Goal: Task Accomplishment & Management: Manage account settings

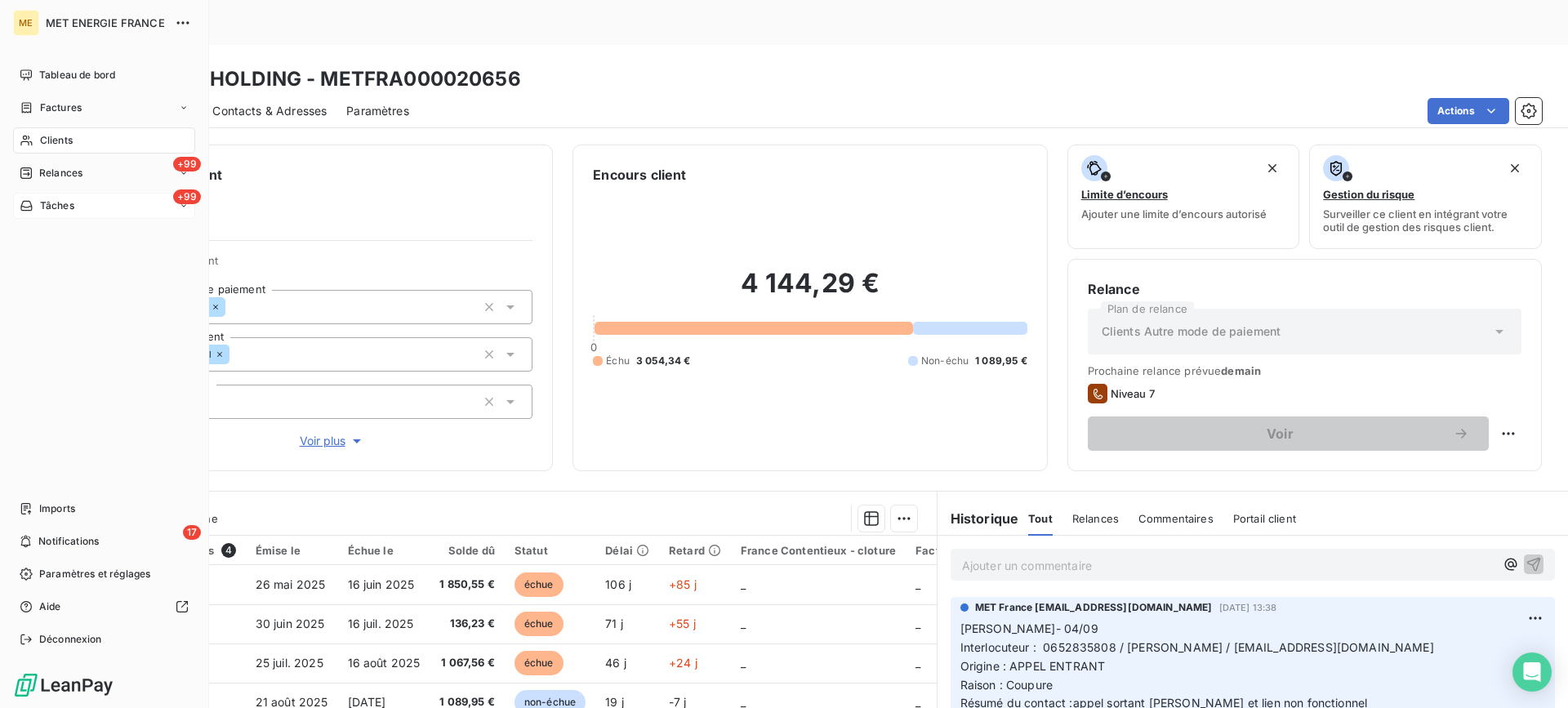
click at [50, 207] on span "Tâches" at bounding box center [57, 206] width 35 height 15
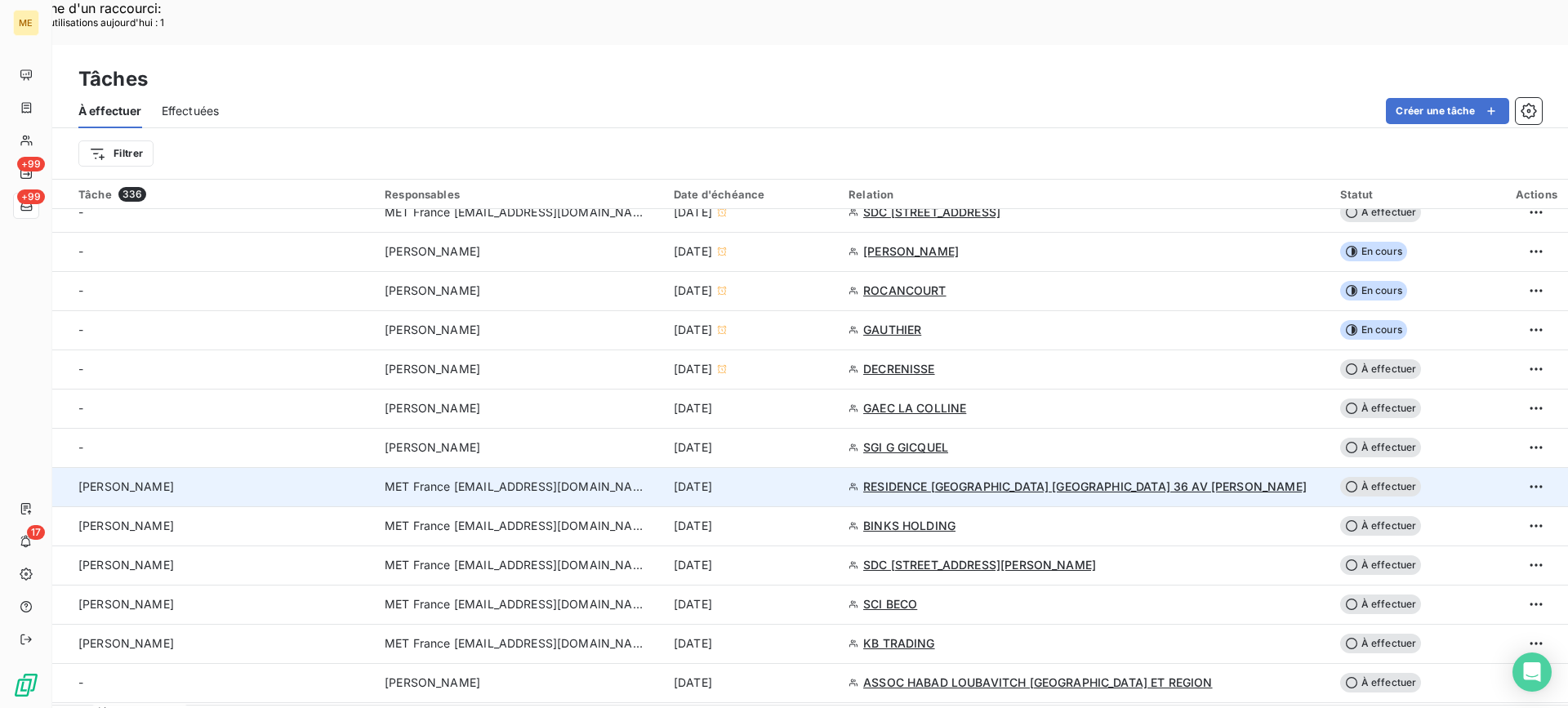
scroll to position [490, 0]
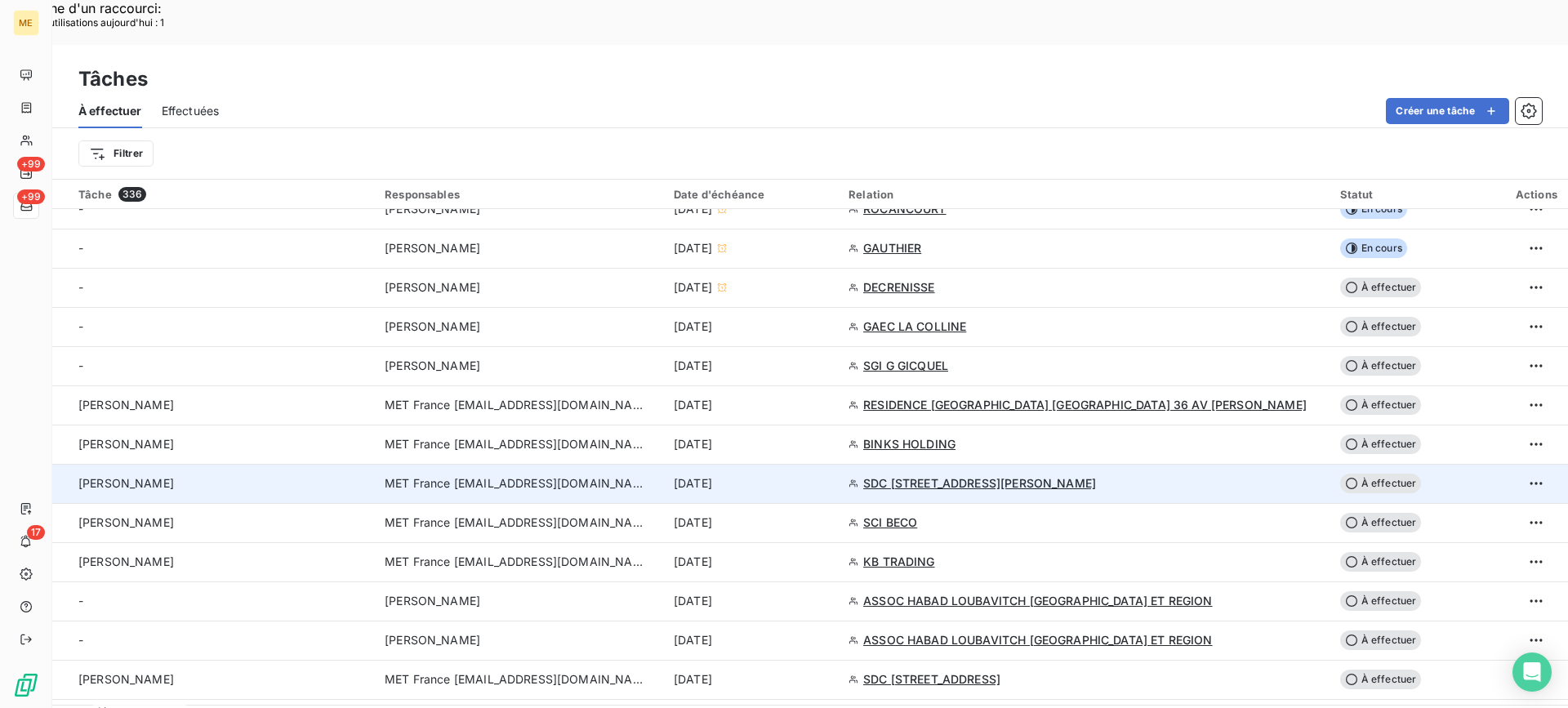
click at [337, 476] on div "valérie" at bounding box center [222, 484] width 287 height 16
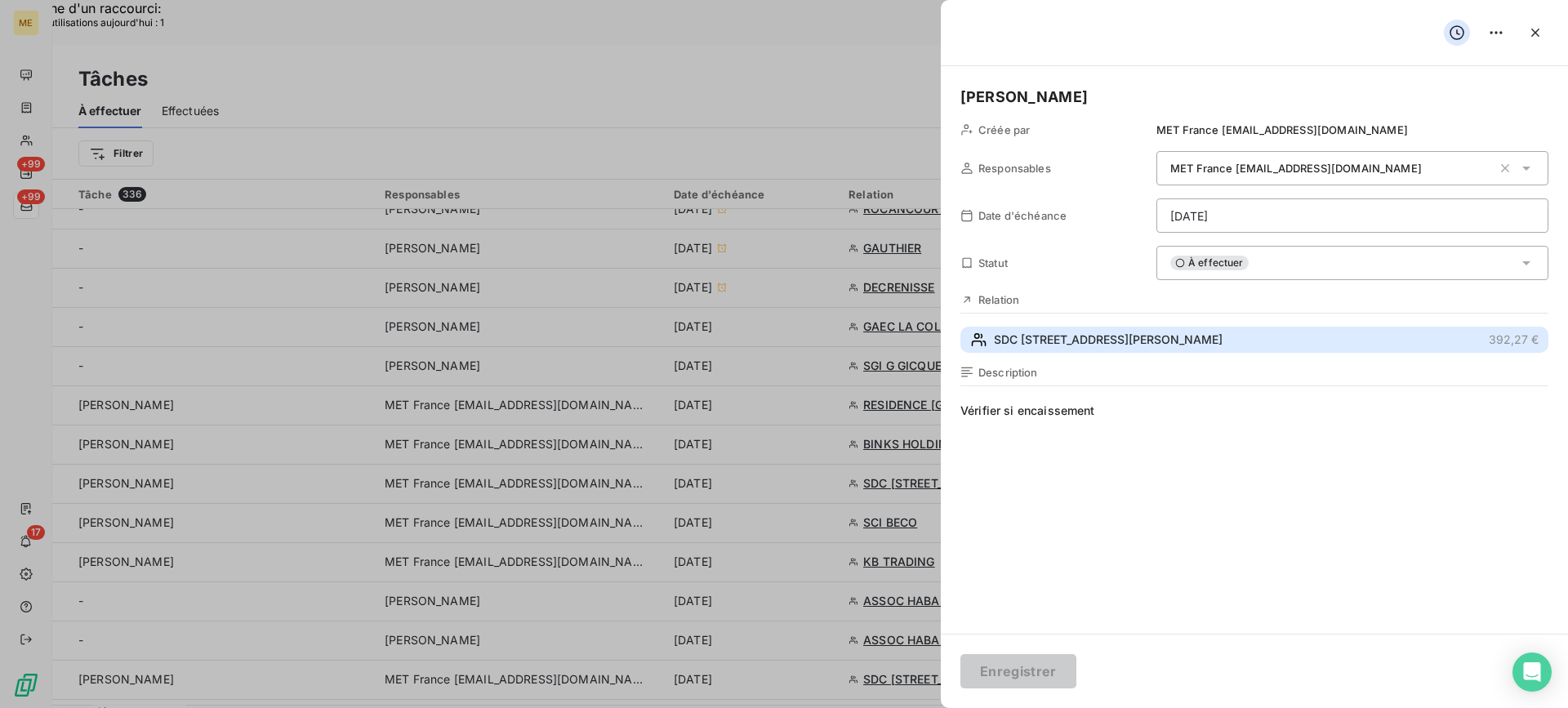
click at [1154, 331] on span "SDC 30 RUE DU DR LANCEREAUX" at bounding box center [1108, 339] width 229 height 16
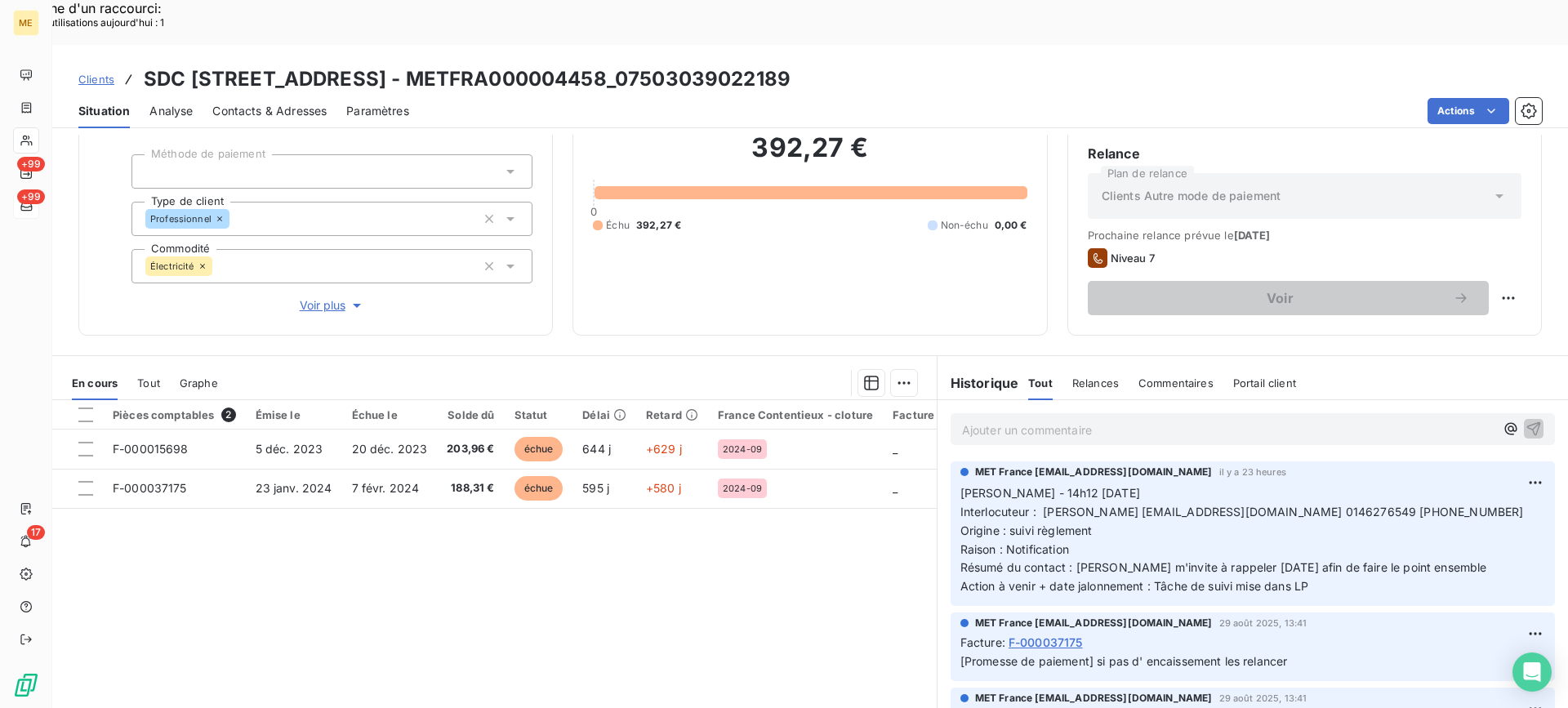
scroll to position [146, 0]
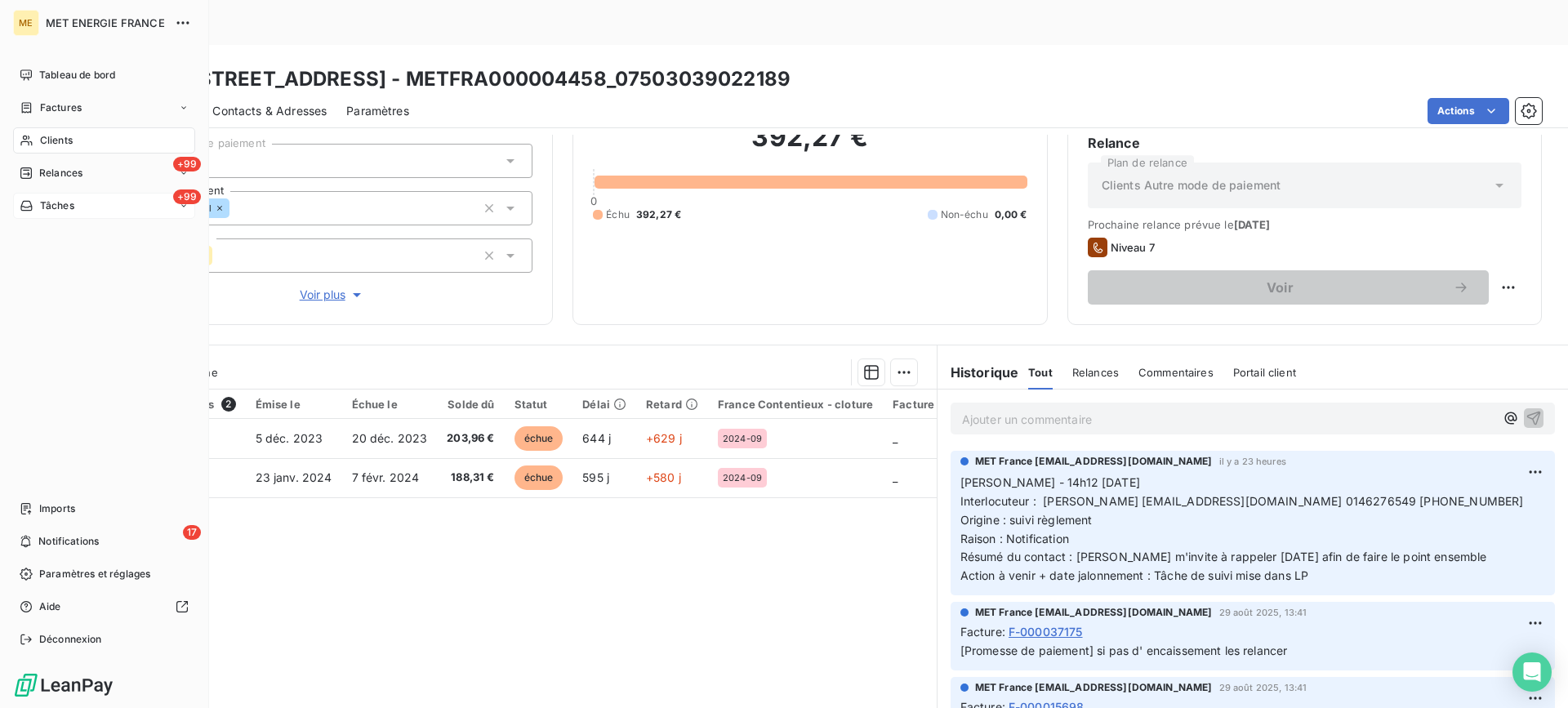
click at [120, 206] on div "+99 Tâches" at bounding box center [105, 206] width 182 height 27
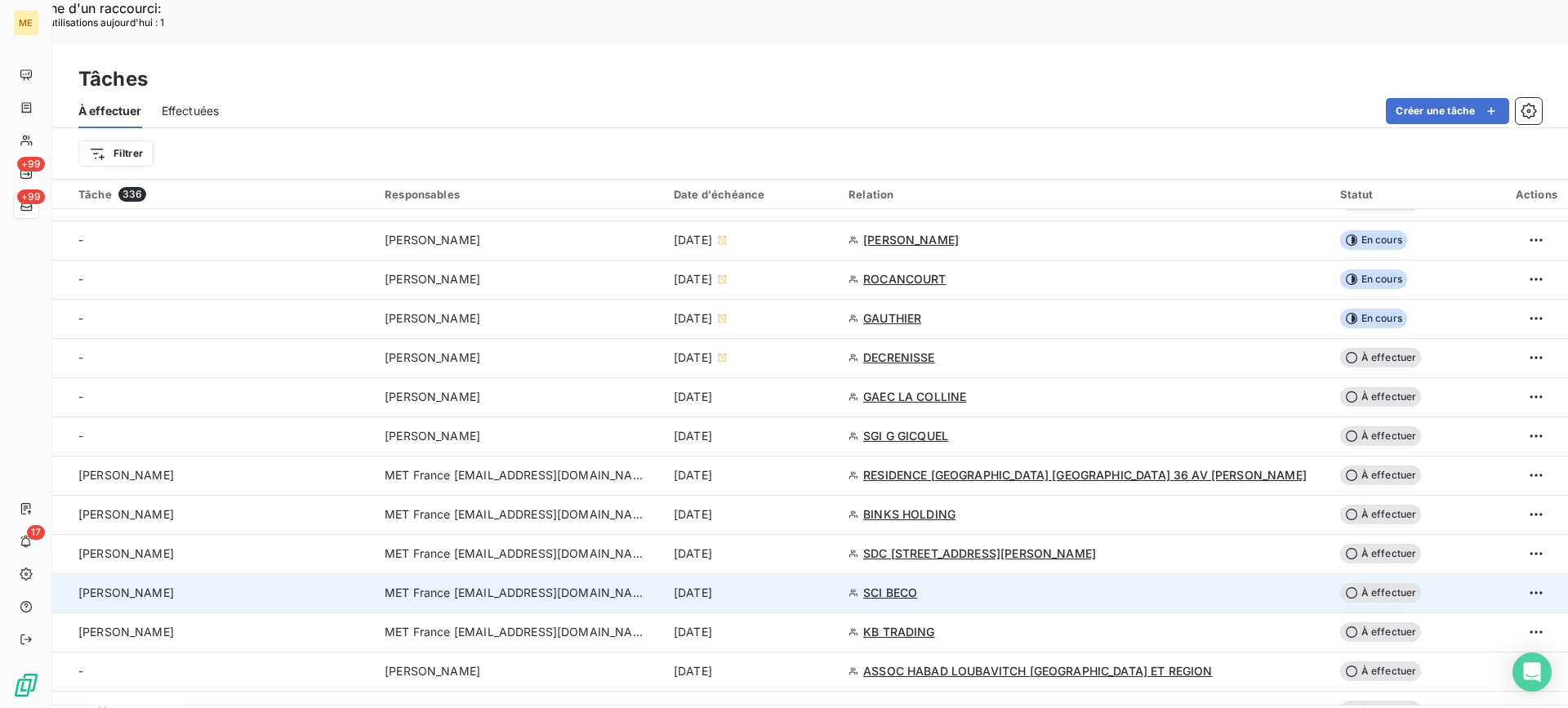
scroll to position [490, 0]
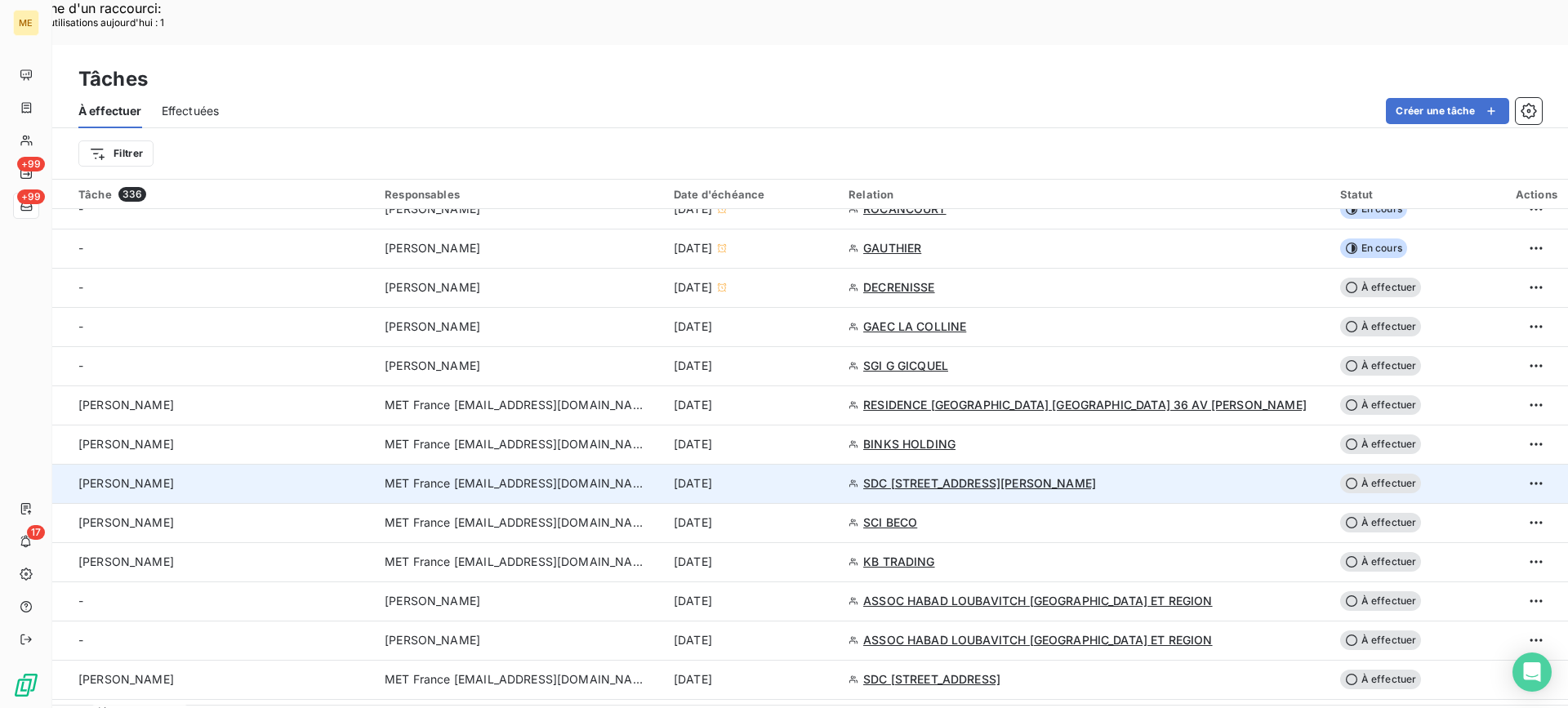
click at [308, 476] on div "valérie" at bounding box center [222, 484] width 287 height 16
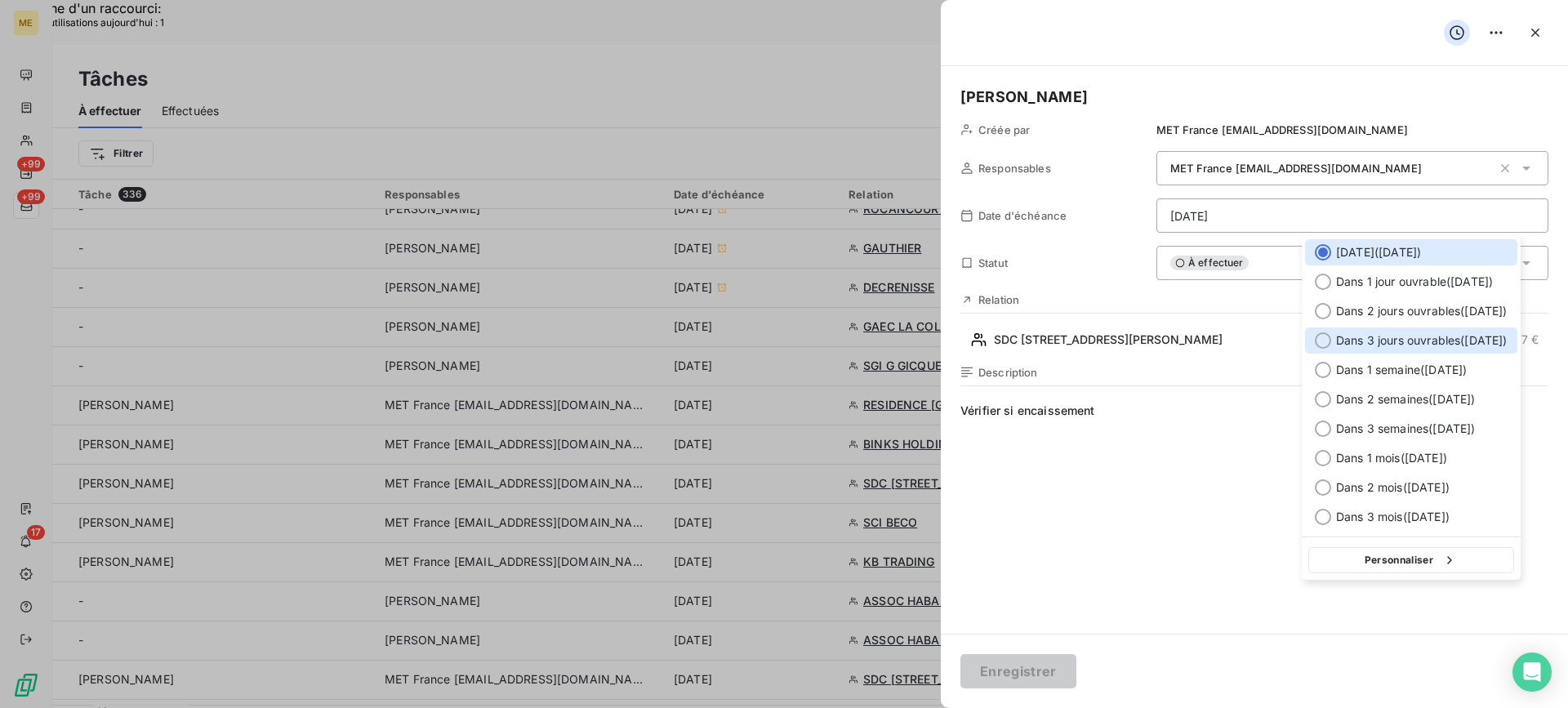
click at [1376, 348] on span "Dans 3 jours ouvrables ( vendredi )" at bounding box center [1422, 340] width 172 height 16
type input "12/09/2025"
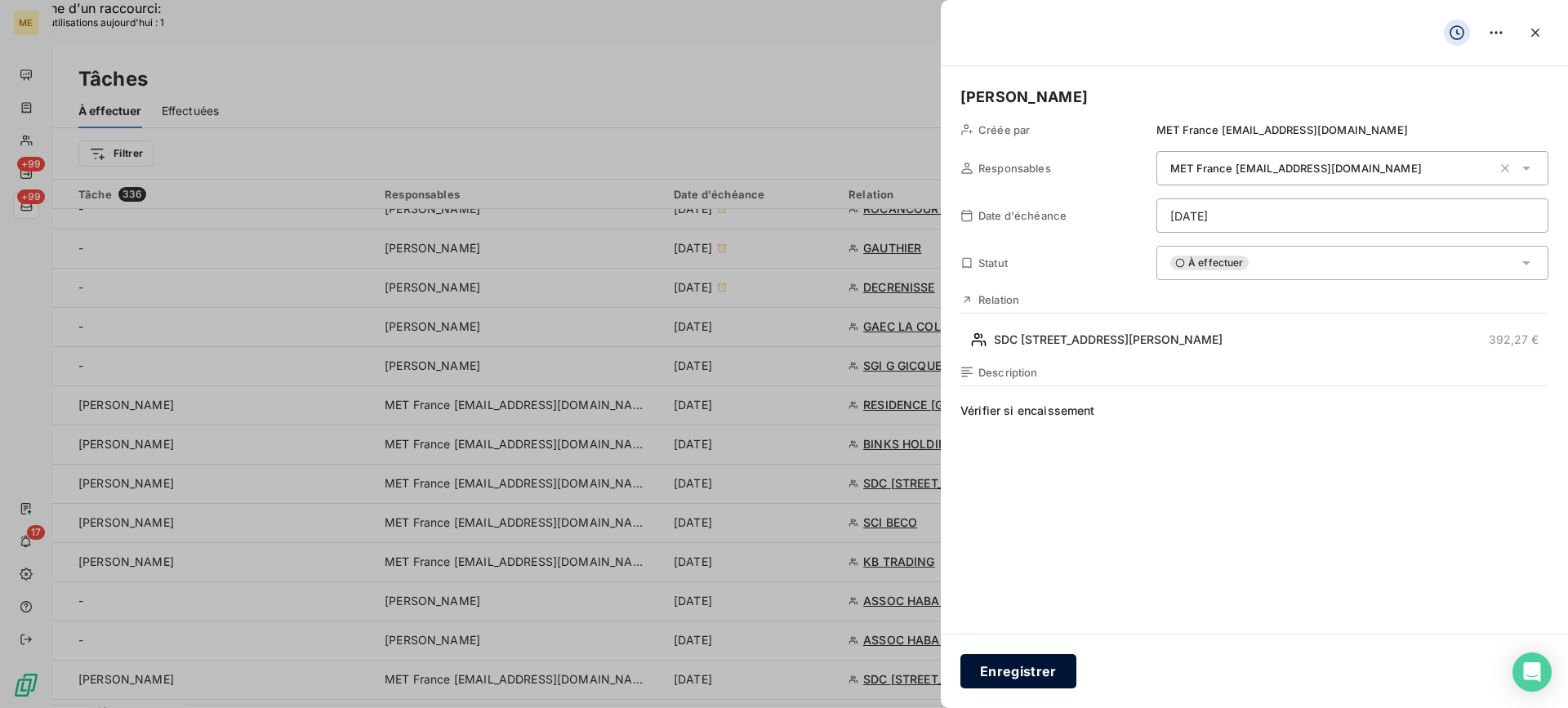
click at [1029, 682] on button "Enregistrer" at bounding box center [1018, 671] width 116 height 35
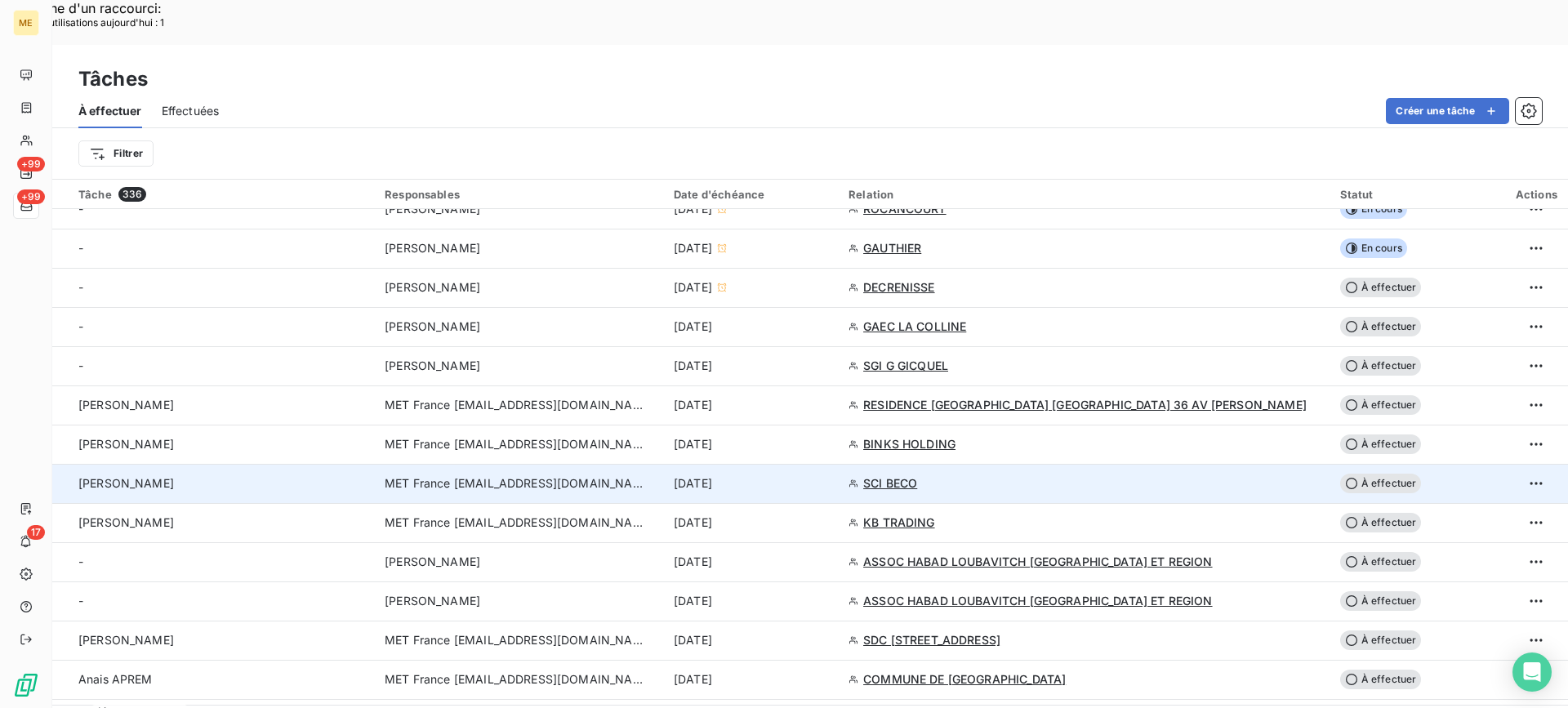
click at [240, 476] on div "Valérie" at bounding box center [222, 484] width 287 height 16
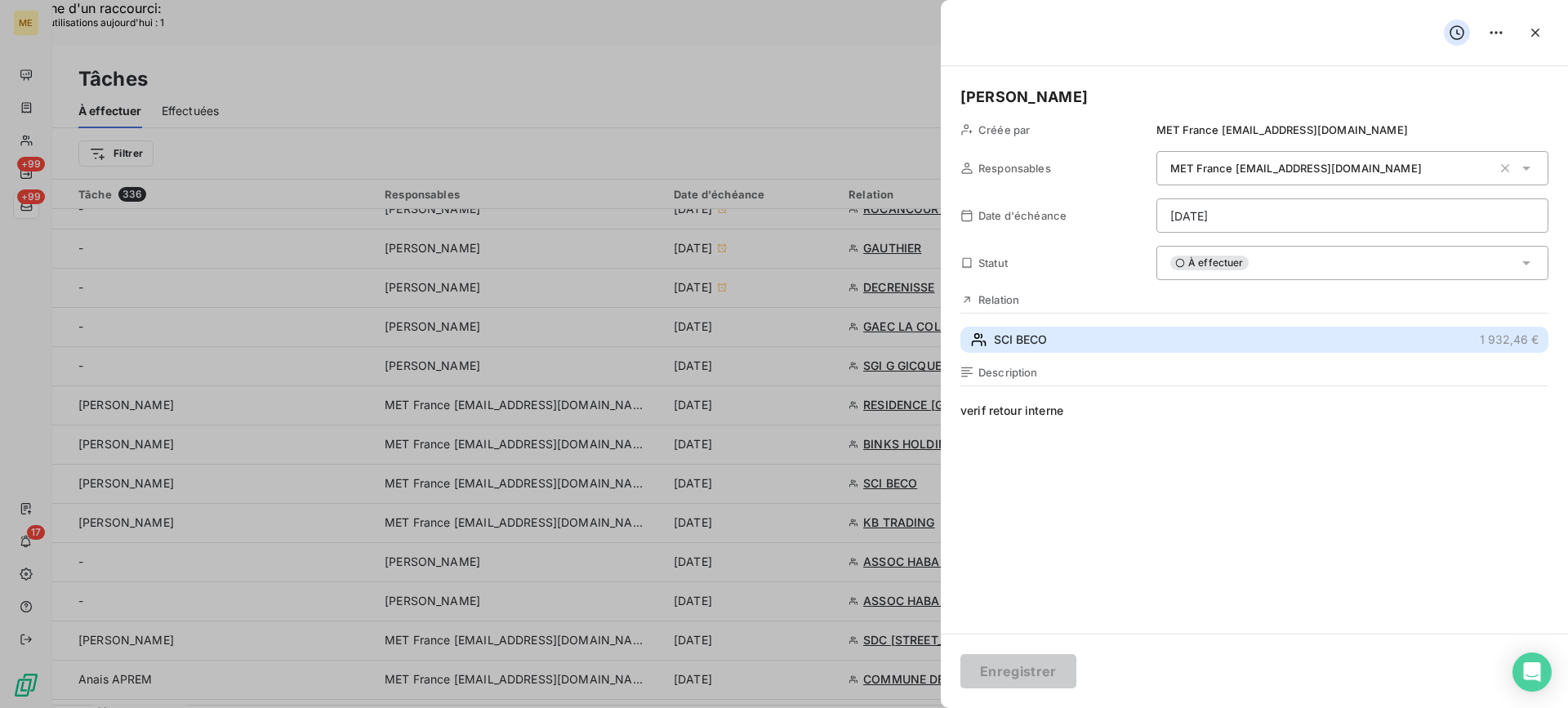
click at [1077, 353] on button "SCI BECO 1 932,46 €" at bounding box center [1254, 340] width 588 height 27
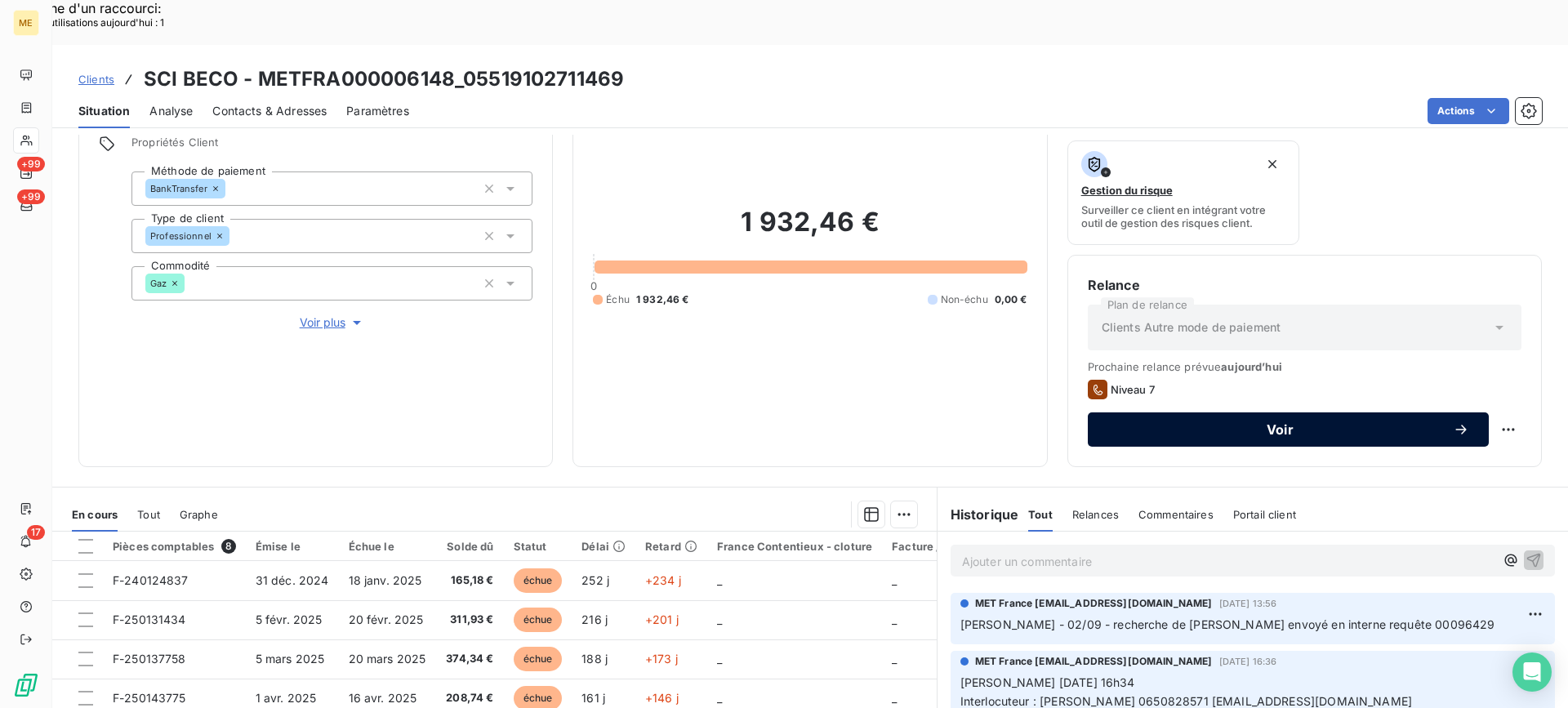
scroll to position [97, 0]
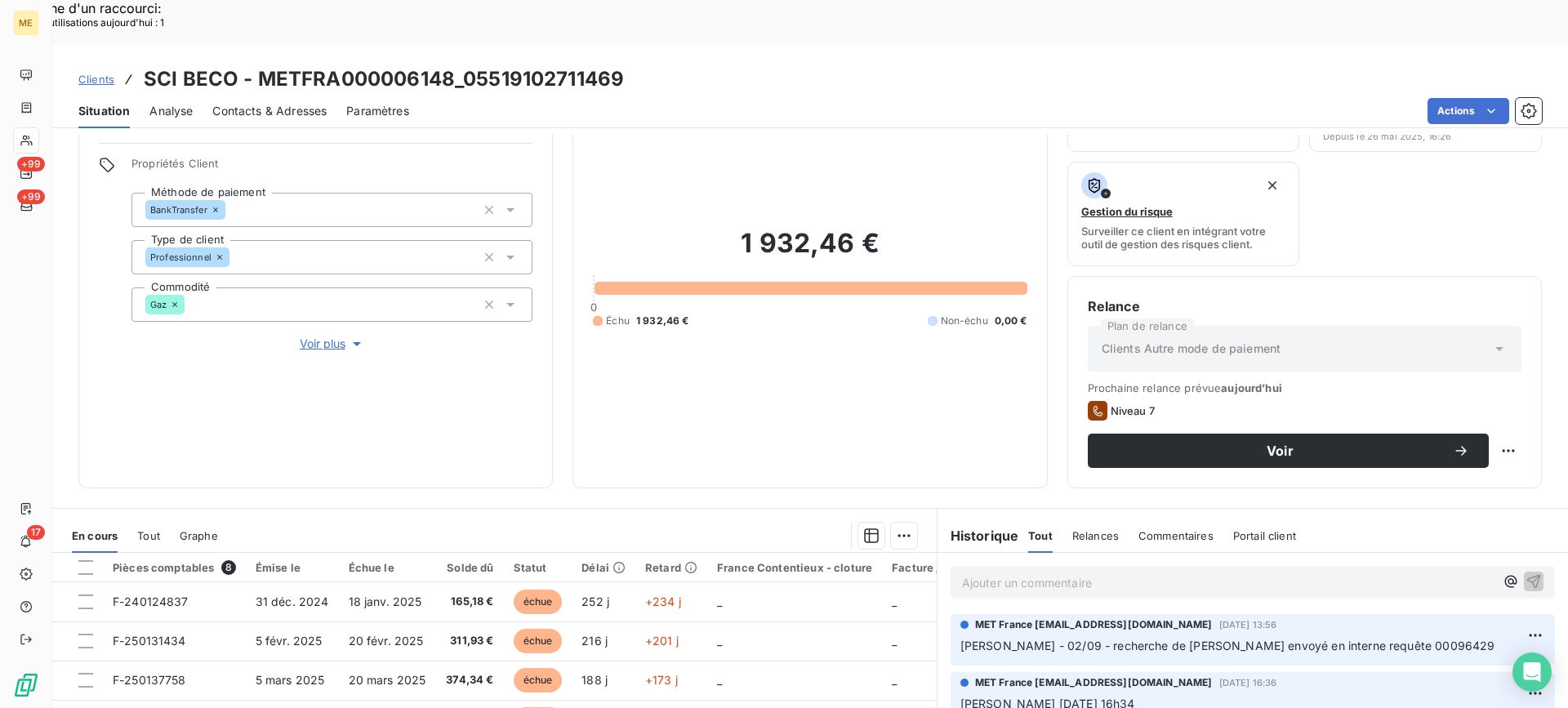
click at [1502, 434] on div "Voir" at bounding box center [1305, 451] width 434 height 35
click at [1471, 447] on div "Replanifier cette action" at bounding box center [1428, 442] width 146 height 27
select select "8"
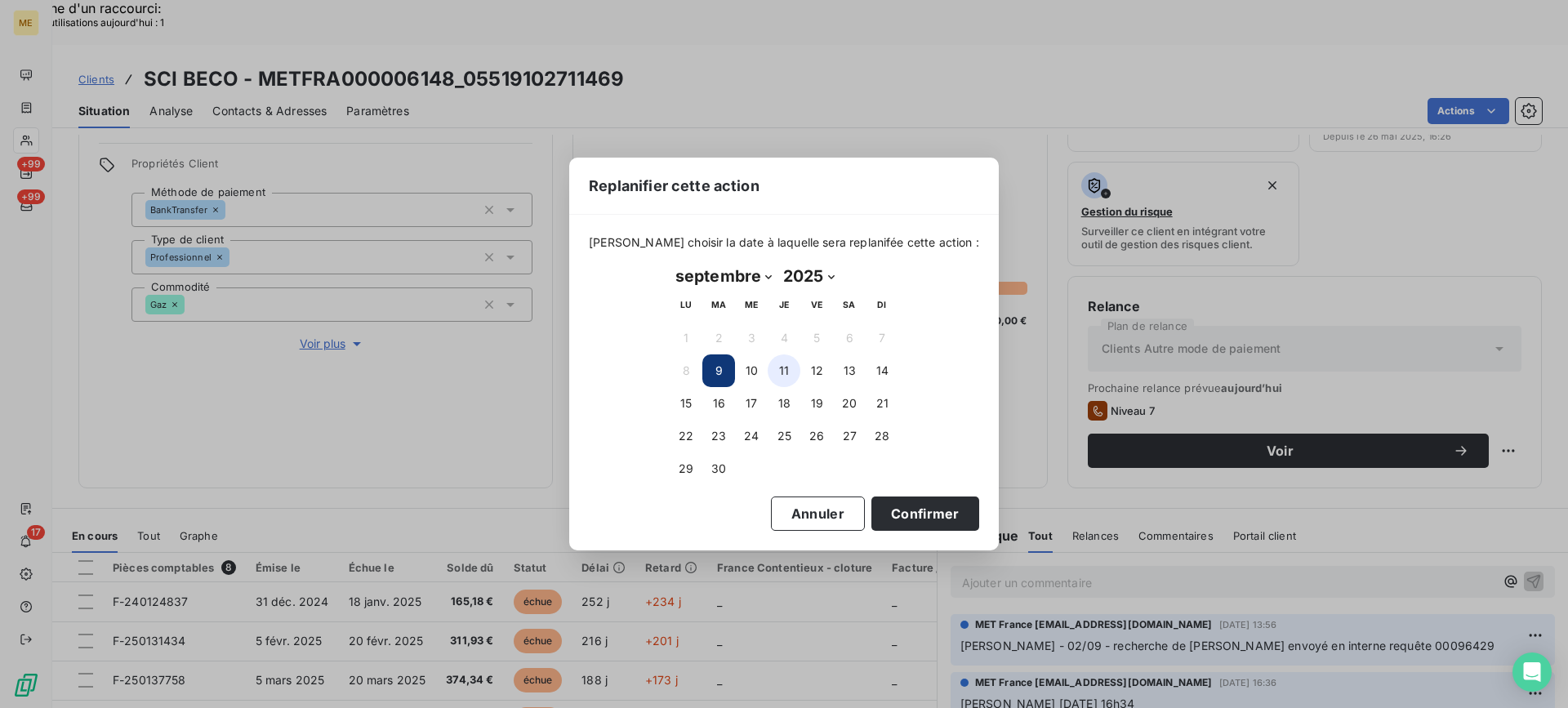
click at [794, 378] on button "11" at bounding box center [784, 370] width 33 height 33
click at [821, 517] on button "Annuler" at bounding box center [818, 514] width 94 height 35
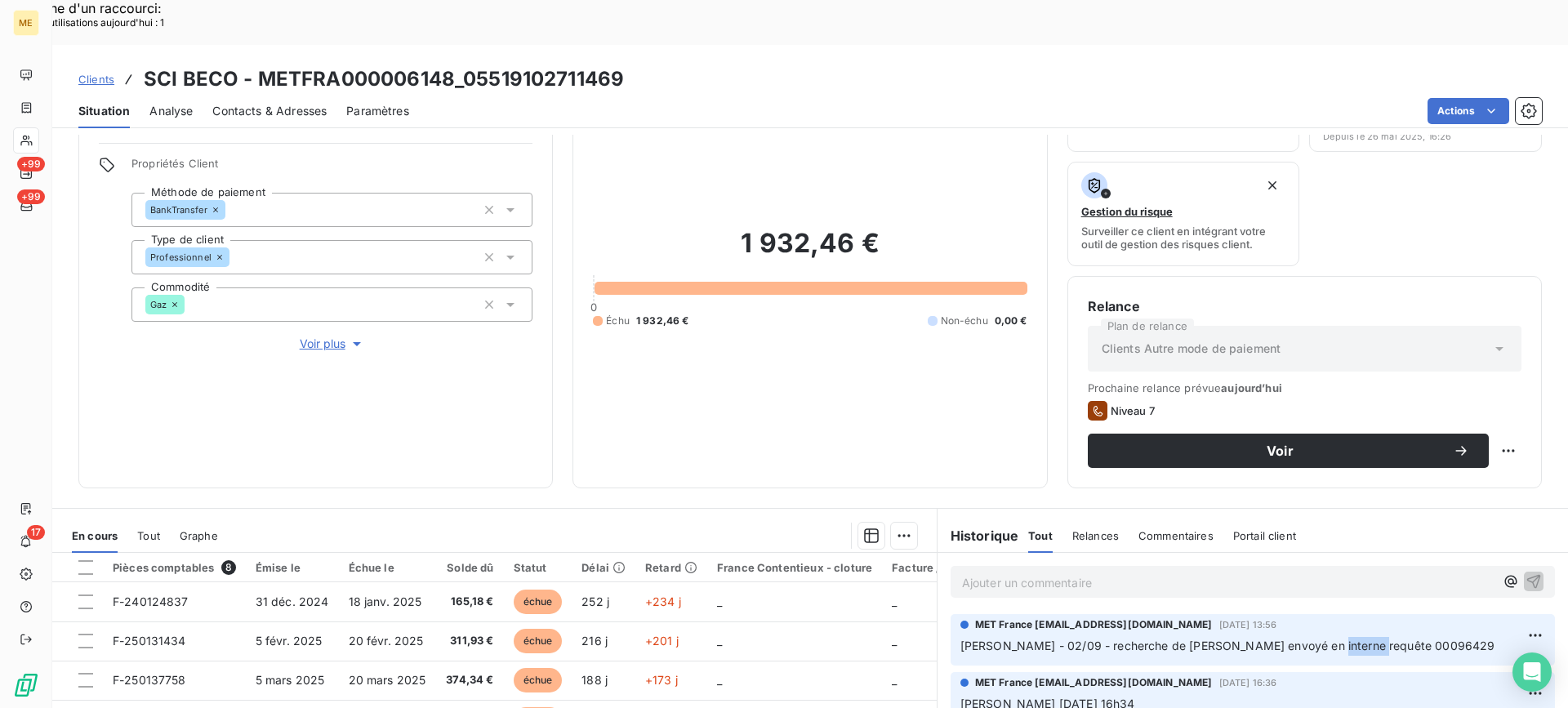
drag, startPoint x: 1303, startPoint y: 598, endPoint x: 1363, endPoint y: 598, distance: 60.0
click at [1363, 637] on p "Lisa - 02/09 - recherche de chèque envoyé en interne requête 00096429" at bounding box center [1253, 646] width 585 height 19
copy span "00096429"
click at [1472, 435] on div "Replanifier cette action" at bounding box center [1428, 442] width 146 height 27
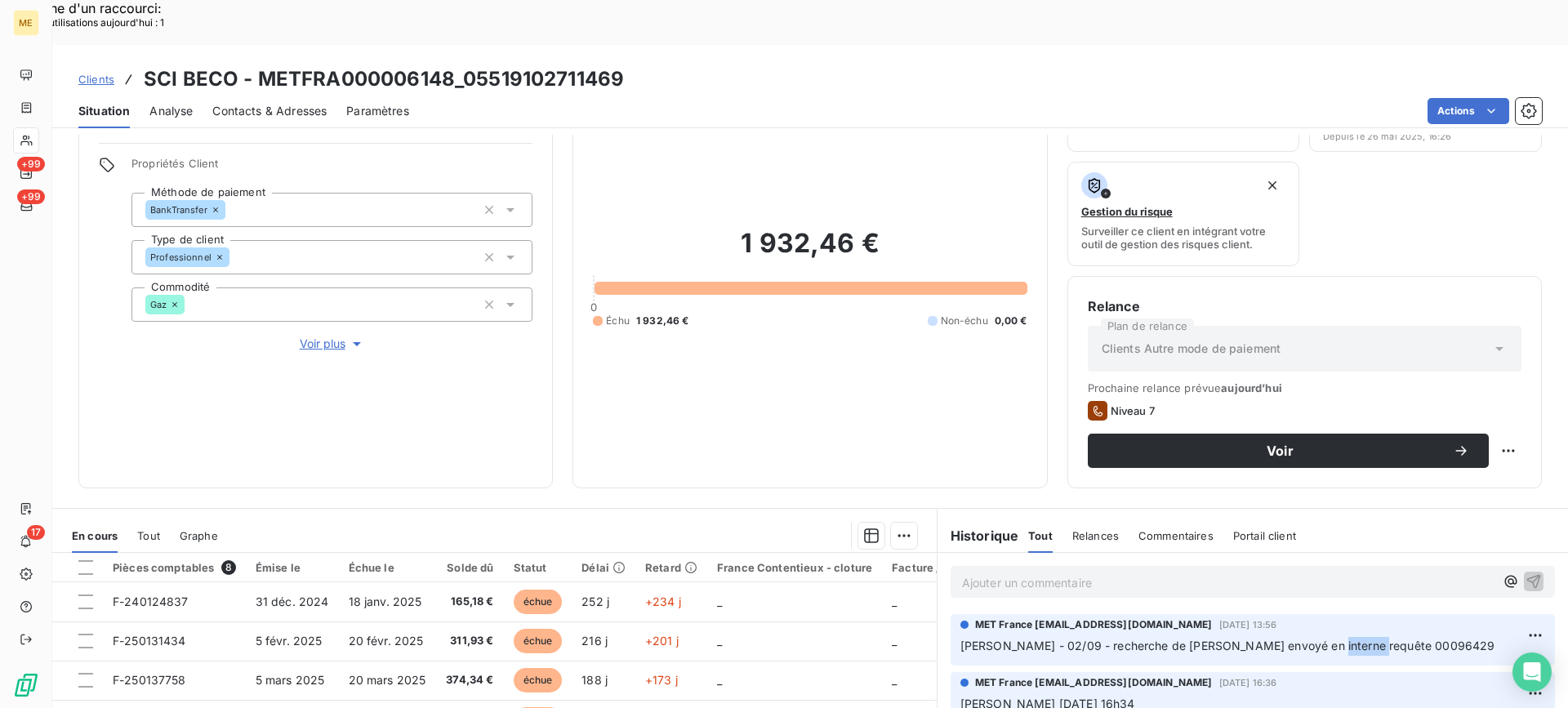
select select "8"
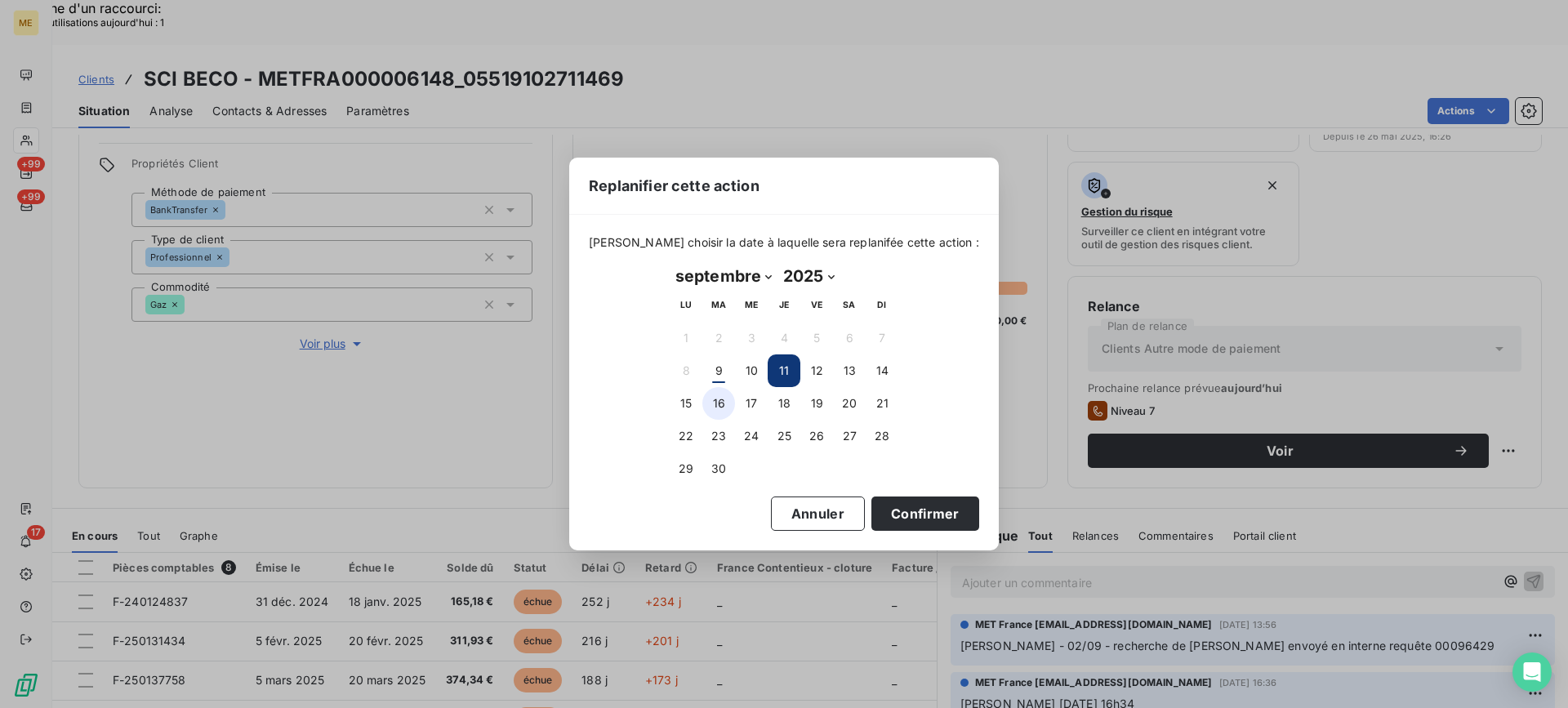
click at [729, 408] on button "16" at bounding box center [718, 403] width 33 height 33
click at [883, 513] on button "Confirmer" at bounding box center [926, 514] width 108 height 35
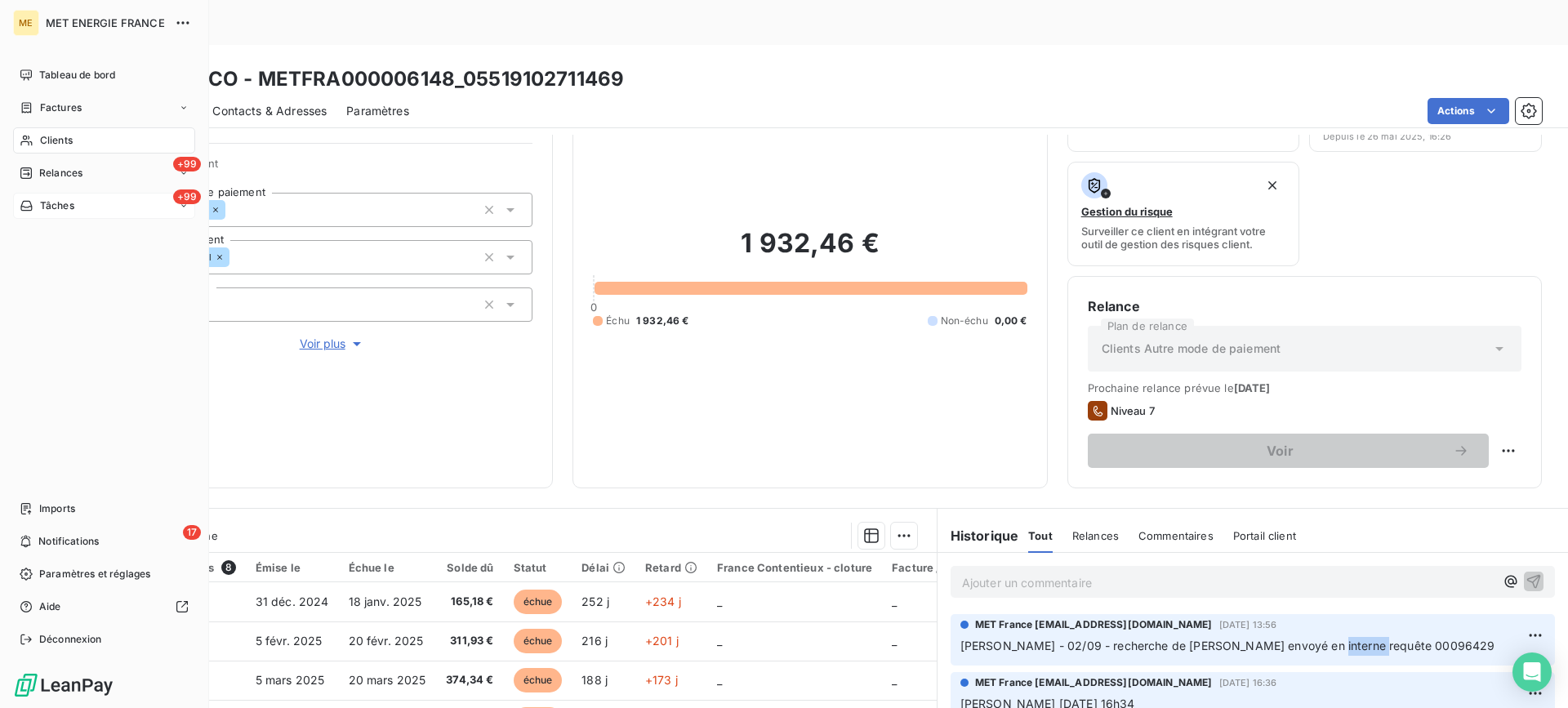
click at [89, 201] on div "+99 Tâches" at bounding box center [105, 206] width 182 height 27
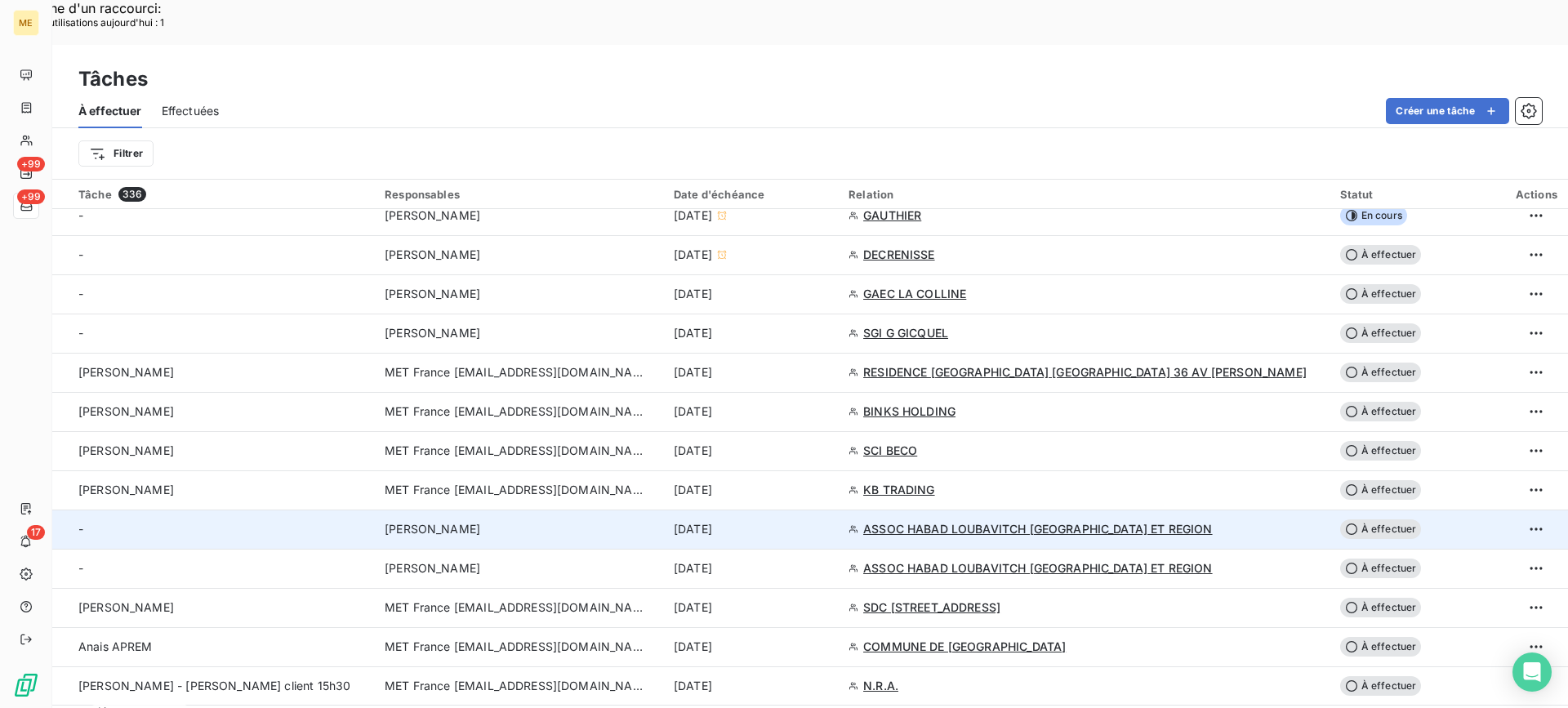
scroll to position [572, 0]
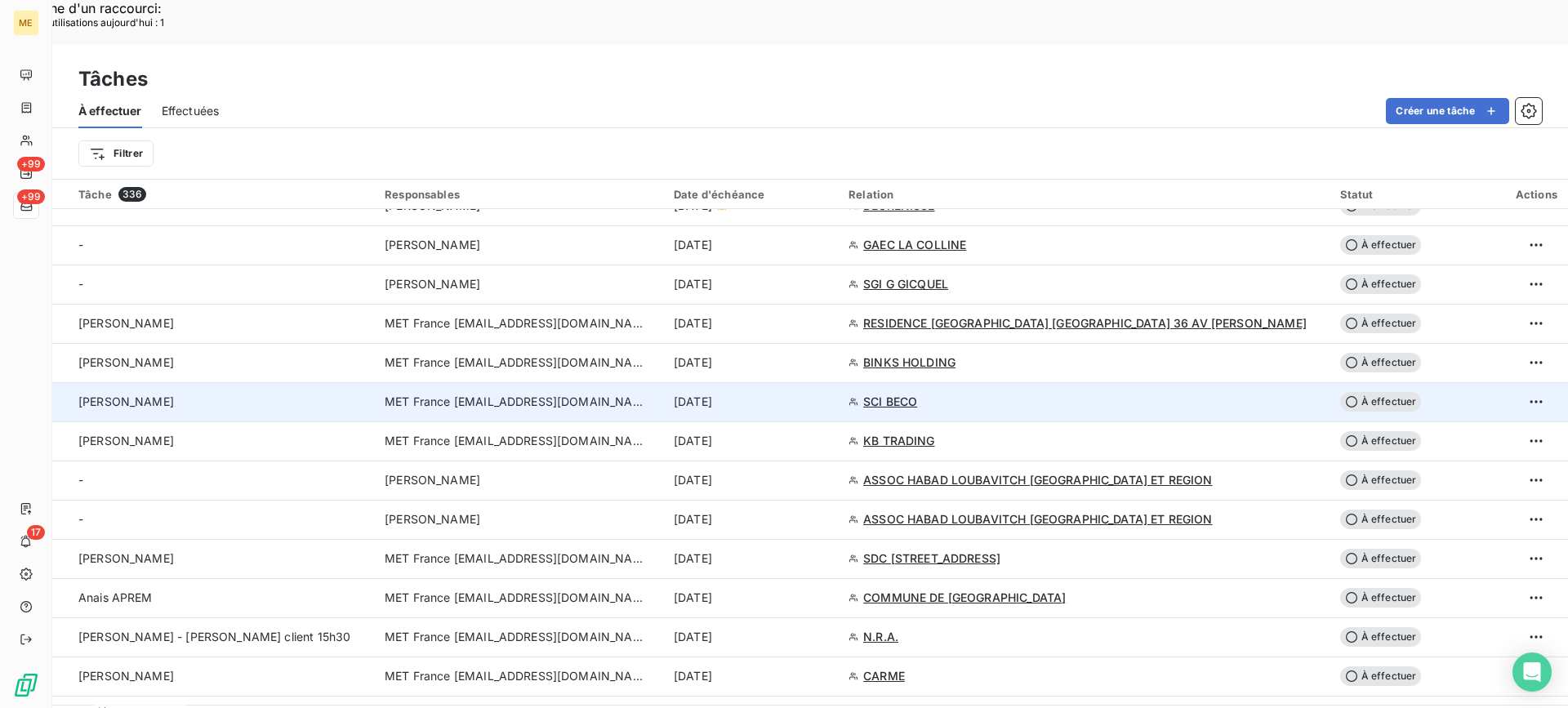
click at [365, 393] on div "Valérie" at bounding box center [222, 401] width 287 height 16
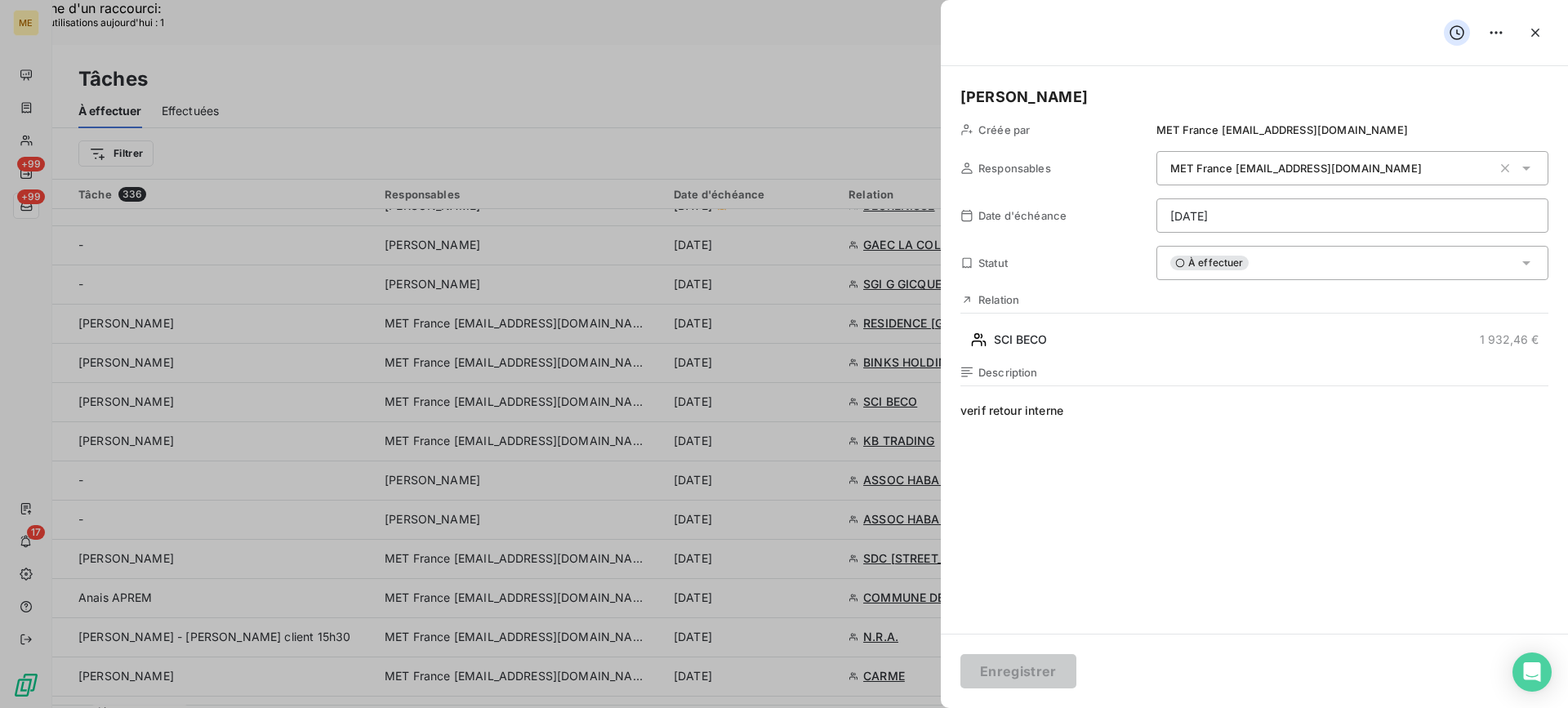
click at [1237, 434] on span "verif retour interne" at bounding box center [1254, 560] width 588 height 314
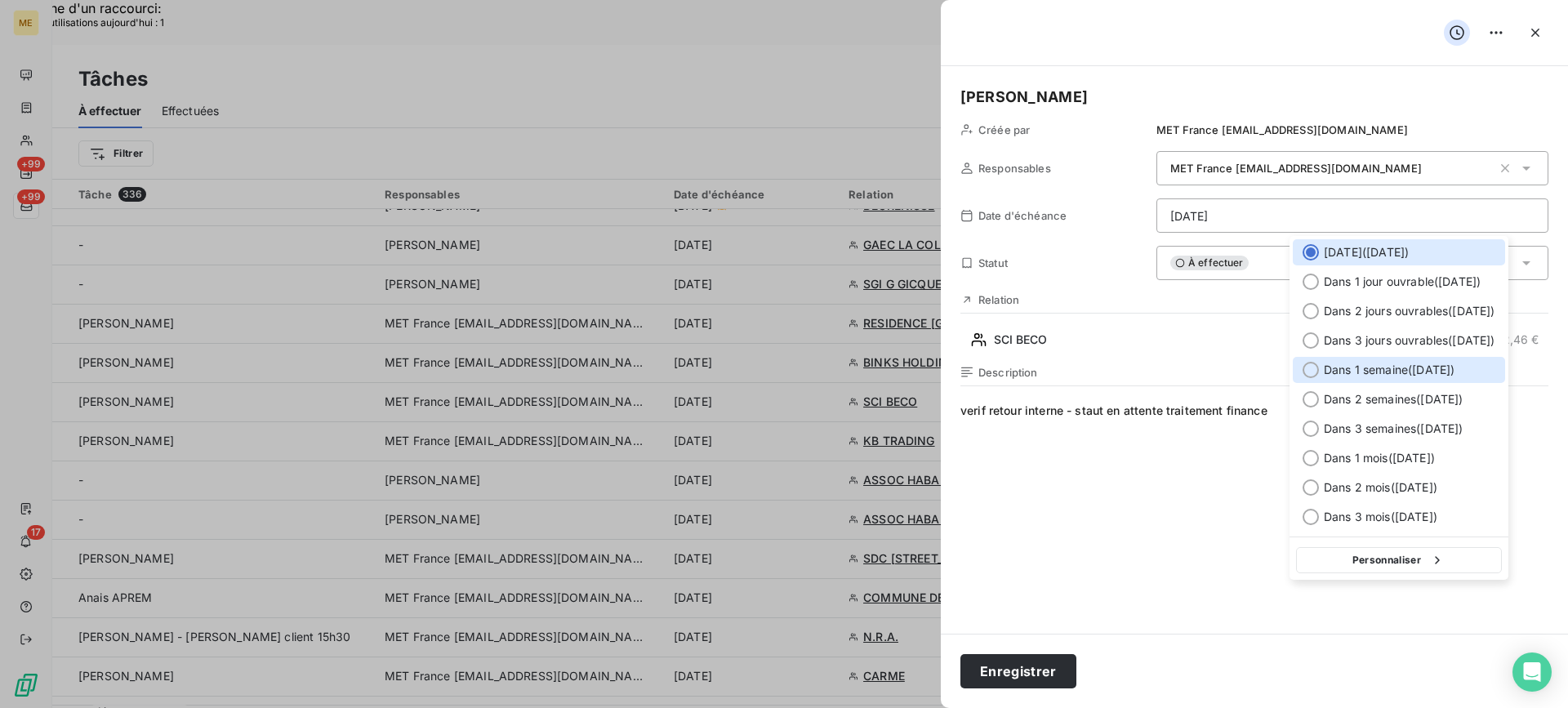
click at [1344, 365] on span "Dans 1 semaine ( 16 sept. )" at bounding box center [1389, 370] width 131 height 16
type input "16/09/2025"
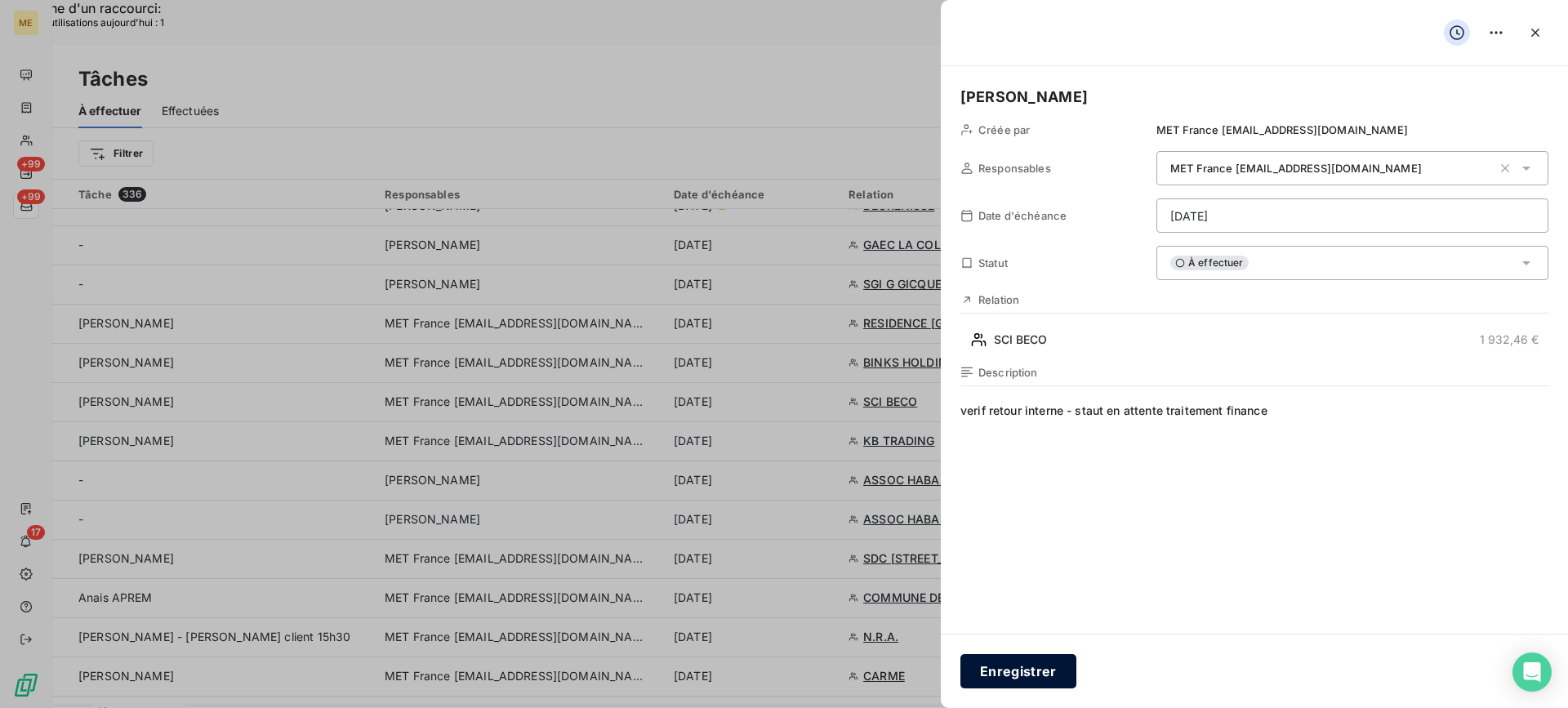
click at [1057, 680] on button "Enregistrer" at bounding box center [1018, 671] width 116 height 35
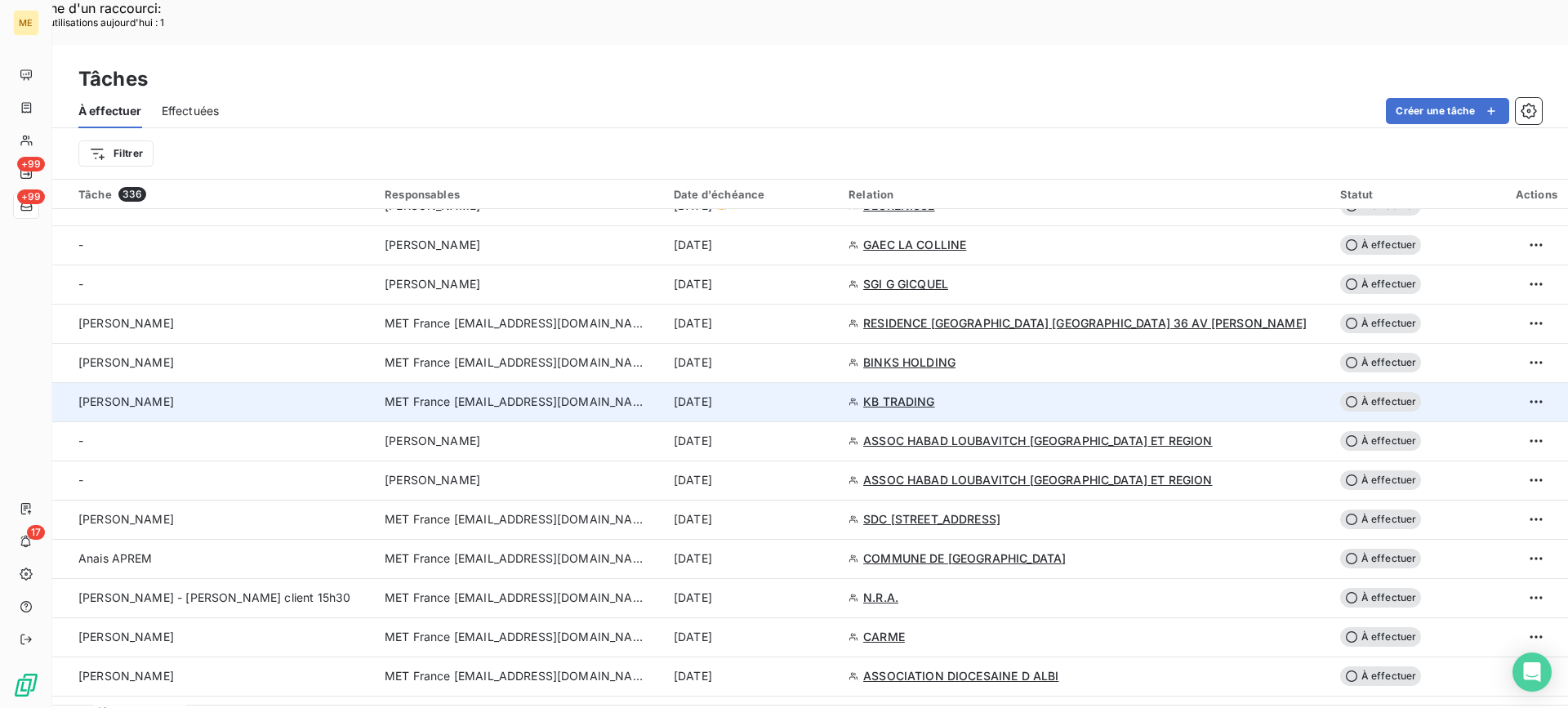
click at [261, 382] on td "Lisa - valérie" at bounding box center [213, 401] width 322 height 39
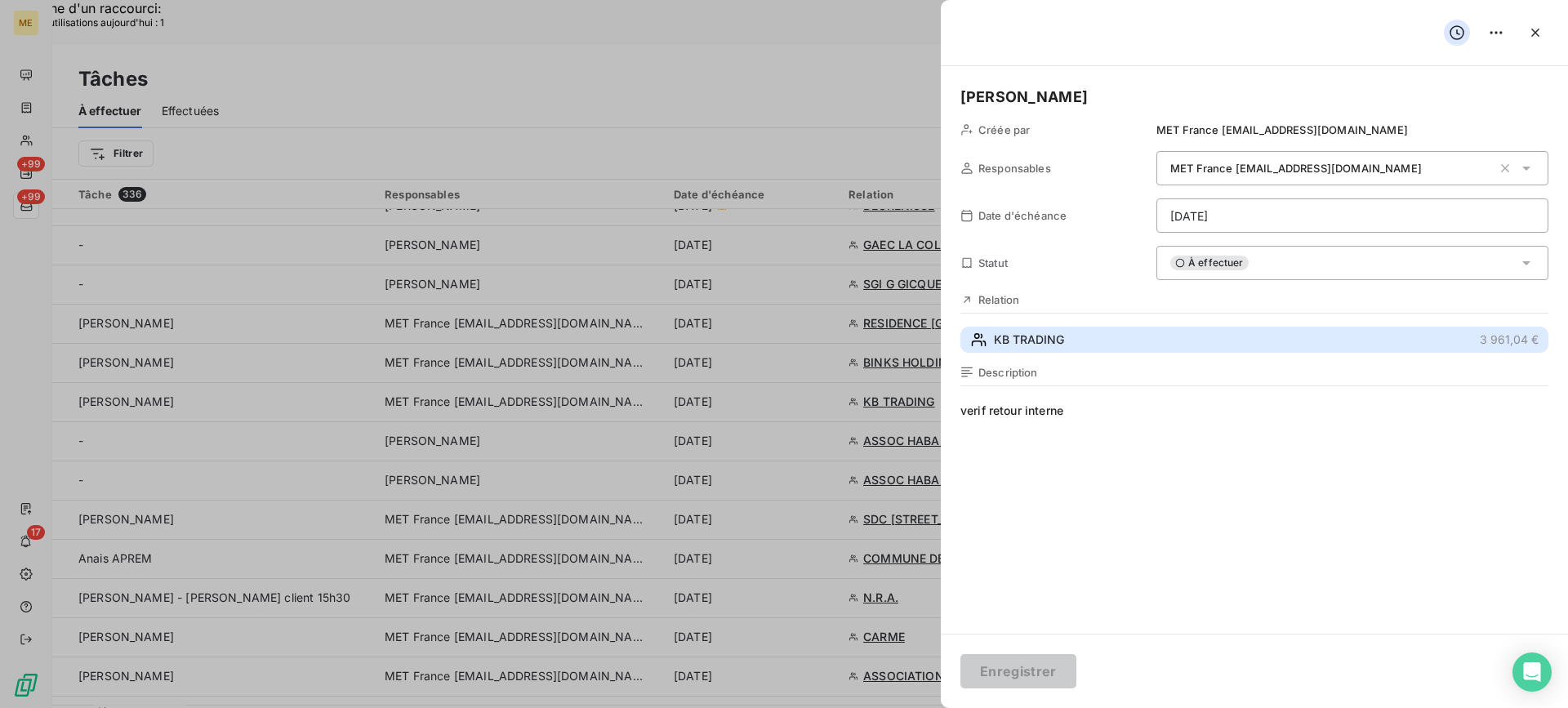
click at [1159, 338] on button "KB TRADING 3 961,04 €" at bounding box center [1254, 340] width 588 height 27
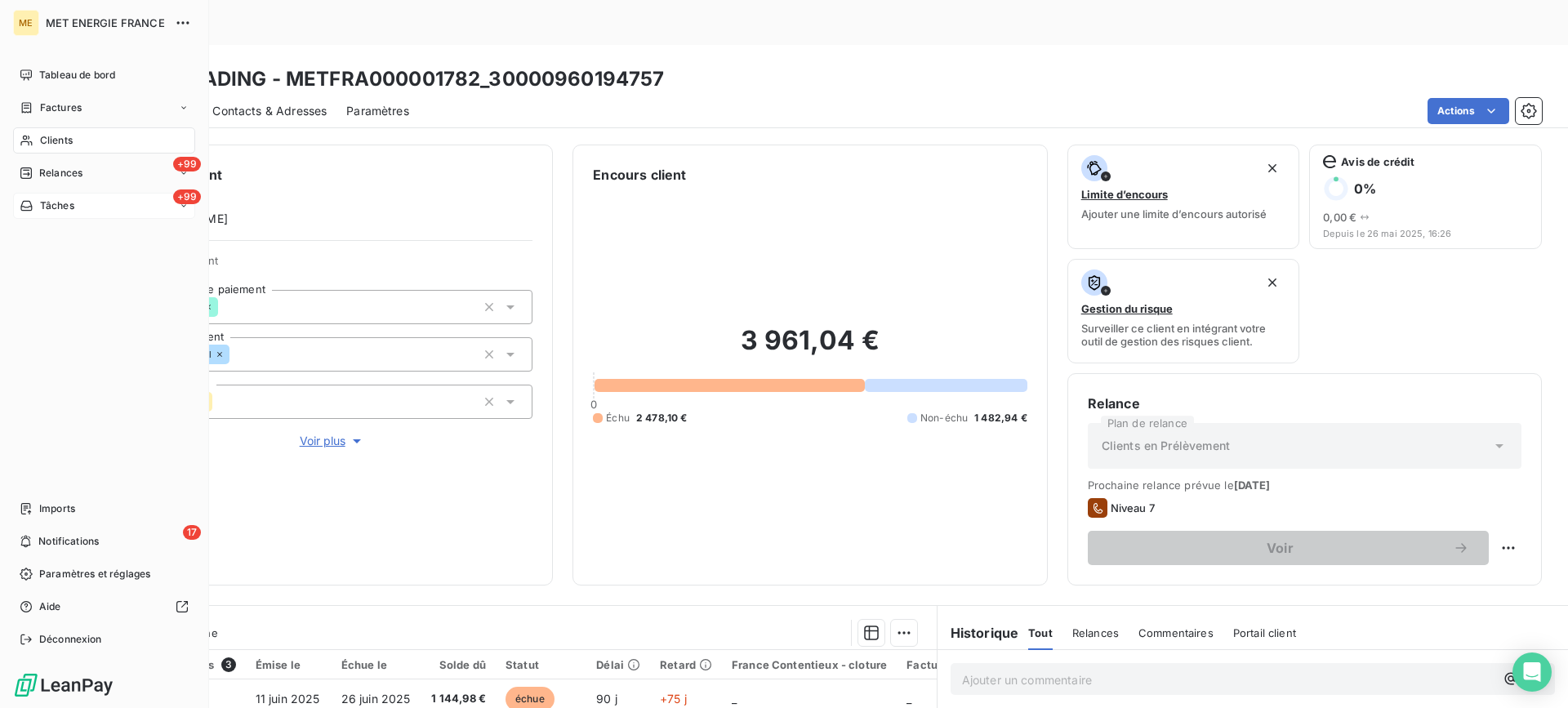
click at [151, 218] on div "+99 Tâches" at bounding box center [105, 206] width 182 height 27
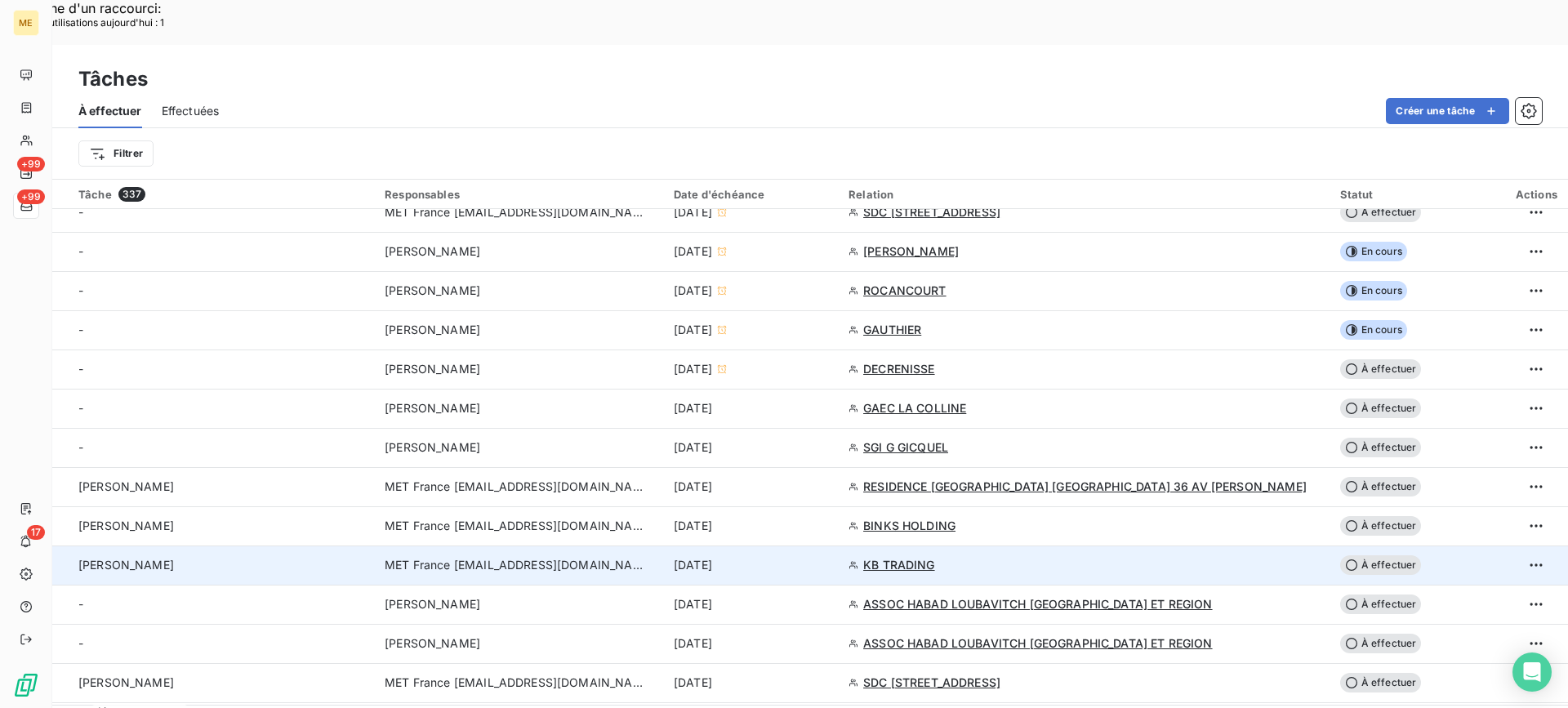
scroll to position [572, 0]
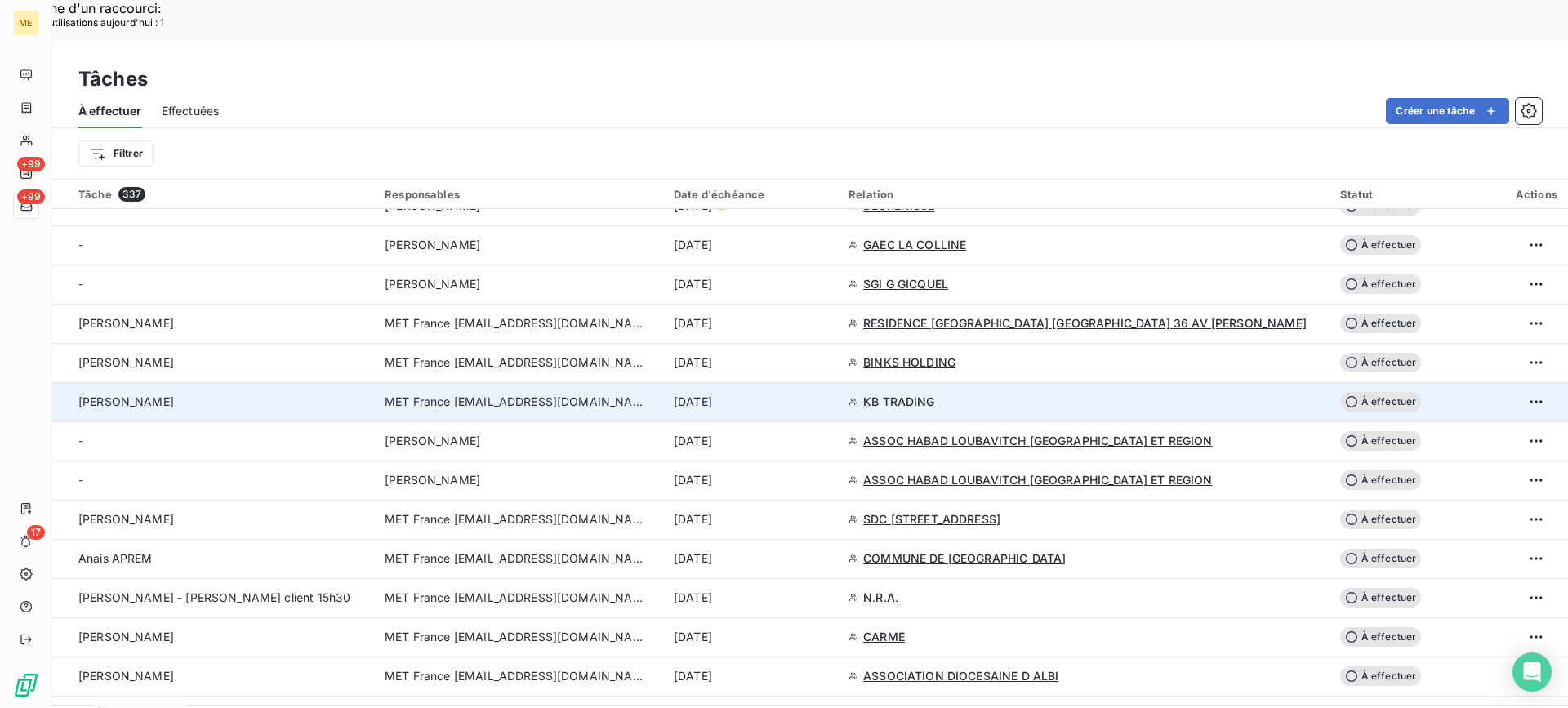
click at [314, 393] on div "Lisa - valérie" at bounding box center [222, 401] width 287 height 16
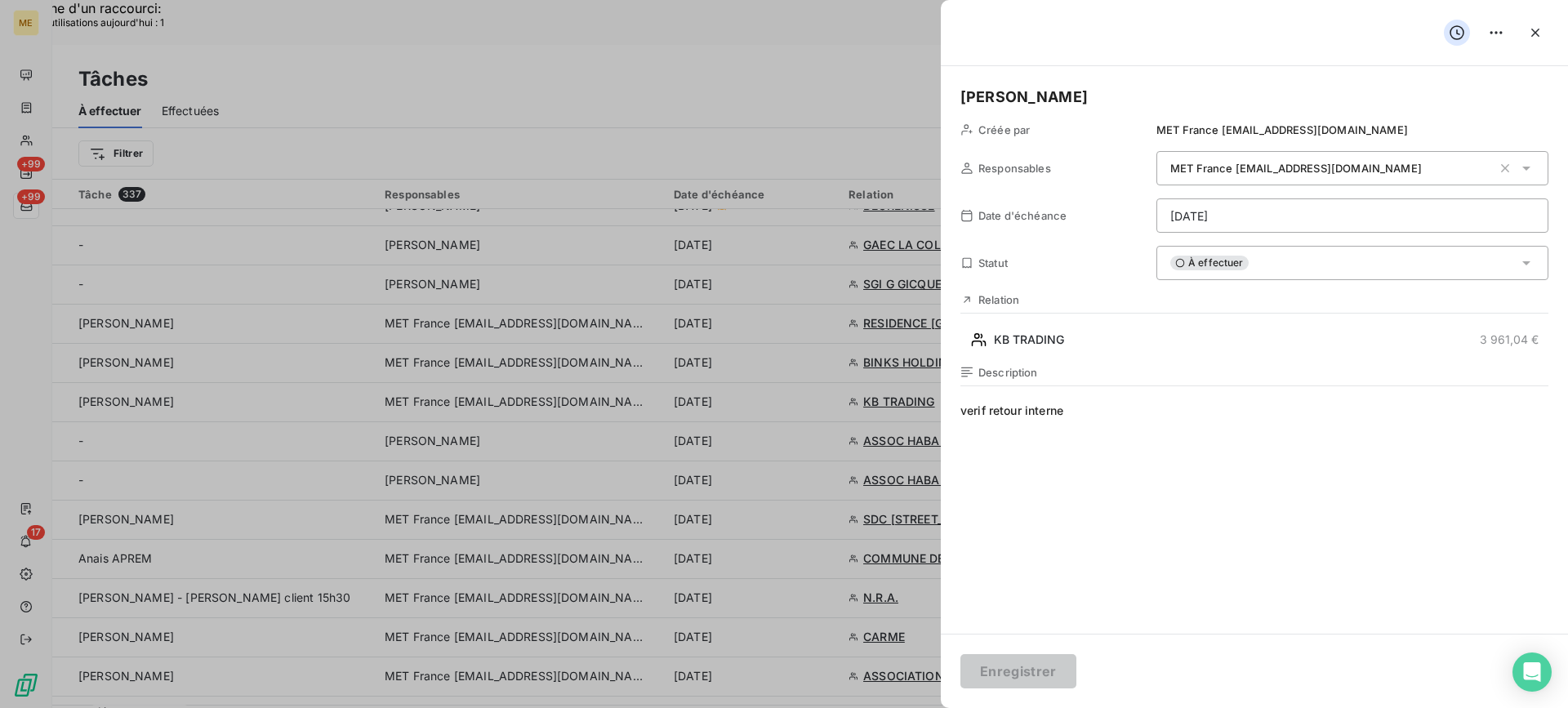
click at [1225, 267] on span "À effectuer" at bounding box center [1209, 263] width 79 height 15
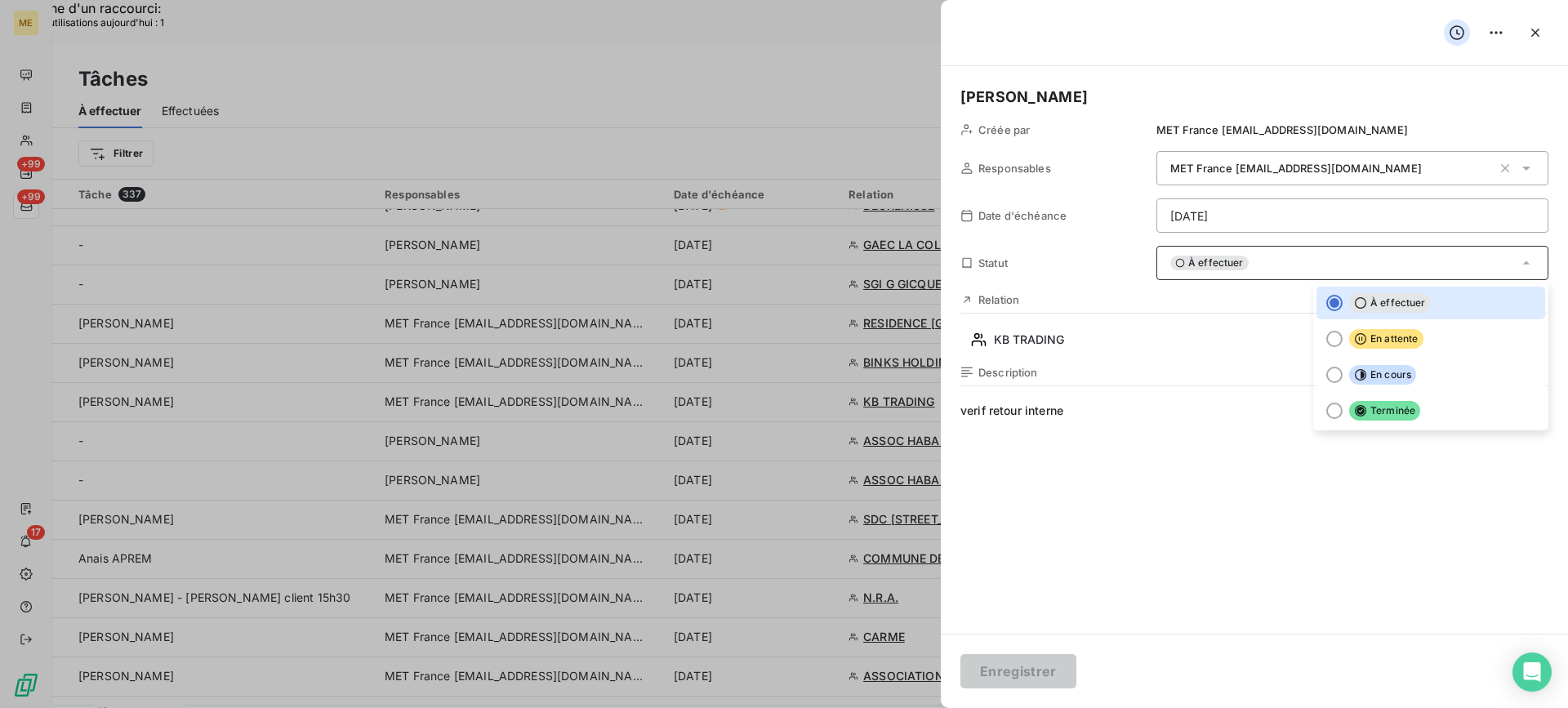
click at [1336, 402] on li "Terminée" at bounding box center [1431, 410] width 229 height 33
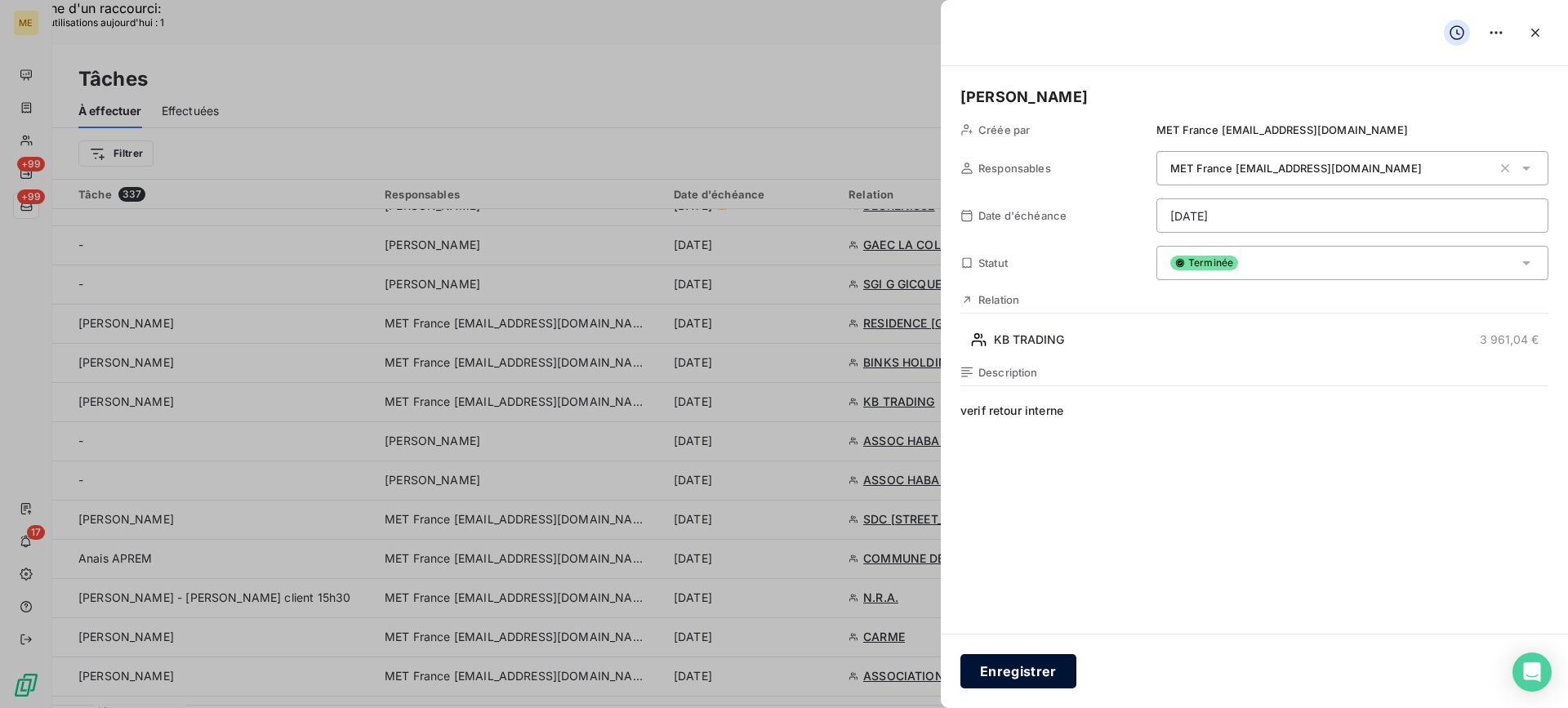
click at [1019, 668] on button "Enregistrer" at bounding box center [1018, 671] width 116 height 35
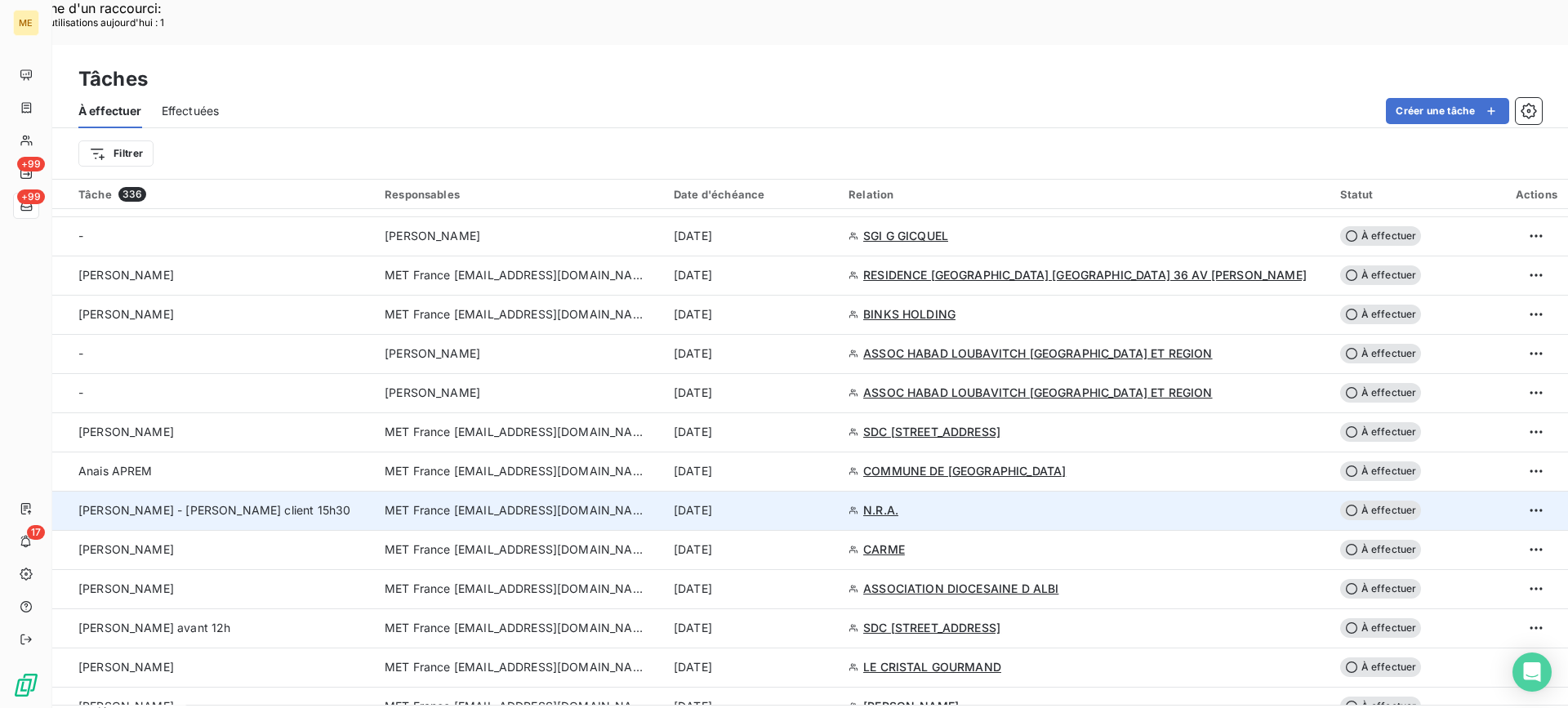
scroll to position [654, 0]
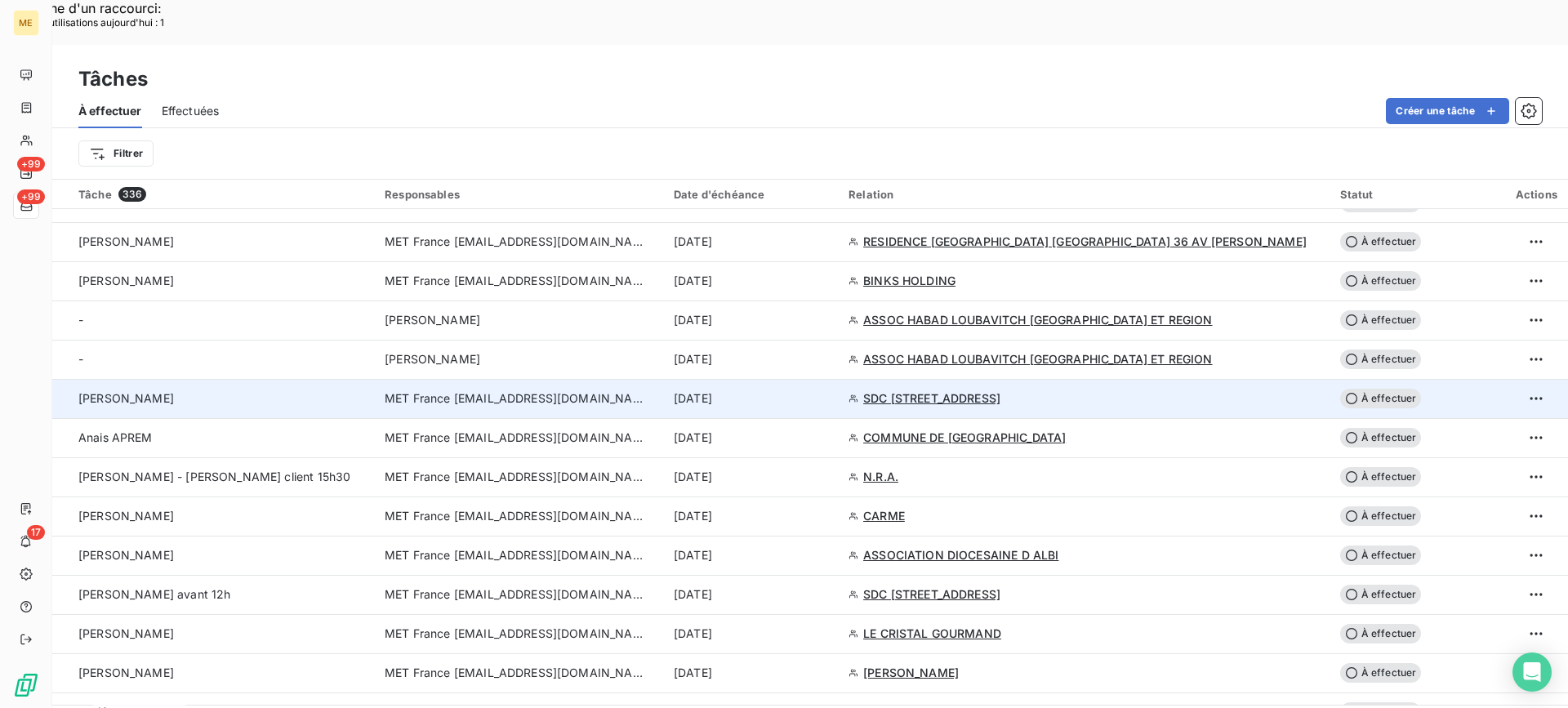
click at [274, 379] on td "Valérie" at bounding box center [213, 399] width 322 height 39
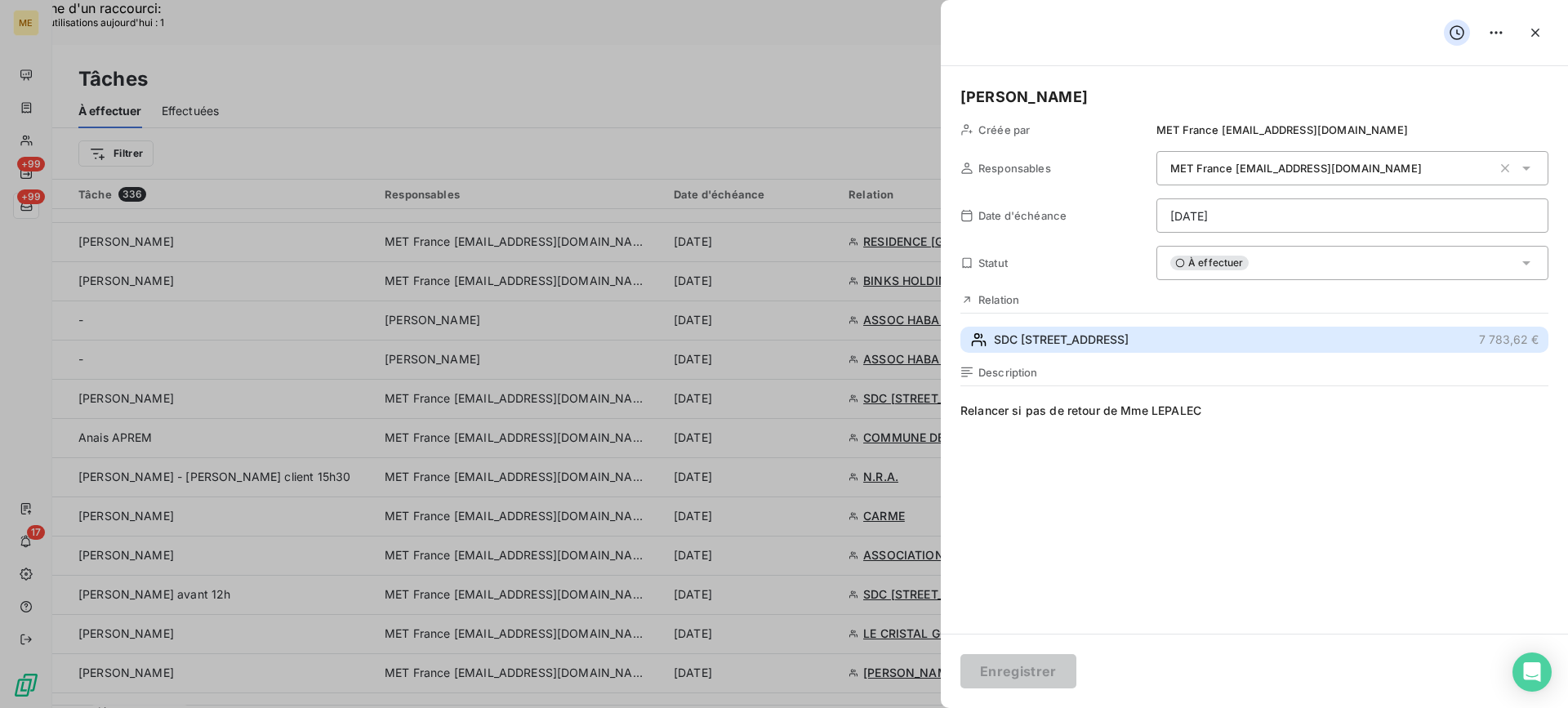
click at [1251, 352] on button "SDC 160 BOULEVARD DE VALMY 92700 COLOMBES 7 783,62 €" at bounding box center [1254, 340] width 588 height 27
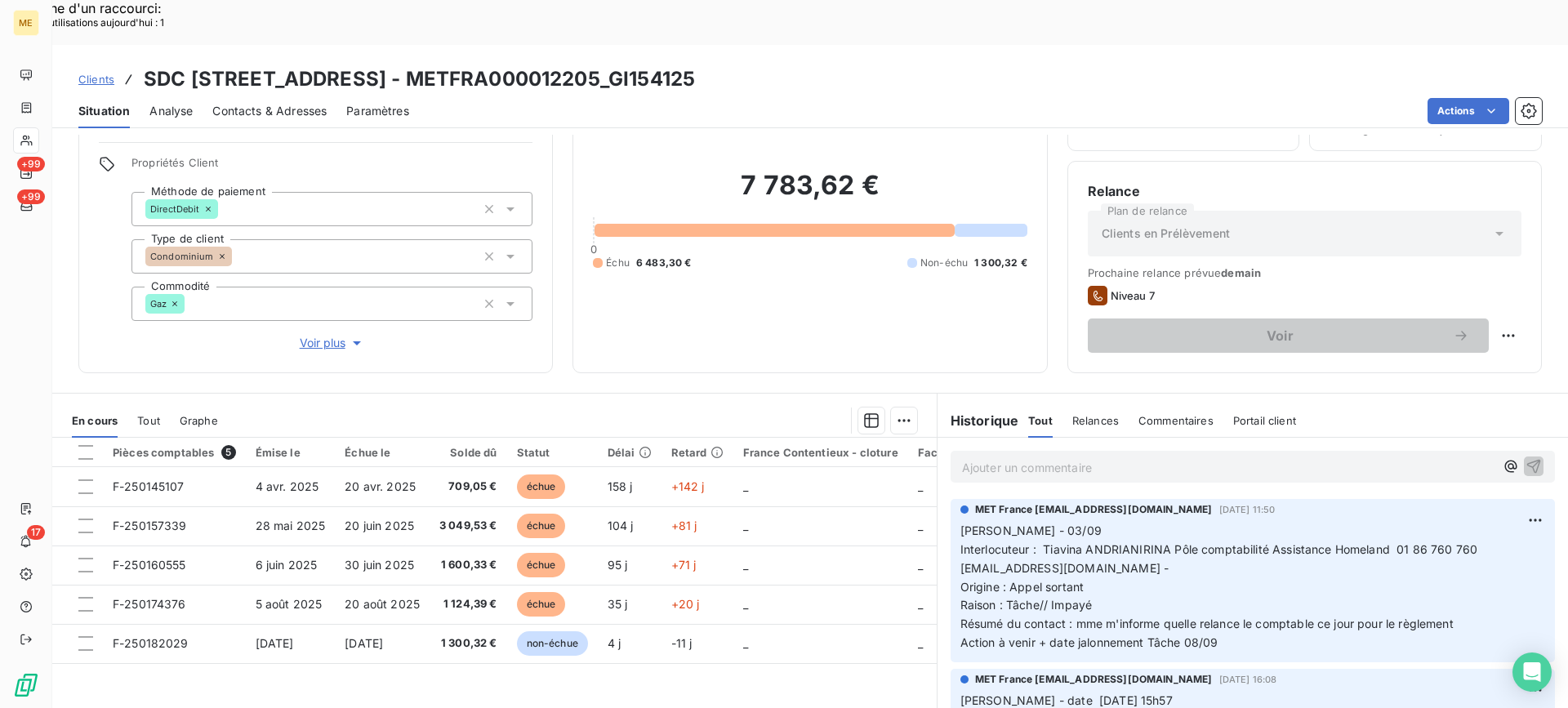
scroll to position [146, 0]
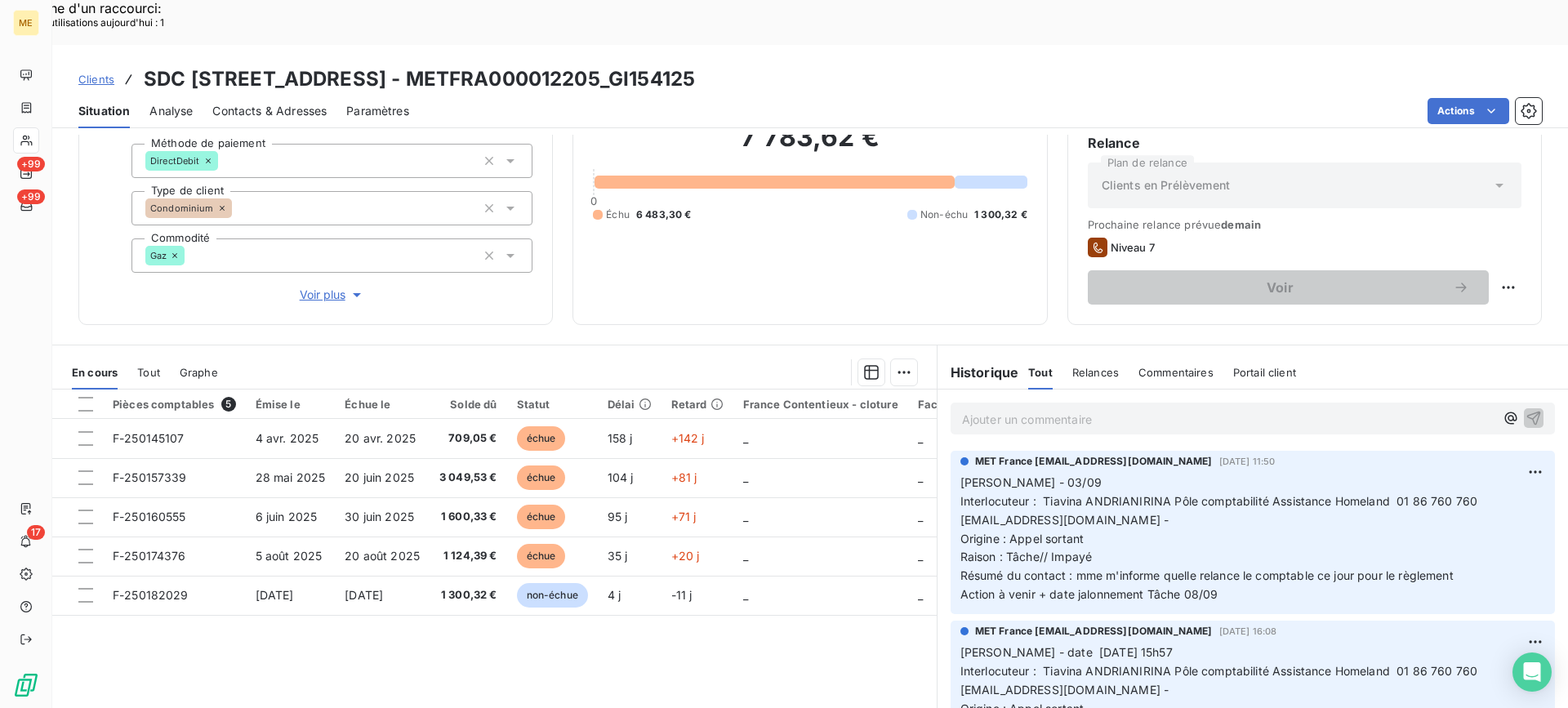
drag, startPoint x: 664, startPoint y: 32, endPoint x: 853, endPoint y: 34, distance: 189.0
click at [695, 65] on h3 "SDC 160 BOULEVARD DE VALMY 92700 COLOMBES - METFRA000012205_GI154125" at bounding box center [419, 79] width 551 height 29
copy h3 "METFRA000012205"
copy span "01 86 760 760"
drag, startPoint x: 1387, startPoint y: 451, endPoint x: 1469, endPoint y: 450, distance: 82.0
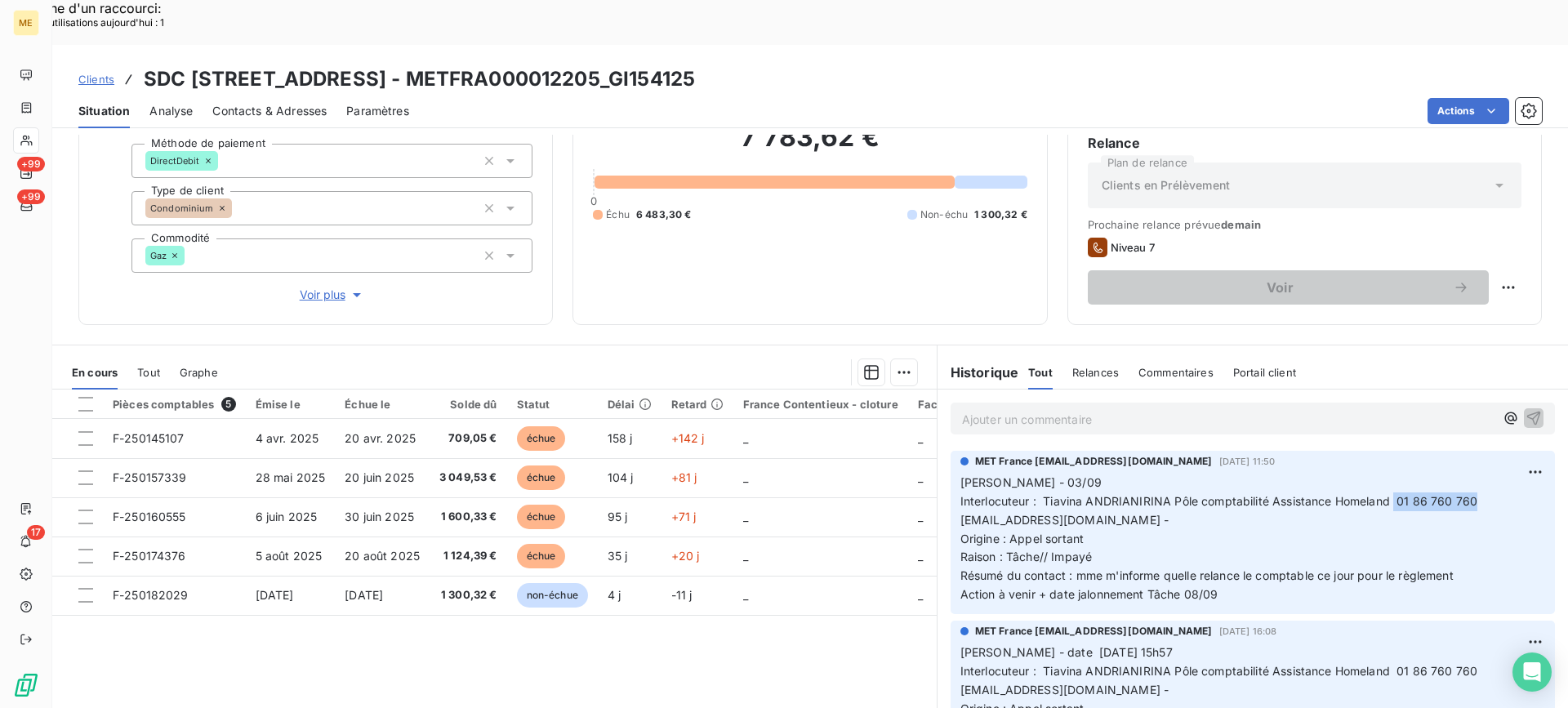
click at [1469, 494] on span "Interlocuteur : Tiavina ANDRIANIRINA Pôle comptabilité Assistance Homeland 01 8…" at bounding box center [1221, 510] width 521 height 33
click at [1345, 474] on p "Lisa - 03/09 Interlocuteur : Tiavina ANDRIANIRINA Pôle comptabilité Assistance …" at bounding box center [1253, 540] width 585 height 131
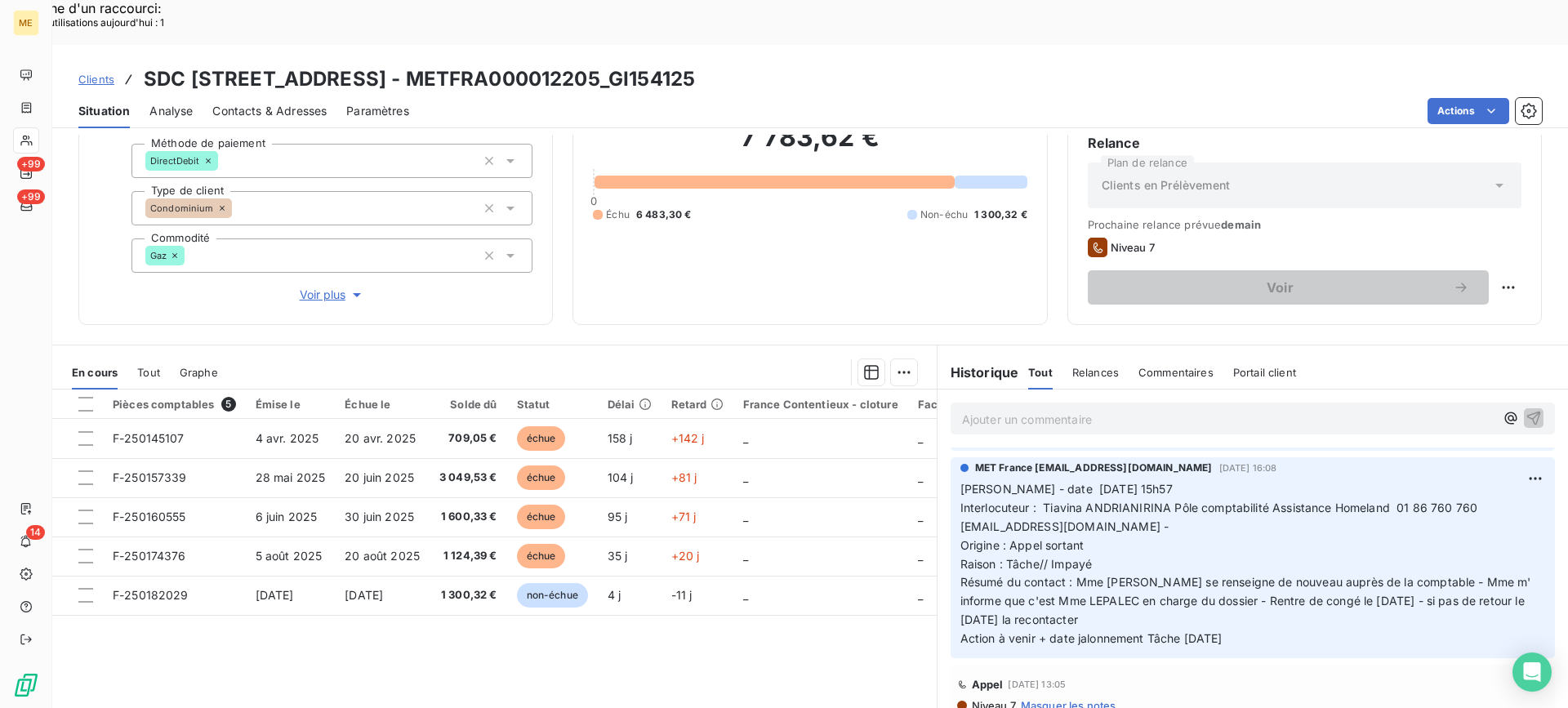
scroll to position [0, 0]
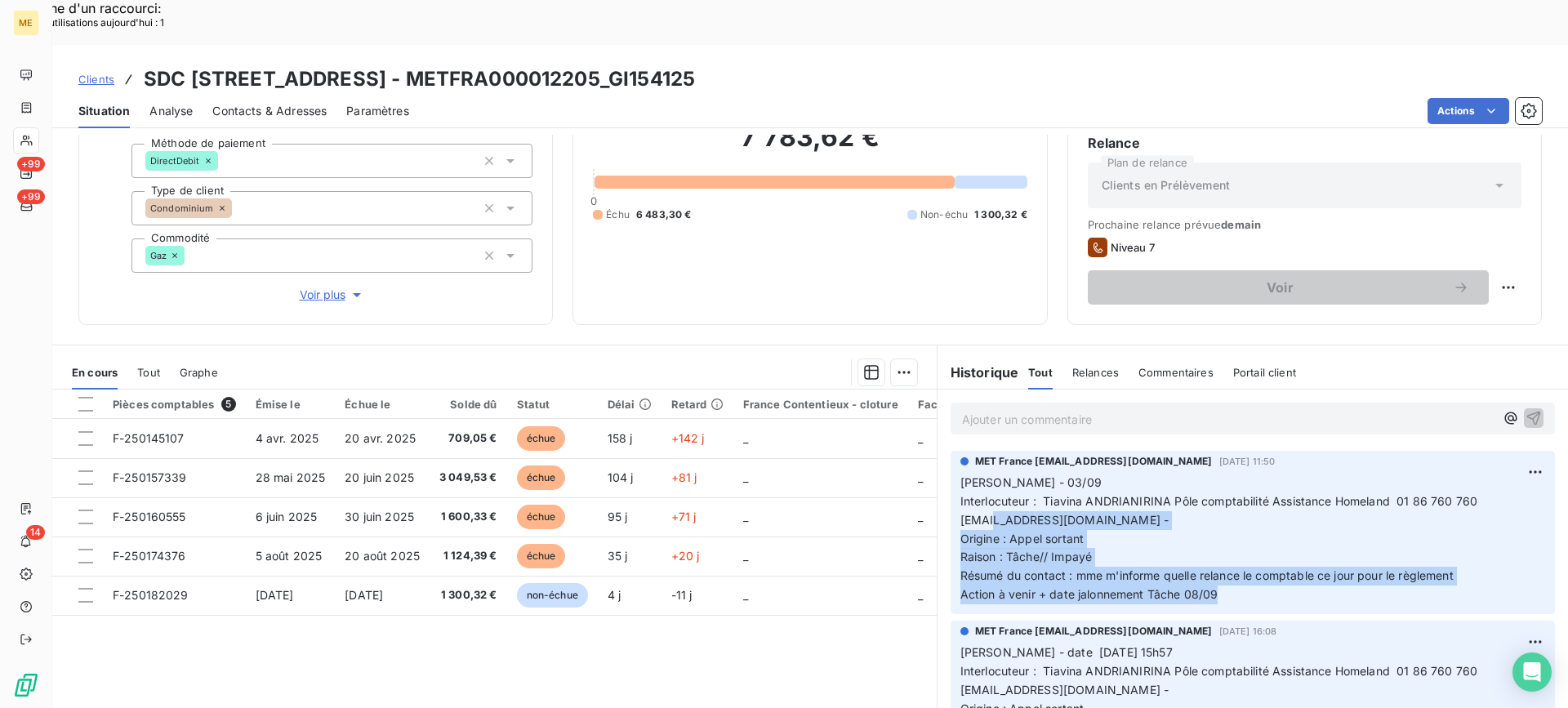
drag, startPoint x: 1223, startPoint y: 548, endPoint x: 981, endPoint y: 469, distance: 254.6
click at [981, 474] on p "Lisa - 03/09 Interlocuteur : Tiavina ANDRIANIRINA Pôle comptabilité Assistance …" at bounding box center [1253, 540] width 585 height 131
click at [1186, 479] on p "Lisa - 03/09 Interlocuteur : Tiavina ANDRIANIRINA Pôle comptabilité Assistance …" at bounding box center [1253, 540] width 585 height 131
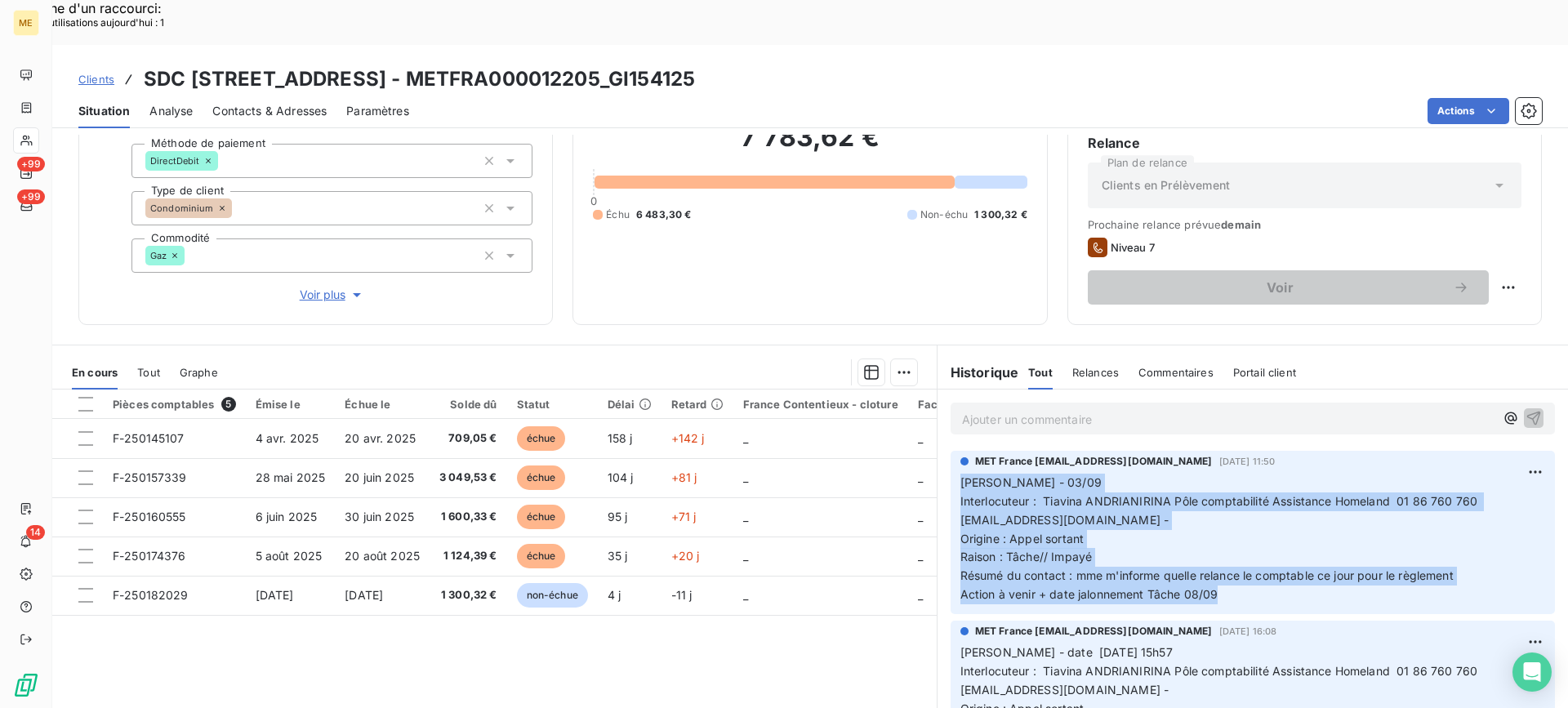
drag, startPoint x: 950, startPoint y: 442, endPoint x: 1212, endPoint y: 558, distance: 286.5
click at [1212, 558] on div "MET France met-france@recouvrement.met.com 3 sept. 2025, 11:50 Lisa - 03/09 Int…" at bounding box center [1253, 533] width 604 height 163
click at [1245, 548] on p "Lisa - 03/09 Interlocuteur : Tiavina ANDRIANIRINA Pôle comptabilité Assistance …" at bounding box center [1253, 540] width 585 height 131
drag, startPoint x: 1235, startPoint y: 552, endPoint x: 948, endPoint y: 444, distance: 306.6
click at [951, 451] on div "MET France met-france@recouvrement.met.com 3 sept. 2025, 11:50 Lisa - 03/09 Int…" at bounding box center [1253, 533] width 604 height 163
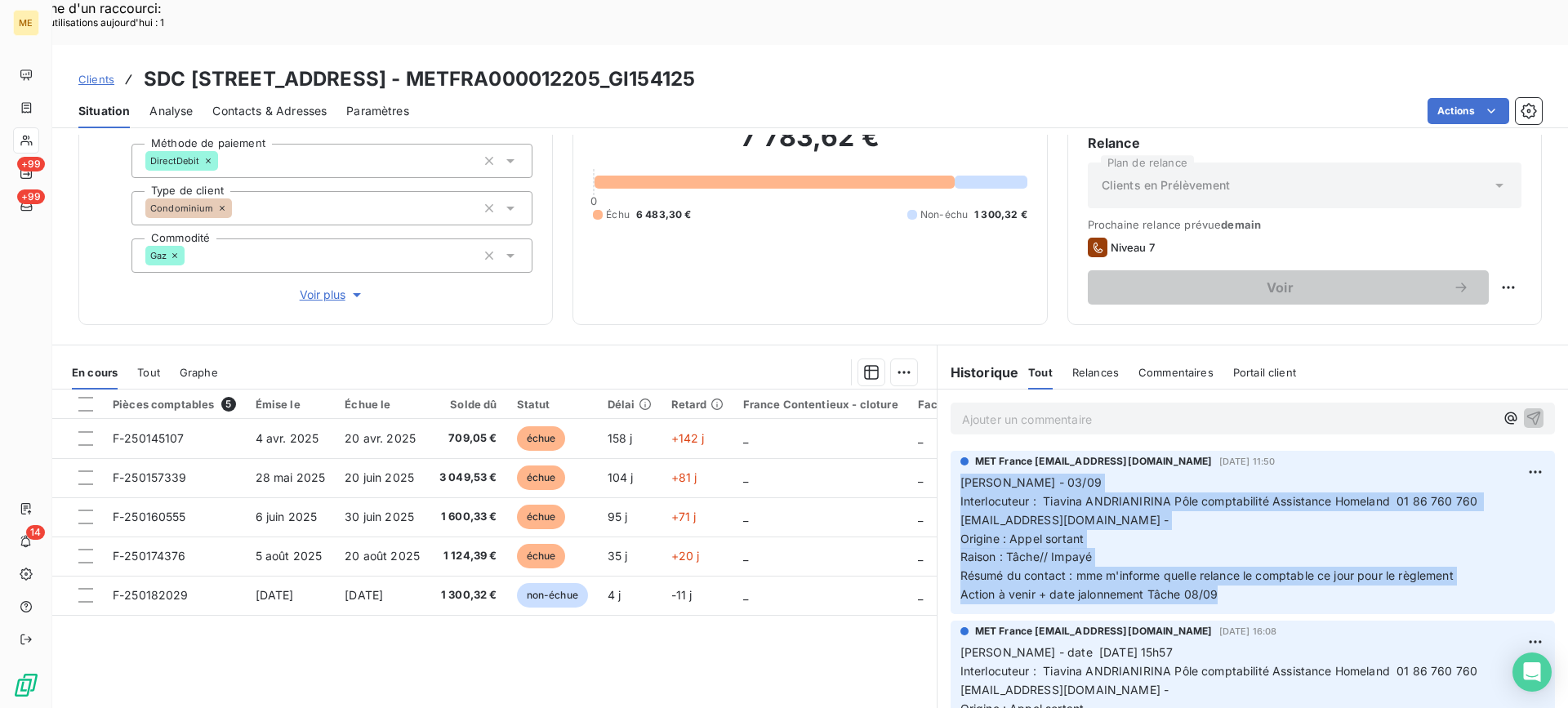
click at [1158, 479] on p "Lisa - 03/09 Interlocuteur : Tiavina ANDRIANIRINA Pôle comptabilité Assistance …" at bounding box center [1253, 540] width 585 height 131
drag, startPoint x: 1139, startPoint y: 524, endPoint x: 943, endPoint y: 431, distance: 216.9
click at [951, 451] on div "MET France met-france@recouvrement.met.com 3 sept. 2025, 11:50 Lisa - 03/09 Int…" at bounding box center [1253, 533] width 604 height 163
click at [1016, 409] on p "Ajouter un commentaire ﻿" at bounding box center [1228, 419] width 532 height 20
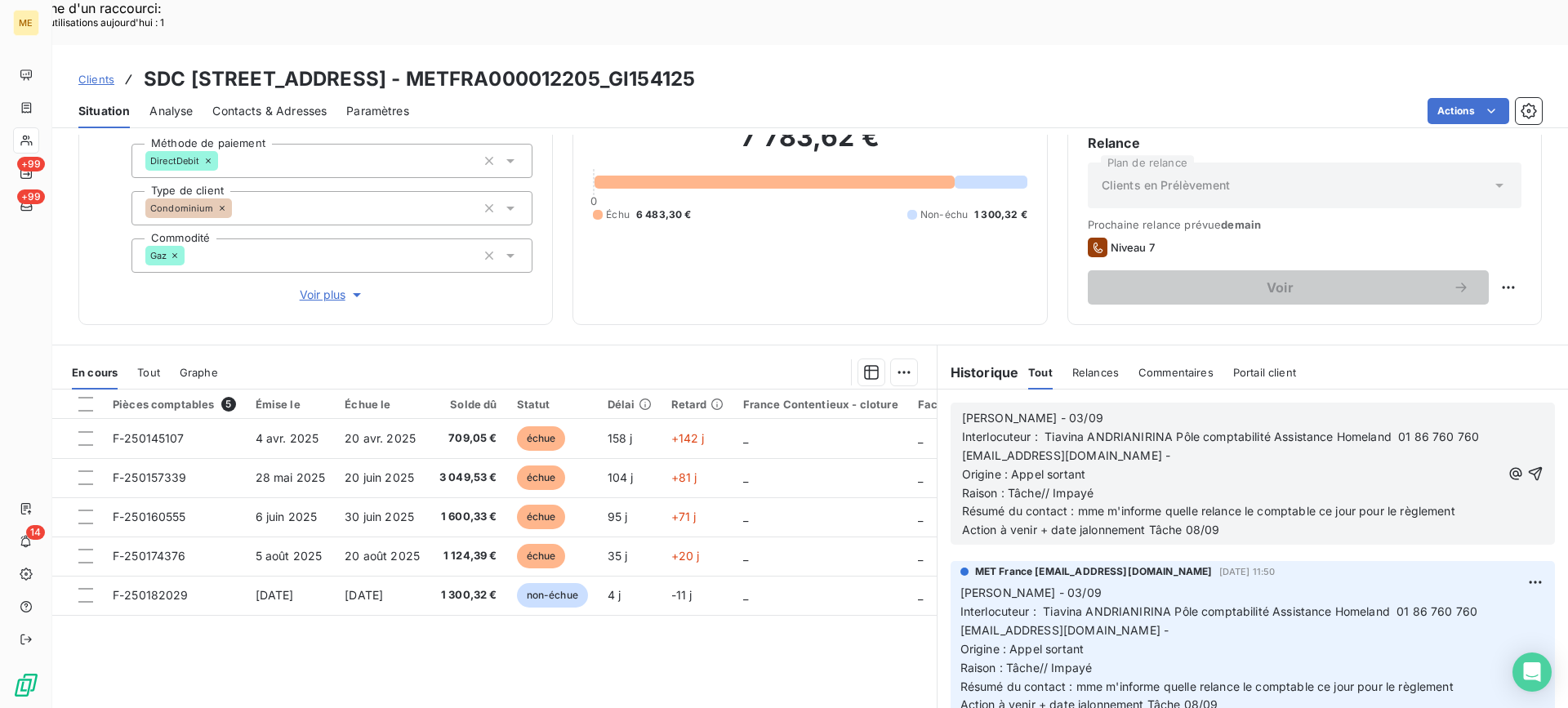
click at [1038, 409] on p "Lisa - 03/09" at bounding box center [1231, 418] width 539 height 19
drag, startPoint x: 1086, startPoint y: 450, endPoint x: 1036, endPoint y: 450, distance: 50.0
click at [1036, 486] on span "Raison : Tâche// Impayé" at bounding box center [1028, 494] width 131 height 14
click at [1244, 521] on p "Action à venir + date jalonnement Tâche 08/09" at bounding box center [1231, 530] width 539 height 19
drag, startPoint x: 1070, startPoint y: 471, endPoint x: 1455, endPoint y: 472, distance: 385.0
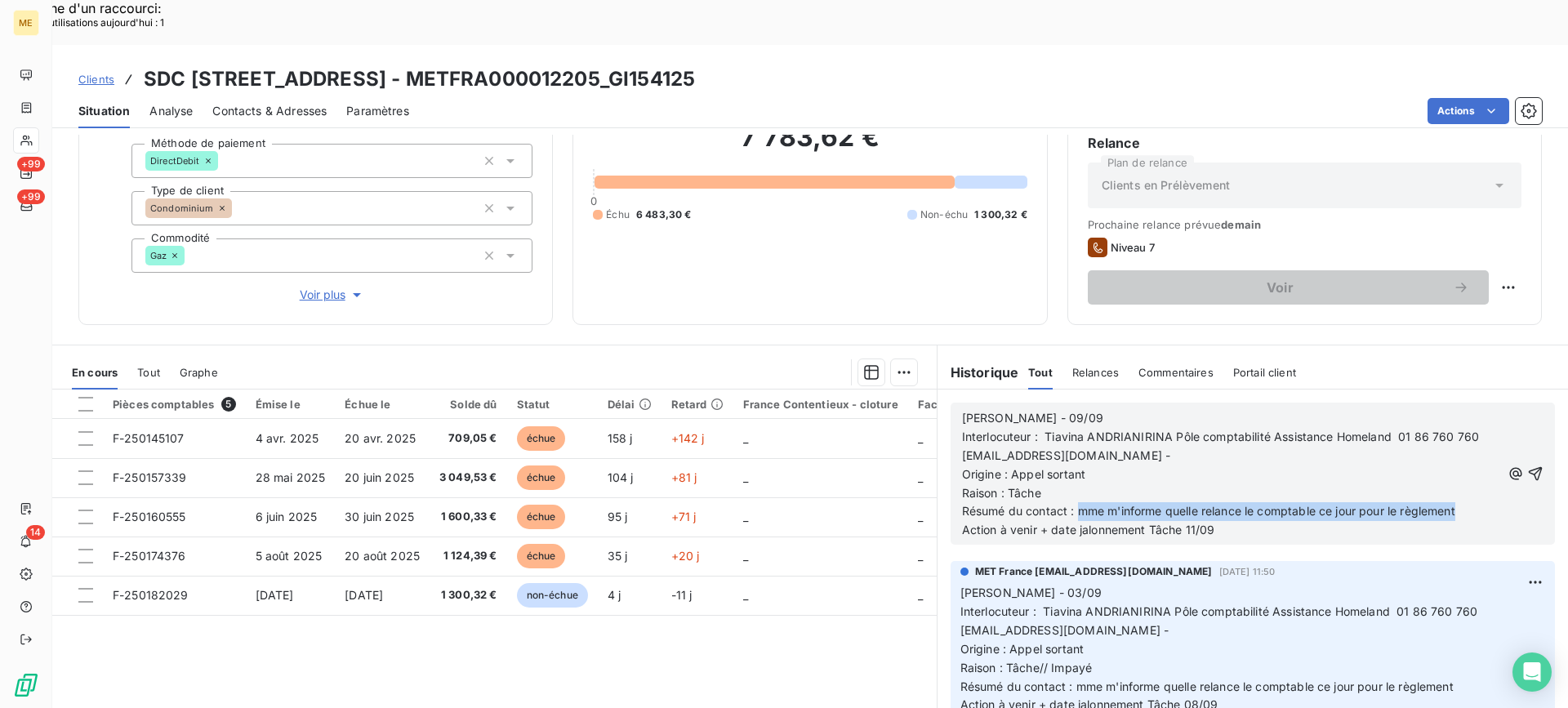
click at [1455, 504] on span "Résumé du contact : mme m'informe quelle relance le comptable ce jour pour le r…" at bounding box center [1208, 511] width 493 height 14
drag, startPoint x: 1507, startPoint y: 421, endPoint x: 1473, endPoint y: 424, distance: 34.1
click at [1527, 466] on icon "button" at bounding box center [1535, 474] width 16 height 16
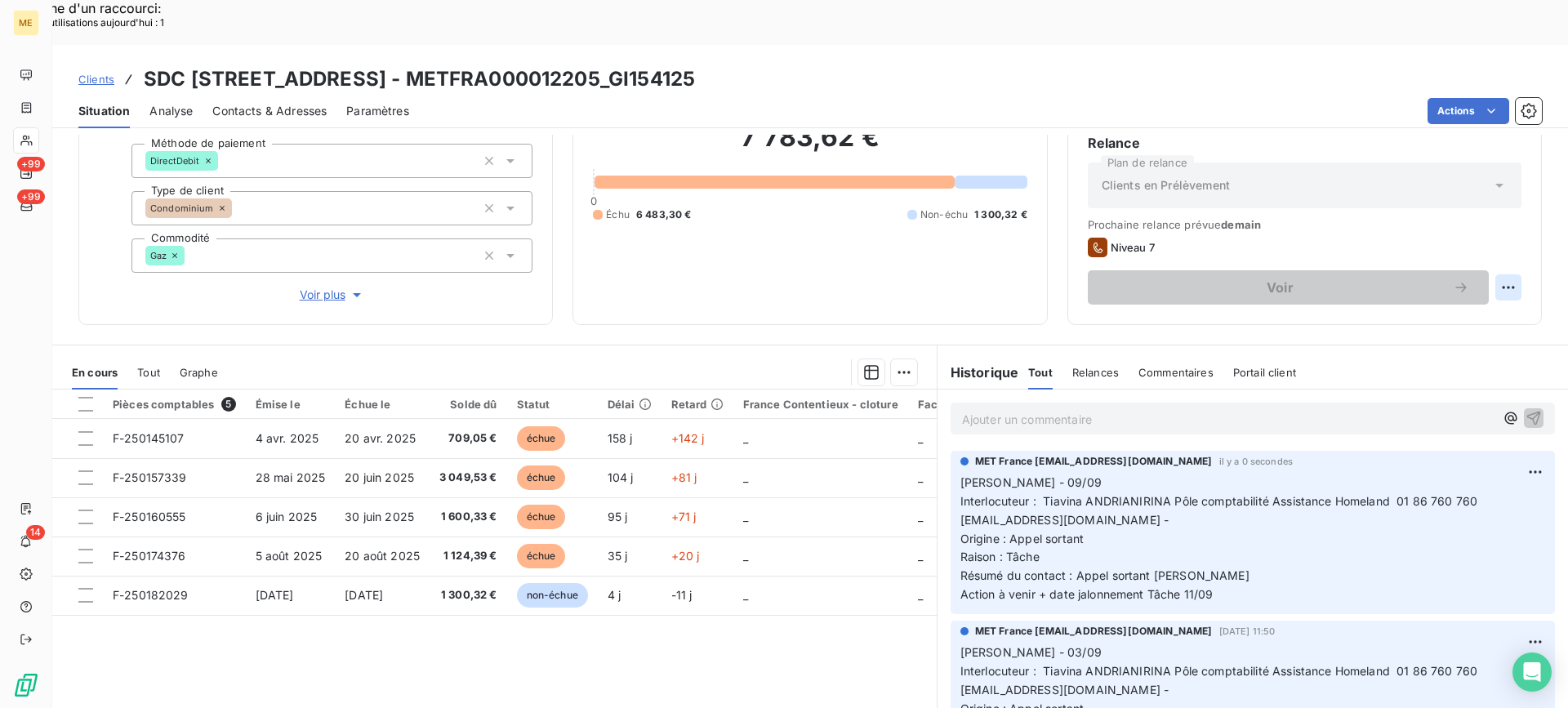
click at [1471, 270] on div "Replanifier cette action" at bounding box center [1428, 279] width 146 height 27
select select "8"
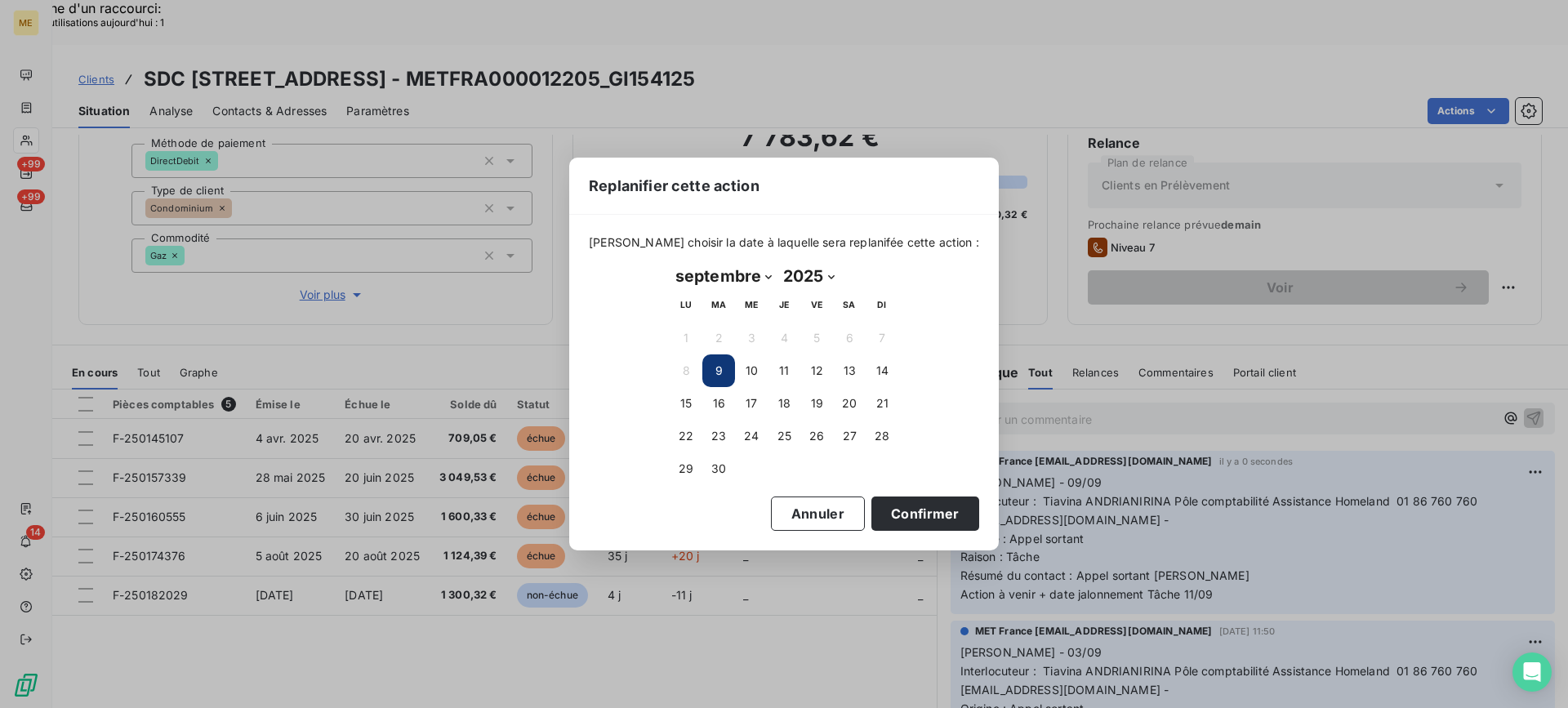
drag, startPoint x: 783, startPoint y: 358, endPoint x: 831, endPoint y: 386, distance: 55.6
click at [782, 359] on button "11" at bounding box center [784, 370] width 33 height 33
click at [894, 522] on button "Confirmer" at bounding box center [926, 514] width 108 height 35
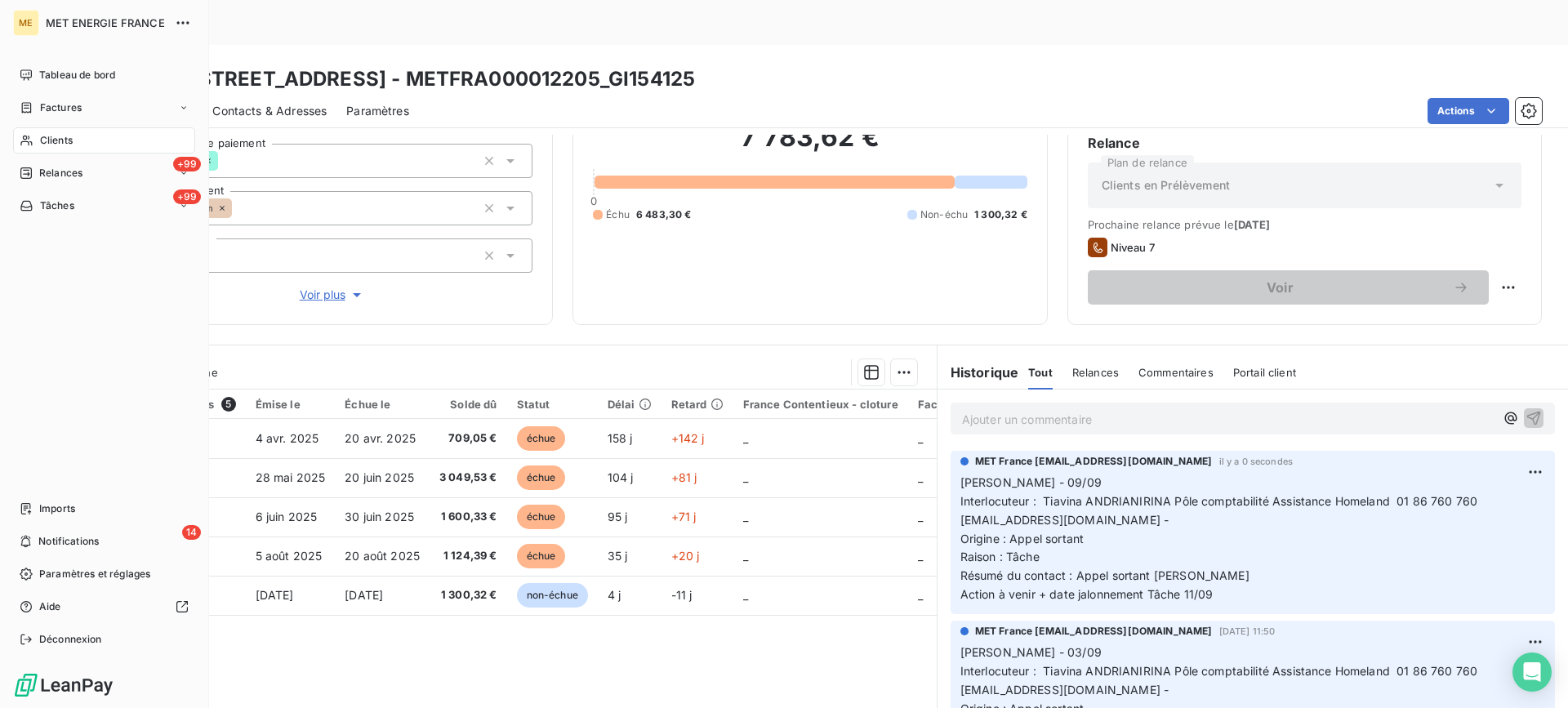
click at [35, 207] on div "Tâches" at bounding box center [47, 206] width 55 height 15
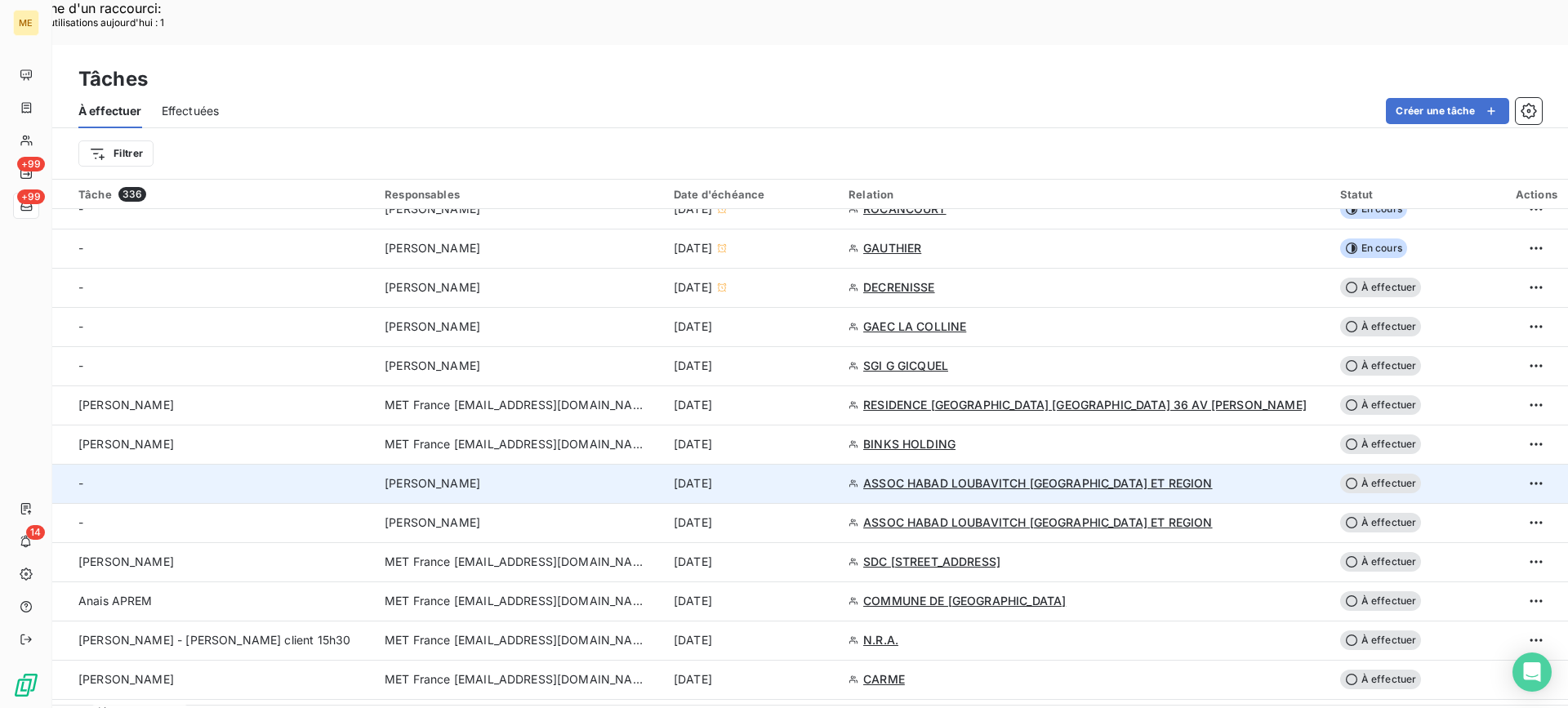
scroll to position [572, 0]
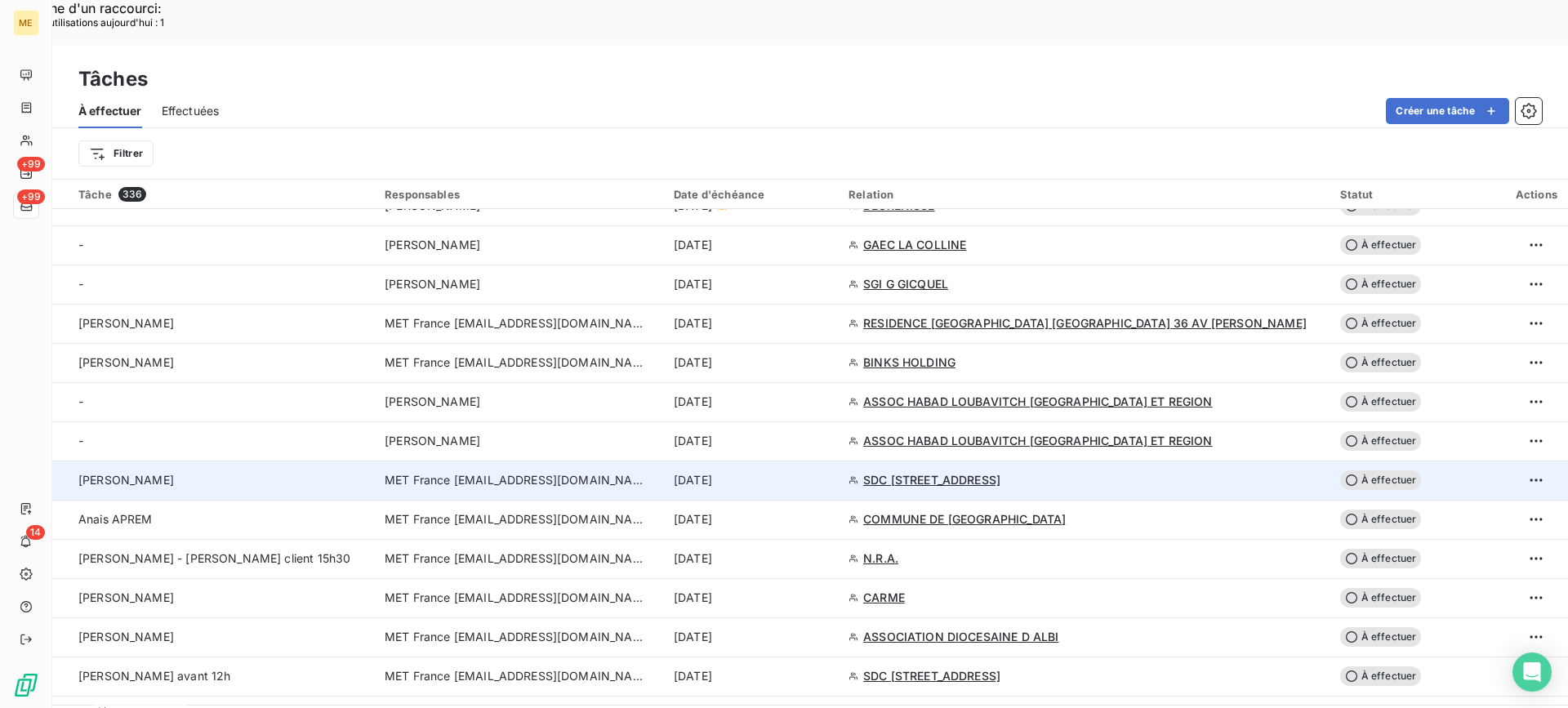
click at [336, 461] on td "Valérie" at bounding box center [213, 480] width 322 height 39
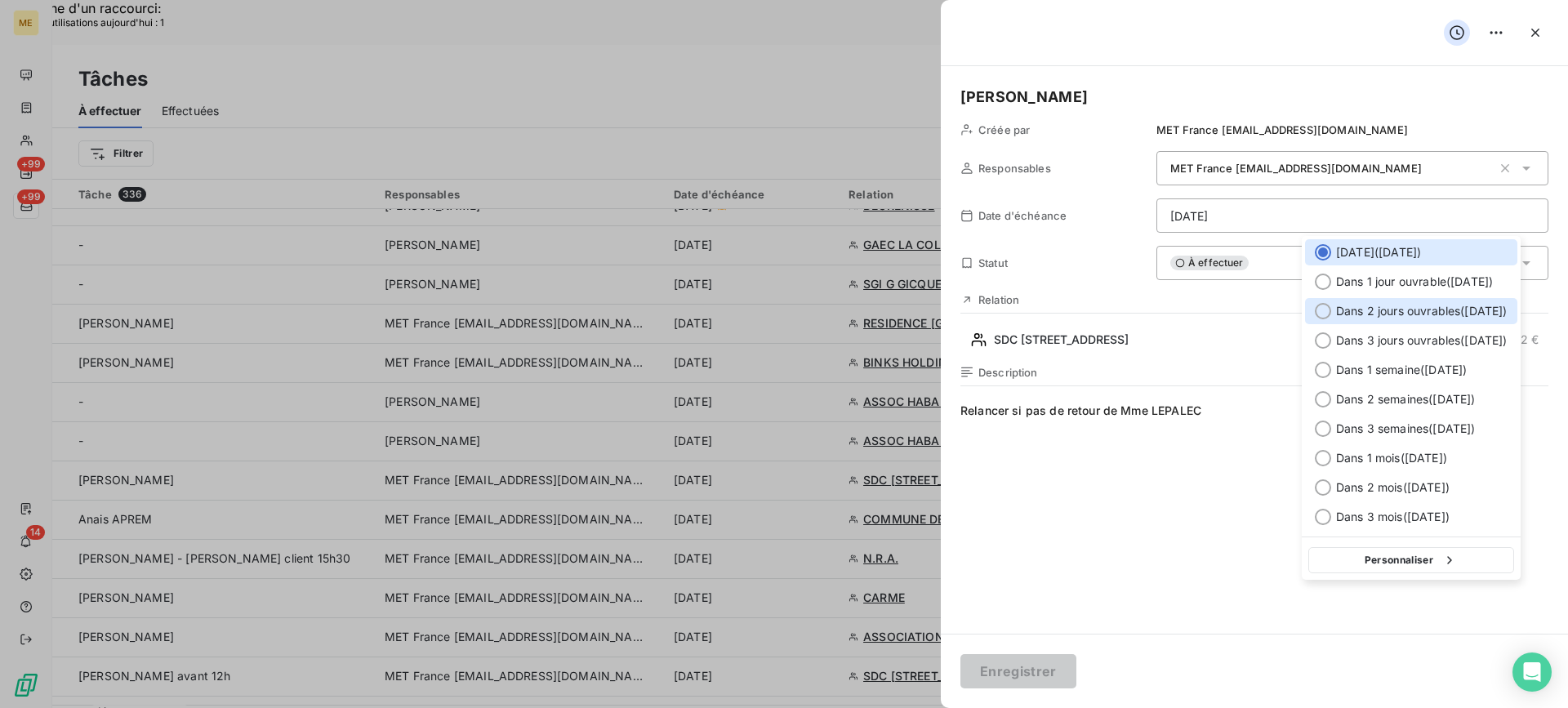
click at [1325, 303] on div at bounding box center [1323, 311] width 16 height 16
type input "11/09/2025"
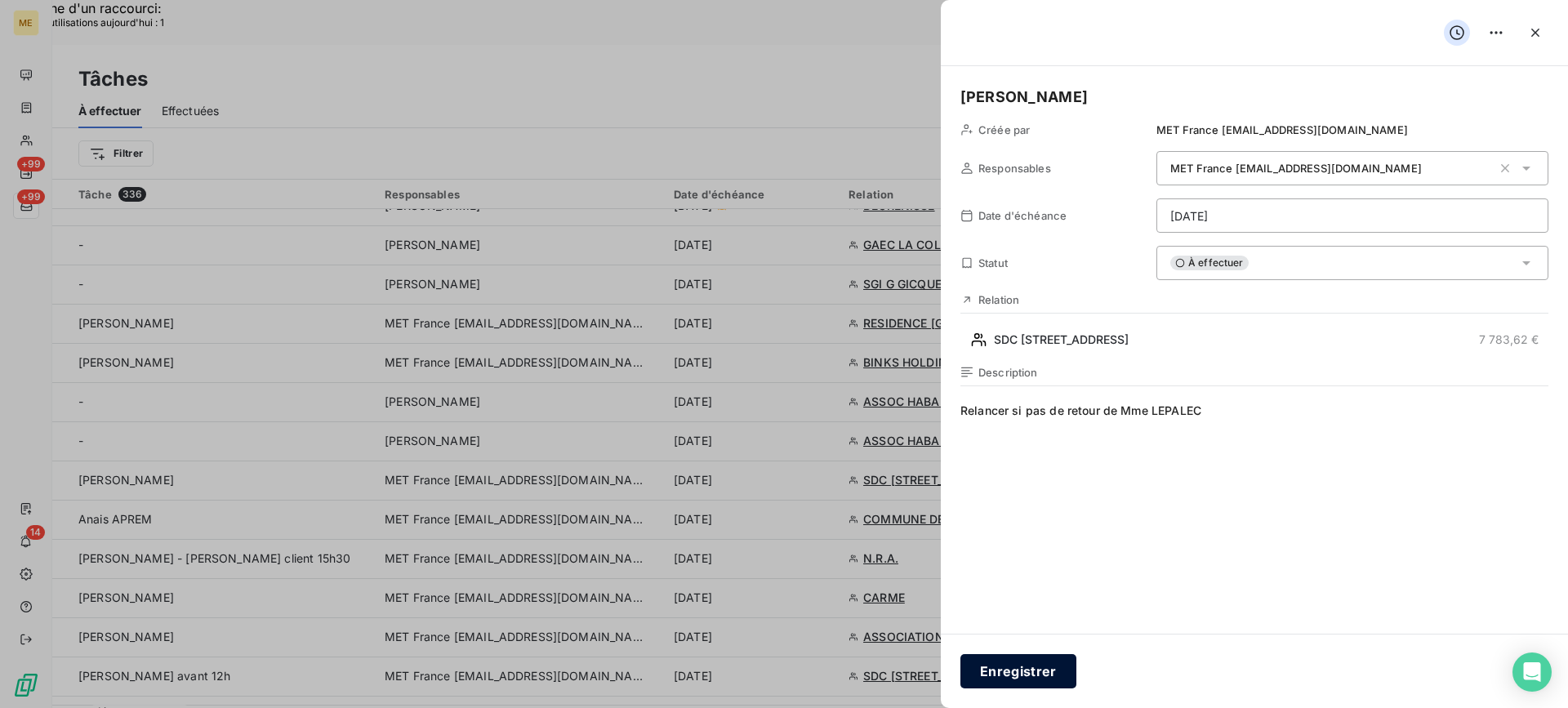
click at [1030, 662] on button "Enregistrer" at bounding box center [1018, 671] width 116 height 35
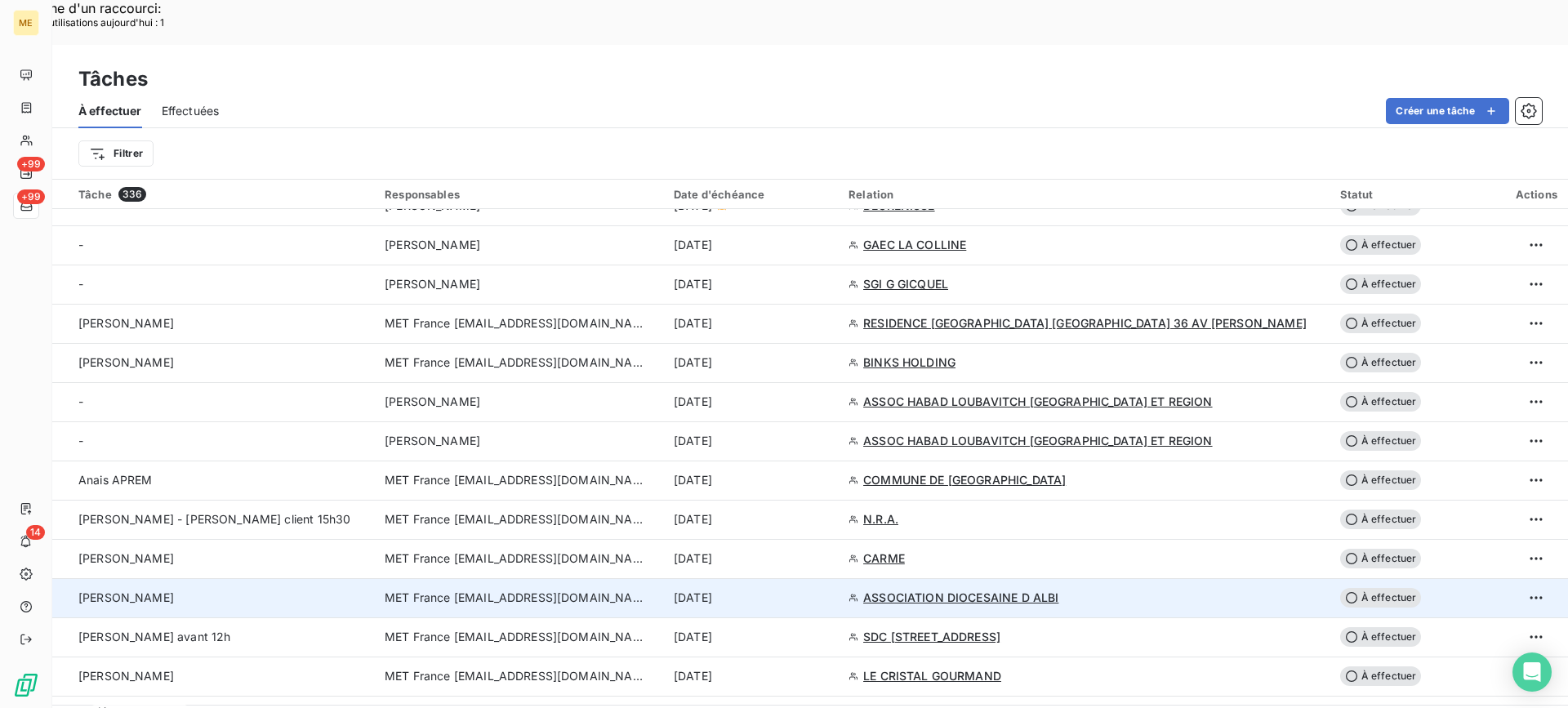
click at [335, 579] on td "[PERSON_NAME]" at bounding box center [213, 598] width 322 height 39
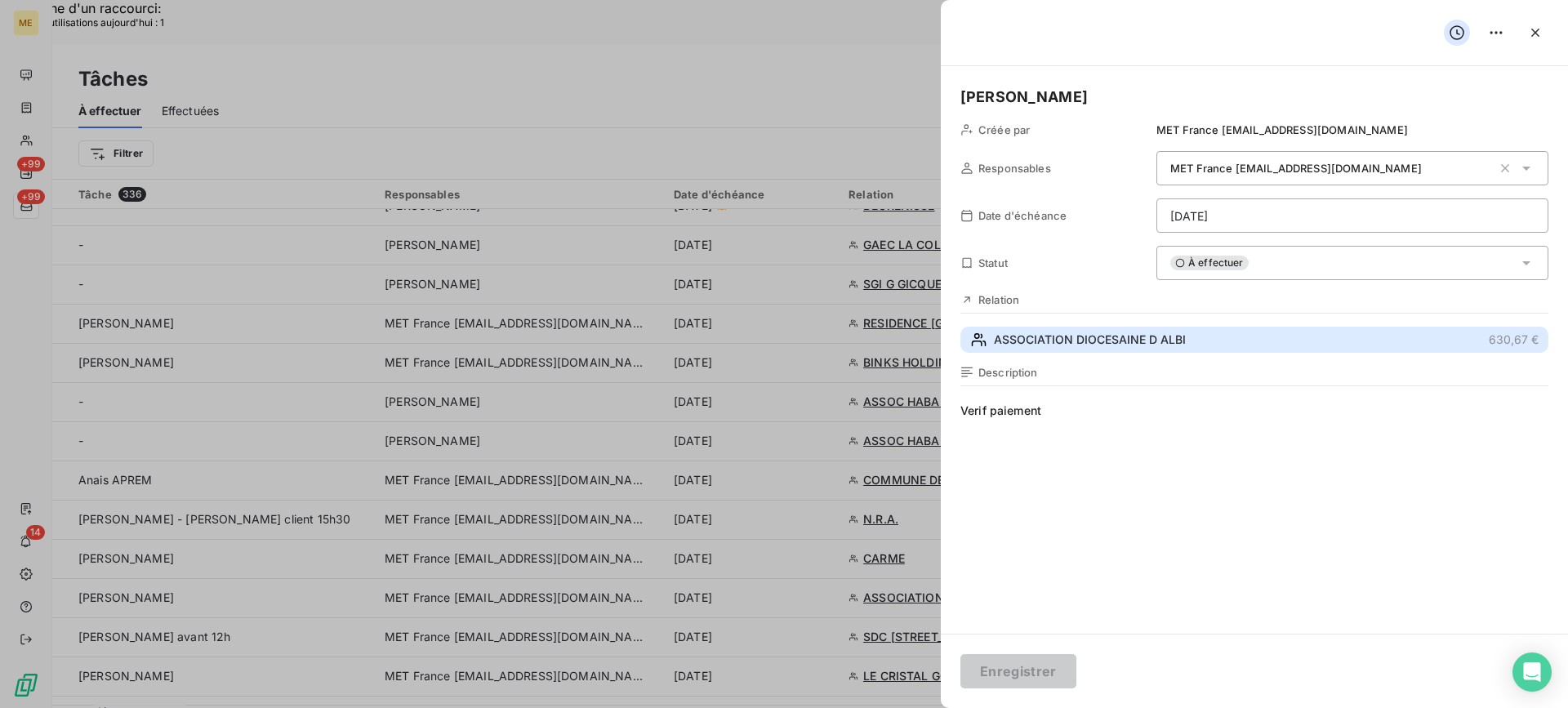
click at [1311, 340] on button "ASSOCIATION DIOCESAINE D ALBI 630,67 €" at bounding box center [1254, 340] width 588 height 27
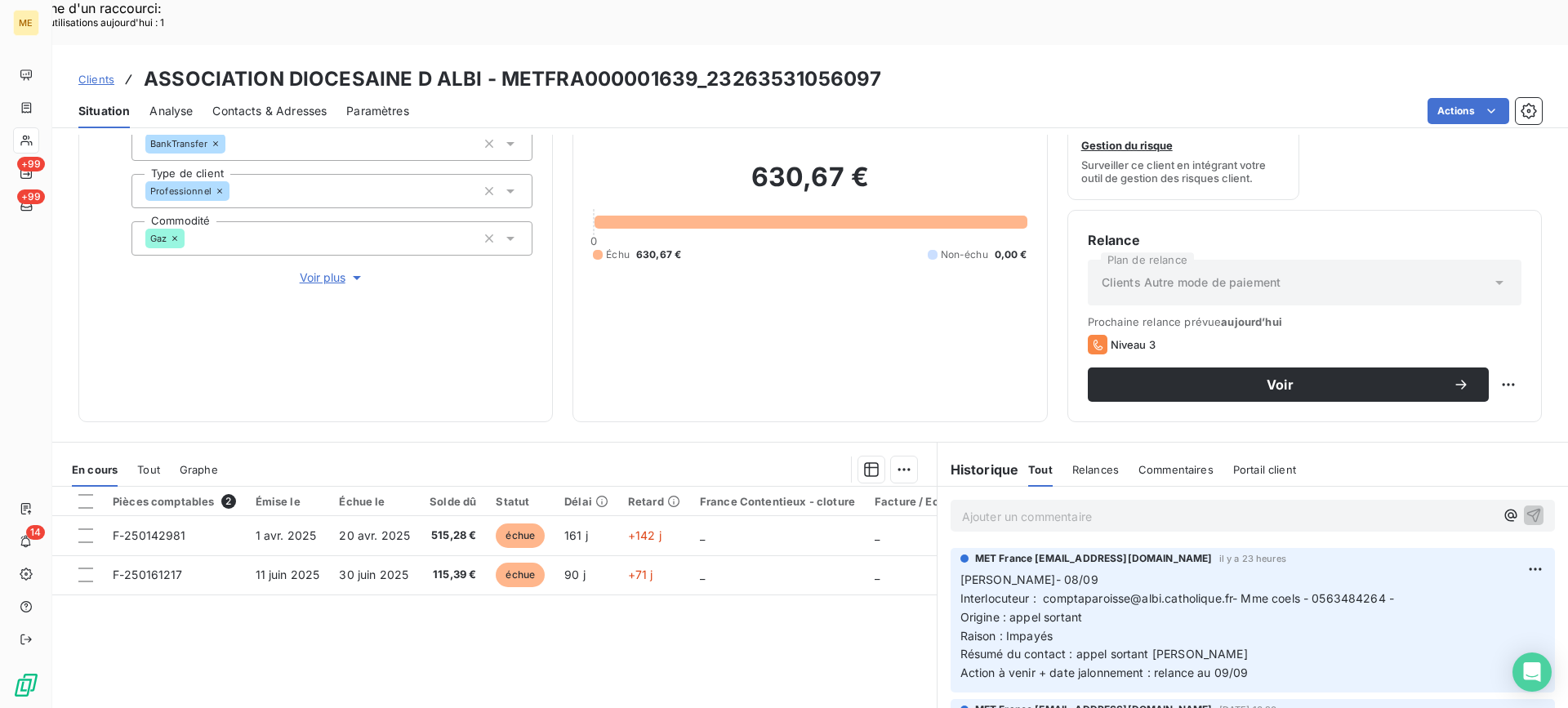
scroll to position [245, 0]
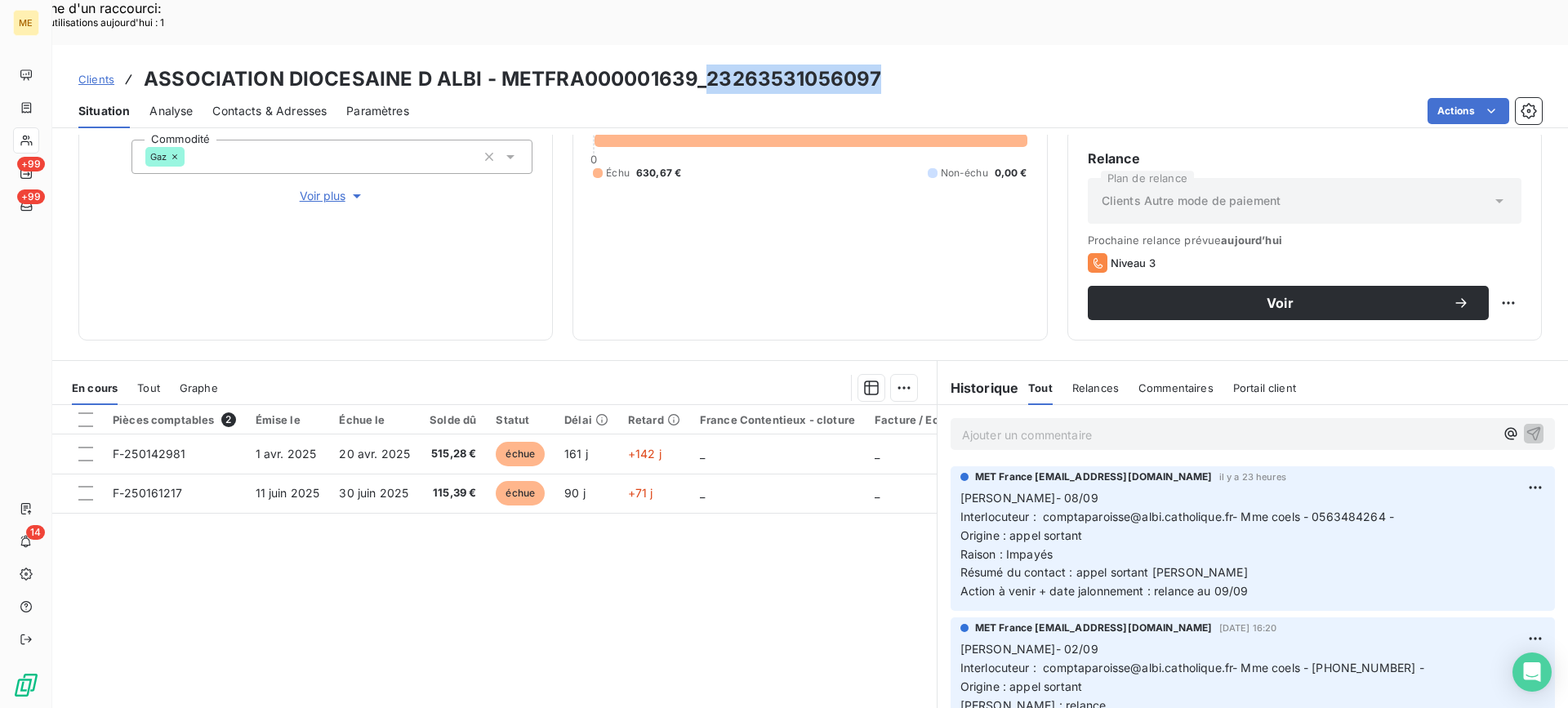
drag, startPoint x: 700, startPoint y: 34, endPoint x: 883, endPoint y: 28, distance: 183.1
click at [883, 65] on div "Clients ASSOCIATION DIOCESAINE D ALBI - METFRA000001639_23263531056097" at bounding box center [810, 79] width 1516 height 29
copy h3 "23263531056097"
drag, startPoint x: 1040, startPoint y: 470, endPoint x: 1230, endPoint y: 464, distance: 190.1
click at [1230, 510] on span "Interlocuteur : comptaparoisse@albi.catholique.fr- Mme coels - 0563484264 -" at bounding box center [1177, 517] width 434 height 14
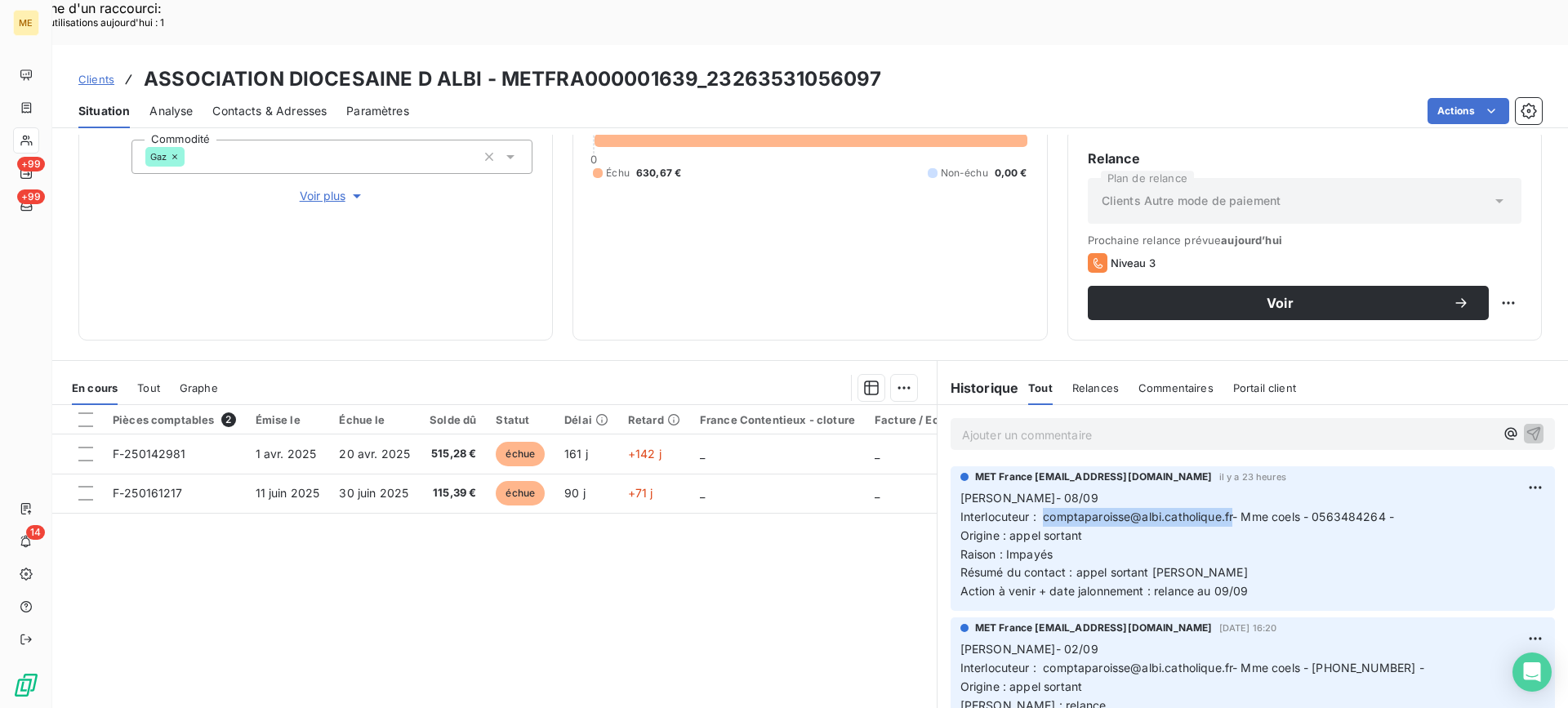
copy span "[EMAIL_ADDRESS][DOMAIN_NAME]"
click at [782, 626] on div "Pièces comptables 2 Émise le Échue le Solde dû Statut Délai Retard France Conte…" at bounding box center [494, 562] width 884 height 315
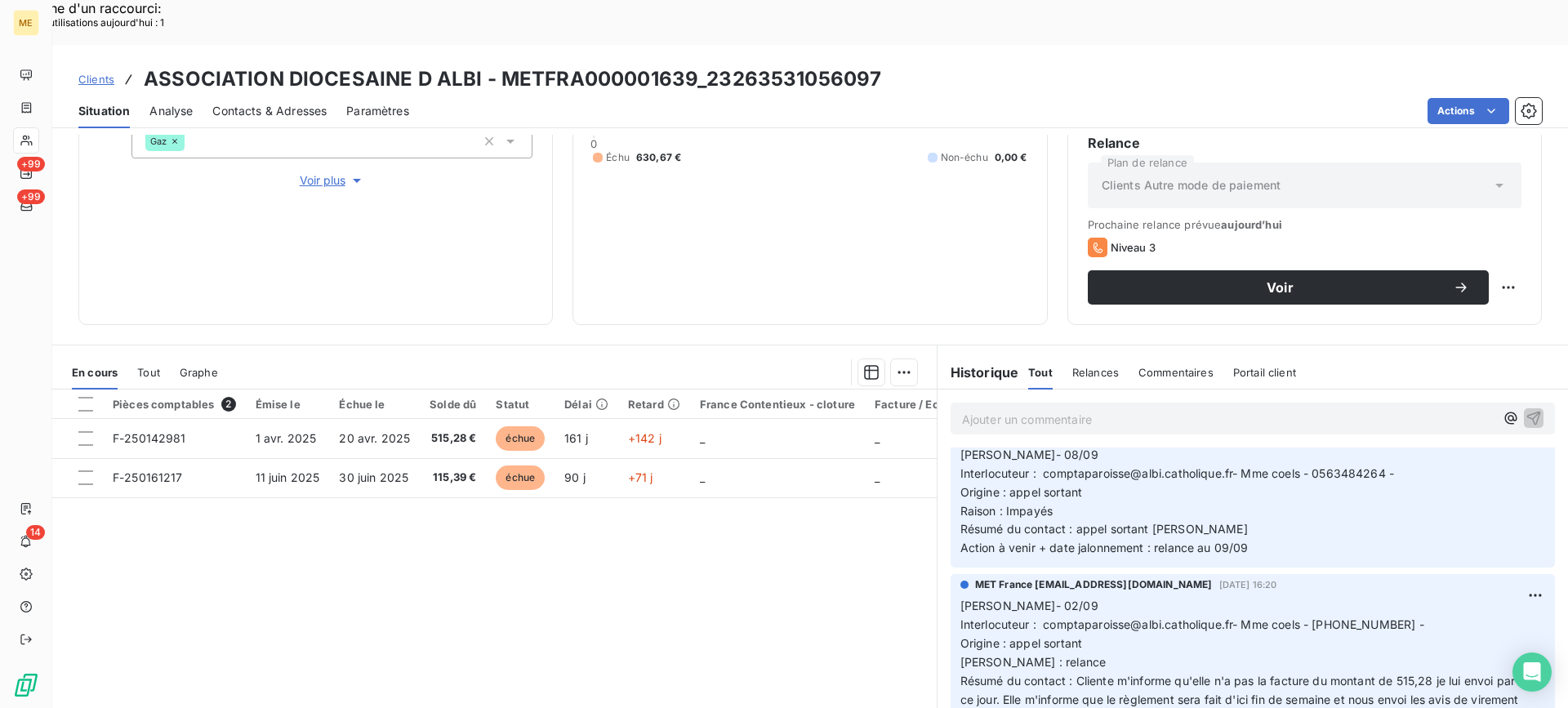
scroll to position [0, 0]
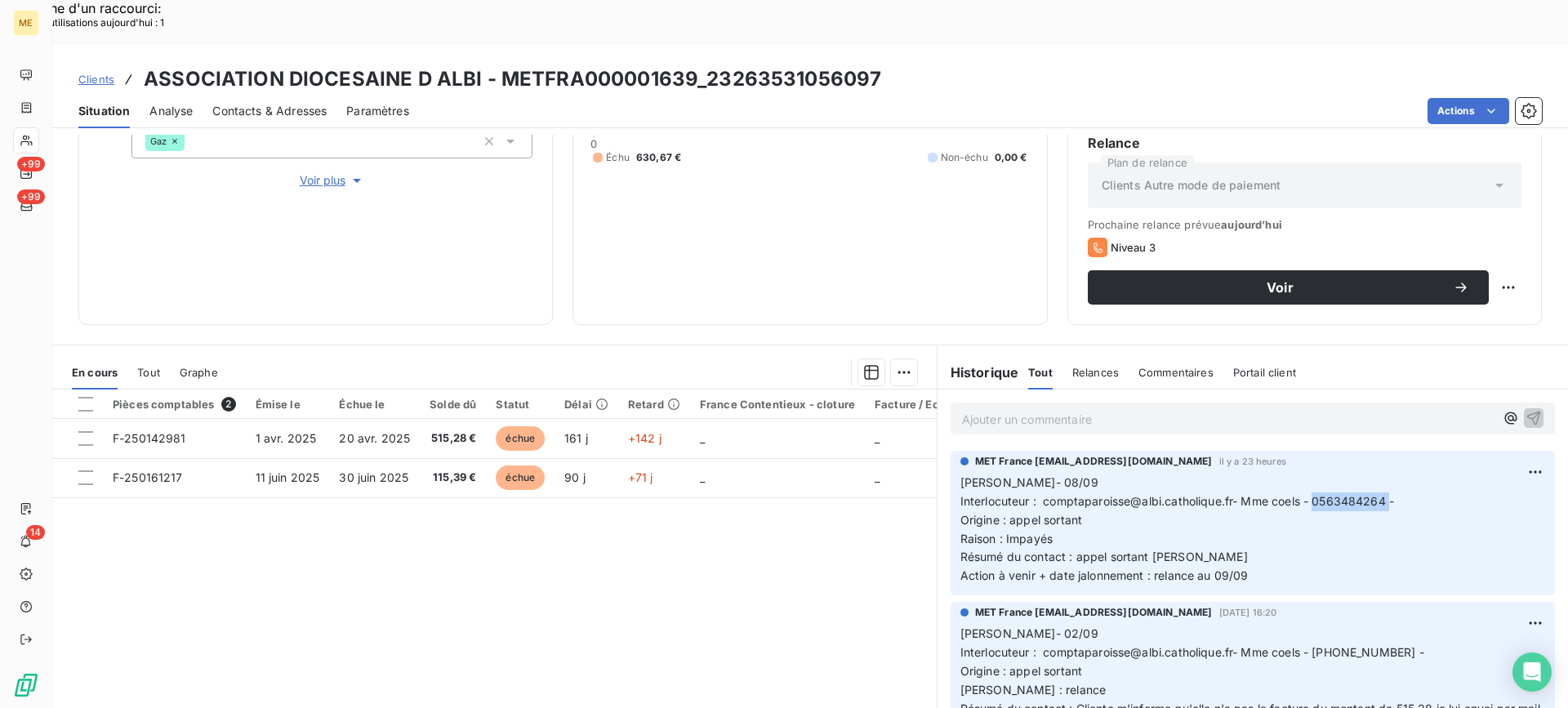
drag, startPoint x: 1311, startPoint y: 460, endPoint x: 1385, endPoint y: 455, distance: 74.2
click at [1385, 494] on span "Interlocuteur : comptaparoisse@albi.catholique.fr- Mme coels - 0563484264 -" at bounding box center [1177, 502] width 434 height 14
copy span "0563484264"
click at [1448, 297] on div "Replanifier cette action" at bounding box center [1429, 278] width 159 height 39
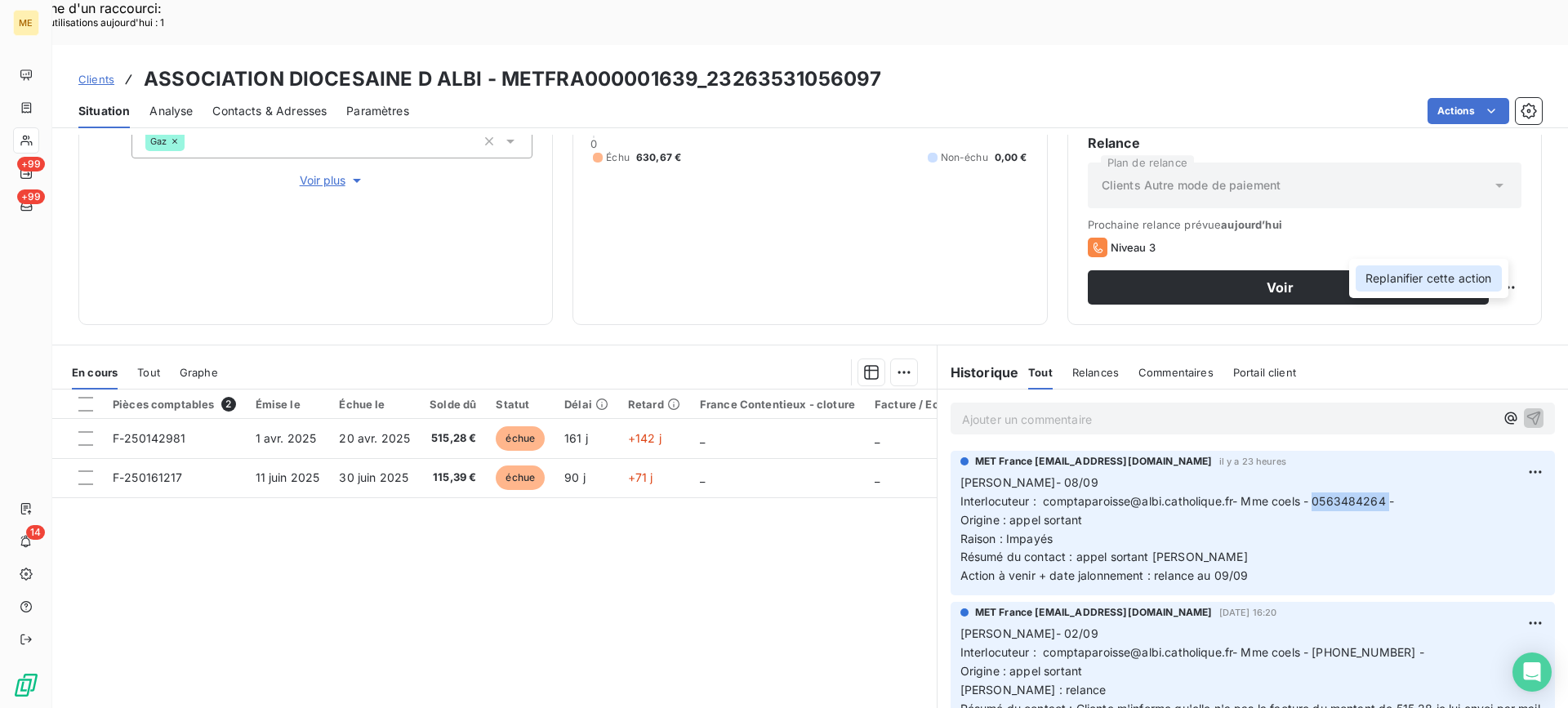
click at [1448, 279] on div "Replanifier cette action" at bounding box center [1428, 279] width 146 height 27
select select "8"
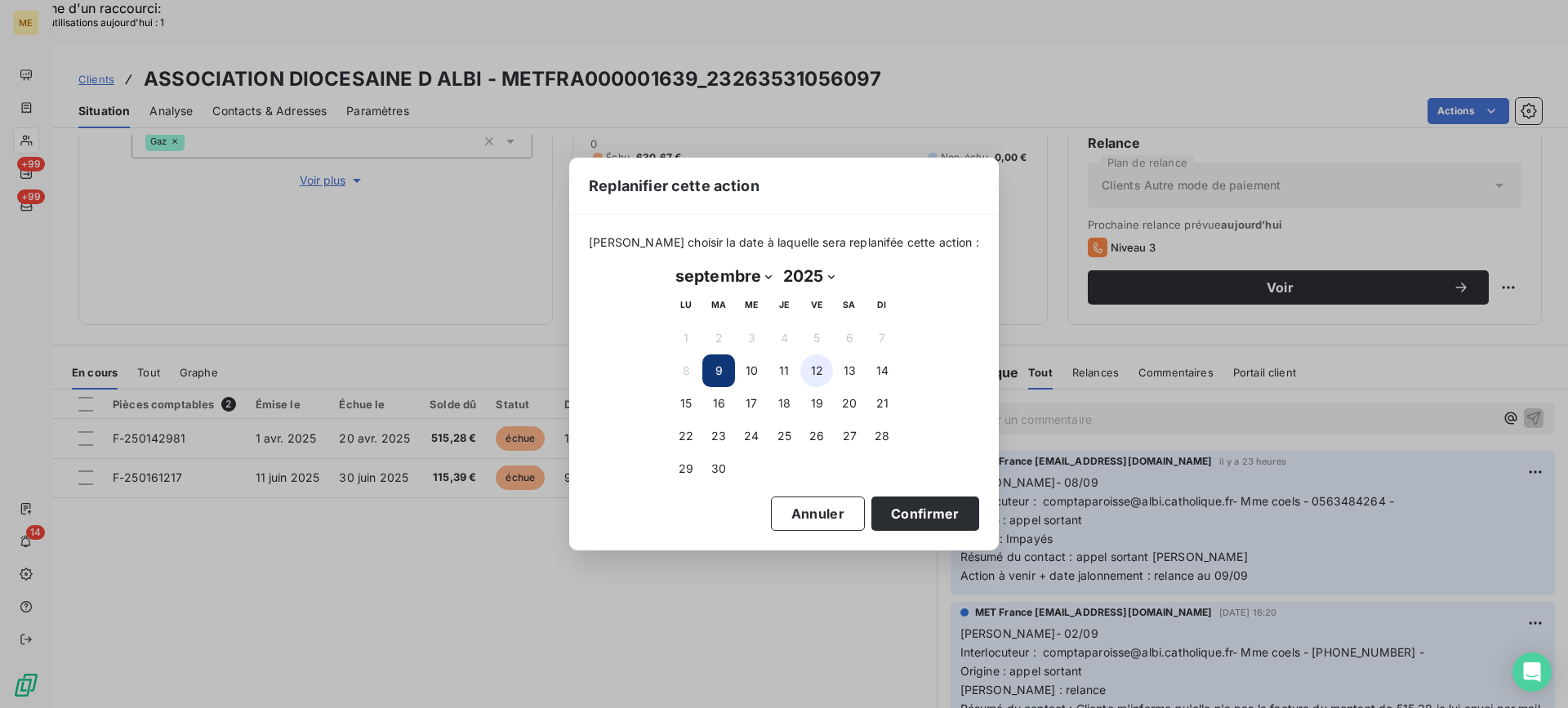
click at [802, 373] on button "12" at bounding box center [817, 370] width 33 height 33
click at [889, 510] on button "Confirmer" at bounding box center [926, 514] width 108 height 35
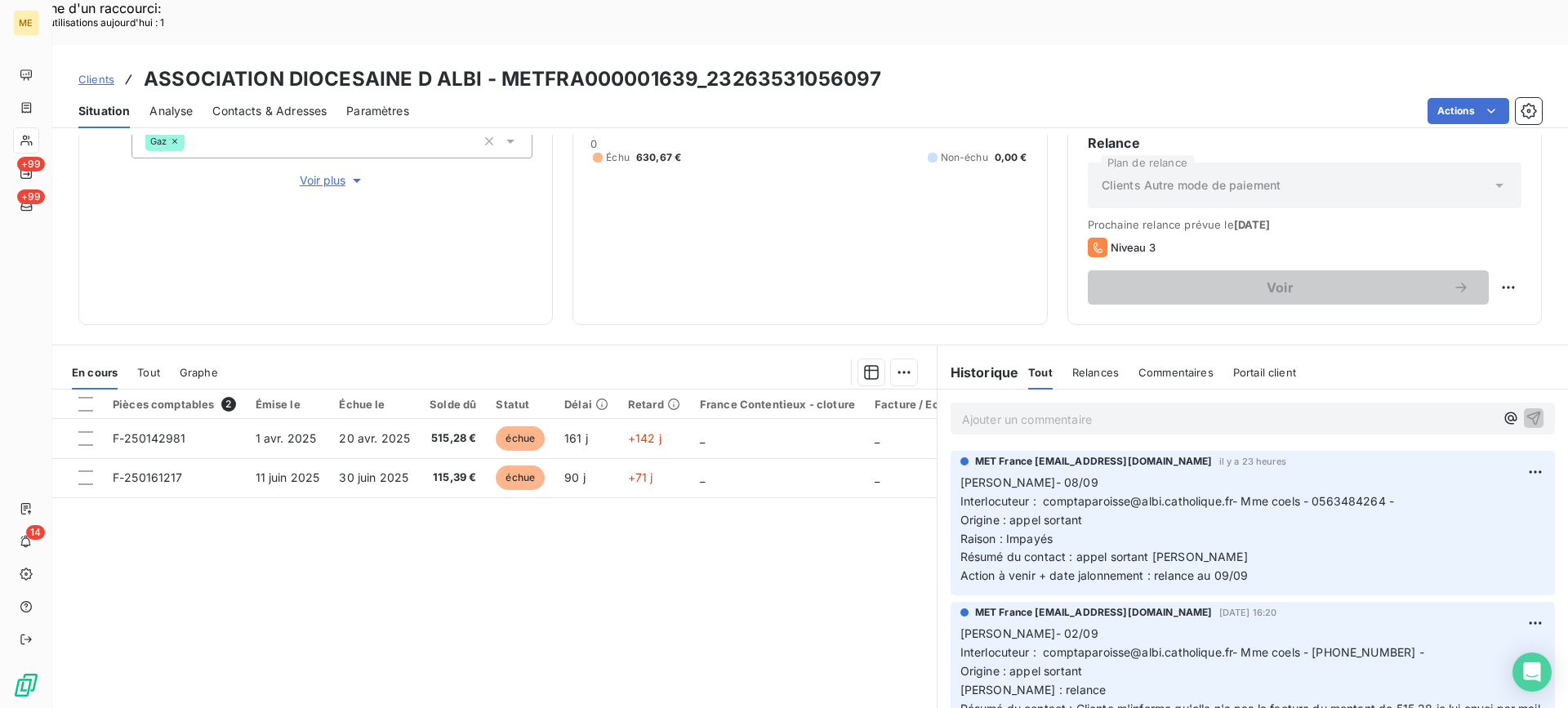
click at [1344, 483] on p "Lisa- 08/09 Interlocuteur : comptaparoisse@albi.catholique.fr- Mme coels - 0563…" at bounding box center [1253, 530] width 585 height 112
copy p "Lisa- 08/09 Interlocuteur : comptaparoisse@albi.catholique.fr- Mme coels - 0563…"
drag, startPoint x: 1193, startPoint y: 508, endPoint x: 1017, endPoint y: 368, distance: 224.9
click at [951, 451] on div "MET France met-france@recouvrement.met.com il y a 23 heures Lisa- 08/09 Interlo…" at bounding box center [1253, 523] width 604 height 144
click at [1025, 408] on div "Ajouter un commentaire ﻿" at bounding box center [1228, 418] width 532 height 22
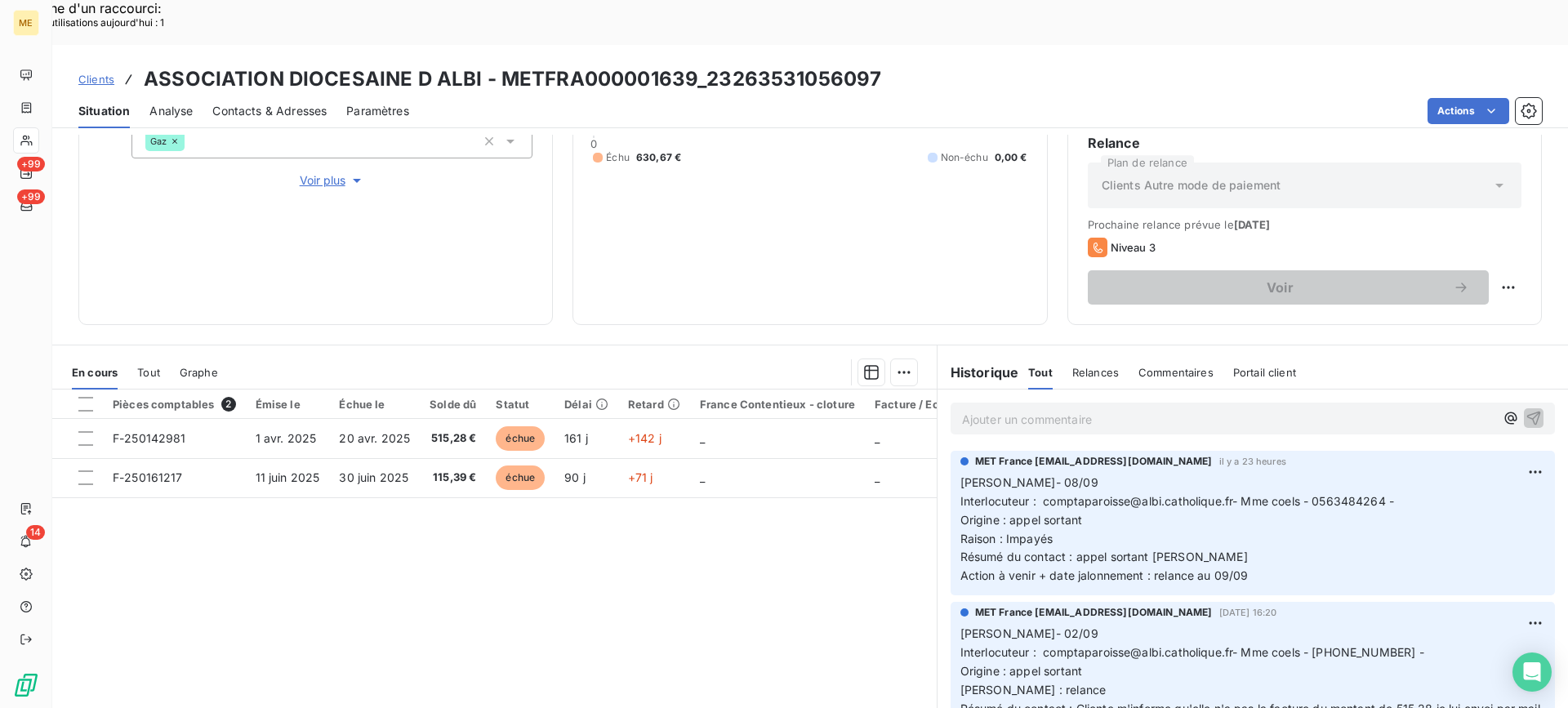
click at [1026, 409] on p "Ajouter un commentaire ﻿" at bounding box center [1228, 419] width 532 height 20
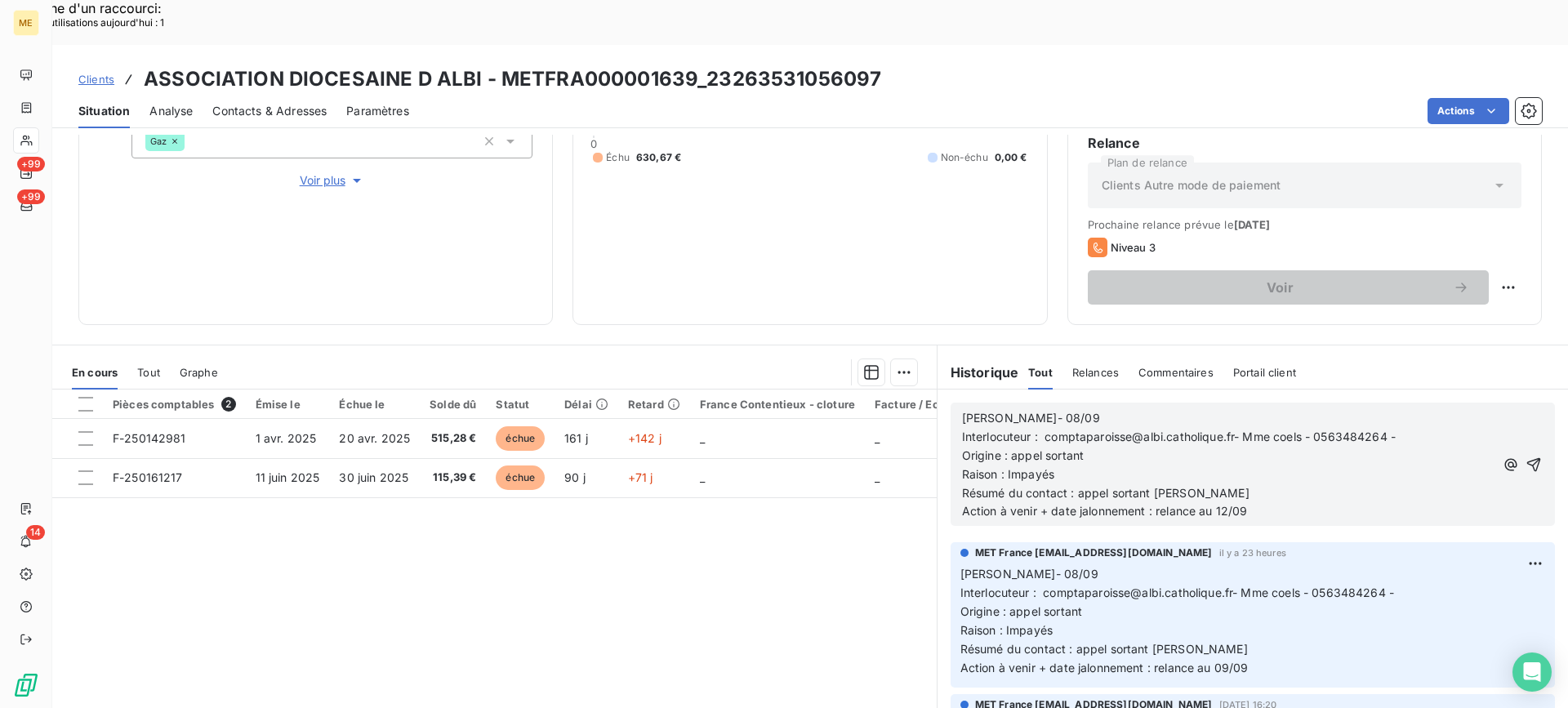
click at [1035, 409] on p "[PERSON_NAME]- 08/09" at bounding box center [1228, 418] width 532 height 19
click at [983, 411] on span "Lisa-Interlocuteur : comptaparoisse@albi.catholique.fr- Mme coels - 0563484264 -" at bounding box center [1226, 427] width 529 height 33
click at [1053, 409] on p "Lisa- Interlocuteur : comptaparoisse@albi.catholique.fr- Mme coels - 0563484264…" at bounding box center [1231, 428] width 539 height 37
click at [983, 411] on span "Lisa- Interlocuteur : comptaparoisse@albi.catholique.fr- Mme coels - 0563484264…" at bounding box center [1262, 427] width 602 height 33
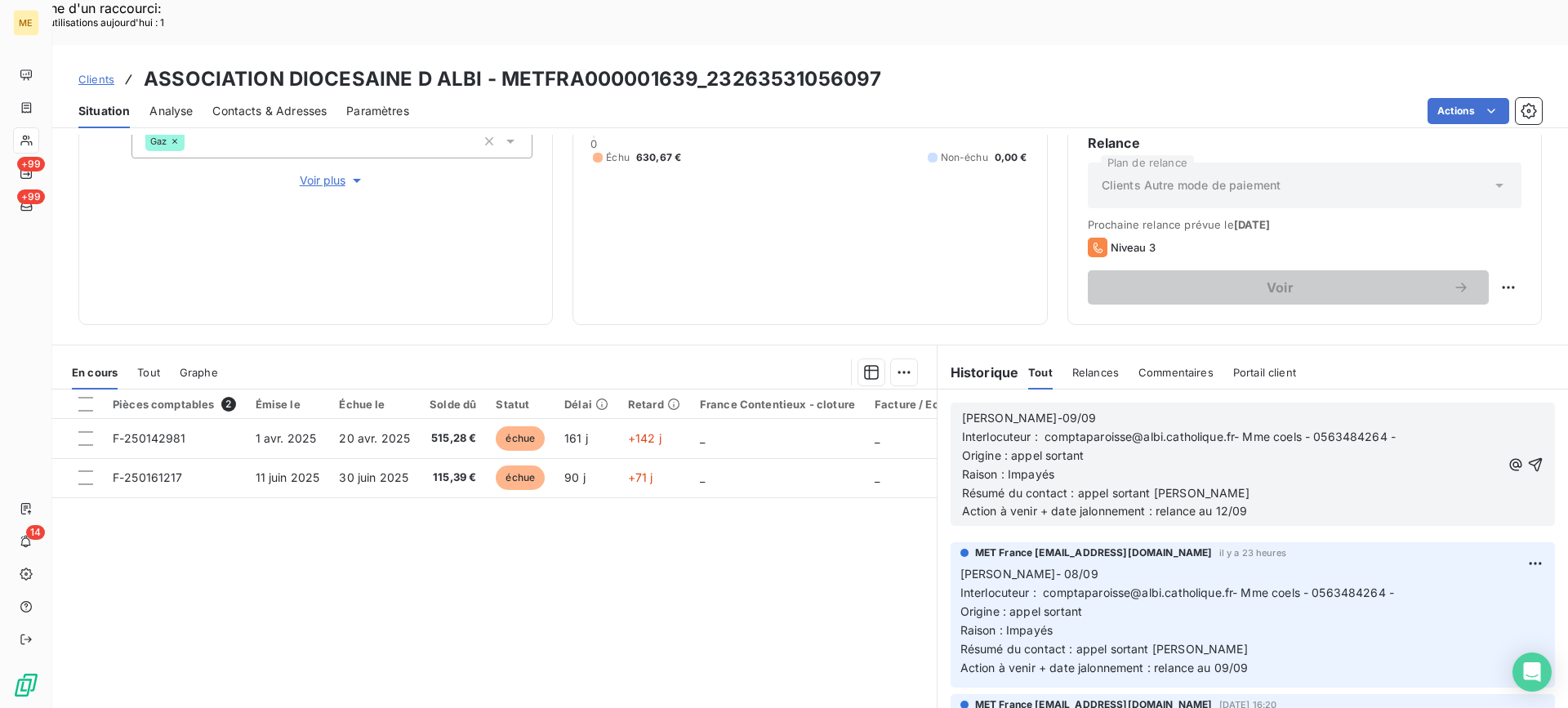
click at [1091, 447] on p "Origine : appel sortant" at bounding box center [1231, 455] width 539 height 19
click at [1529, 457] on icon "button" at bounding box center [1536, 464] width 14 height 14
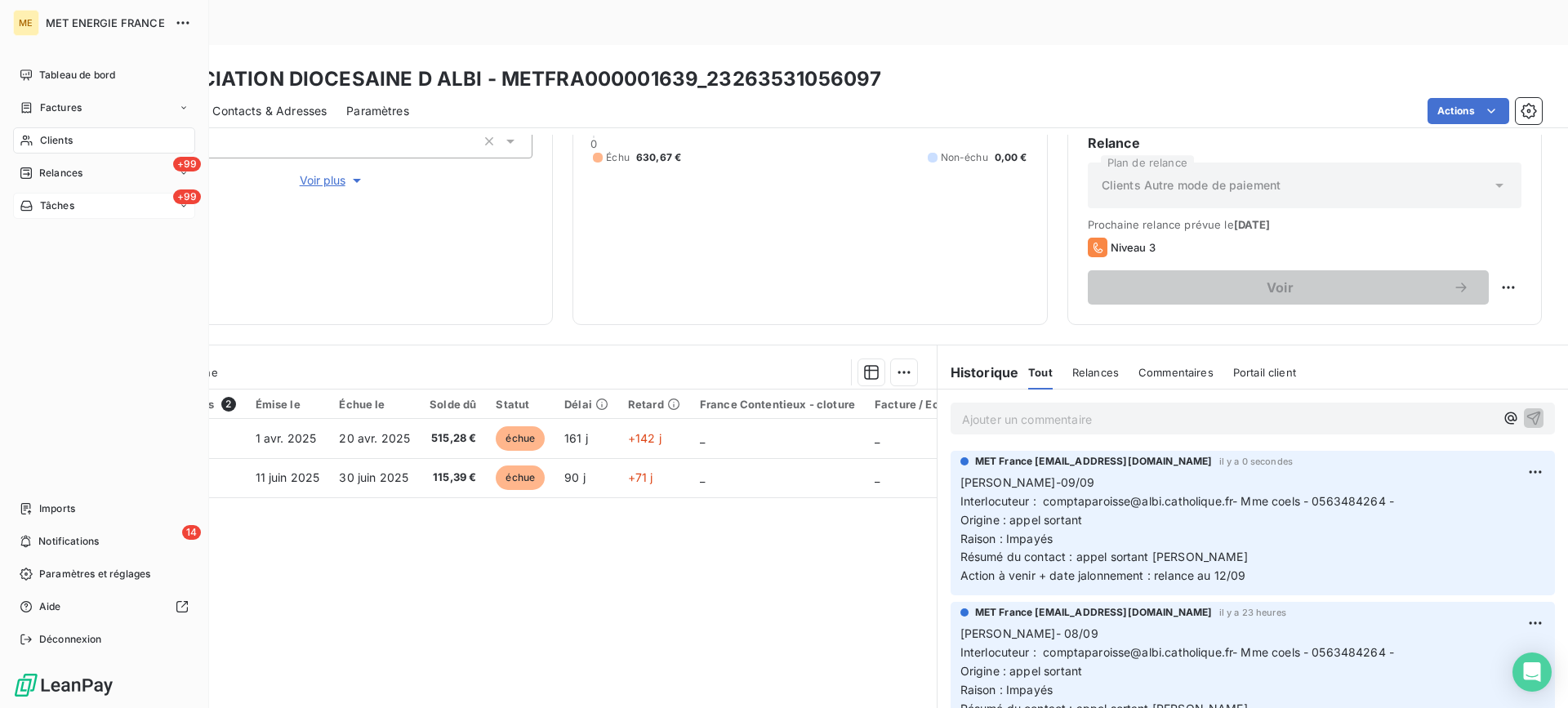
click at [123, 206] on div "+99 Tâches" at bounding box center [105, 206] width 182 height 27
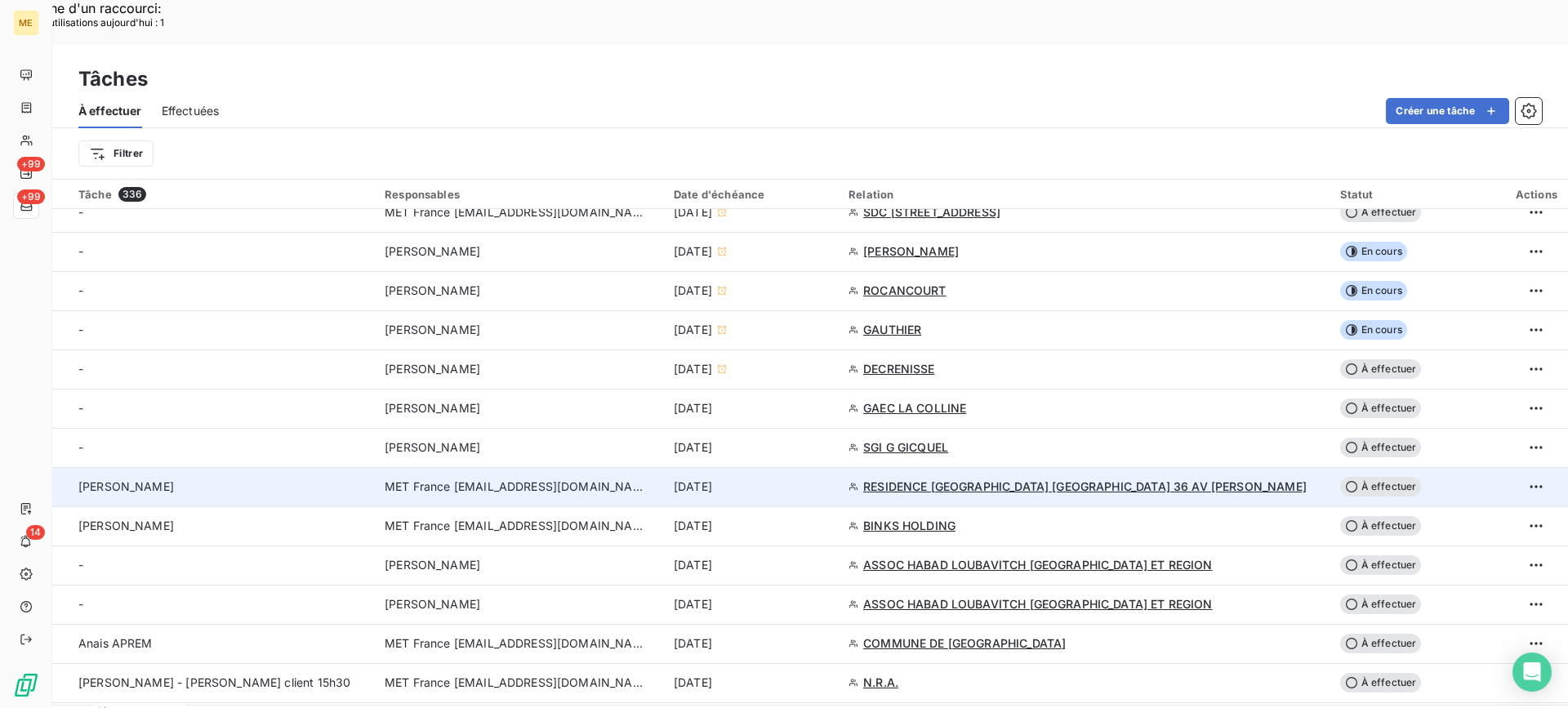
scroll to position [572, 0]
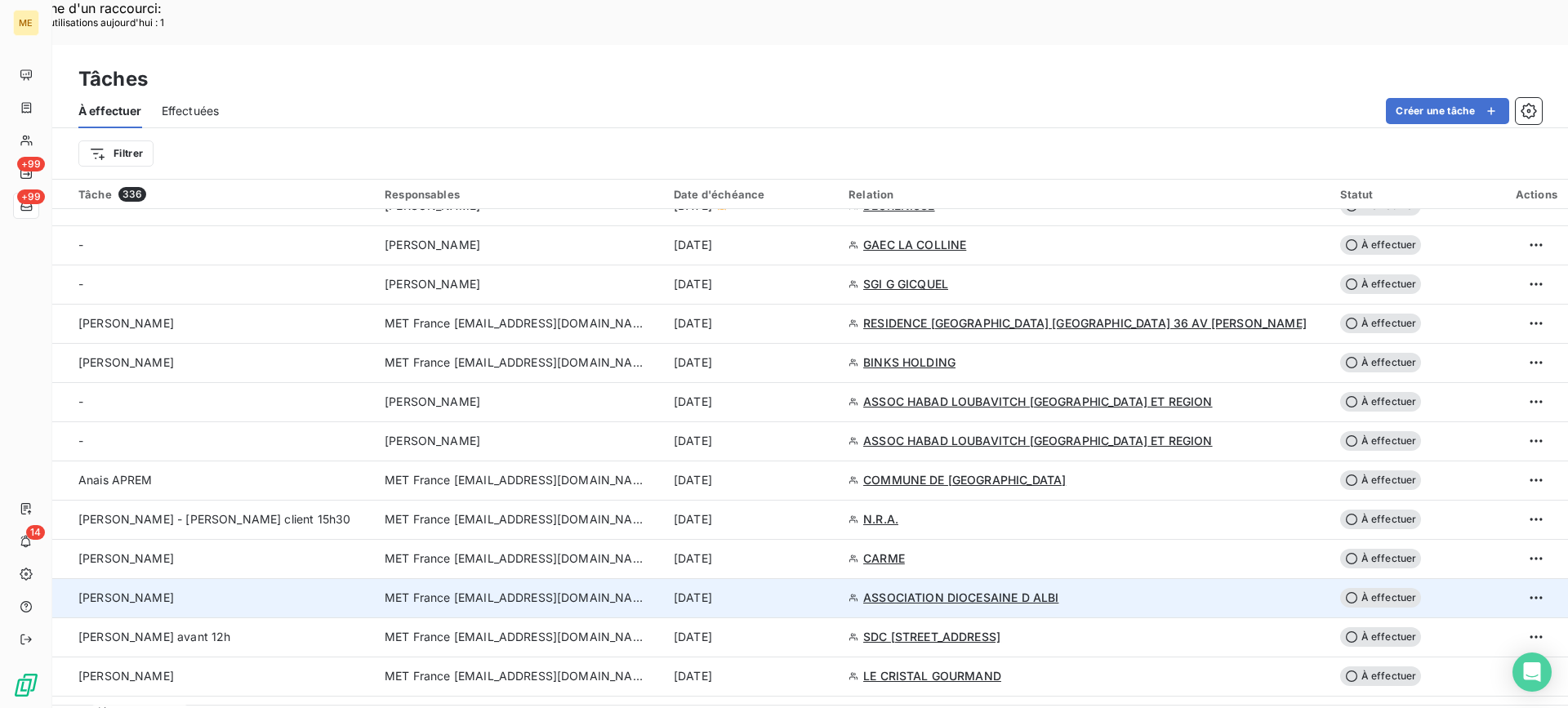
click at [207, 579] on td "[PERSON_NAME]" at bounding box center [213, 598] width 322 height 39
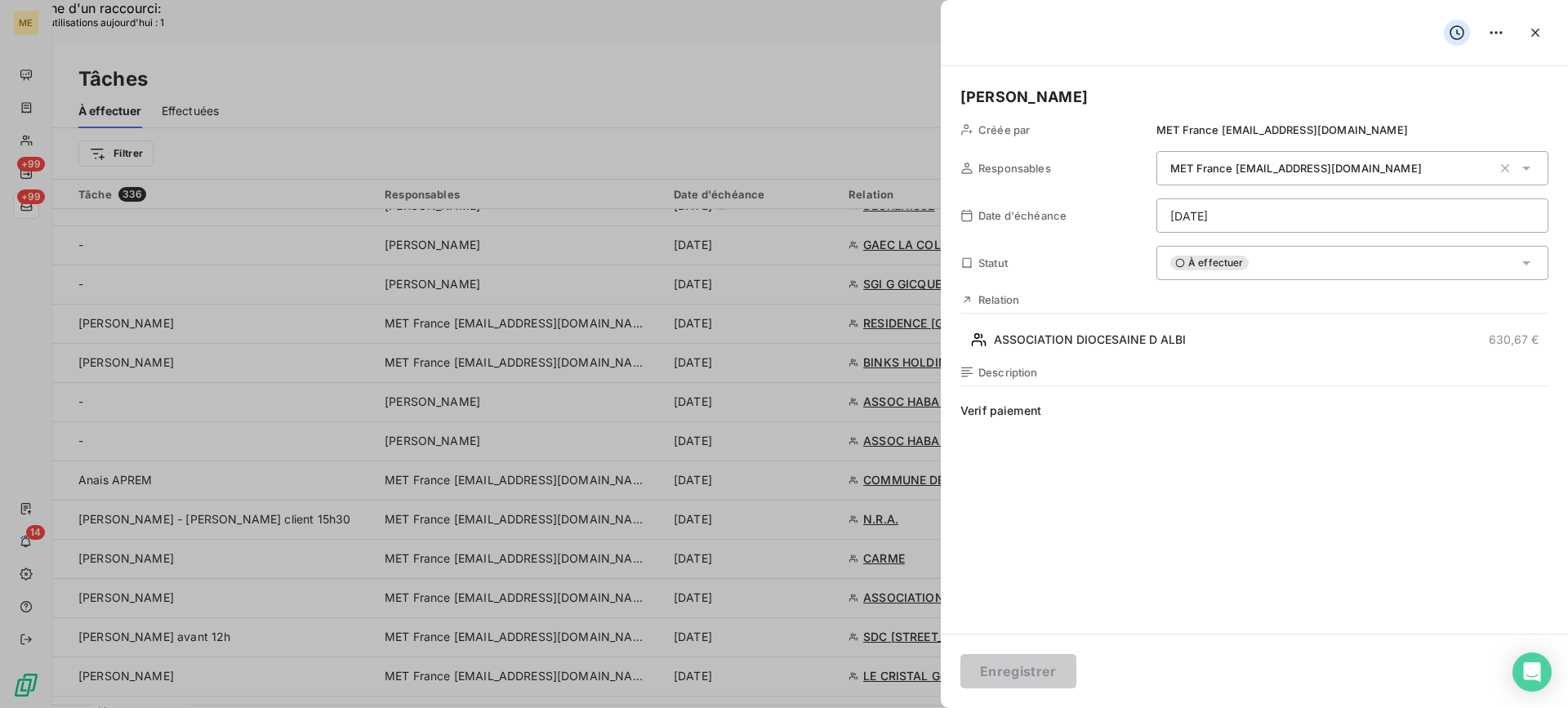
click at [1277, 267] on div "À effectuer" at bounding box center [1352, 263] width 392 height 35
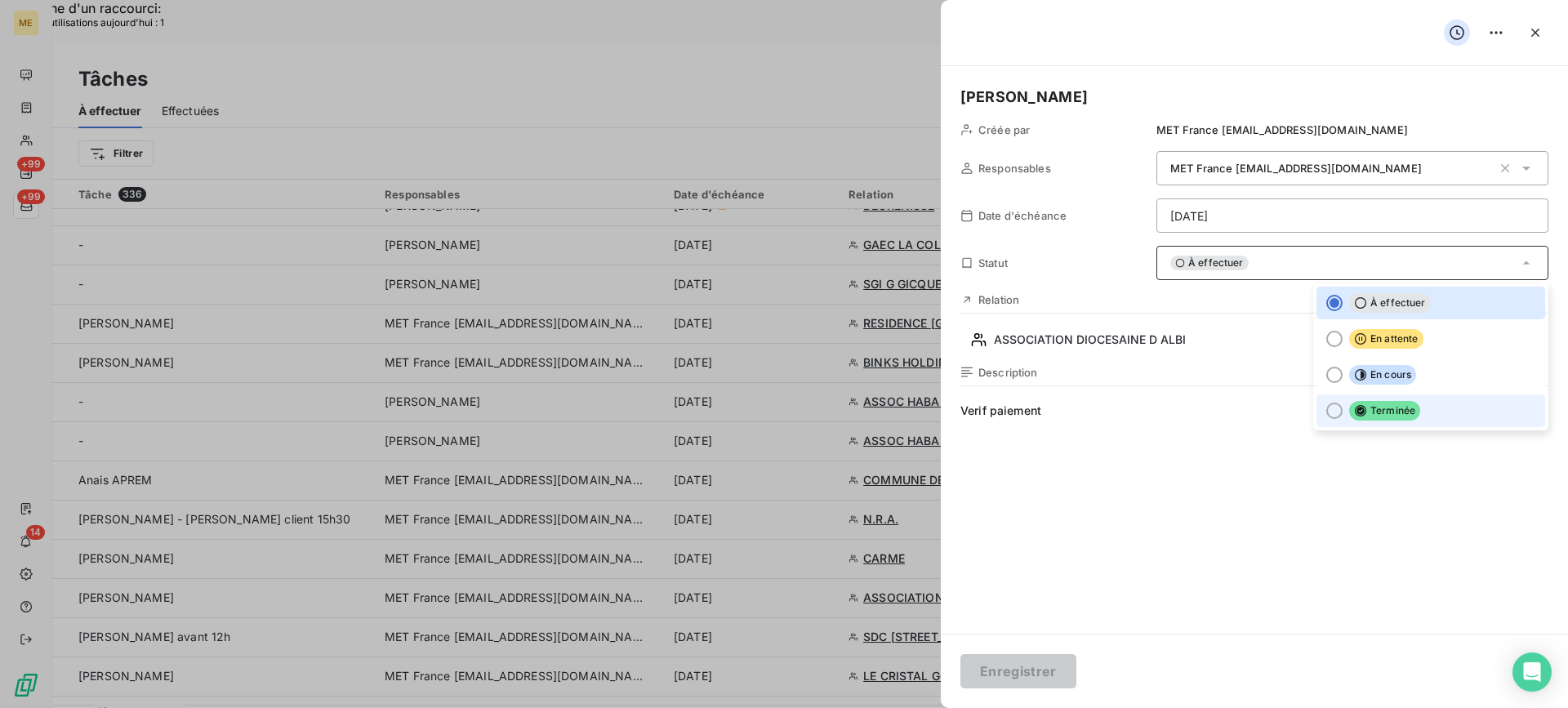
click at [1316, 403] on li "Terminée" at bounding box center [1431, 410] width 229 height 33
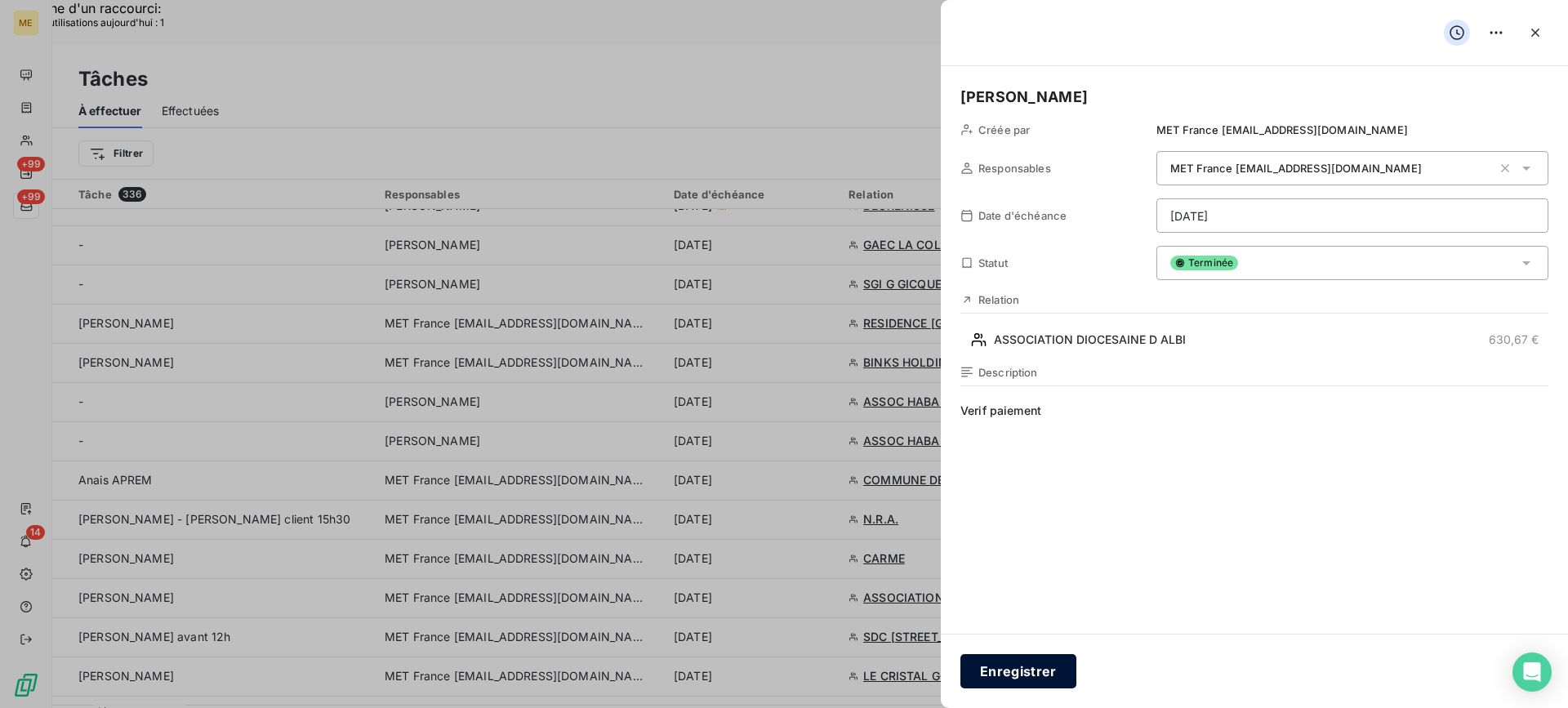
click at [1010, 665] on button "Enregistrer" at bounding box center [1018, 671] width 116 height 35
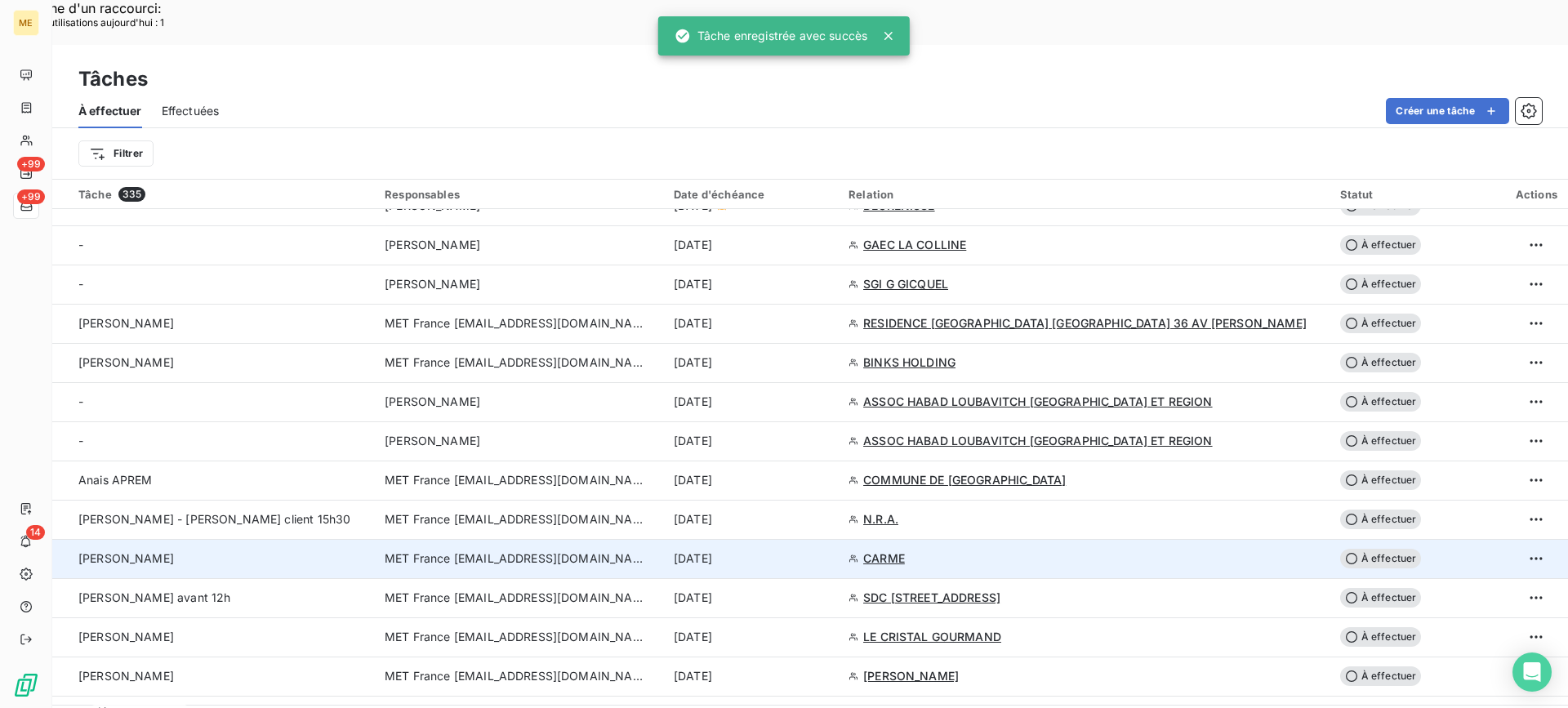
click at [150, 550] on div "Valérie" at bounding box center [222, 558] width 287 height 16
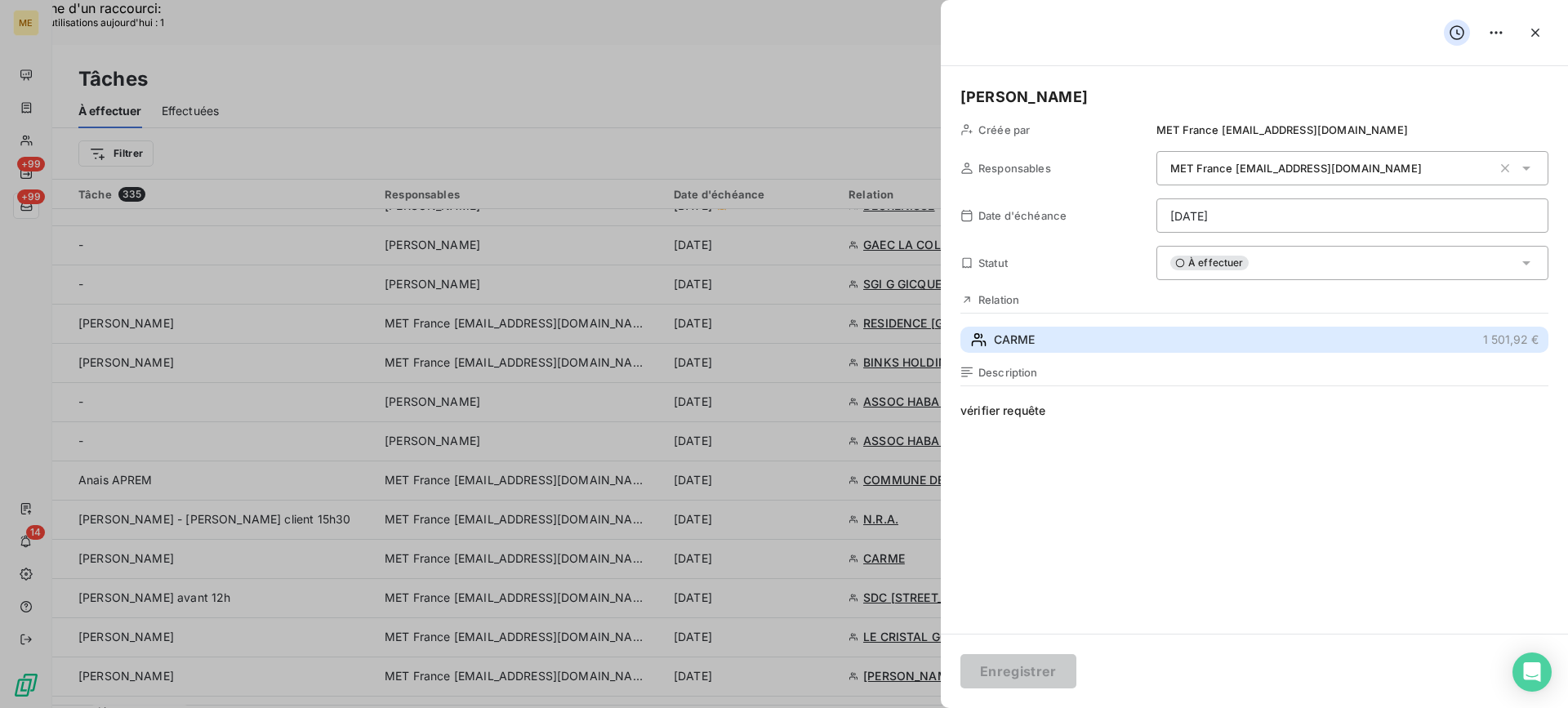
click at [1090, 337] on button "CARME 1 501,92 €" at bounding box center [1254, 340] width 588 height 27
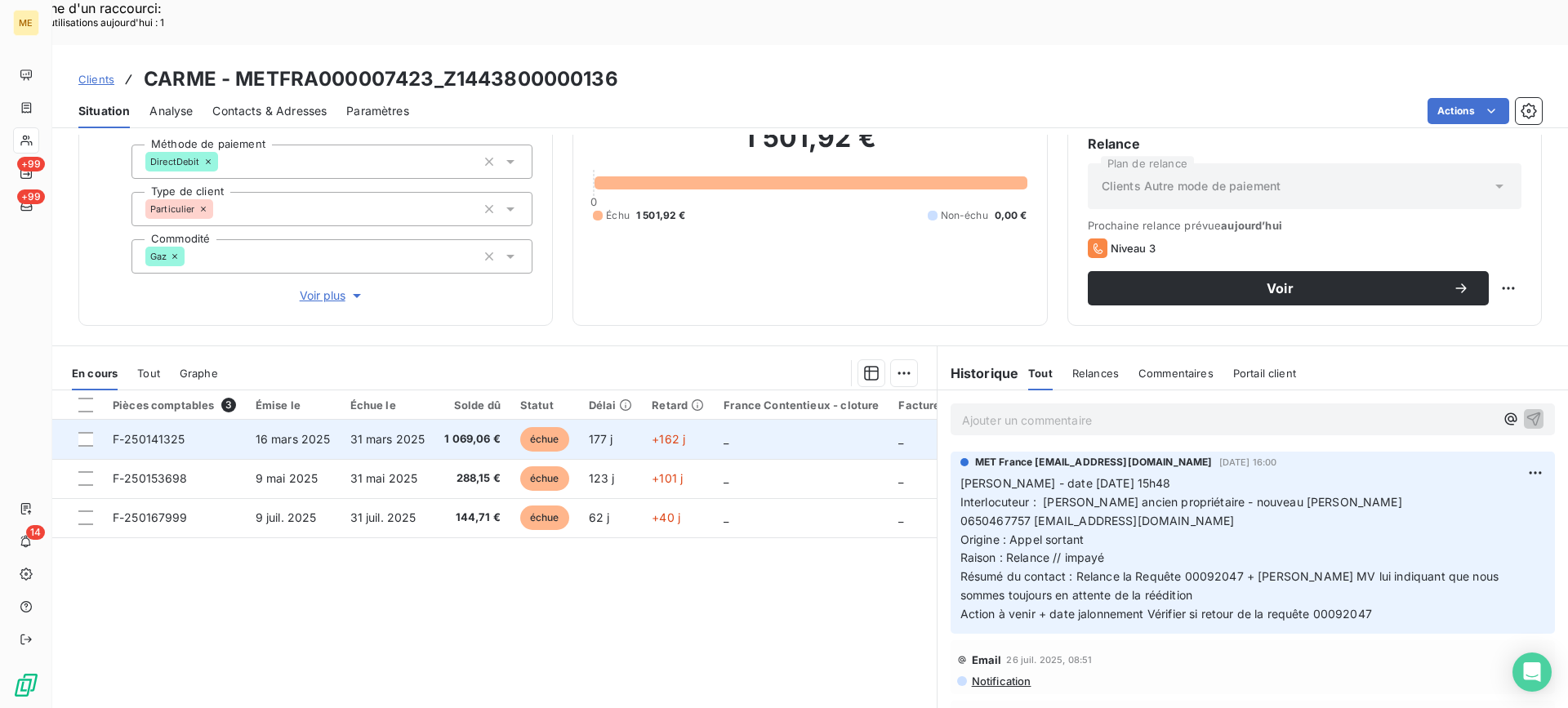
scroll to position [146, 0]
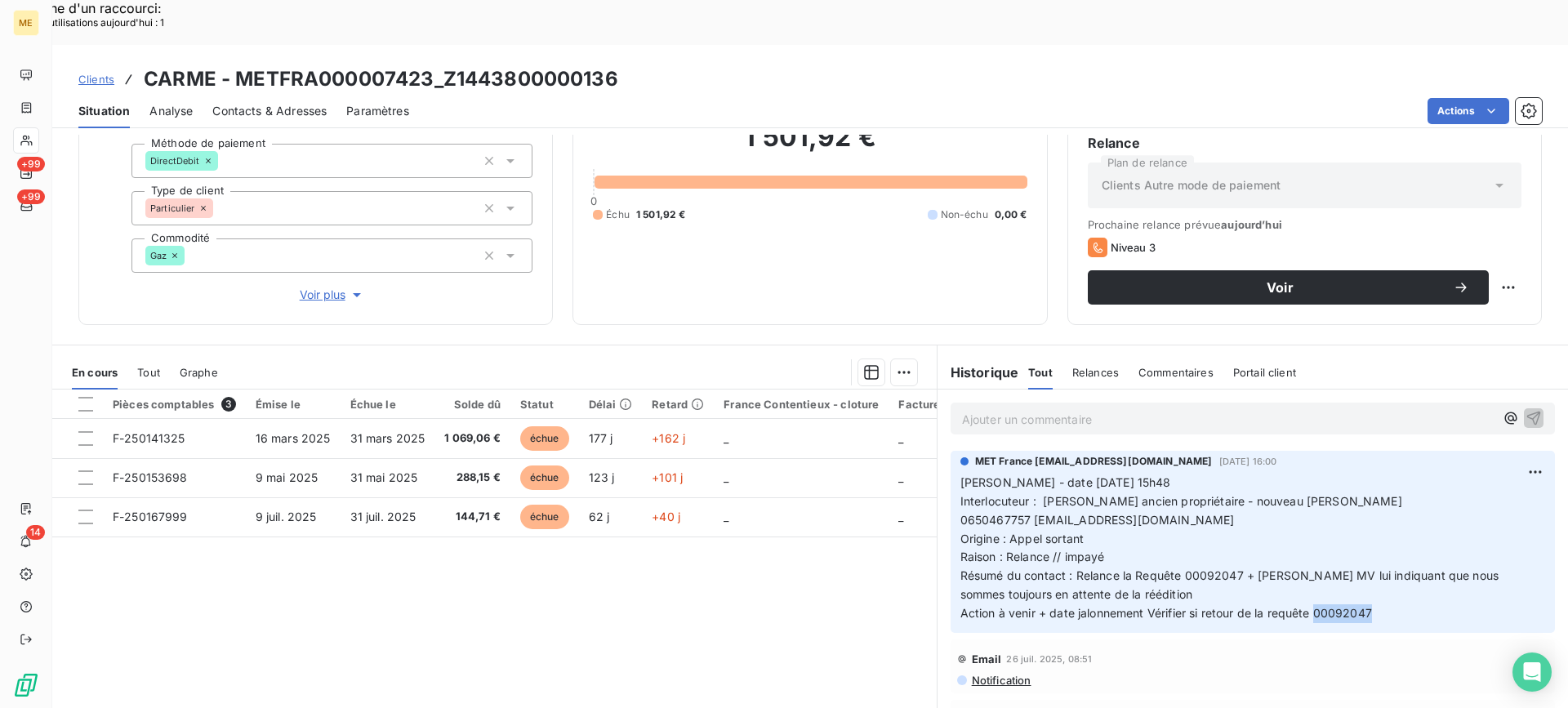
copy span "00092047"
drag, startPoint x: 1311, startPoint y: 569, endPoint x: 1370, endPoint y: 570, distance: 59.0
click at [1370, 570] on p "Valérie - date 26/08/2025 15h48 Interlocuteur : ANRAUD CARME ancien propriétair…" at bounding box center [1253, 549] width 585 height 150
select select "8"
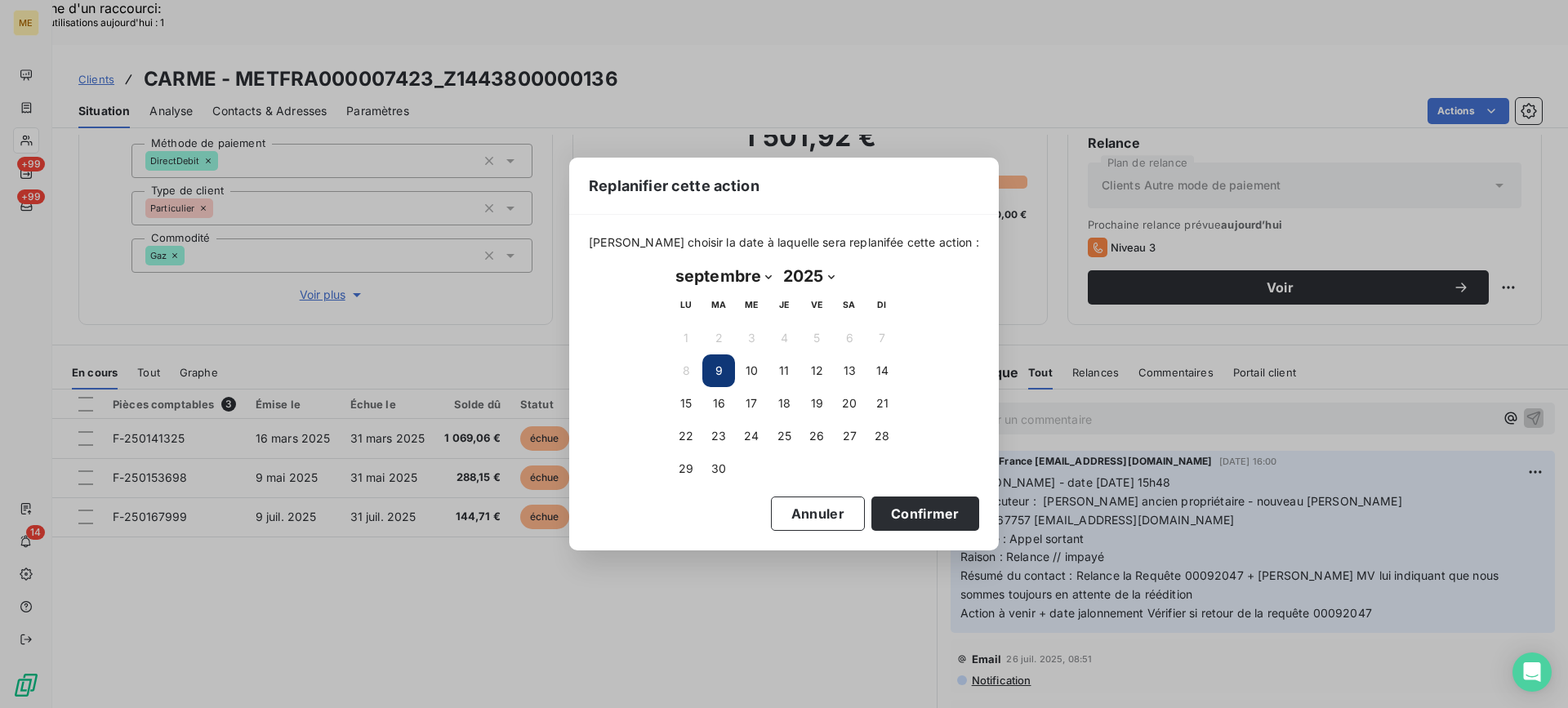
click at [1449, 279] on div "Replanifier cette action Veuillez choisir la date à laquelle sera replanifée ce…" at bounding box center [784, 354] width 1568 height 708
click at [817, 377] on button "12" at bounding box center [817, 370] width 33 height 33
click at [897, 517] on button "Confirmer" at bounding box center [926, 514] width 108 height 35
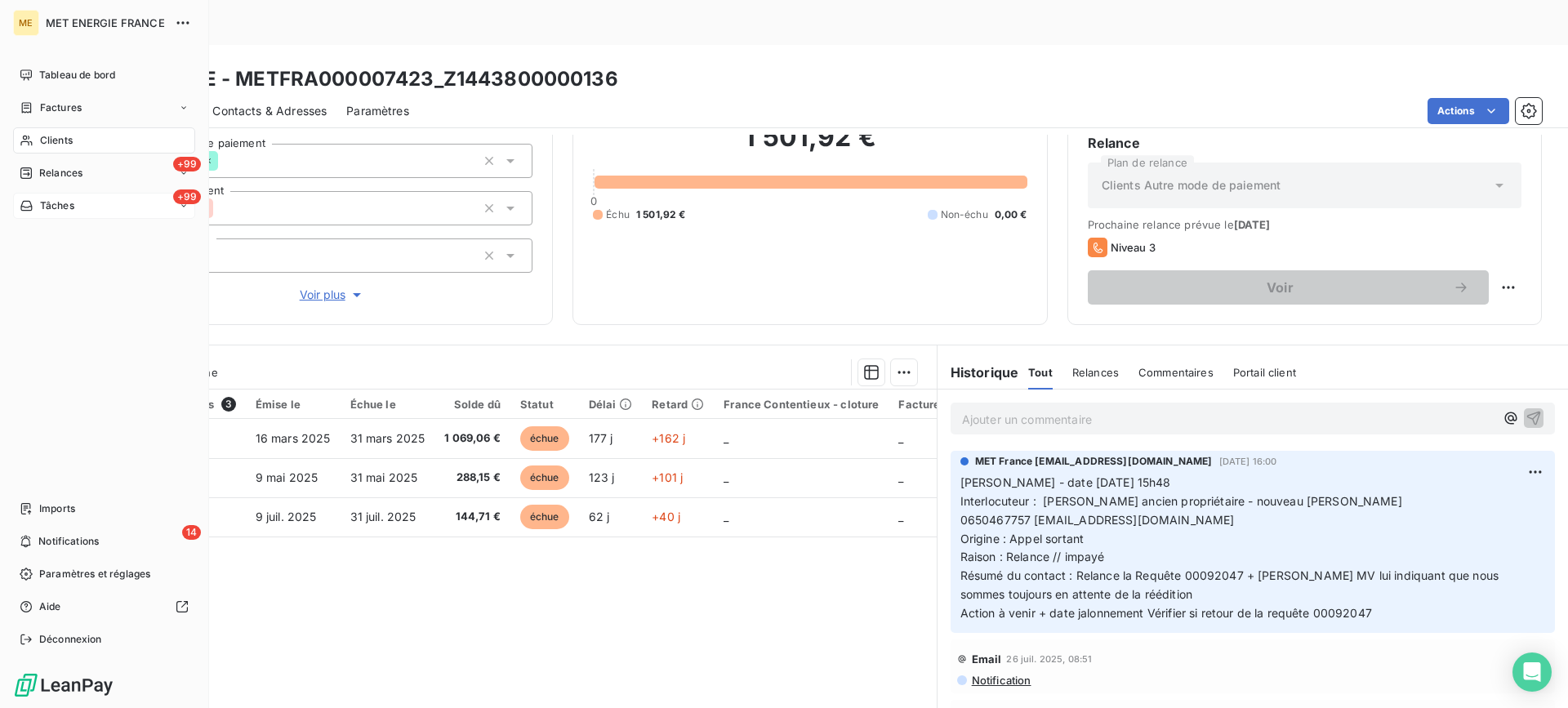
click at [74, 206] on span "Tâches" at bounding box center [57, 206] width 35 height 15
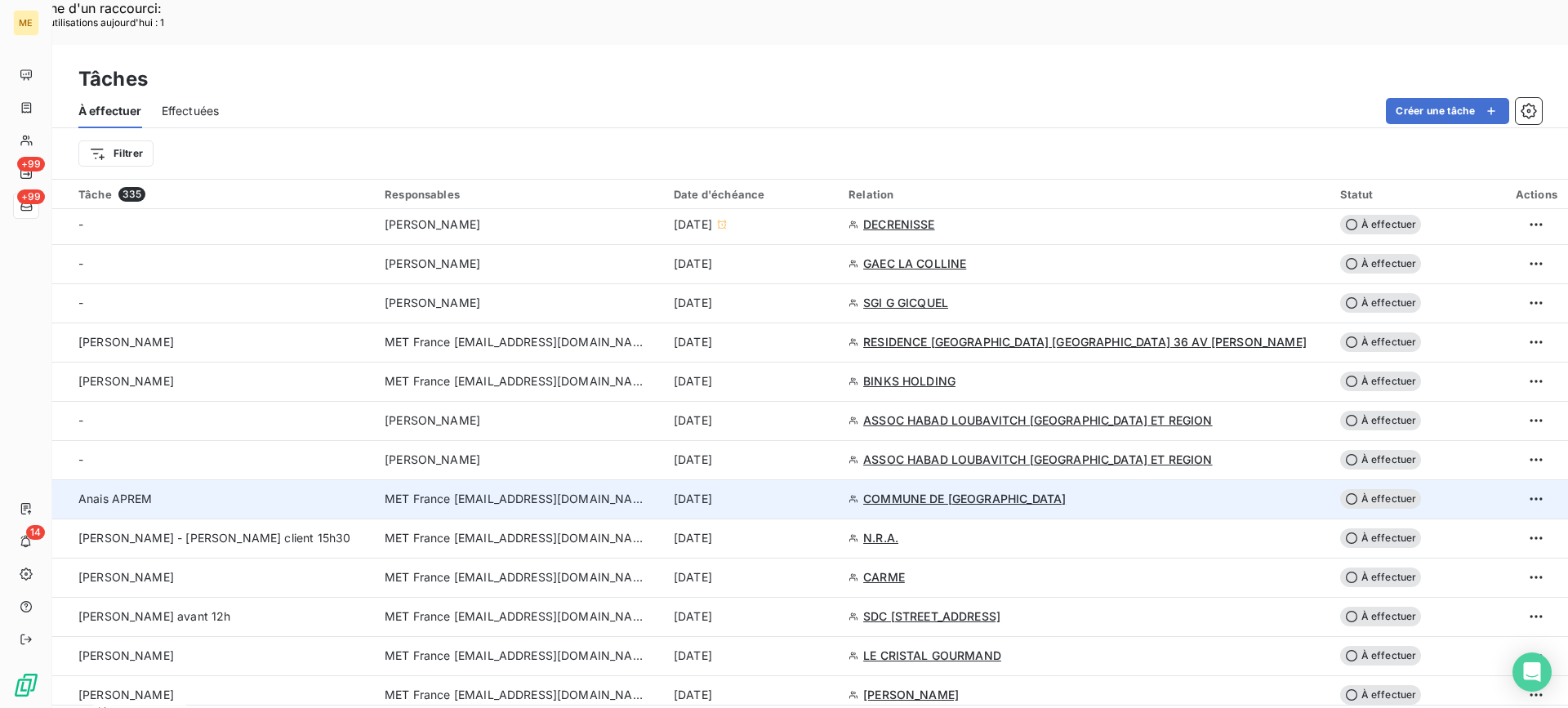
scroll to position [572, 0]
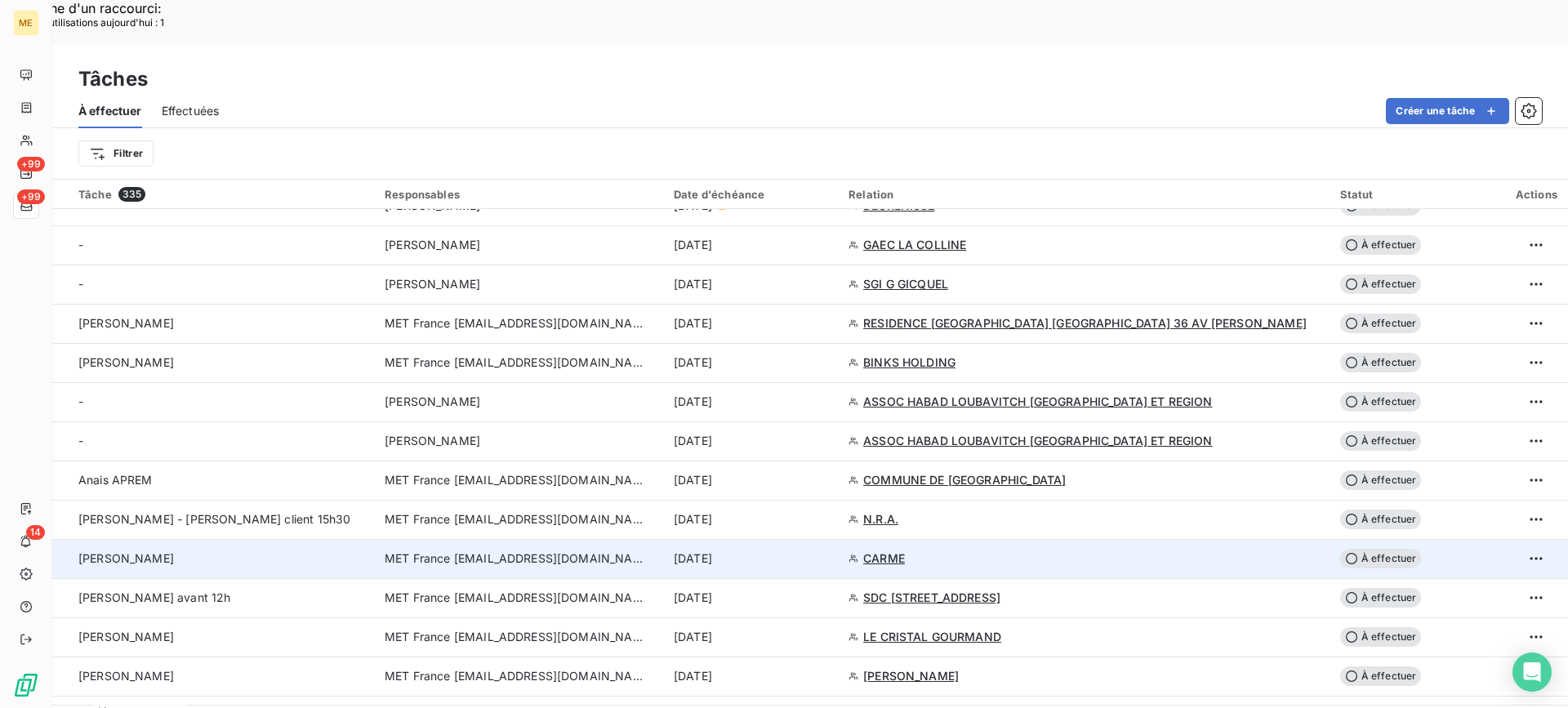
click at [253, 550] on div "Valérie" at bounding box center [222, 558] width 287 height 16
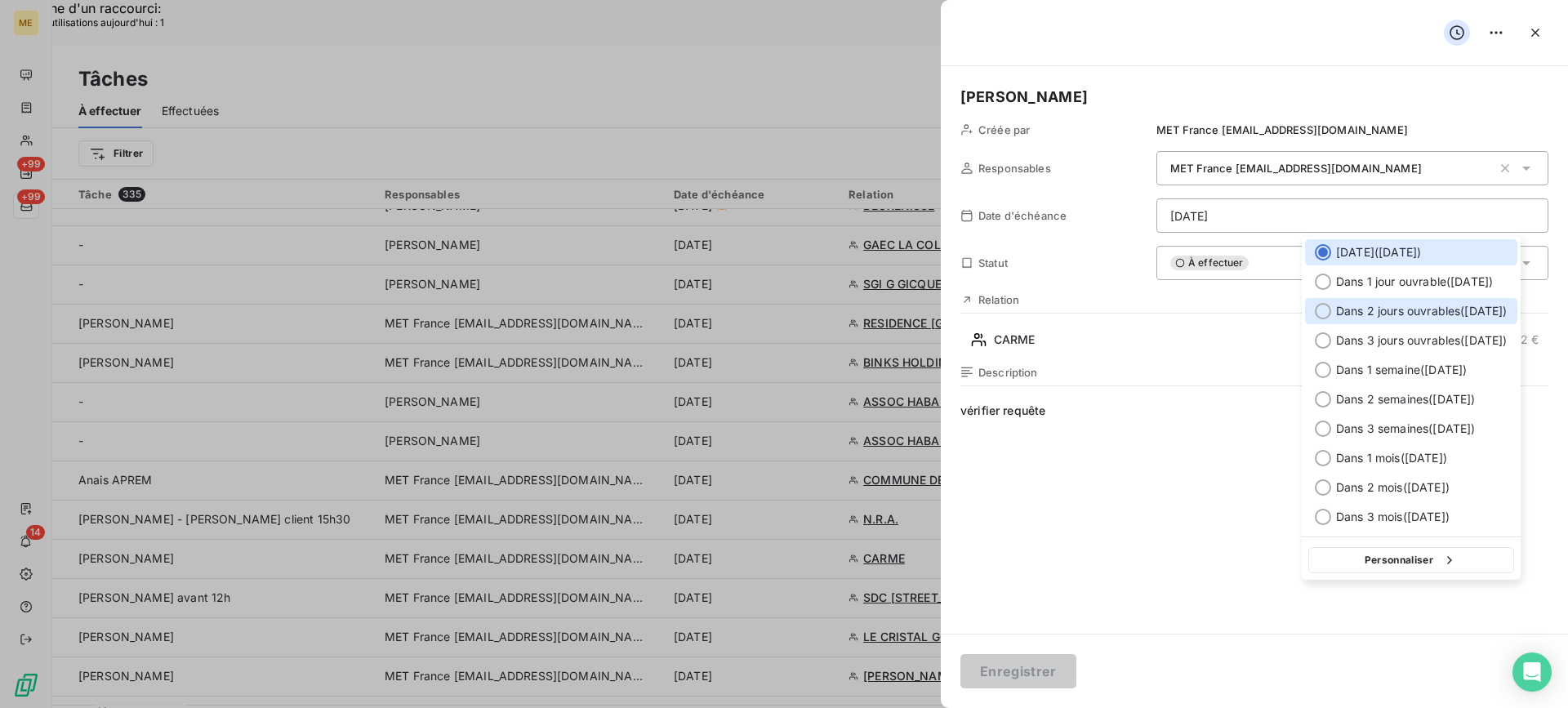
click at [1388, 311] on span "Dans 2 jours ouvrables ( jeudi )" at bounding box center [1422, 311] width 172 height 16
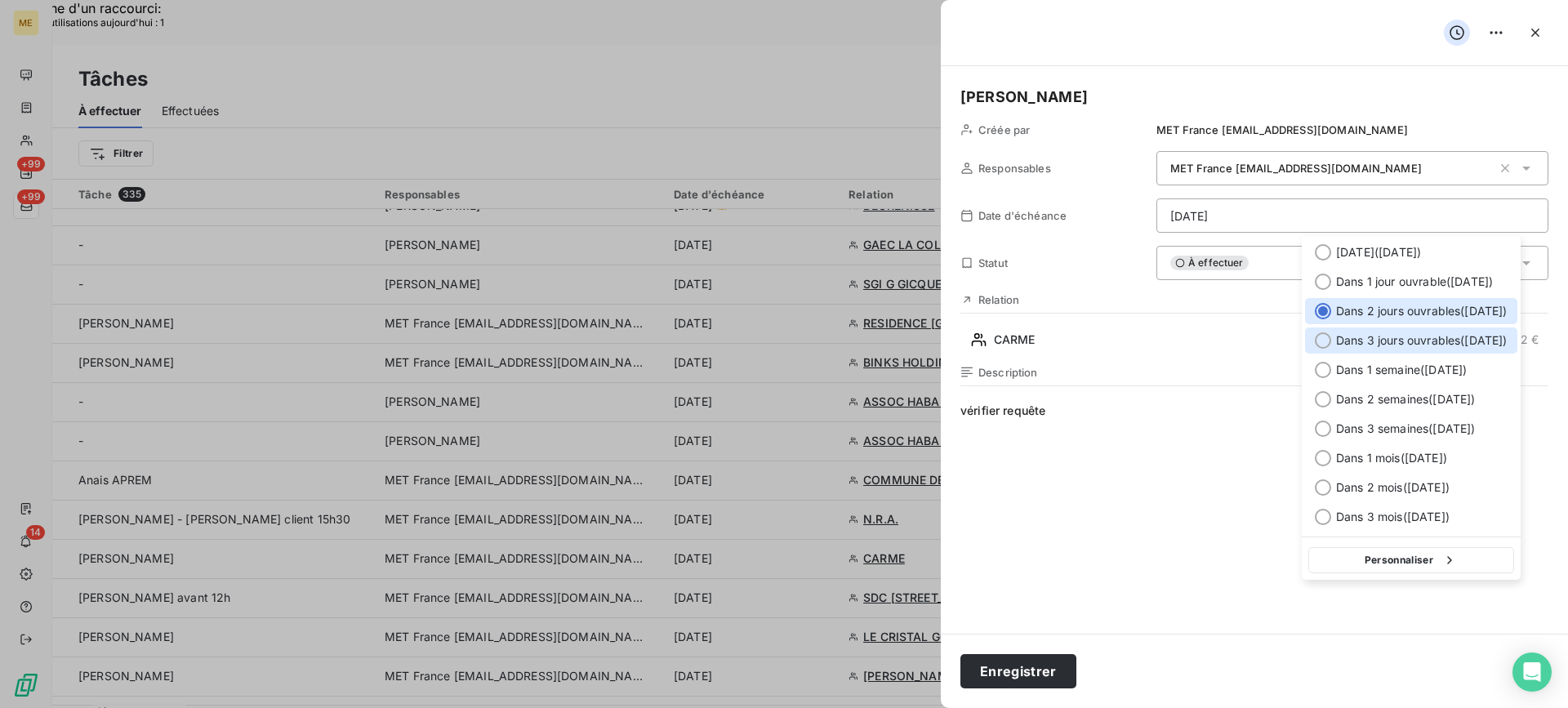
click at [1393, 337] on span "Dans 3 jours ouvrables ( vendredi )" at bounding box center [1422, 340] width 172 height 16
type input "12/09/2025"
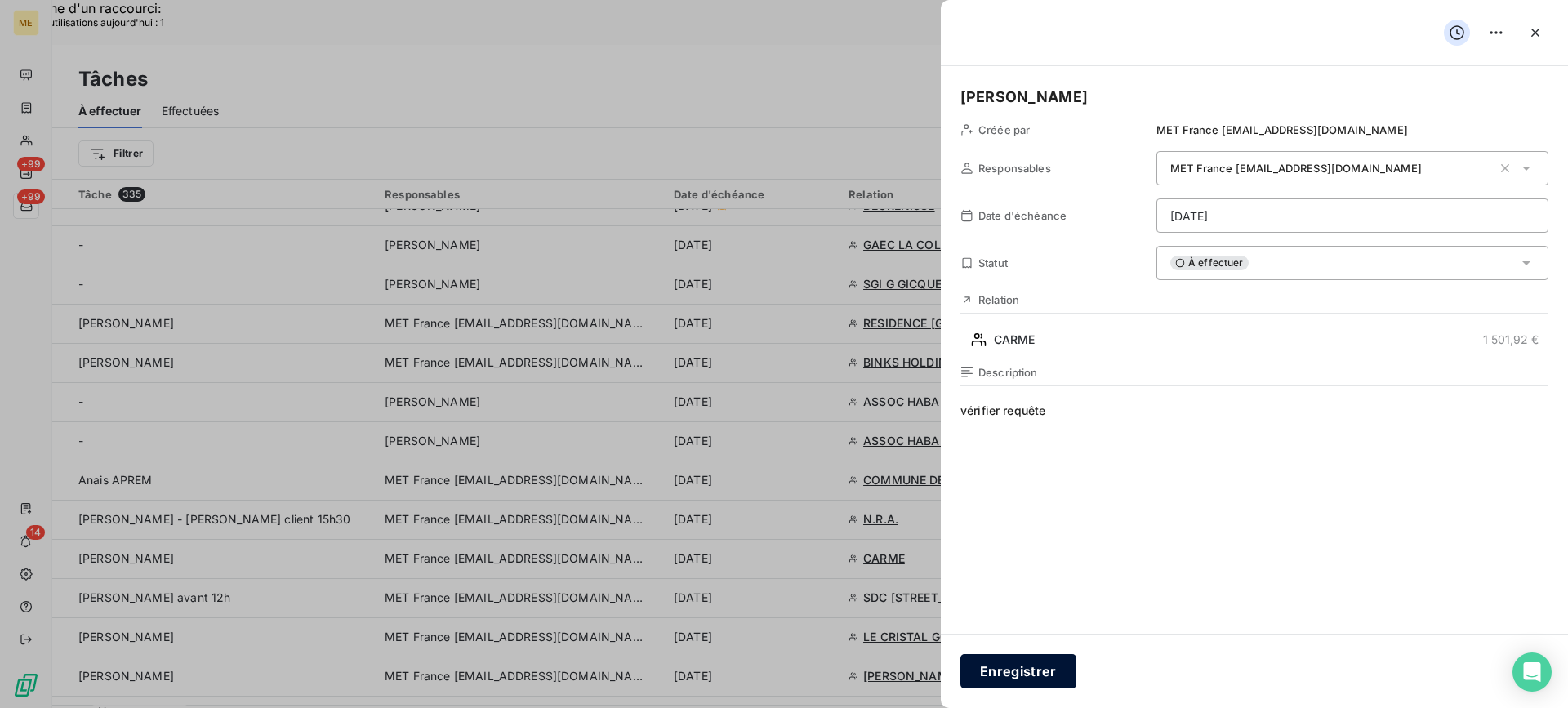
click at [1028, 661] on button "Enregistrer" at bounding box center [1018, 671] width 116 height 35
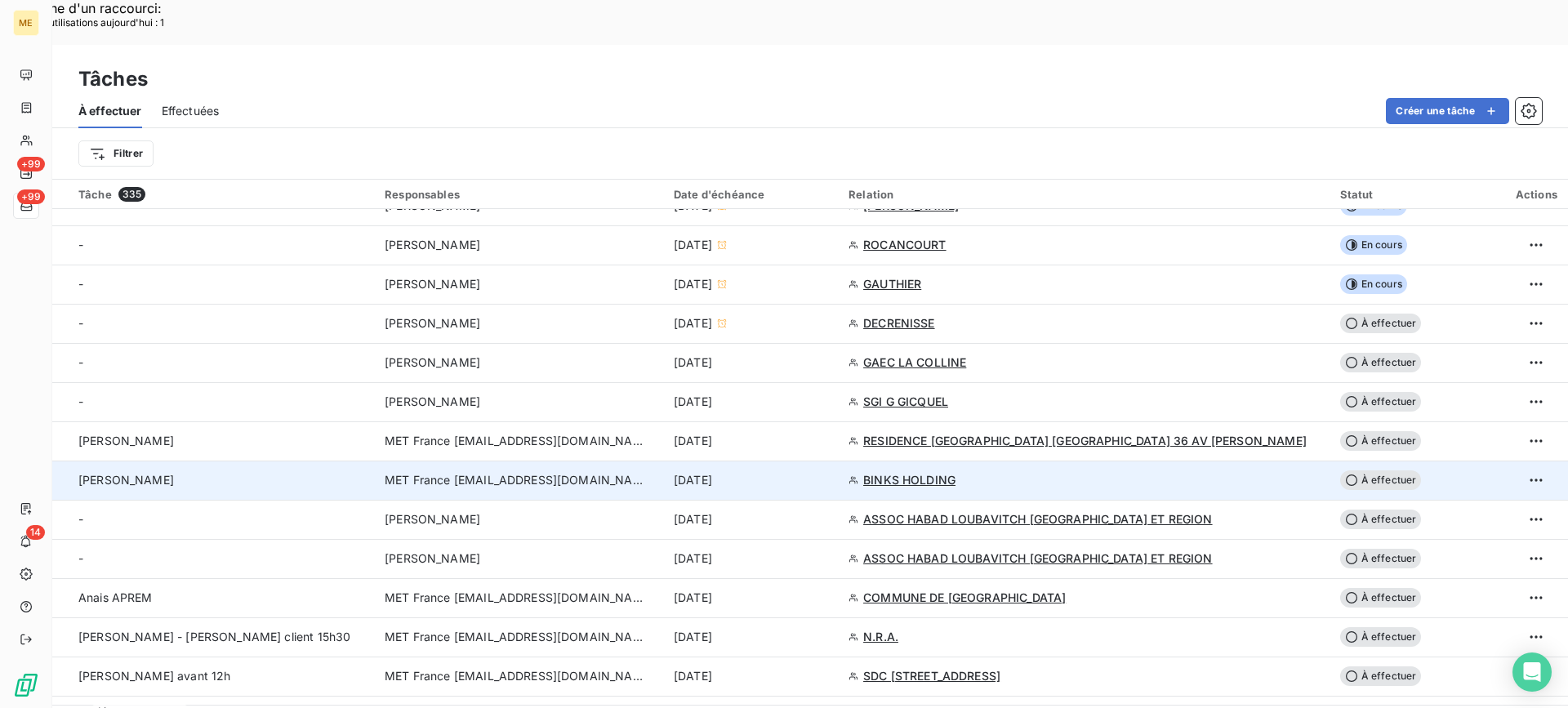
scroll to position [490, 0]
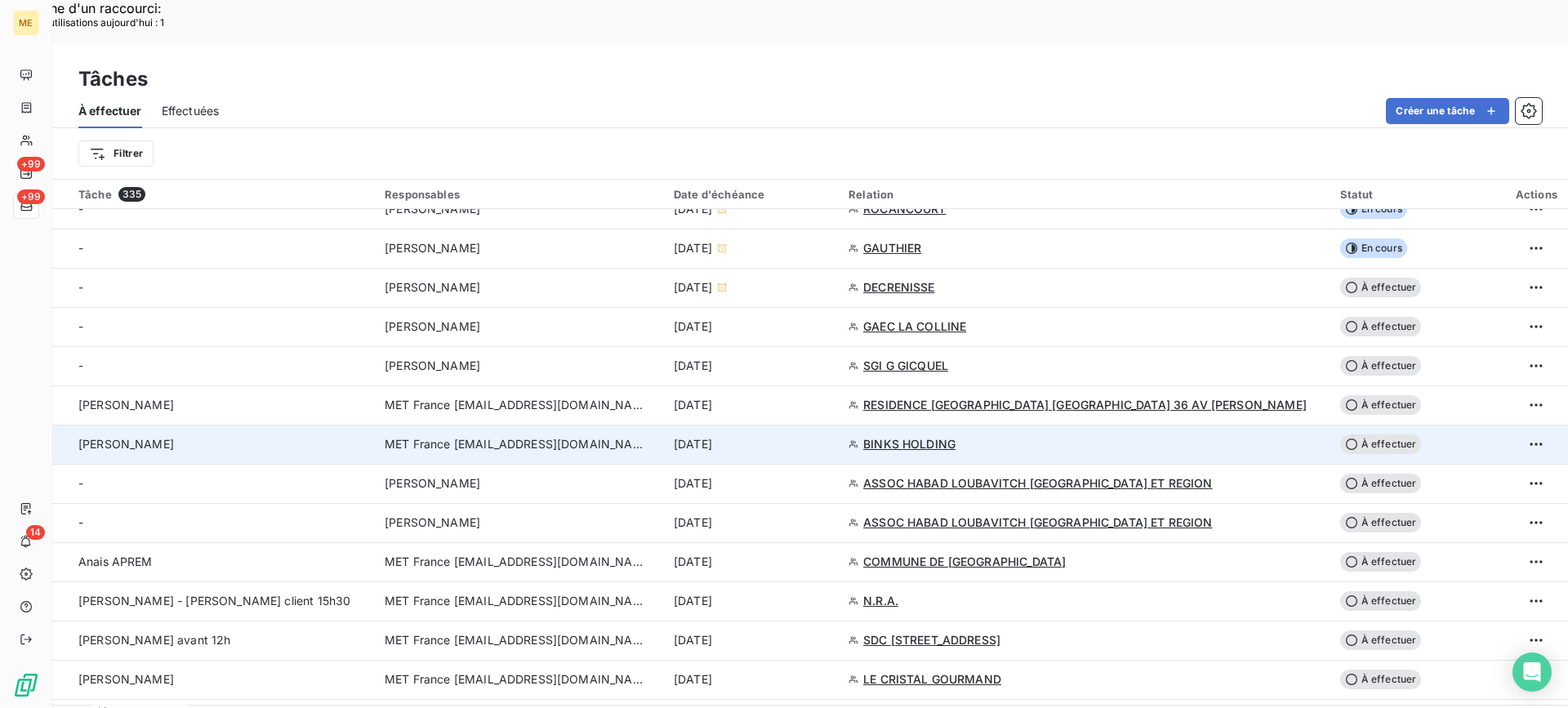
click at [269, 436] on div "Lisa - valérie" at bounding box center [222, 444] width 287 height 16
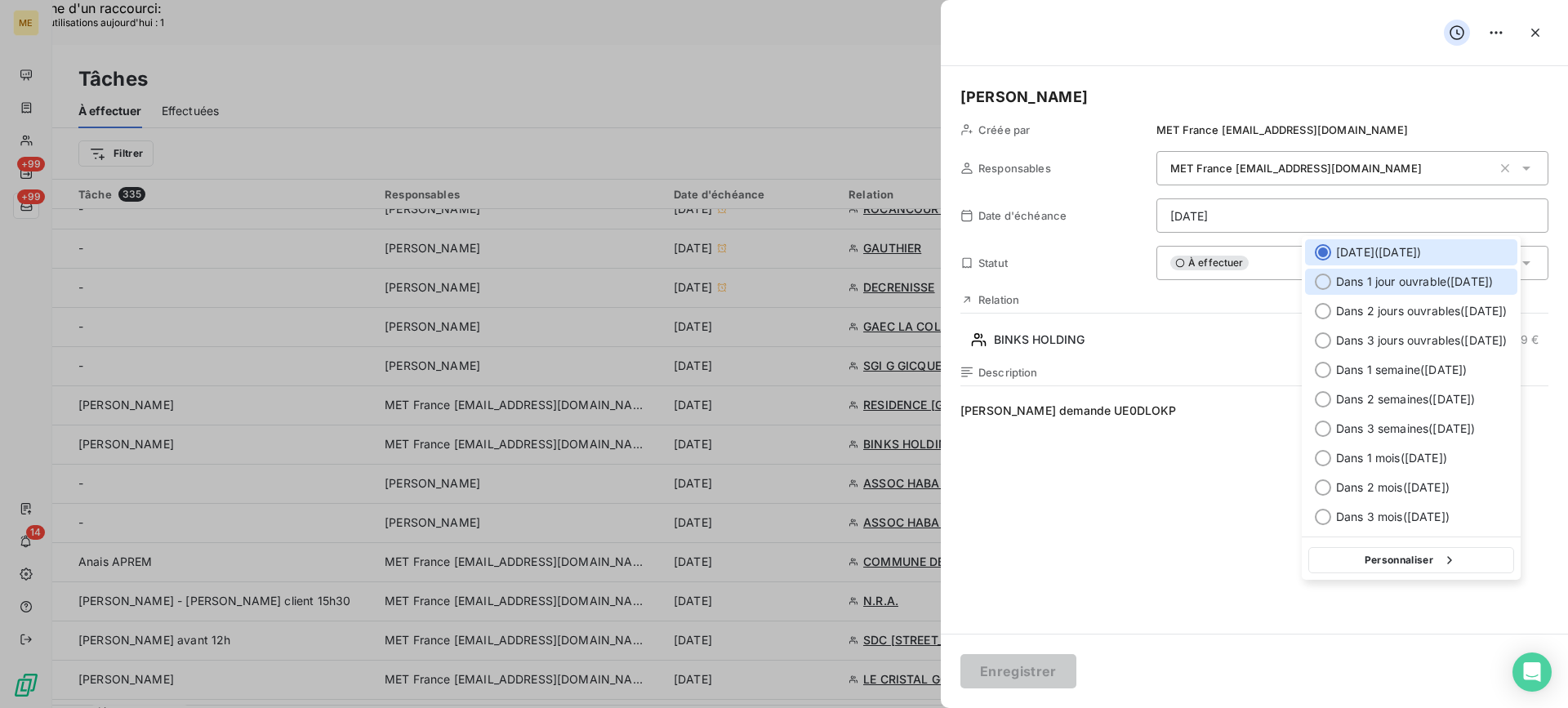
click at [1352, 284] on span "Dans 1 jour ouvrable ( mercredi )" at bounding box center [1414, 282] width 157 height 16
type input "10/09/2025"
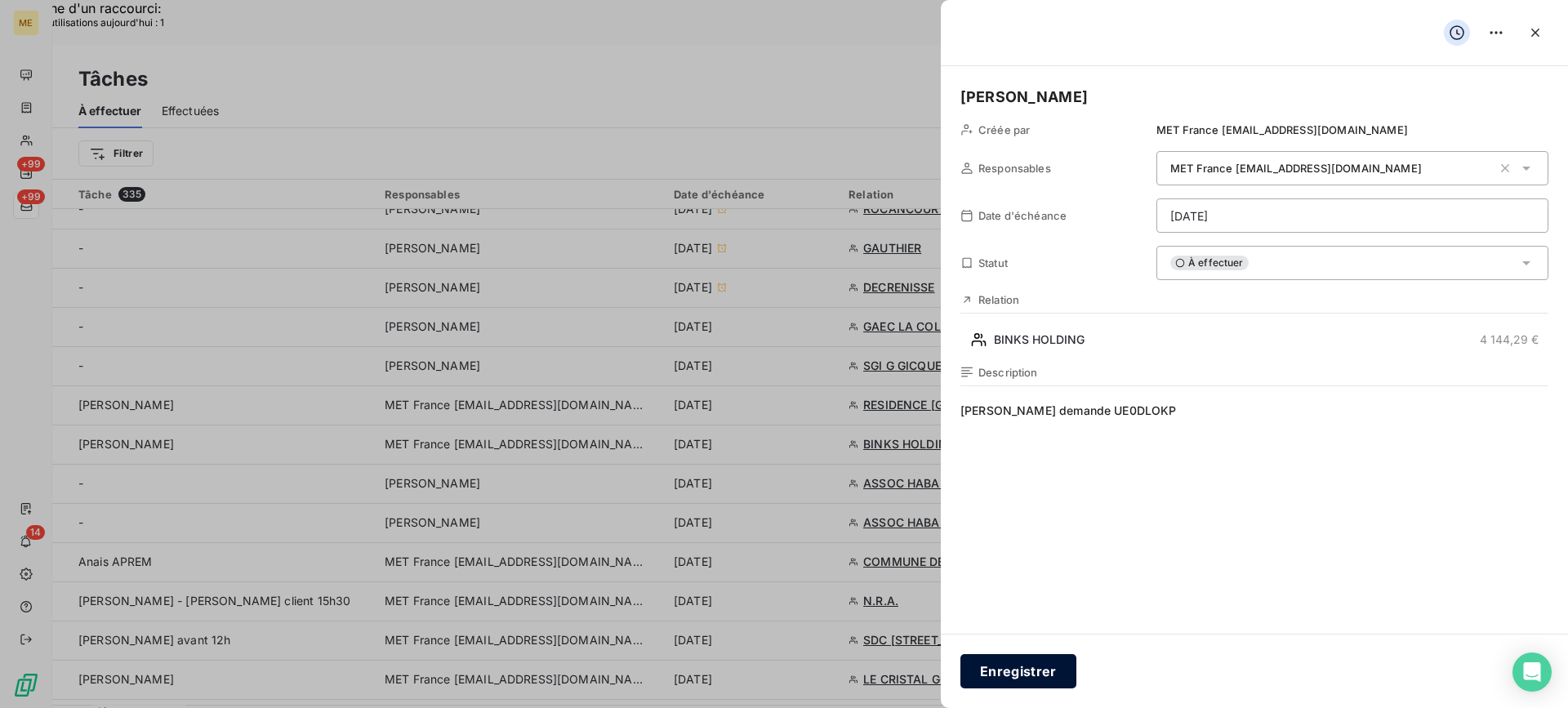
click at [1057, 686] on button "Enregistrer" at bounding box center [1018, 671] width 116 height 35
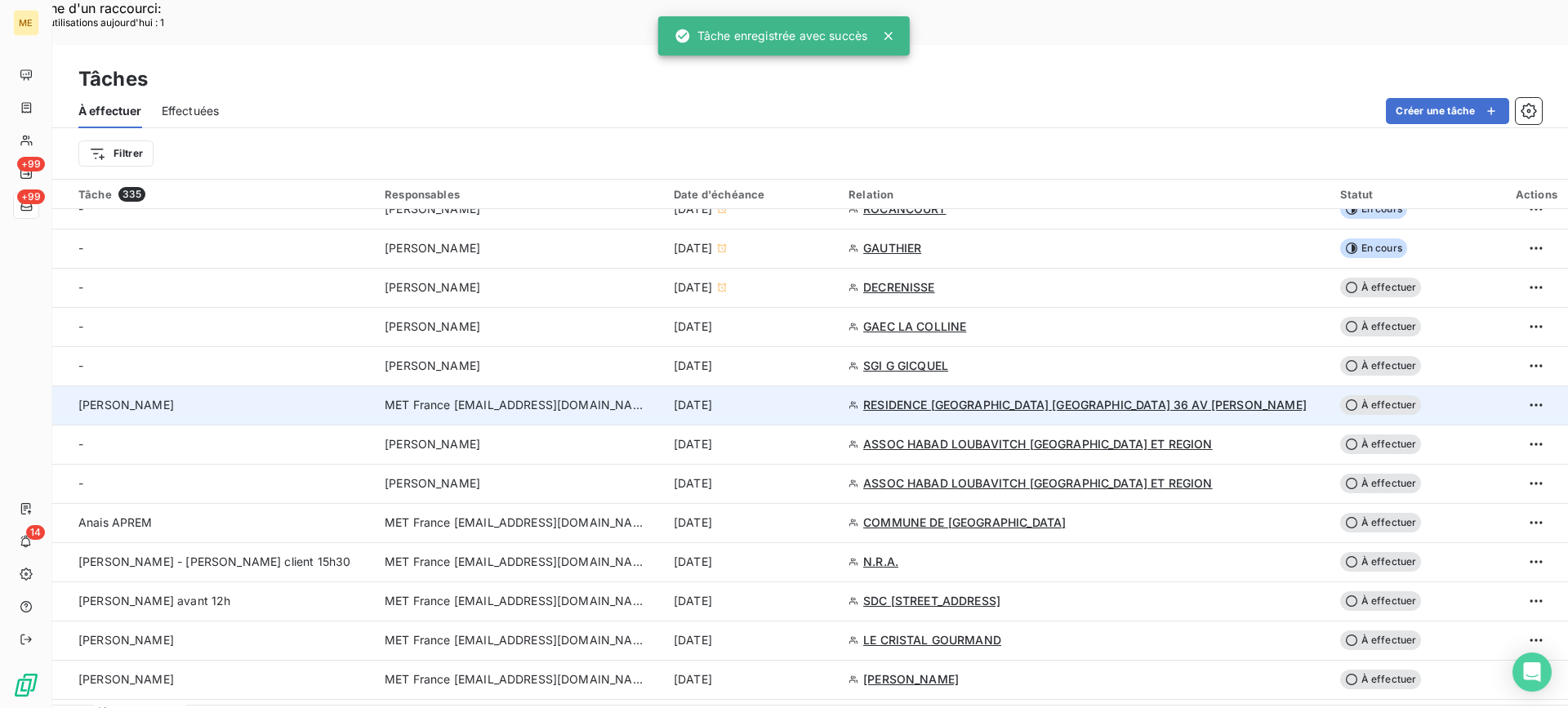
click at [219, 385] on td "Lisa - valérie" at bounding box center [213, 405] width 322 height 39
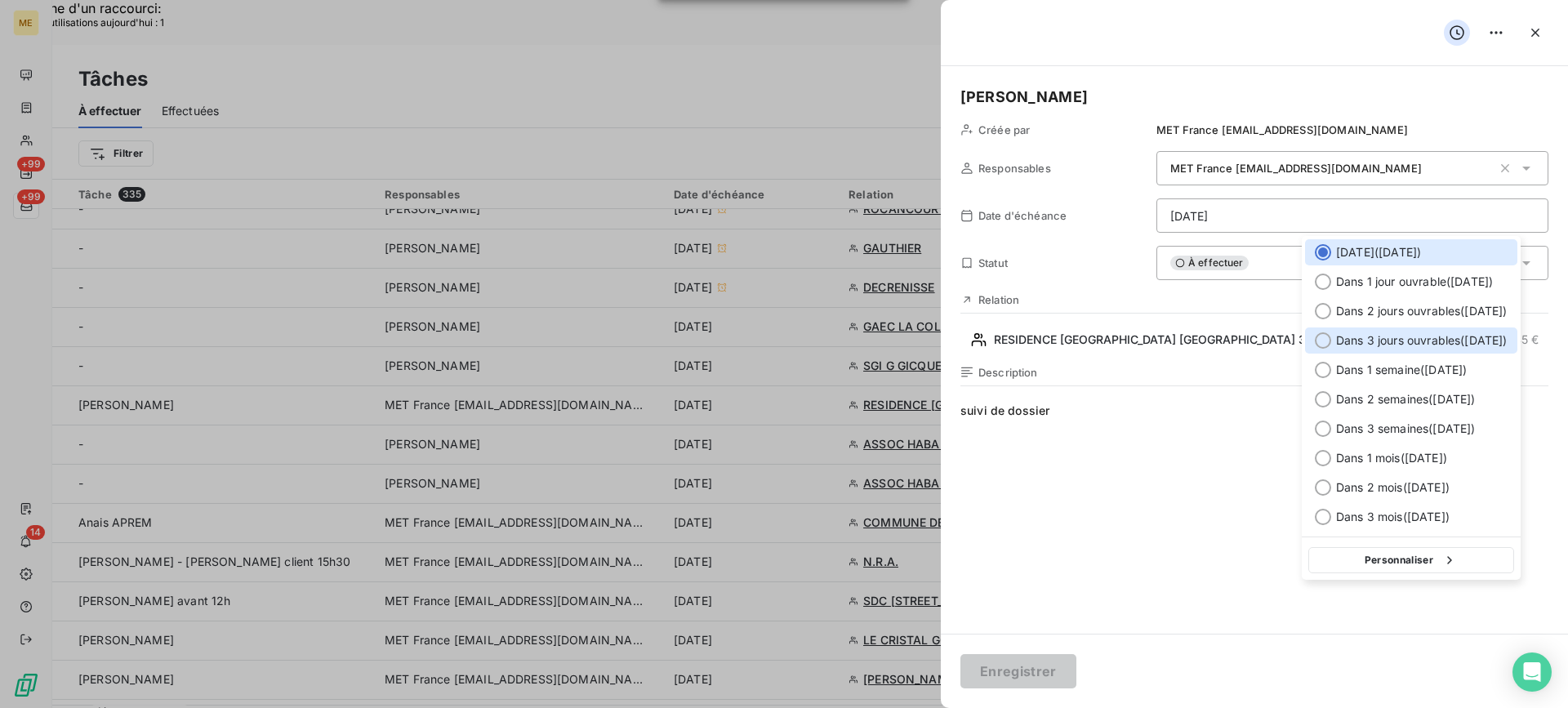
click at [1367, 344] on span "Dans 3 jours ouvrables ( vendredi )" at bounding box center [1422, 340] width 172 height 16
type input "12/09/2025"
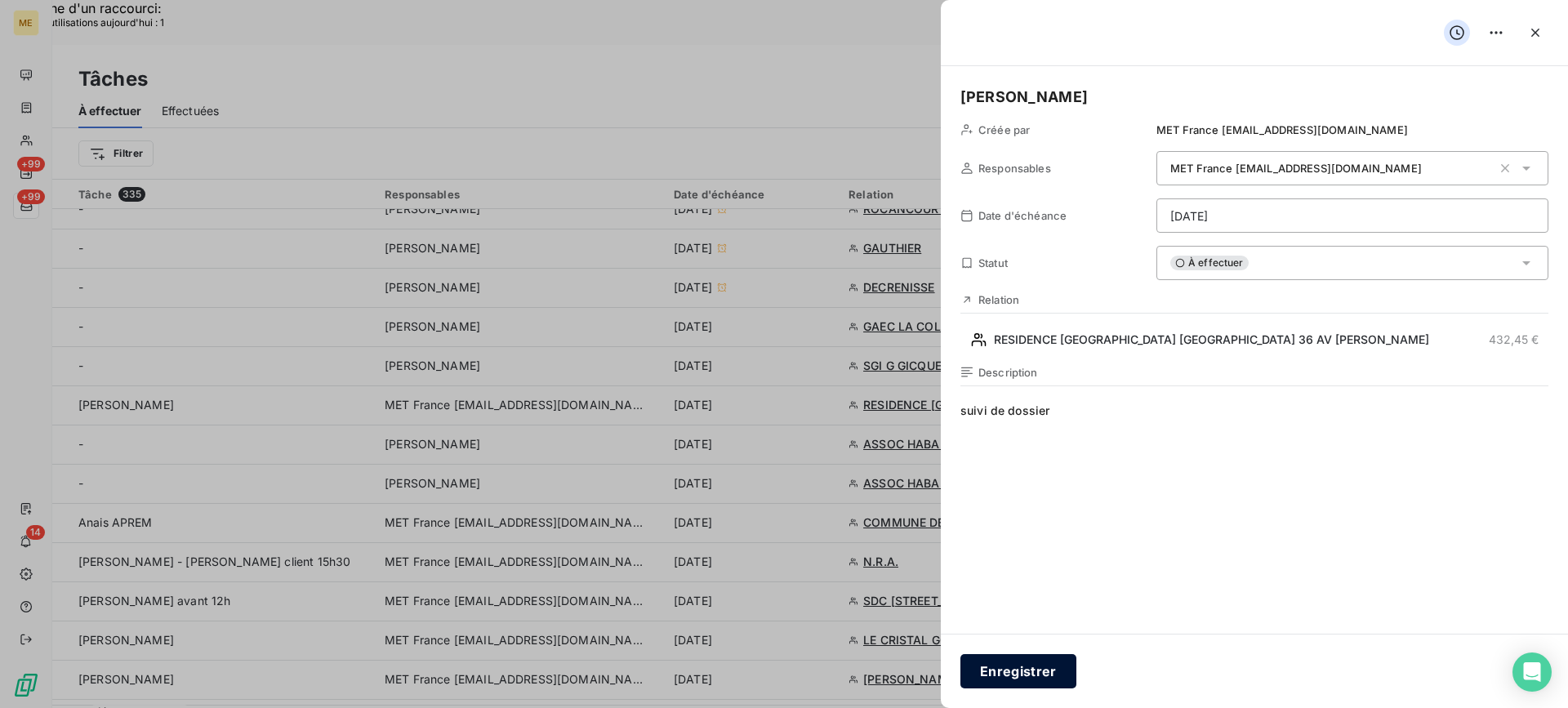
click at [1044, 676] on button "Enregistrer" at bounding box center [1018, 671] width 116 height 35
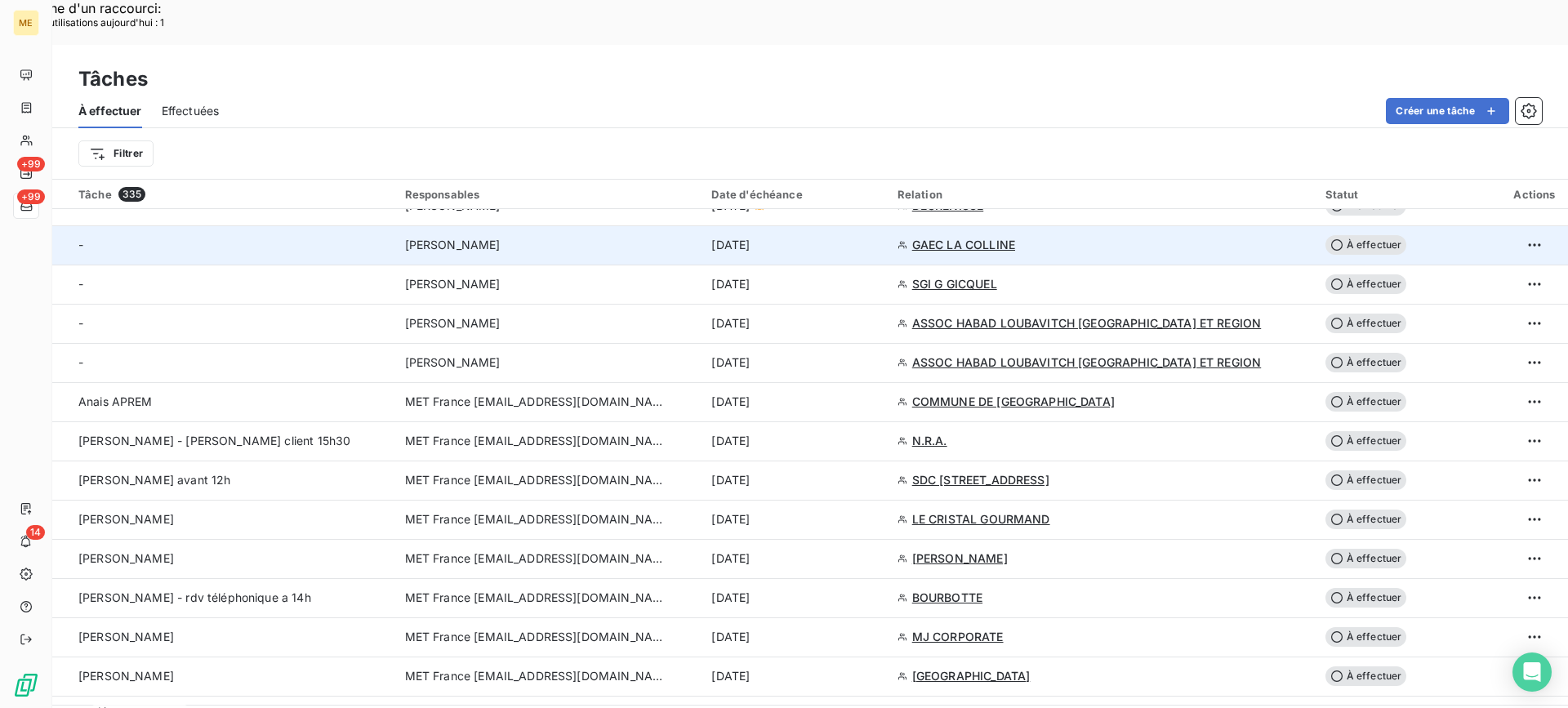
scroll to position [572, 0]
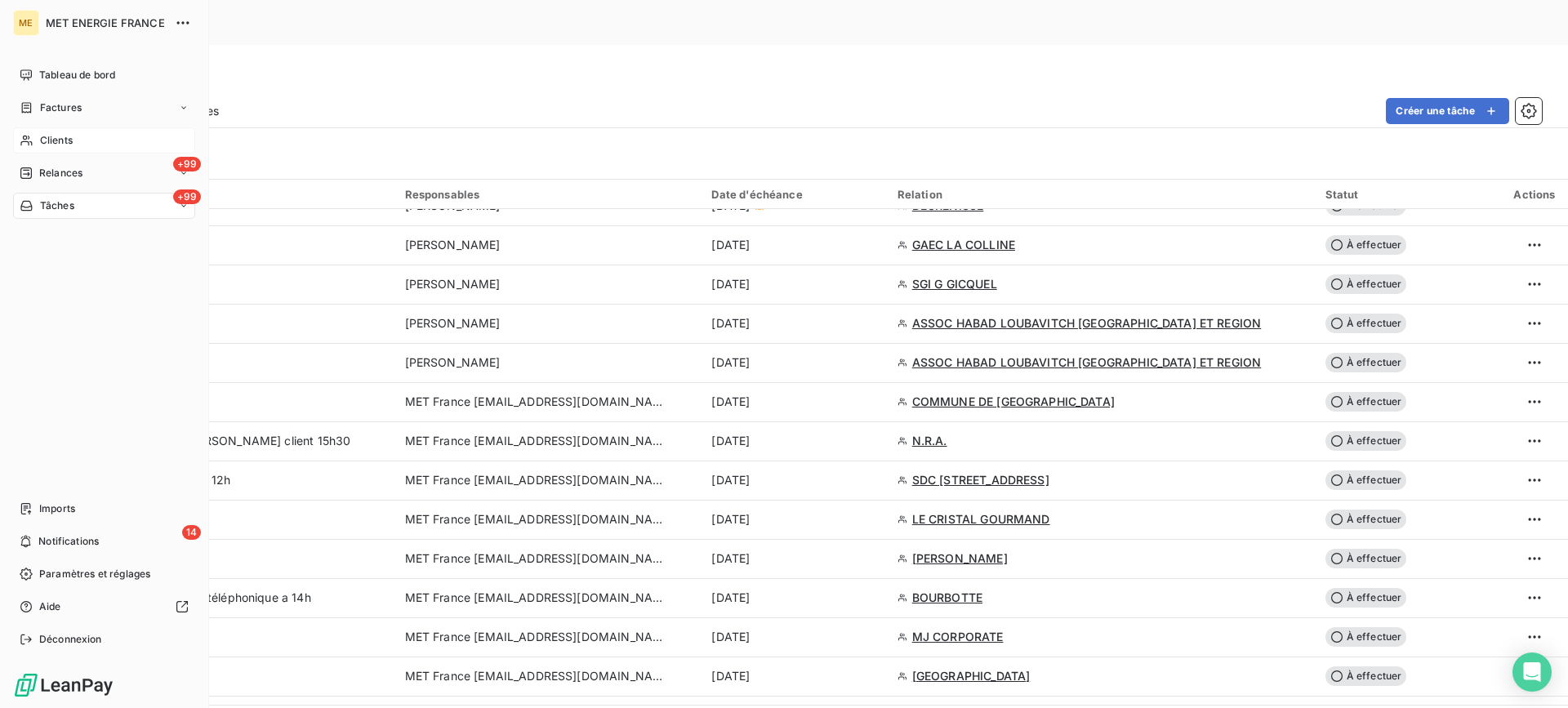
click at [37, 141] on div "Clients" at bounding box center [105, 141] width 182 height 27
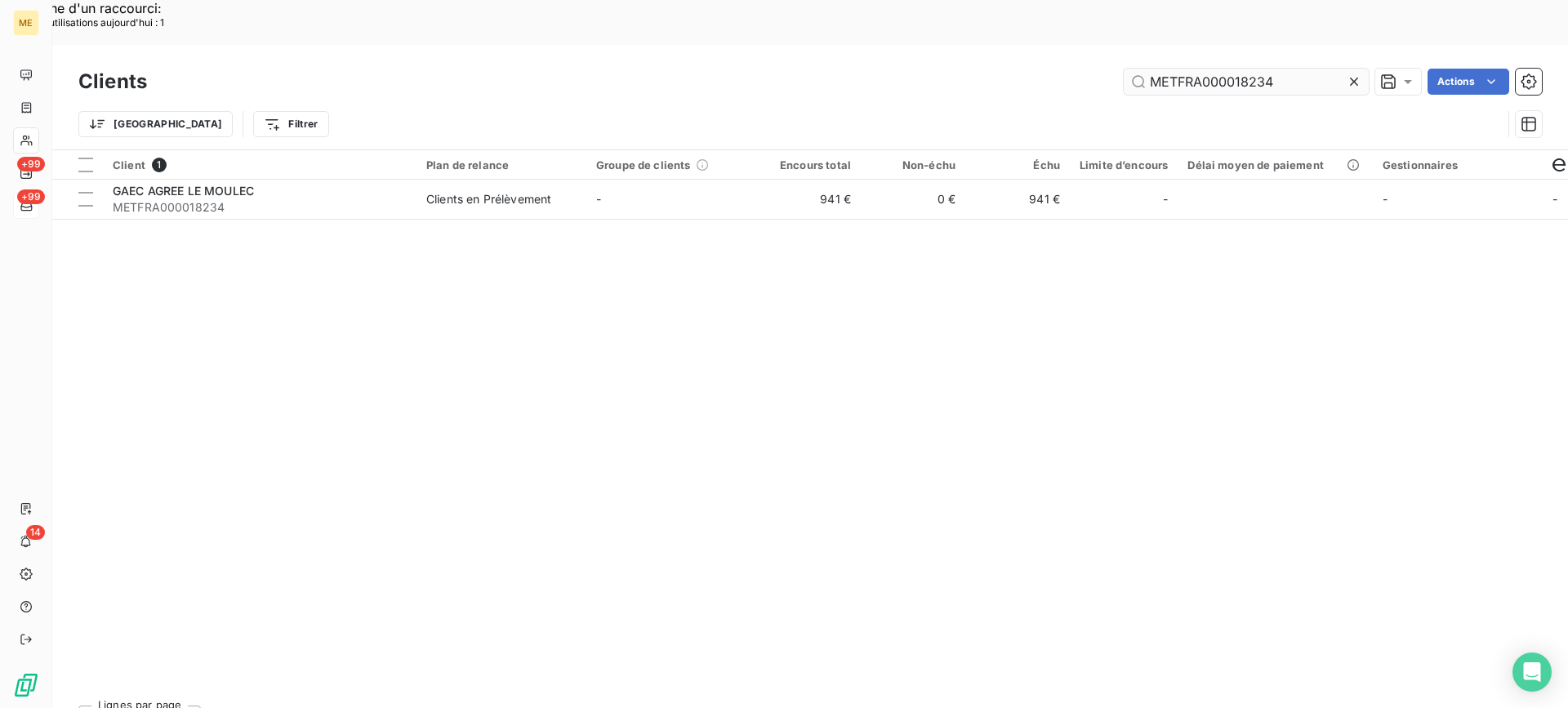
click at [1167, 68] on input "METFRA000018234" at bounding box center [1246, 82] width 245 height 27
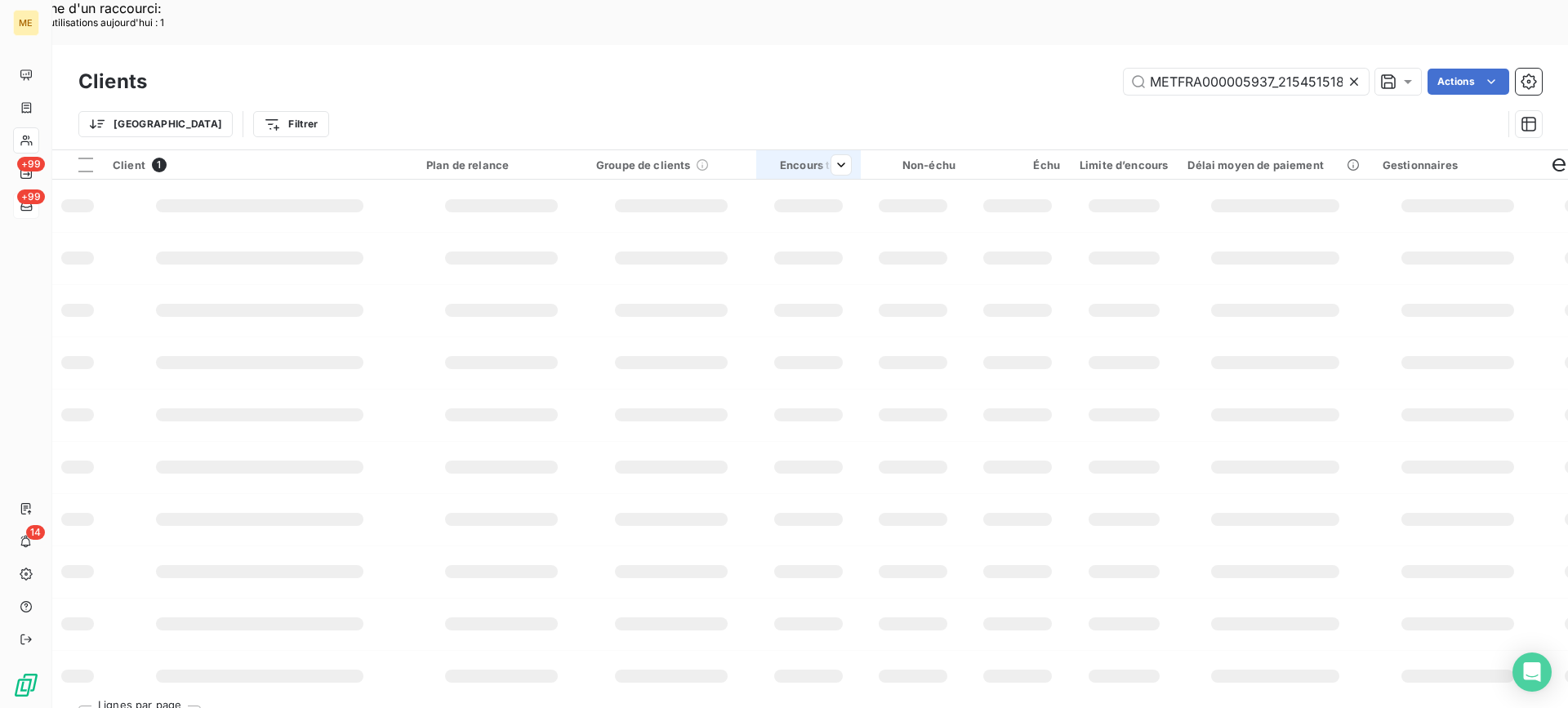
scroll to position [0, 38]
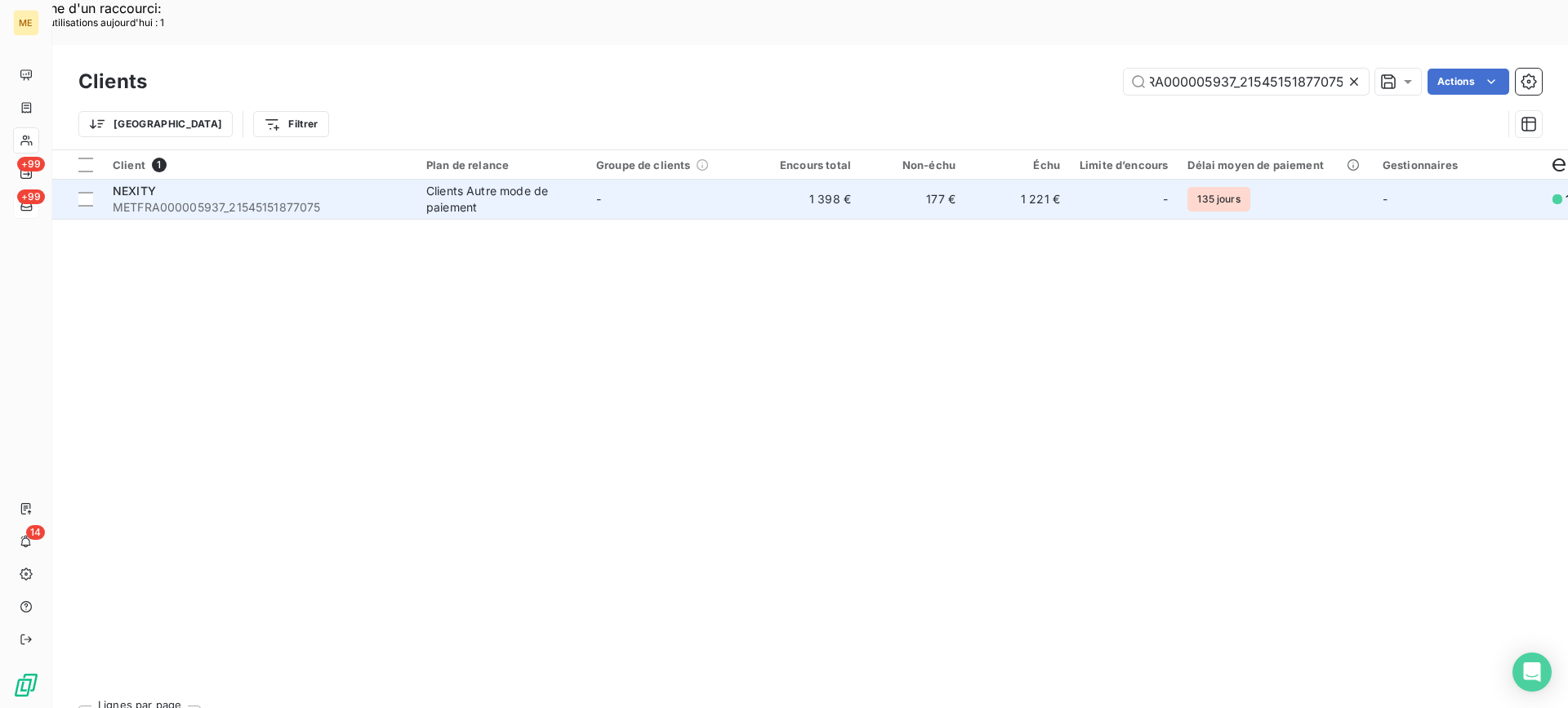
type input "METFRA000005937_21545151877075"
click at [261, 199] on span "METFRA000005937_21545151877075" at bounding box center [260, 207] width 294 height 16
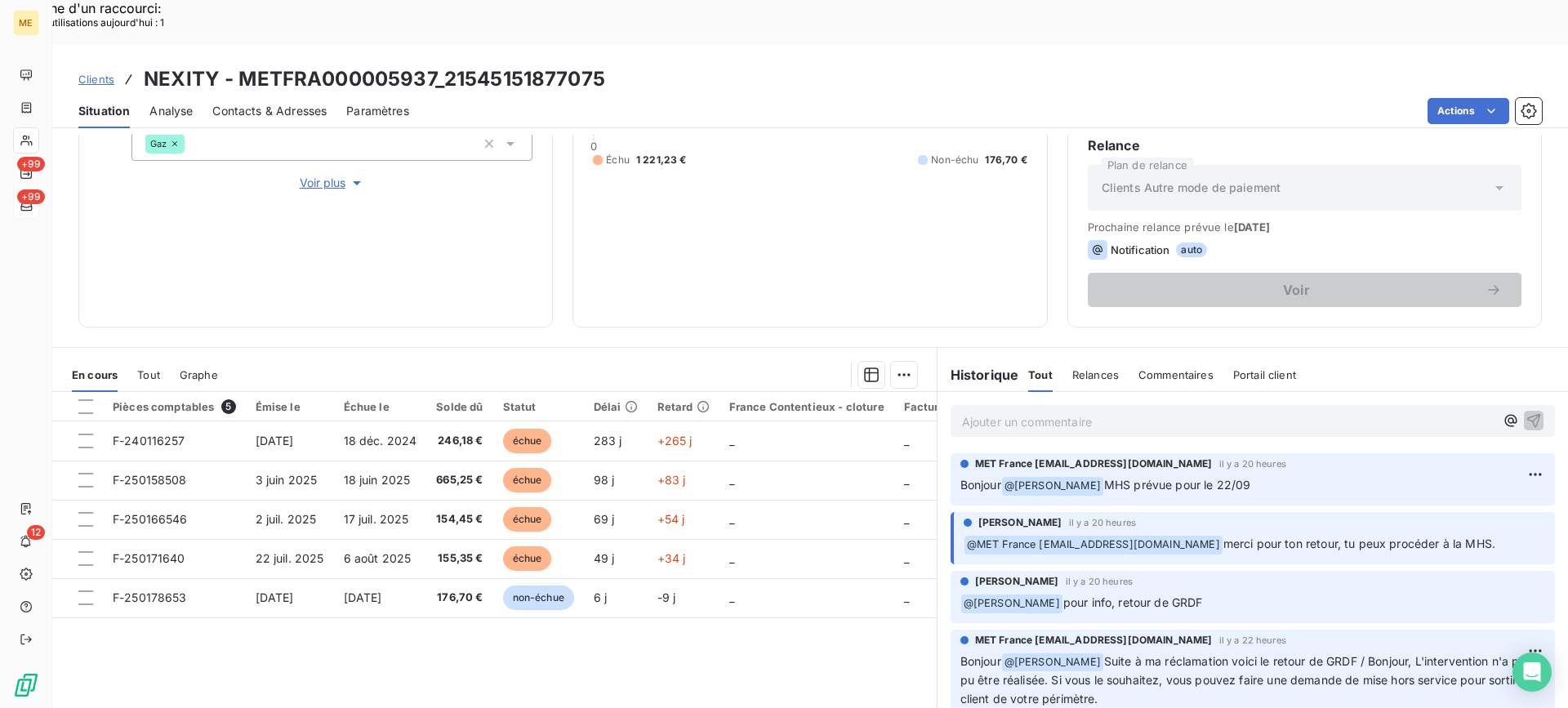
scroll to position [261, 0]
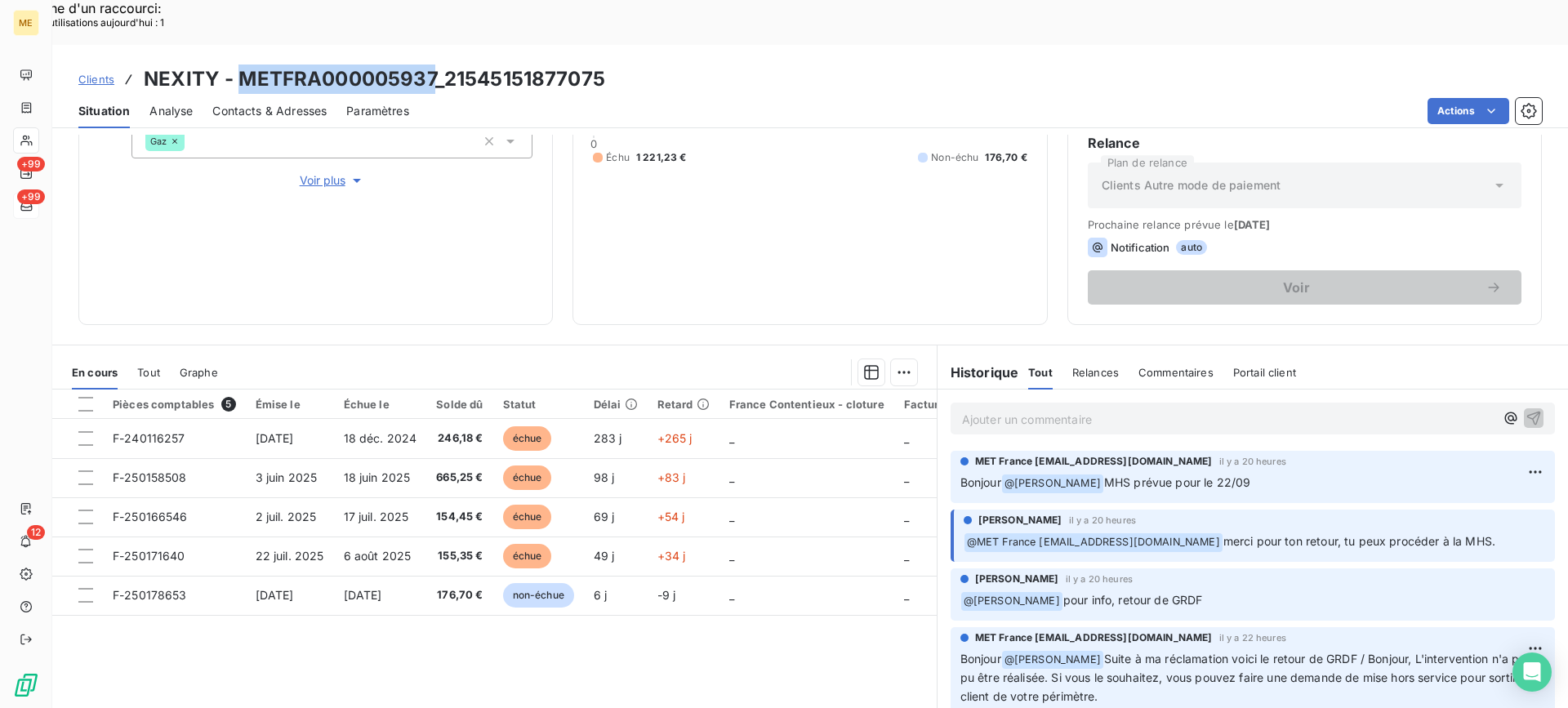
drag, startPoint x: 245, startPoint y: 35, endPoint x: 431, endPoint y: 32, distance: 186.0
click at [431, 65] on h3 "NEXITY - METFRA000005937_21545151877075" at bounding box center [374, 79] width 462 height 29
copy h3 "METFRA000005937"
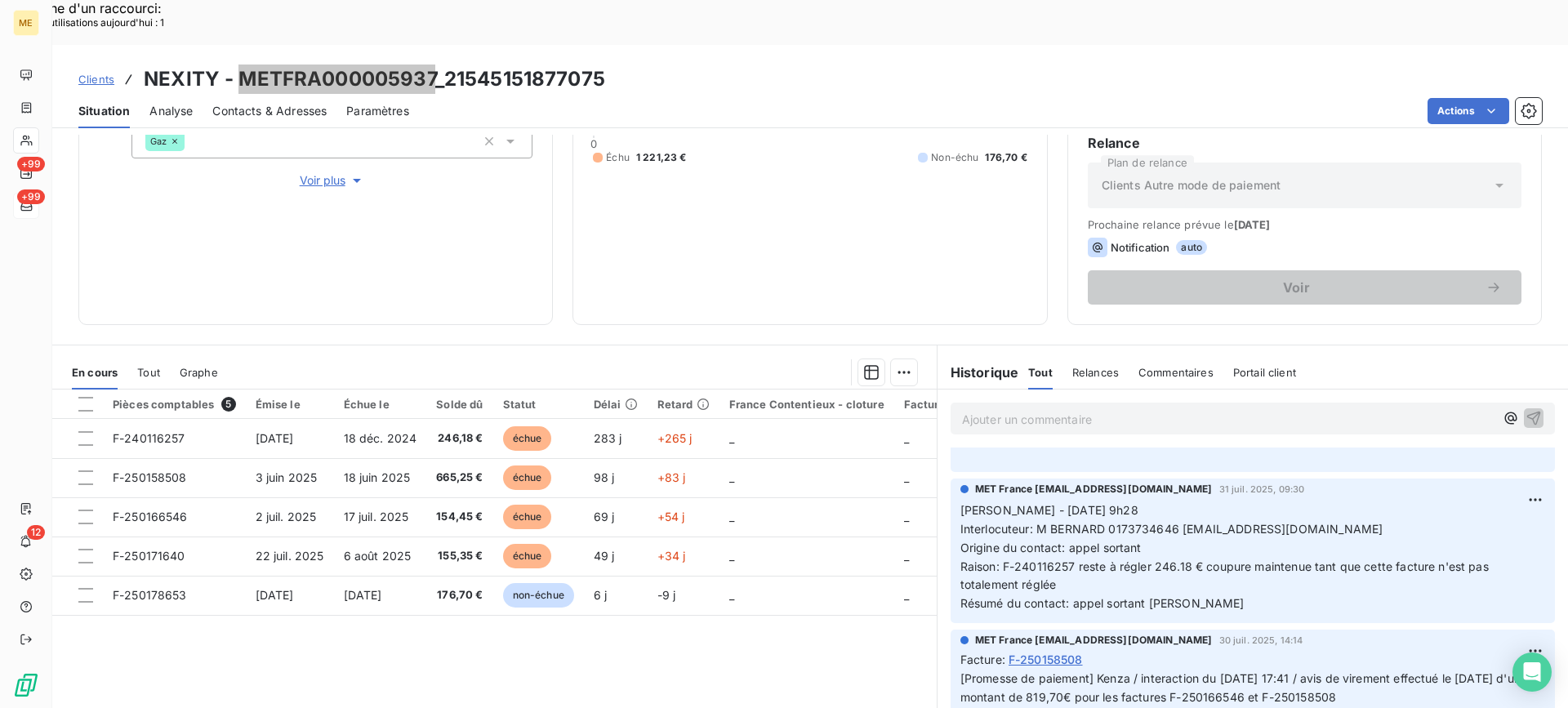
scroll to position [1144, 0]
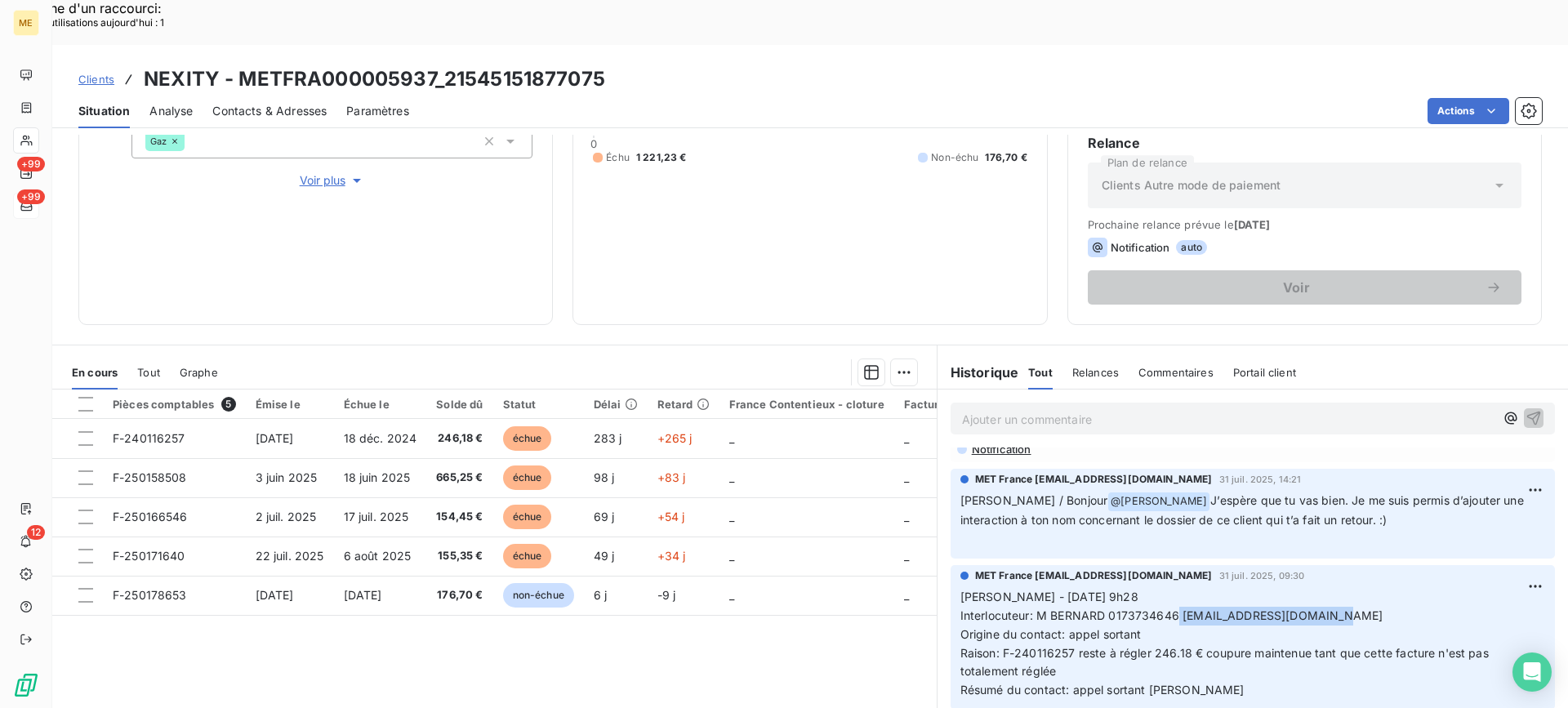
copy span "[EMAIL_ADDRESS][DOMAIN_NAME]"
drag, startPoint x: 1172, startPoint y: 589, endPoint x: 1319, endPoint y: 589, distance: 147.0
click at [1319, 589] on p "Sylvain - 31/07/2025 - 9h28 Interlocuteur: M BERNARD 0173734646 obernard2@richa…" at bounding box center [1253, 644] width 585 height 112
click at [1444, 588] on p "Sylvain - 31/07/2025 - 9h28 Interlocuteur: M BERNARD 0173734646 obernard2@richa…" at bounding box center [1253, 644] width 585 height 112
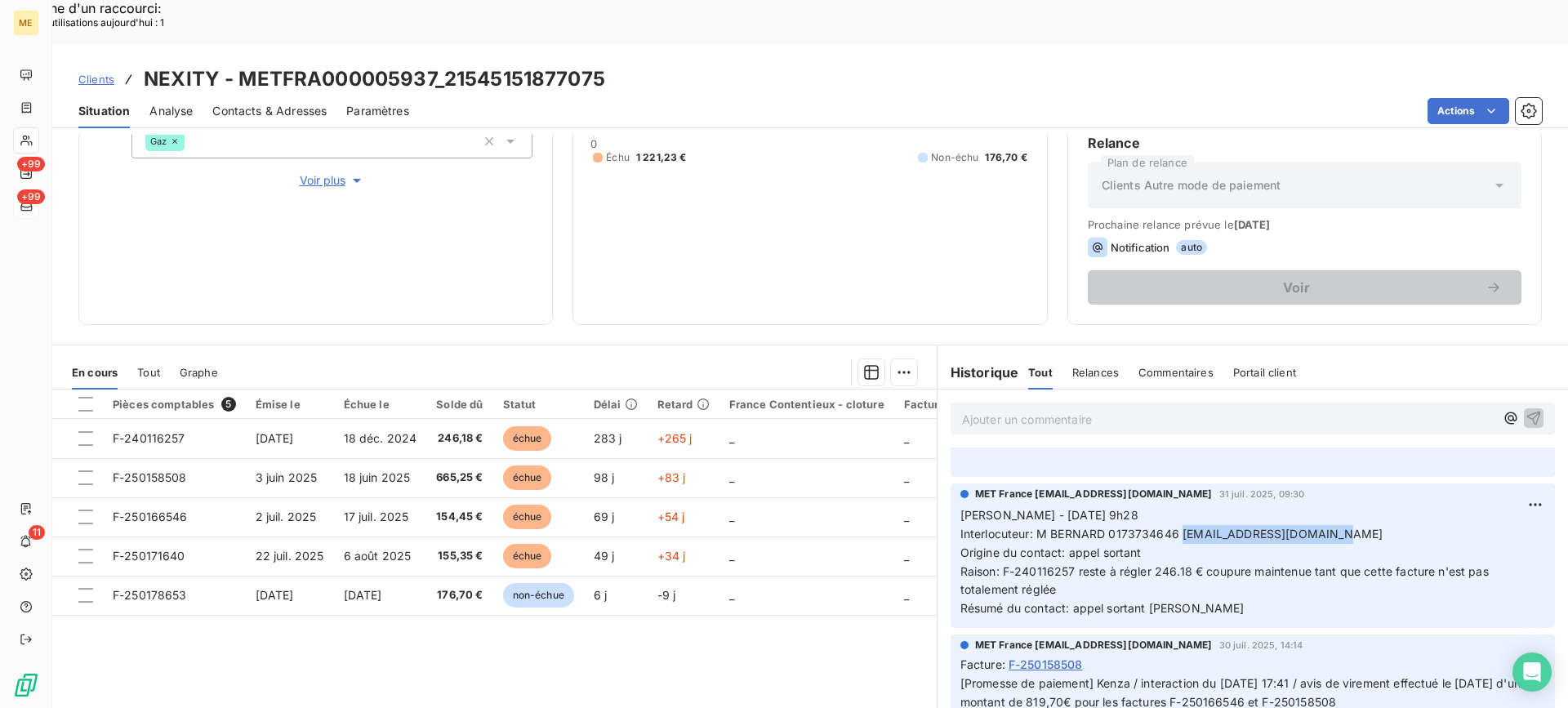
drag, startPoint x: 1176, startPoint y: 508, endPoint x: 1316, endPoint y: 517, distance: 140.3
click at [1316, 517] on p "Sylvain - 31/07/2025 - 9h28 Interlocuteur: M BERNARD 0173734646 obernard2@richa…" at bounding box center [1253, 563] width 585 height 112
drag, startPoint x: 443, startPoint y: 36, endPoint x: 598, endPoint y: 42, distance: 155.1
click at [598, 65] on h3 "NEXITY - METFRA000005937_21545151877075" at bounding box center [374, 79] width 462 height 29
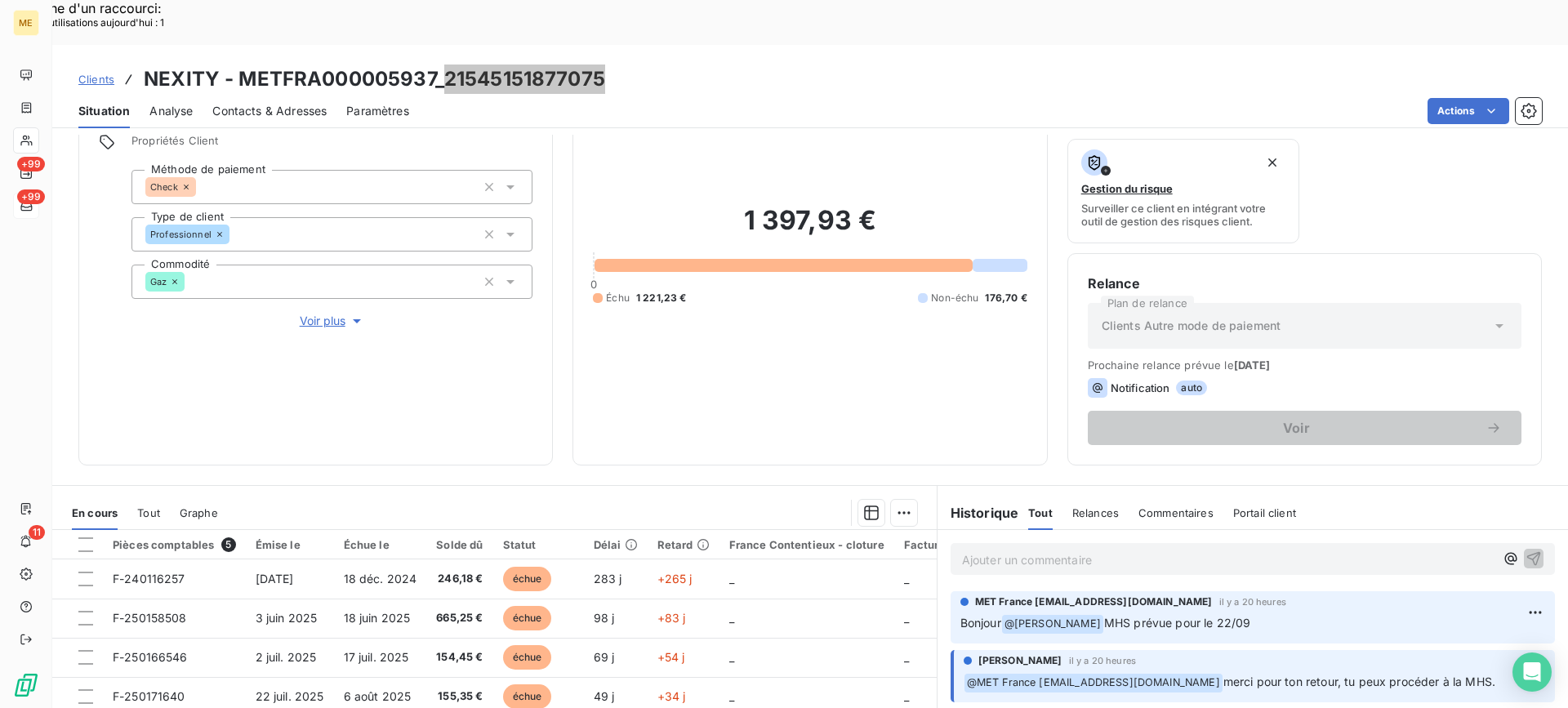
scroll to position [245, 0]
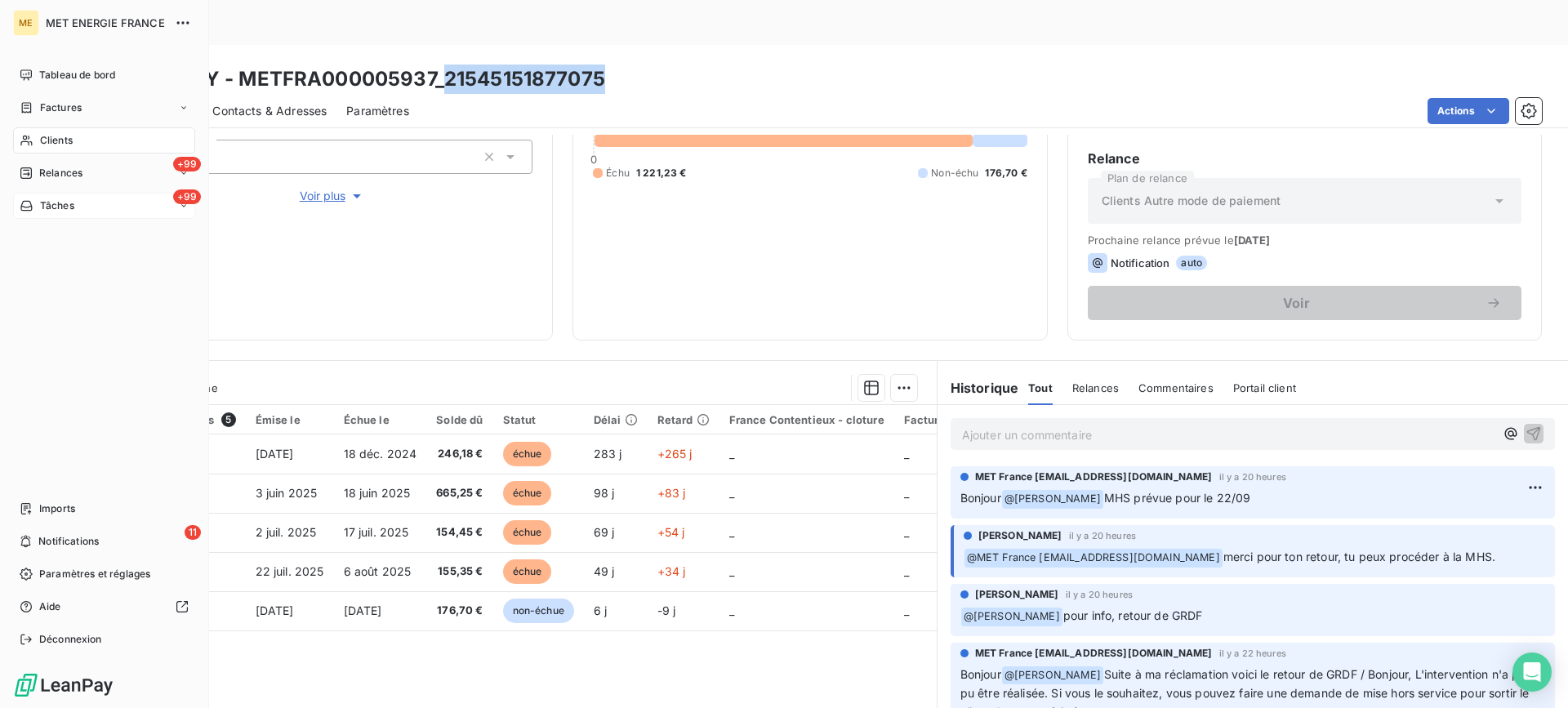
drag, startPoint x: 48, startPoint y: 149, endPoint x: 62, endPoint y: 147, distance: 14.1
click at [48, 149] on div "Clients" at bounding box center [105, 141] width 182 height 27
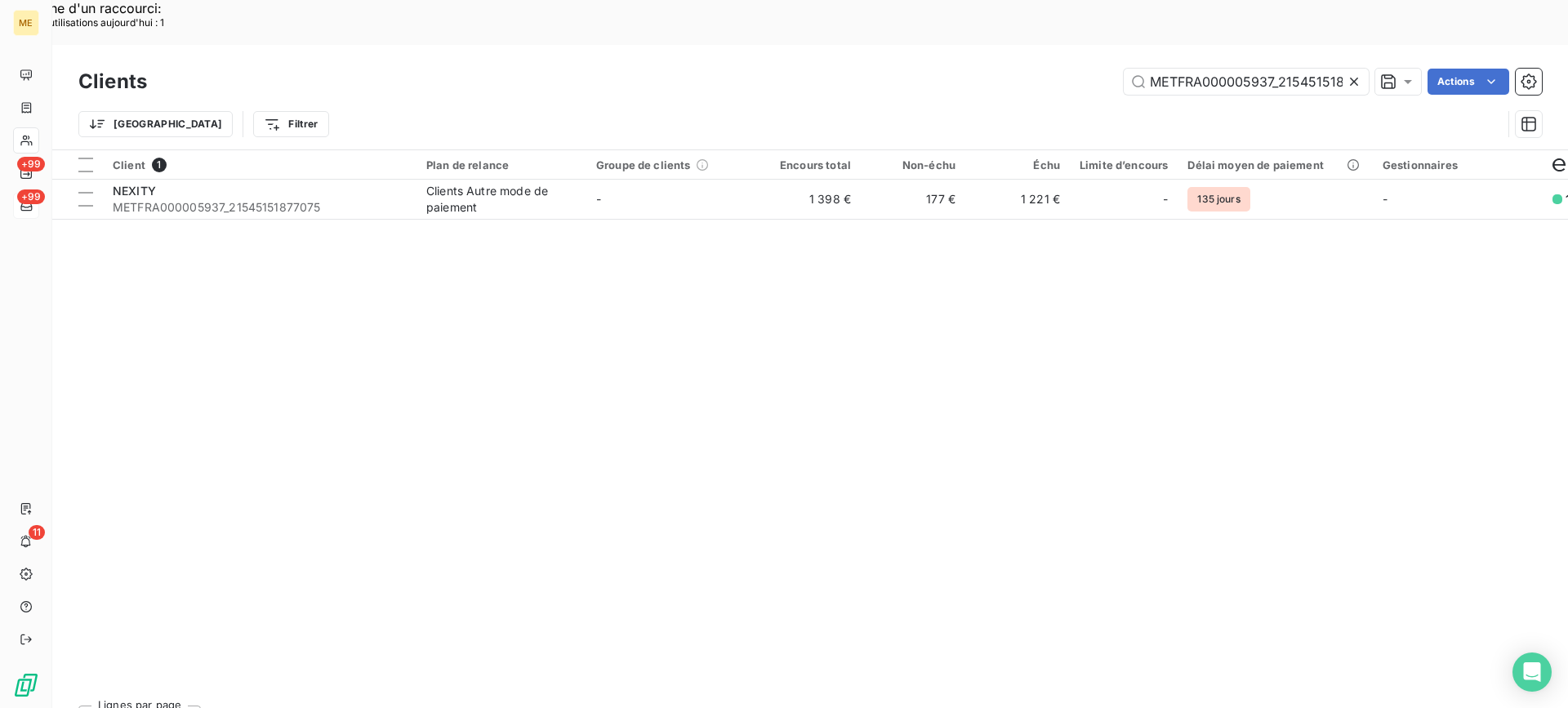
scroll to position [0, 38]
click at [1157, 68] on input "METFRA000005937_21545151877075" at bounding box center [1246, 82] width 245 height 27
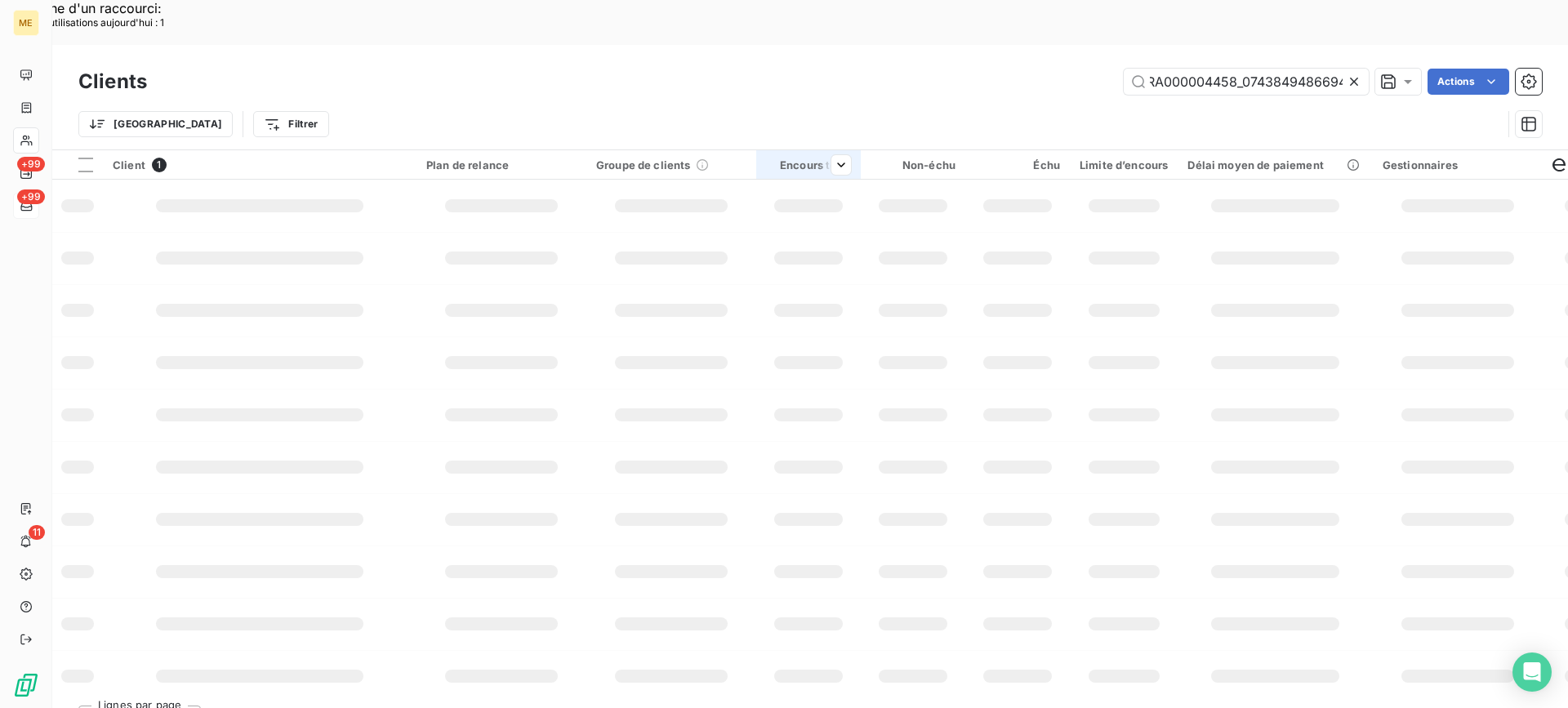
scroll to position [0, 53]
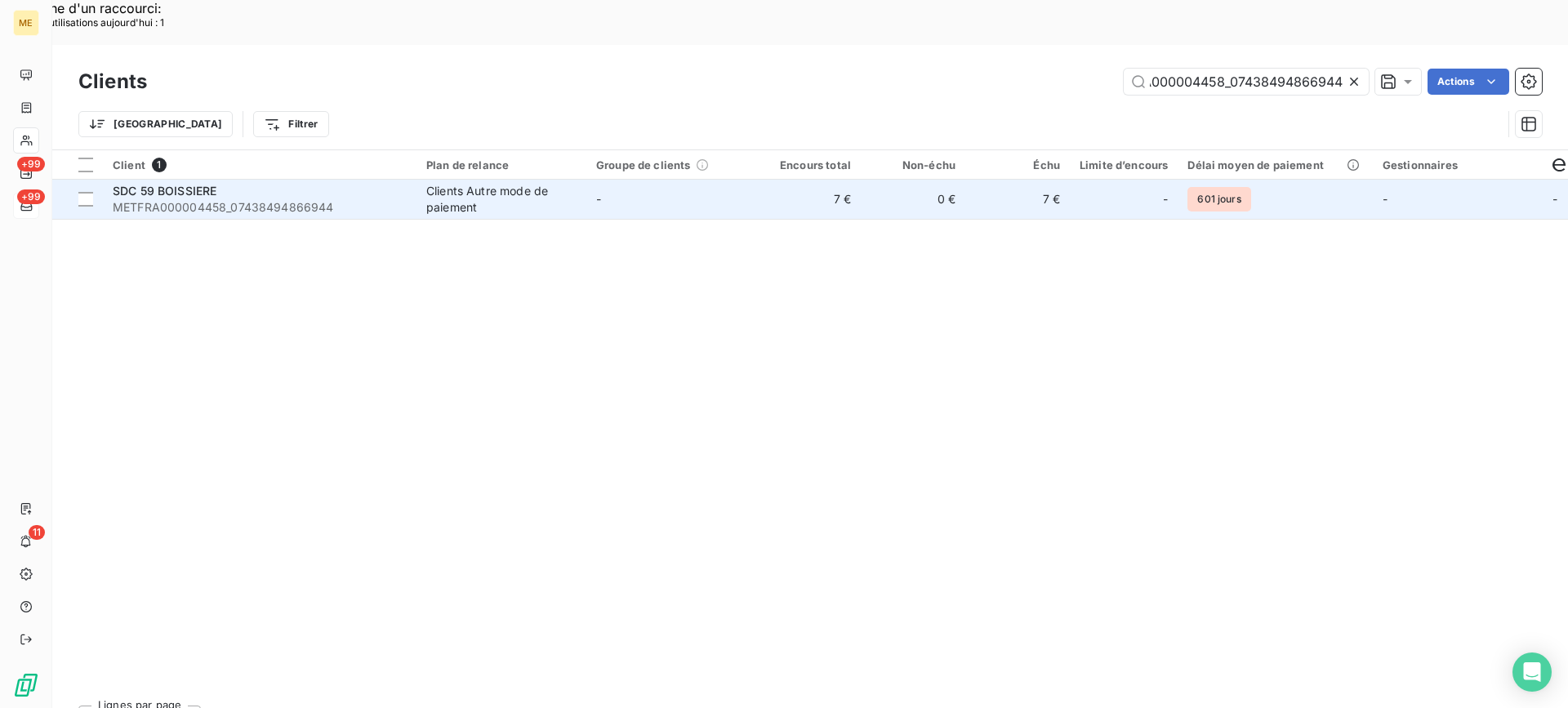
type input "METFRA000004458_07438494866944"
click at [291, 199] on span "METFRA000004458_07438494866944" at bounding box center [260, 207] width 294 height 16
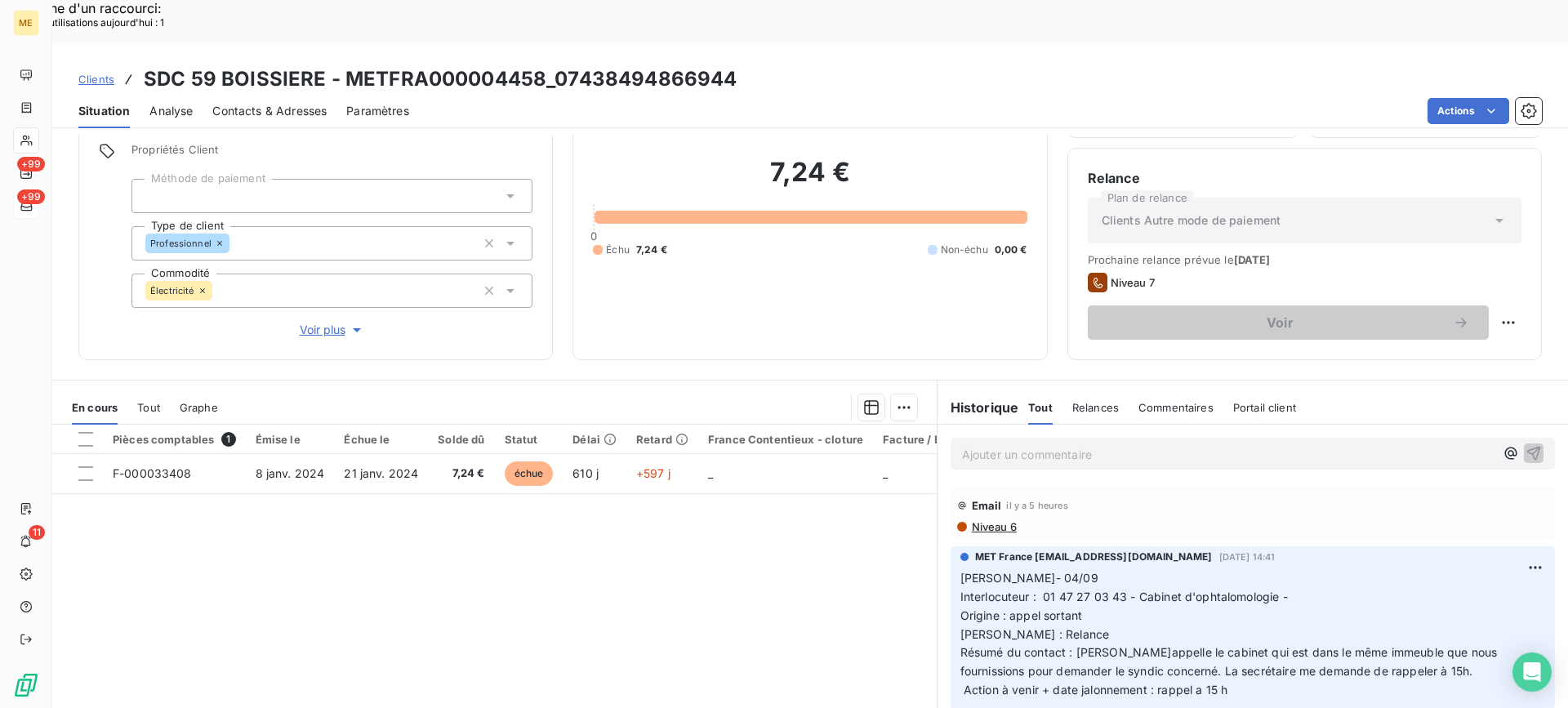
scroll to position [146, 0]
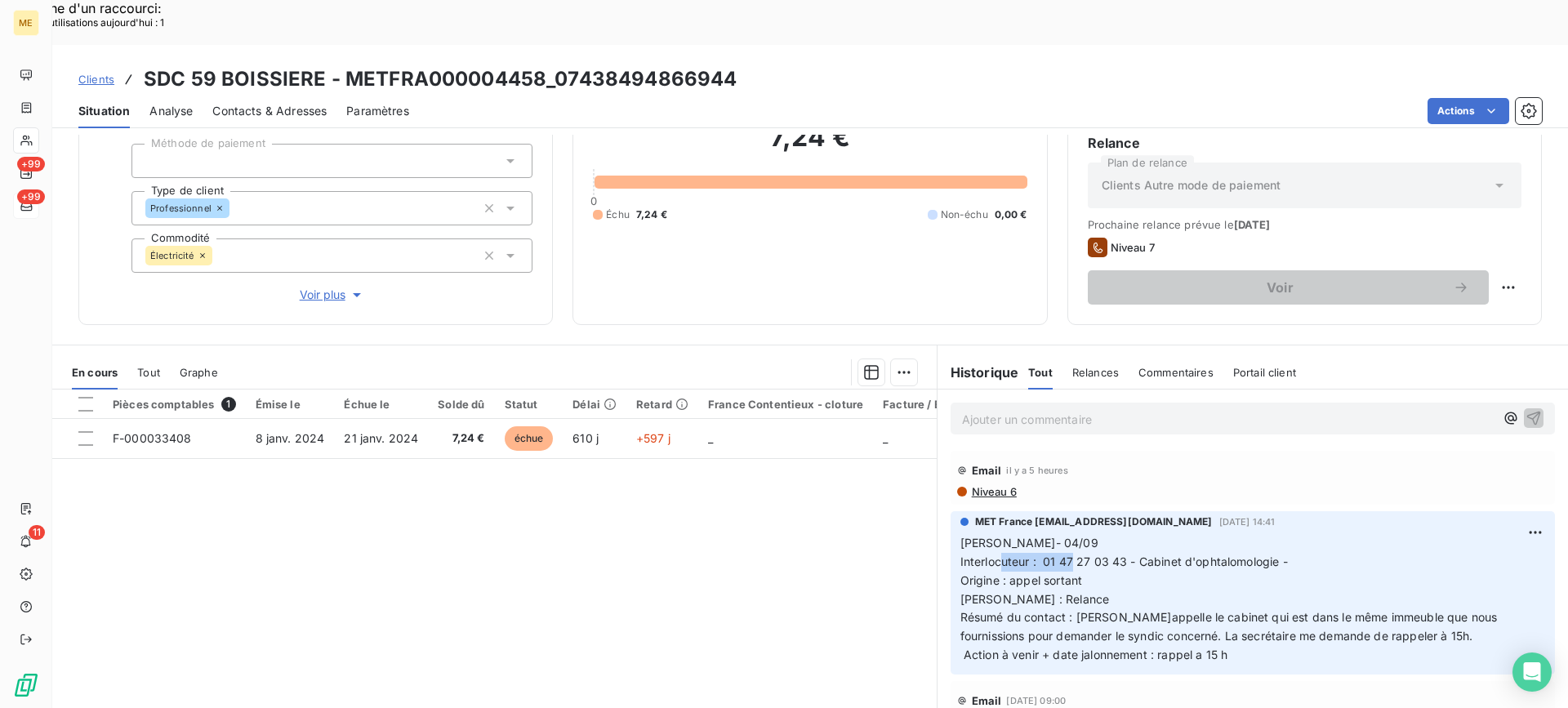
drag, startPoint x: 1036, startPoint y: 514, endPoint x: 1119, endPoint y: 518, distance: 83.1
click at [1119, 536] on span "[PERSON_NAME]- 04/09 Interlocuteur : 01 47 27 03 43 - Cabinet d'ophtalomologie …" at bounding box center [1230, 599] width 540 height 126
click at [1366, 534] on p "[PERSON_NAME]- 04/09 Interlocuteur : 01 47 27 03 43 - Cabinet d'ophtalomologie …" at bounding box center [1253, 600] width 585 height 131
click at [1386, 594] on p "[PERSON_NAME]- 04/09 Interlocuteur : 01 47 27 03 43 - Cabinet d'ophtalomologie …" at bounding box center [1253, 600] width 585 height 131
click at [1313, 617] on p "[PERSON_NAME]- 04/09 Interlocuteur : 01 47 27 03 43 - Cabinet d'ophtalomologie …" at bounding box center [1253, 600] width 585 height 131
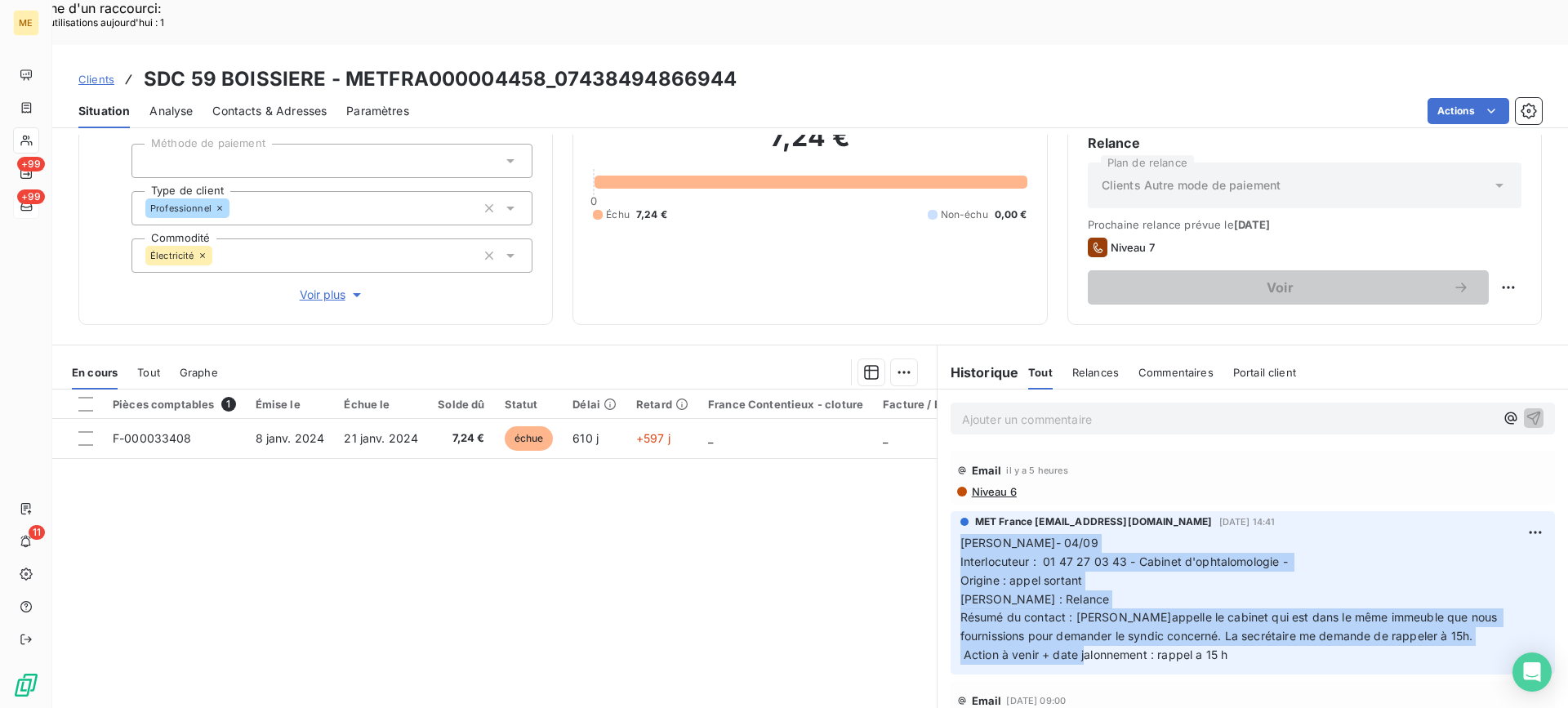
drag, startPoint x: 1234, startPoint y: 611, endPoint x: 952, endPoint y: 501, distance: 302.7
click at [960, 534] on p "[PERSON_NAME]- 04/09 Interlocuteur : 01 47 27 03 43 - Cabinet d'ophtalomologie …" at bounding box center [1253, 600] width 585 height 131
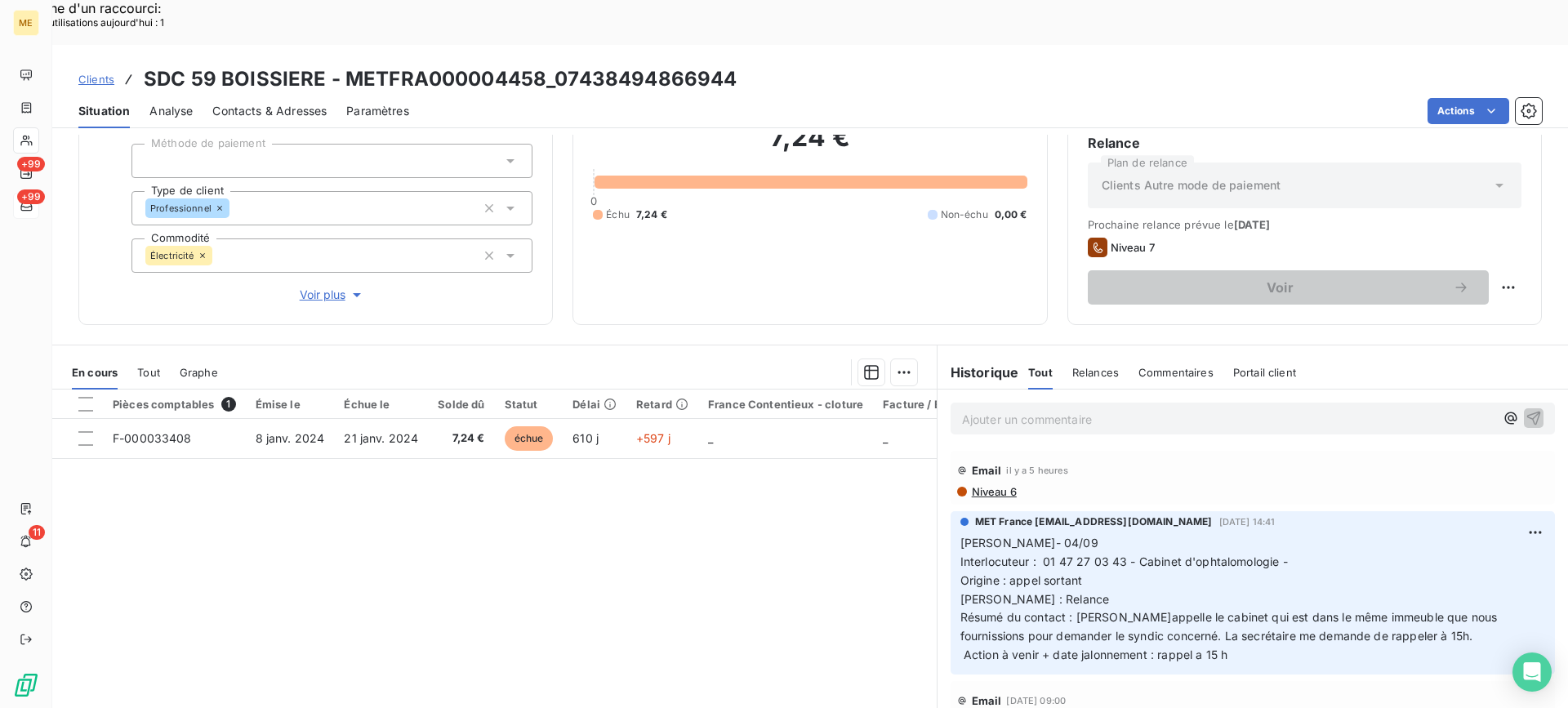
click at [1041, 403] on div "Ajouter un commentaire ﻿" at bounding box center [1253, 419] width 604 height 32
click at [1043, 409] on p "Ajouter un commentaire ﻿" at bounding box center [1228, 419] width 532 height 20
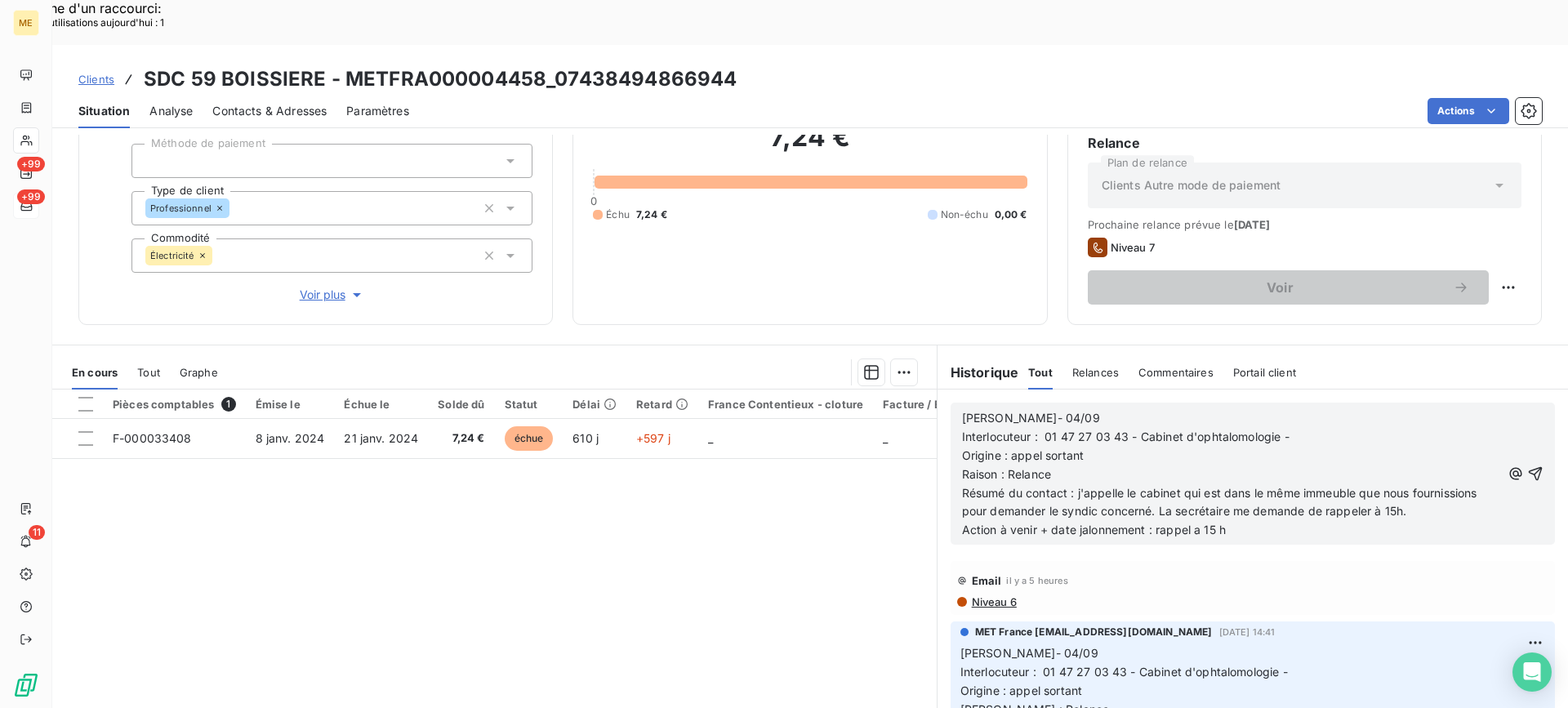
click at [1068, 409] on p "Lisa- 04/09" at bounding box center [1231, 418] width 539 height 19
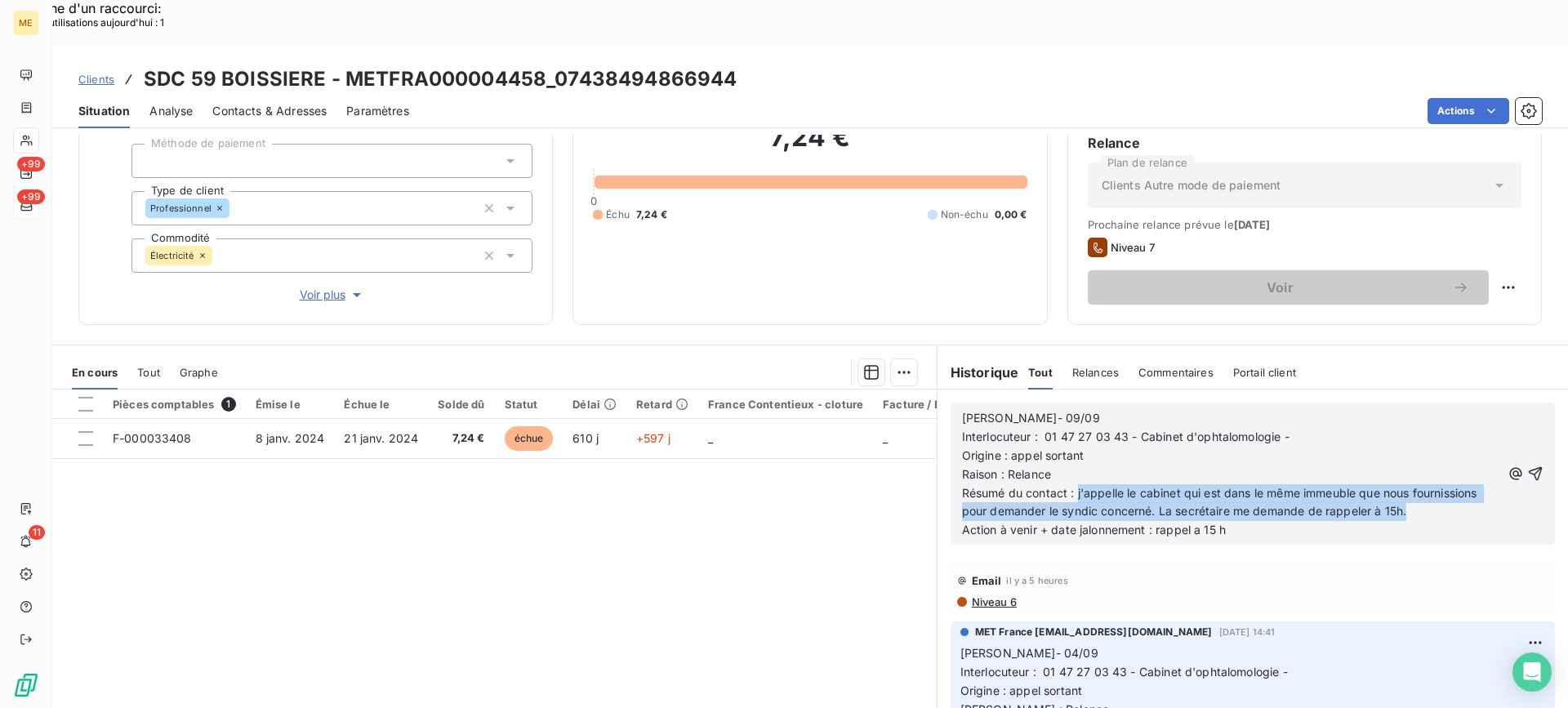
drag, startPoint x: 1072, startPoint y: 450, endPoint x: 1486, endPoint y: 460, distance: 414.1
click at [1486, 460] on div "Lisa- 09/09 Interlocuteur : 01 47 27 03 43 - Cabinet d'ophtalomologie - Origine…" at bounding box center [1253, 473] width 581 height 132
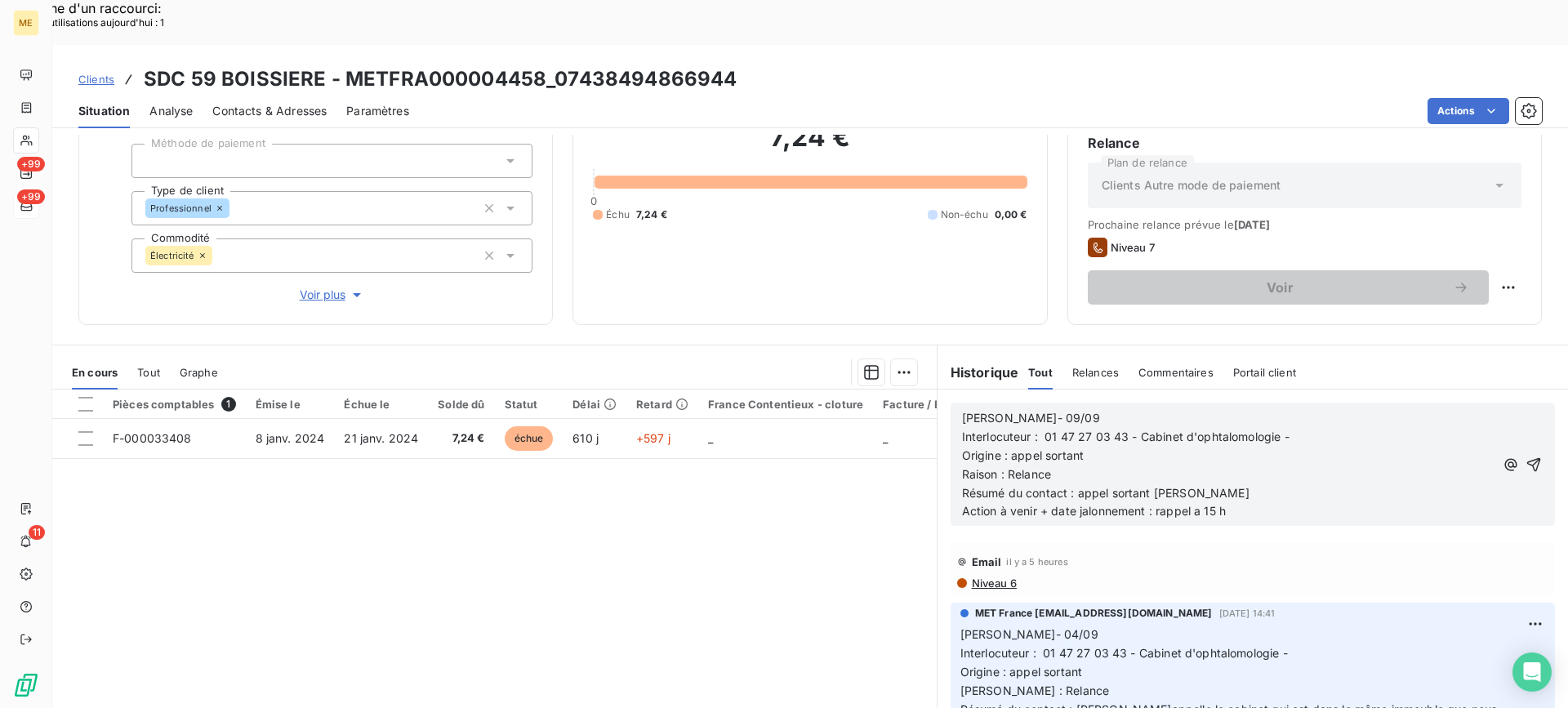
click at [1292, 502] on p "Action à venir + date jalonnement : rappel a 15 h" at bounding box center [1228, 511] width 532 height 19
click at [1525, 456] on icon "button" at bounding box center [1533, 464] width 16 height 16
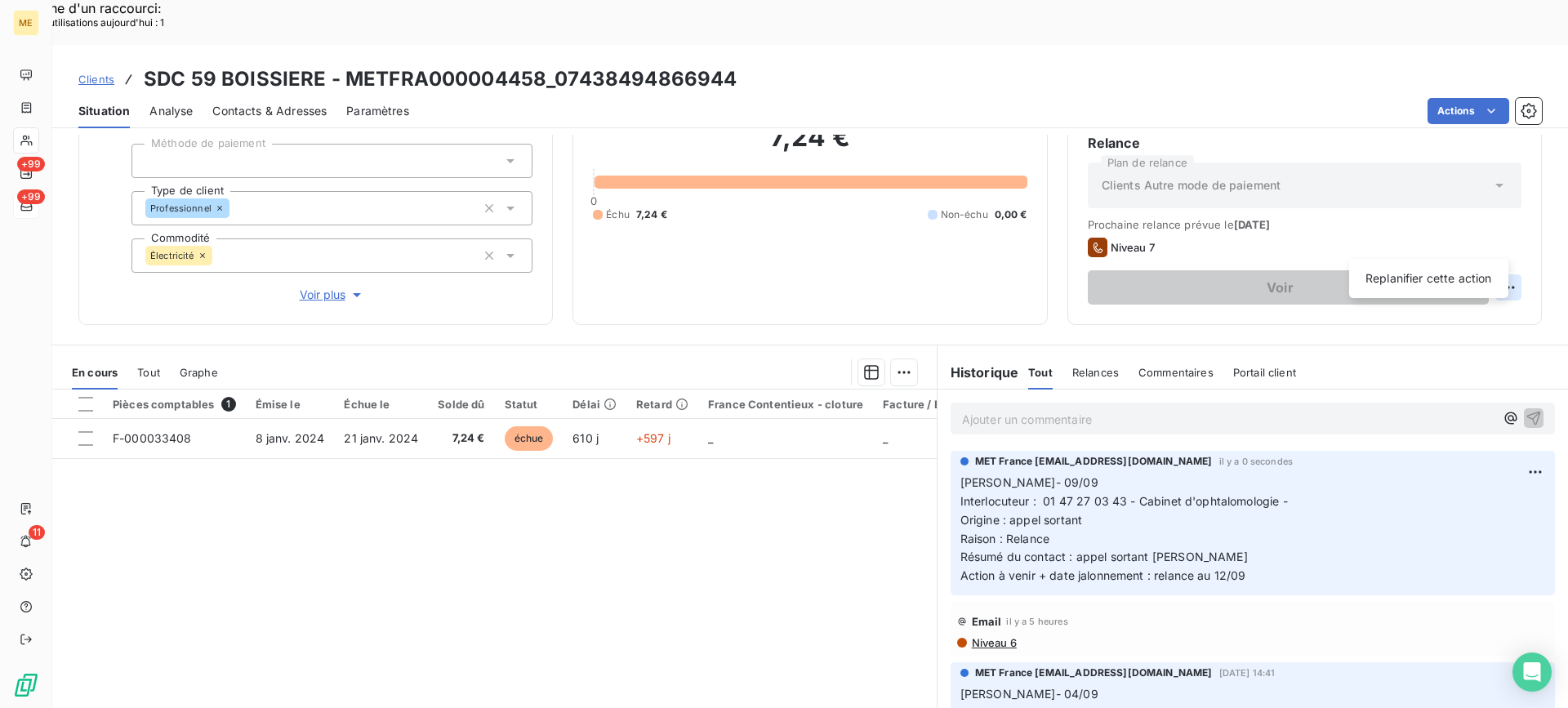
click at [1463, 285] on div "Replanifier cette action" at bounding box center [1428, 279] width 146 height 27
select select "8"
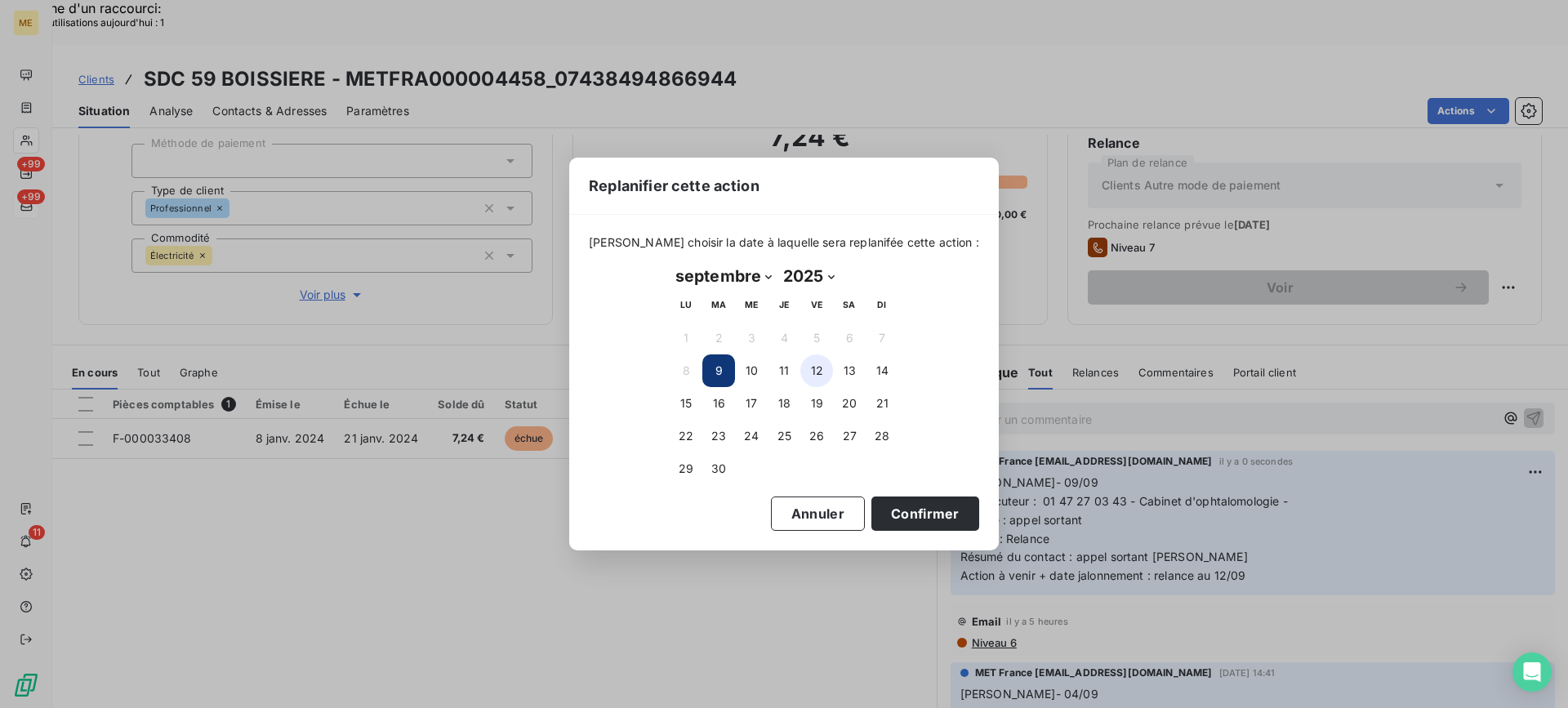
click at [821, 369] on button "12" at bounding box center [817, 370] width 33 height 33
click at [895, 523] on button "Confirmer" at bounding box center [926, 514] width 108 height 35
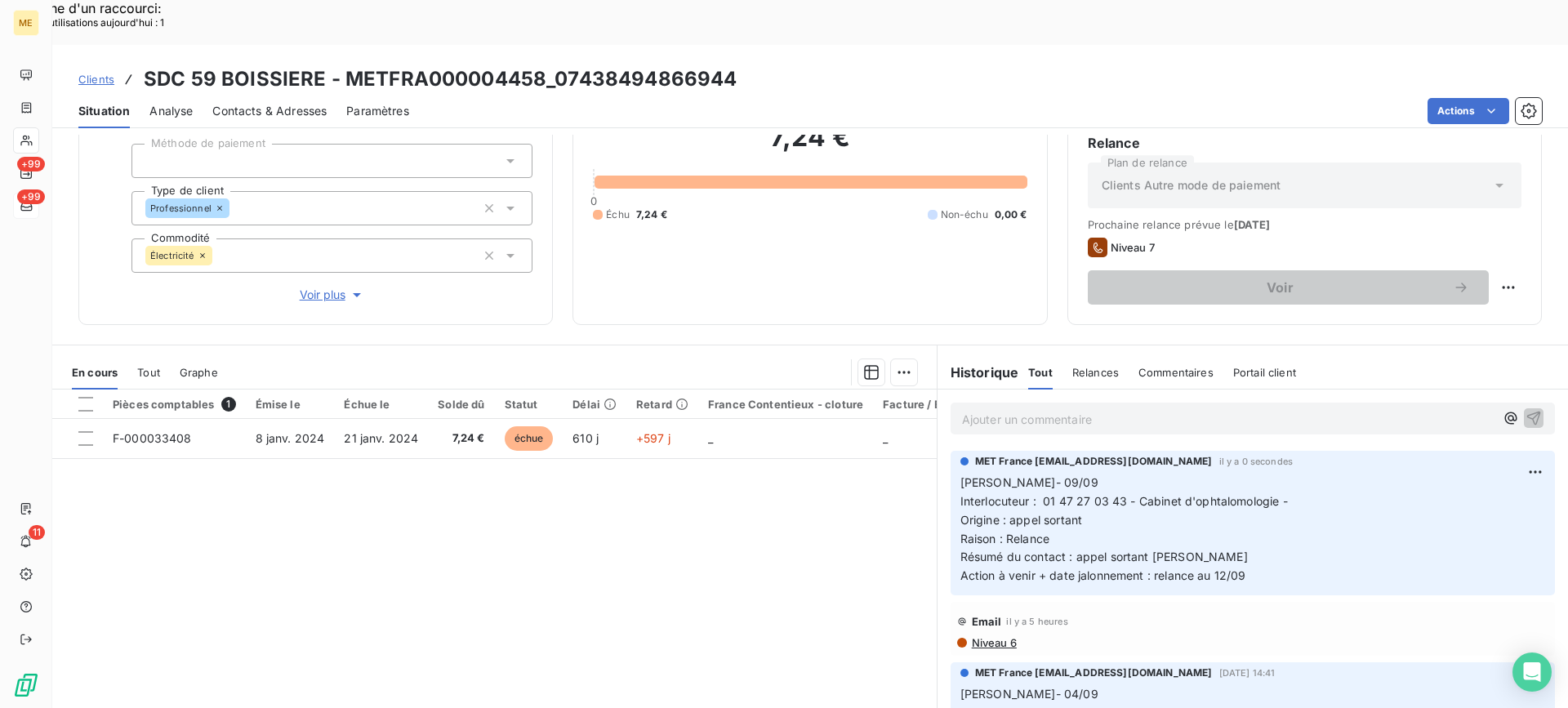
click at [717, 471] on div "Pièces comptables 1 Émise le Échue le Solde dû Statut Délai Retard France Conte…" at bounding box center [494, 547] width 884 height 315
click at [717, 539] on div "Pièces comptables 1 Émise le Échue le Solde dû Statut Délai Retard France Conte…" at bounding box center [494, 547] width 884 height 315
click at [36, 139] on div at bounding box center [27, 141] width 27 height 27
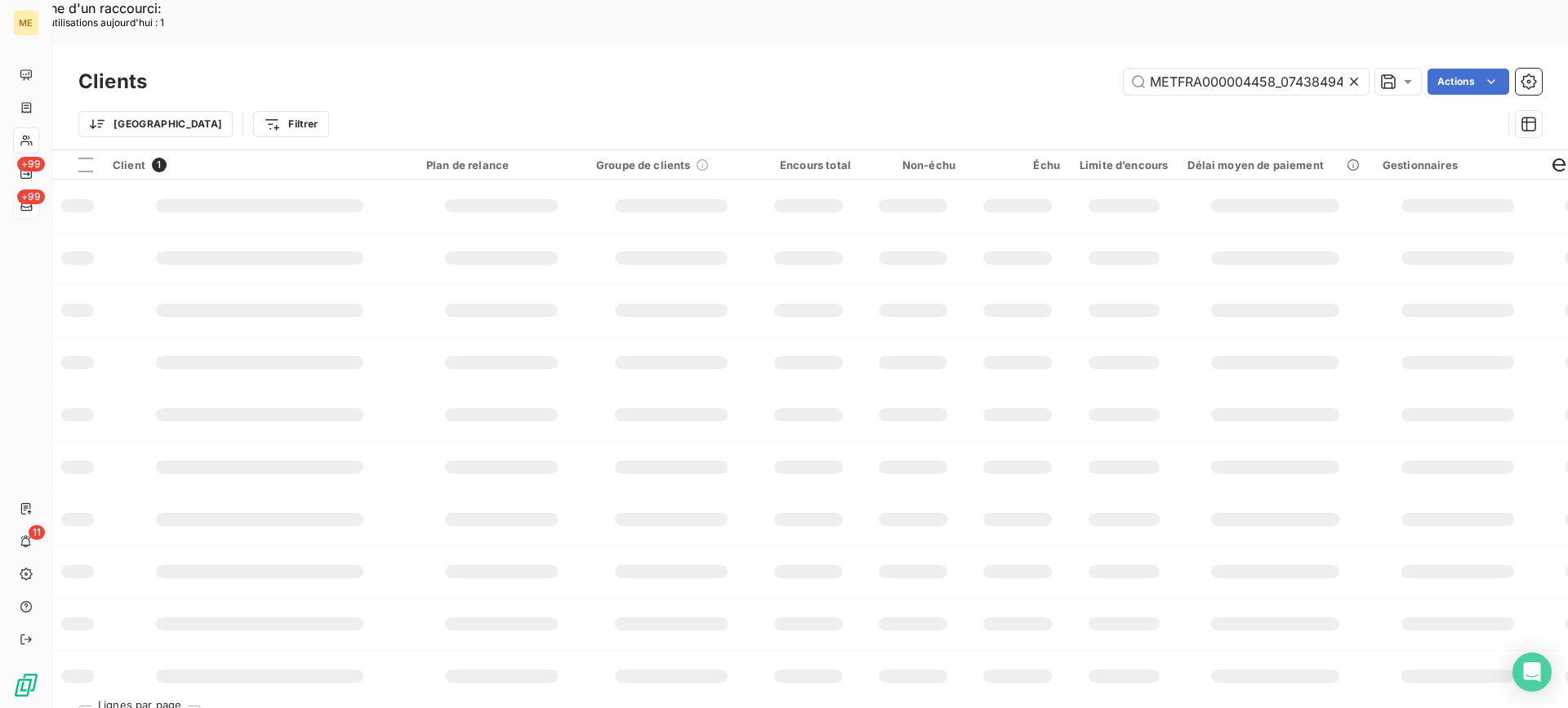
scroll to position [0, 53]
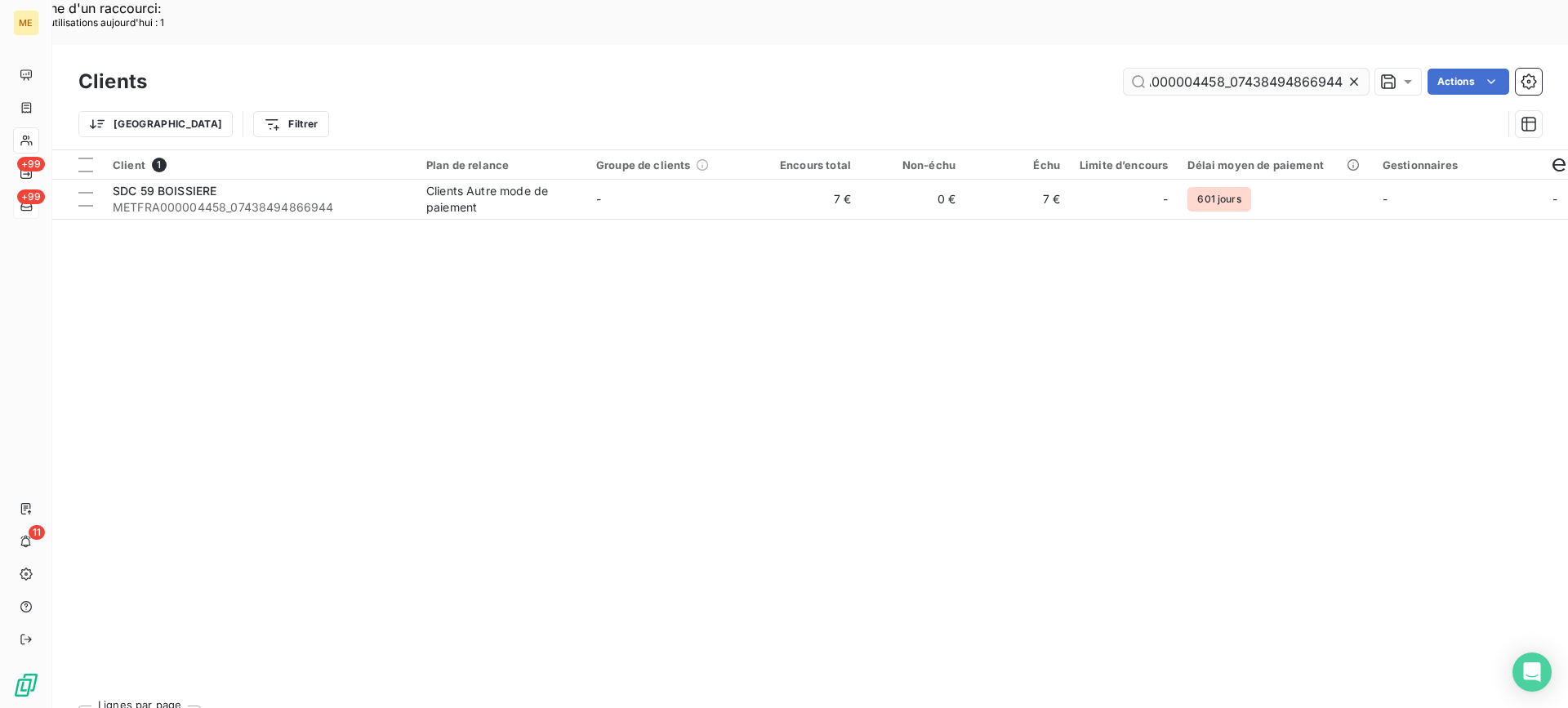
click at [1176, 68] on input "METFRA000004458_07438494866944" at bounding box center [1246, 82] width 245 height 27
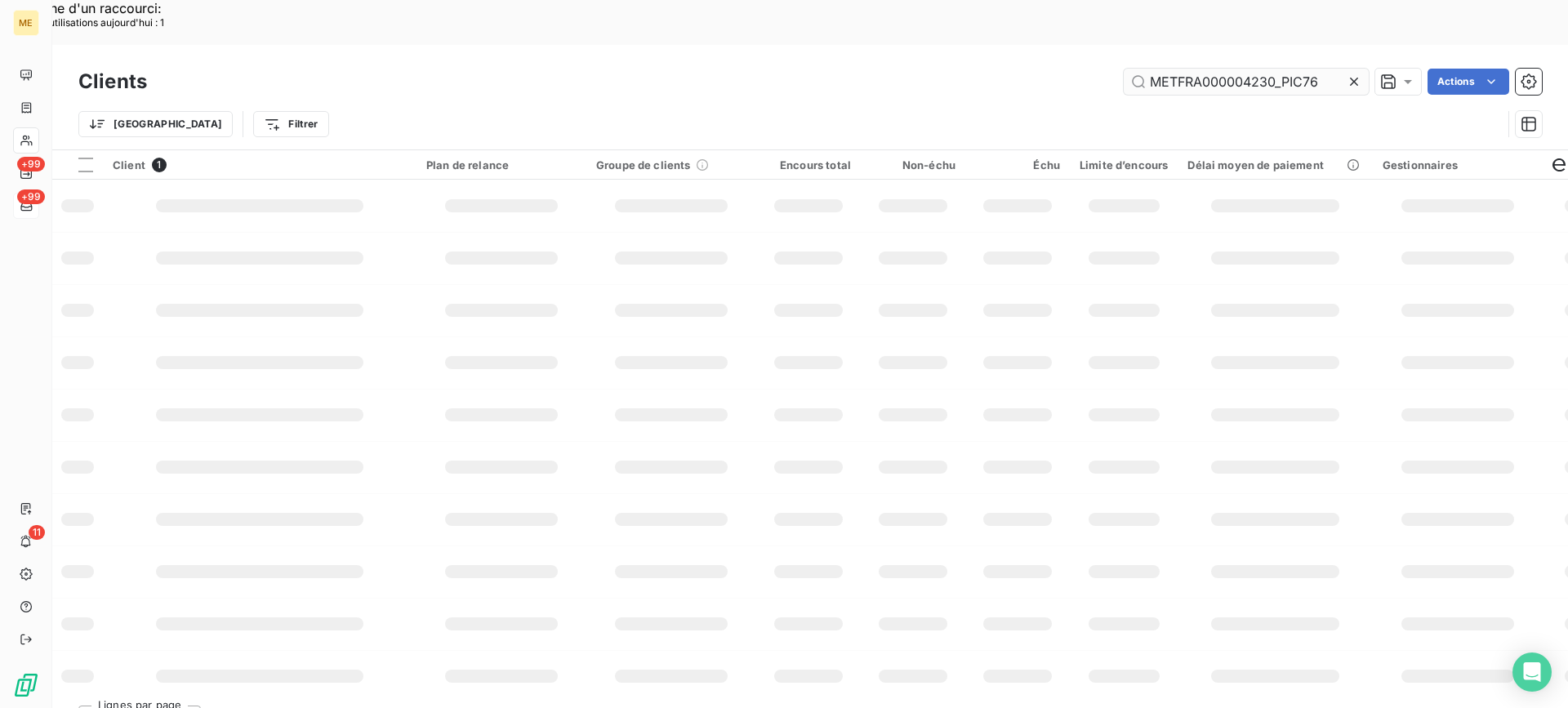
scroll to position [0, 0]
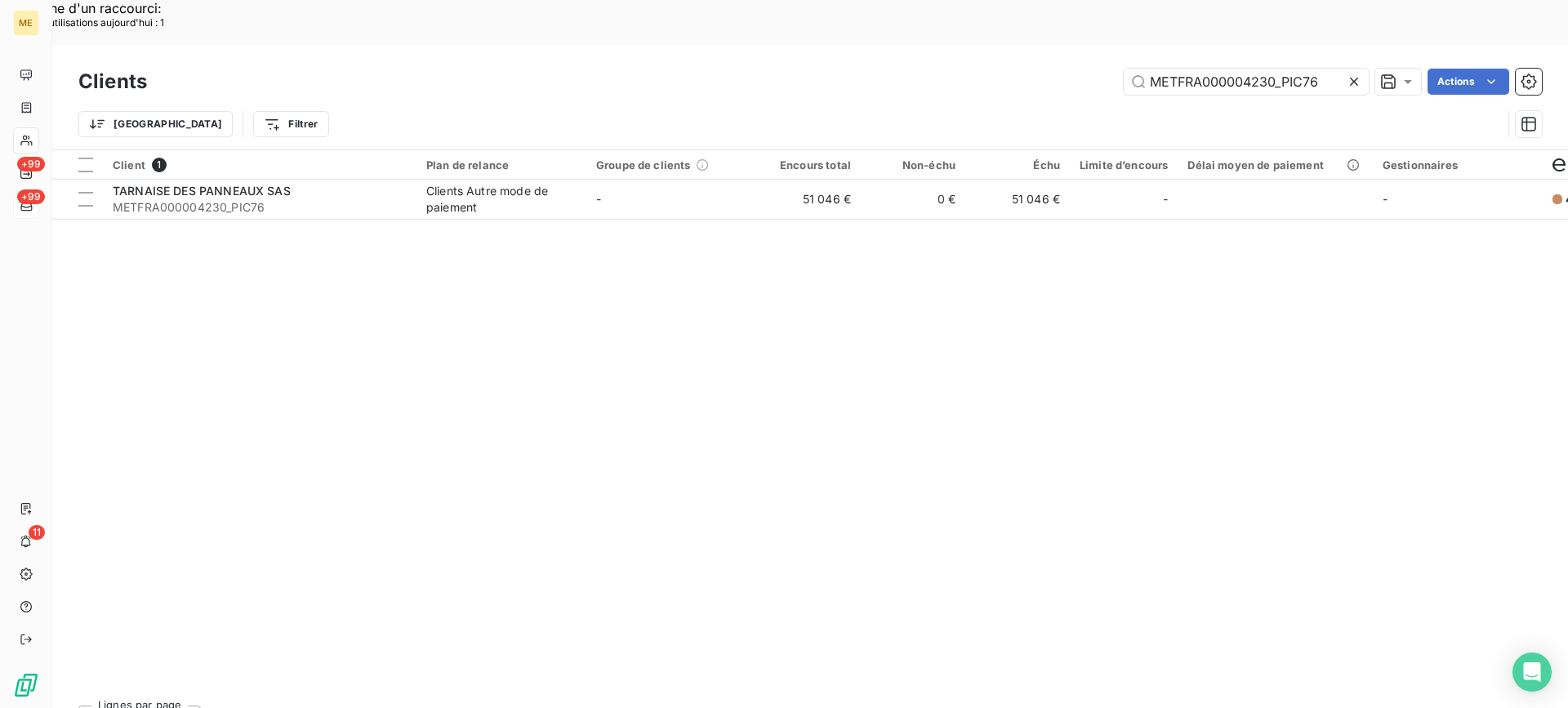
type input "METFRA000004230_PIC76"
click at [392, 176] on div "Client 1 Plan de relance Groupe de clients Encours total Non-échu Échu Limite d…" at bounding box center [810, 422] width 1516 height 542
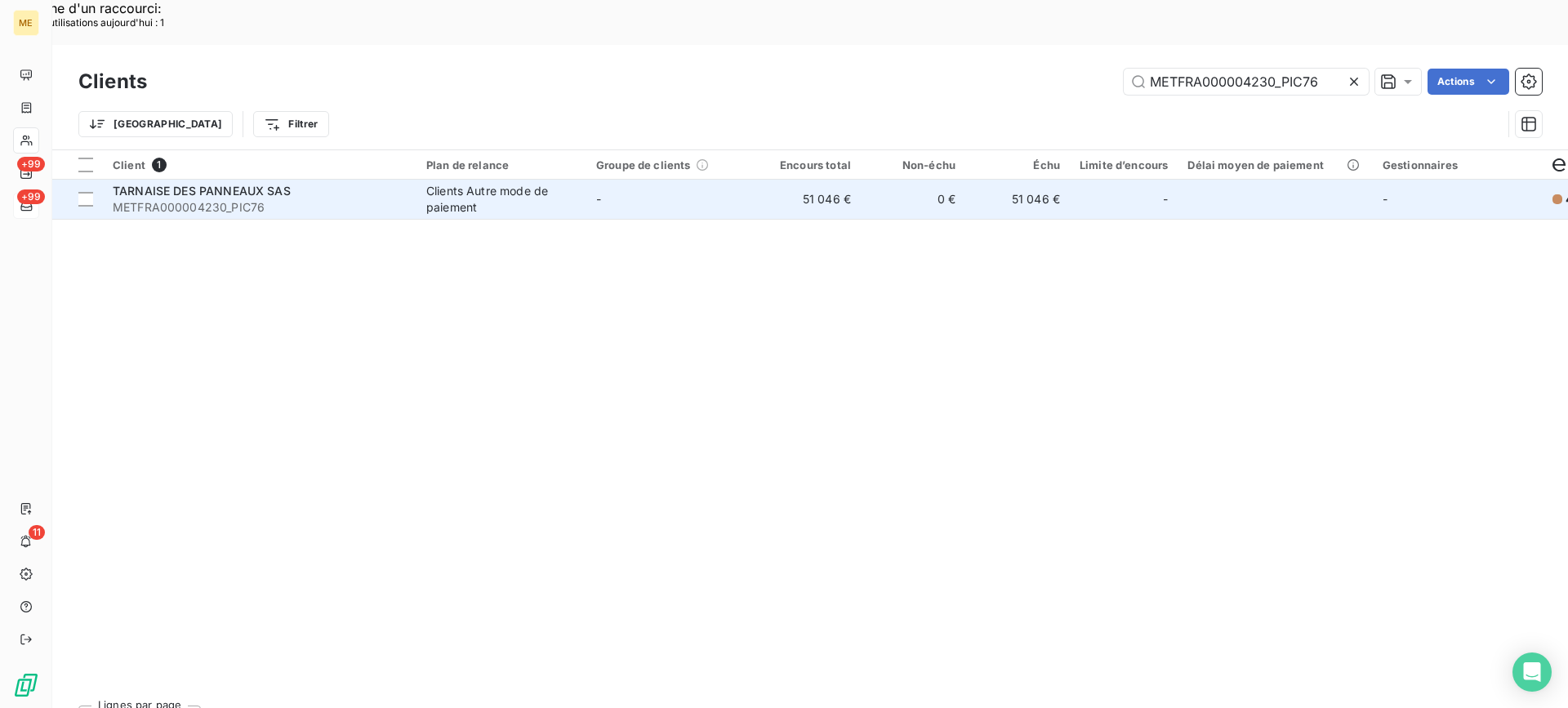
click at [391, 199] on span "METFRA000004230_PIC76" at bounding box center [260, 207] width 294 height 16
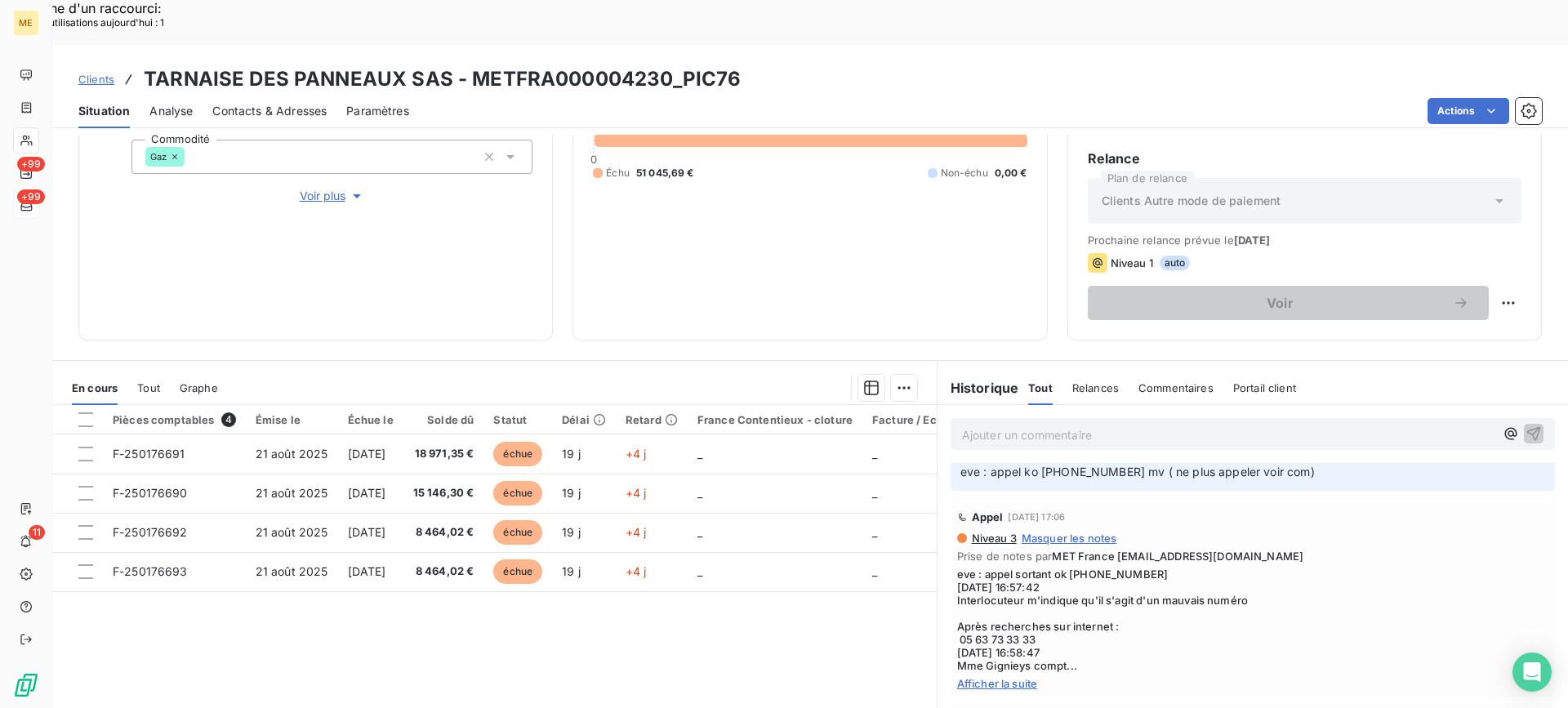
scroll to position [245, 0]
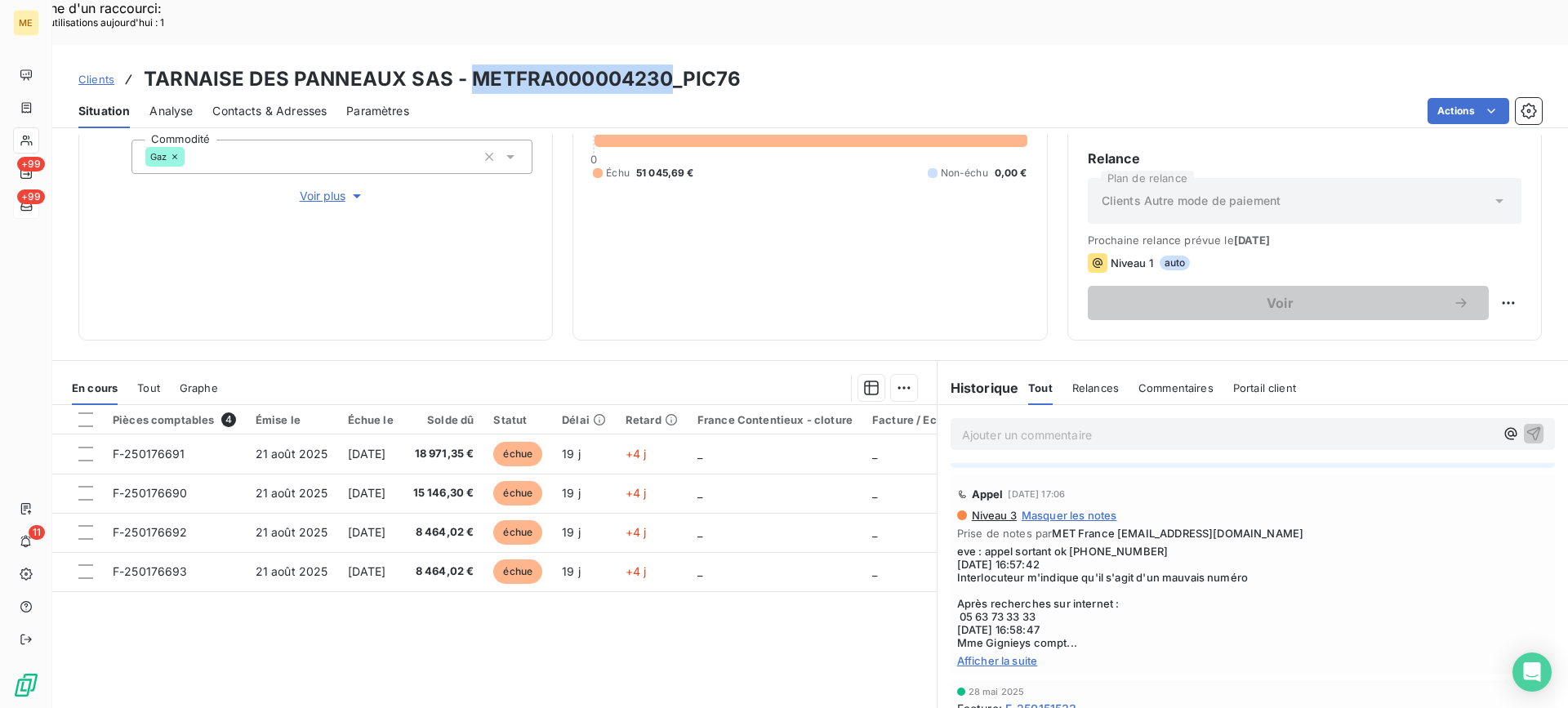
drag, startPoint x: 474, startPoint y: 29, endPoint x: 665, endPoint y: 23, distance: 191.1
click at [665, 65] on h3 "TARNAISE DES PANNEAUX SAS - METFRA000004230_PIC76" at bounding box center [442, 79] width 597 height 29
click at [1021, 604] on div "Appel 3 juin 2025, 17:06 Niveau 3 Masquer les notes Prise de notes par MET Fran…" at bounding box center [1253, 574] width 604 height 199
click at [1020, 654] on span "Afficher la suite" at bounding box center [1253, 660] width 591 height 13
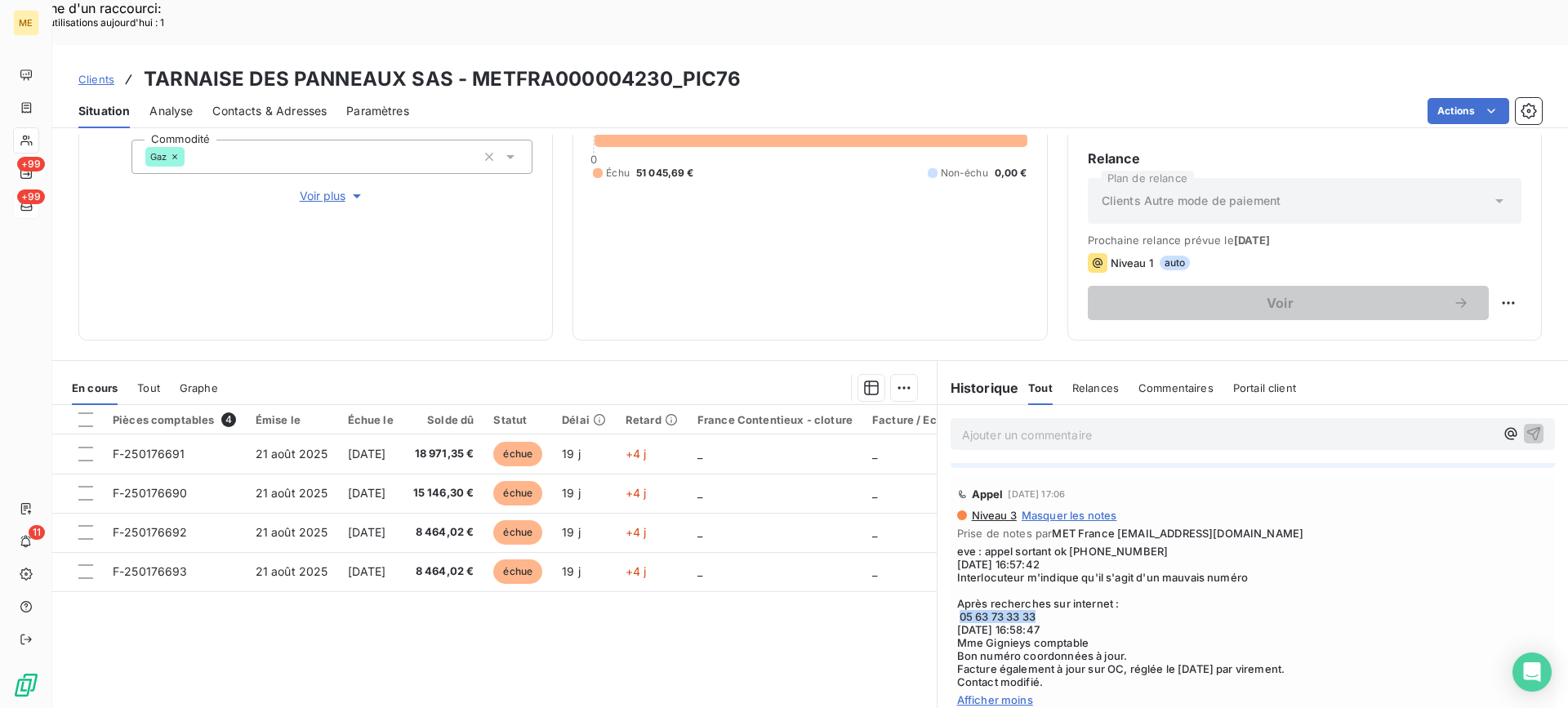
drag, startPoint x: 954, startPoint y: 556, endPoint x: 1075, endPoint y: 557, distance: 121.0
click at [1041, 557] on span "eve : appel sortant ok 0563733320 03/06/2025 16:57:42 Interlocuteur m'indique q…" at bounding box center [1253, 617] width 591 height 144
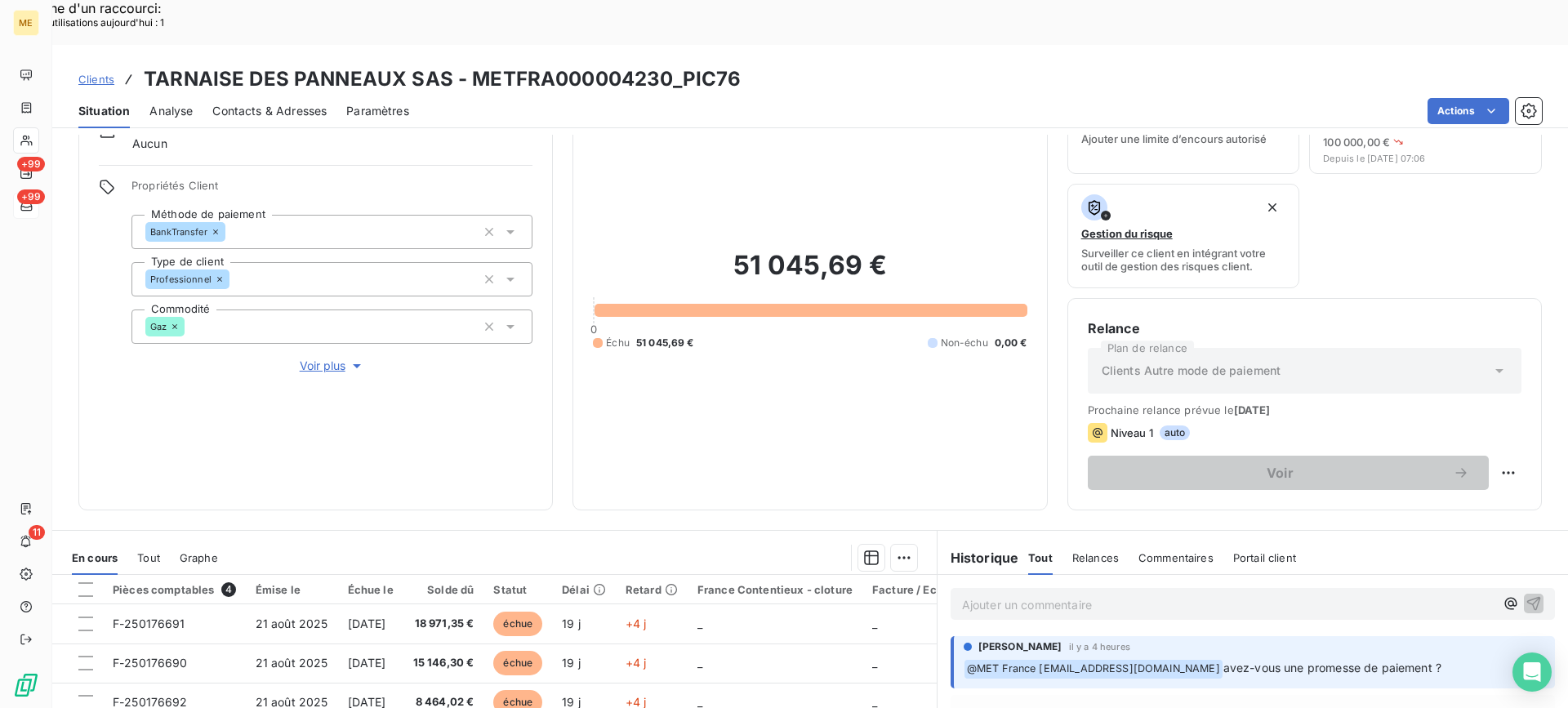
scroll to position [163, 0]
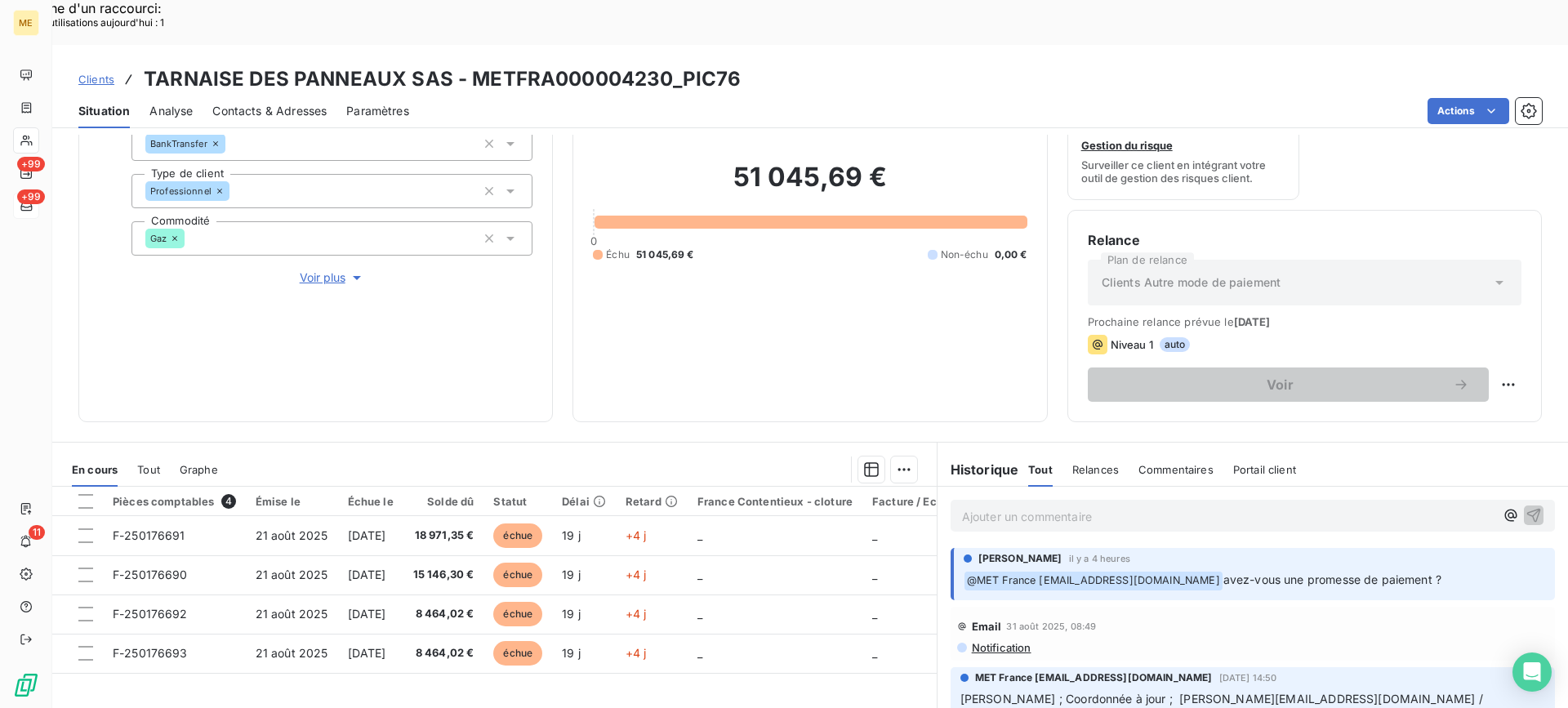
click at [996, 507] on p "Ajouter un commentaire ﻿" at bounding box center [1228, 517] width 532 height 20
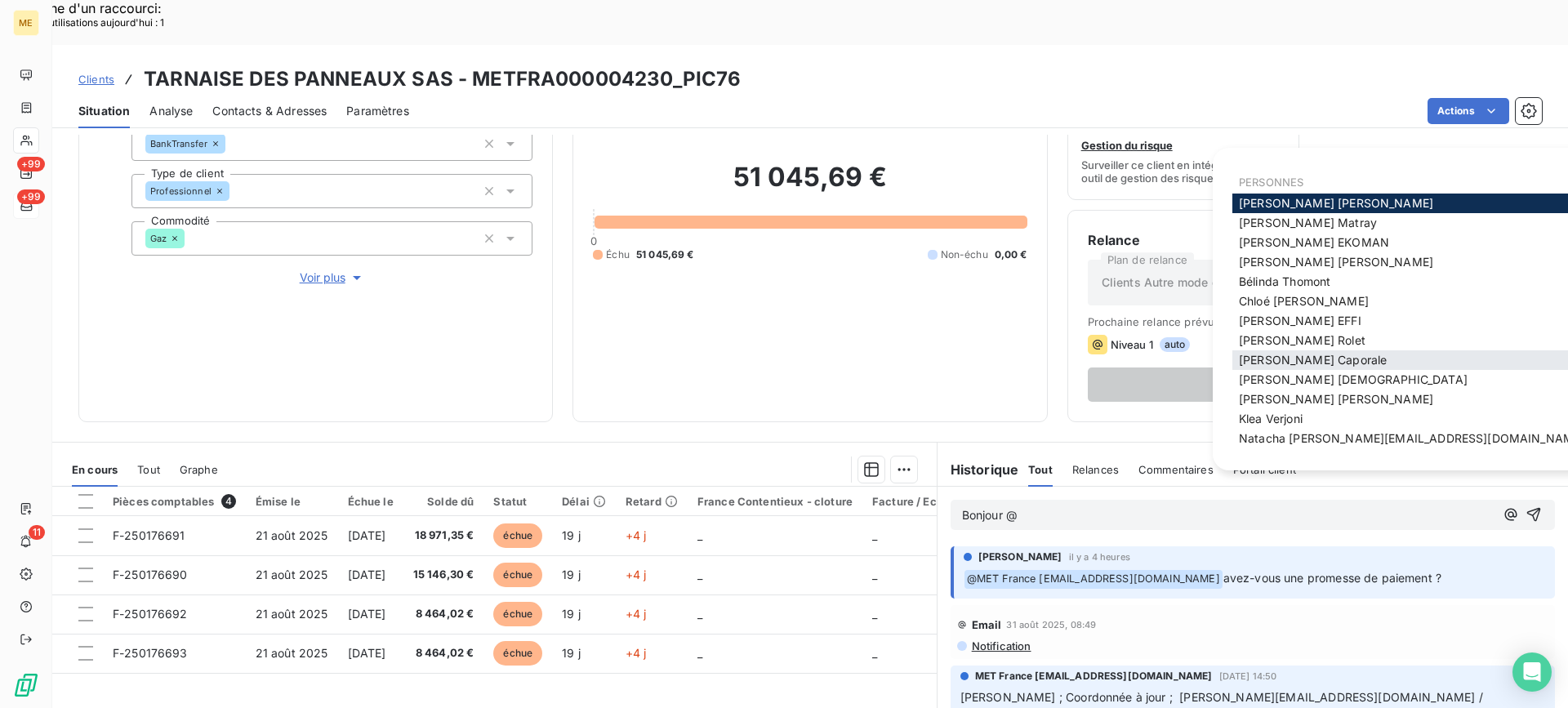
scroll to position [20, 0]
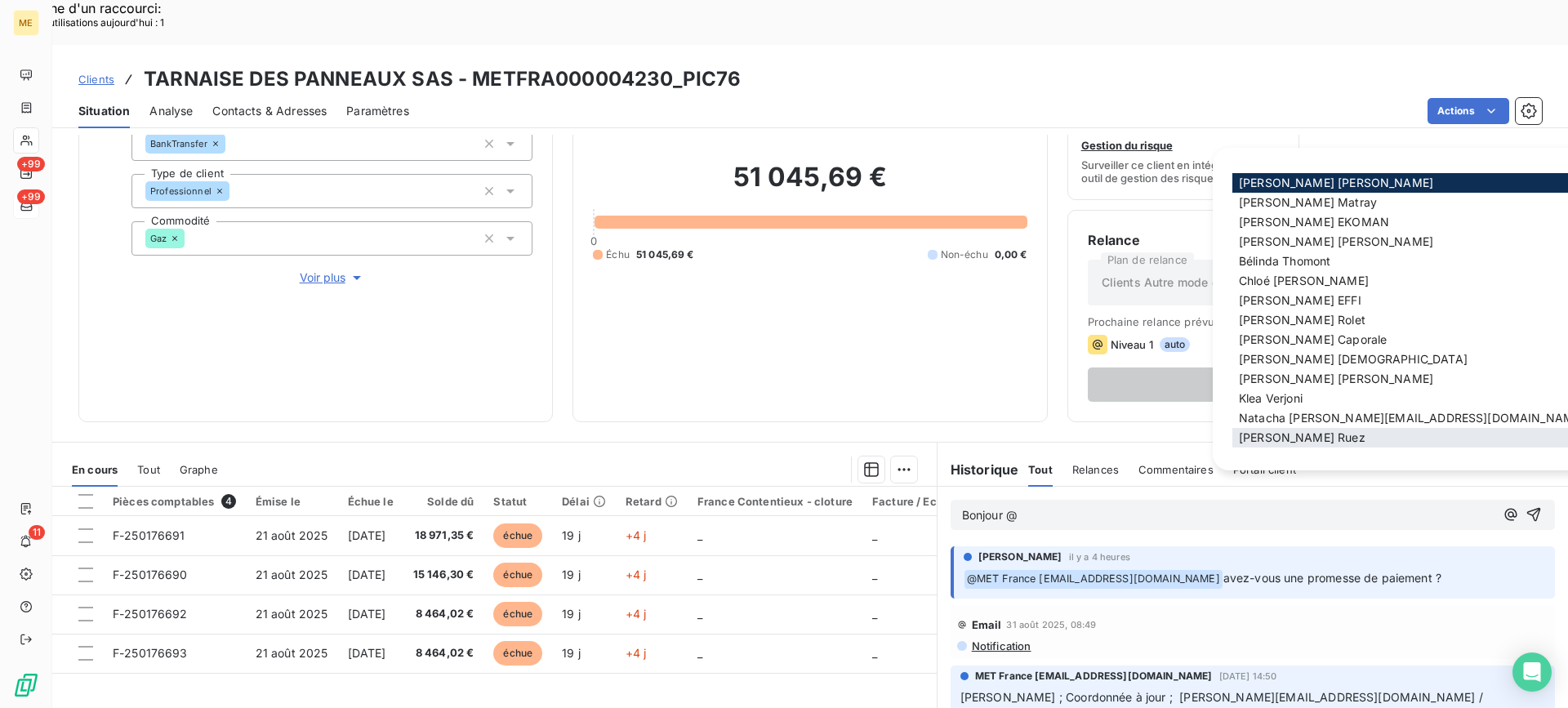
click at [1304, 440] on div "Xavier Ruez" at bounding box center [1411, 438] width 359 height 19
click at [1292, 437] on span "Xavier Ruez" at bounding box center [1302, 438] width 127 height 14
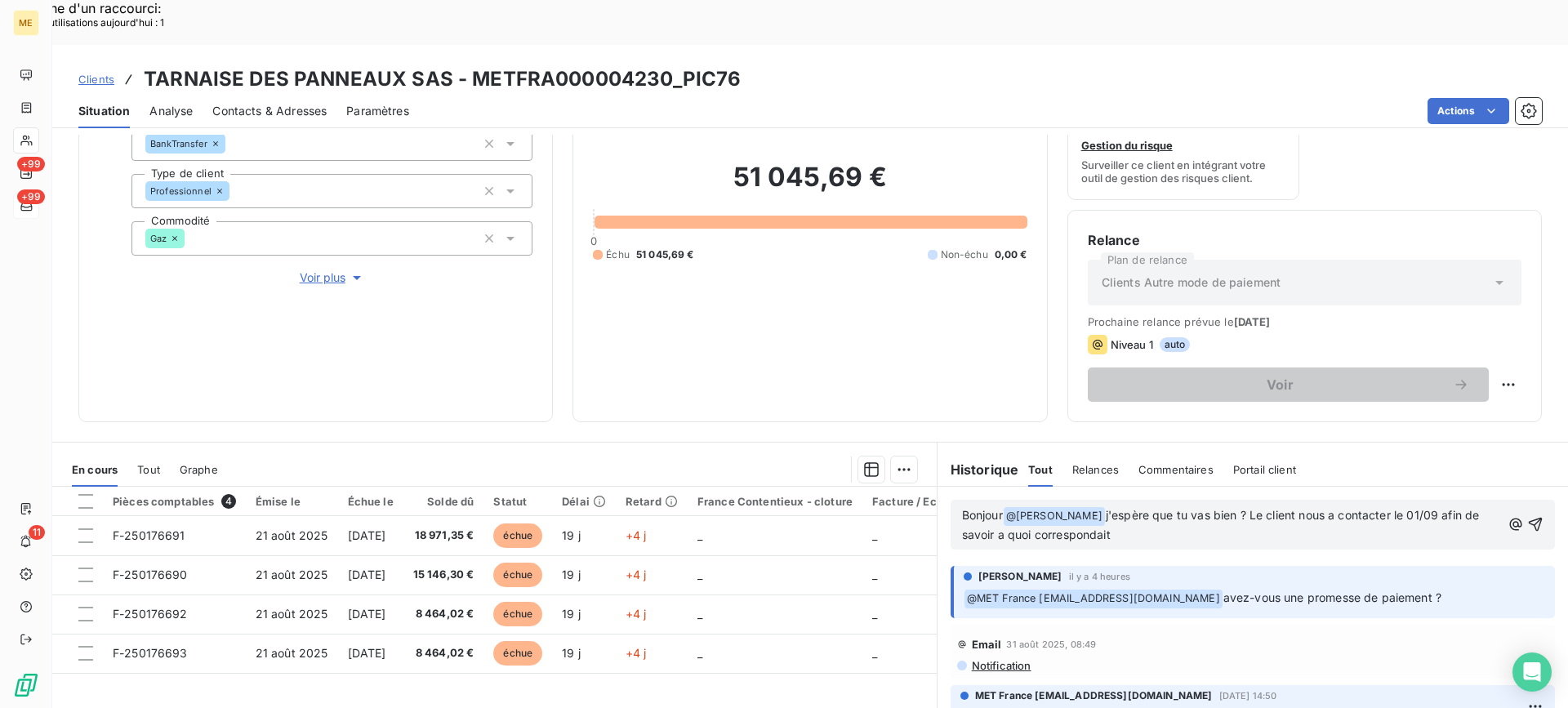
click at [1136, 507] on p "Bonjour @ Xavier Ruez ﻿ j'espère que tu vas bien ? Le client nous a contacter l…" at bounding box center [1231, 525] width 539 height 38
click at [1440, 508] on span "j'espère que tu vas bien ? Le client nous a contacter le 01/09 afin de savoir a…" at bounding box center [1223, 525] width 521 height 34
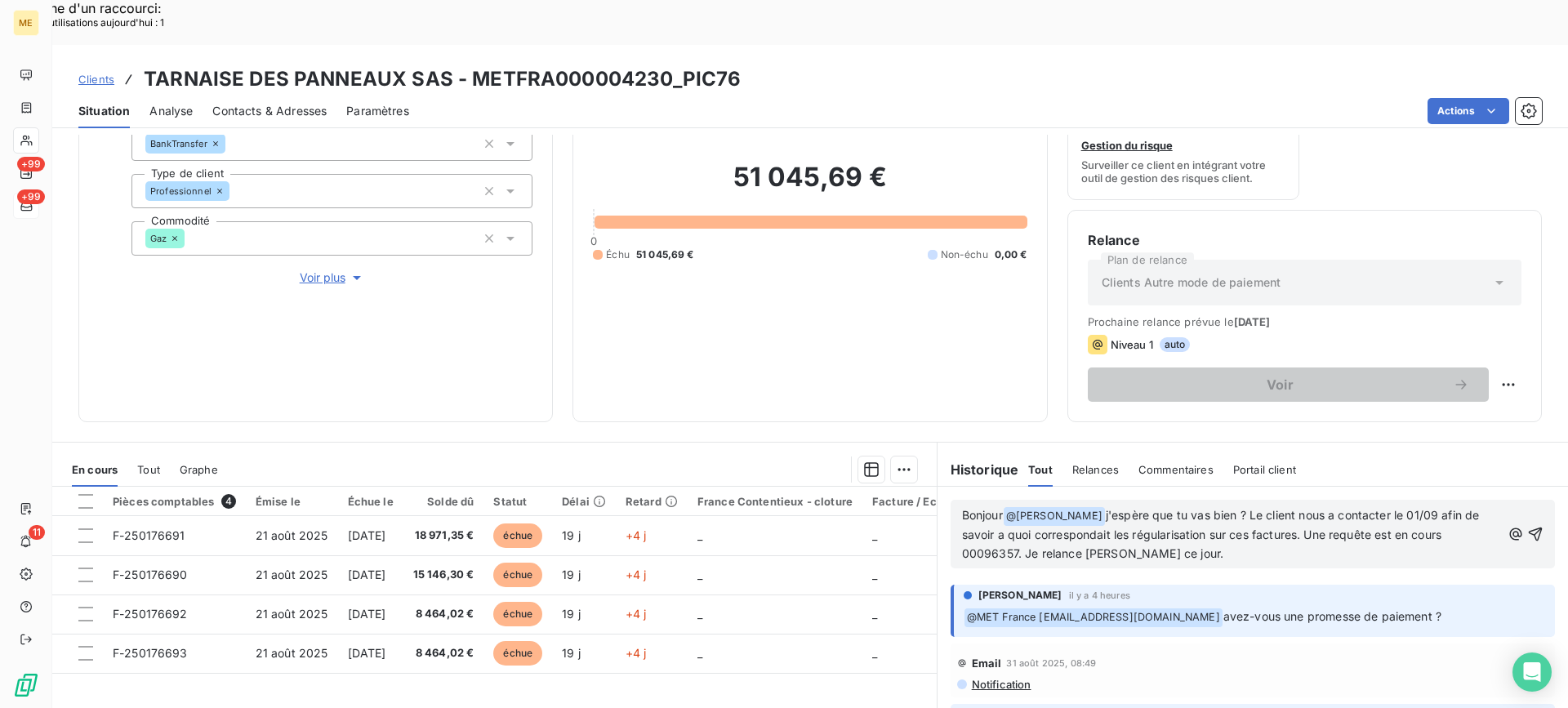
drag, startPoint x: 1191, startPoint y: 520, endPoint x: 1101, endPoint y: 471, distance: 102.5
click at [1102, 500] on div "Bonjour @ Xavier Ruez ﻿ j'espère que tu vas bien ? Le client nous a contacter l…" at bounding box center [1253, 533] width 604 height 68
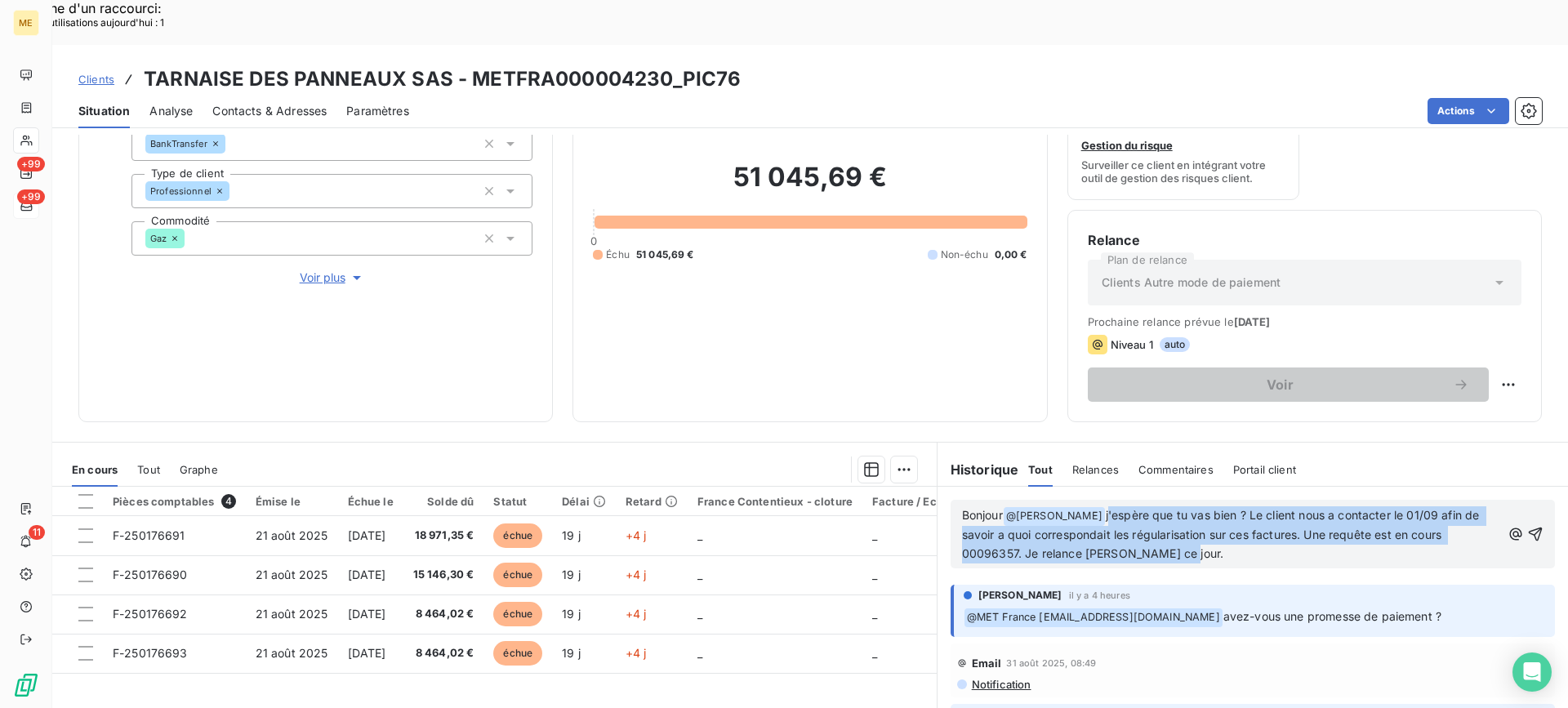
drag, startPoint x: 1077, startPoint y: 470, endPoint x: 1169, endPoint y: 508, distance: 99.5
click at [1169, 508] on p "Bonjour @ Xavier Ruez ﻿ j'espère que tu vas bien ? Le client nous a contacter l…" at bounding box center [1231, 535] width 539 height 58
click at [1174, 510] on p "Bonjour @ Xavier Ruez ﻿ j'espère que tu vas bien ? Le client nous a contacter l…" at bounding box center [1231, 535] width 539 height 58
drag, startPoint x: 1174, startPoint y: 510, endPoint x: 1073, endPoint y: 480, distance: 105.4
click at [1073, 507] on p "Bonjour @ Xavier Ruez ﻿ j'espère que tu vas bien ? Le client nous a contacter l…" at bounding box center [1231, 535] width 539 height 58
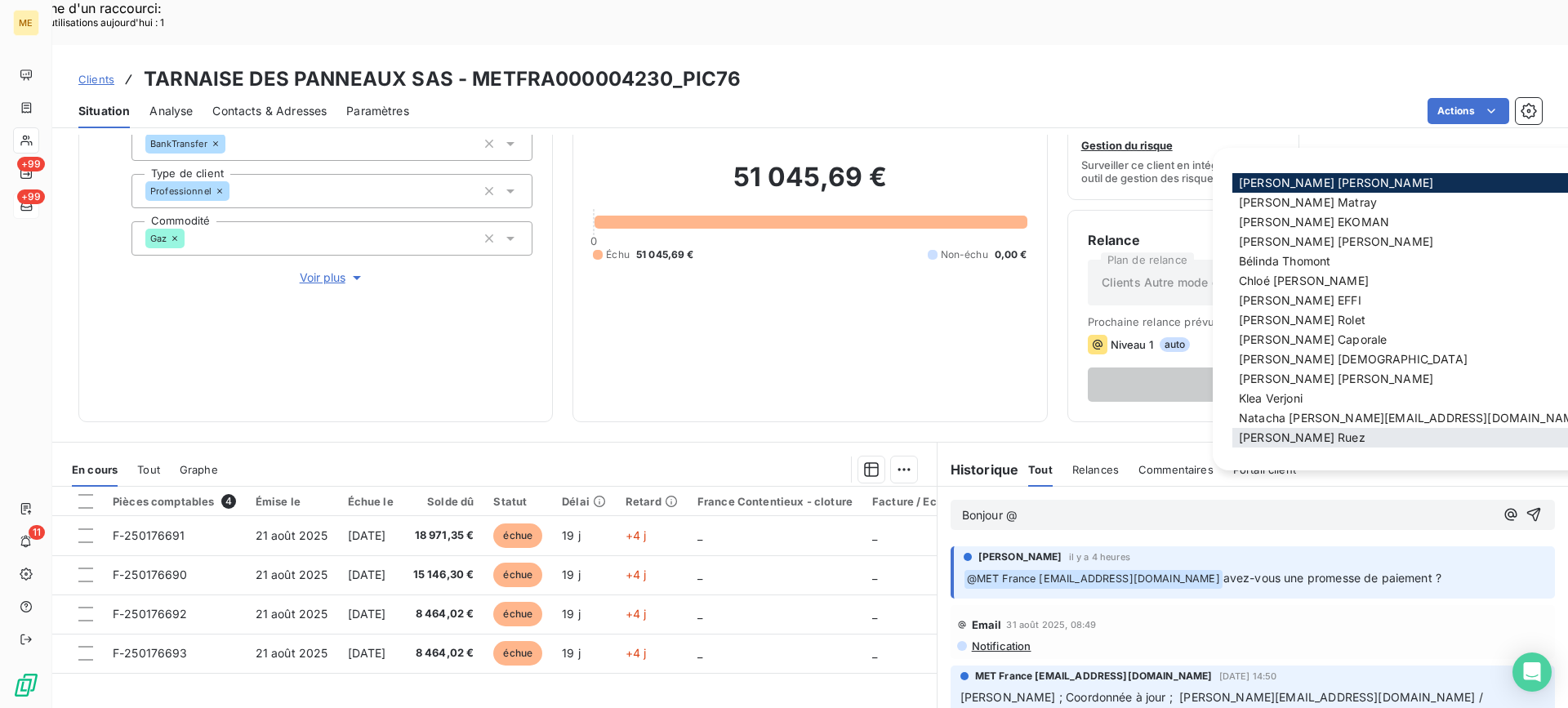
click at [1289, 436] on span "Xavier Ruez" at bounding box center [1302, 438] width 127 height 14
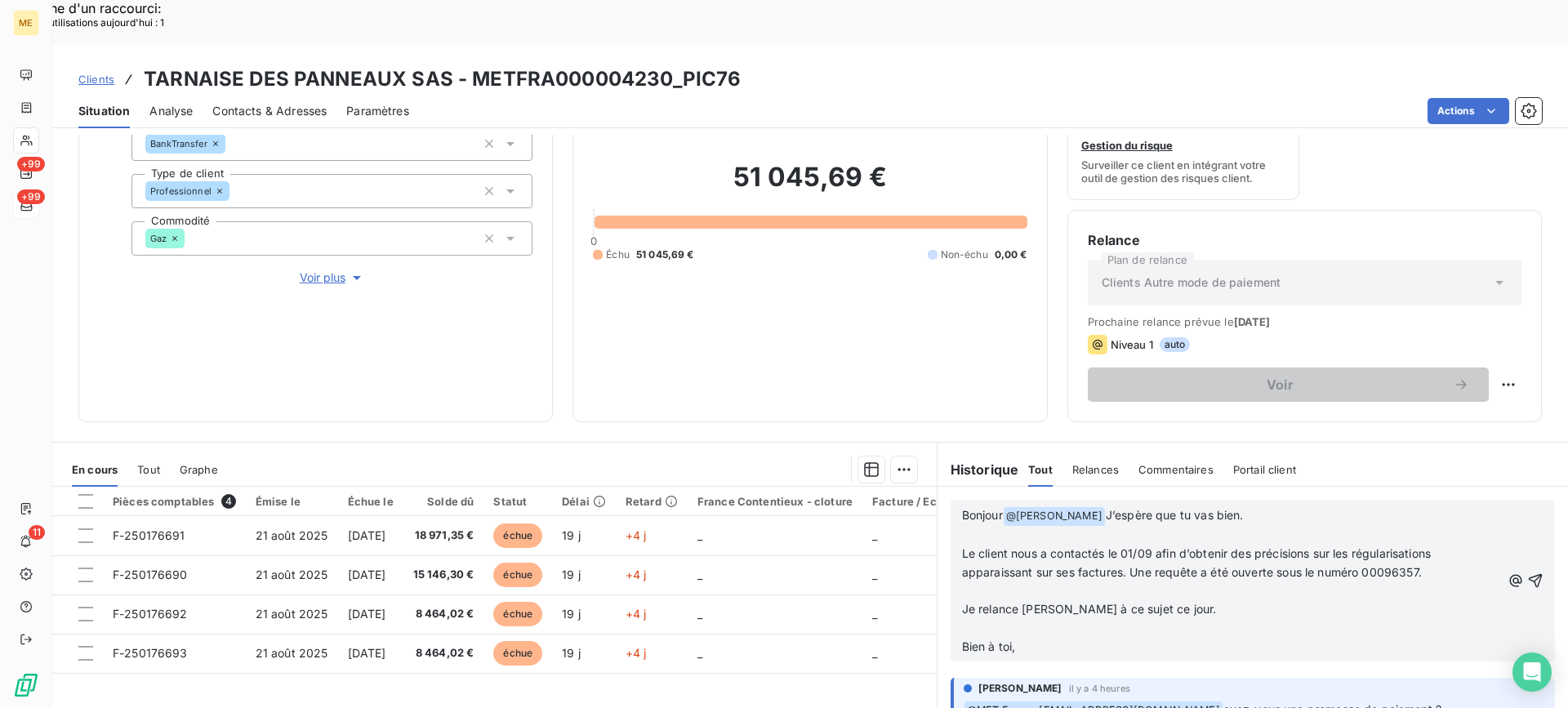
click at [962, 547] on span "Le client nous a contactés le 01/09 afin d’obtenir des précisions sur les régul…" at bounding box center [1199, 563] width 473 height 33
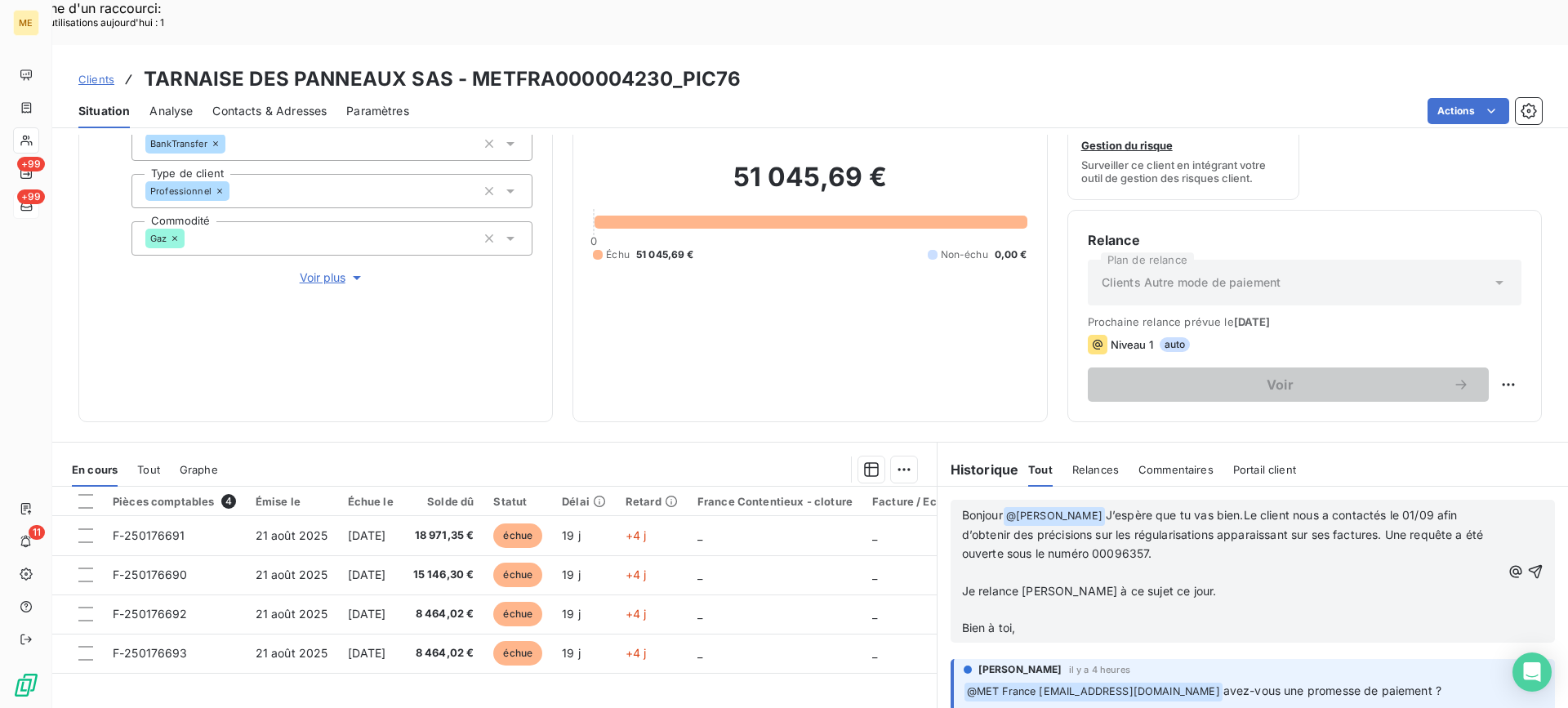
click at [962, 584] on span "Je relance Natacha à ce sujet ce jour." at bounding box center [1090, 591] width 255 height 14
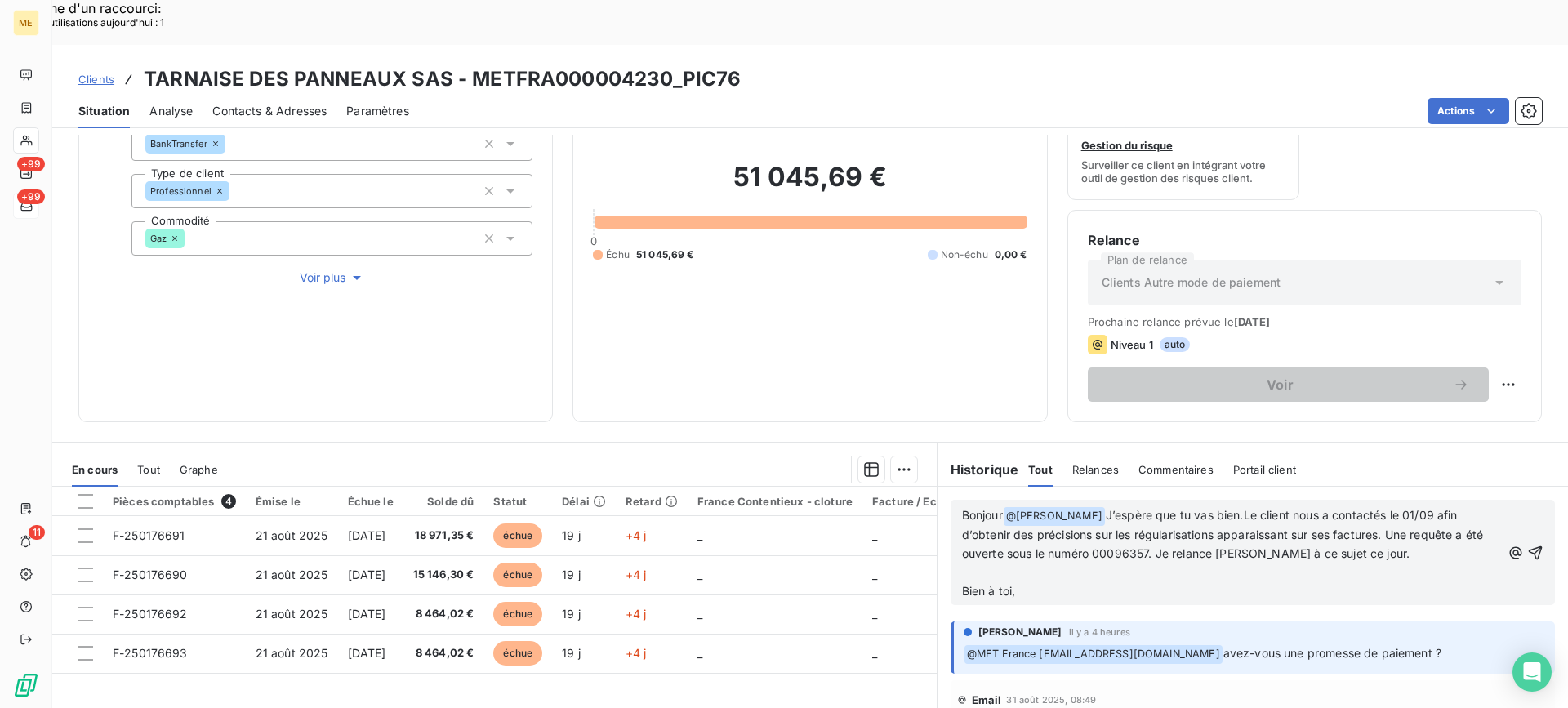
click at [1400, 517] on p "Bonjour @ Xavier Ruez ﻿ J’espère que tu vas bien.Le client nous a contactés le …" at bounding box center [1231, 535] width 539 height 58
click at [1217, 508] on span "J’espère que tu vas bien.Le client nous a contactés le 01/09 afin d’obtenir des…" at bounding box center [1224, 533] width 525 height 52
click at [0, 0] on lt-em ". Le" at bounding box center [0, 0] width 0 height 0
click at [1529, 546] on icon "button" at bounding box center [1536, 553] width 14 height 14
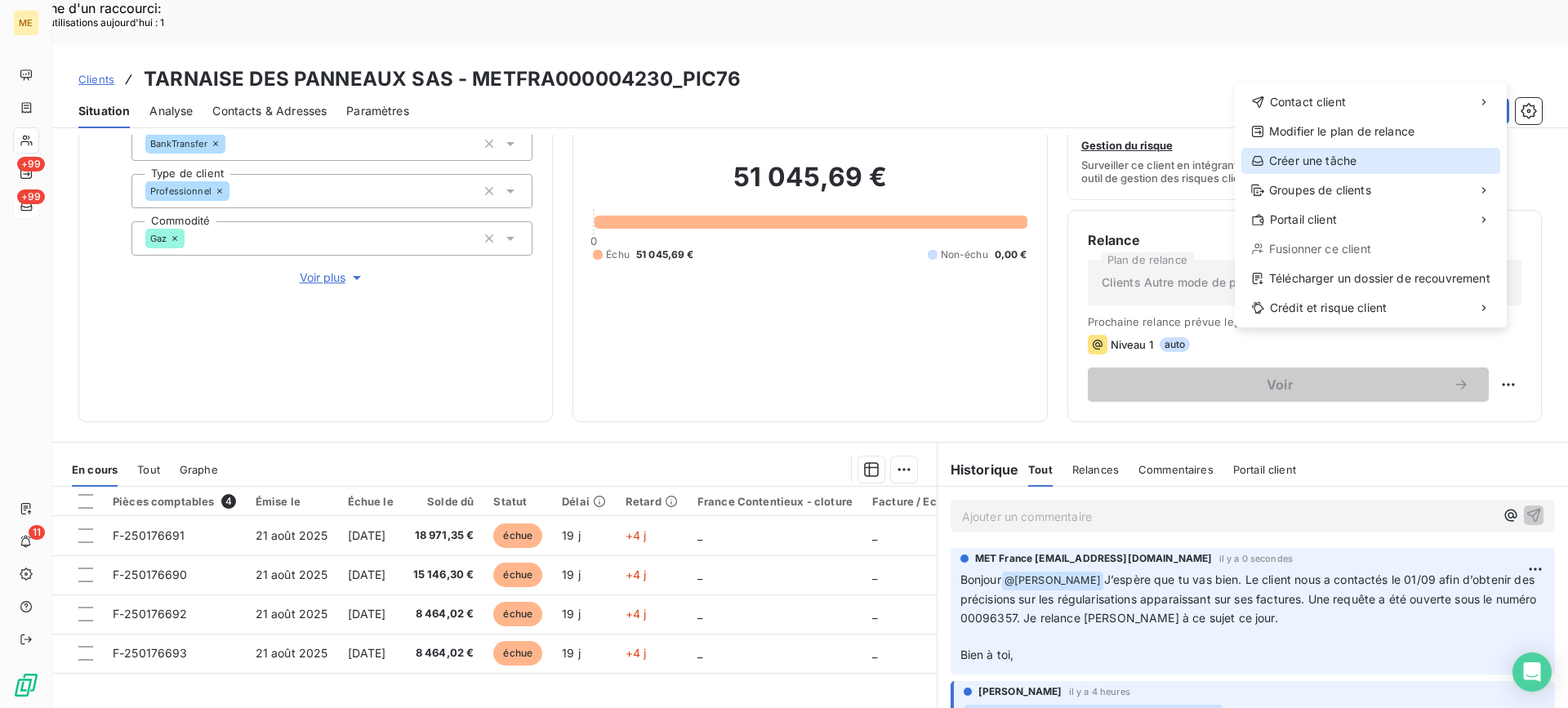
click at [1372, 173] on div "Créer une tâche" at bounding box center [1370, 161] width 259 height 27
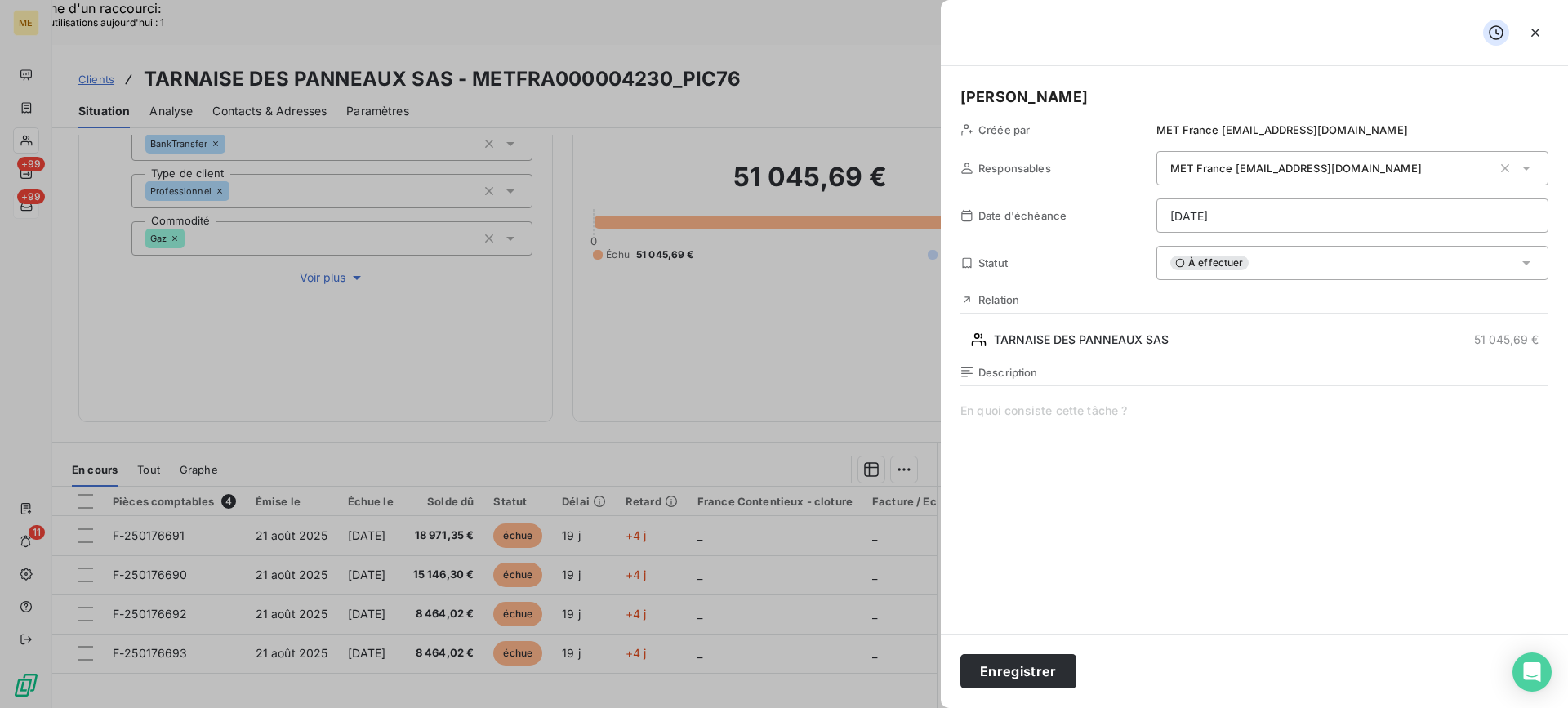
click at [1318, 577] on span at bounding box center [1254, 560] width 588 height 314
click at [1242, 424] on span "verif retour" at bounding box center [1254, 560] width 588 height 314
click at [1246, 234] on div "Lisa Créée par MET France met-france@recouvrement.met.com Responsables MET Fran…" at bounding box center [1254, 350] width 627 height 568
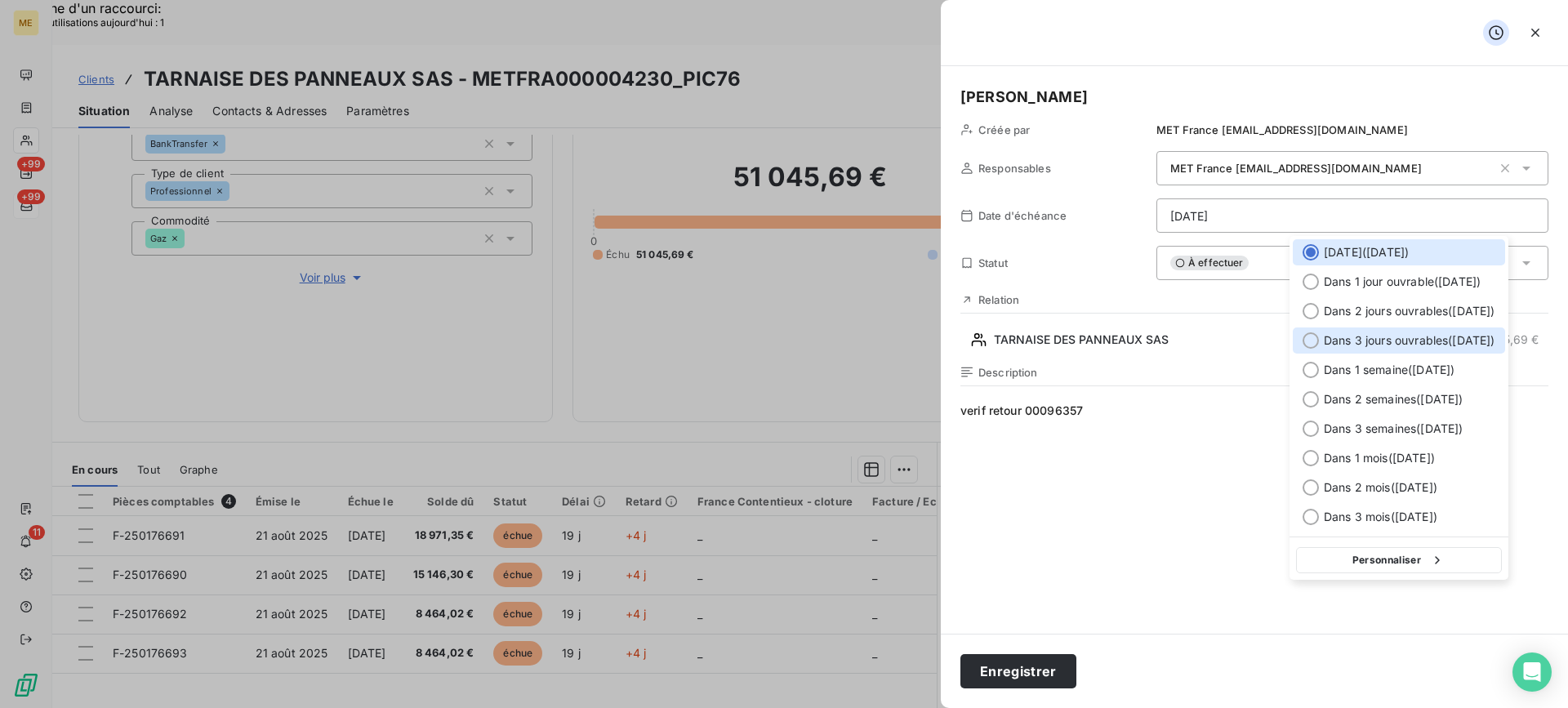
click at [1357, 332] on span "Dans 3 jours ouvrables ( vendredi )" at bounding box center [1409, 340] width 172 height 16
type input "12/09/2025"
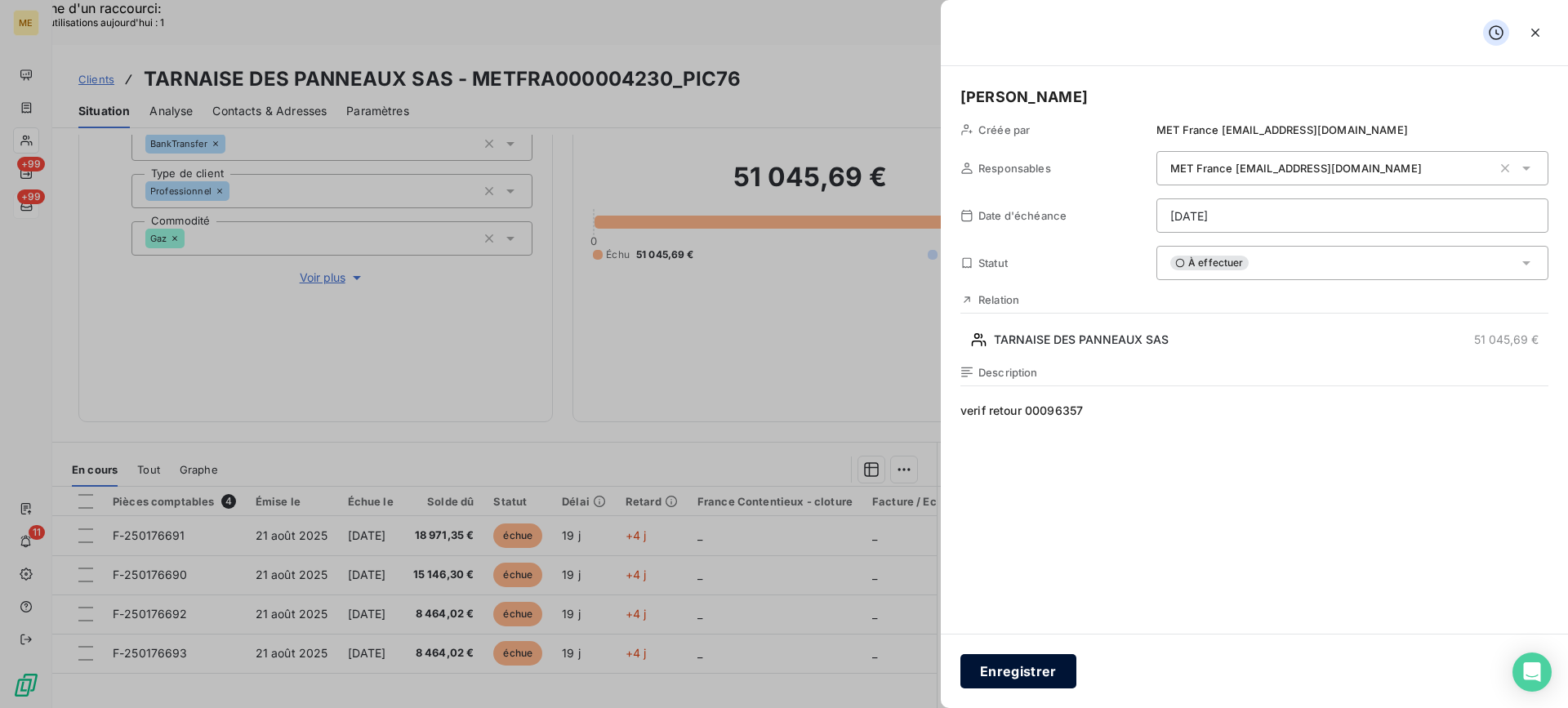
click at [1040, 687] on button "Enregistrer" at bounding box center [1018, 671] width 116 height 35
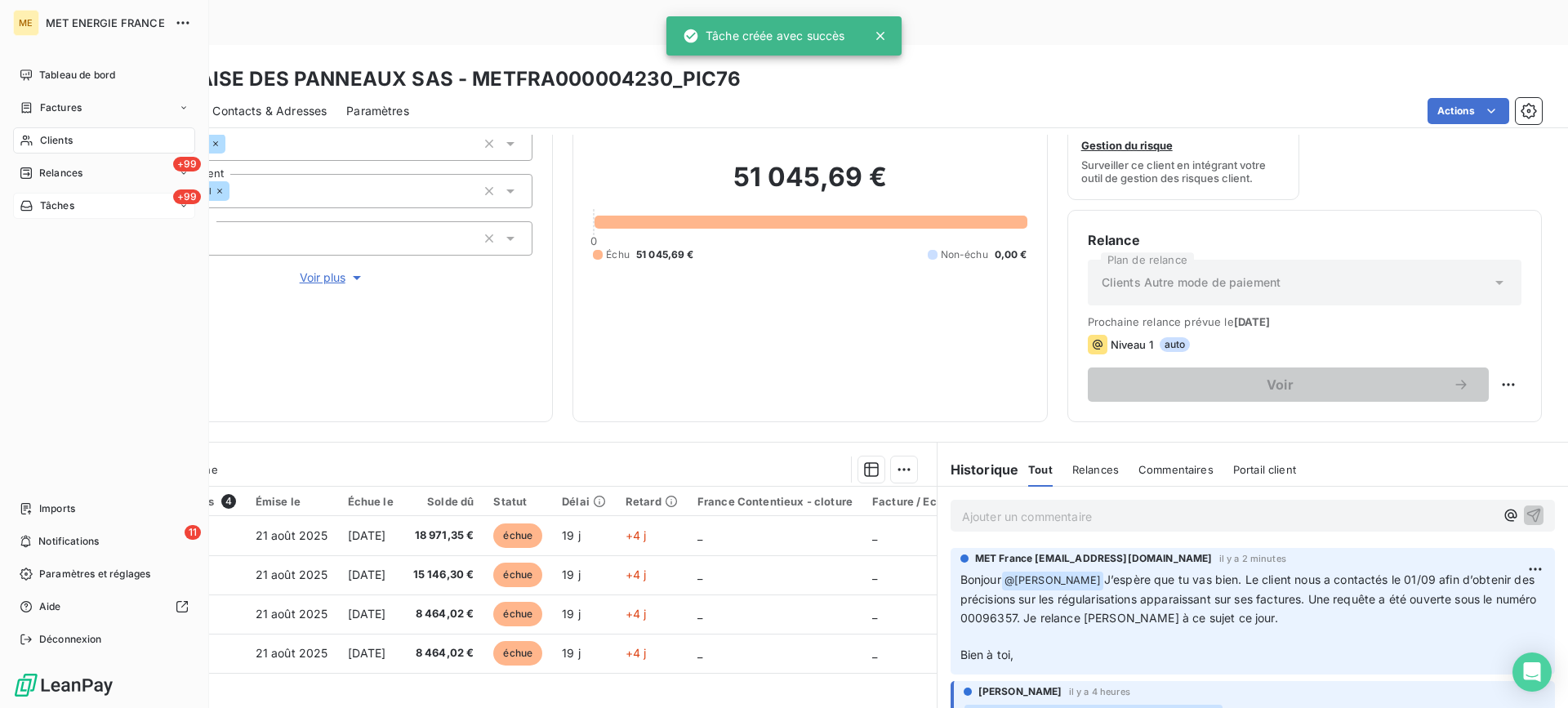
click at [37, 136] on div "Clients" at bounding box center [105, 141] width 182 height 27
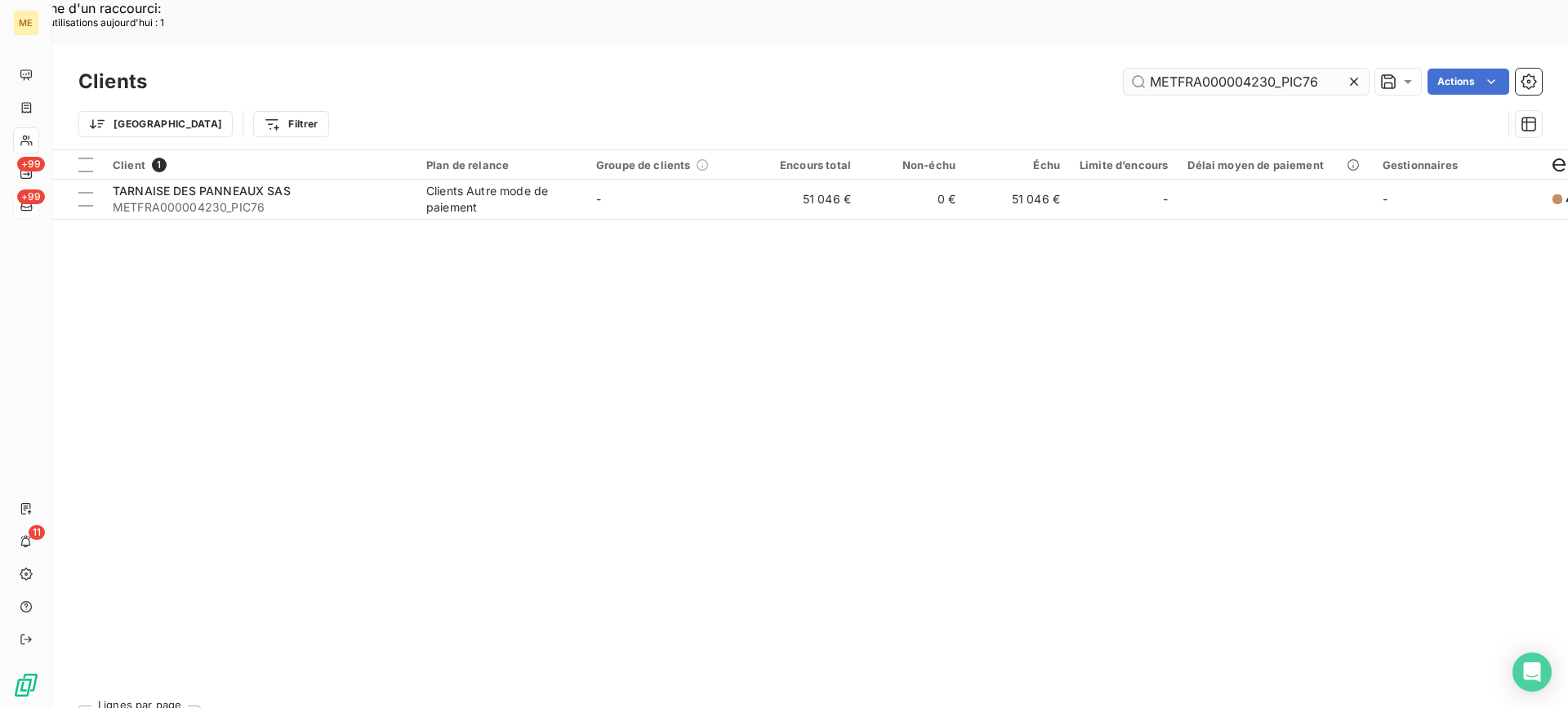
click at [1182, 68] on input "METFRA000004230_PIC76" at bounding box center [1246, 82] width 245 height 27
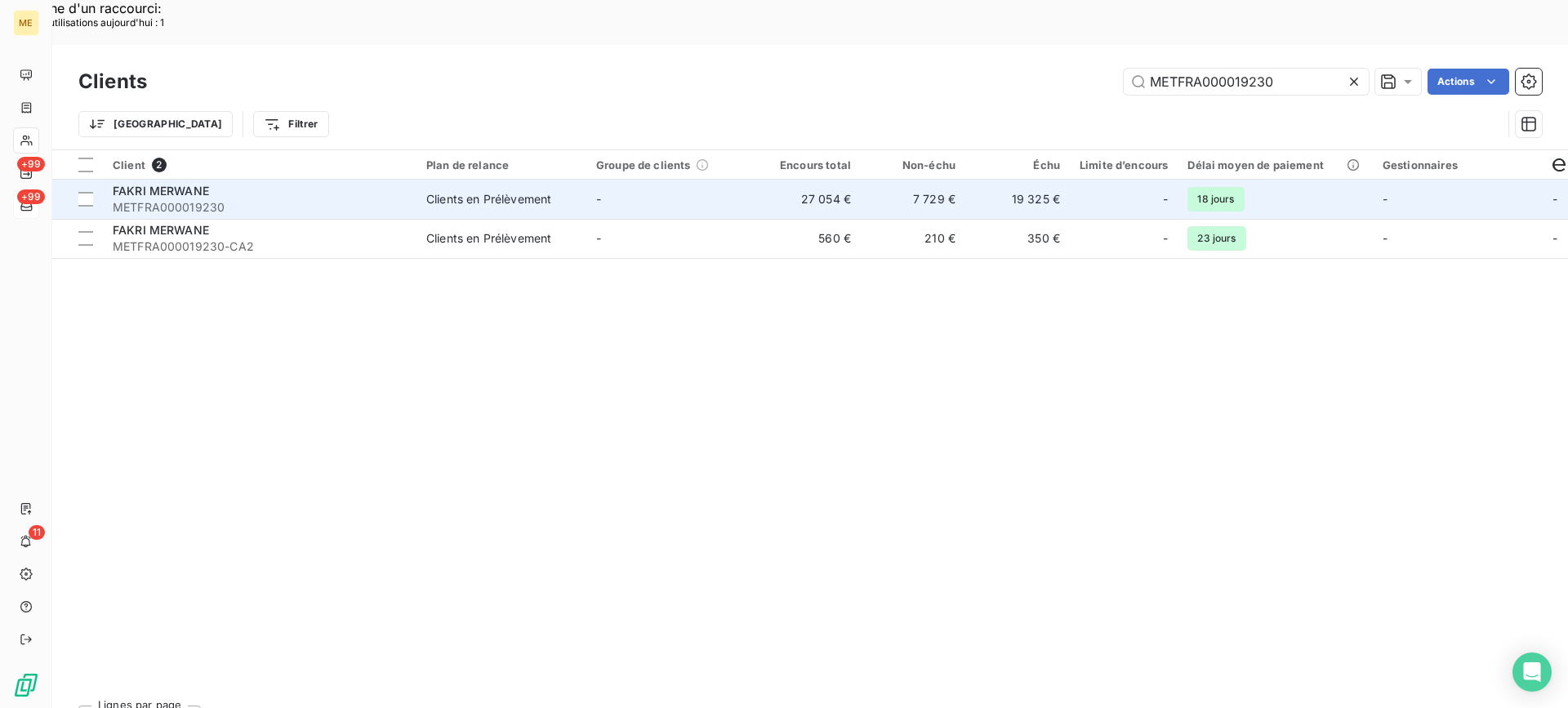
type input "METFRA000019230"
click at [352, 199] on span "METFRA000019230" at bounding box center [260, 207] width 294 height 16
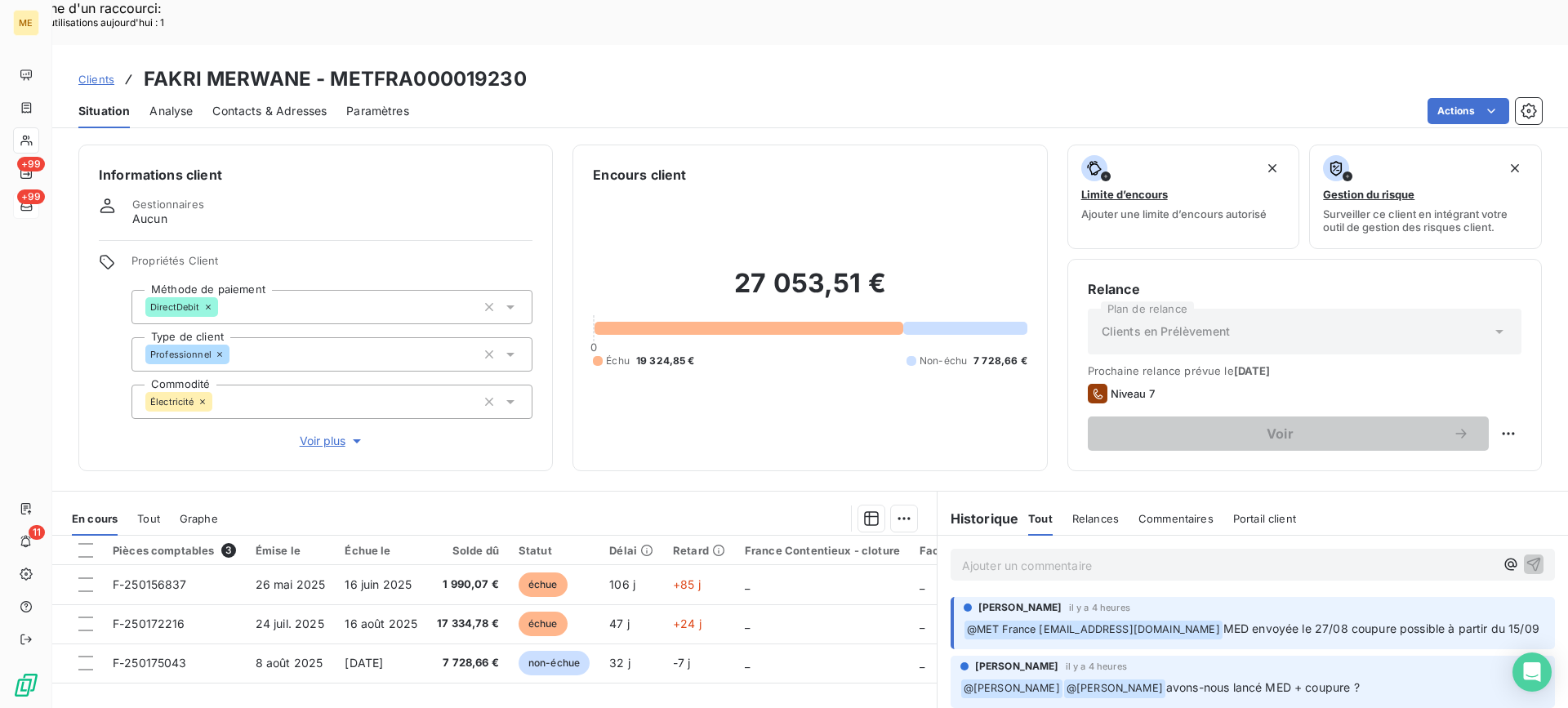
scroll to position [146, 0]
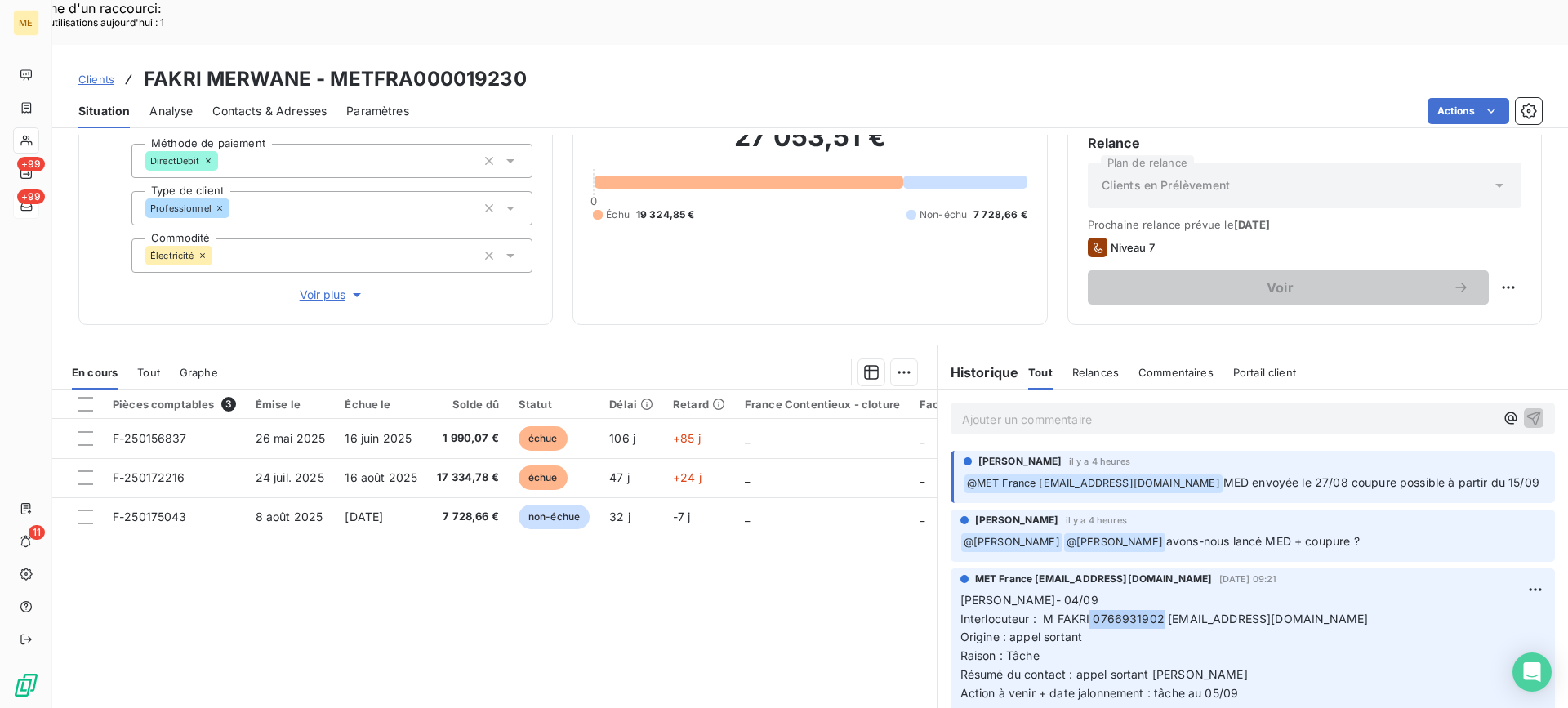
drag, startPoint x: 1084, startPoint y: 591, endPoint x: 1154, endPoint y: 591, distance: 70.0
click at [1154, 612] on span "Interlocuteur : M FAKRI 0766931902 groupemenhir77@gmail.com" at bounding box center [1164, 619] width 408 height 14
click at [1128, 631] on p "Lisa- 04/09 Interlocuteur : M FAKRI 0766931902 groupemenhir77@gmail.com Origine…" at bounding box center [1253, 647] width 585 height 112
drag, startPoint x: 1084, startPoint y: 595, endPoint x: 1107, endPoint y: 594, distance: 23.0
click at [1107, 612] on span "Interlocuteur : M FAKRI 0766931902 groupemenhir77@gmail.com" at bounding box center [1164, 619] width 408 height 14
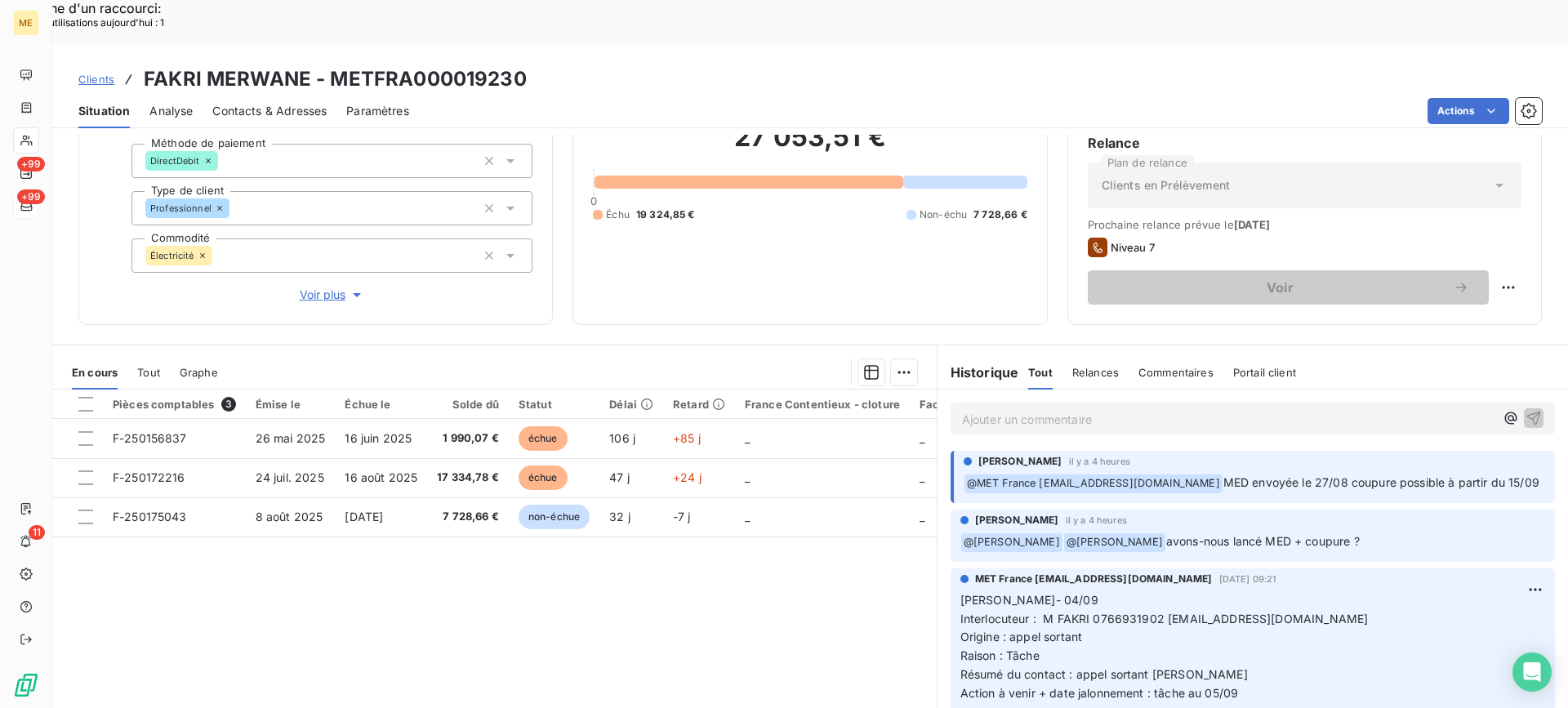
click at [912, 632] on div "Pièces comptables 3 Émise le Échue le Solde dû Statut Délai Retard France Conte…" at bounding box center [494, 547] width 884 height 315
drag, startPoint x: 1091, startPoint y: 587, endPoint x: 1107, endPoint y: 601, distance: 21.3
click at [1112, 612] on span "Interlocuteur : M FAKRI 0766931902 groupemenhir77@gmail.com" at bounding box center [1164, 619] width 408 height 14
click at [1106, 609] on p "Lisa- 04/09 Interlocuteur : M FAKRI 0766931902 groupemenhir77@gmail.com Origine…" at bounding box center [1253, 647] width 585 height 112
drag, startPoint x: 1085, startPoint y: 592, endPoint x: 1289, endPoint y: 572, distance: 205.0
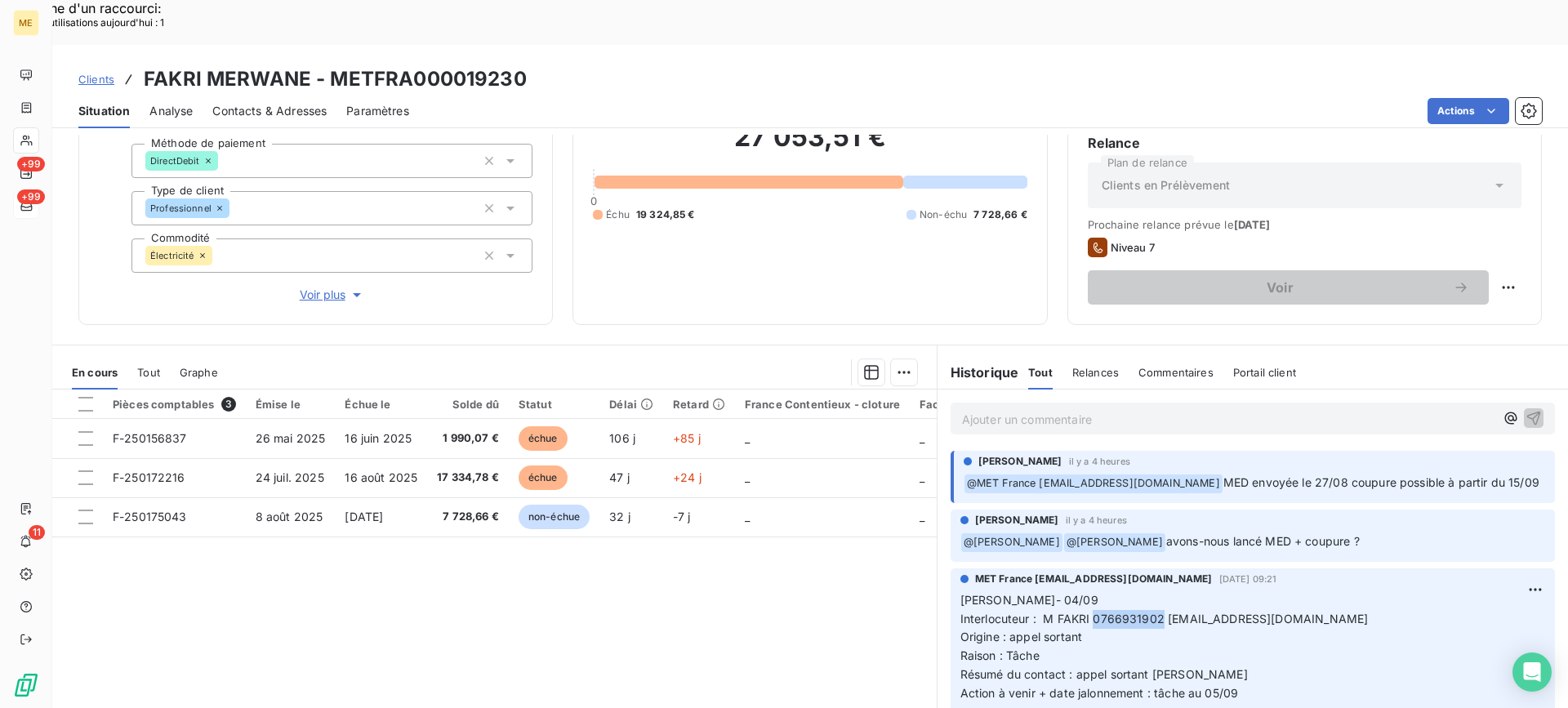
click at [1150, 612] on span "Interlocuteur : M FAKRI 0766931902 groupemenhir77@gmail.com" at bounding box center [1164, 619] width 408 height 14
click at [1085, 409] on p "Ajouter un commentaire ﻿" at bounding box center [1228, 419] width 532 height 20
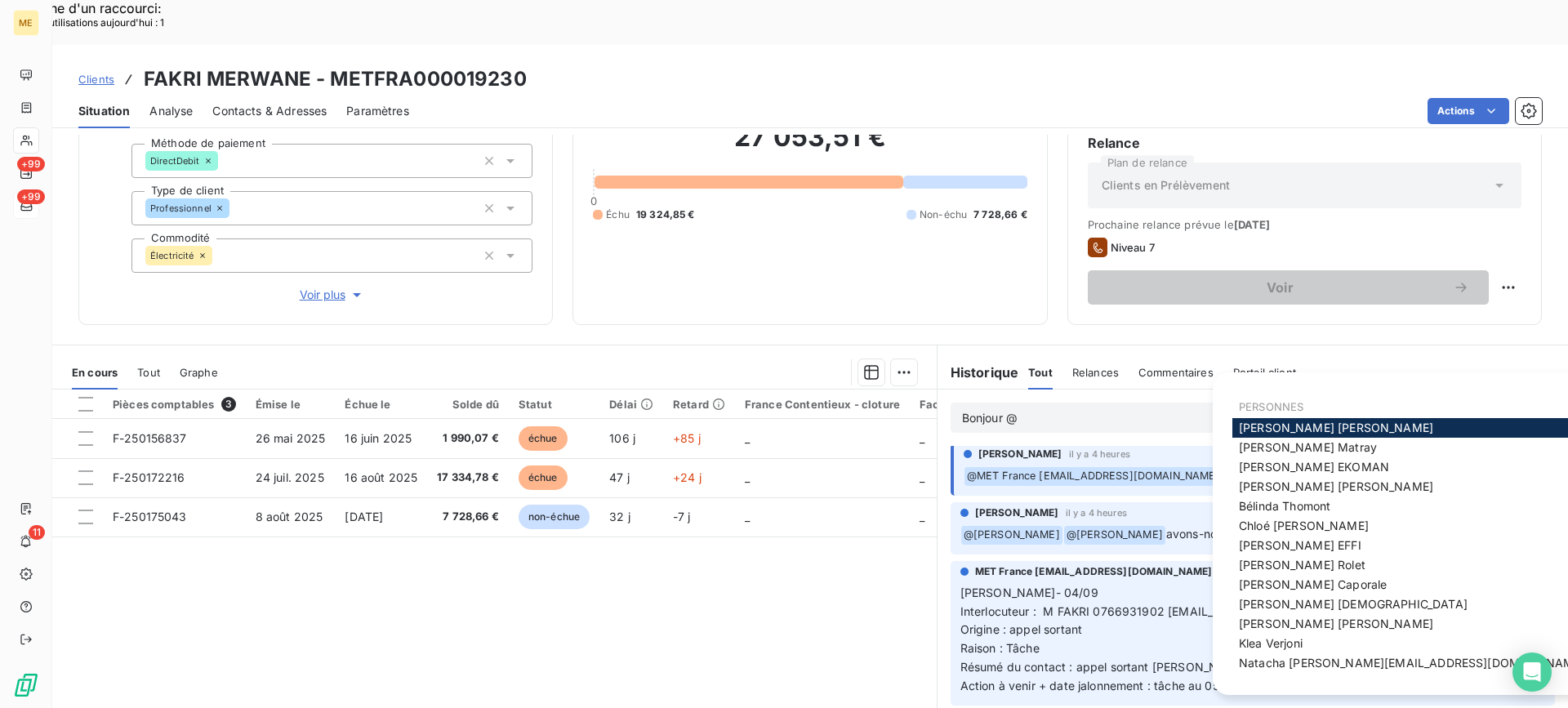
scroll to position [0, 0]
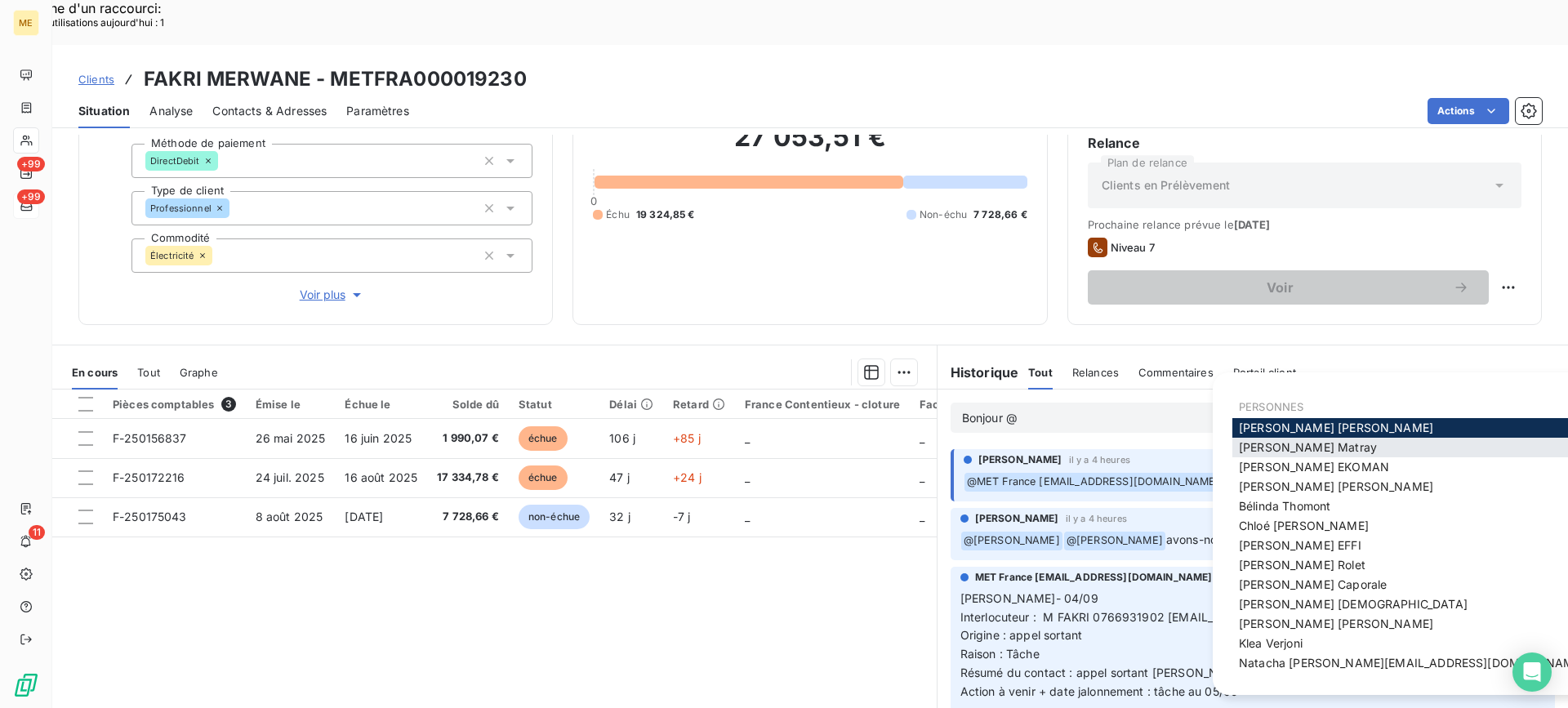
click at [1342, 438] on div "Amélie Matray" at bounding box center [1411, 447] width 359 height 19
click at [1345, 443] on div "Amélie Matray" at bounding box center [1411, 447] width 359 height 19
click at [1323, 453] on div "Amélie Matray" at bounding box center [1411, 447] width 359 height 19
click at [1287, 447] on span "Amélie Matray" at bounding box center [1308, 447] width 138 height 14
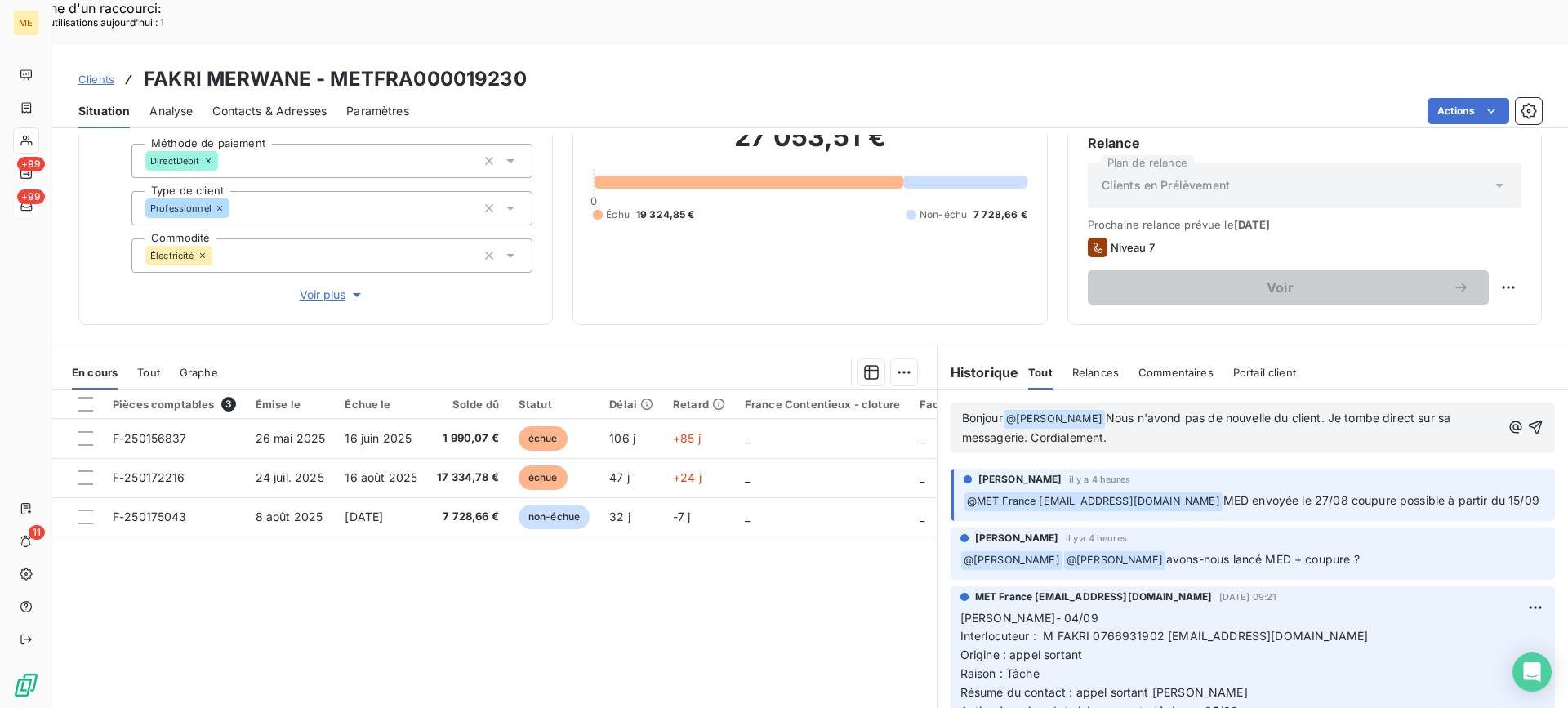
click at [1145, 411] on span "Nous n'avond pas de nouvelle du client. Je tombe direct sur sa messagerie. Cord…" at bounding box center [1208, 428] width 493 height 34
click at [0, 0] on lt-span "avon s" at bounding box center [0, 0] width 0 height 0
click at [1527, 419] on icon "button" at bounding box center [1535, 427] width 16 height 16
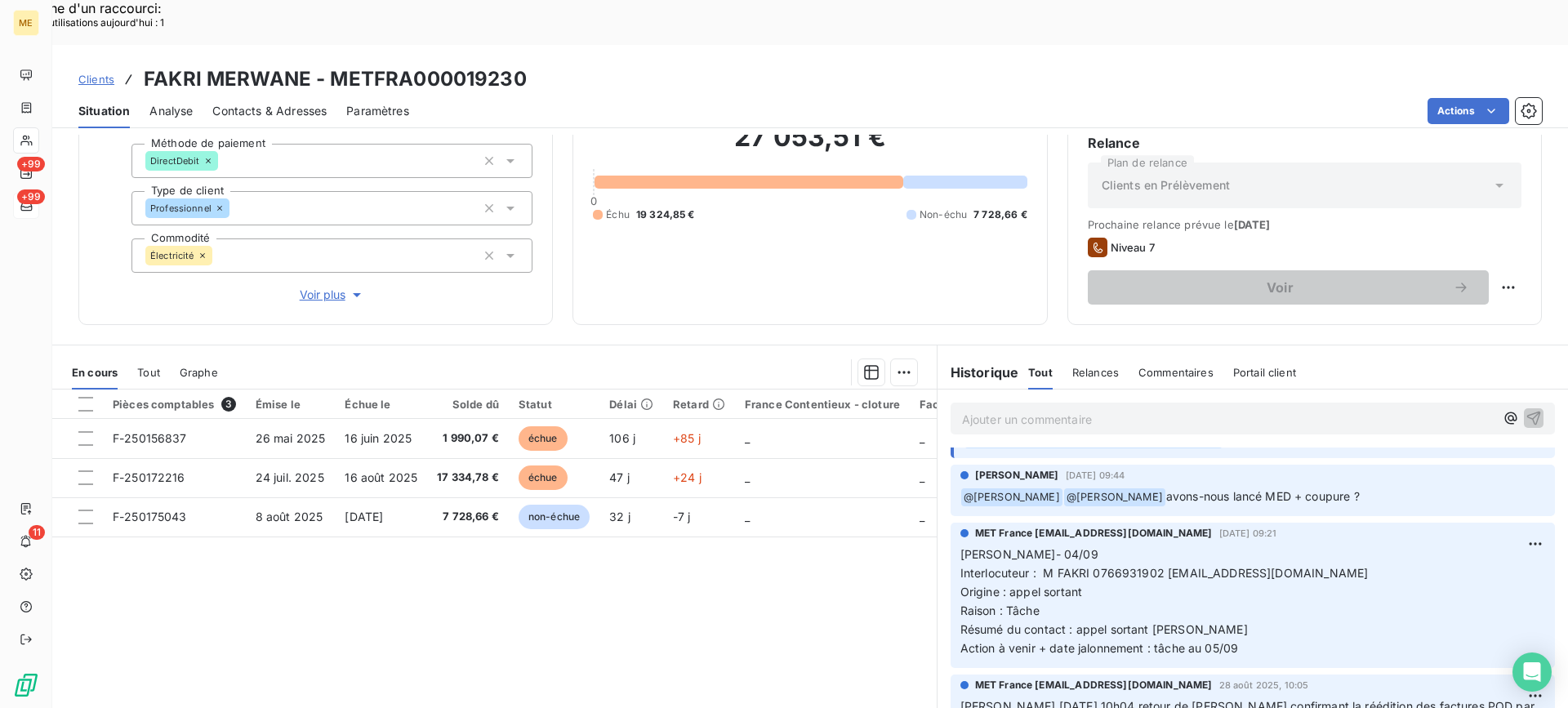
scroll to position [163, 0]
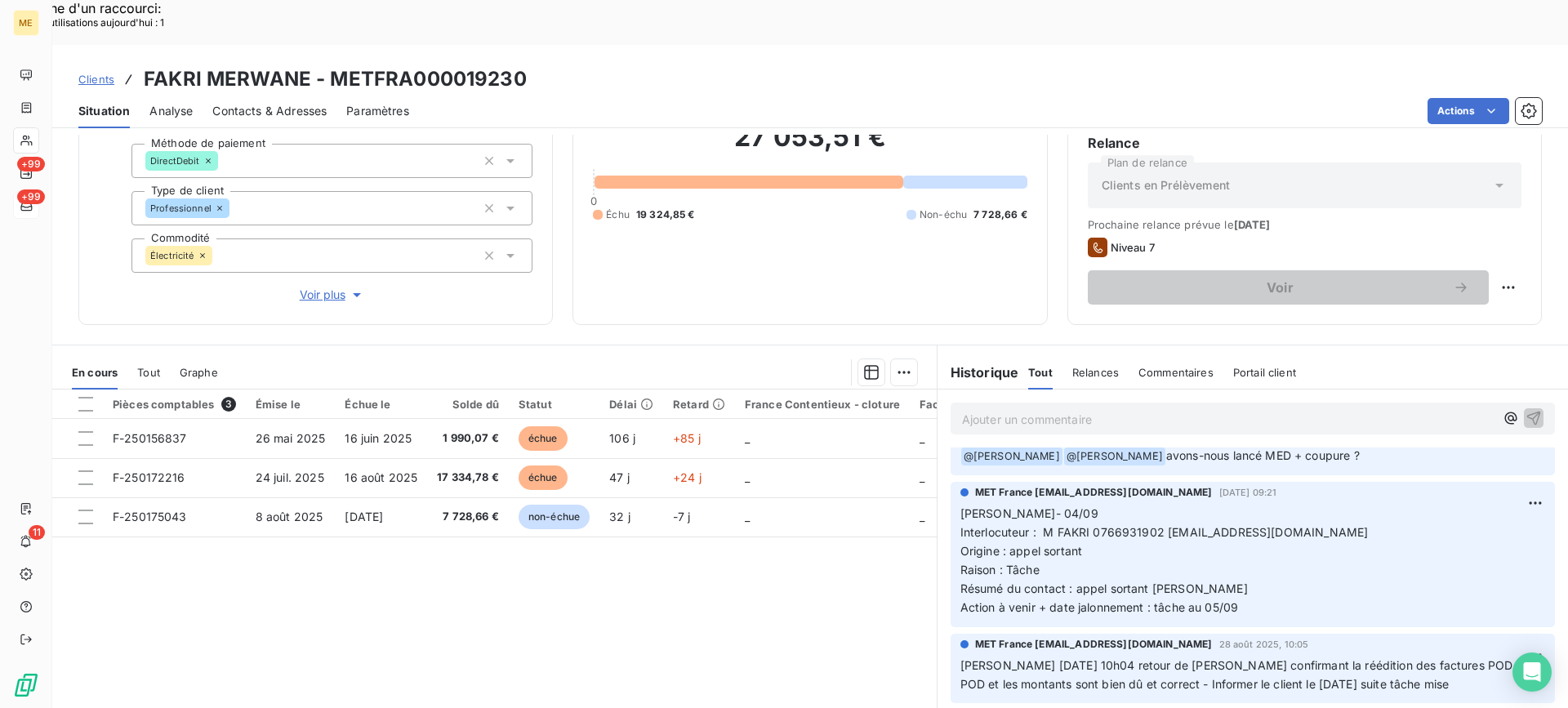
drag, startPoint x: 1245, startPoint y: 575, endPoint x: 954, endPoint y: 494, distance: 302.1
click at [960, 505] on p "Lisa- 04/09 Interlocuteur : M FAKRI 0766931902 groupemenhir77@gmail.com Origine…" at bounding box center [1253, 561] width 585 height 112
click at [1090, 409] on p "Ajouter un commentaire ﻿" at bounding box center [1228, 419] width 532 height 20
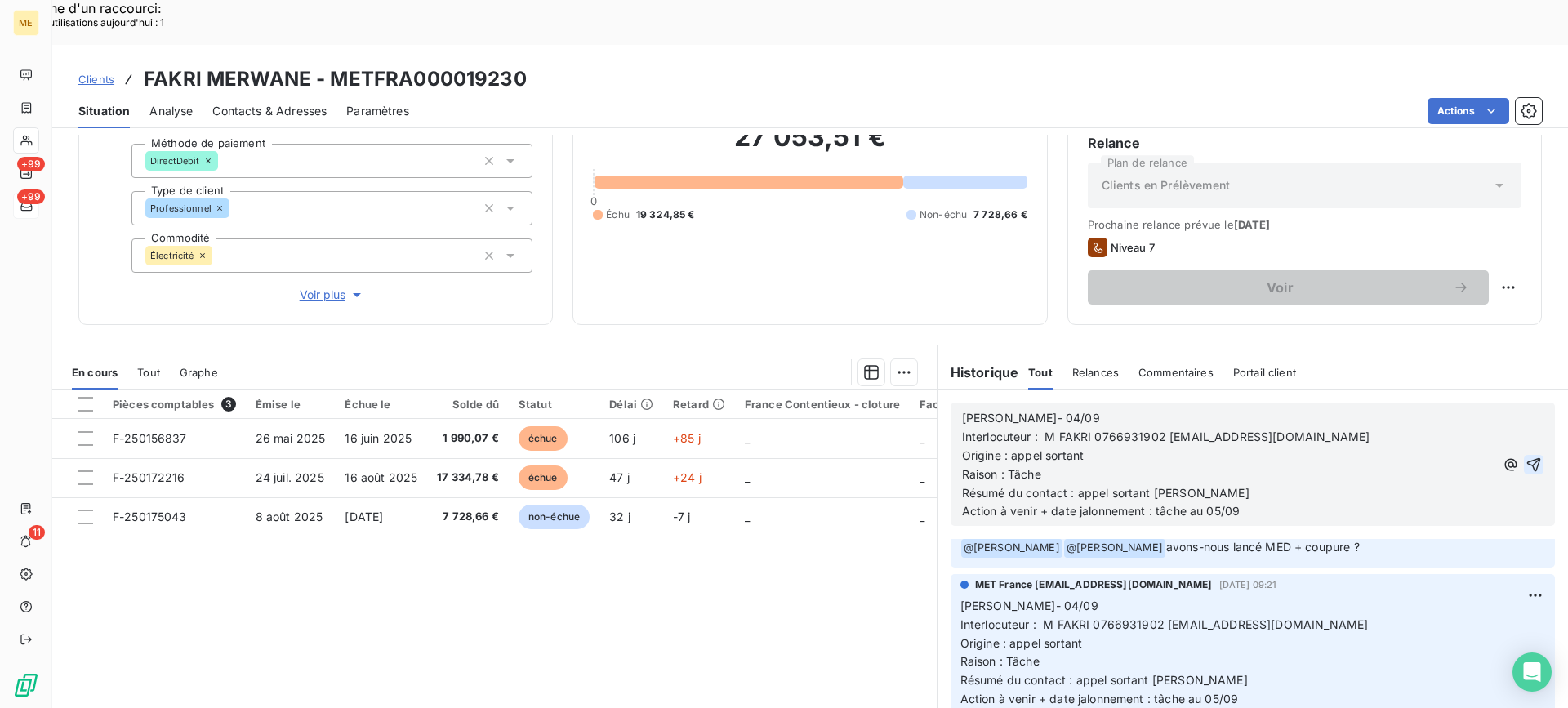
scroll to position [255, 0]
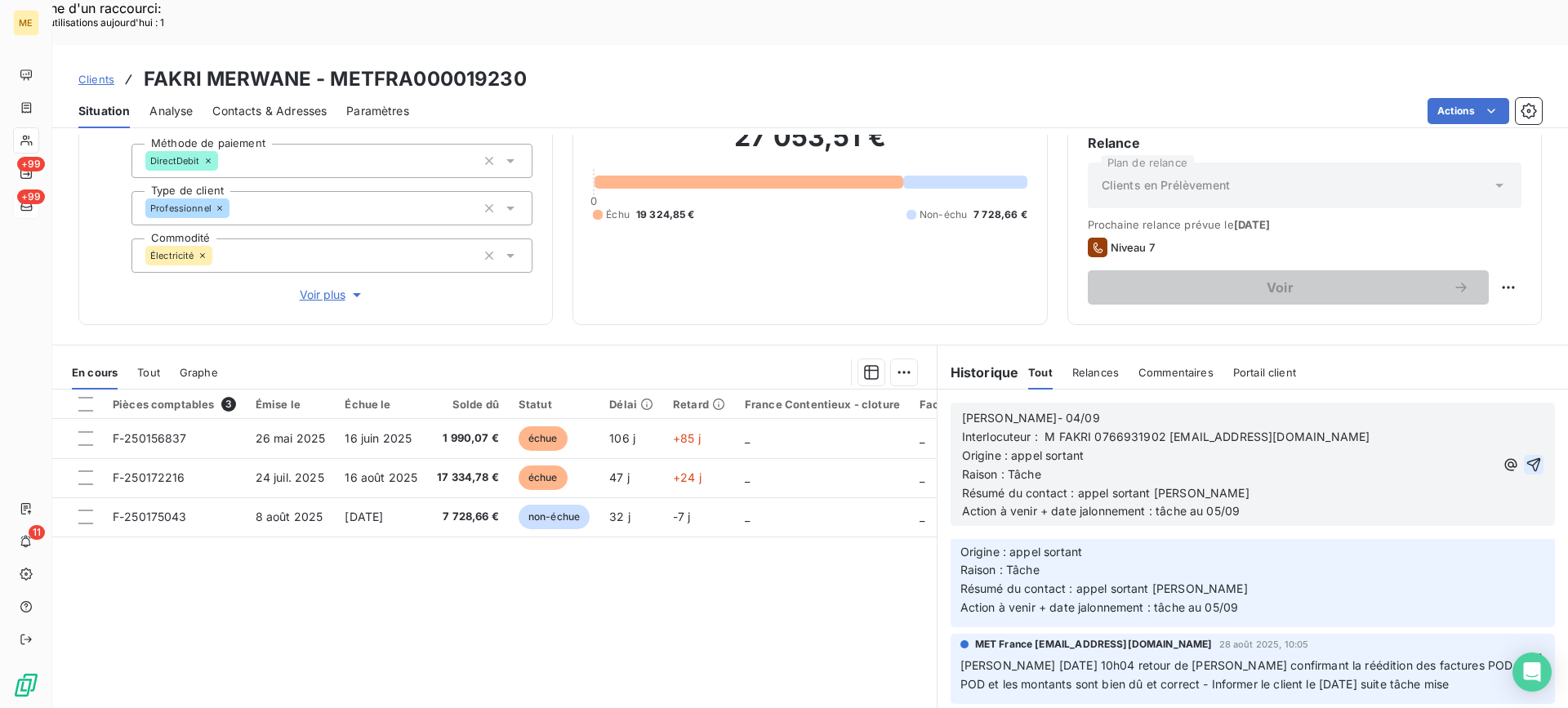
click at [1082, 409] on p "Lisa- 04/09" at bounding box center [1228, 418] width 532 height 19
click at [1052, 447] on p "Origine : appel sortant" at bounding box center [1228, 455] width 532 height 19
click at [1044, 466] on p "Raison : Tâche" at bounding box center [1228, 475] width 532 height 19
click at [1274, 502] on p "Action à venir + date jalonnement : tâche au 05/09" at bounding box center [1228, 511] width 532 height 19
click at [1527, 457] on icon "button" at bounding box center [1534, 464] width 14 height 14
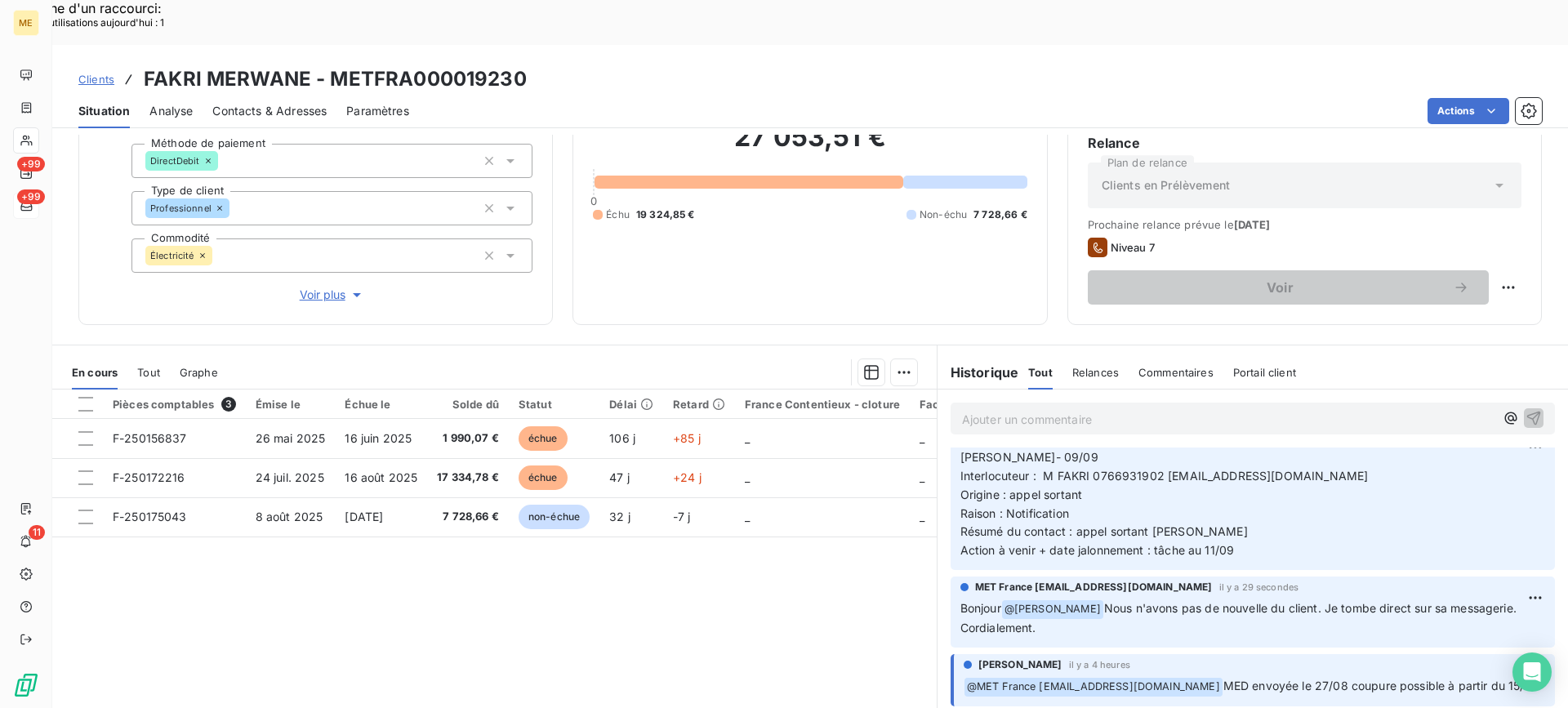
scroll to position [0, 0]
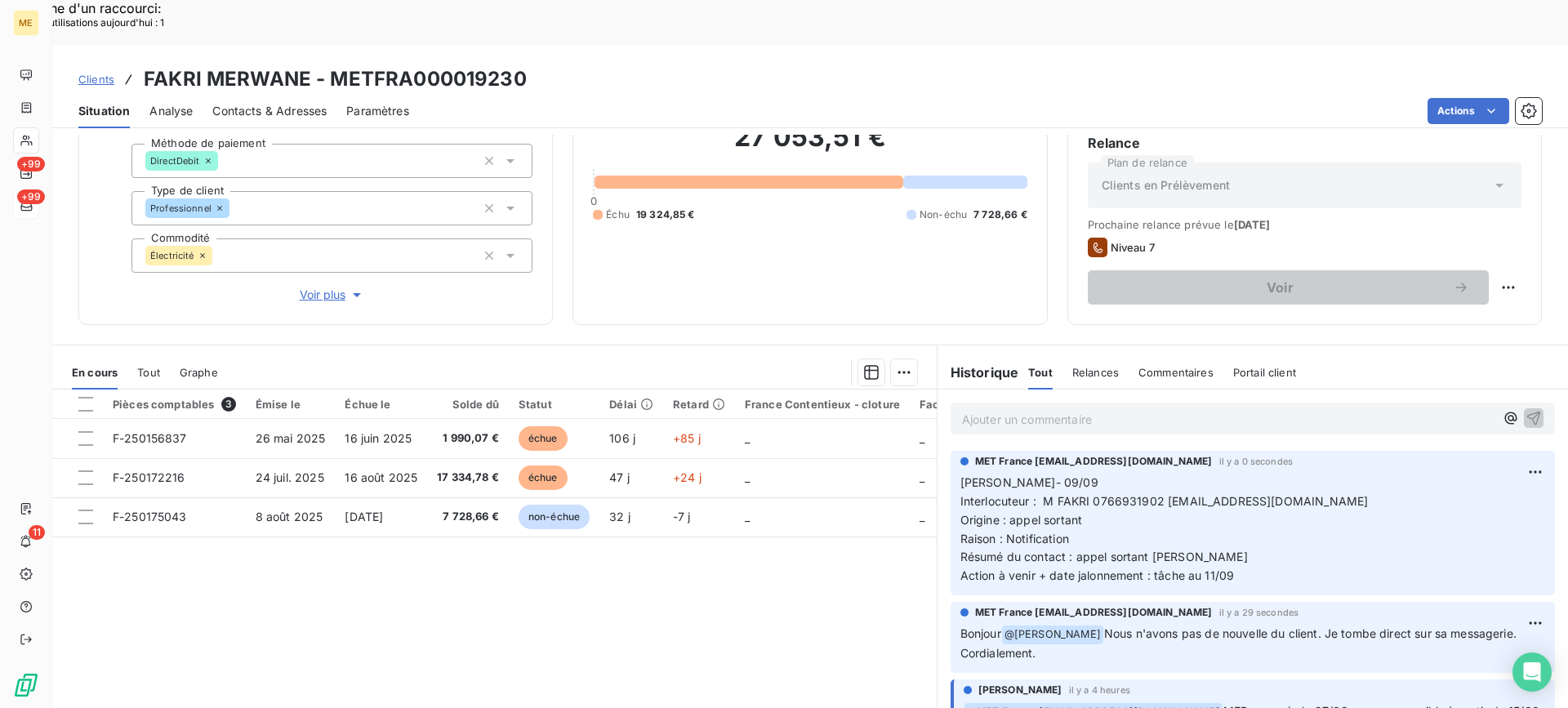
click at [31, 137] on icon at bounding box center [27, 140] width 14 height 13
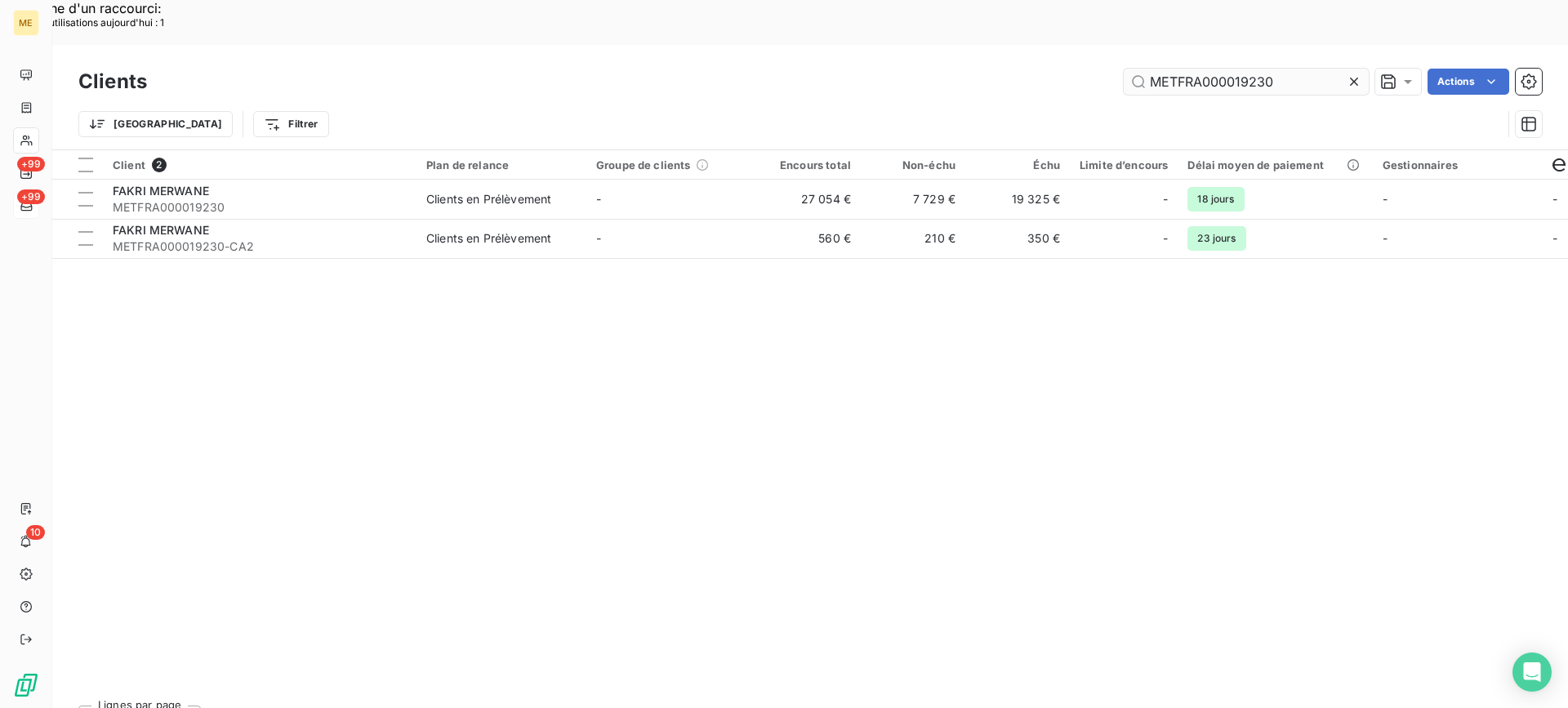
click at [1230, 68] on input "METFRA000019230" at bounding box center [1246, 82] width 245 height 27
click at [1230, 68] on input "METFRA000019230" at bounding box center [1246, 82] width 245 height 27
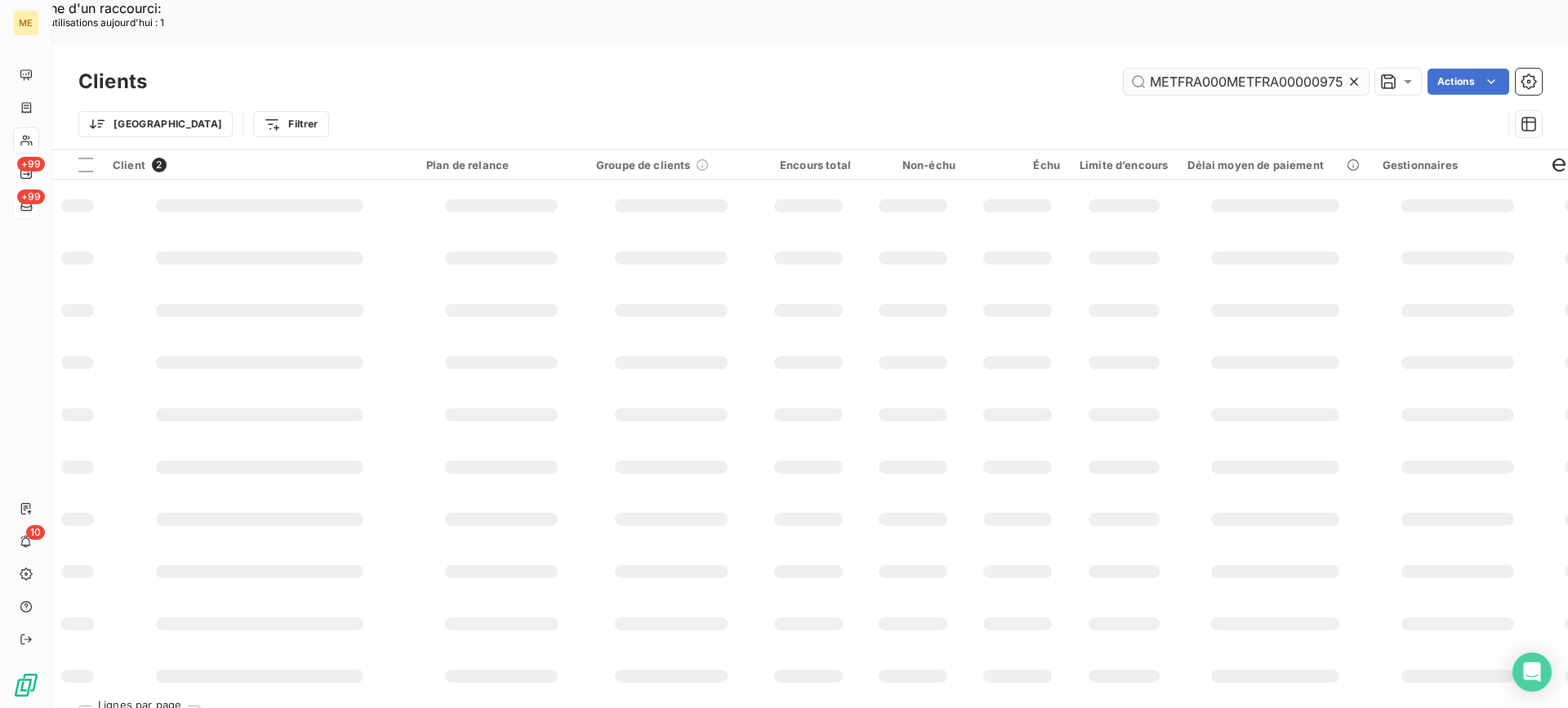
scroll to position [0, 12]
click at [1222, 68] on input "METFRA000METFRA000009750019230" at bounding box center [1246, 82] width 245 height 27
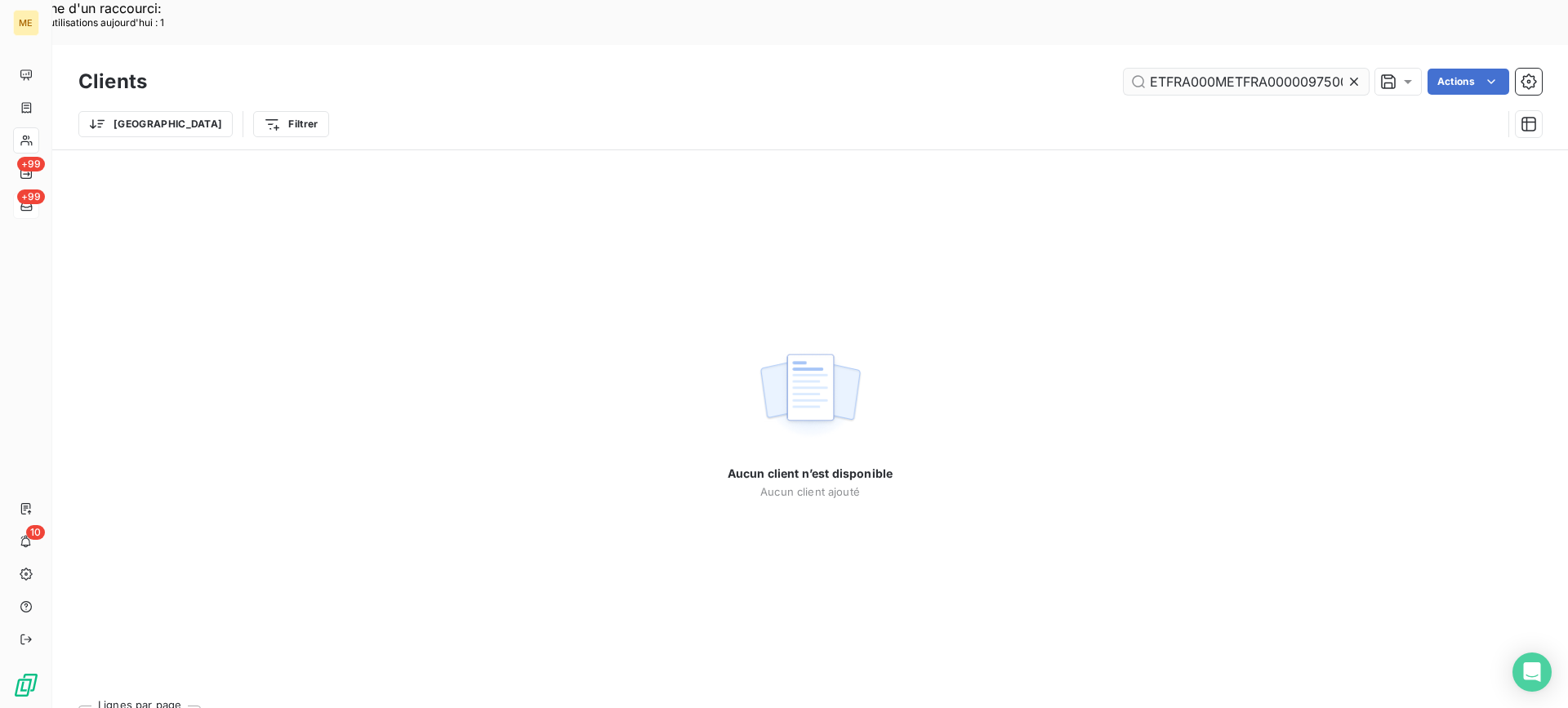
click at [1222, 68] on input "METFRA000METFRA000009750019230" at bounding box center [1246, 82] width 245 height 27
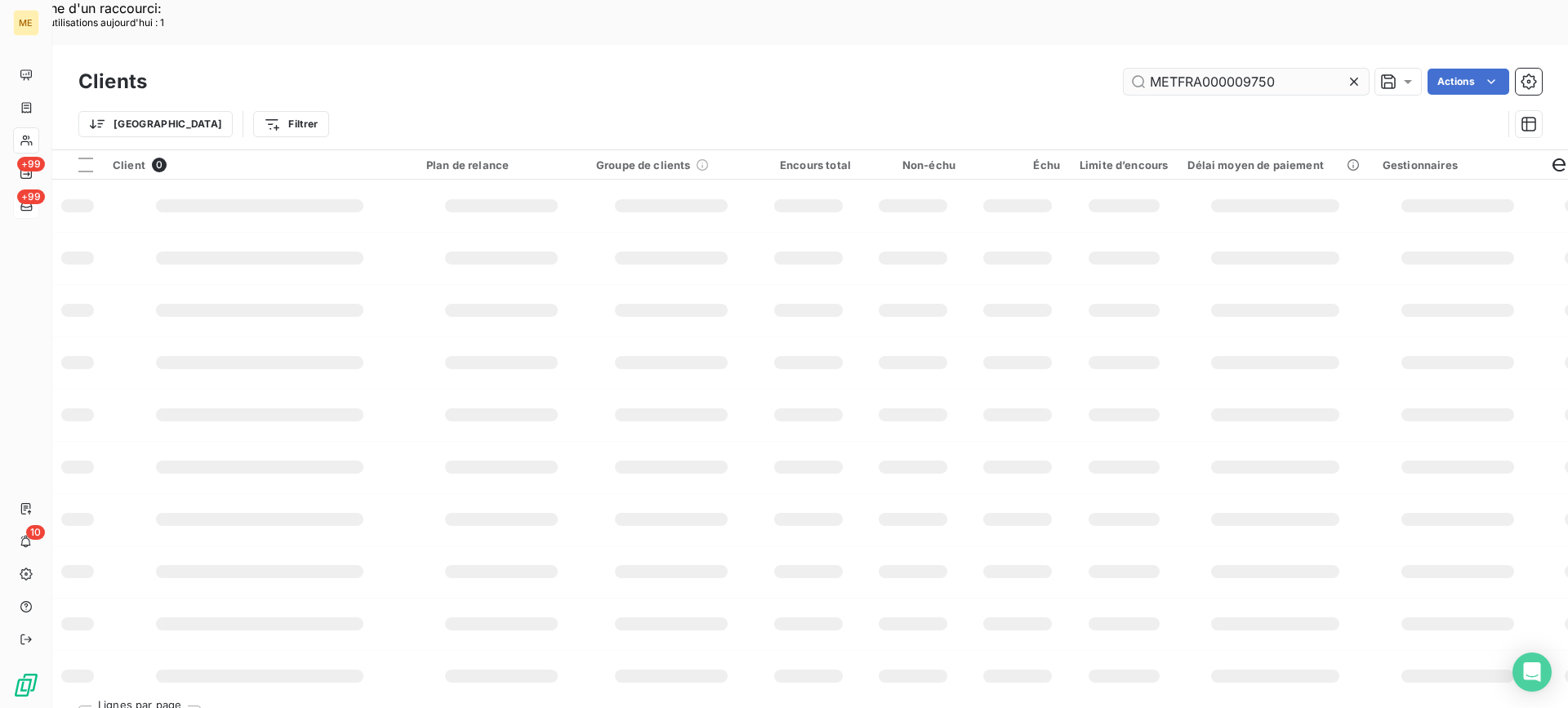
scroll to position [0, 0]
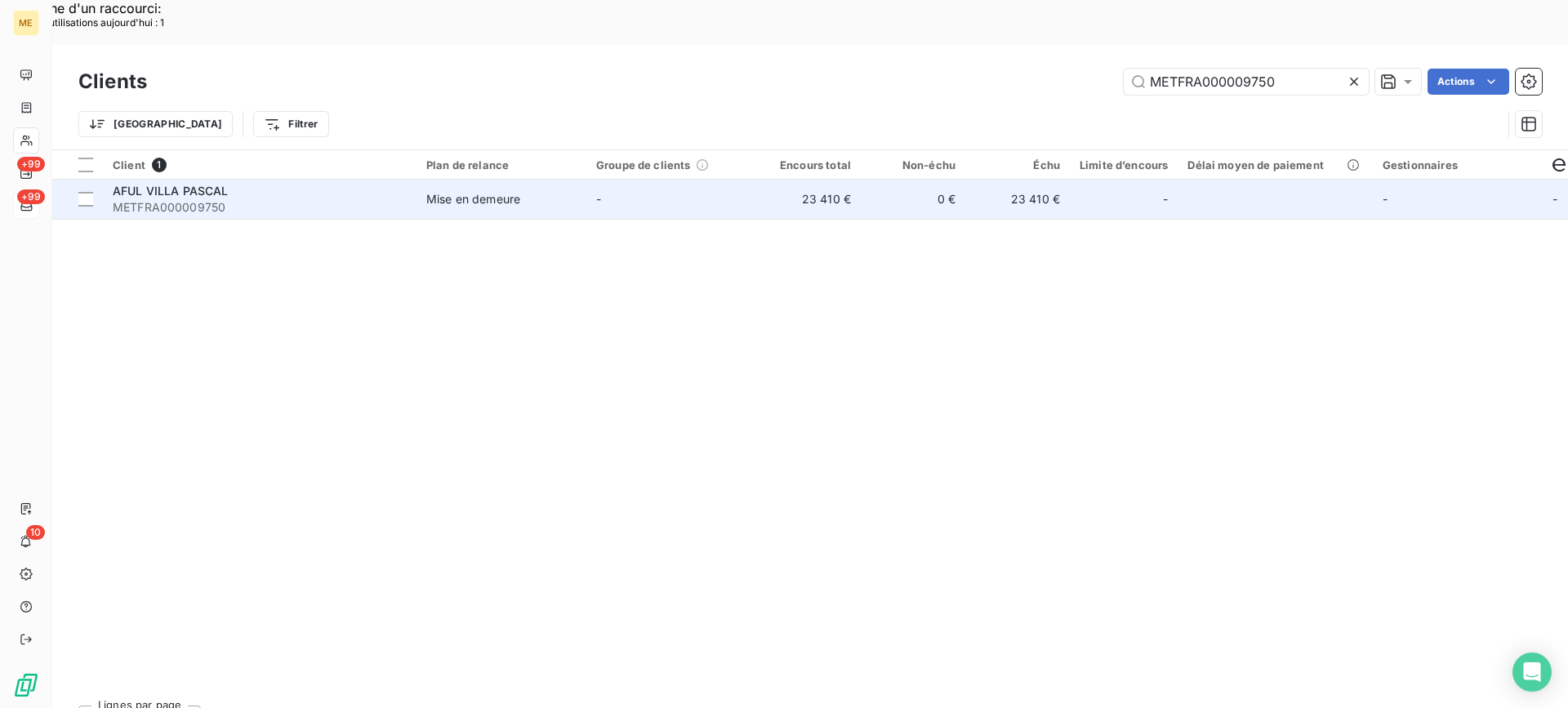
type input "METFRA000009750"
click at [243, 199] on span "METFRA000009750" at bounding box center [260, 207] width 294 height 16
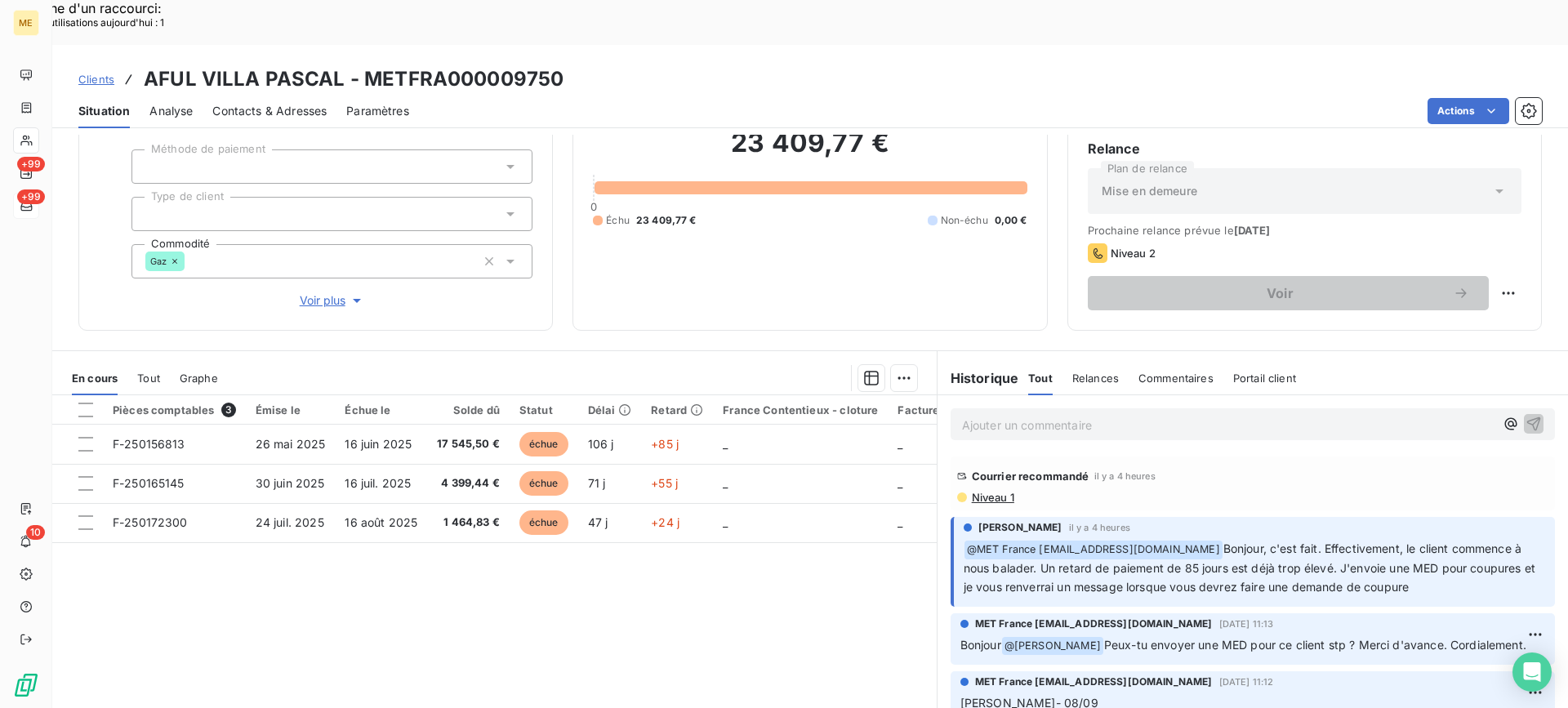
scroll to position [146, 0]
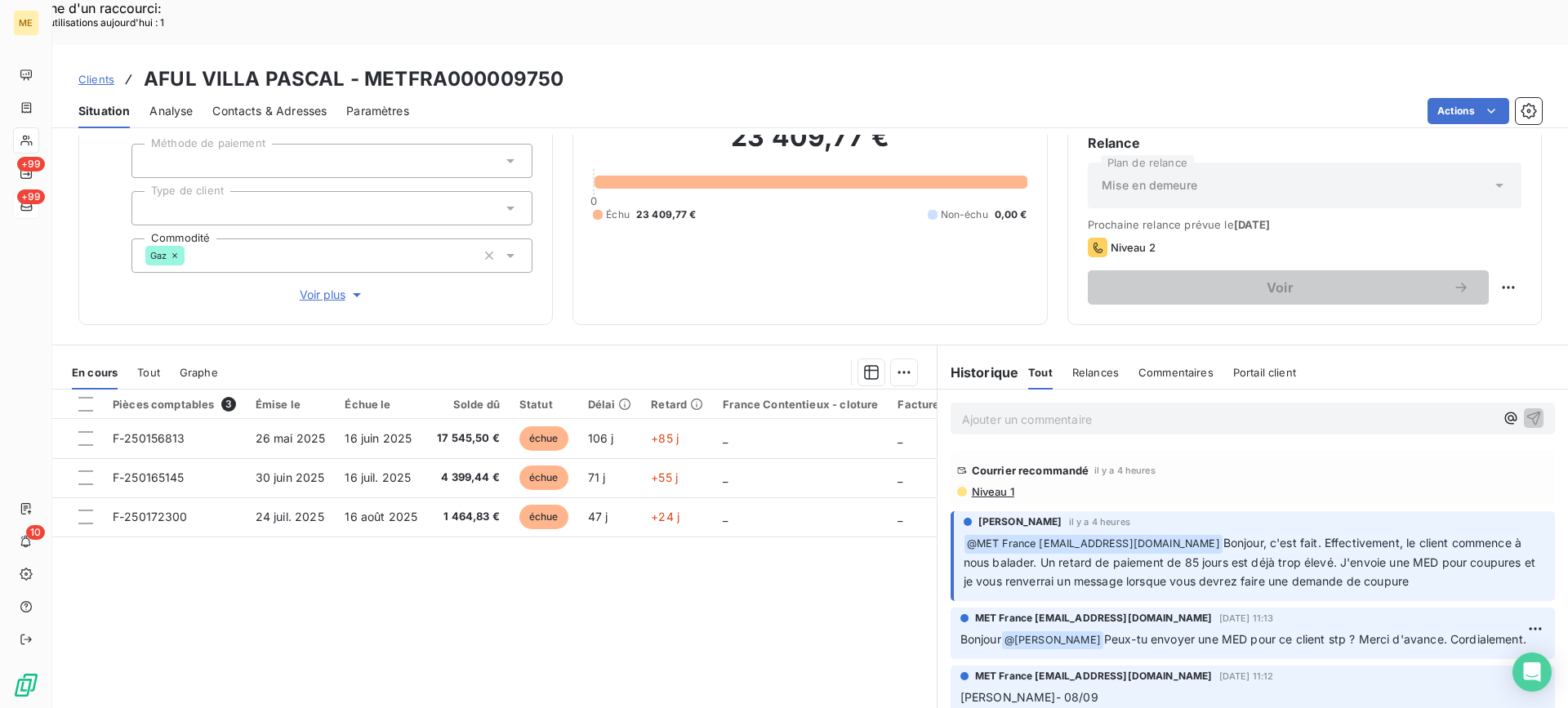
click at [1017, 409] on p "Ajouter un commentaire ﻿" at bounding box center [1228, 419] width 532 height 20
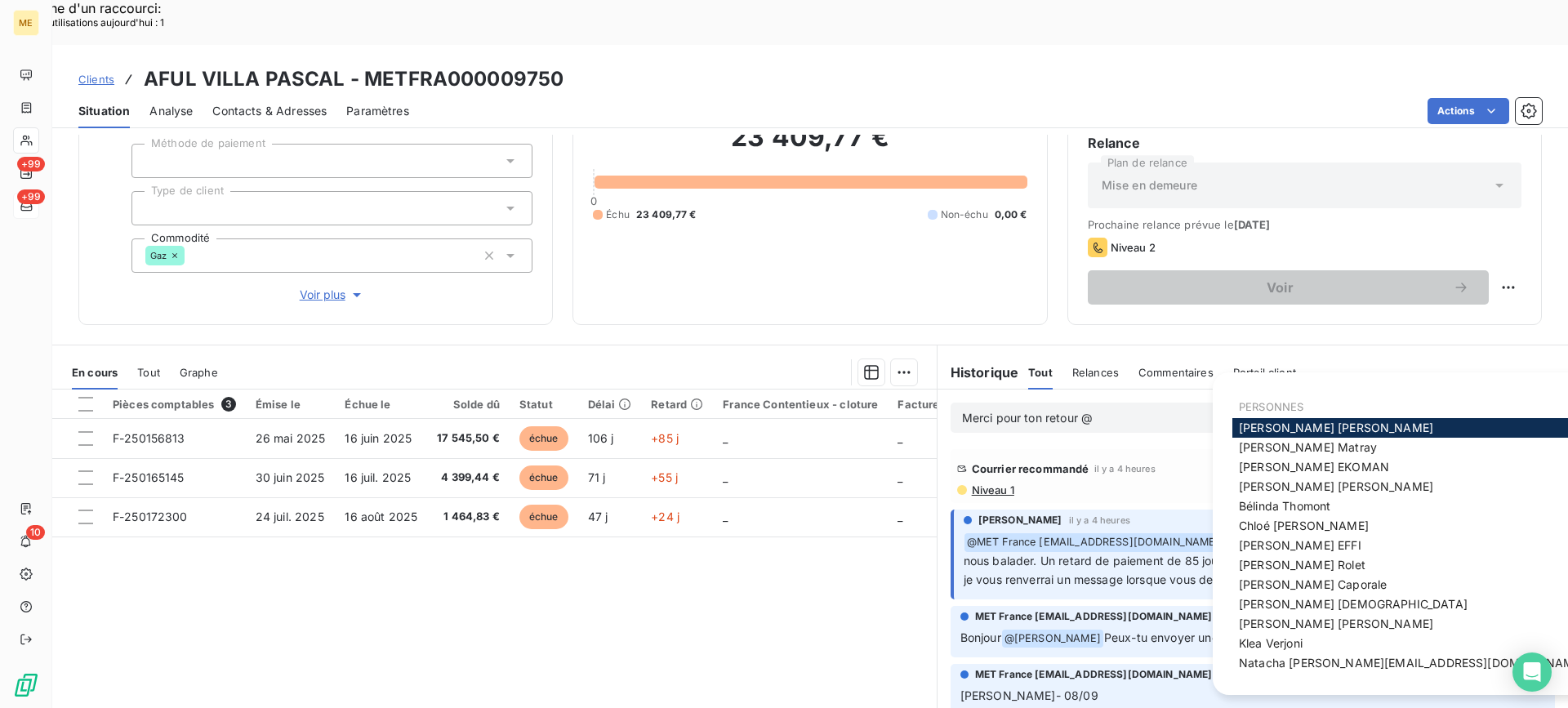
click at [1276, 504] on span "Bélinda Thomont" at bounding box center [1285, 506] width 91 height 14
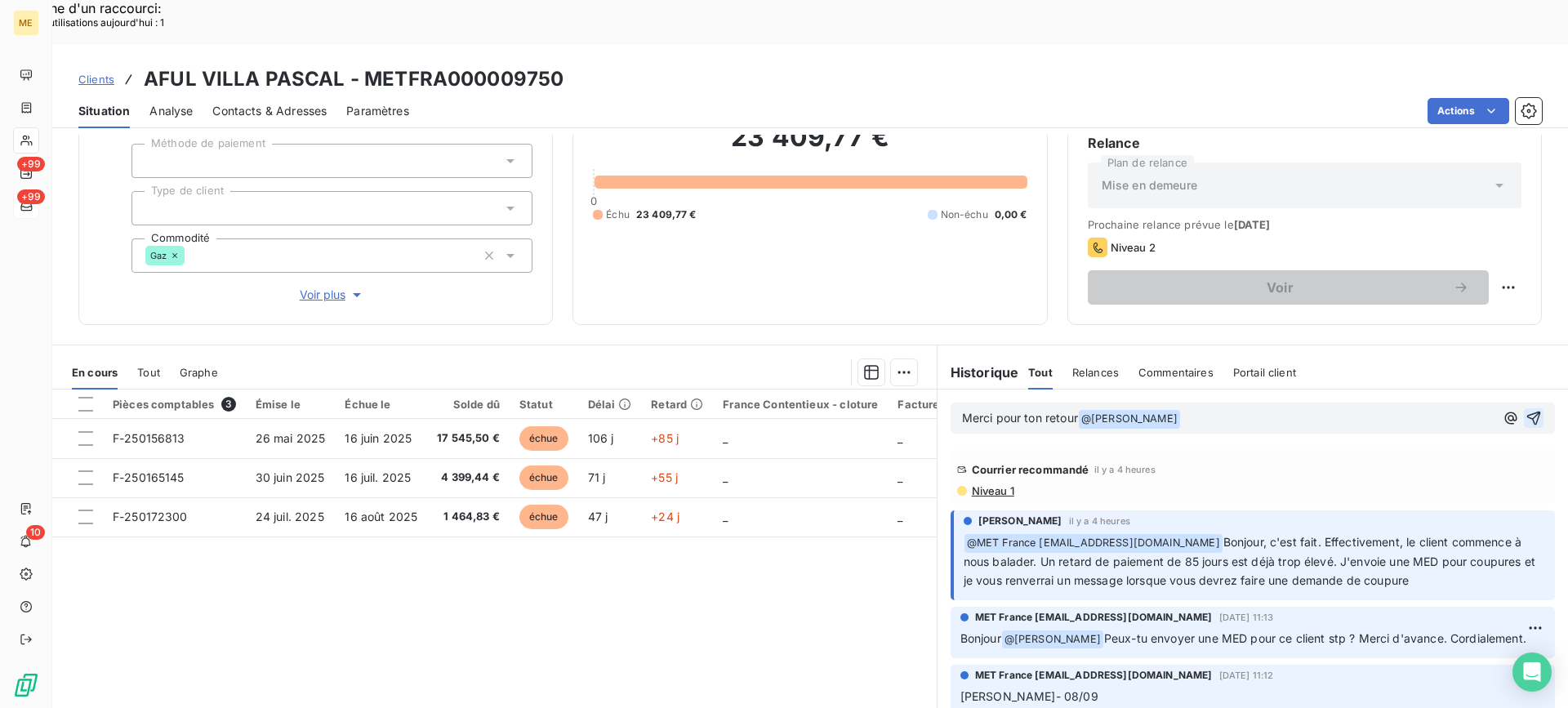
click at [1524, 408] on button "button" at bounding box center [1533, 418] width 19 height 19
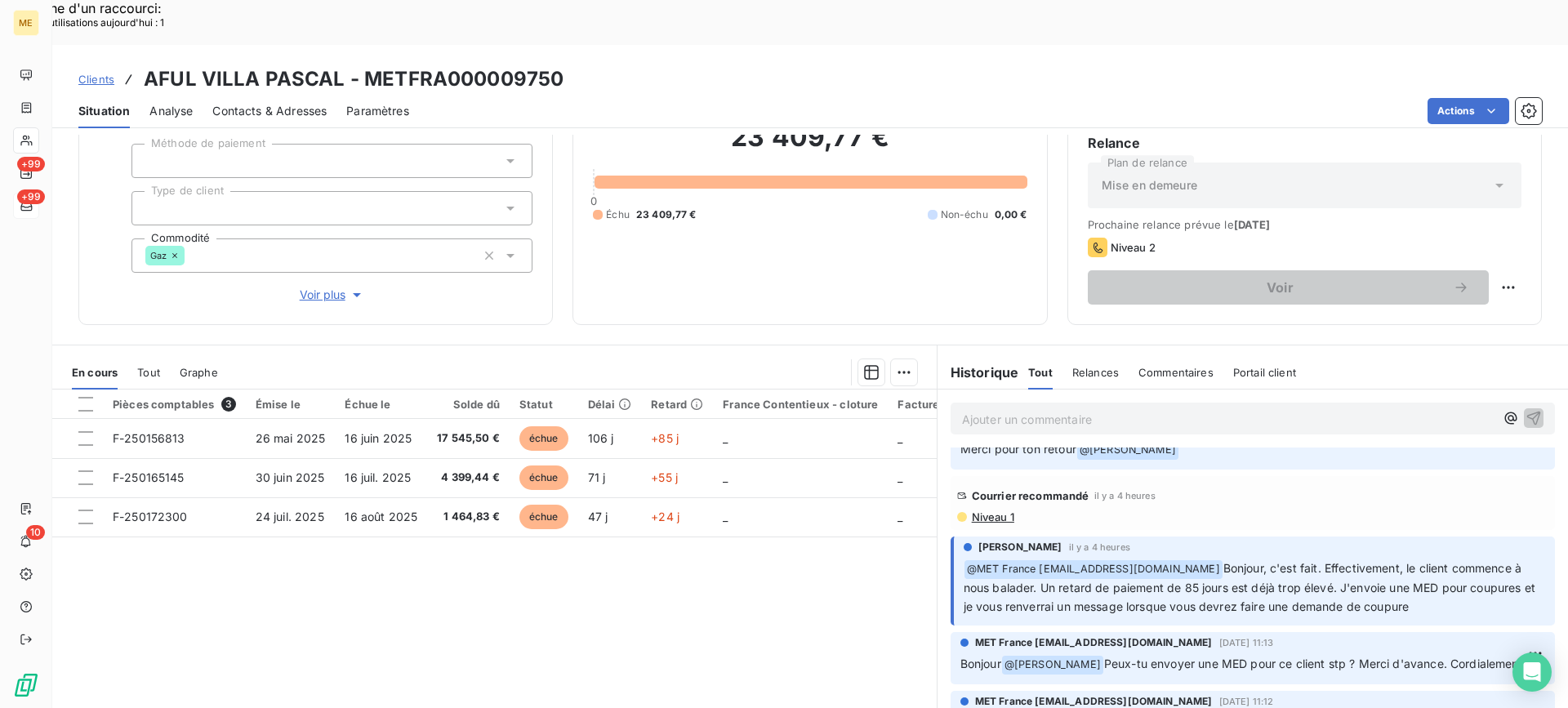
scroll to position [0, 0]
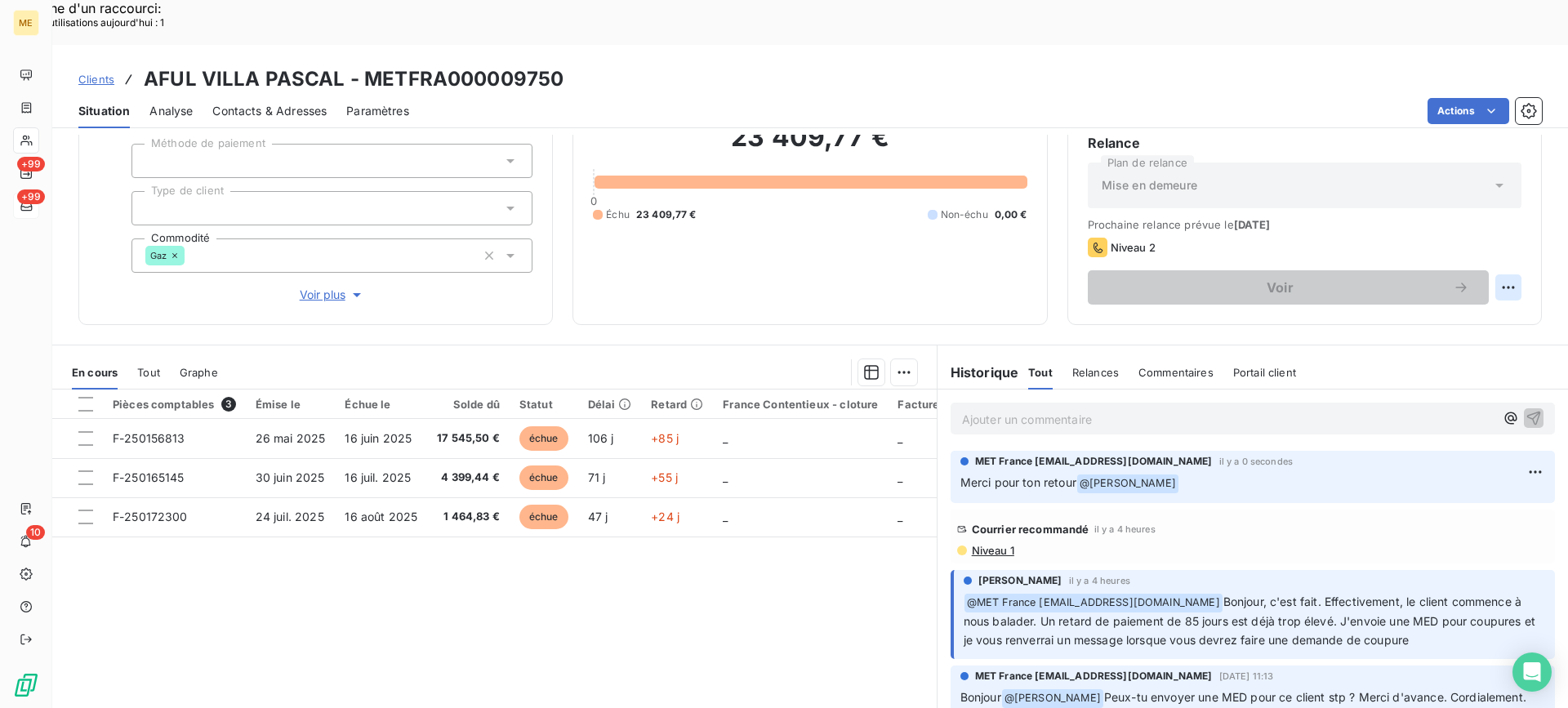
click at [1474, 287] on div "Replanifier cette action" at bounding box center [1428, 279] width 146 height 27
select select "8"
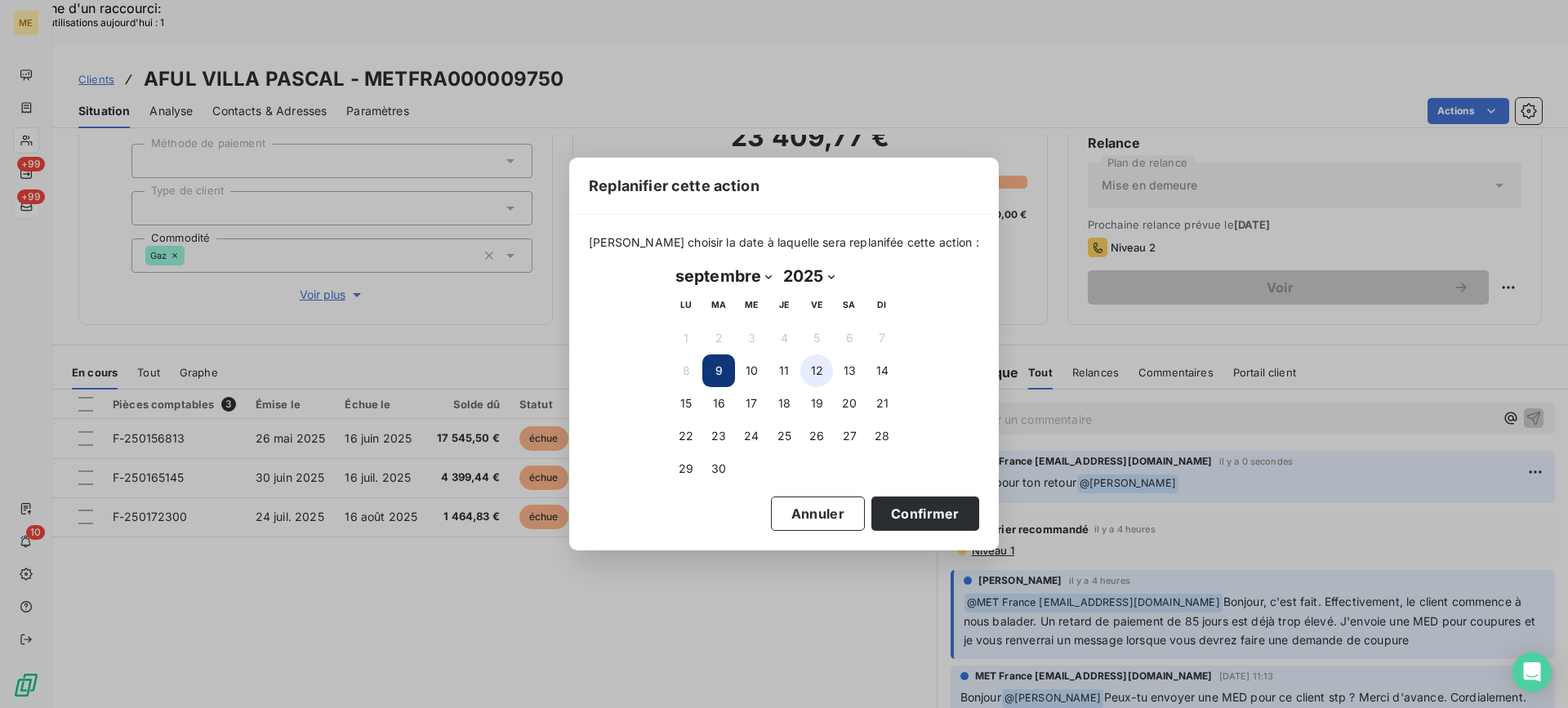
click at [819, 372] on button "12" at bounding box center [817, 370] width 33 height 33
click at [896, 512] on button "Confirmer" at bounding box center [926, 514] width 108 height 35
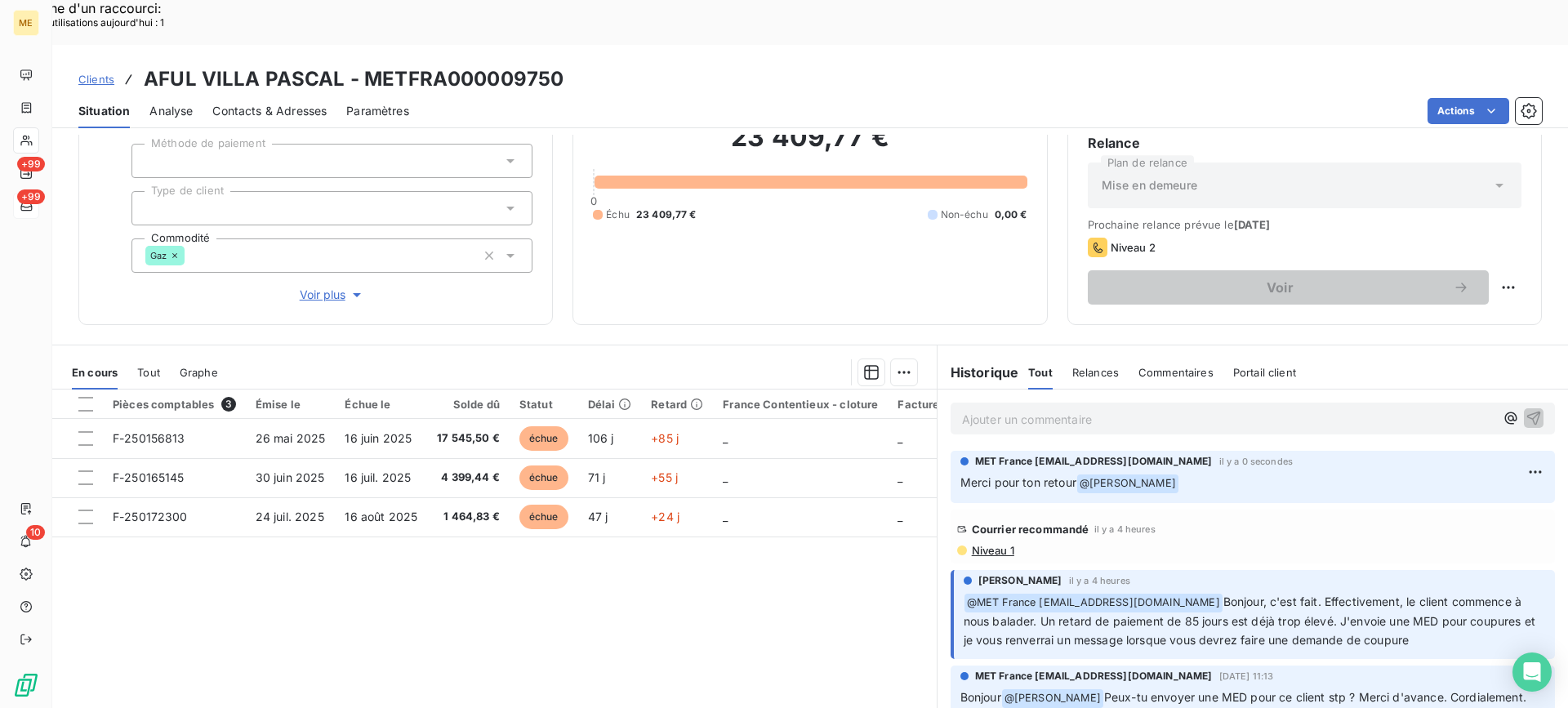
click at [34, 140] on div at bounding box center [27, 141] width 27 height 27
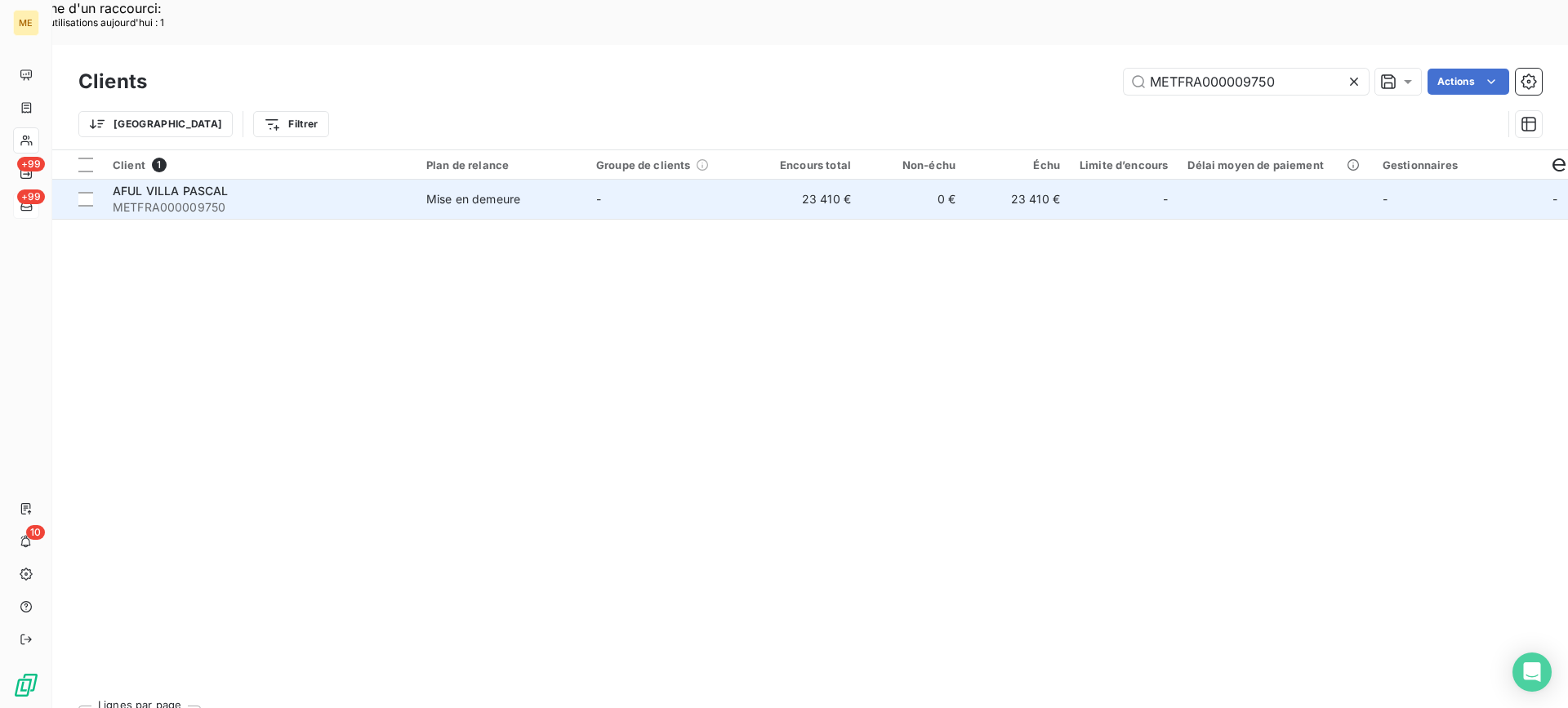
click at [291, 183] on div "AFUL VILLA PASCAL" at bounding box center [260, 191] width 294 height 16
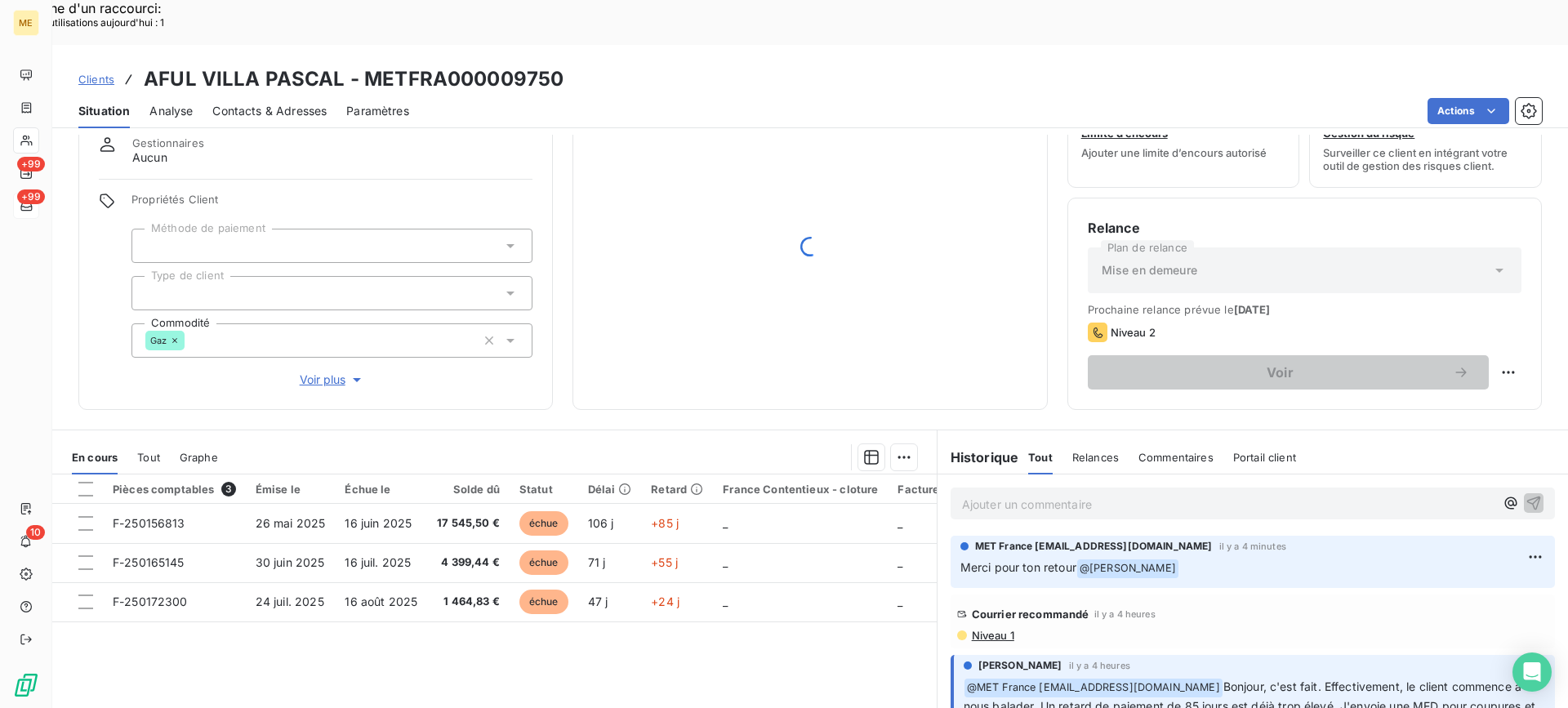
scroll to position [146, 0]
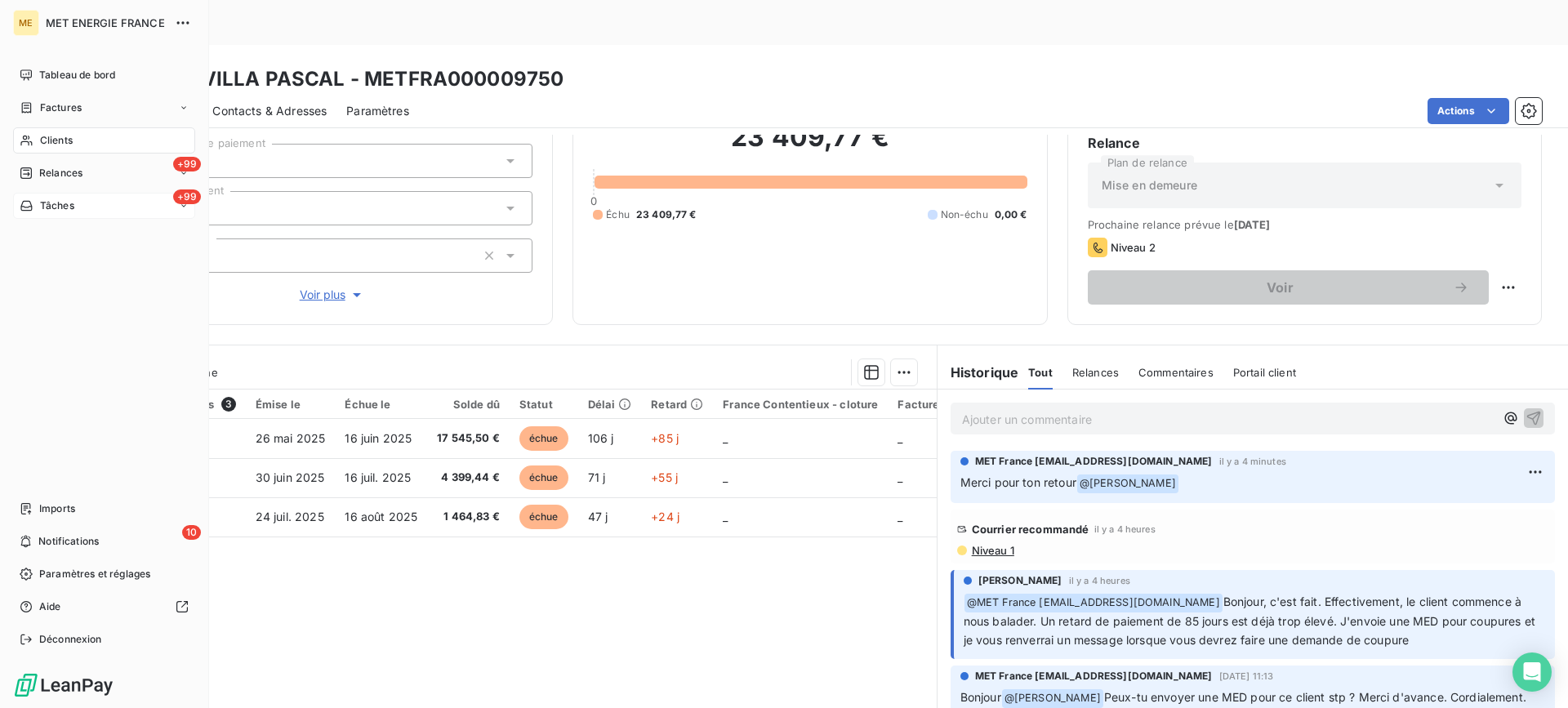
click at [54, 129] on div "Clients" at bounding box center [105, 141] width 182 height 27
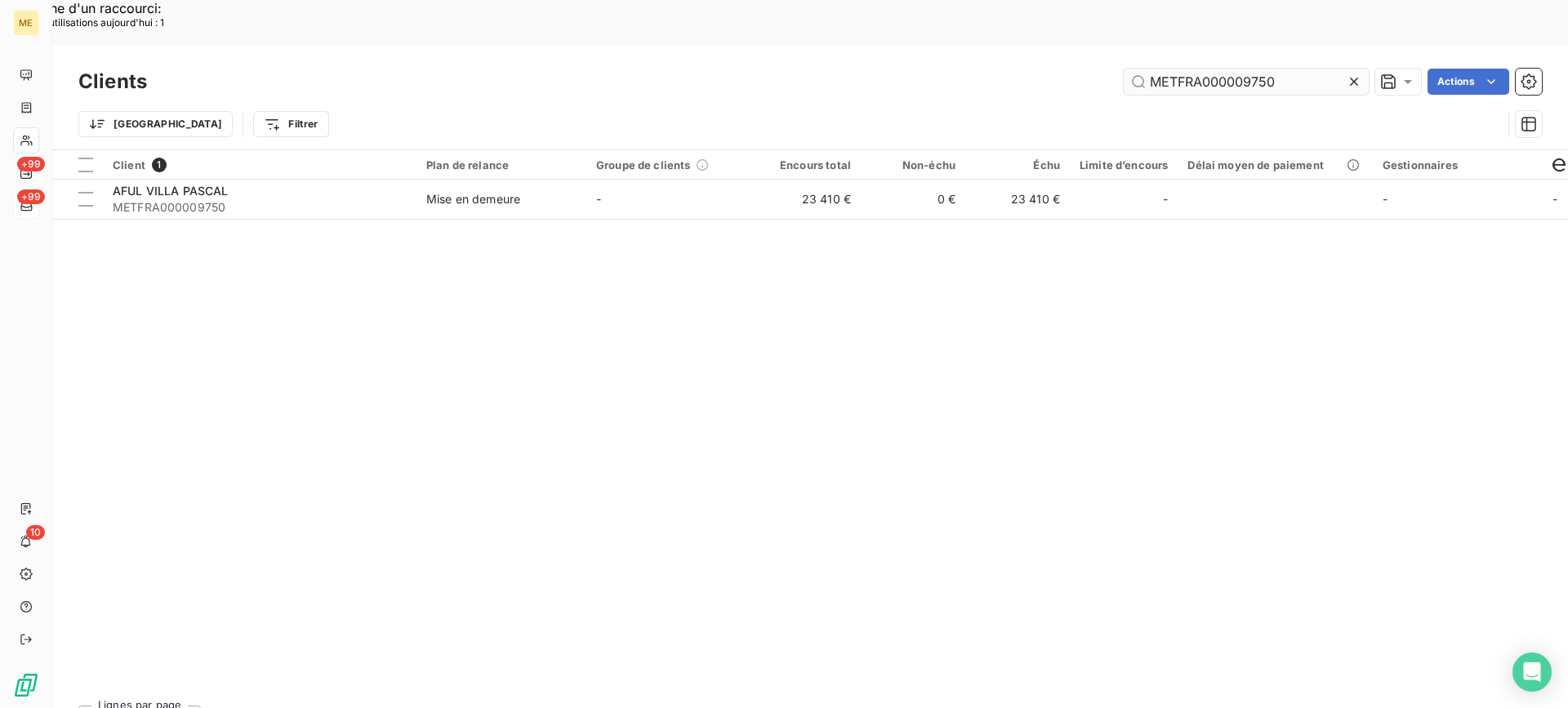
click at [1207, 68] on input "METFRA000009750" at bounding box center [1246, 82] width 245 height 27
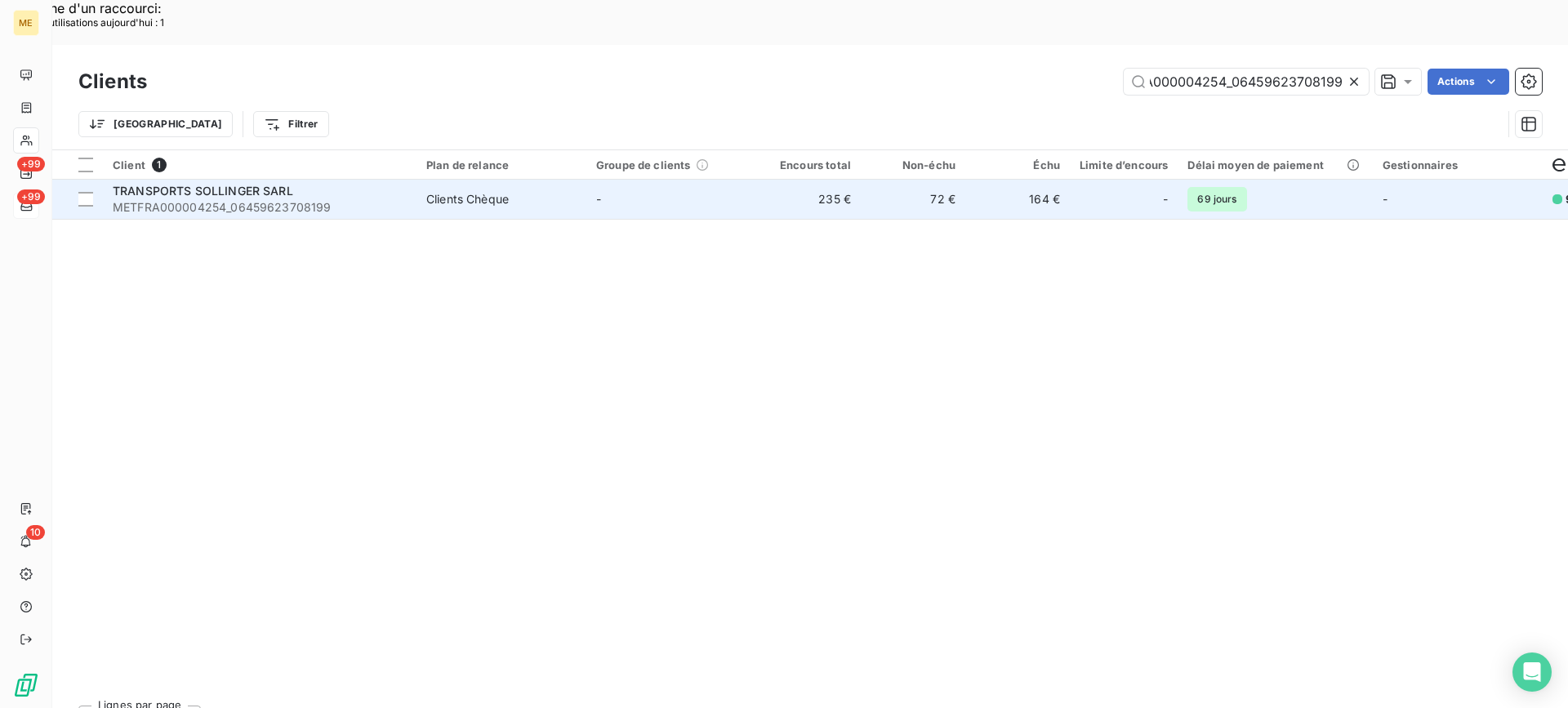
type input "METFRA000004254_06459623708199"
click at [340, 199] on span "METFRA000004254_06459623708199" at bounding box center [260, 207] width 294 height 16
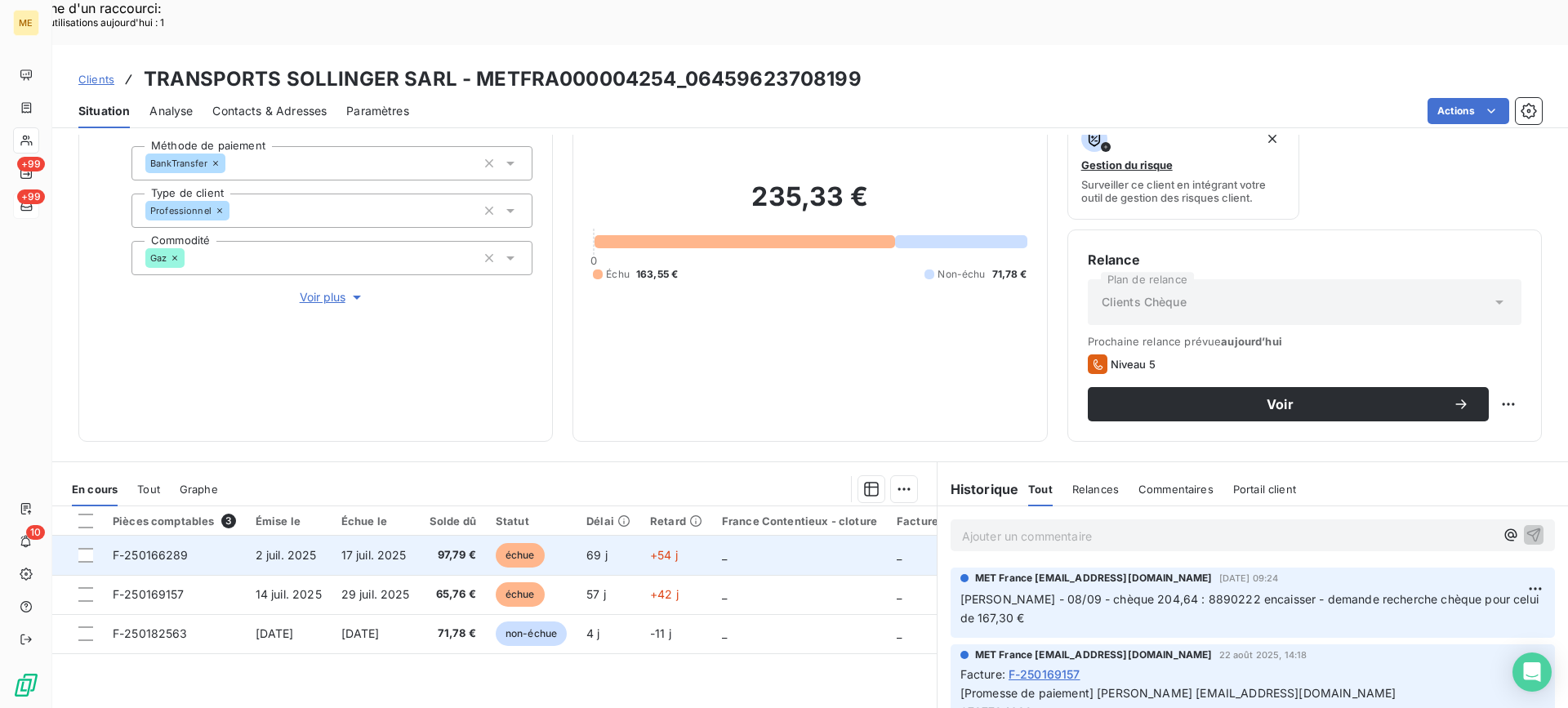
scroll to position [261, 0]
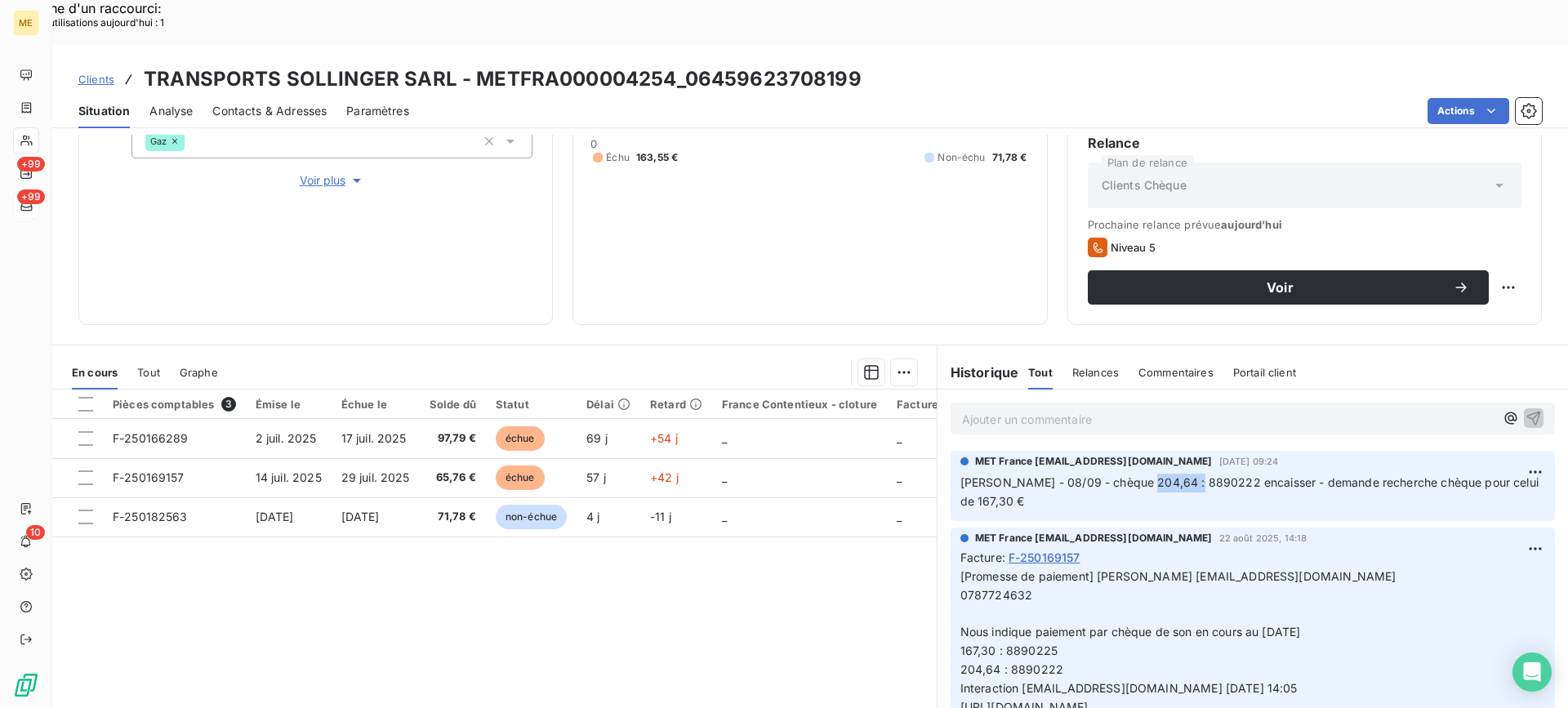
drag, startPoint x: 1122, startPoint y: 434, endPoint x: 1176, endPoint y: 432, distance: 54.0
click at [1176, 476] on span "[PERSON_NAME] - 08/09 - chèque 204,64 : 8890222 encaisser - demande recherche c…" at bounding box center [1251, 492] width 581 height 33
click at [1453, 294] on div "Replanifier cette action" at bounding box center [1429, 278] width 159 height 39
click at [1449, 281] on div "Replanifier cette action" at bounding box center [1428, 279] width 146 height 27
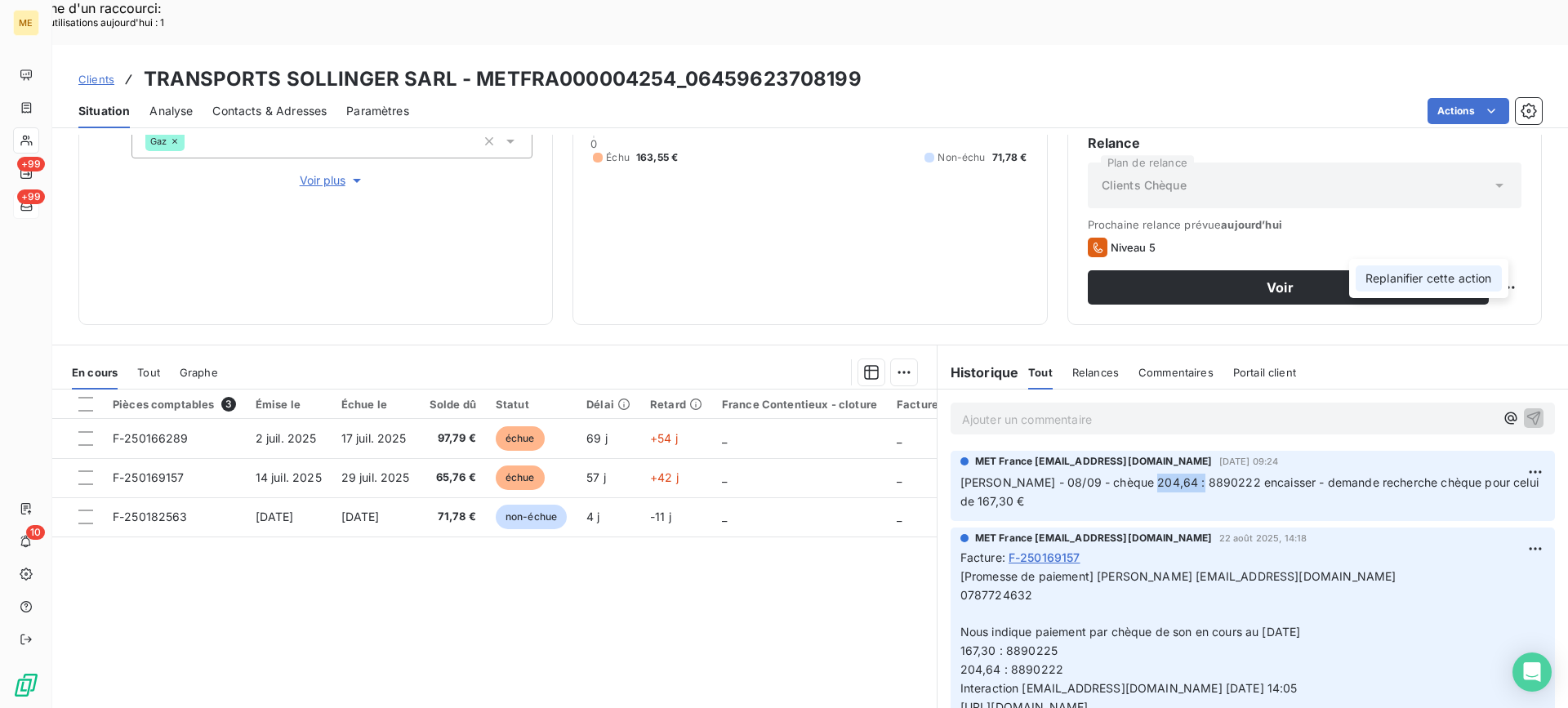
select select "8"
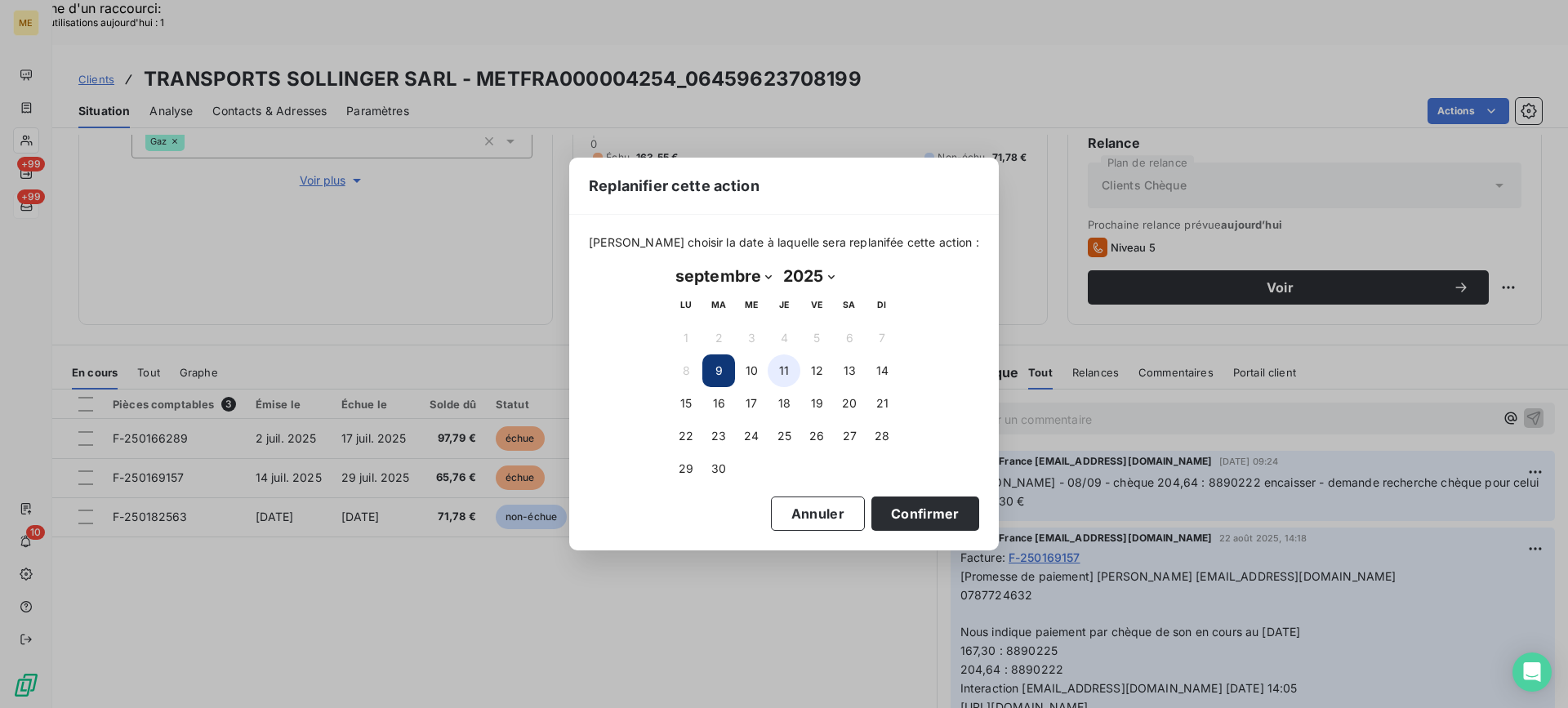
click at [796, 375] on button "11" at bounding box center [784, 370] width 33 height 33
click at [816, 369] on button "12" at bounding box center [817, 370] width 33 height 33
click at [898, 508] on button "Confirmer" at bounding box center [926, 514] width 108 height 35
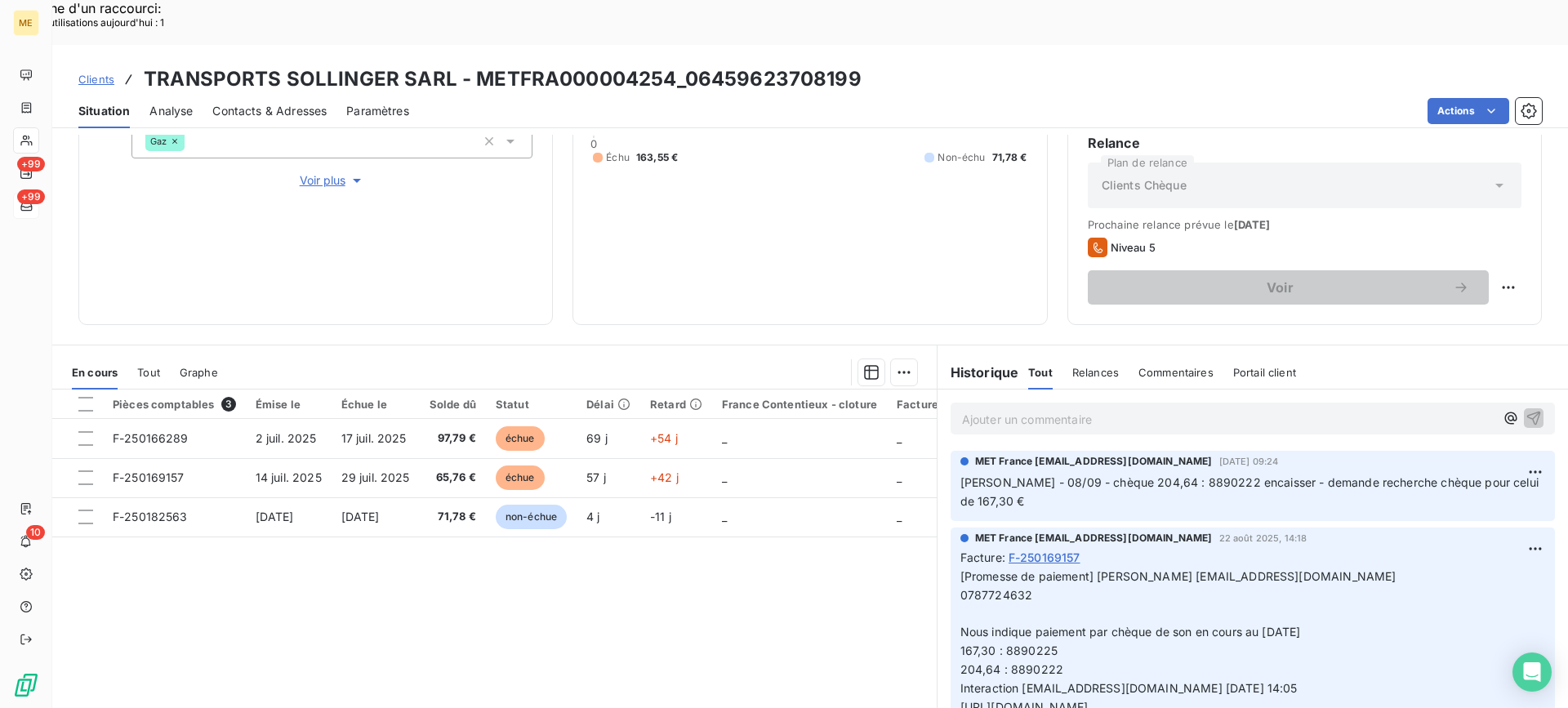
click at [1370, 403] on div "Ajouter un commentaire ﻿" at bounding box center [1253, 419] width 604 height 32
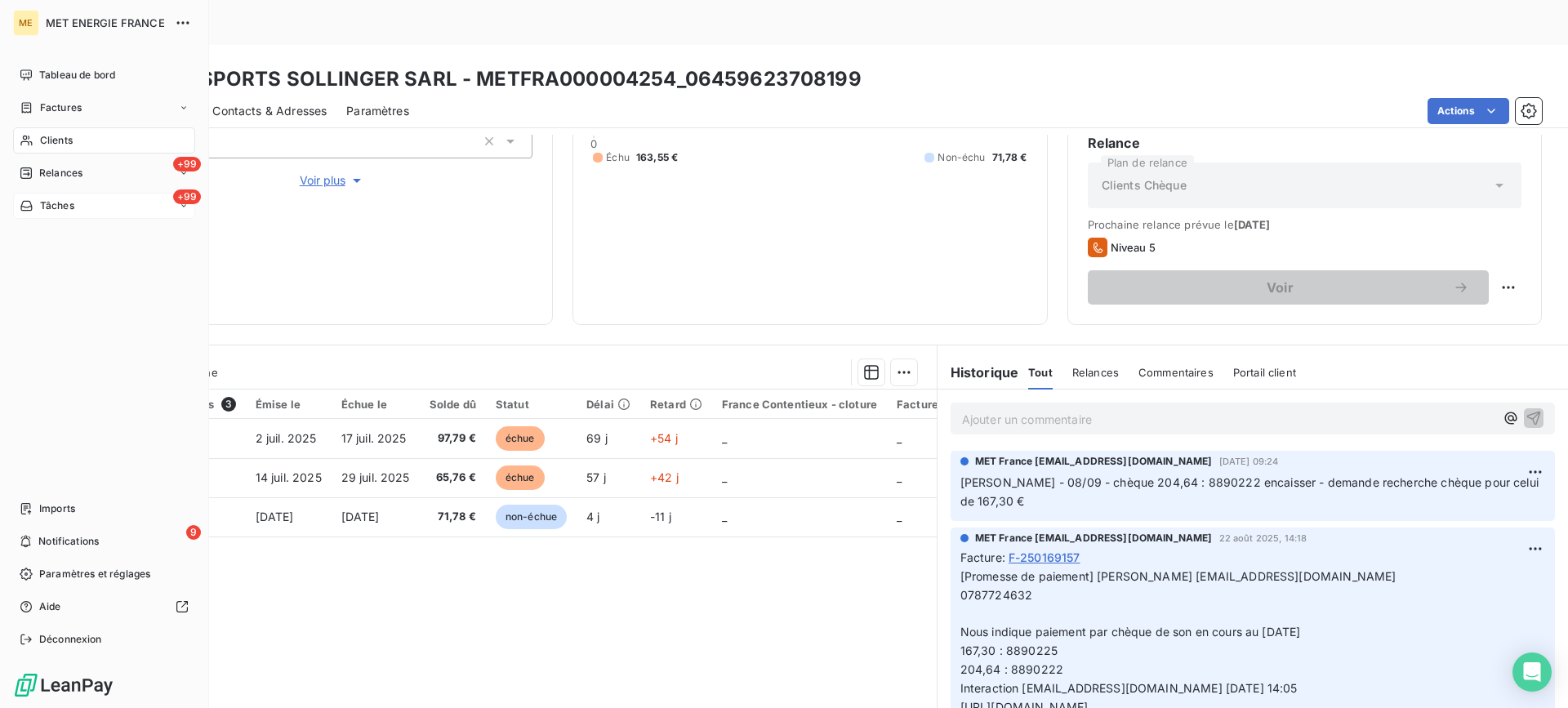
click at [35, 146] on div "Clients" at bounding box center [105, 141] width 182 height 27
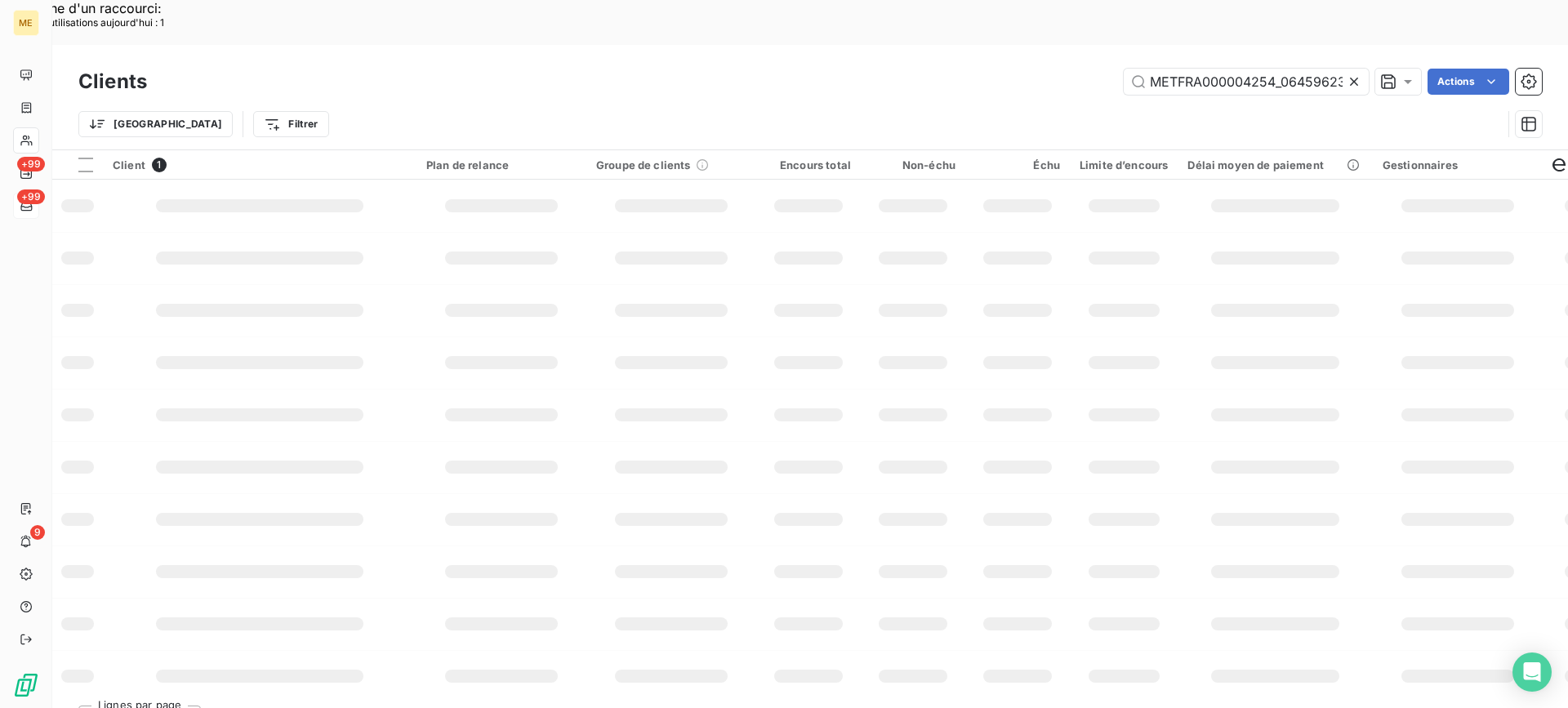
scroll to position [0, 50]
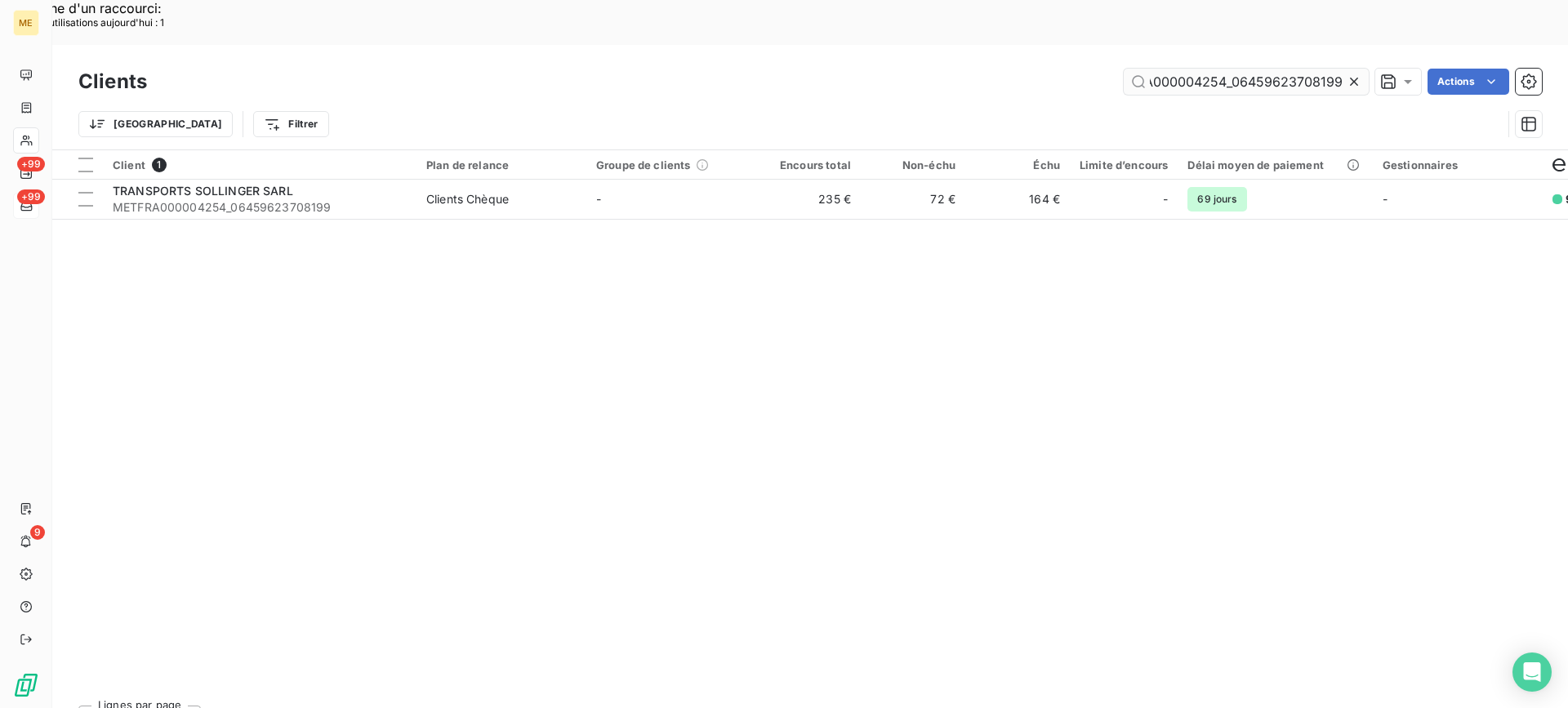
click at [1177, 68] on input "METFRA000004254_06459623708199" at bounding box center [1246, 82] width 245 height 27
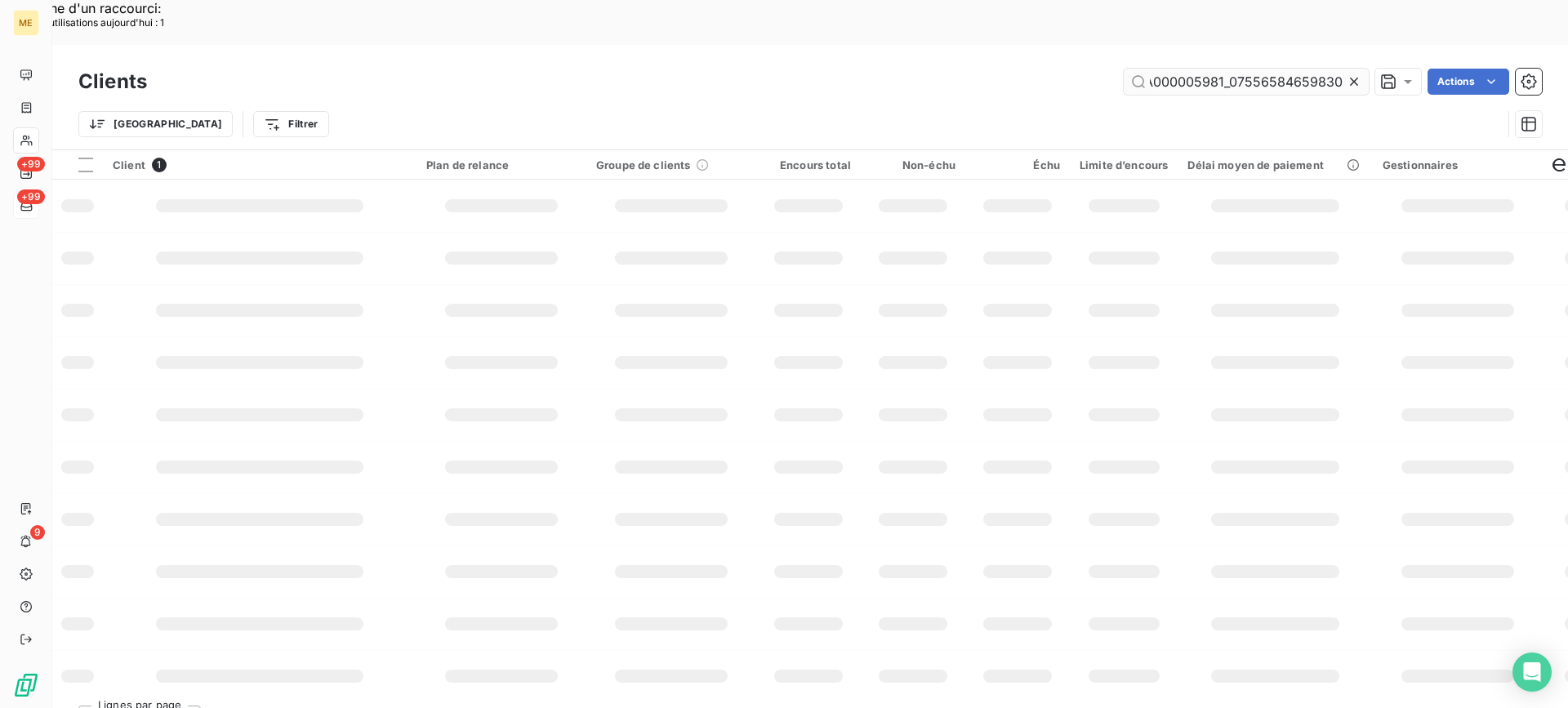
scroll to position [0, 48]
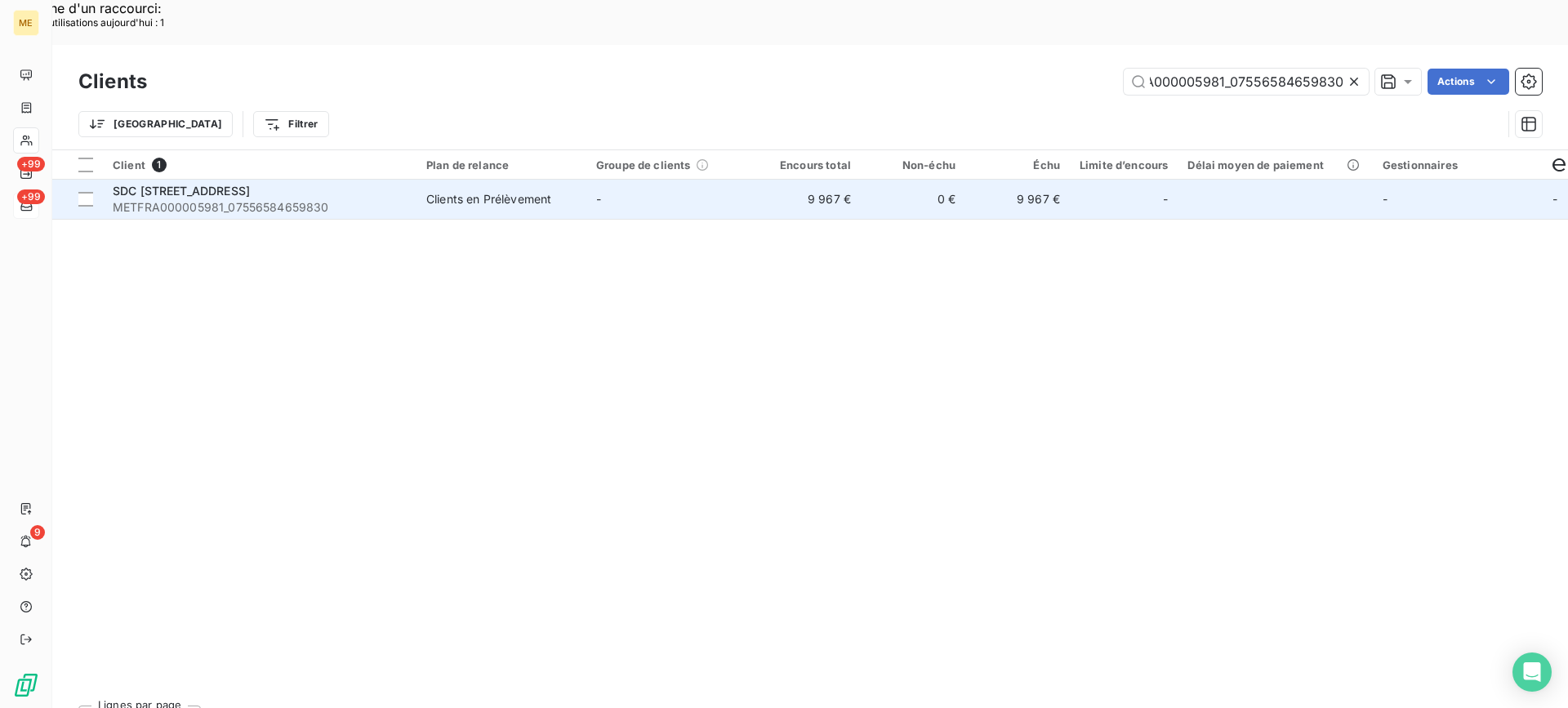
type input "METFRA000005981_07556584659830"
click at [299, 199] on span "METFRA000005981_07556584659830" at bounding box center [260, 207] width 294 height 16
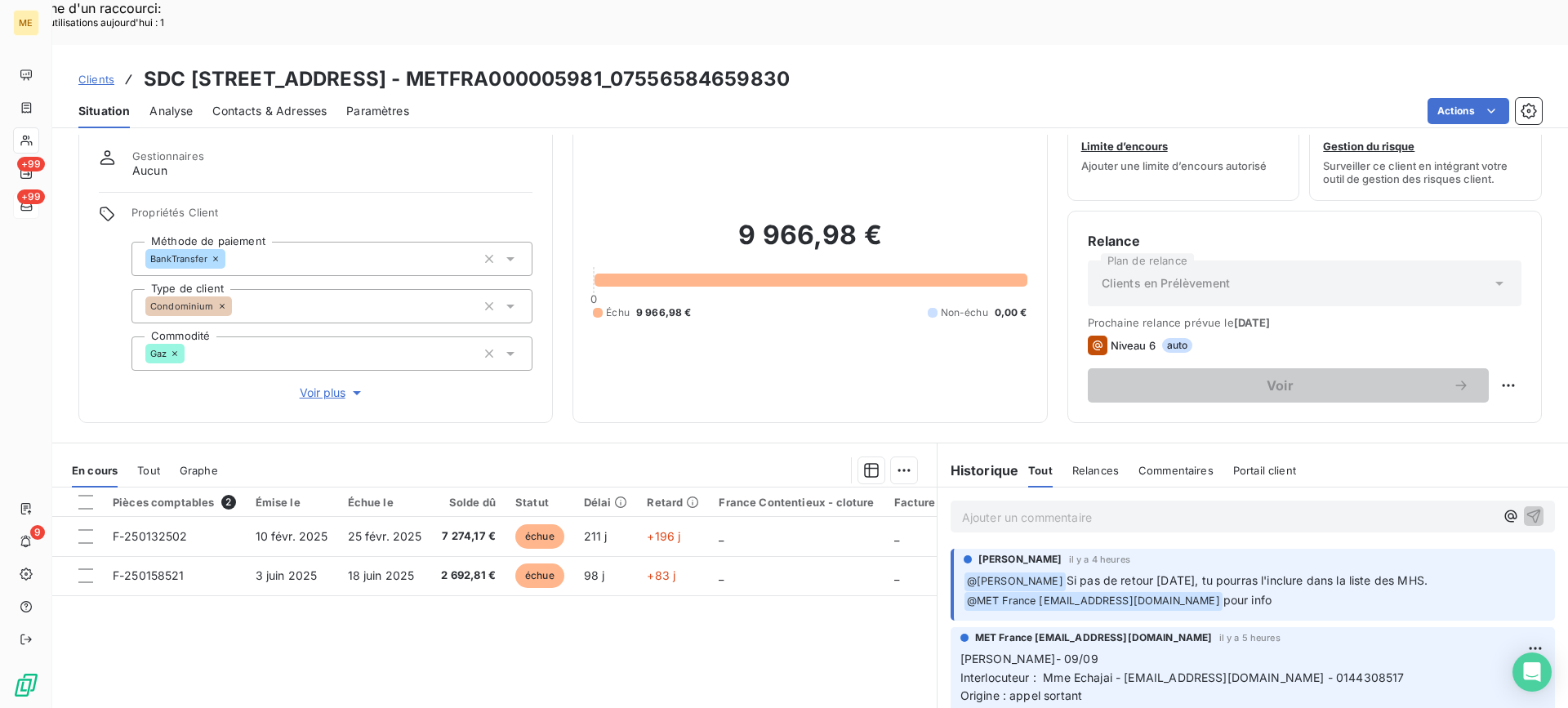
scroll to position [82, 0]
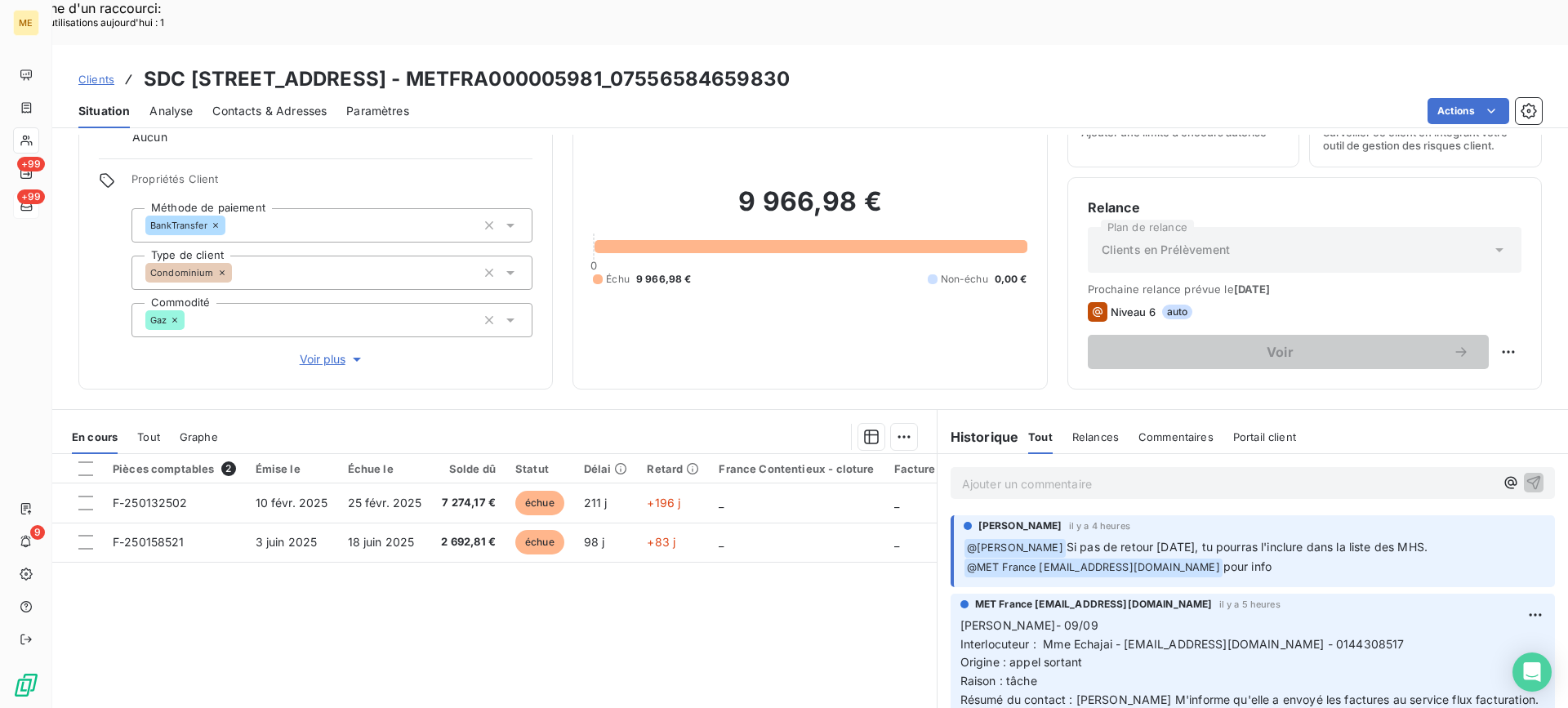
click at [999, 467] on div "Ajouter un commentaire ﻿" at bounding box center [1253, 483] width 604 height 32
click at [999, 474] on p "Ajouter un commentaire ﻿" at bounding box center [1228, 484] width 532 height 20
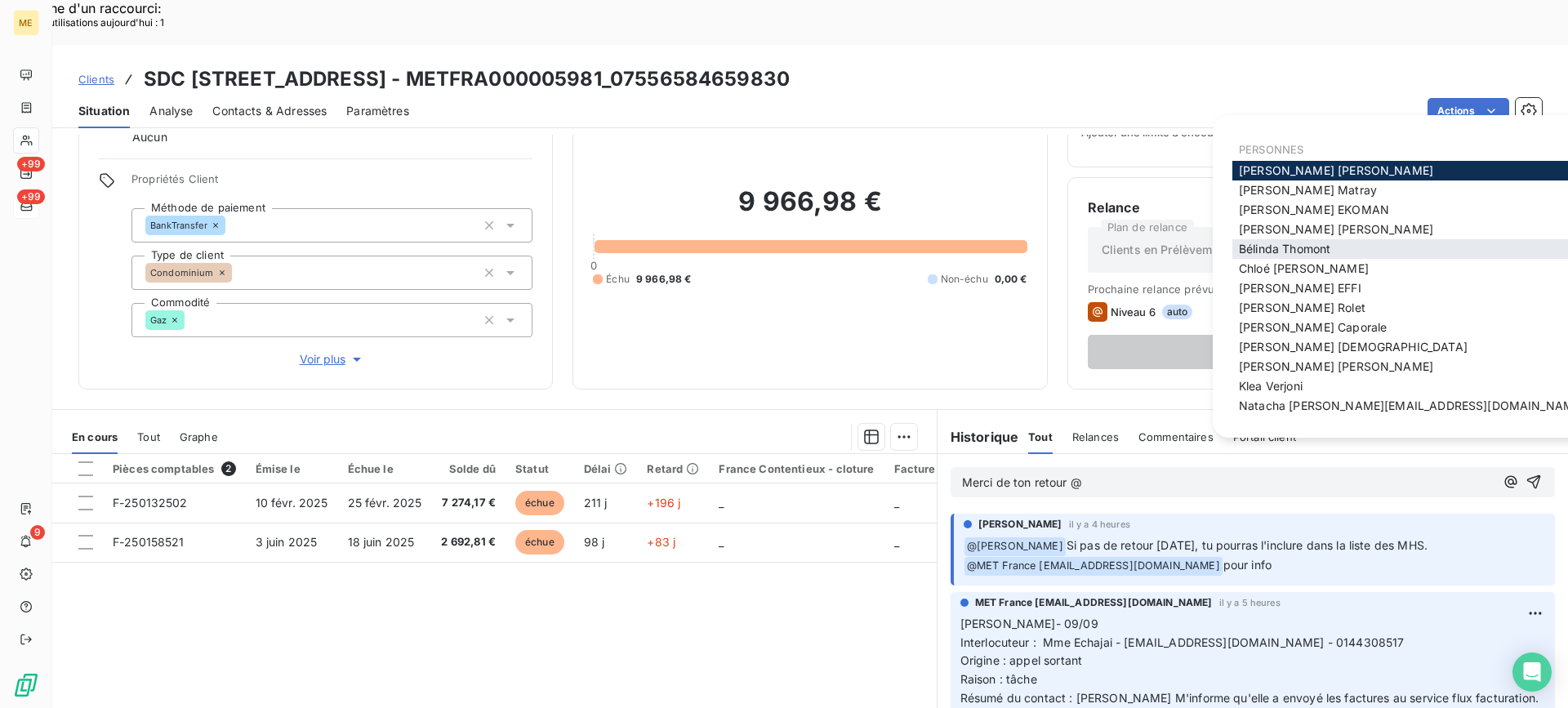
click at [1266, 251] on span "Bélinda Thomont" at bounding box center [1285, 249] width 91 height 14
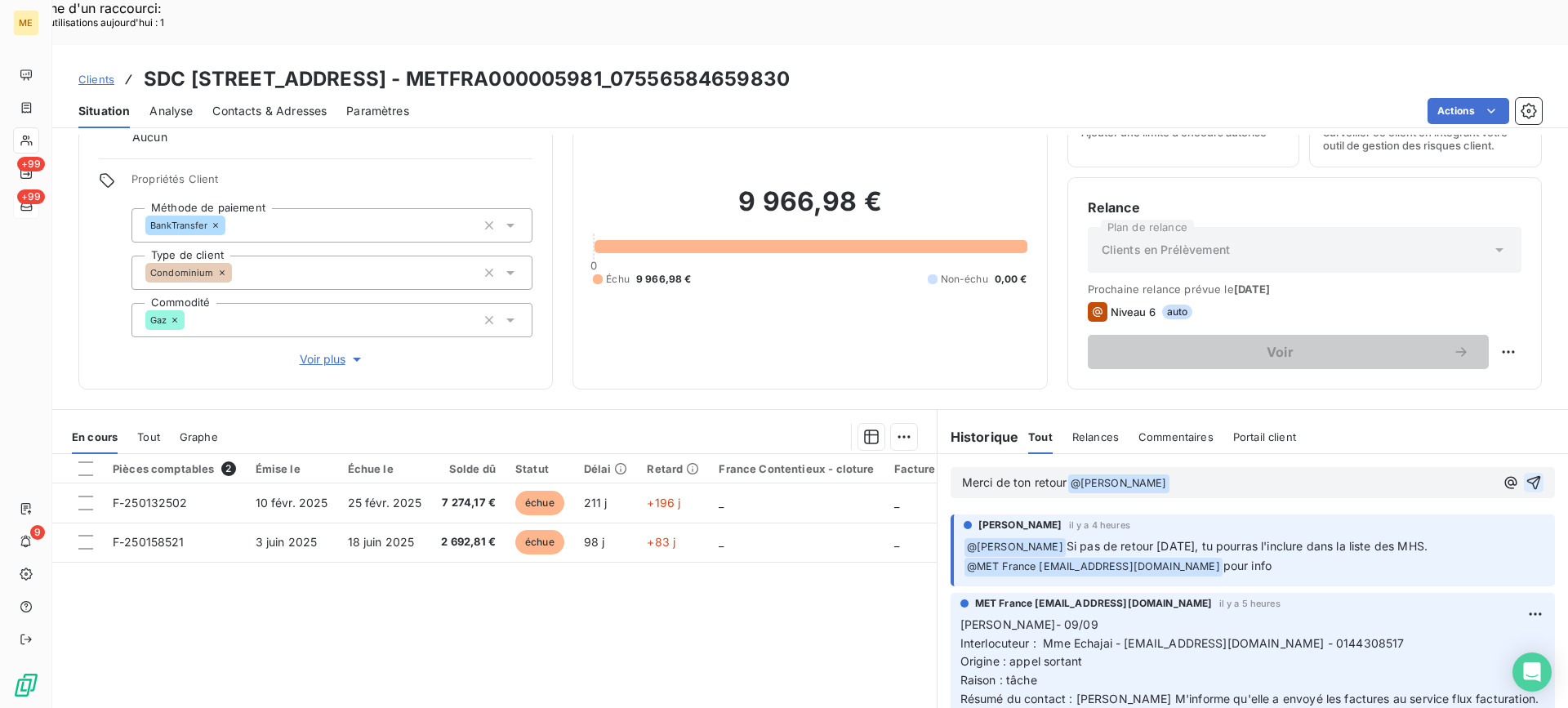
click at [1525, 475] on icon "button" at bounding box center [1533, 483] width 16 height 16
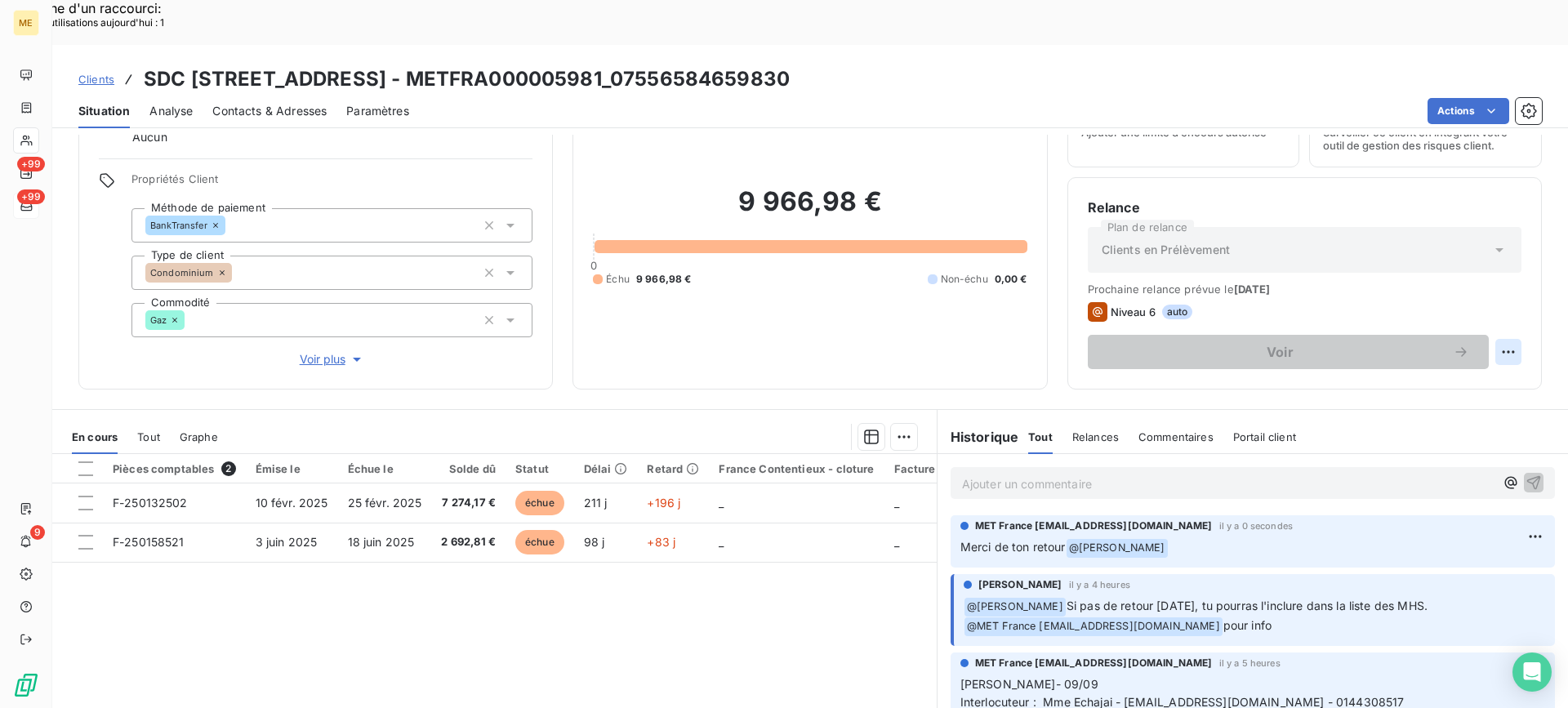
click at [1464, 343] on div "Replanifier cette action" at bounding box center [1428, 343] width 146 height 27
select select "8"
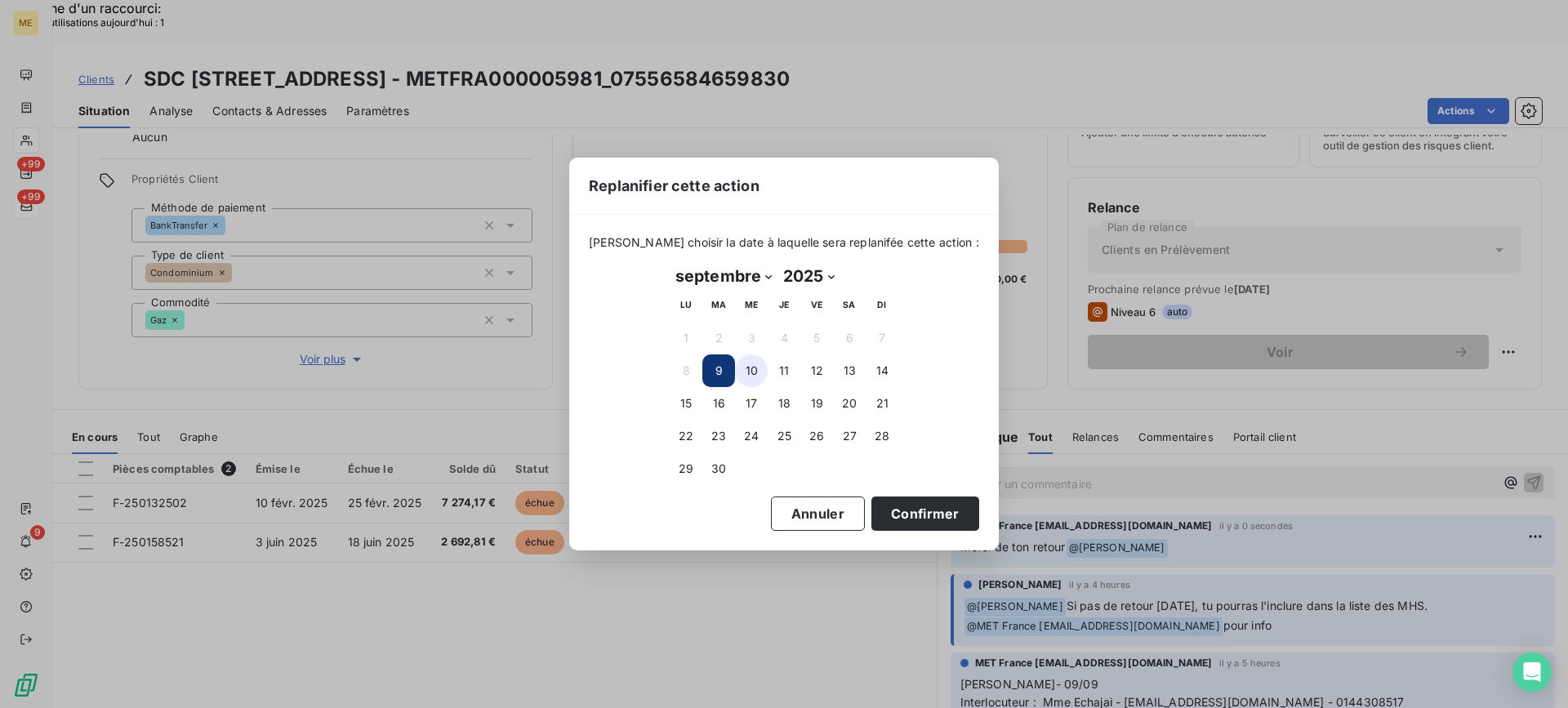
click at [756, 374] on button "10" at bounding box center [751, 370] width 33 height 33
click at [873, 507] on button "Confirmer" at bounding box center [926, 514] width 108 height 35
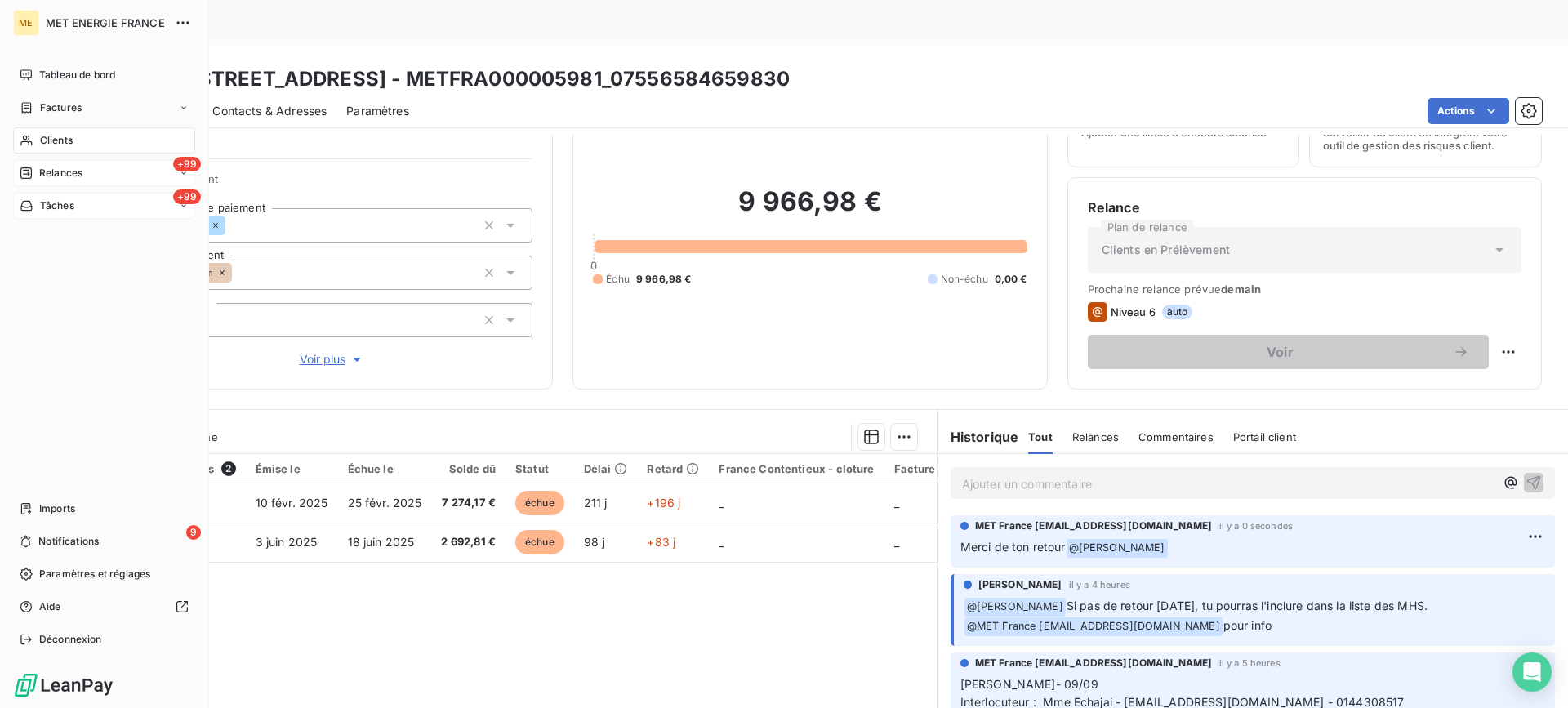
click at [28, 174] on icon at bounding box center [26, 173] width 12 height 12
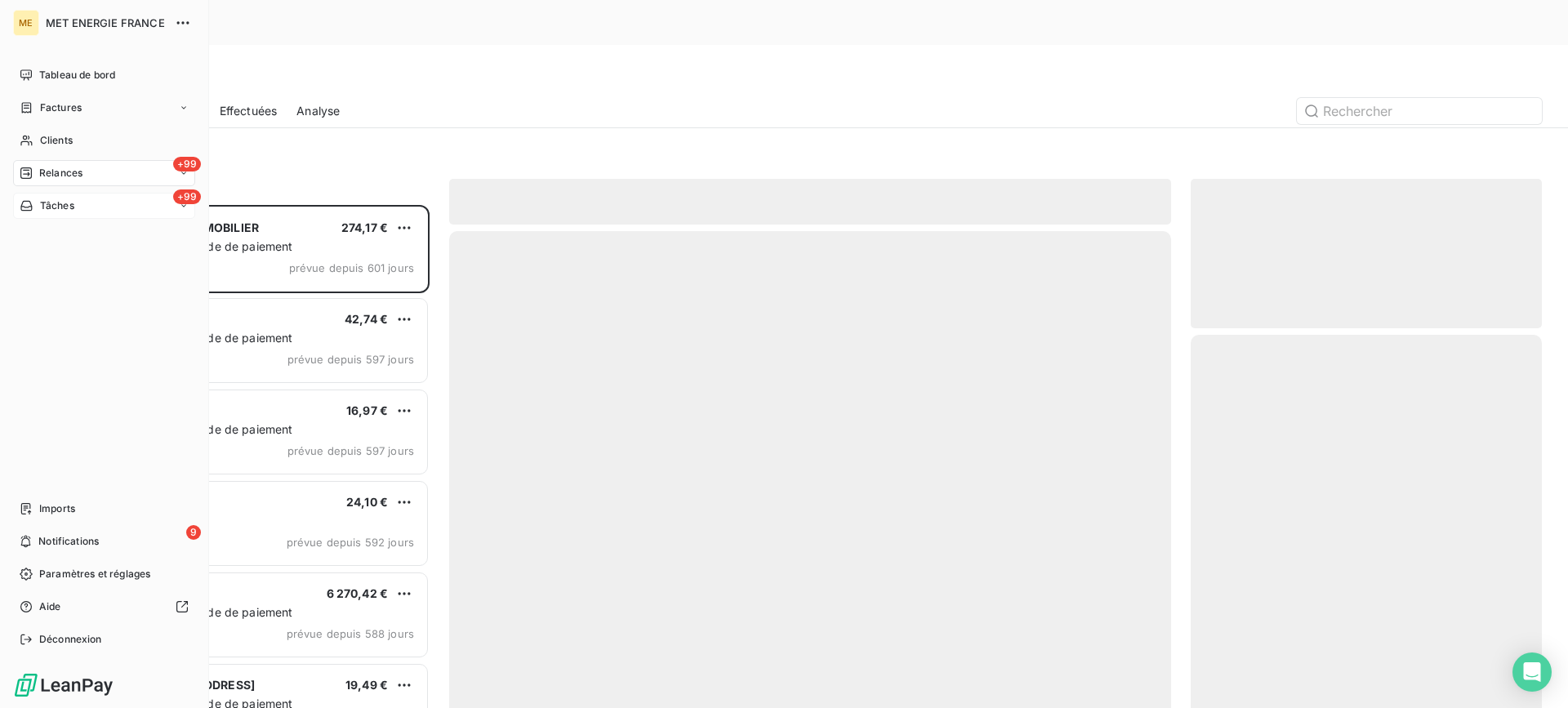
scroll to position [536, 339]
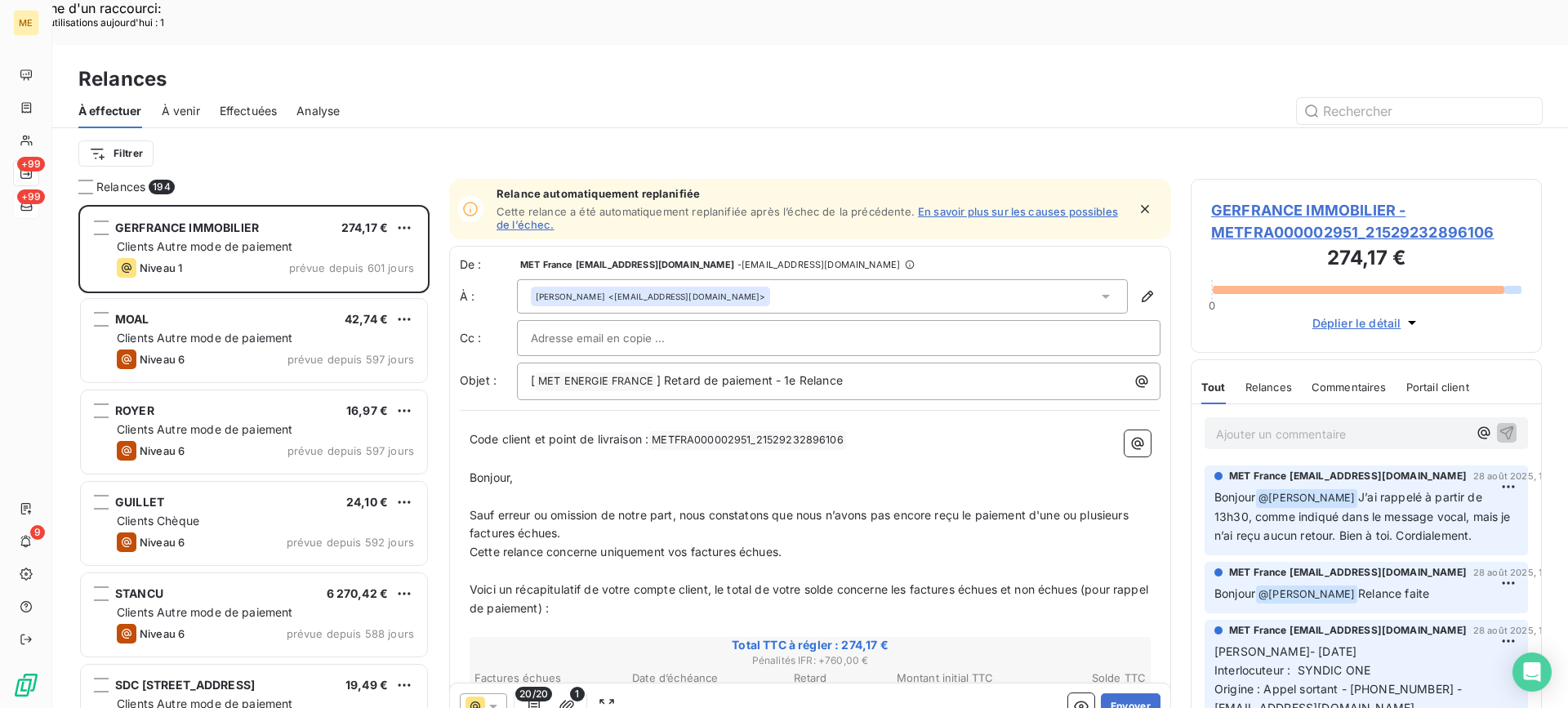
click at [267, 103] on span "Effectuées" at bounding box center [248, 111] width 58 height 16
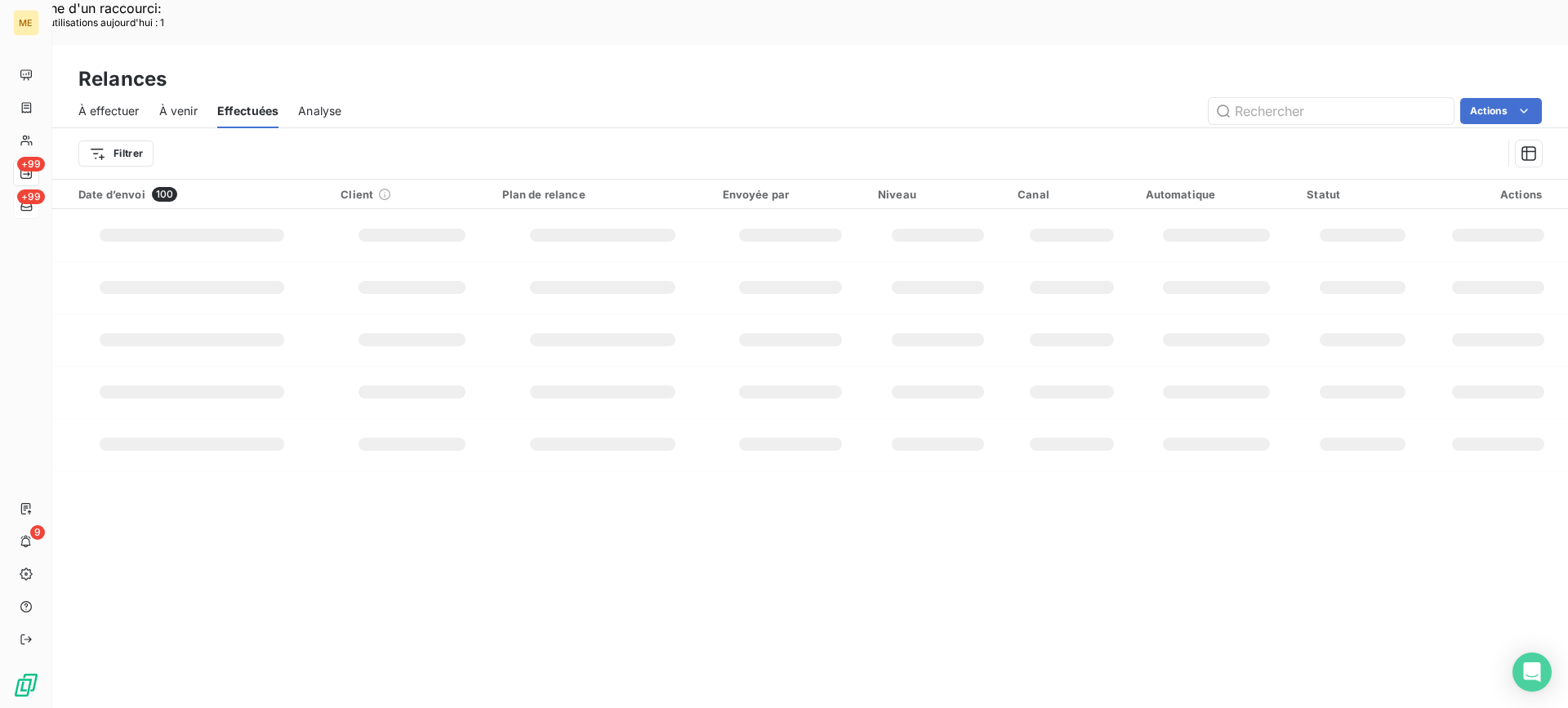
click at [103, 94] on div "À effectuer" at bounding box center [109, 111] width 61 height 35
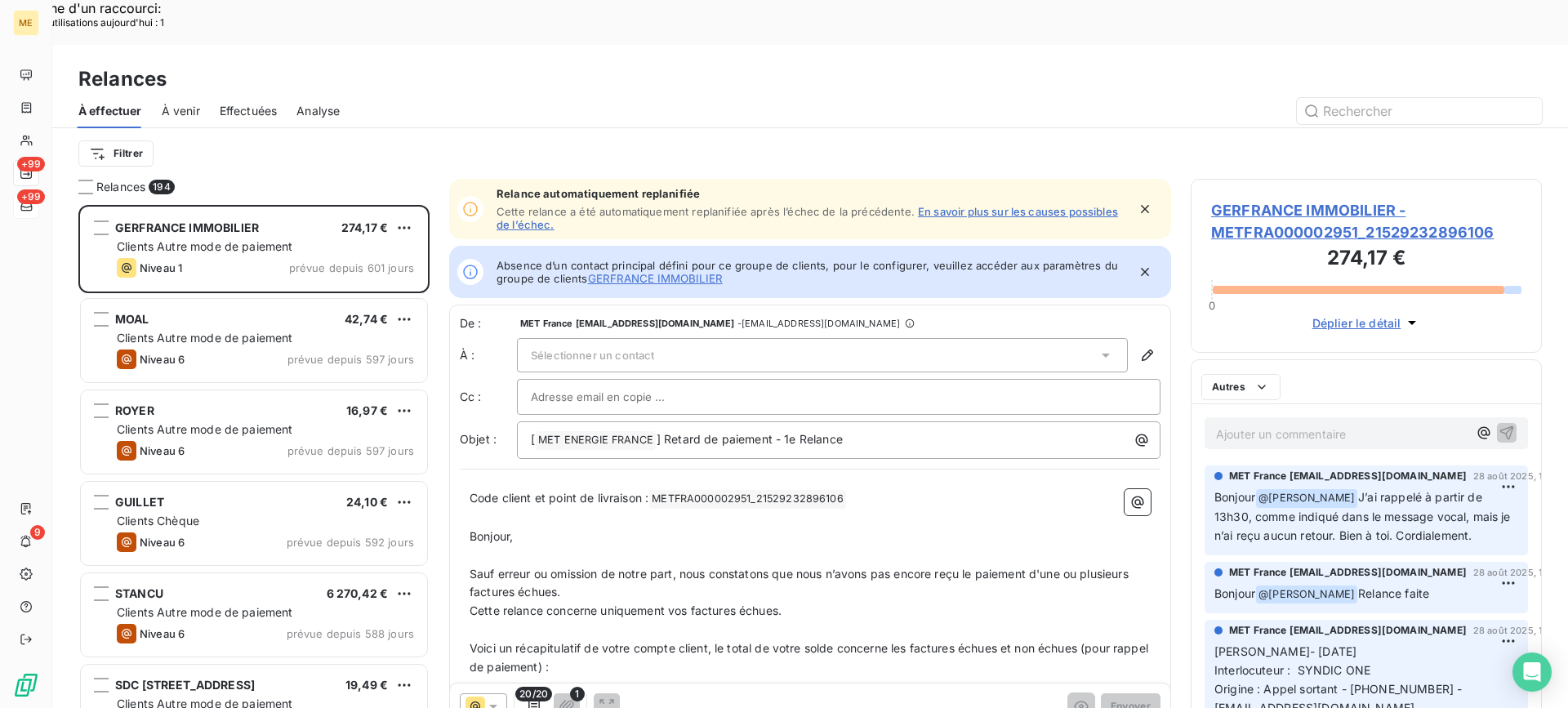
scroll to position [536, 339]
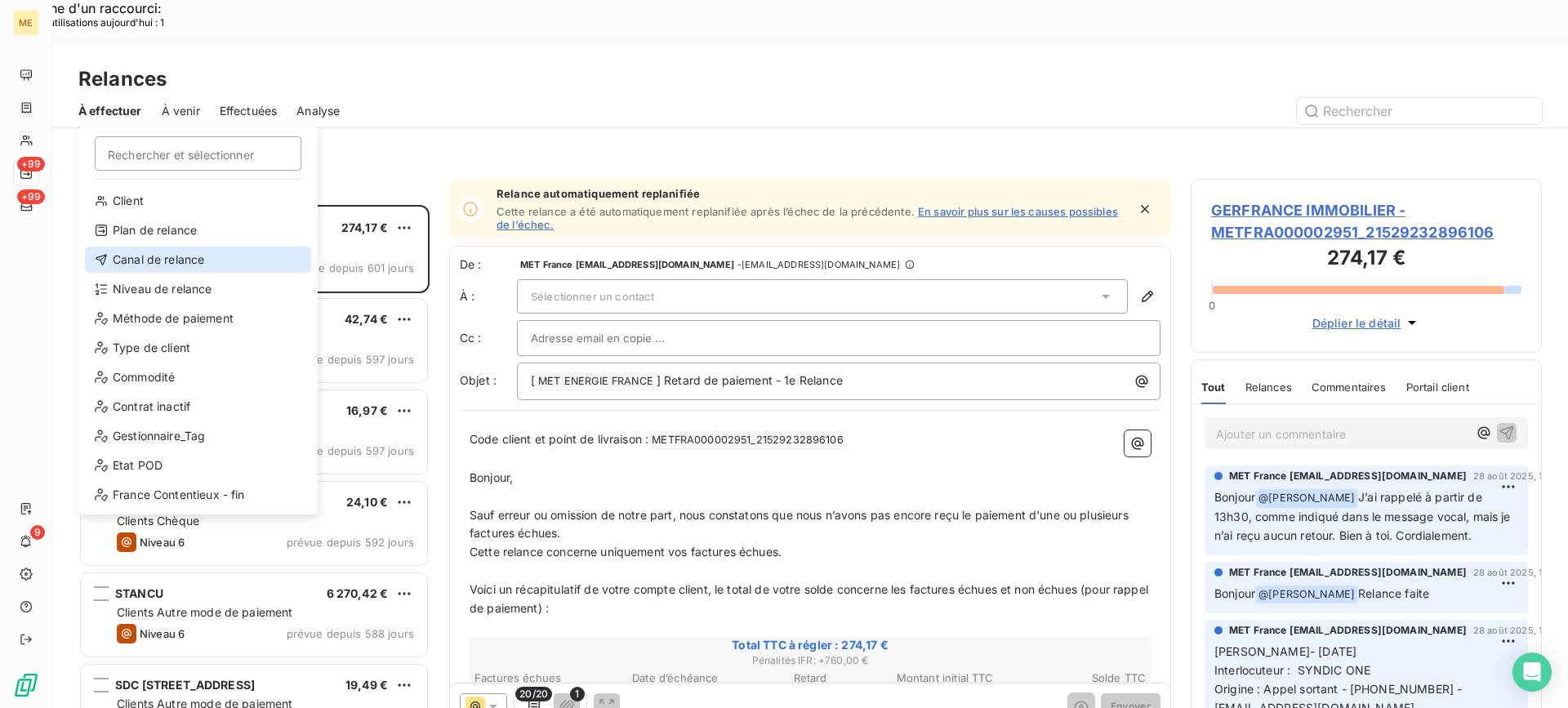
click at [194, 267] on div "Canal de relance" at bounding box center [198, 260] width 226 height 27
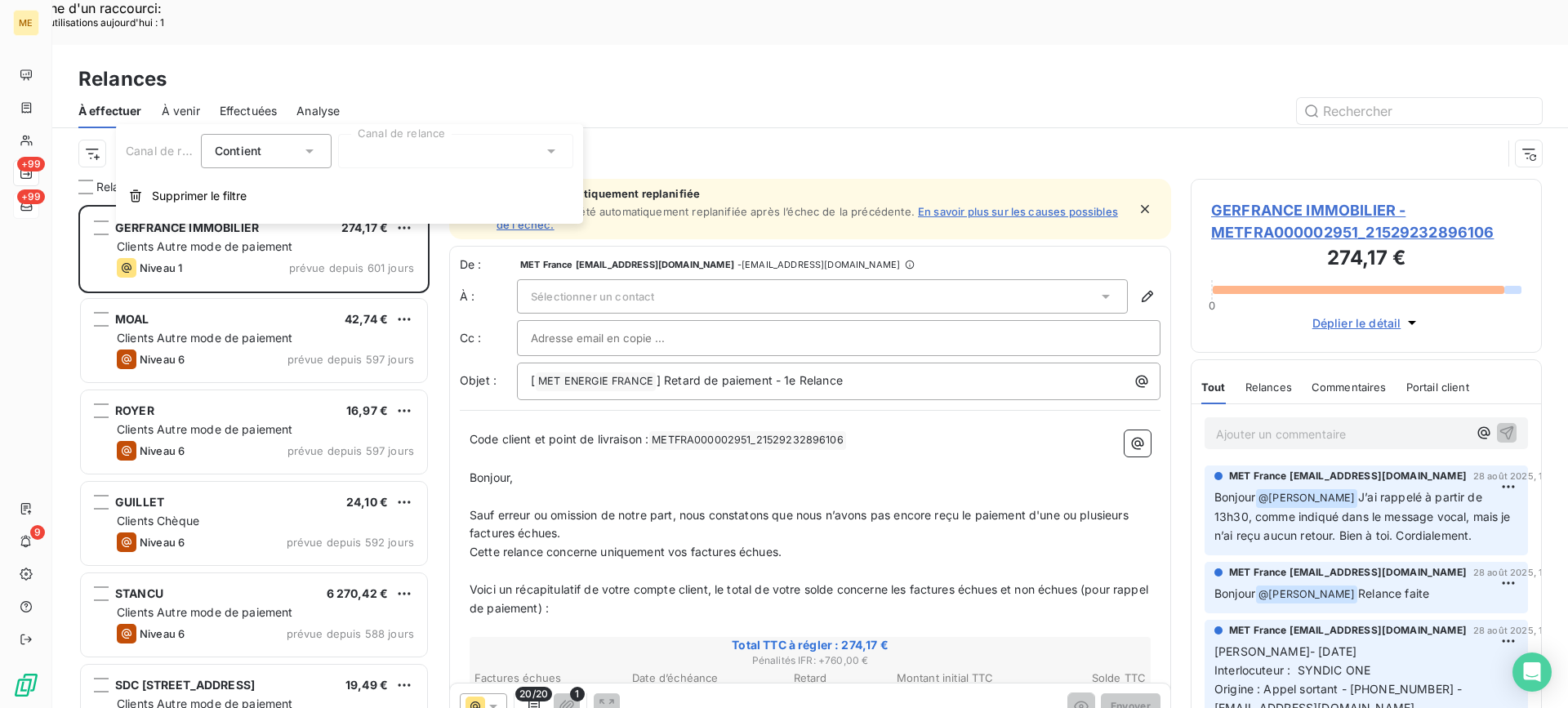
click at [382, 149] on div at bounding box center [456, 151] width 236 height 35
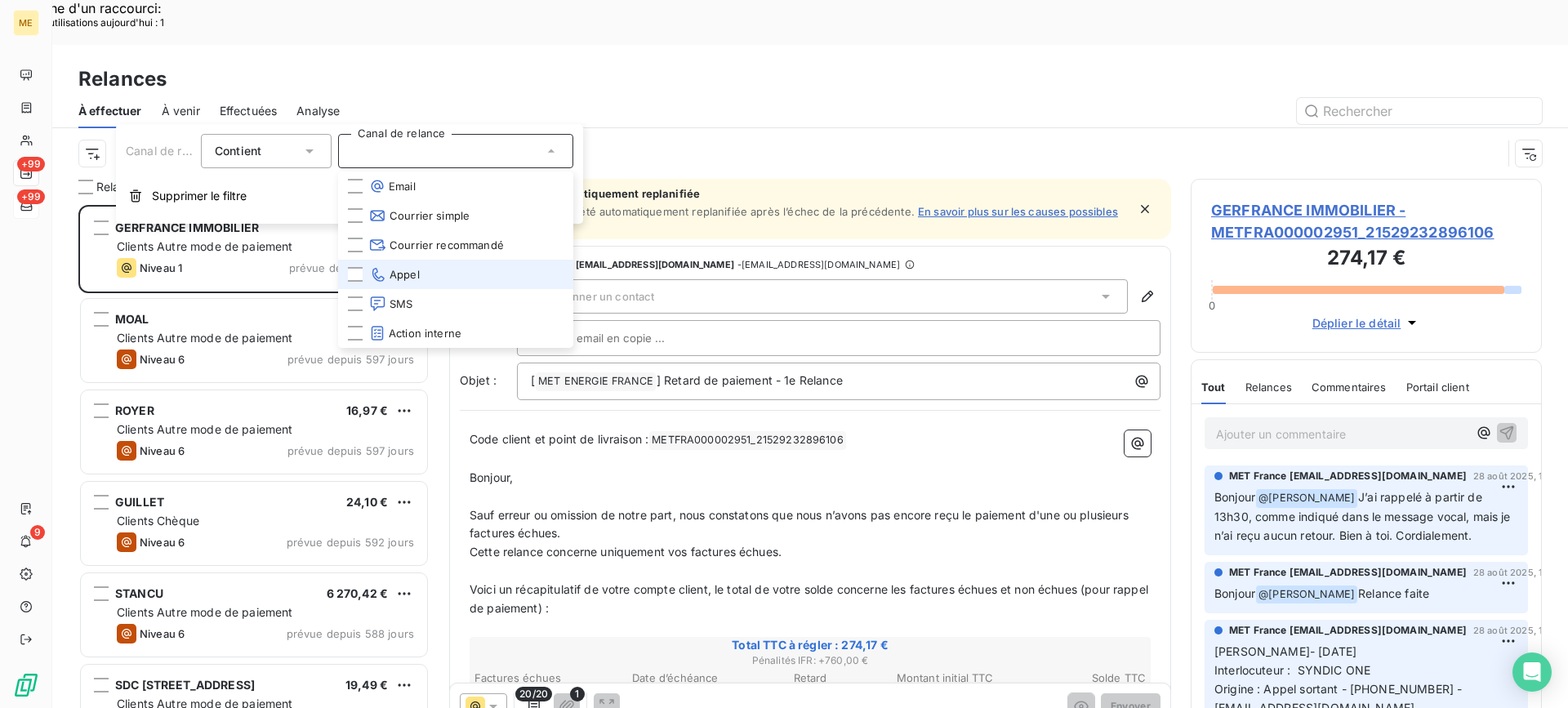
click at [426, 271] on li "Appel" at bounding box center [456, 274] width 236 height 29
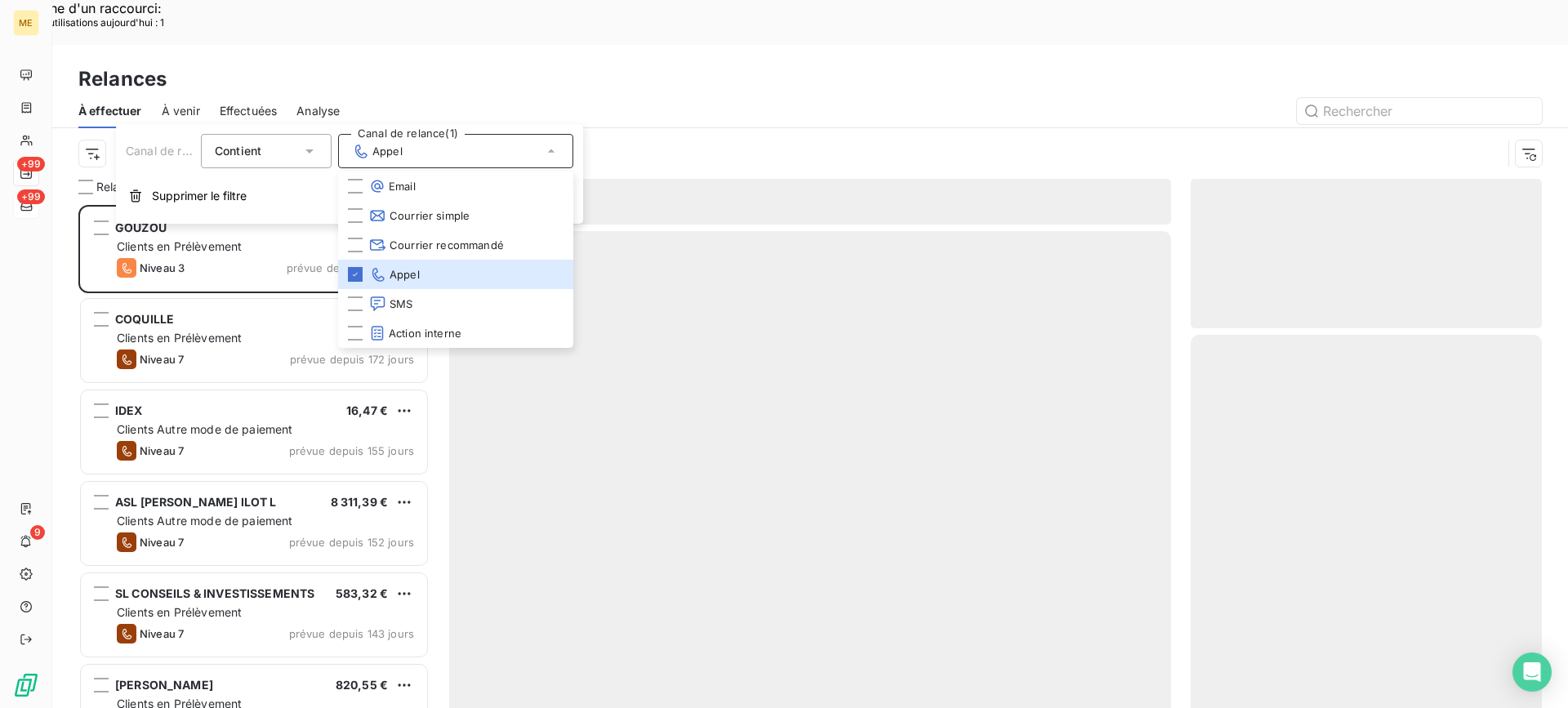
scroll to position [536, 339]
click at [466, 98] on div at bounding box center [951, 112] width 1183 height 27
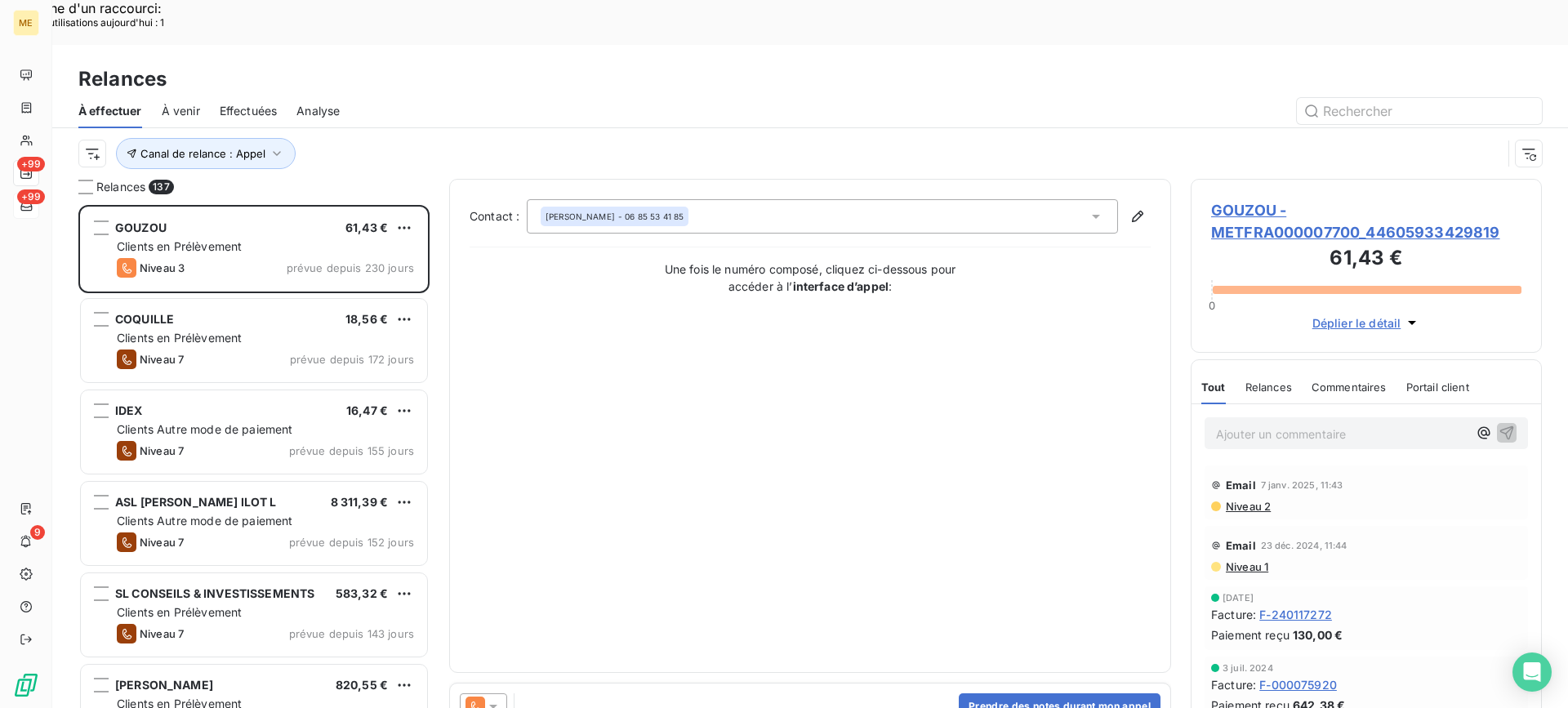
click at [109, 138] on div "Canal de relance : Appel" at bounding box center [790, 153] width 1424 height 31
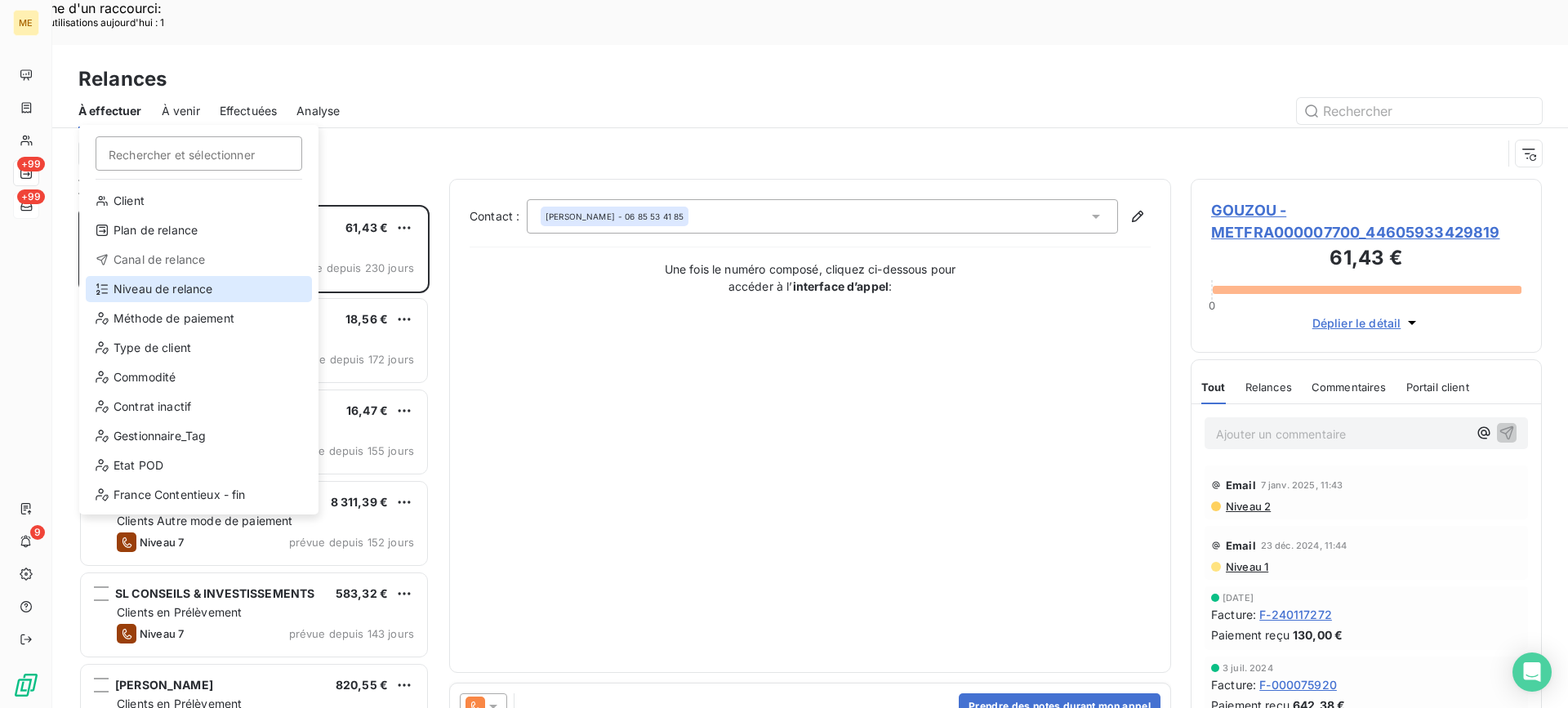
click at [182, 285] on div "Niveau de relance" at bounding box center [198, 290] width 226 height 27
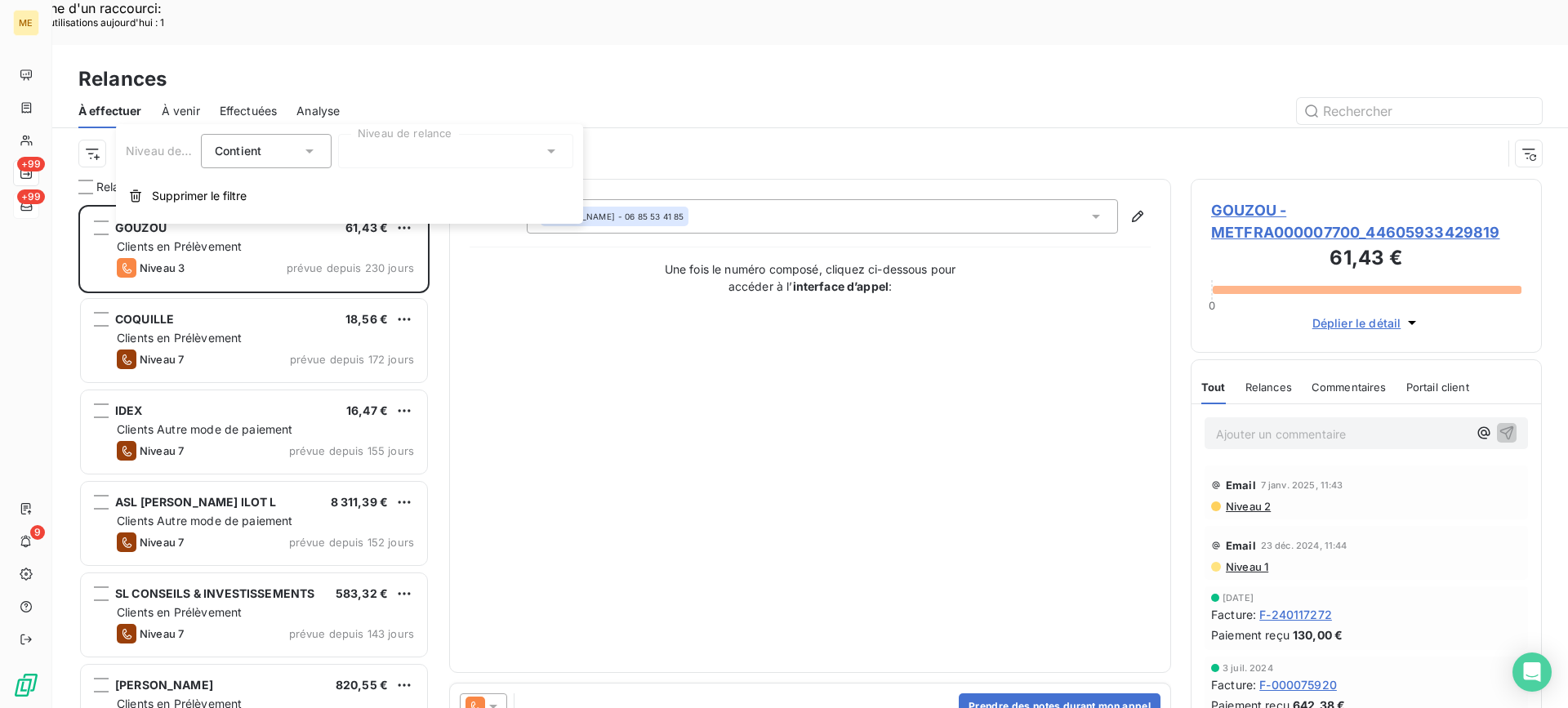
click at [428, 175] on div "Niveau de relance Contient is Niveau de relance Supprimer le filtre" at bounding box center [349, 174] width 467 height 99
click at [433, 165] on div at bounding box center [456, 151] width 236 height 35
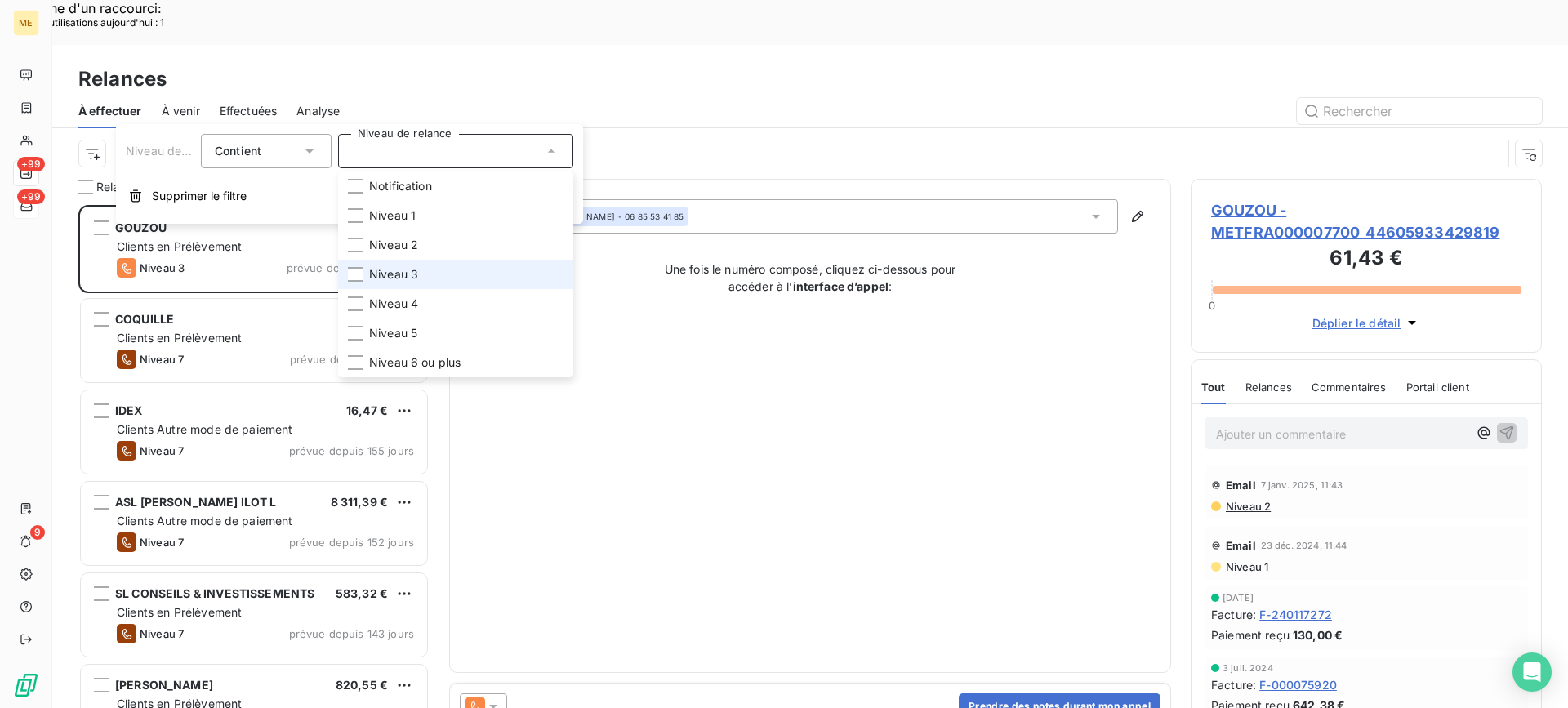
click at [415, 267] on span "Niveau 3" at bounding box center [393, 275] width 49 height 16
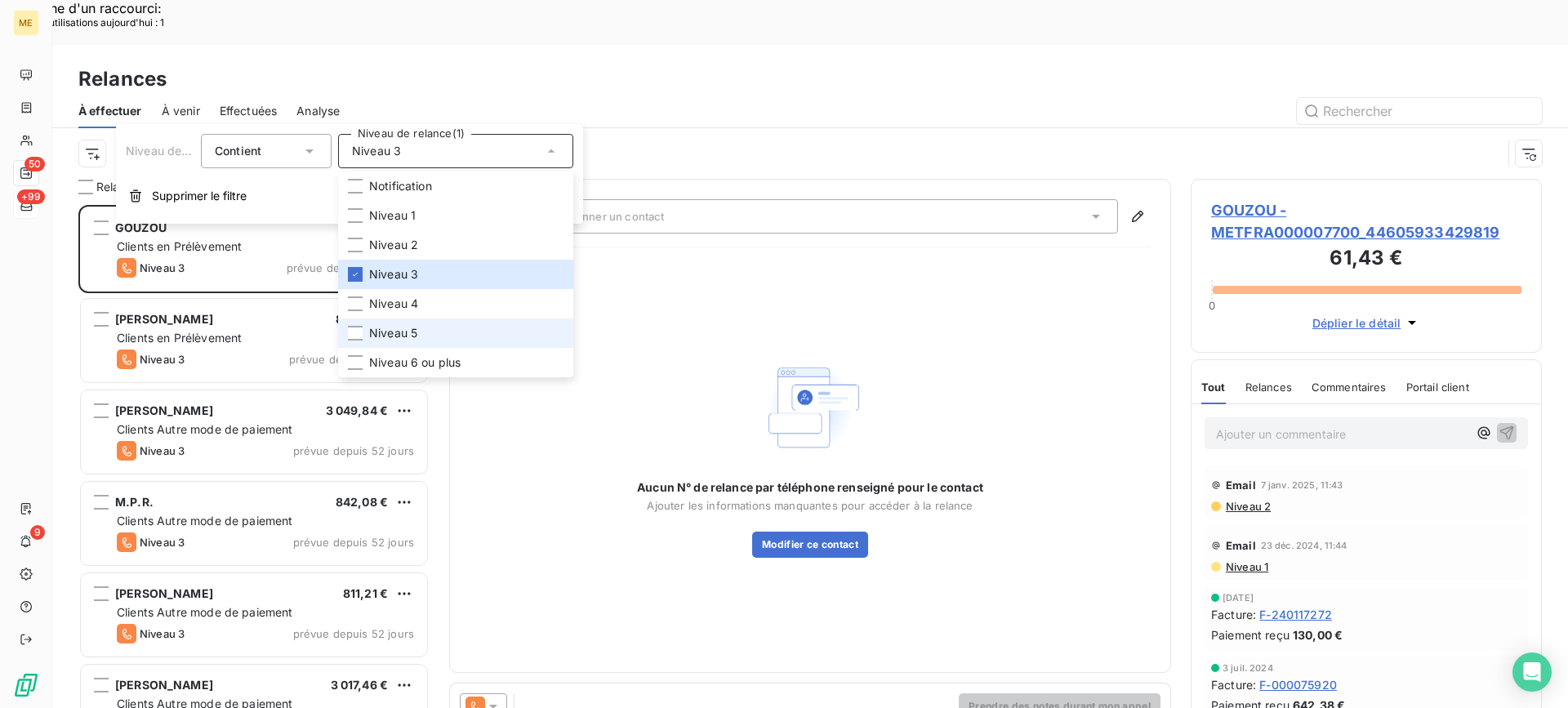
click at [394, 322] on li "Niveau 5" at bounding box center [456, 333] width 236 height 29
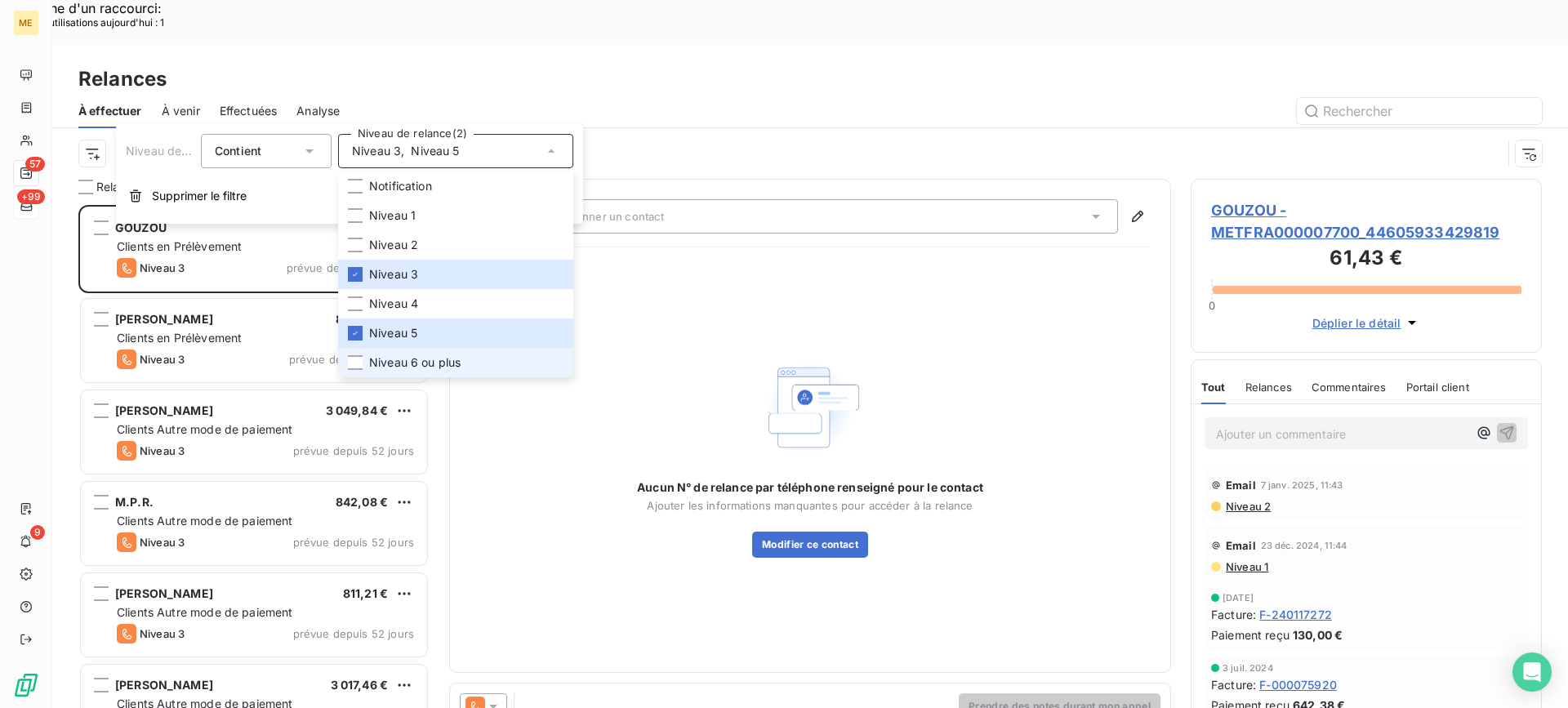
click at [382, 363] on span "Niveau 6 ou plus" at bounding box center [415, 362] width 91 height 16
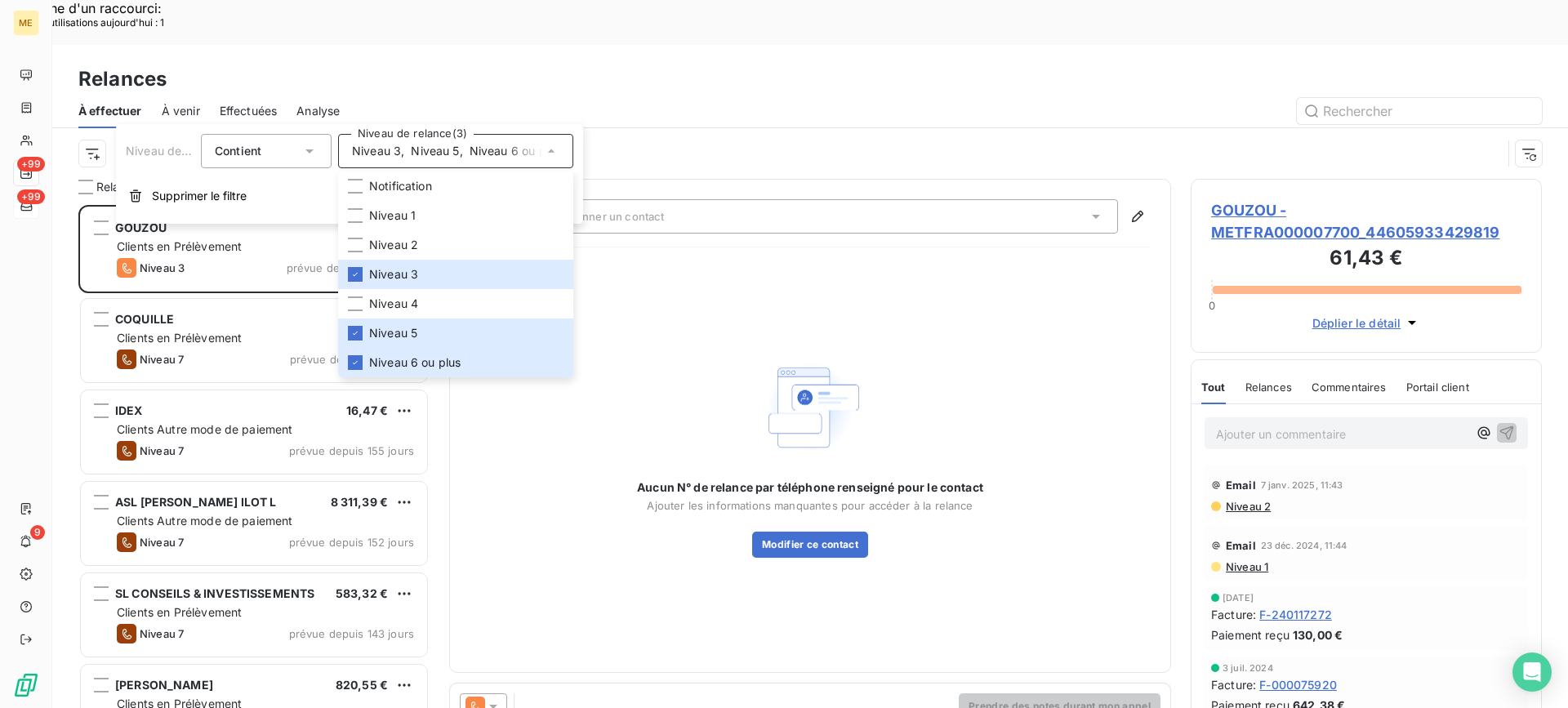
click at [497, 98] on div at bounding box center [951, 112] width 1183 height 27
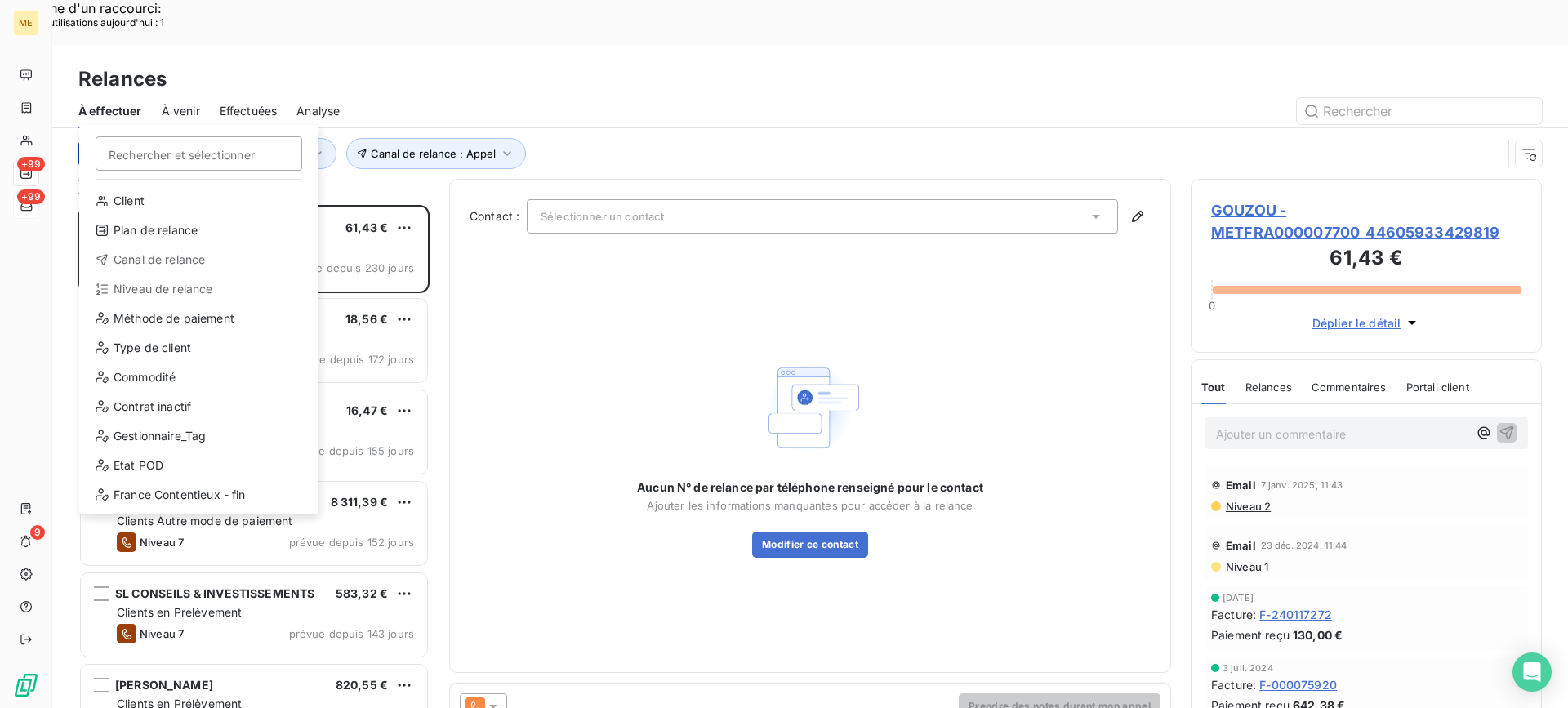
click at [157, 440] on div "Gestionnaire_Tag" at bounding box center [198, 437] width 226 height 27
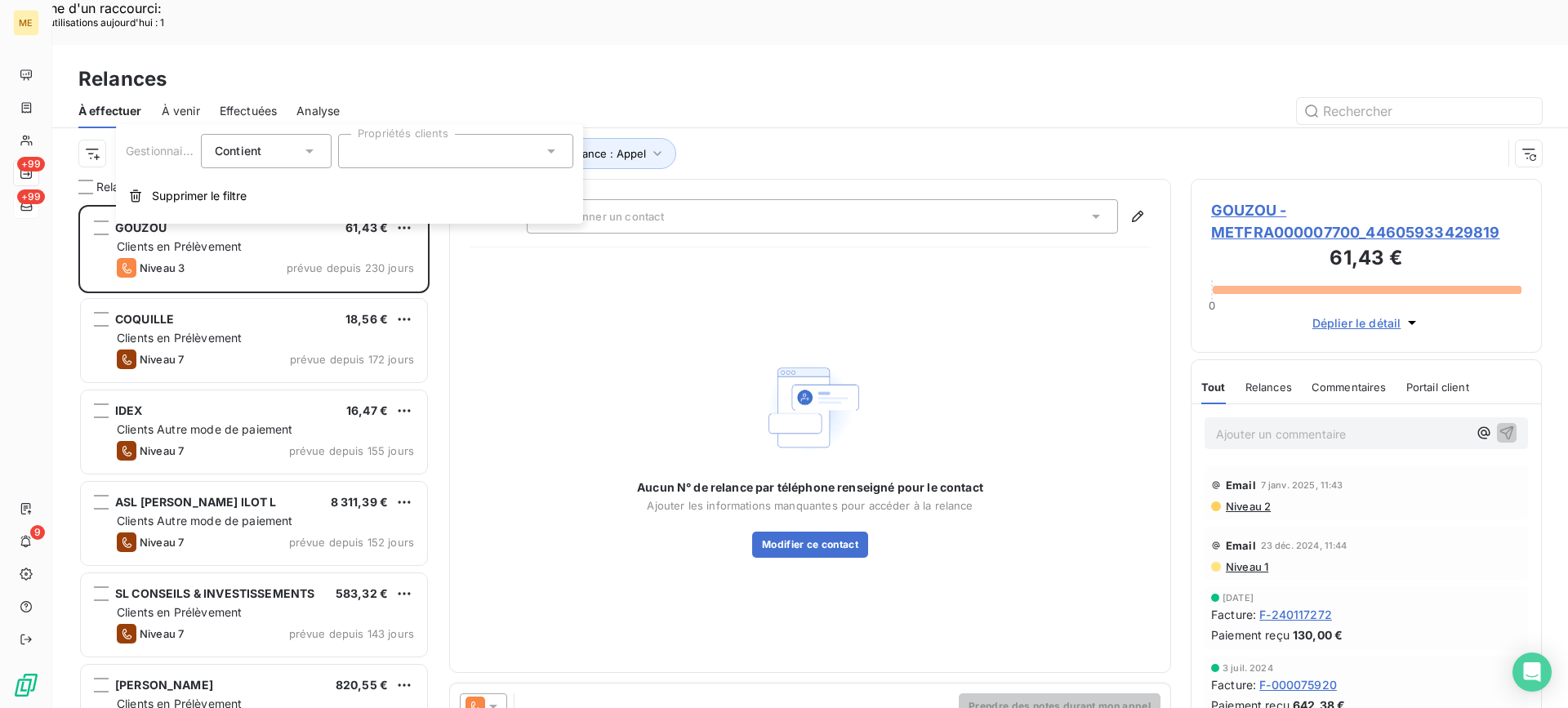
click at [391, 146] on div at bounding box center [456, 151] width 236 height 35
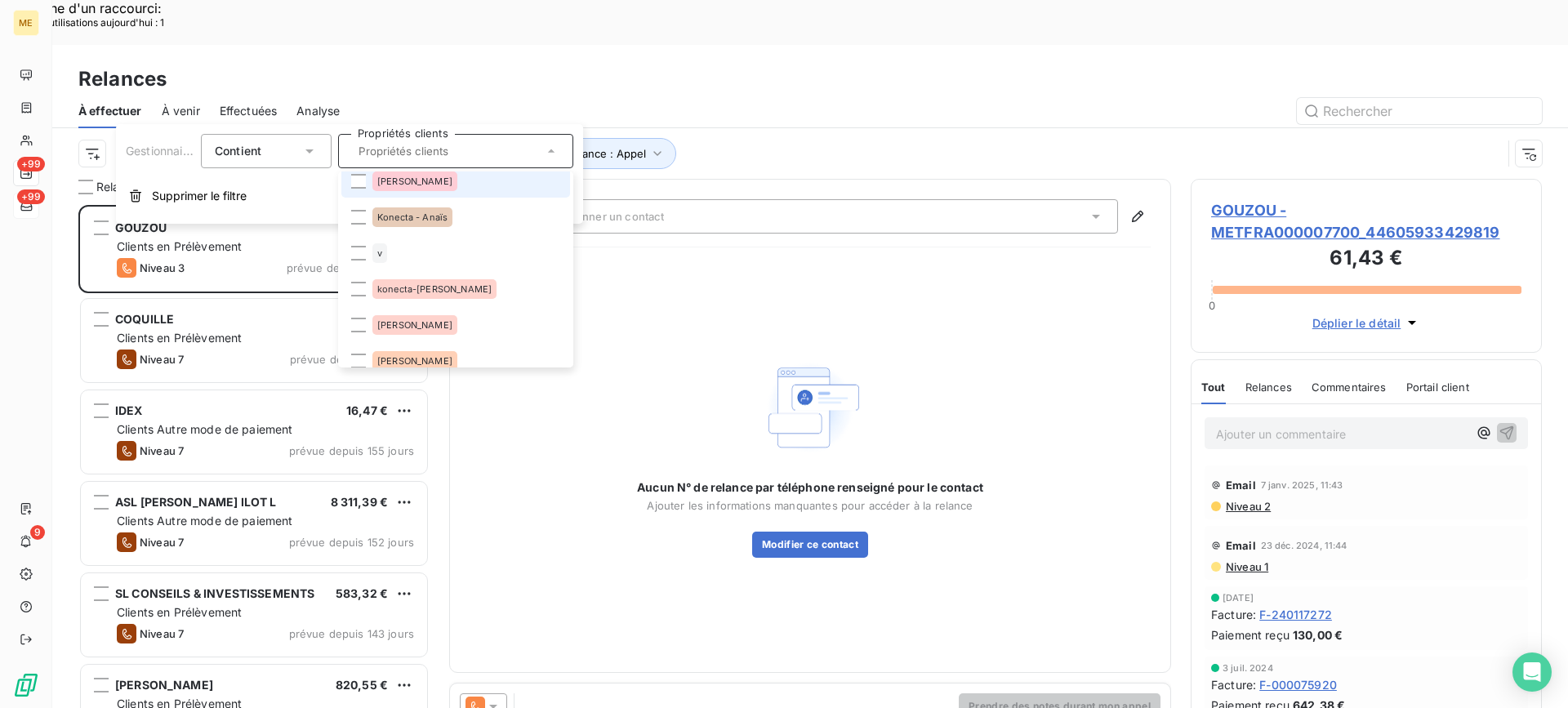
scroll to position [163, 0]
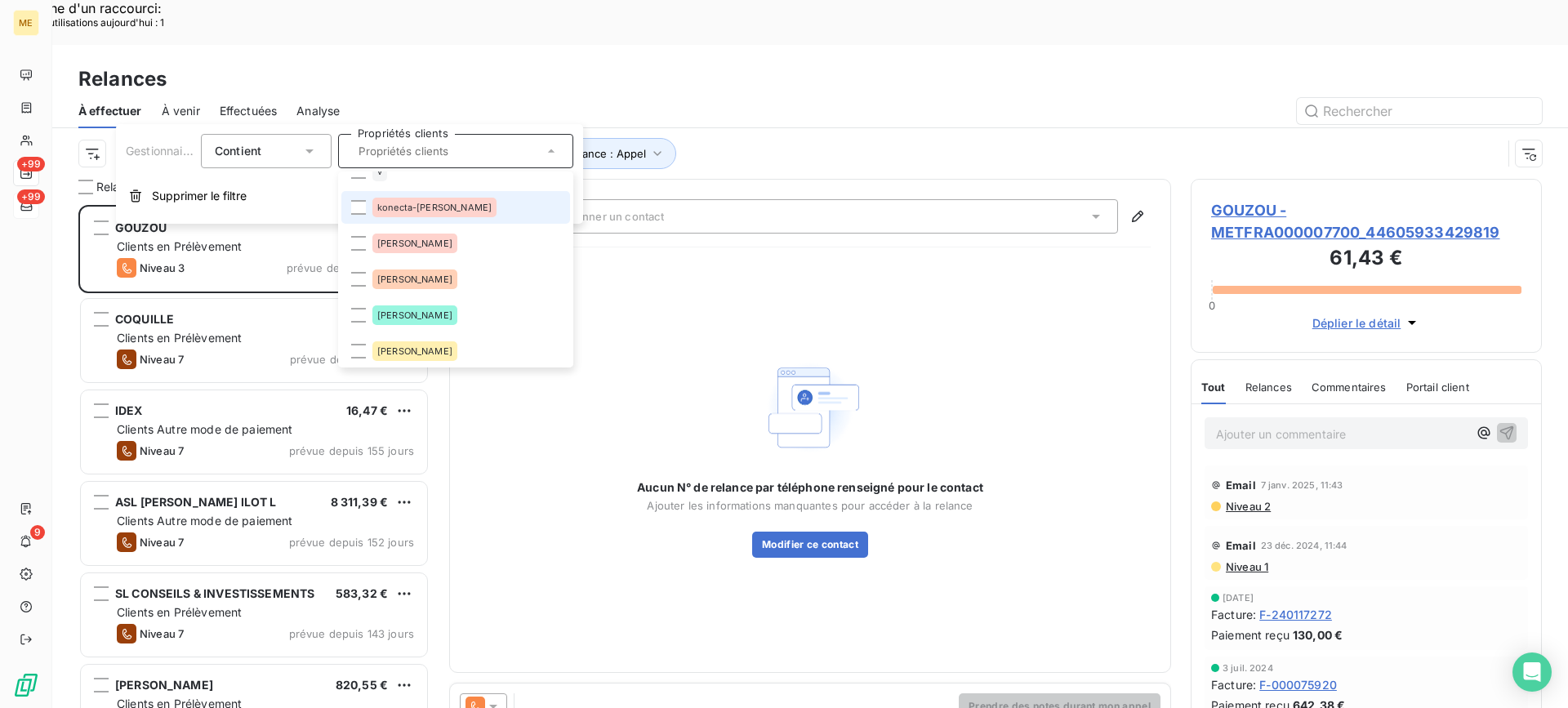
click at [456, 214] on li "konecta-[PERSON_NAME]" at bounding box center [455, 207] width 229 height 33
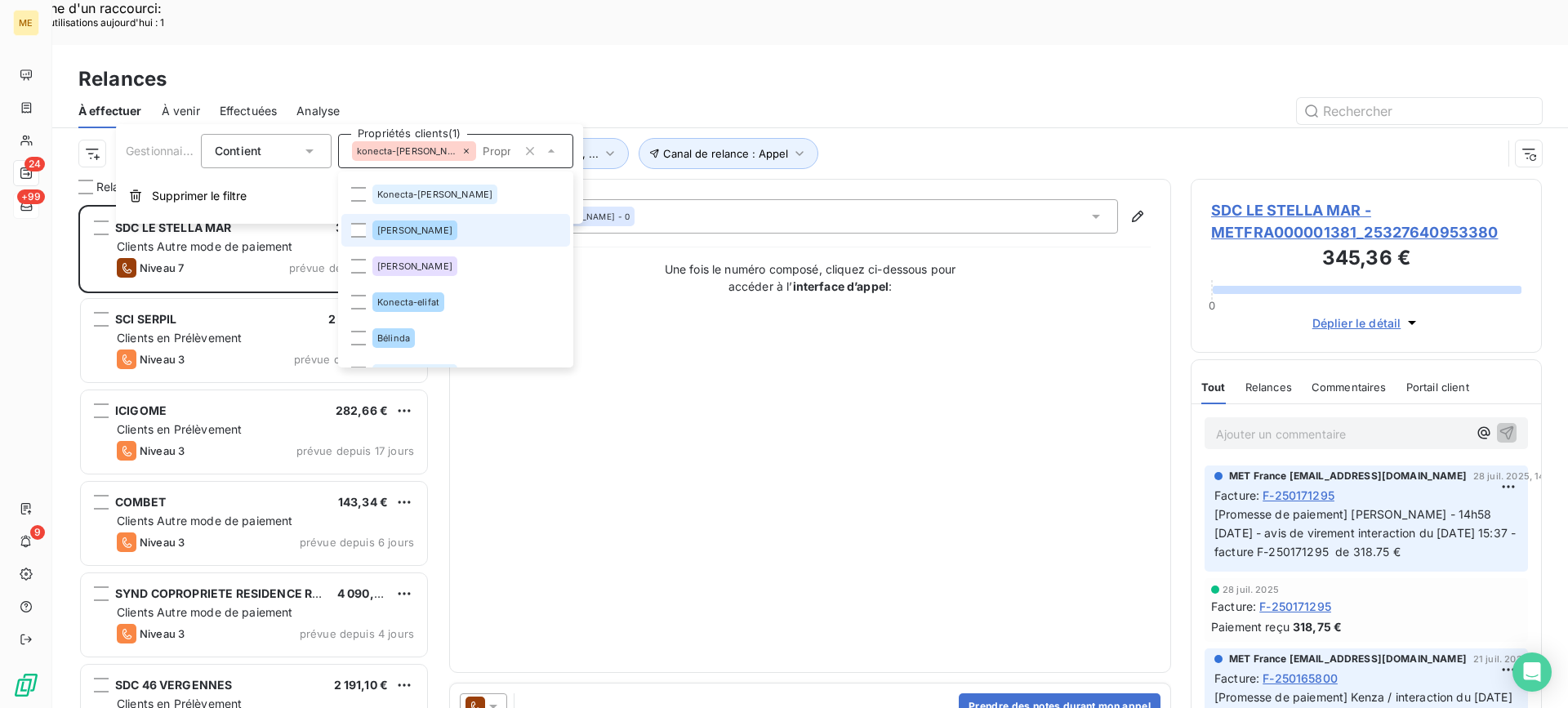
scroll to position [490, 0]
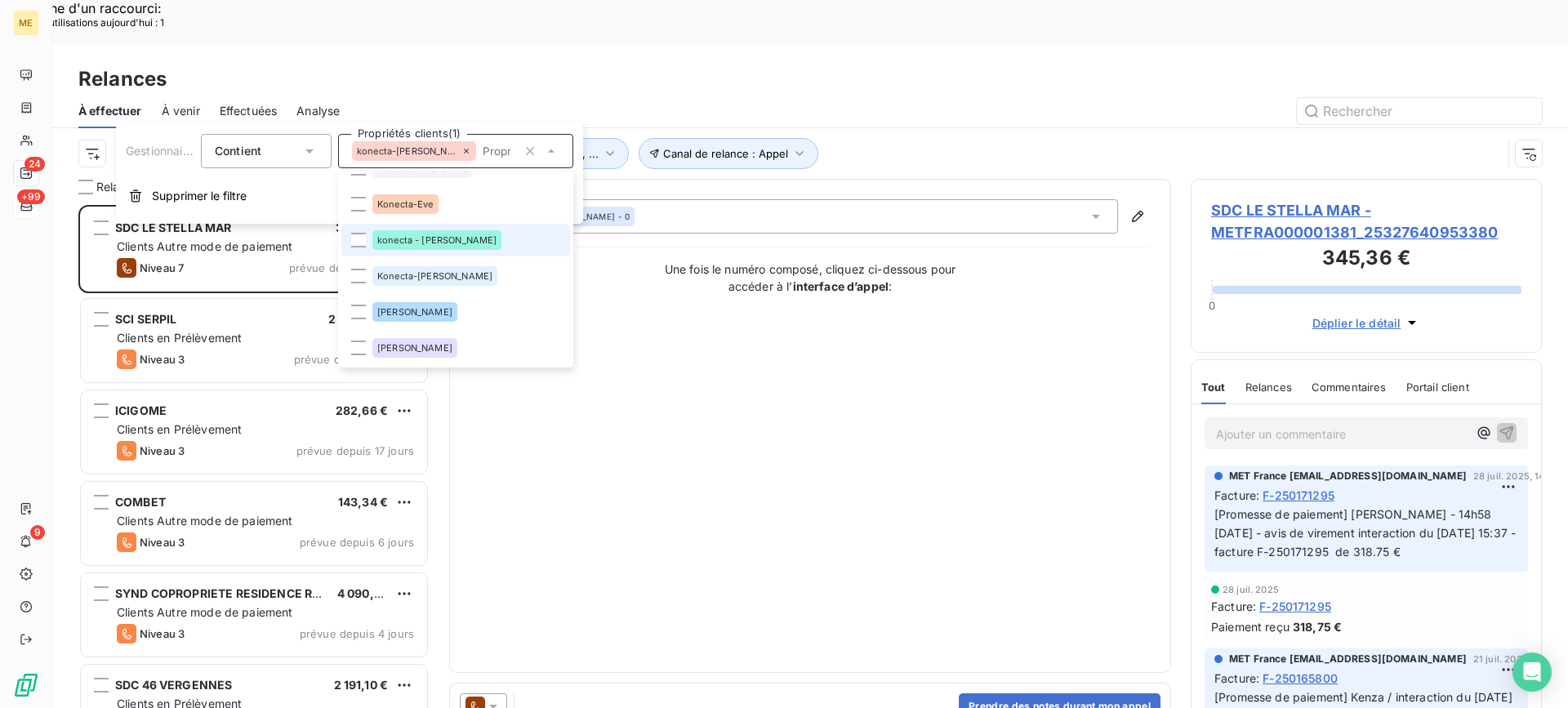
click at [427, 238] on span "konecta - lisa" at bounding box center [437, 240] width 120 height 10
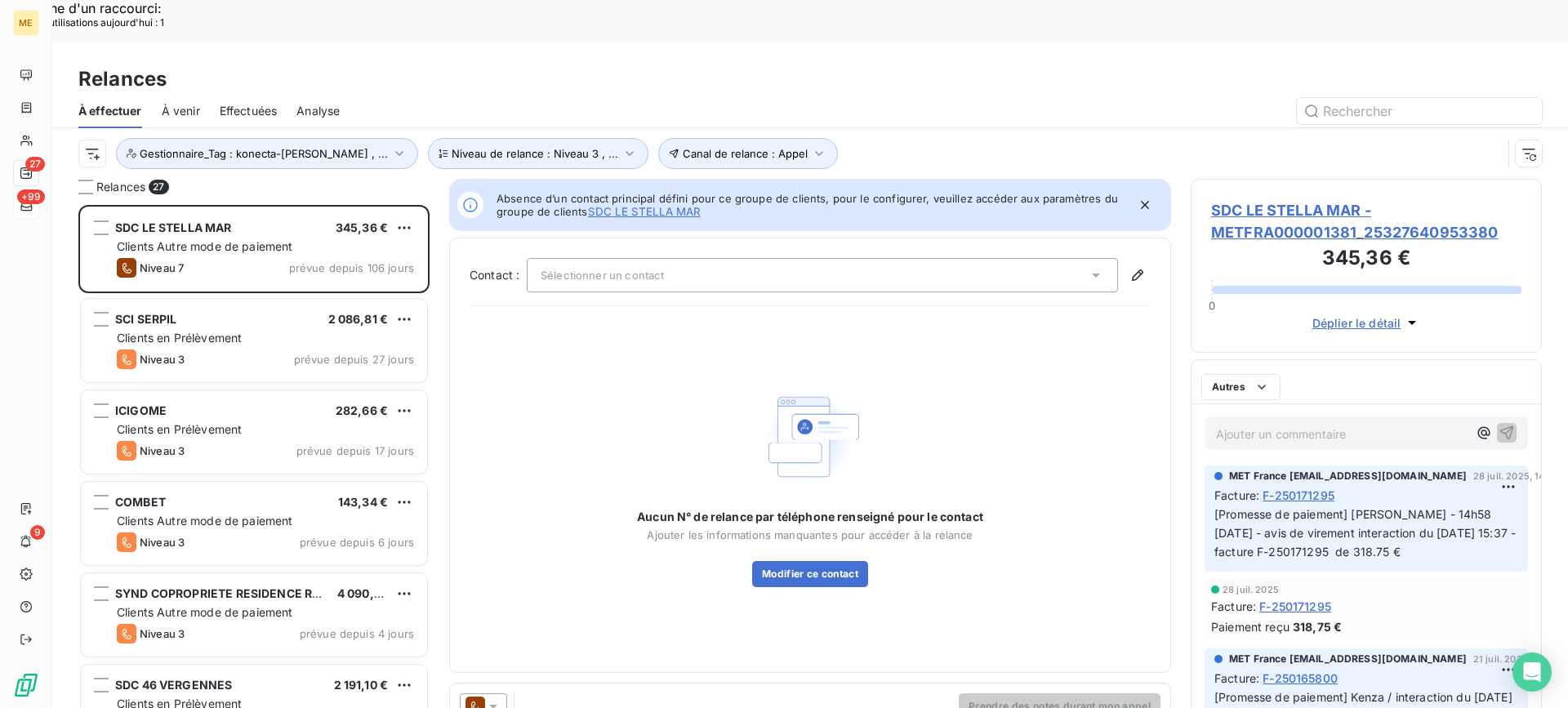
click at [905, 98] on div at bounding box center [951, 112] width 1183 height 27
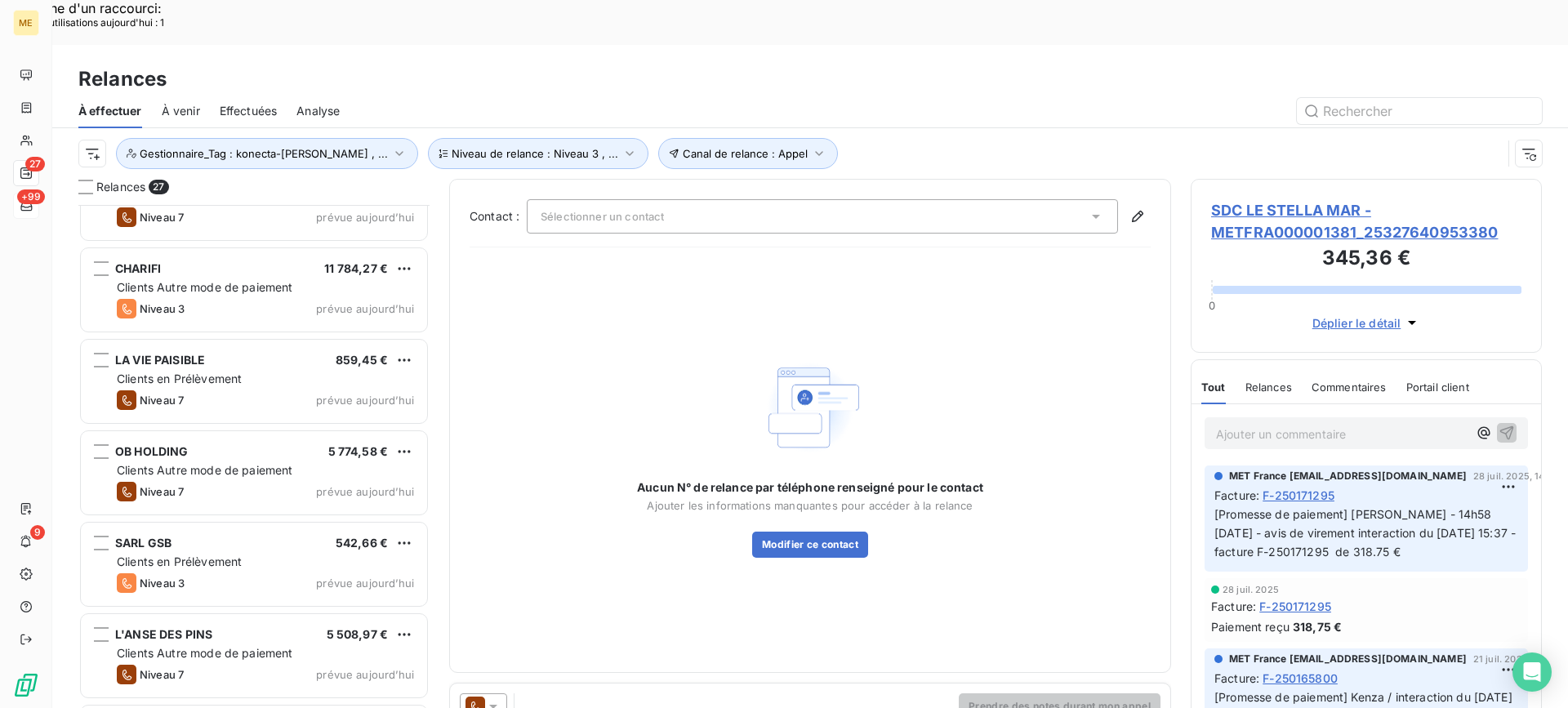
scroll to position [1923, 0]
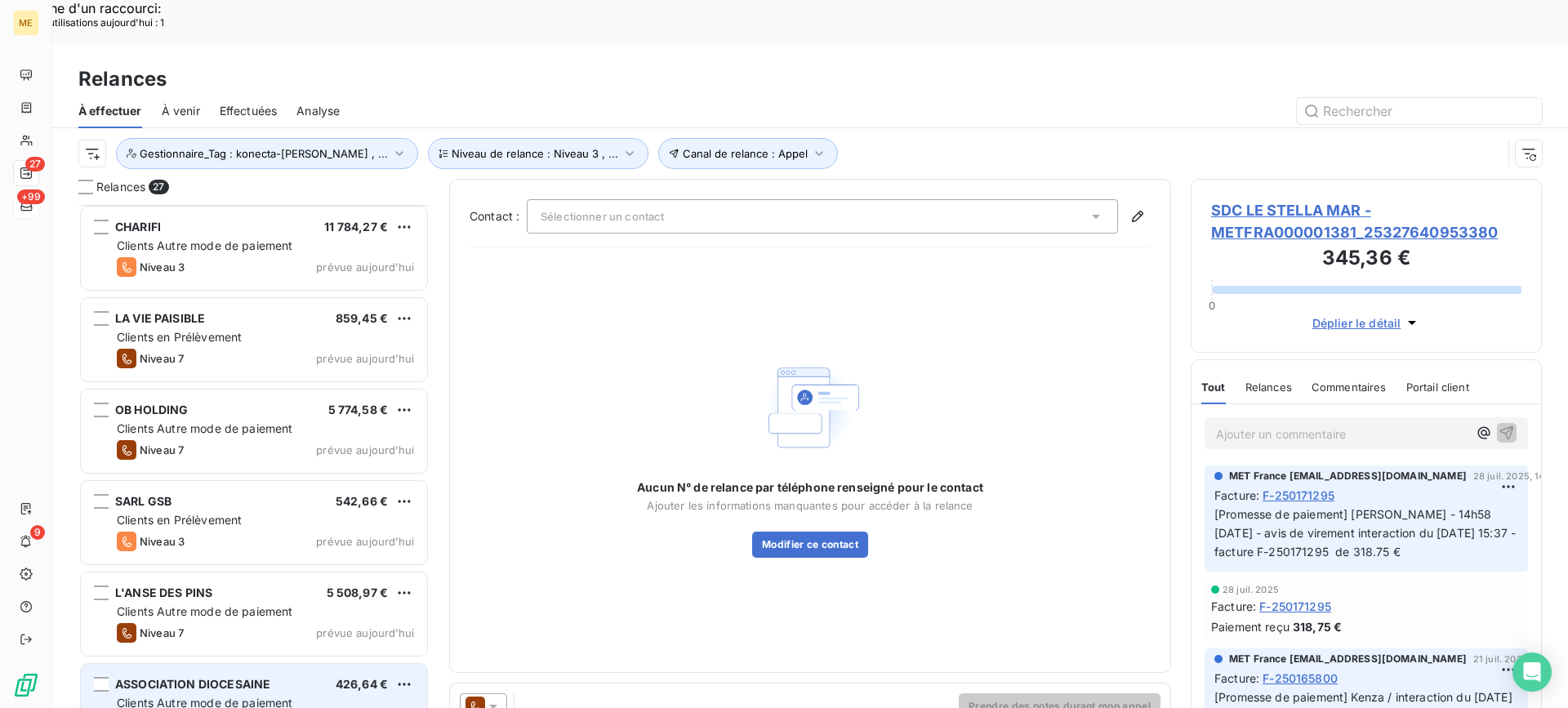
drag, startPoint x: 291, startPoint y: 658, endPoint x: 290, endPoint y: 649, distance: 9.1
click at [291, 696] on span "Clients Autre mode de paiement" at bounding box center [205, 703] width 176 height 14
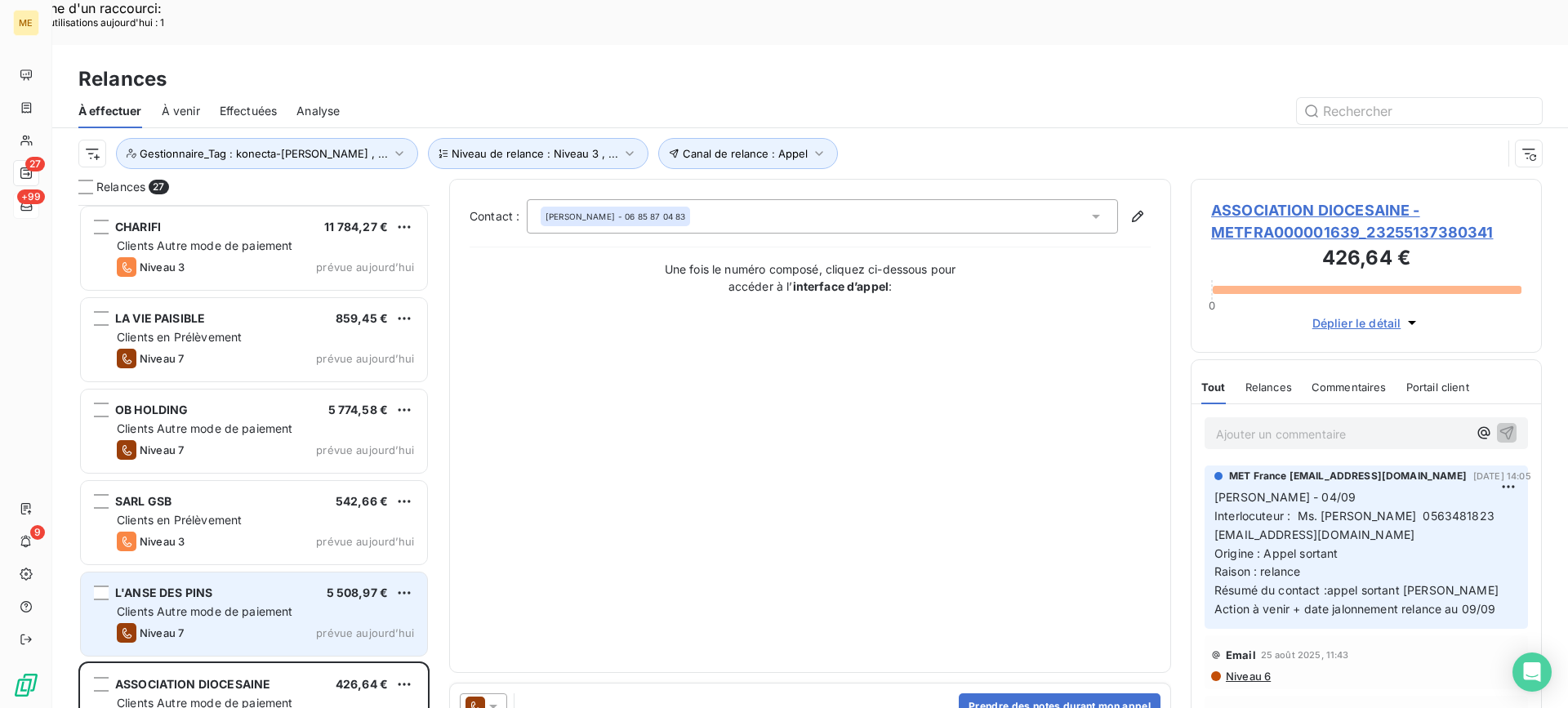
click at [265, 572] on div "L'ANSE DES PINS 5 508,97 € Clients Autre mode de paiement Niveau 7 prévue aujou…" at bounding box center [253, 614] width 346 height 83
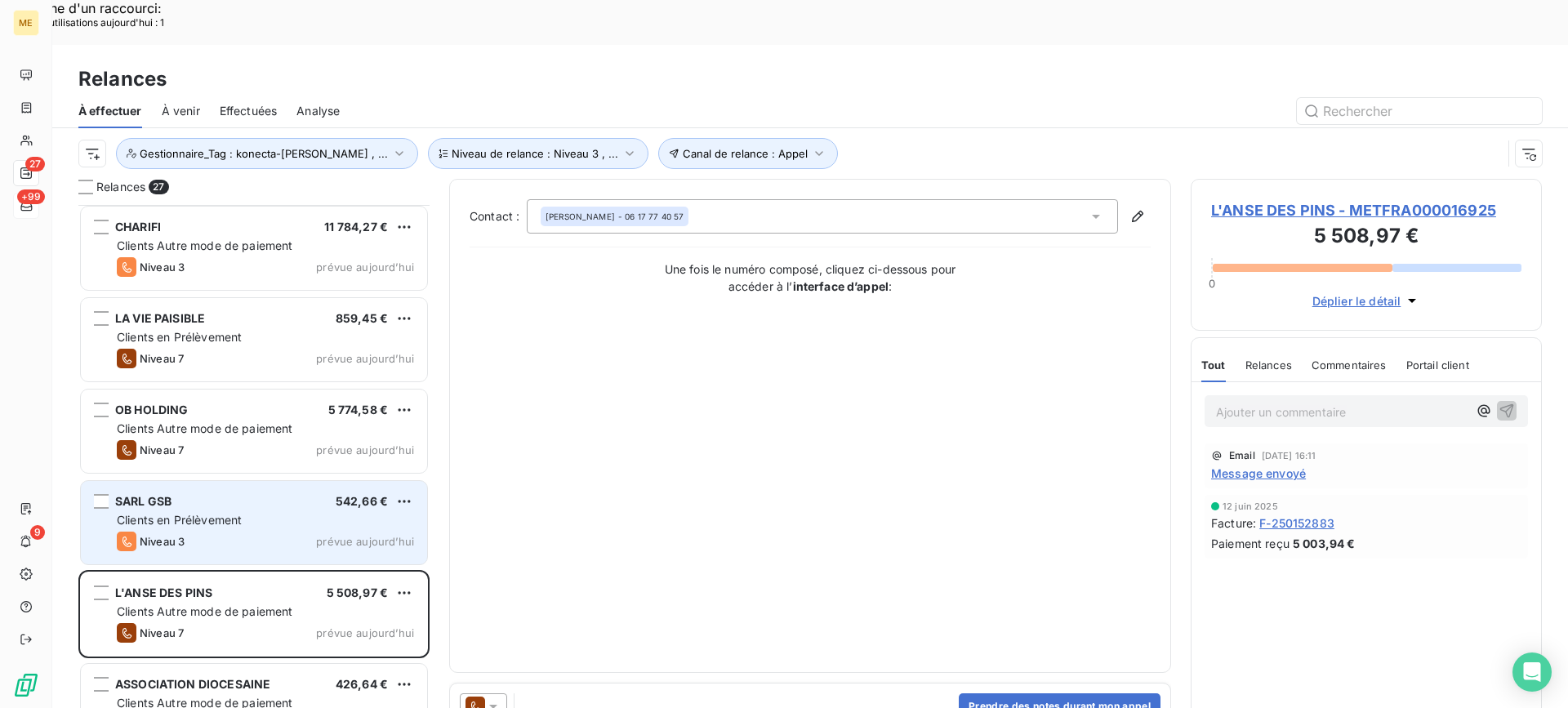
click at [279, 512] on div "Clients en Prélèvement" at bounding box center [266, 520] width 298 height 16
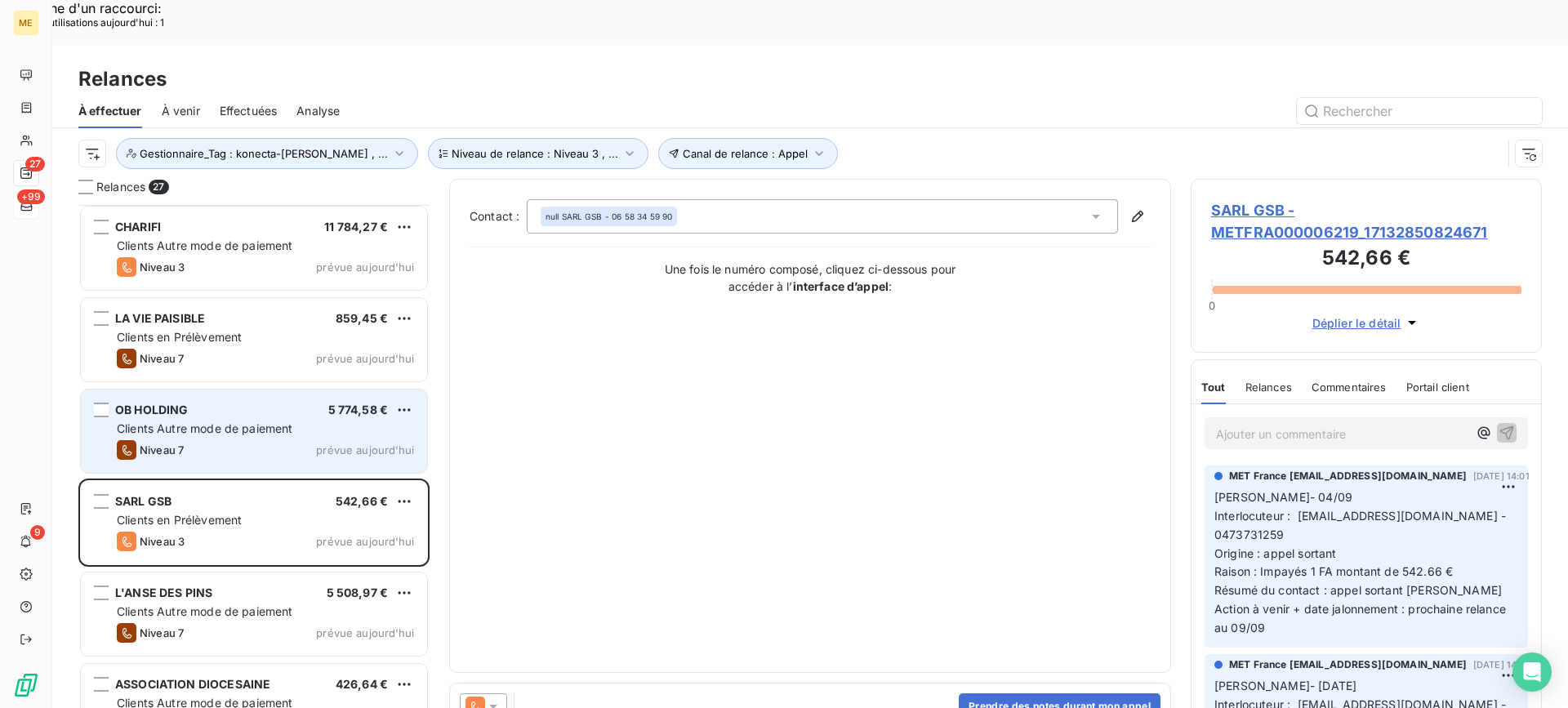
click at [295, 440] on div "Niveau 7 prévue aujourd’hui" at bounding box center [266, 450] width 298 height 19
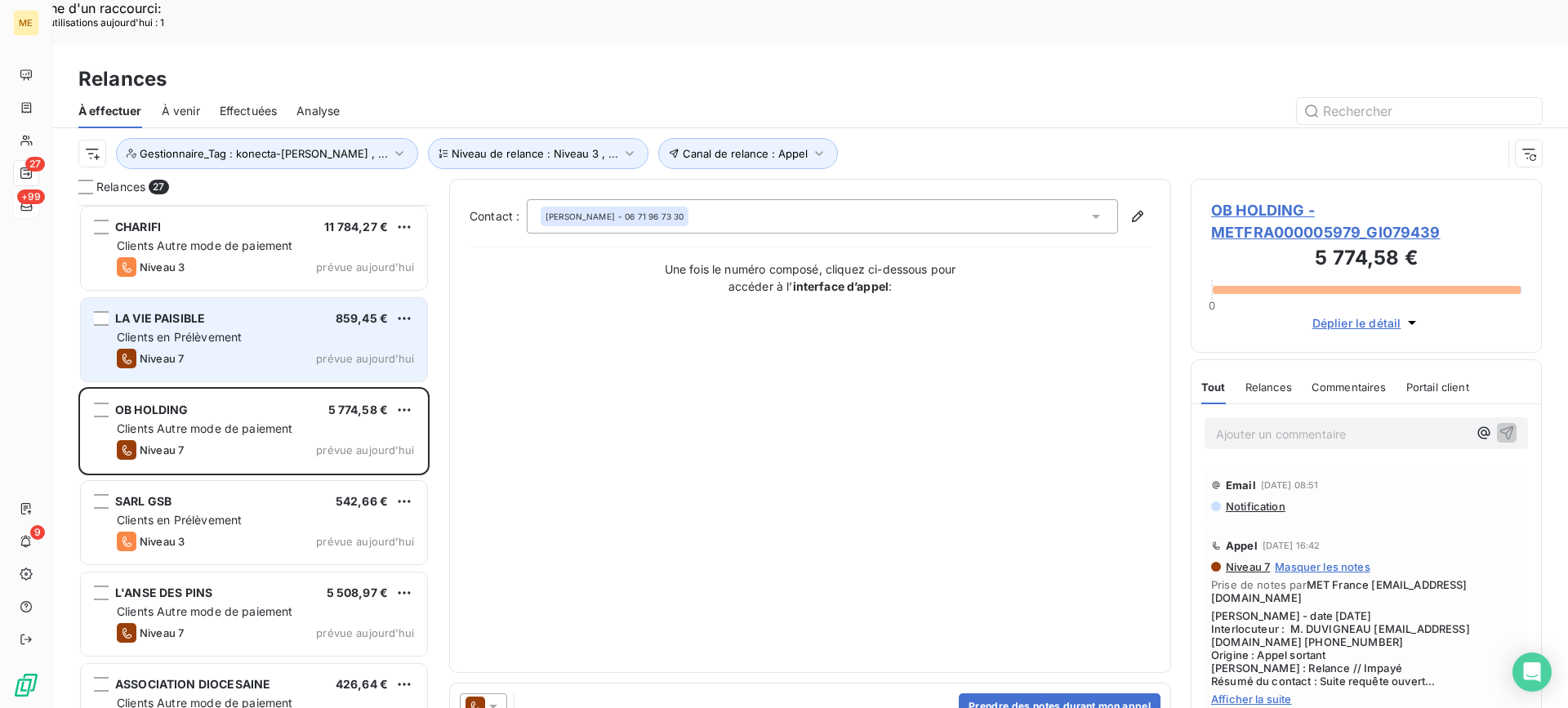
click at [328, 352] on span "prévue aujourd’hui" at bounding box center [365, 358] width 98 height 13
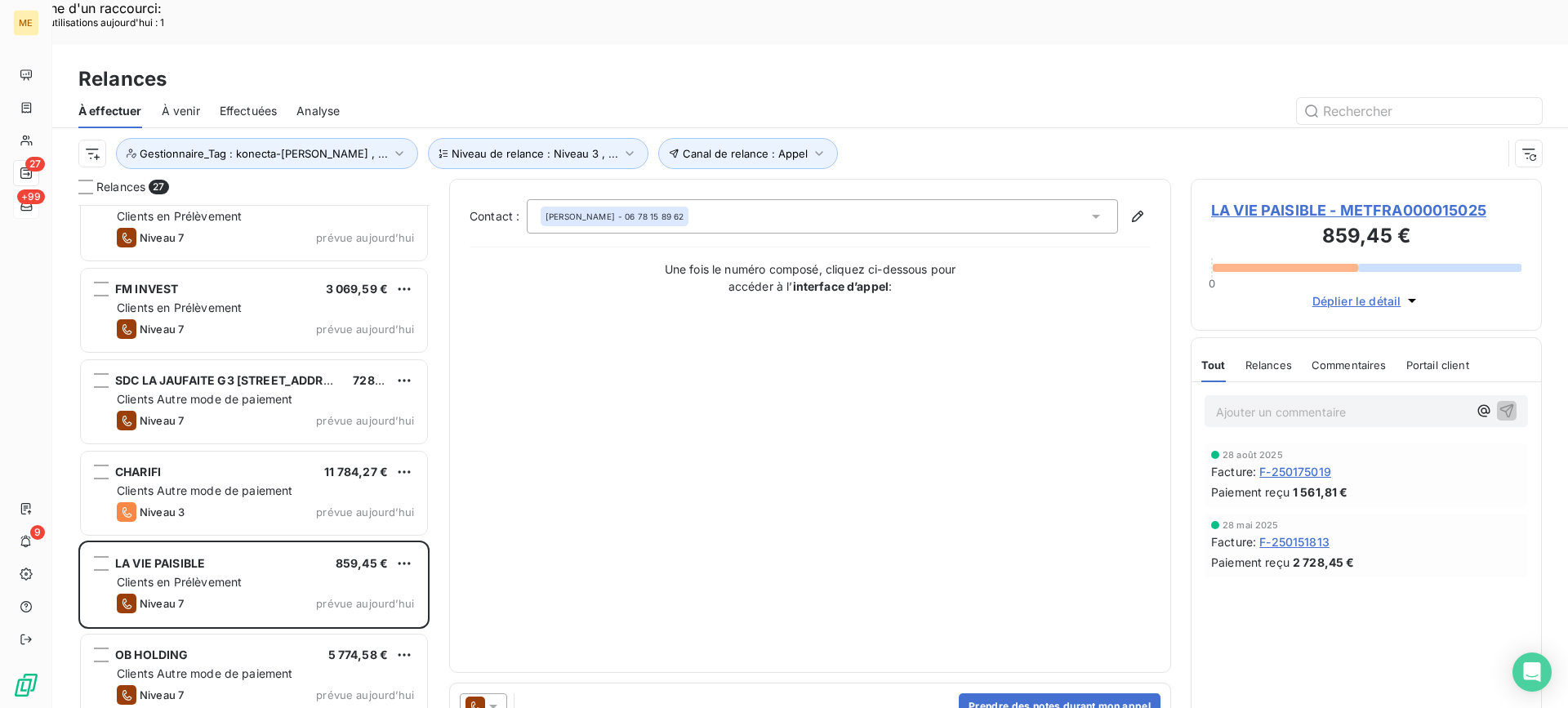
scroll to position [1433, 0]
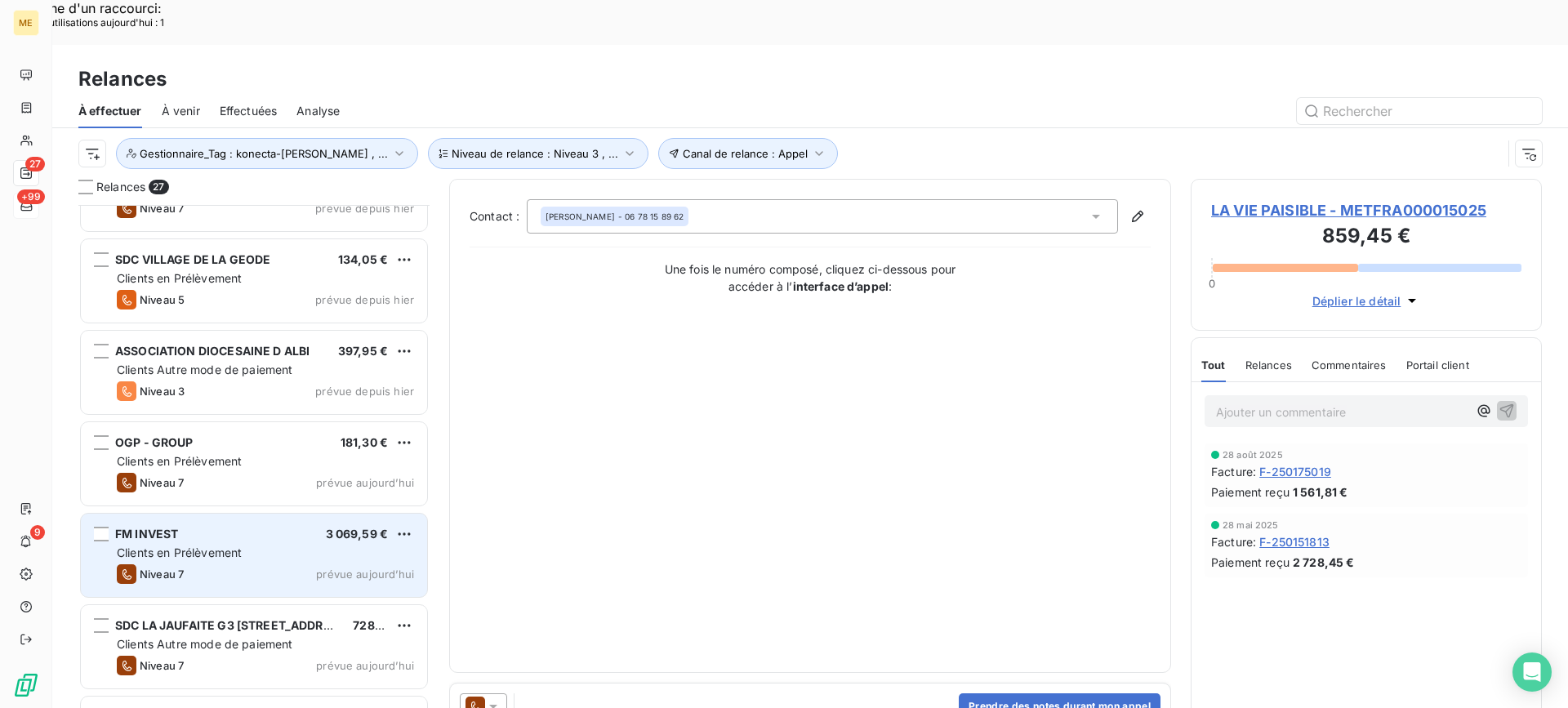
click at [277, 545] on div "Clients en Prélèvement" at bounding box center [266, 553] width 298 height 16
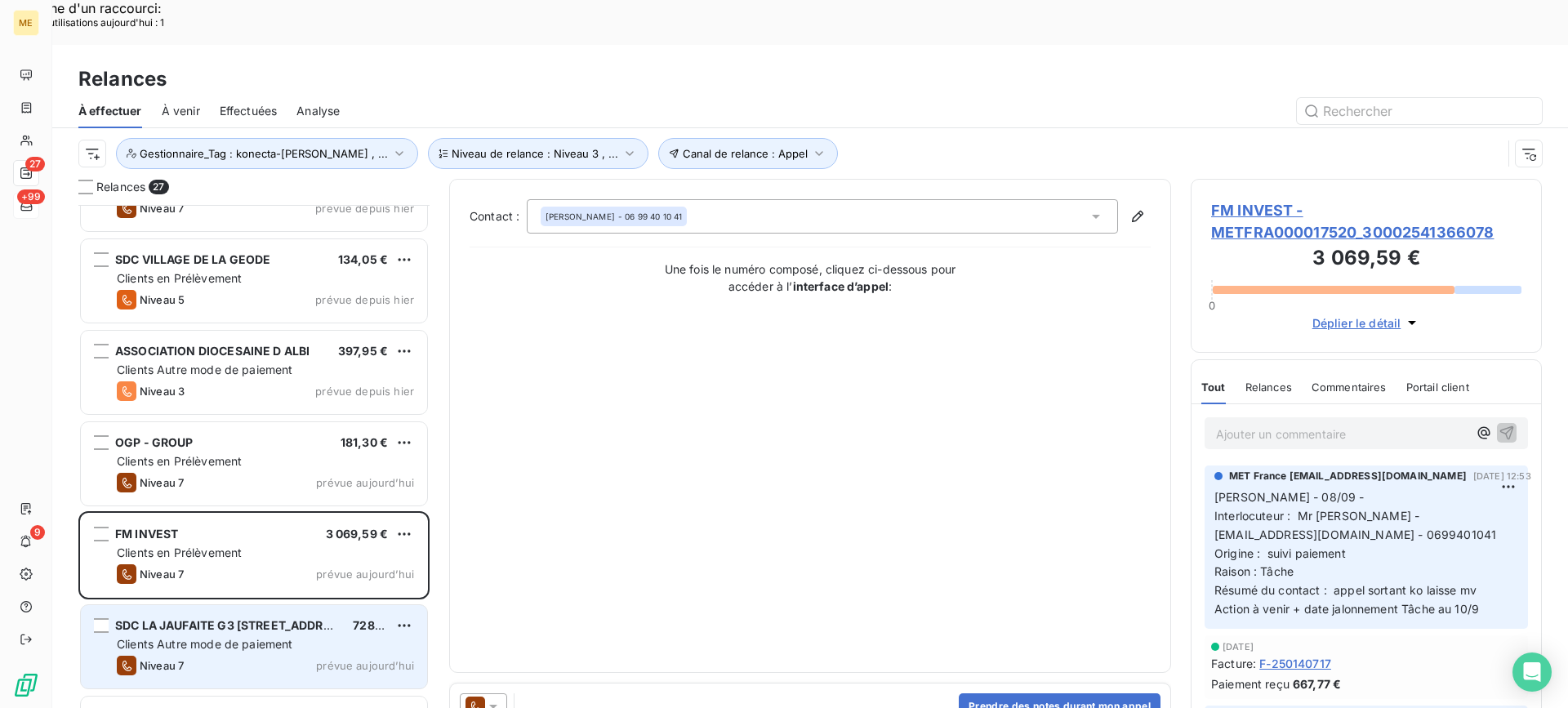
click at [278, 656] on div "Niveau 7 prévue aujourd’hui" at bounding box center [266, 665] width 298 height 19
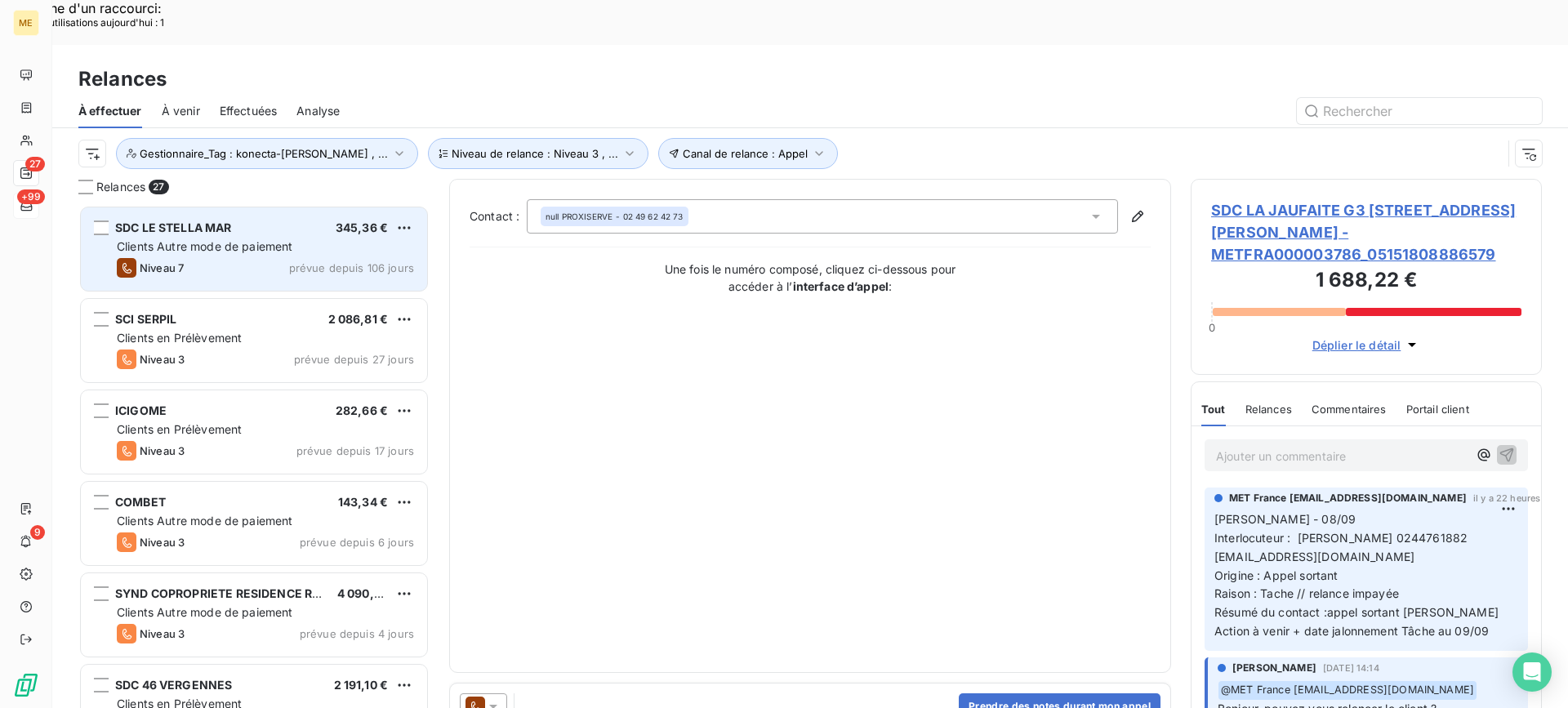
click at [278, 212] on div "SDC LE STELLA MAR 345,36 € Clients Autre mode de paiement Niveau 7 prévue depui…" at bounding box center [253, 249] width 346 height 83
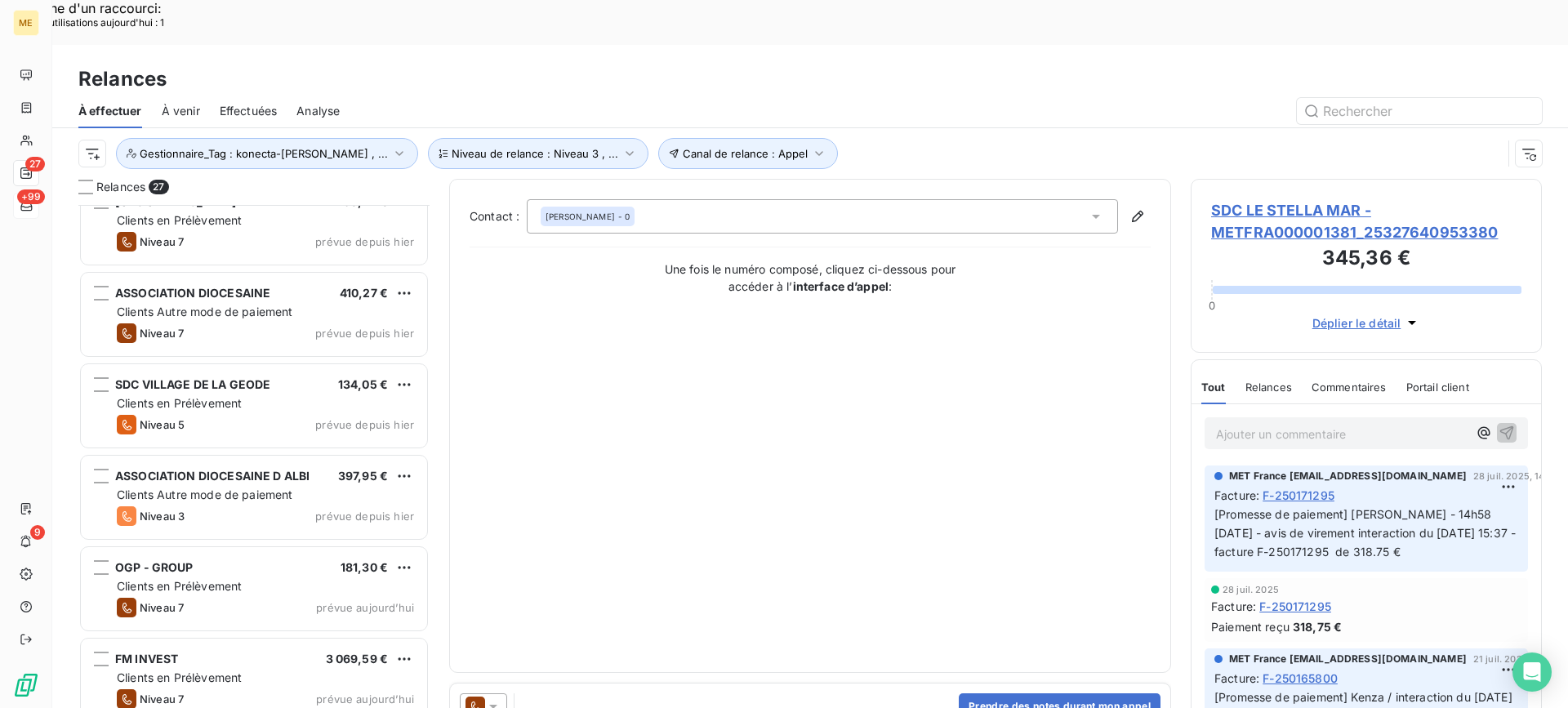
scroll to position [1923, 0]
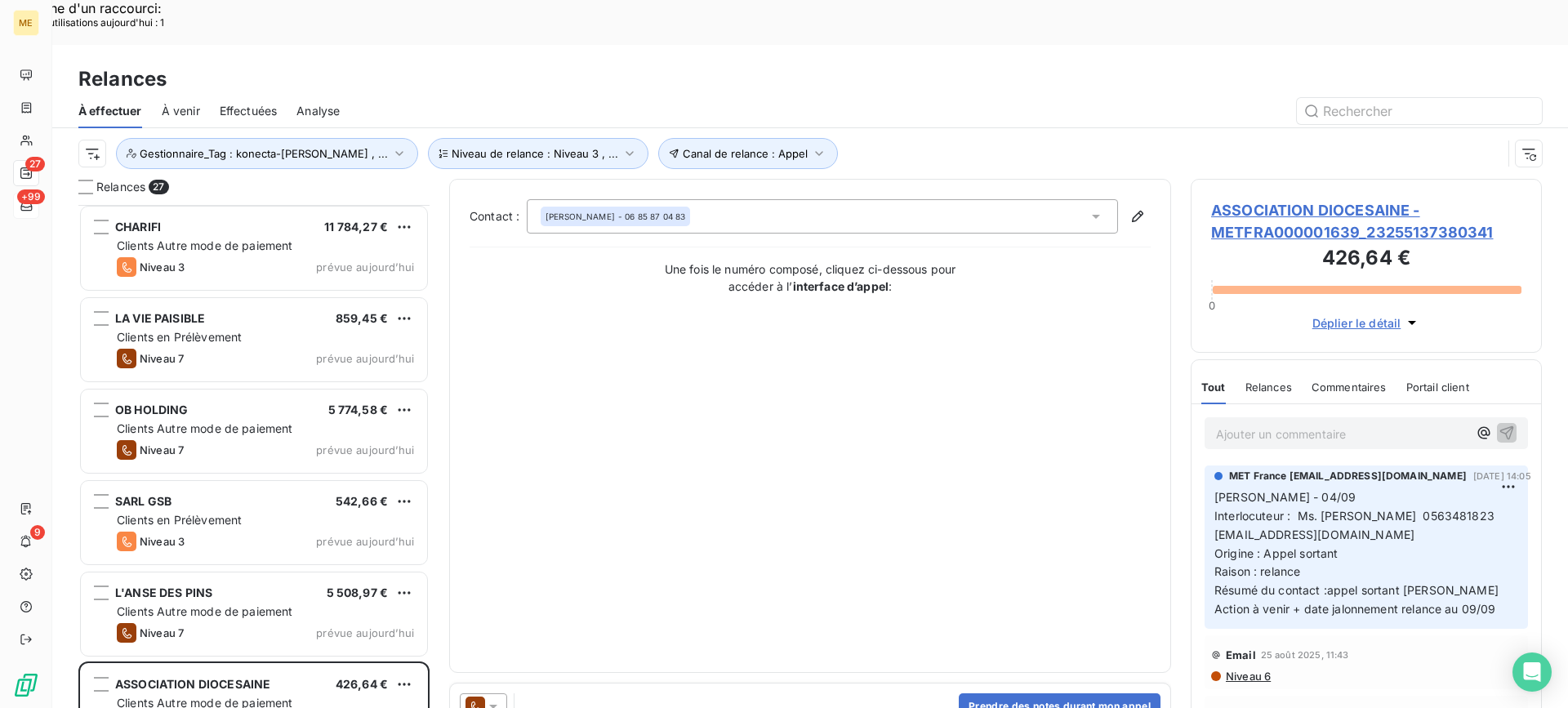
click at [1292, 199] on span "ASSOCIATION DIOCESAINE - METFRA000001639_23255137380341" at bounding box center [1366, 222] width 310 height 44
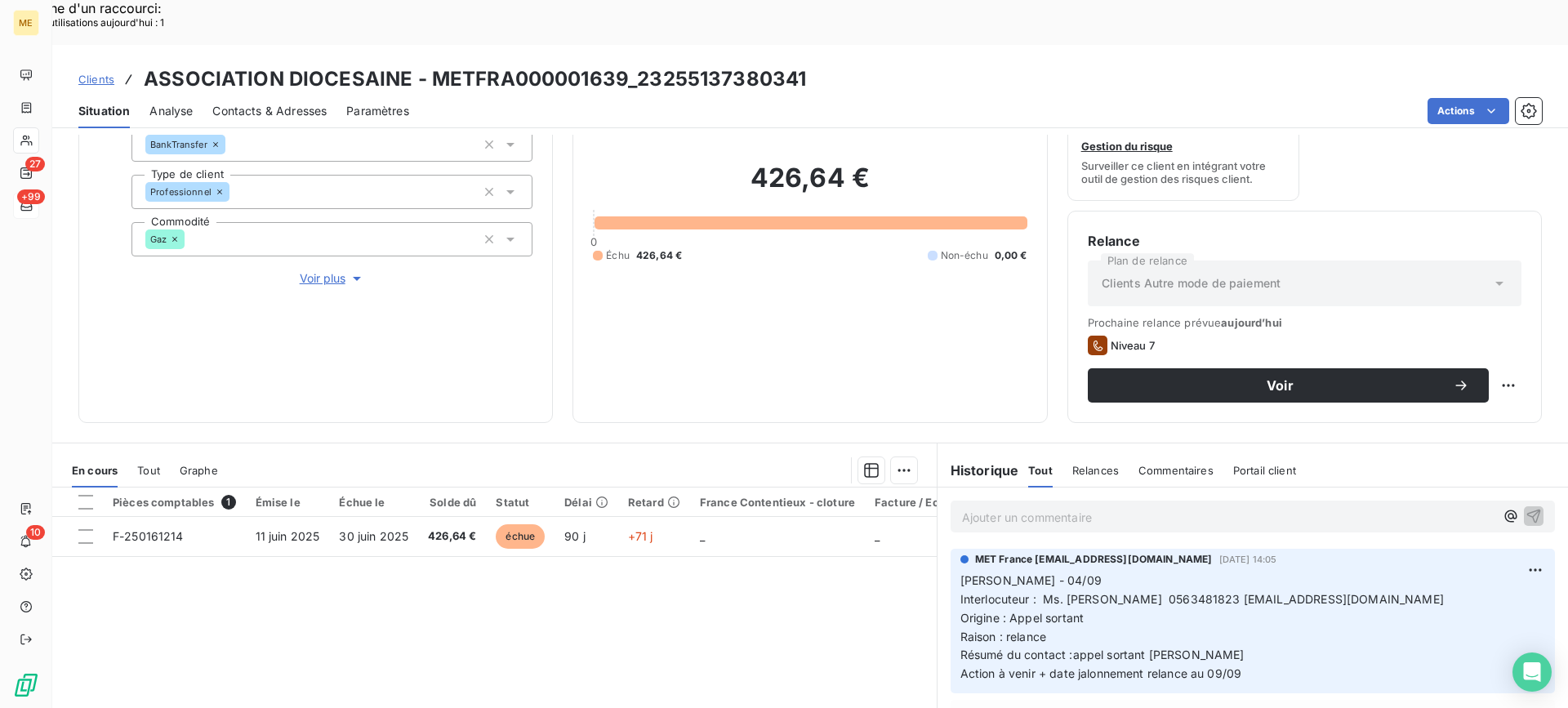
scroll to position [163, 0]
drag, startPoint x: 1241, startPoint y: 552, endPoint x: 1312, endPoint y: 555, distance: 71.1
click at [1312, 591] on span "Interlocuteur : Ms. Françoise ESTIBALS-CARRIERE 0563481823 comptabilite@albi.ca…" at bounding box center [1202, 598] width 484 height 14
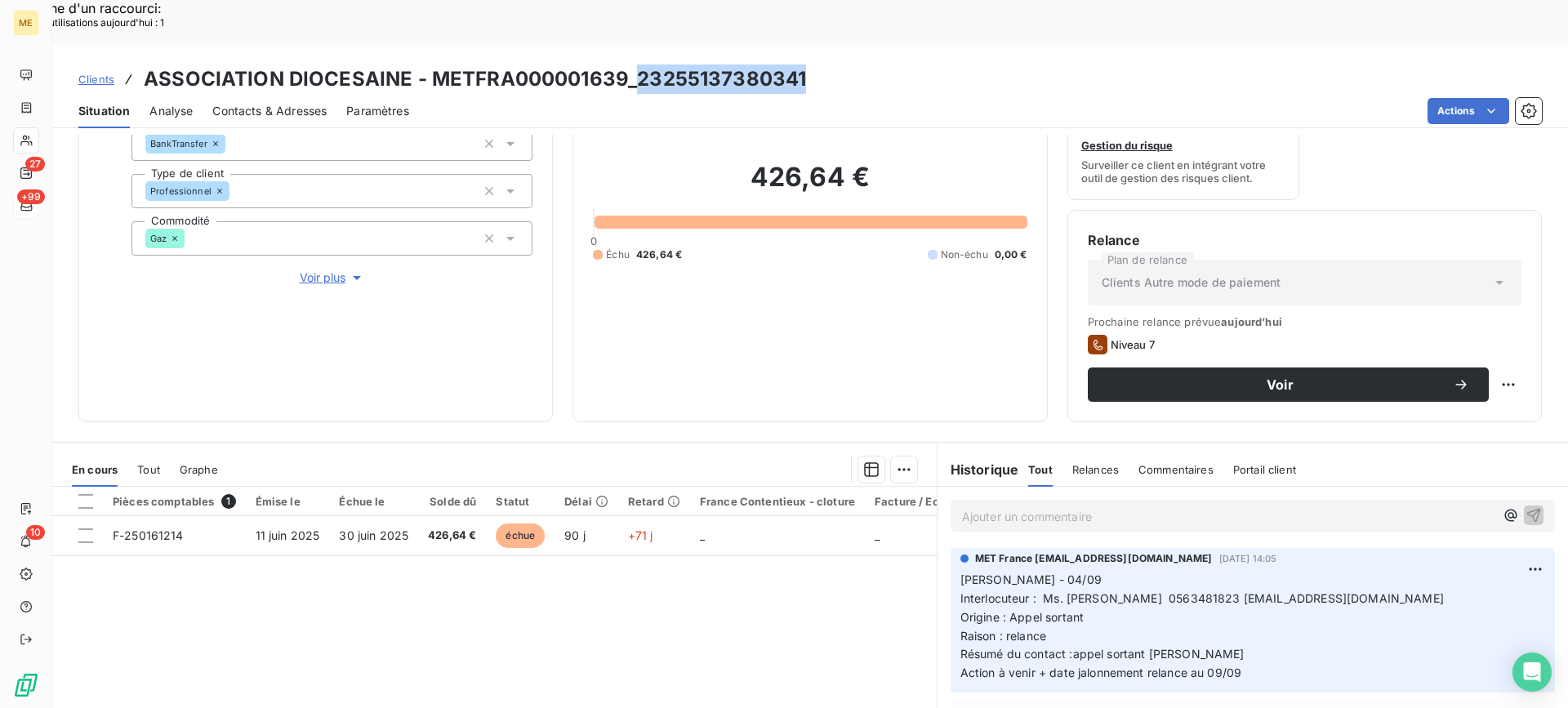
drag, startPoint x: 635, startPoint y: 31, endPoint x: 801, endPoint y: 41, distance: 166.3
click at [801, 65] on div "Clients ASSOCIATION DIOCESAINE - METFRA000001639_23255137380341" at bounding box center [810, 79] width 1516 height 29
click at [330, 269] on span "Voir plus" at bounding box center [332, 277] width 66 height 16
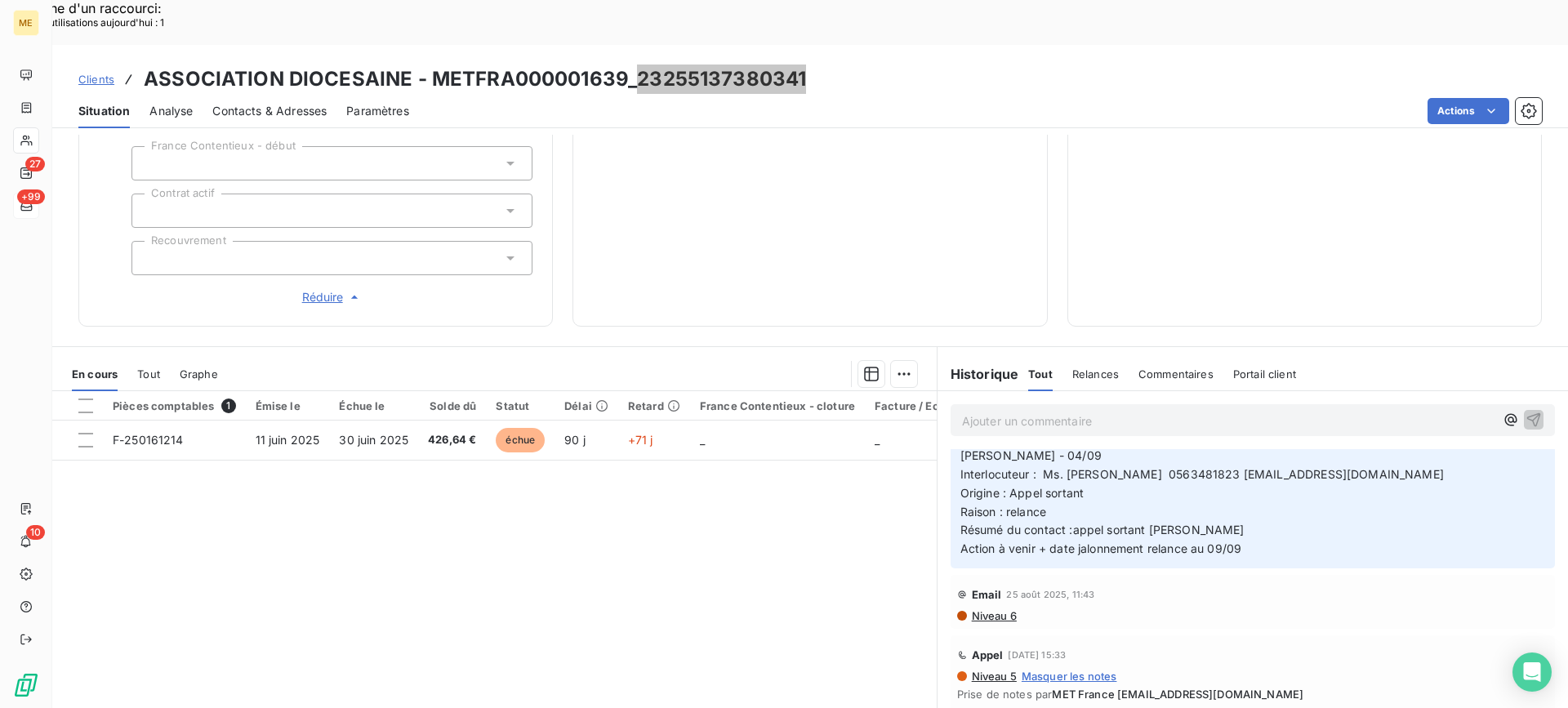
scroll to position [0, 0]
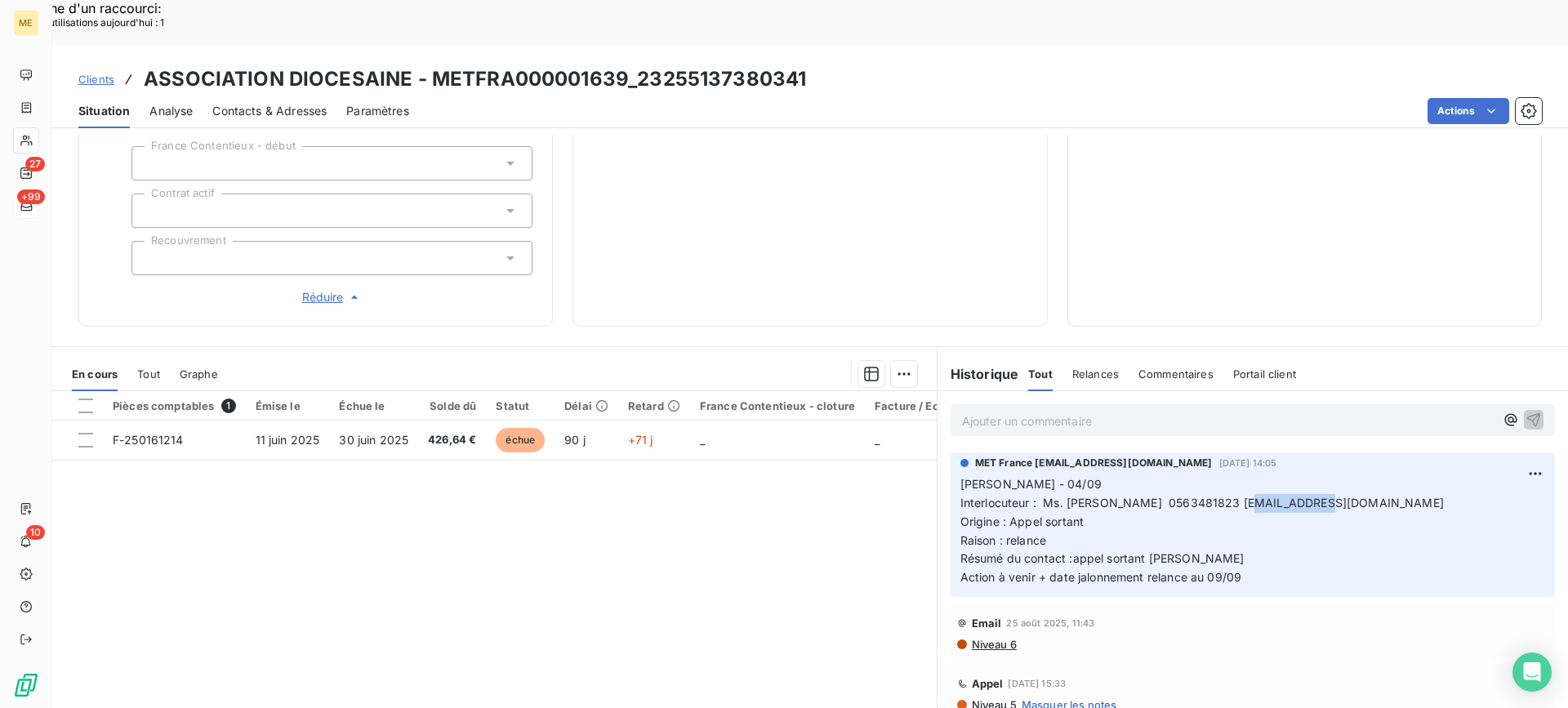
drag, startPoint x: 1238, startPoint y: 455, endPoint x: 1308, endPoint y: 460, distance: 70.2
click at [1308, 496] on span "Interlocuteur : Ms. Françoise ESTIBALS-CARRIERE 0563481823 comptabilite@albi.ca…" at bounding box center [1202, 503] width 484 height 14
click at [1410, 502] on p "Lisa - 04/09 Interlocuteur : Ms. Françoise ESTIBALS-CARRIERE 0563481823 comptab…" at bounding box center [1253, 532] width 585 height 112
drag, startPoint x: 1241, startPoint y: 455, endPoint x: 1307, endPoint y: 459, distance: 66.1
click at [1307, 496] on span "Interlocuteur : Ms. Françoise ESTIBALS-CARRIERE 0563481823 comptabilite@albi.ca…" at bounding box center [1202, 503] width 484 height 14
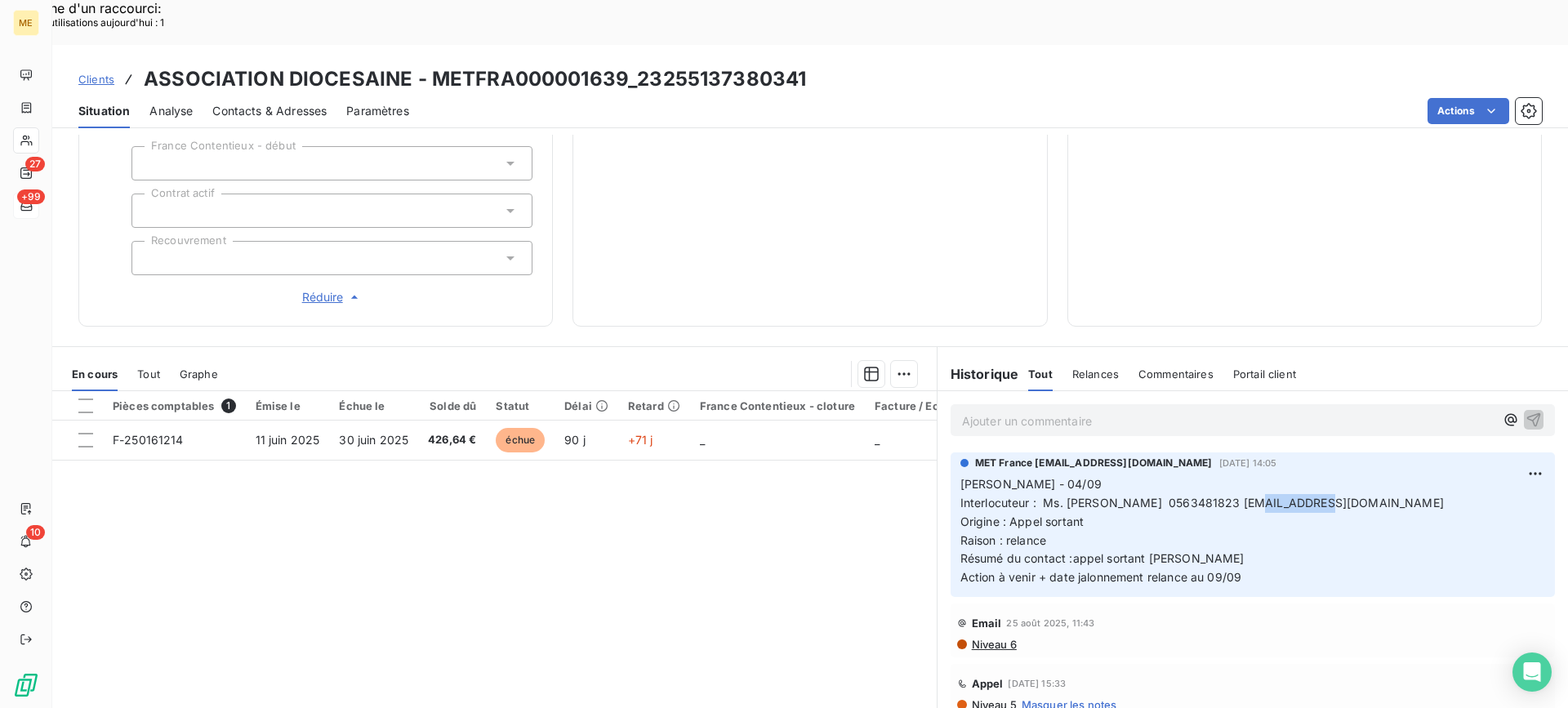
drag, startPoint x: 1393, startPoint y: 458, endPoint x: 1491, endPoint y: 455, distance: 98.0
click at [1491, 476] on p "Lisa - 04/09 Interlocuteur : Ms. Françoise ESTIBALS-CARRIERE 0563481823 comptab…" at bounding box center [1253, 532] width 585 height 112
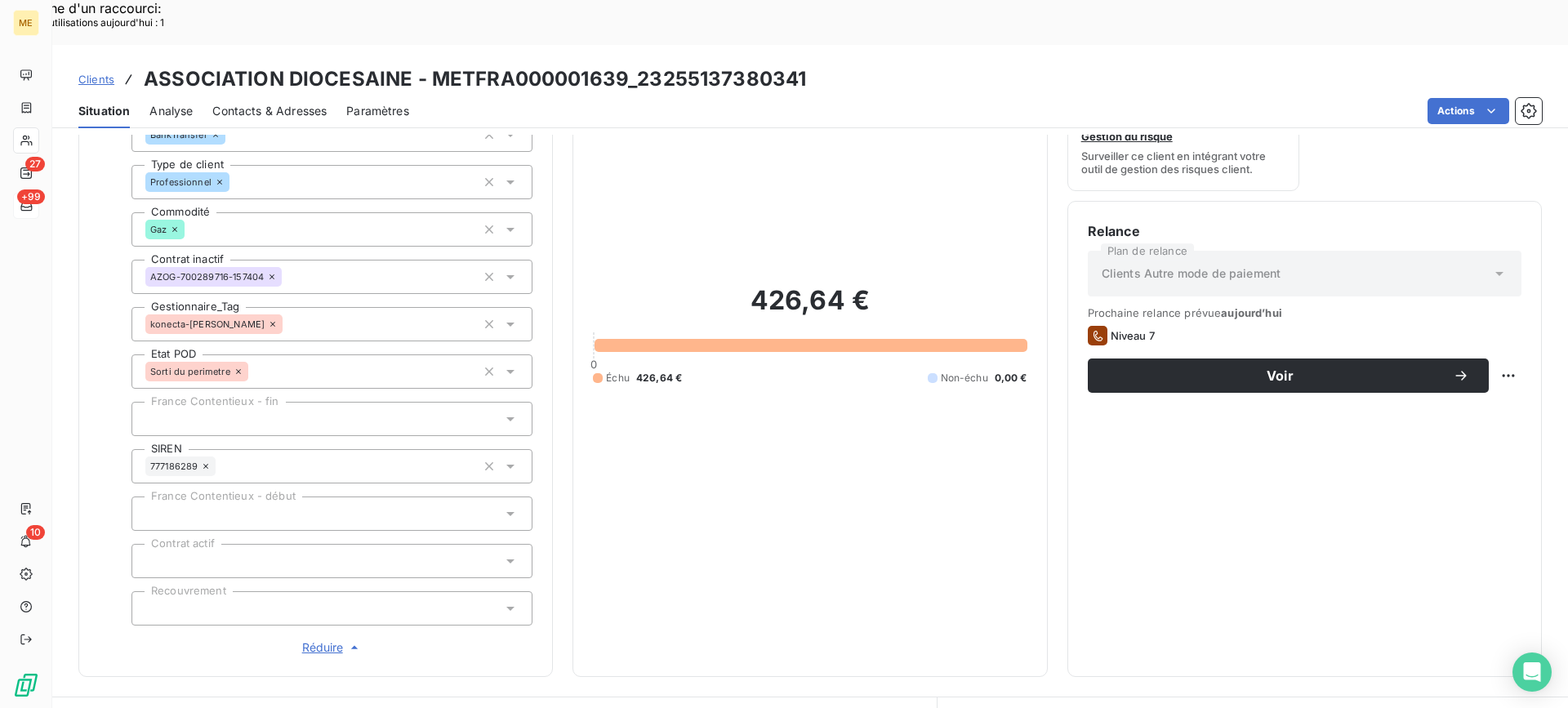
scroll to position [33, 0]
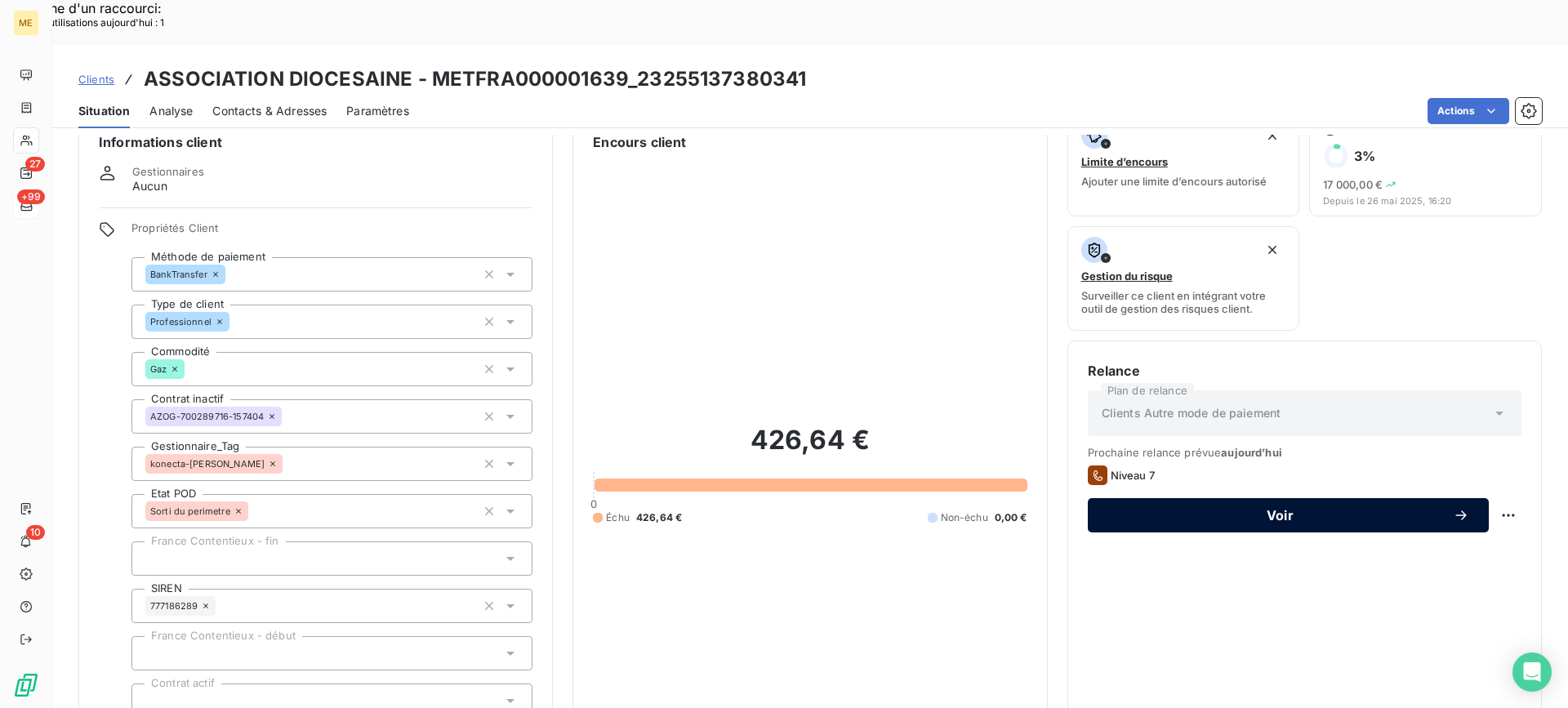
click at [1327, 509] on span "Voir" at bounding box center [1280, 515] width 345 height 13
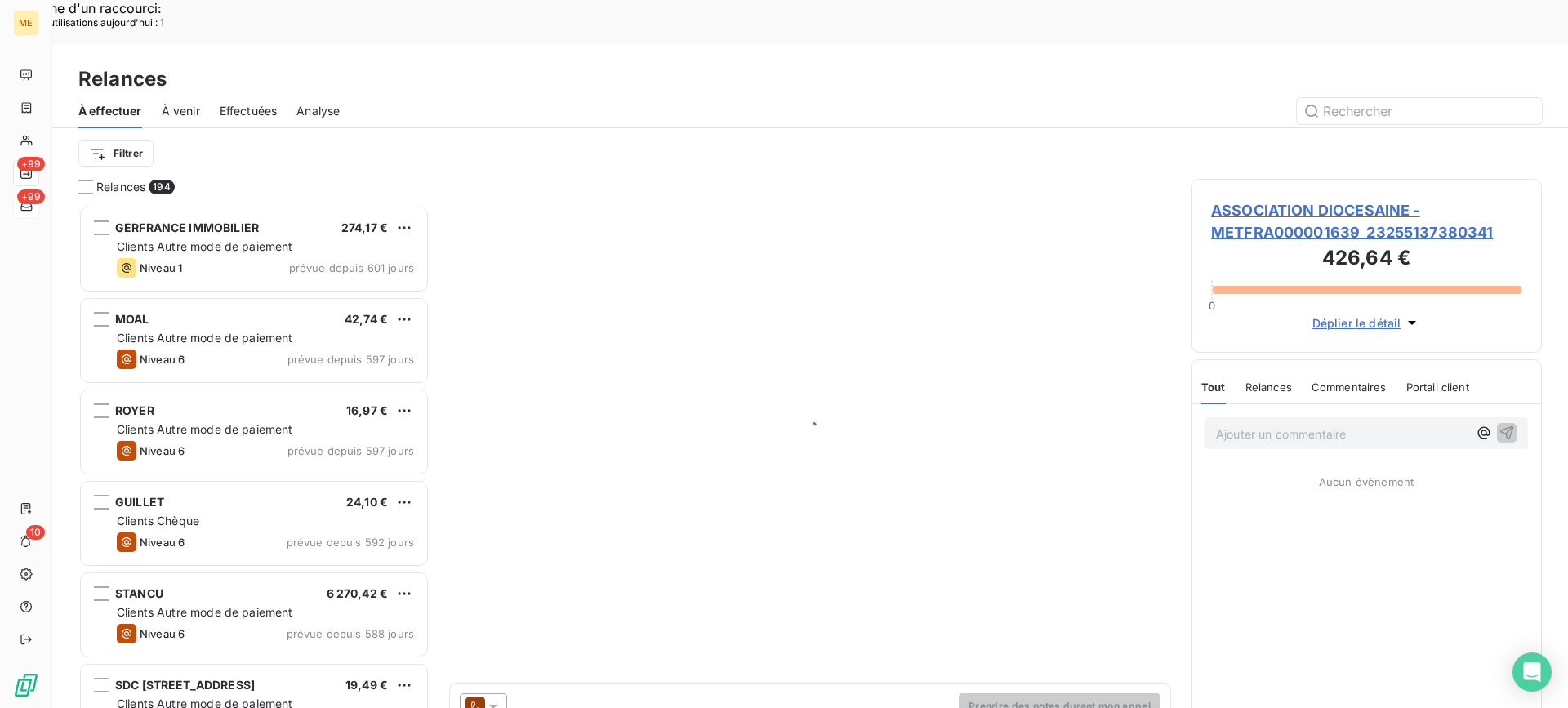
scroll to position [536, 339]
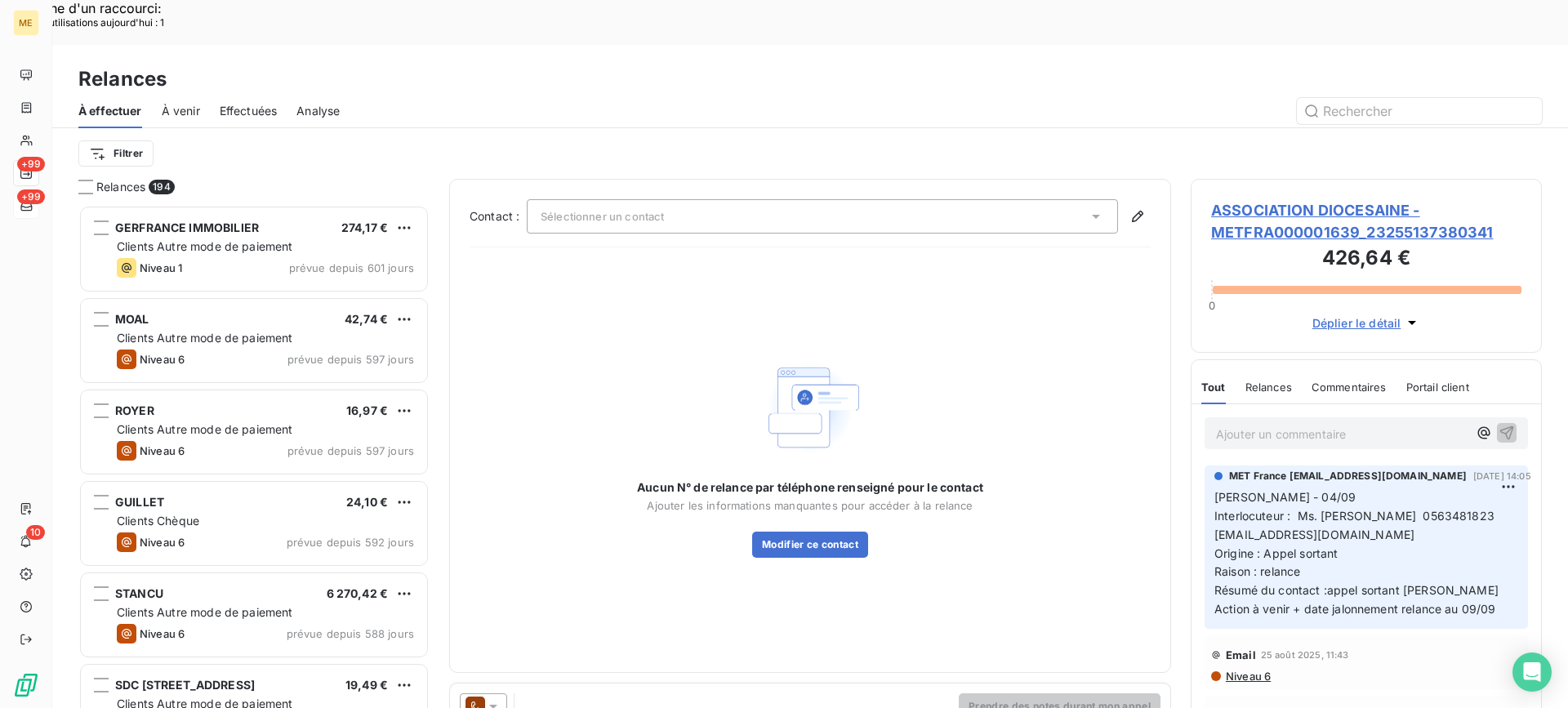
click at [1303, 199] on span "ASSOCIATION DIOCESAINE - METFRA000001639_23255137380341" at bounding box center [1366, 222] width 310 height 44
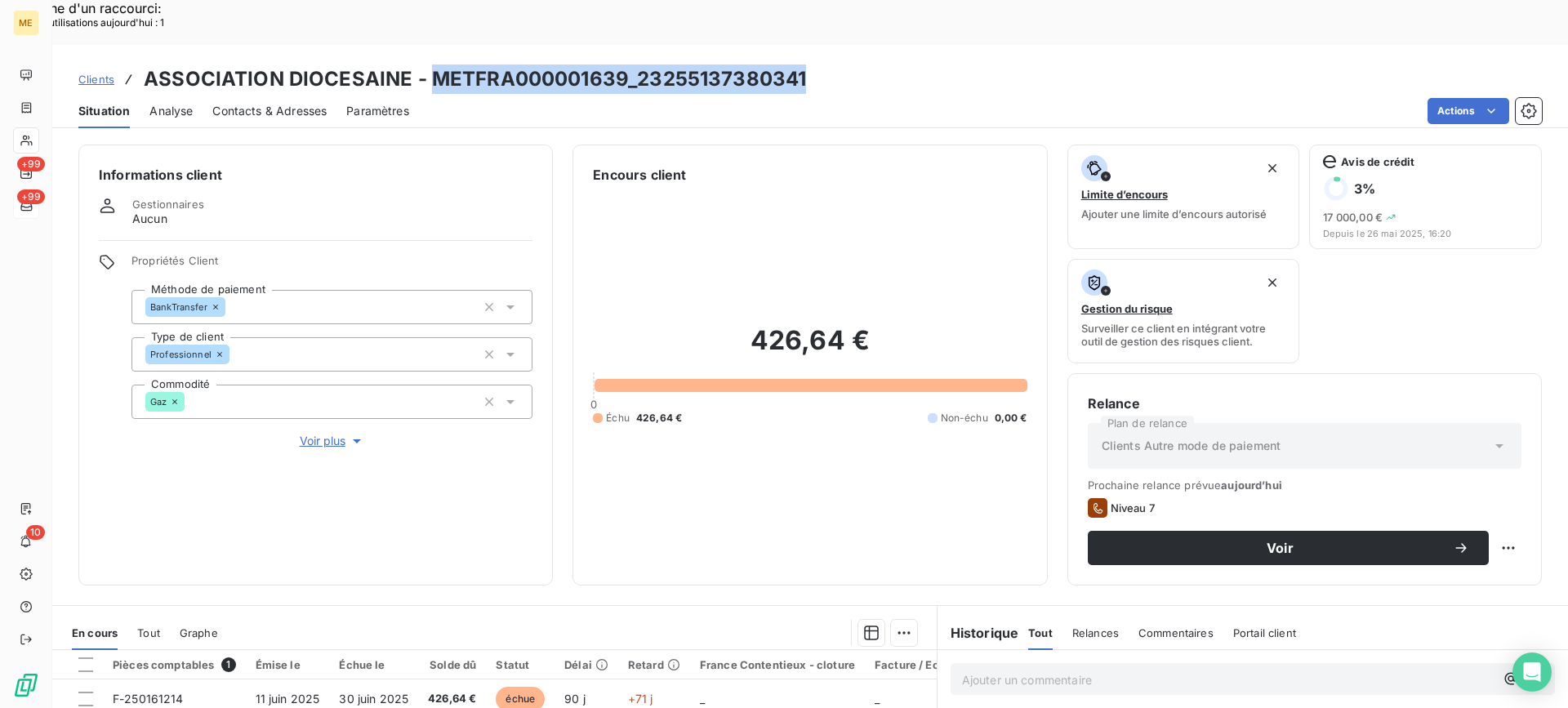
drag, startPoint x: 424, startPoint y: 28, endPoint x: 799, endPoint y: 32, distance: 375.0
click at [799, 65] on h3 "ASSOCIATION DIOCESAINE - METFRA000001639_23255137380341" at bounding box center [475, 79] width 663 height 29
click at [858, 447] on div "426,64 € 0 Échu 426,64 € Non-échu 0,00 €" at bounding box center [810, 375] width 434 height 381
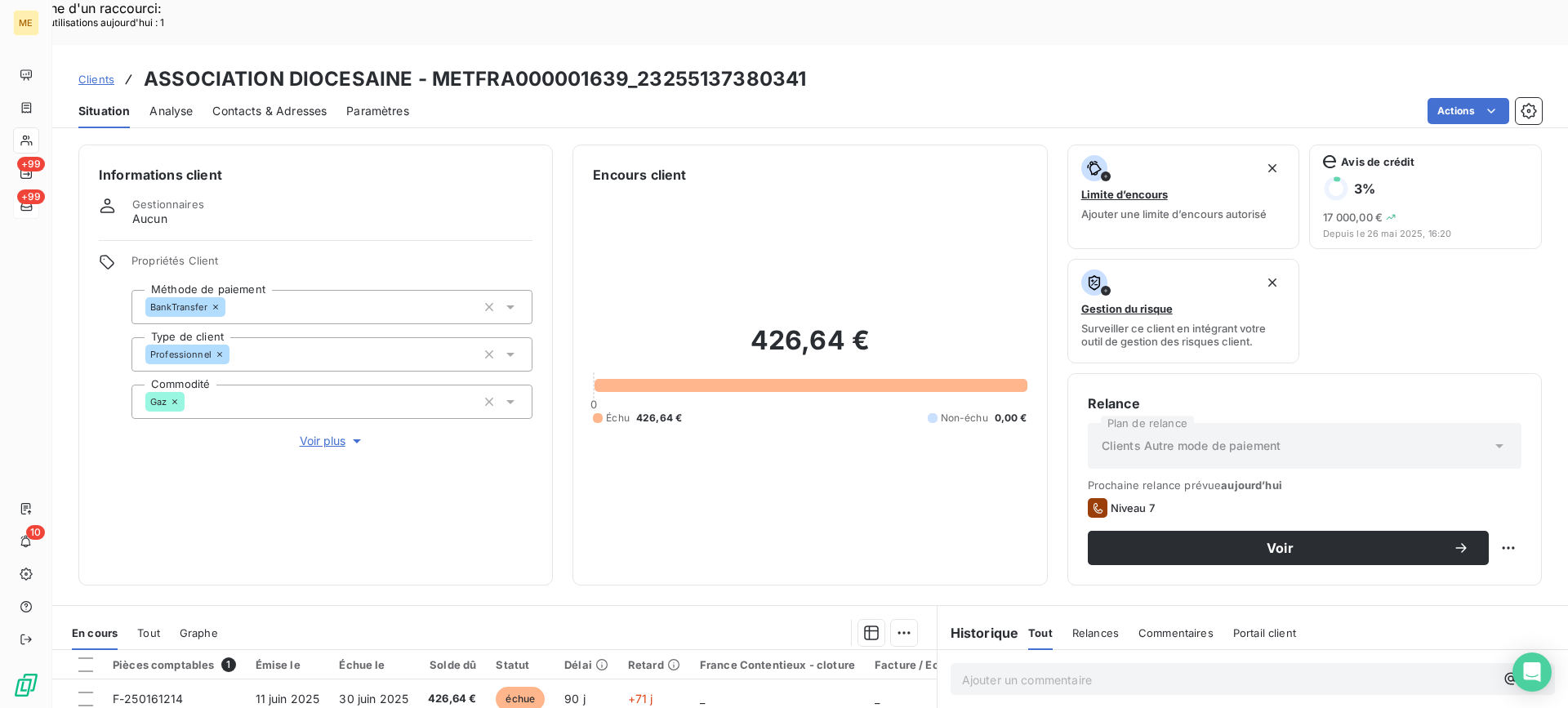
scroll to position [245, 0]
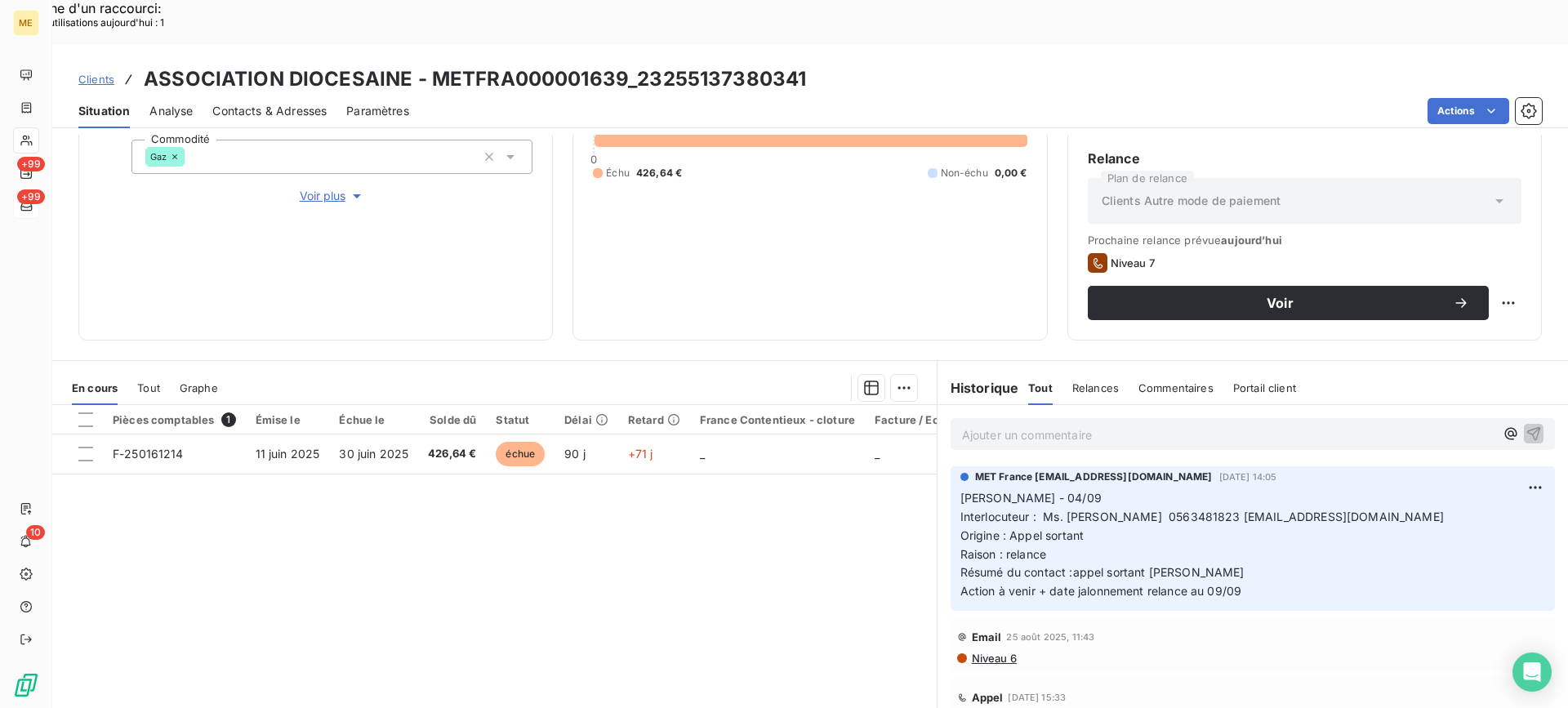
click at [1067, 418] on div "Ajouter un commentaire ﻿" at bounding box center [1253, 434] width 604 height 32
click at [1069, 424] on p "Ajouter un commentaire ﻿" at bounding box center [1228, 434] width 532 height 20
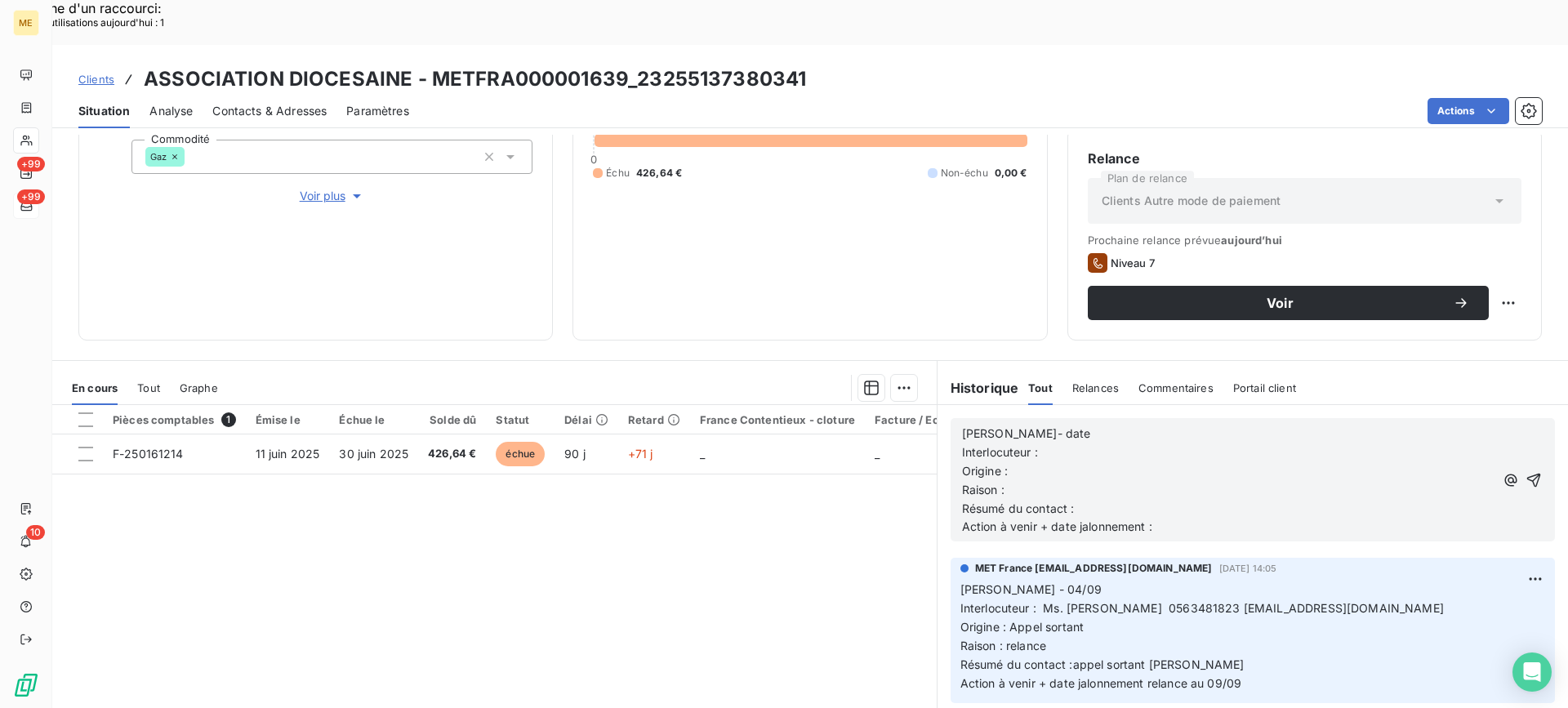
click at [1058, 444] on p "Interlocuteur :" at bounding box center [1228, 453] width 532 height 19
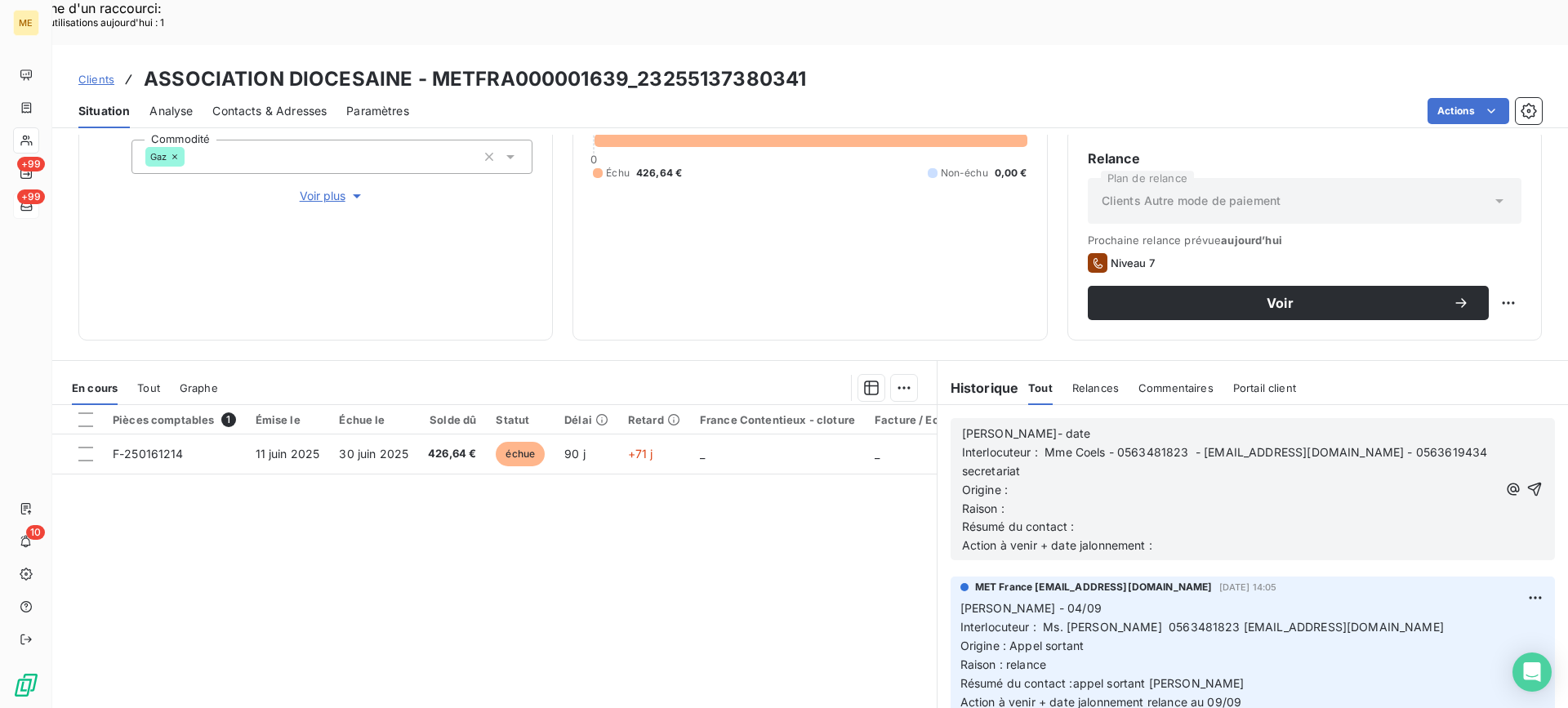
drag, startPoint x: 1402, startPoint y: 406, endPoint x: 1413, endPoint y: 423, distance: 20.2
click at [1413, 444] on p "Interlocuteur : Mme Coels - 0563481823 - comptaparoisse@albi.catholique.fr - 05…" at bounding box center [1230, 463] width 537 height 37
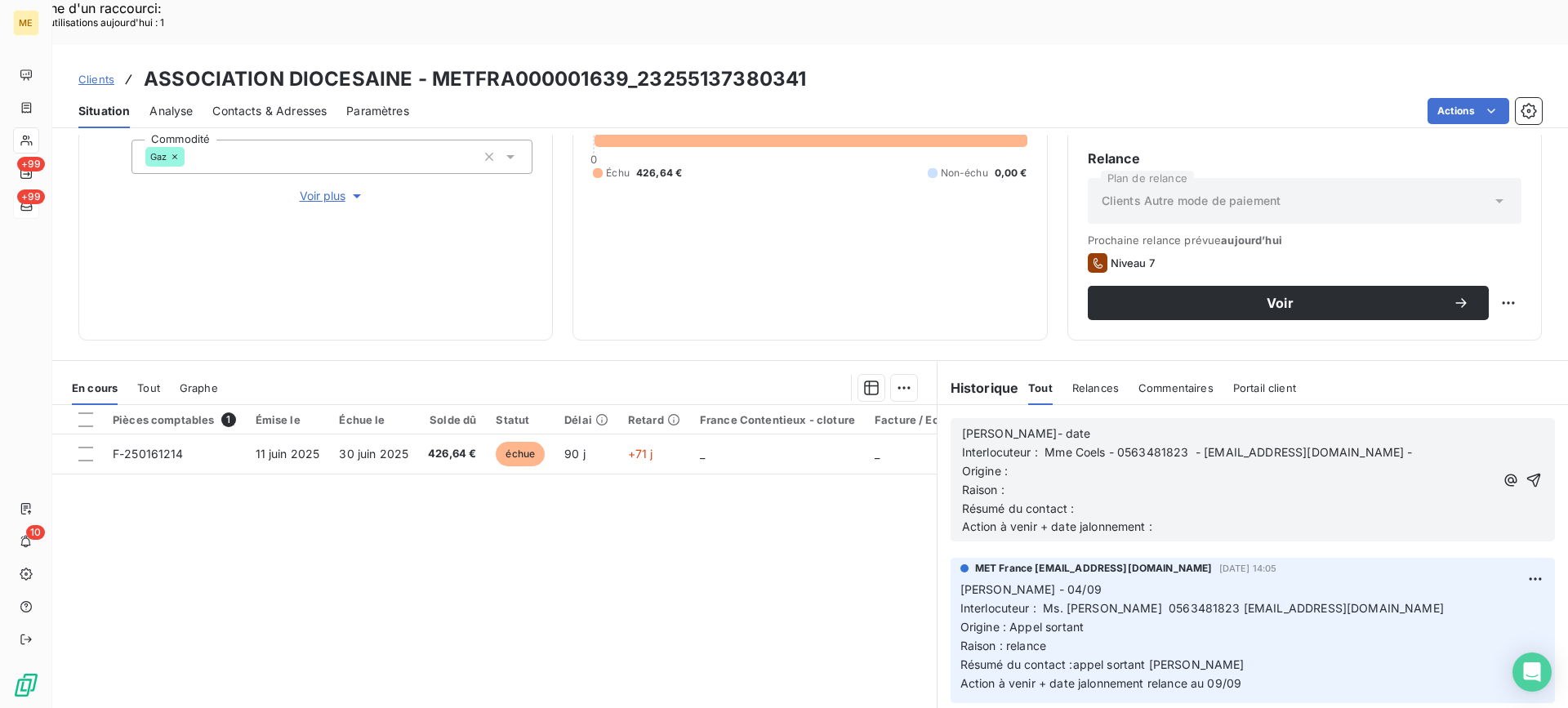
click at [1230, 463] on p "Origine :" at bounding box center [1228, 471] width 532 height 19
click at [1304, 481] on p "Raison :" at bounding box center [1228, 490] width 532 height 19
click at [1103, 481] on p "Raison : relance" at bounding box center [1228, 490] width 532 height 19
click at [1103, 500] on p "Résumé du contact :" at bounding box center [1228, 509] width 532 height 19
click at [1072, 481] on p "Raison : relance" at bounding box center [1228, 490] width 532 height 19
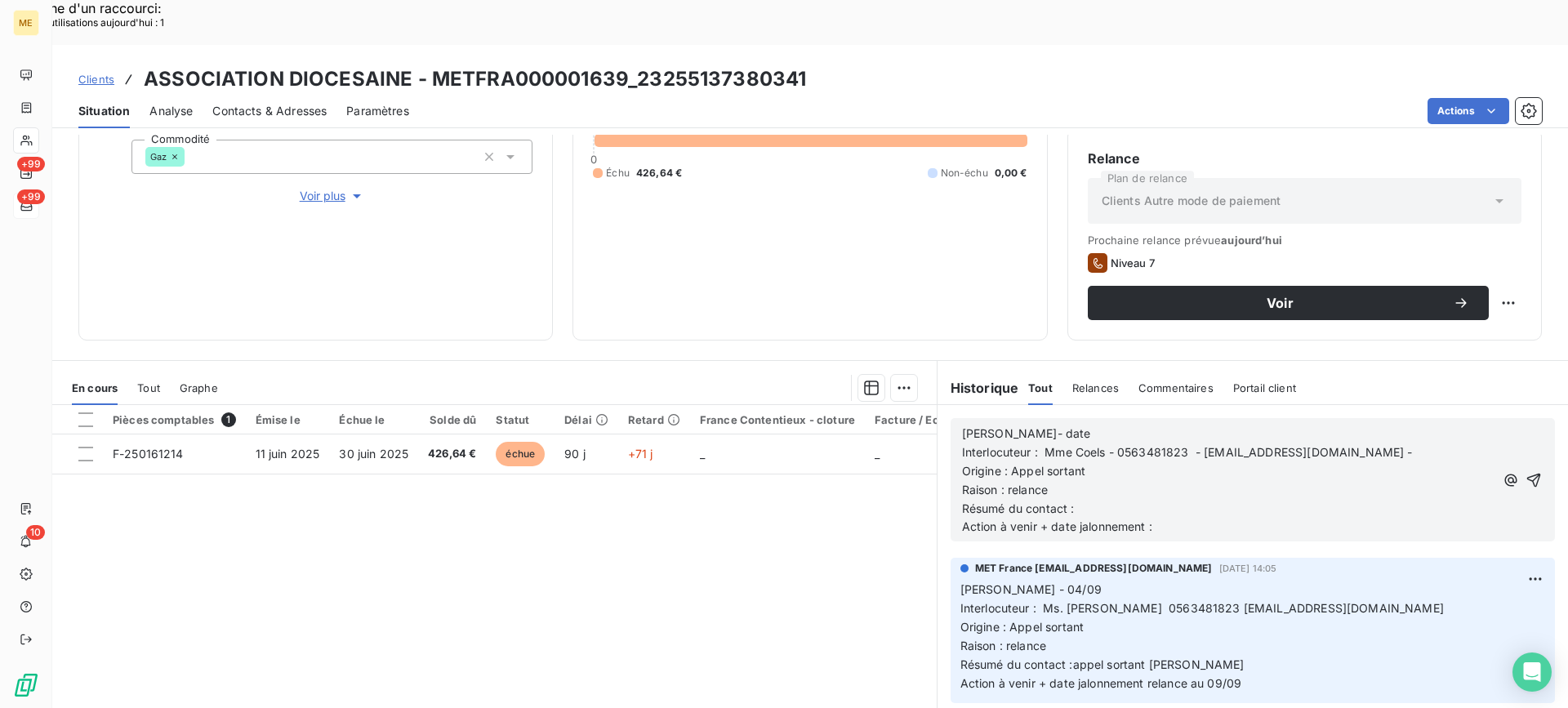
click at [1078, 500] on p "Résumé du contact :" at bounding box center [1228, 509] width 532 height 19
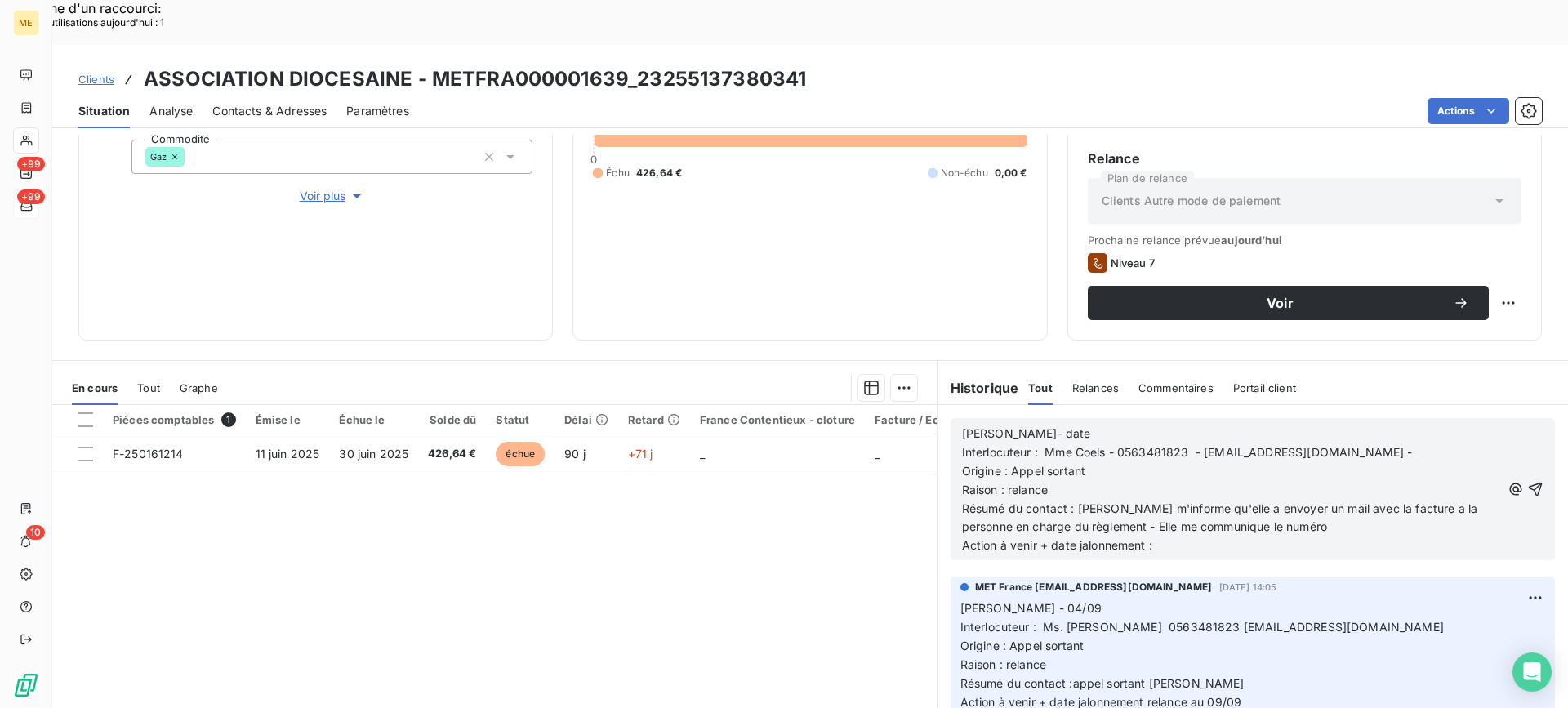
click at [1290, 500] on p "Résumé du contact : Mme m'informe qu'elle a envoyer un mail avec la facture a l…" at bounding box center [1231, 518] width 539 height 37
click at [1349, 500] on p "Résumé du contact : Mme m'informe qu'elle a envoyer un mail avec la facture a l…" at bounding box center [1231, 518] width 539 height 37
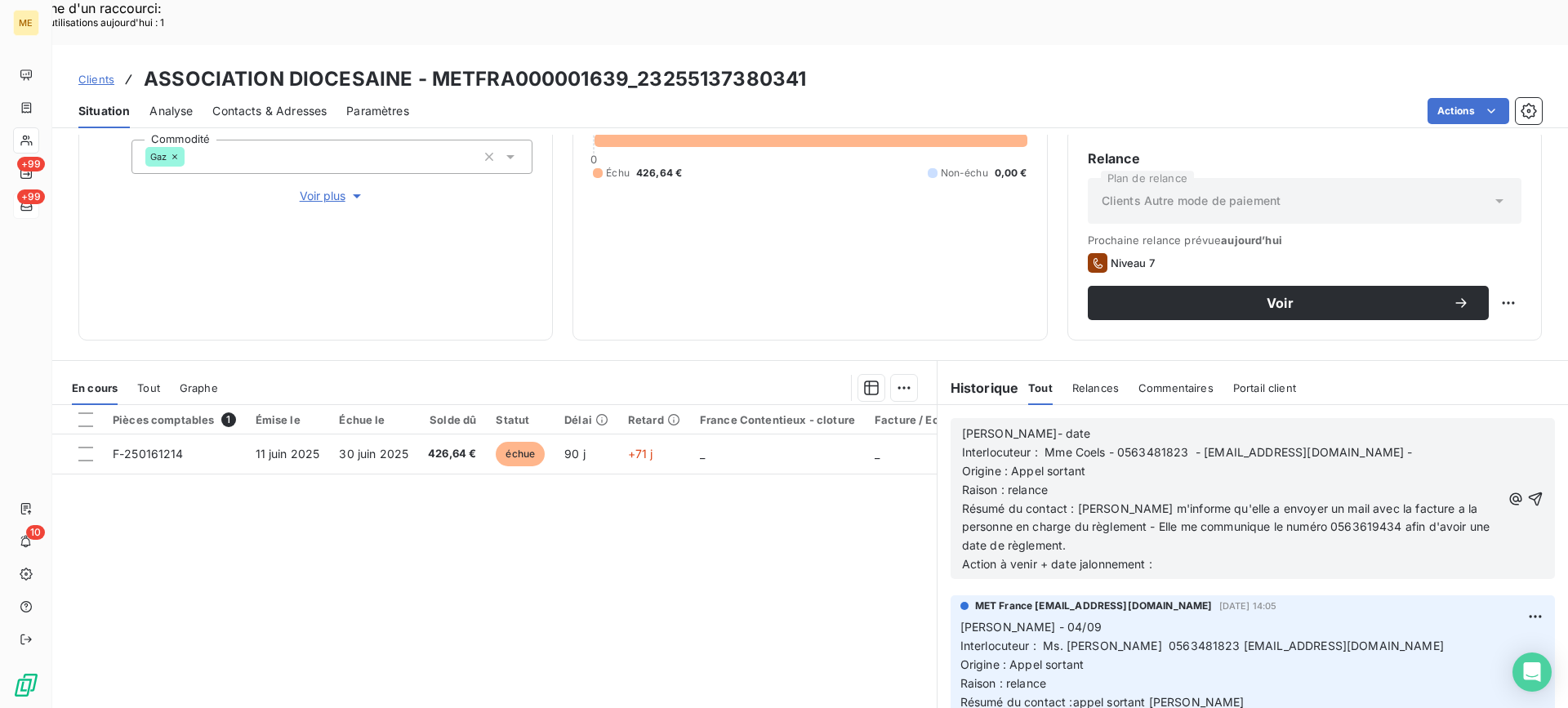
click at [1250, 556] on p "Action à venir + date jalonnement :" at bounding box center [1231, 564] width 539 height 19
click at [1231, 502] on span "Résumé du contact : Mme m'informe qu'elle a envoyer un mail avec la facture a l…" at bounding box center [1228, 527] width 532 height 51
click at [0, 0] on lt-span "envoy é" at bounding box center [0, 0] width 0 height 0
click at [1177, 424] on p "Lisa- date" at bounding box center [1231, 433] width 539 height 19
click at [1527, 491] on icon "button" at bounding box center [1535, 499] width 16 height 16
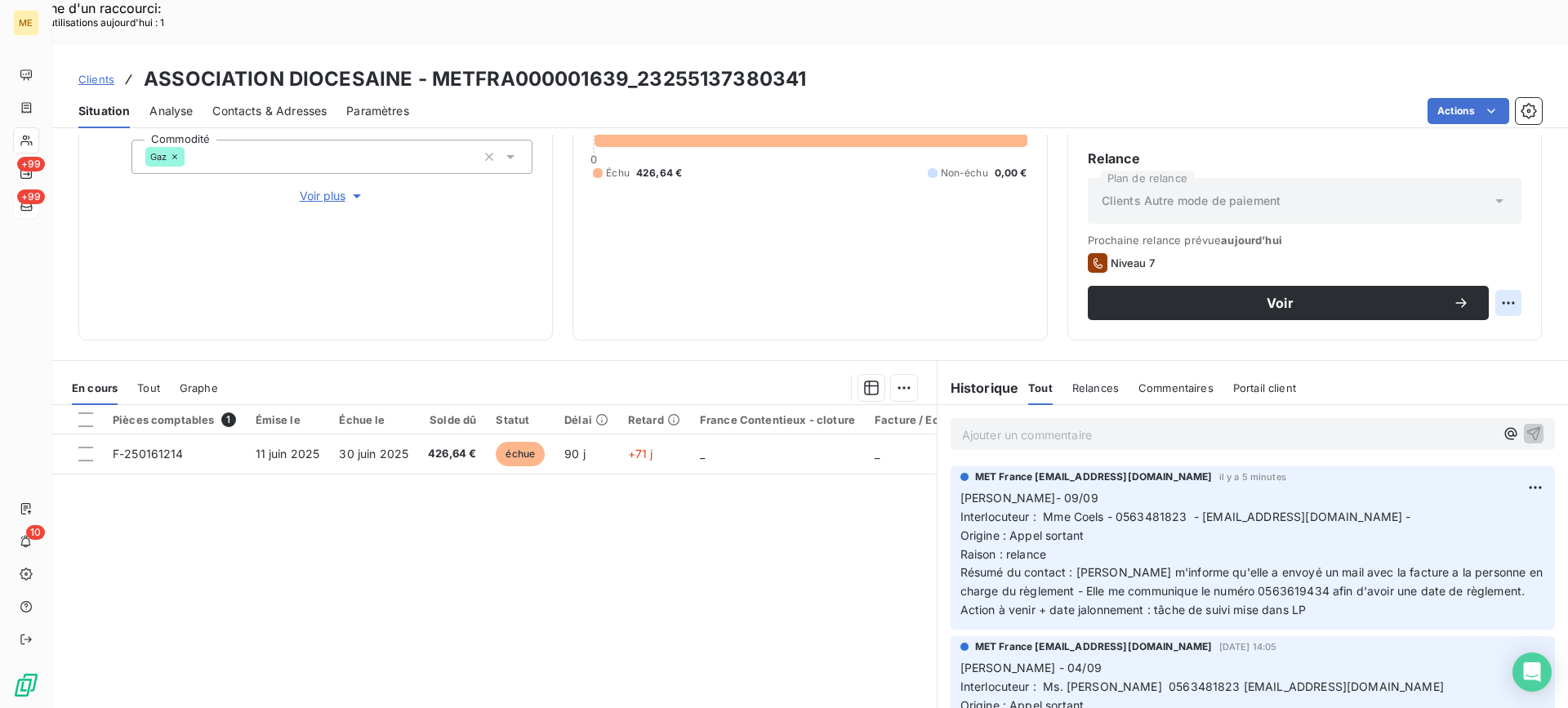
drag, startPoint x: 1210, startPoint y: 549, endPoint x: 1286, endPoint y: 547, distance: 76.0
click at [1286, 565] on span "Résumé du contact : Mme m'informe qu'elle a envoyé un mail avec la facture a la…" at bounding box center [1253, 581] width 586 height 33
click at [900, 560] on div "Pièces comptables 1 Émise le Échue le Solde dû Statut Délai Retard France Conte…" at bounding box center [494, 562] width 884 height 315
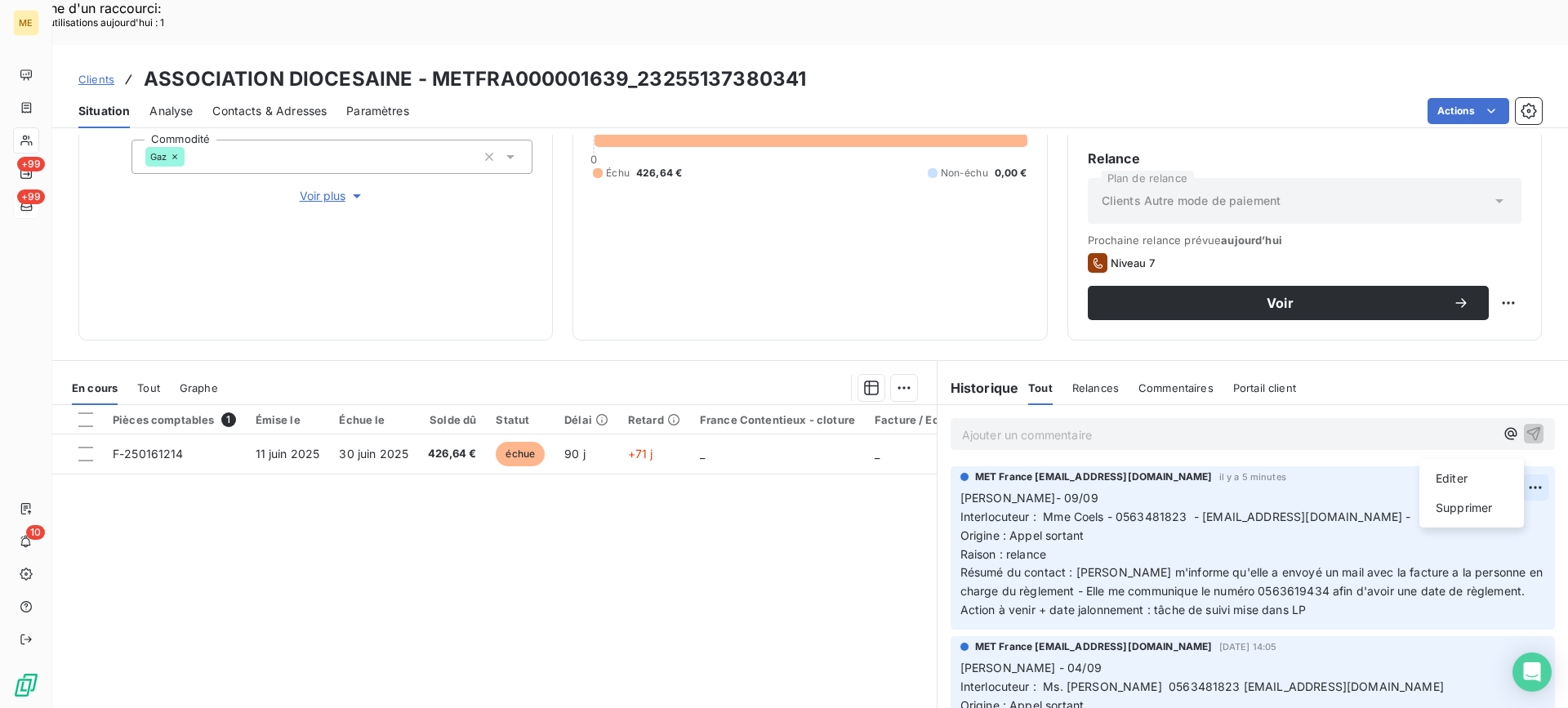
click at [1482, 473] on div "Editer" at bounding box center [1471, 479] width 91 height 27
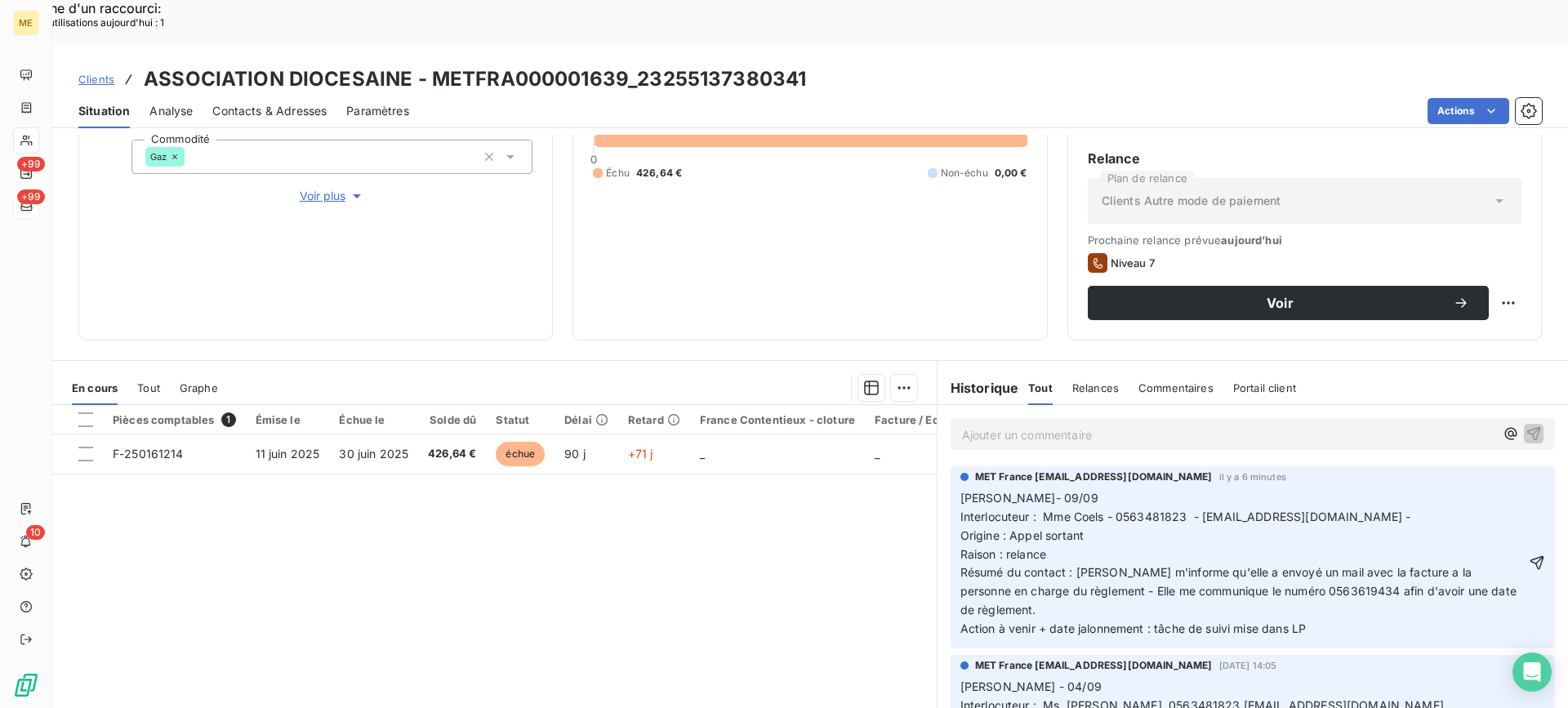
click at [1323, 565] on span "Résumé du contact : Mme m'informe qu'elle a envoyé un mail avec la facture a la…" at bounding box center [1240, 591] width 560 height 51
click at [1263, 554] on p "Lisa- 09/09 Interlocuteur : Mme Coels - 0563481823 - comptaparoisse@albi.cathol…" at bounding box center [1243, 564] width 565 height 150
click at [1261, 564] on p "Lisa- 09/09 Interlocuteur : Mme Coels - 0563481823 - comptaparoisse@albi.cathol…" at bounding box center [1243, 564] width 565 height 150
click at [1193, 563] on p "Lisa- 09/09 Interlocuteur : Mme Coels - 0563481823 - comptaparoisse@albi.cathol…" at bounding box center [1243, 564] width 565 height 150
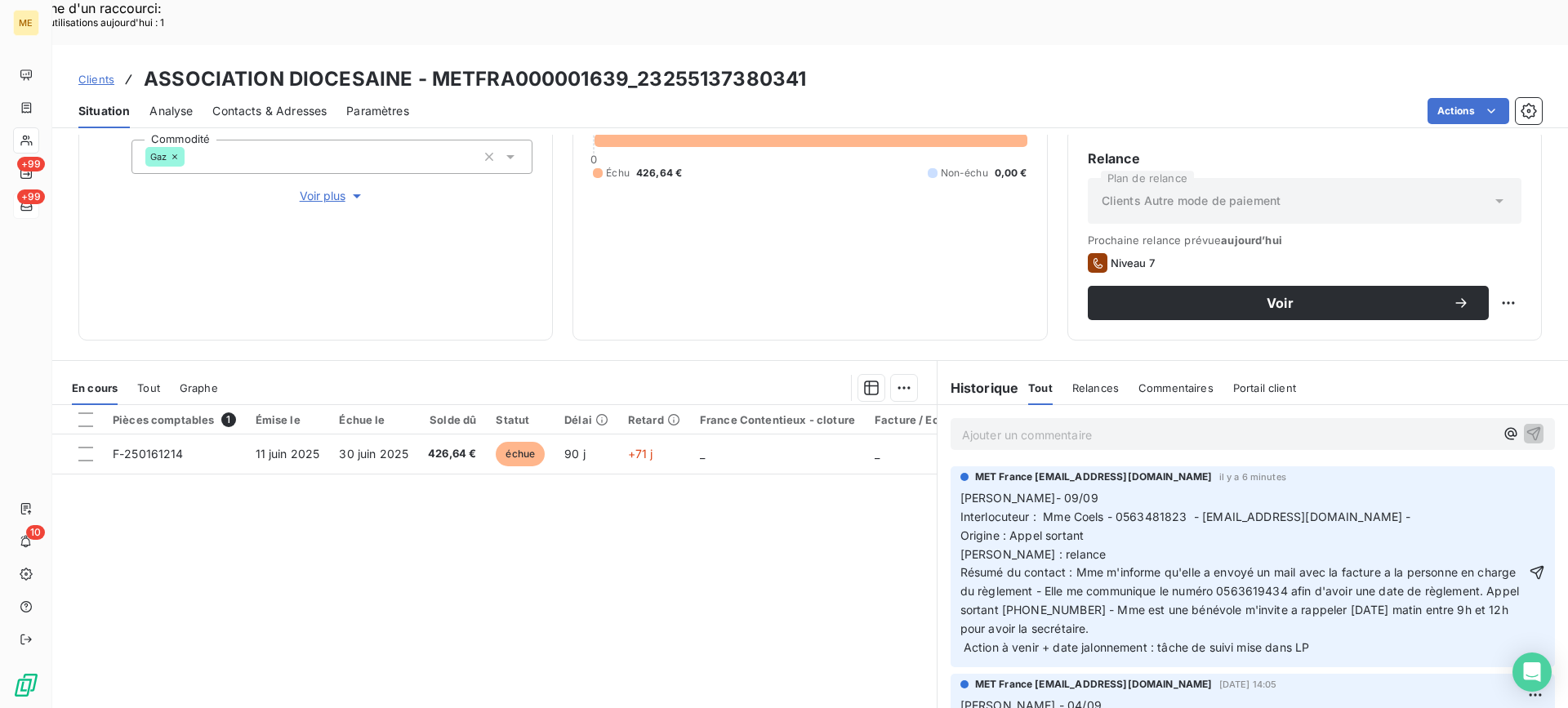
click at [1378, 564] on span "Lisa- 09/09 Interlocuteur : Mme Coels - 0563481823 - comptaparoisse@albi.cathol…" at bounding box center [1241, 572] width 563 height 163
click at [0, 0] on lt-span "à rappeler" at bounding box center [0, 0] width 0 height 0
click at [1529, 564] on icon "button" at bounding box center [1537, 572] width 16 height 16
click at [1486, 293] on div "Replanifier cette action" at bounding box center [1428, 294] width 146 height 27
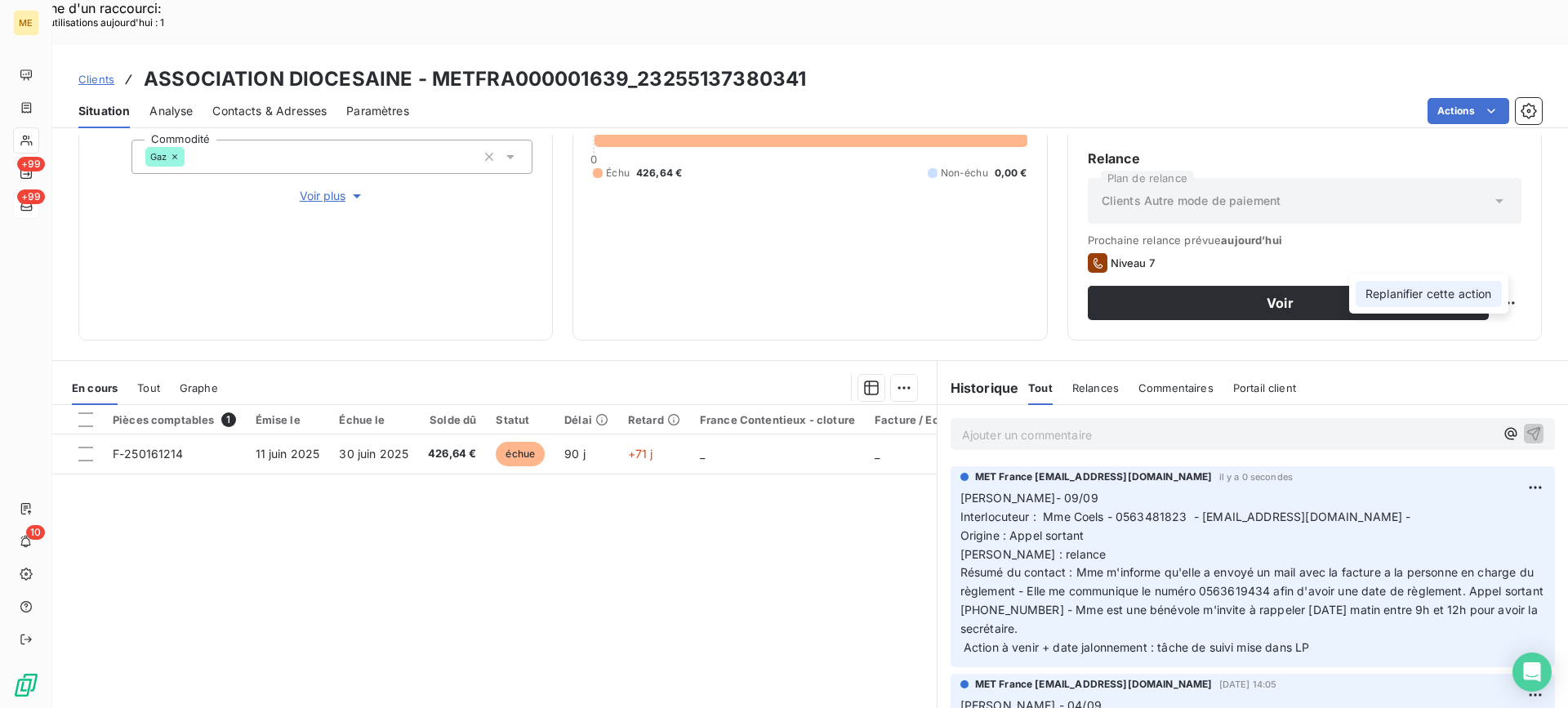
select select "8"
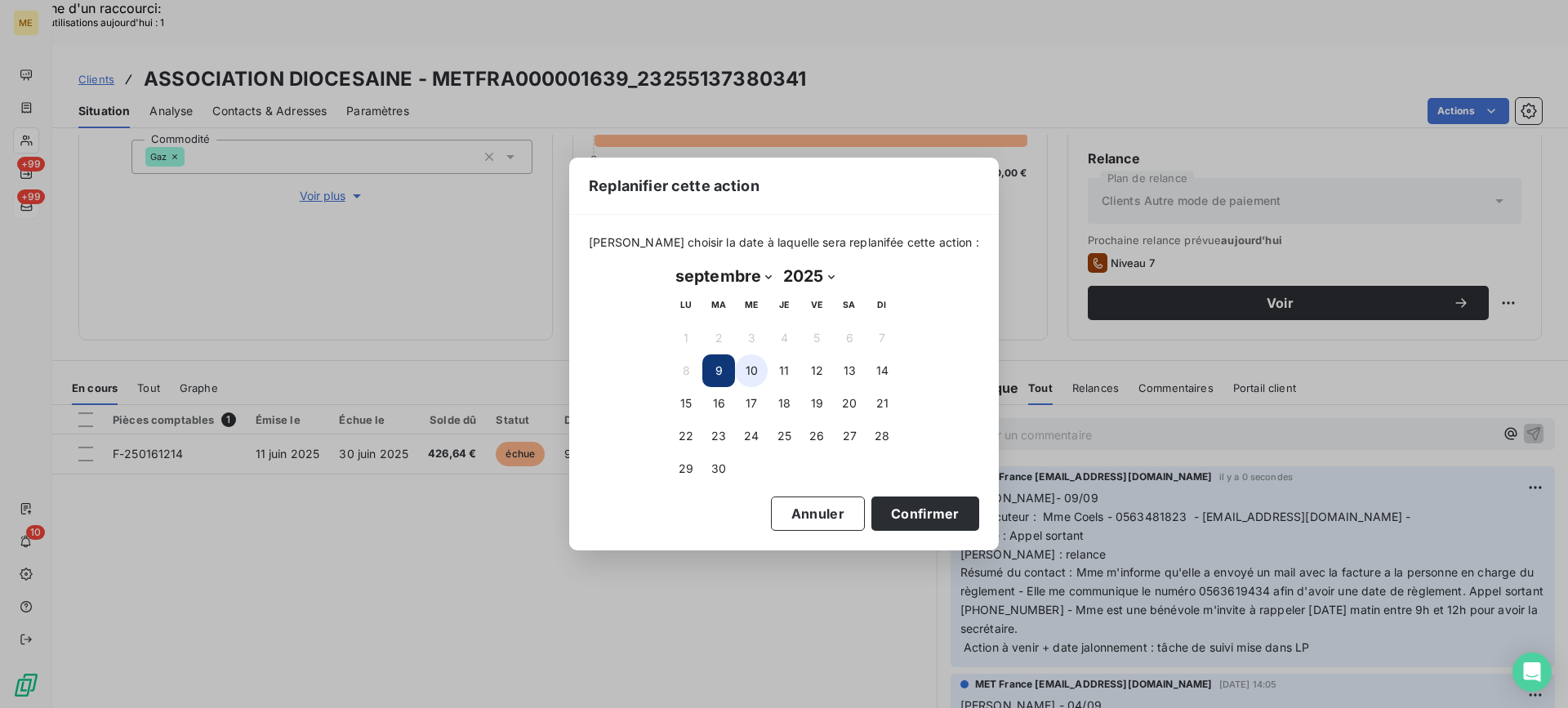
click at [758, 367] on button "10" at bounding box center [751, 370] width 33 height 33
click at [885, 502] on button "Confirmer" at bounding box center [926, 514] width 108 height 35
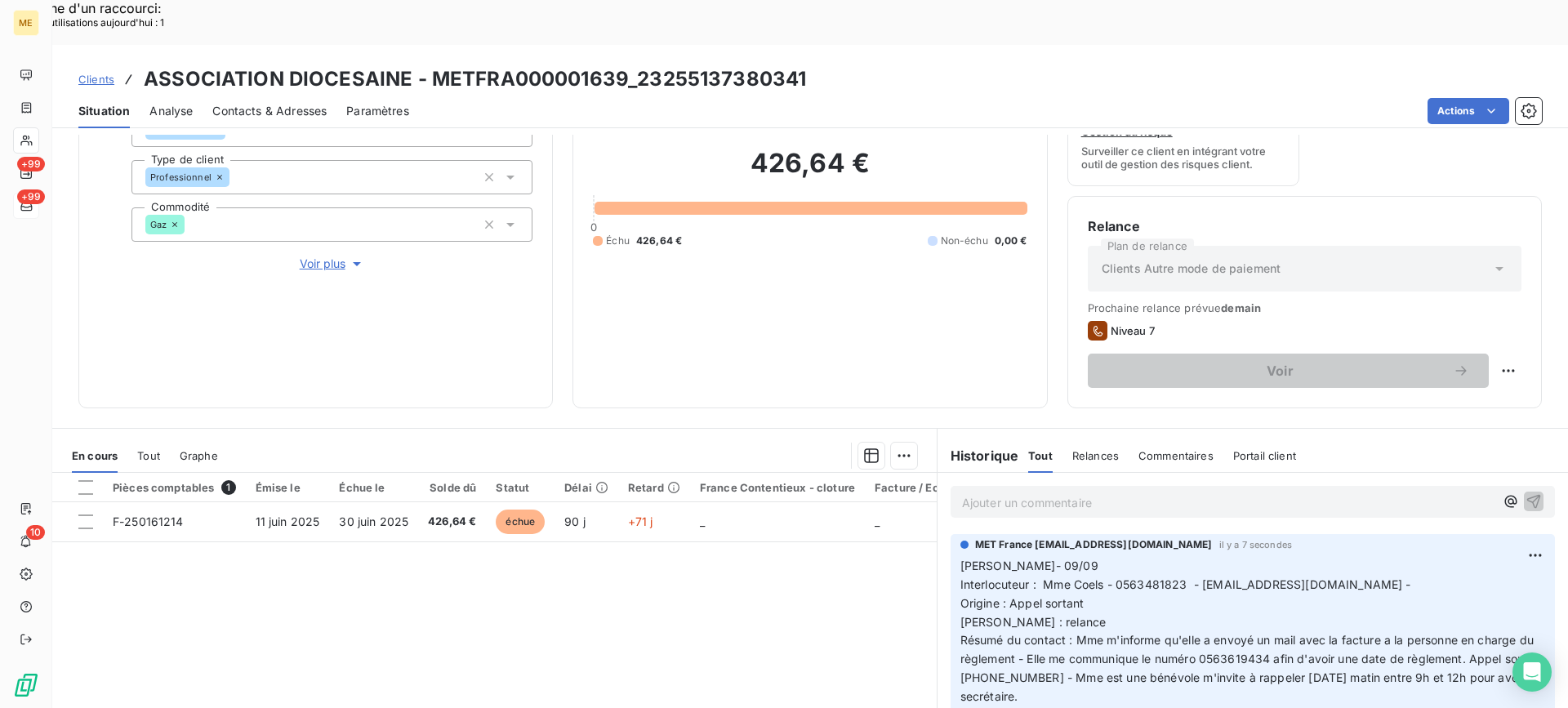
scroll to position [82, 0]
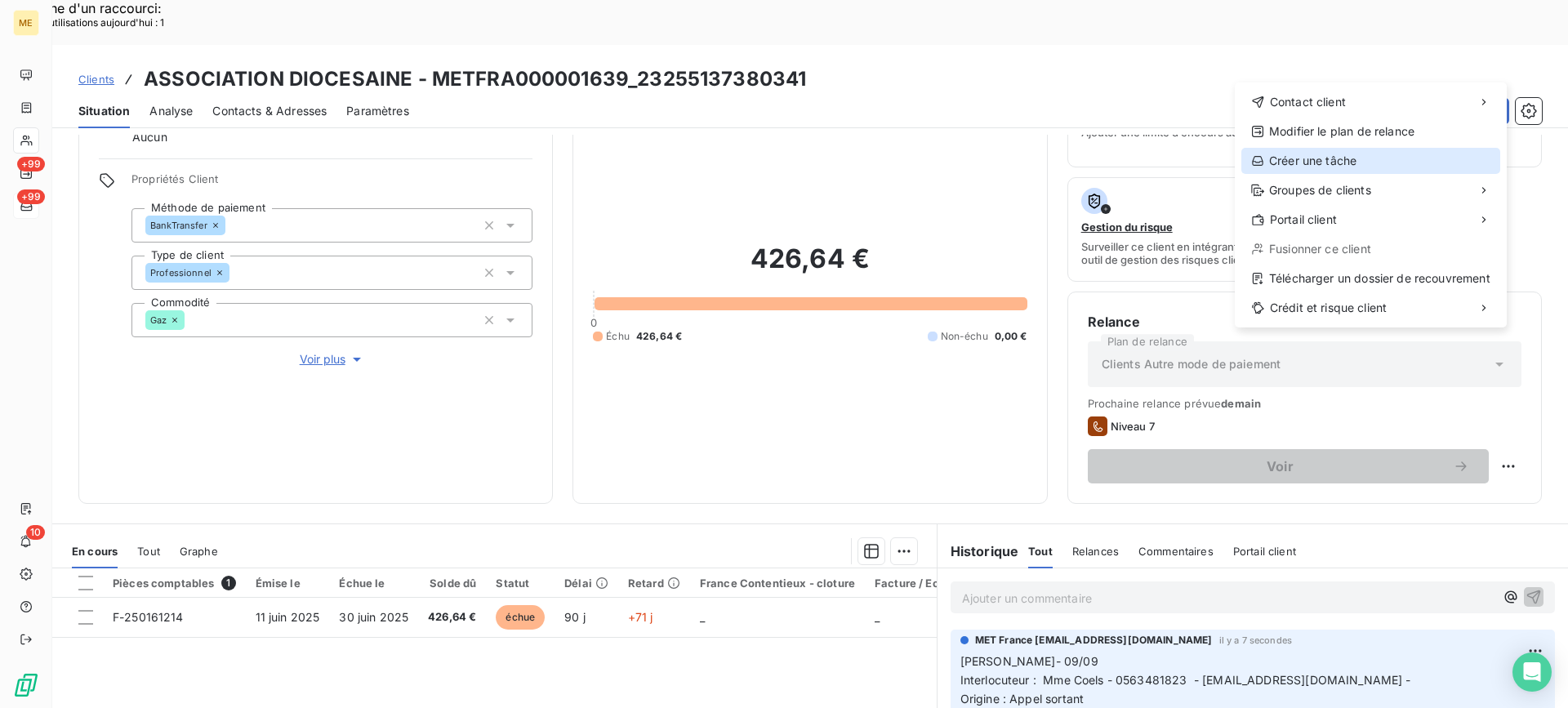
click at [1339, 164] on div "Créer une tâche" at bounding box center [1370, 161] width 259 height 27
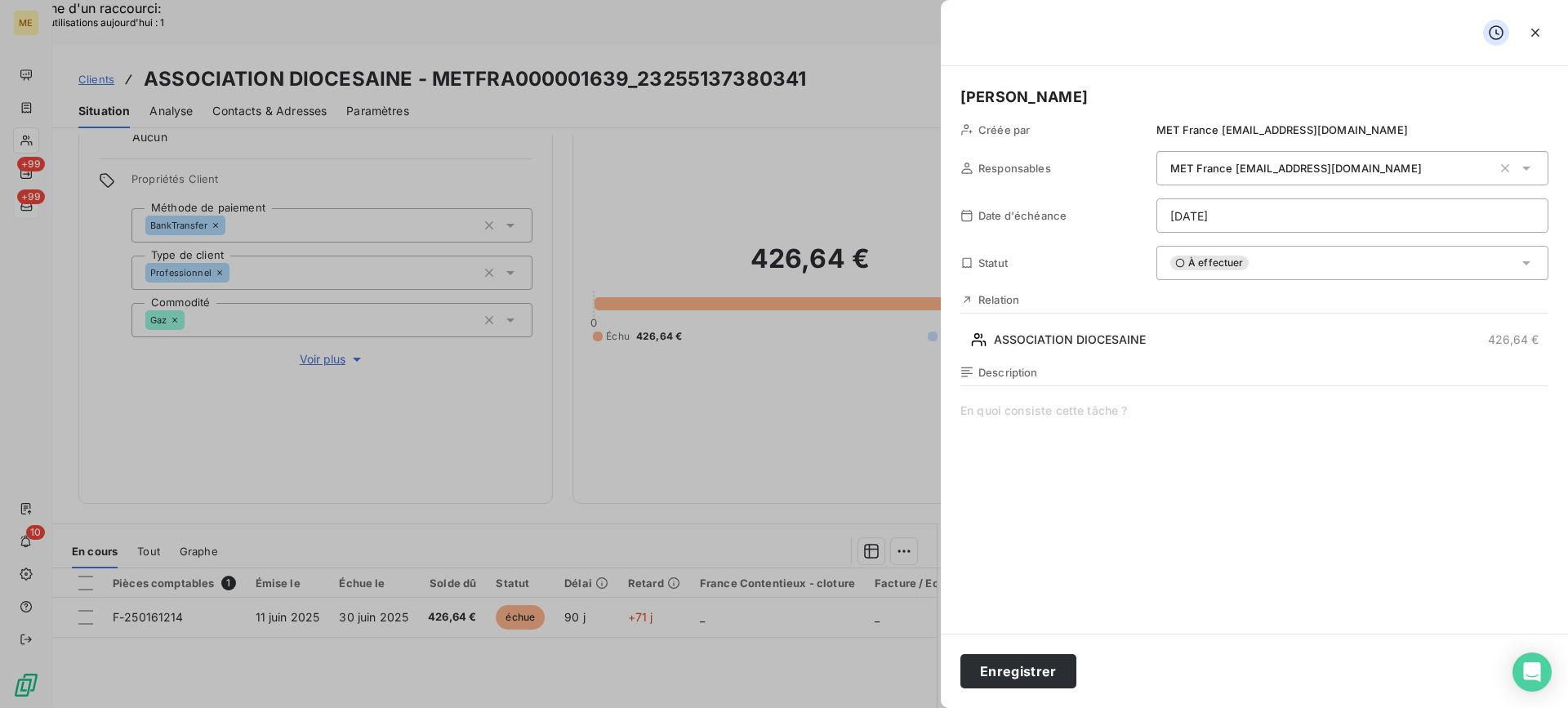
click at [1156, 399] on div "Description" at bounding box center [1254, 541] width 588 height 351
click at [1052, 103] on h5 "[PERSON_NAME]" at bounding box center [1254, 97] width 588 height 23
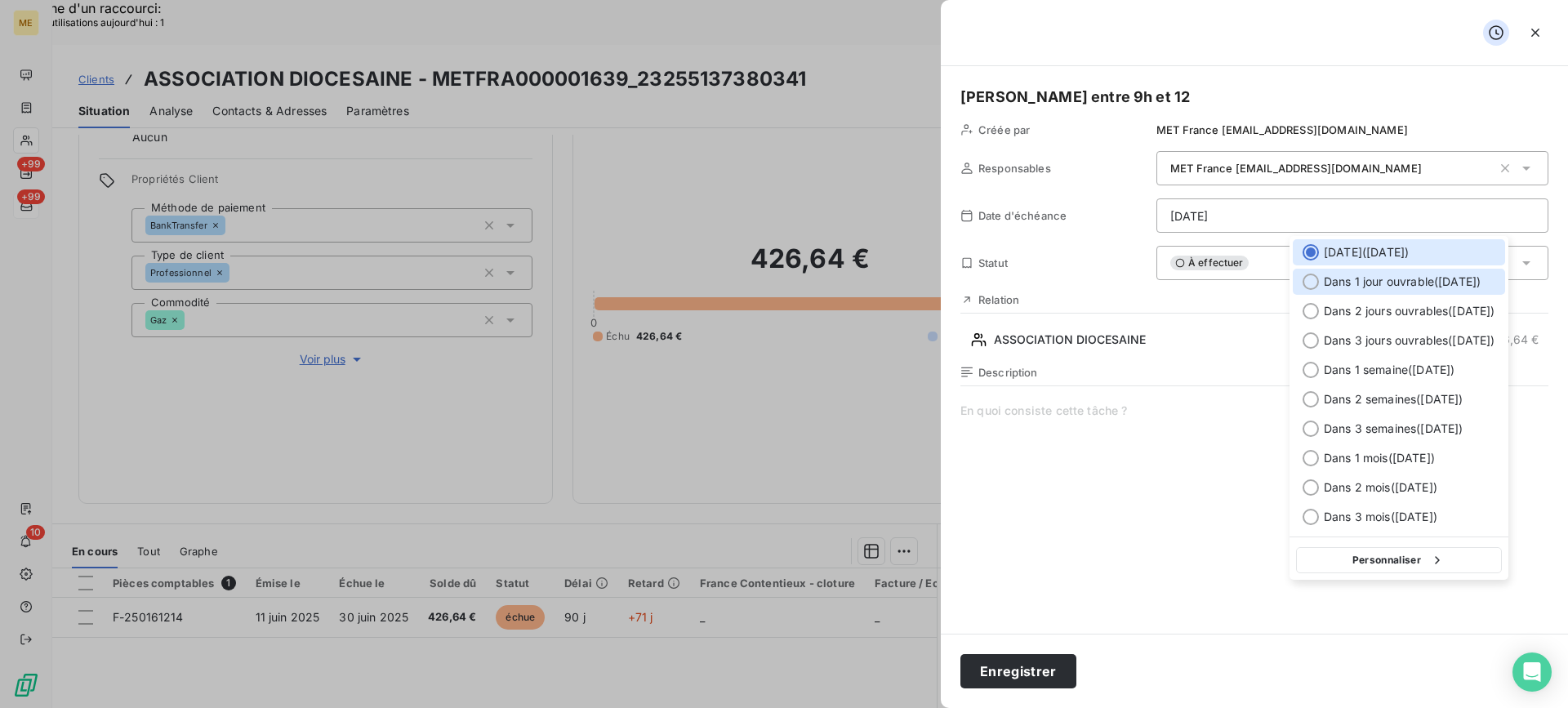
click at [1318, 277] on div at bounding box center [1311, 282] width 16 height 16
type input "10/09/2025"
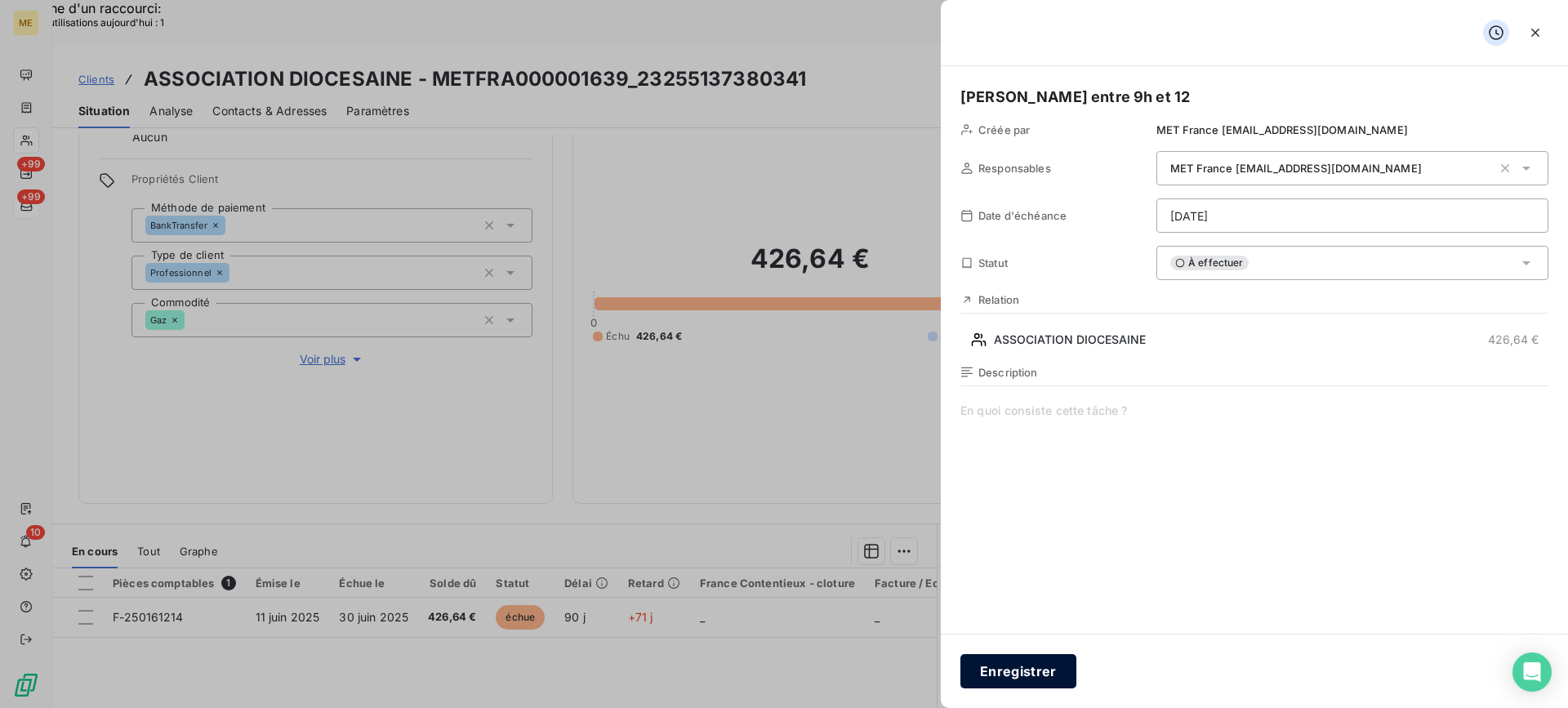
click at [980, 680] on button "Enregistrer" at bounding box center [1018, 671] width 116 height 35
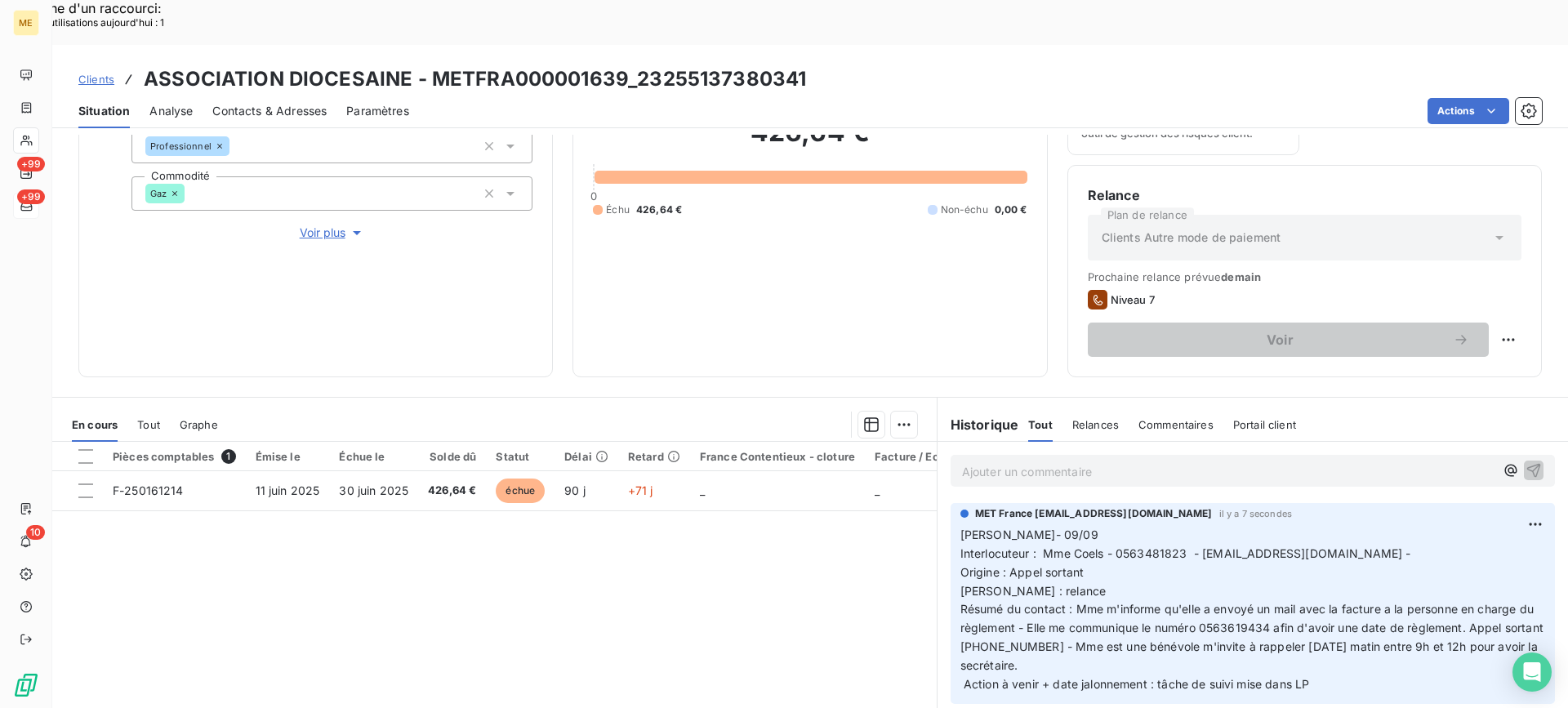
scroll to position [261, 0]
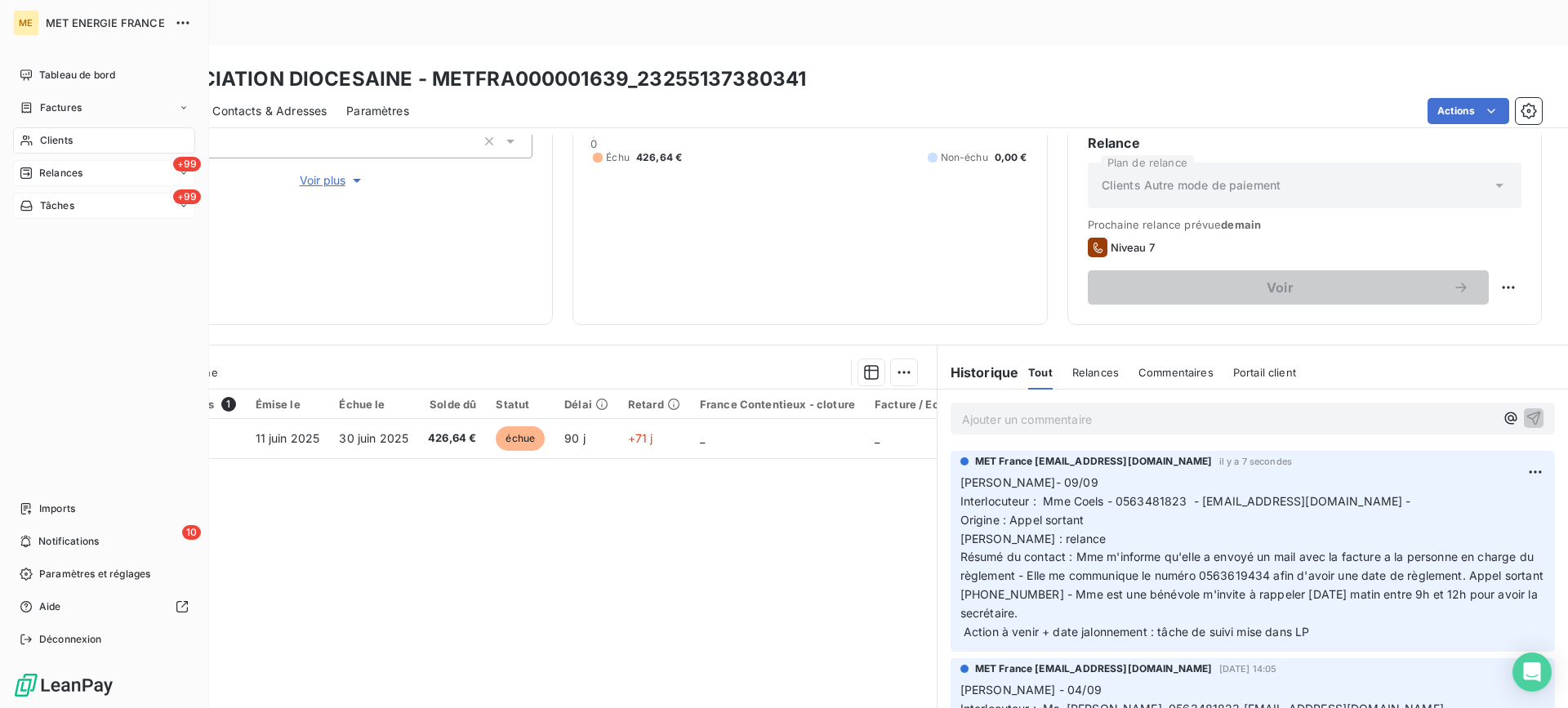
click at [57, 172] on span "Relances" at bounding box center [60, 173] width 43 height 15
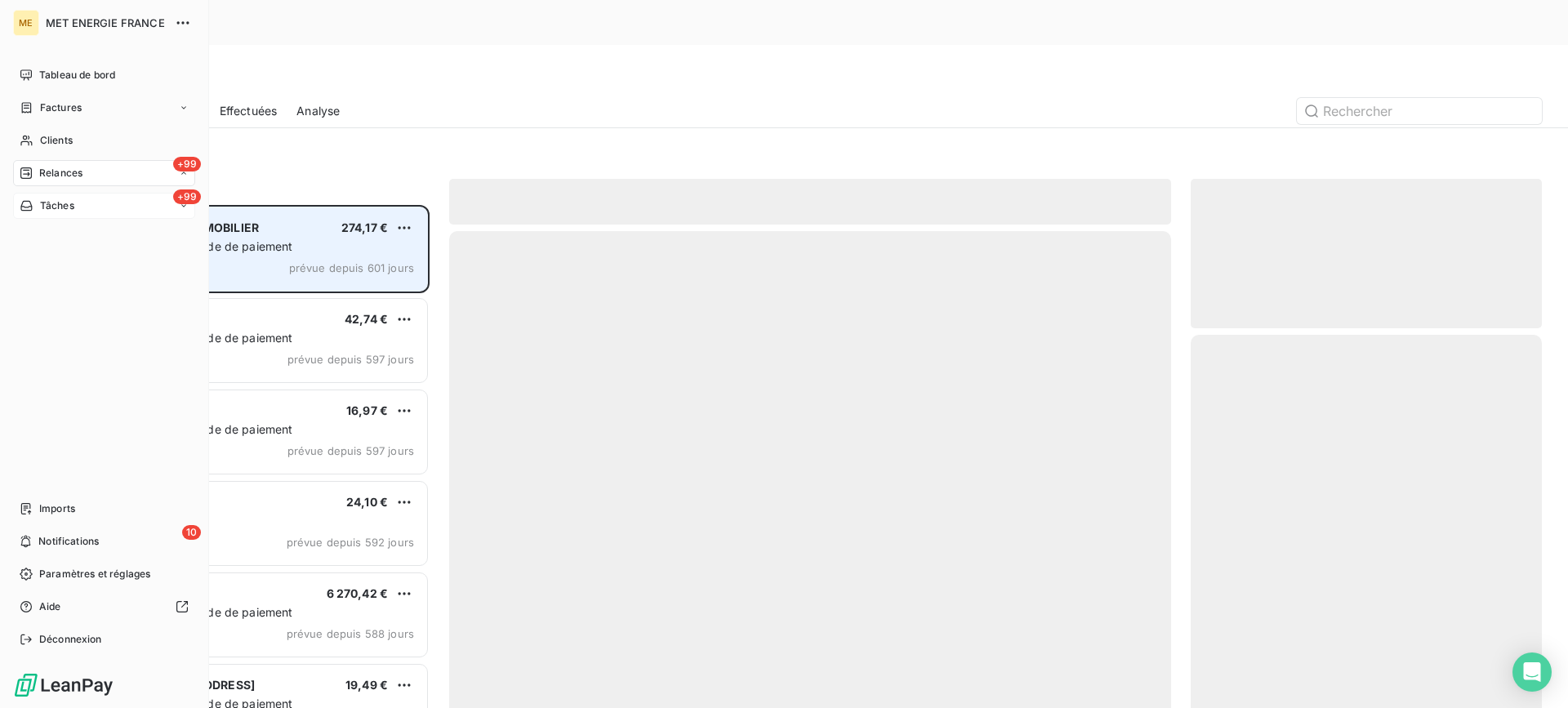
scroll to position [536, 339]
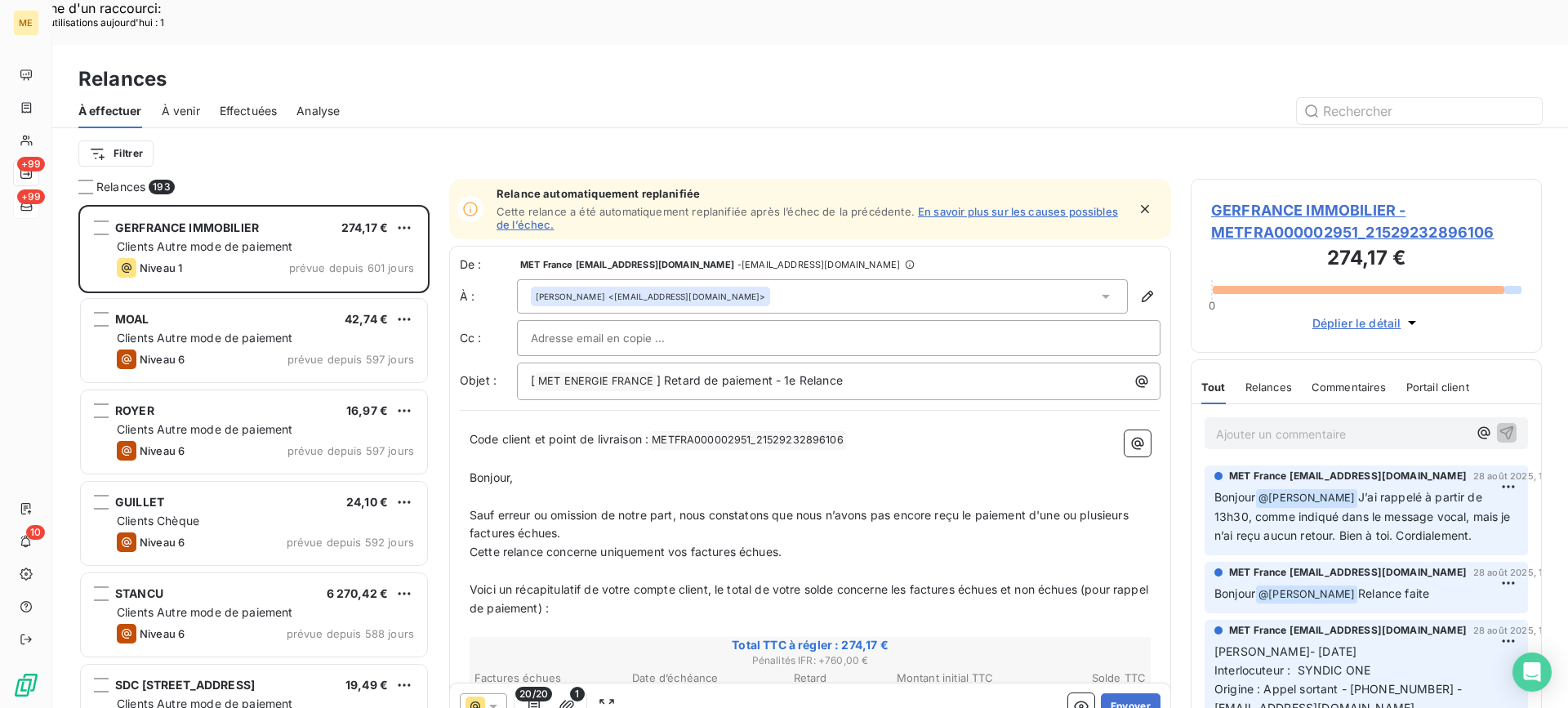
click at [110, 138] on div "Filtrer" at bounding box center [811, 153] width 1463 height 31
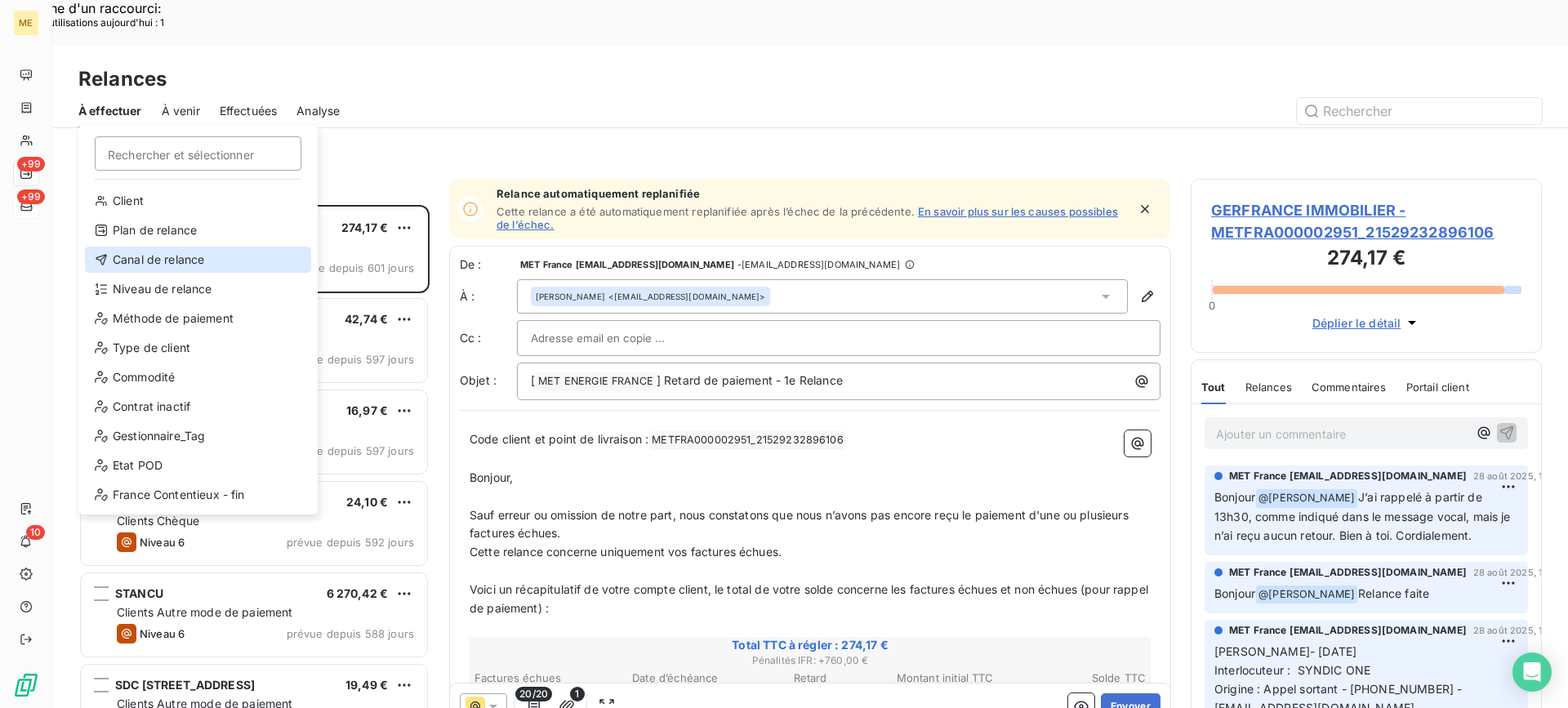
click at [193, 264] on div "Canal de relance" at bounding box center [198, 260] width 226 height 27
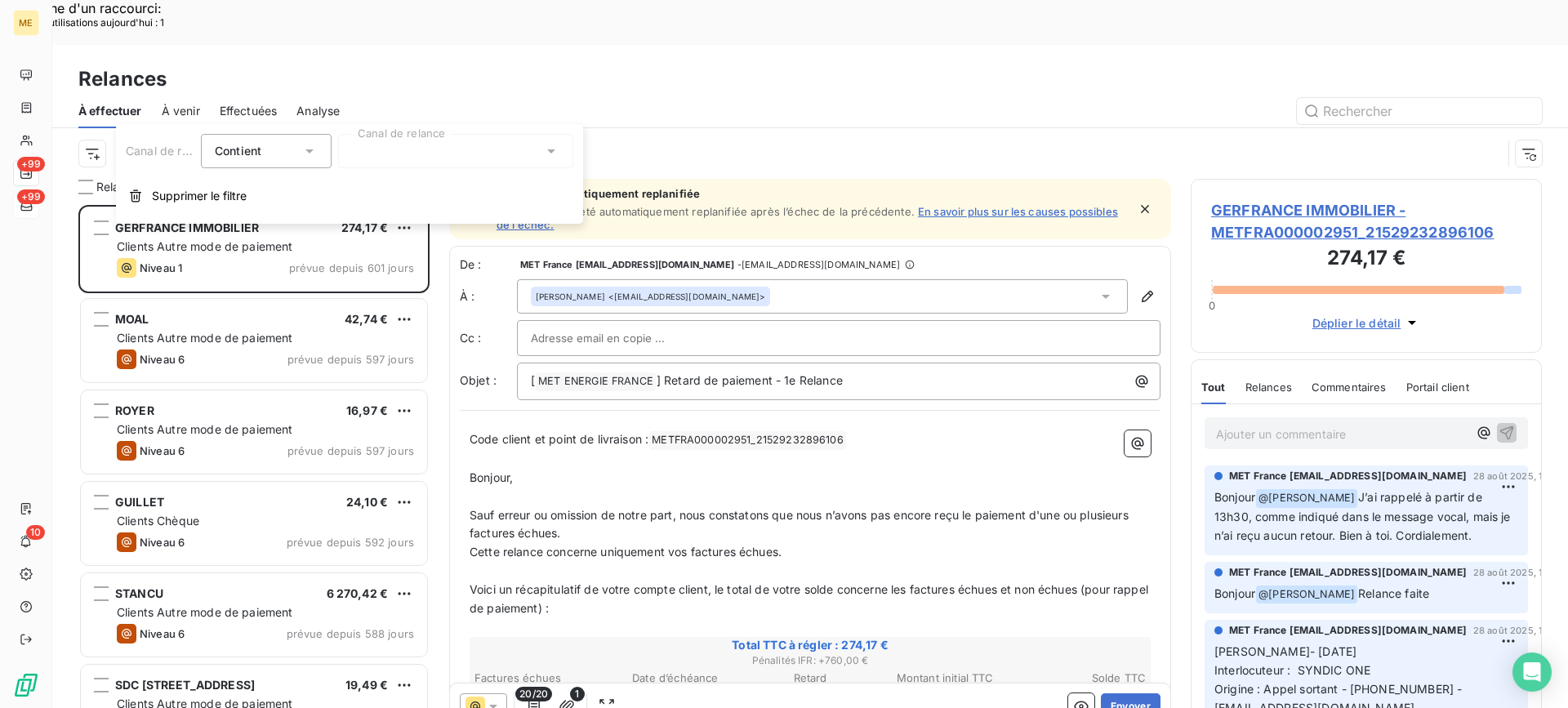
click at [440, 146] on div at bounding box center [456, 151] width 236 height 35
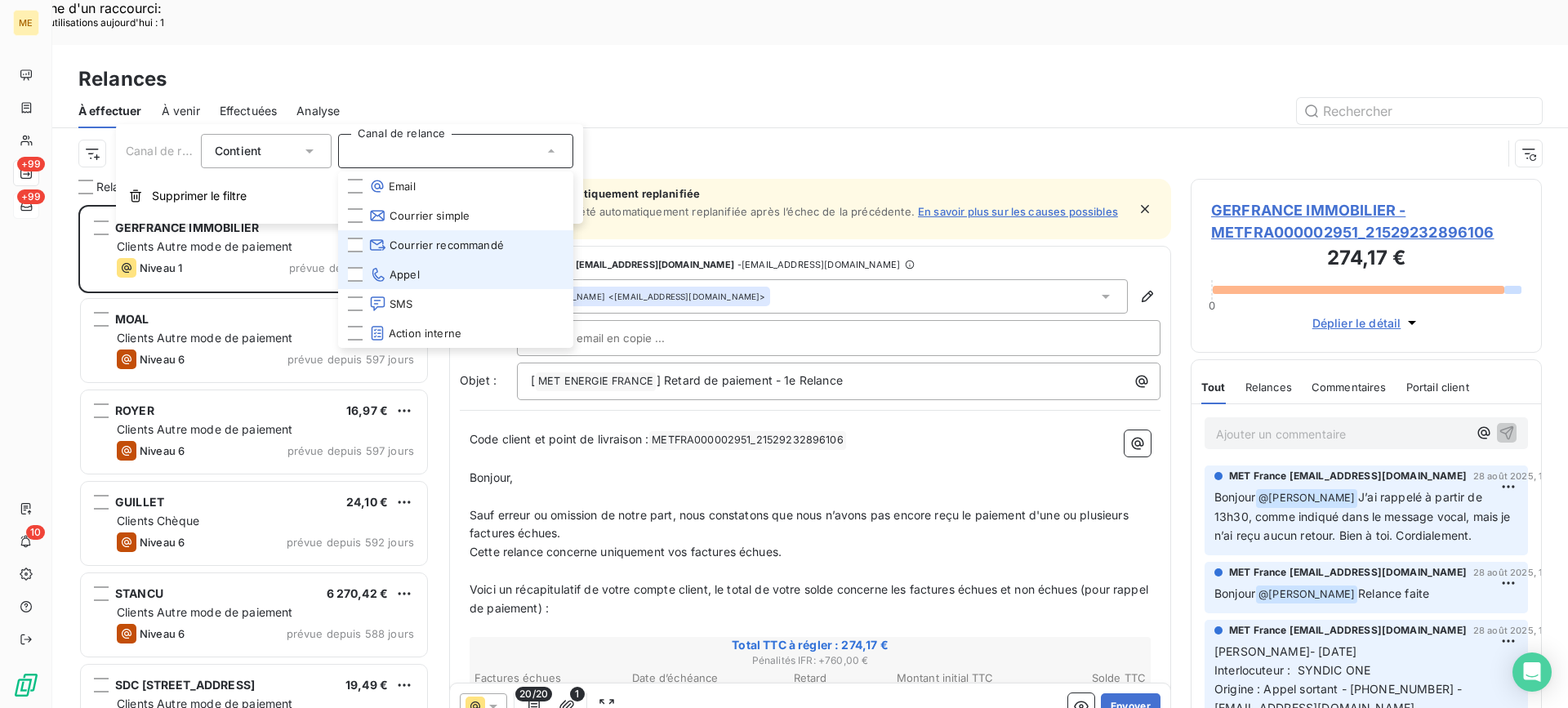
drag, startPoint x: 431, startPoint y: 267, endPoint x: 431, endPoint y: 241, distance: 26.0
click at [431, 267] on li "Appel" at bounding box center [456, 274] width 236 height 29
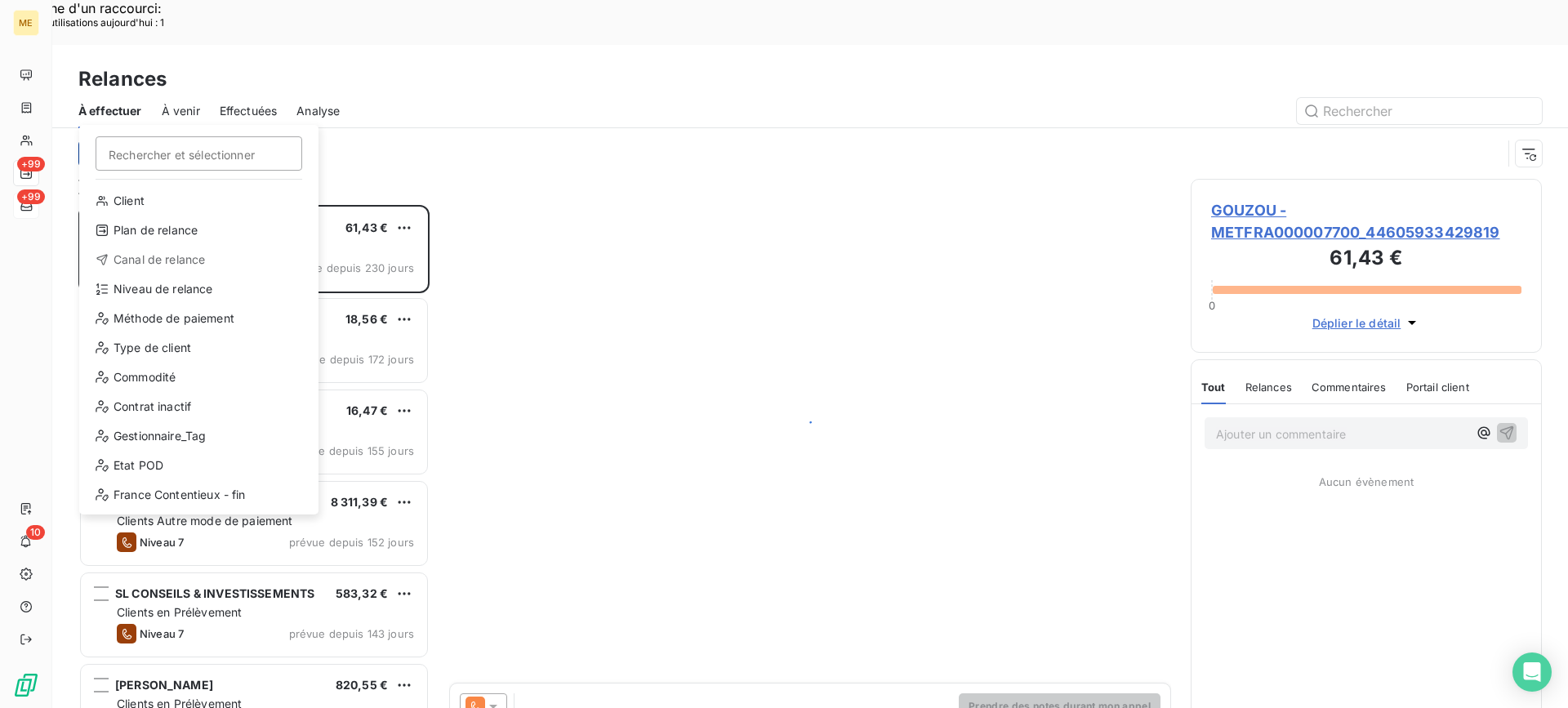
scroll to position [536, 339]
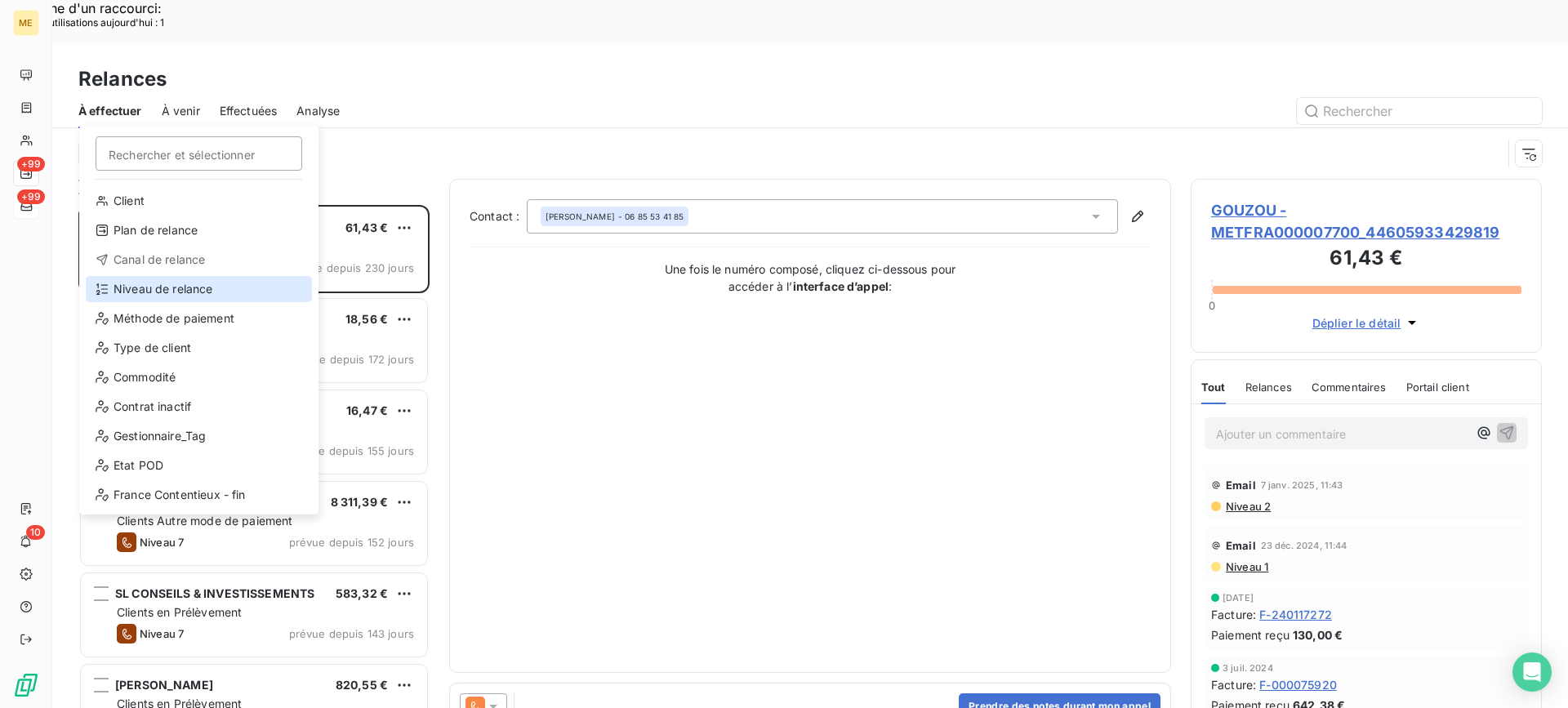
click at [173, 292] on div "Niveau de relance" at bounding box center [198, 290] width 226 height 27
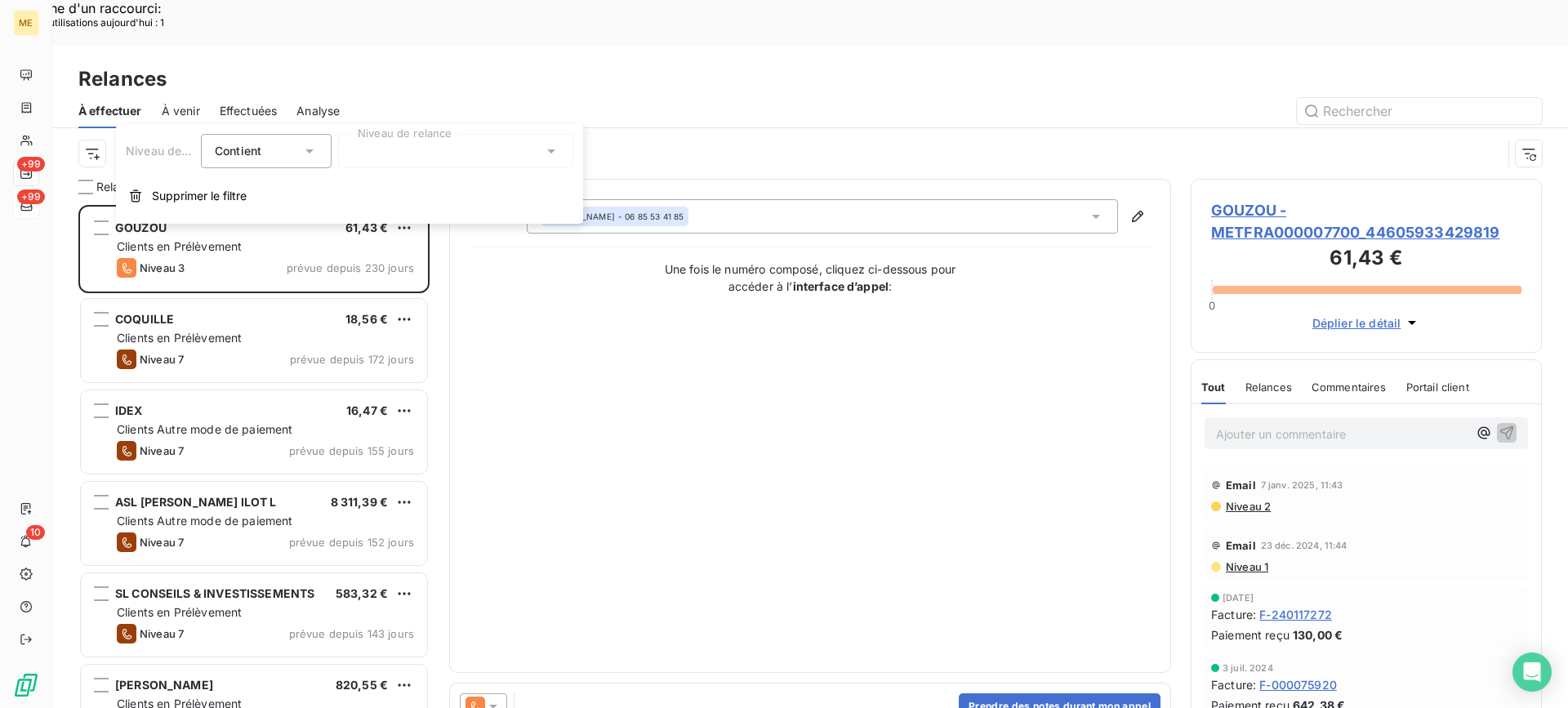
click at [408, 155] on div at bounding box center [456, 151] width 236 height 35
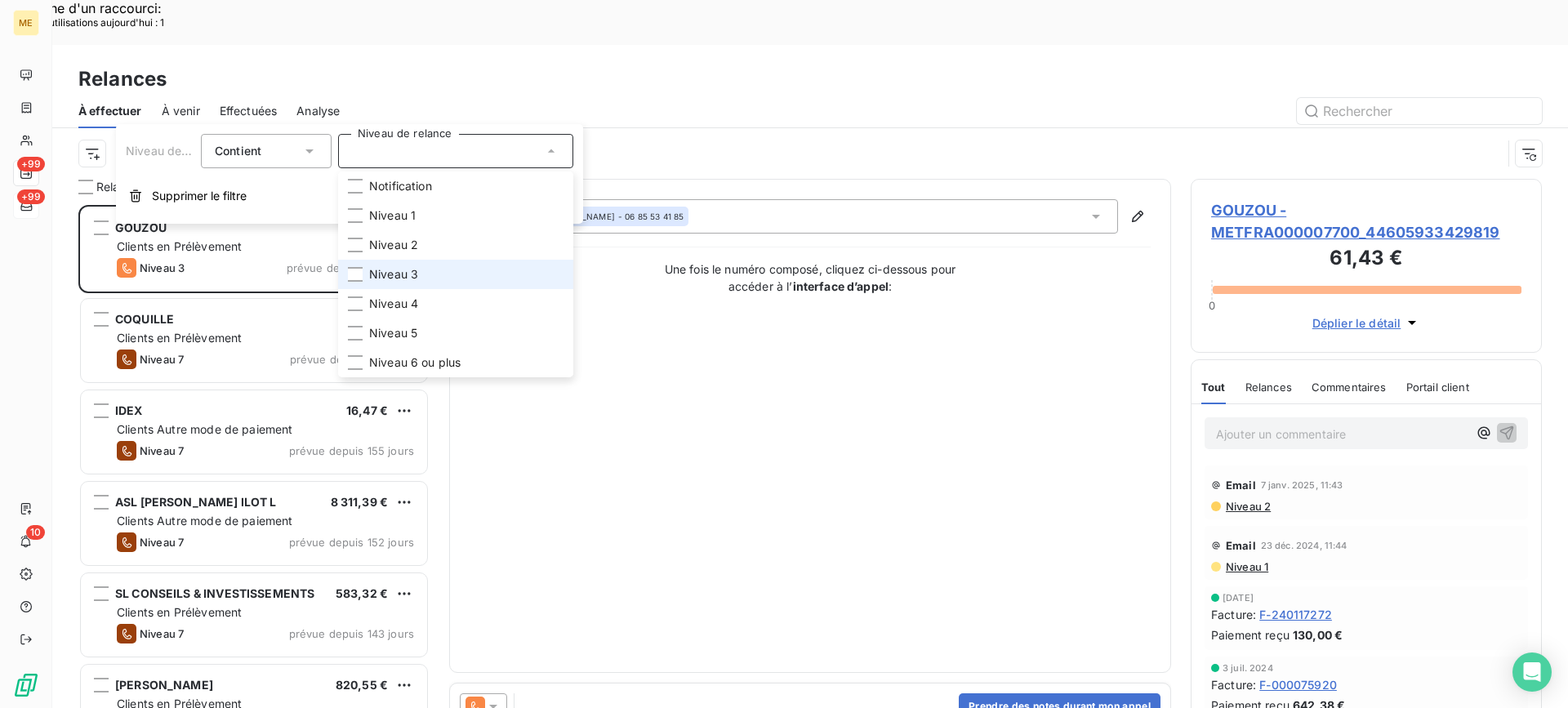
click at [392, 263] on li "Niveau 3" at bounding box center [456, 274] width 236 height 29
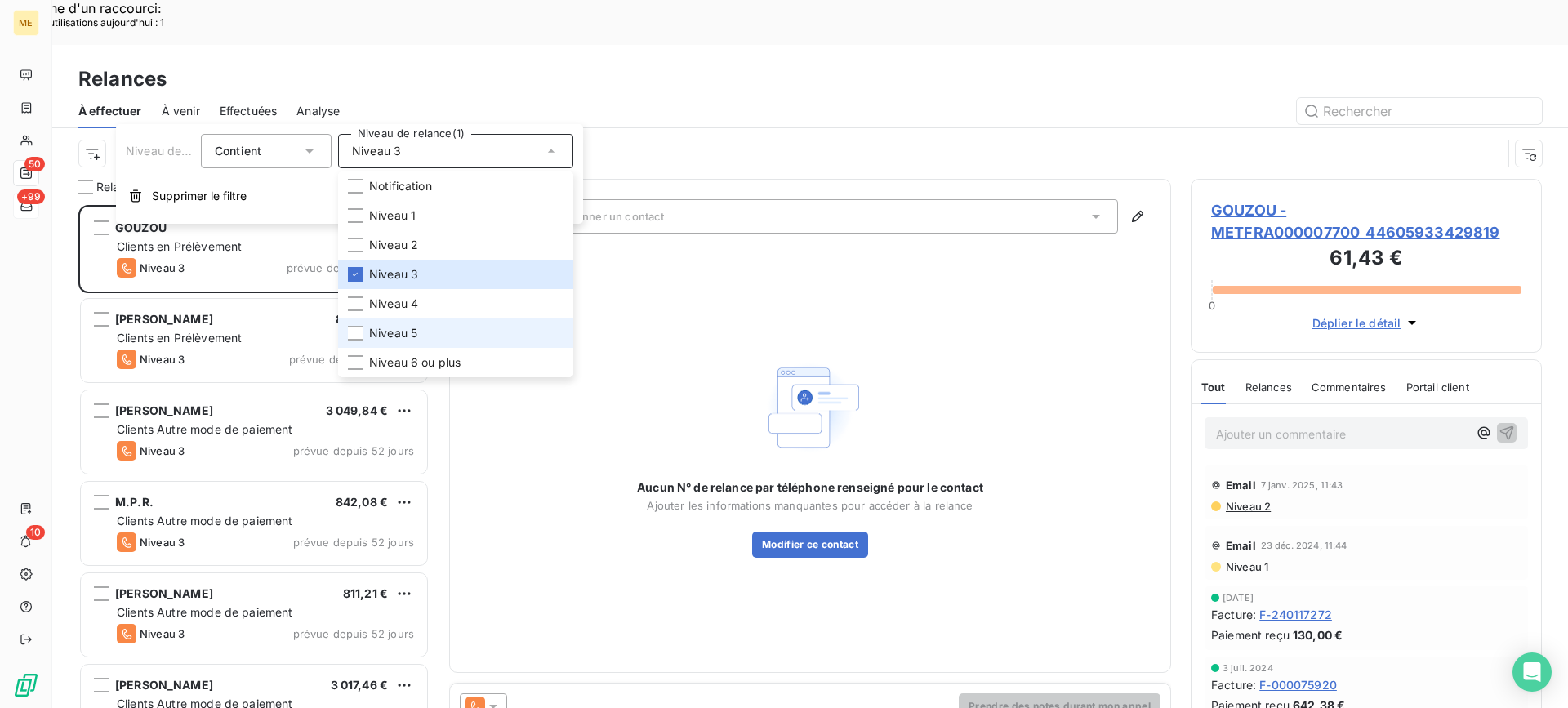
click at [390, 343] on li "Niveau 5" at bounding box center [456, 333] width 236 height 29
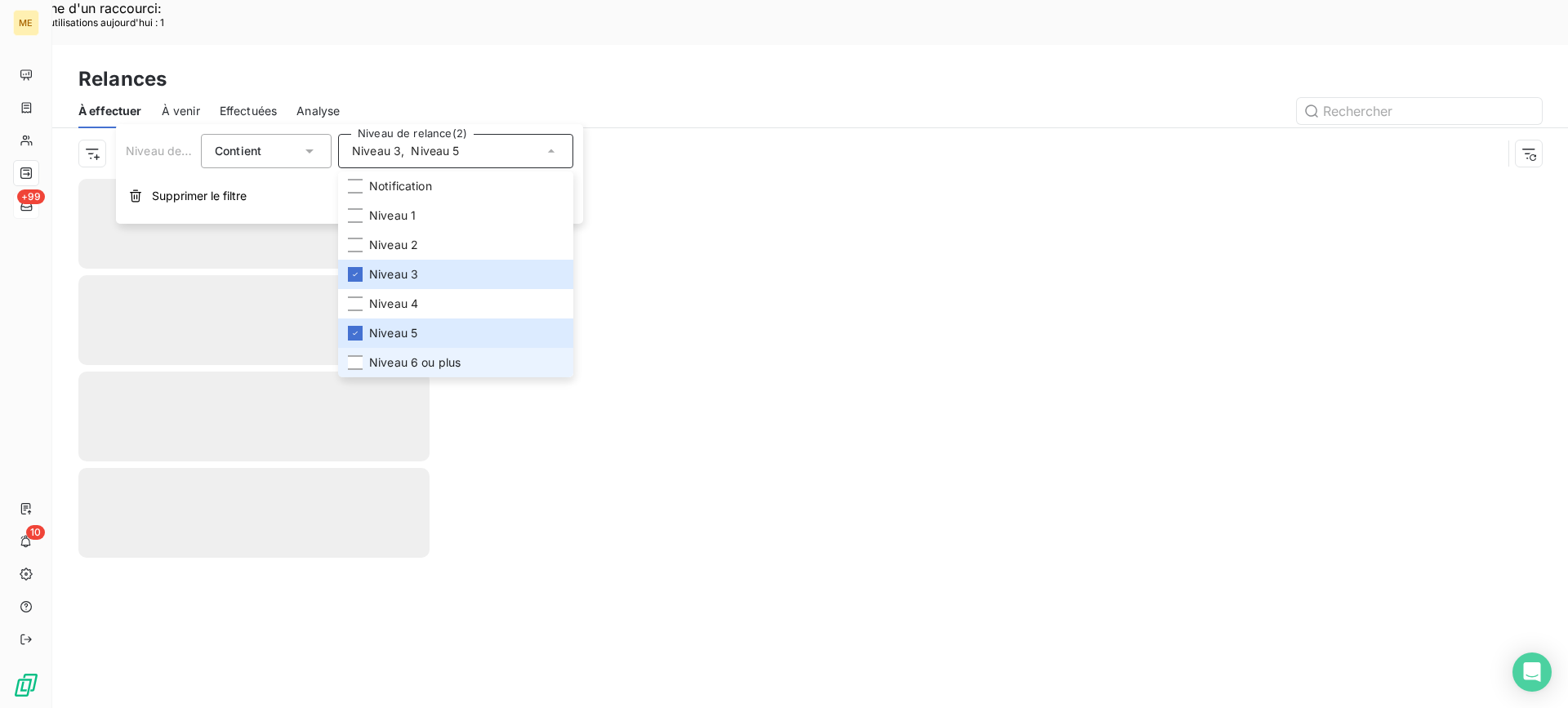
click at [381, 356] on span "Niveau 6 ou plus" at bounding box center [415, 362] width 91 height 16
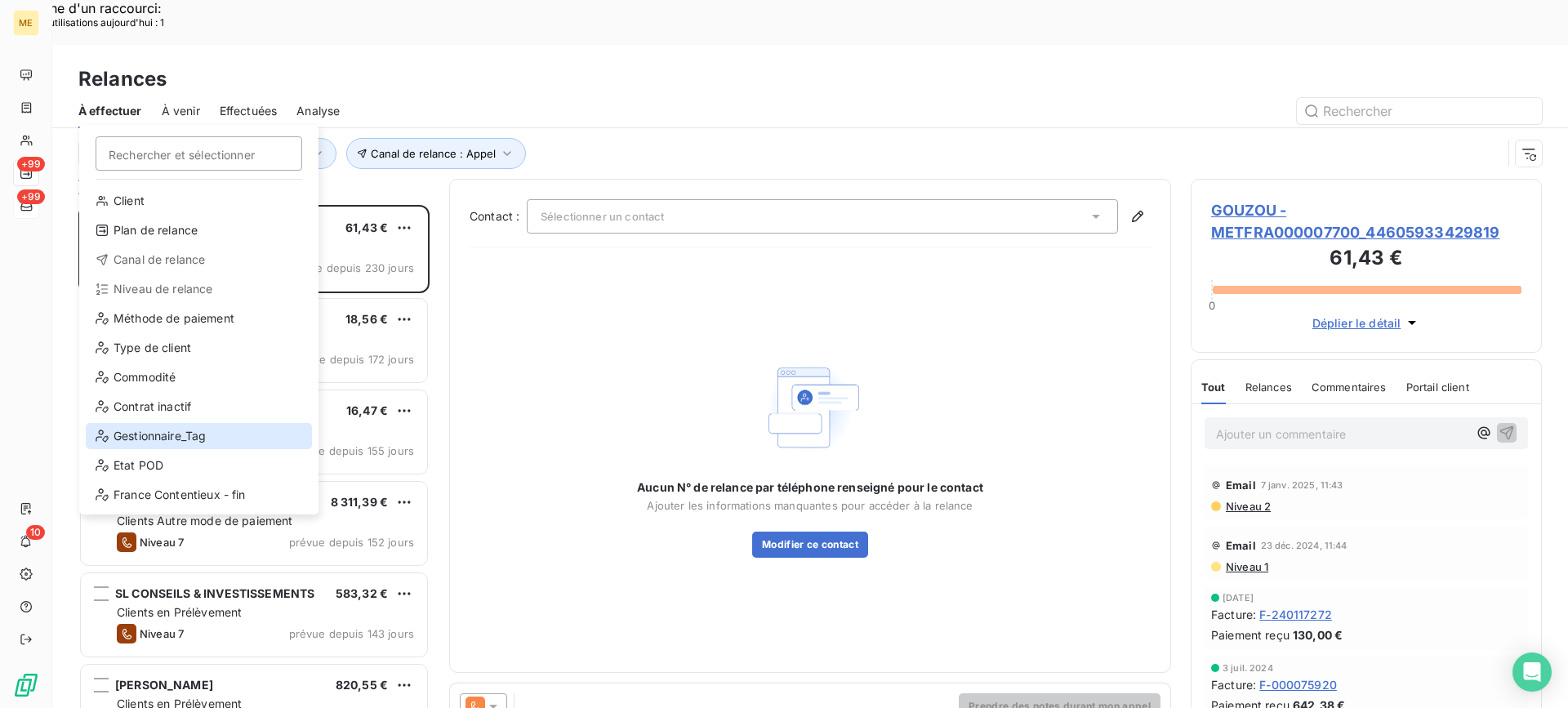
click at [156, 424] on div "Gestionnaire_Tag" at bounding box center [198, 437] width 226 height 27
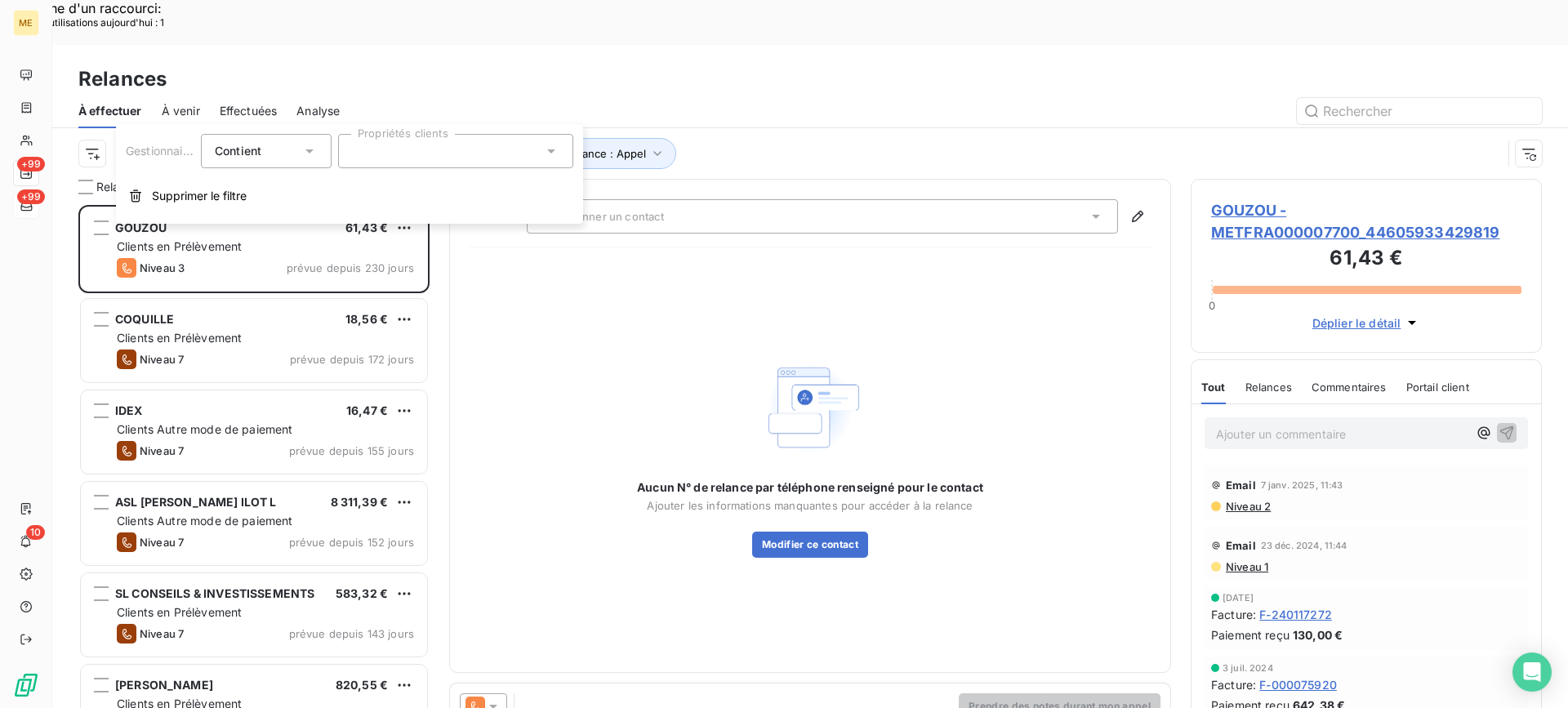
click at [424, 167] on div at bounding box center [456, 151] width 236 height 35
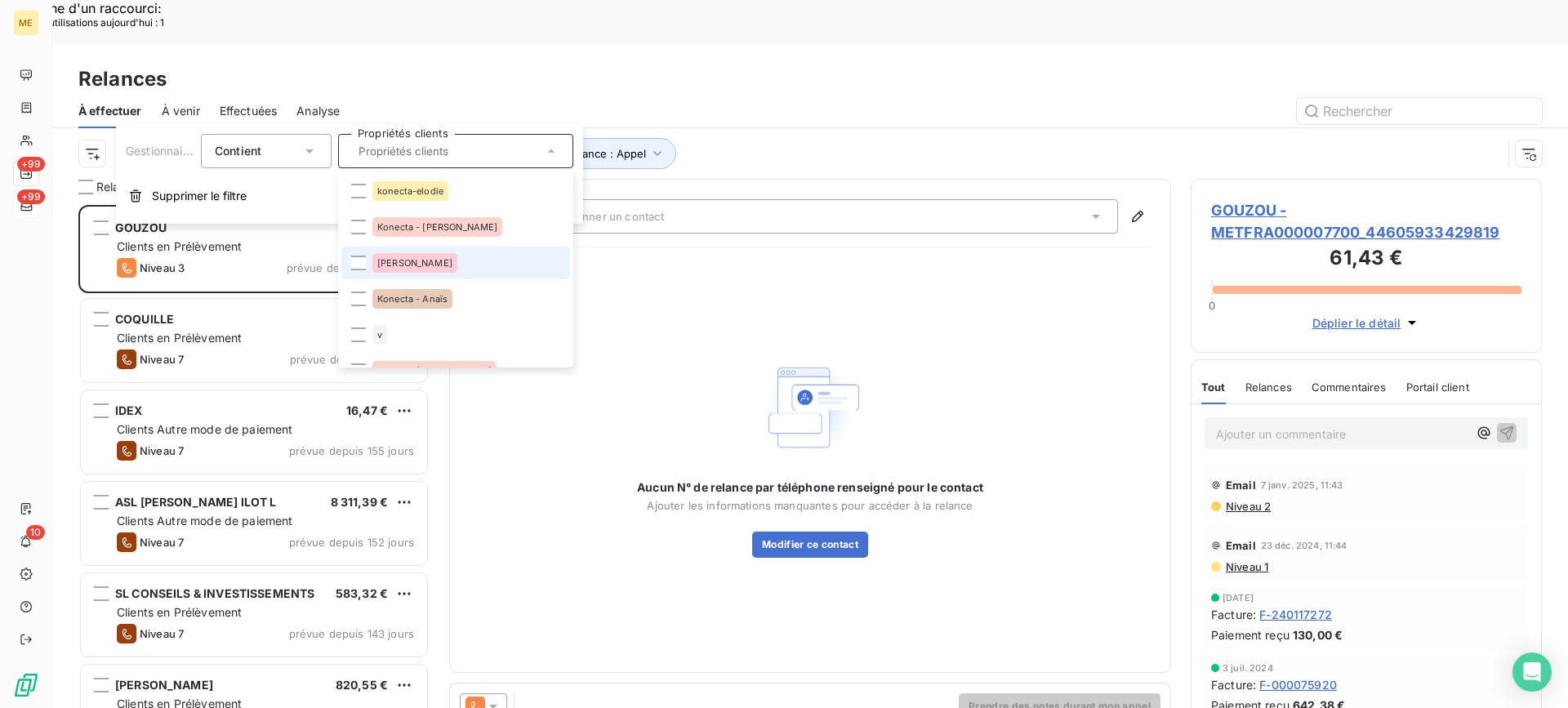
scroll to position [82, 0]
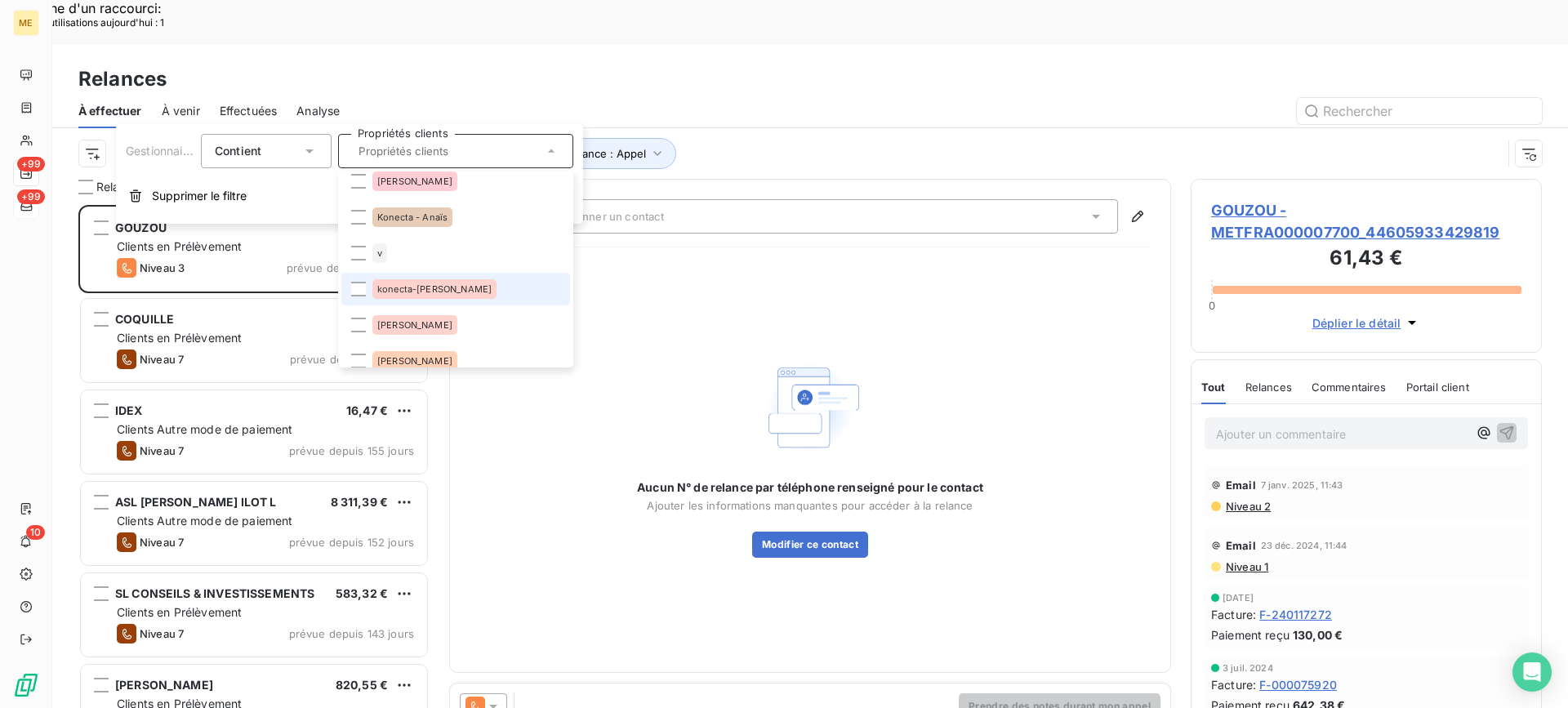
click at [423, 282] on div "konecta-[PERSON_NAME]" at bounding box center [434, 289] width 124 height 19
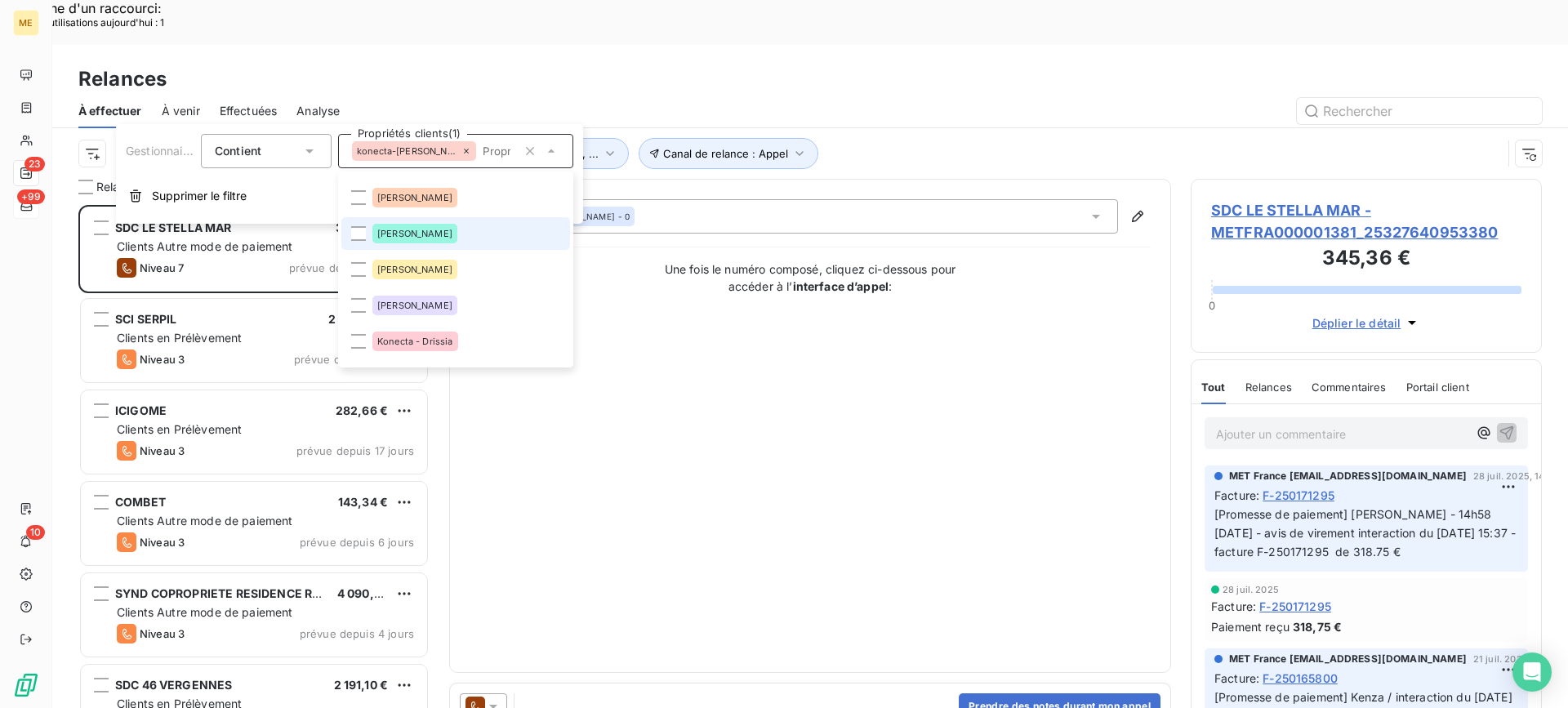
scroll to position [490, 0]
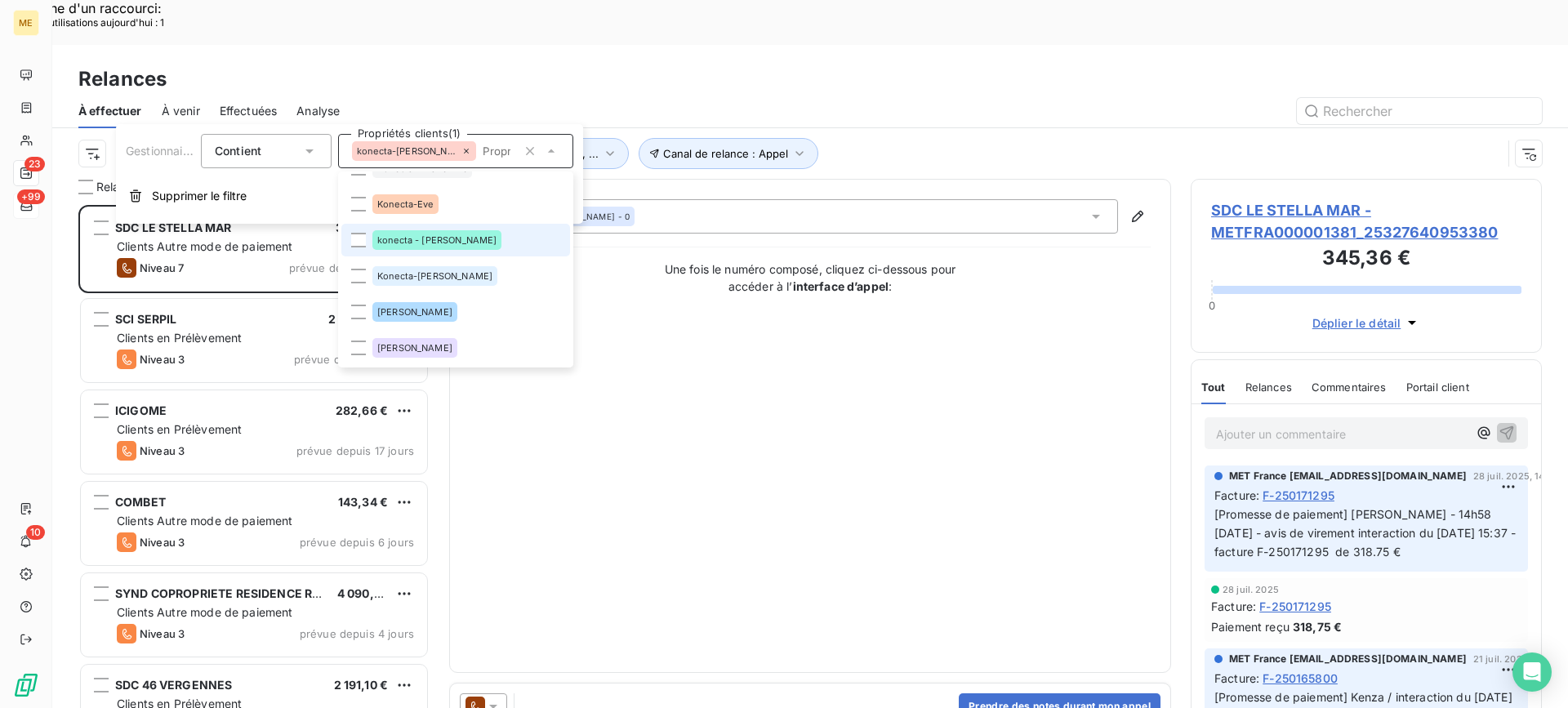
click at [417, 236] on span "konecta - lisa" at bounding box center [437, 240] width 120 height 10
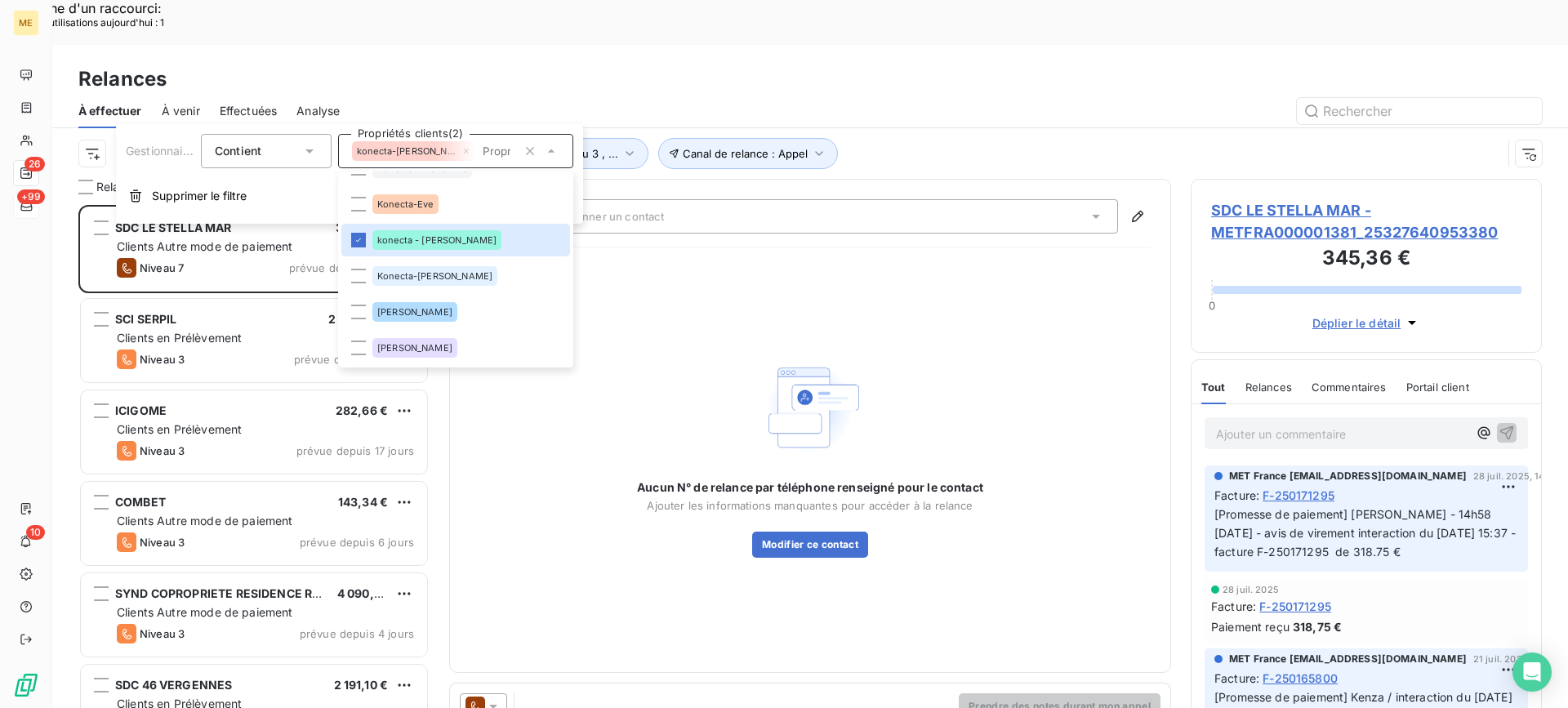
scroll to position [536, 339]
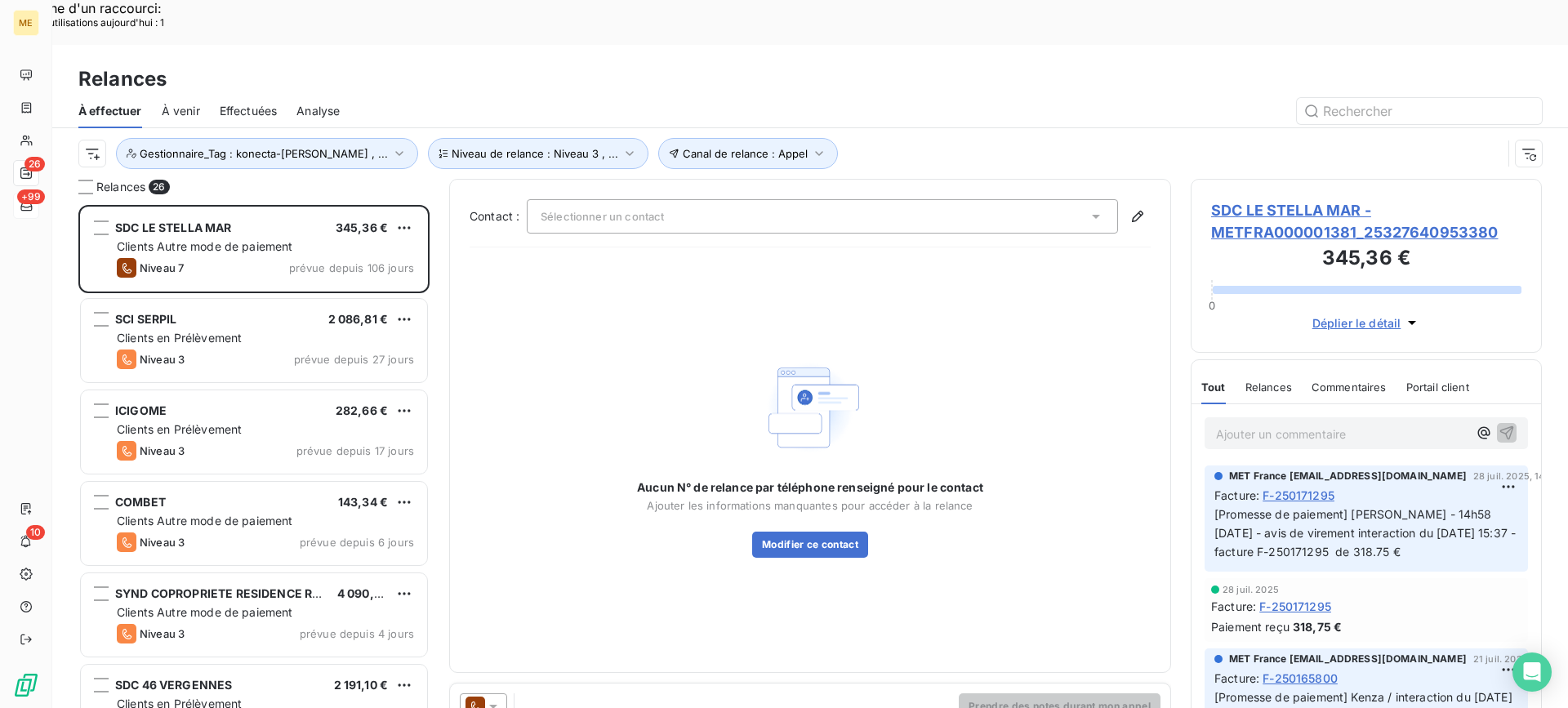
click at [895, 138] on div "Canal de relance : Appel Niveau de relance : Niveau 3 , ... Gestionnaire_Tag : …" at bounding box center [790, 153] width 1424 height 31
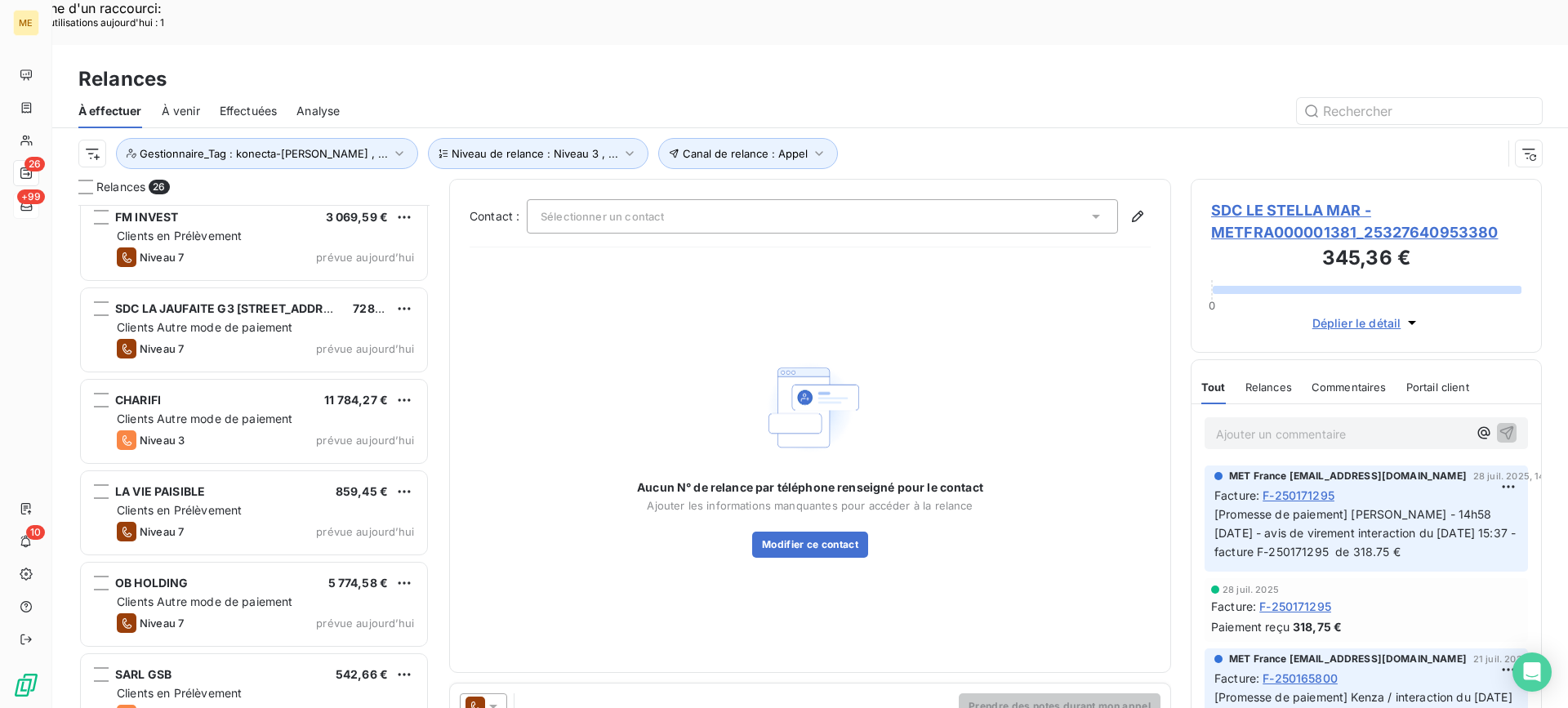
scroll to position [1832, 0]
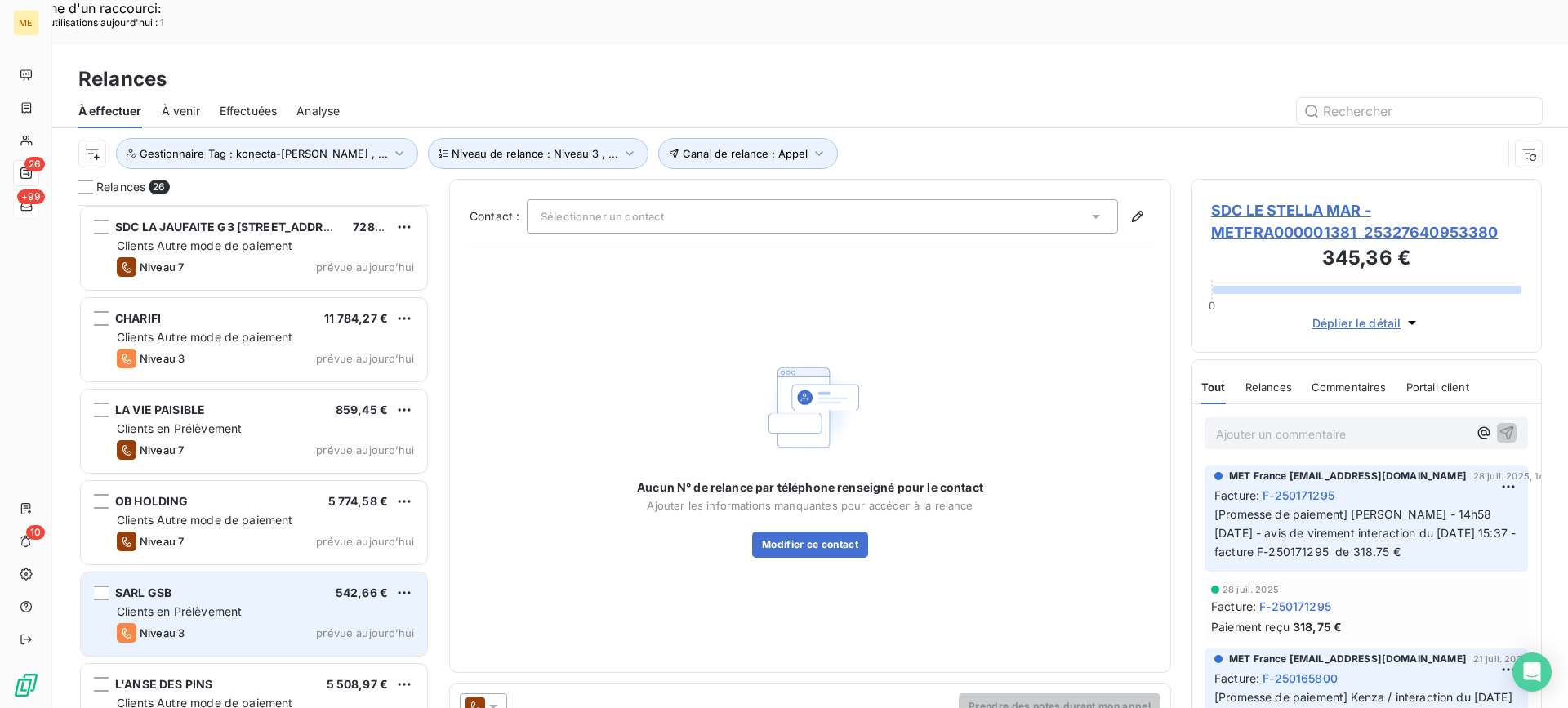
drag, startPoint x: 262, startPoint y: 634, endPoint x: 231, endPoint y: 601, distance: 45.3
click at [255, 665] on div "L'ANSE DES PINS 5 508,97 € Clients Autre mode de paiement Niveau 7 prévue aujou…" at bounding box center [253, 706] width 346 height 83
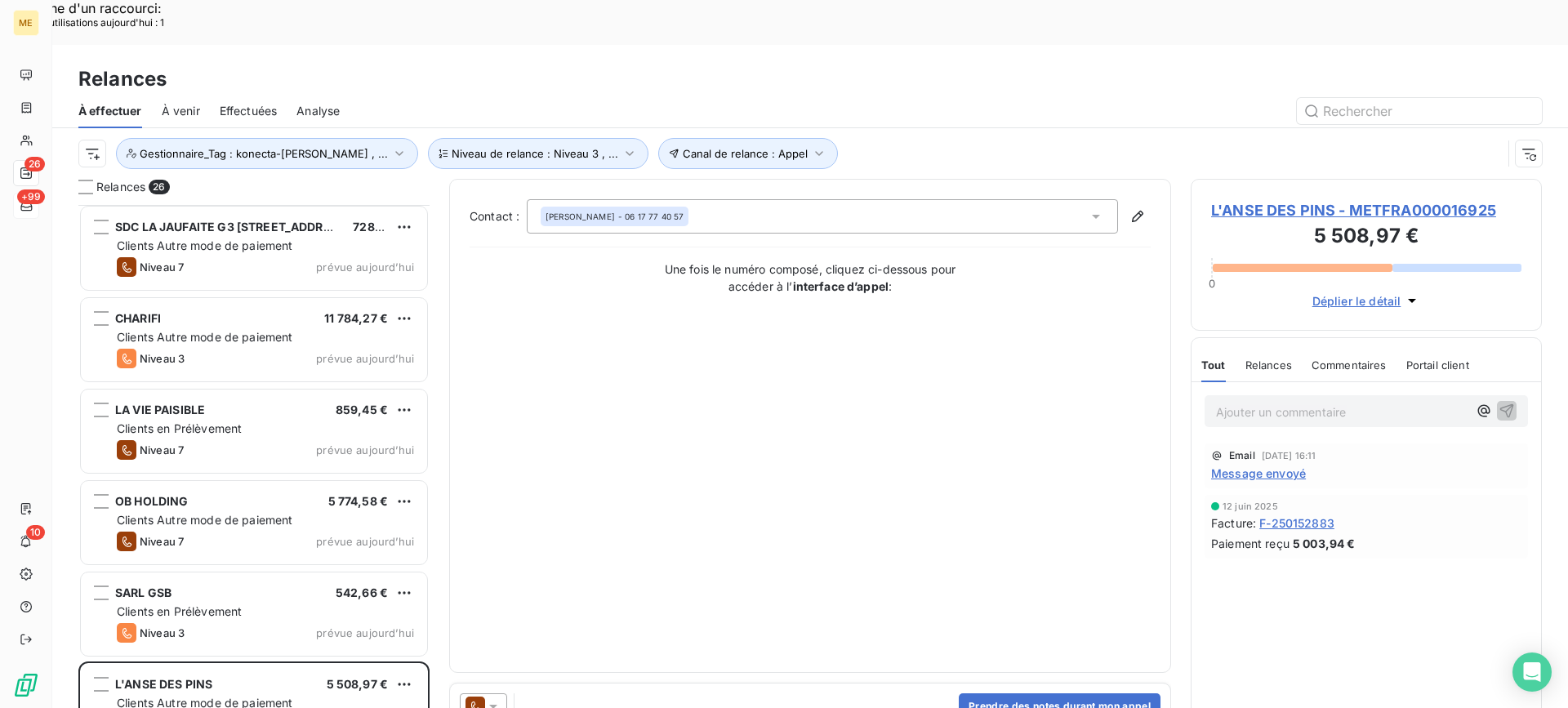
click at [1210, 179] on div "L'ANSE DES PINS - METFRA000016925 5 508,97 € 0 Déplier le détail" at bounding box center [1366, 254] width 351 height 152
click at [1216, 199] on span "L'ANSE DES PINS - METFRA000016925" at bounding box center [1366, 210] width 310 height 22
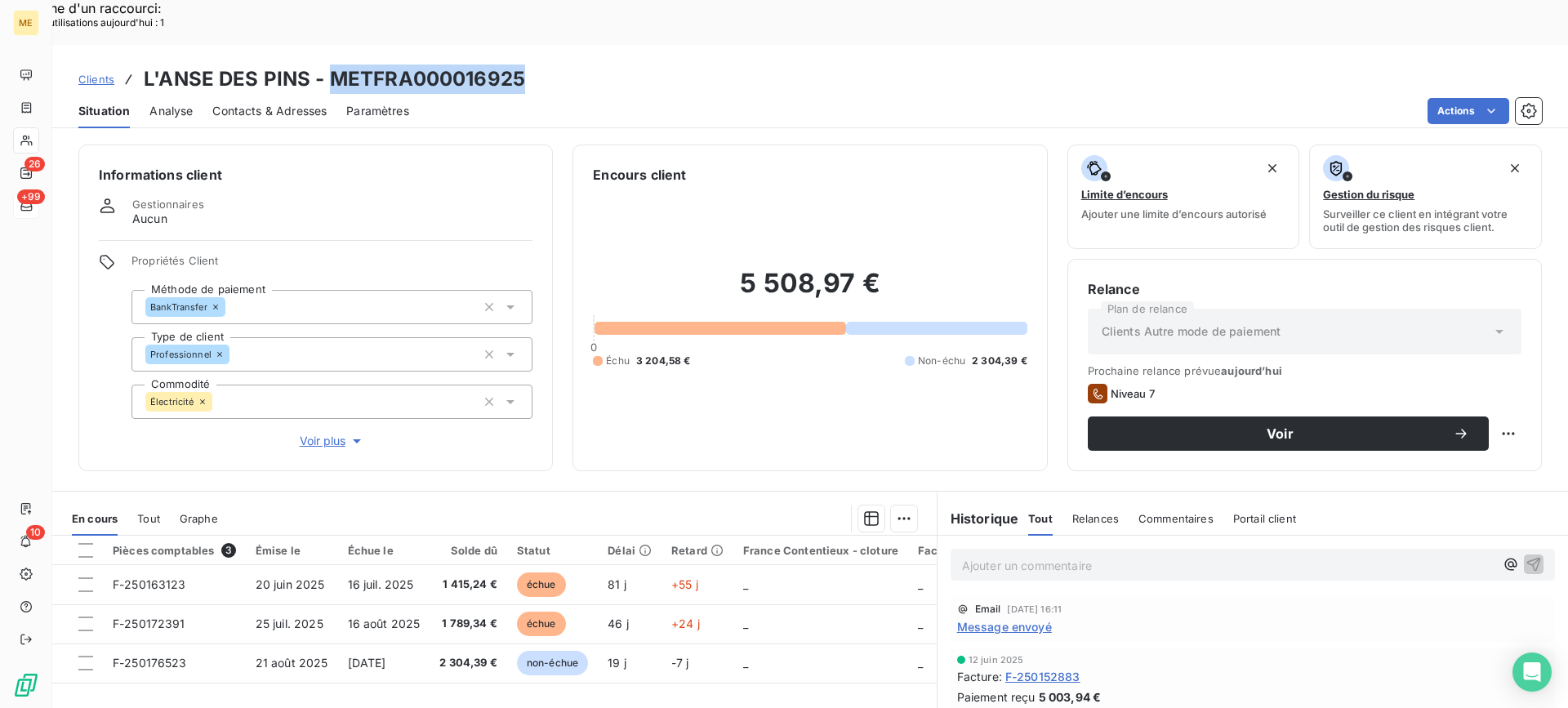
drag, startPoint x: 332, startPoint y: 34, endPoint x: 532, endPoint y: 36, distance: 200.0
click at [532, 65] on div "Clients L'ANSE DES PINS - METFRA000016925" at bounding box center [810, 79] width 1516 height 29
click at [702, 135] on div "Informations client Gestionnaires Aucun Propriétés Client Méthode de paiement B…" at bounding box center [810, 444] width 1516 height 619
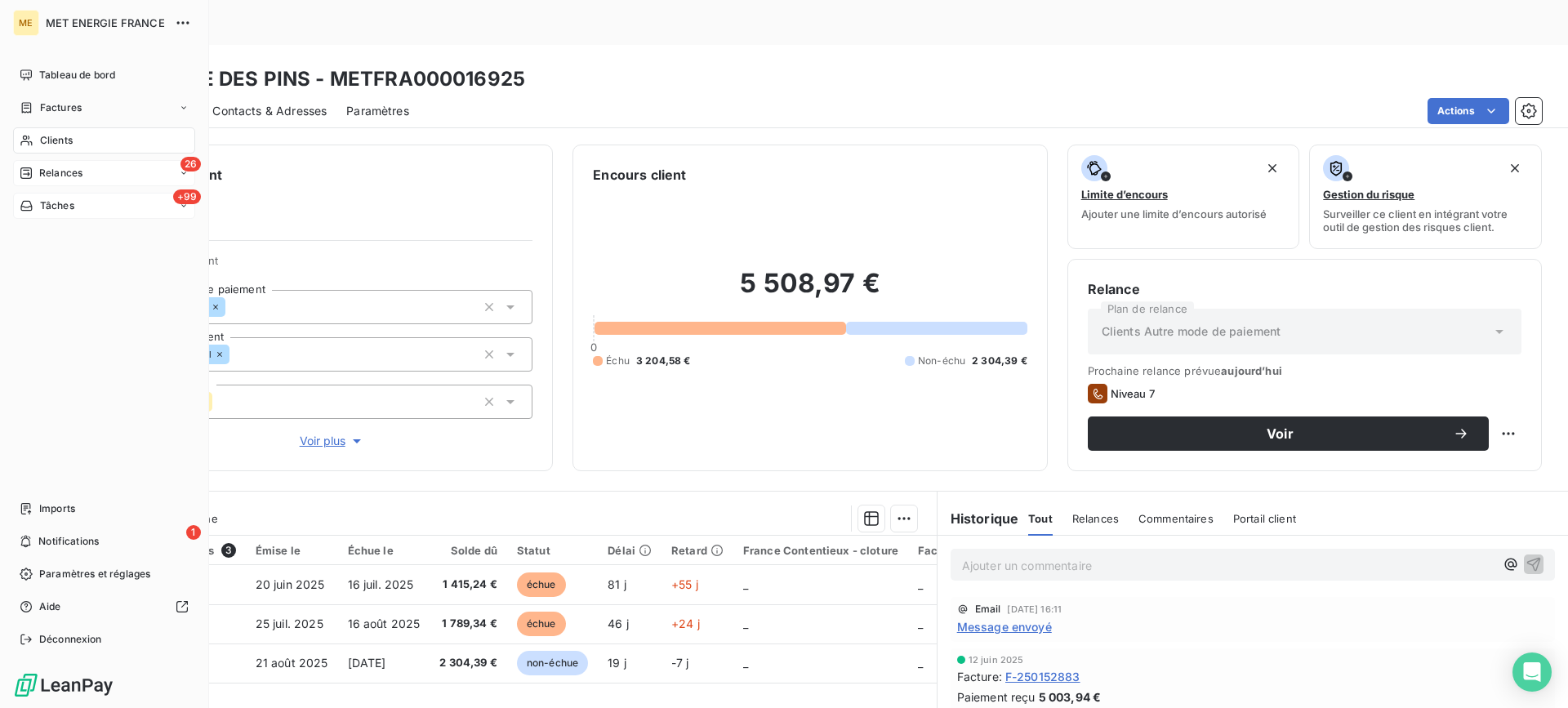
click at [40, 176] on span "Relances" at bounding box center [60, 173] width 43 height 15
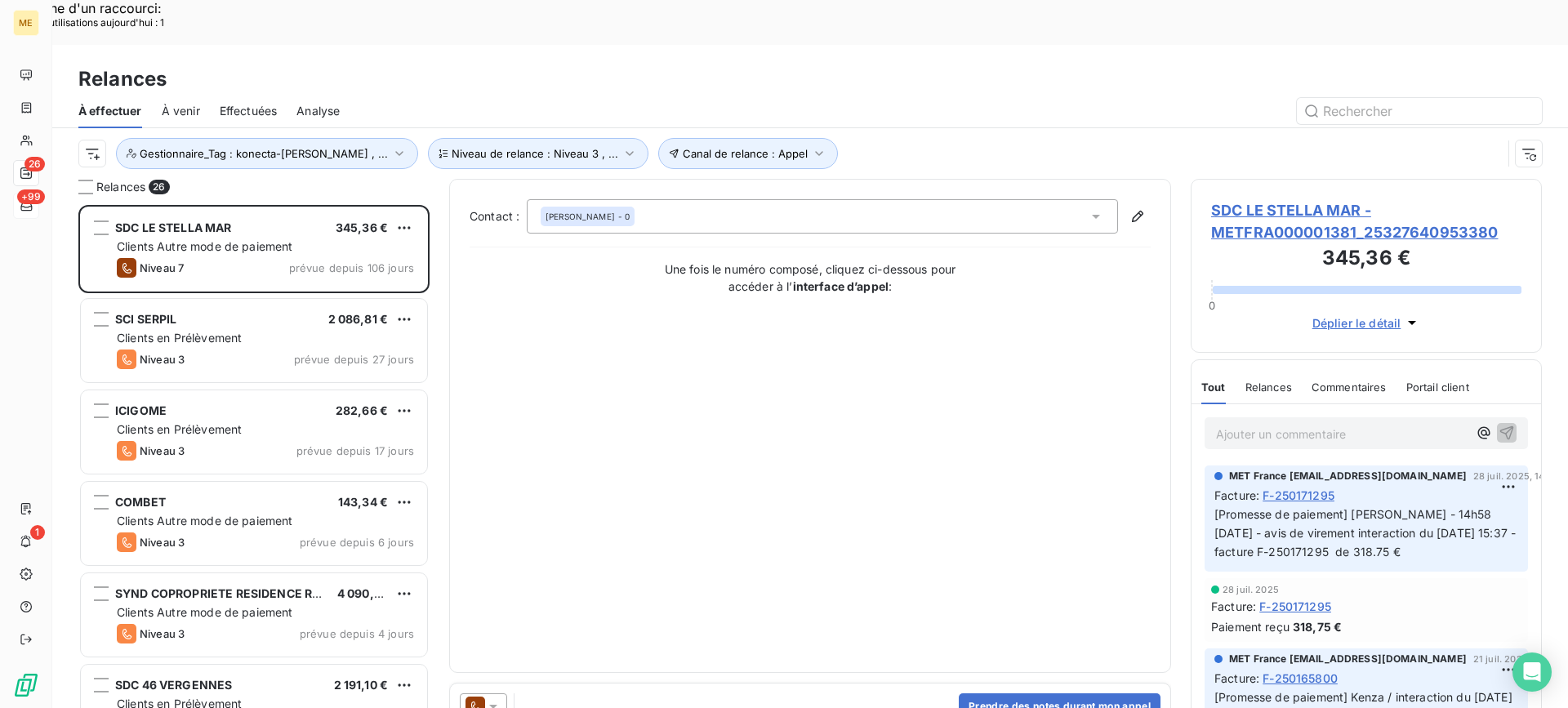
click at [1403, 199] on span "SDC LE STELLA MAR - METFRA000001381_25327640953380" at bounding box center [1366, 222] width 310 height 44
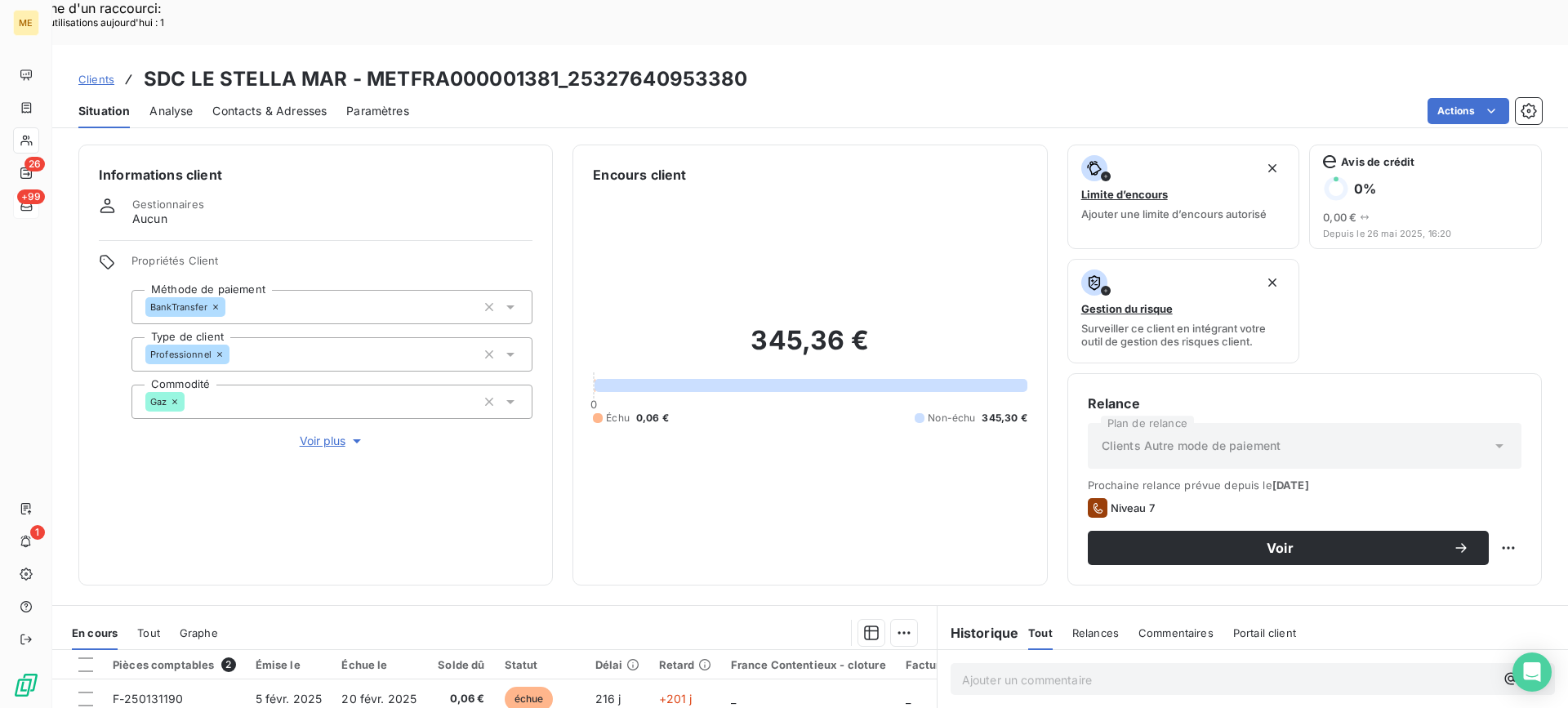
scroll to position [82, 0]
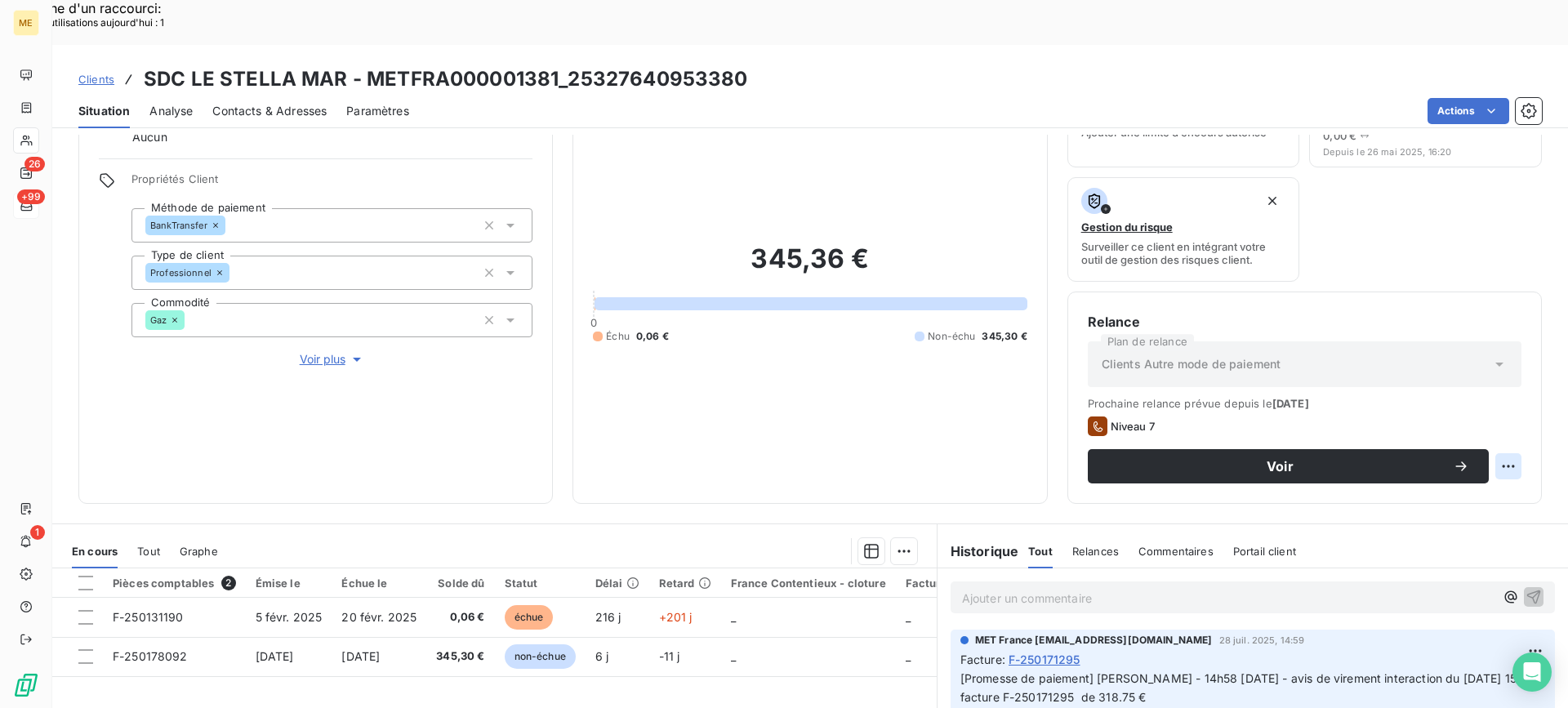
click at [1462, 450] on div "Replanifier cette action" at bounding box center [1428, 458] width 146 height 27
select select "8"
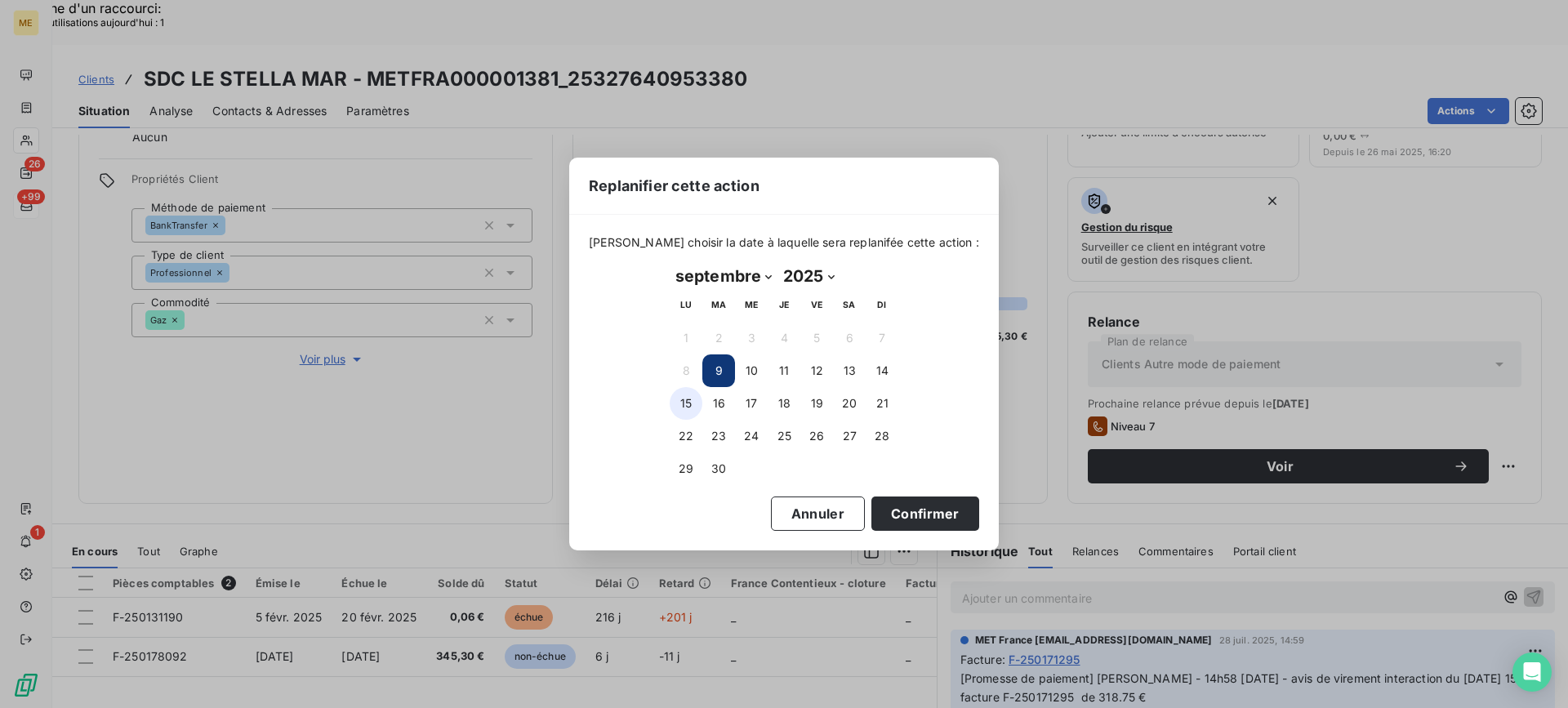
click at [687, 408] on button "15" at bounding box center [686, 403] width 33 height 33
click at [890, 524] on button "Confirmer" at bounding box center [926, 514] width 108 height 35
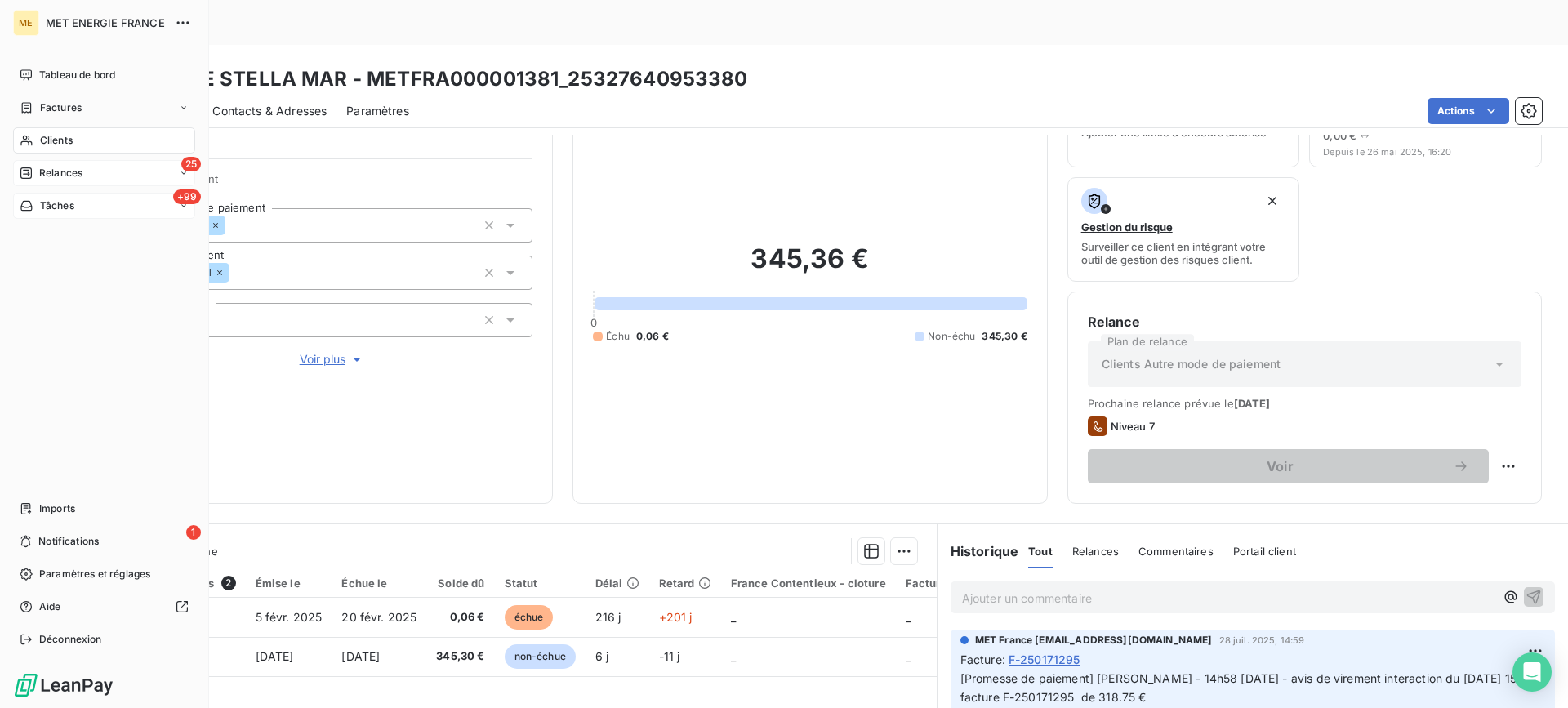
click at [88, 179] on div "25 Relances" at bounding box center [105, 174] width 182 height 27
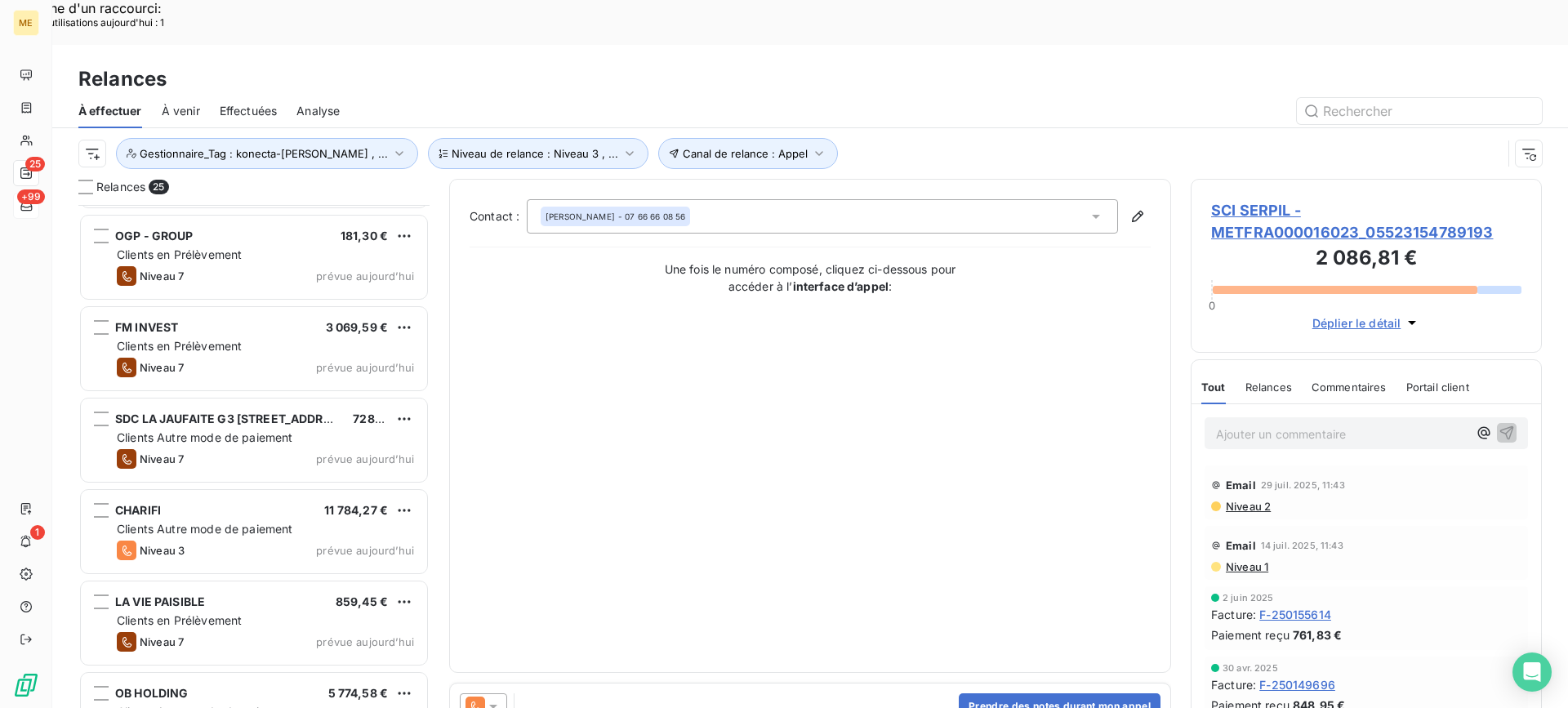
scroll to position [1740, 0]
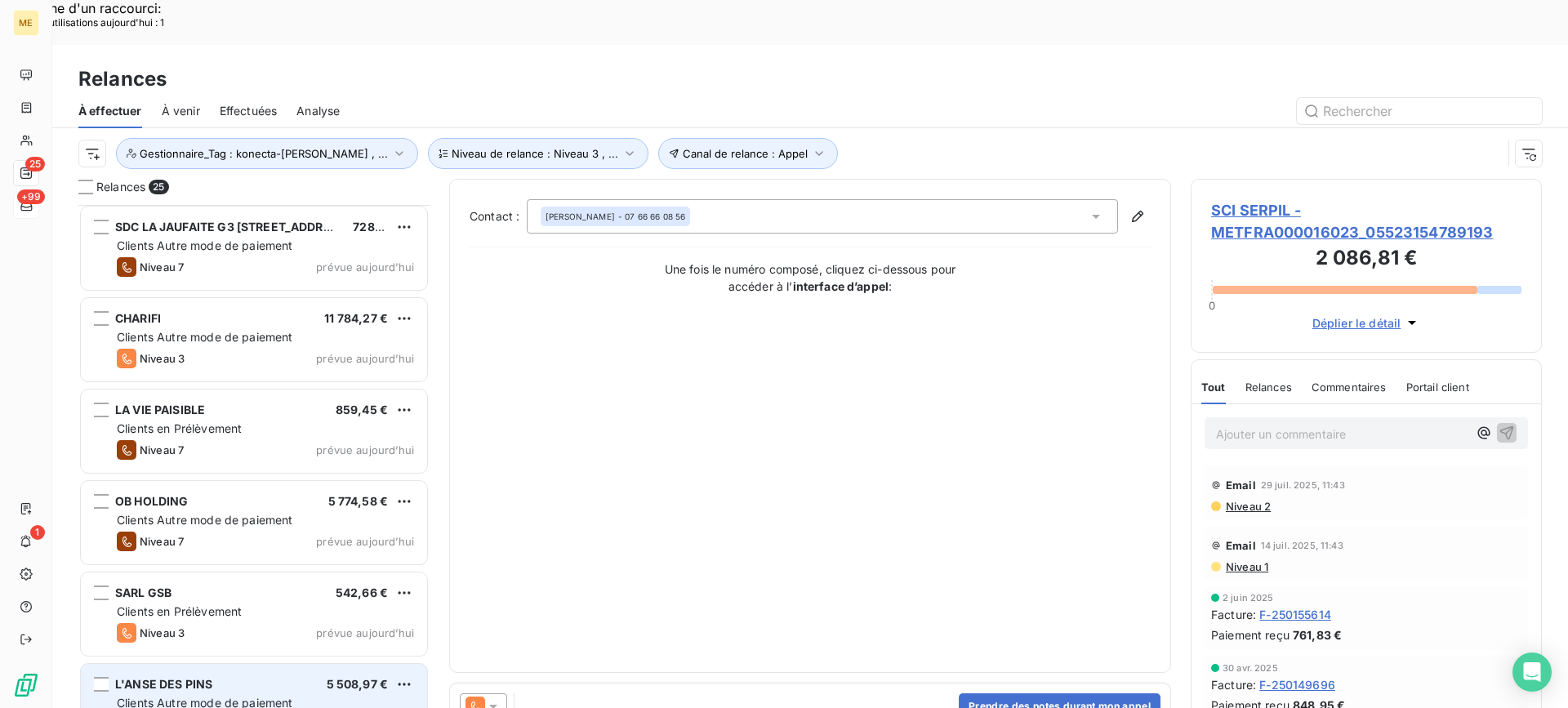
click at [256, 677] on div "L'ANSE DES PINS 5 508,97 €" at bounding box center [266, 684] width 298 height 15
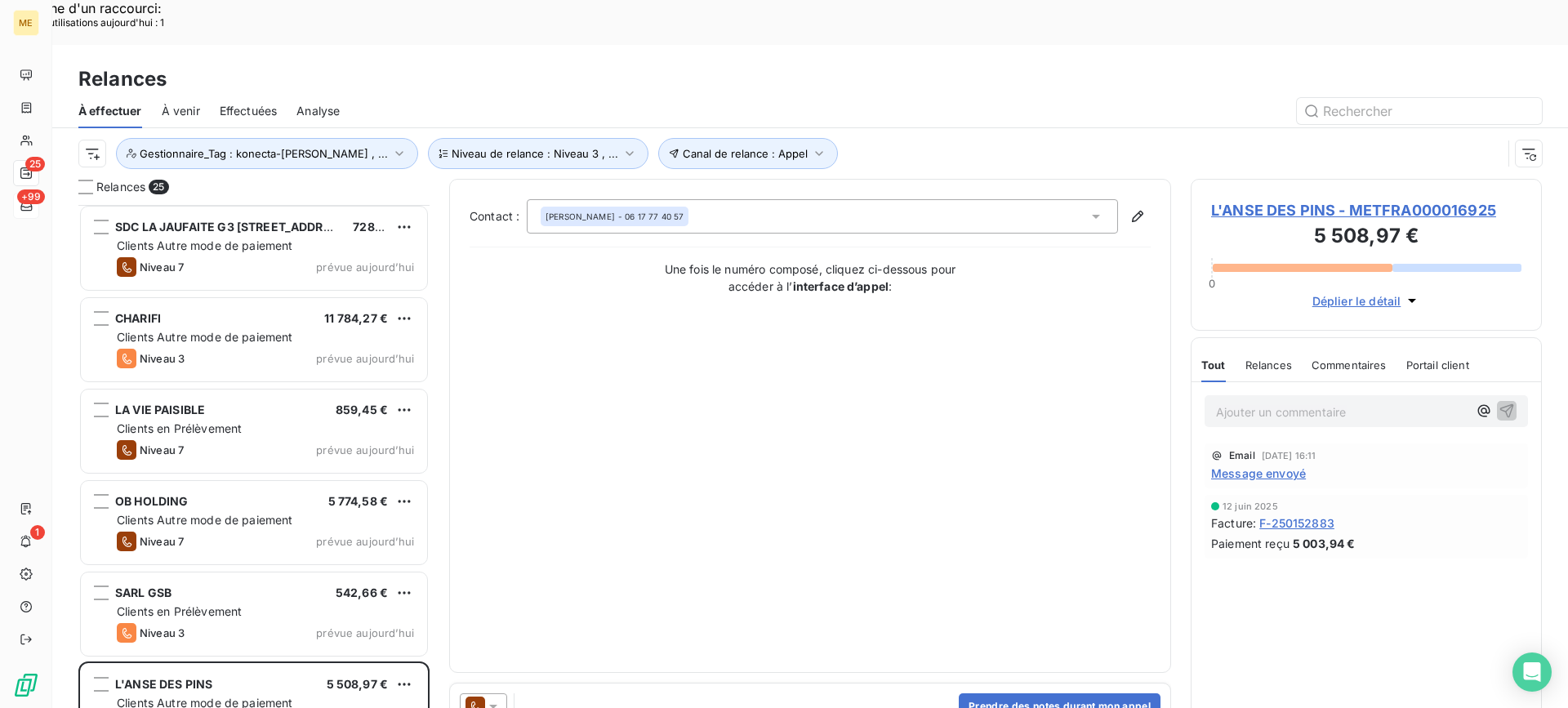
click at [1269, 199] on span "L'ANSE DES PINS - METFRA000016925" at bounding box center [1366, 210] width 310 height 22
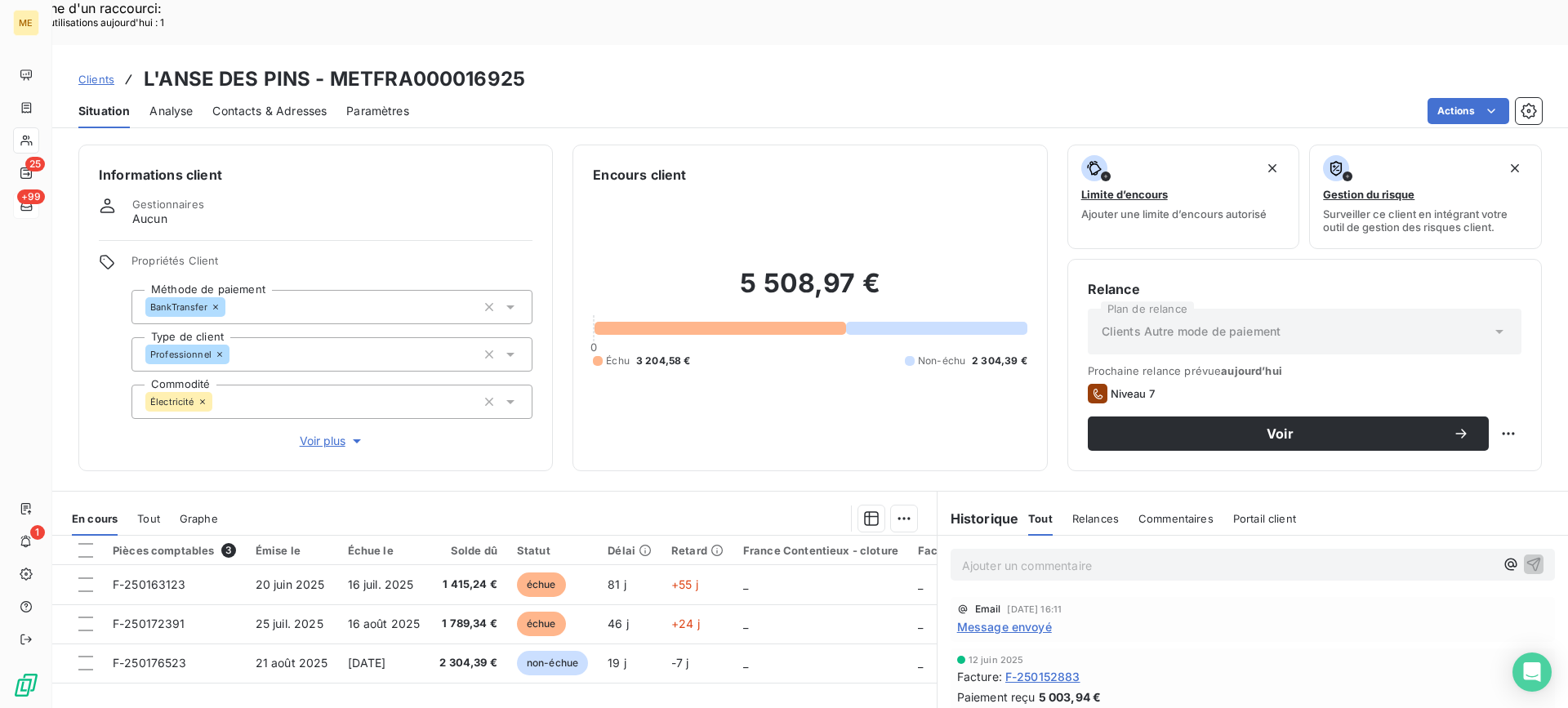
click at [394, 65] on h3 "L'ANSE DES PINS - METFRA000016925" at bounding box center [334, 79] width 382 height 29
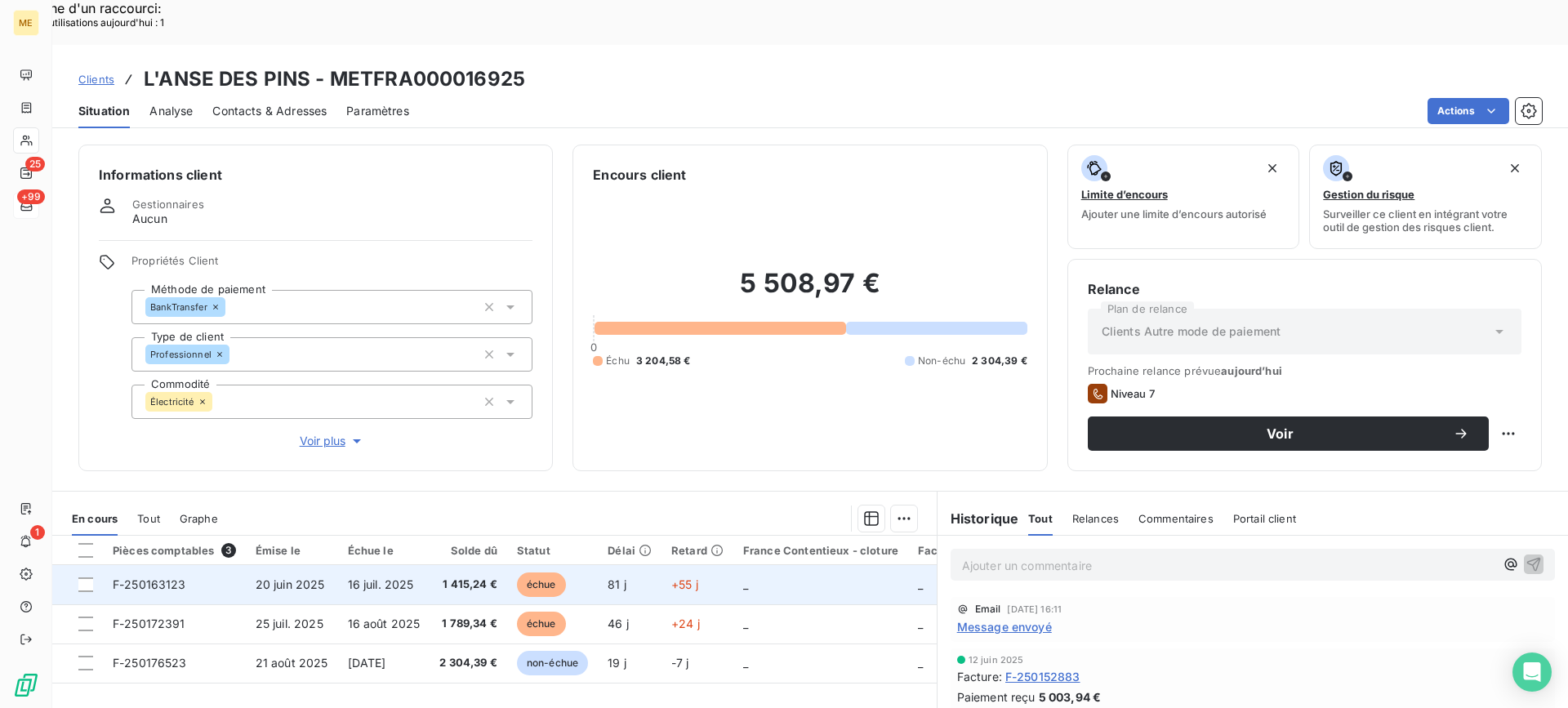
click at [256, 578] on span "20 juin 2025" at bounding box center [291, 585] width 69 height 14
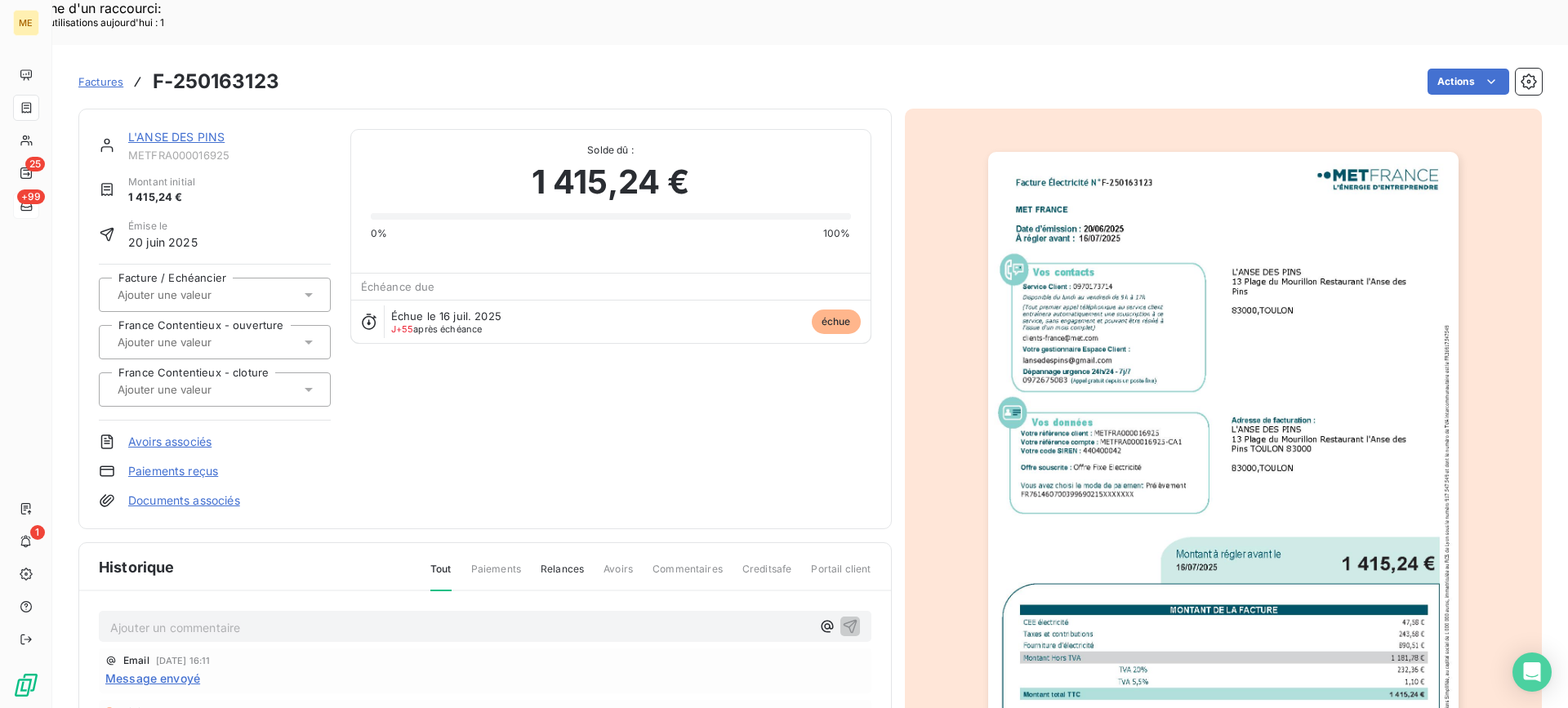
click at [212, 130] on link "L'ANSE DES PINS" at bounding box center [176, 137] width 97 height 14
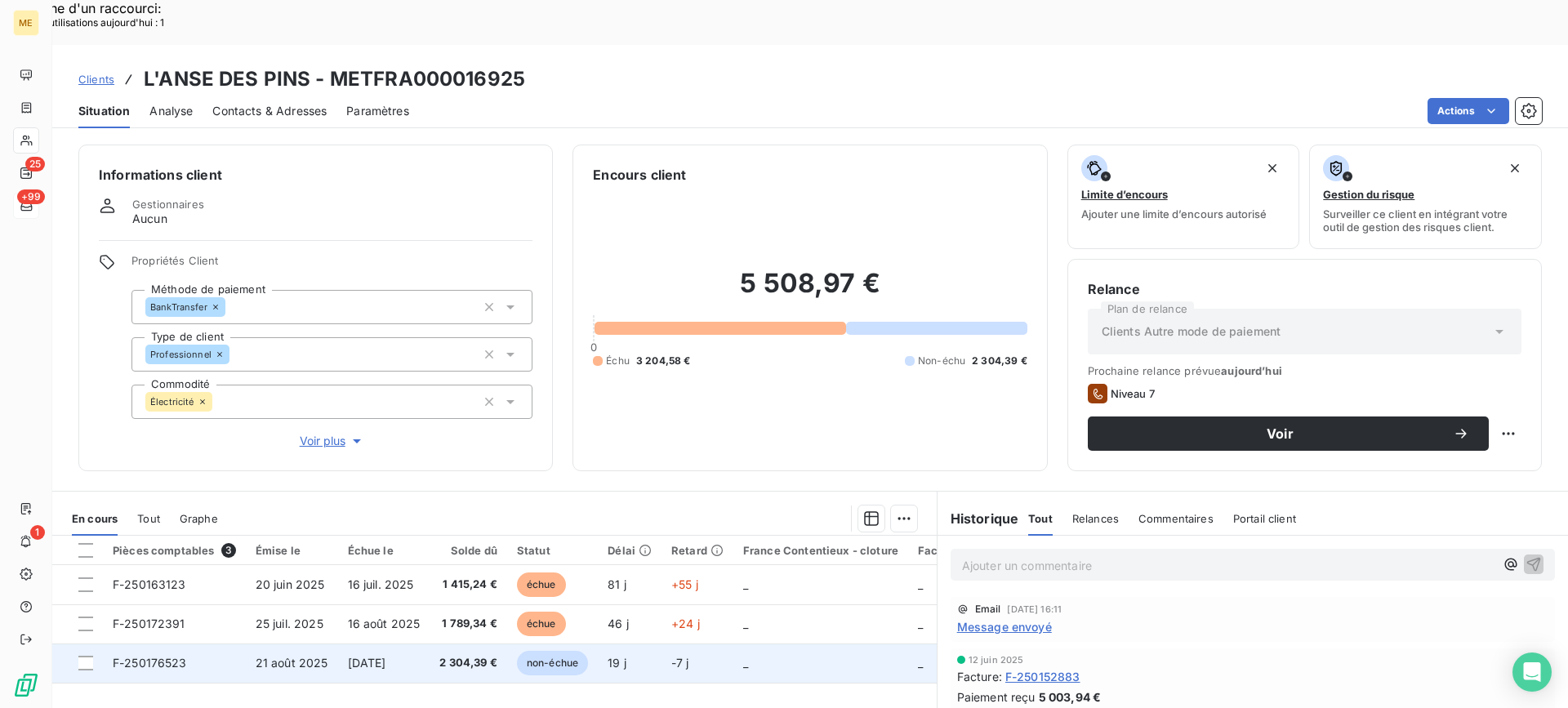
click at [466, 655] on span "2 304,39 €" at bounding box center [468, 663] width 58 height 16
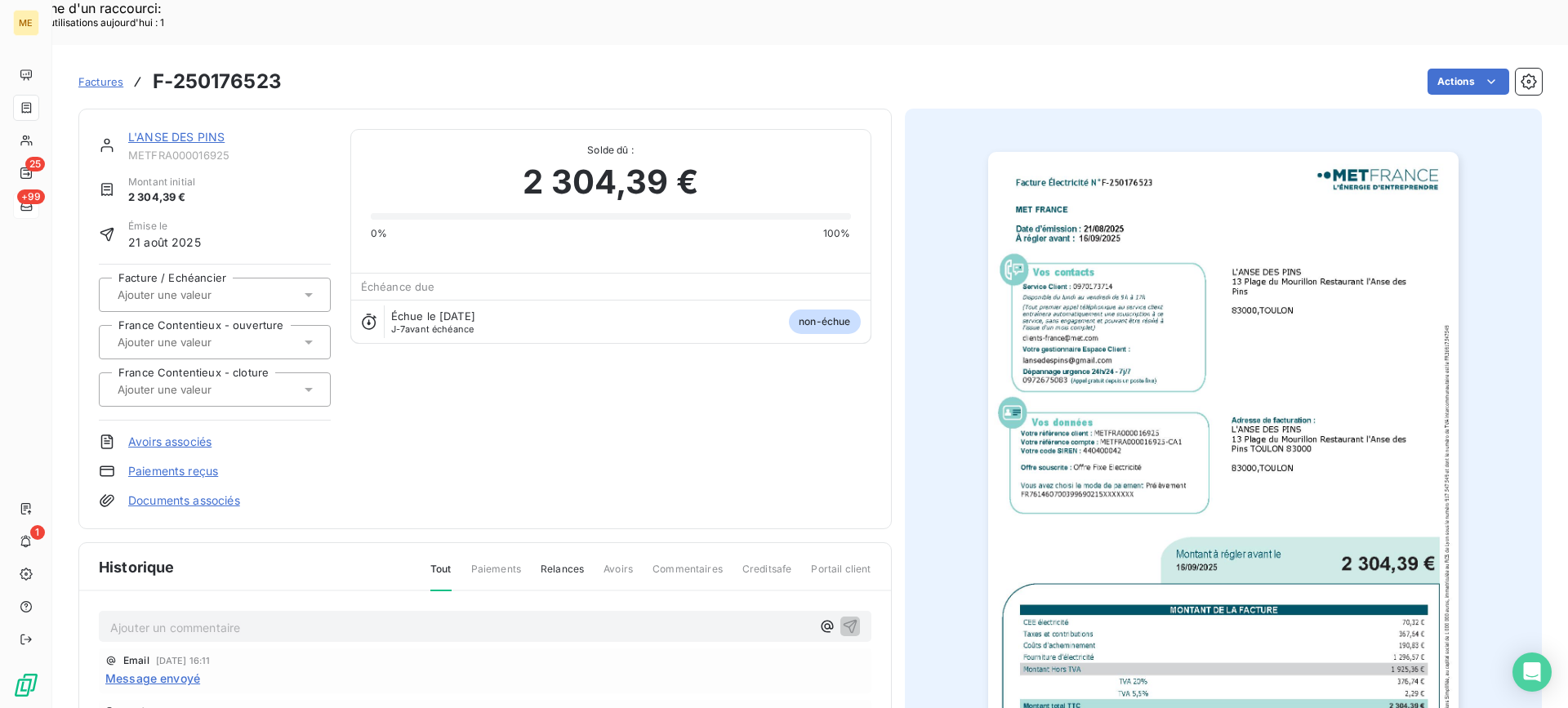
click at [206, 130] on link "L'ANSE DES PINS" at bounding box center [176, 137] width 97 height 14
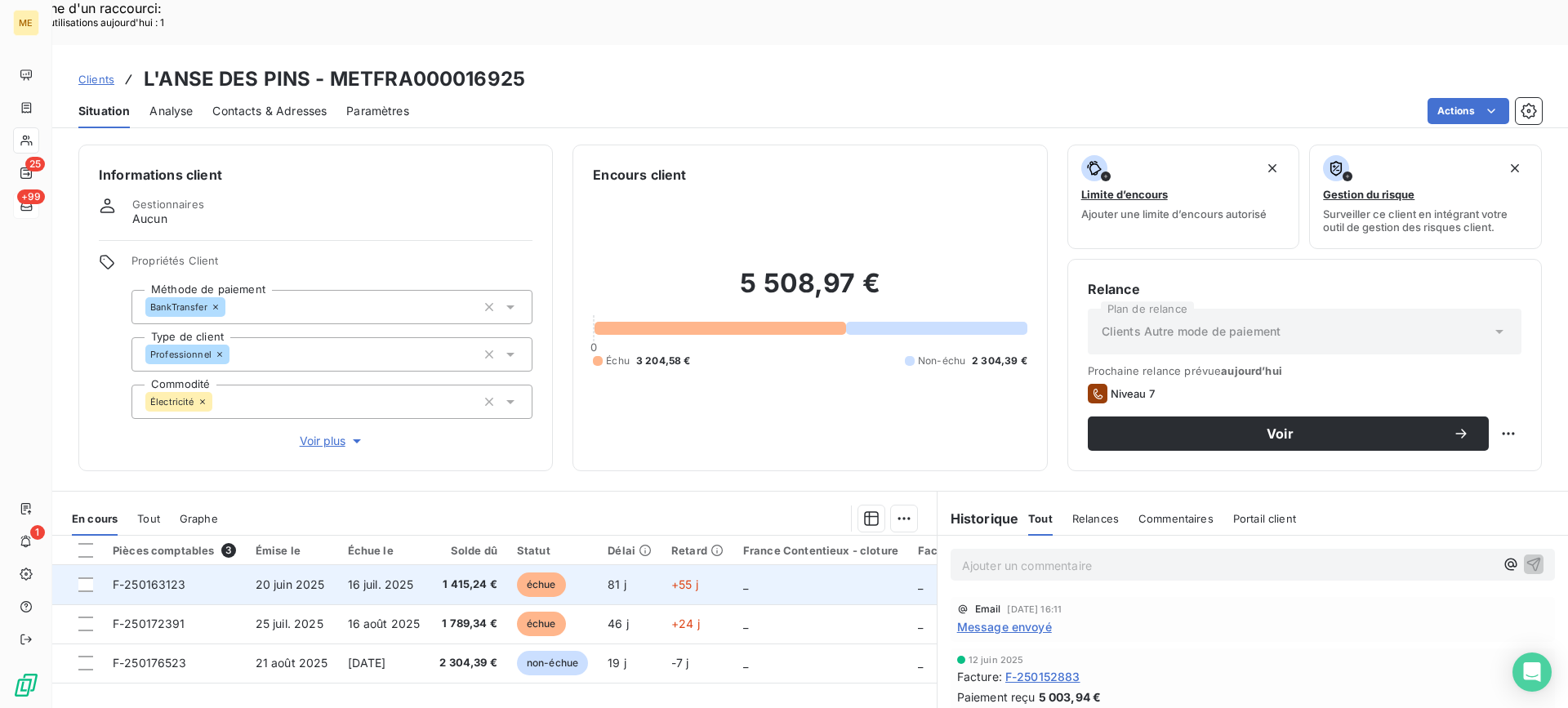
click at [306, 565] on td "20 juin 2025" at bounding box center [292, 585] width 92 height 39
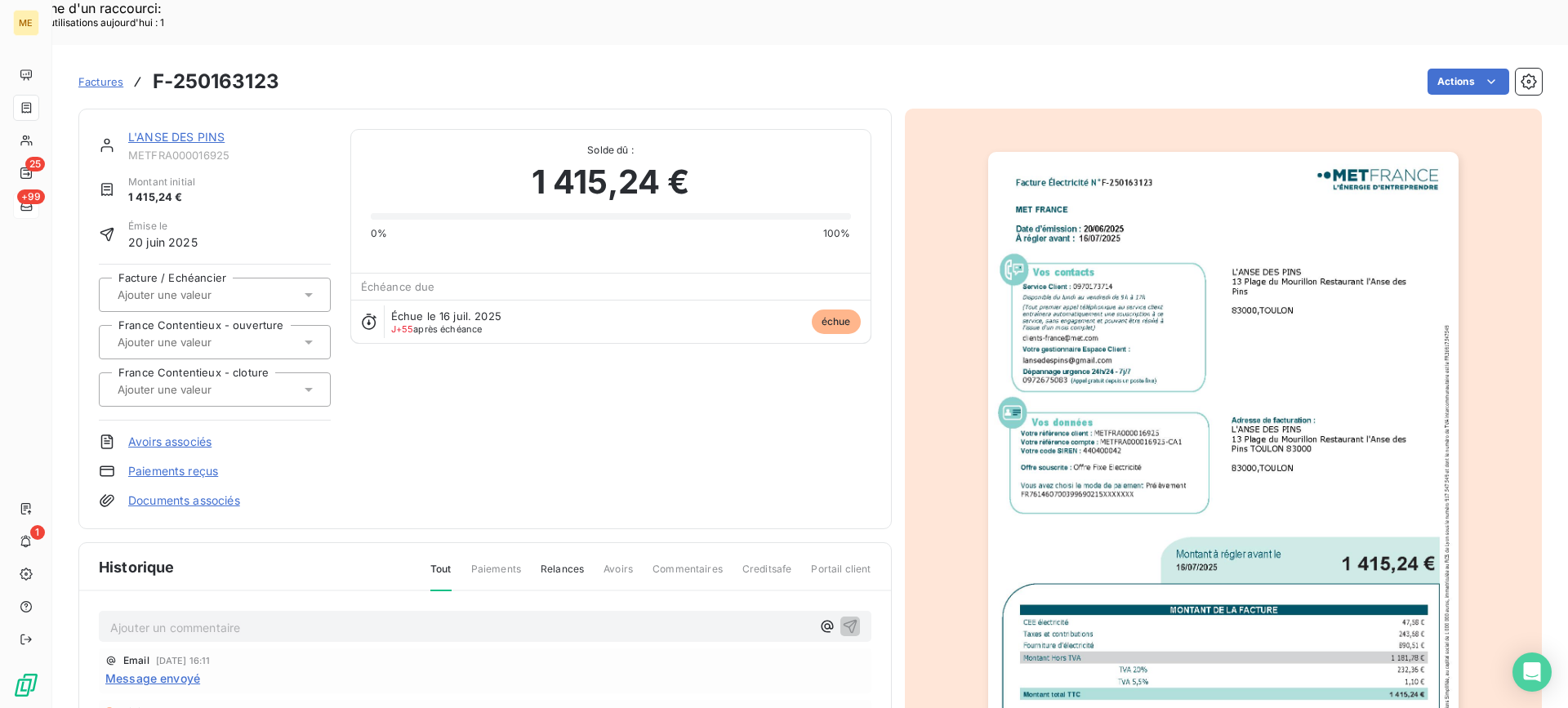
click at [1312, 466] on img "button" at bounding box center [1223, 484] width 470 height 665
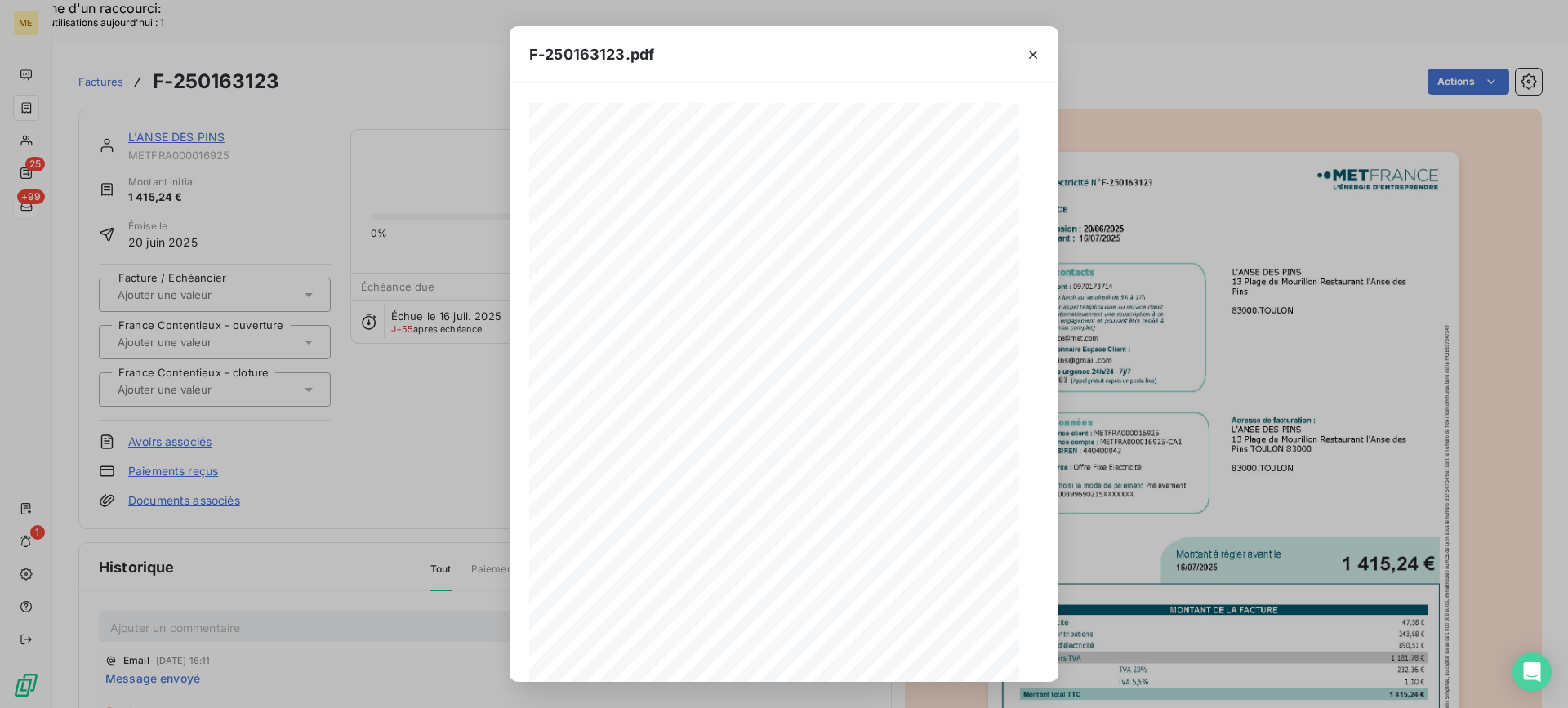
scroll to position [150, 0]
click at [839, 657] on icon "button" at bounding box center [844, 657] width 16 height 16
click at [1031, 51] on icon "button" at bounding box center [1033, 55] width 16 height 16
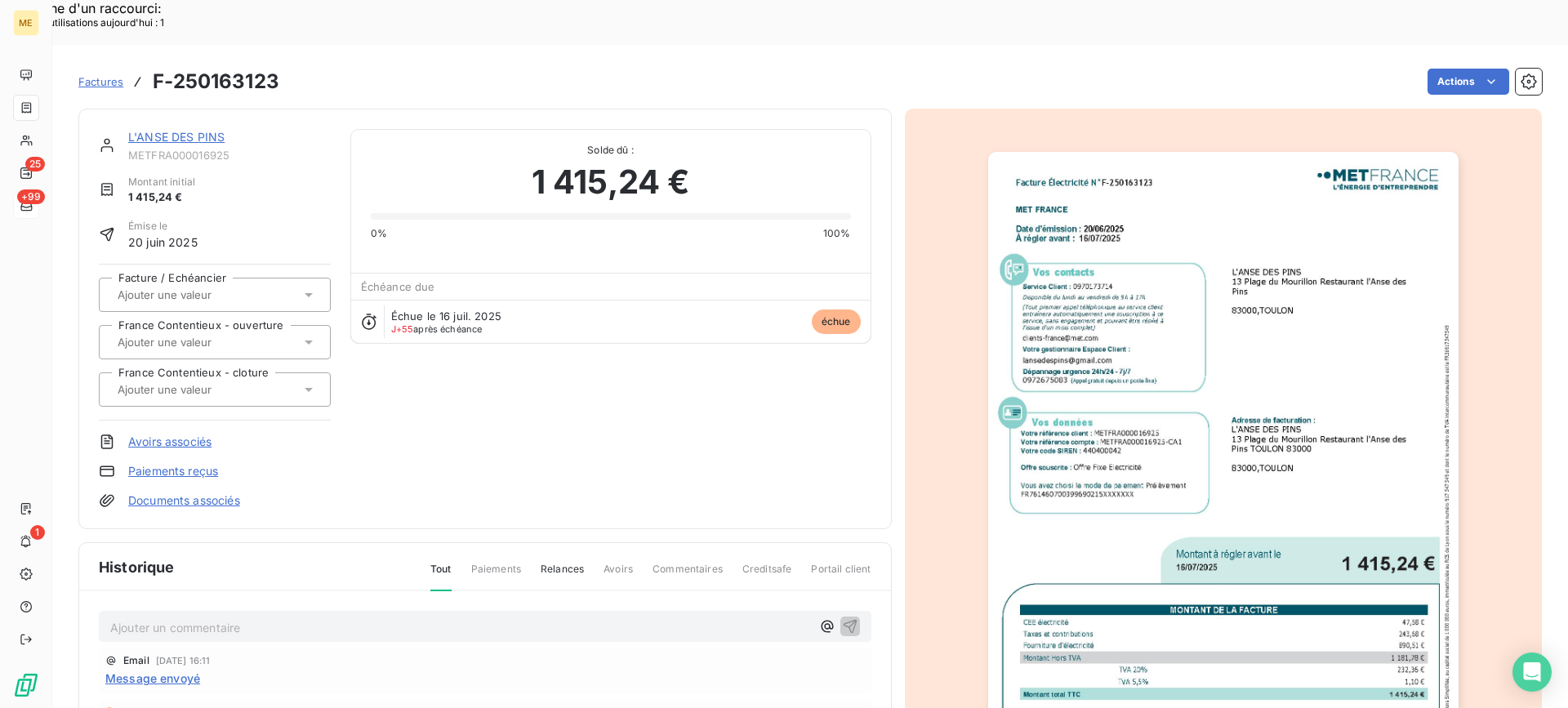
click at [183, 130] on link "L'ANSE DES PINS" at bounding box center [176, 137] width 97 height 14
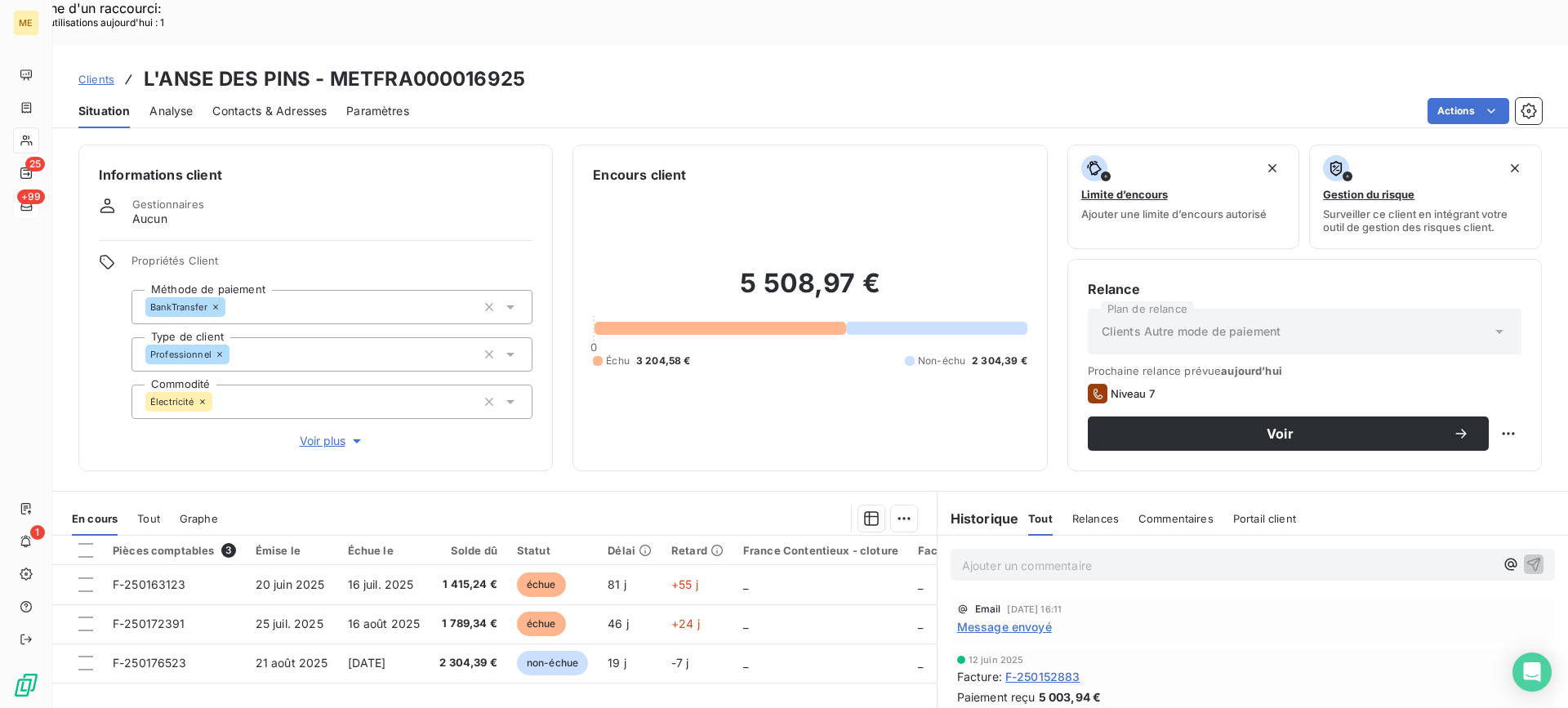
click at [970, 556] on p "Ajouter un commentaire ﻿" at bounding box center [1228, 565] width 532 height 20
click at [308, 403] on div "Informations client Gestionnaires Aucun Propriétés Client Méthode de paiement B…" at bounding box center [316, 307] width 475 height 327
click at [319, 433] on span "Voir plus" at bounding box center [332, 441] width 66 height 16
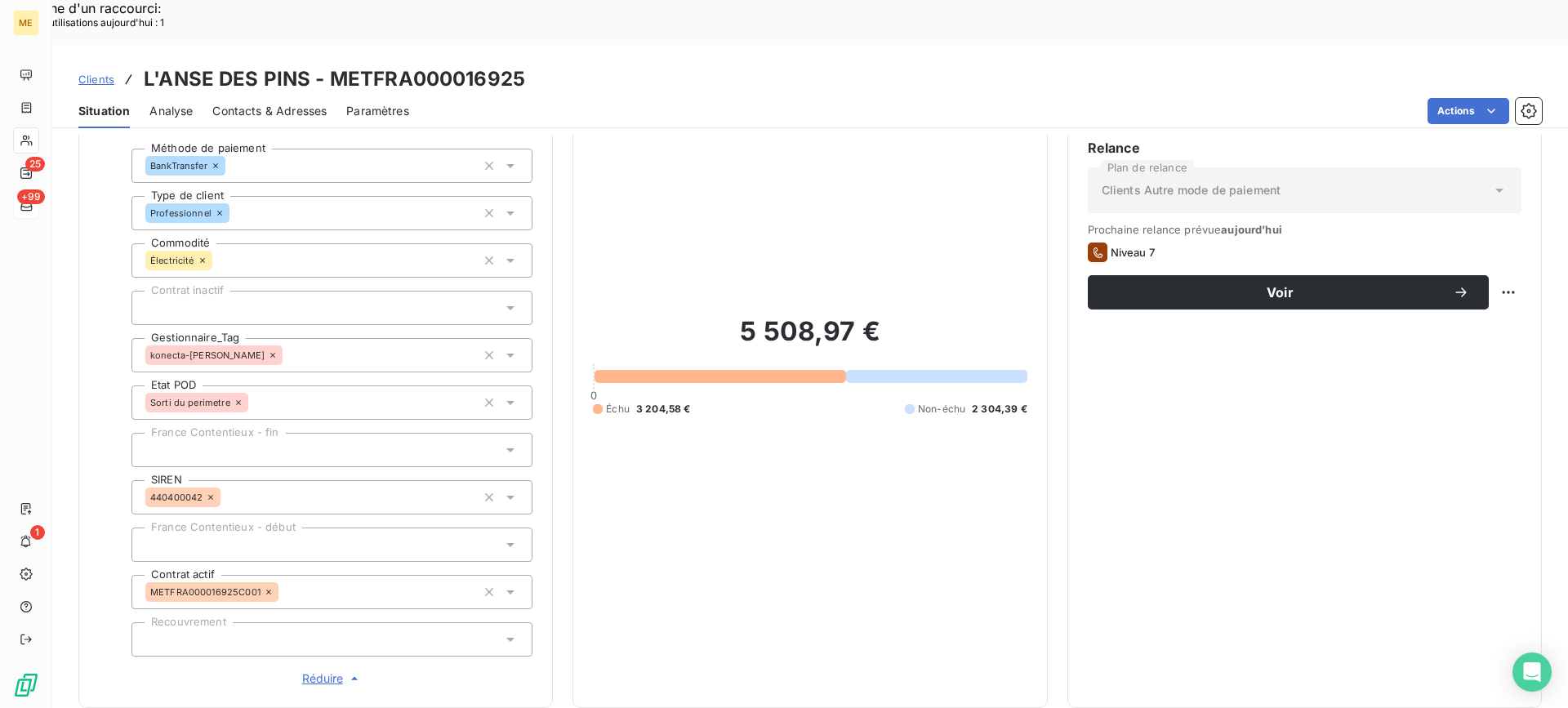
scroll to position [327, 0]
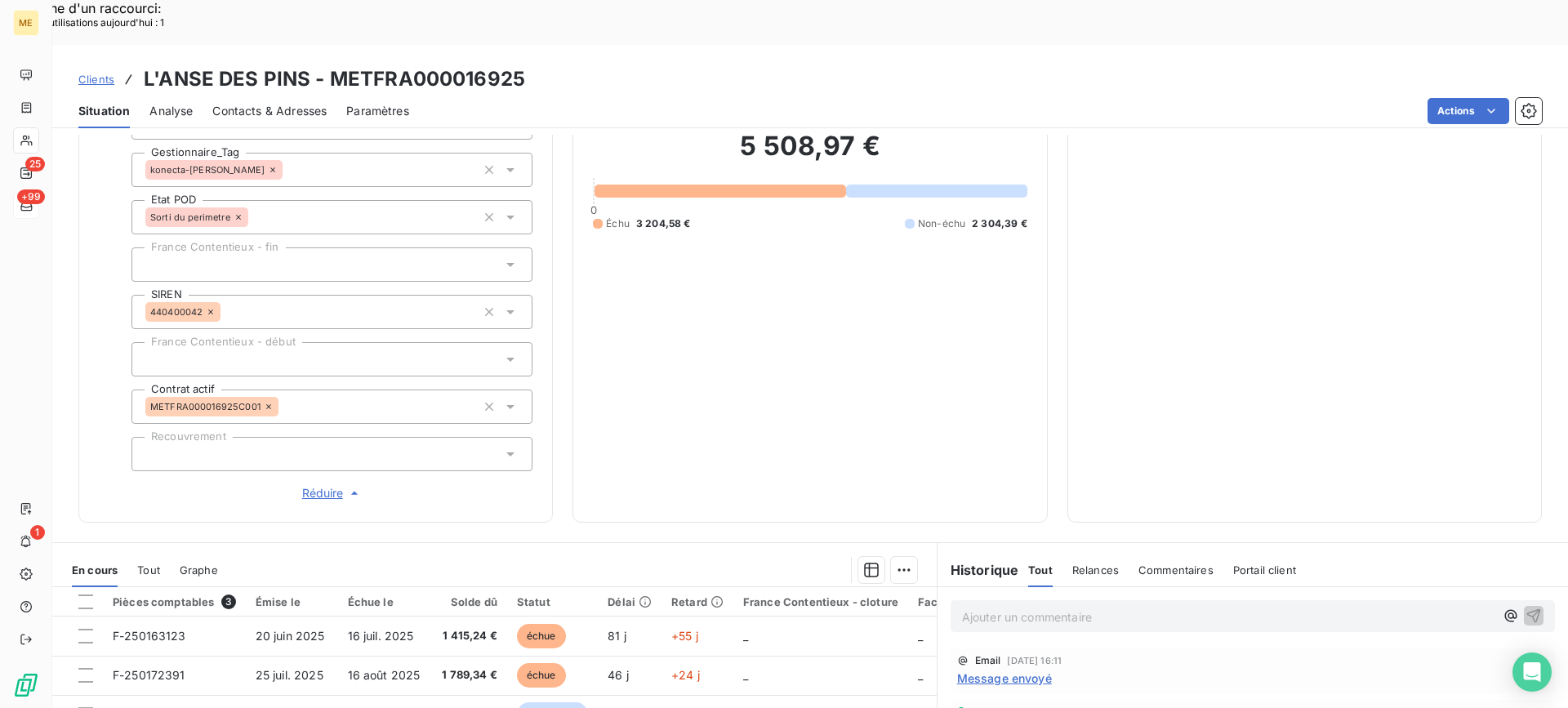
click at [951, 601] on div "Ajouter un commentaire ﻿" at bounding box center [1253, 617] width 604 height 32
click at [952, 601] on div "Ajouter un commentaire ﻿" at bounding box center [1253, 617] width 604 height 32
click at [972, 607] on p "Ajouter un commentaire ﻿" at bounding box center [1228, 617] width 532 height 20
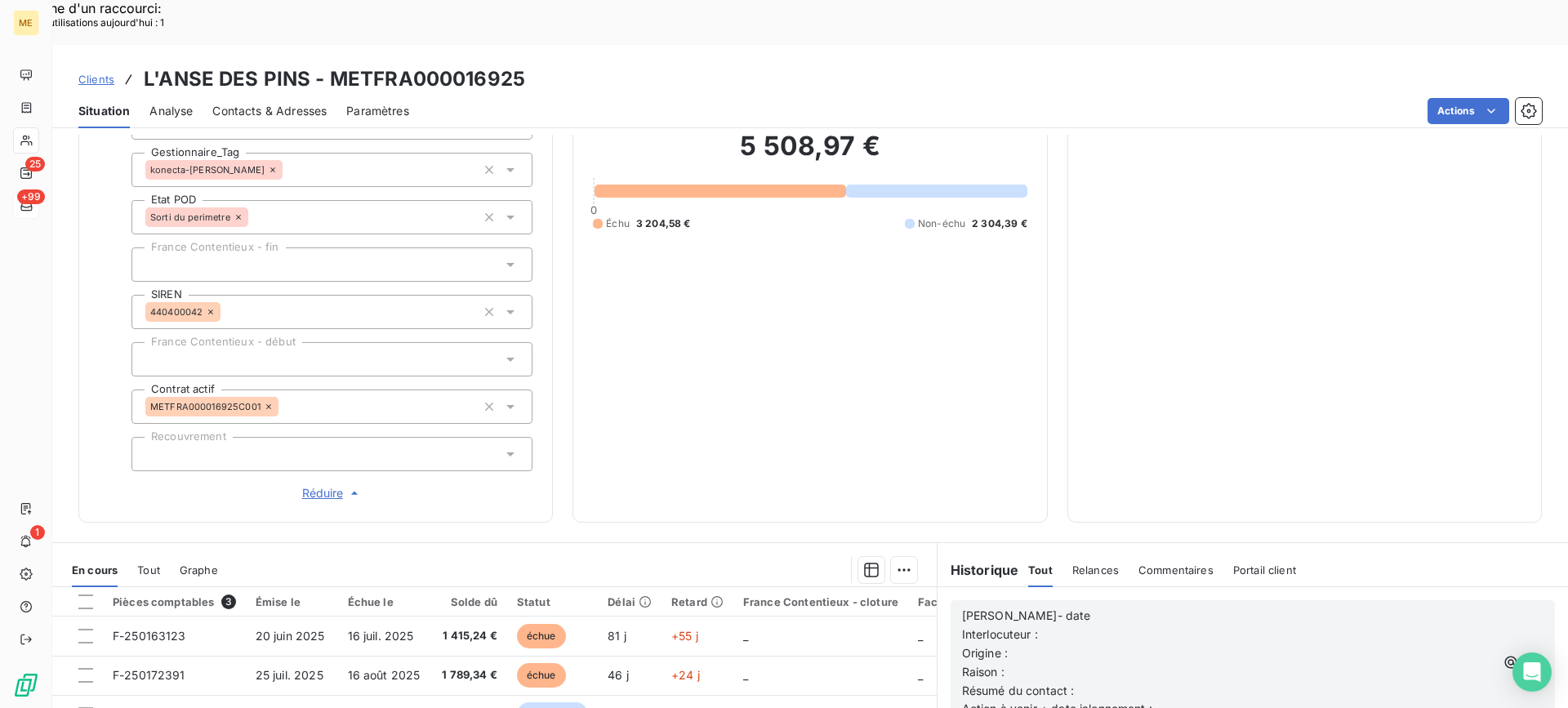
scroll to position [523, 0]
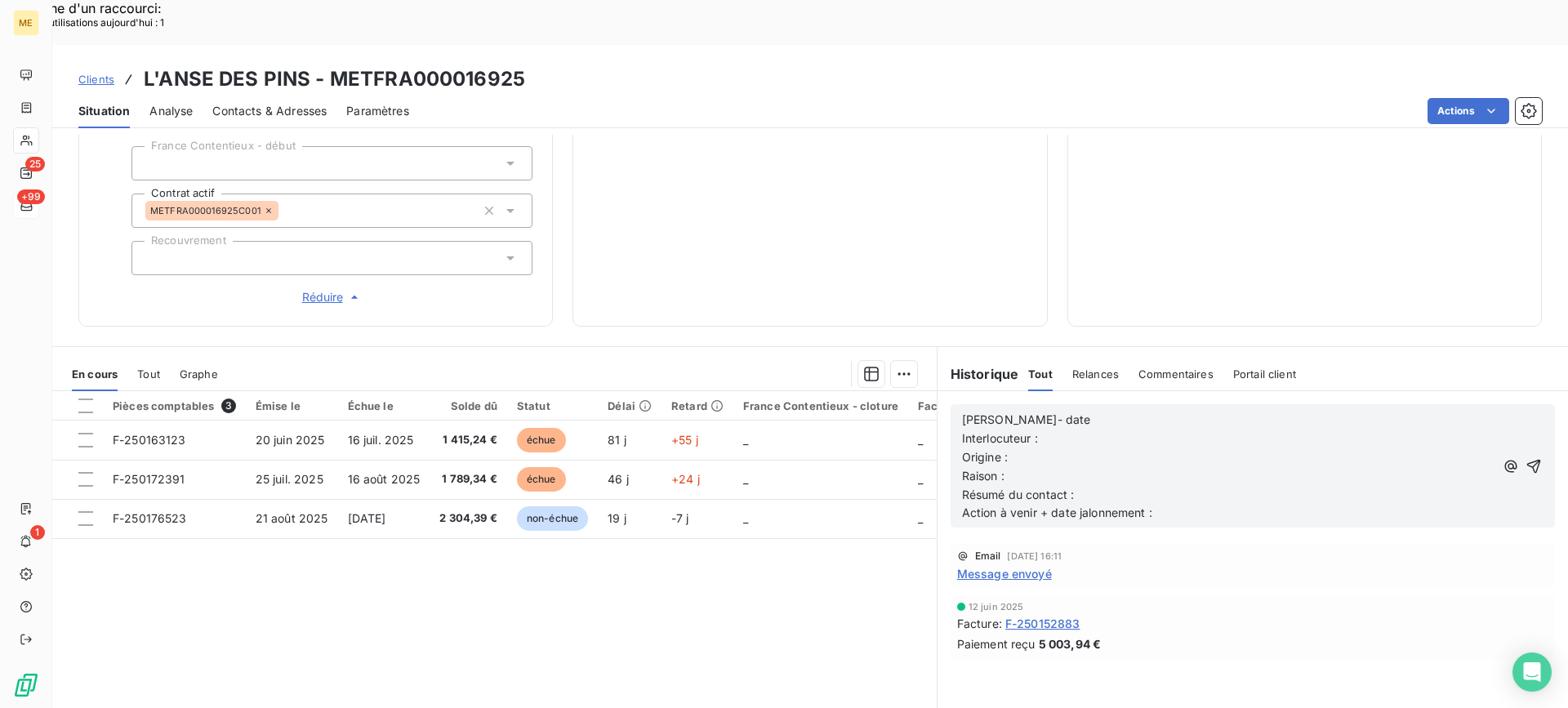
click at [1073, 411] on p "Lisa- date" at bounding box center [1228, 420] width 532 height 19
click at [1160, 430] on p "Interlocuteur :" at bounding box center [1228, 439] width 532 height 19
click at [1151, 430] on p "Interlocuteur :" at bounding box center [1228, 439] width 532 height 19
click at [1109, 448] on p "Origine :" at bounding box center [1228, 457] width 532 height 19
click at [1139, 467] on p "Raison :" at bounding box center [1228, 476] width 532 height 19
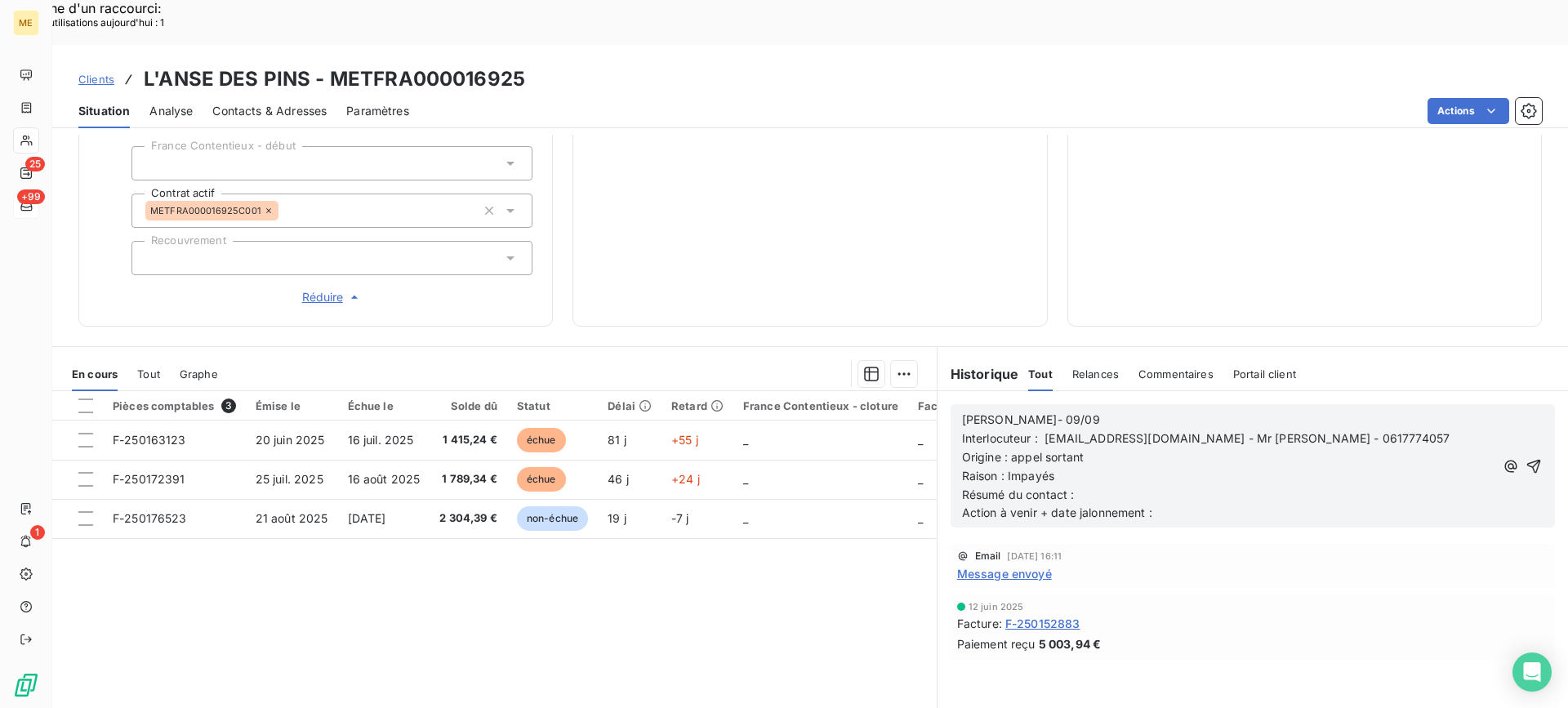
click at [1316, 486] on p "Résumé du contact :" at bounding box center [1228, 495] width 532 height 19
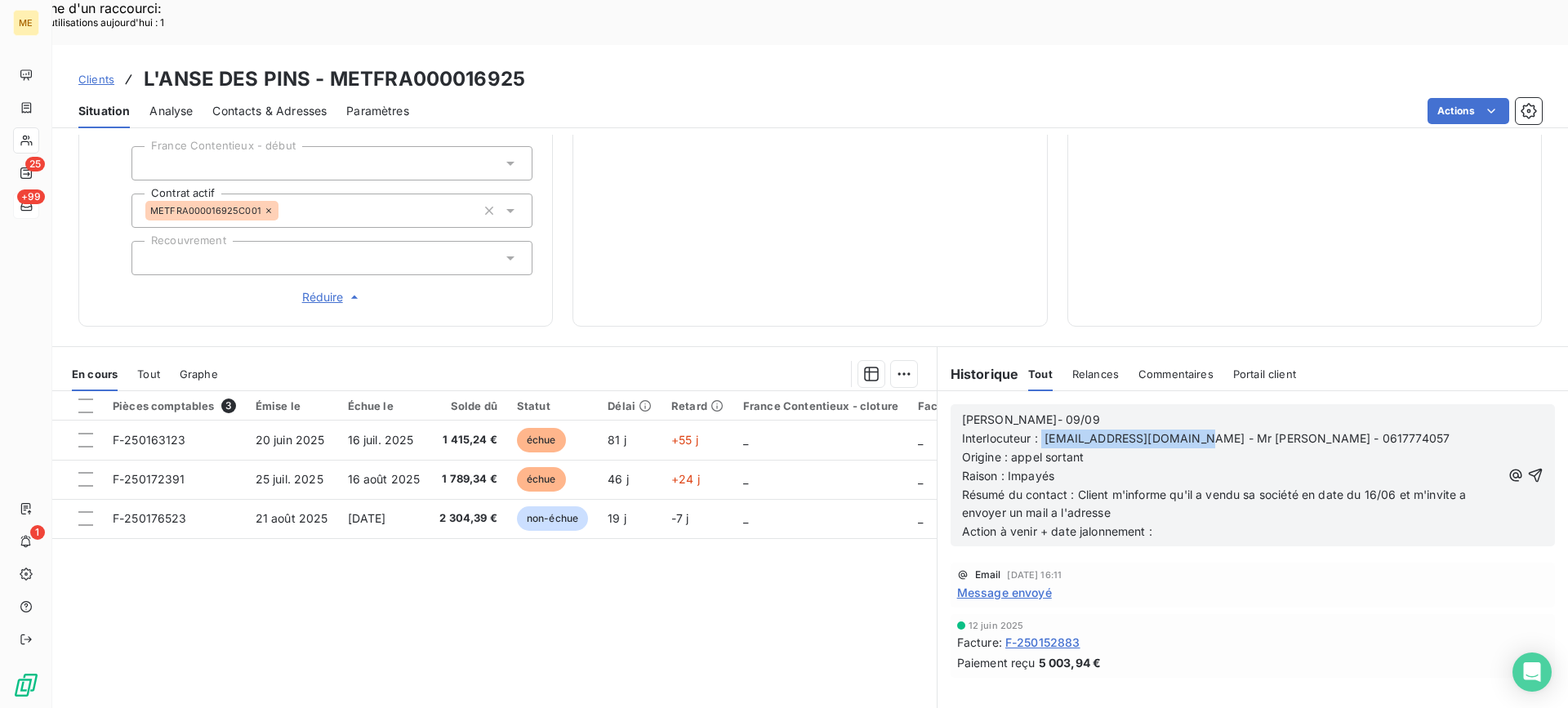
drag, startPoint x: 1036, startPoint y: 390, endPoint x: 1195, endPoint y: 384, distance: 159.1
click at [1195, 432] on span "Interlocuteur : lansedespins83@gmail.com - Mr Retouret - 0617774057" at bounding box center [1206, 439] width 488 height 14
click at [1145, 486] on p "Résumé du contact : Client m'informe qu'il a vendu sa société en date du 16/06 …" at bounding box center [1231, 505] width 539 height 37
paste div
click at [981, 487] on span "Résumé du contact : Client m'informe qu'il a vendu sa société en date du 16/06 …" at bounding box center [1215, 503] width 508 height 33
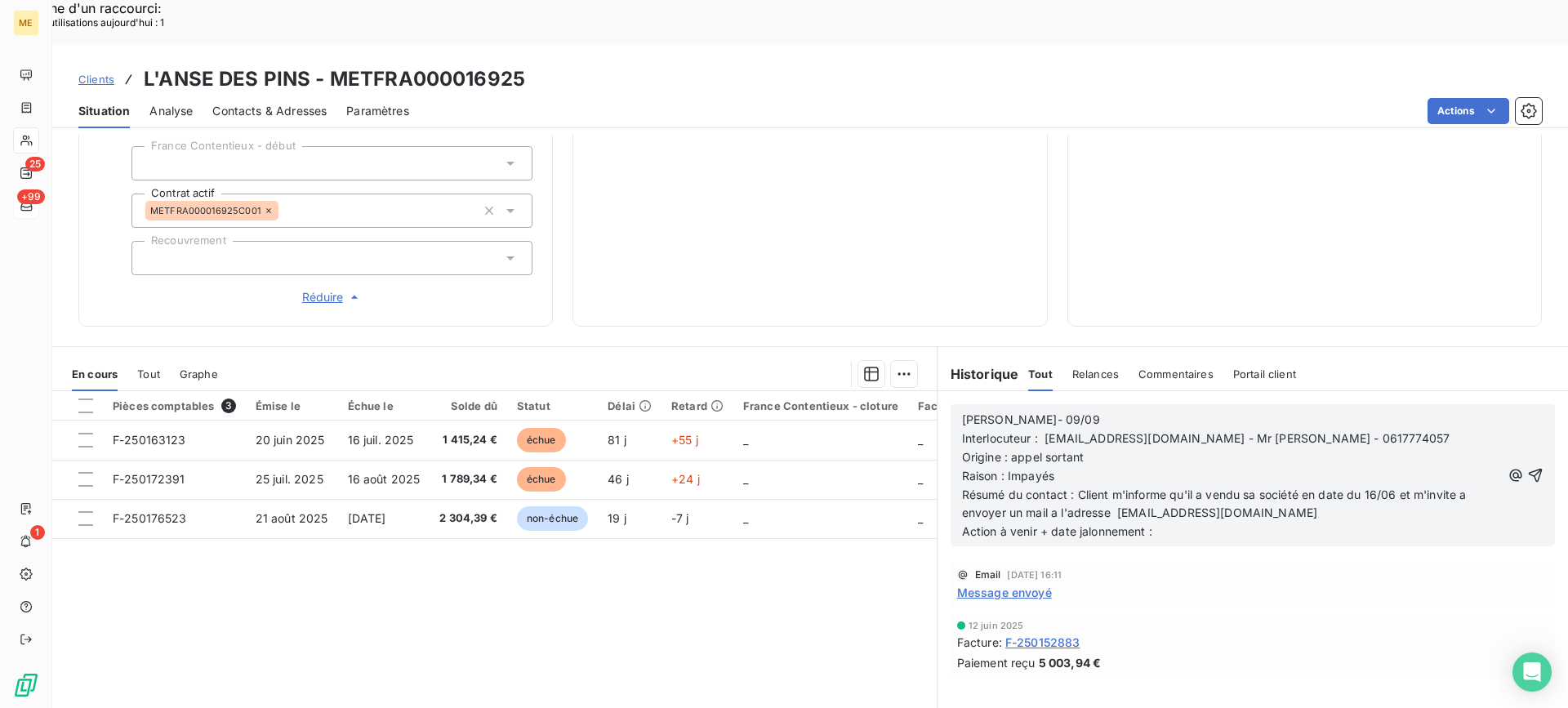
click at [0, 0] on lt-span "à envoyer" at bounding box center [0, 0] width 0 height 0
click at [1050, 487] on span "Résumé du contact : Client m'informe qu'il a vendu sa société en date du 16/06 …" at bounding box center [1215, 503] width 508 height 33
click at [0, 0] on lt-em "à" at bounding box center [0, 0] width 0 height 0
click at [1335, 523] on p "Action à venir + date jalonnement :" at bounding box center [1231, 532] width 539 height 19
click at [1334, 486] on p "Résumé du contact : Client m'informe qu'il a vendu sa société en date du 16/06 …" at bounding box center [1231, 505] width 539 height 37
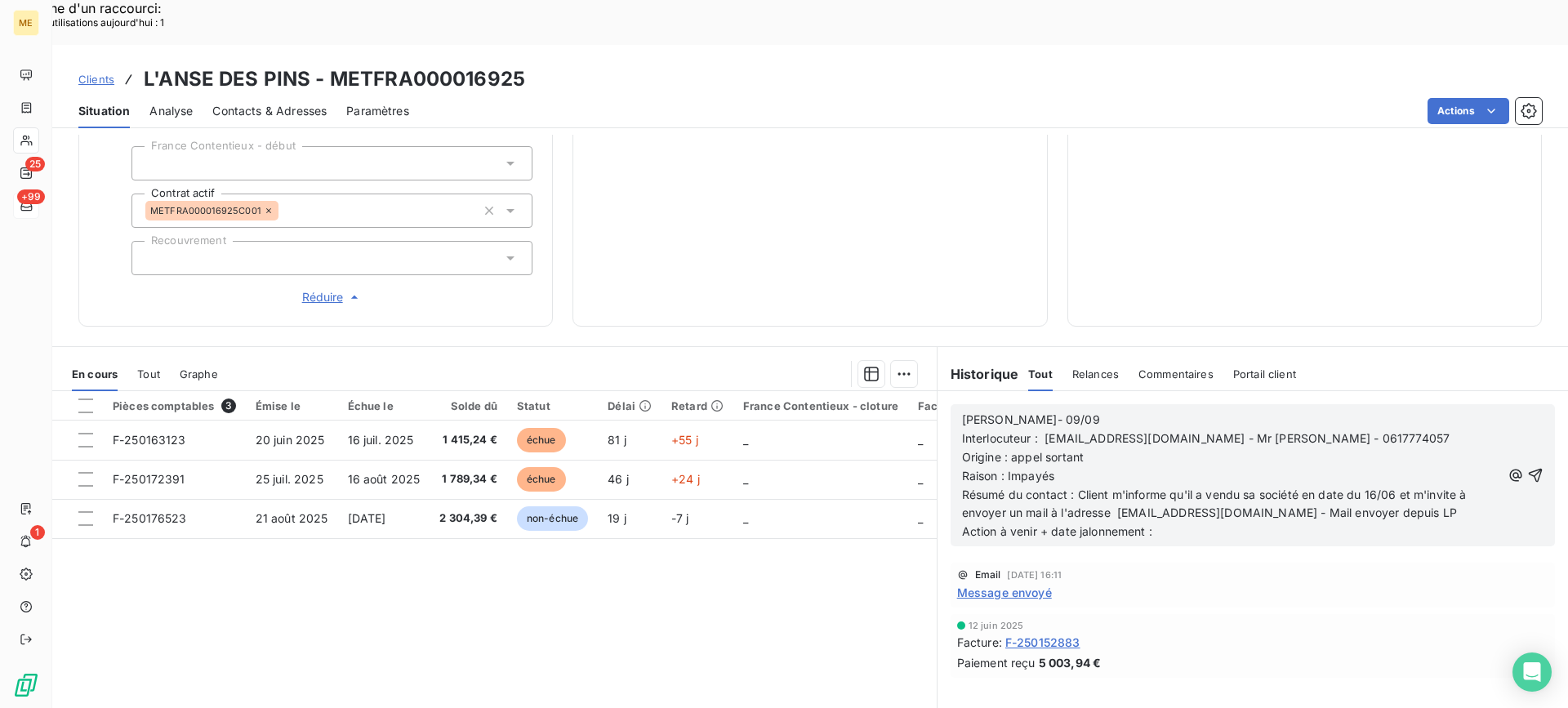
click at [1435, 523] on p "Action à venir + date jalonnement :" at bounding box center [1231, 532] width 539 height 19
click at [1344, 487] on span "Résumé du contact : Client m'informe qu'il a vendu sa société en date du 16/06 …" at bounding box center [1215, 503] width 508 height 33
click at [0, 0] on lt-span "envoy é" at bounding box center [0, 0] width 0 height 0
click at [1527, 467] on icon "button" at bounding box center [1535, 475] width 16 height 16
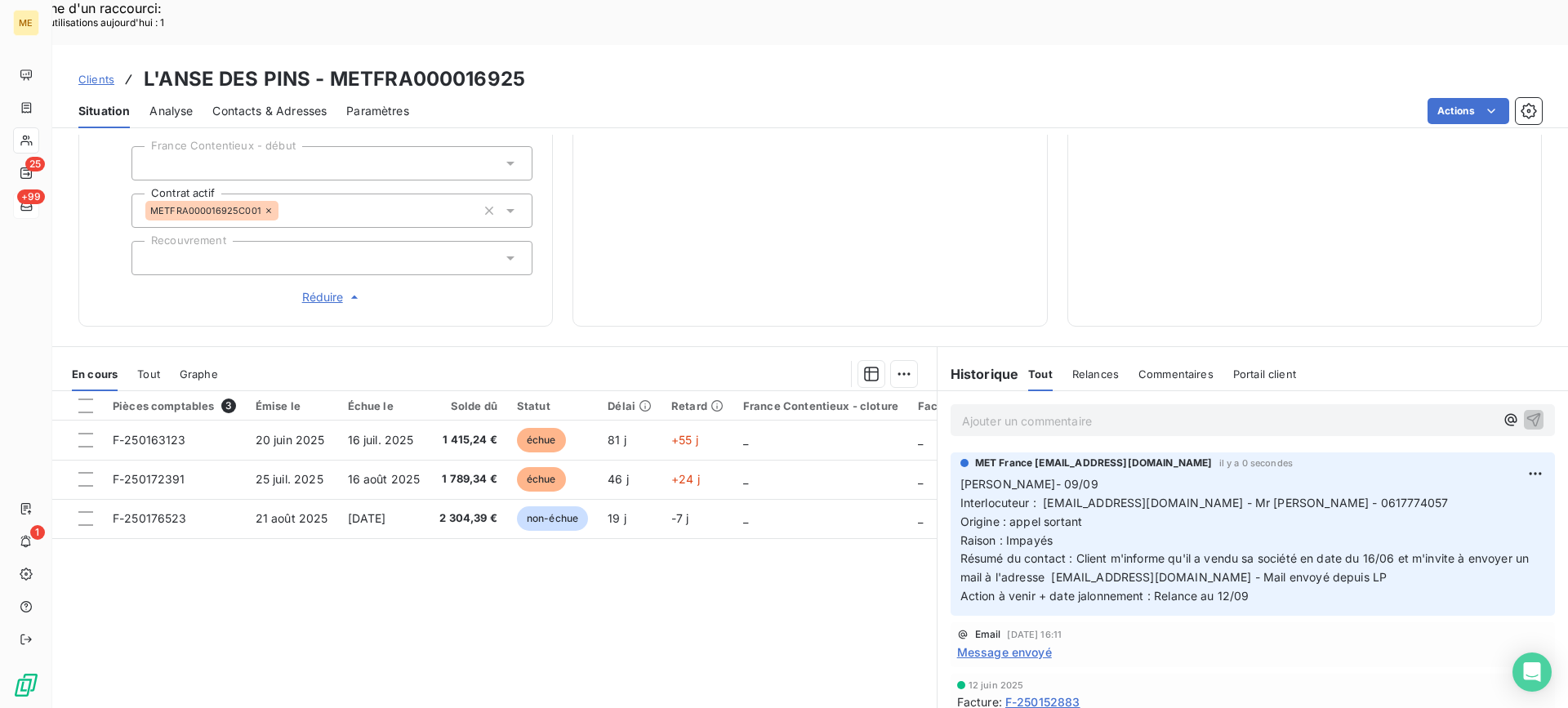
drag, startPoint x: 1249, startPoint y: 544, endPoint x: 956, endPoint y: 436, distance: 312.3
click at [960, 476] on p "Lisa- 09/09 Interlocuteur : lansedespins83@gmail.com - Mr Retouret - 0617774057…" at bounding box center [1253, 541] width 585 height 131
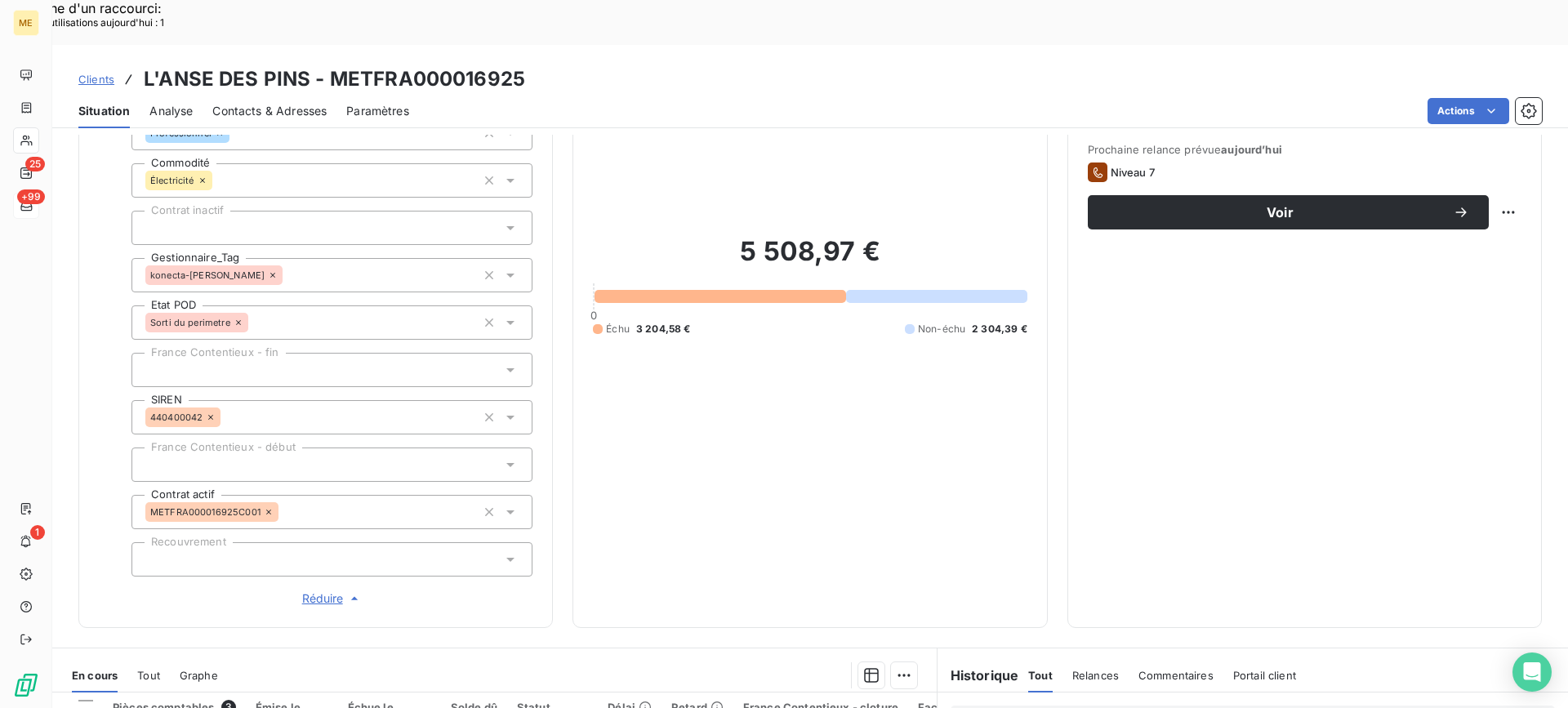
scroll to position [33, 0]
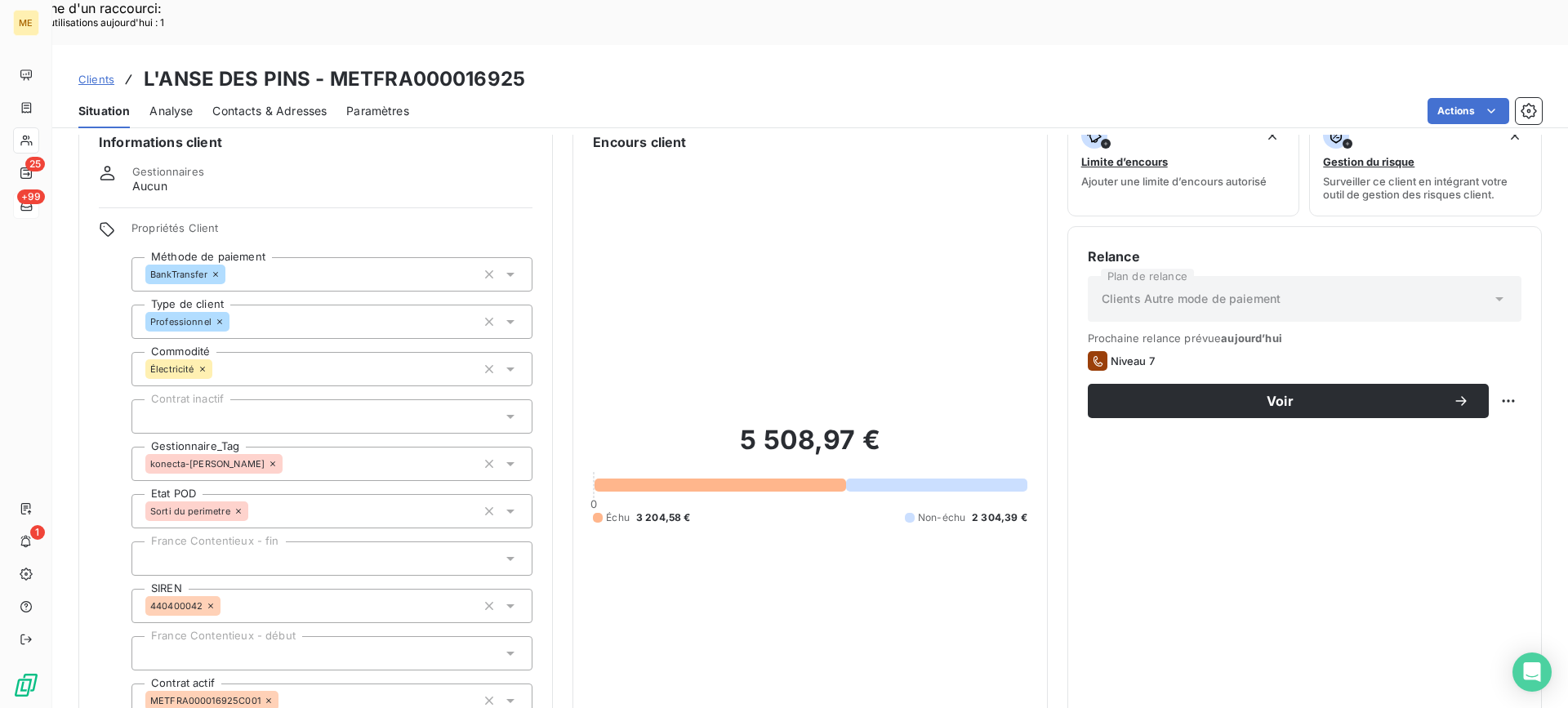
click at [1282, 333] on div "Prochaine relance prévue aujourd’hui Niveau 7 Voir" at bounding box center [1305, 375] width 434 height 87
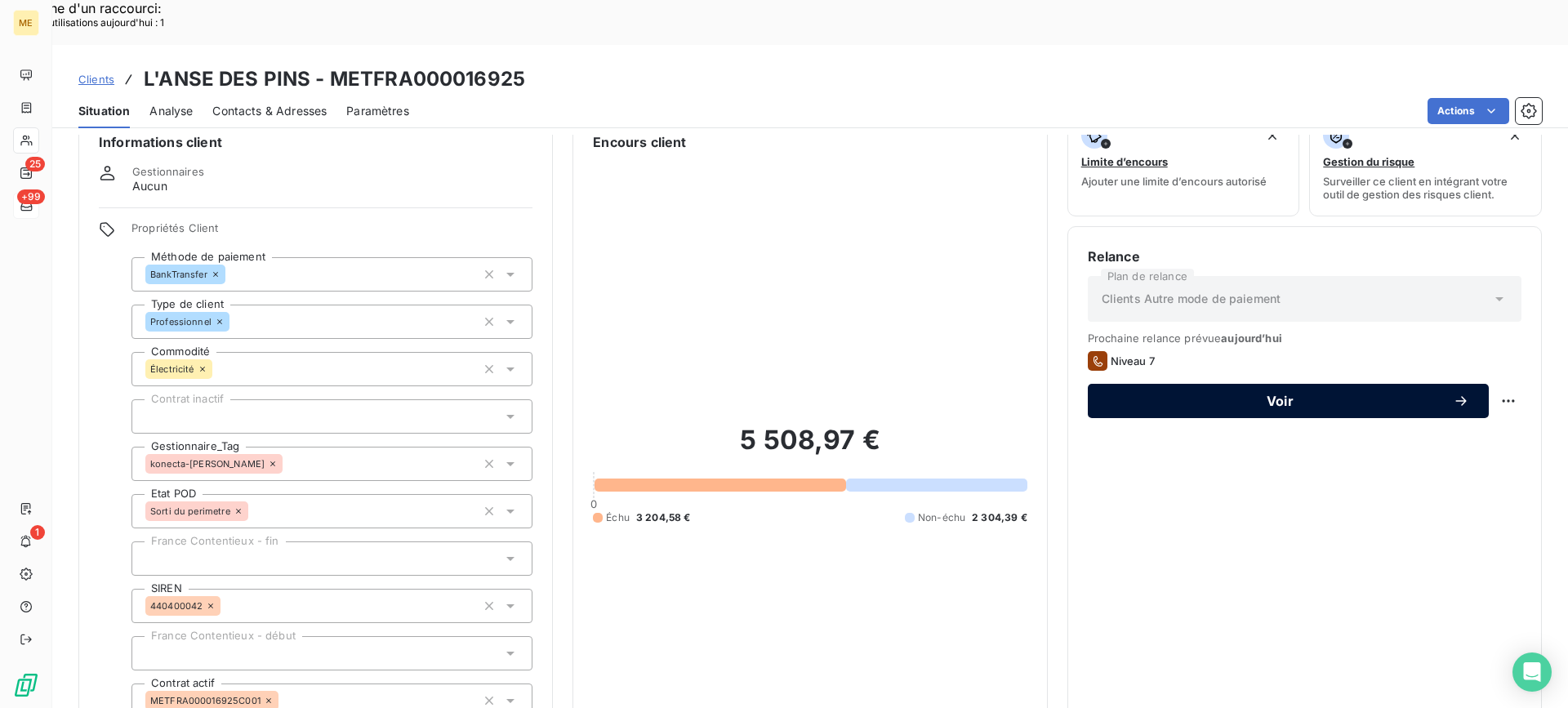
click at [1273, 394] on span "Voir" at bounding box center [1280, 401] width 345 height 13
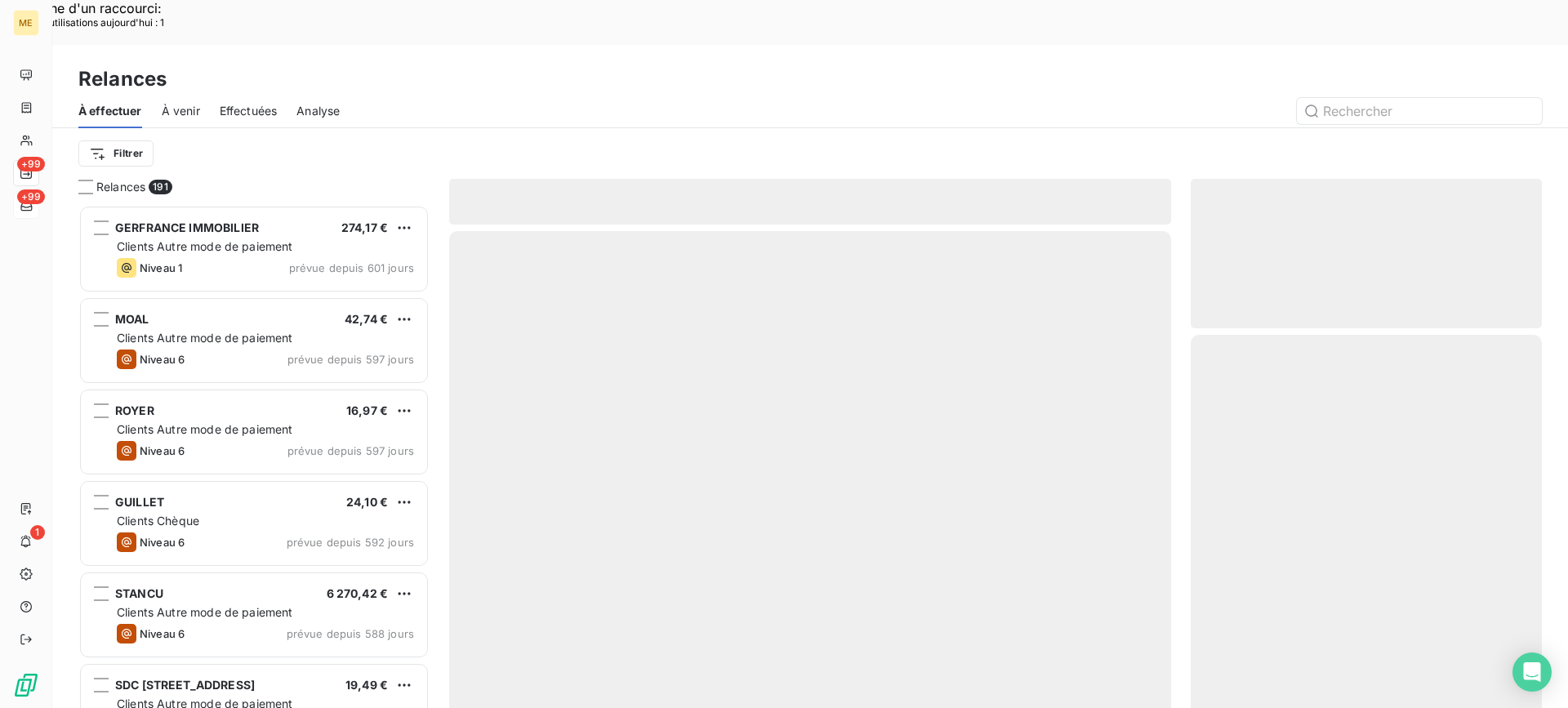
scroll to position [536, 339]
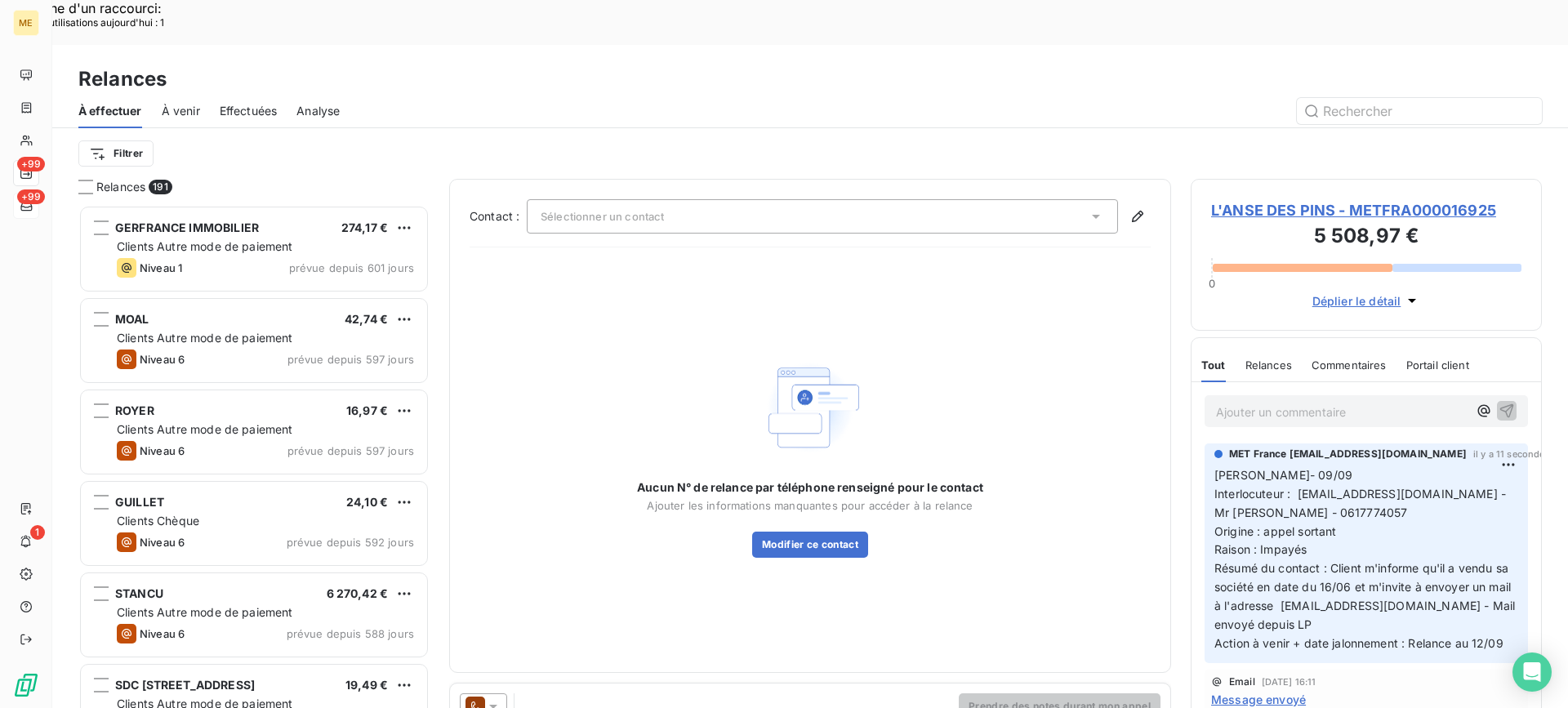
click at [1270, 199] on span "L'ANSE DES PINS - METFRA000016925" at bounding box center [1366, 210] width 310 height 22
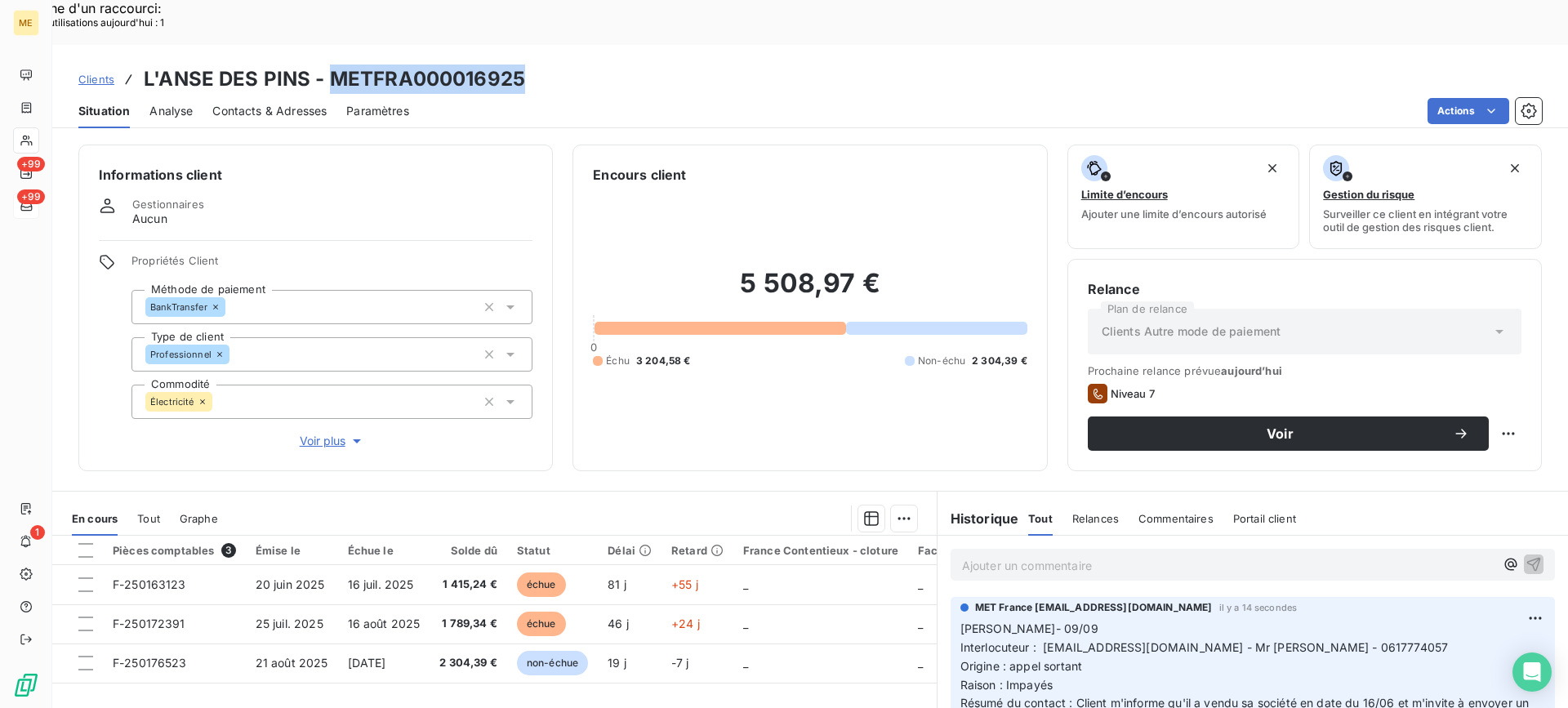
drag, startPoint x: 332, startPoint y: 34, endPoint x: 549, endPoint y: 36, distance: 217.0
click at [549, 65] on div "Clients L'ANSE DES PINS - METFRA000016925" at bounding box center [810, 79] width 1516 height 29
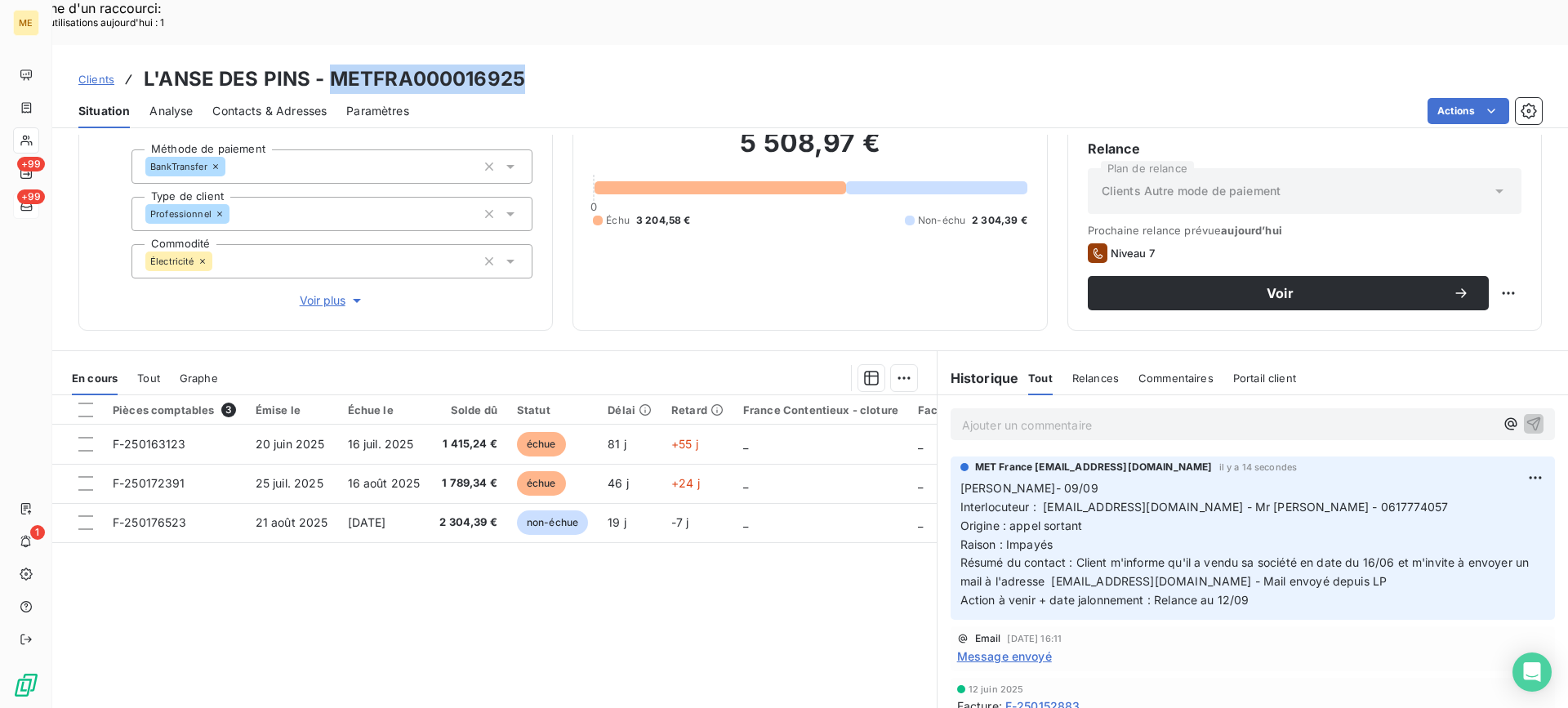
scroll to position [146, 0]
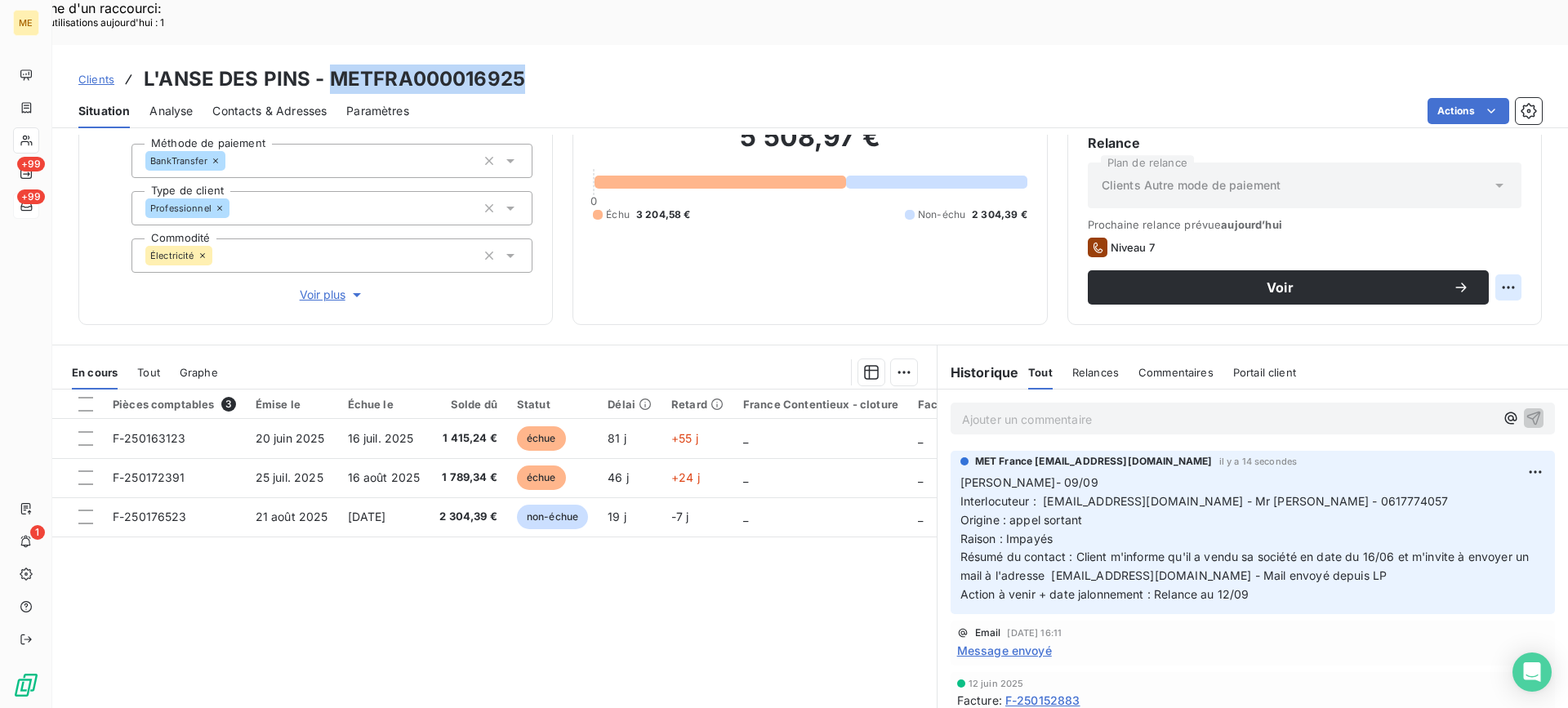
click at [1472, 279] on div "Replanifier cette action" at bounding box center [1428, 279] width 146 height 27
select select "8"
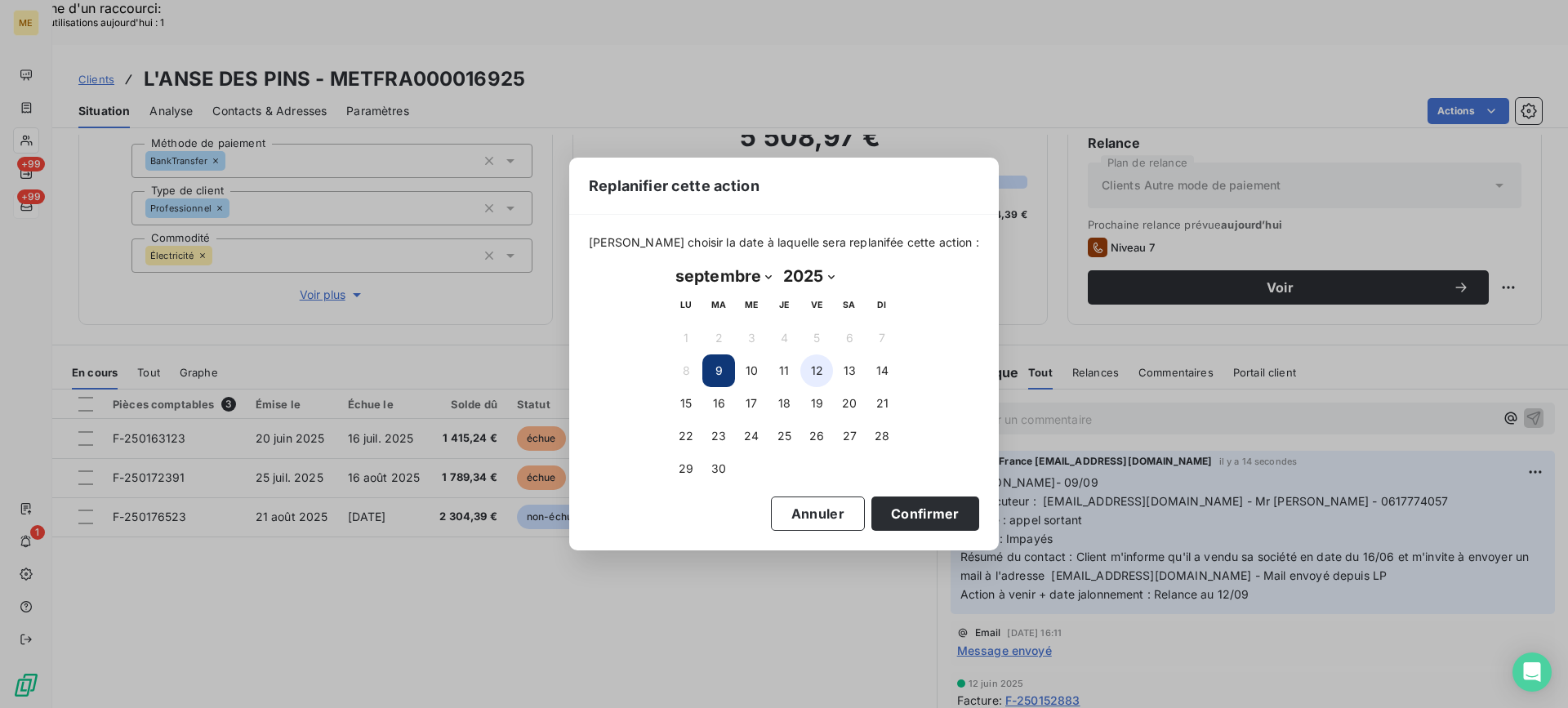
click at [821, 373] on button "12" at bounding box center [817, 370] width 33 height 33
click at [872, 510] on button "Confirmer" at bounding box center [926, 514] width 108 height 35
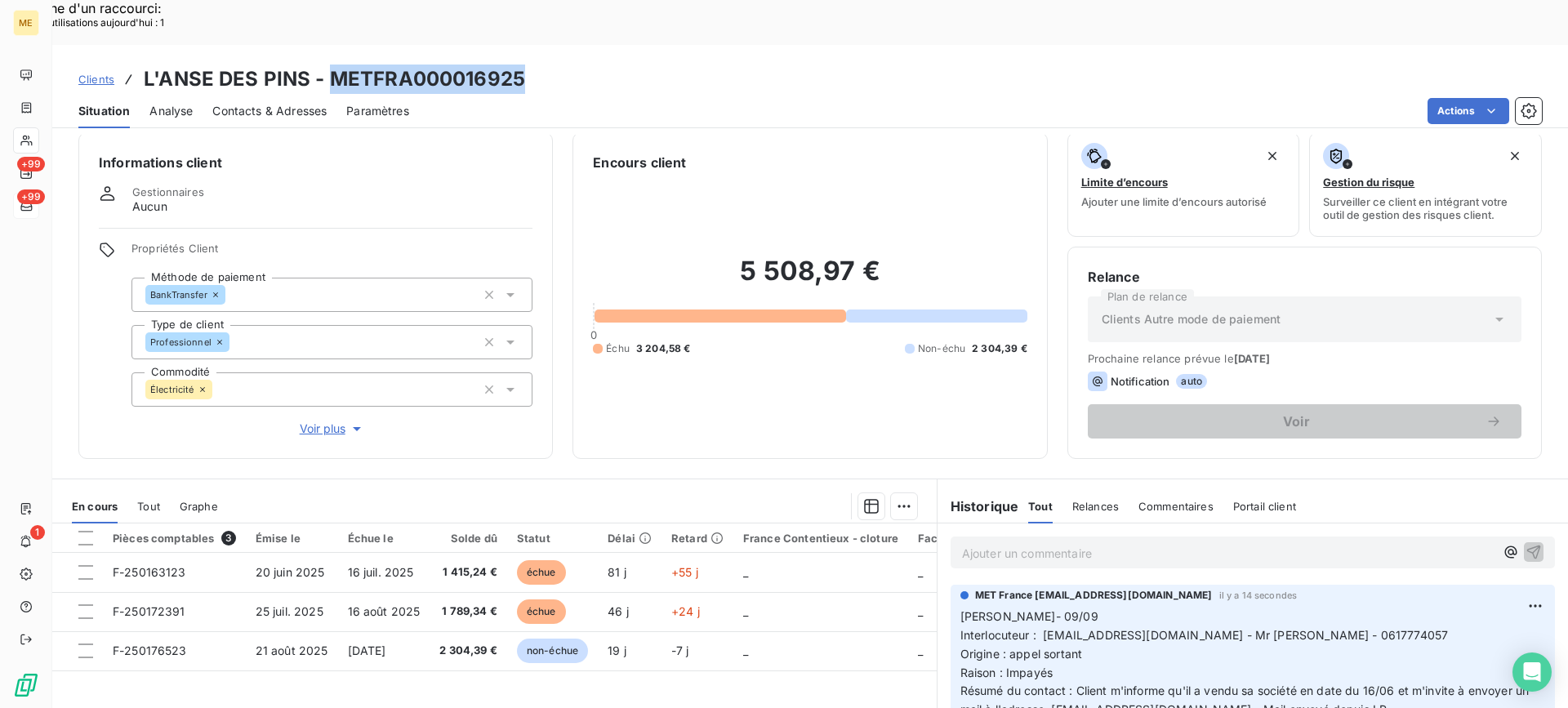
scroll to position [0, 0]
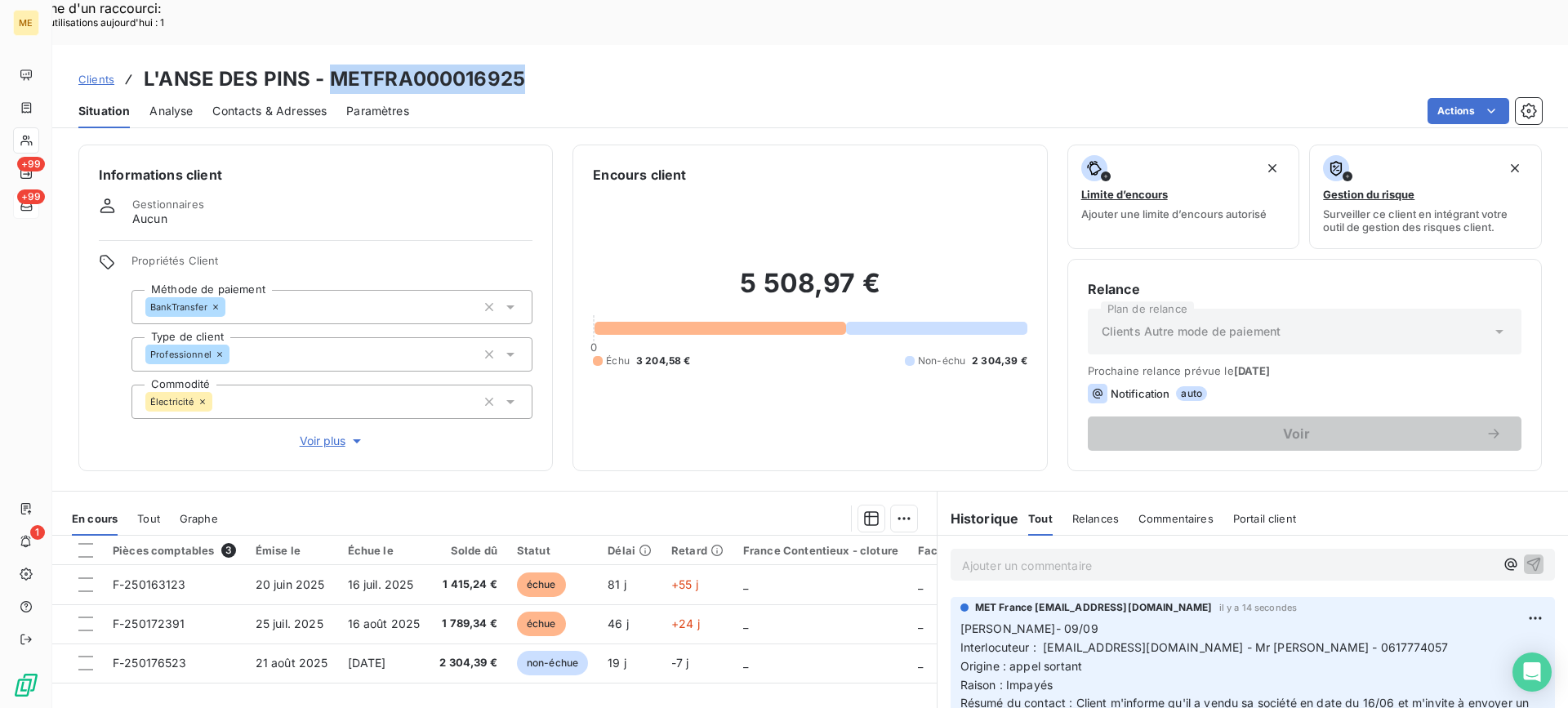
click at [301, 103] on span "Contacts & Adresses" at bounding box center [269, 111] width 114 height 16
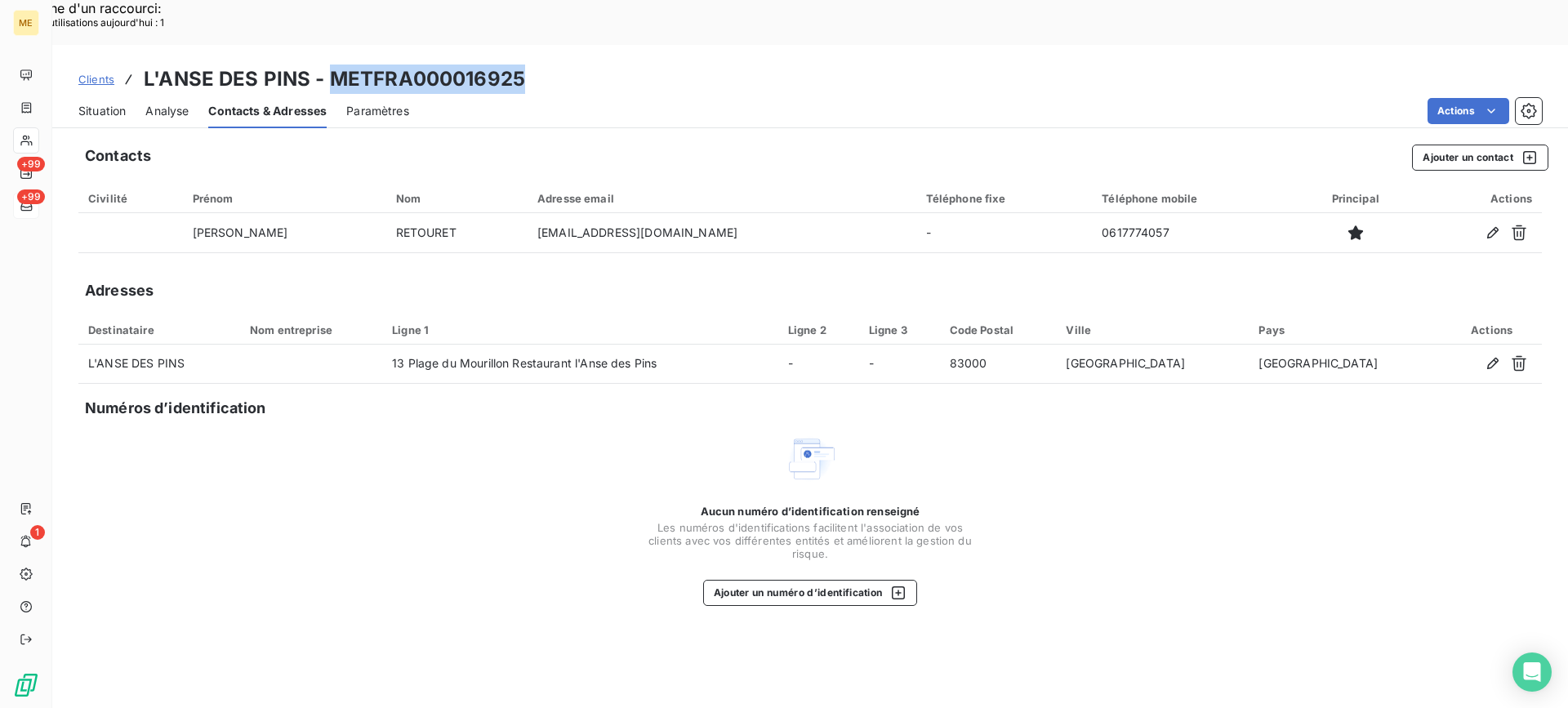
click at [105, 94] on div "Situation" at bounding box center [102, 111] width 47 height 35
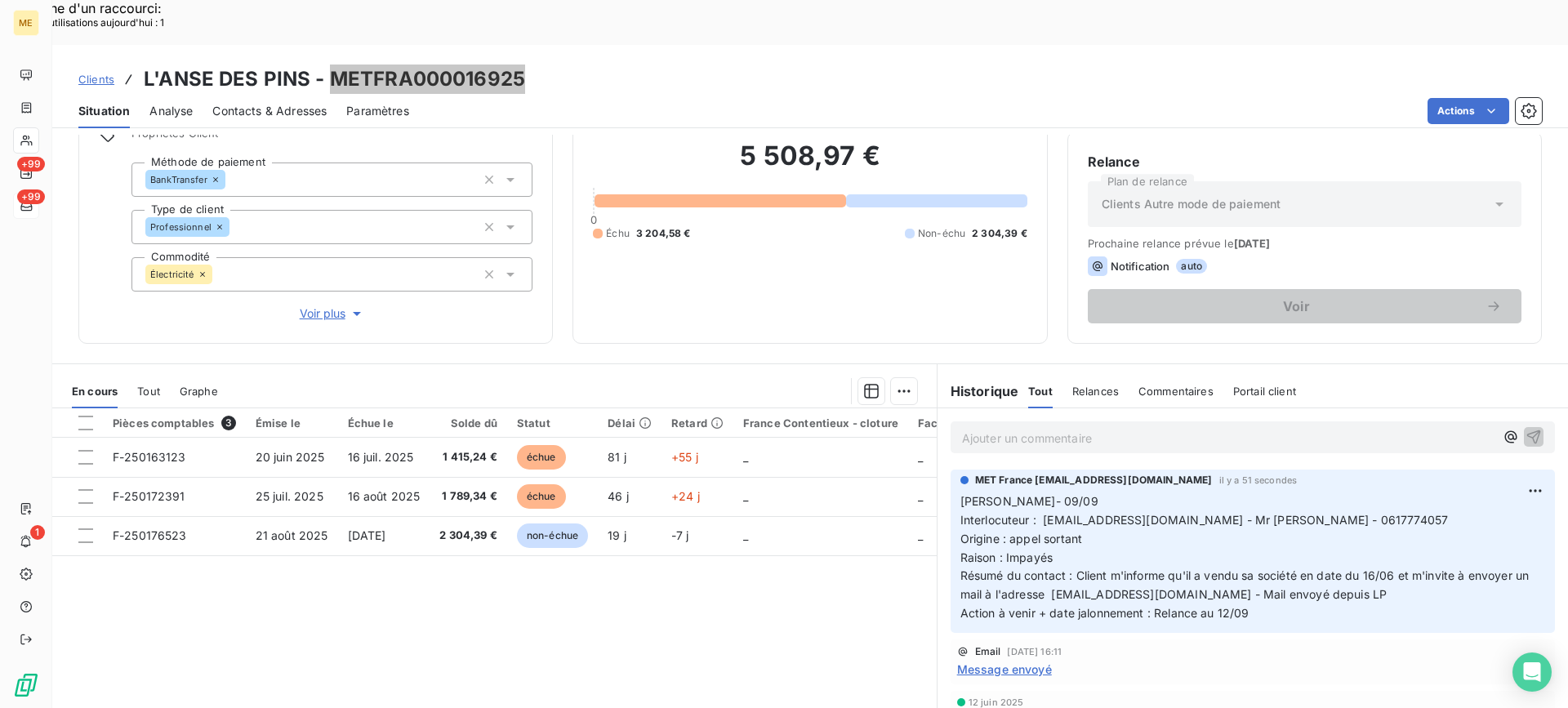
scroll to position [146, 0]
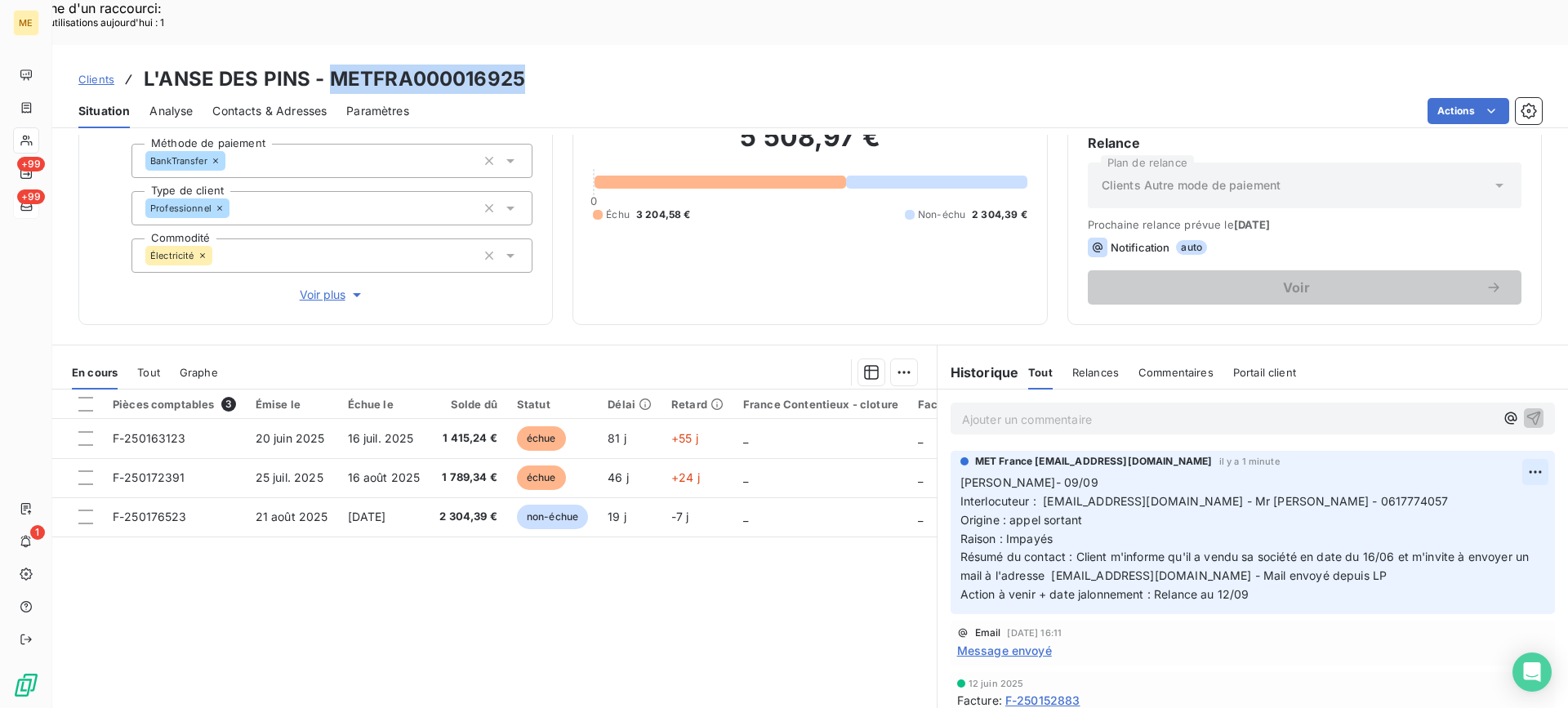
click at [1507, 454] on div "Editer" at bounding box center [1484, 463] width 91 height 27
click at [1381, 529] on p "Lisa- 09/09 Interlocuteur : lansedespins83@gmail.com - Mr Retouret - 0617774057…" at bounding box center [1243, 540] width 565 height 131
click at [1529, 530] on icon "button" at bounding box center [1537, 538] width 16 height 16
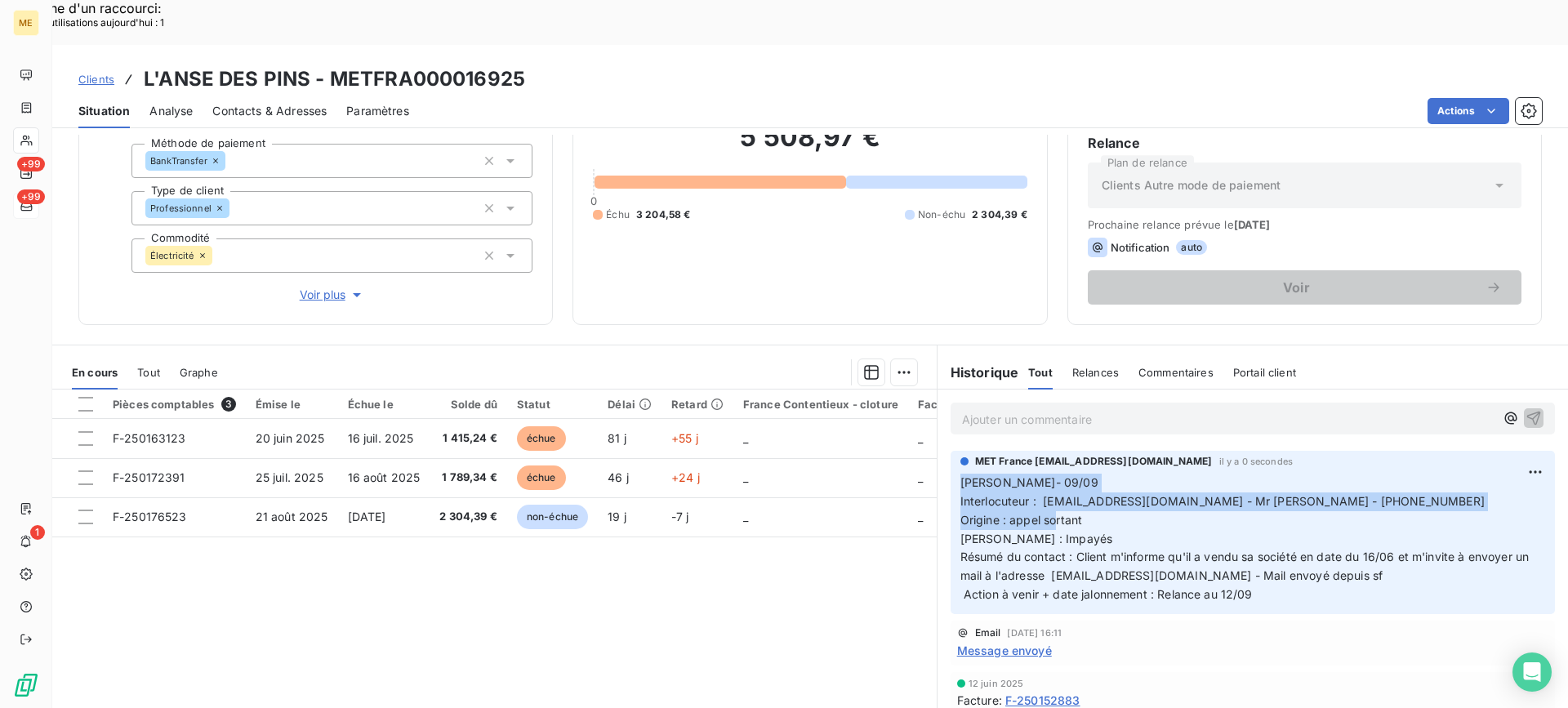
drag, startPoint x: 1052, startPoint y: 495, endPoint x: 942, endPoint y: 435, distance: 125.3
click at [942, 447] on div "MET France met-france@recouvrement.met.com il y a 0 secondes Lisa- 09/09 Interl…" at bounding box center [1253, 533] width 631 height 170
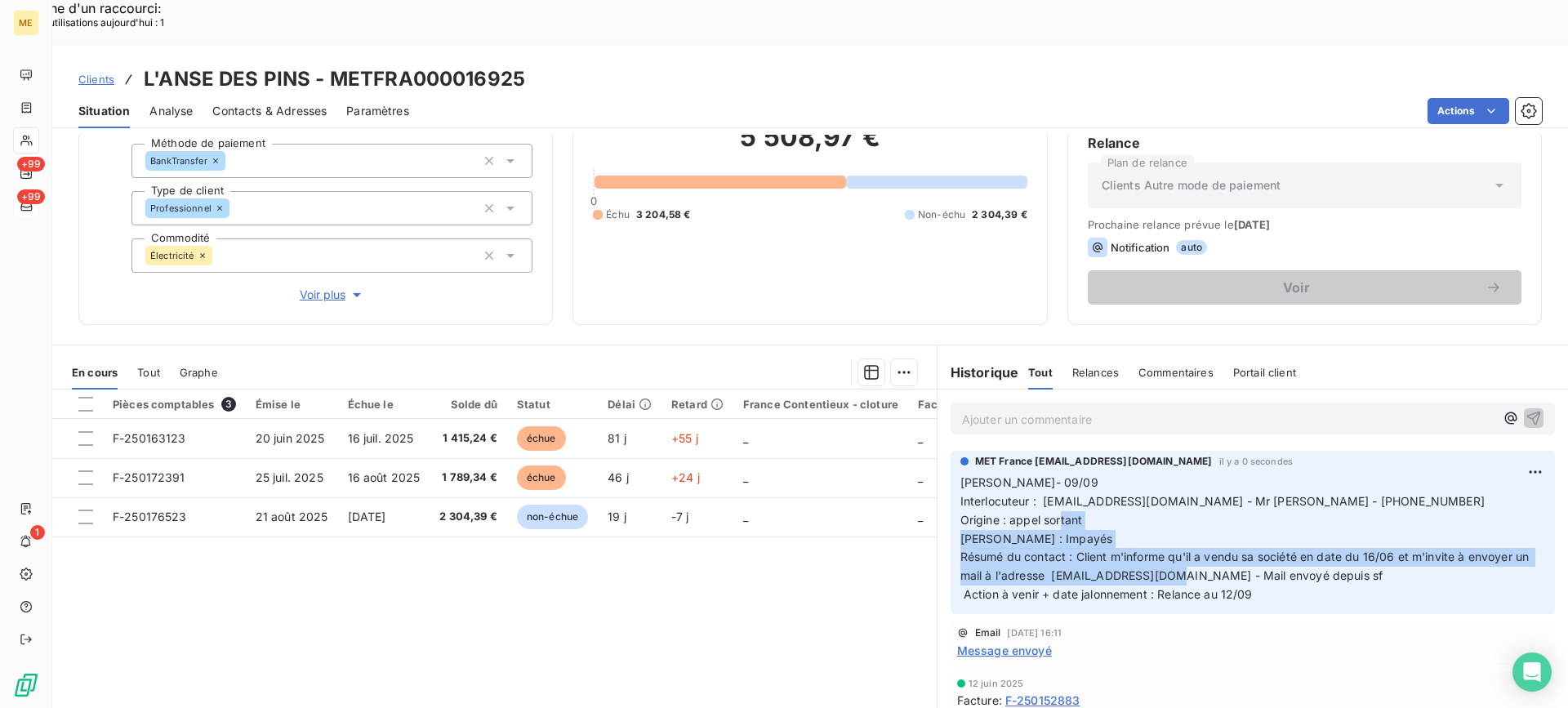
drag, startPoint x: 1353, startPoint y: 539, endPoint x: 939, endPoint y: 508, distance: 415.2
click at [939, 508] on div "MET France met-france@recouvrement.met.com il y a 0 secondes Lisa- 09/09 Interl…" at bounding box center [1253, 533] width 631 height 170
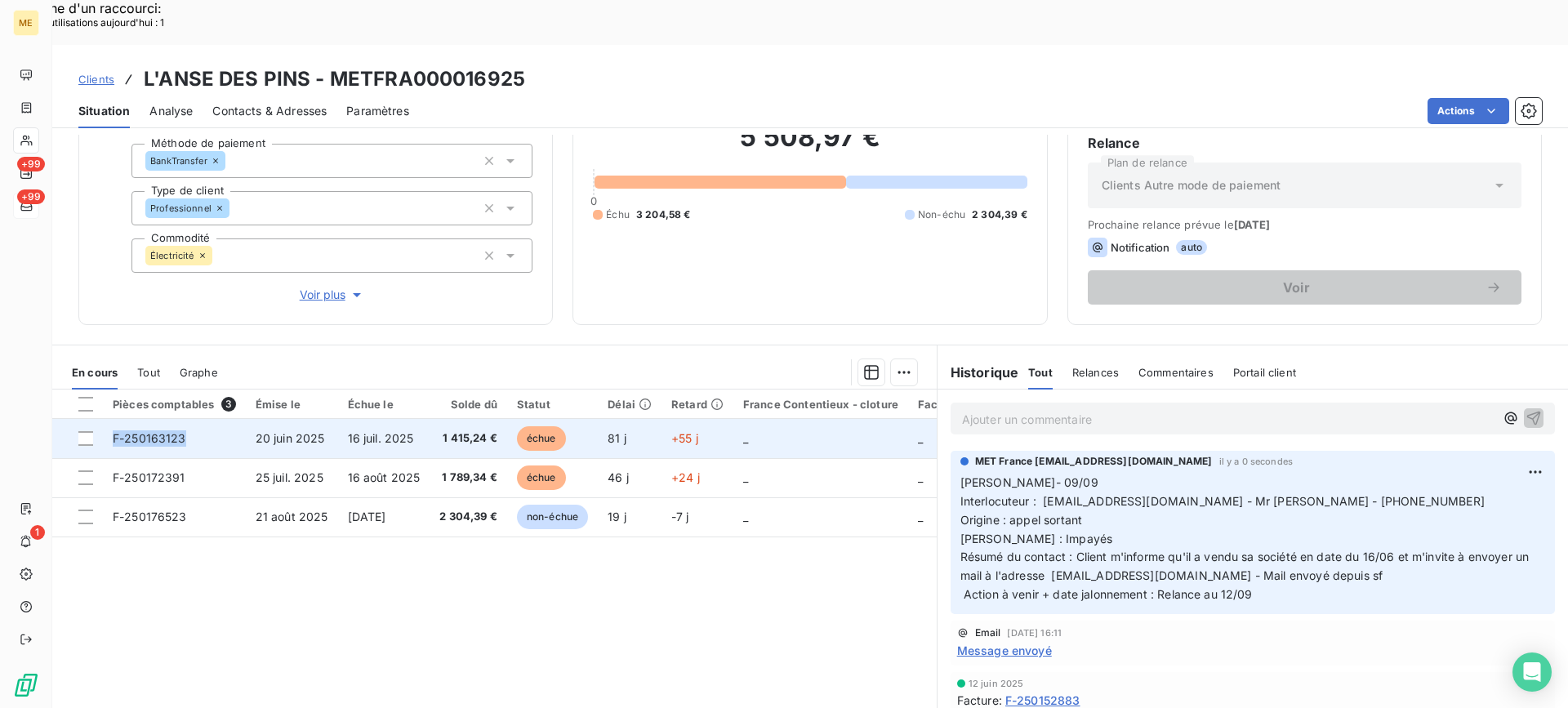
drag, startPoint x: 204, startPoint y: 394, endPoint x: 94, endPoint y: 393, distance: 110.0
click at [94, 419] on tr "F-250163123 20 juin 2025 16 juil. 2025 1 415,24 € échue 81 j +55 j _ _ _" at bounding box center [640, 439] width 1177 height 39
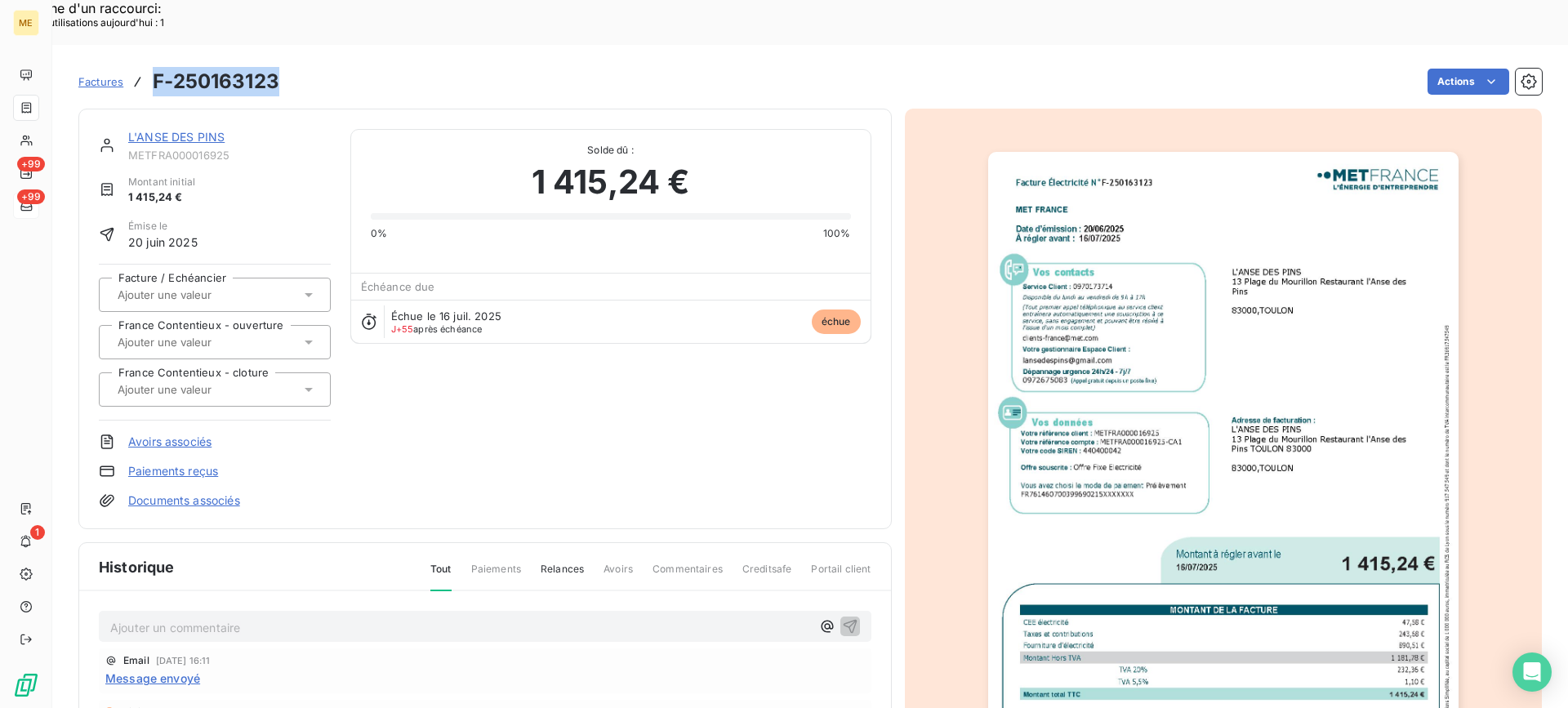
drag, startPoint x: 279, startPoint y: 38, endPoint x: 151, endPoint y: 51, distance: 128.7
click at [151, 65] on div "Factures F-250163123 Actions" at bounding box center [811, 82] width 1463 height 35
drag, startPoint x: 528, startPoint y: 140, endPoint x: 1255, endPoint y: 225, distance: 732.0
click at [698, 158] on div "1 415,24 €" at bounding box center [611, 182] width 480 height 49
click at [204, 130] on link "L'ANSE DES PINS" at bounding box center [176, 137] width 97 height 14
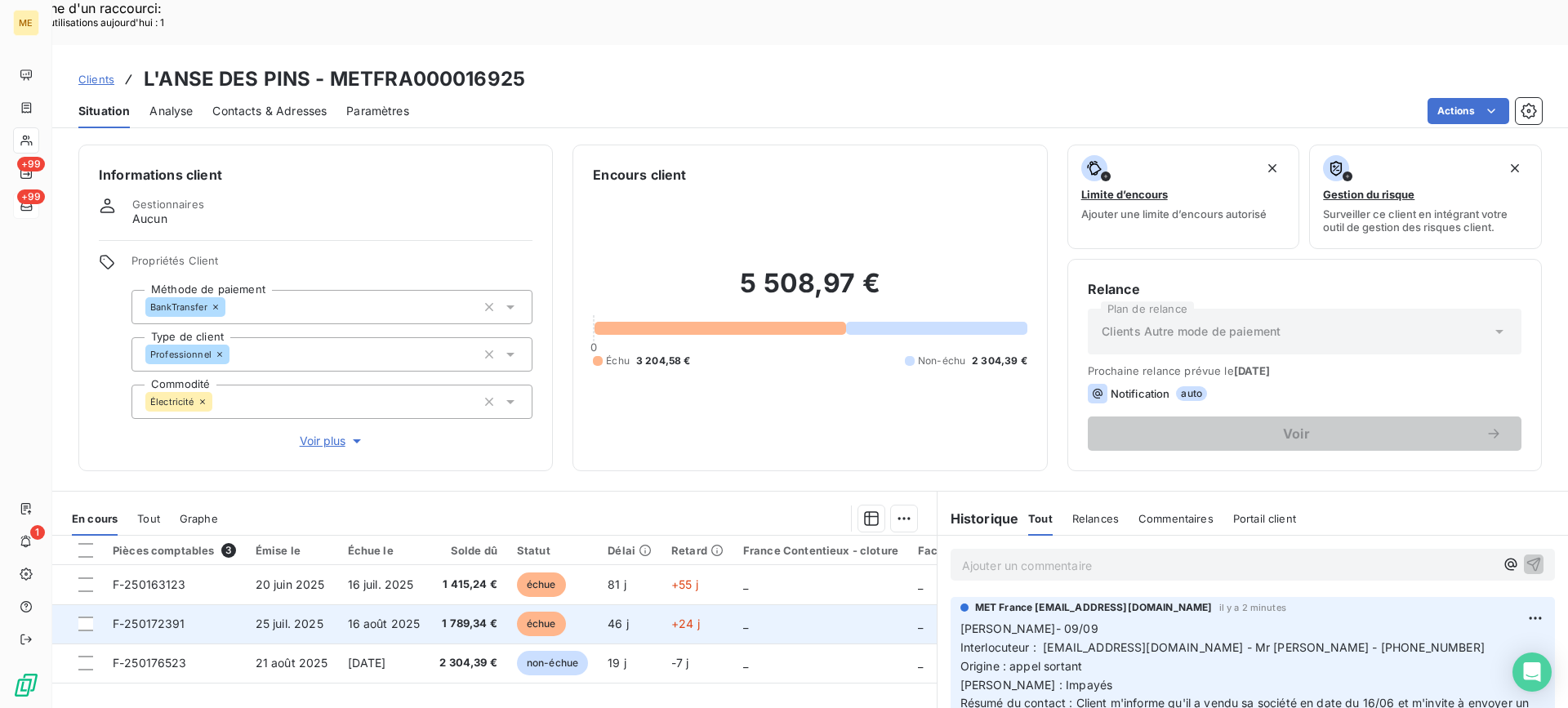
click at [307, 617] on span "25 juil. 2025" at bounding box center [290, 624] width 68 height 14
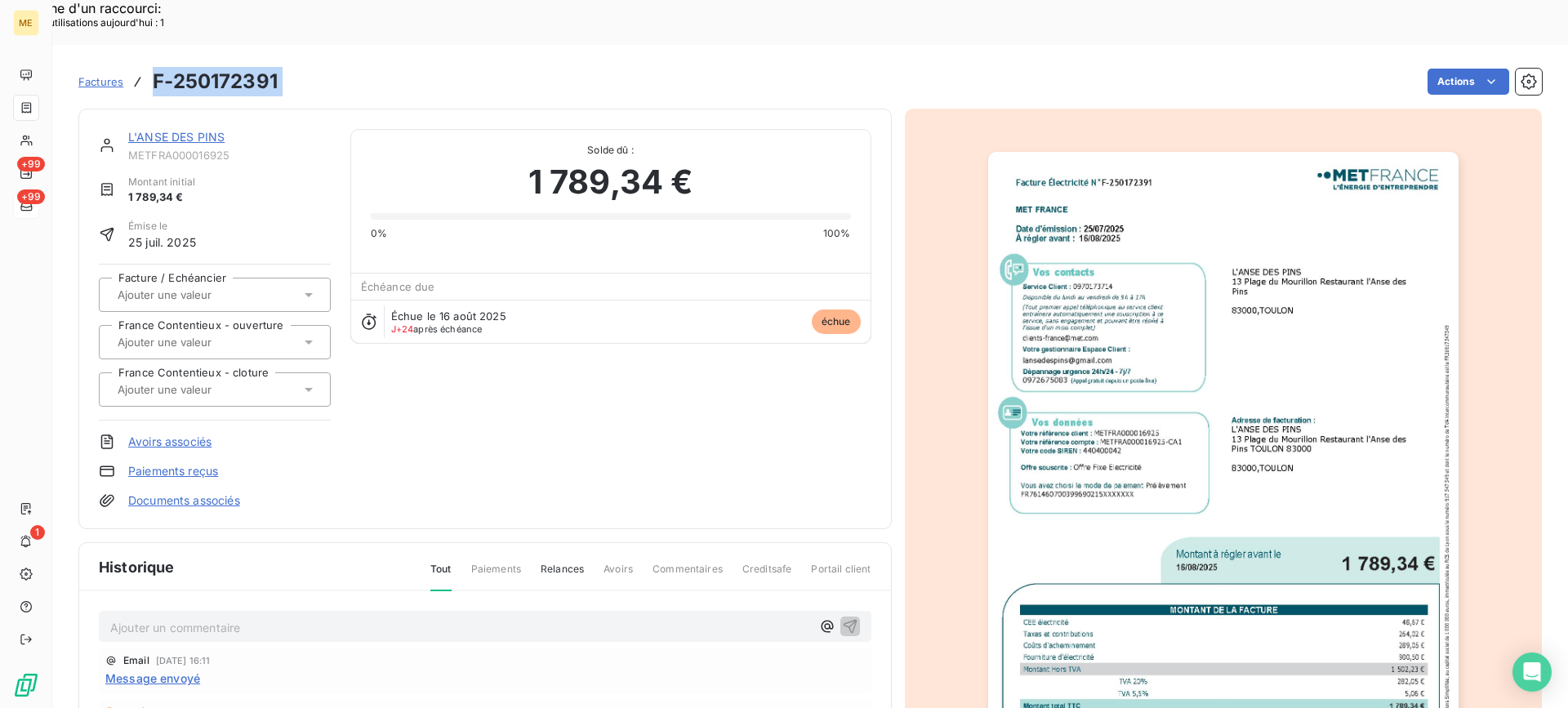
drag, startPoint x: 307, startPoint y: 43, endPoint x: 154, endPoint y: 49, distance: 153.1
click at [154, 65] on div "Factures F-250172391 Actions" at bounding box center [811, 82] width 1463 height 35
click at [279, 99] on div "L'ANSE DES PINS METFRA000016925 Montant initial 1 789,34 € Émise le 25 juil. 20…" at bounding box center [811, 510] width 1463 height 823
click at [198, 130] on link "L'ANSE DES PINS" at bounding box center [176, 137] width 97 height 14
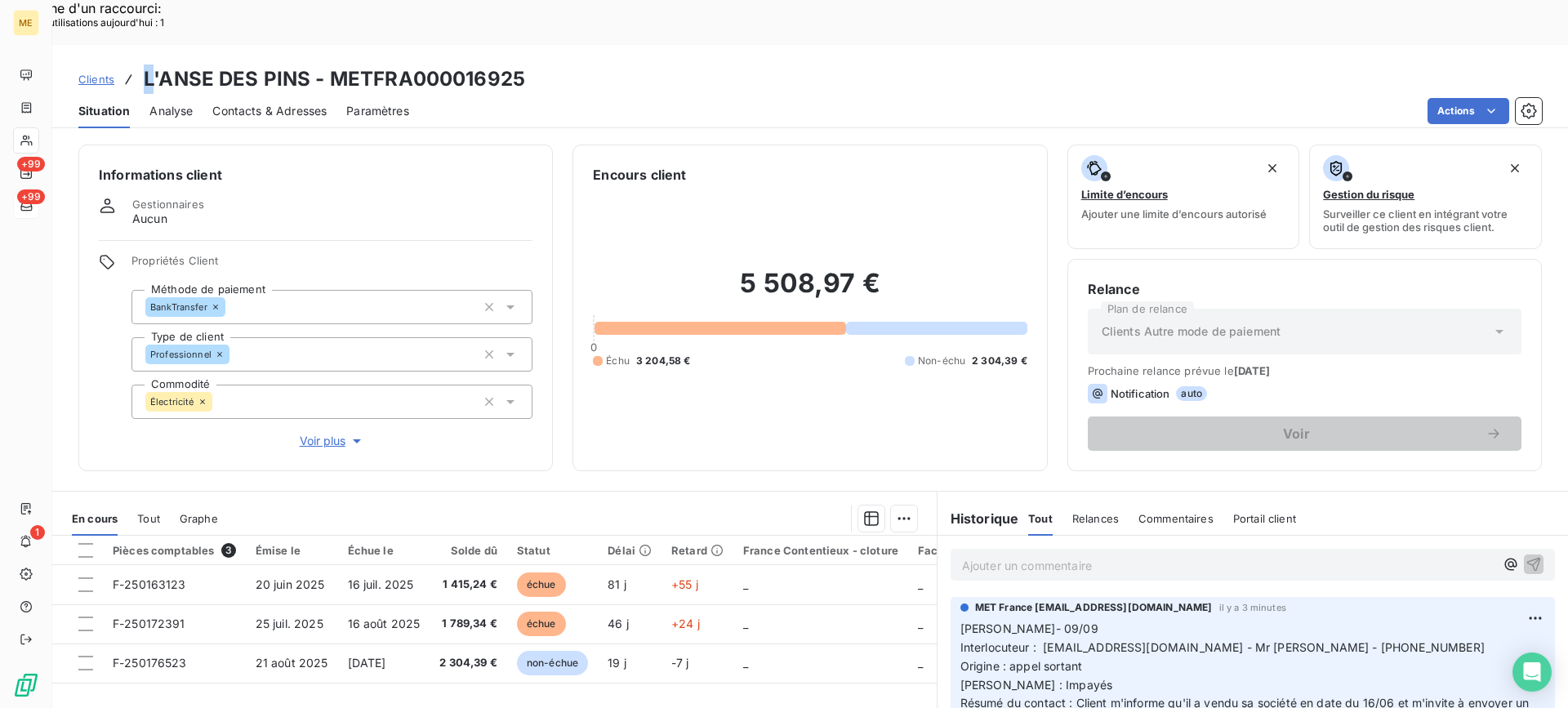
drag, startPoint x: 142, startPoint y: 27, endPoint x: 151, endPoint y: 27, distance: 9.0
click at [151, 65] on div "Clients L'ANSE DES PINS - METFRA000016925" at bounding box center [302, 79] width 446 height 29
click at [151, 65] on h3 "L'ANSE DES PINS - METFRA000016925" at bounding box center [334, 79] width 382 height 29
drag, startPoint x: 143, startPoint y: 34, endPoint x: 304, endPoint y: 34, distance: 161.0
click at [304, 65] on h3 "L'ANSE DES PINS - METFRA000016925" at bounding box center [334, 79] width 382 height 29
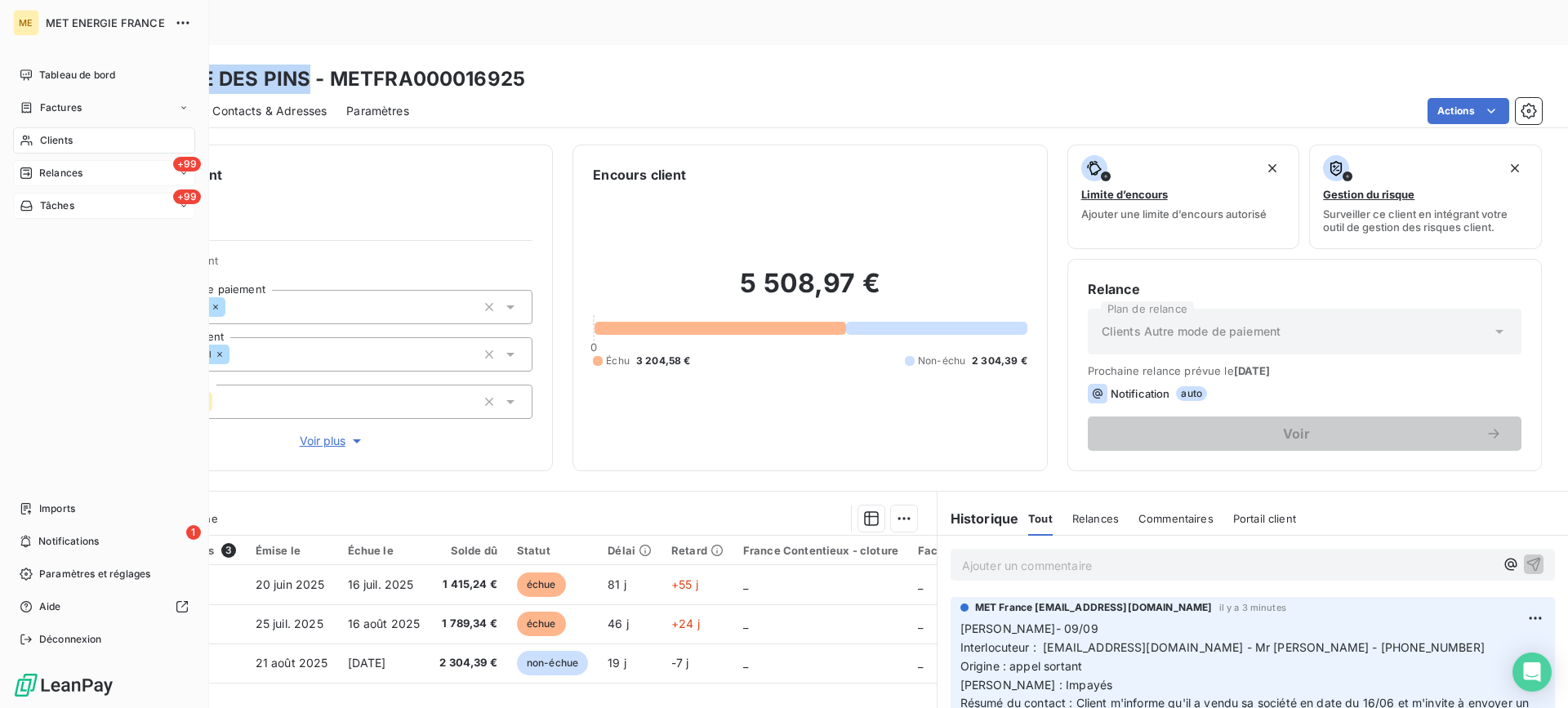
click at [49, 164] on div "+99 Relances" at bounding box center [105, 174] width 182 height 27
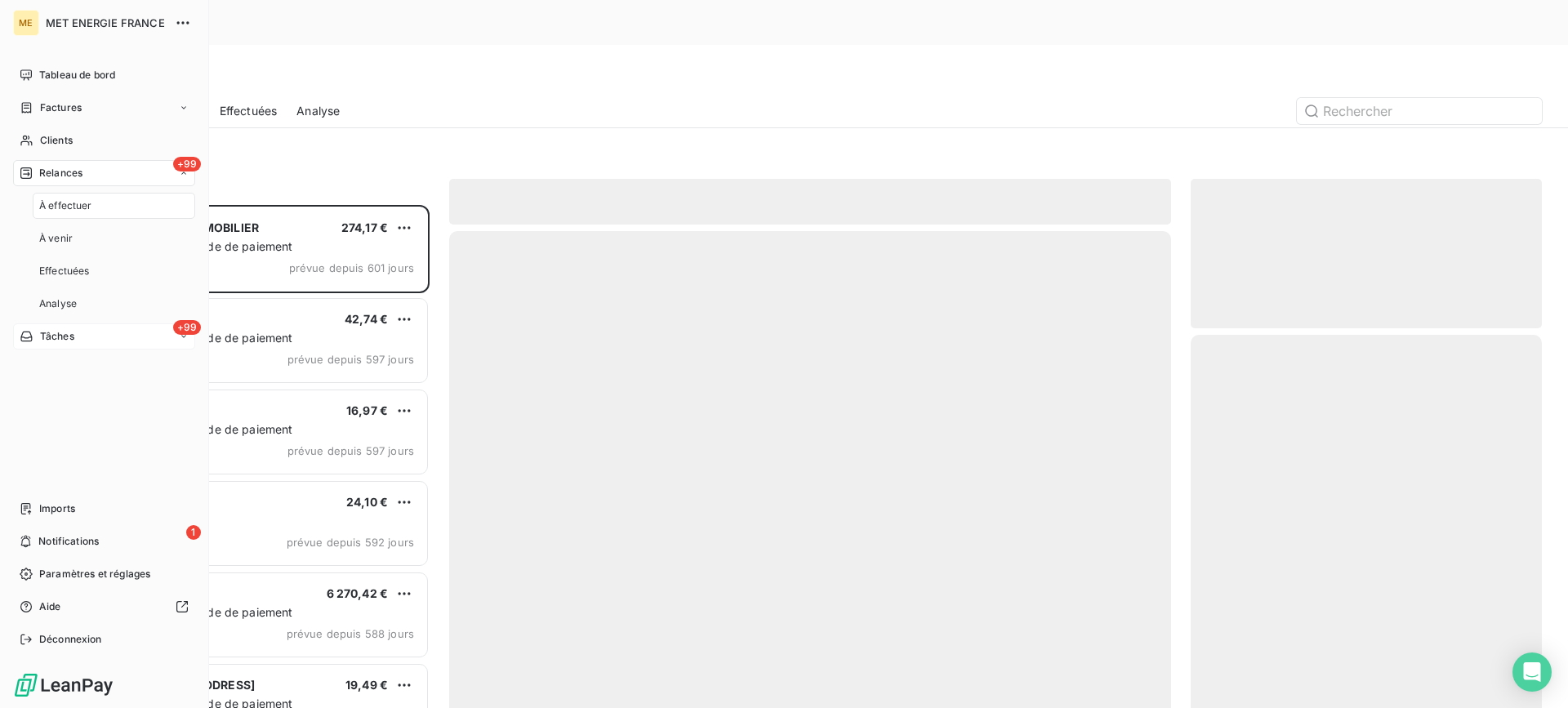
scroll to position [536, 339]
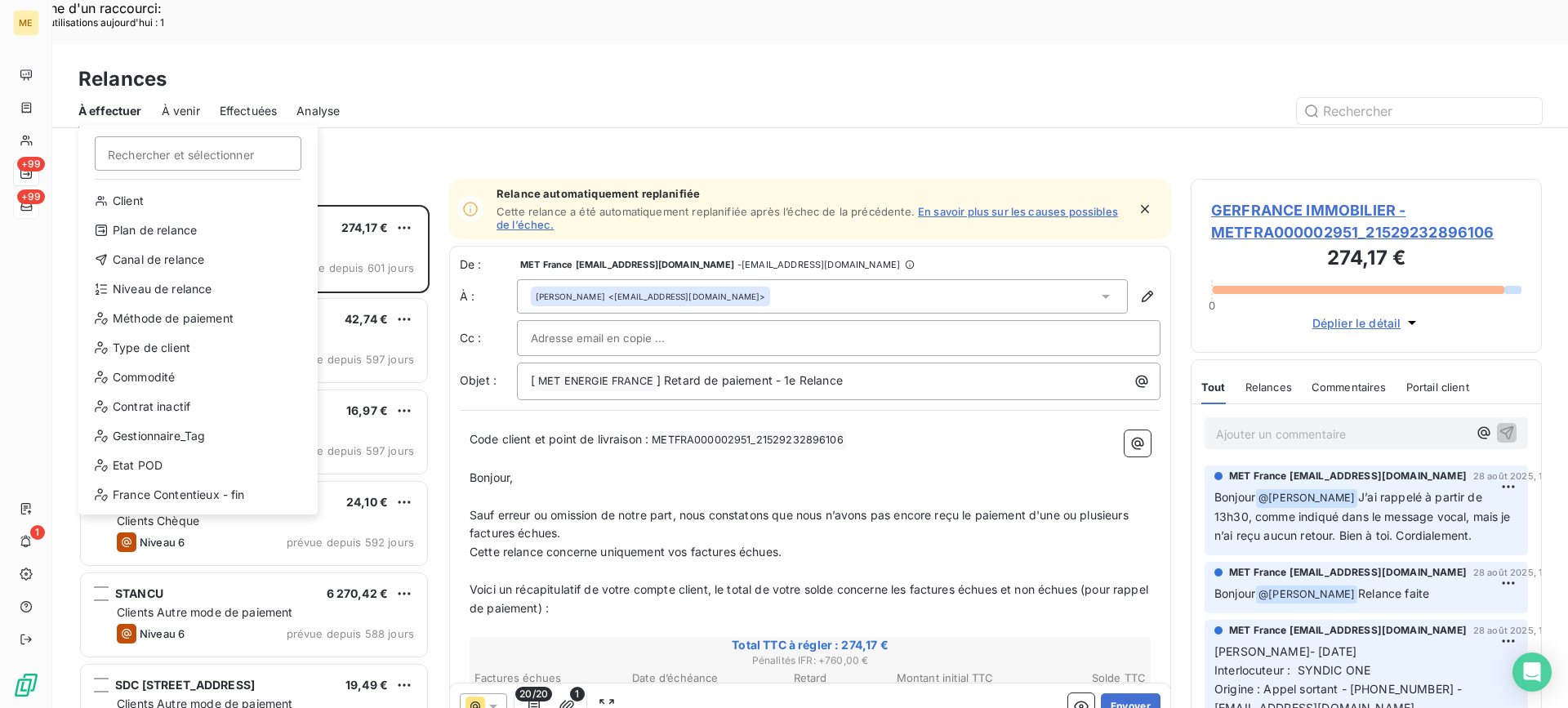
click at [211, 246] on div "Client Plan de relance Canal de relance Niveau de relance Méthode de paiement T…" at bounding box center [198, 351] width 226 height 327
click at [246, 256] on div "Canal de relance" at bounding box center [198, 260] width 226 height 27
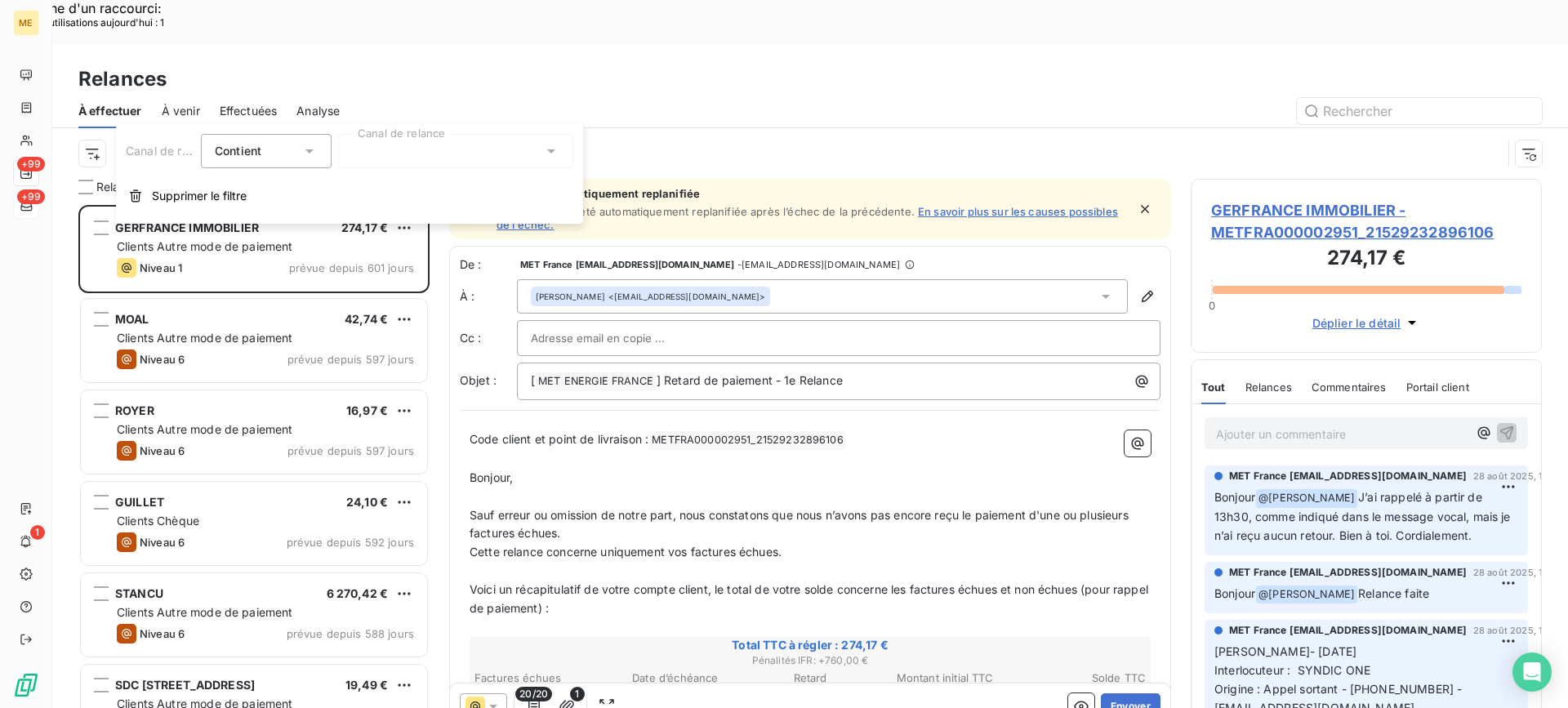
click at [511, 144] on div at bounding box center [456, 151] width 236 height 35
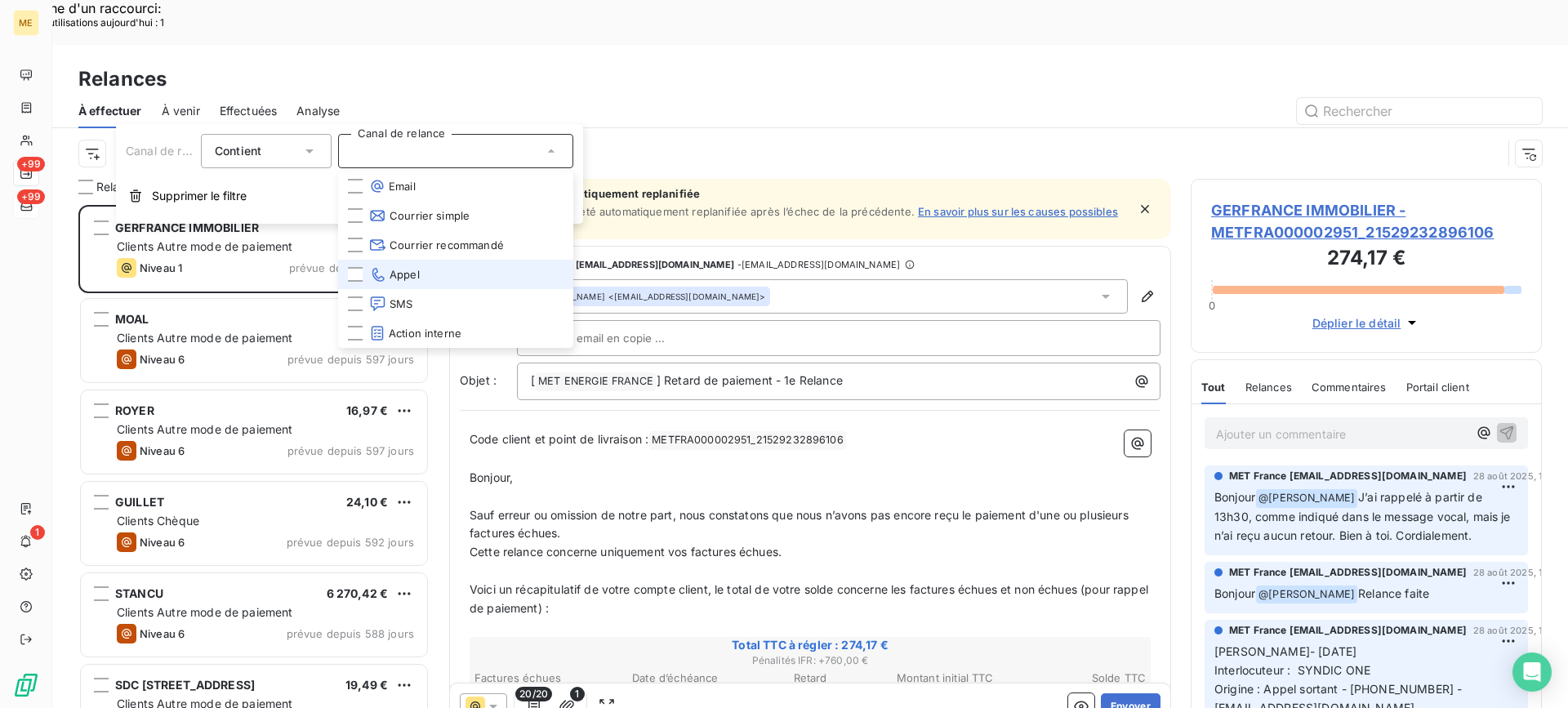
click at [398, 268] on span "Appel" at bounding box center [394, 275] width 50 height 16
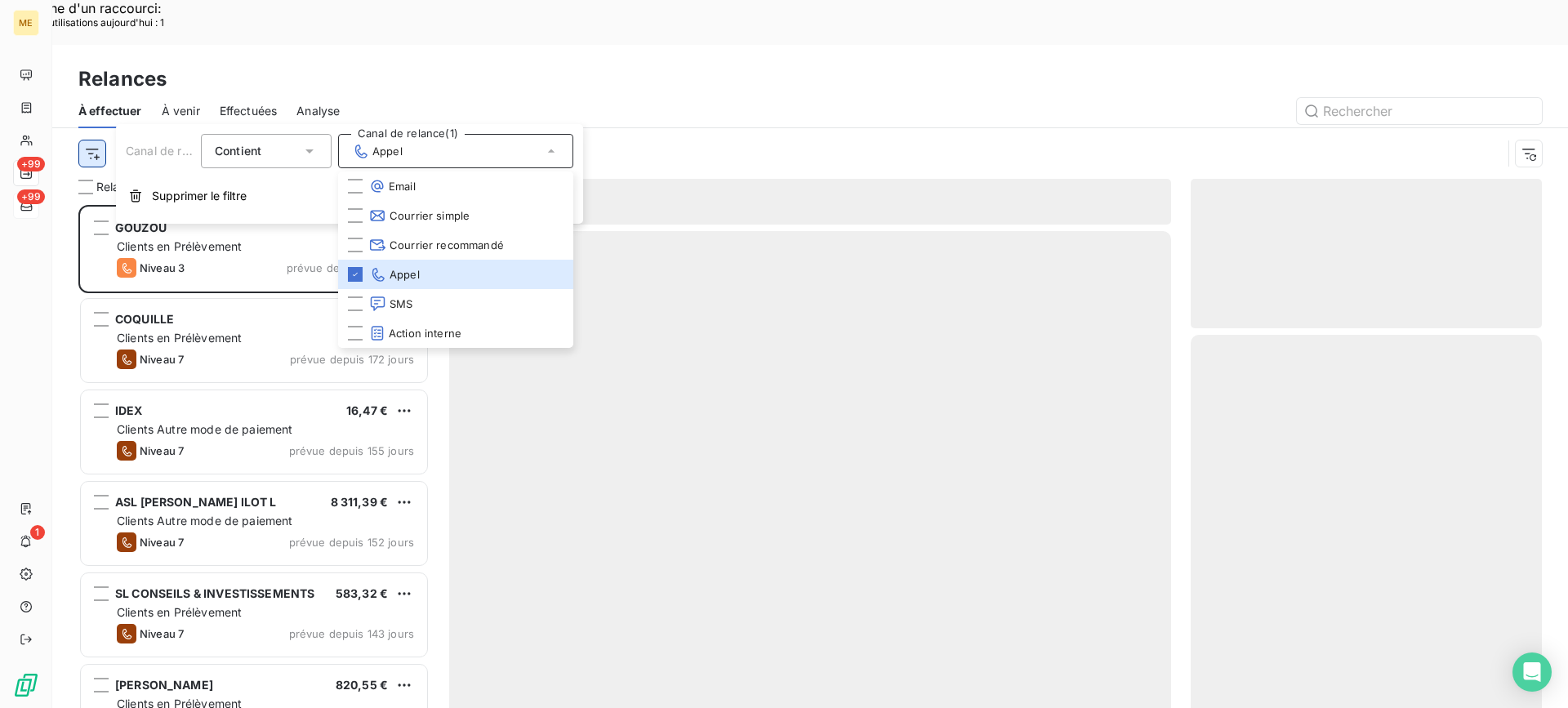
scroll to position [536, 339]
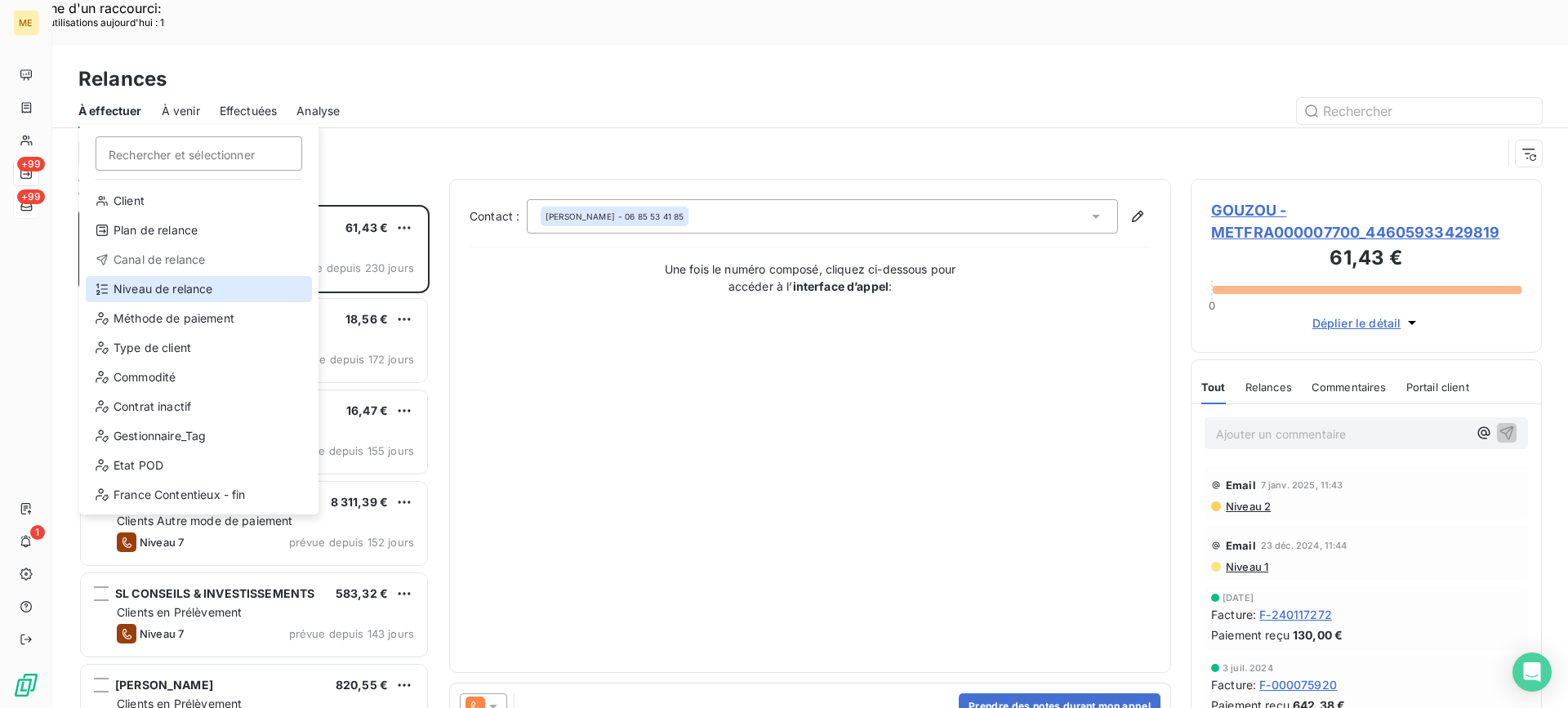
drag, startPoint x: 161, startPoint y: 284, endPoint x: 196, endPoint y: 249, distance: 49.5
click at [161, 284] on div "Niveau de relance" at bounding box center [198, 290] width 226 height 27
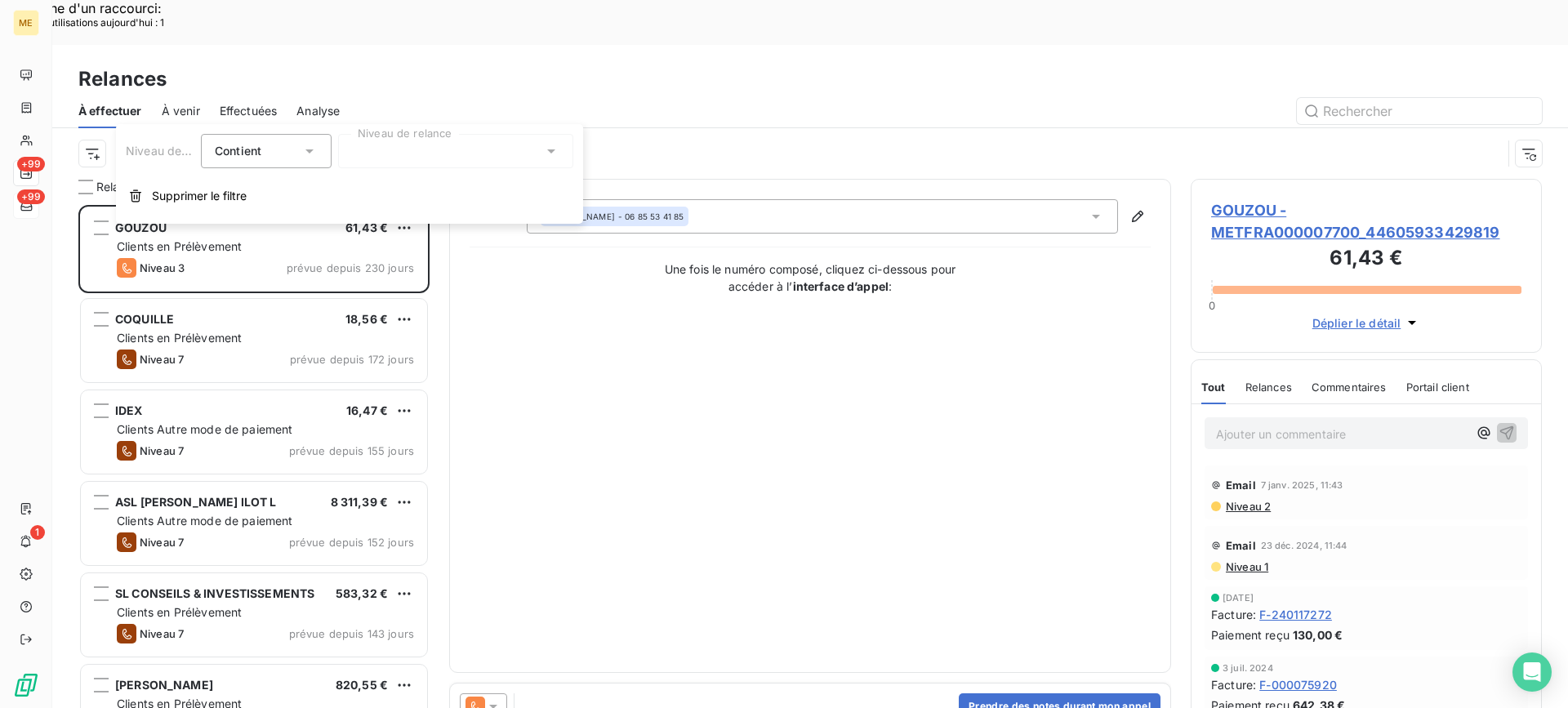
click at [402, 154] on div at bounding box center [456, 151] width 236 height 35
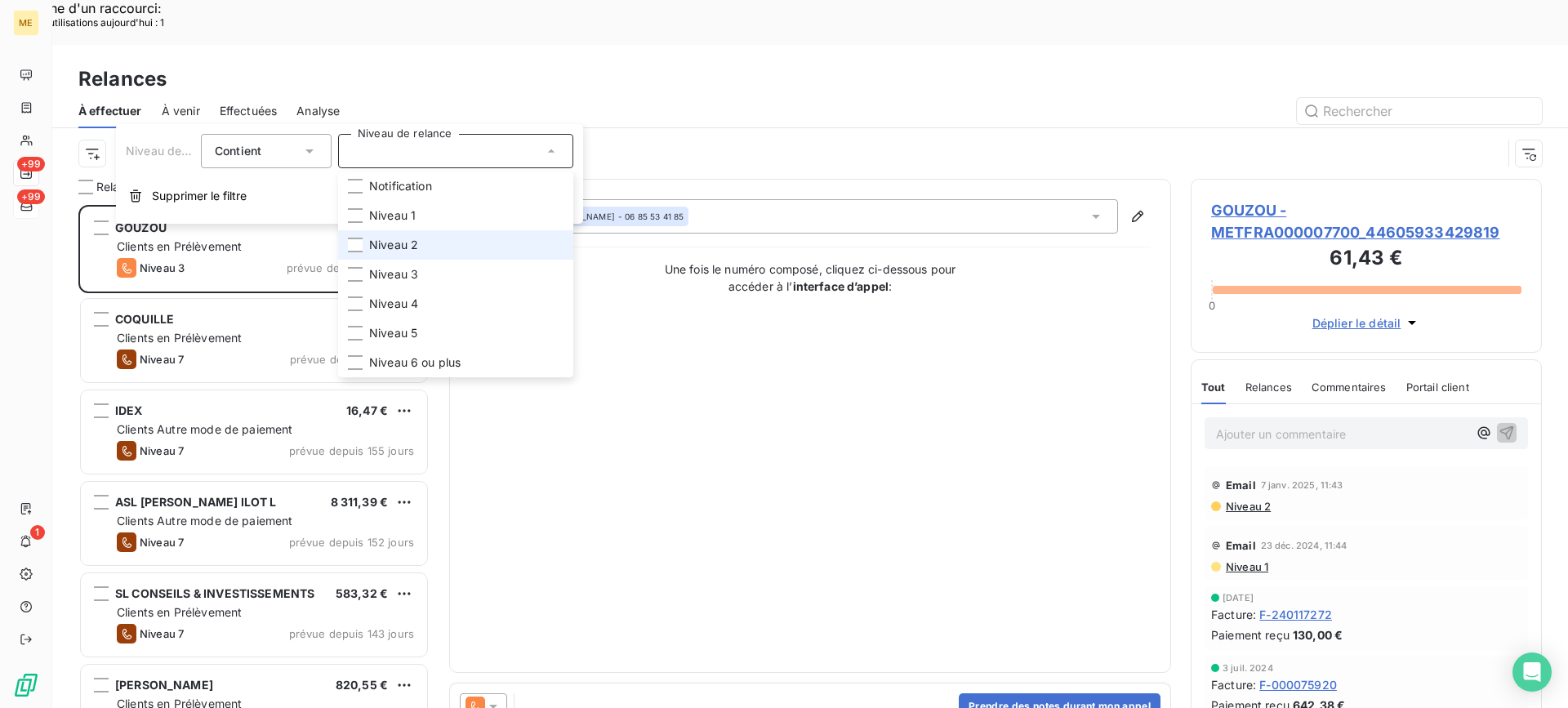
click at [393, 255] on li "Niveau 2" at bounding box center [456, 245] width 236 height 29
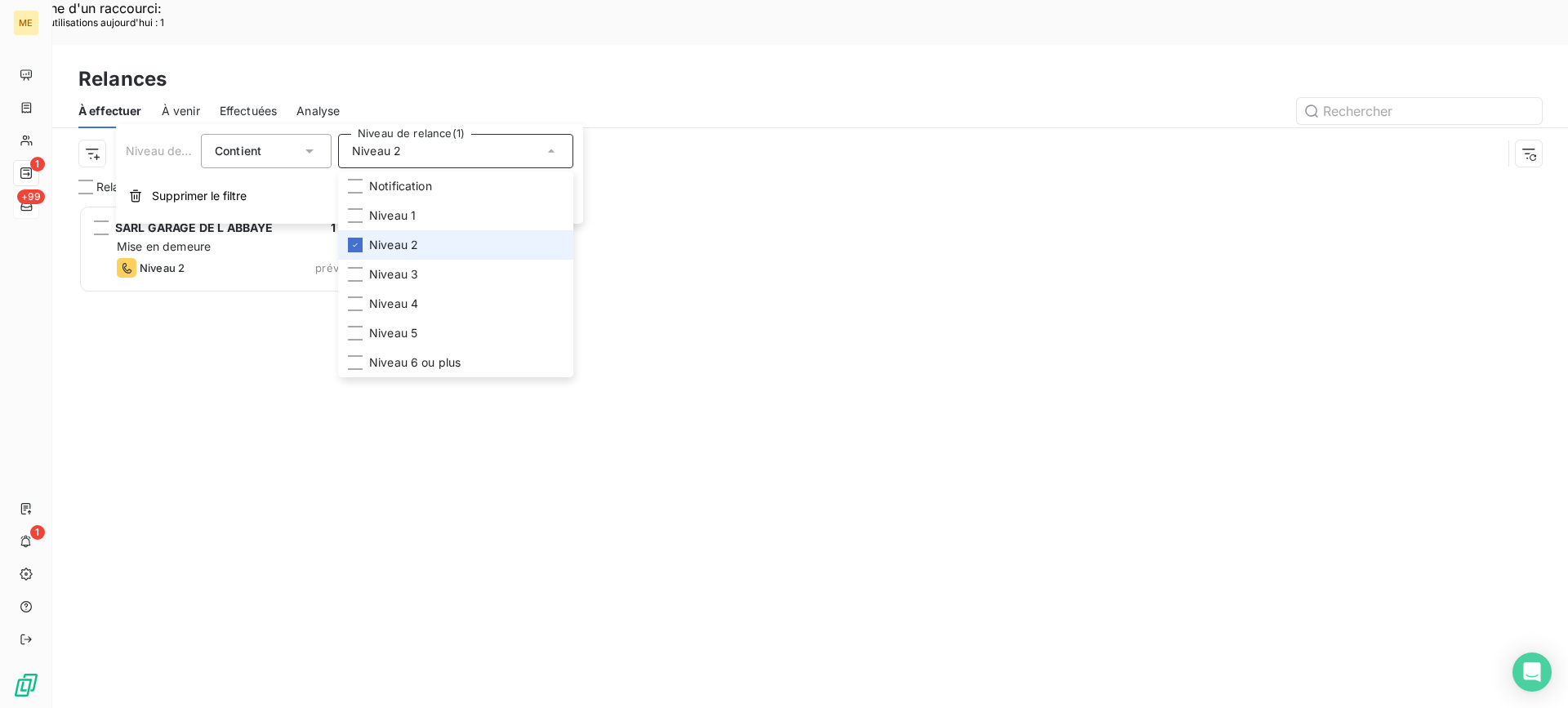
scroll to position [536, 339]
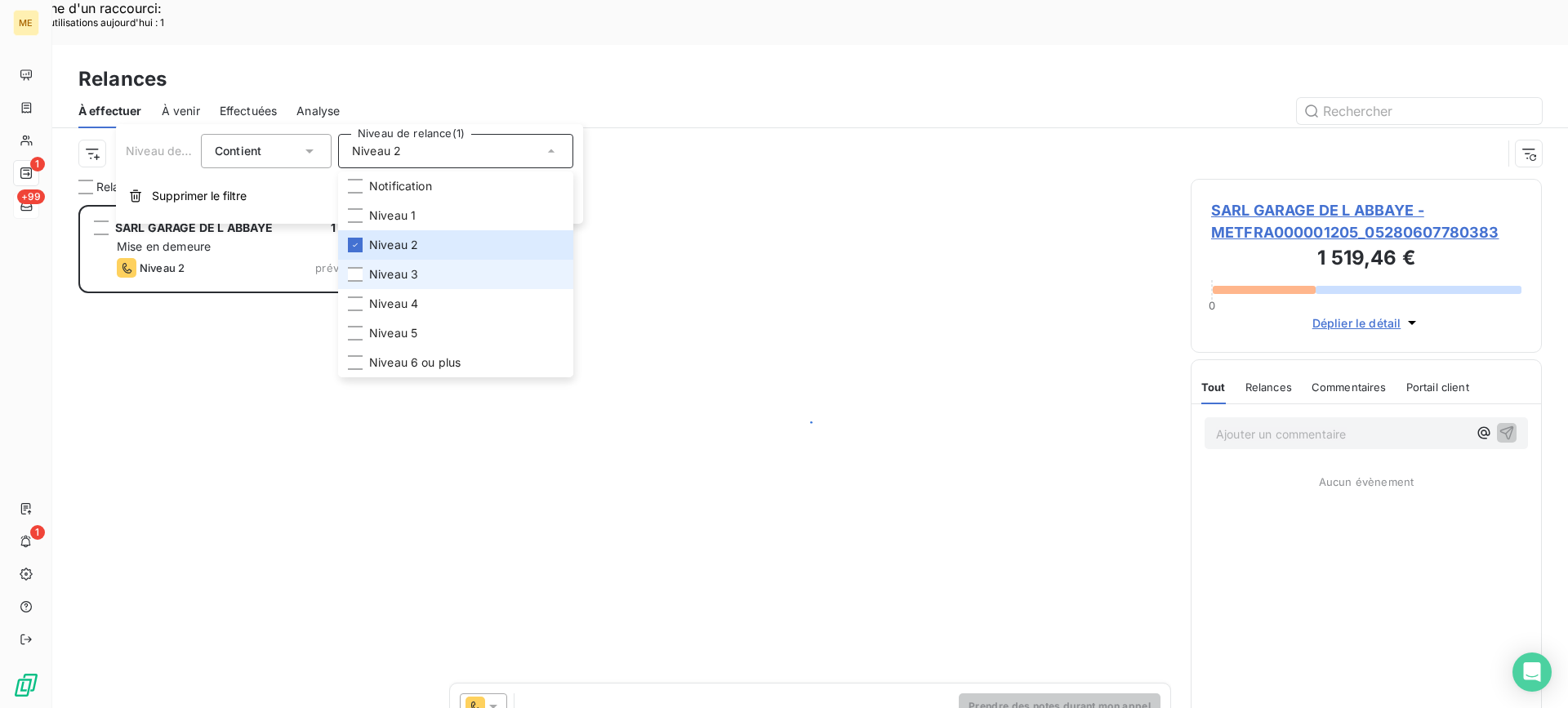
click at [382, 265] on li "Niveau 3" at bounding box center [456, 274] width 236 height 29
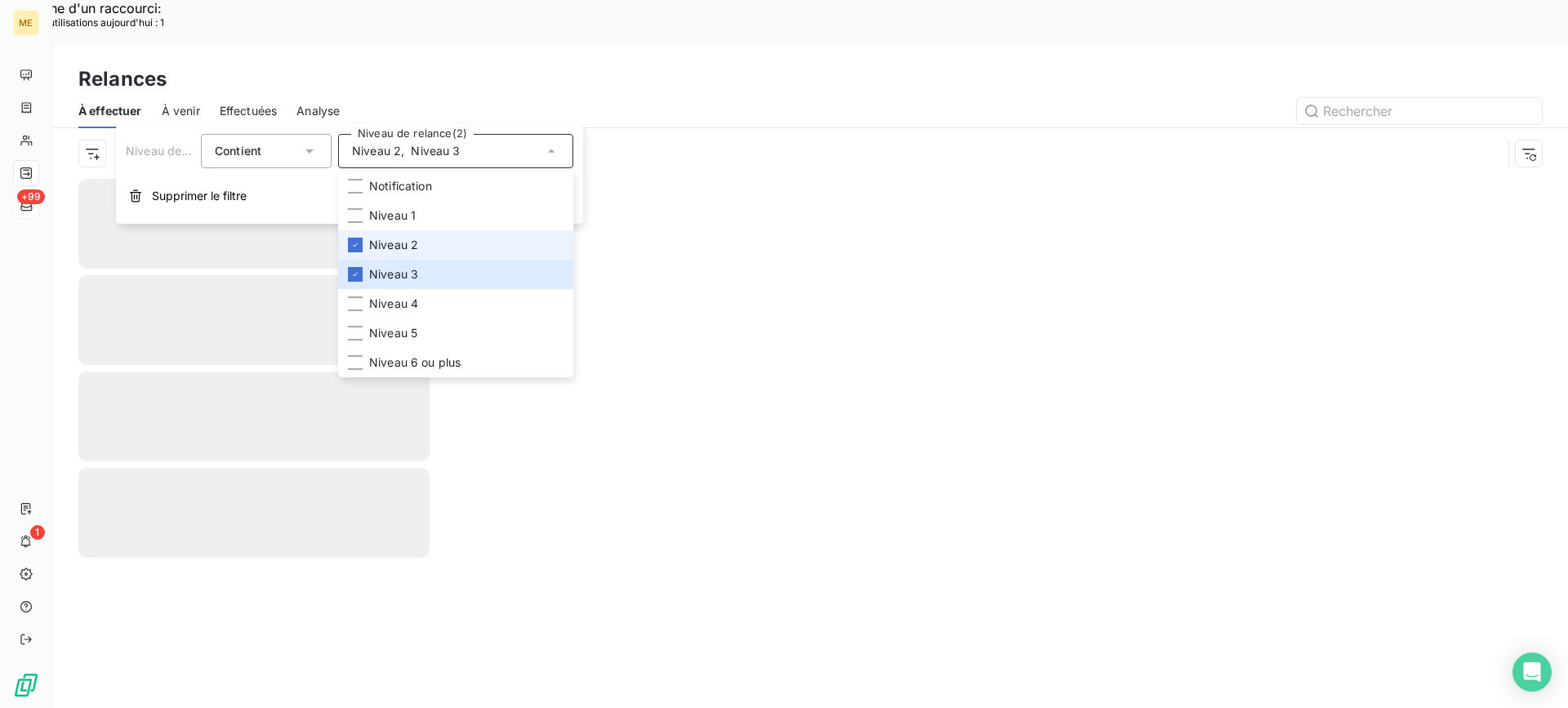
click at [384, 237] on span "Niveau 2" at bounding box center [393, 245] width 49 height 16
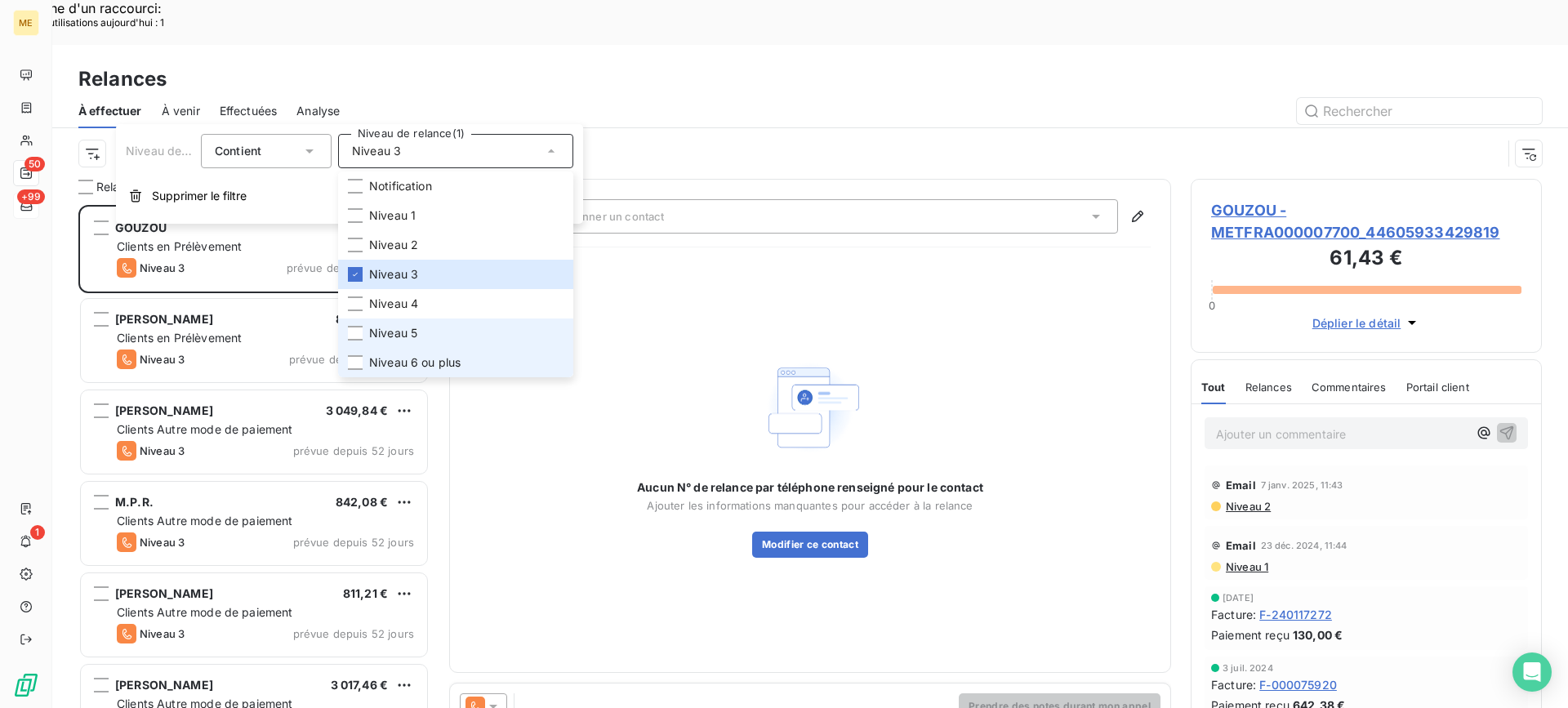
scroll to position [536, 339]
click at [395, 348] on li "Niveau 6 ou plus" at bounding box center [456, 362] width 236 height 29
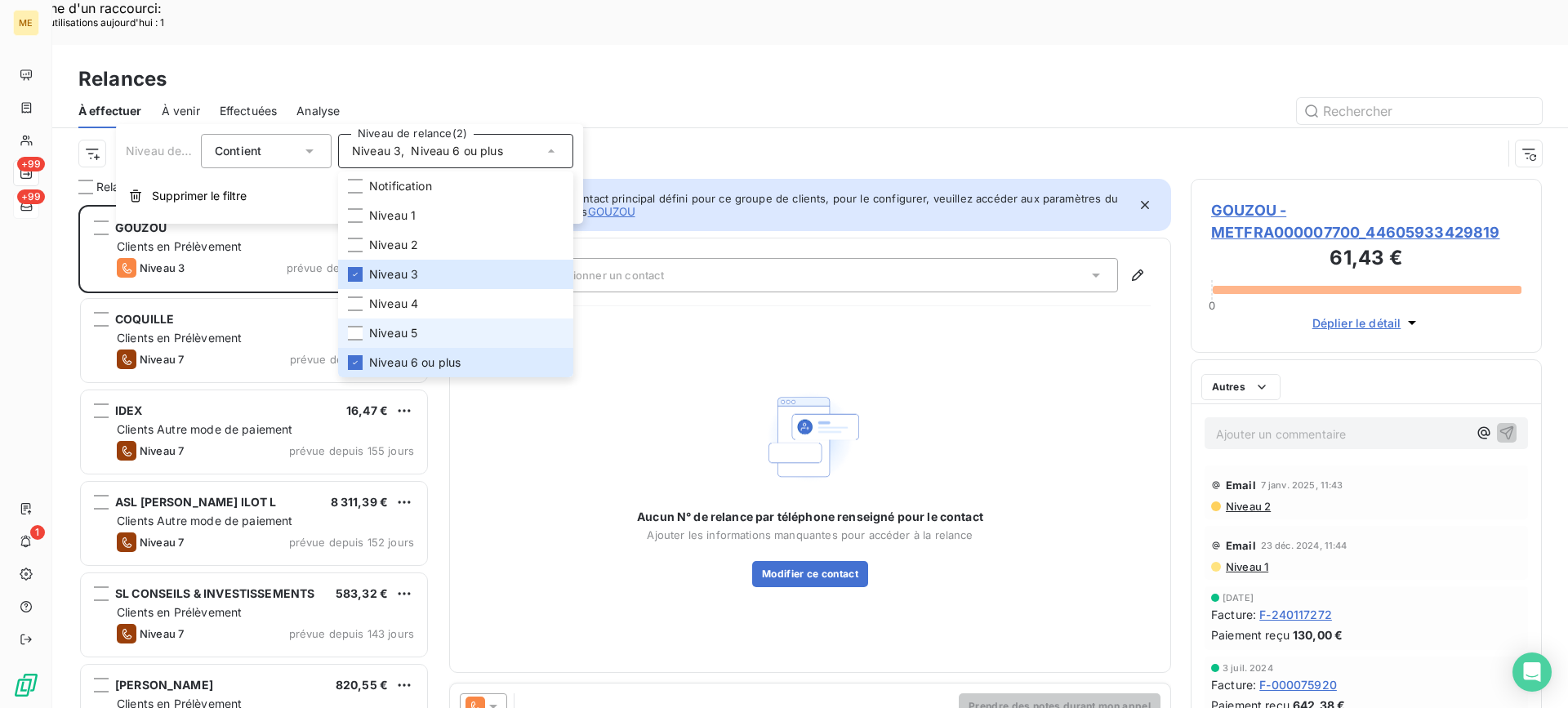
click at [395, 331] on span "Niveau 5" at bounding box center [393, 333] width 48 height 16
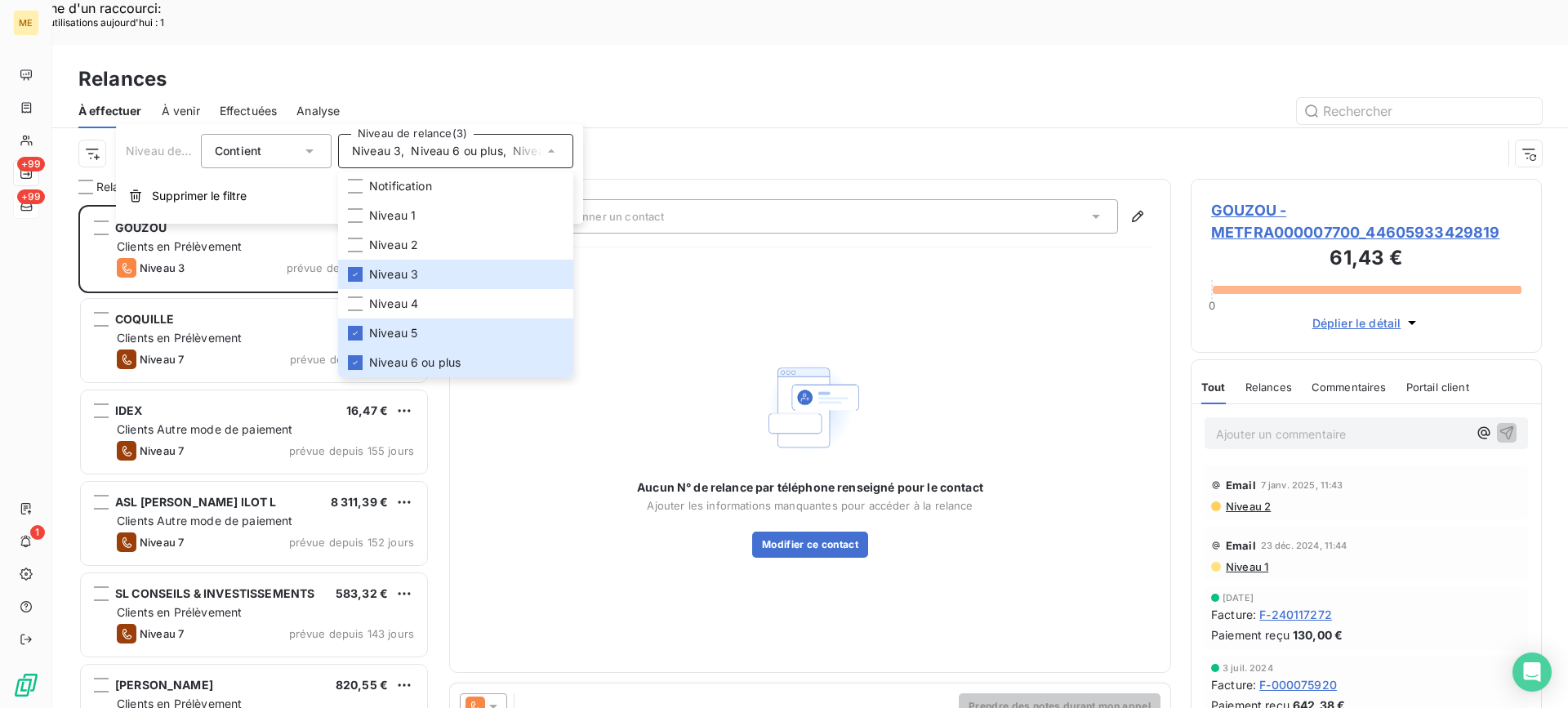
click at [586, 98] on div at bounding box center [951, 112] width 1183 height 27
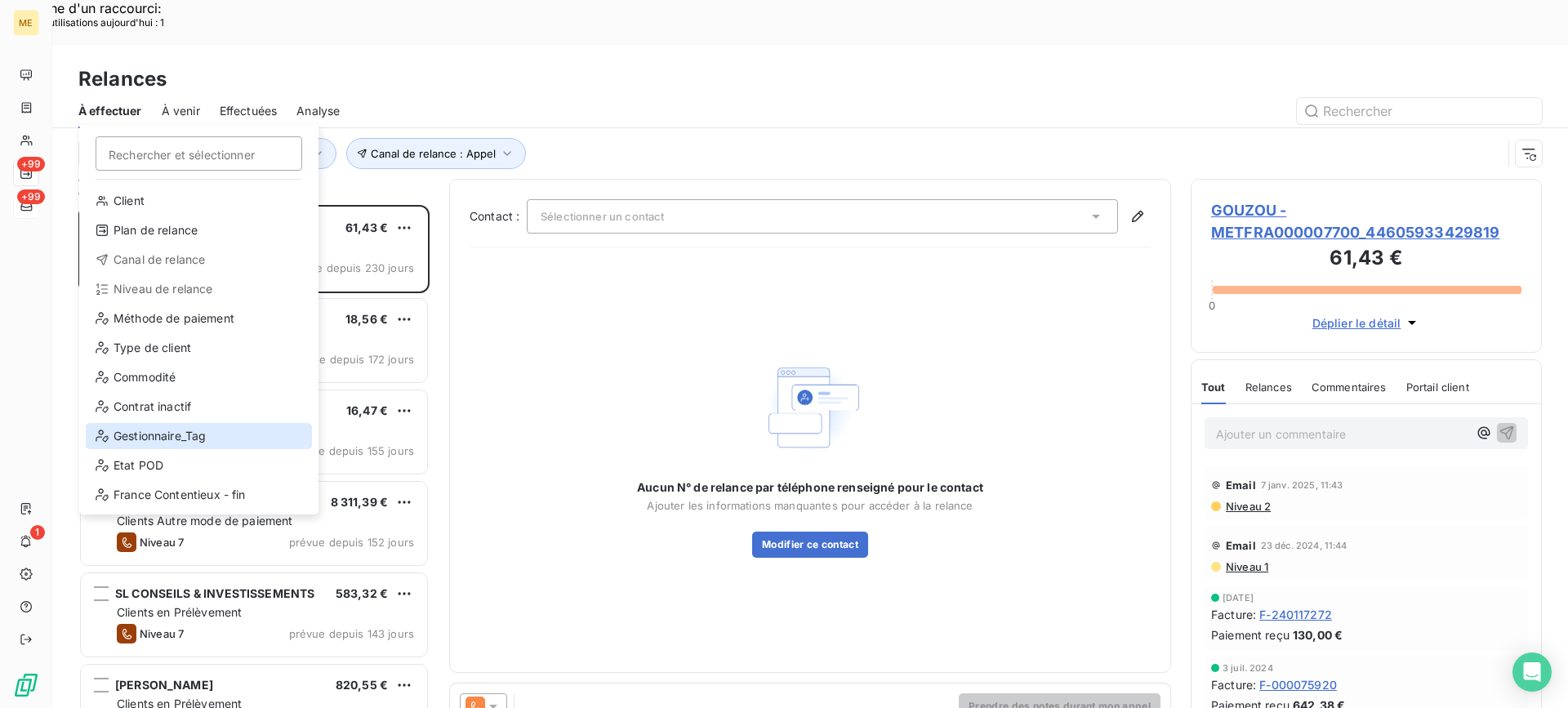
click at [168, 431] on div "Gestionnaire_Tag" at bounding box center [198, 437] width 226 height 27
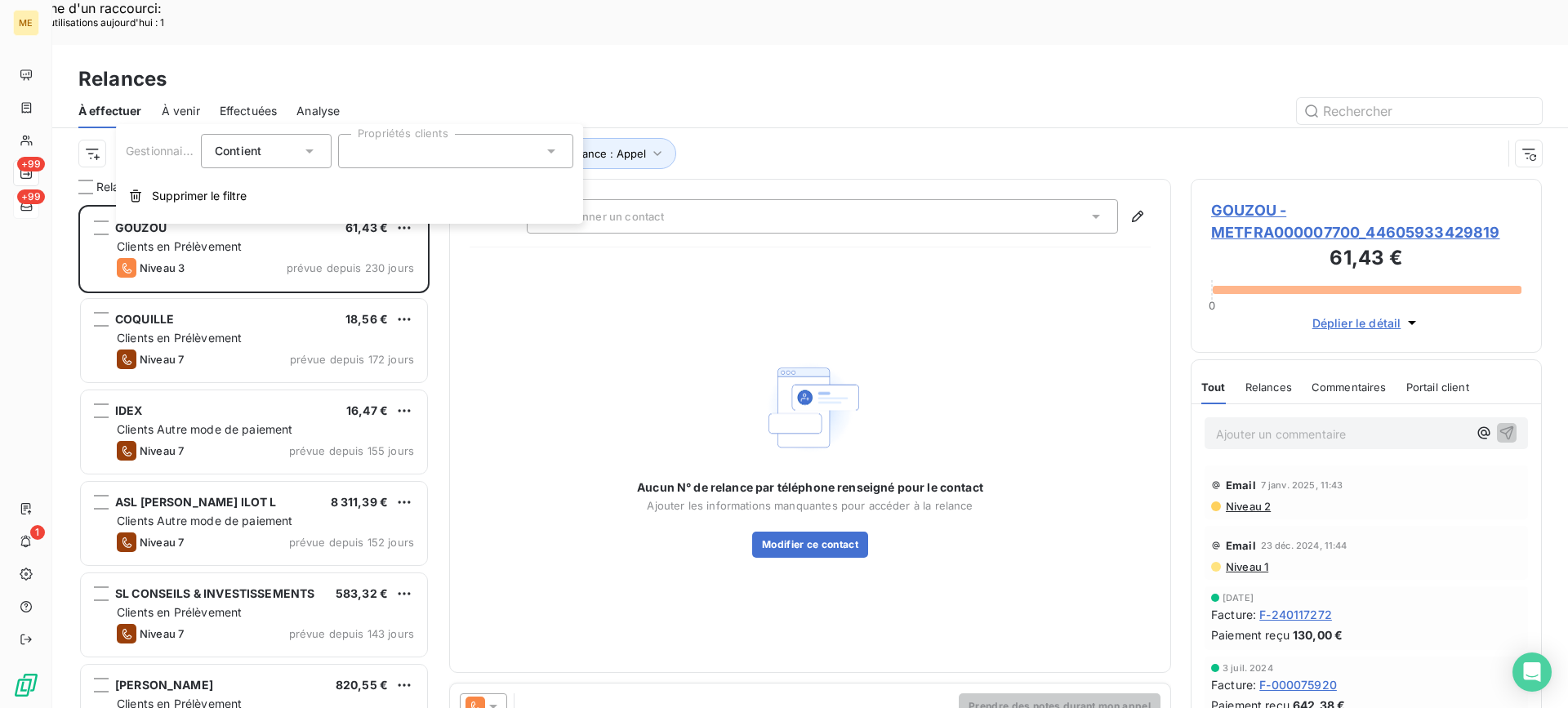
click at [415, 172] on div "Gestionnaire_Tag Contient is Propriétés clients Supprimer le filtre" at bounding box center [349, 174] width 467 height 99
click at [421, 170] on div "Gestionnaire_Tag Contient is Propriétés clients Supprimer le filtre" at bounding box center [349, 174] width 467 height 99
click at [429, 164] on div at bounding box center [456, 151] width 236 height 35
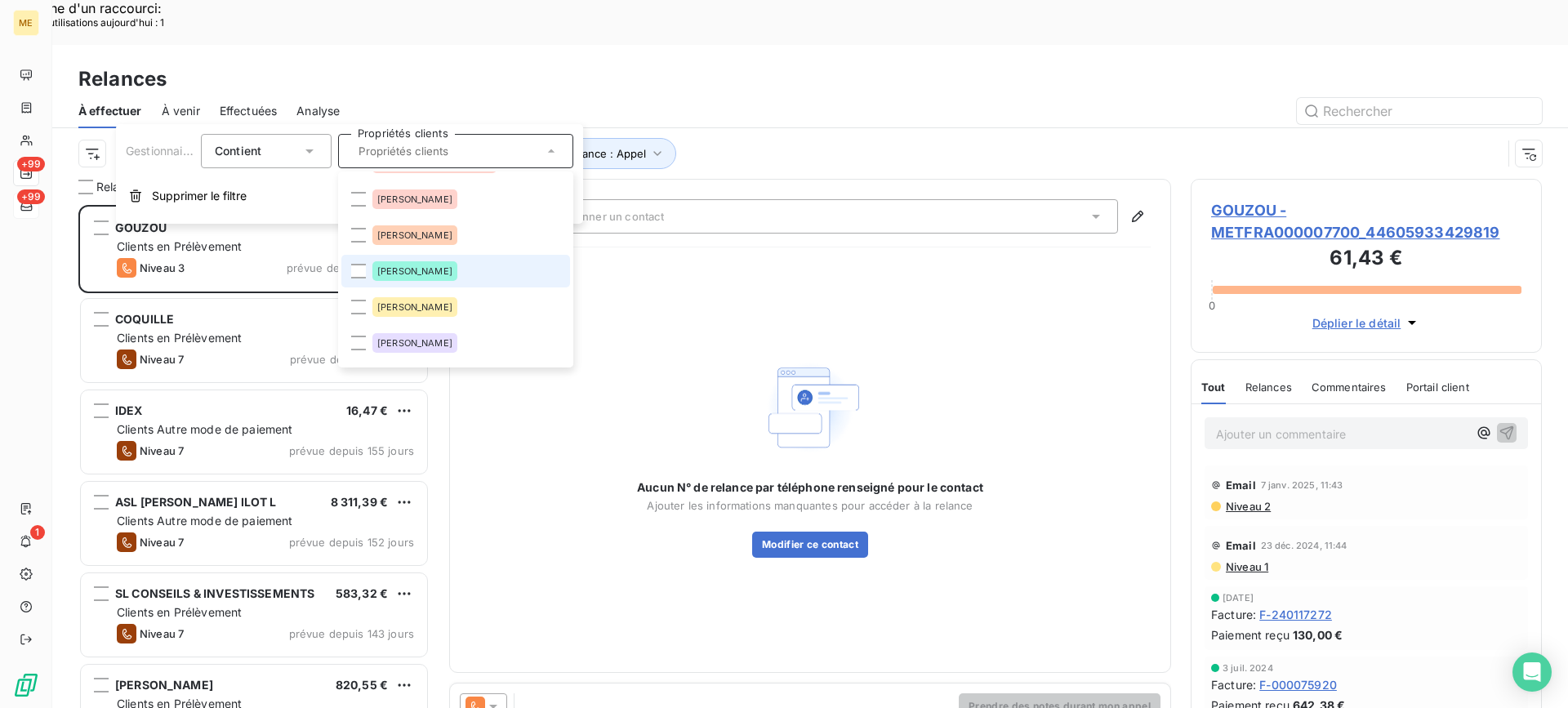
scroll to position [163, 0]
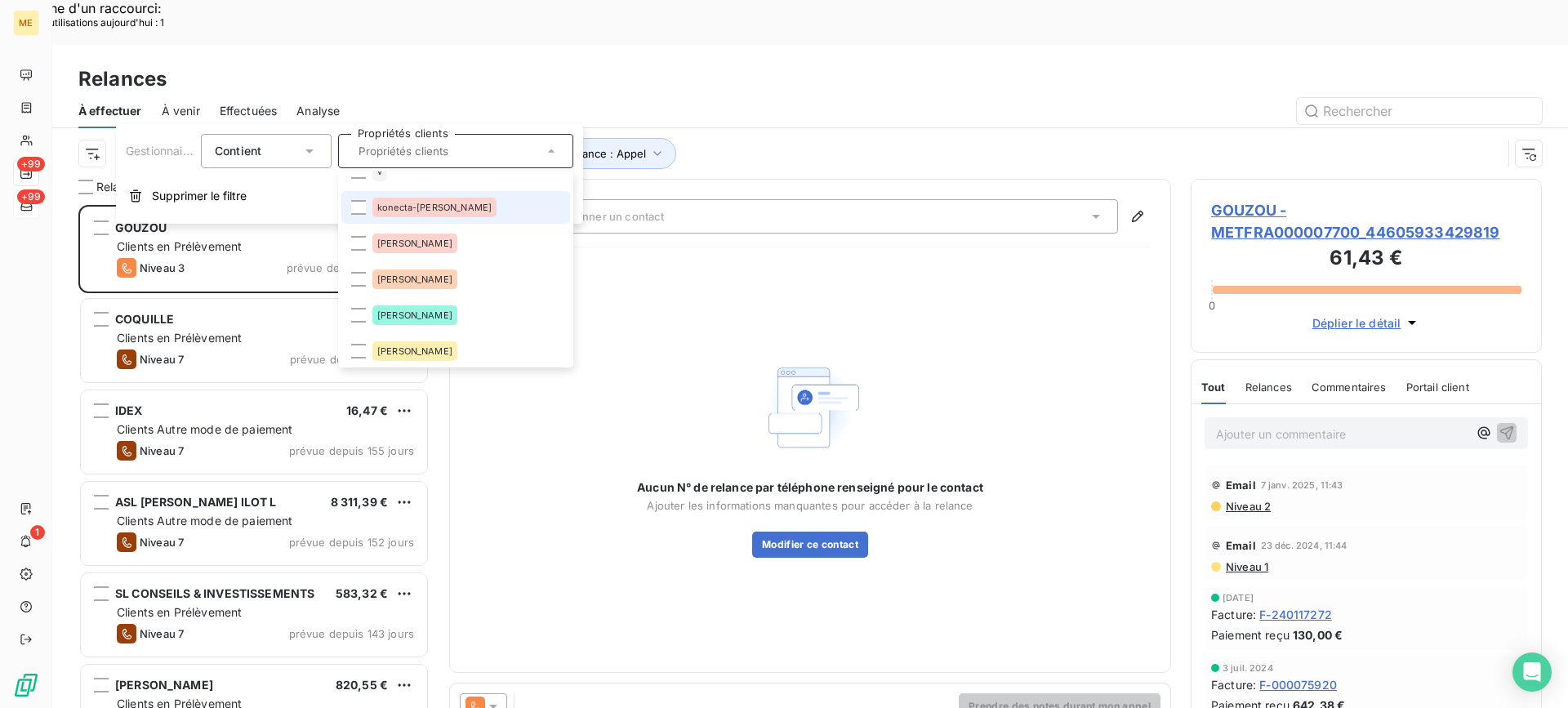
click at [429, 214] on div "konecta-[PERSON_NAME]" at bounding box center [434, 207] width 124 height 19
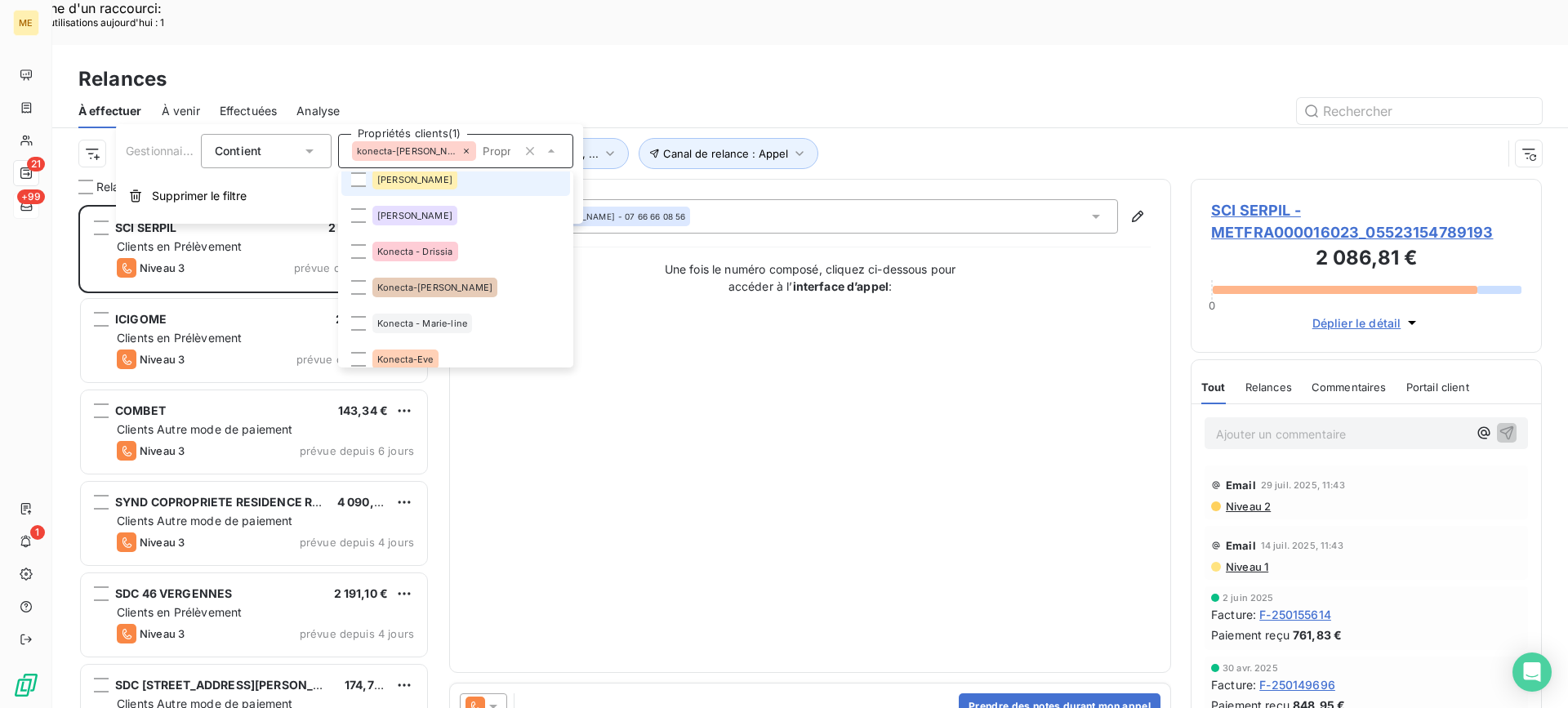
scroll to position [408, 0]
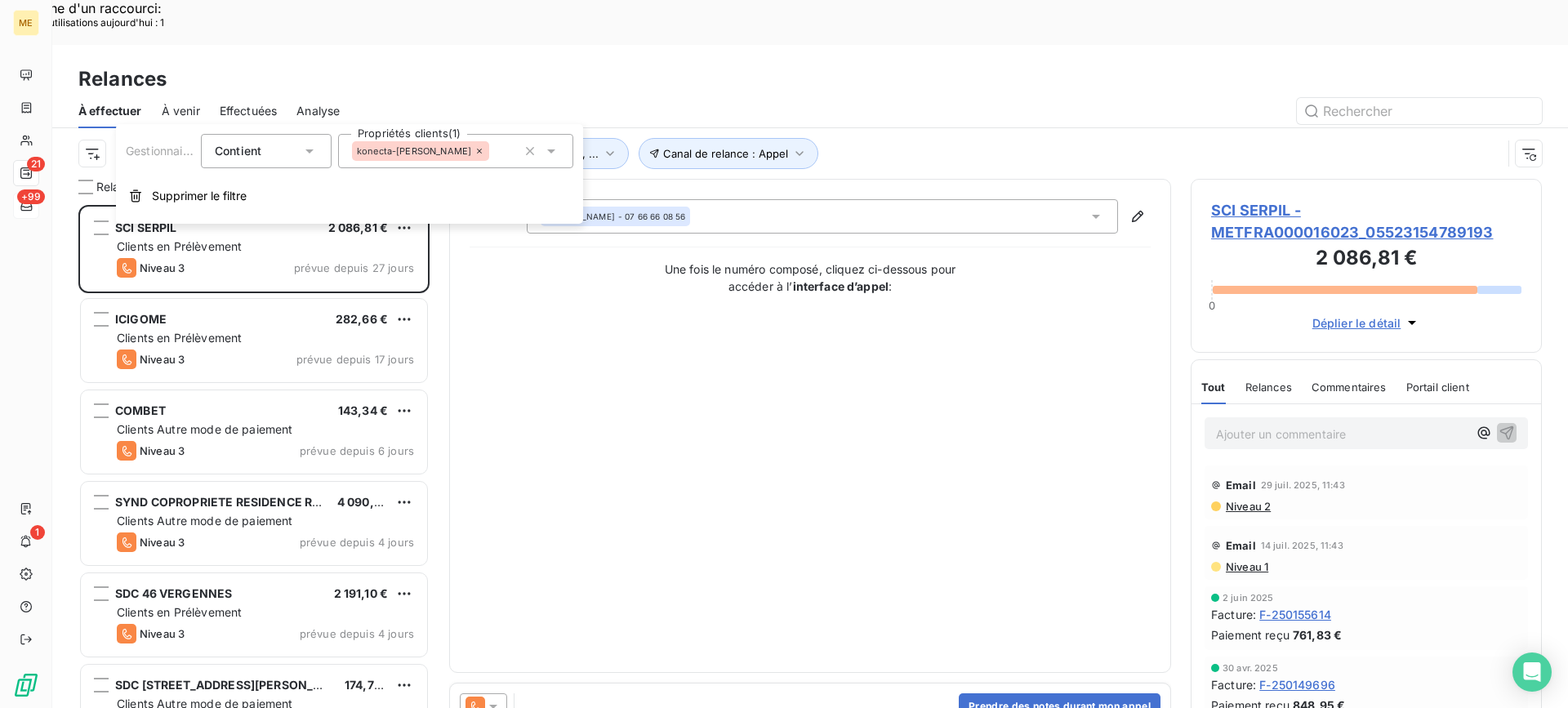
click at [458, 149] on div "konecta-[PERSON_NAME]" at bounding box center [456, 151] width 236 height 35
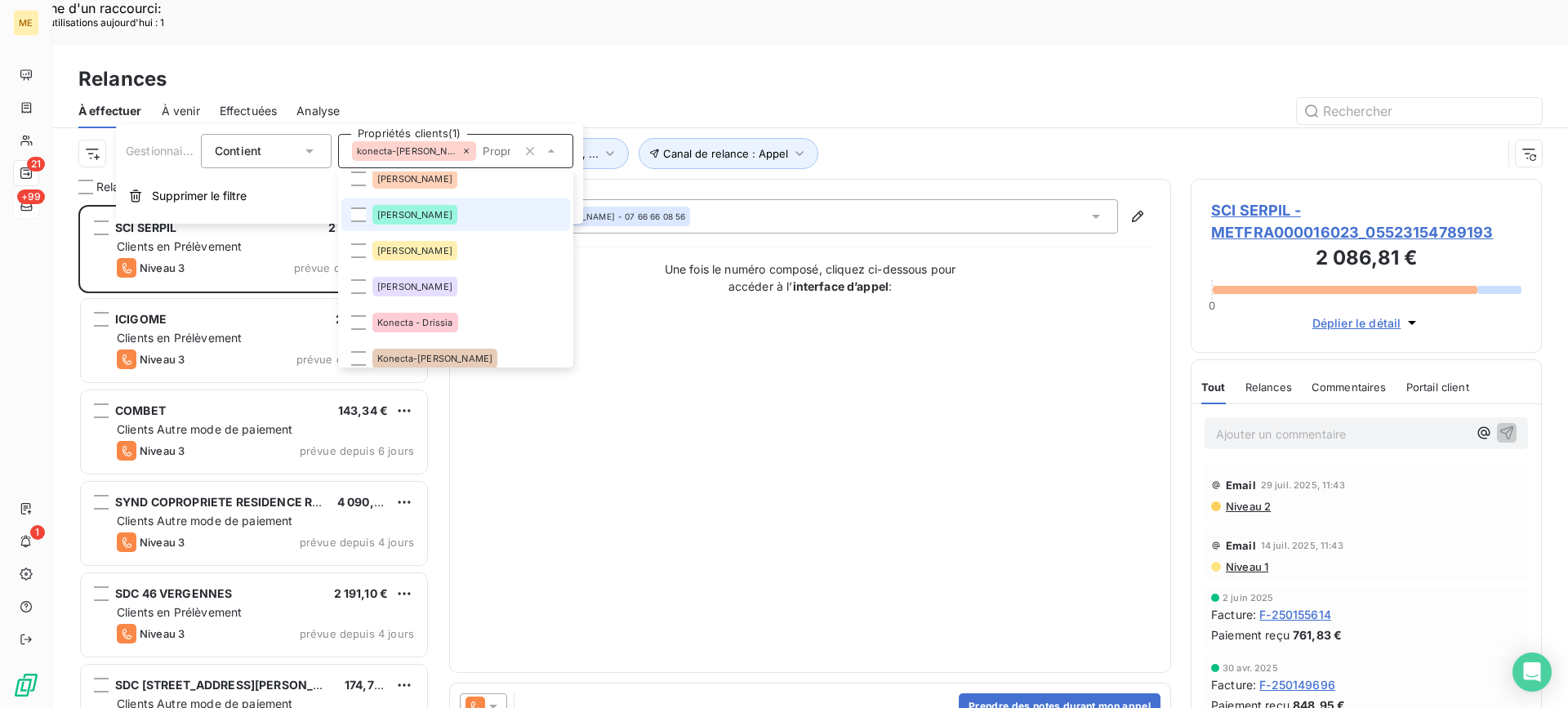
scroll to position [428, 0]
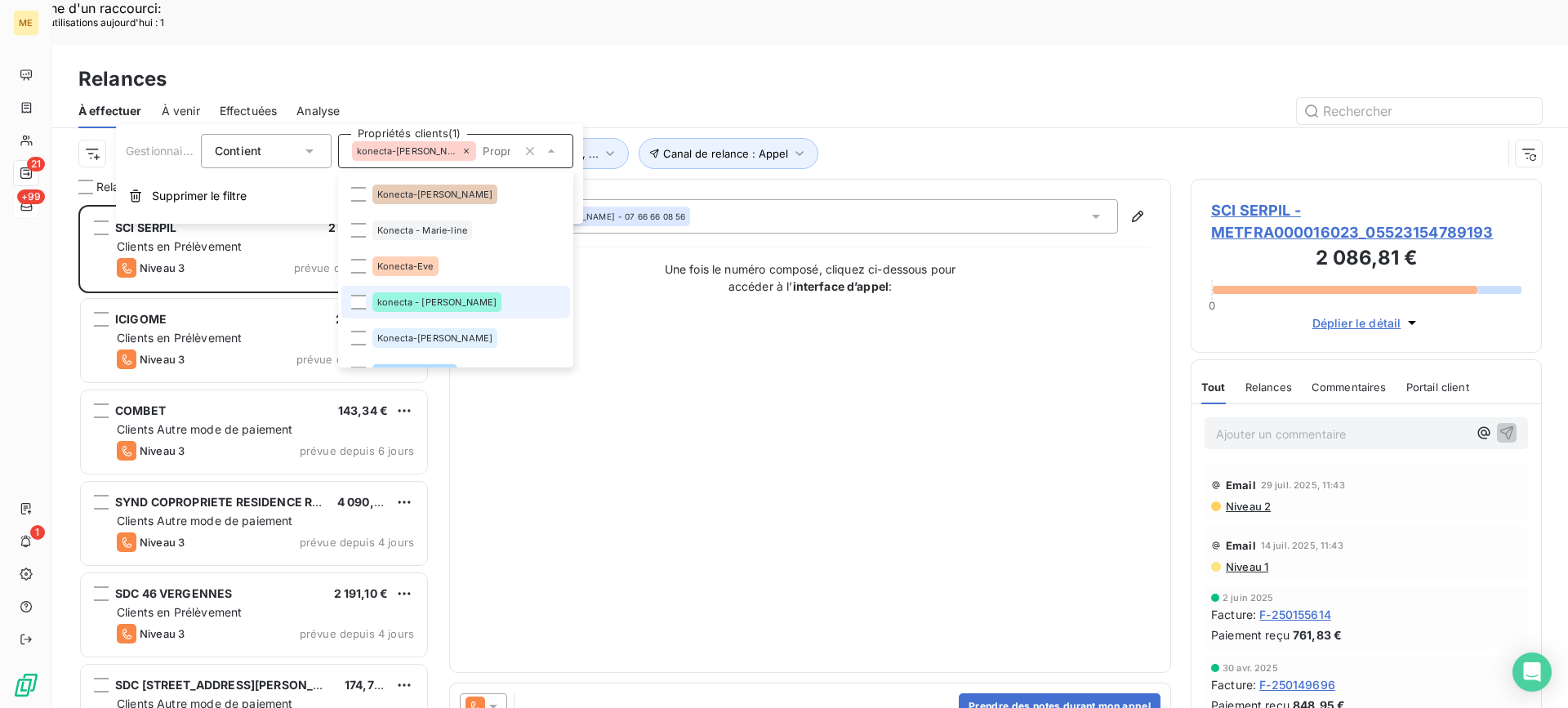
click at [441, 289] on li "konecta - lisa" at bounding box center [455, 302] width 229 height 33
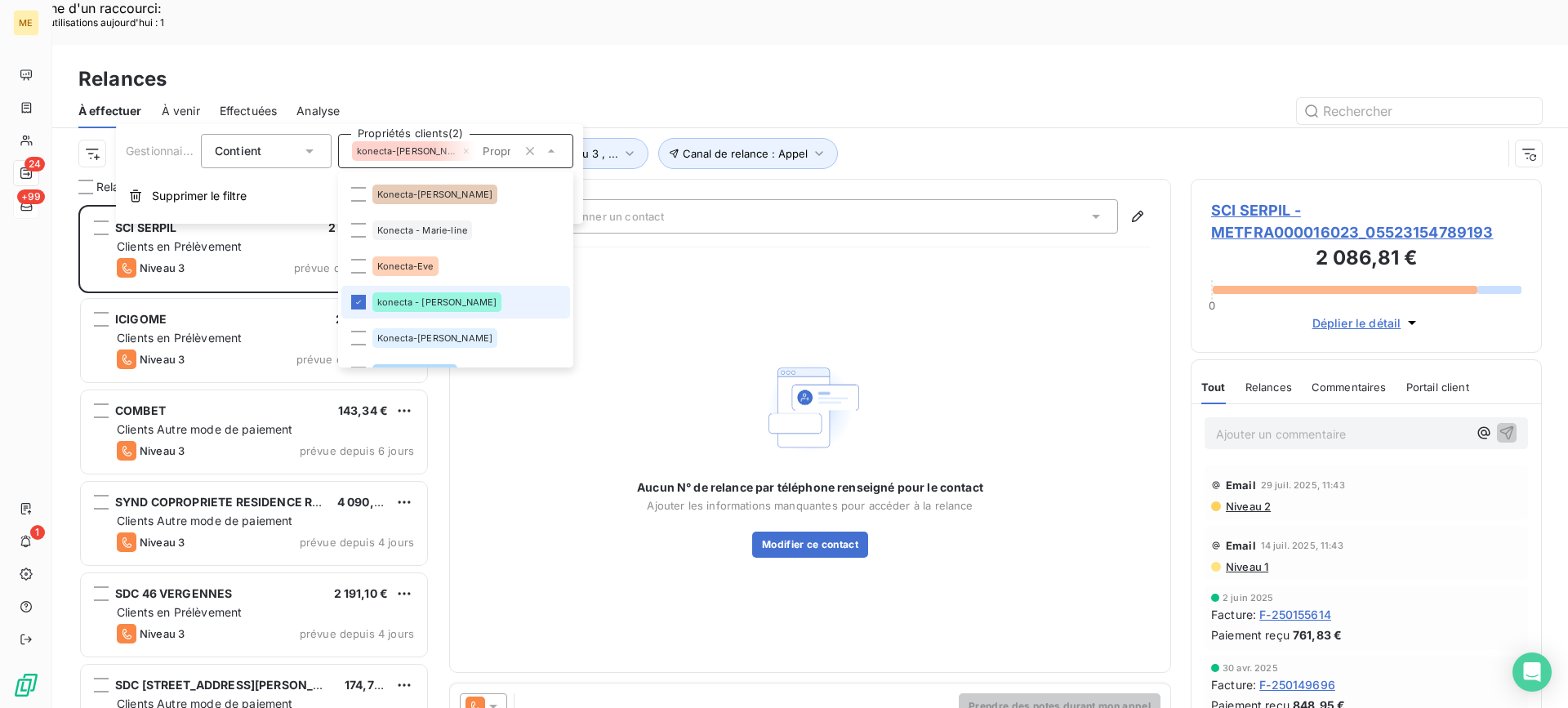
scroll to position [536, 339]
click at [790, 98] on div at bounding box center [951, 112] width 1183 height 27
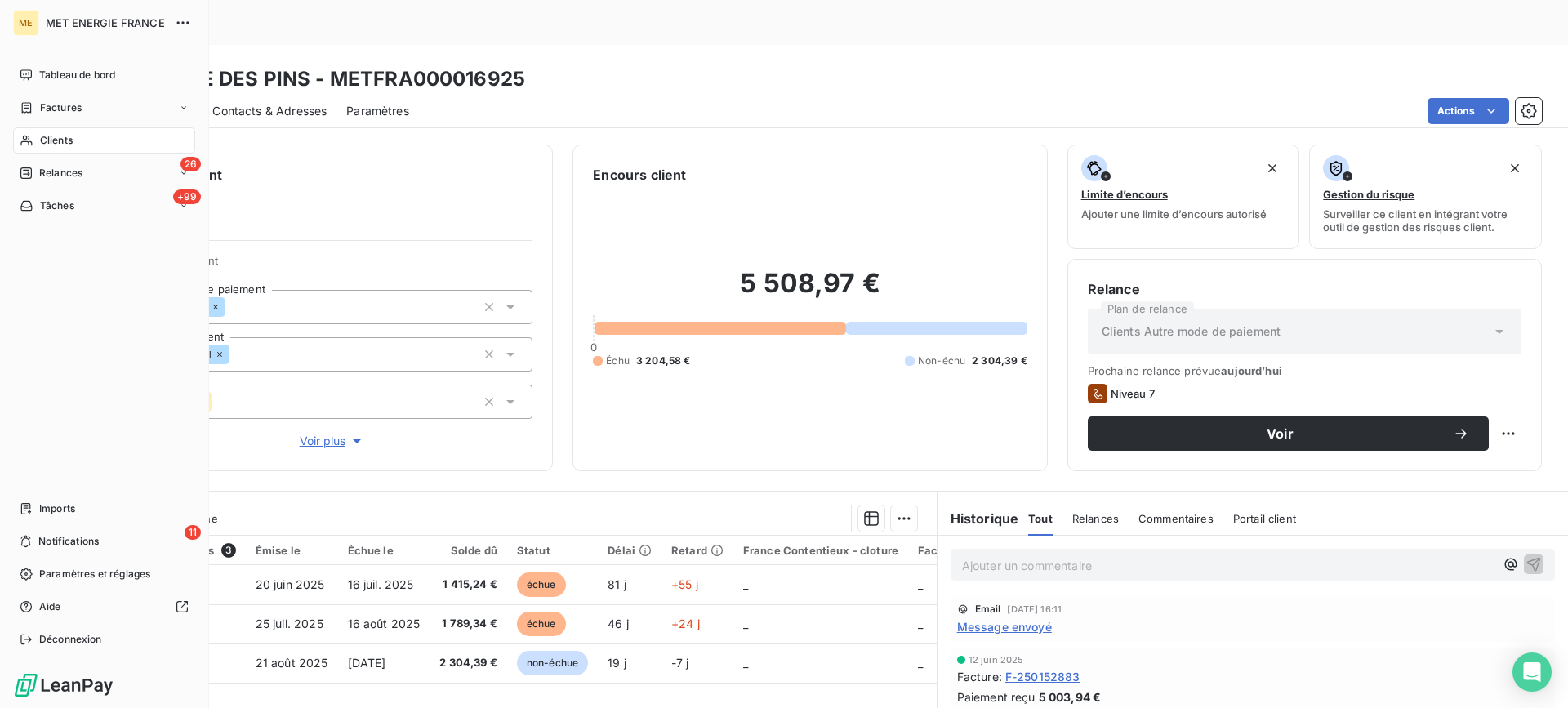
click at [61, 133] on span "Clients" at bounding box center [56, 140] width 33 height 15
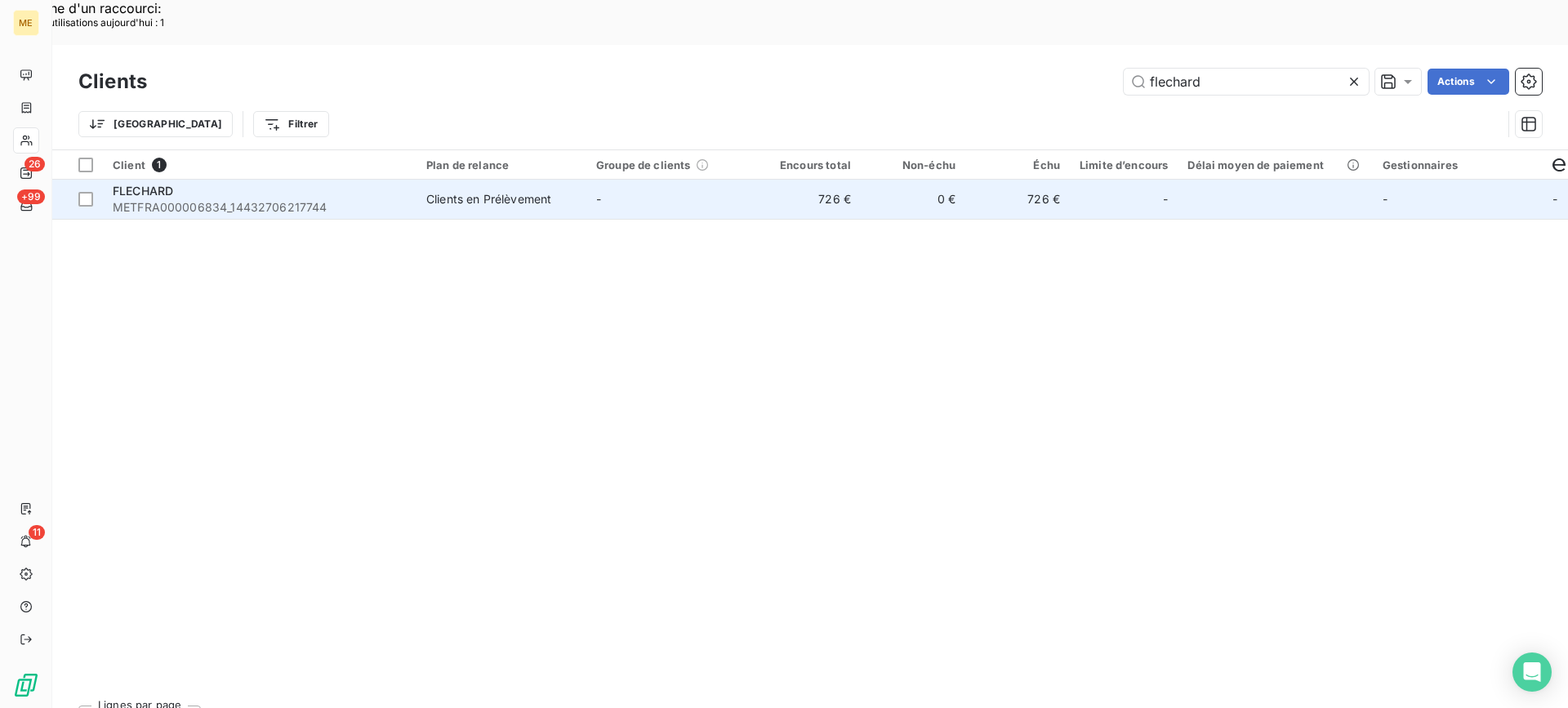
type input "flechard"
click at [320, 183] on div "FLECHARD" at bounding box center [260, 191] width 294 height 16
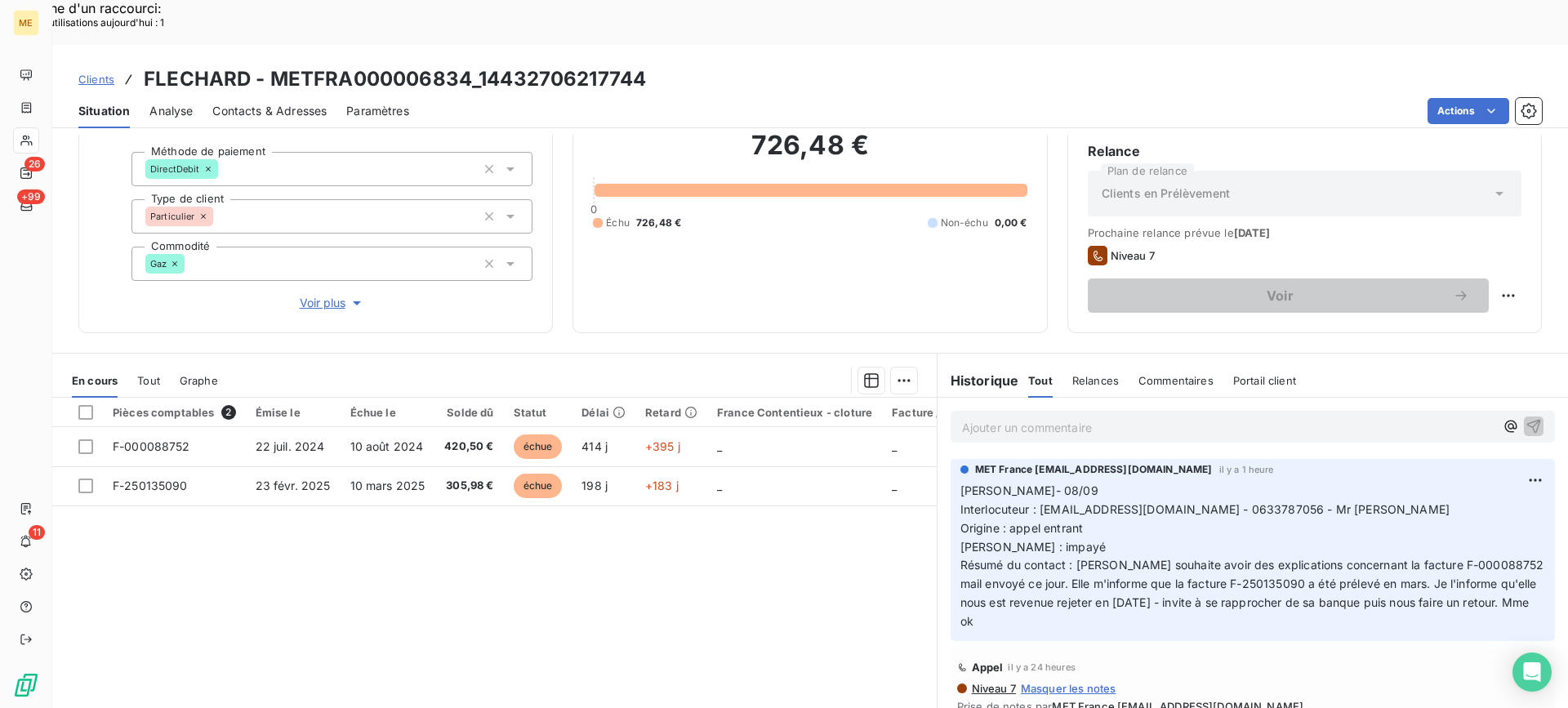
scroll to position [146, 0]
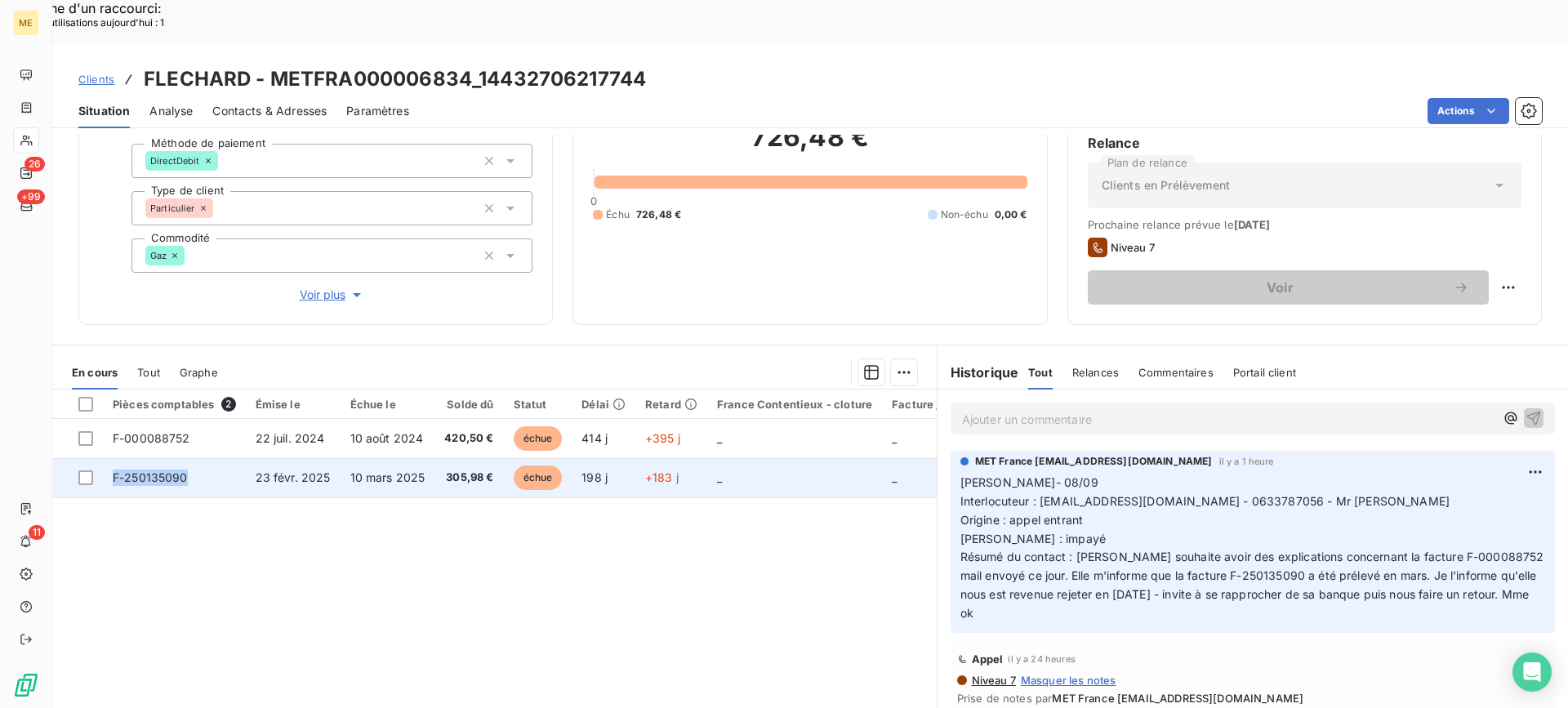
copy span "F-250135090"
drag, startPoint x: 201, startPoint y: 427, endPoint x: 113, endPoint y: 435, distance: 88.4
click at [113, 458] on td "F-250135090" at bounding box center [174, 478] width 143 height 39
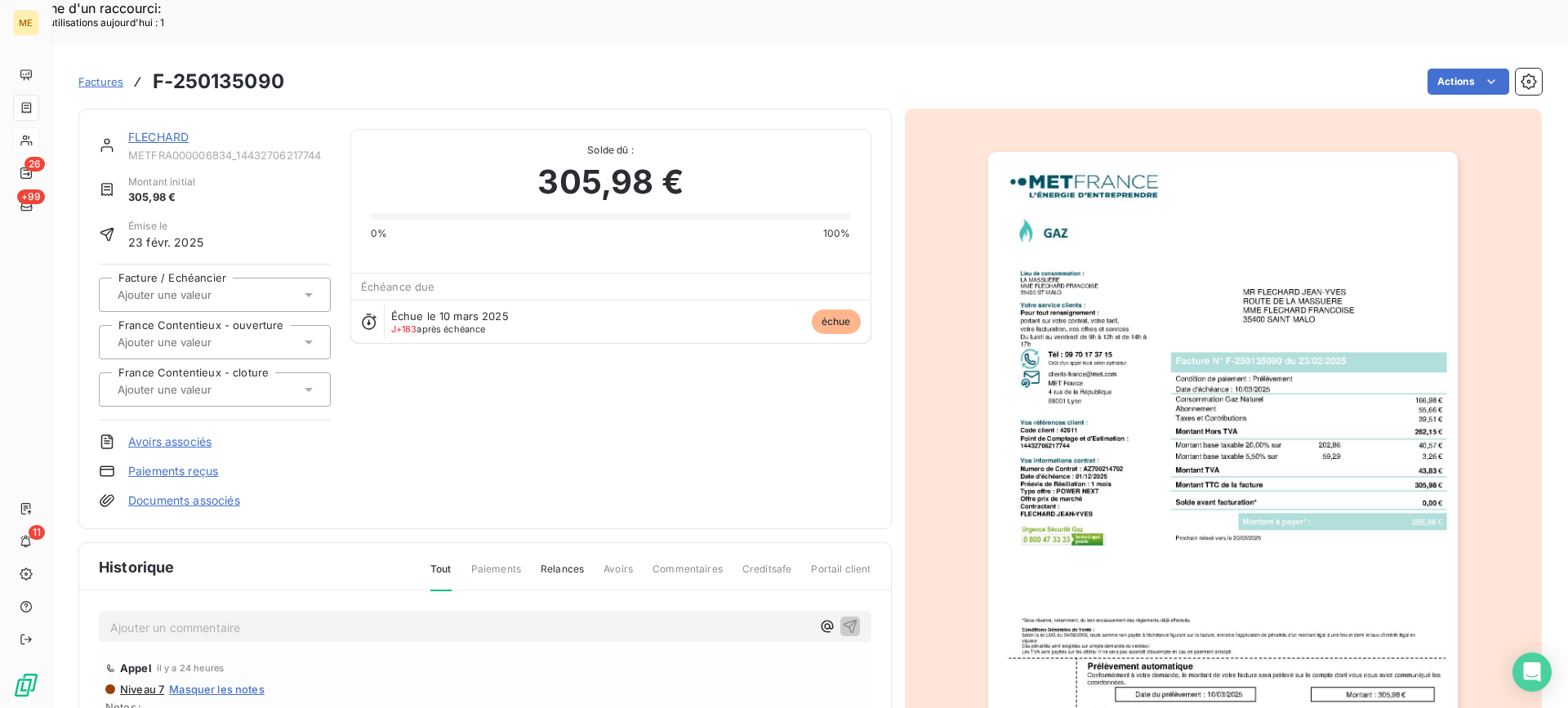
click at [170, 129] on div "FLECHARD METFRA000006834_14432706217744" at bounding box center [229, 145] width 203 height 33
click at [174, 130] on link "FLECHARD" at bounding box center [159, 137] width 60 height 14
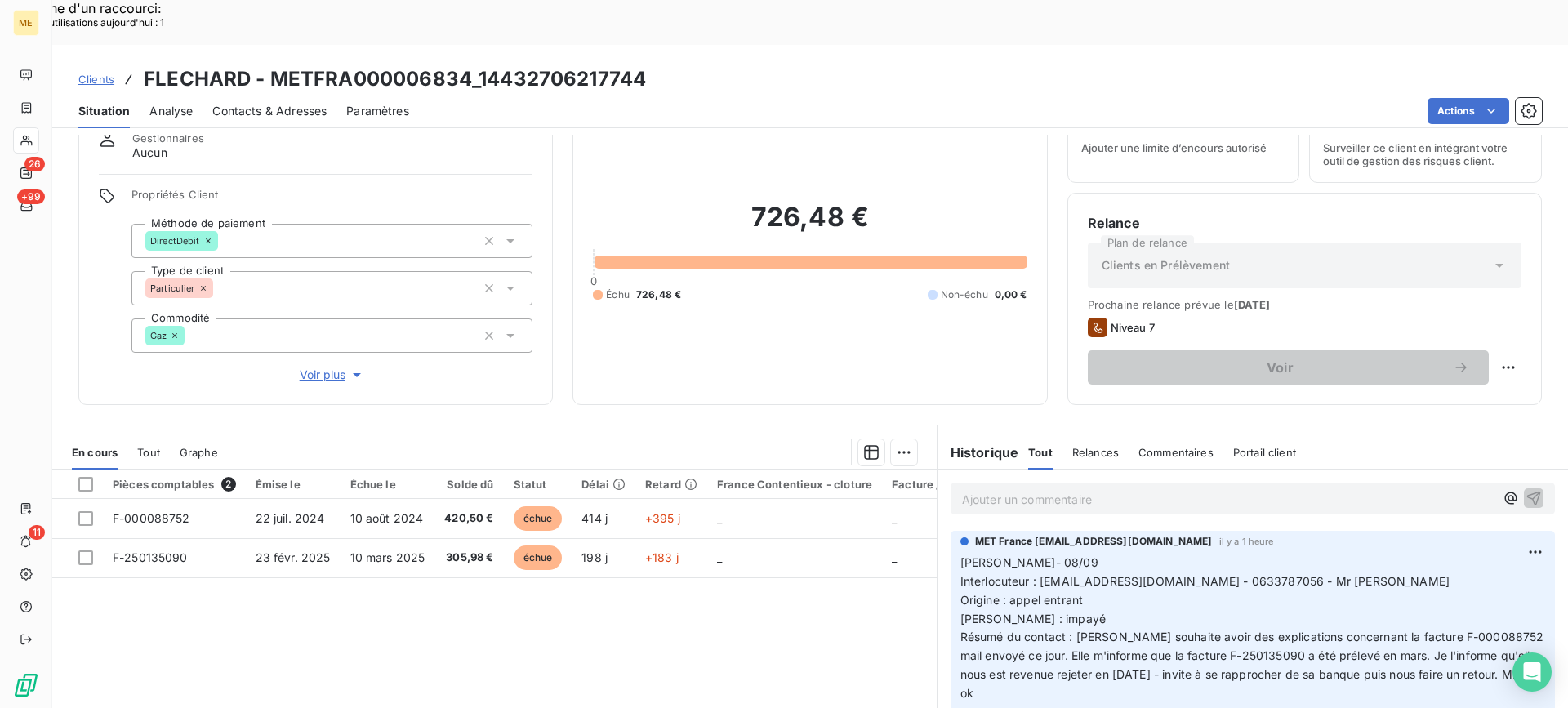
scroll to position [146, 0]
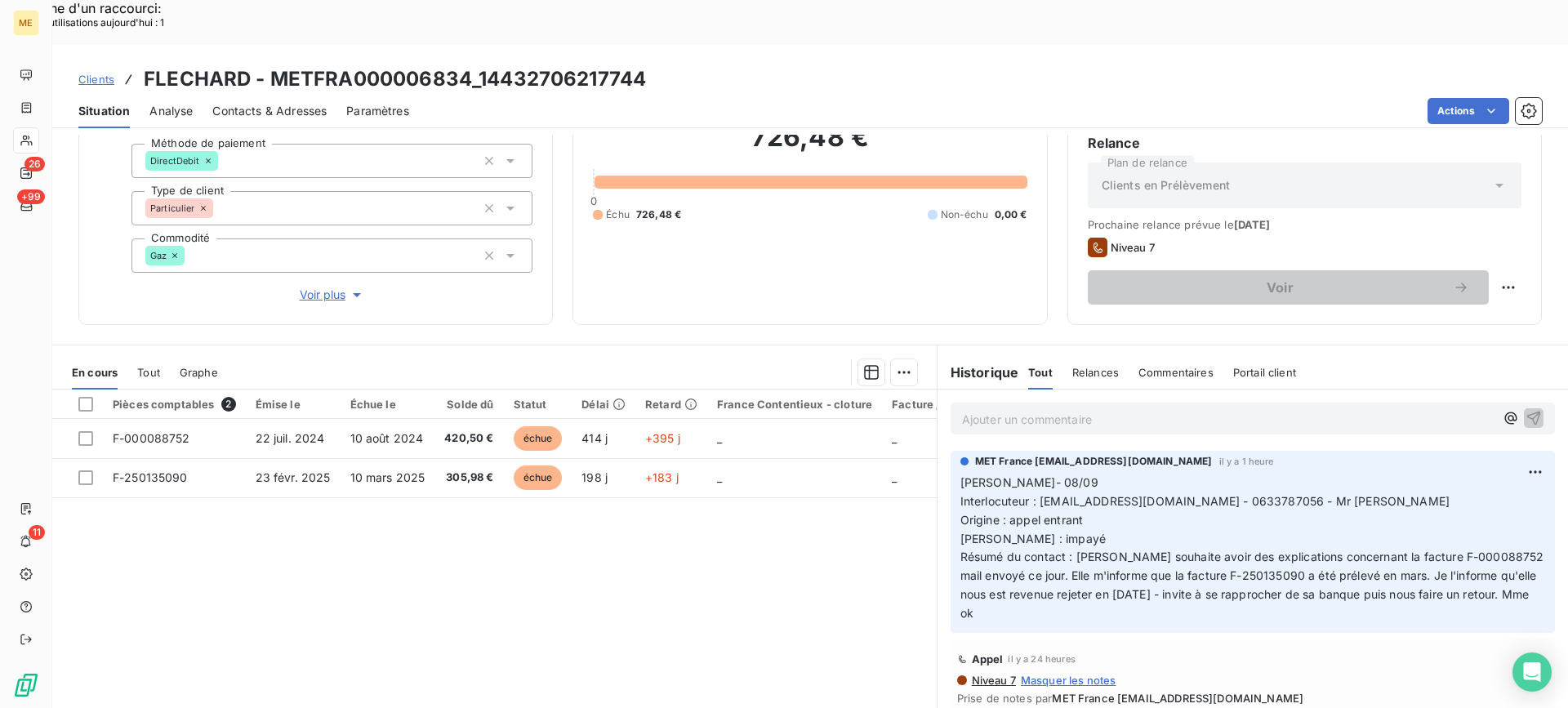
click at [1196, 409] on p "Ajouter un commentaire ﻿" at bounding box center [1228, 419] width 532 height 20
click at [1301, 409] on p "[PERSON_NAME] - 09/09 - demande transmise concernant la facture" at bounding box center [1228, 418] width 532 height 19
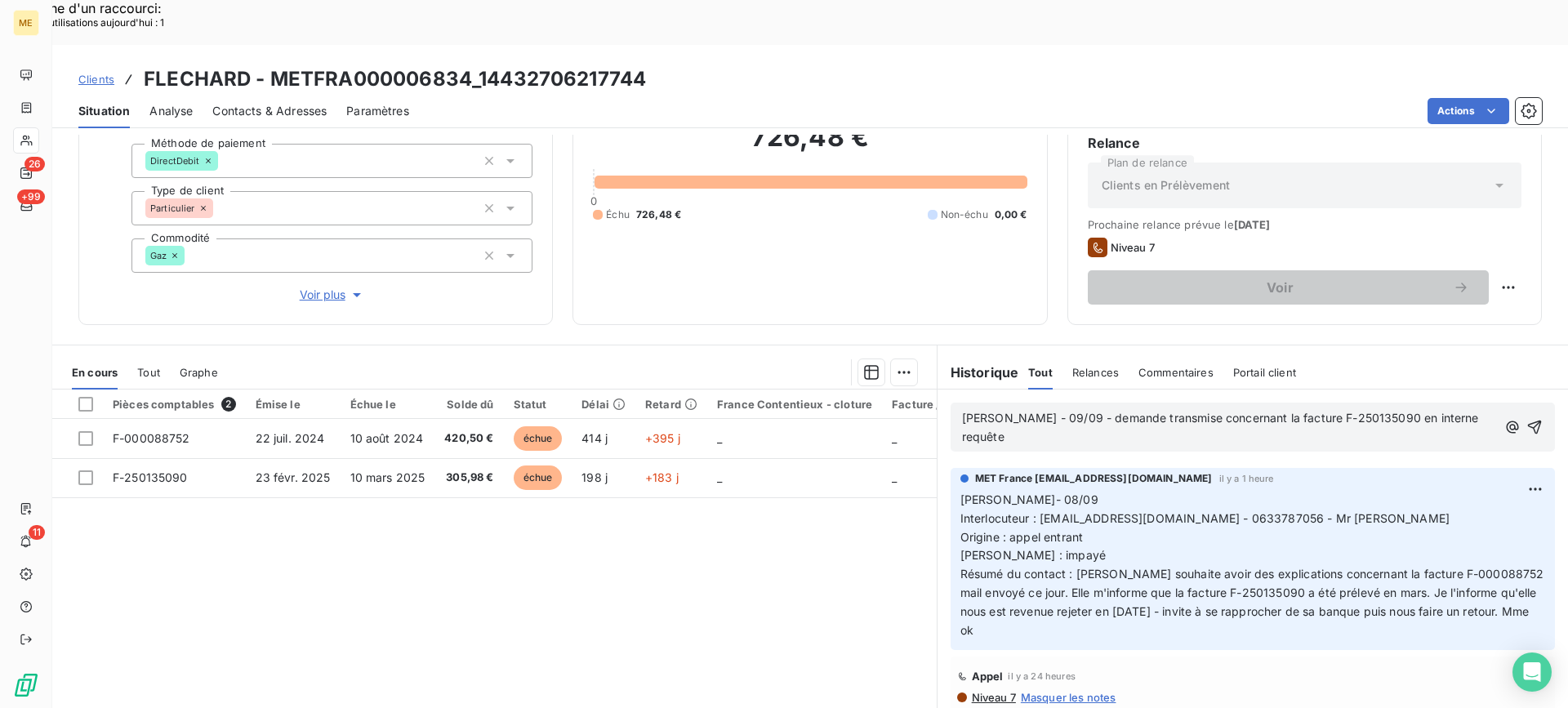
click at [0, 0] on lt-div at bounding box center [0, 0] width 0 height 0
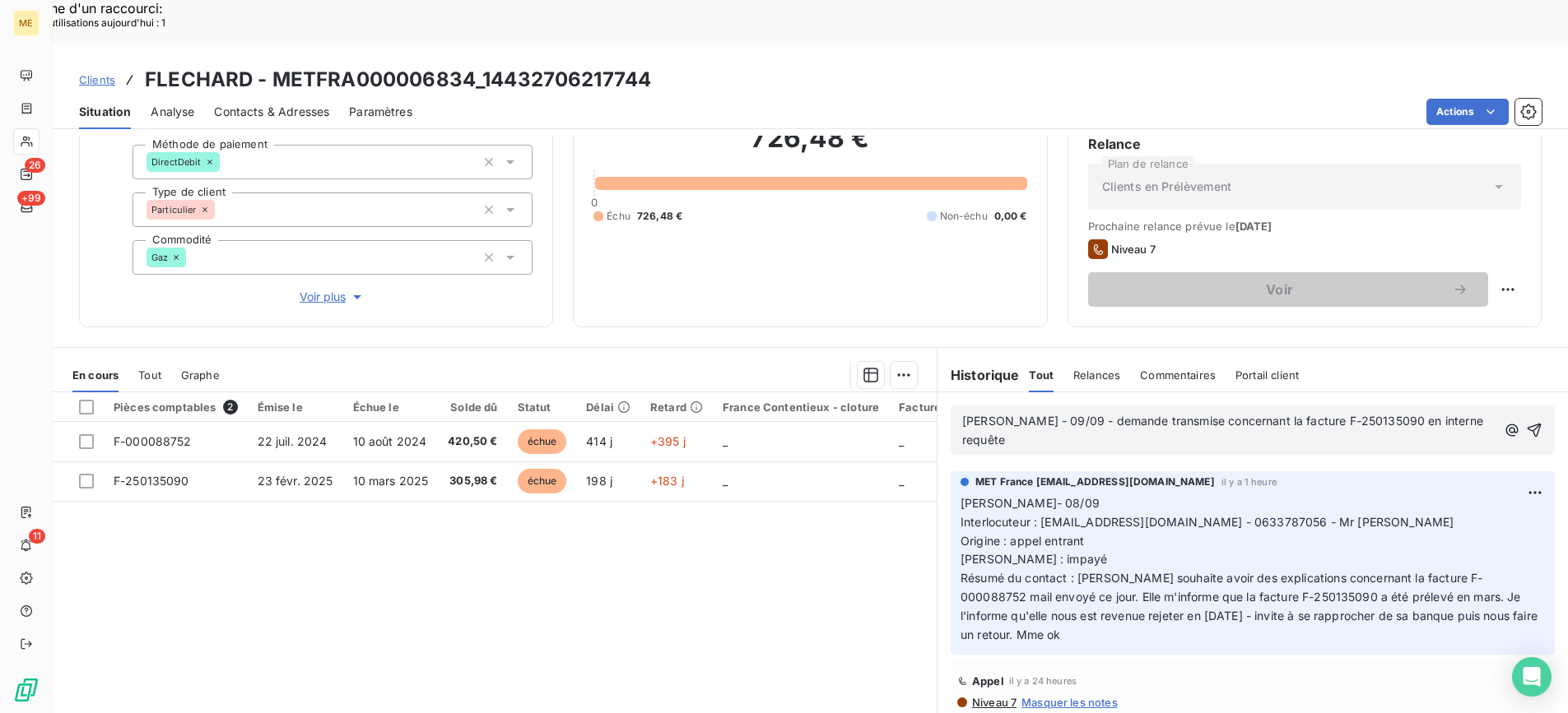
drag, startPoint x: 1358, startPoint y: 386, endPoint x: 1338, endPoint y: 385, distance: 20.0
click at [1355, 406] on div "[PERSON_NAME] - 09/09 - demande transmise concernant la facture F-250135090 en …" at bounding box center [1253, 430] width 605 height 49
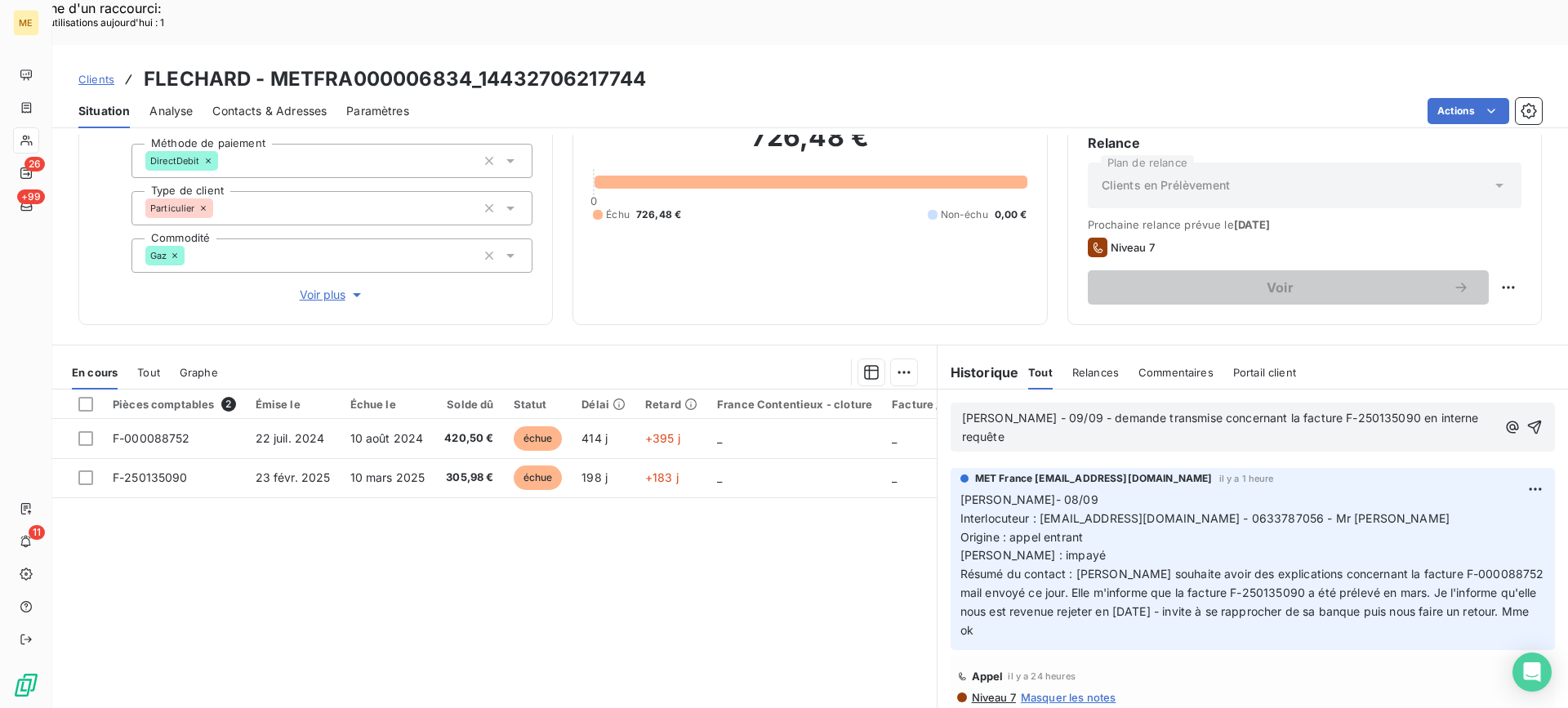
click at [1323, 409] on p "[PERSON_NAME] - 09/09 - demande transmise concernant la facture F-250135090 en …" at bounding box center [1230, 428] width 535 height 37
click at [1528, 421] on icon "button" at bounding box center [1535, 428] width 14 height 14
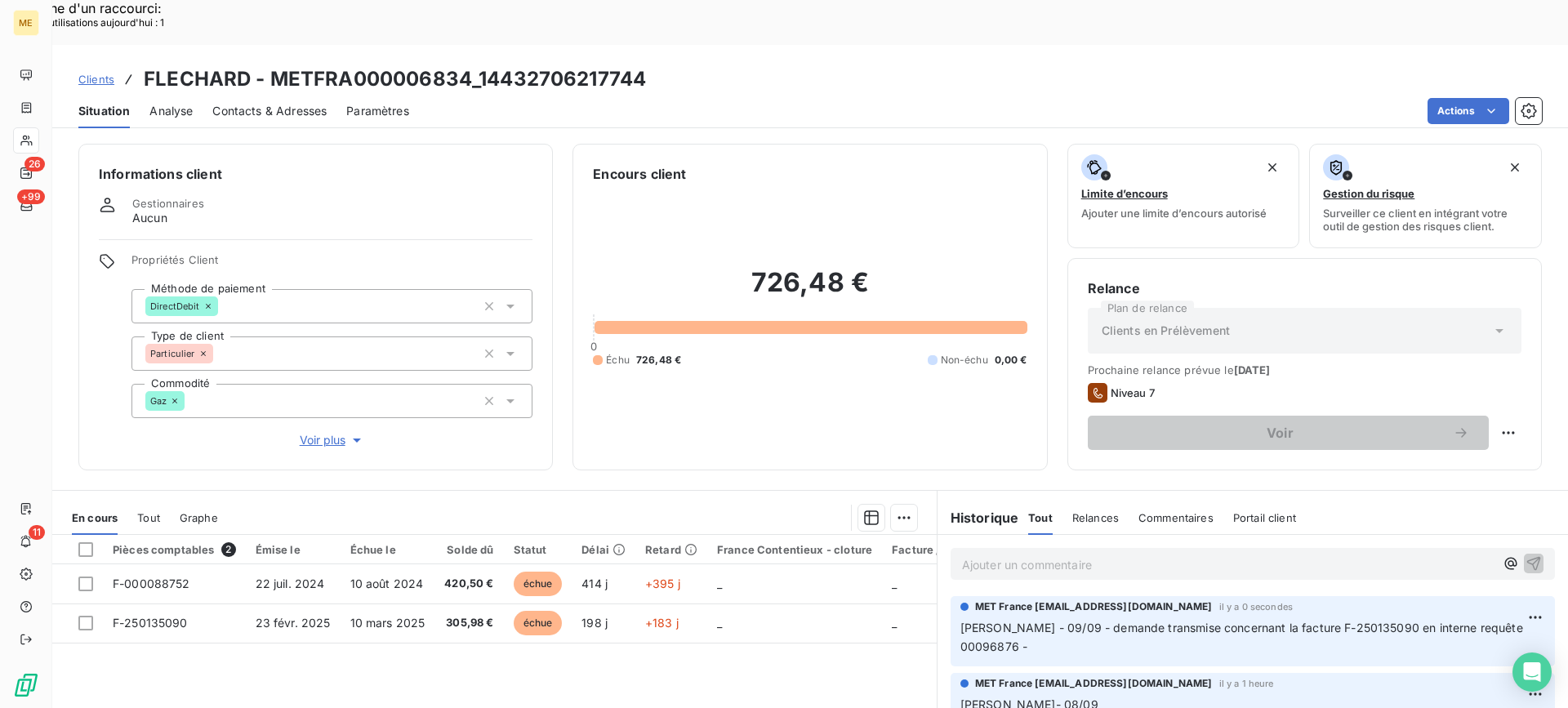
scroll to position [0, 0]
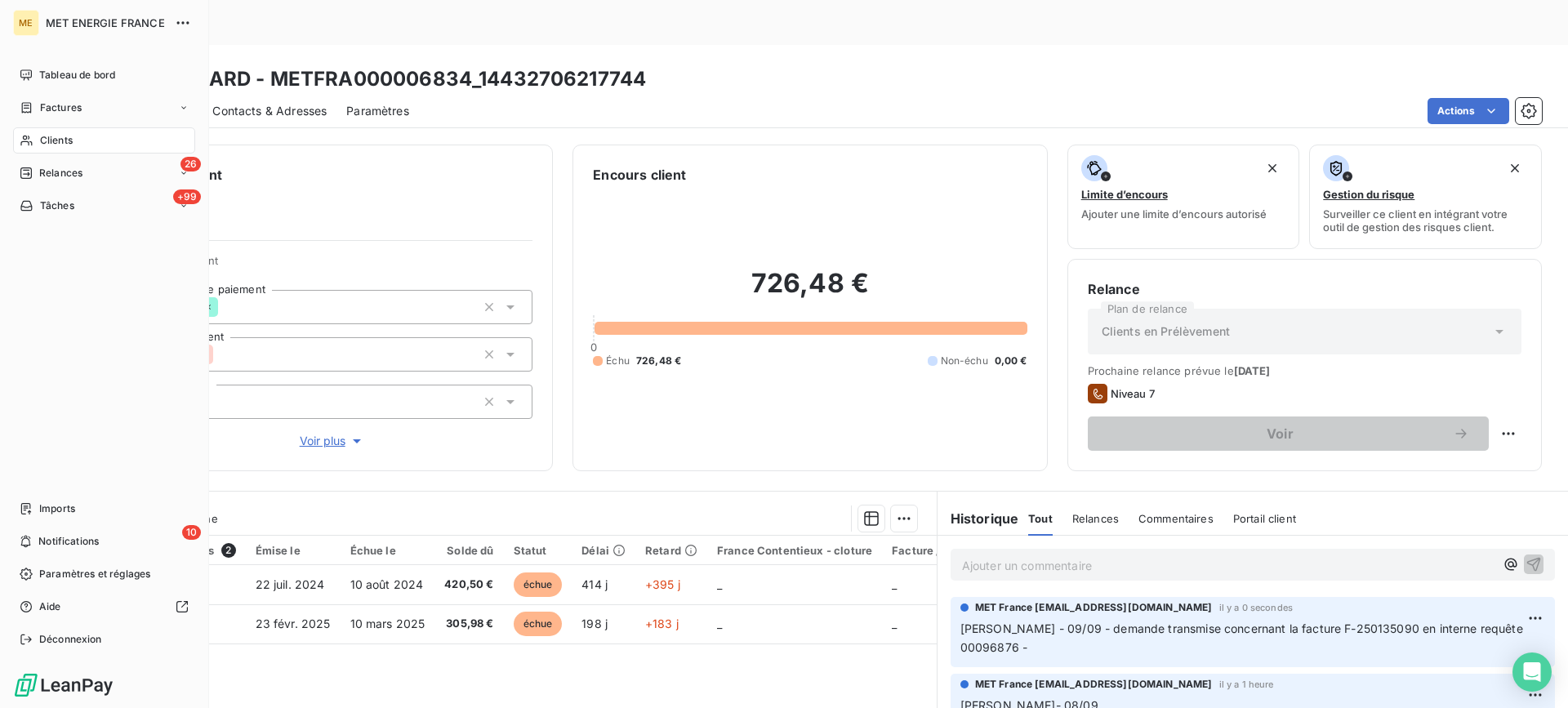
click at [26, 144] on icon at bounding box center [27, 140] width 14 height 13
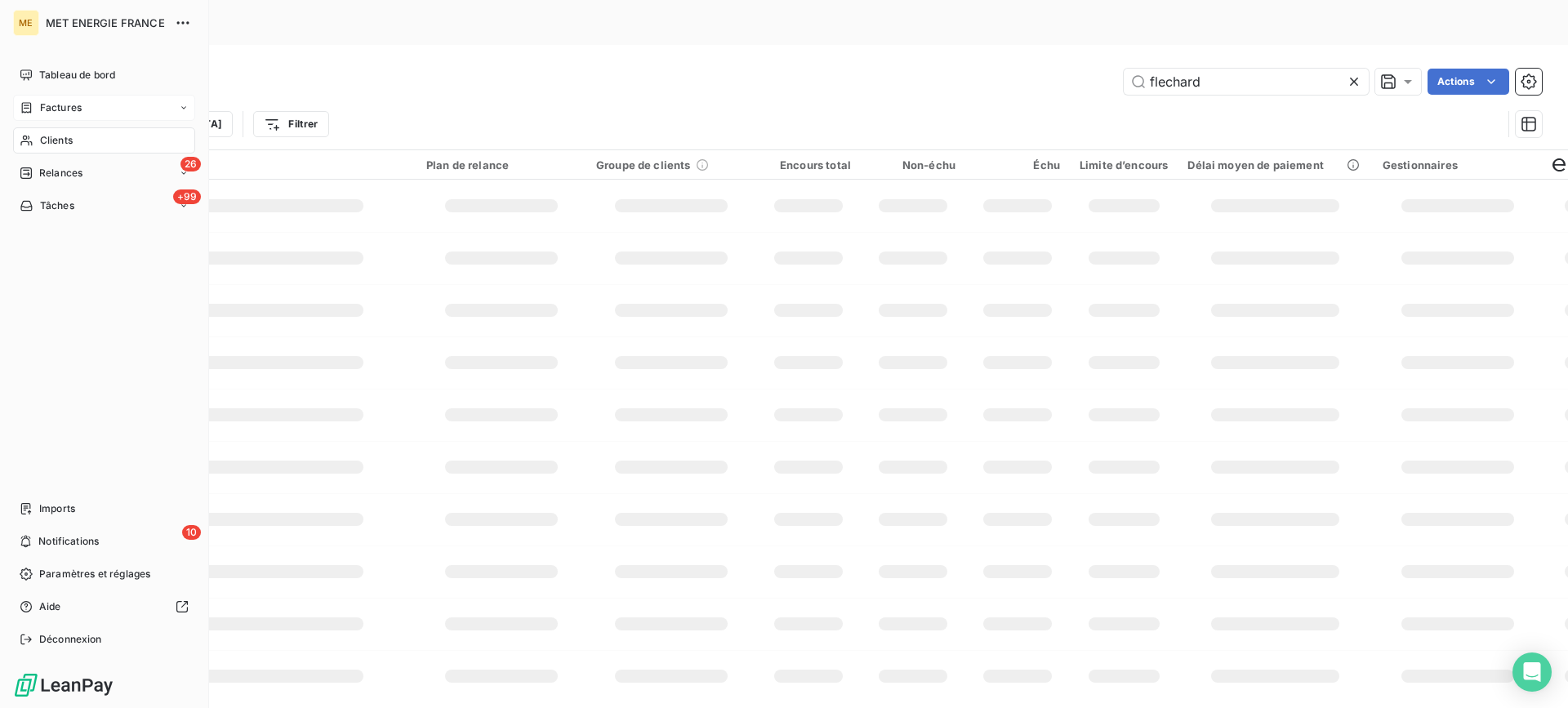
click at [64, 109] on span "Factures" at bounding box center [60, 107] width 42 height 15
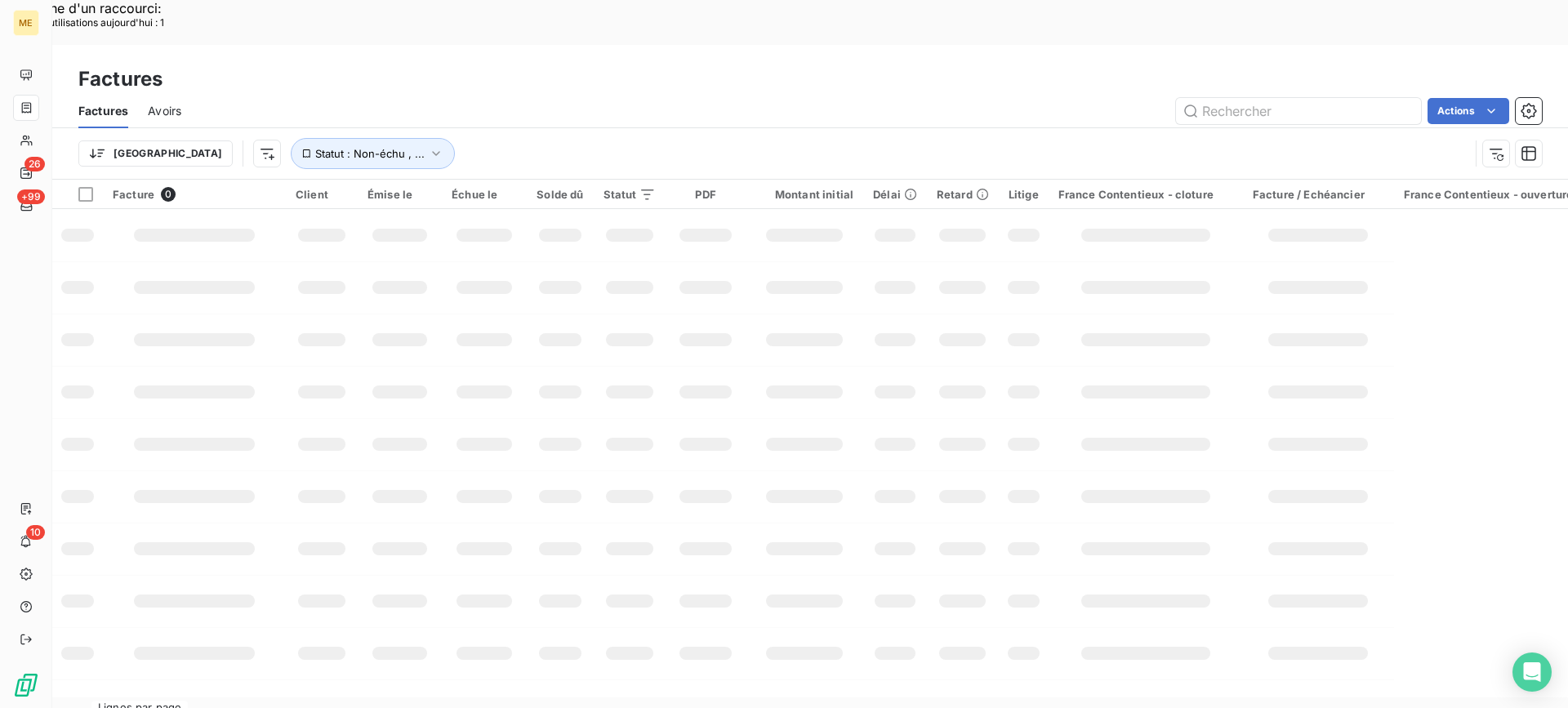
click at [1188, 65] on div "Factures" at bounding box center [810, 79] width 1516 height 29
click at [1202, 65] on div "Factures" at bounding box center [810, 79] width 1516 height 29
click at [1209, 98] on input "text" at bounding box center [1299, 112] width 245 height 27
paste input "F-250172547"
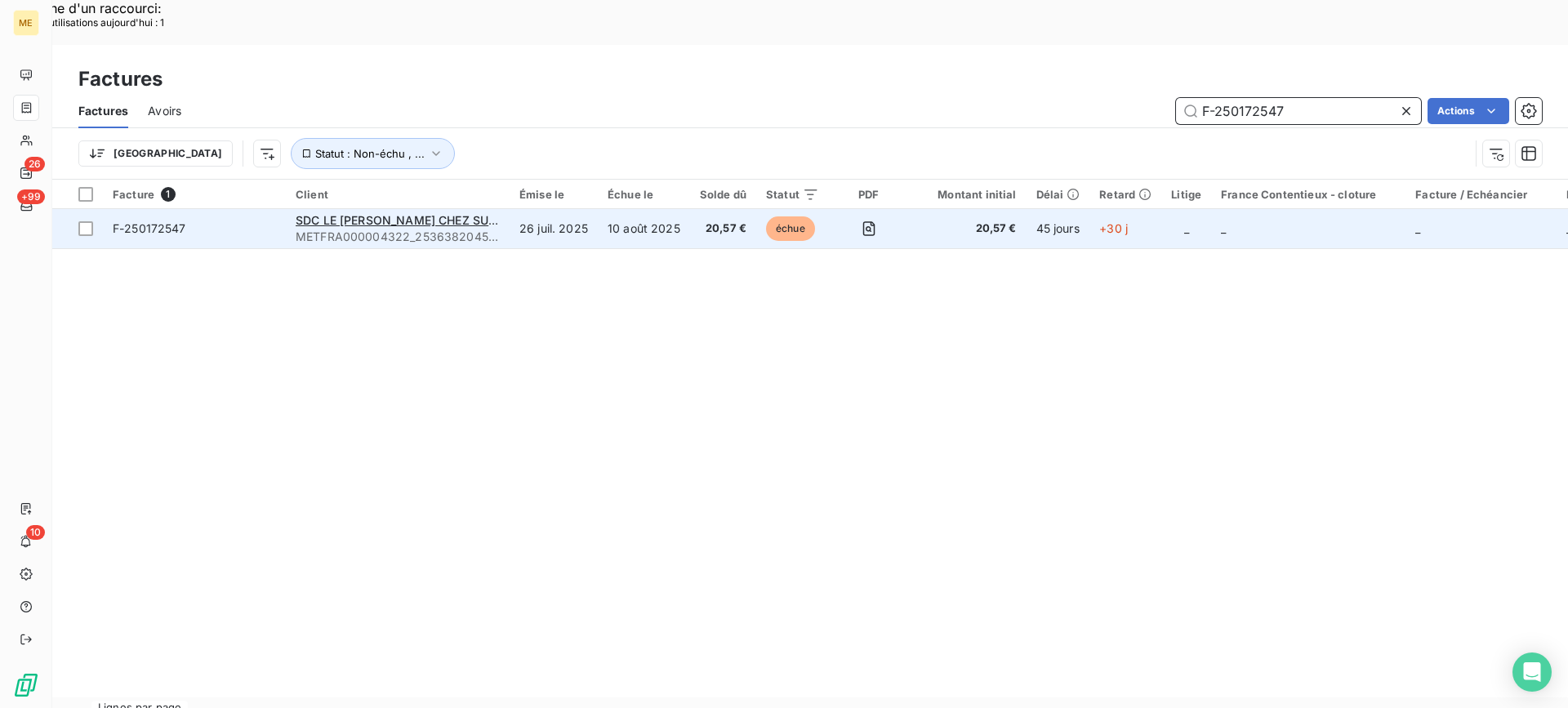
type input "F-250172547"
click at [269, 221] on span "F-250172547" at bounding box center [194, 229] width 163 height 16
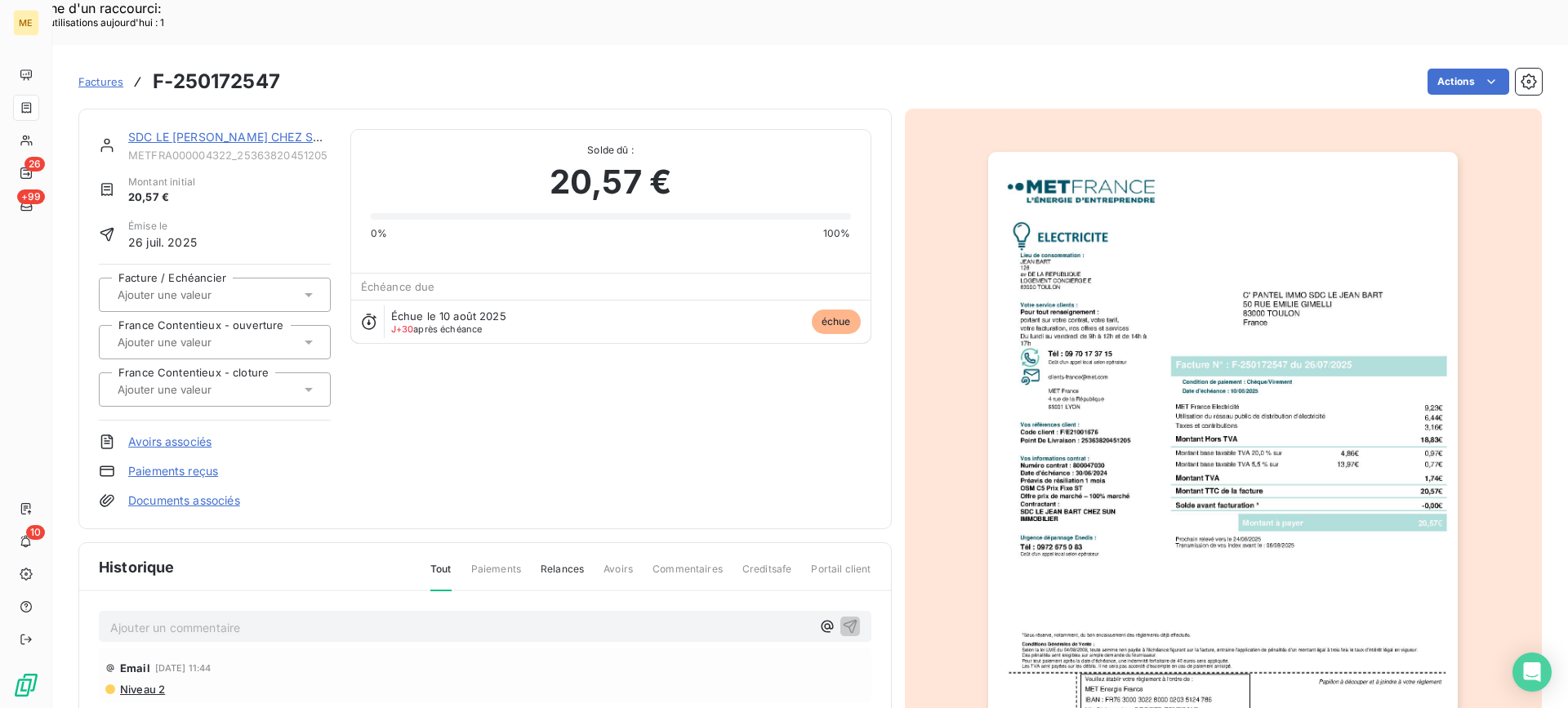
click at [248, 130] on link "SDC LE [PERSON_NAME] CHEZ SUN IMMOBILIER" at bounding box center [266, 137] width 275 height 14
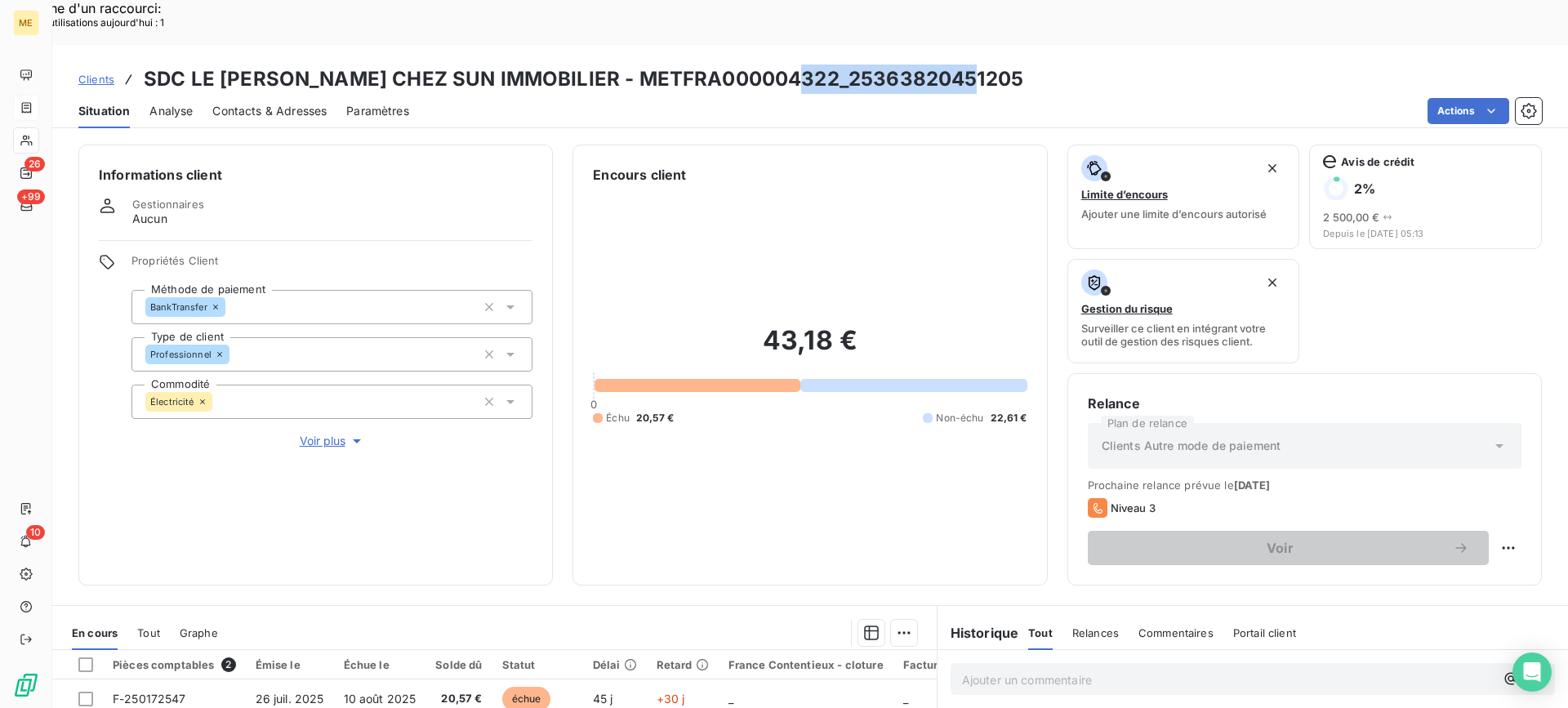
drag, startPoint x: 787, startPoint y: 36, endPoint x: 963, endPoint y: 43, distance: 176.1
click at [963, 65] on div "Clients SDC LE [PERSON_NAME] CHEZ SUN IMMOBILIER - METFRA000004322_253638204512…" at bounding box center [810, 79] width 1516 height 29
copy h3 "25363820451205"
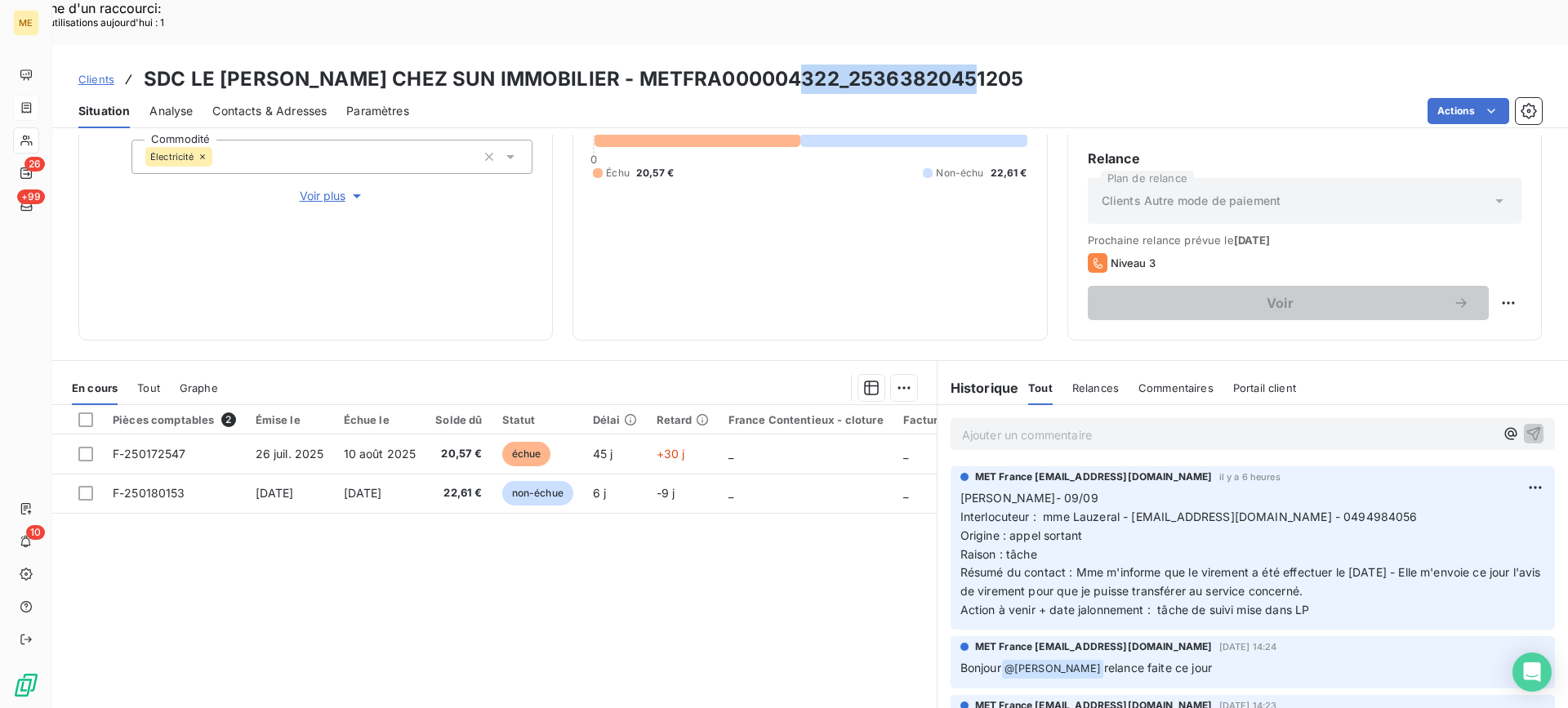
click at [1300, 424] on p "Ajouter un commentaire ﻿" at bounding box center [1228, 434] width 532 height 20
click at [1176, 418] on div "[PERSON_NAME] - 09/09 - retour [PERSON_NAME] :" at bounding box center [1253, 433] width 604 height 30
click at [1179, 424] on p "[PERSON_NAME] - 09/09 - retour [PERSON_NAME] :" at bounding box center [1228, 433] width 532 height 19
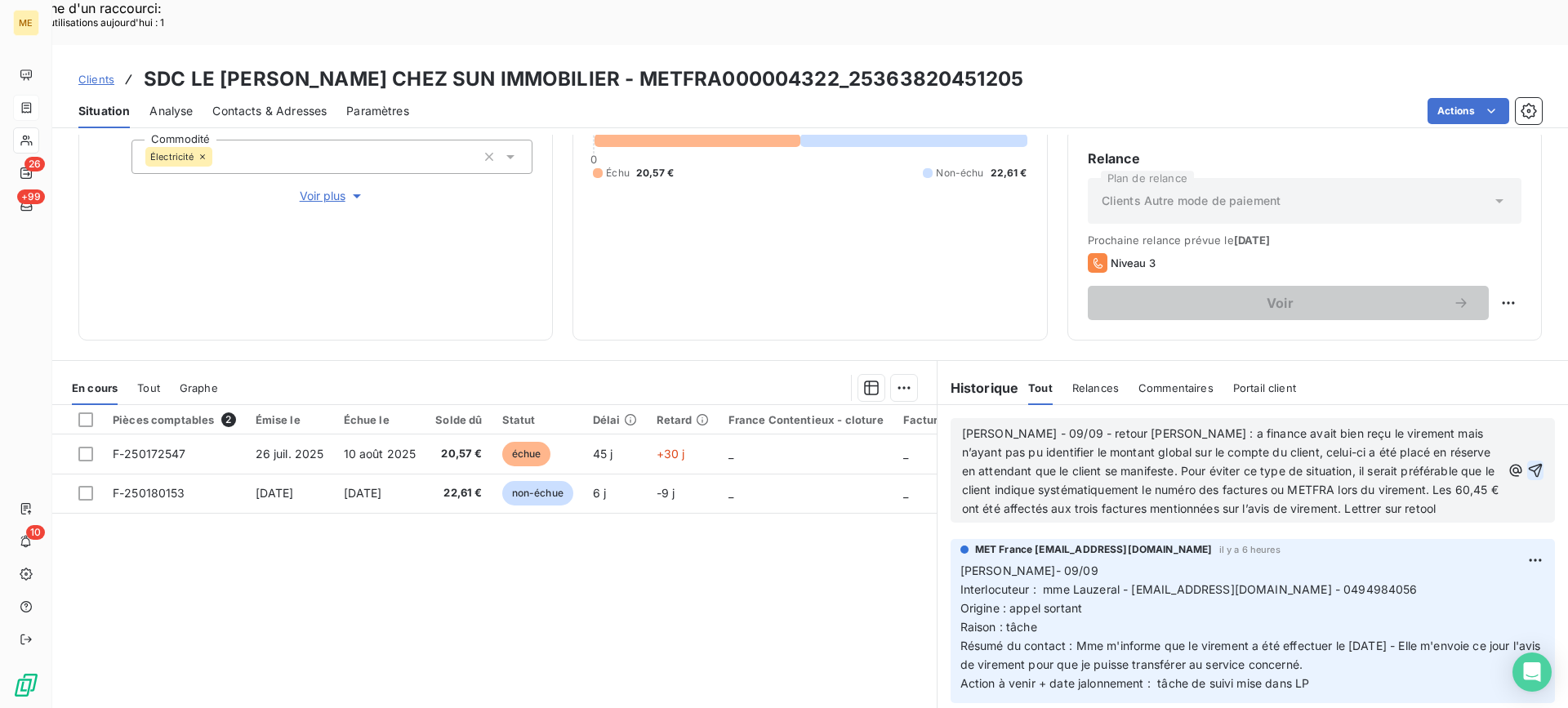
click at [1527, 463] on icon "button" at bounding box center [1535, 471] width 16 height 16
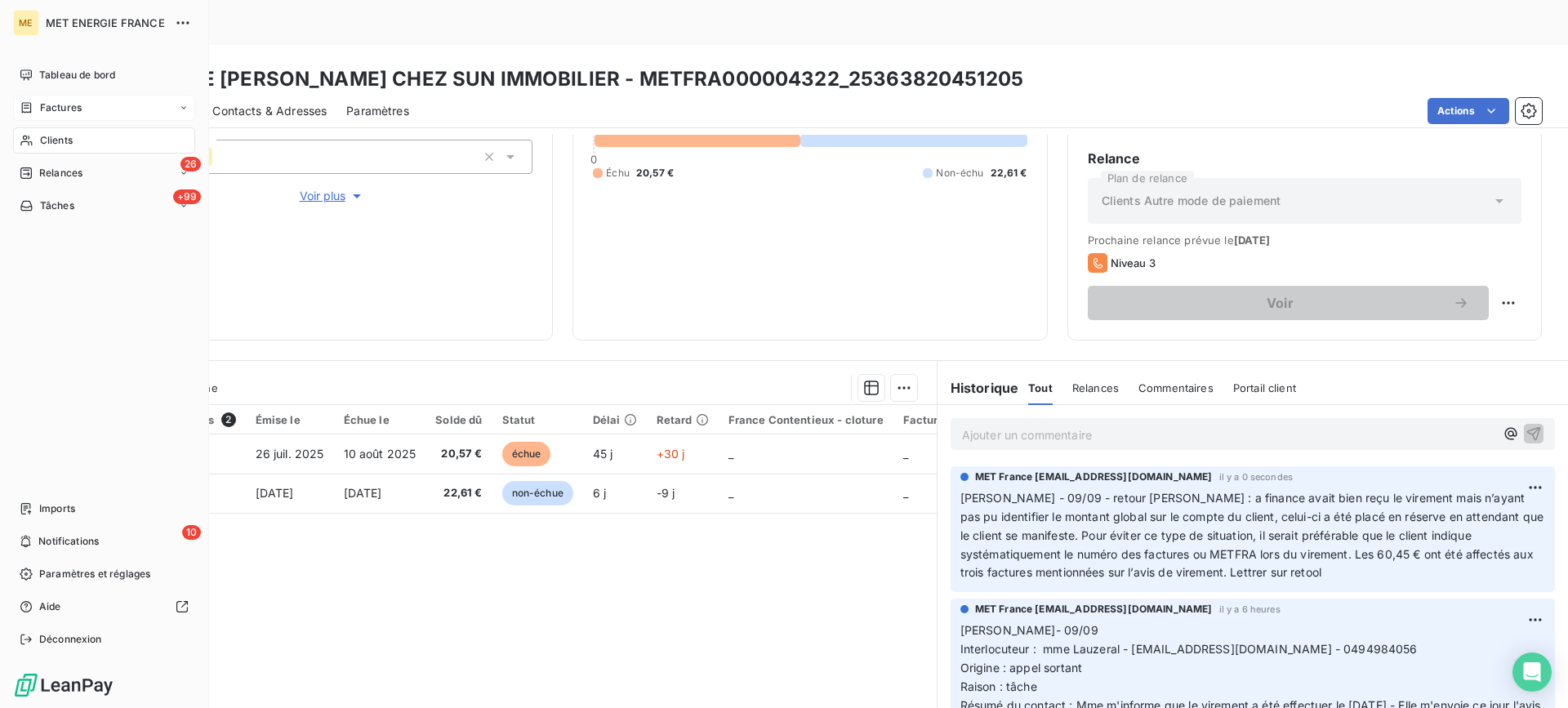
click at [58, 139] on span "Clients" at bounding box center [56, 140] width 33 height 15
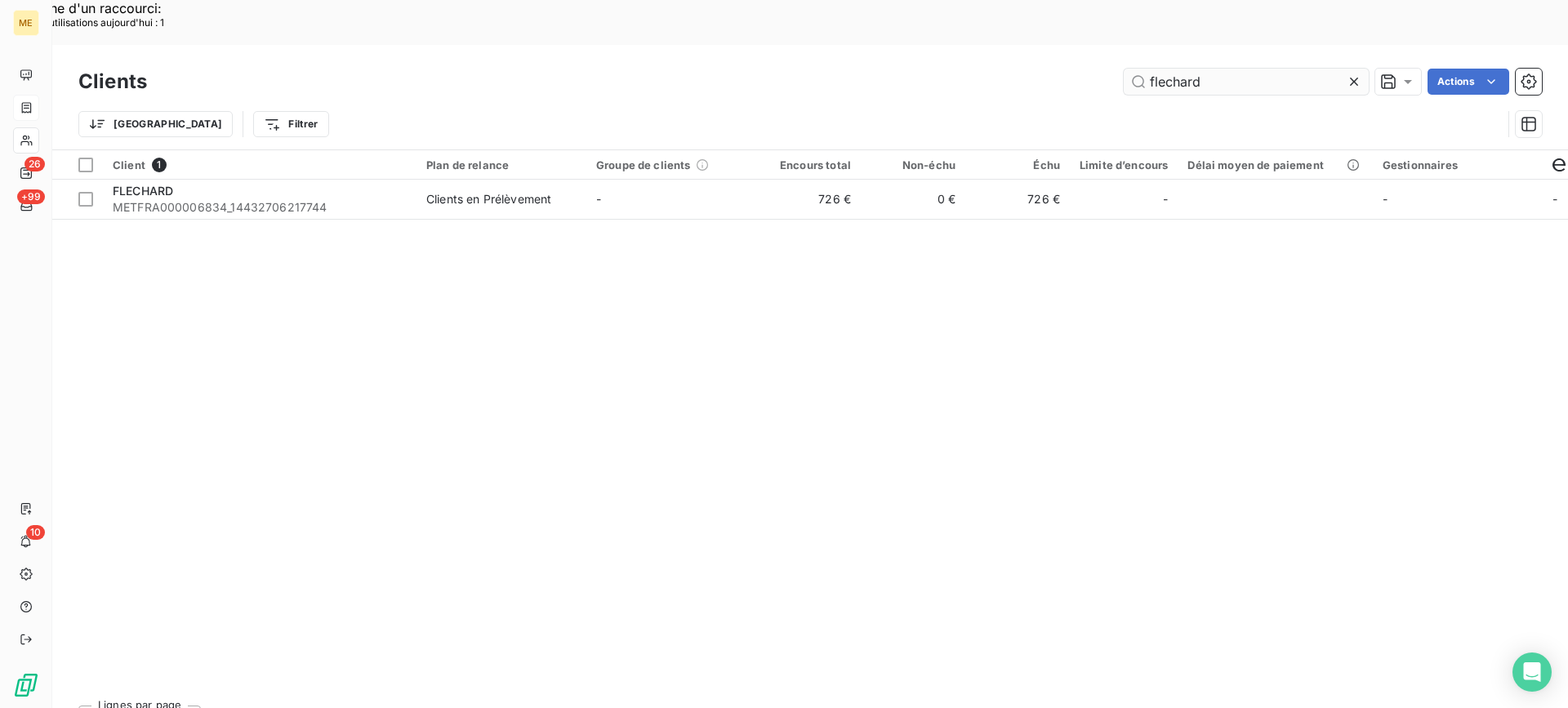
click at [1152, 68] on input "flechard" at bounding box center [1246, 82] width 245 height 27
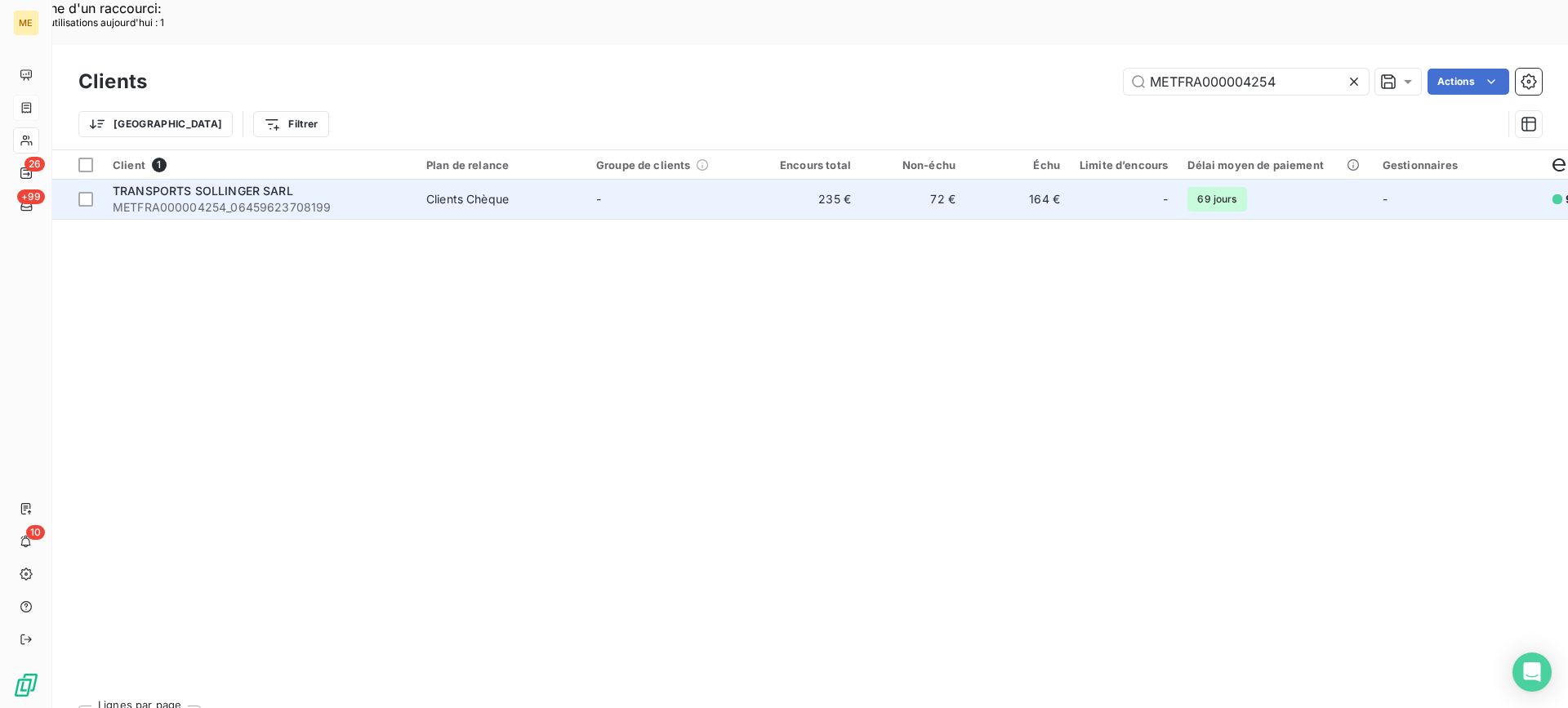
type input "METFRA000004254"
click at [282, 183] on span "TRANSPORTS SOLLINGER SARL" at bounding box center [203, 191] width 181 height 14
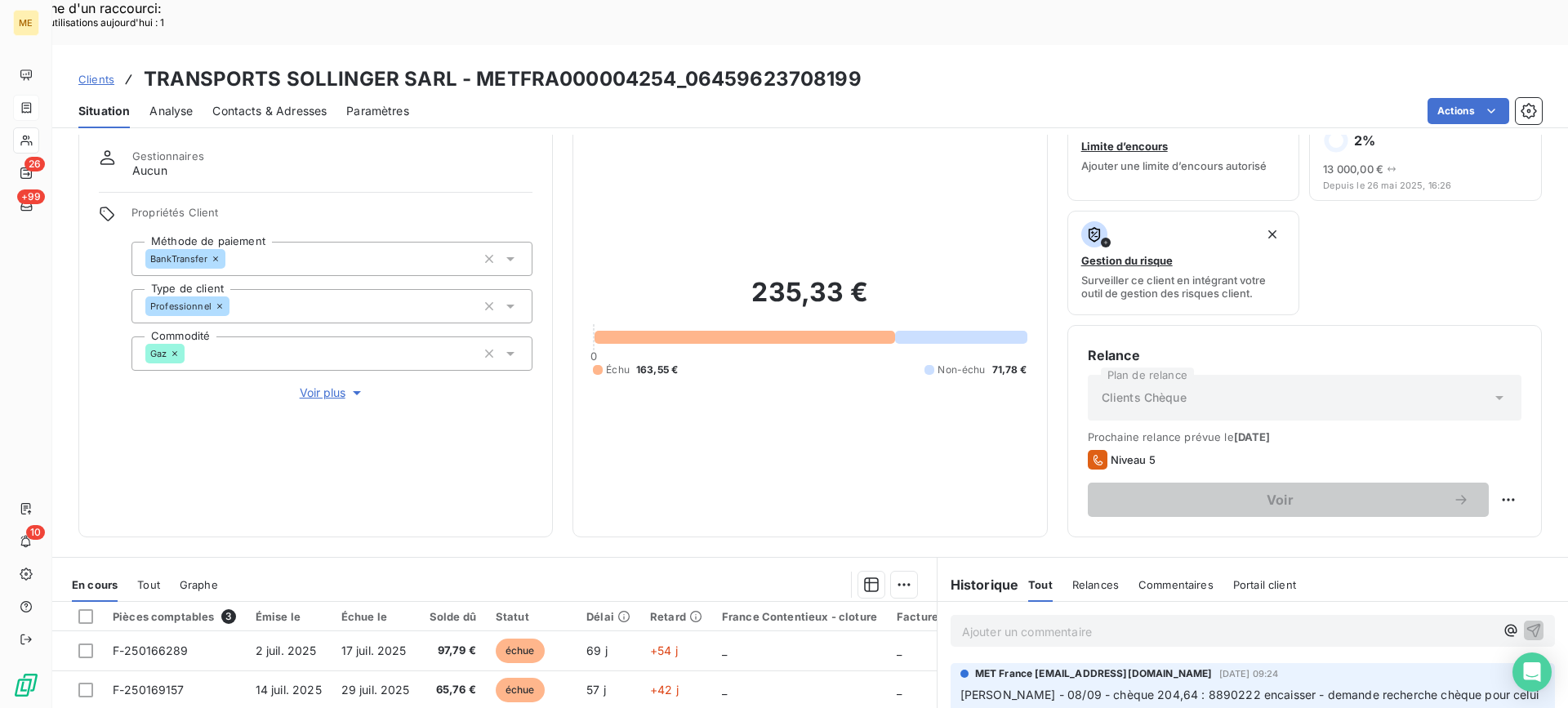
scroll to position [82, 0]
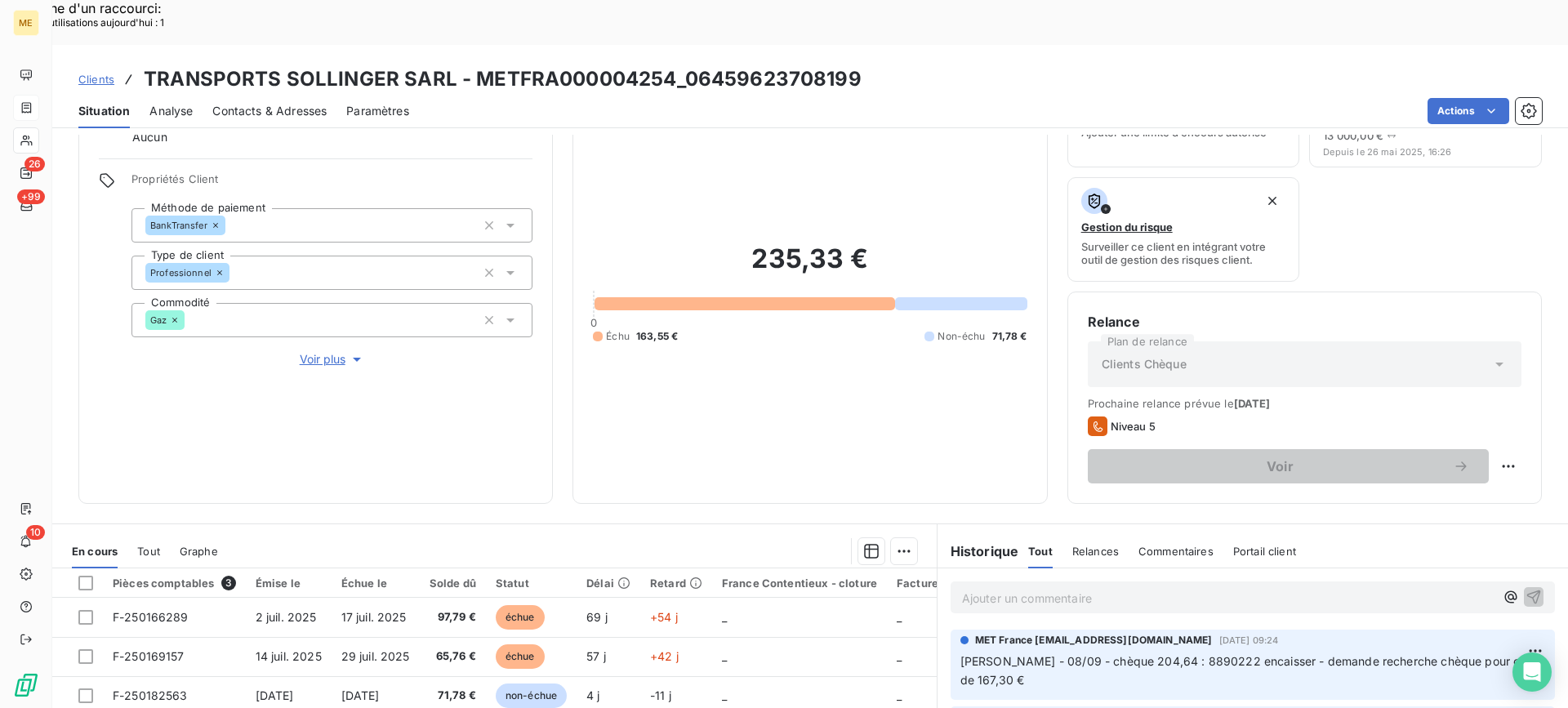
click at [974, 581] on div "Ajouter un commentaire ﻿" at bounding box center [1253, 597] width 604 height 32
click at [1031, 588] on p "Ajouter un commentaire ﻿" at bounding box center [1228, 598] width 532 height 20
click at [1126, 588] on p "[PERSON_NAME] - 09/09 - retour [PERSON_NAME] :" at bounding box center [1228, 597] width 532 height 19
paste div
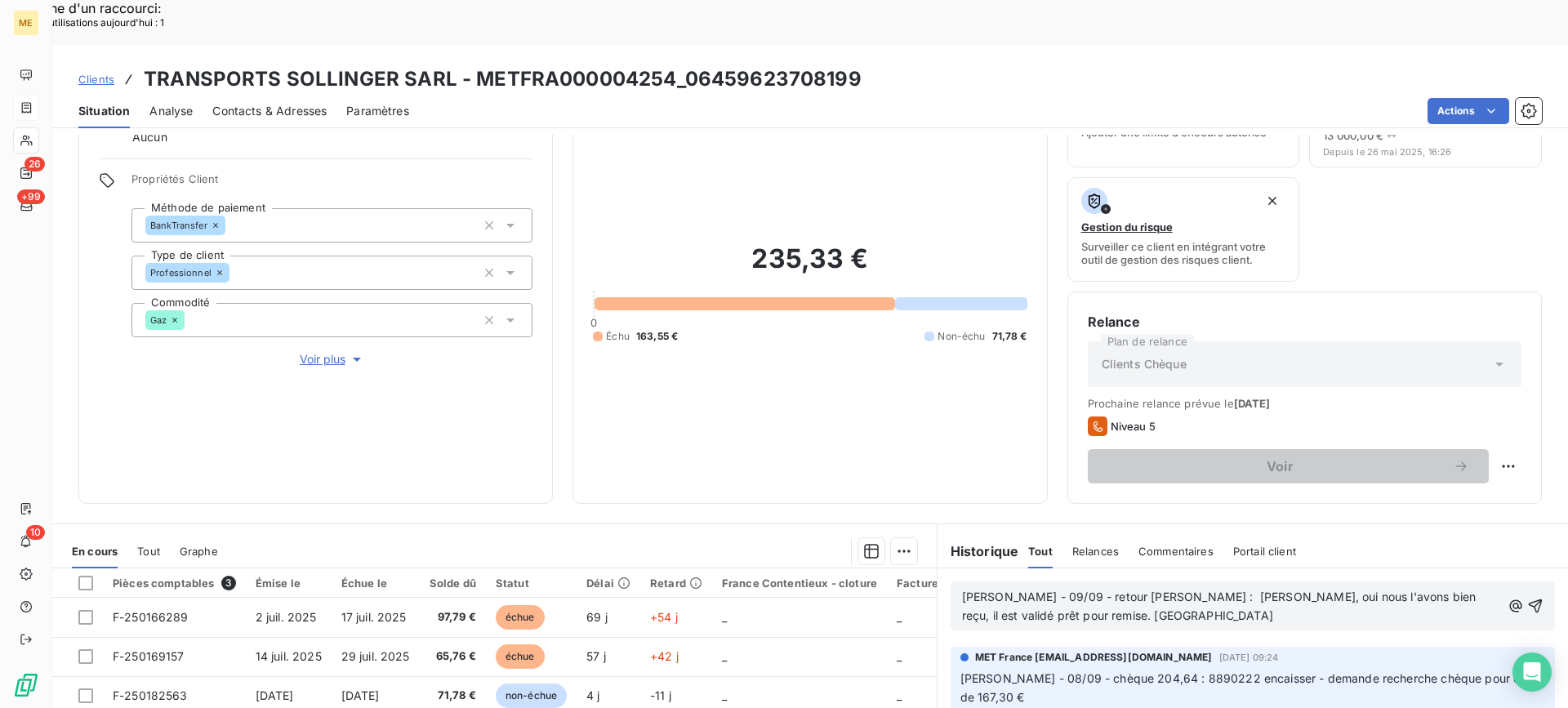
click at [1095, 590] on span "[PERSON_NAME] - 09/09 - retour [PERSON_NAME] : [PERSON_NAME], oui nous l'avons …" at bounding box center [1221, 606] width 518 height 33
click at [0, 0] on lt-span "[PERSON_NAME]" at bounding box center [0, 0] width 0 height 0
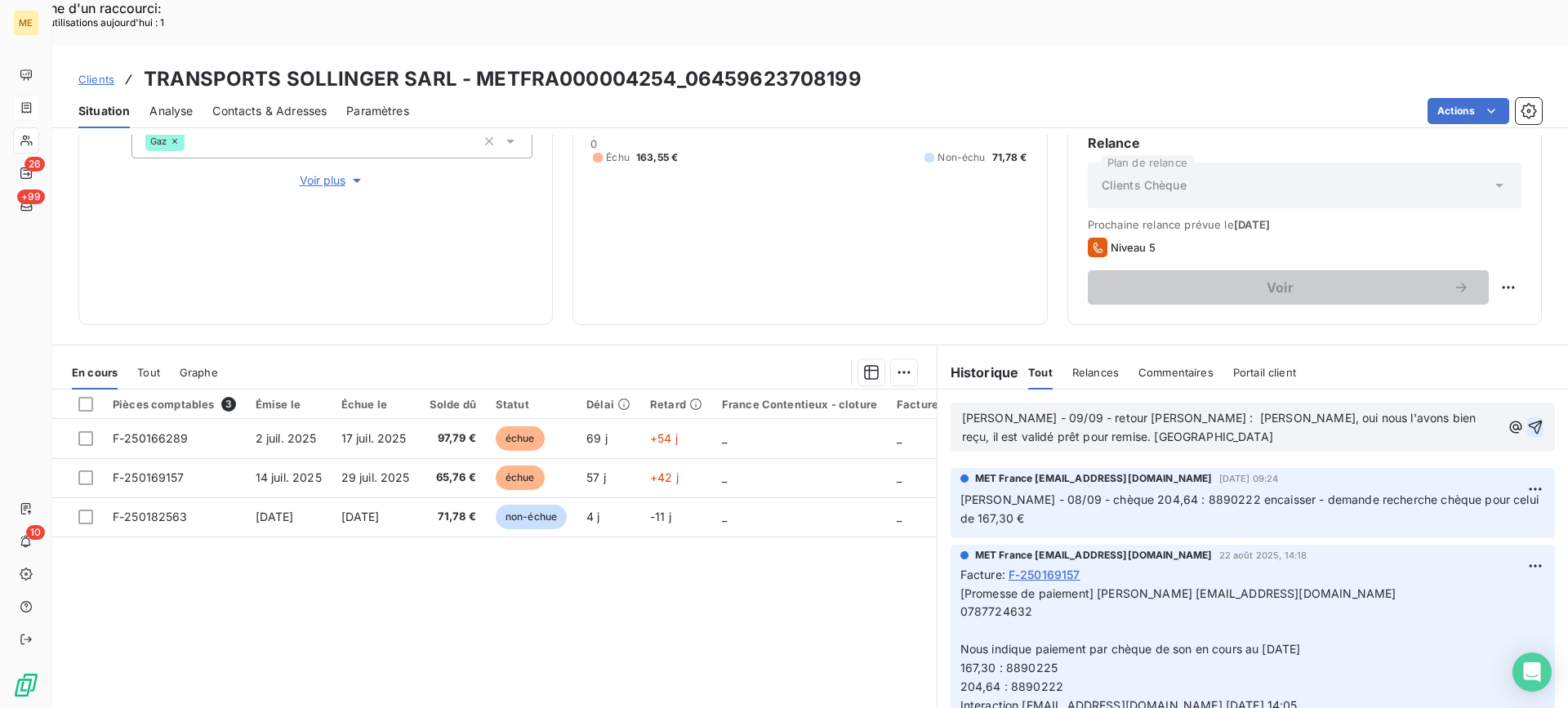
click at [1527, 419] on icon "button" at bounding box center [1535, 427] width 16 height 16
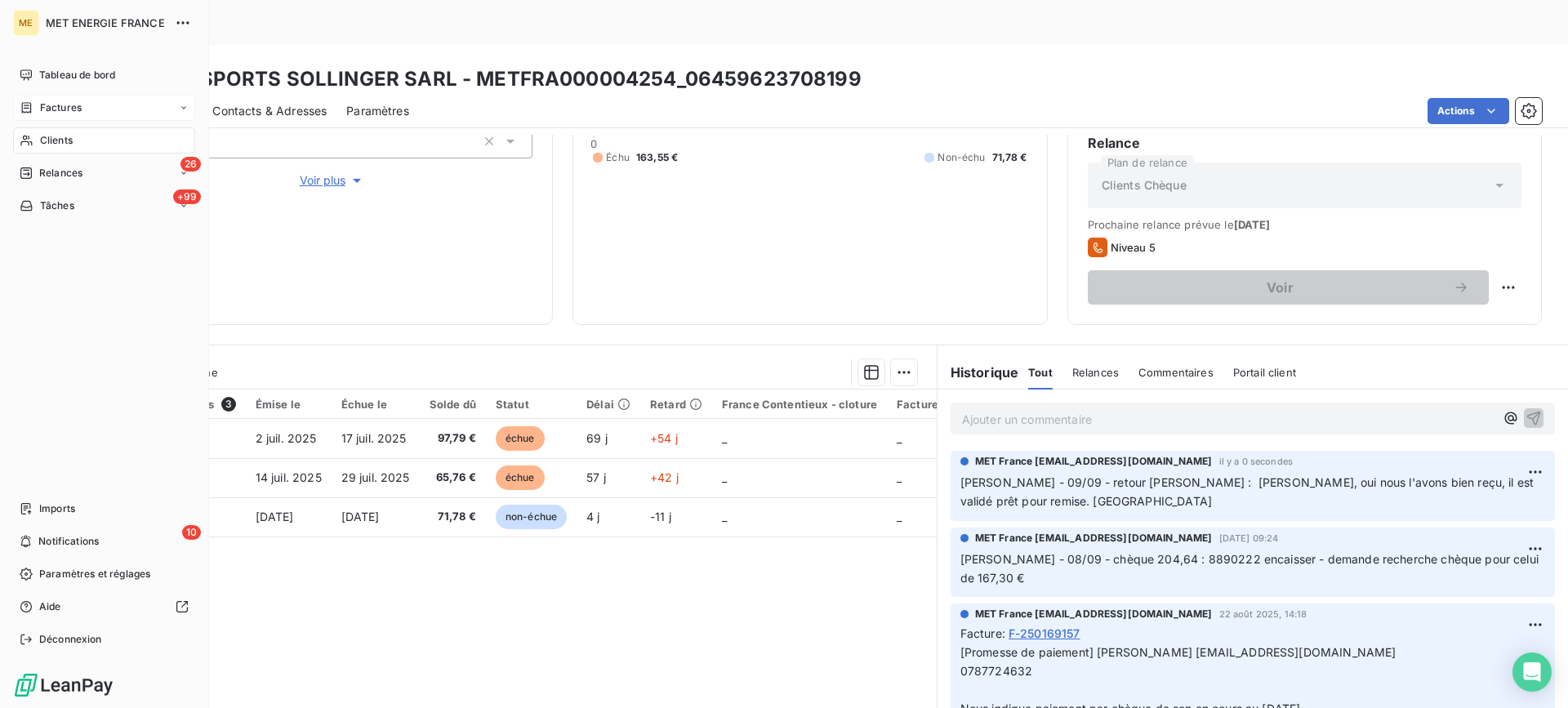
click at [40, 131] on div "Clients" at bounding box center [105, 141] width 182 height 27
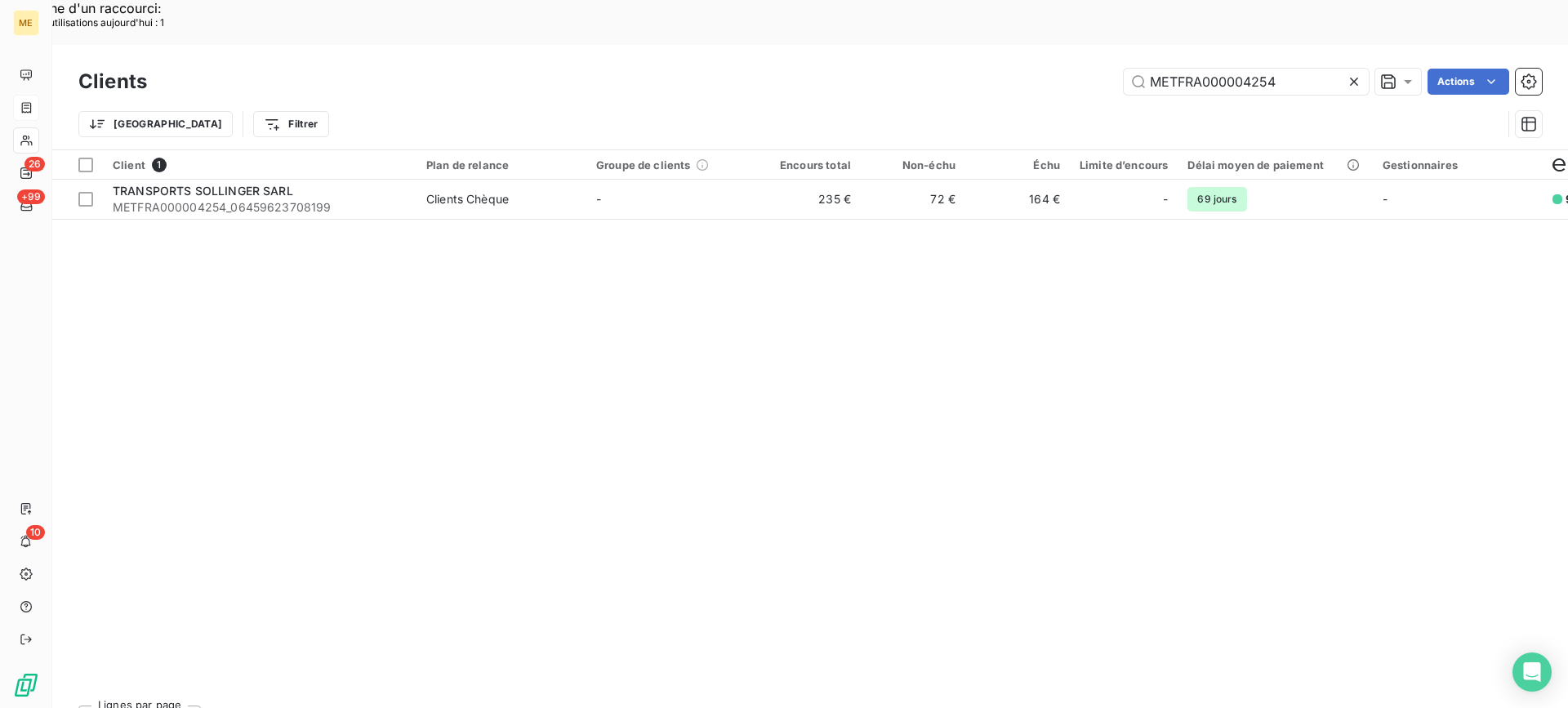
click at [1184, 65] on div "Clients METFRA000004254 Actions" at bounding box center [811, 82] width 1463 height 35
click at [1183, 68] on input "METFRA000004254" at bounding box center [1246, 82] width 245 height 27
click at [1184, 68] on input "METFRA000004254" at bounding box center [1246, 82] width 245 height 27
paste input "22375253110485"
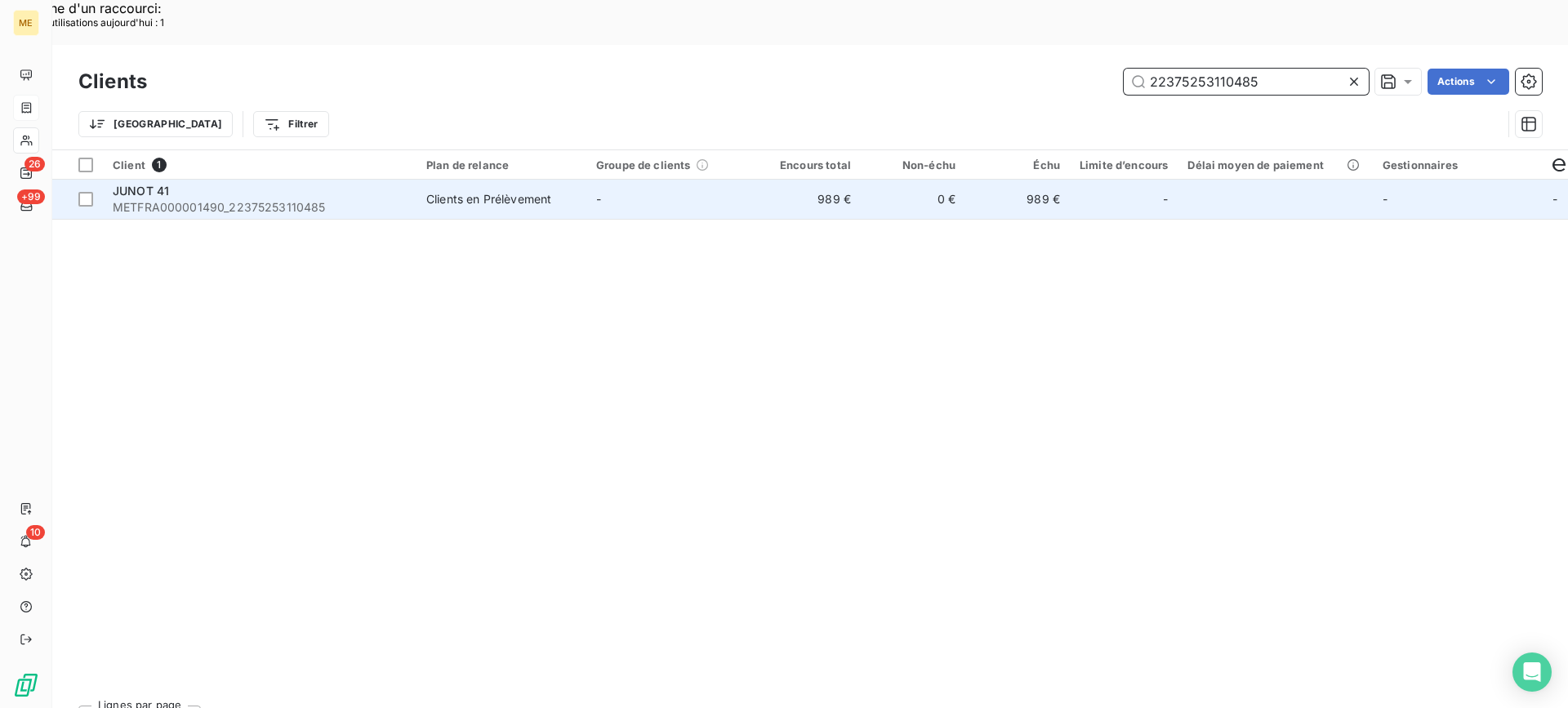
type input "22375253110485"
click at [437, 191] on div "Clients en Prélèvement" at bounding box center [488, 199] width 125 height 16
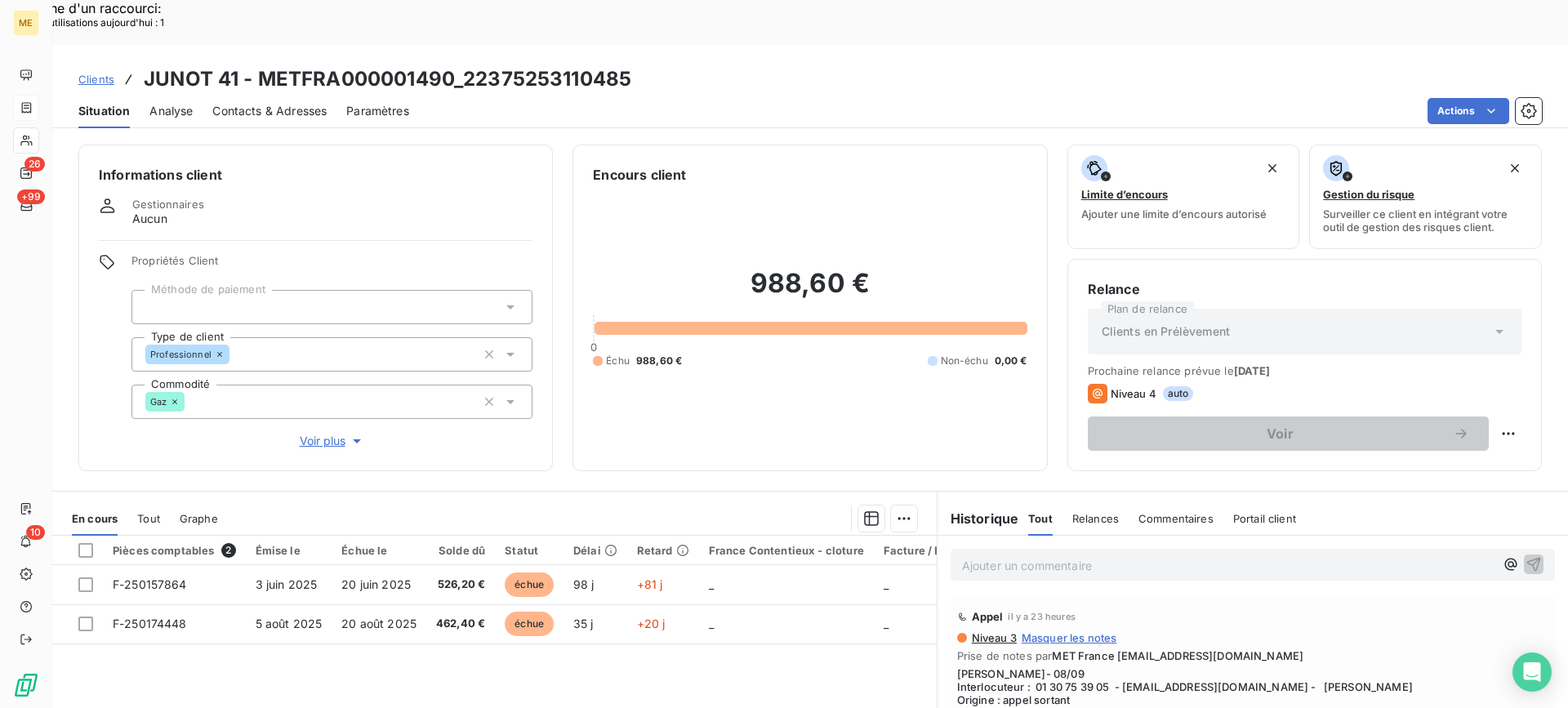
click at [1043, 556] on p "Ajouter un commentaire ﻿" at bounding box center [1228, 565] width 532 height 20
click at [1174, 556] on p "[PERSON_NAME] - 09/09 - [PERSON_NAME] :" at bounding box center [1228, 564] width 532 height 19
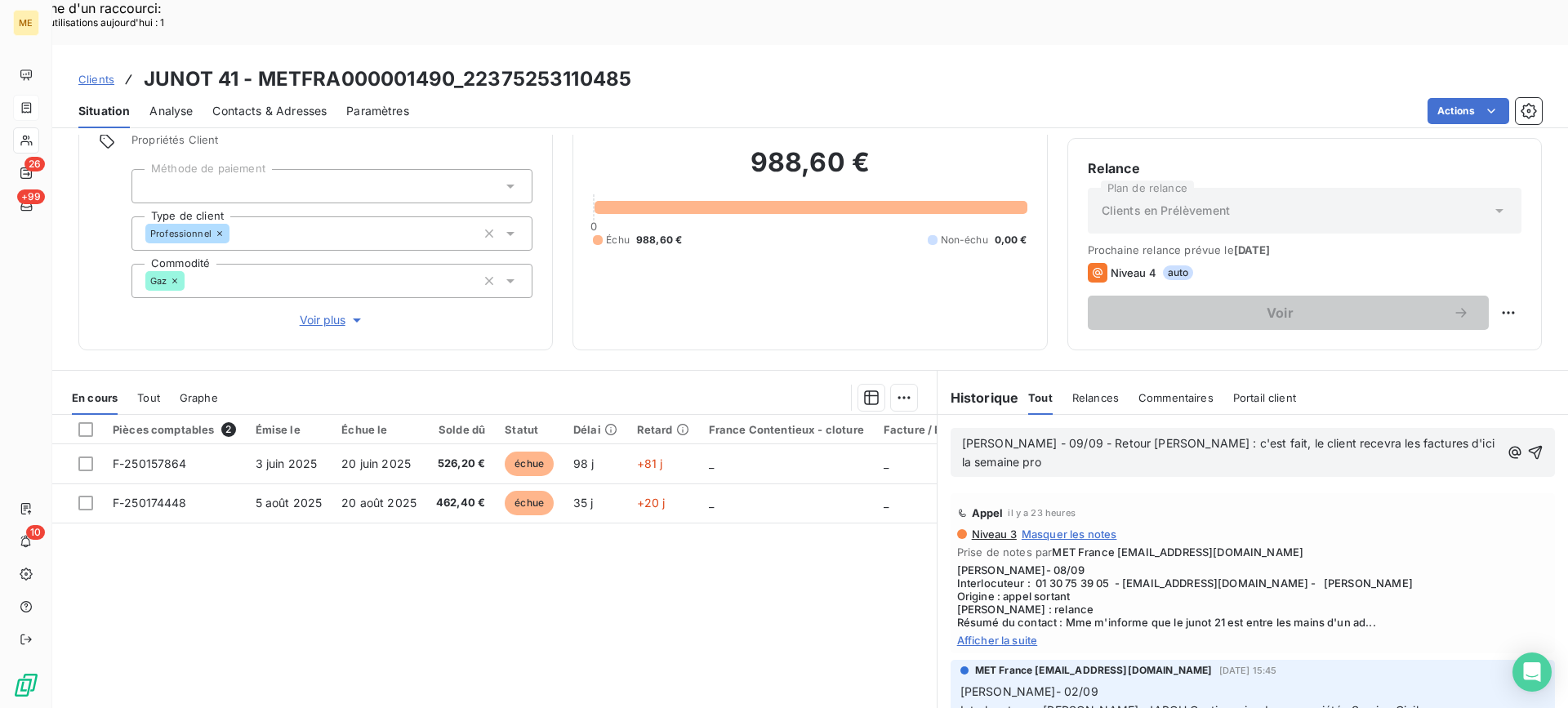
scroll to position [146, 0]
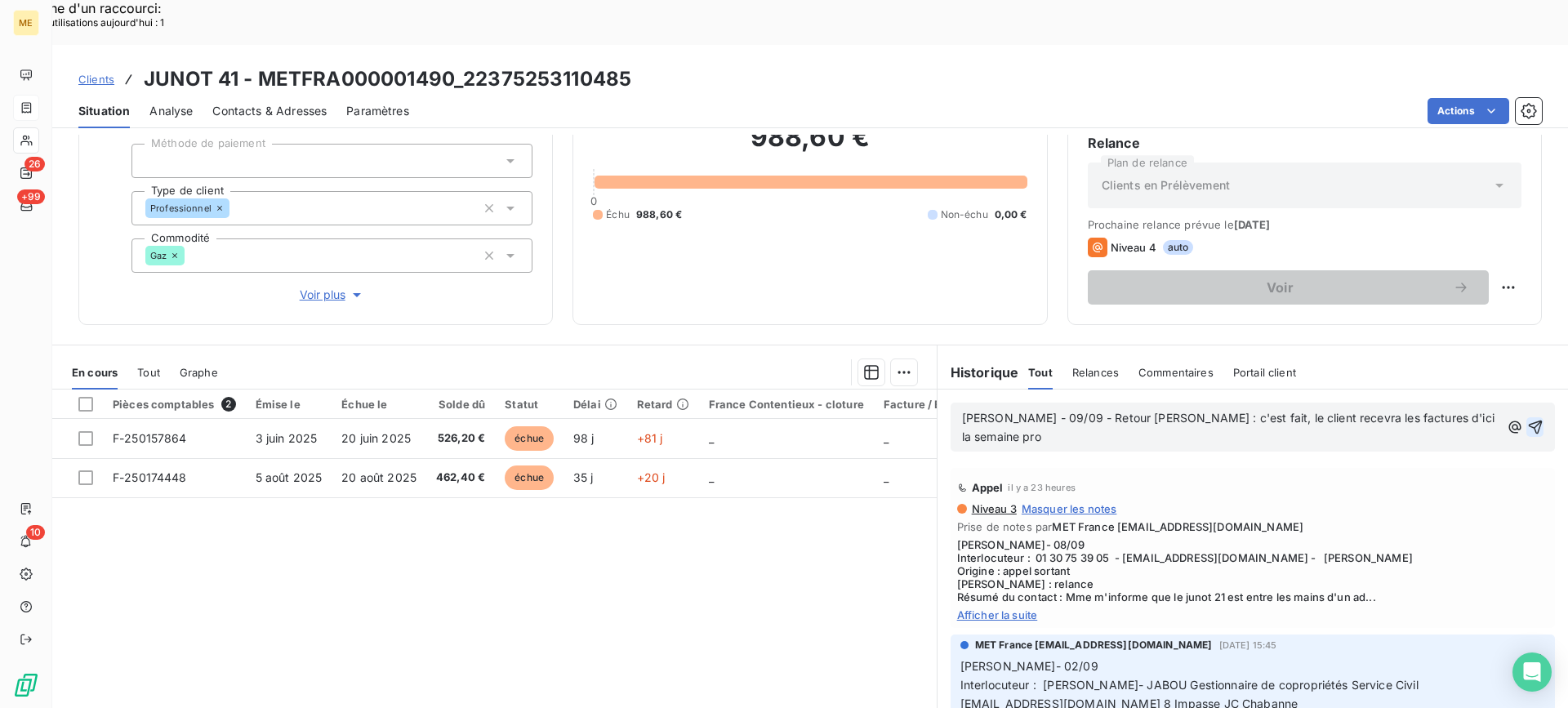
click at [1527, 419] on icon "button" at bounding box center [1535, 427] width 16 height 16
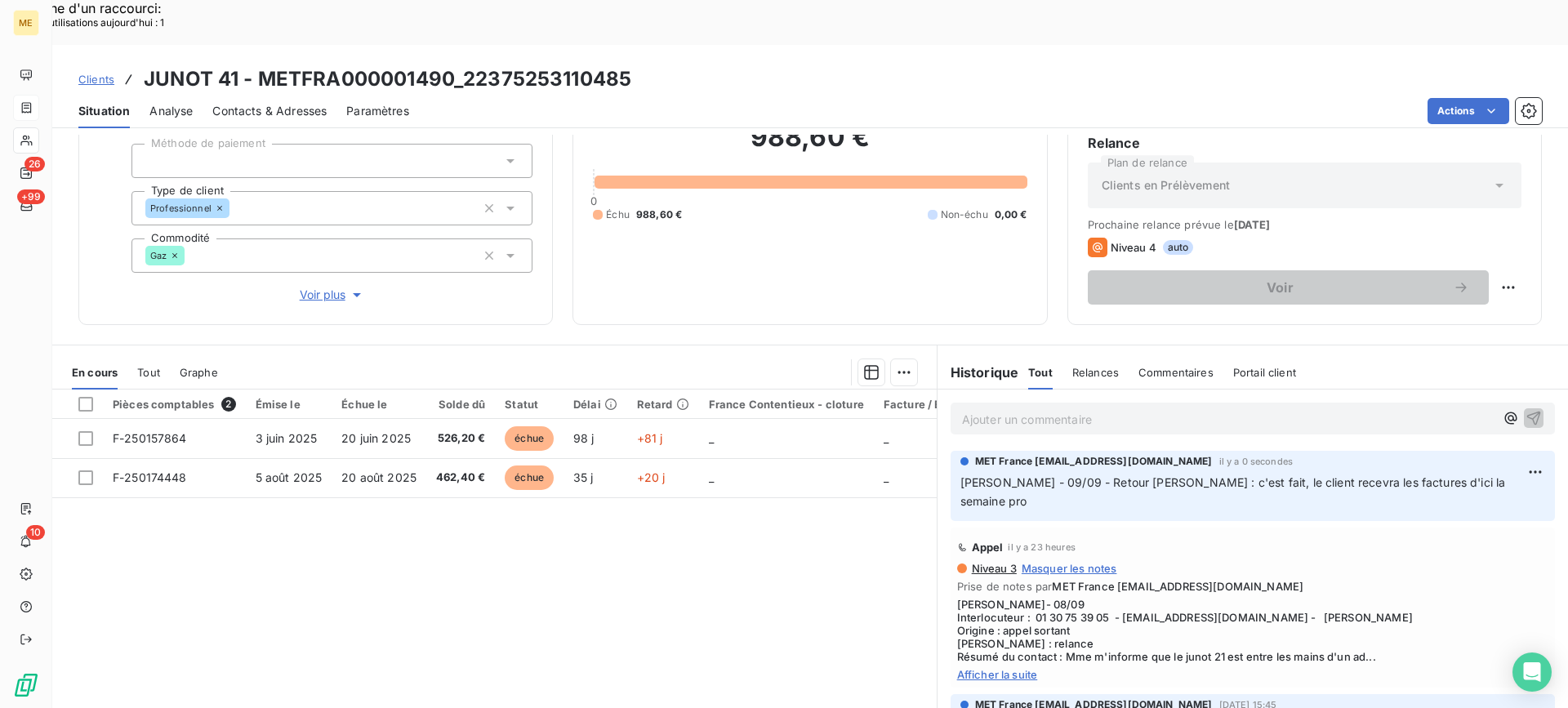
click at [1147, 476] on span "[PERSON_NAME] - 09/09 - Retour [PERSON_NAME] : c'est fait, le client recevra le…" at bounding box center [1235, 492] width 549 height 33
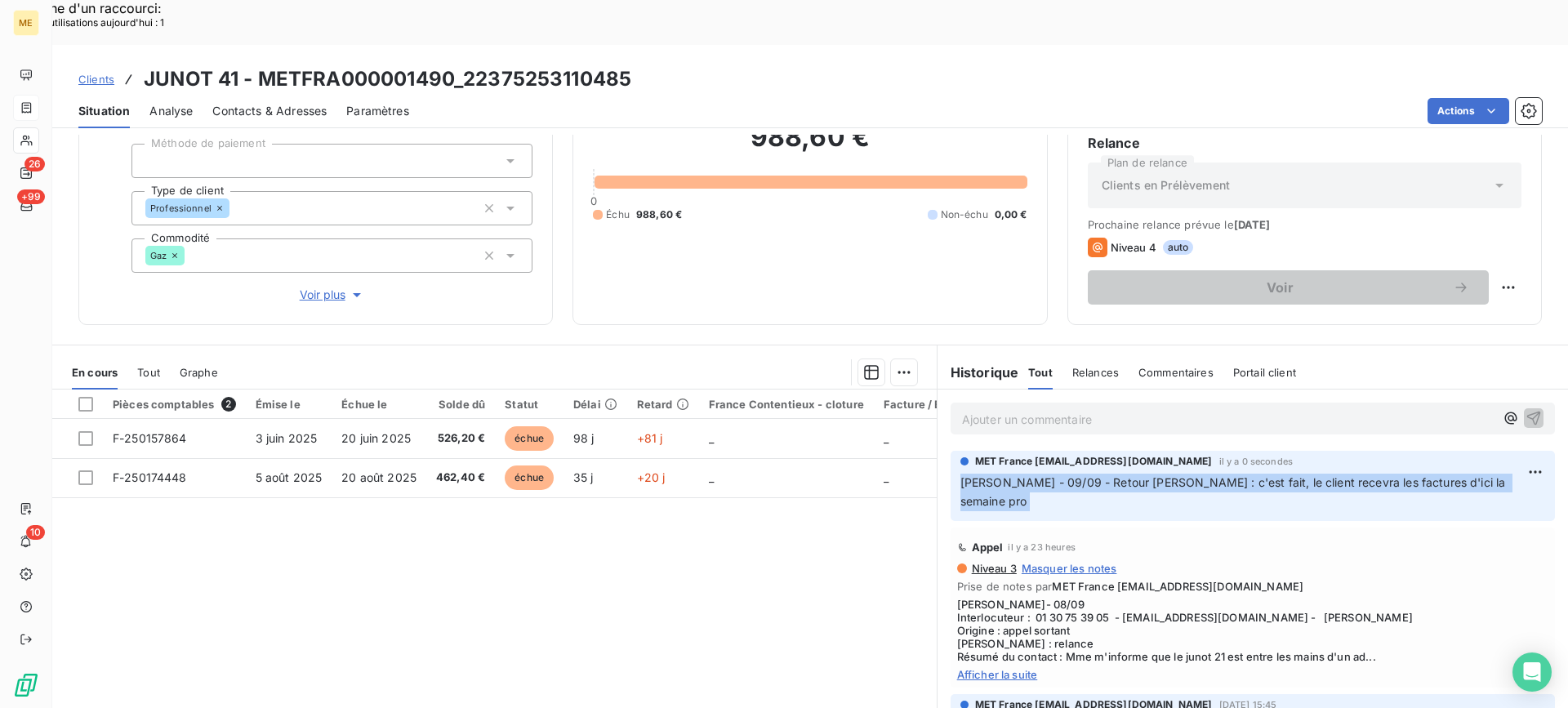
click at [1147, 476] on span "[PERSON_NAME] - 09/09 - Retour [PERSON_NAME] : c'est fait, le client recevra le…" at bounding box center [1235, 492] width 549 height 33
copy div "[PERSON_NAME] - 09/09 - Retour [PERSON_NAME] : c'est fait, le client recevra le…"
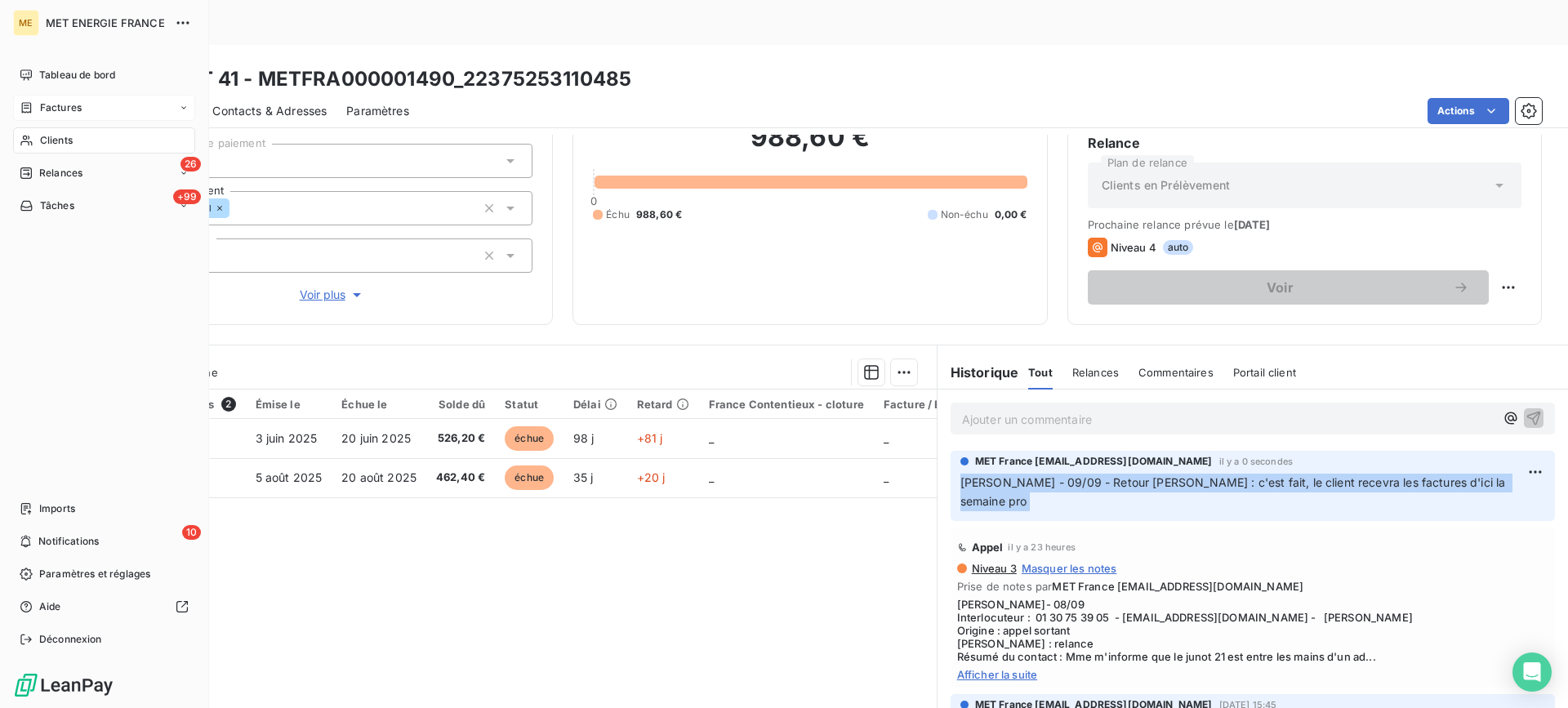
drag, startPoint x: 25, startPoint y: 141, endPoint x: 188, endPoint y: 133, distance: 163.2
click at [25, 141] on icon at bounding box center [26, 141] width 12 height 11
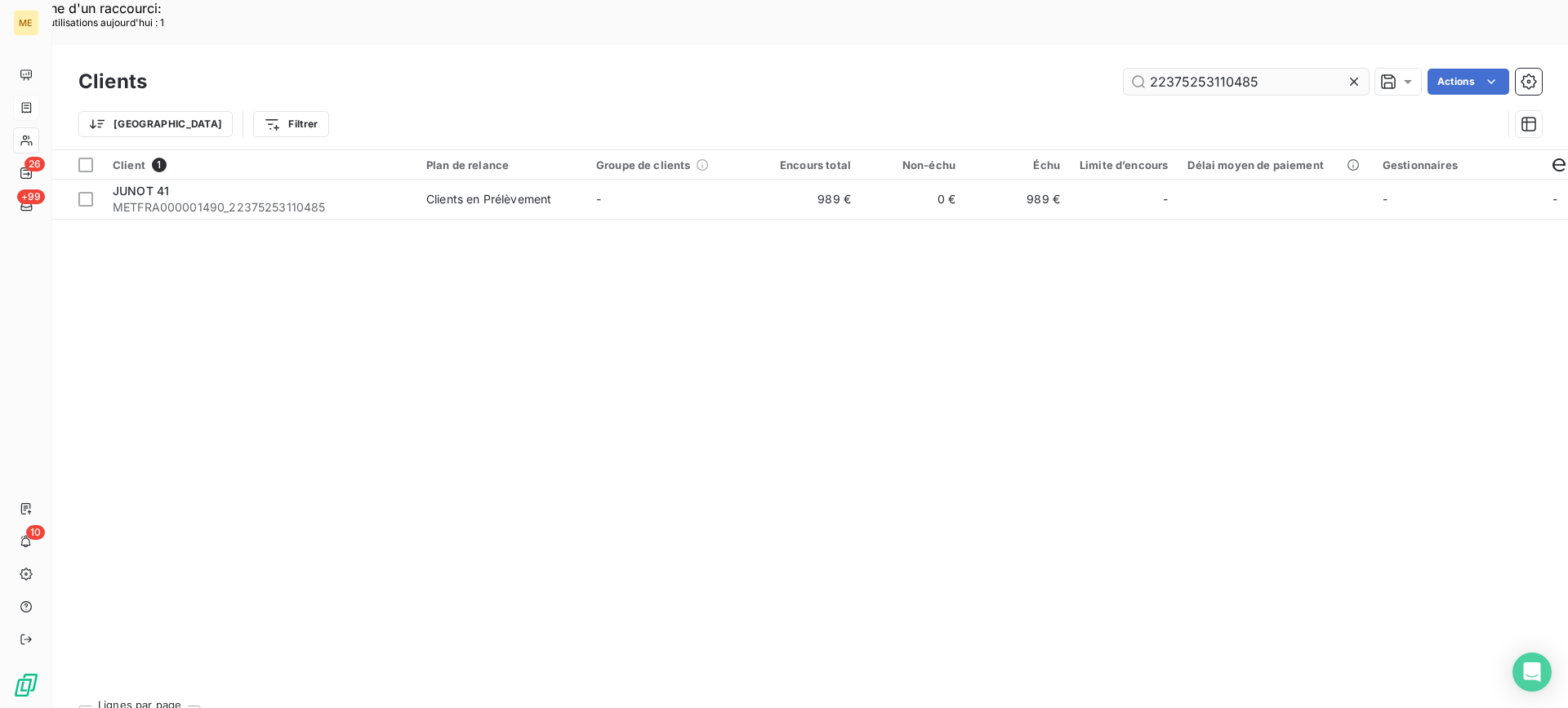
click at [1204, 68] on input "22375253110485" at bounding box center [1246, 82] width 245 height 27
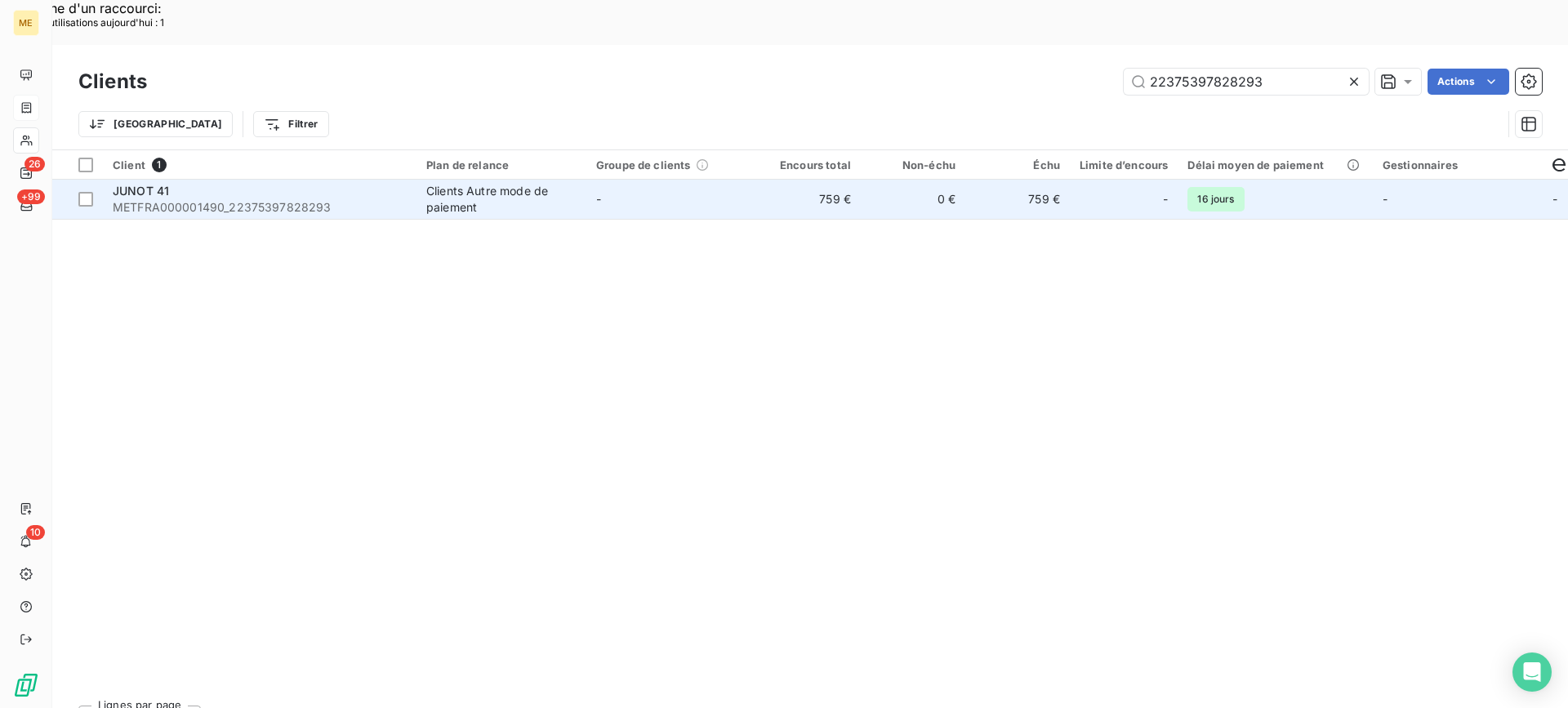
type input "22375397828293"
click at [466, 183] on div "Clients Autre mode de paiement" at bounding box center [501, 199] width 151 height 33
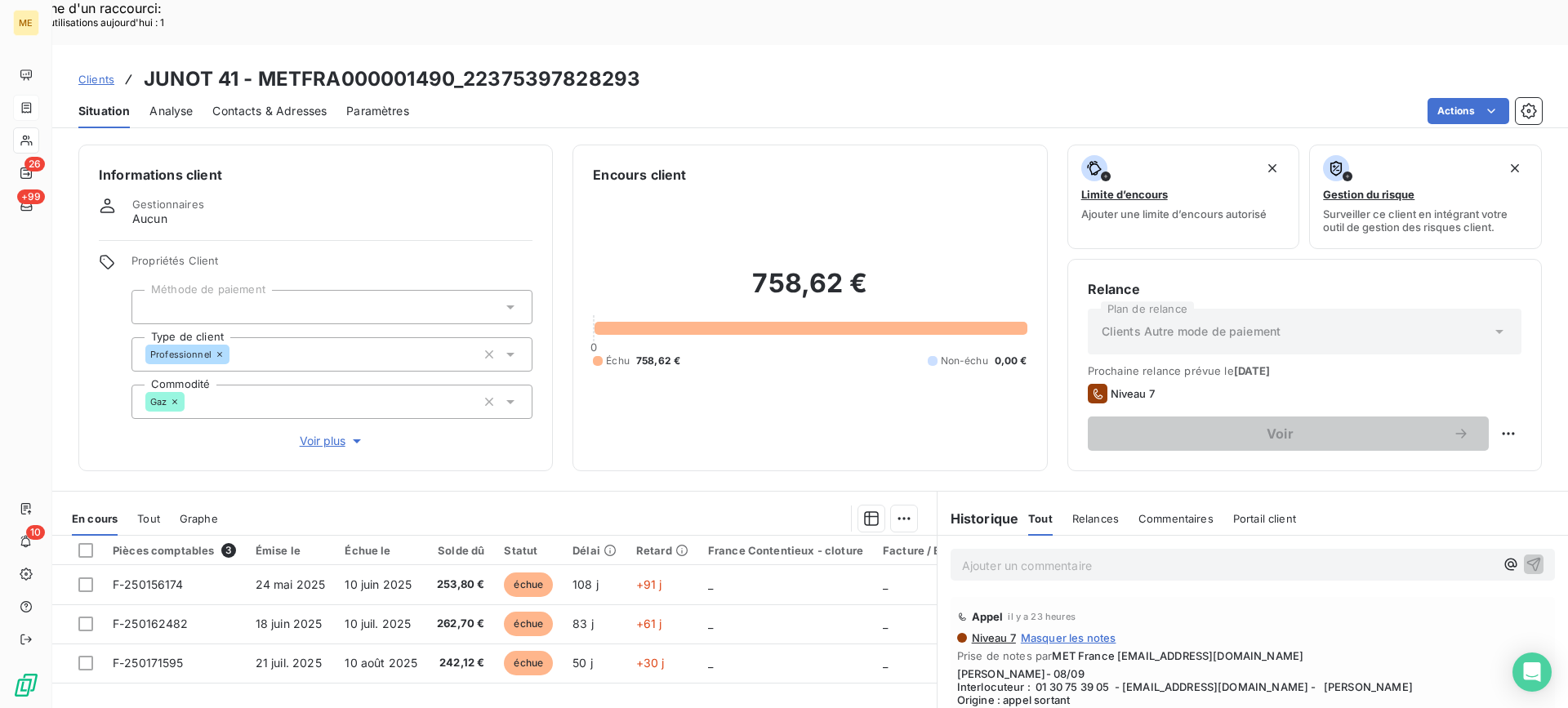
click at [1188, 556] on p "Ajouter un commentaire ﻿" at bounding box center [1228, 565] width 532 height 20
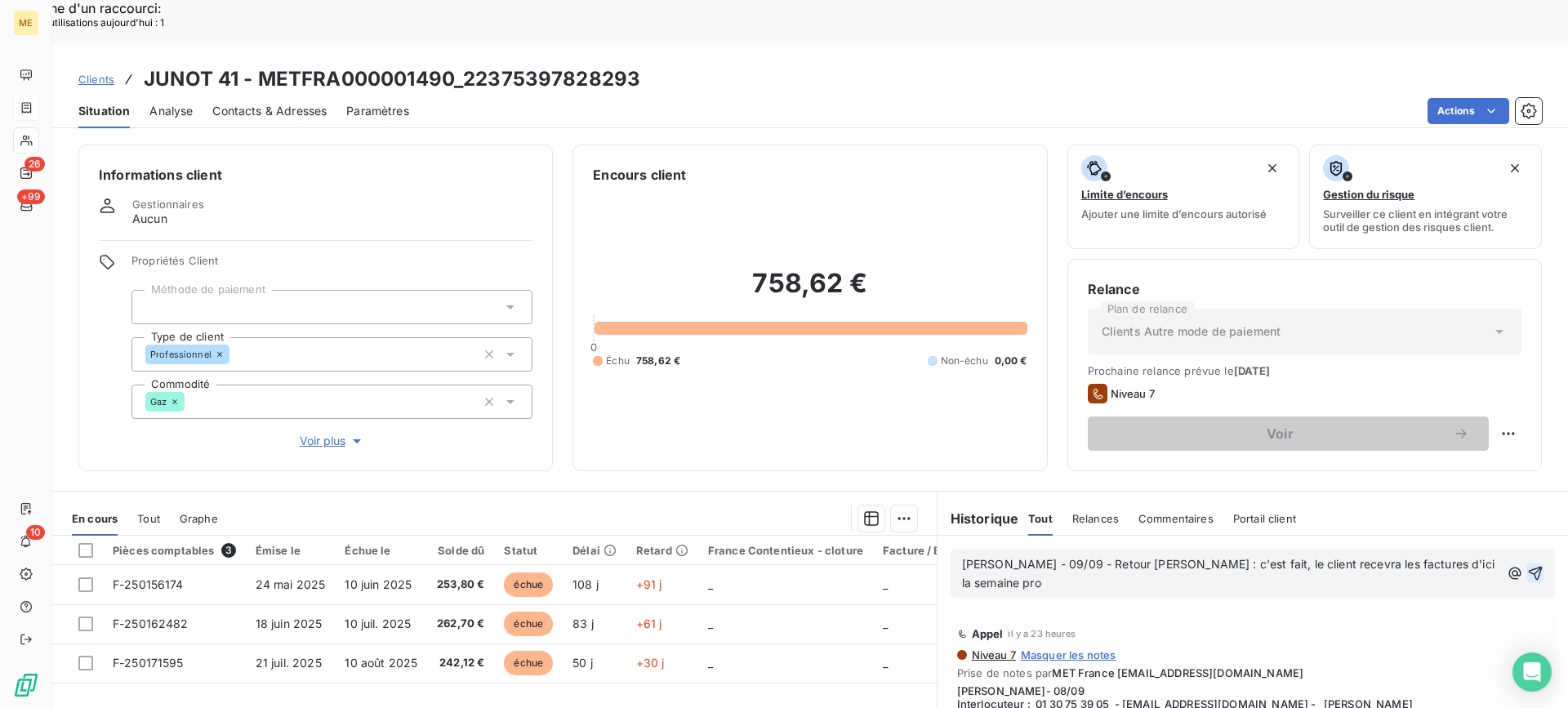
click at [1528, 567] on icon "button" at bounding box center [1535, 574] width 14 height 14
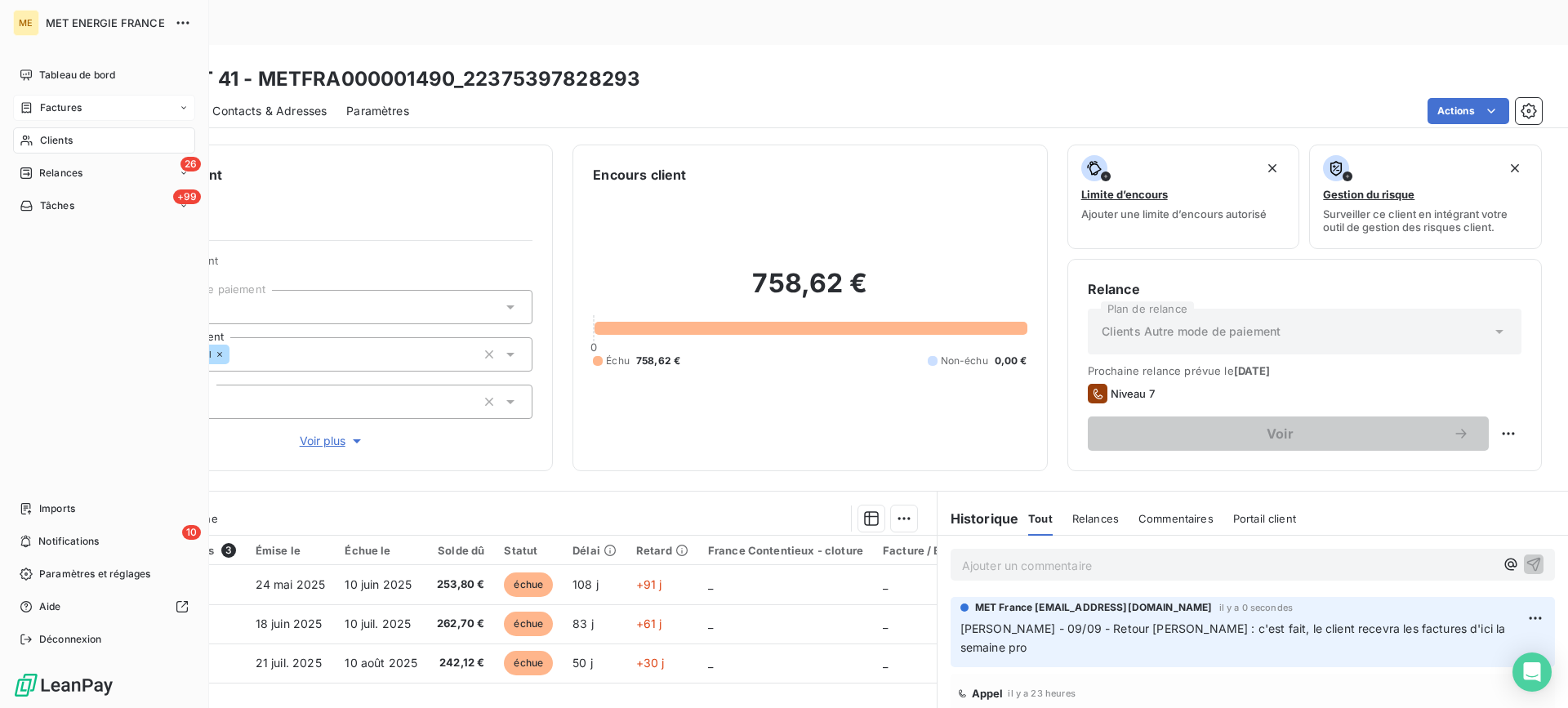
click at [79, 135] on div "Clients" at bounding box center [105, 141] width 182 height 27
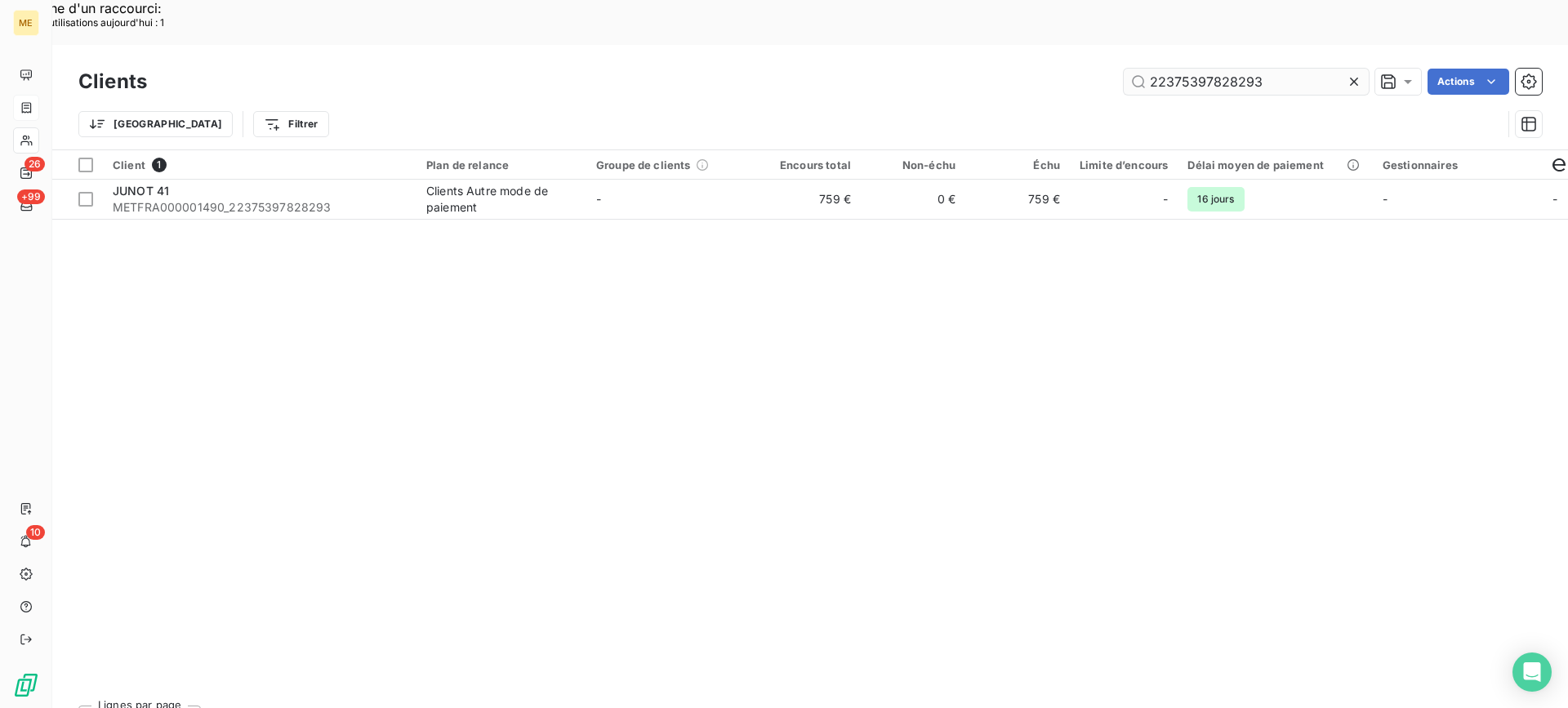
click at [1245, 68] on input "22375397828293" at bounding box center [1246, 82] width 245 height 27
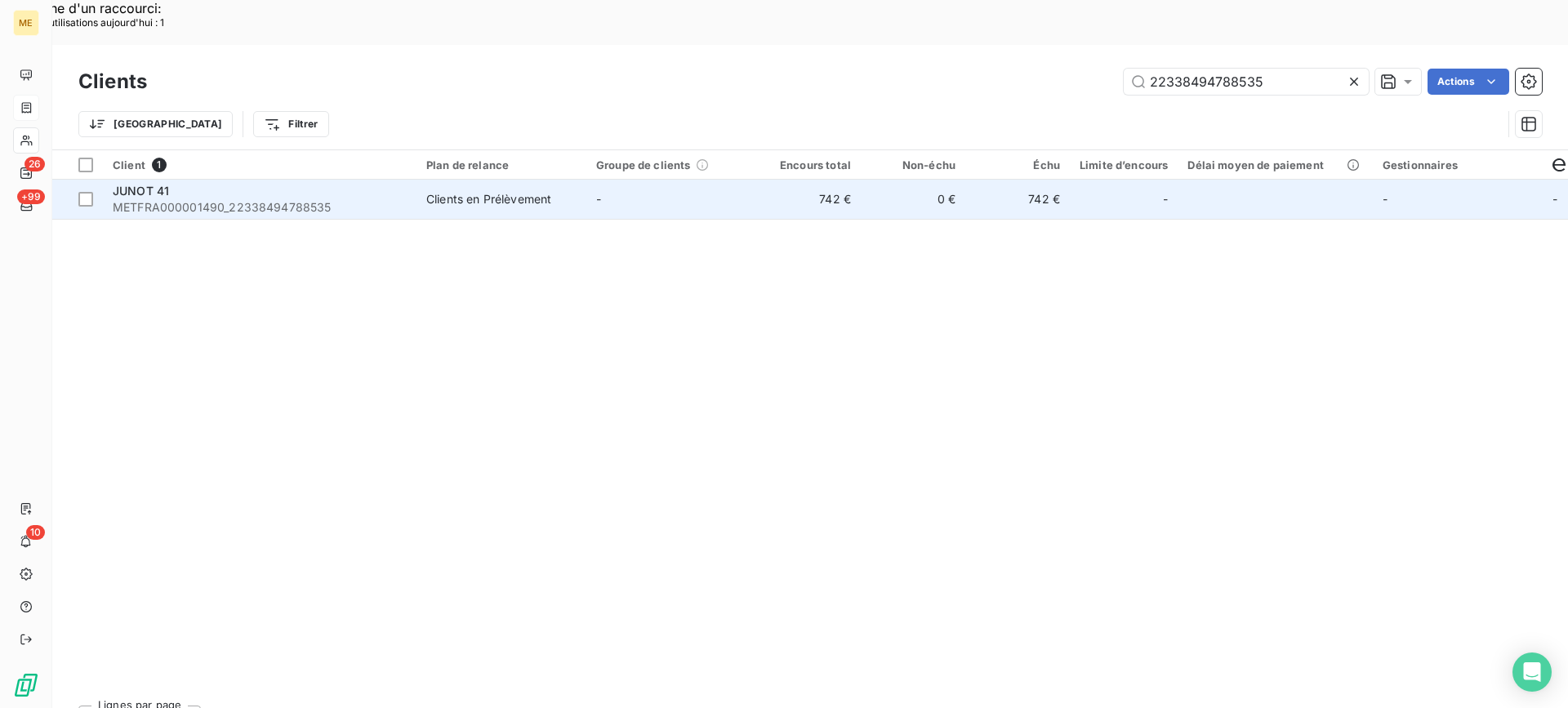
type input "22338494788535"
click at [380, 183] on div "JUNOT 41" at bounding box center [260, 191] width 294 height 16
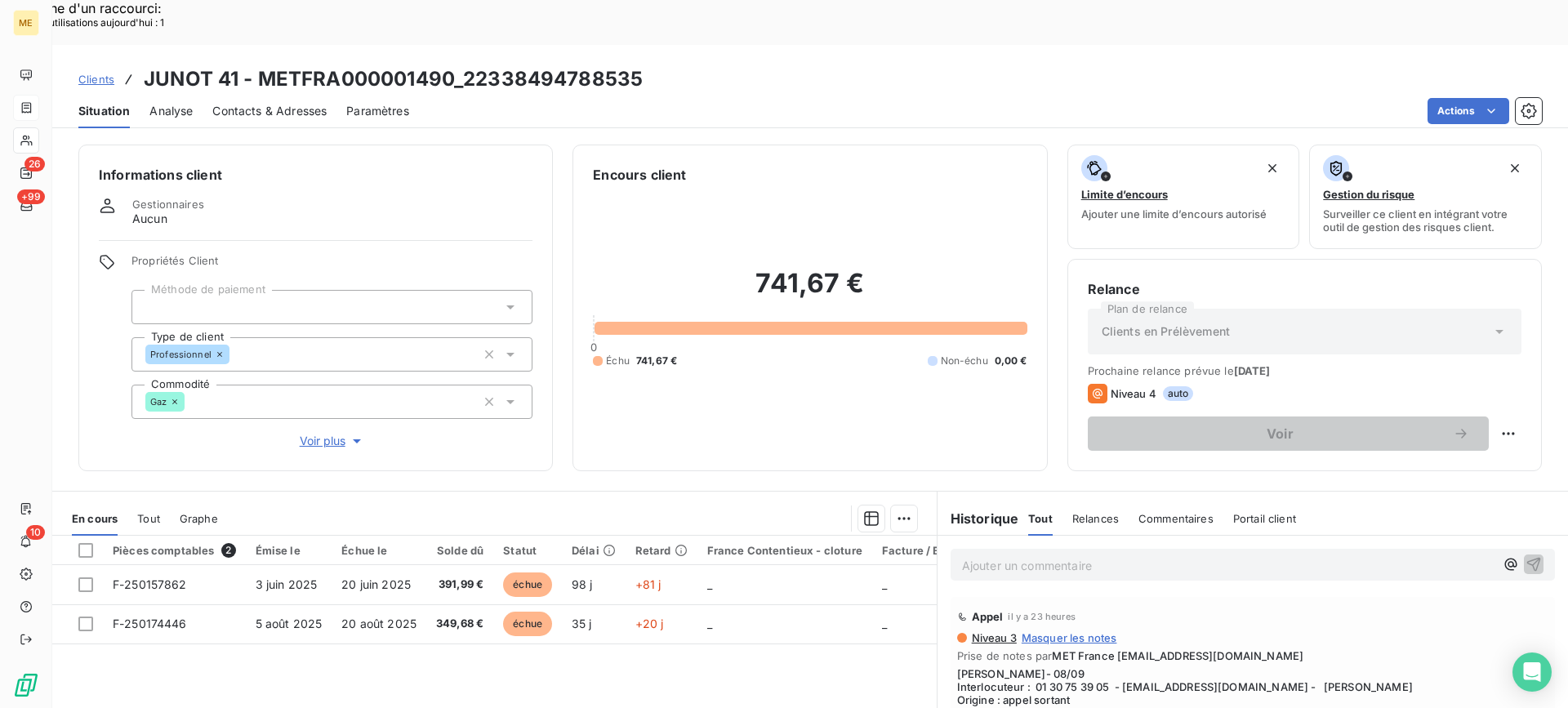
click at [1348, 556] on p "Ajouter un commentaire ﻿" at bounding box center [1228, 565] width 532 height 20
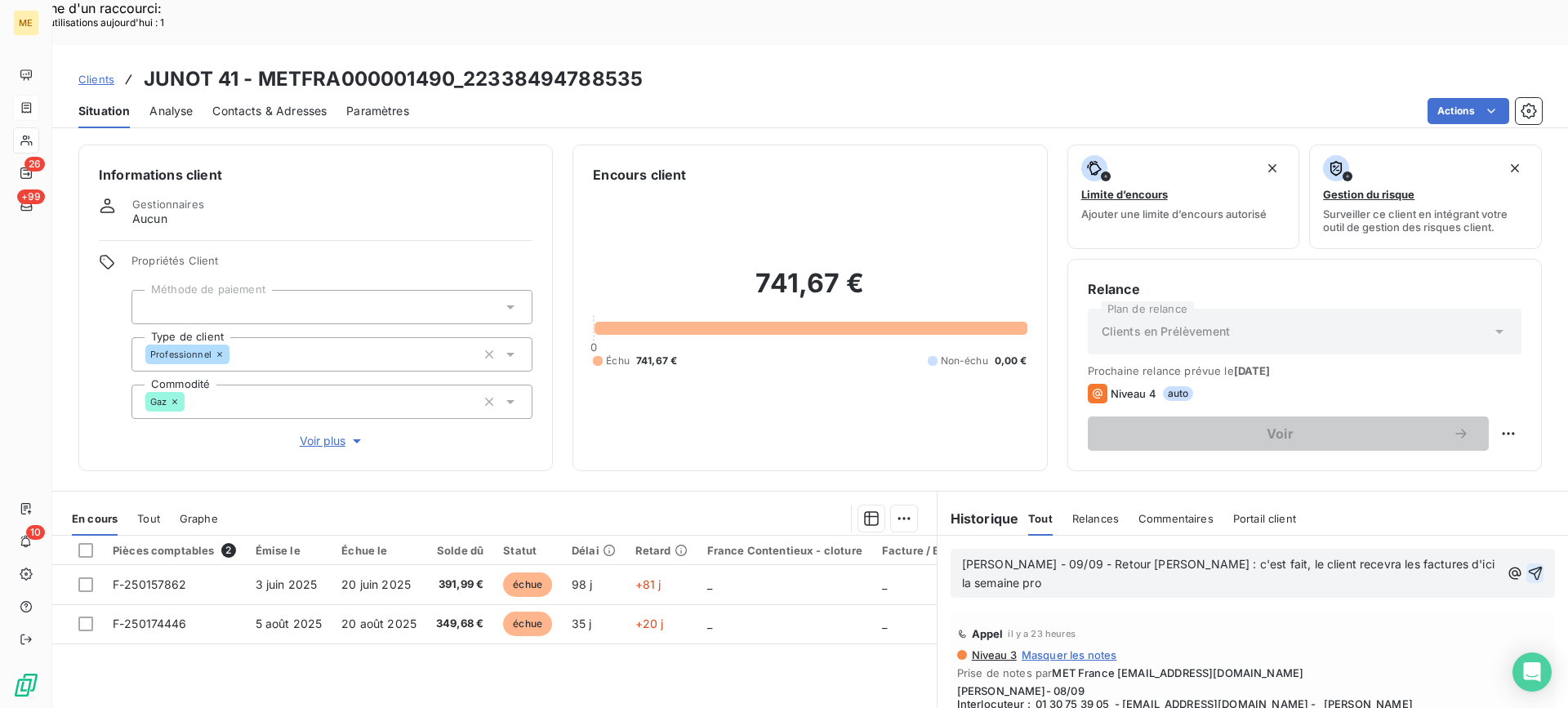
click at [1527, 565] on icon "button" at bounding box center [1535, 573] width 16 height 16
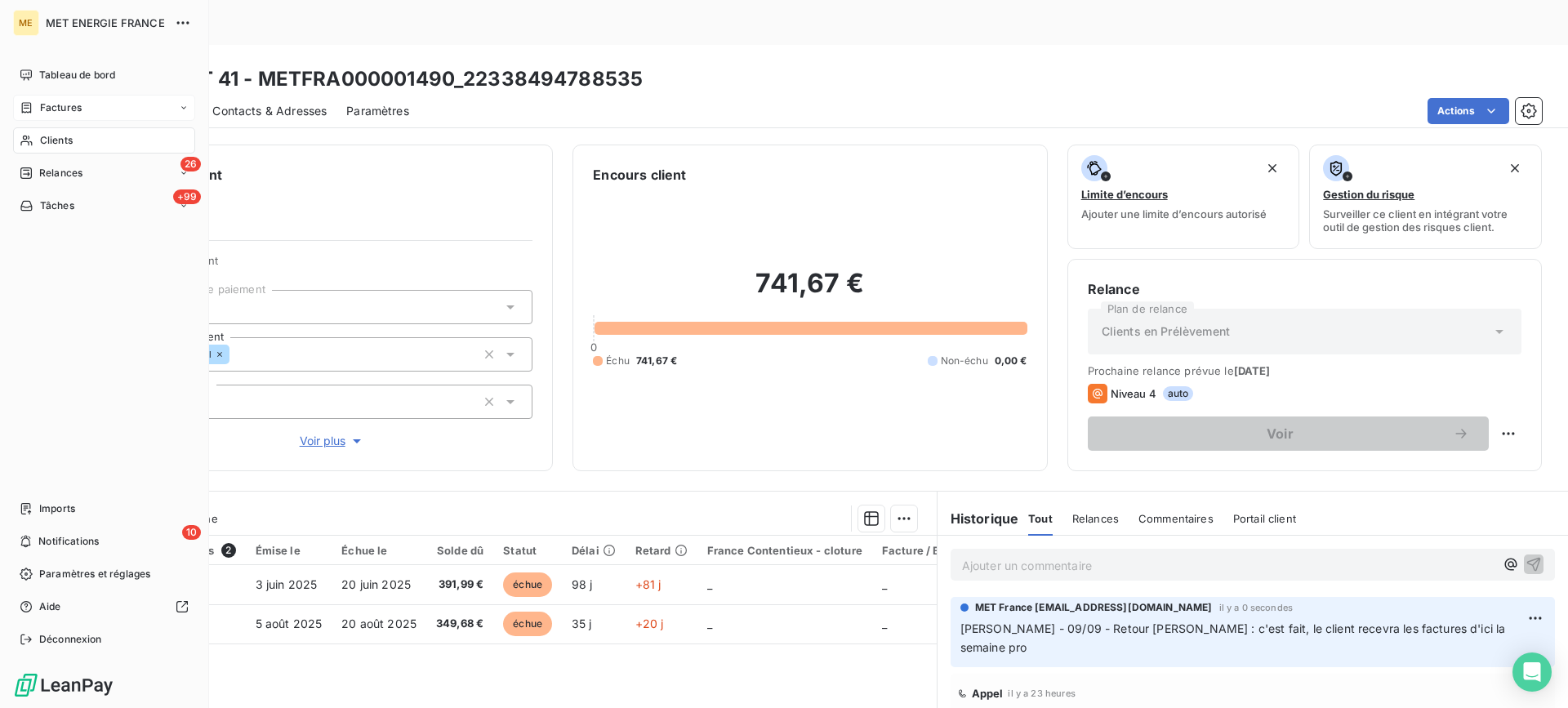
click at [134, 141] on div "Clients" at bounding box center [105, 141] width 182 height 27
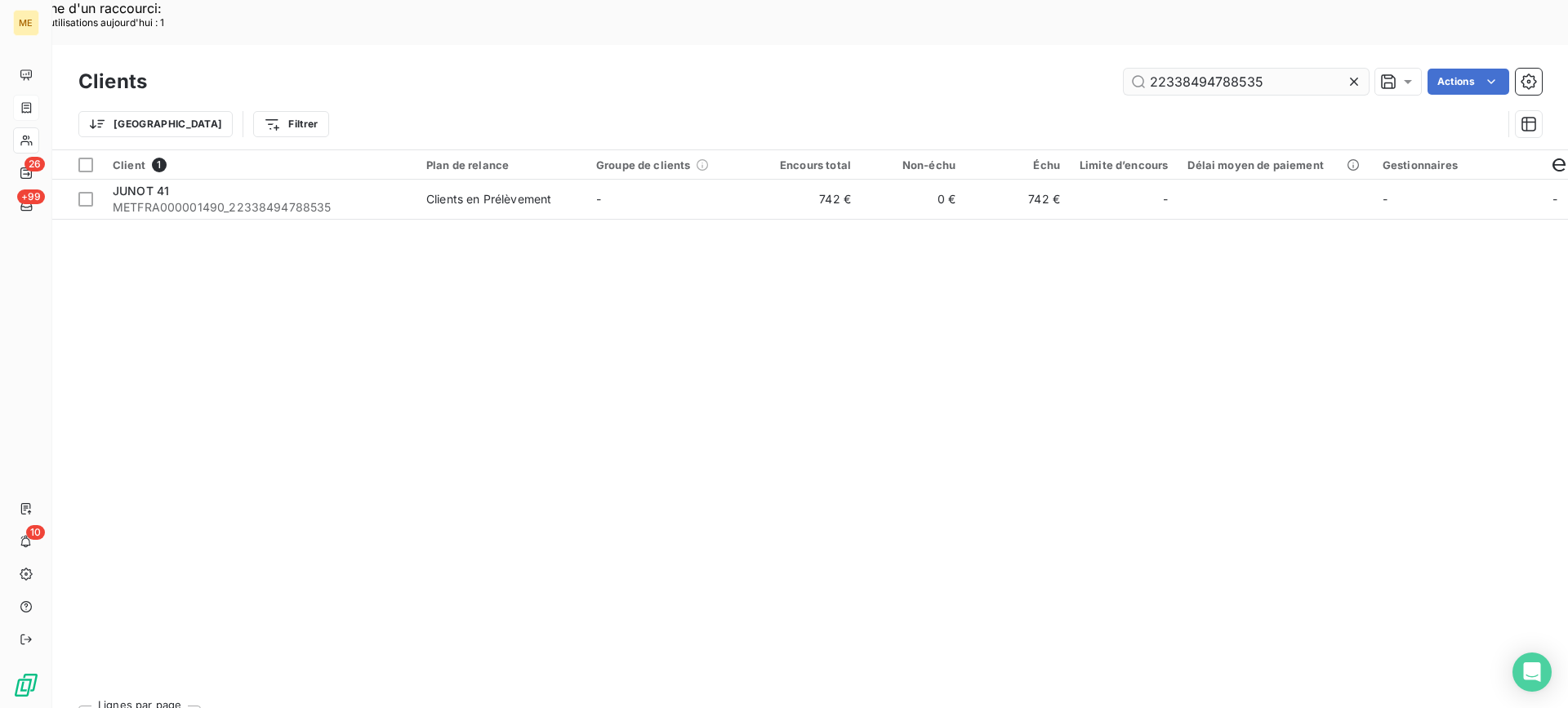
drag, startPoint x: 1216, startPoint y: 32, endPoint x: 1207, endPoint y: 34, distance: 9.2
click at [1212, 68] on input "22338494788535" at bounding box center [1246, 82] width 245 height 27
click at [1207, 68] on input "22338494788535" at bounding box center [1246, 82] width 245 height 27
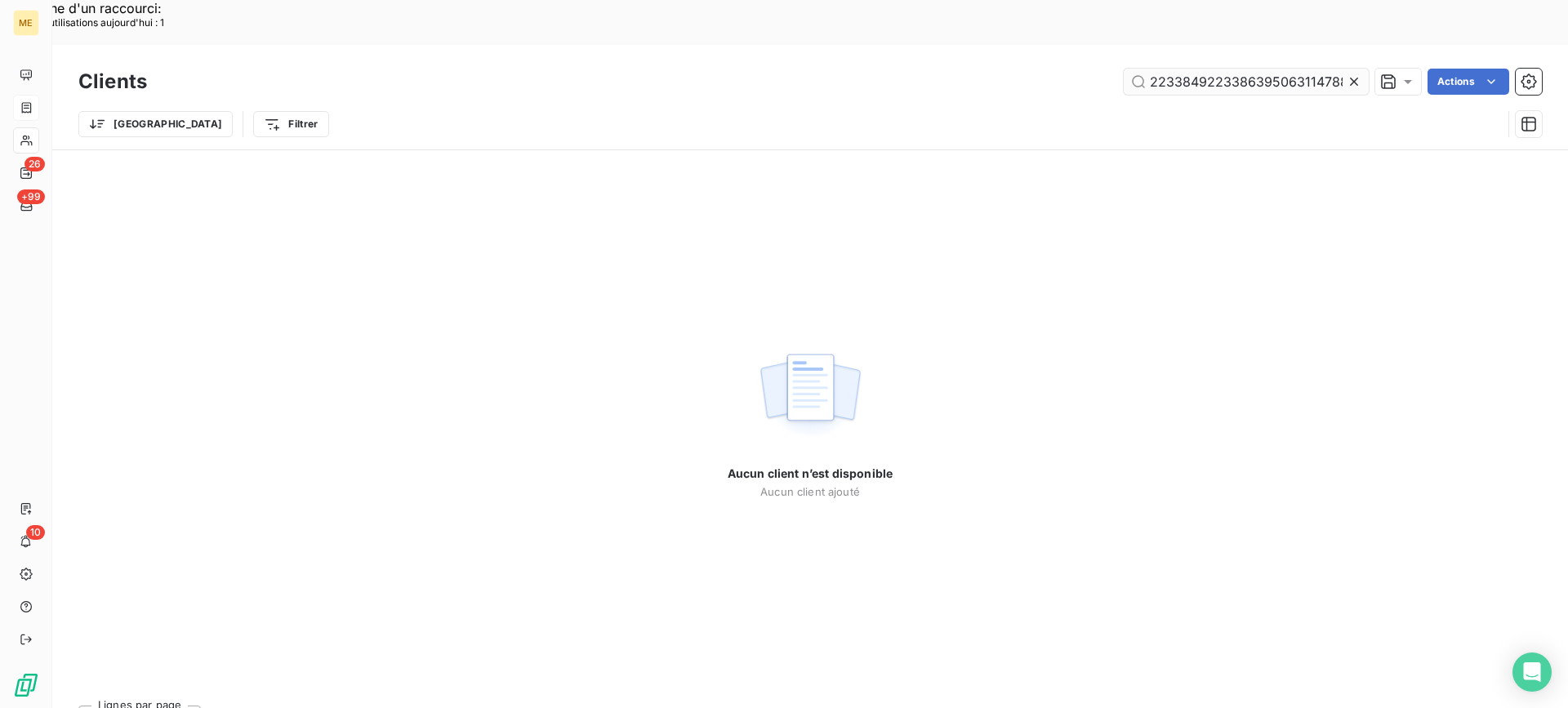
click at [1207, 68] on input "2233849223386395063114788535" at bounding box center [1246, 82] width 245 height 27
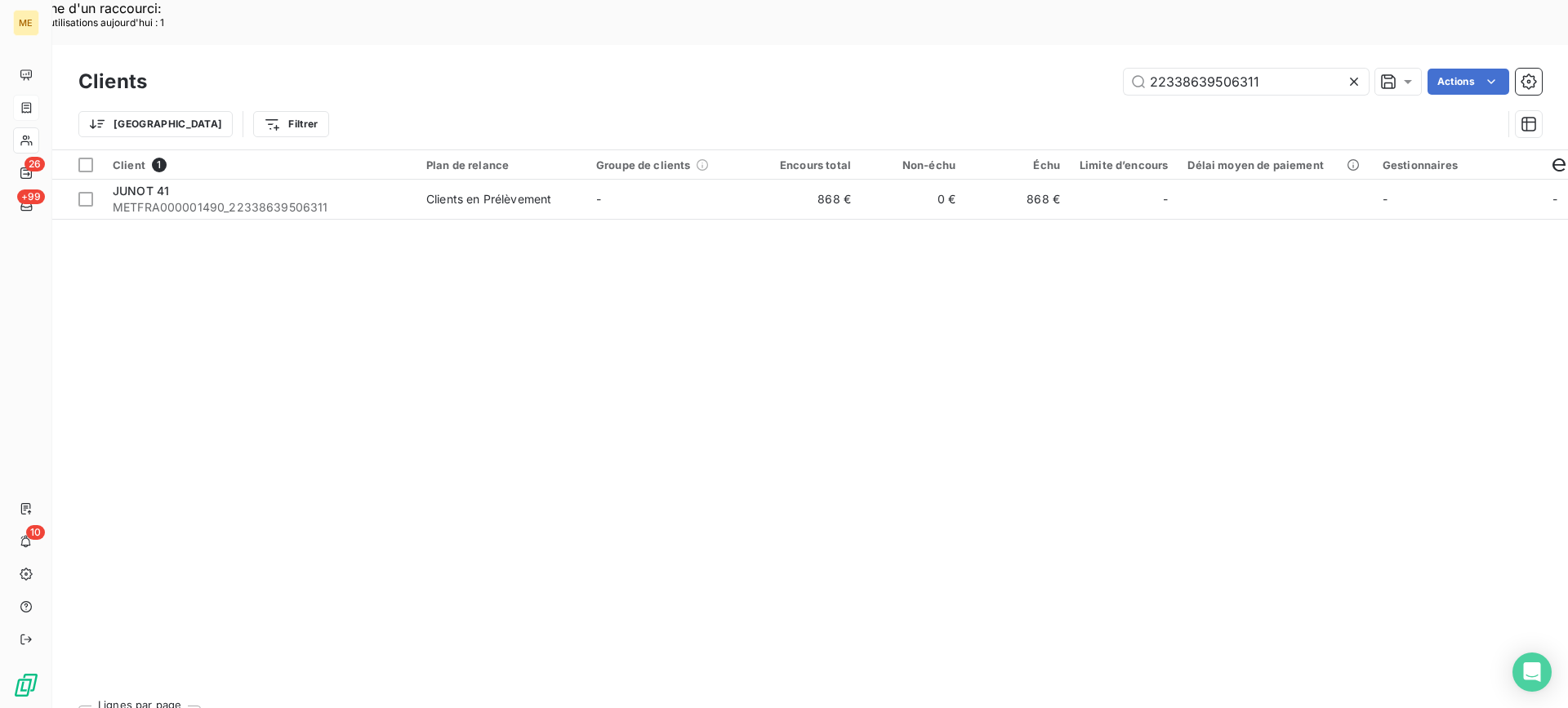
type input "22338639506311"
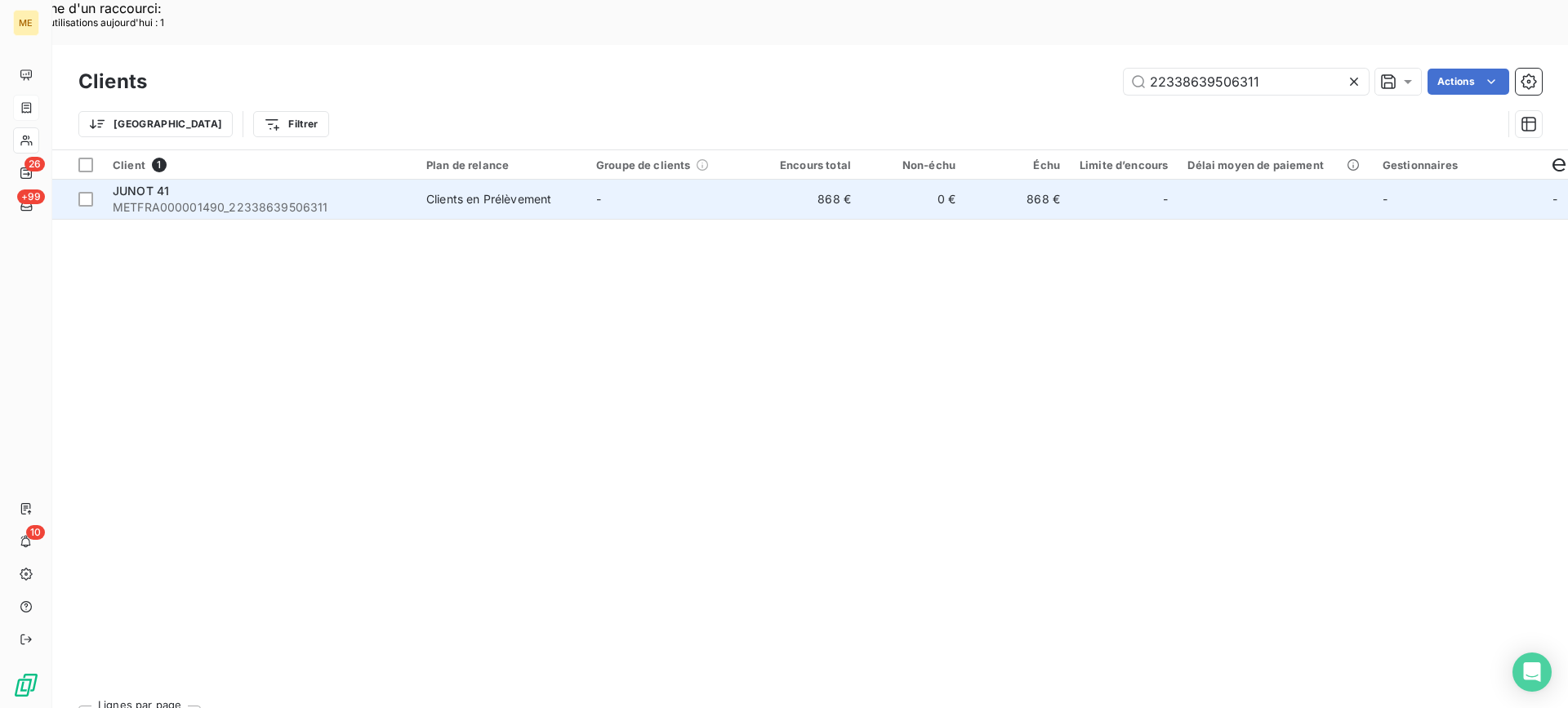
click at [608, 180] on td "-" at bounding box center [671, 199] width 170 height 39
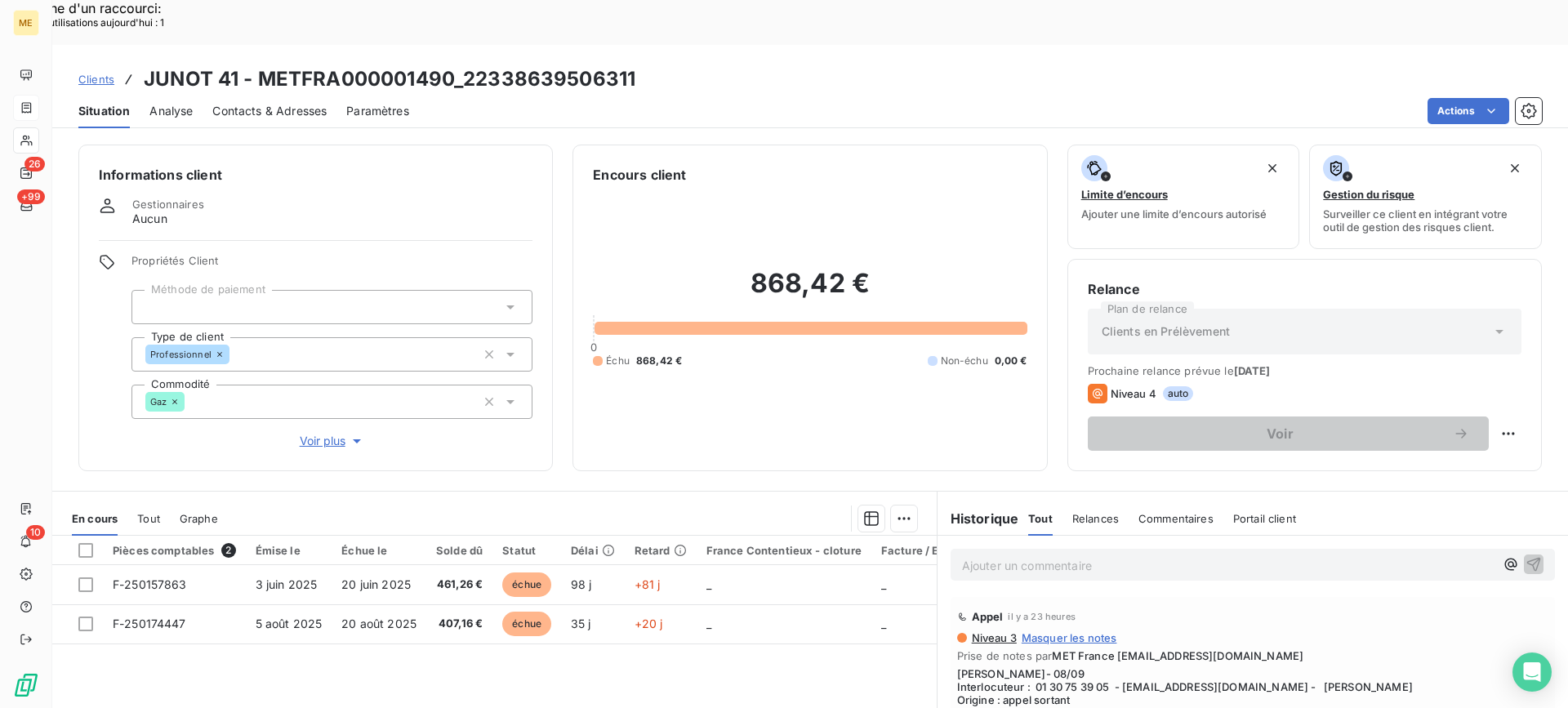
click at [1168, 549] on div "Ajouter un commentaire ﻿" at bounding box center [1253, 565] width 604 height 32
click at [1173, 556] on p "Ajouter un commentaire ﻿" at bounding box center [1228, 565] width 532 height 20
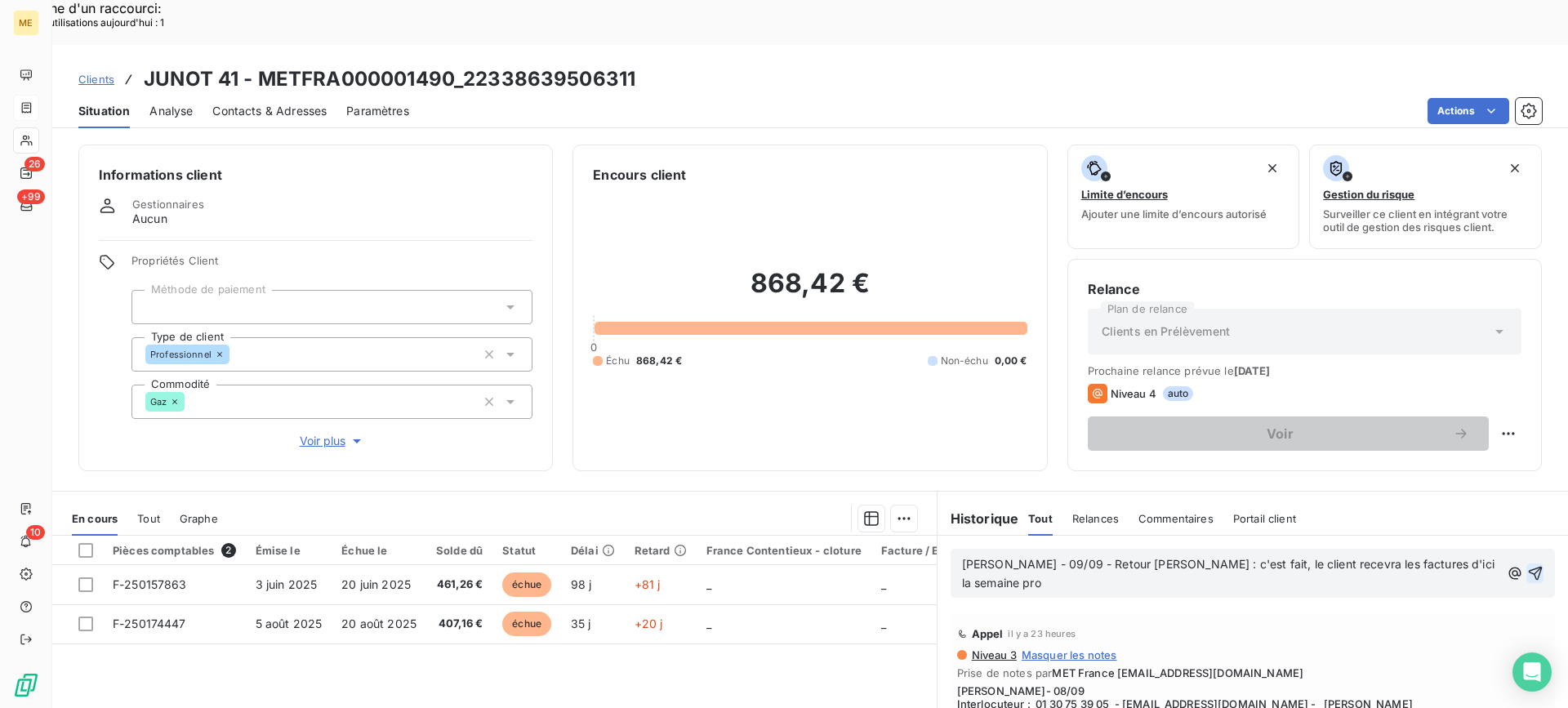
click at [1527, 565] on icon "button" at bounding box center [1535, 573] width 16 height 16
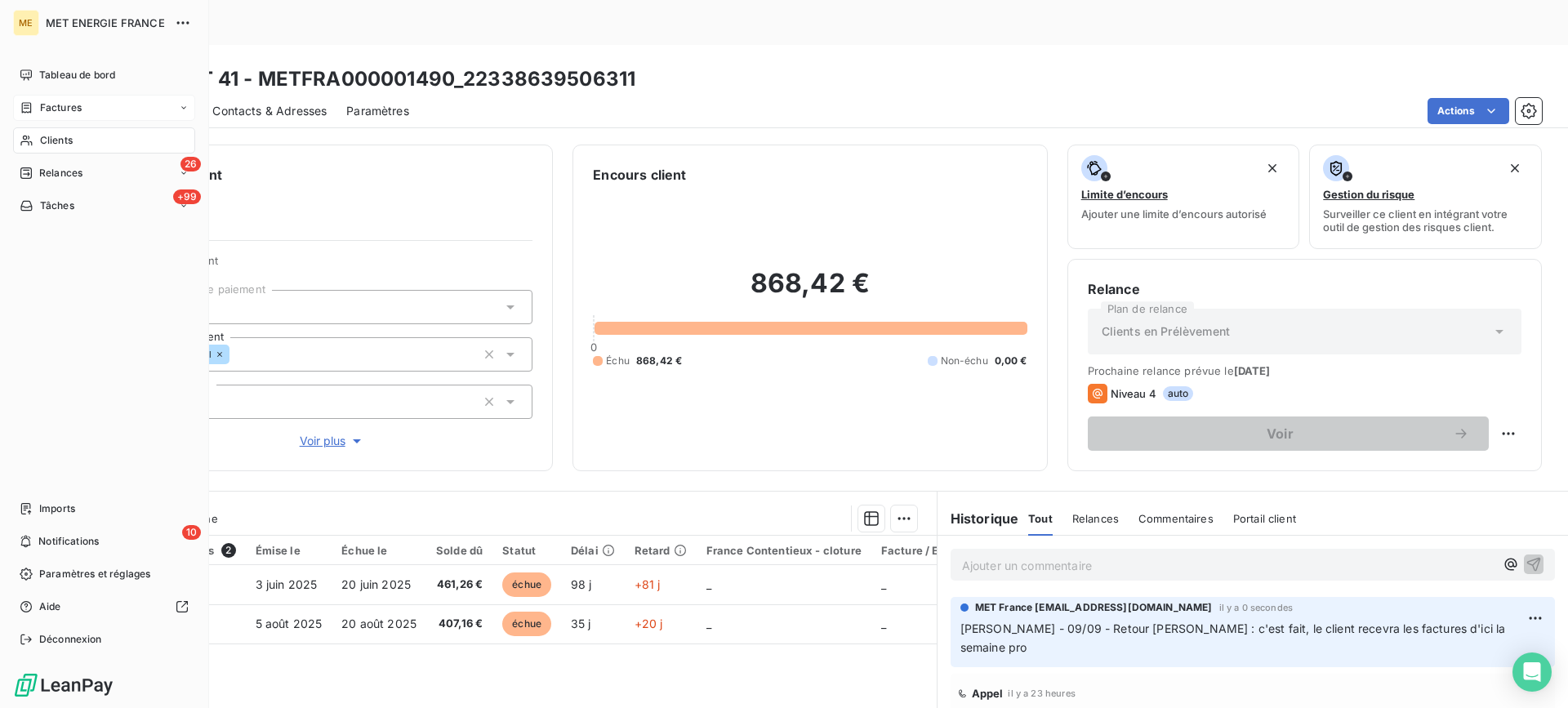
click at [58, 146] on span "Clients" at bounding box center [56, 140] width 33 height 15
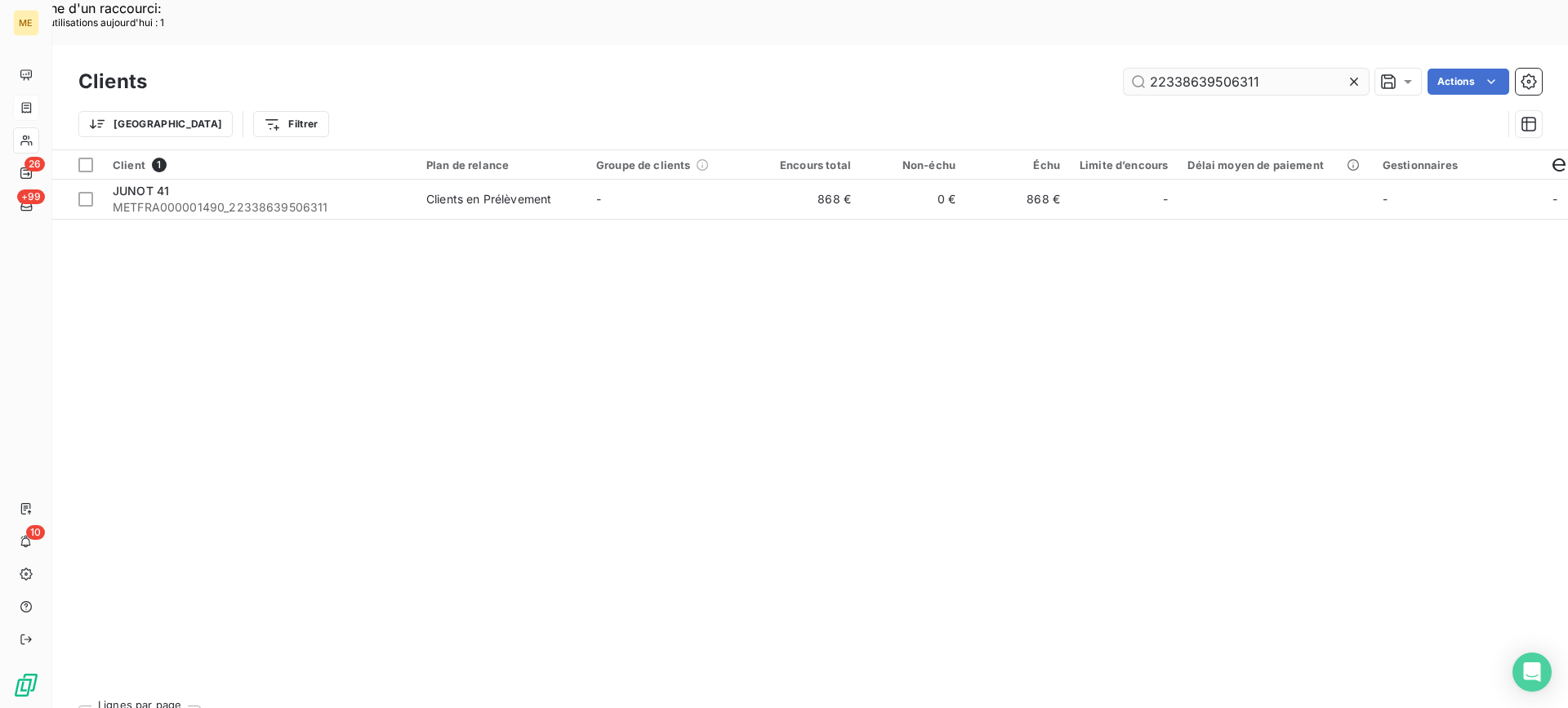
click at [1206, 68] on input "22338639506311" at bounding box center [1246, 82] width 245 height 27
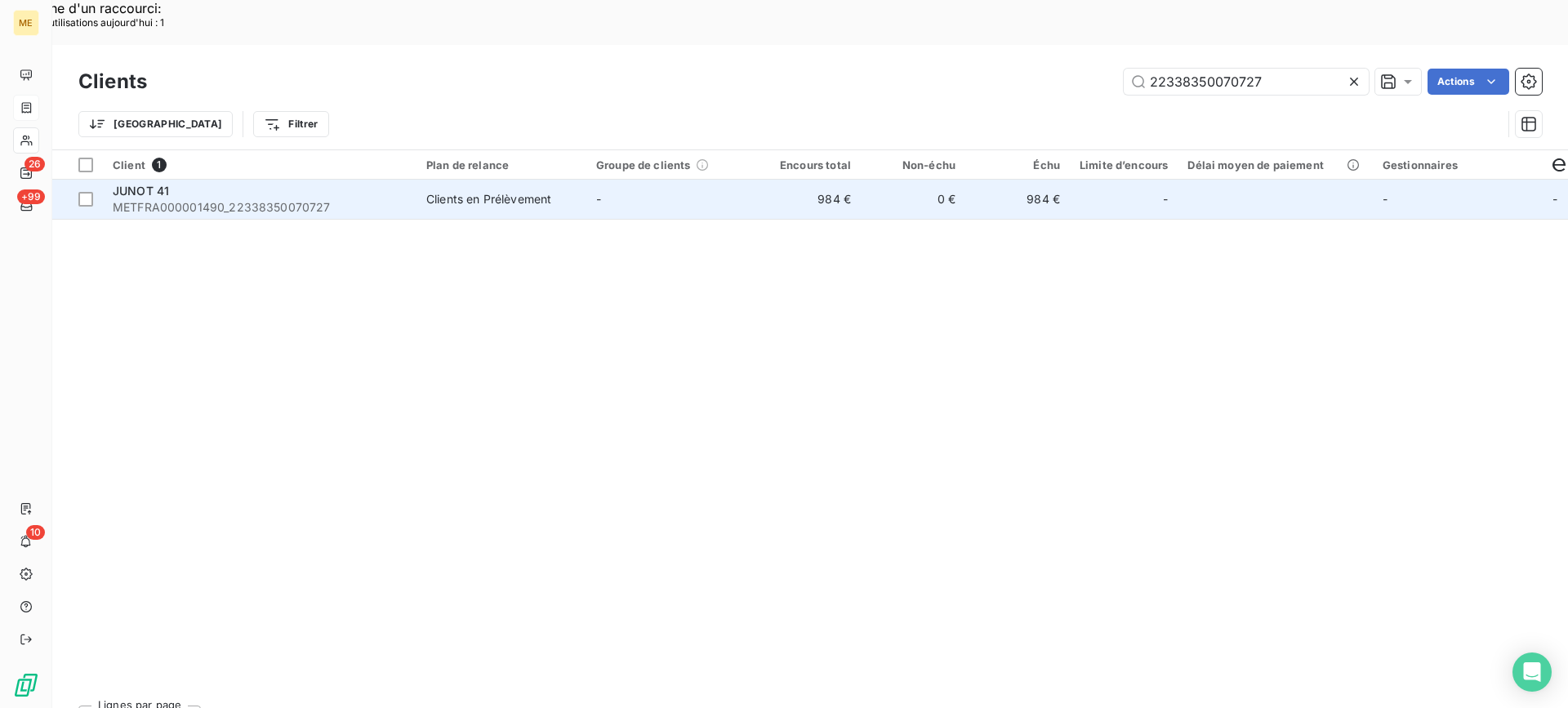
type input "22338350070727"
click at [347, 199] on span "METFRA000001490_22338350070727" at bounding box center [260, 207] width 294 height 16
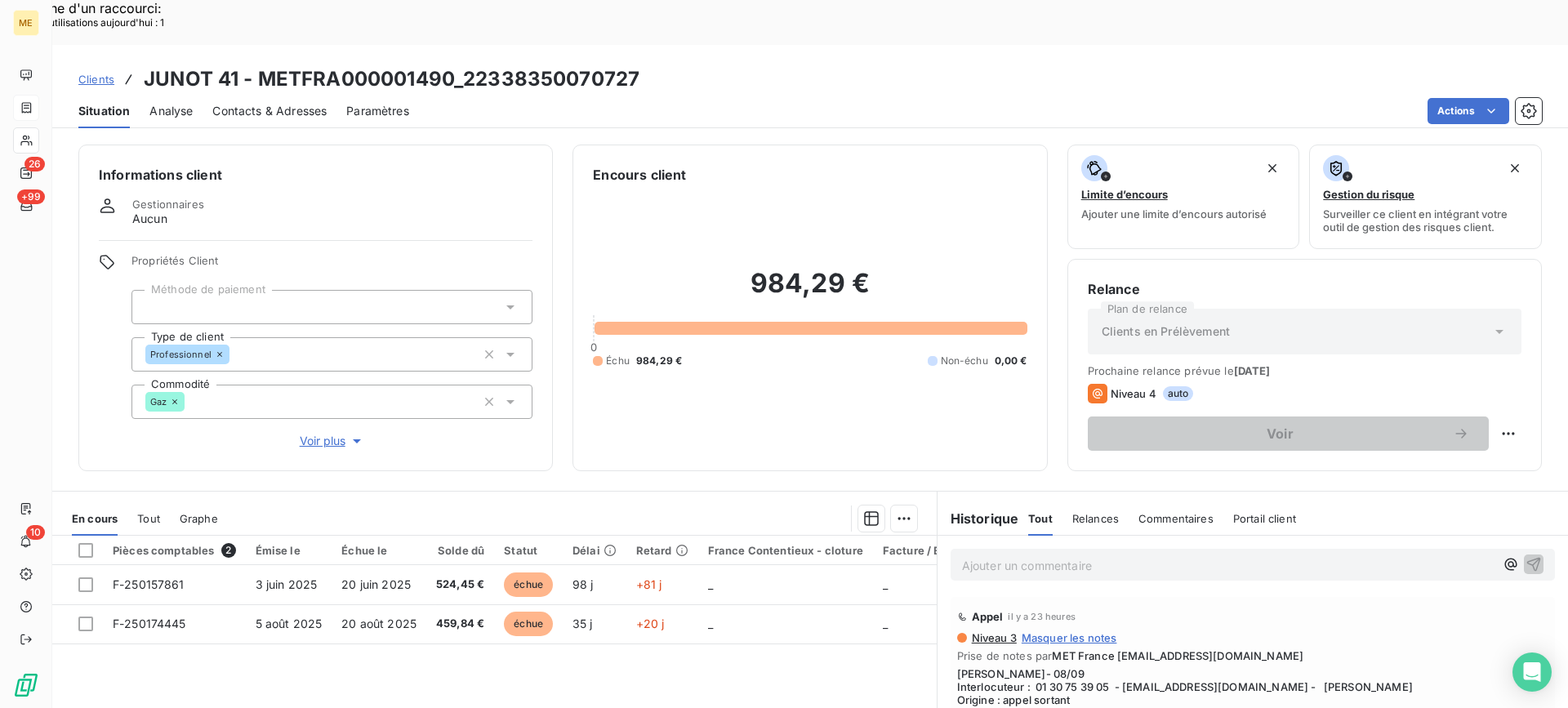
click at [1114, 536] on div "Ajouter un commentaire ﻿" at bounding box center [1253, 564] width 631 height 58
click at [1109, 556] on p "Ajouter un commentaire ﻿" at bounding box center [1228, 565] width 532 height 20
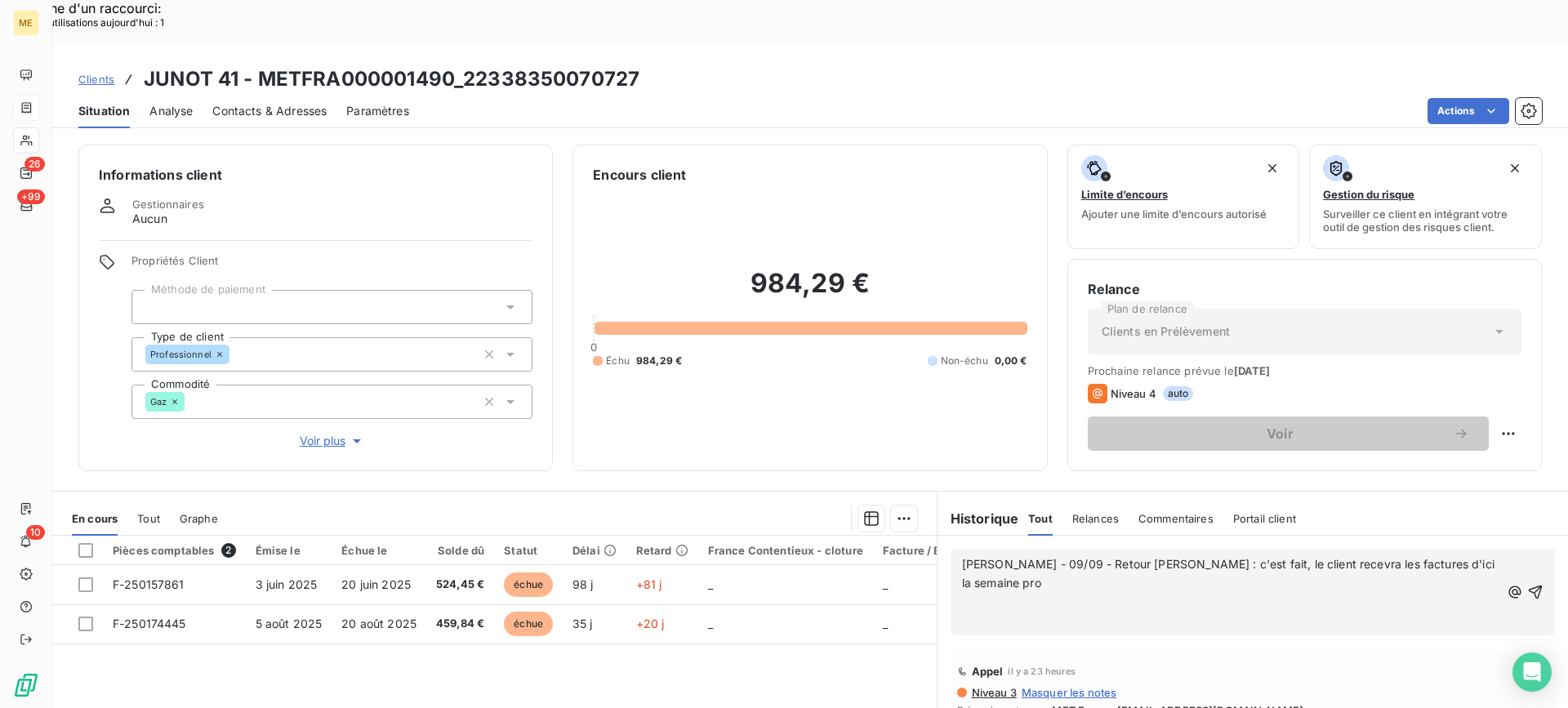
click at [1527, 584] on icon "button" at bounding box center [1535, 592] width 16 height 16
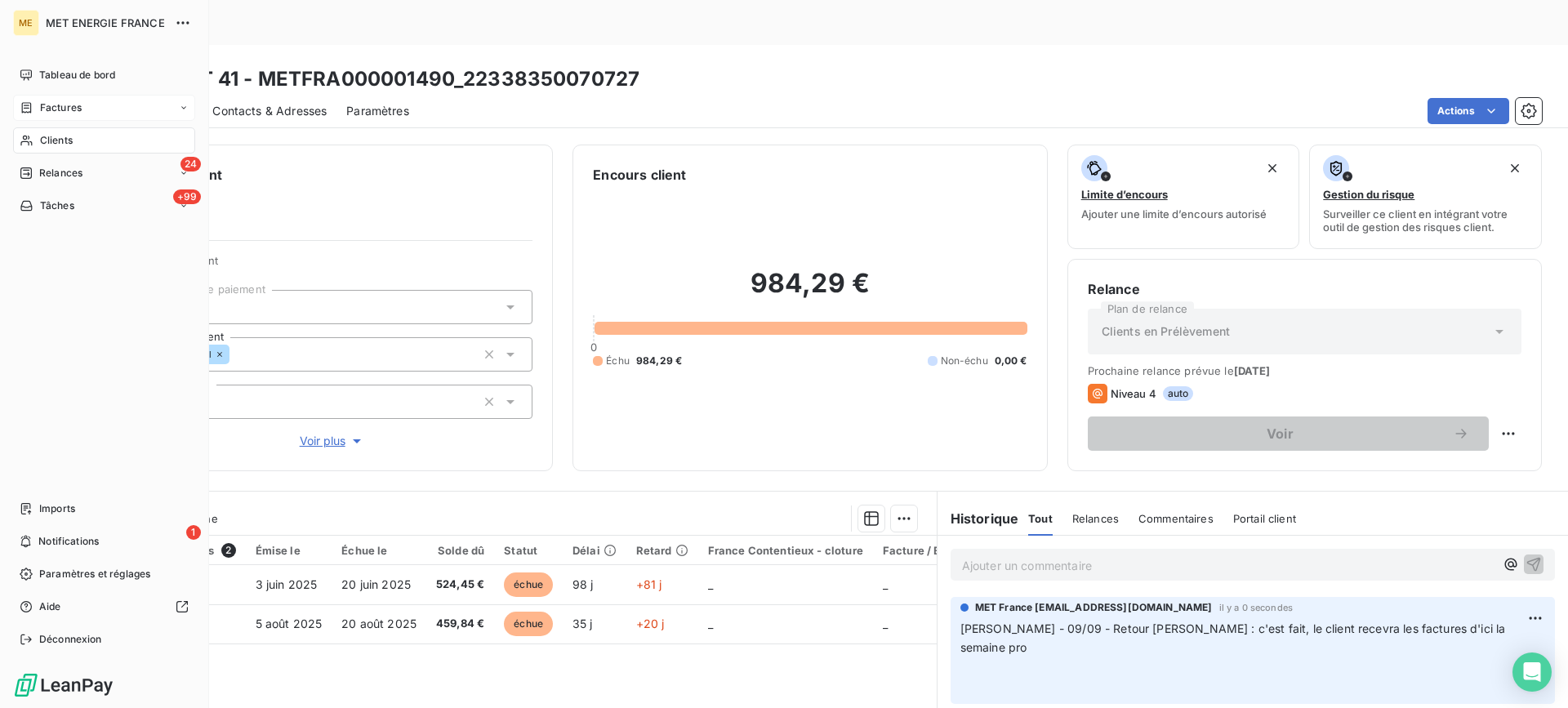
click at [15, 150] on div "Clients" at bounding box center [105, 141] width 182 height 27
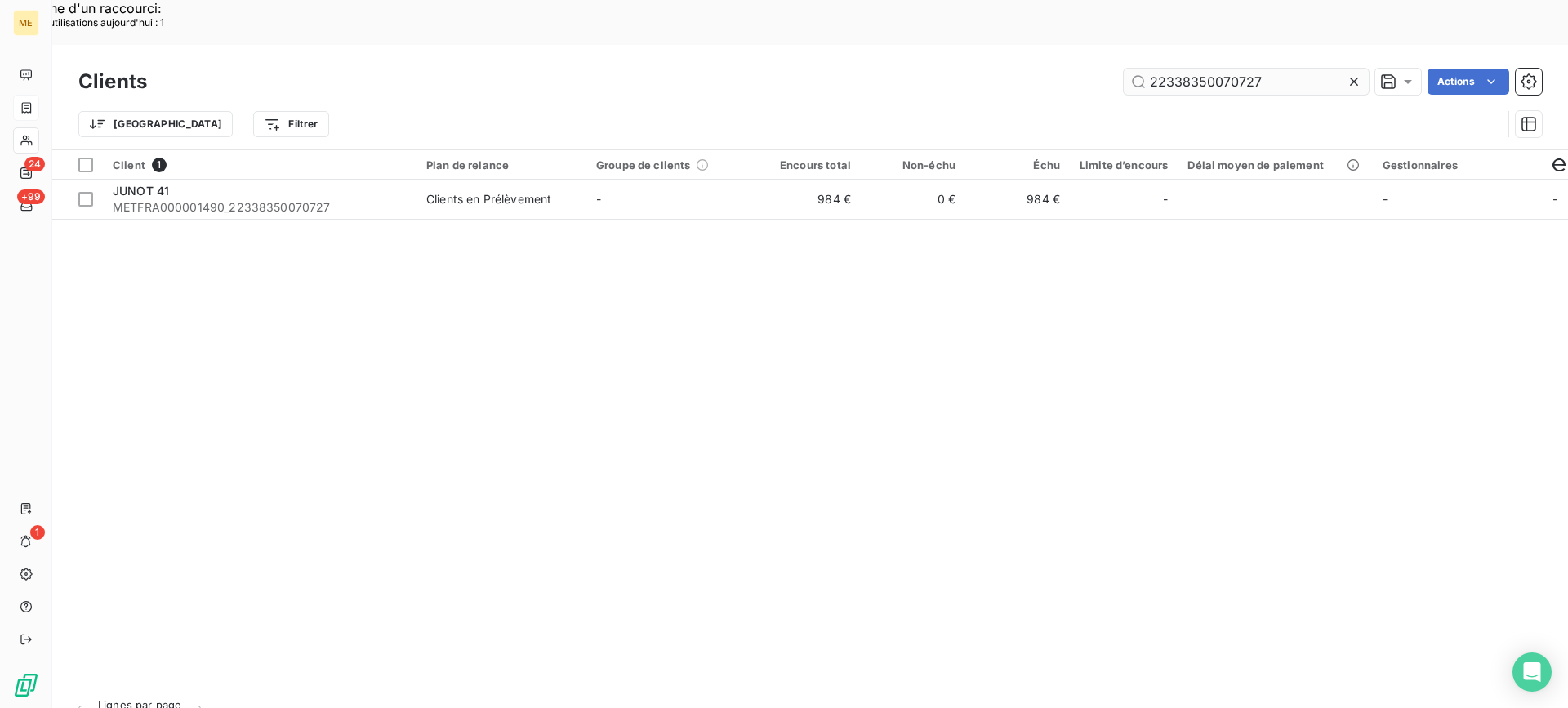
click at [1208, 68] on input "22338350070727" at bounding box center [1246, 82] width 245 height 27
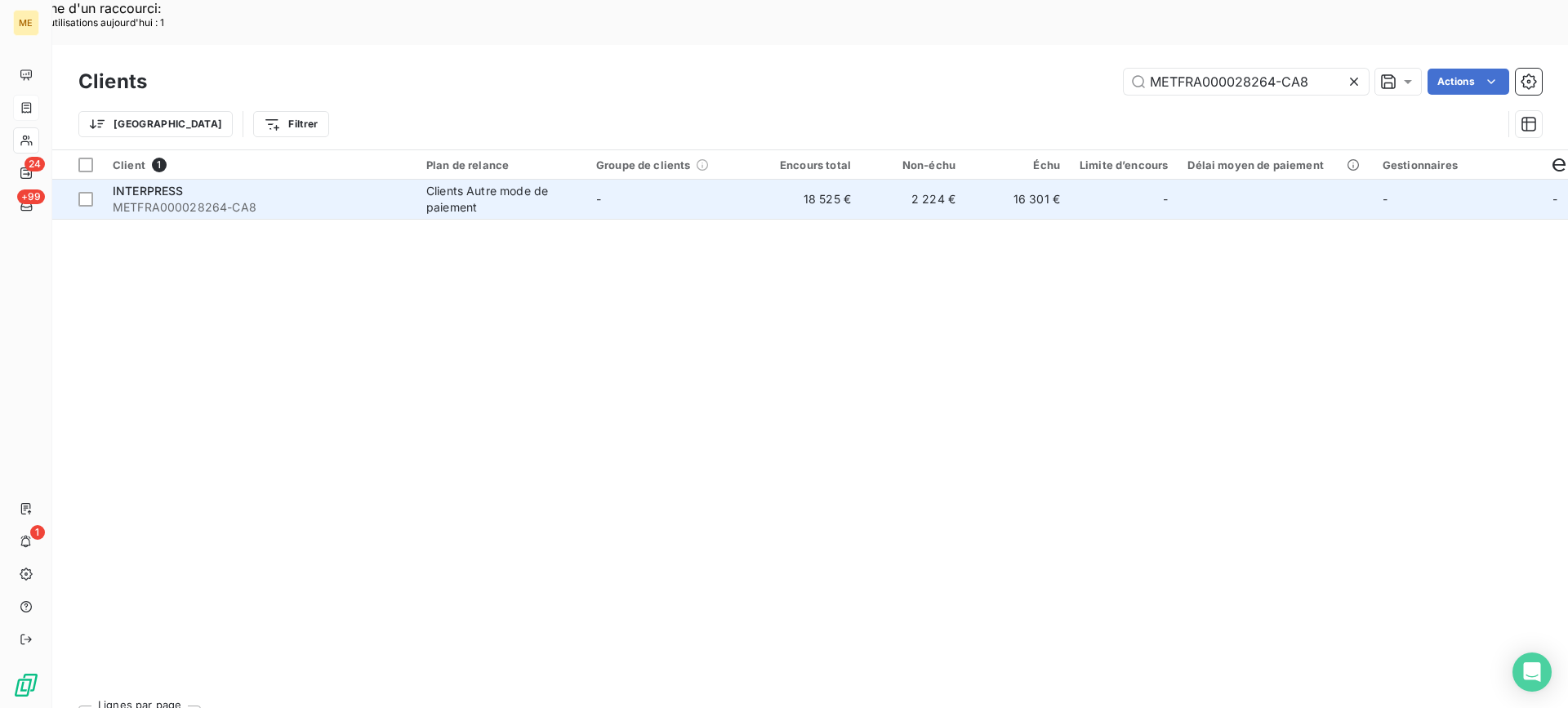
type input "METFRA000028264-CA8"
click at [160, 199] on span "METFRA000028264-CA8" at bounding box center [260, 207] width 294 height 16
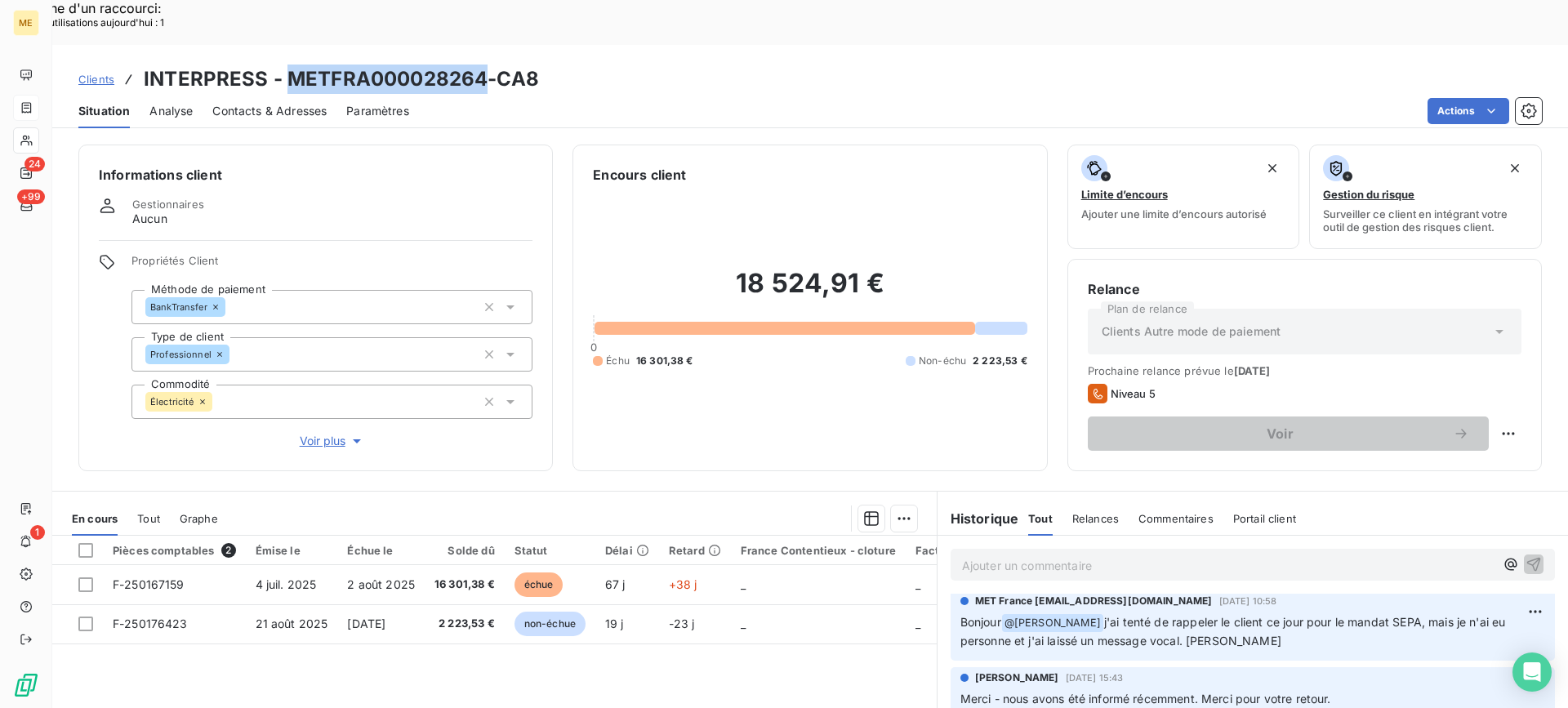
drag, startPoint x: 298, startPoint y: 34, endPoint x: 481, endPoint y: 36, distance: 183.0
click at [481, 65] on h3 "INTERPRESS - METFRA000028264-CA8" at bounding box center [341, 79] width 395 height 29
copy h3 "METFRA000028264"
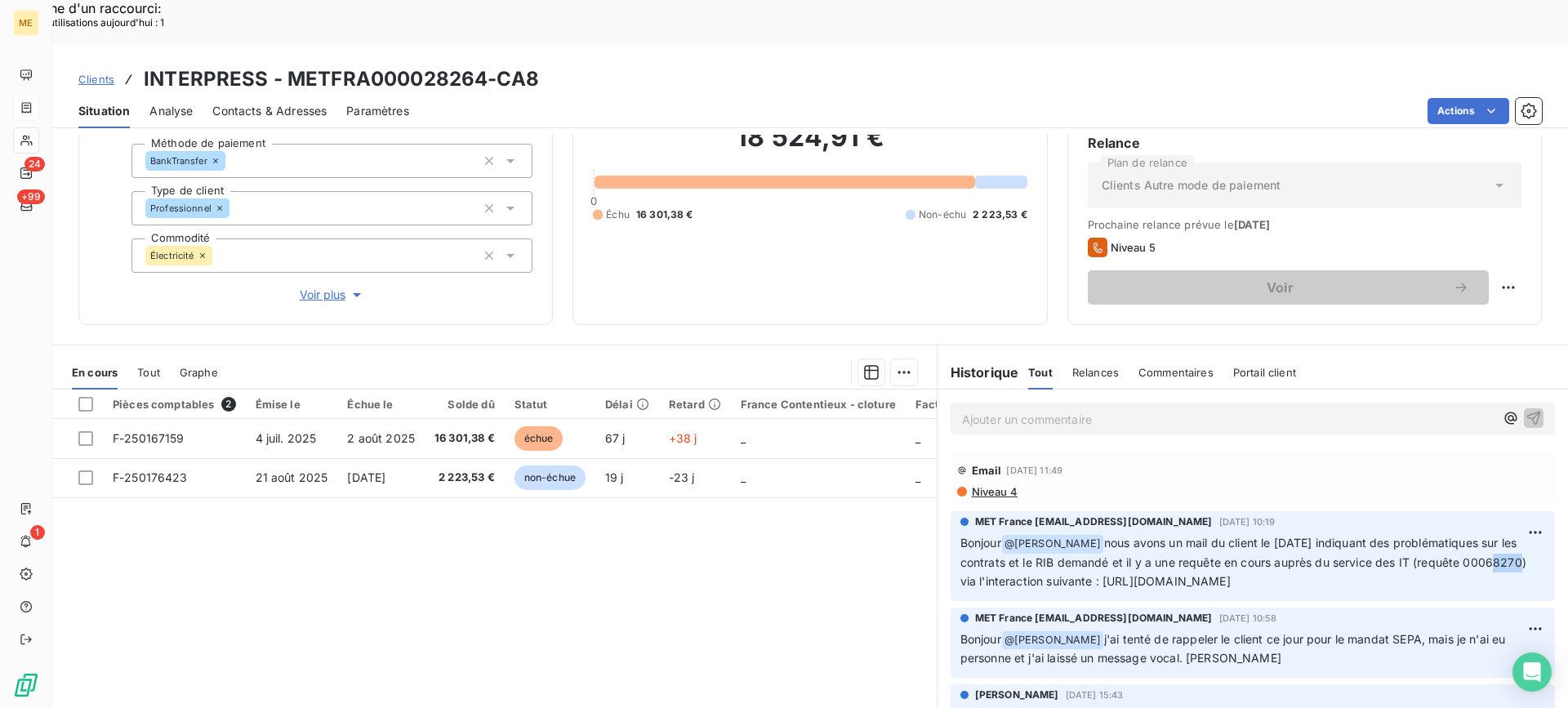
drag, startPoint x: 1365, startPoint y: 515, endPoint x: 1401, endPoint y: 515, distance: 36.0
click at [1401, 536] on span "nous avons un mail du client le [DATE] indiquant des problématiques sur les con…" at bounding box center [1245, 562] width 570 height 52
click at [1308, 511] on div "MET France [EMAIL_ADDRESS][DOMAIN_NAME] [DATE] 10:19 Bonjour @ [PERSON_NAME] no…" at bounding box center [1253, 556] width 604 height 89
drag, startPoint x: 1364, startPoint y: 513, endPoint x: 1417, endPoint y: 516, distance: 53.1
click at [1417, 536] on span "nous avons un mail du client le [DATE] indiquant des problématiques sur les con…" at bounding box center [1245, 562] width 570 height 52
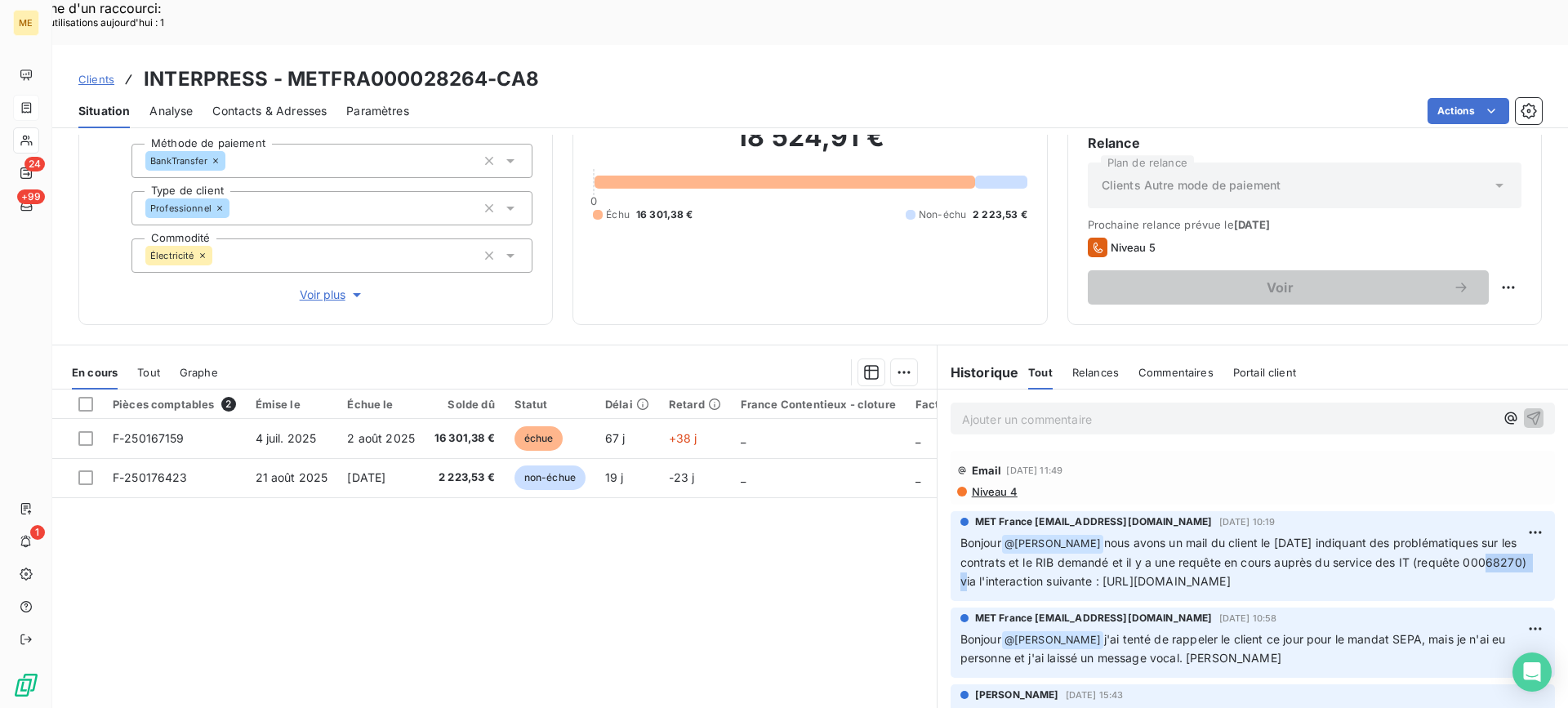
copy span "00068270"
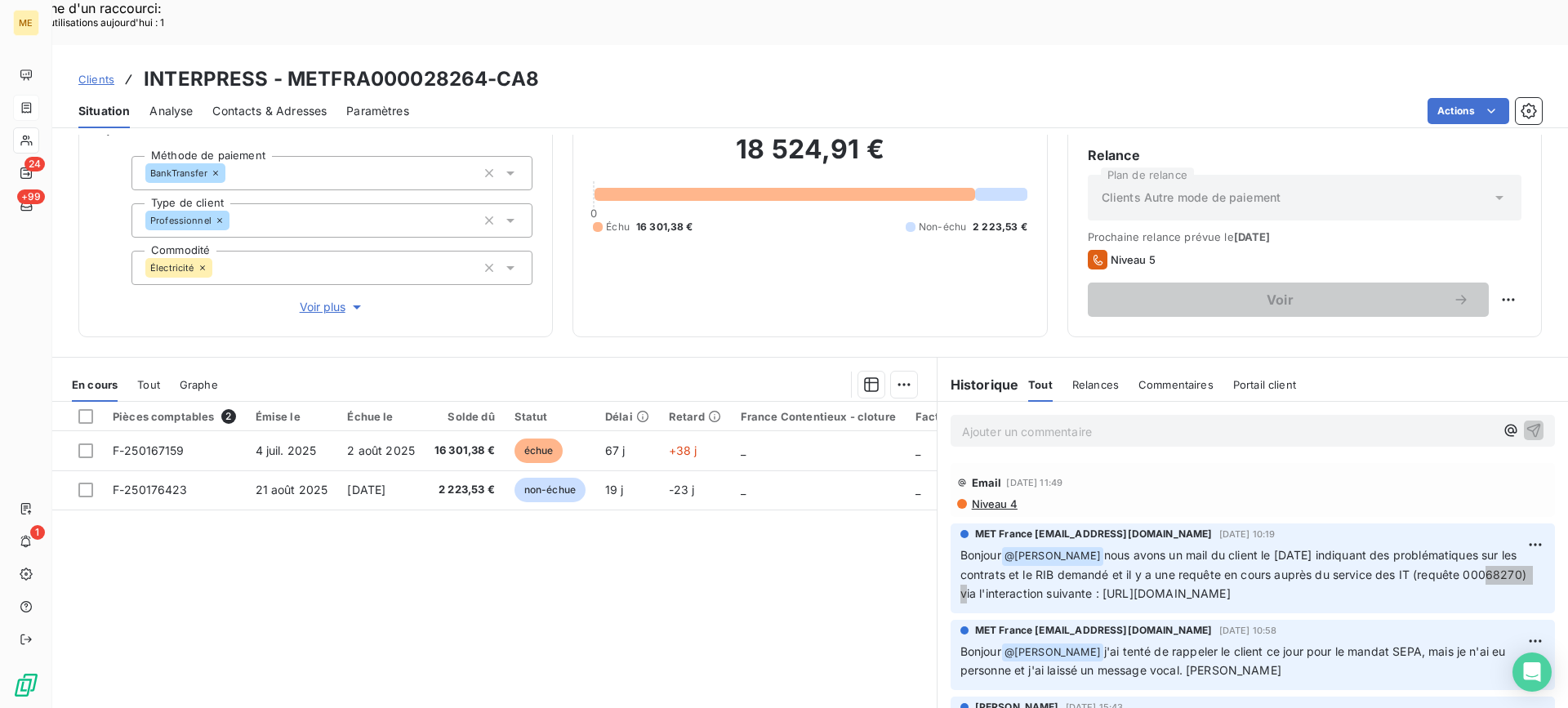
scroll to position [146, 0]
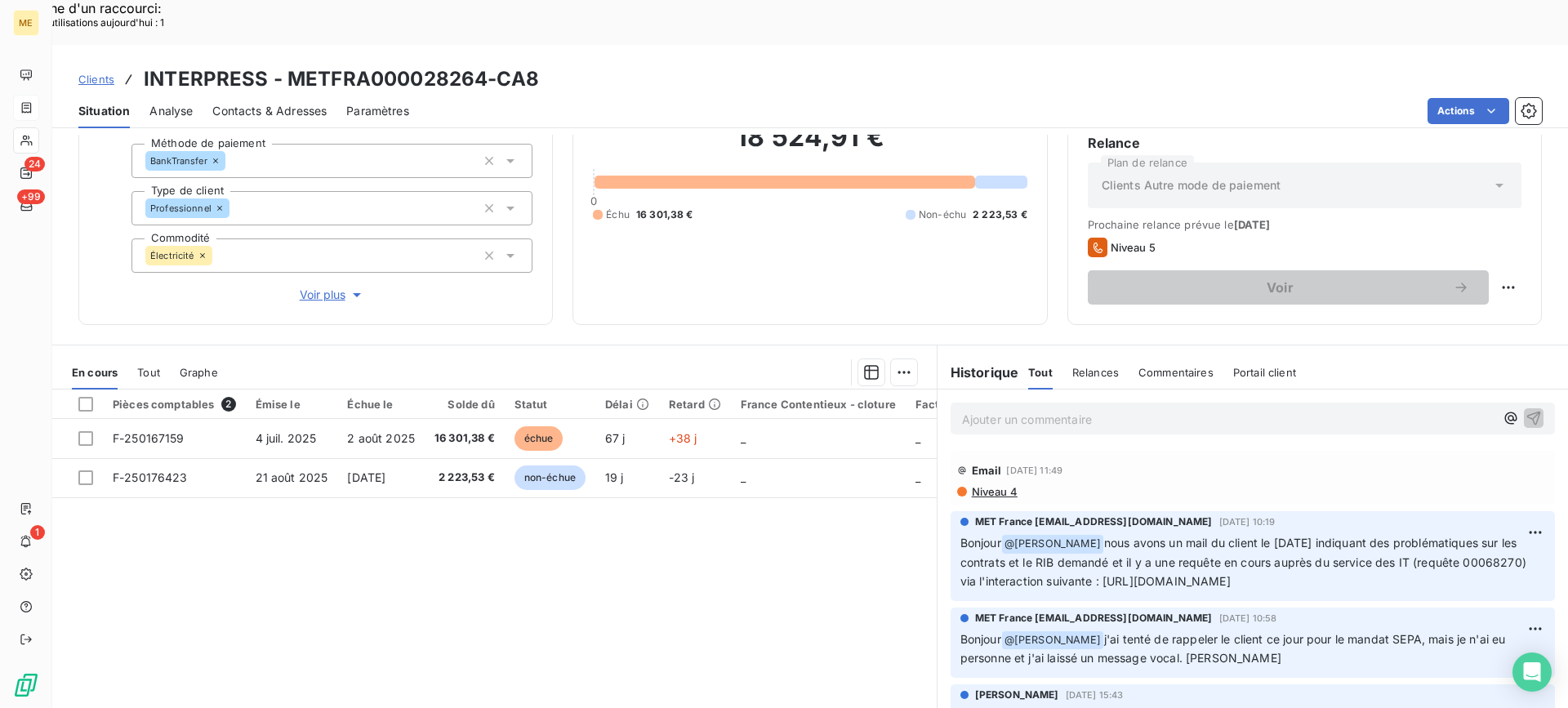
click at [881, 550] on div "Pièces comptables 2 Émise le Échue le Solde dû Statut Délai Retard France Conte…" at bounding box center [494, 547] width 884 height 315
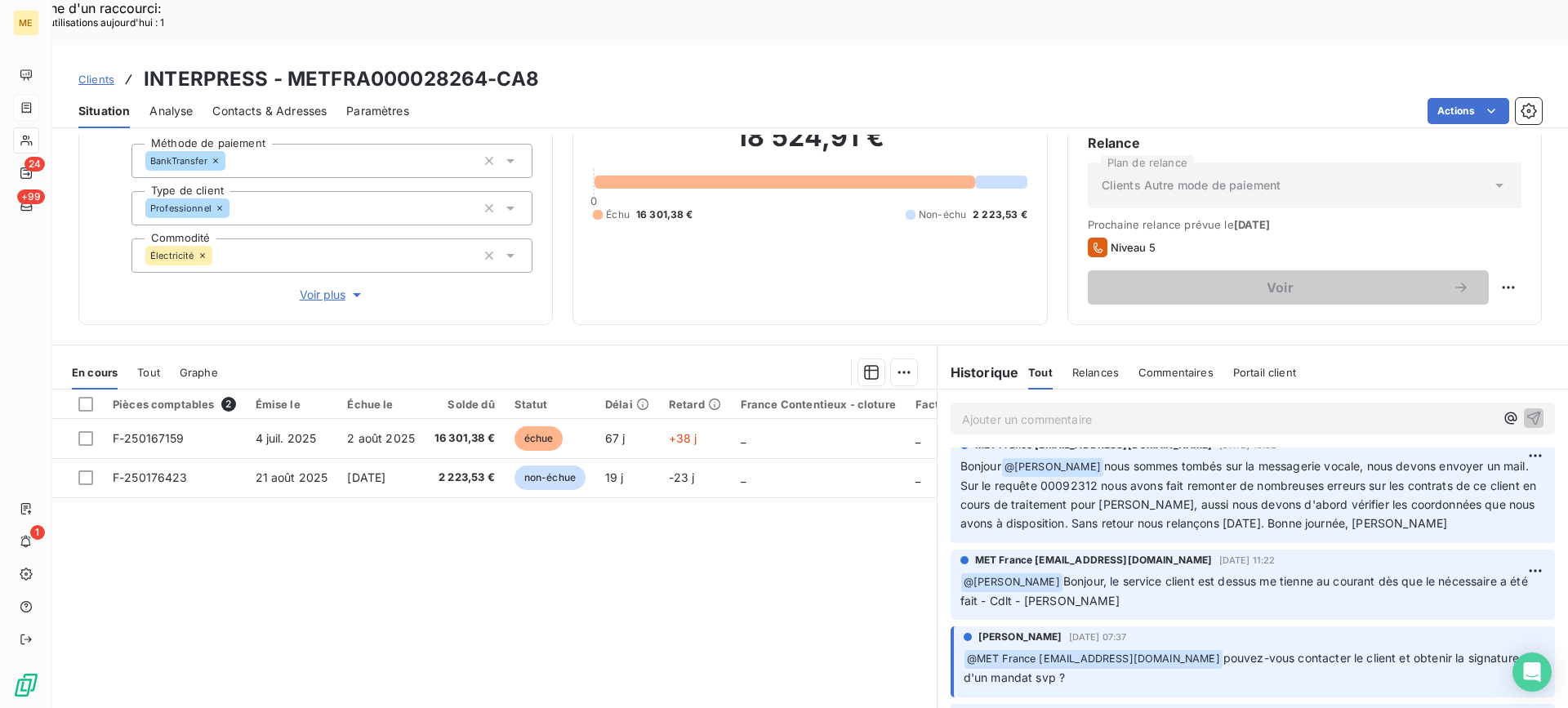
scroll to position [275, 0]
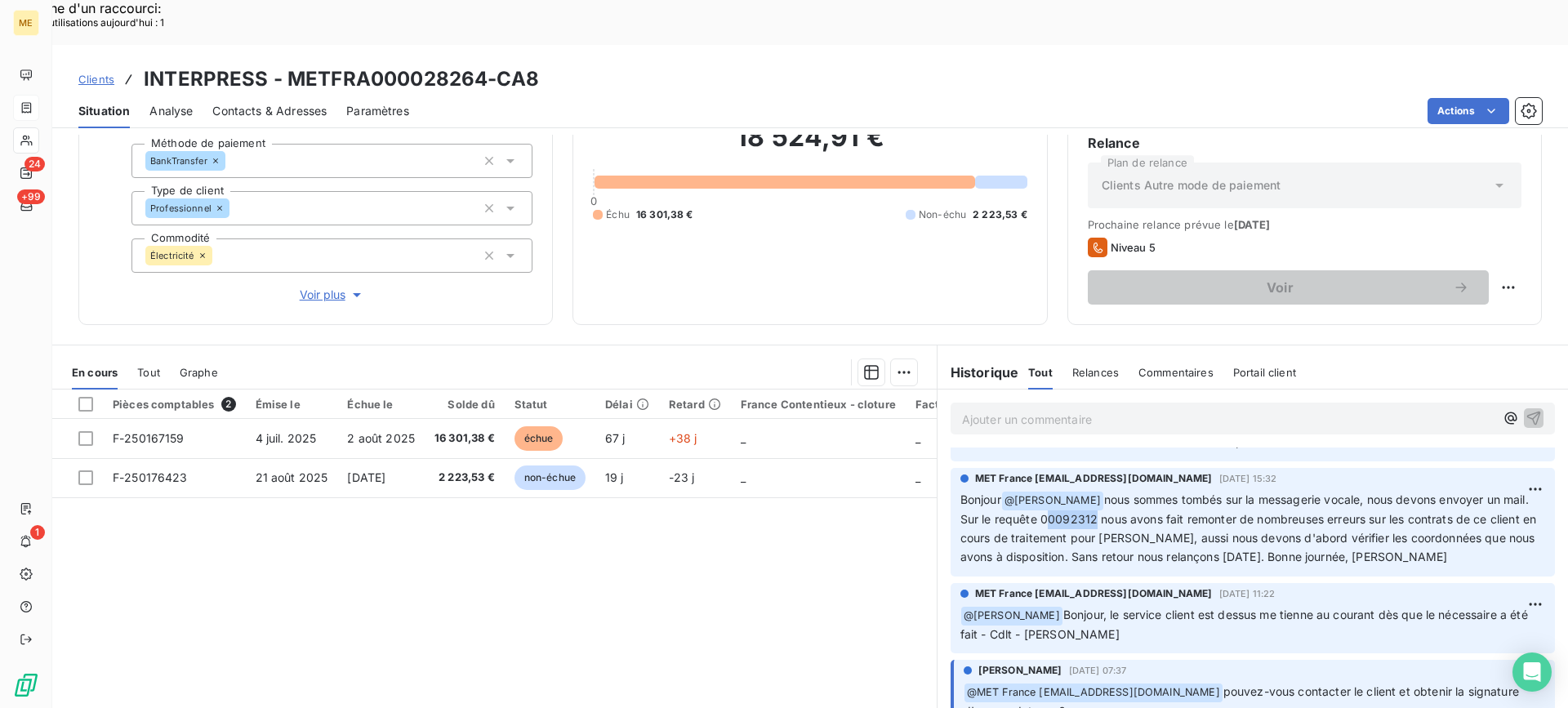
drag, startPoint x: 1038, startPoint y: 495, endPoint x: 1091, endPoint y: 491, distance: 53.2
click at [1091, 493] on span "nous sommes tombés sur la messagerie vocale, nous devons envoyer un mail. Sur l…" at bounding box center [1250, 528] width 580 height 71
click at [828, 584] on div "Pièces comptables 2 Émise le Échue le Solde dû Statut Délai Retard France Conte…" at bounding box center [494, 547] width 884 height 315
drag, startPoint x: 1036, startPoint y: 497, endPoint x: 1089, endPoint y: 499, distance: 53.0
click at [1089, 499] on span "nous sommes tombés sur la messagerie vocale, nous devons envoyer un mail. Sur l…" at bounding box center [1250, 528] width 580 height 71
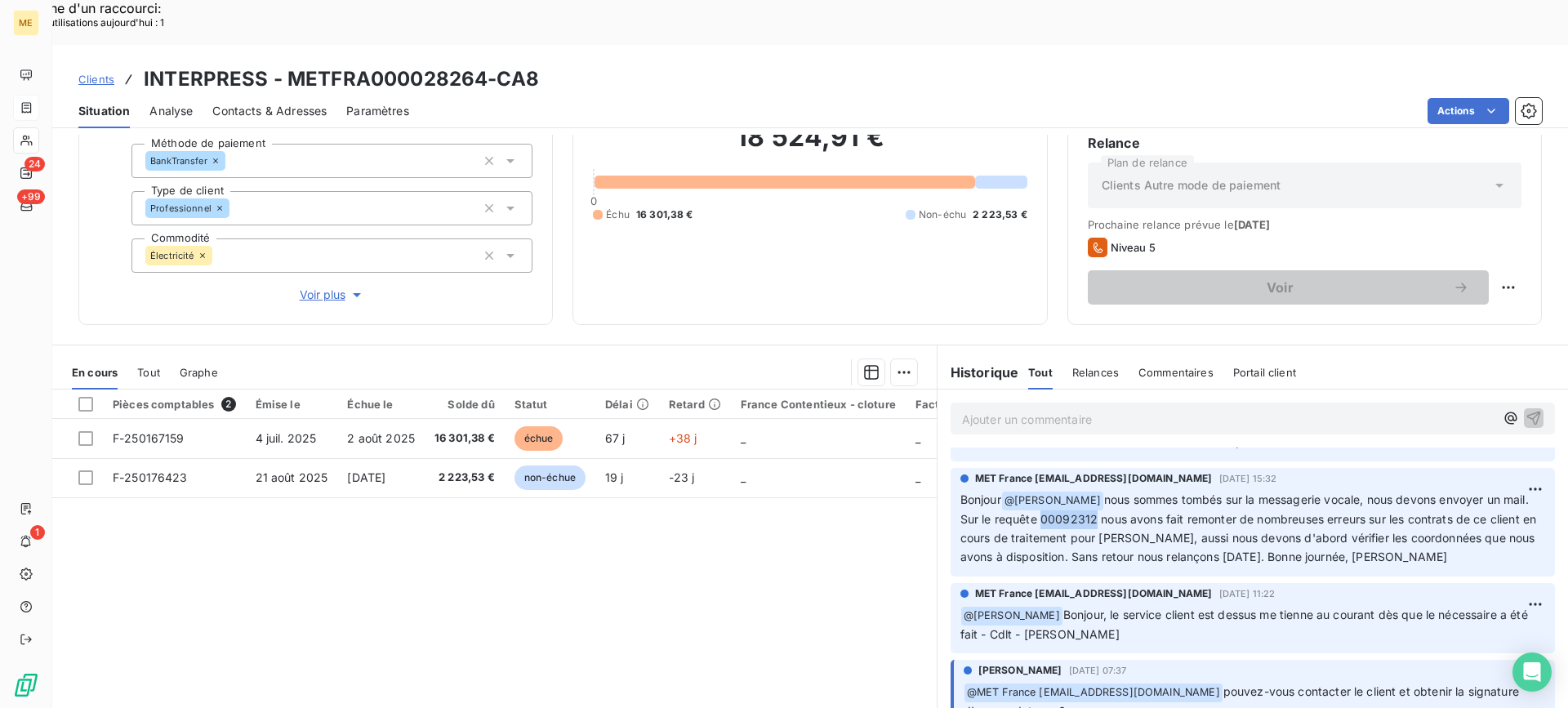
copy span "00092312"
click at [860, 536] on div "Pièces comptables 2 Émise le Échue le Solde dû Statut Délai Retard France Conte…" at bounding box center [494, 547] width 884 height 315
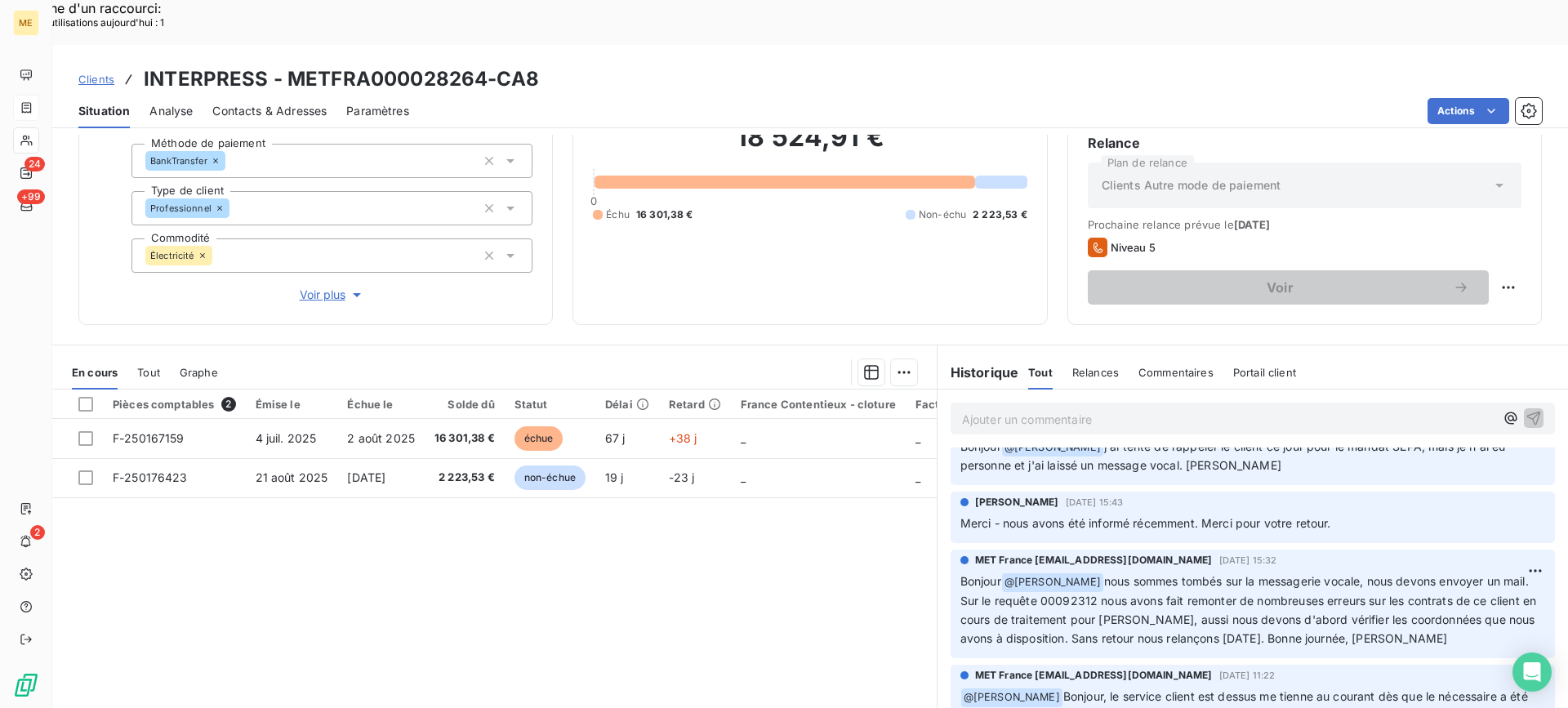
click at [322, 419] on td "4 juil. 2025" at bounding box center [292, 439] width 92 height 39
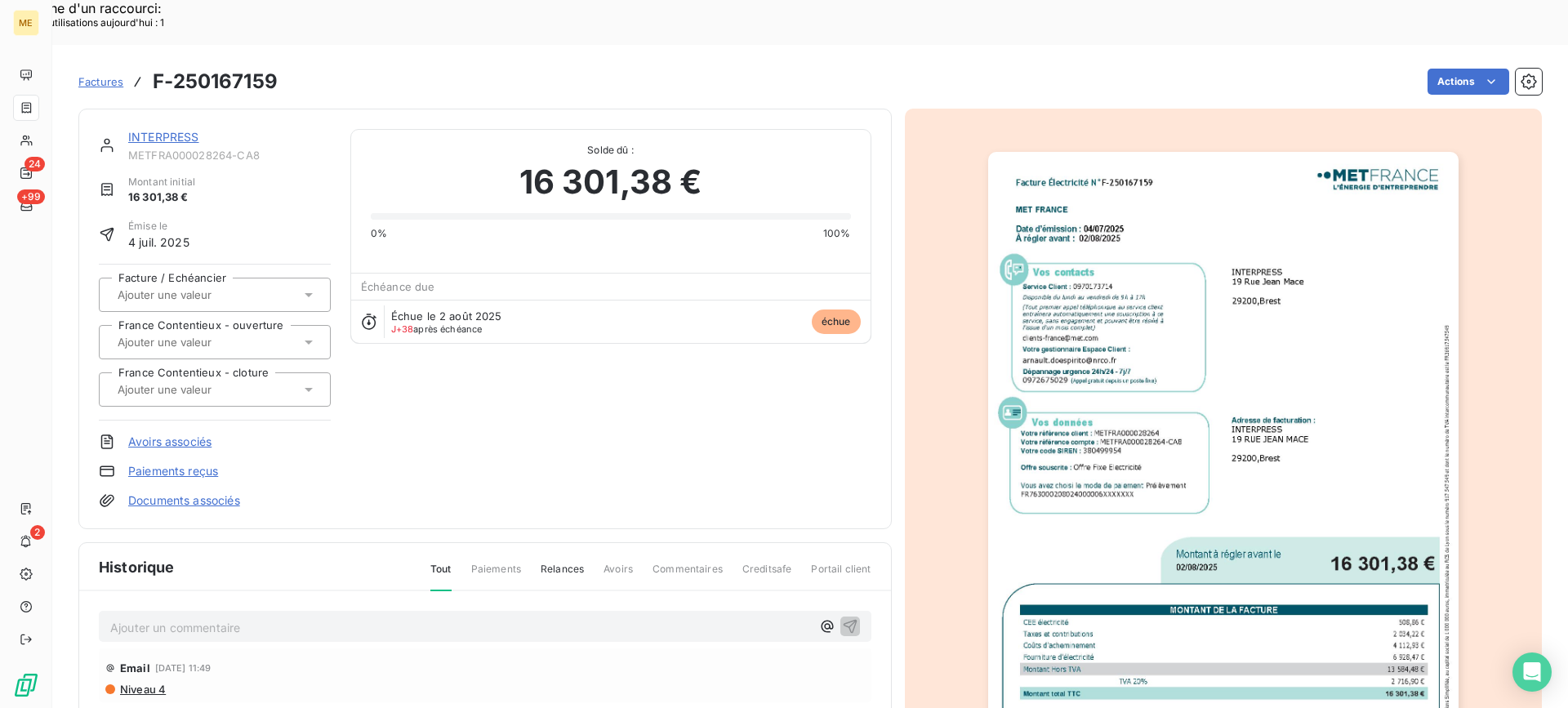
click at [198, 130] on link "INTERPRESS" at bounding box center [164, 137] width 71 height 14
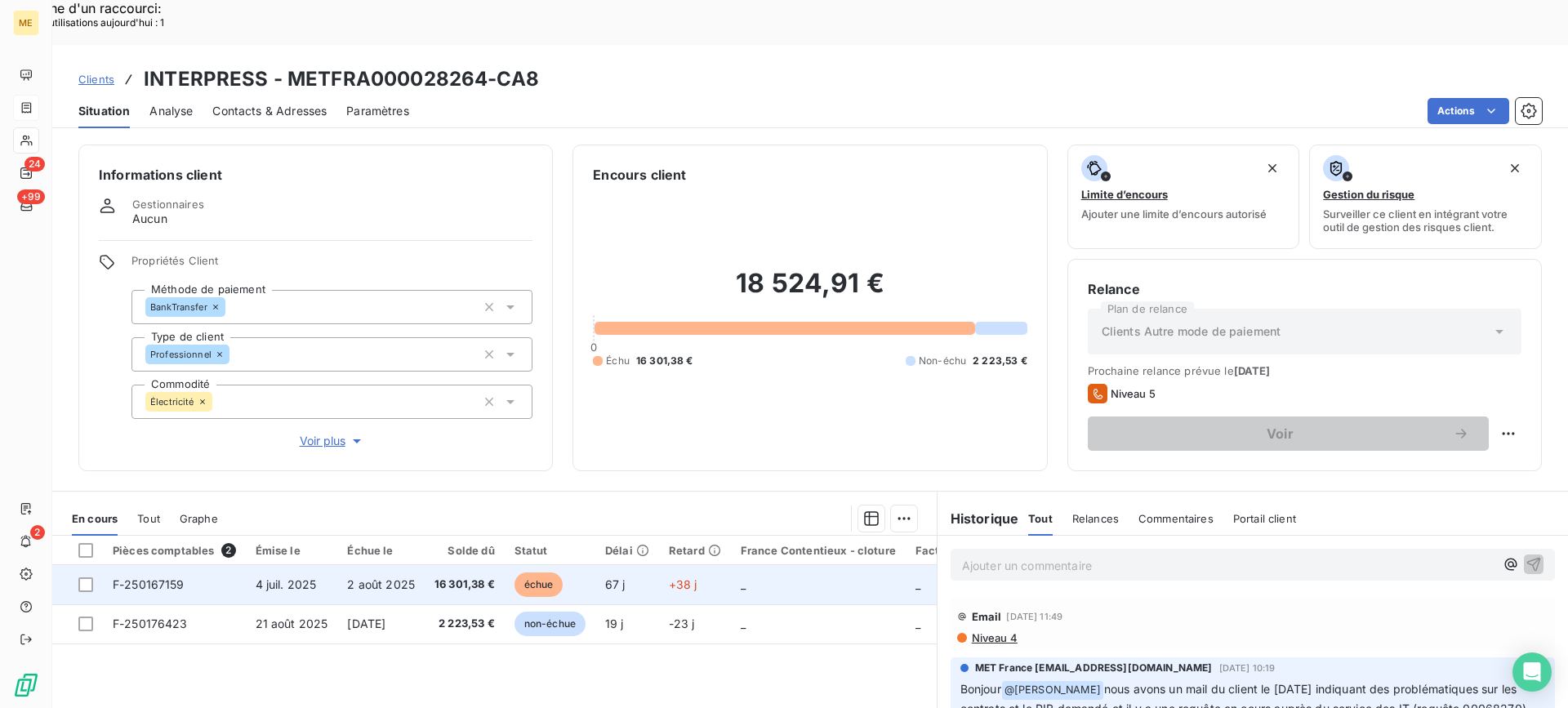
click at [229, 565] on td "F-250167159" at bounding box center [174, 585] width 143 height 39
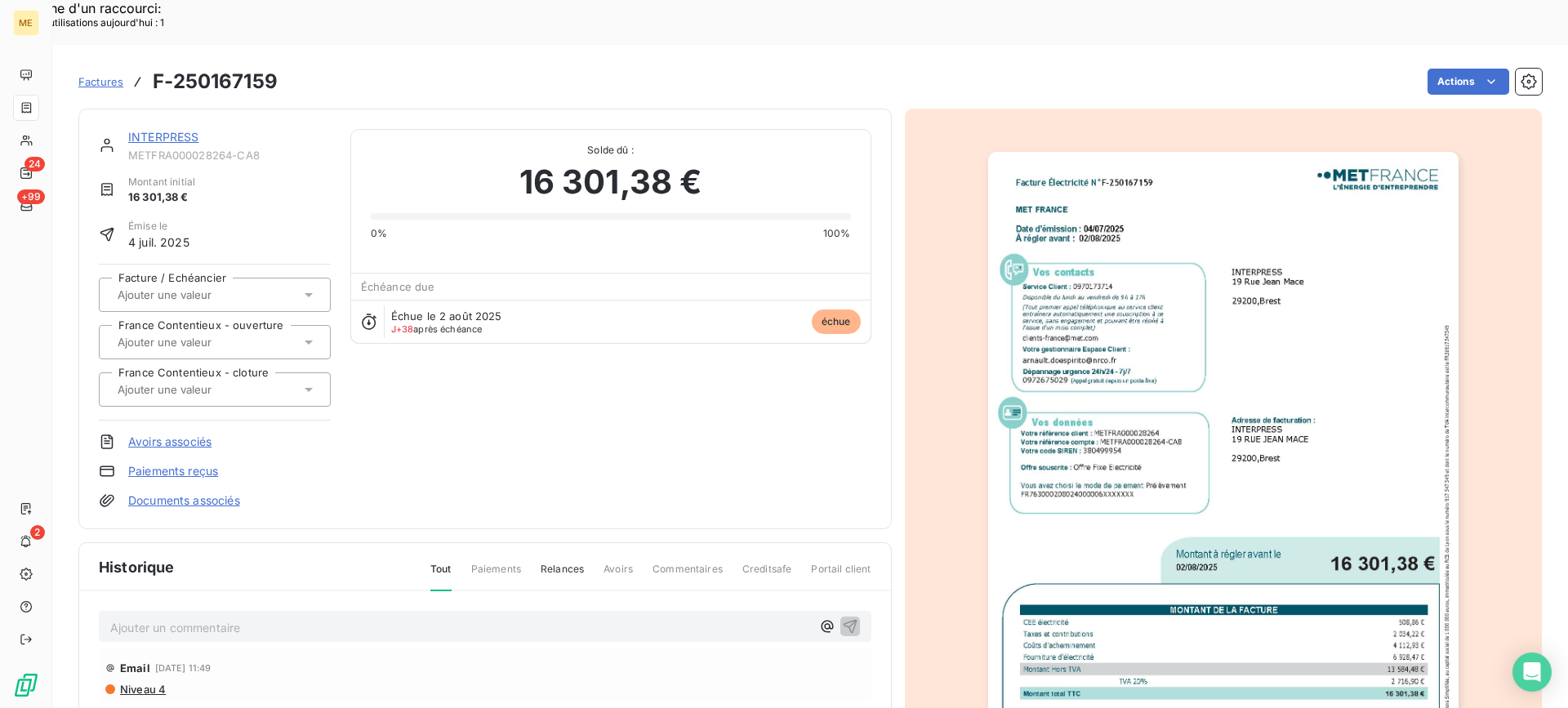
click at [1108, 374] on img "button" at bounding box center [1223, 484] width 470 height 665
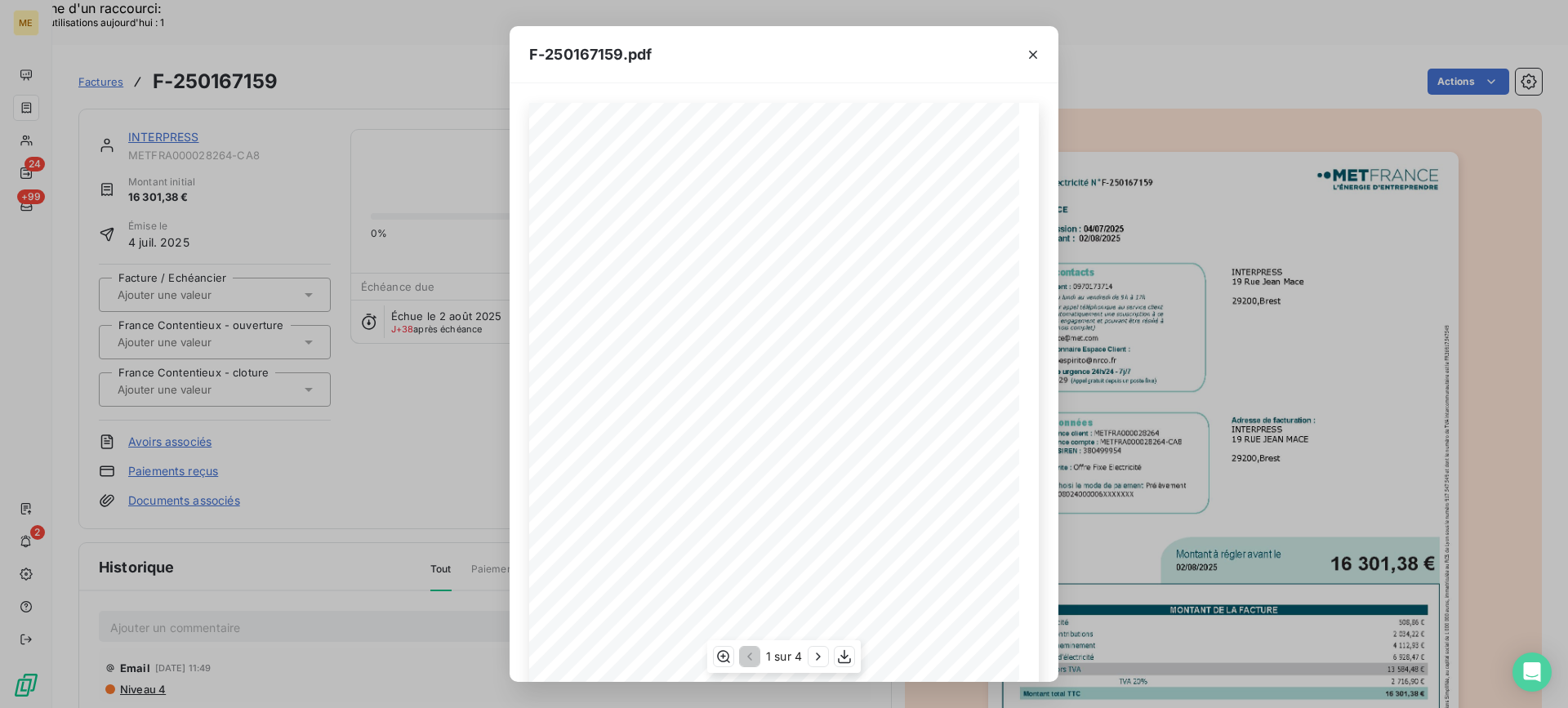
scroll to position [154, 0]
click at [840, 656] on icon "button" at bounding box center [844, 657] width 16 height 16
click at [433, 253] on div "F-250167159.pdf Facture Électricité N° F-250167159 MET Energie France [STREET_A…" at bounding box center [784, 354] width 1568 height 708
click at [1029, 52] on icon "button" at bounding box center [1033, 55] width 16 height 16
click at [1029, 54] on icon "button" at bounding box center [1033, 55] width 16 height 16
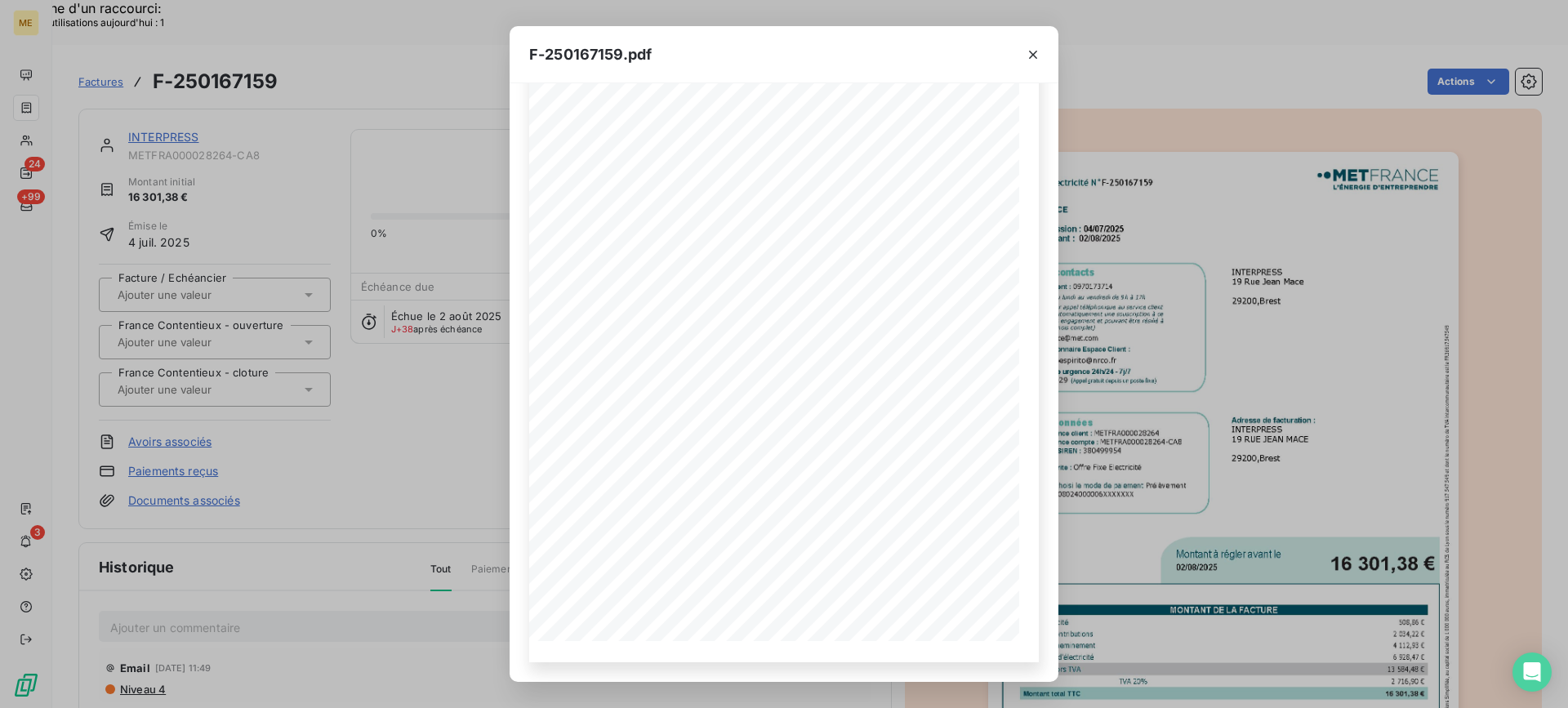
click at [1033, 54] on icon "button" at bounding box center [1033, 54] width 8 height 8
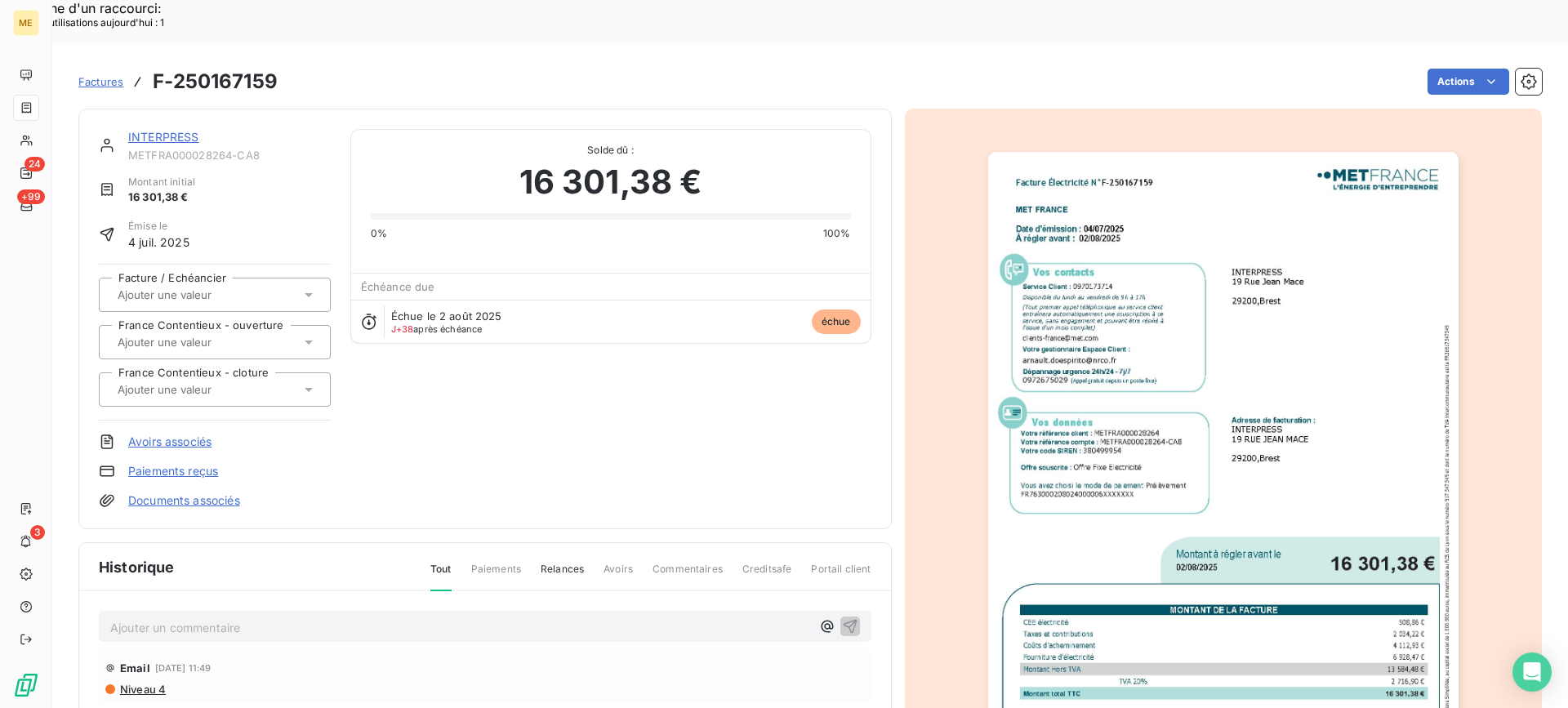
click at [171, 130] on link "INTERPRESS" at bounding box center [164, 137] width 71 height 14
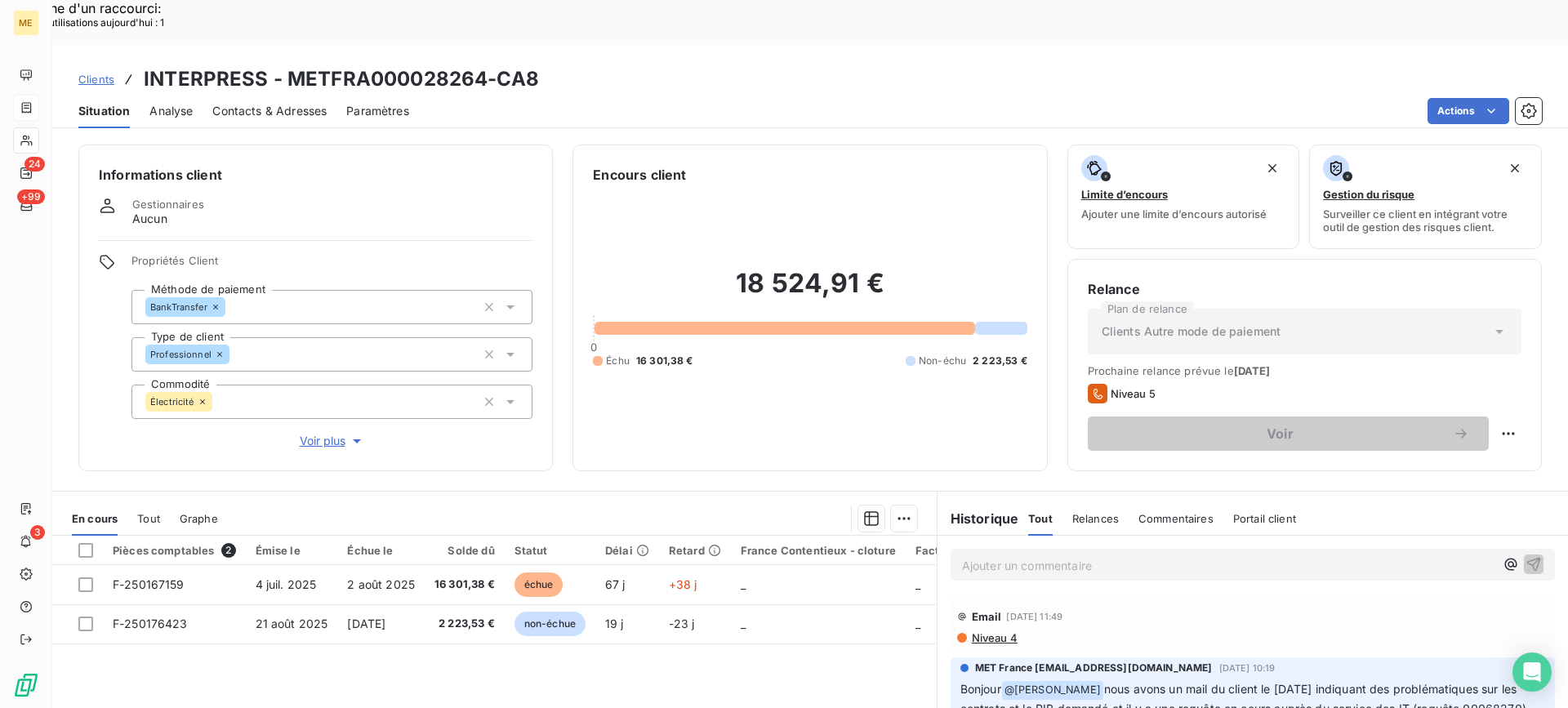
click at [278, 103] on span "Contacts & Adresses" at bounding box center [269, 111] width 114 height 16
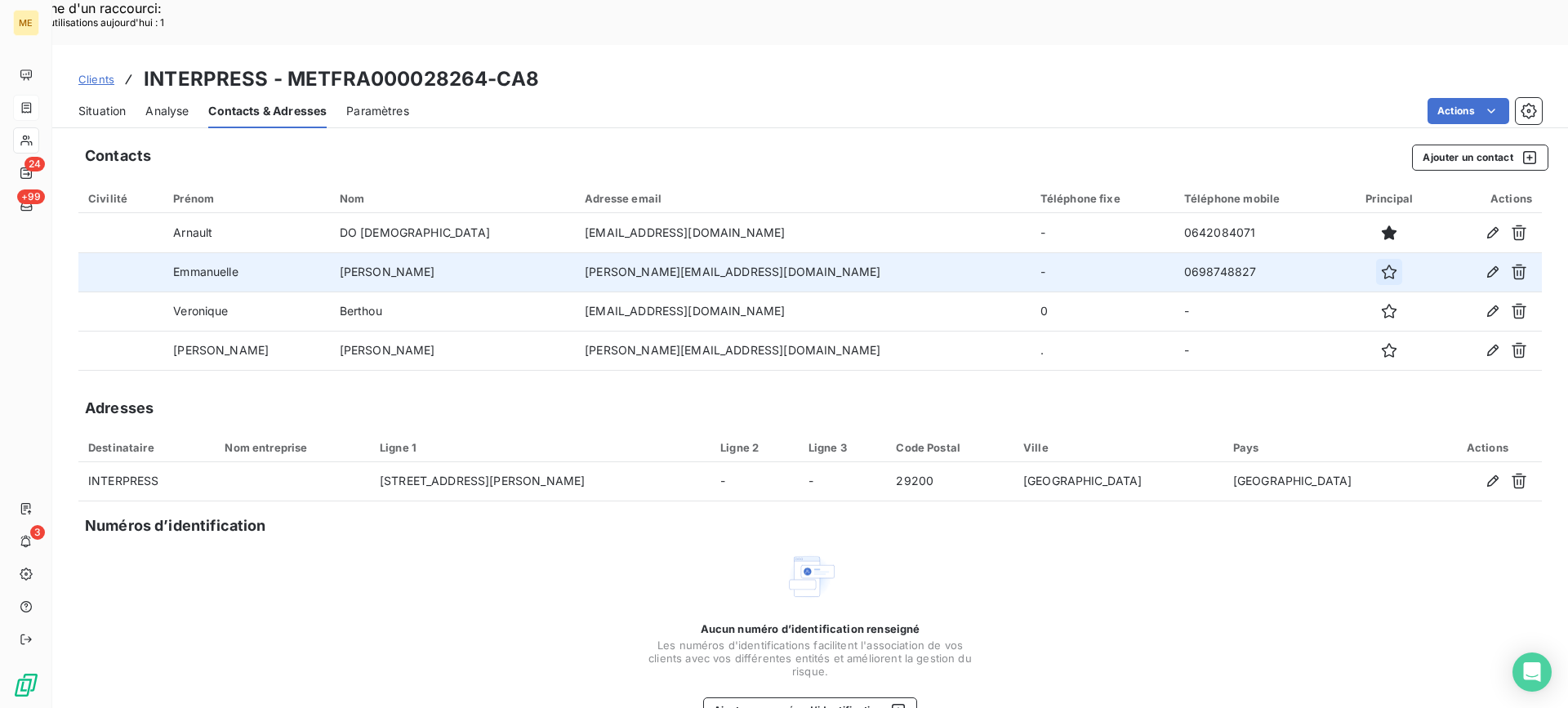
click at [1381, 264] on icon "button" at bounding box center [1389, 272] width 16 height 16
click at [1382, 265] on icon "button" at bounding box center [1389, 272] width 15 height 15
drag, startPoint x: 106, startPoint y: 69, endPoint x: 125, endPoint y: 67, distance: 19.1
click at [106, 103] on span "Situation" at bounding box center [102, 111] width 47 height 16
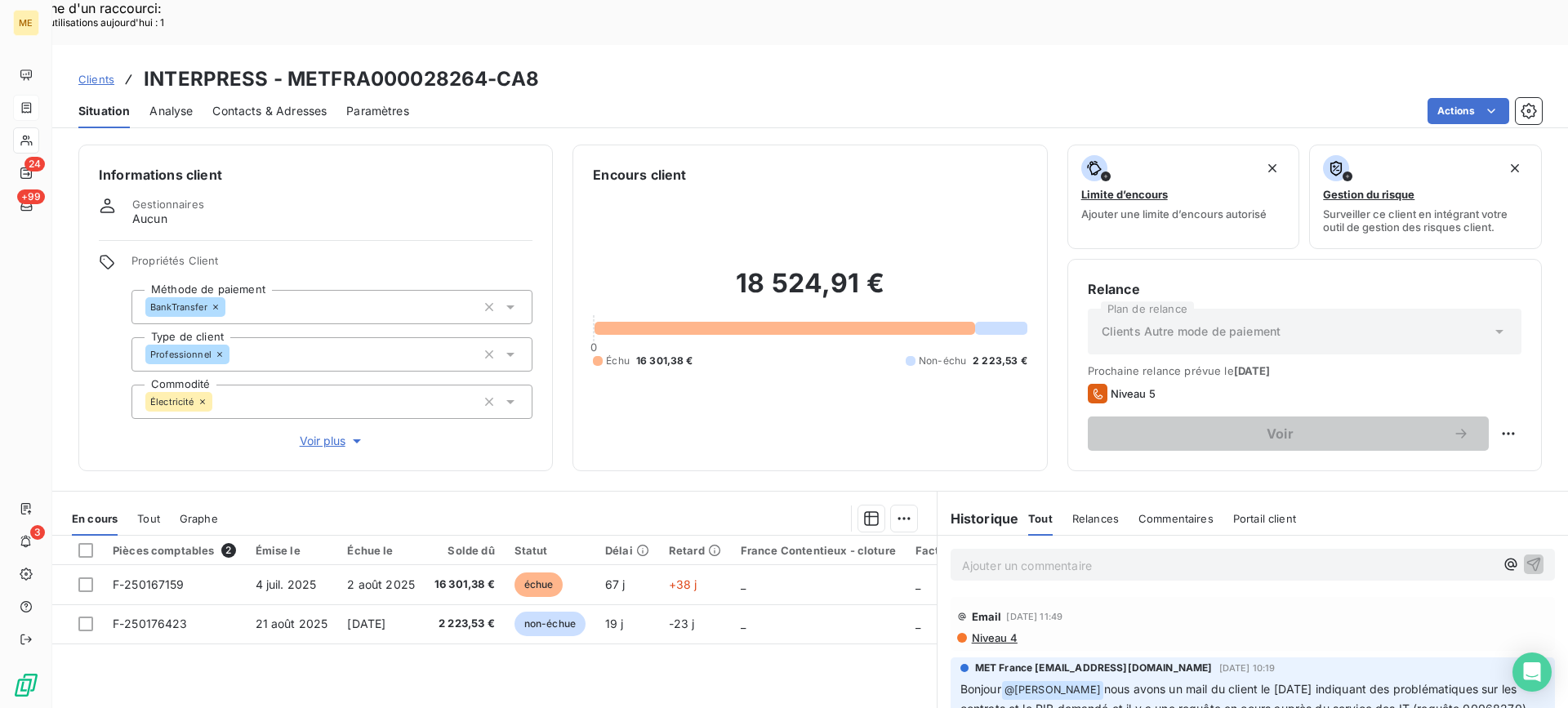
click at [293, 103] on span "Contacts & Adresses" at bounding box center [269, 111] width 114 height 16
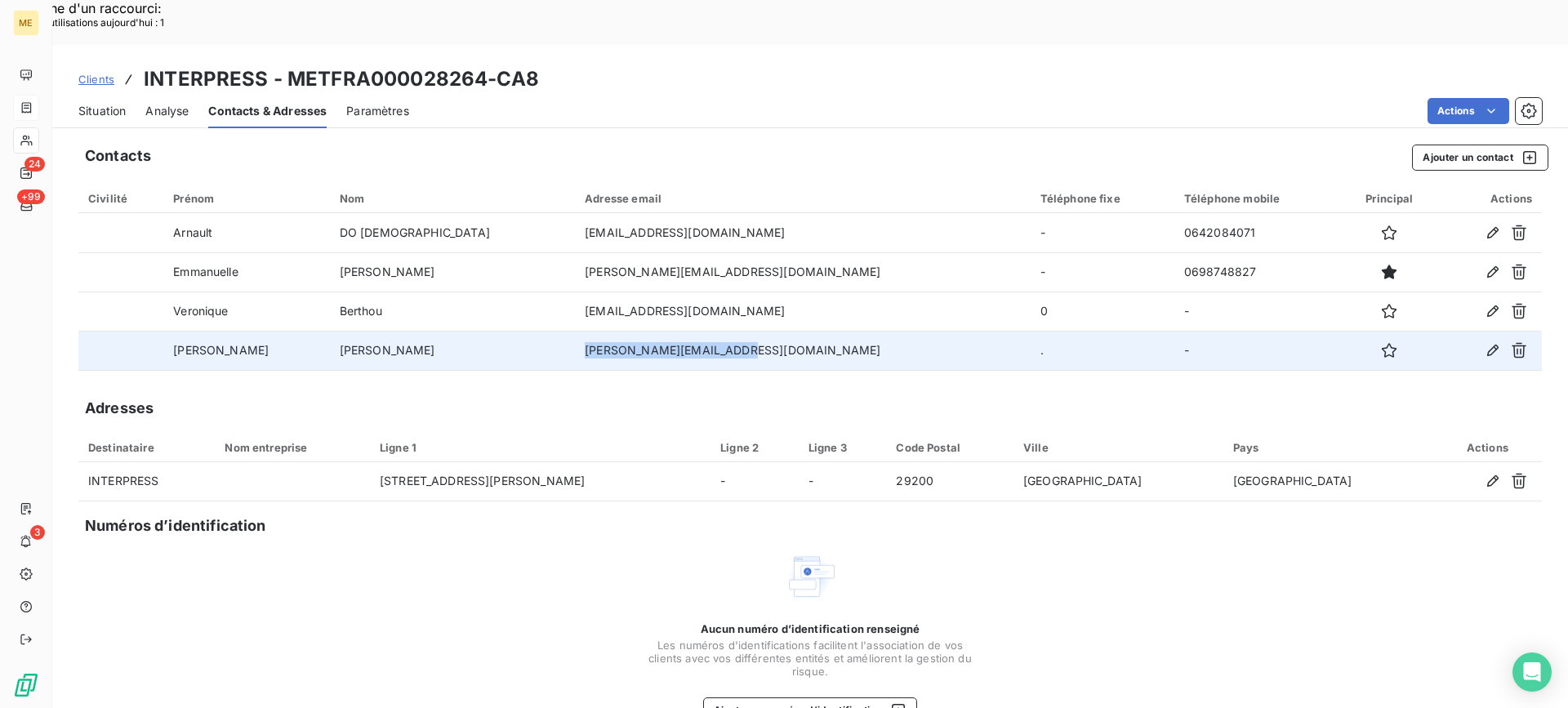
copy td "[PERSON_NAME][EMAIL_ADDRESS][DOMAIN_NAME]"
drag, startPoint x: 751, startPoint y: 314, endPoint x: 590, endPoint y: 316, distance: 161.0
click at [590, 331] on td "[PERSON_NAME][EMAIL_ADDRESS][DOMAIN_NAME]" at bounding box center [803, 350] width 455 height 39
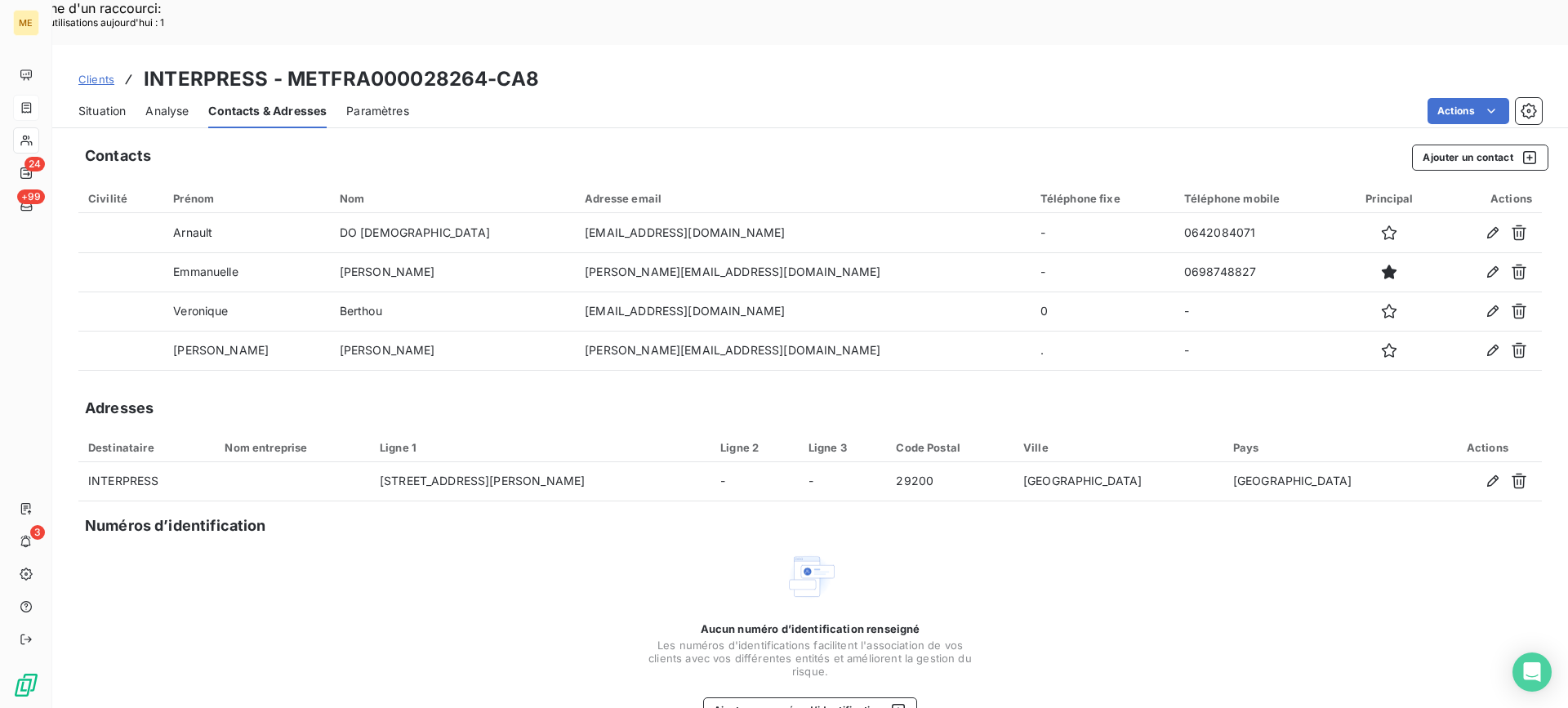
click at [689, 397] on div "Adresses" at bounding box center [811, 408] width 1463 height 23
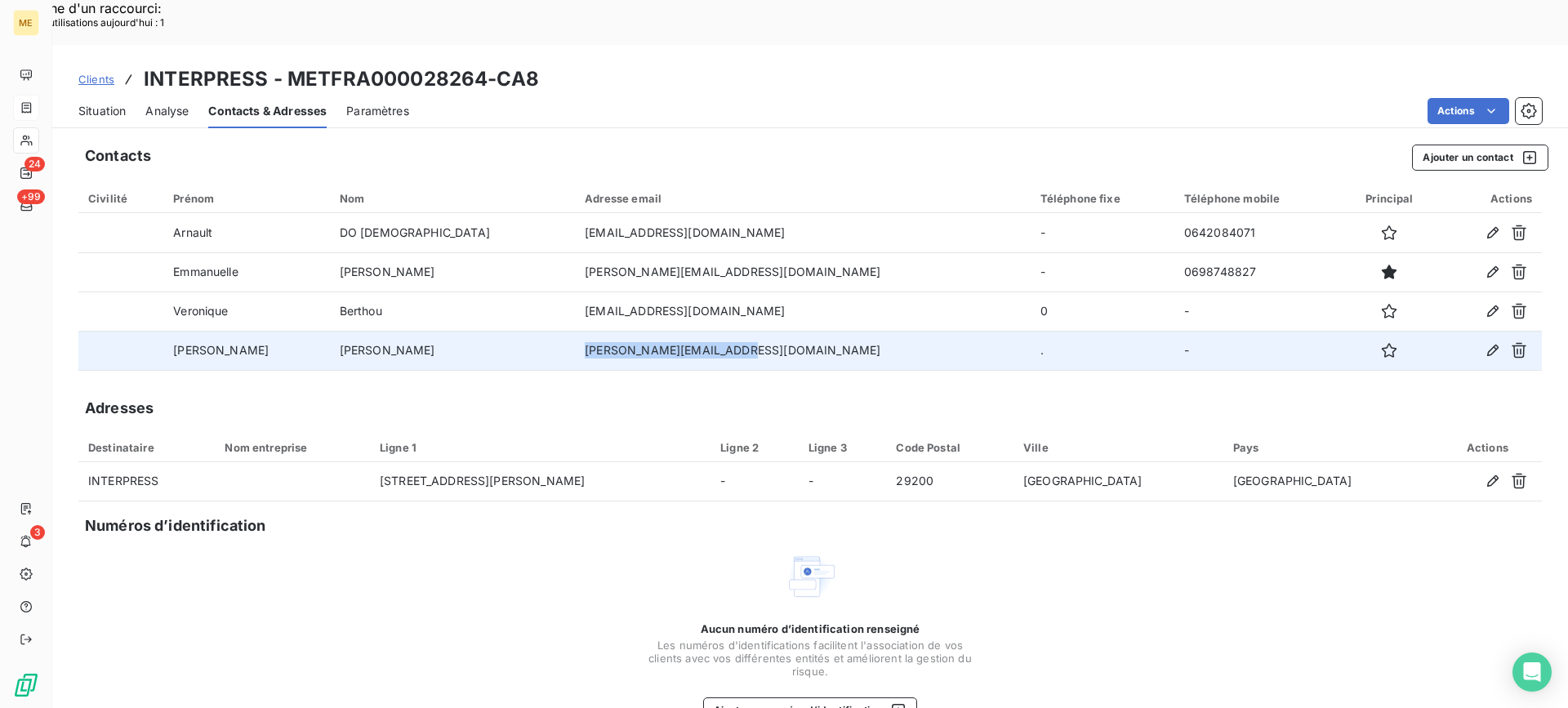
copy td "[PERSON_NAME][EMAIL_ADDRESS][DOMAIN_NAME]"
drag, startPoint x: 592, startPoint y: 308, endPoint x: 775, endPoint y: 307, distance: 183.0
click at [775, 331] on td "[PERSON_NAME][EMAIL_ADDRESS][DOMAIN_NAME]" at bounding box center [803, 350] width 455 height 39
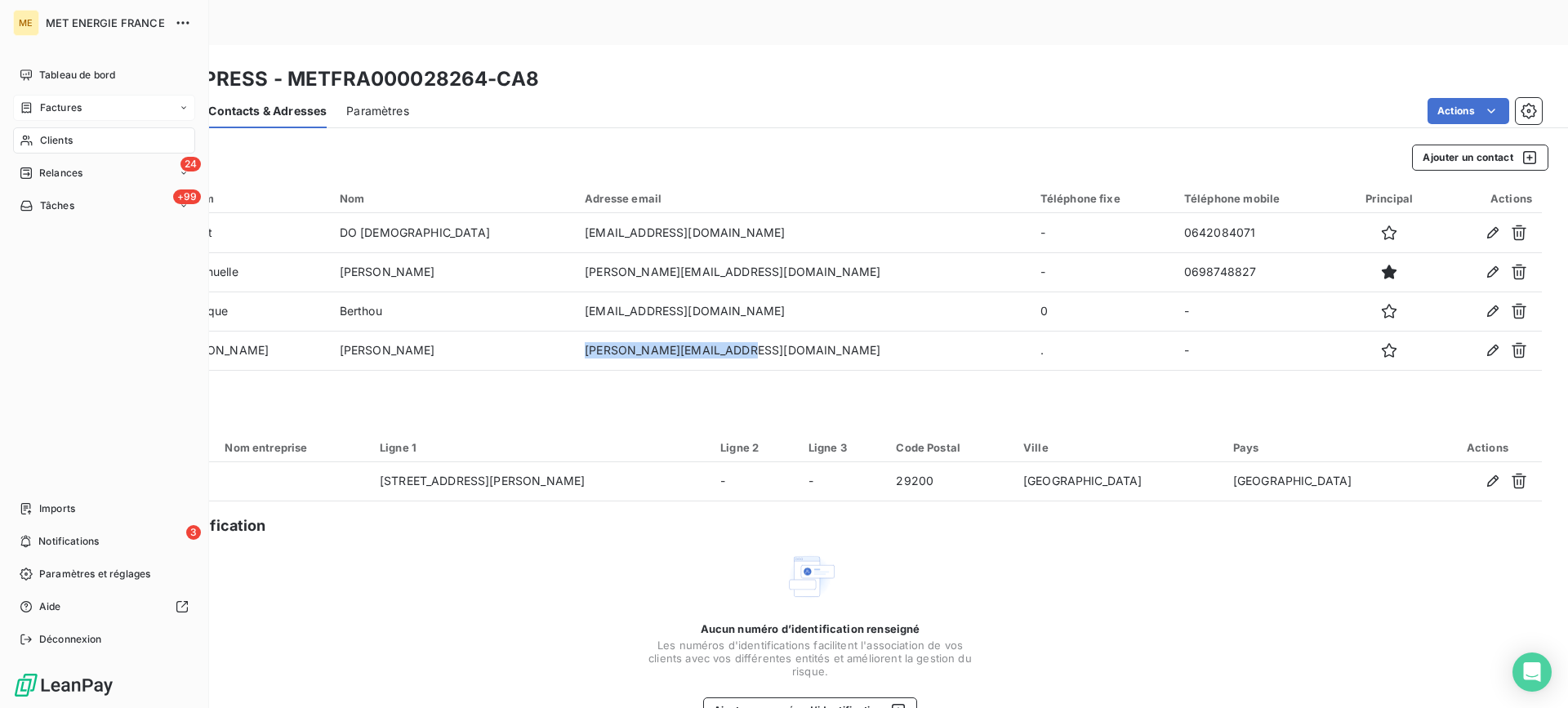
click at [36, 152] on div "Clients" at bounding box center [105, 141] width 182 height 27
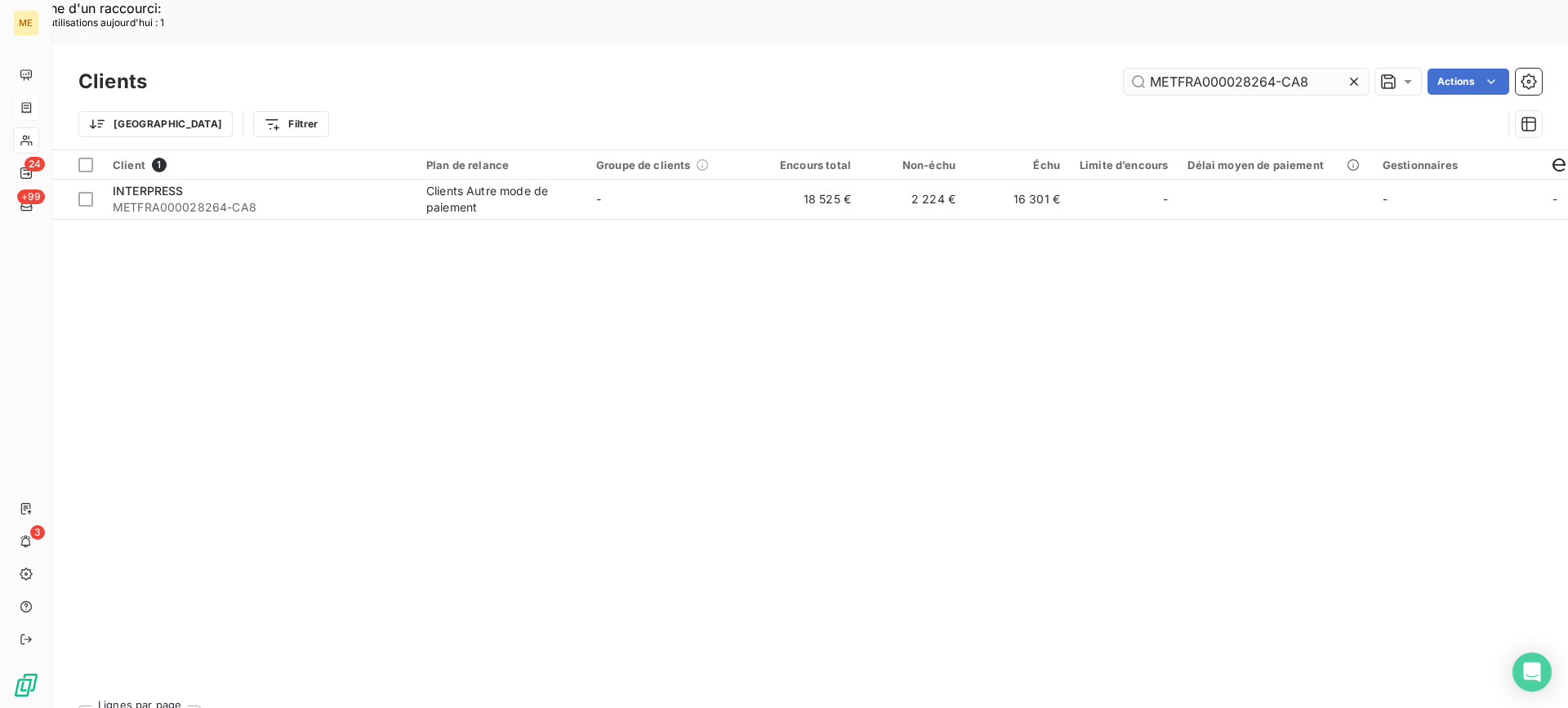
click at [1192, 68] on input "METFRA000028264-CA8" at bounding box center [1246, 82] width 245 height 27
type input "METFRA000019395"
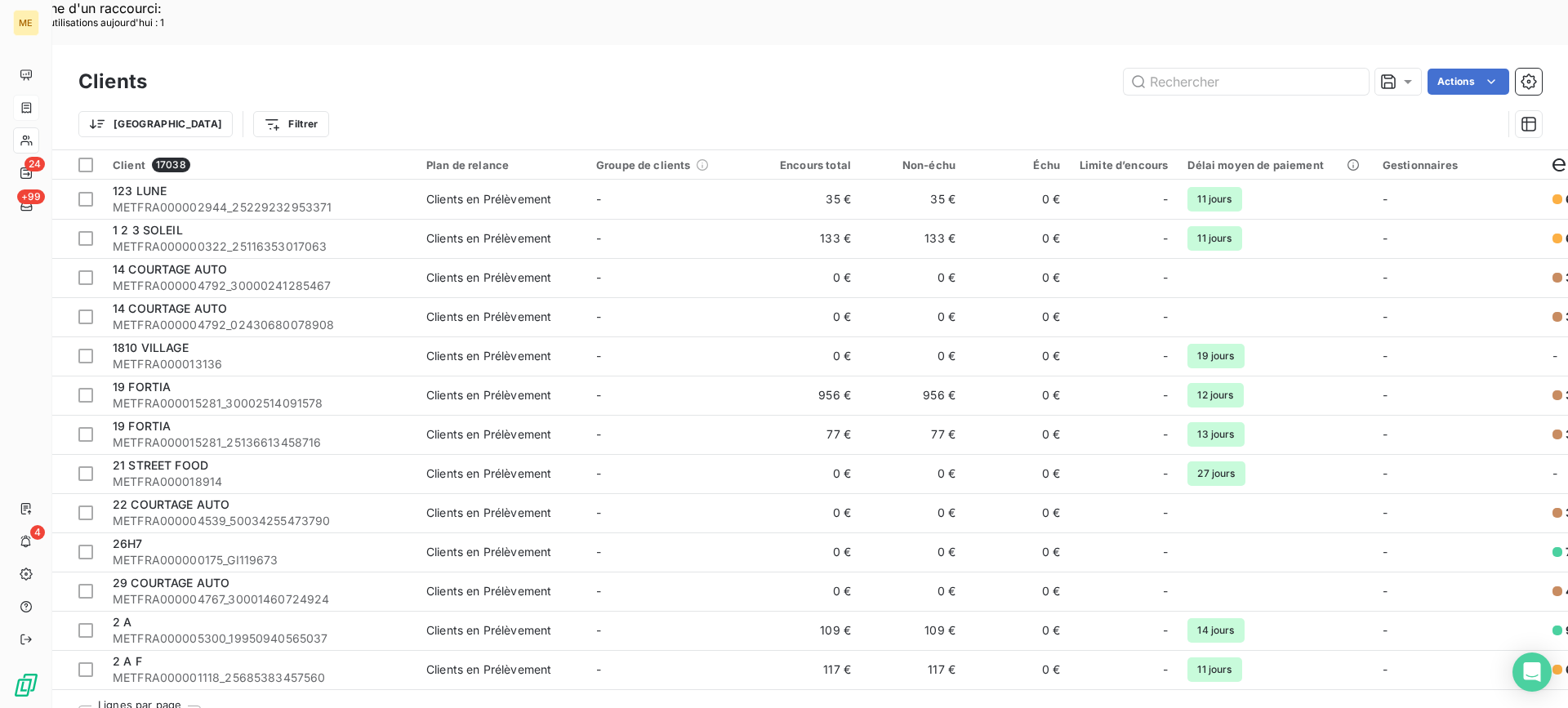
type input "SOC ARRAGEOISE DE MENUISERIE ALUMINIUM"
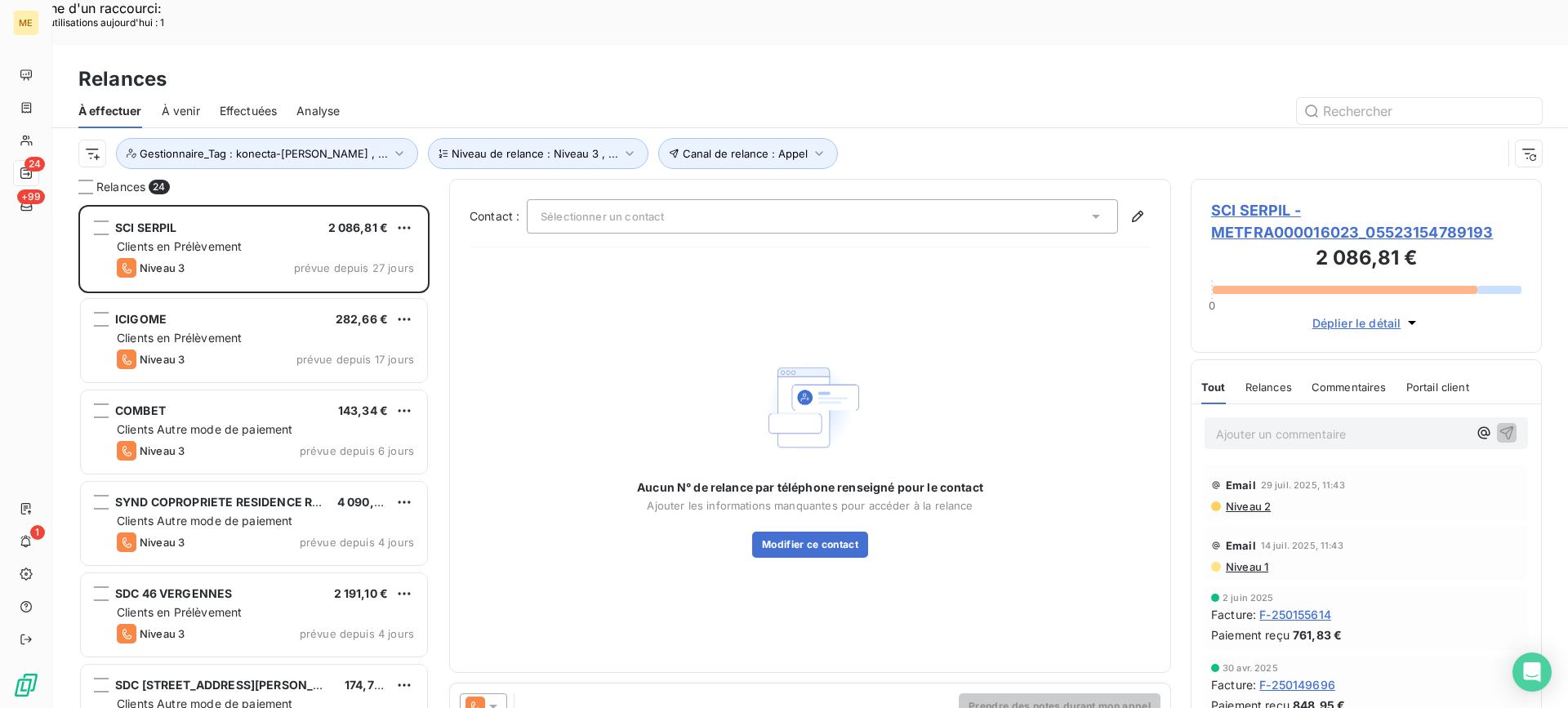
scroll to position [536, 339]
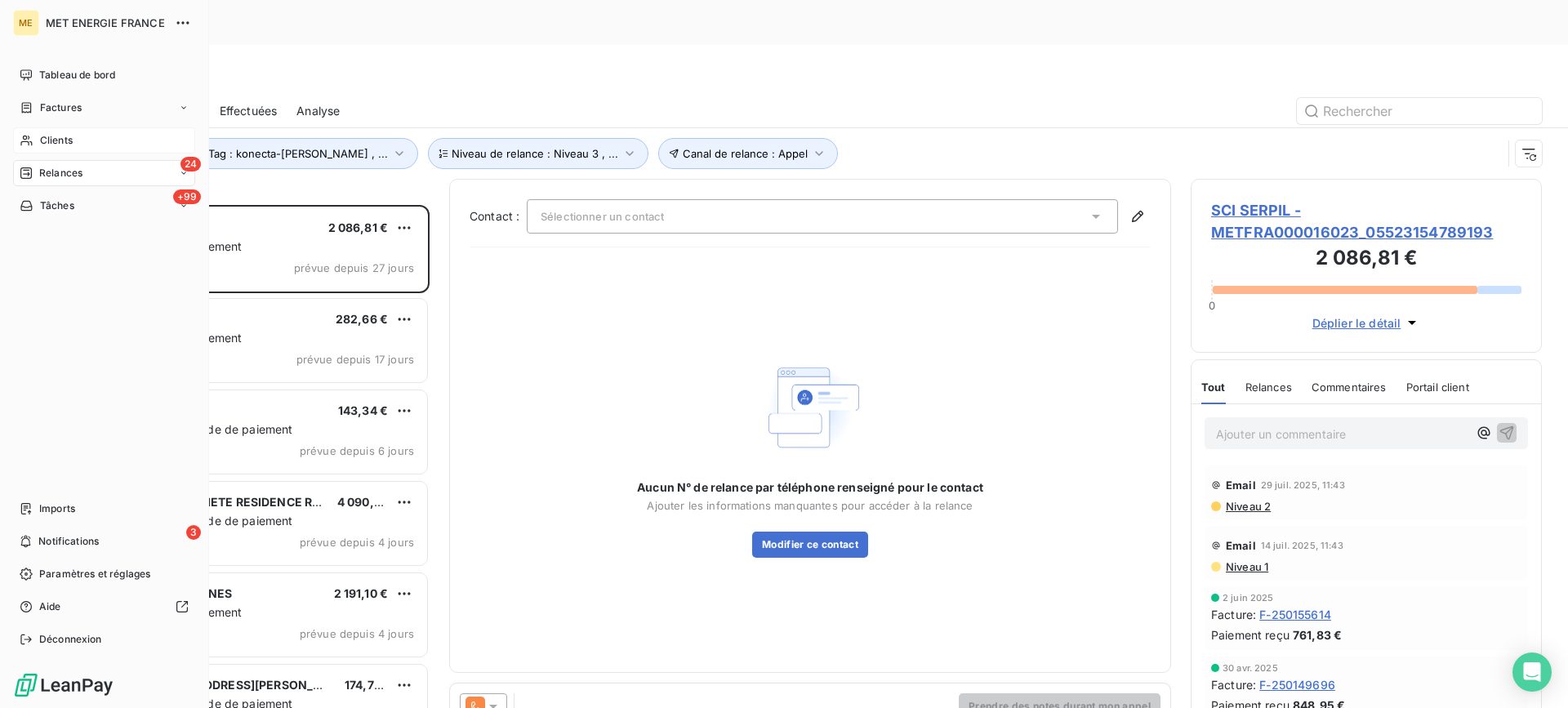
click at [27, 146] on icon at bounding box center [27, 140] width 14 height 13
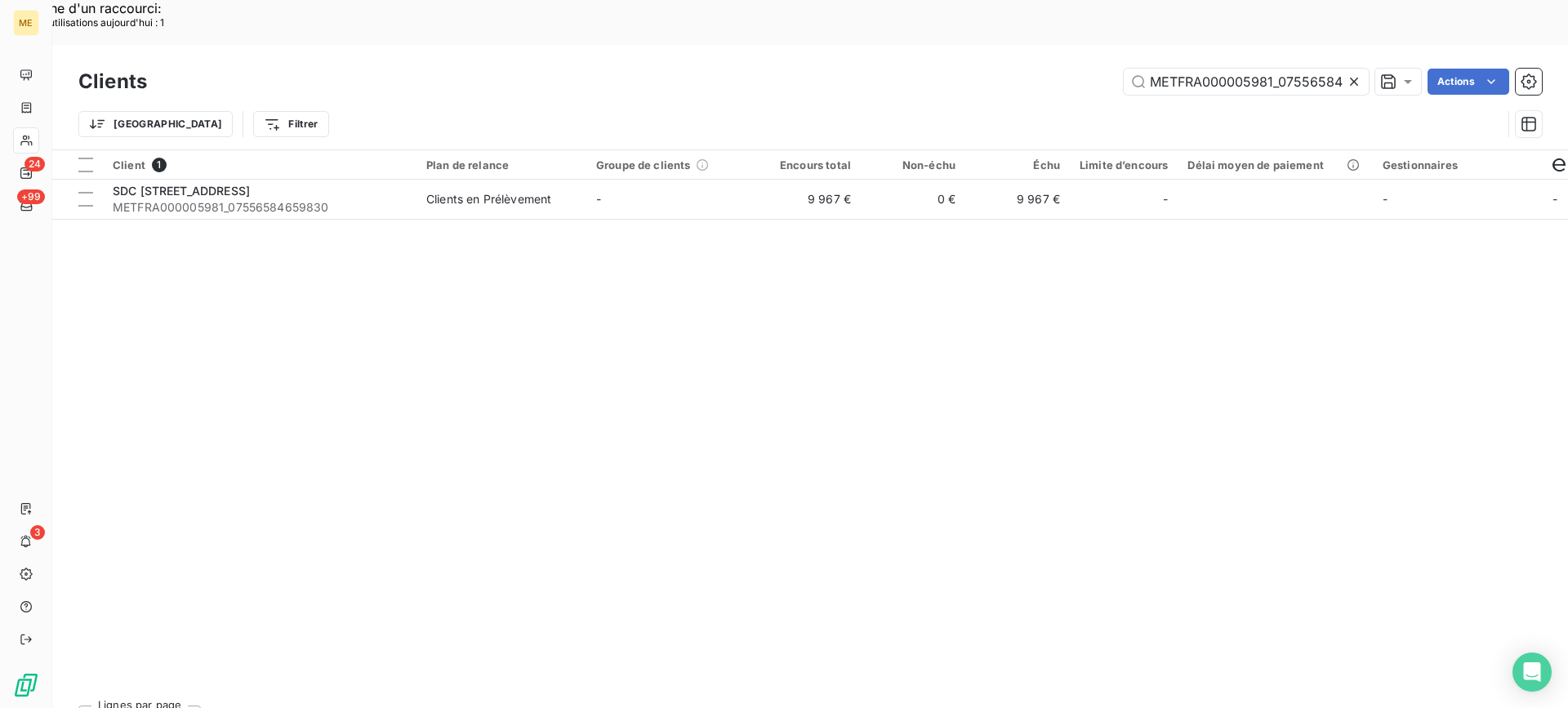
scroll to position [0, 48]
click at [1172, 68] on input "METFRA000005981_07556584659830" at bounding box center [1246, 82] width 245 height 27
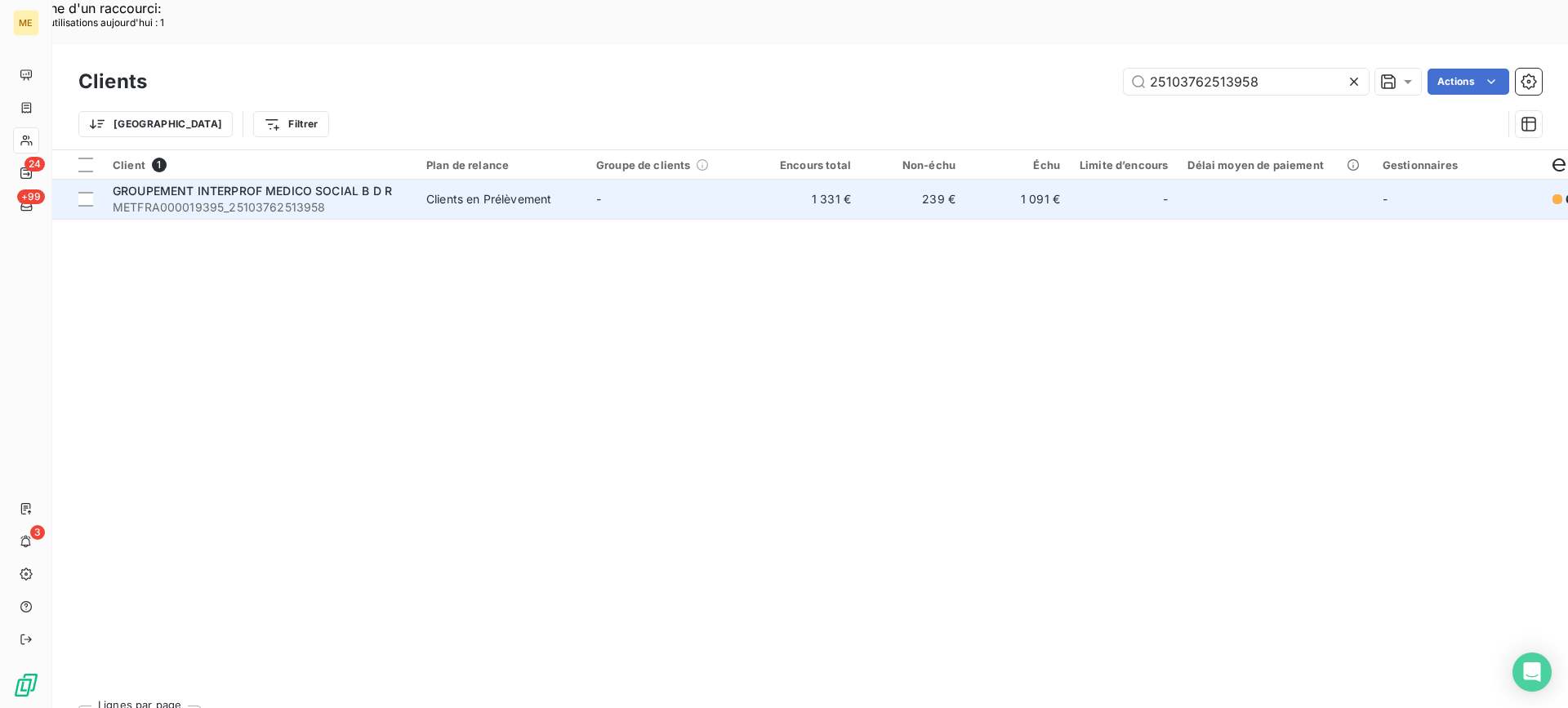
type input "25103762513958"
click at [237, 199] on span "METFRA000019395_25103762513958" at bounding box center [260, 207] width 294 height 16
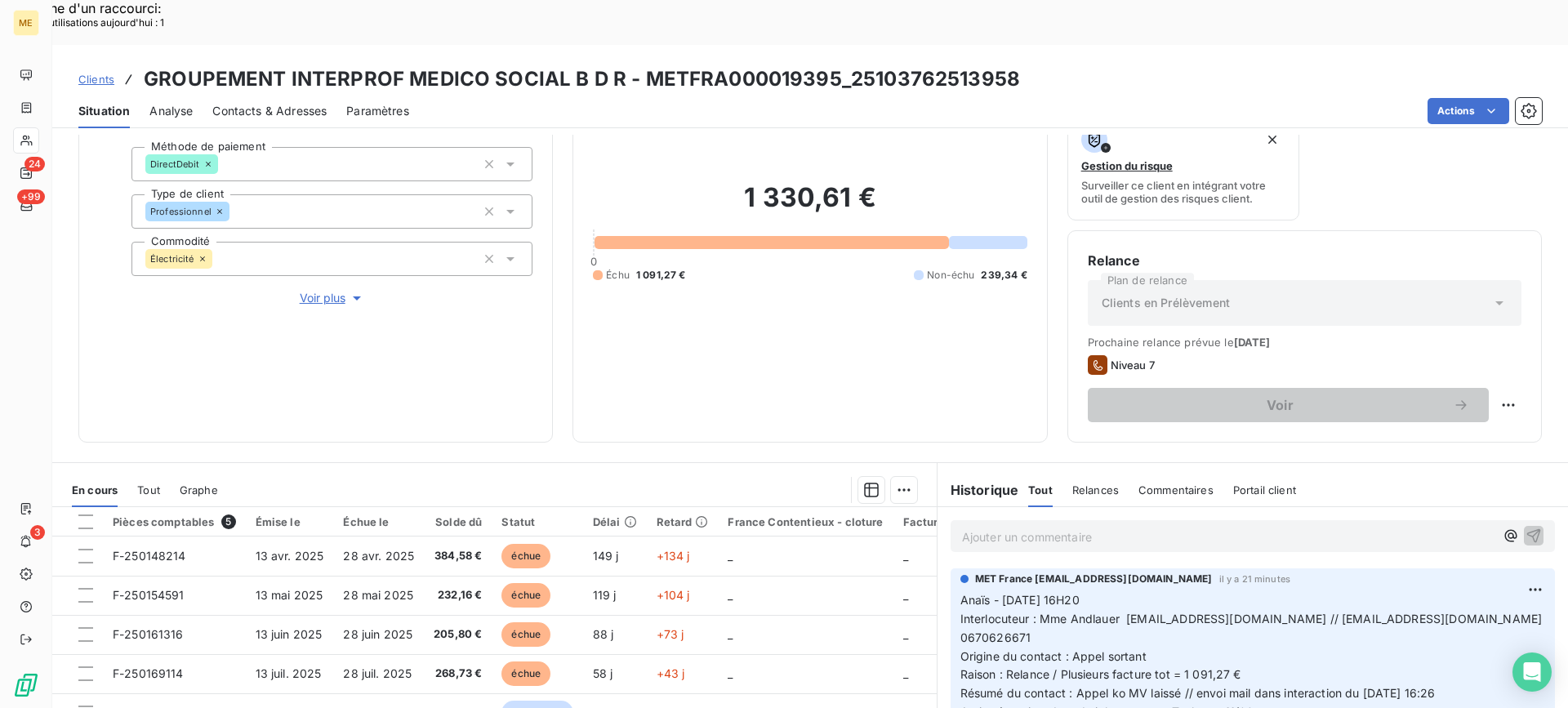
scroll to position [163, 0]
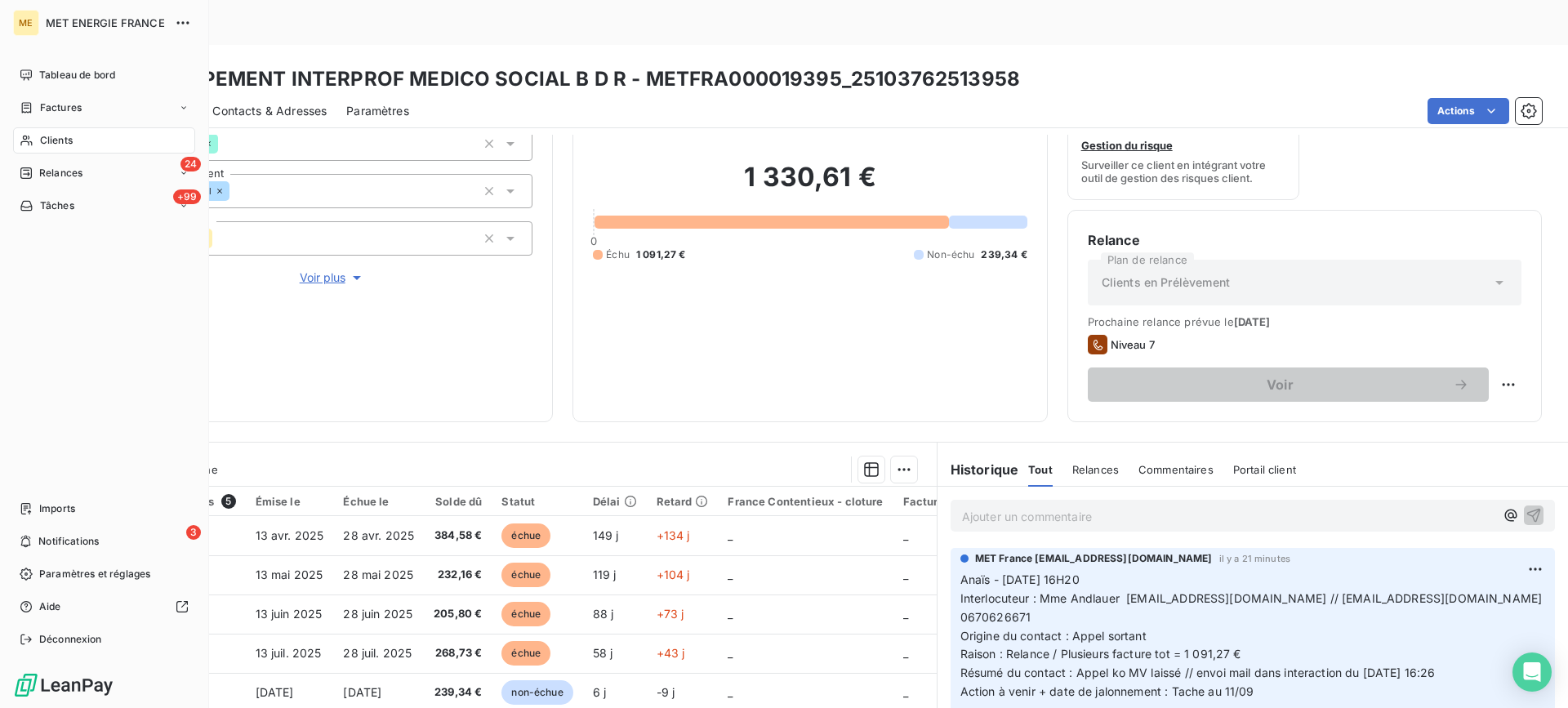
click at [50, 149] on div "Clients" at bounding box center [105, 141] width 182 height 27
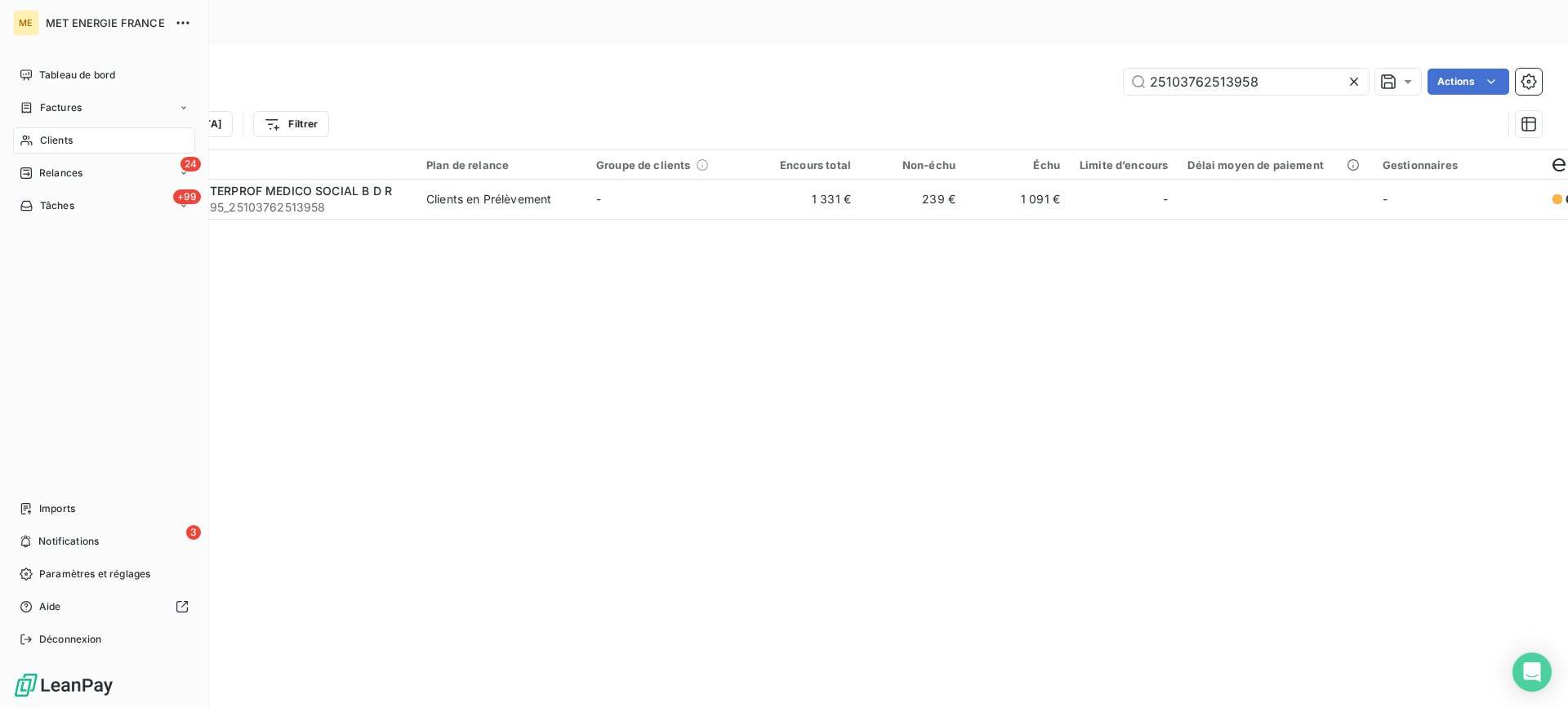
click at [35, 142] on div "Clients" at bounding box center [105, 141] width 182 height 27
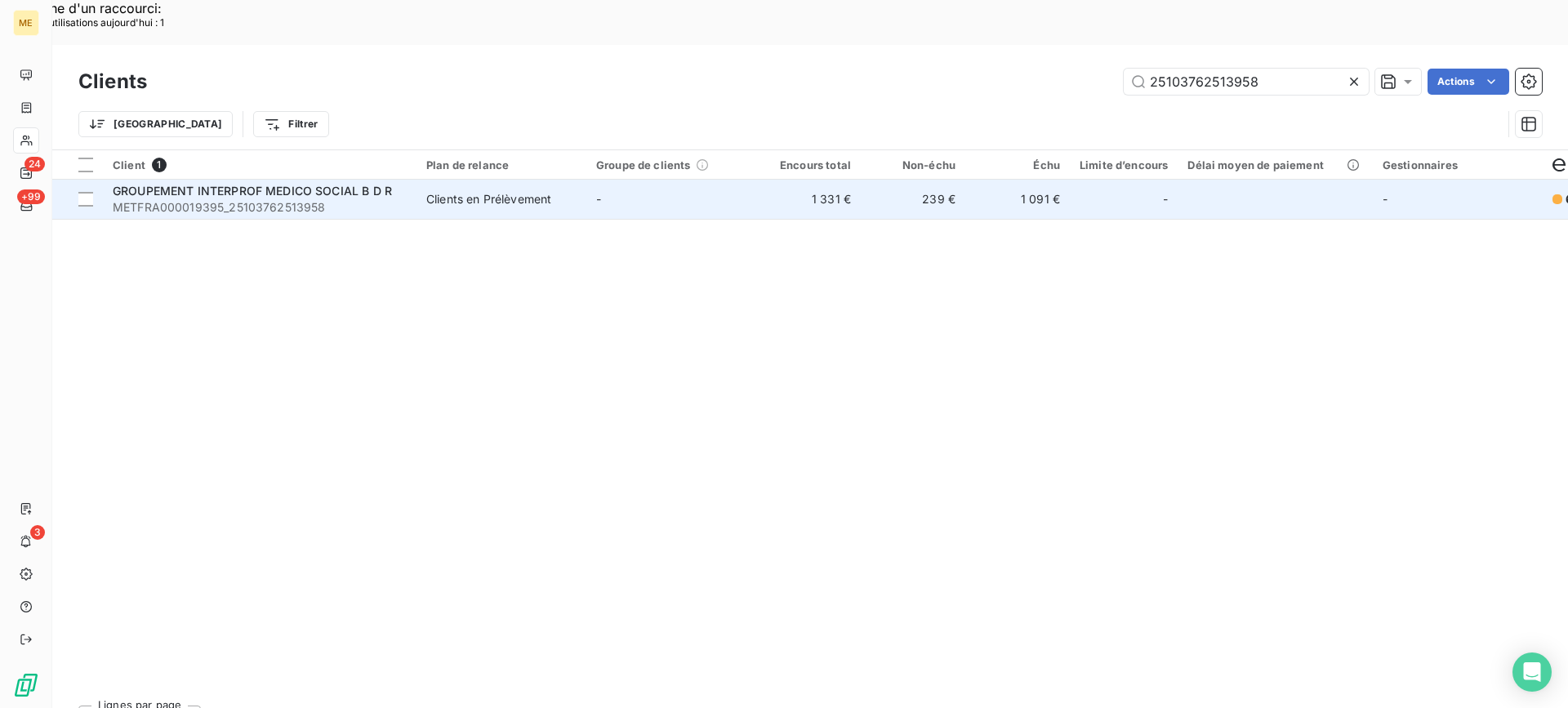
drag, startPoint x: 376, startPoint y: 164, endPoint x: 382, endPoint y: 173, distance: 10.8
click at [383, 180] on td "GROUPEMENT INTERPROF MEDICO SOCIAL B D R METFRA000019395_25103762513958" at bounding box center [260, 199] width 314 height 39
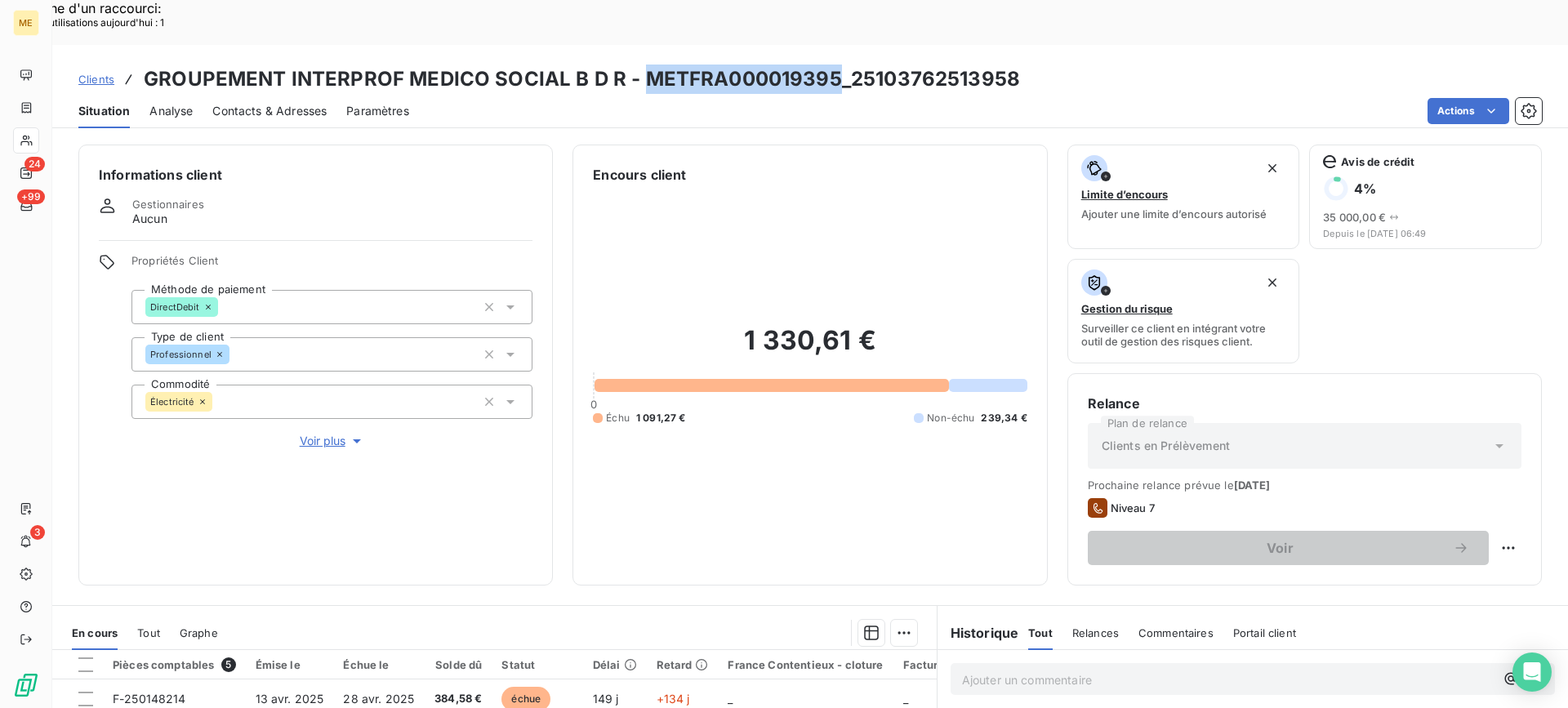
copy h3 "METFRA000019395"
drag, startPoint x: 644, startPoint y: 39, endPoint x: 838, endPoint y: 19, distance: 195.0
click at [838, 45] on div "Clients GROUPEMENT INTERPROF MEDICO SOCIAL B D R - METFRA000019395_251037625139…" at bounding box center [810, 87] width 1516 height 83
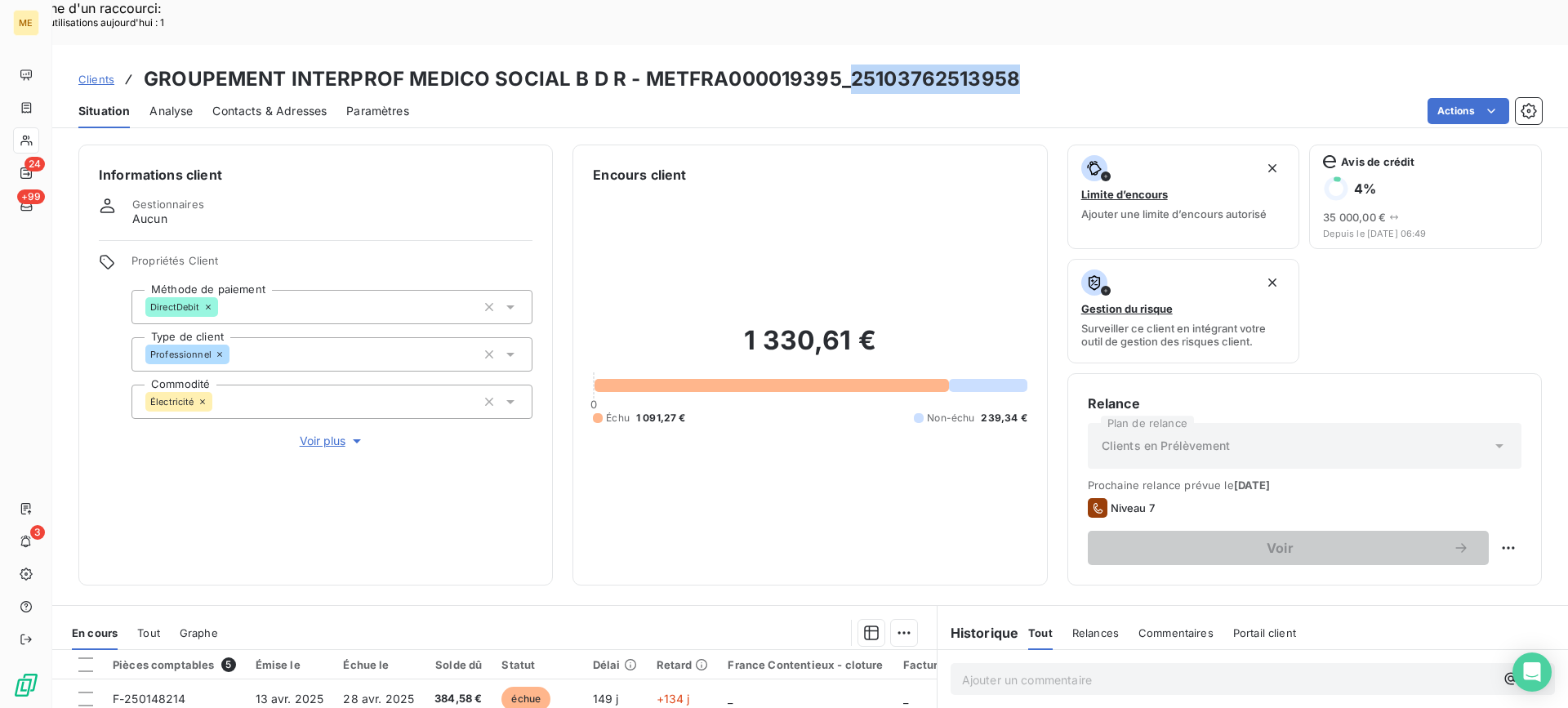
drag, startPoint x: 846, startPoint y: 35, endPoint x: 1021, endPoint y: 34, distance: 175.0
click at [1021, 65] on div "Clients GROUPEMENT INTERPROF MEDICO SOCIAL B D R - METFRA000019395_251037625139…" at bounding box center [810, 79] width 1516 height 29
copy h3 "25103762513958"
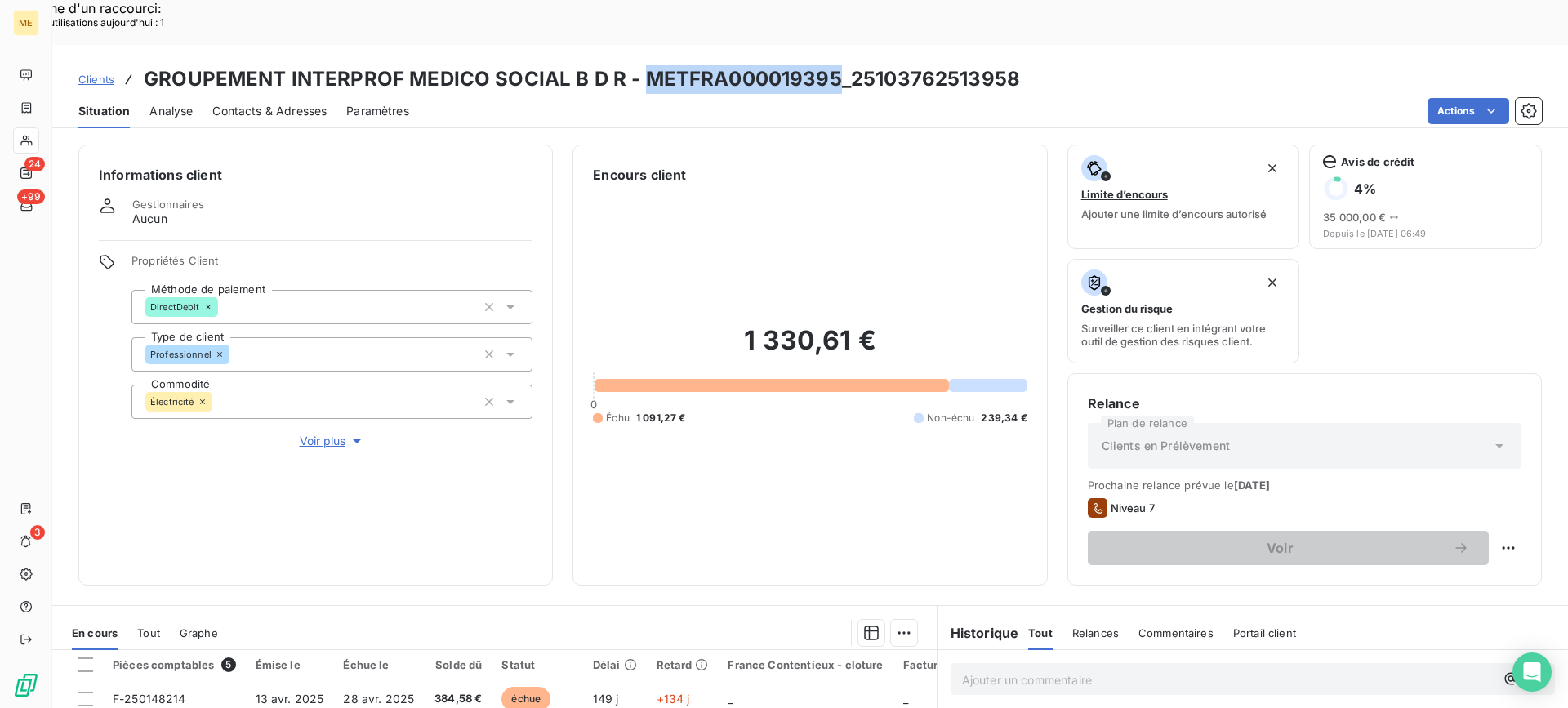
drag, startPoint x: 640, startPoint y: 36, endPoint x: 828, endPoint y: 36, distance: 188.0
click at [828, 65] on h3 "GROUPEMENT INTERPROF MEDICO SOCIAL B D R - METFRA000019395_25103762513958" at bounding box center [581, 79] width 876 height 29
copy h3 "METFRA000019395"
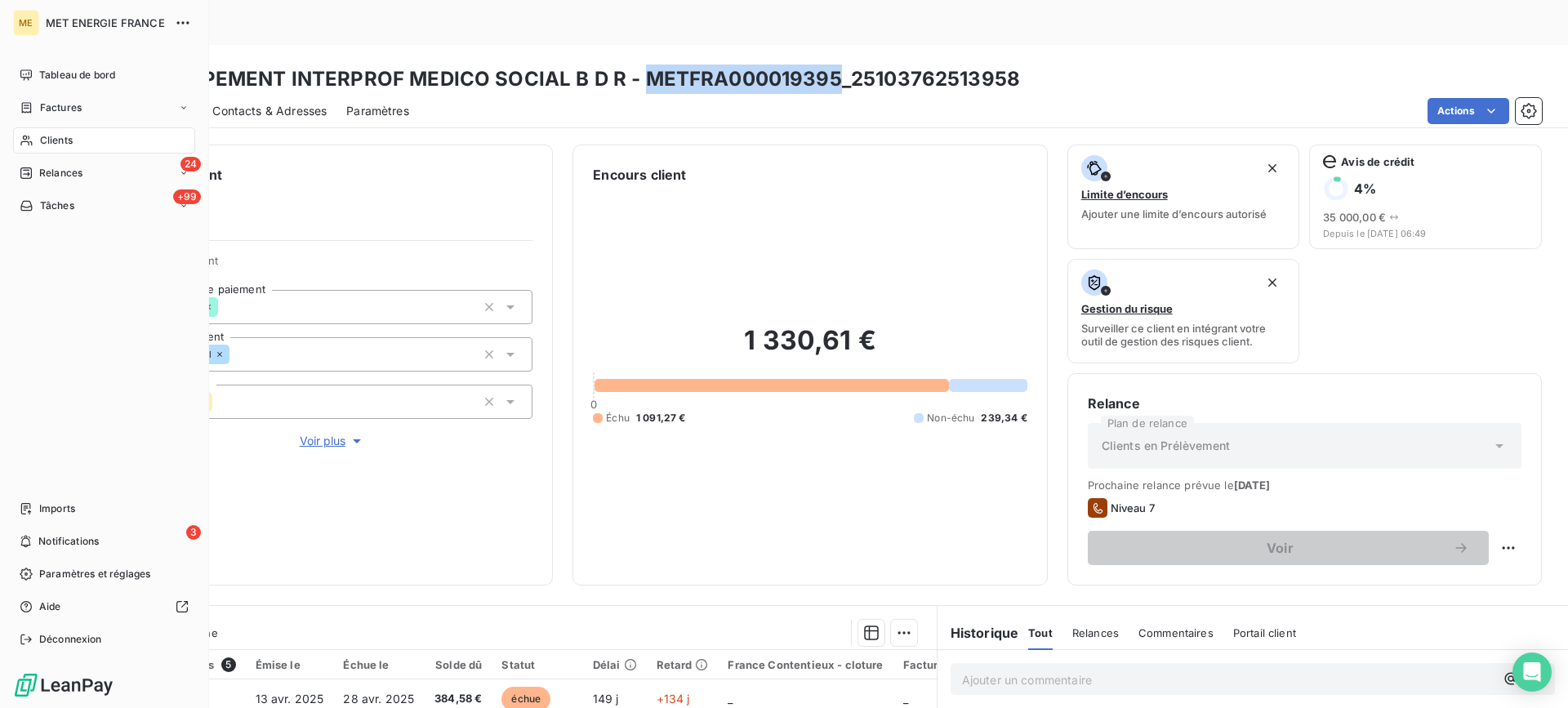
click at [47, 144] on span "Clients" at bounding box center [56, 140] width 33 height 15
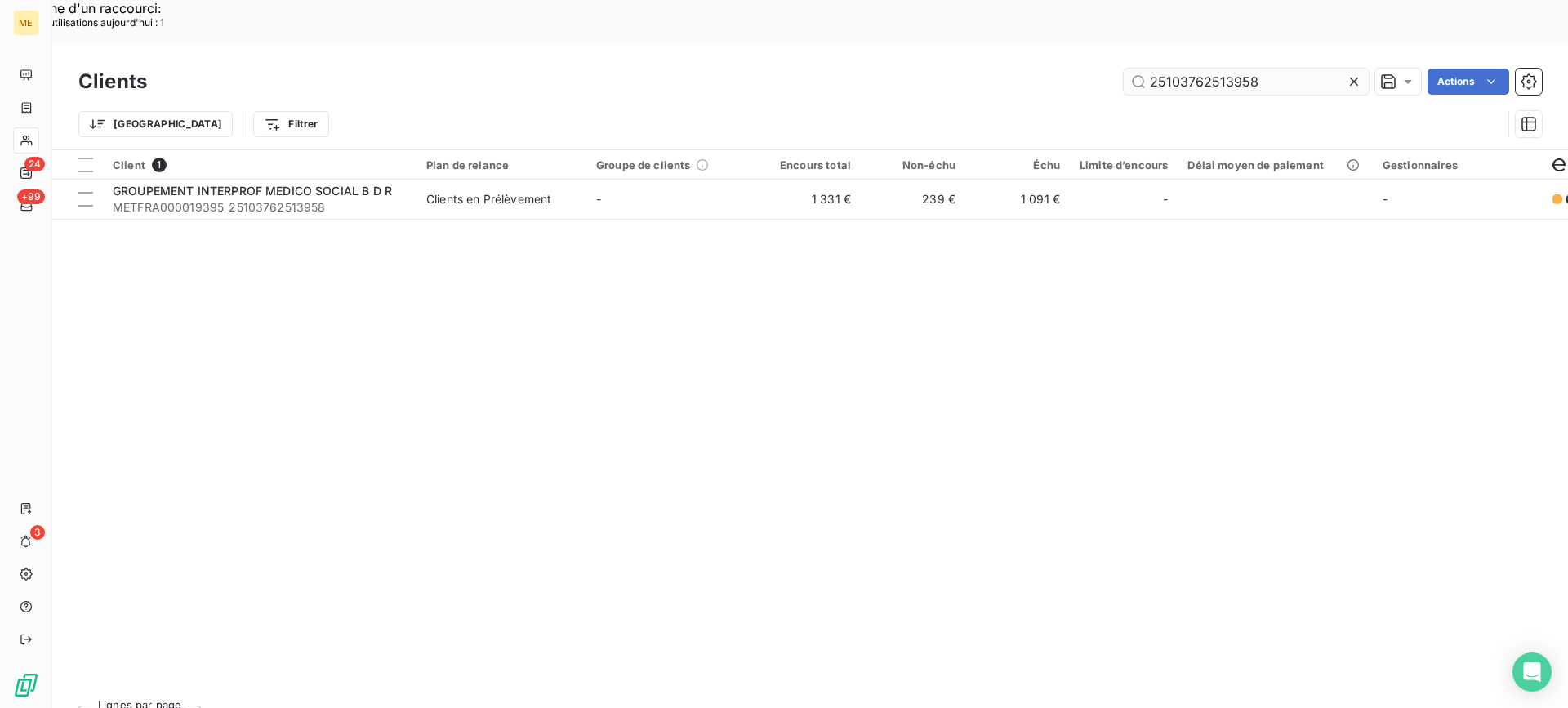
click at [1198, 68] on input "25103762513958" at bounding box center [1246, 82] width 245 height 27
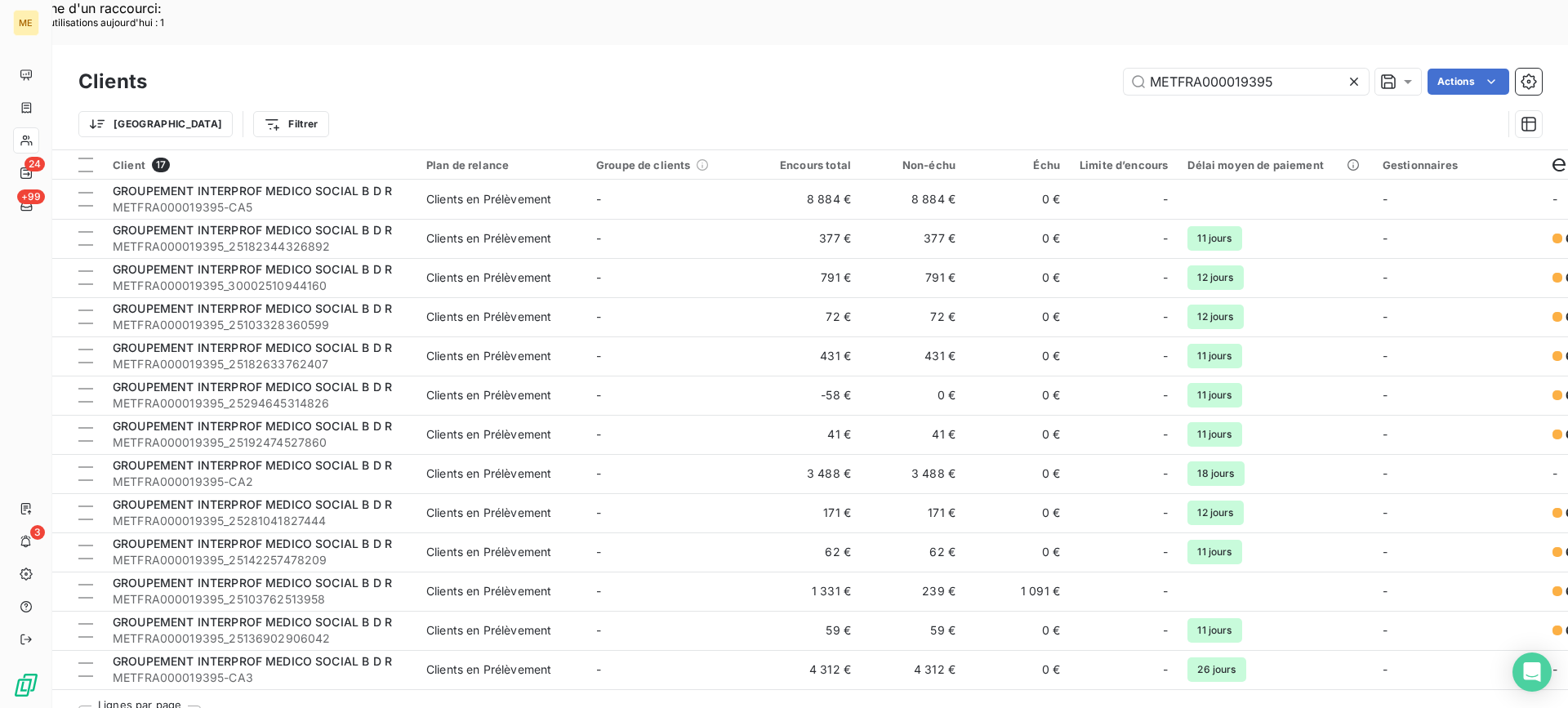
type input "METFRA000019395"
click at [1347, 74] on icon at bounding box center [1354, 82] width 16 height 16
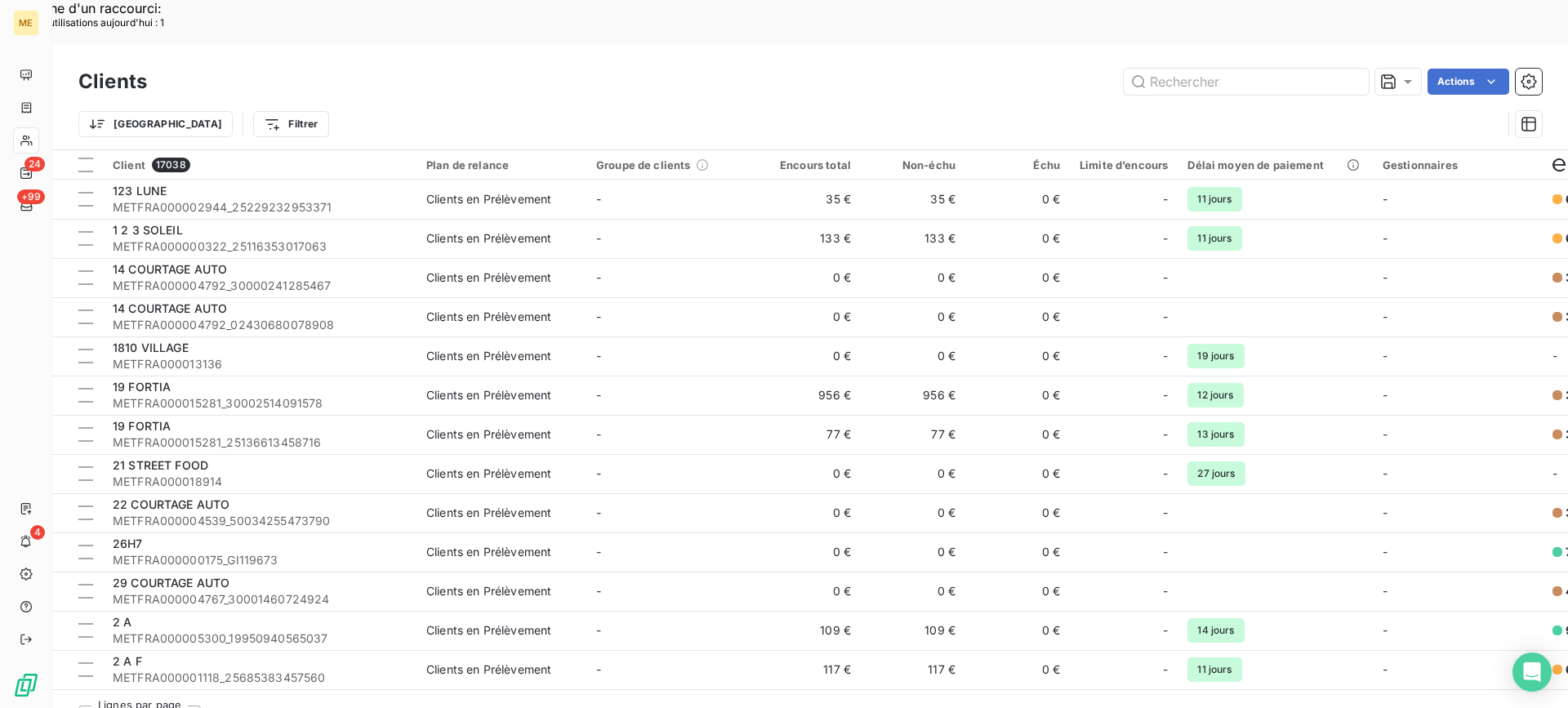
scroll to position [82, 0]
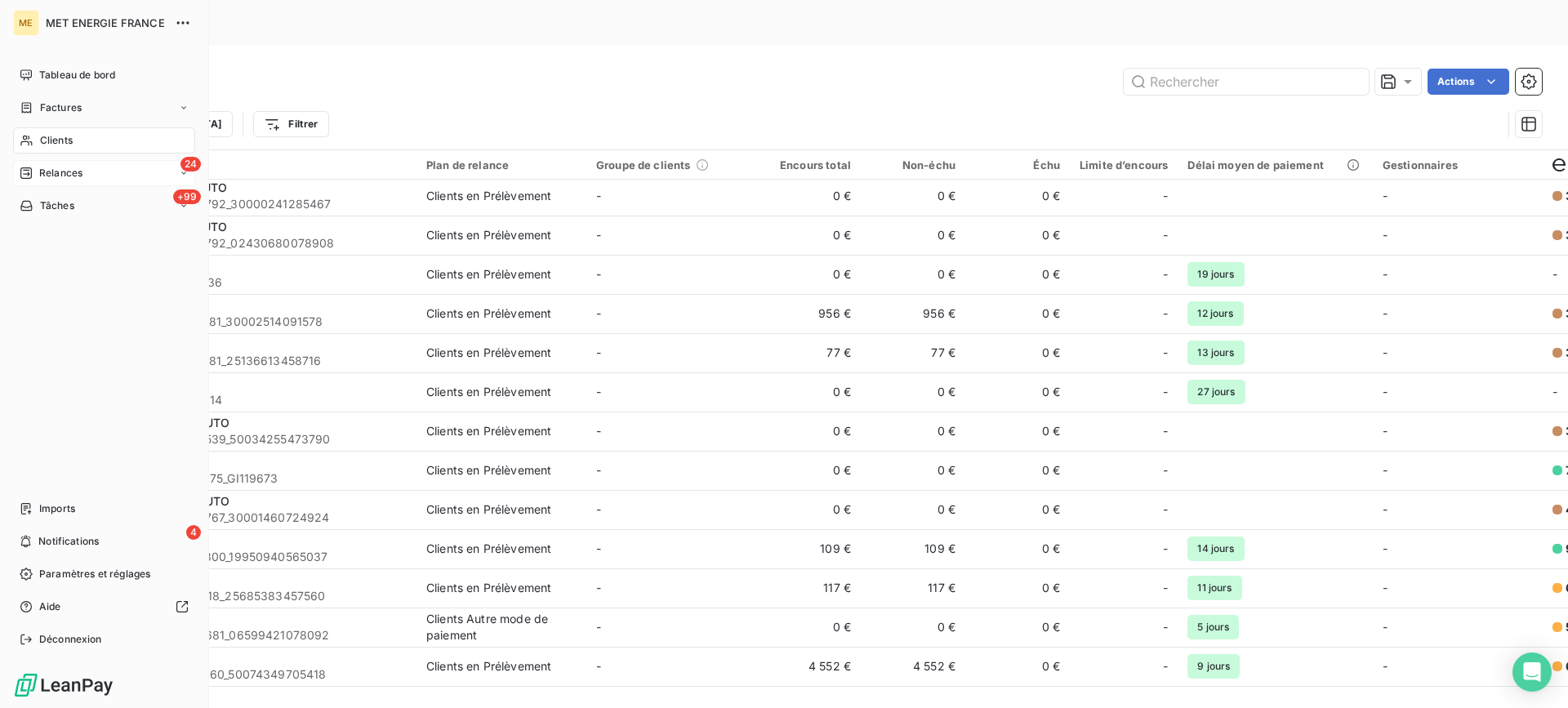
drag, startPoint x: 75, startPoint y: 194, endPoint x: 77, endPoint y: 181, distance: 13.2
click at [75, 192] on nav "Tableau de bord Factures Clients 24 Relances +99 Tâches" at bounding box center [105, 140] width 182 height 157
click at [82, 174] on span "Relances" at bounding box center [60, 173] width 43 height 15
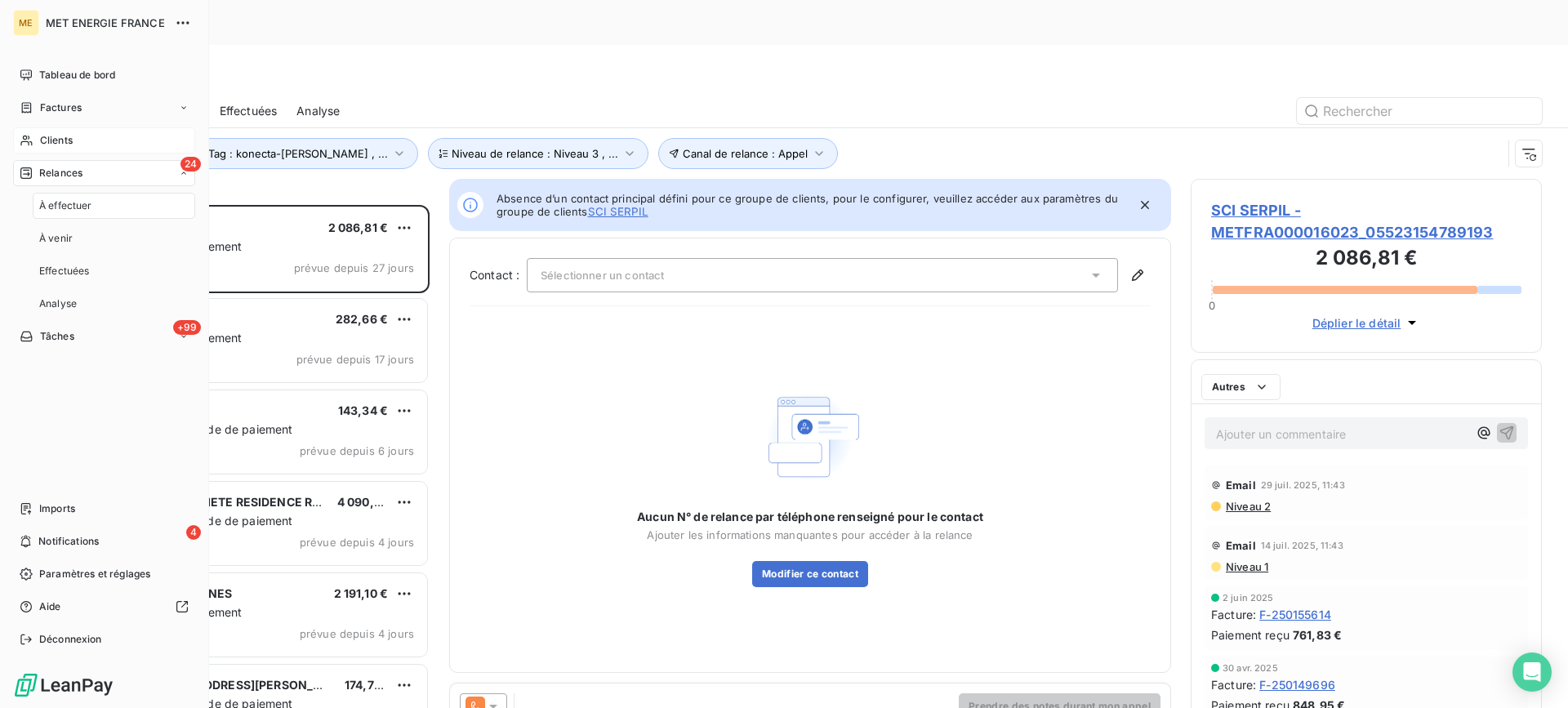
scroll to position [536, 339]
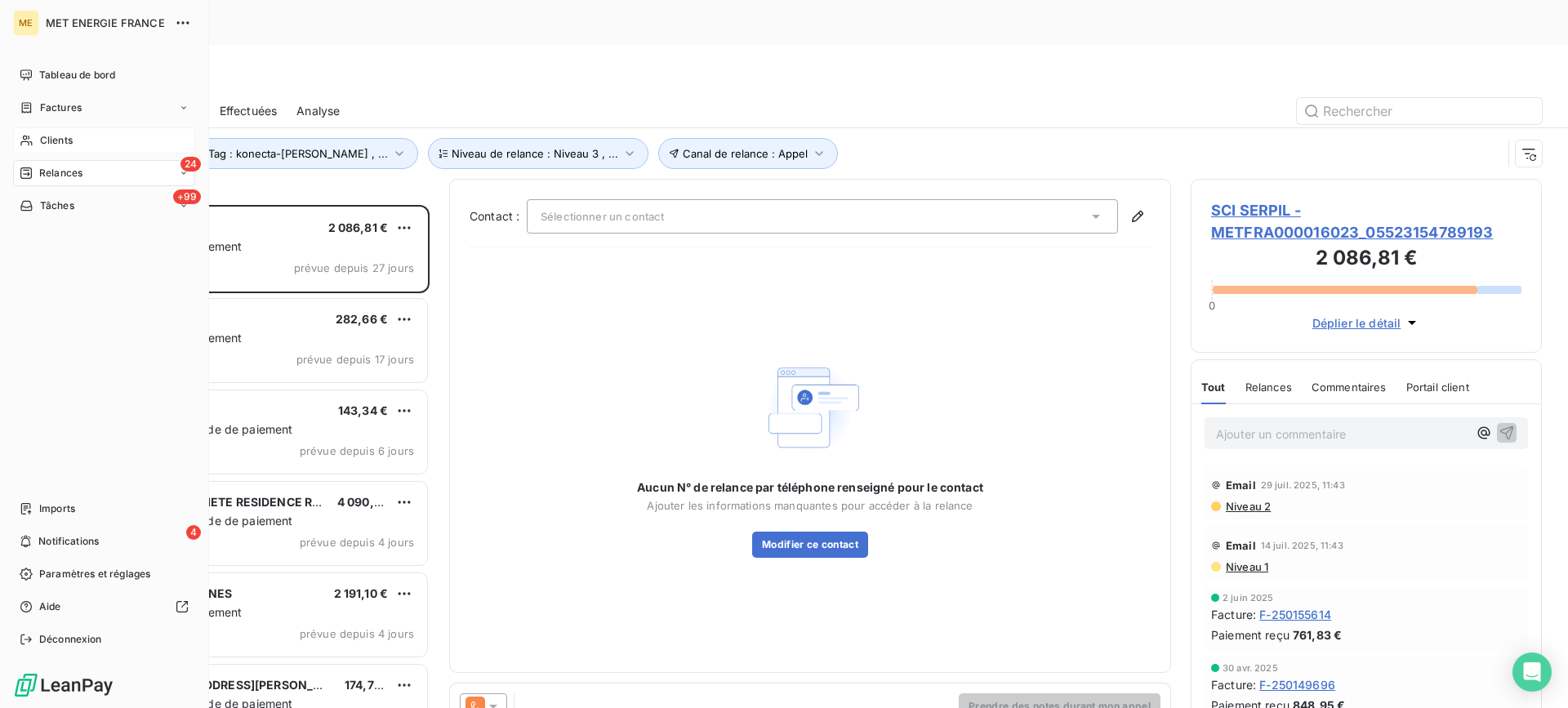
click at [36, 175] on div "Relances" at bounding box center [50, 173] width 63 height 15
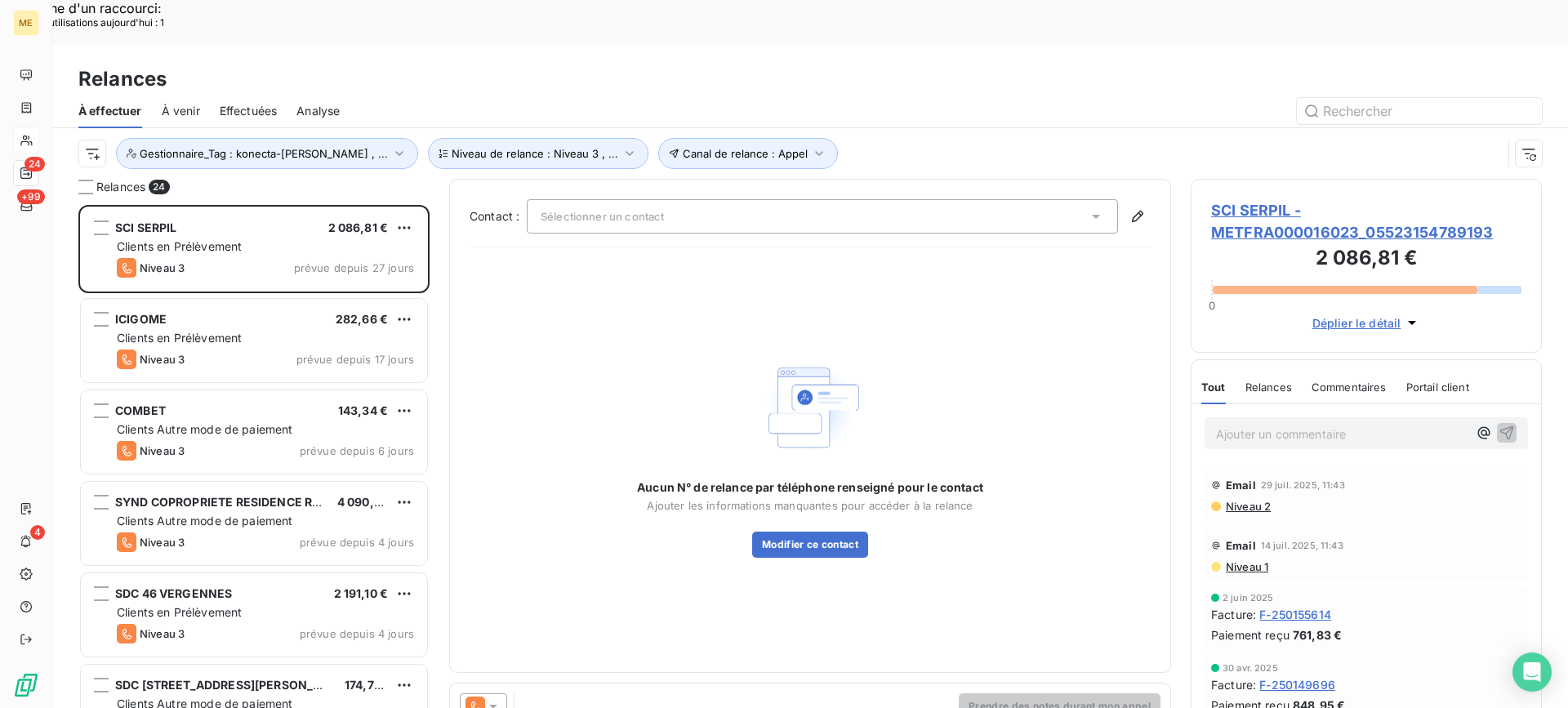
click at [726, 261] on div "Aucun N° de relance par téléphone renseigné pour le contact Ajouter les informa…" at bounding box center [810, 456] width 681 height 393
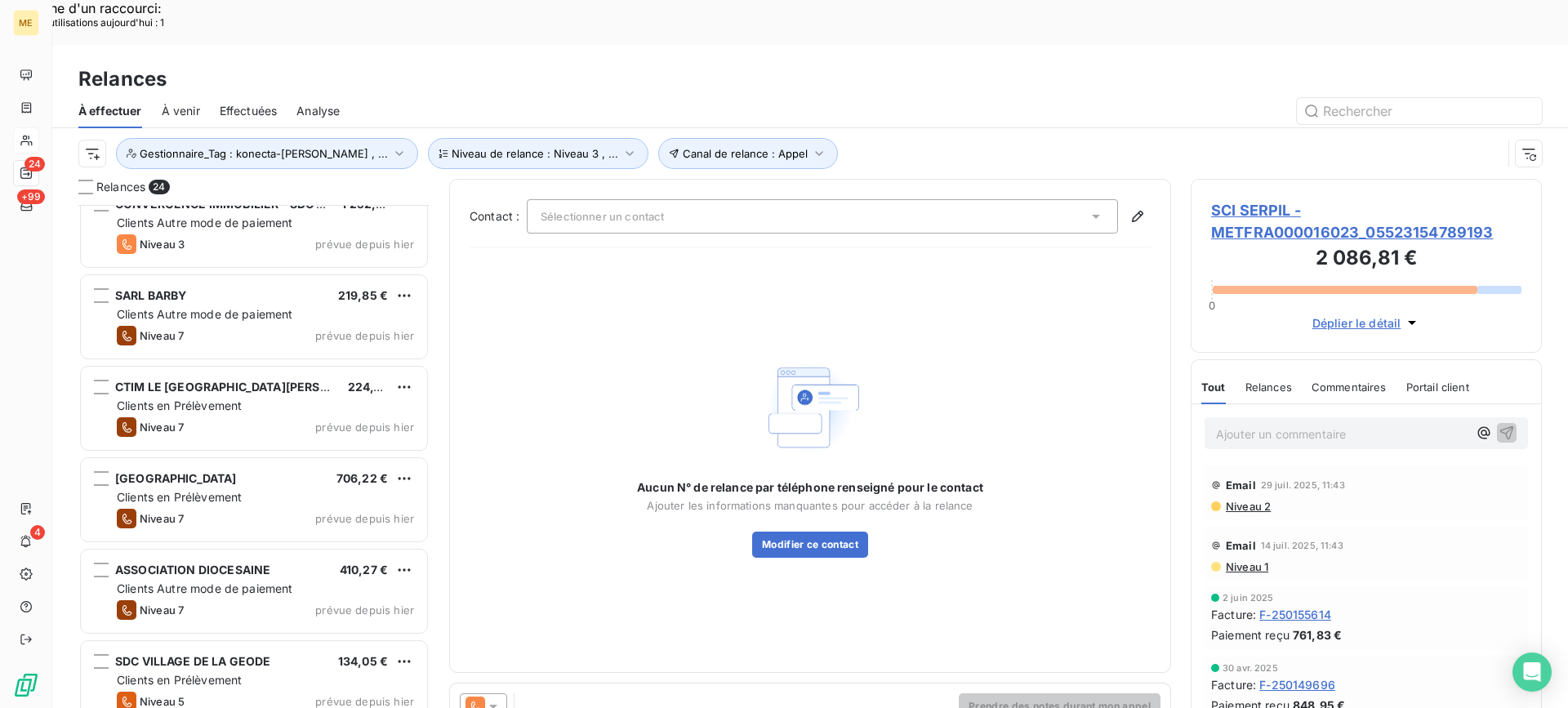
scroll to position [832, 0]
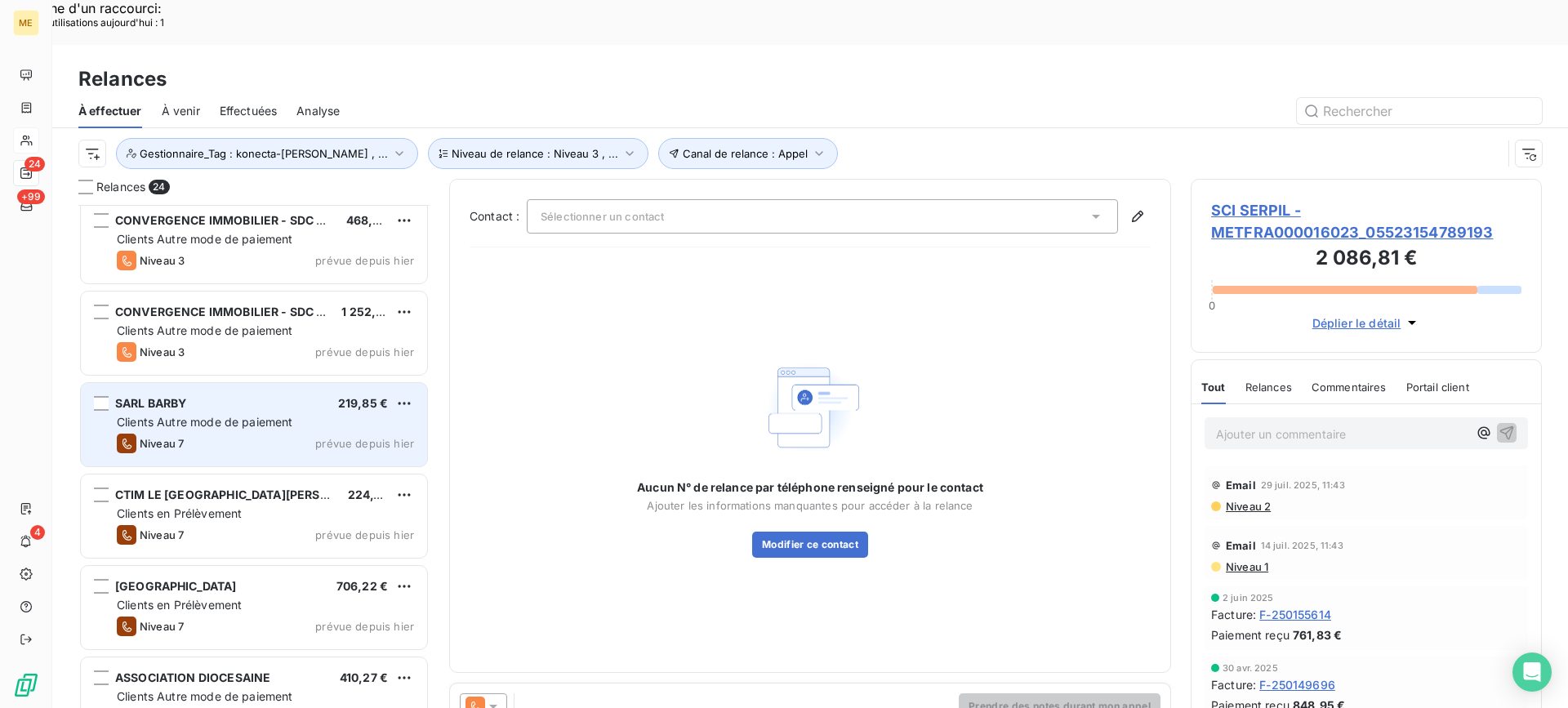
click at [267, 383] on div "SARL BARBY 219,85 € Clients Autre mode de paiement Niveau 7 prévue depuis hier" at bounding box center [253, 424] width 346 height 83
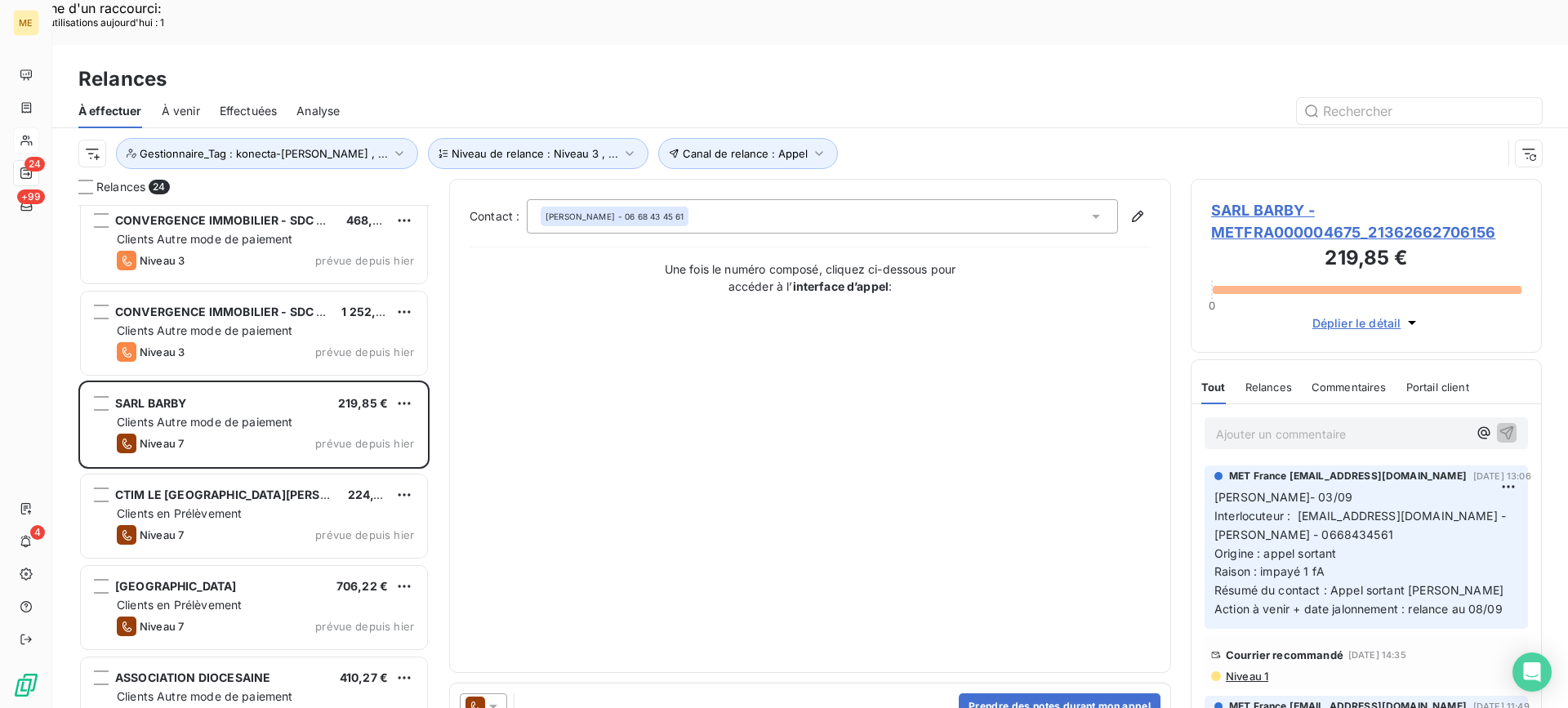
click at [1338, 199] on span "SARL BARBY - METFRA000004675_21362662706156" at bounding box center [1366, 222] width 310 height 44
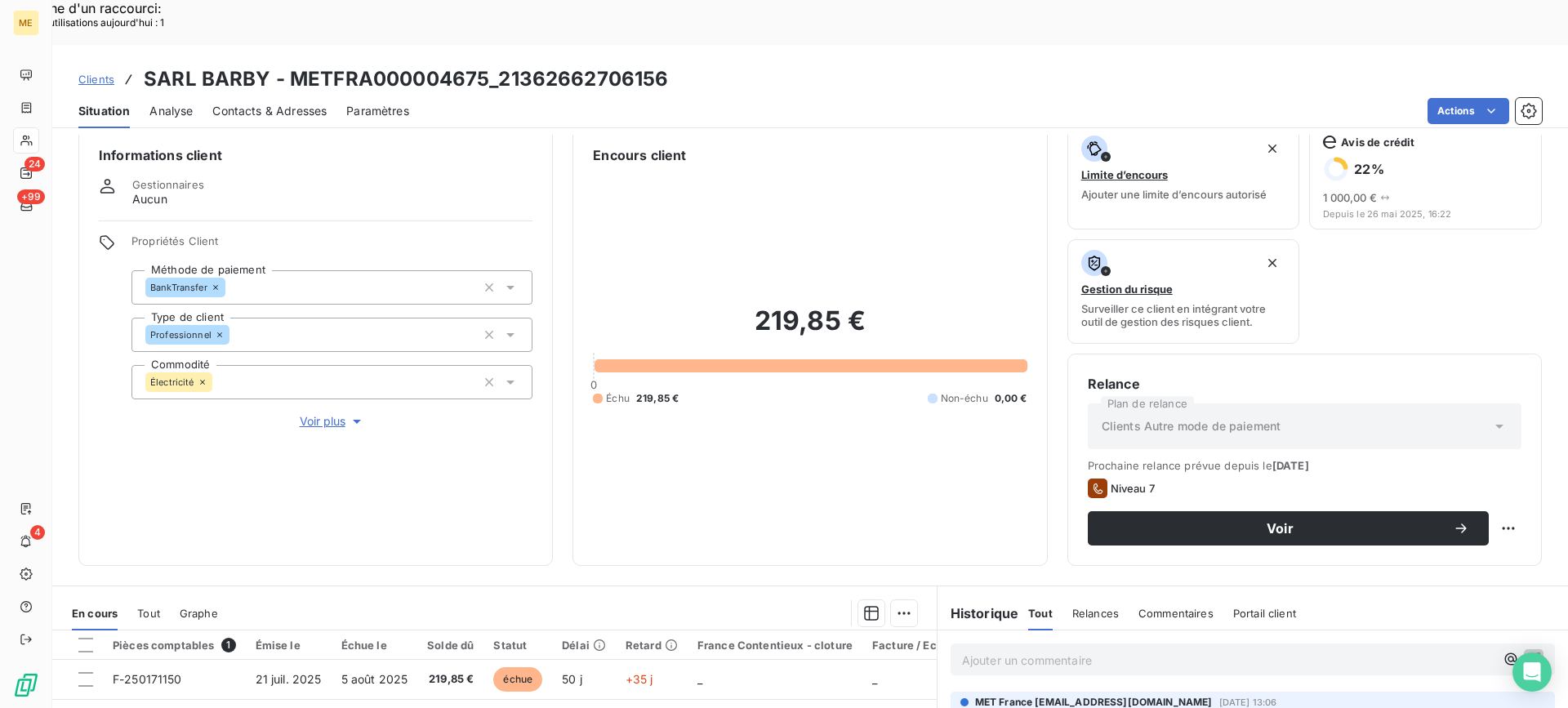
scroll to position [16, 0]
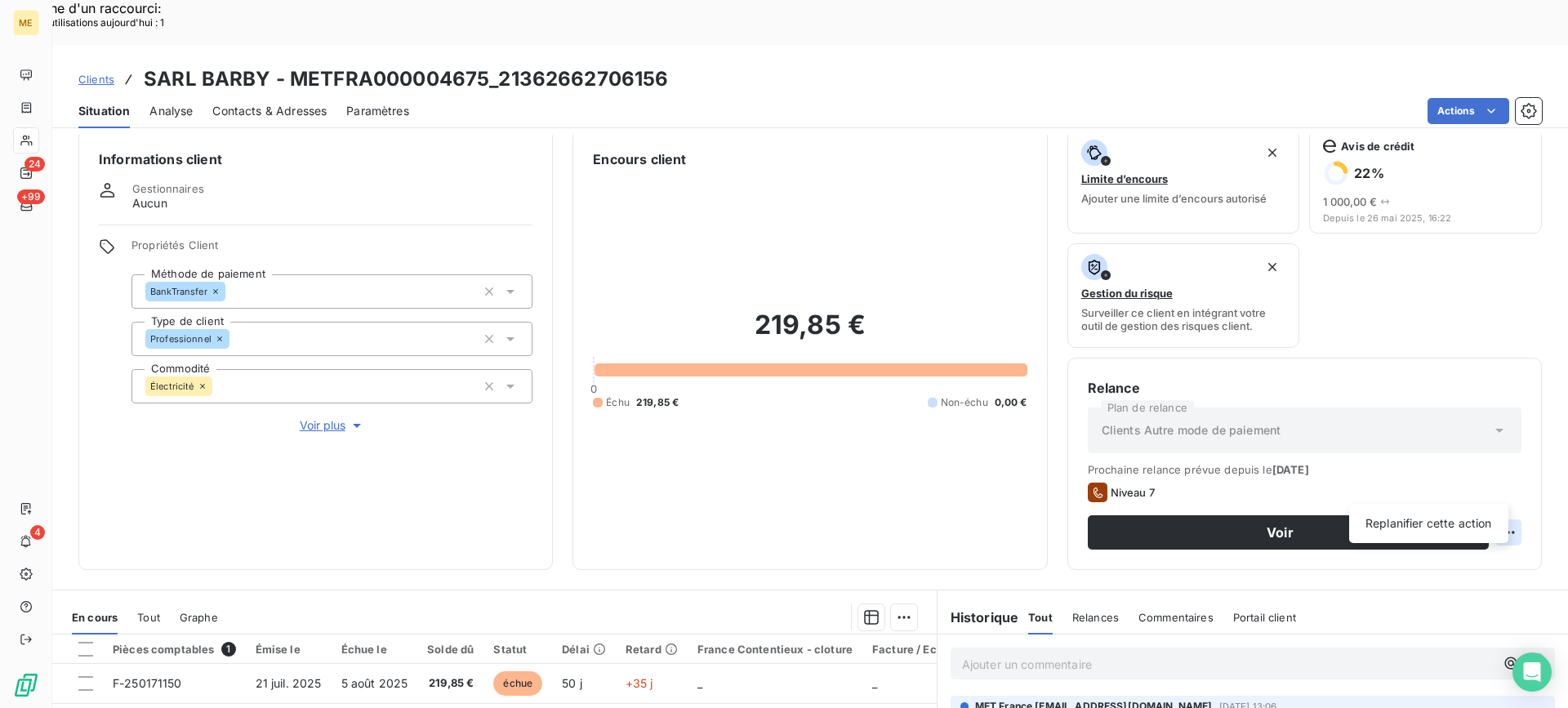
click at [1451, 522] on div "Replanifier cette action" at bounding box center [1428, 524] width 146 height 27
select select "8"
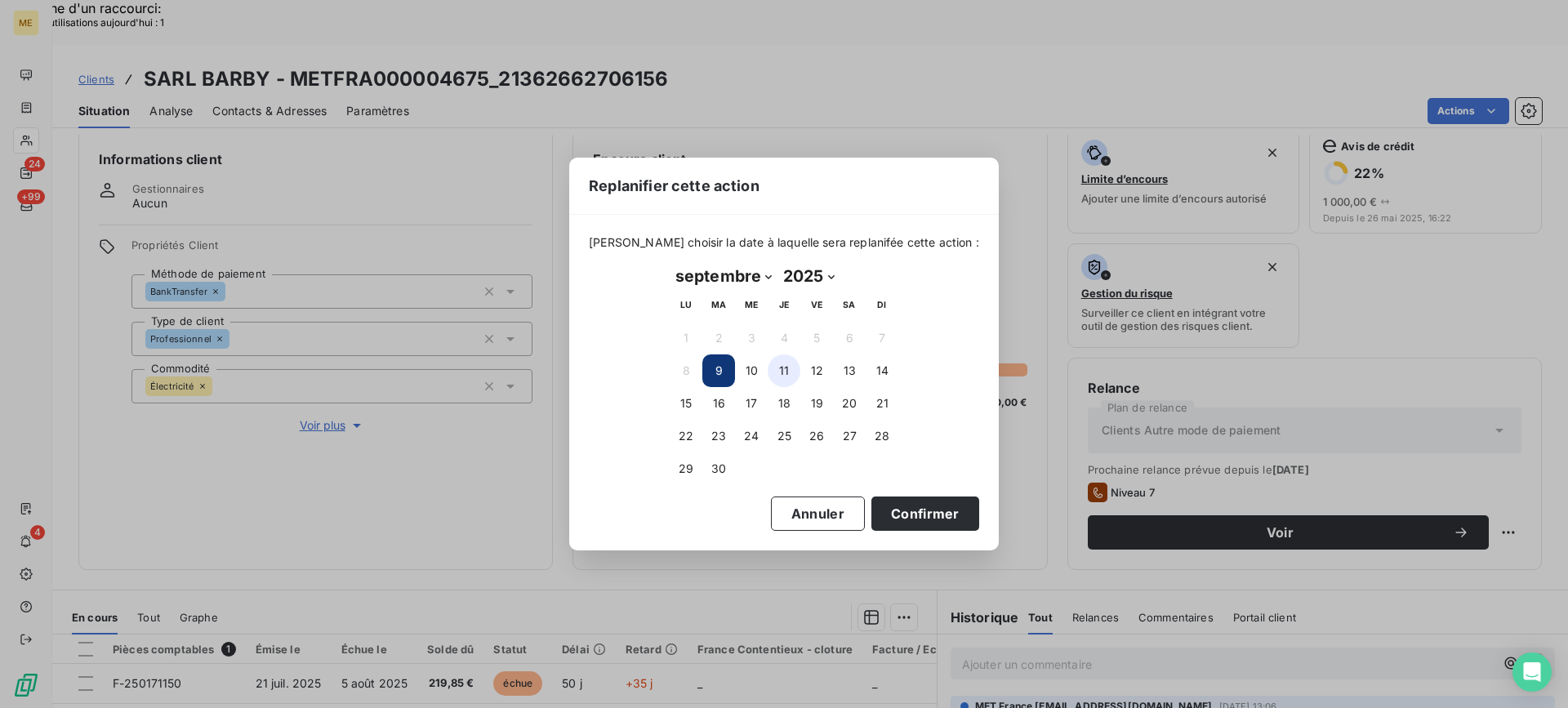
click at [790, 376] on button "11" at bounding box center [784, 370] width 33 height 33
click at [882, 525] on button "Confirmer" at bounding box center [926, 514] width 108 height 35
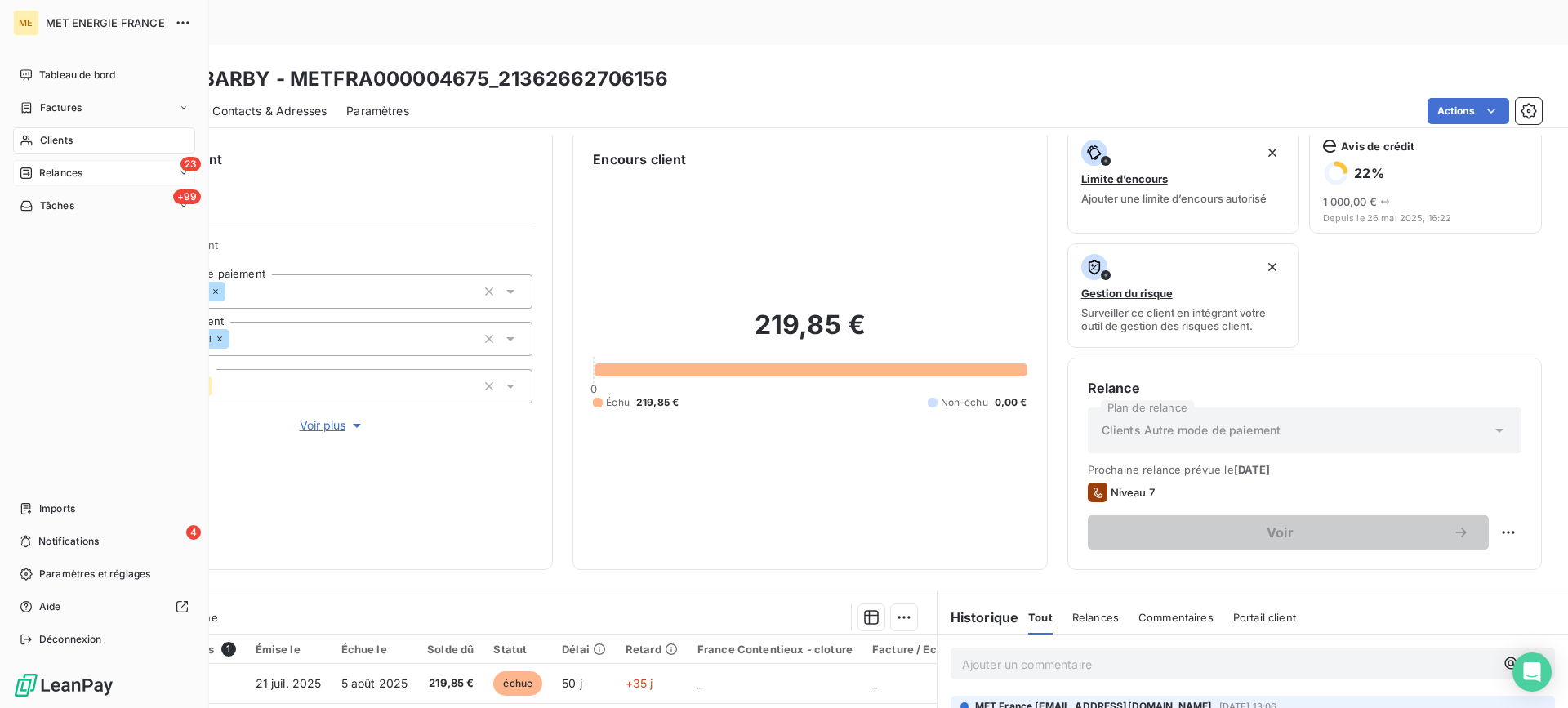
click at [19, 161] on div "23 Relances" at bounding box center [105, 174] width 182 height 27
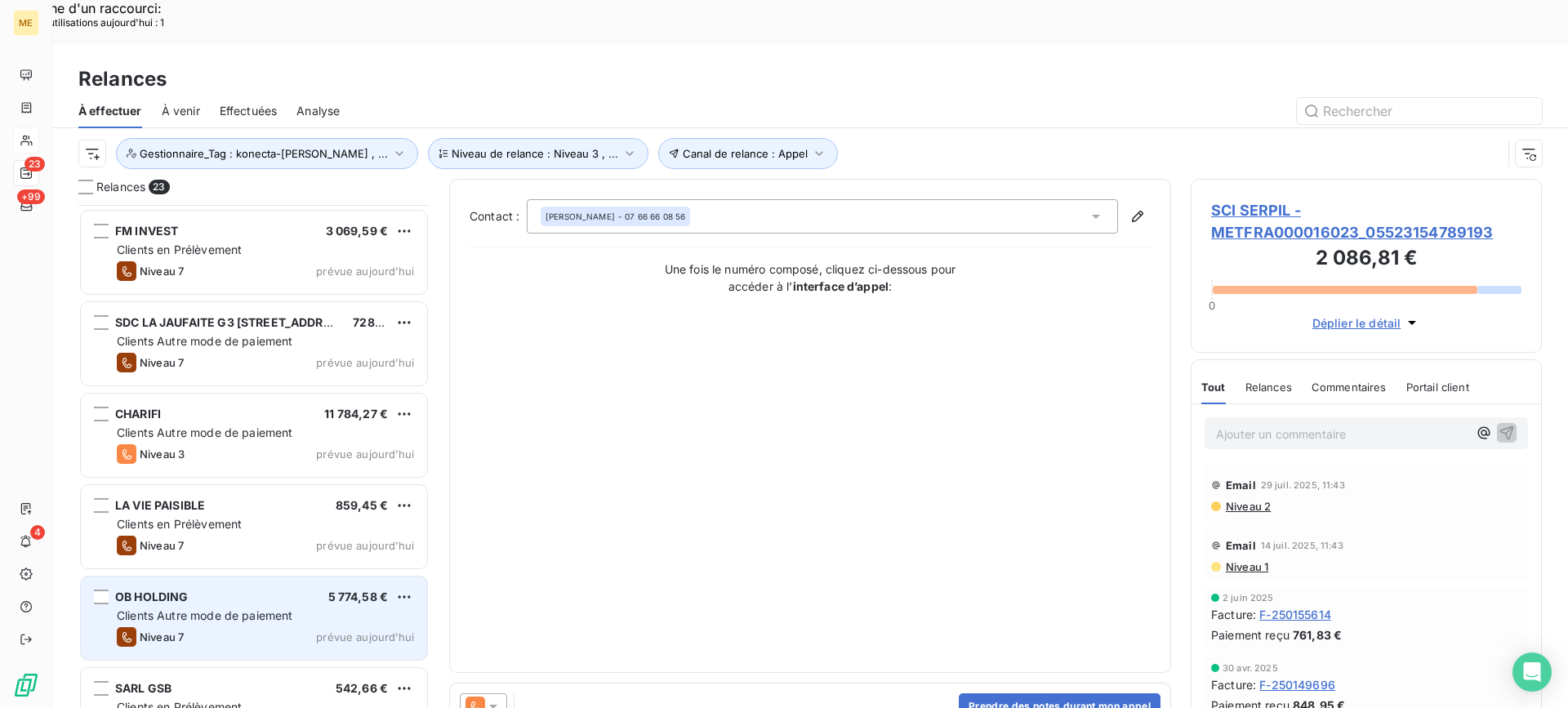
scroll to position [1557, 0]
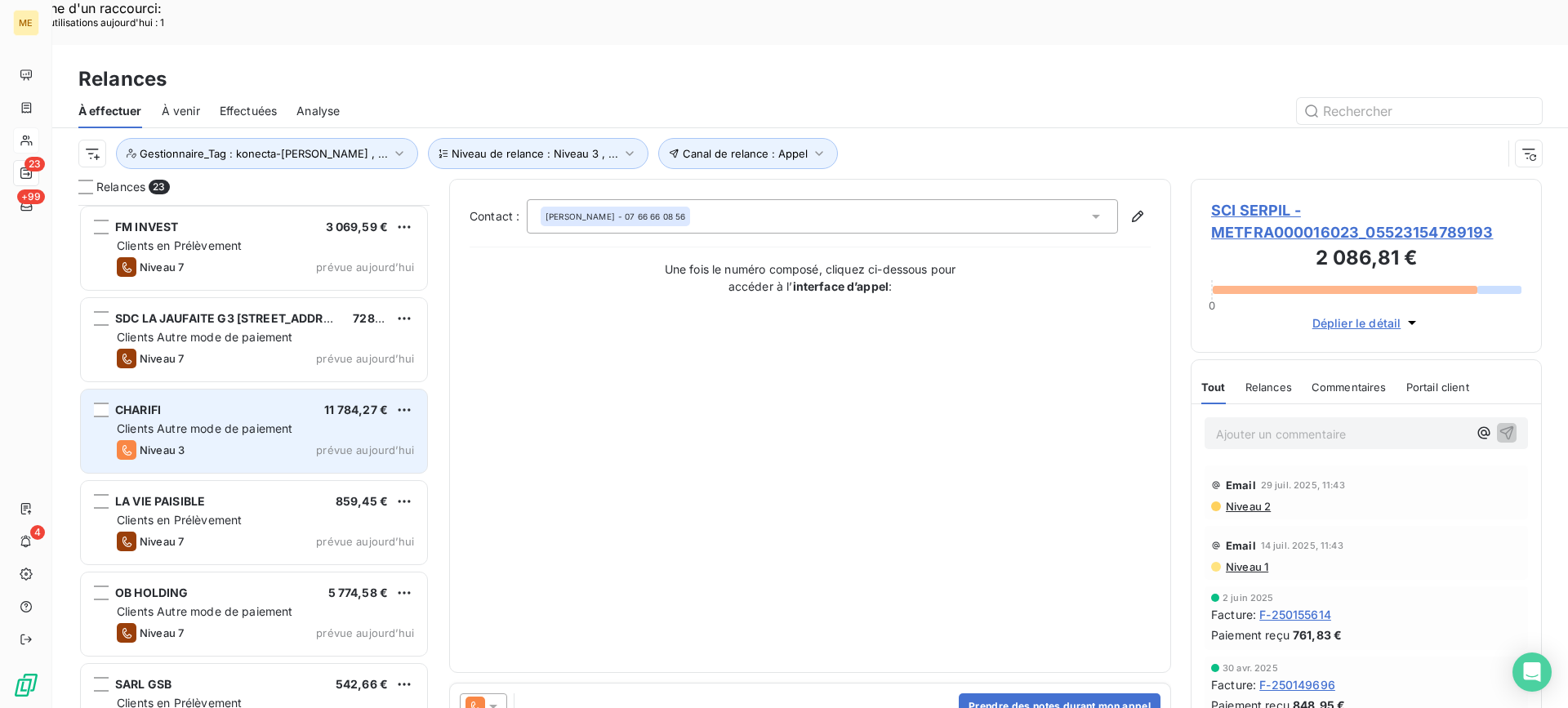
click at [268, 422] on span "Clients Autre mode de paiement" at bounding box center [205, 429] width 176 height 14
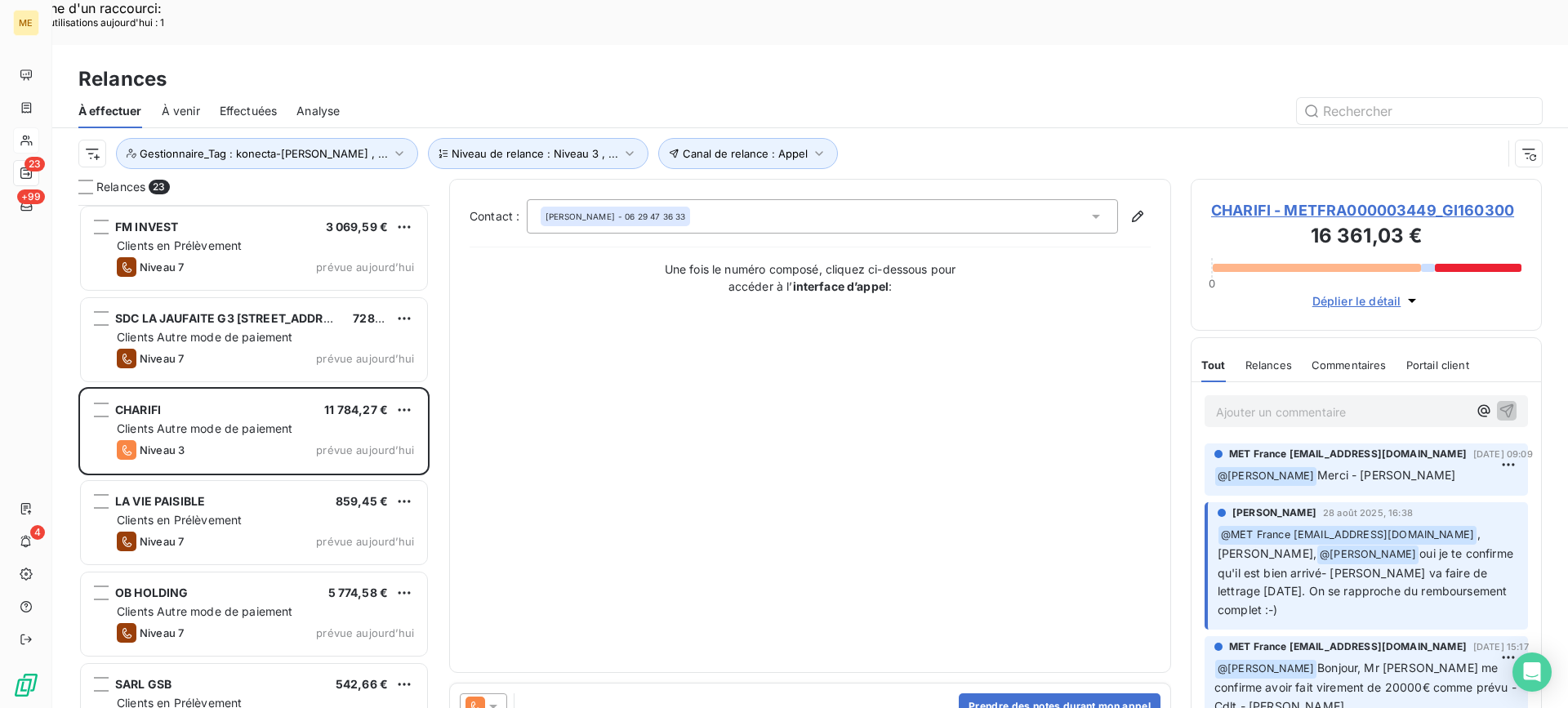
click at [1339, 199] on span "CHARIFI - METFRA000003449_GI160300" at bounding box center [1366, 210] width 310 height 22
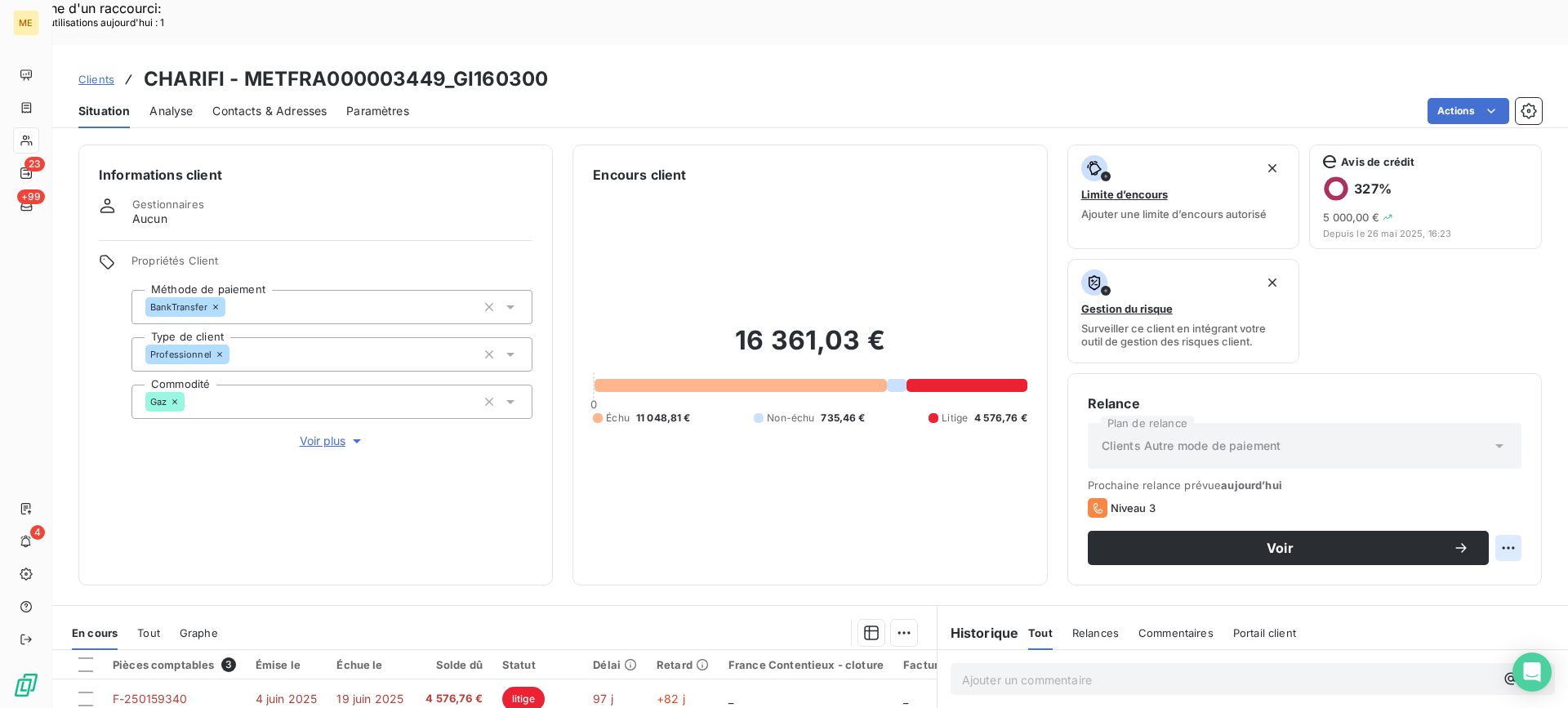
click at [1476, 527] on div "Replanifier cette action" at bounding box center [1428, 540] width 146 height 27
select select "8"
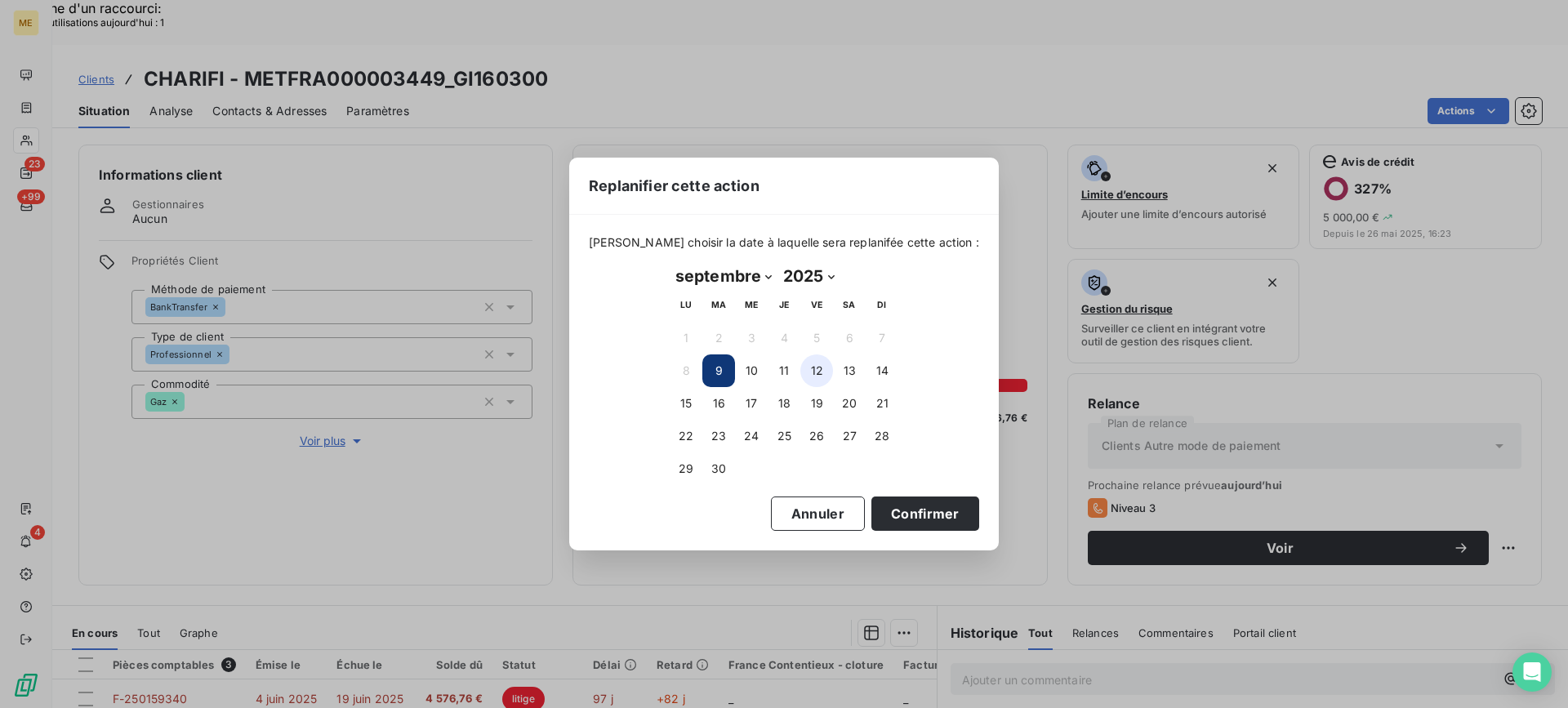
click at [809, 376] on button "12" at bounding box center [817, 370] width 33 height 33
drag, startPoint x: 903, startPoint y: 521, endPoint x: 866, endPoint y: 508, distance: 39.2
click at [902, 521] on button "Confirmer" at bounding box center [926, 514] width 108 height 35
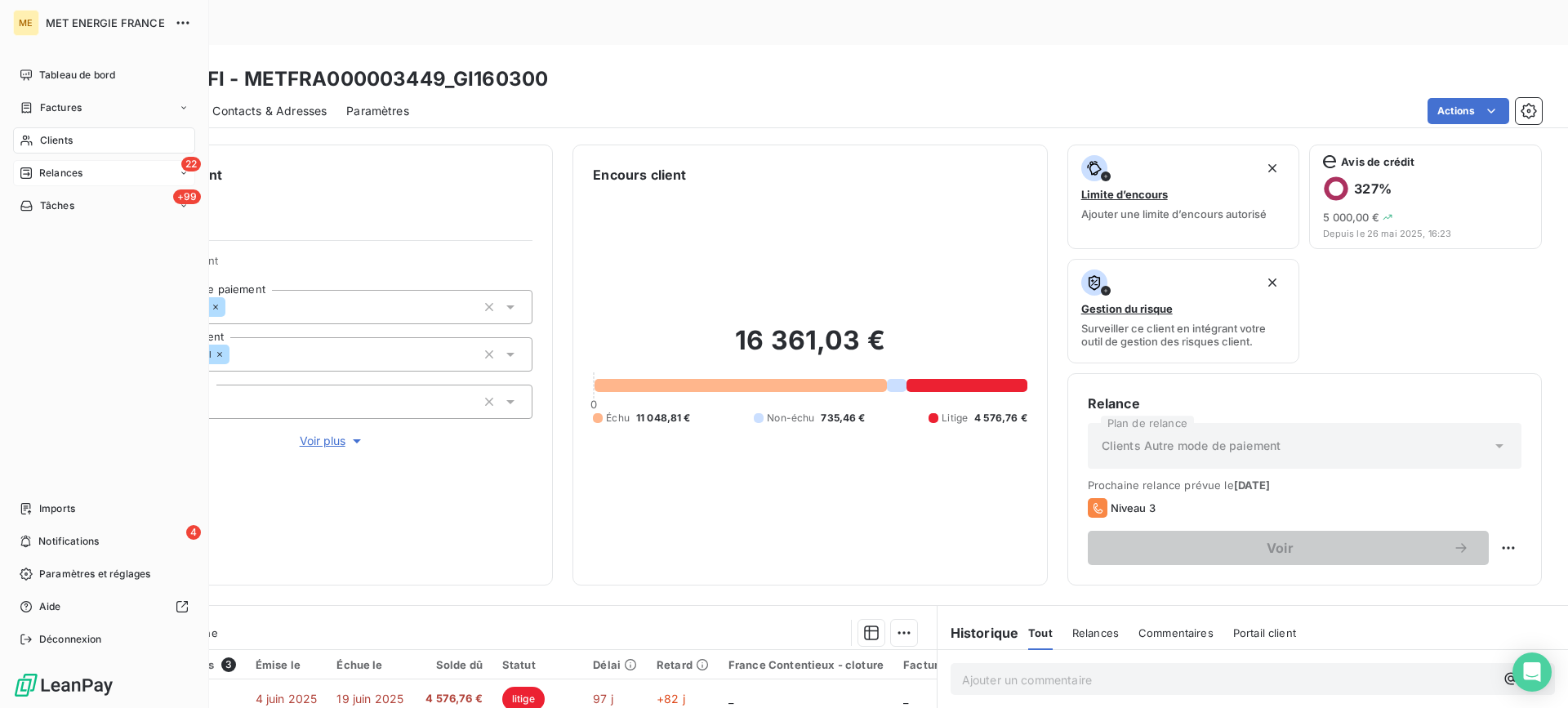
click at [31, 167] on icon at bounding box center [26, 173] width 13 height 13
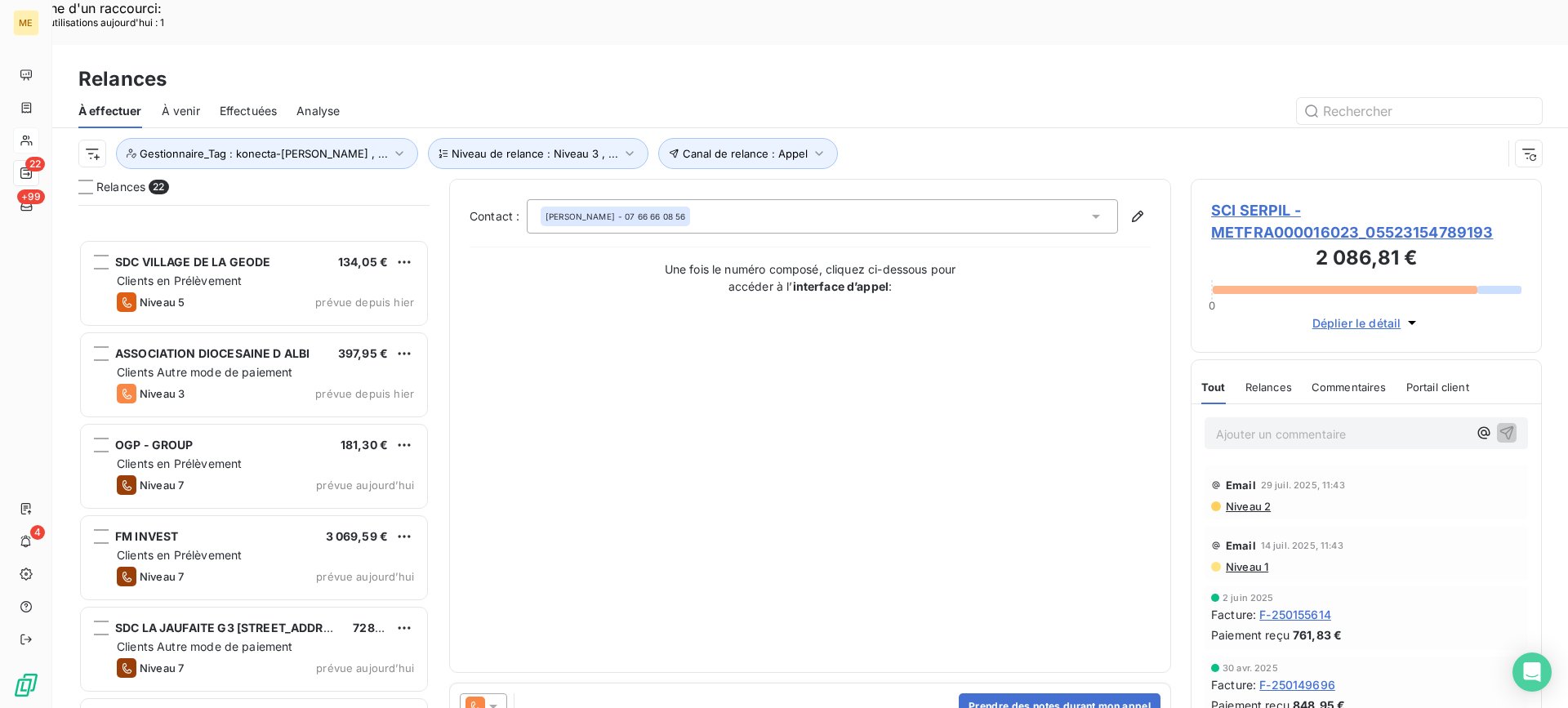
scroll to position [1389, 0]
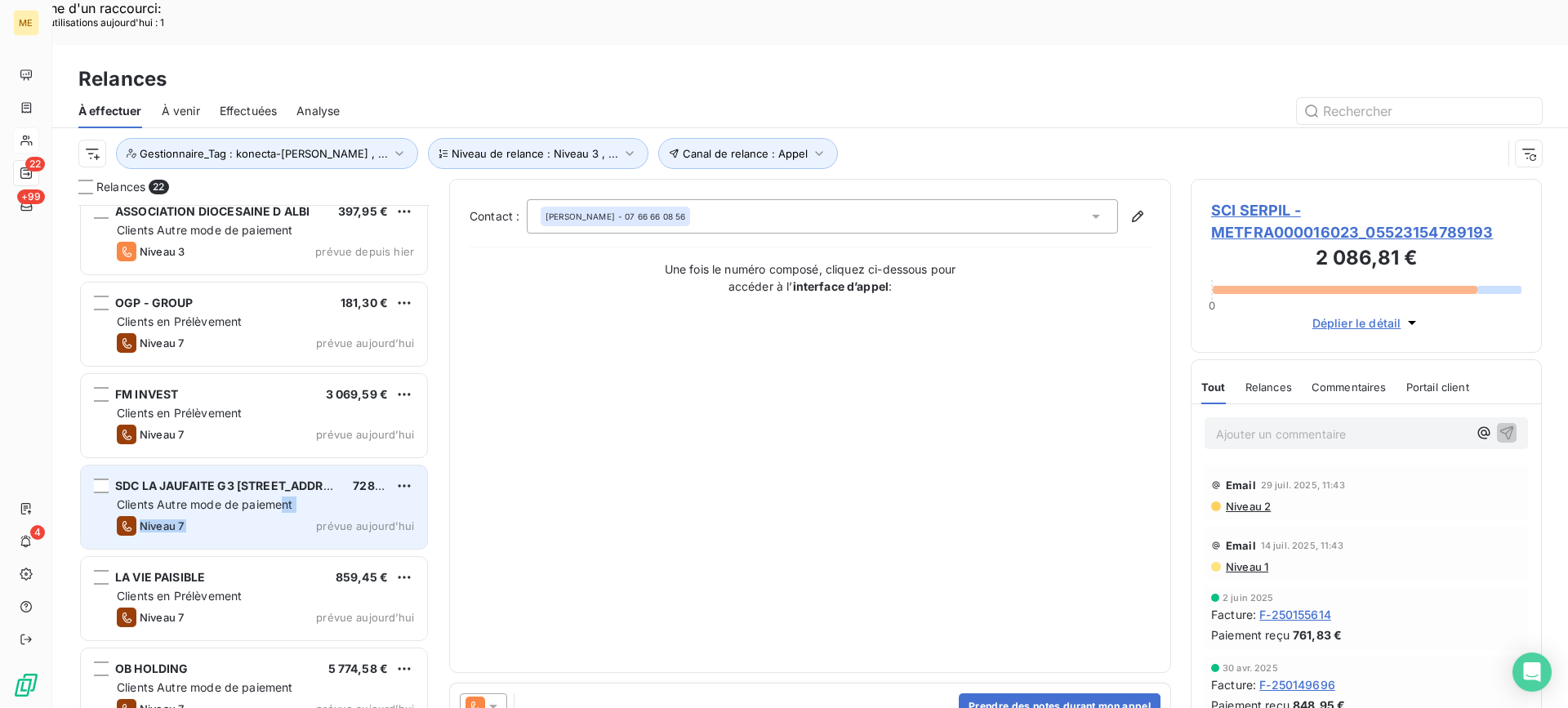
click at [285, 469] on div "SDC LA JAUFAITE G3 40 RUE JACQUES ANQUETIL 728,90 € Clients Autre mode de paiem…" at bounding box center [253, 508] width 346 height 83
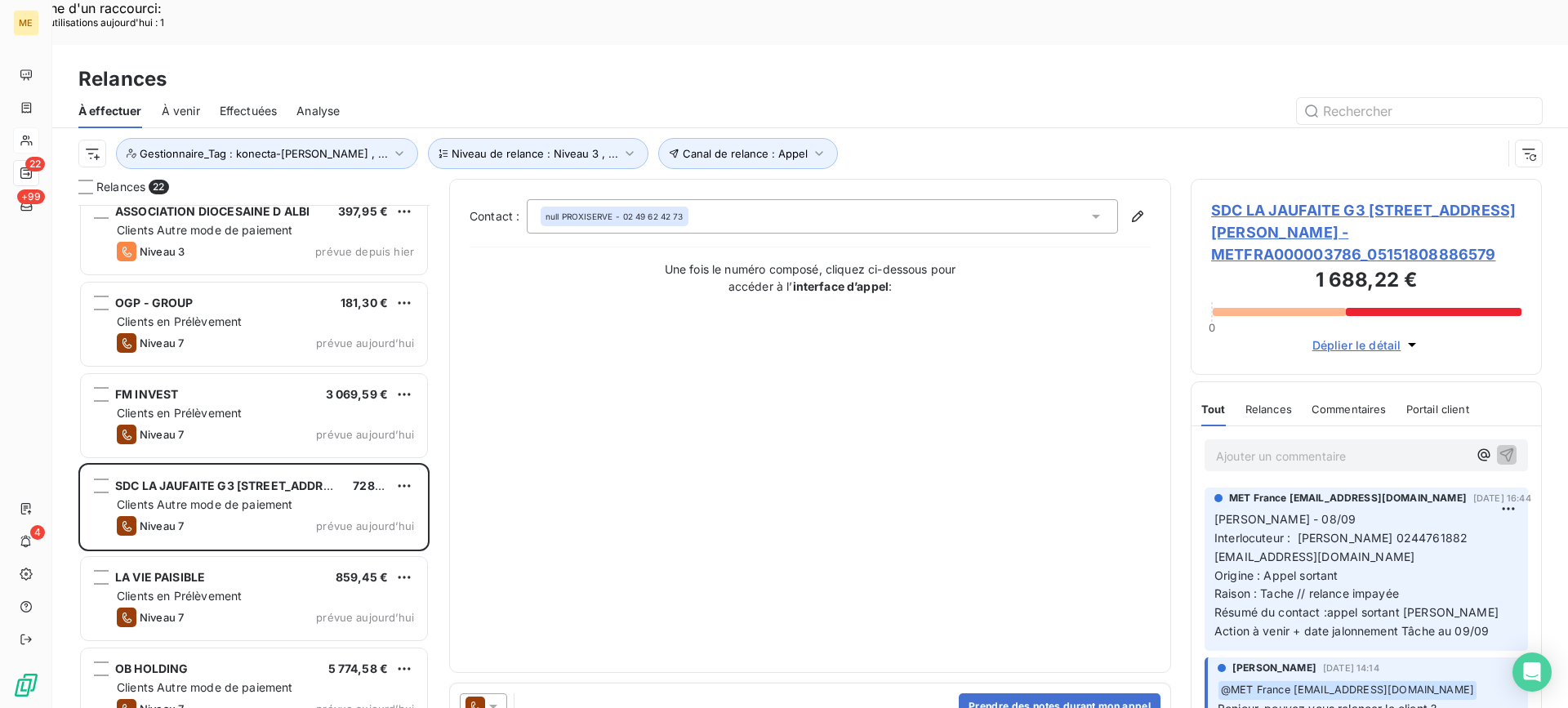
click at [1332, 199] on span "SDC LA JAUFAITE G3 40 RUE JACQUES ANQUETIL - METFRA000003786_05151808886579" at bounding box center [1366, 232] width 310 height 66
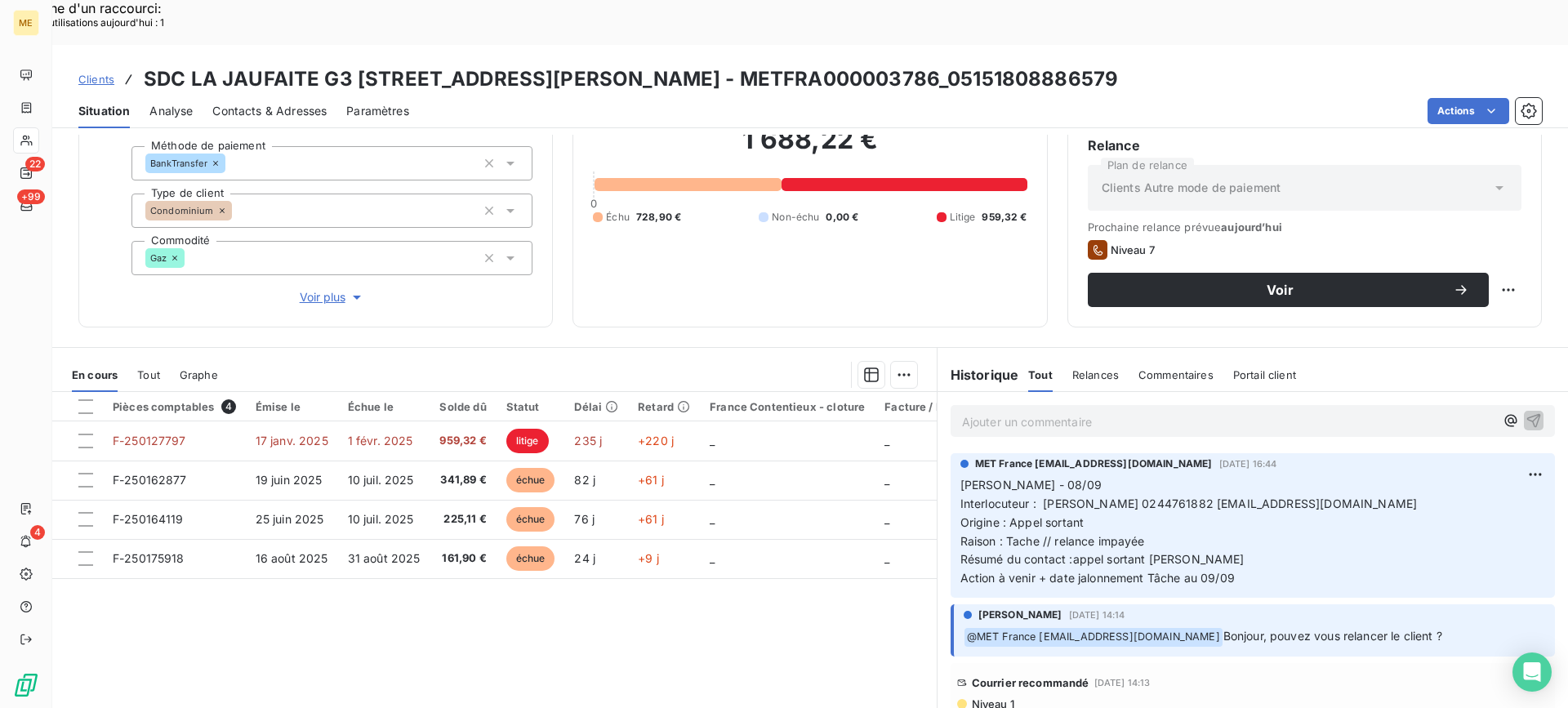
scroll to position [146, 0]
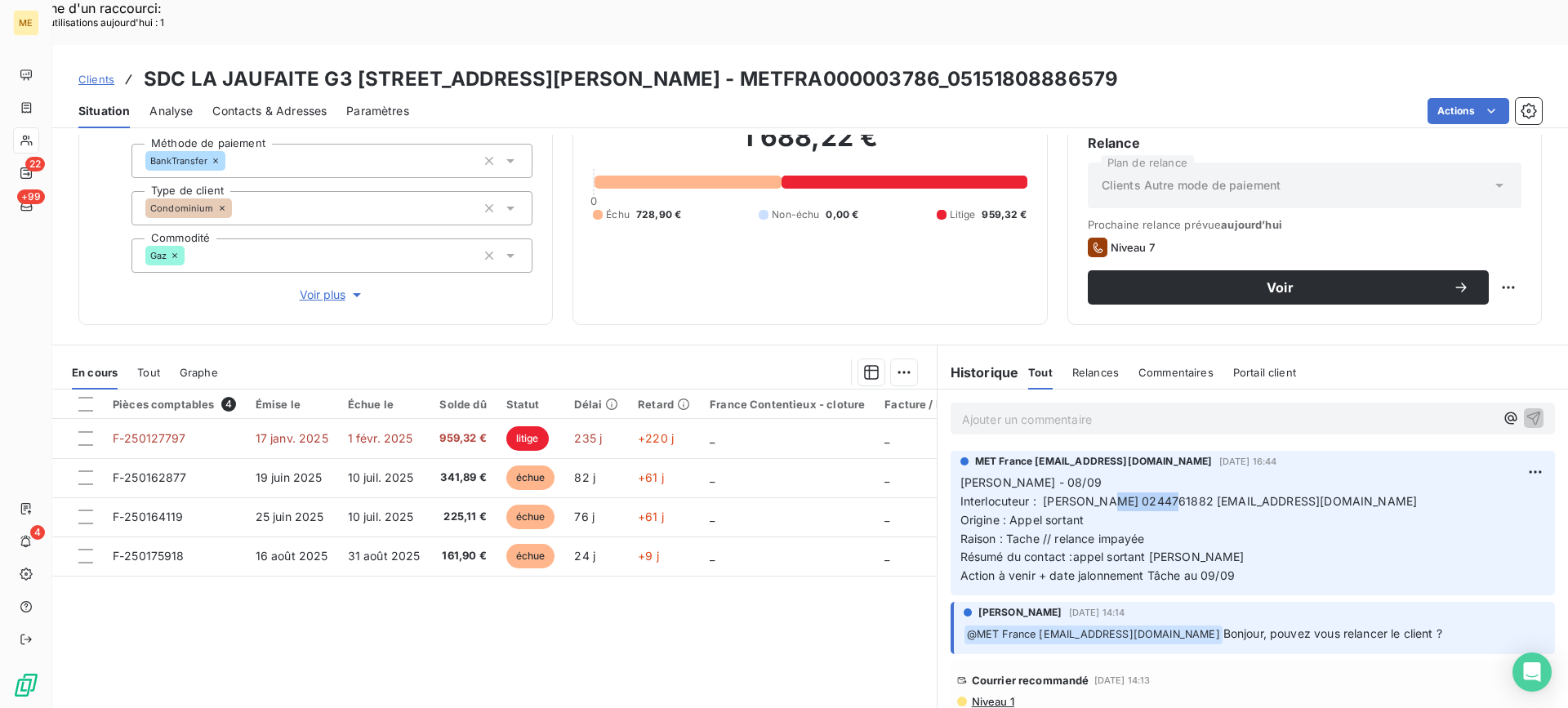
drag, startPoint x: 1104, startPoint y: 455, endPoint x: 1166, endPoint y: 459, distance: 62.1
click at [1166, 494] on span "Interlocuteur : Mme covin 0244761882 acovin@proxiserve.fr" at bounding box center [1189, 502] width 457 height 14
click at [1194, 474] on p "Lisa - 08/09 Interlocuteur : Mme covin 0244761882 acovin@proxiserve.fr Origine …" at bounding box center [1253, 530] width 585 height 112
copy span "0244761882"
drag, startPoint x: 1103, startPoint y: 456, endPoint x: 1168, endPoint y: 452, distance: 65.1
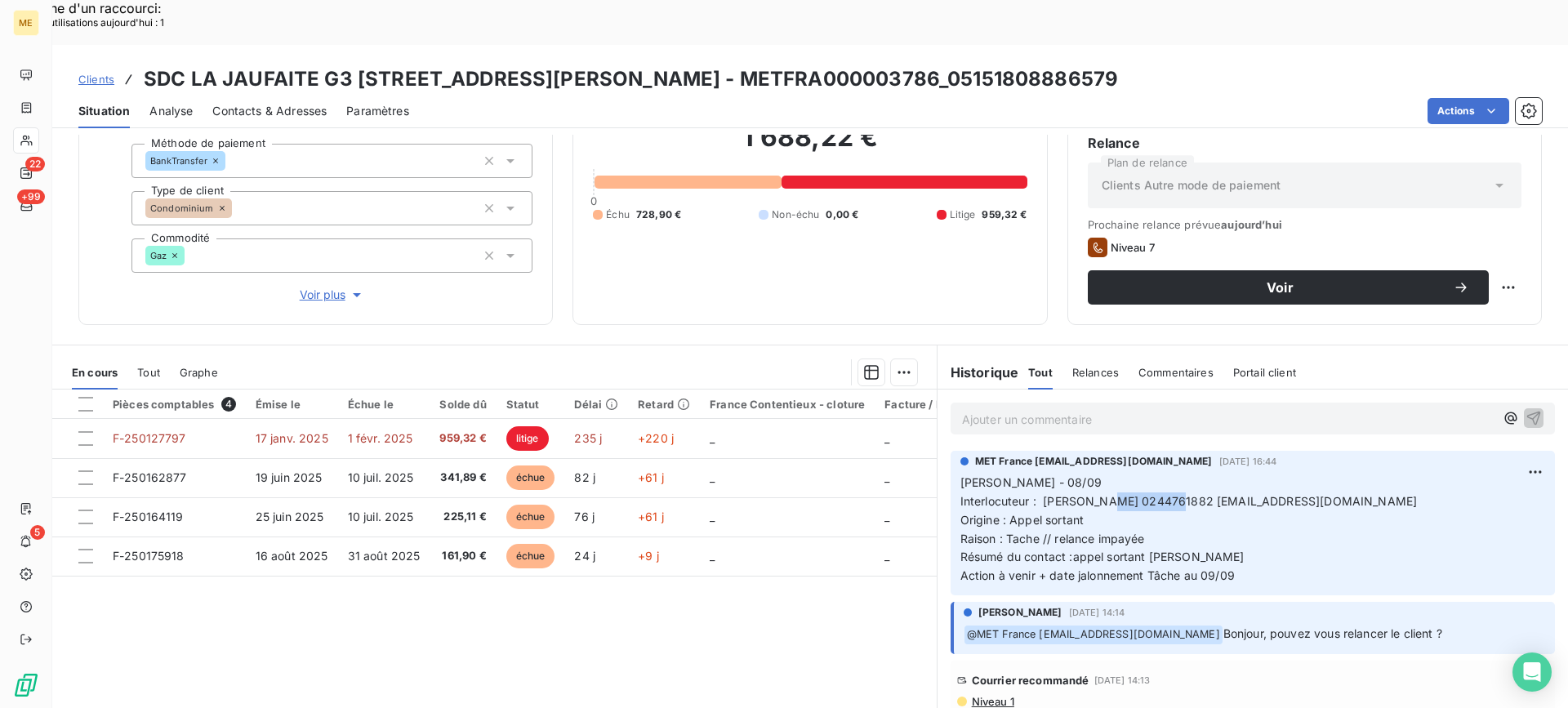
click at [1168, 494] on span "Interlocuteur : Mme covin 0244761882 acovin@proxiserve.fr" at bounding box center [1189, 502] width 457 height 14
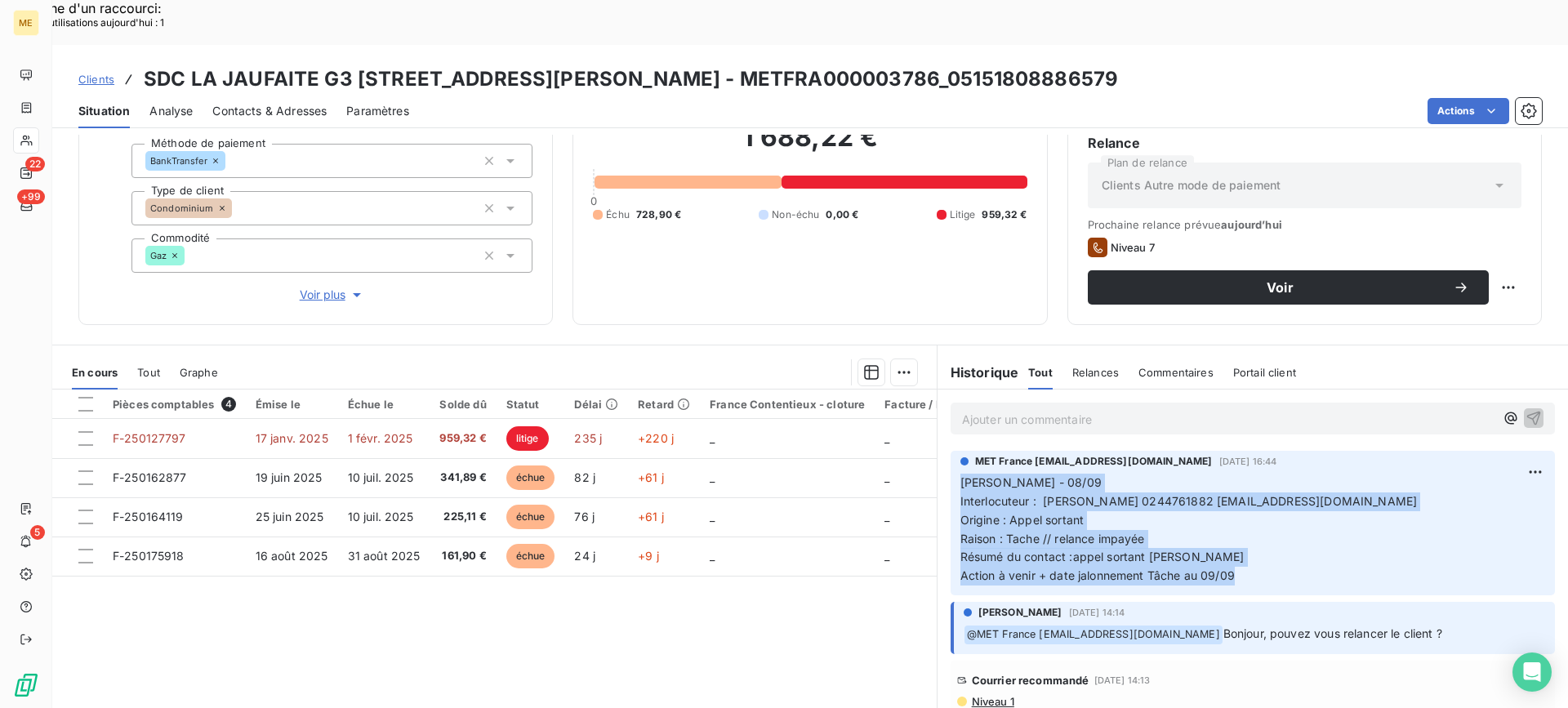
drag, startPoint x: 1277, startPoint y: 543, endPoint x: 956, endPoint y: 439, distance: 337.4
click at [956, 451] on div "MET France met-france@recouvrement.met.com 8 sept. 2025, 16:44 Lisa - 08/09 Int…" at bounding box center [1253, 523] width 604 height 144
copy p "Lisa - 08/09 Interlocuteur : Mme covin 0244761882 acovin@proxiserve.fr Origine …"
click at [1030, 409] on p "Ajouter un commentaire ﻿" at bounding box center [1228, 419] width 532 height 20
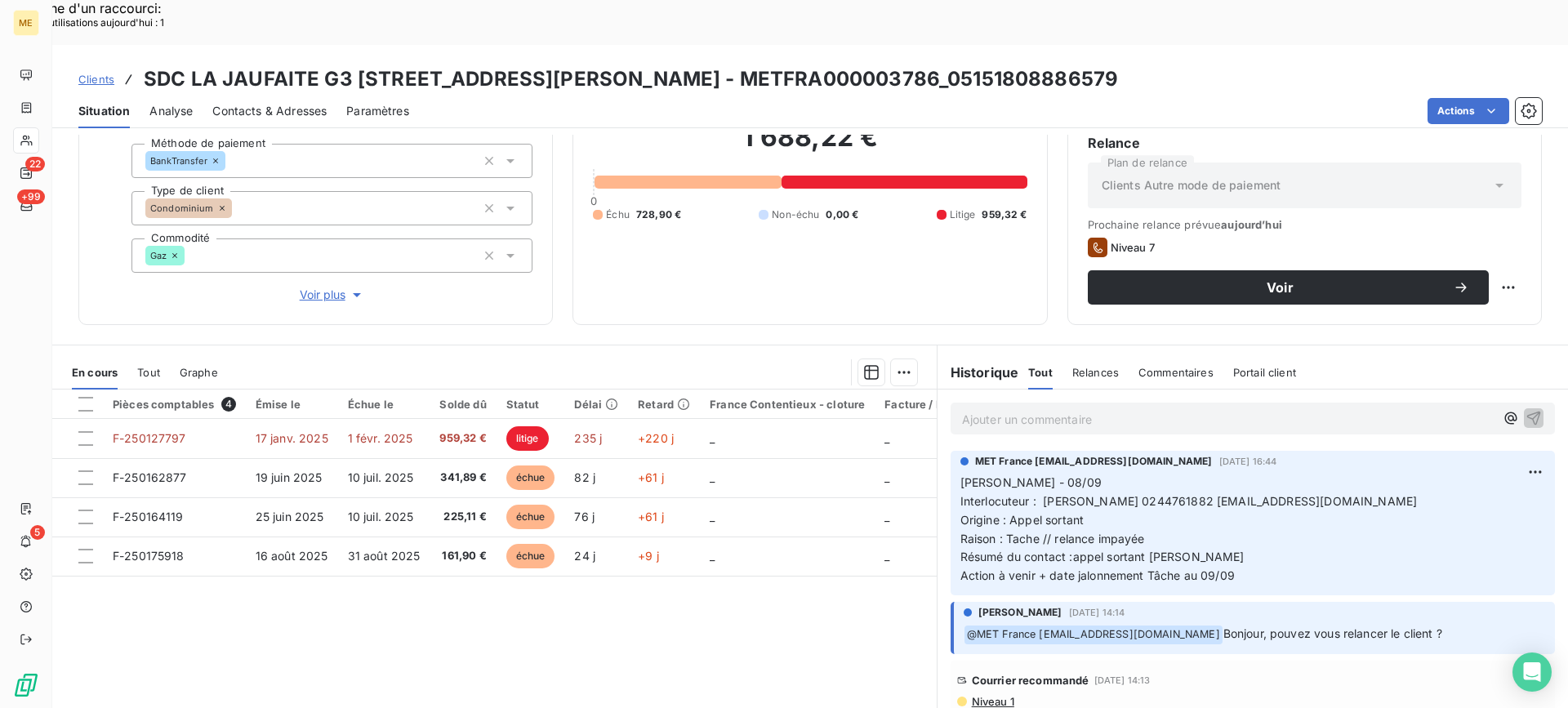
click at [1031, 409] on p "Ajouter un commentaire ﻿" at bounding box center [1228, 419] width 532 height 20
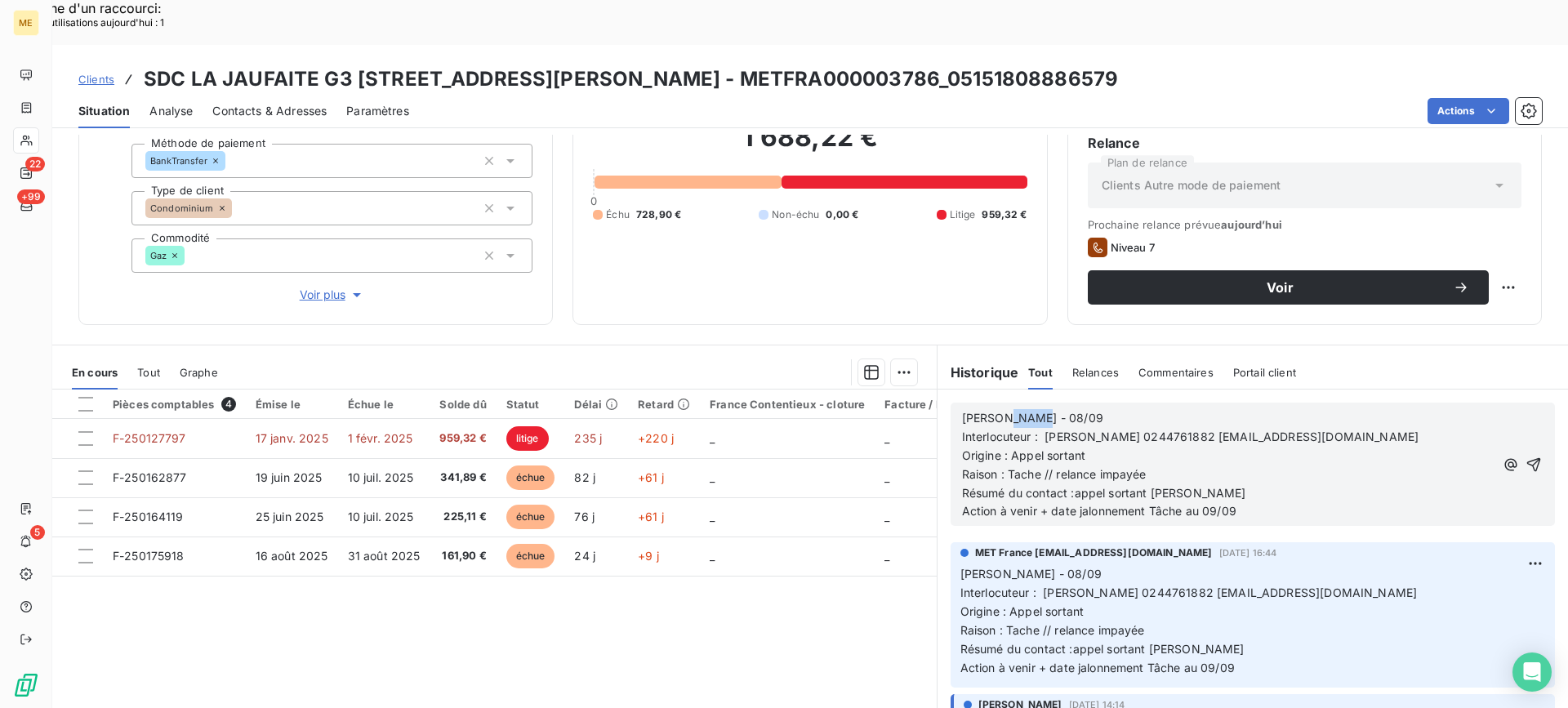
drag, startPoint x: 1053, startPoint y: 377, endPoint x: 990, endPoint y: 380, distance: 63.1
click at [990, 409] on p "Lisa - 08/09" at bounding box center [1228, 418] width 532 height 19
drag, startPoint x: 1256, startPoint y: 462, endPoint x: 1197, endPoint y: 472, distance: 59.8
click at [1197, 502] on p "Action à venir + date jalonnement Tâche au 09/09" at bounding box center [1228, 511] width 532 height 19
click at [1525, 456] on icon "button" at bounding box center [1533, 464] width 16 height 16
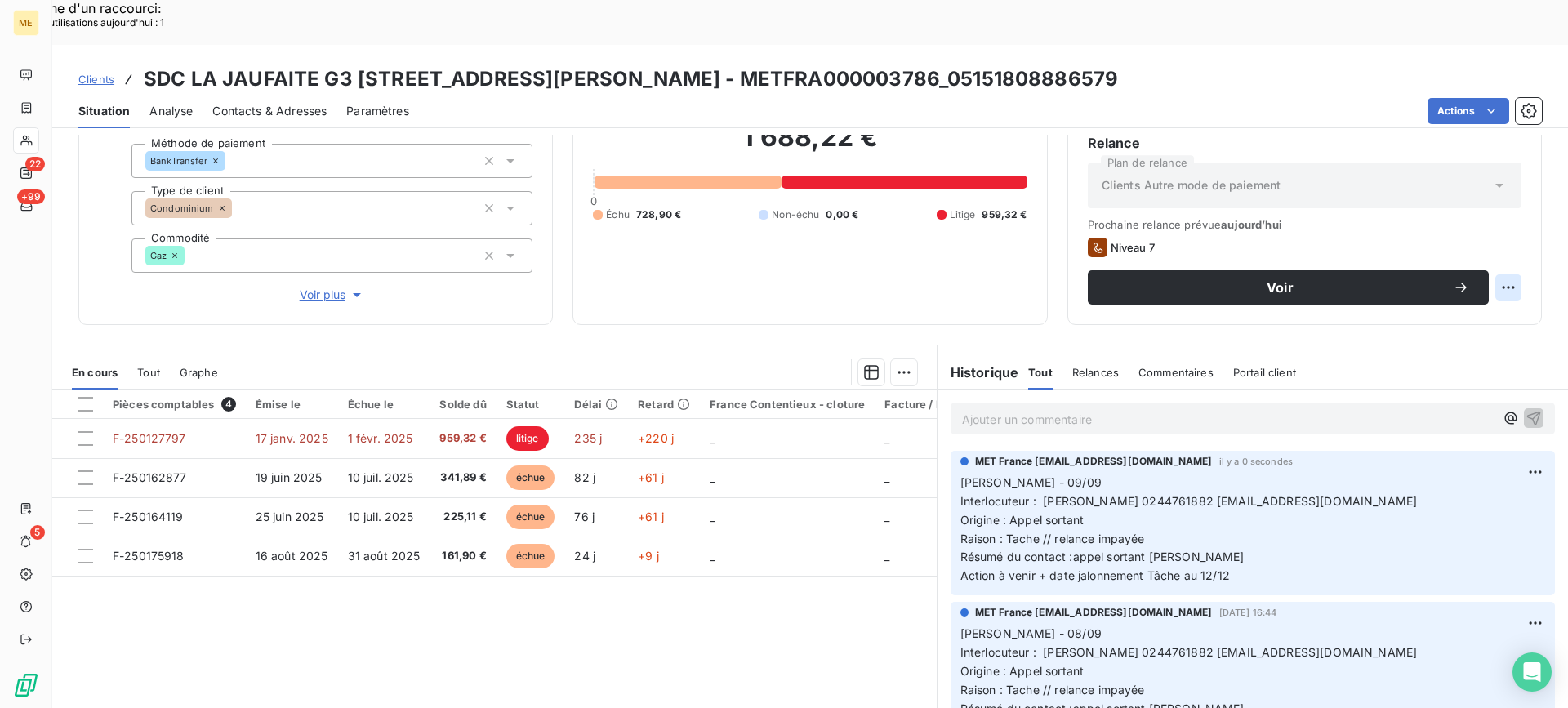
click at [1479, 272] on div "Replanifier cette action" at bounding box center [1428, 279] width 146 height 27
select select "8"
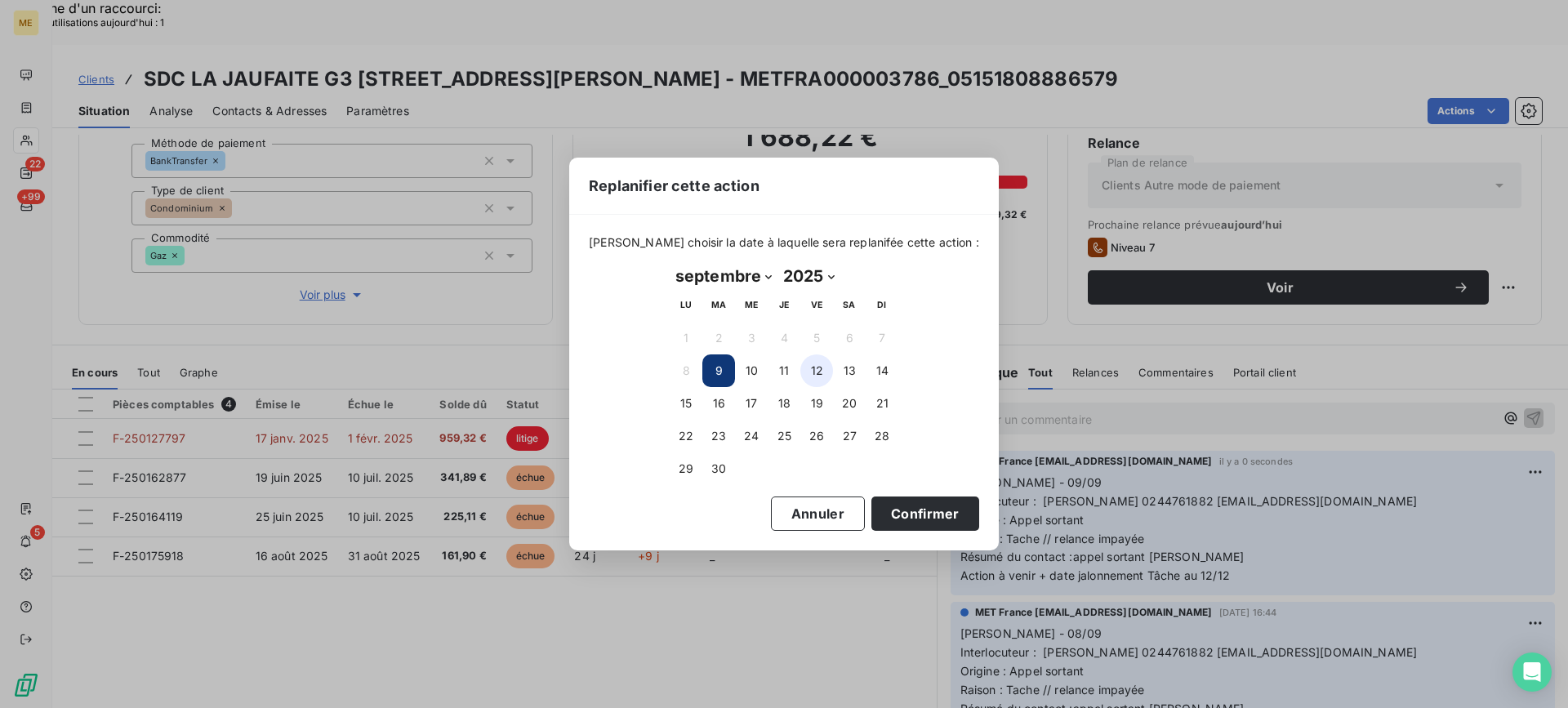
click at [815, 385] on button "12" at bounding box center [817, 370] width 33 height 33
click at [884, 517] on button "Confirmer" at bounding box center [926, 514] width 108 height 35
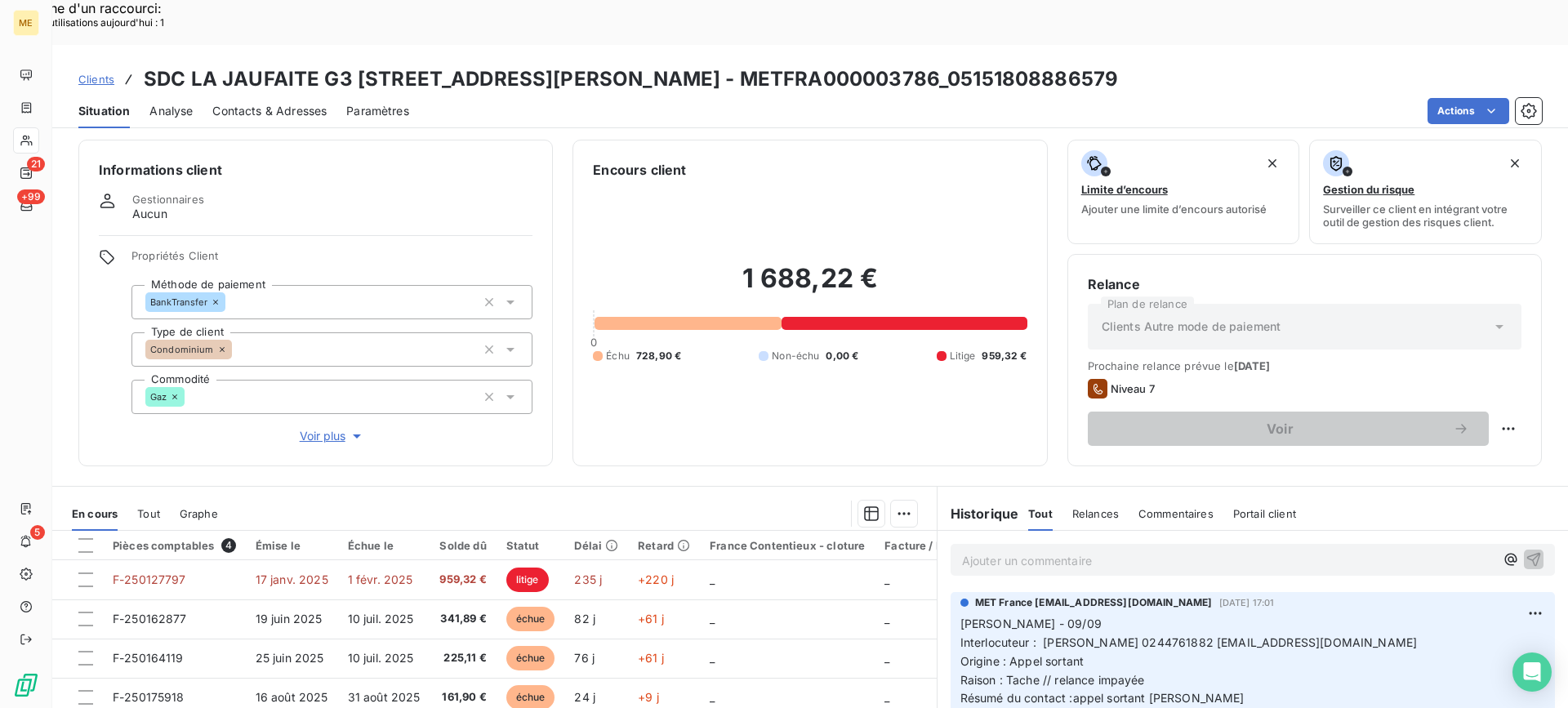
scroll to position [0, 0]
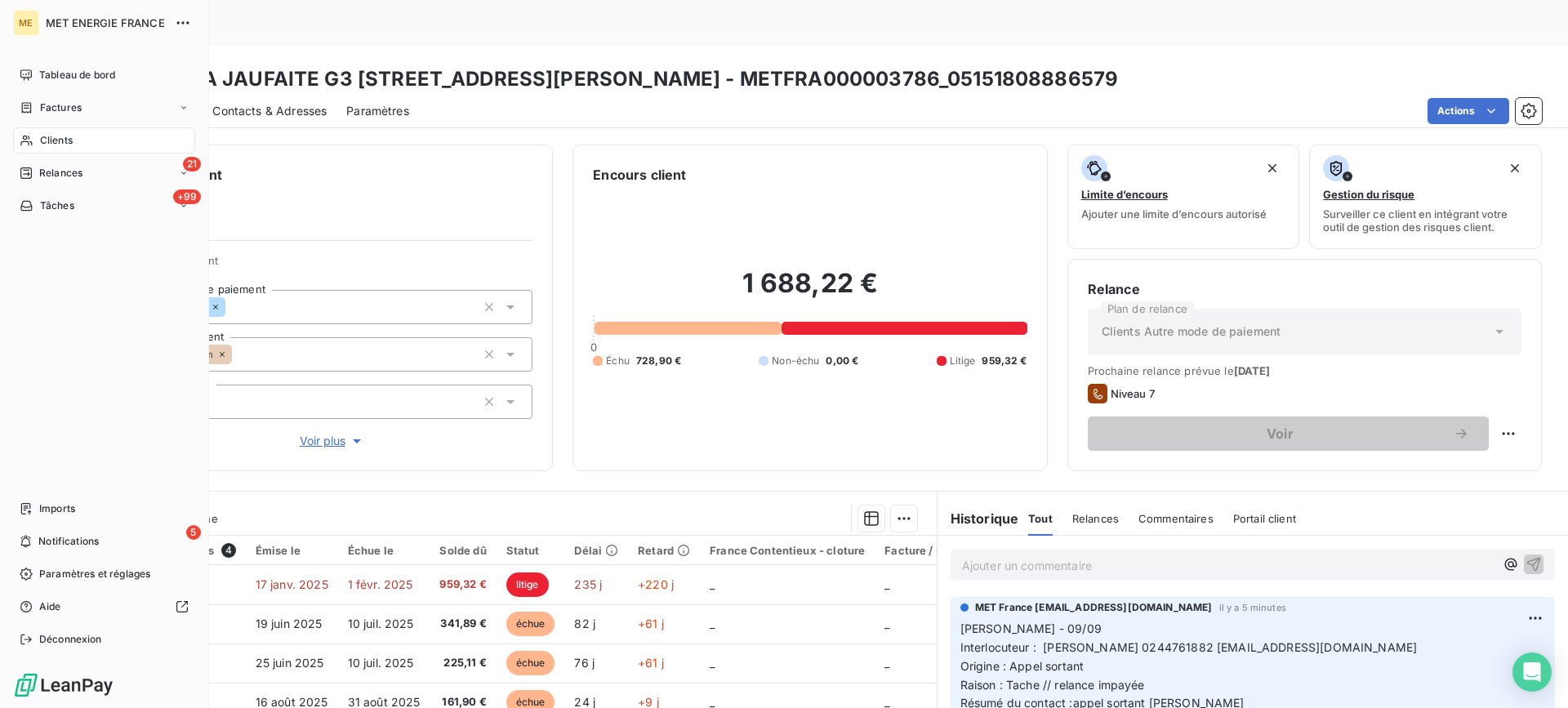
click at [43, 173] on span "Relances" at bounding box center [60, 173] width 43 height 15
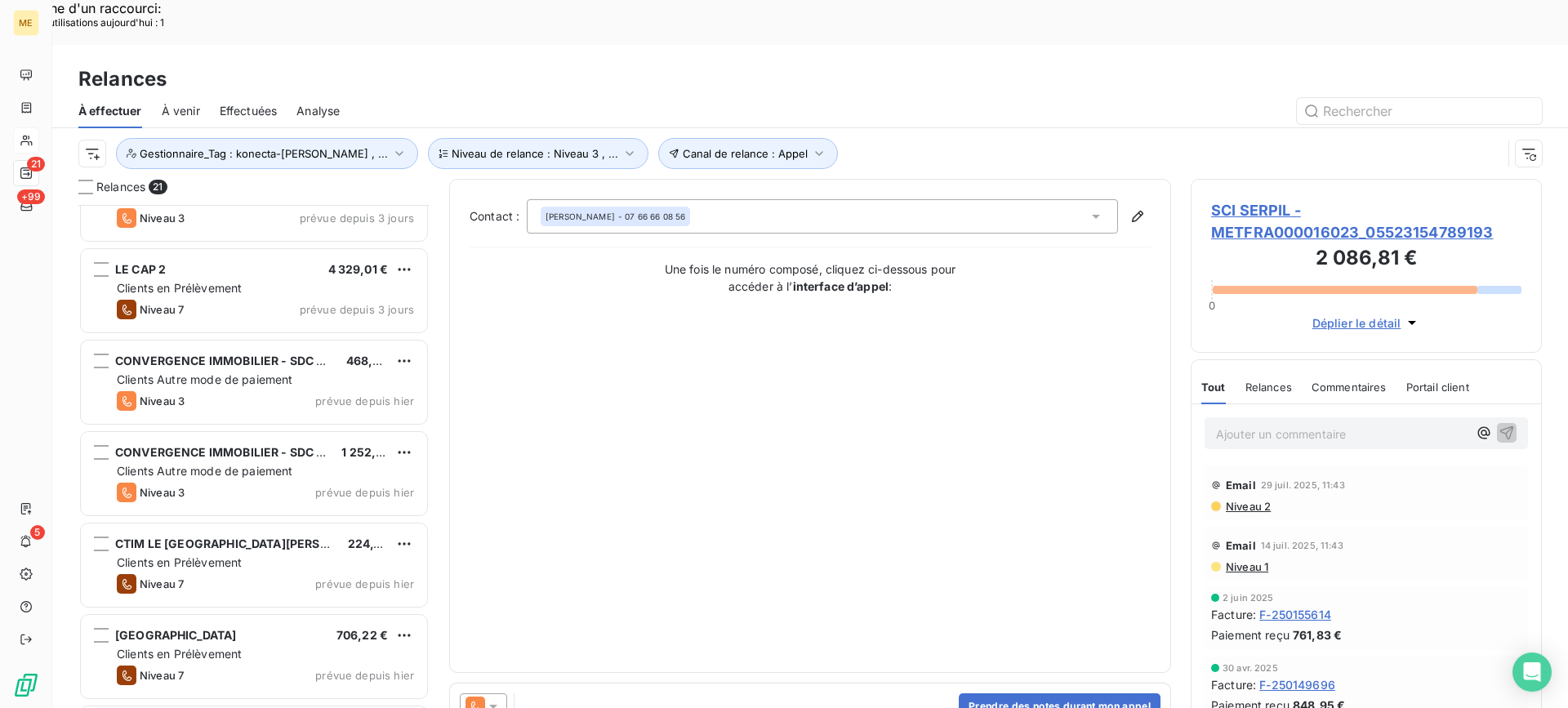
scroll to position [736, 0]
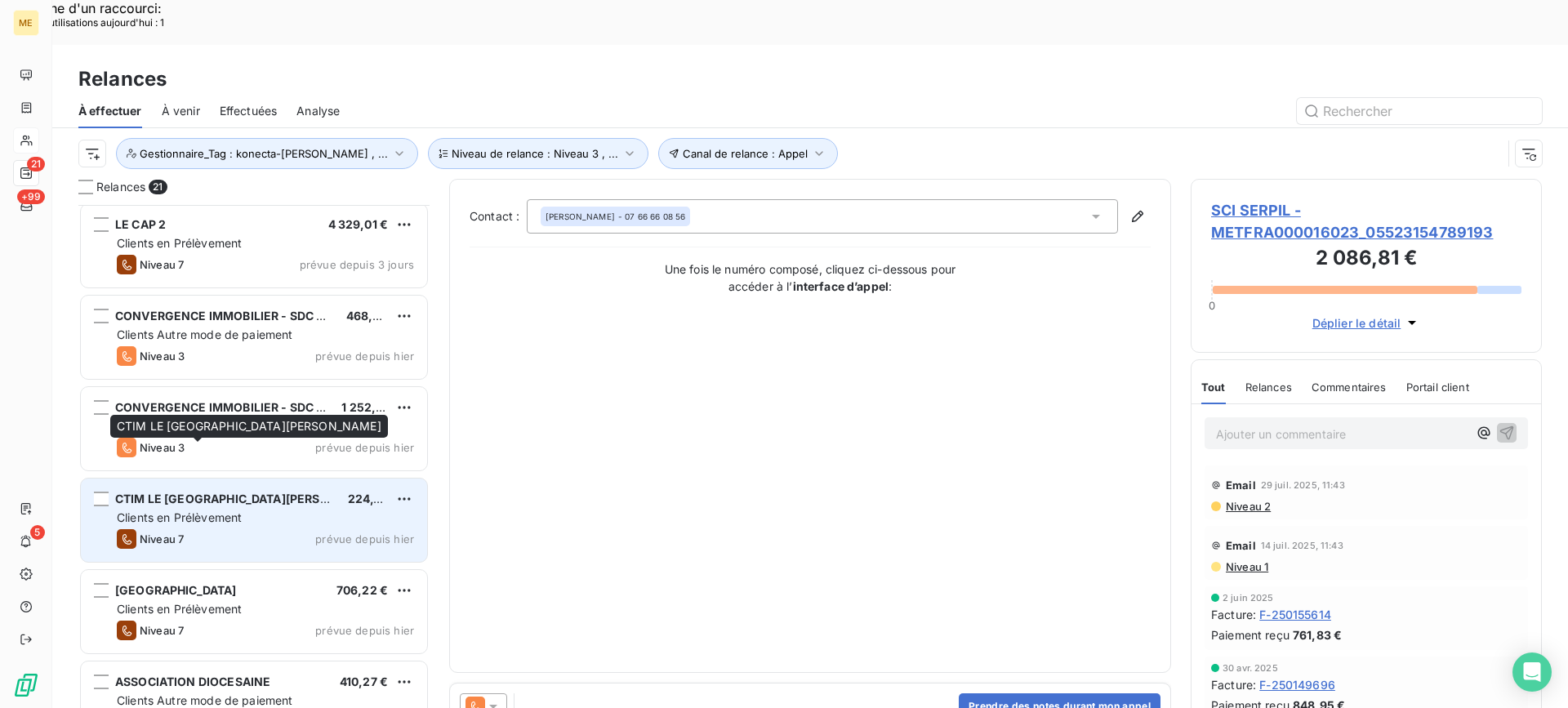
click at [237, 492] on span "CTIM LE CASTEL CASTAGNA" at bounding box center [249, 499] width 268 height 14
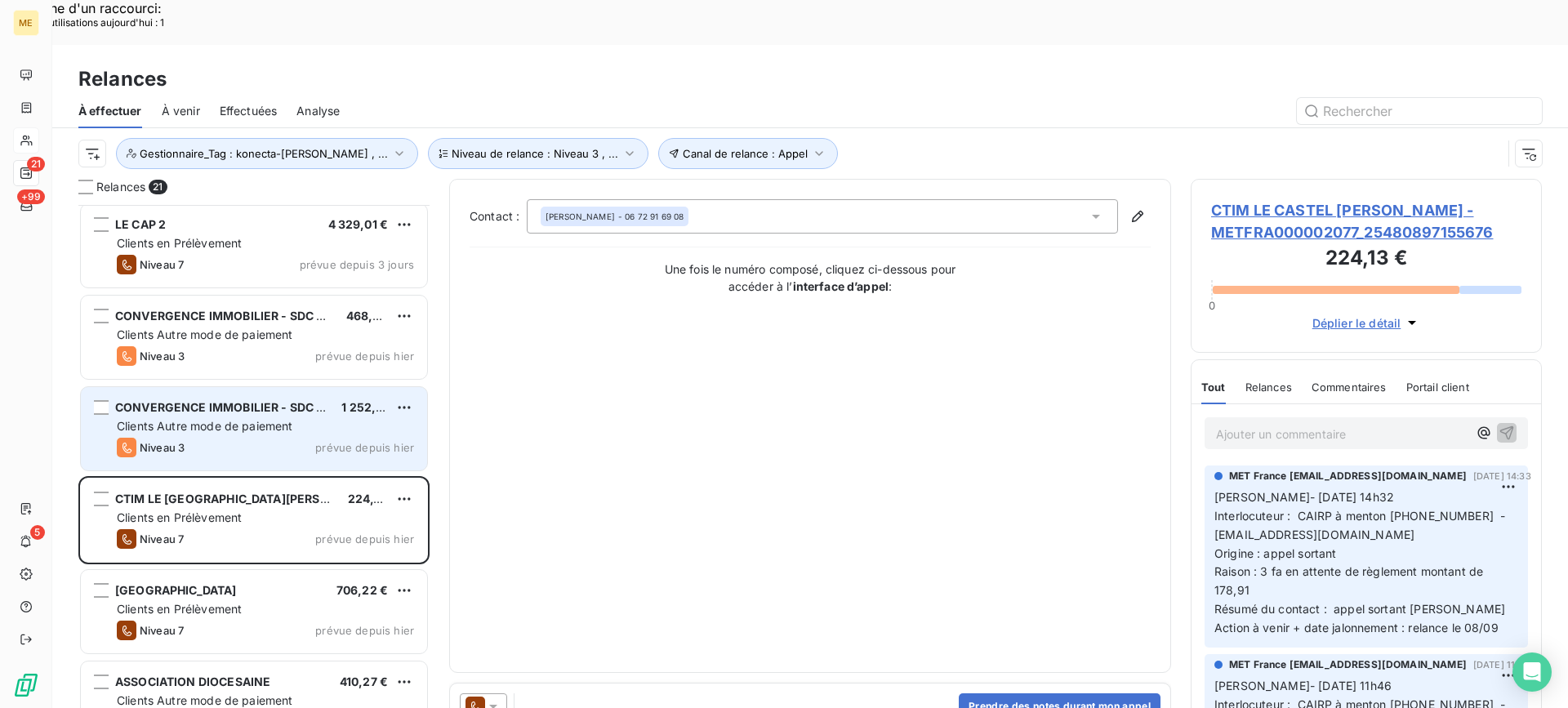
click at [276, 438] on div "Niveau 3 prévue depuis hier" at bounding box center [266, 447] width 298 height 19
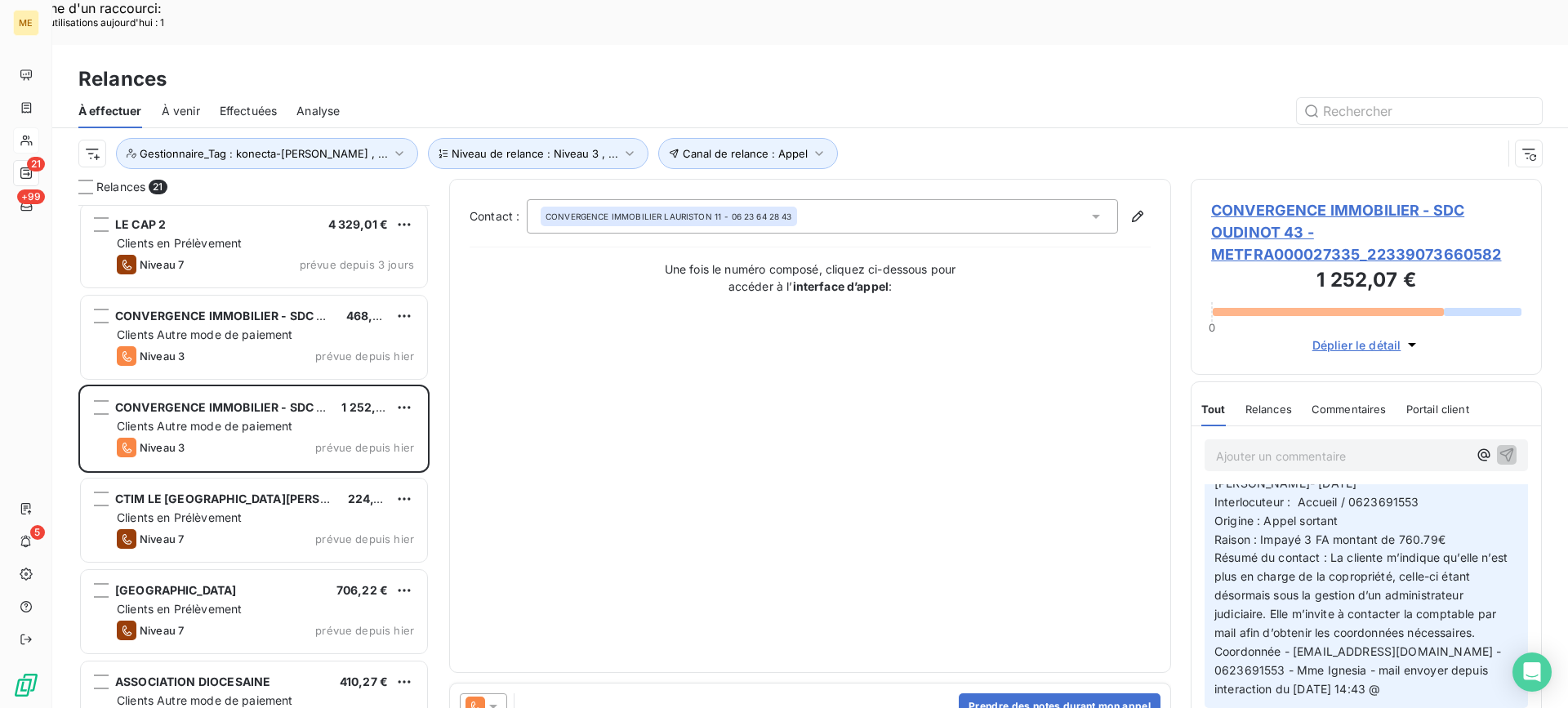
scroll to position [163, 0]
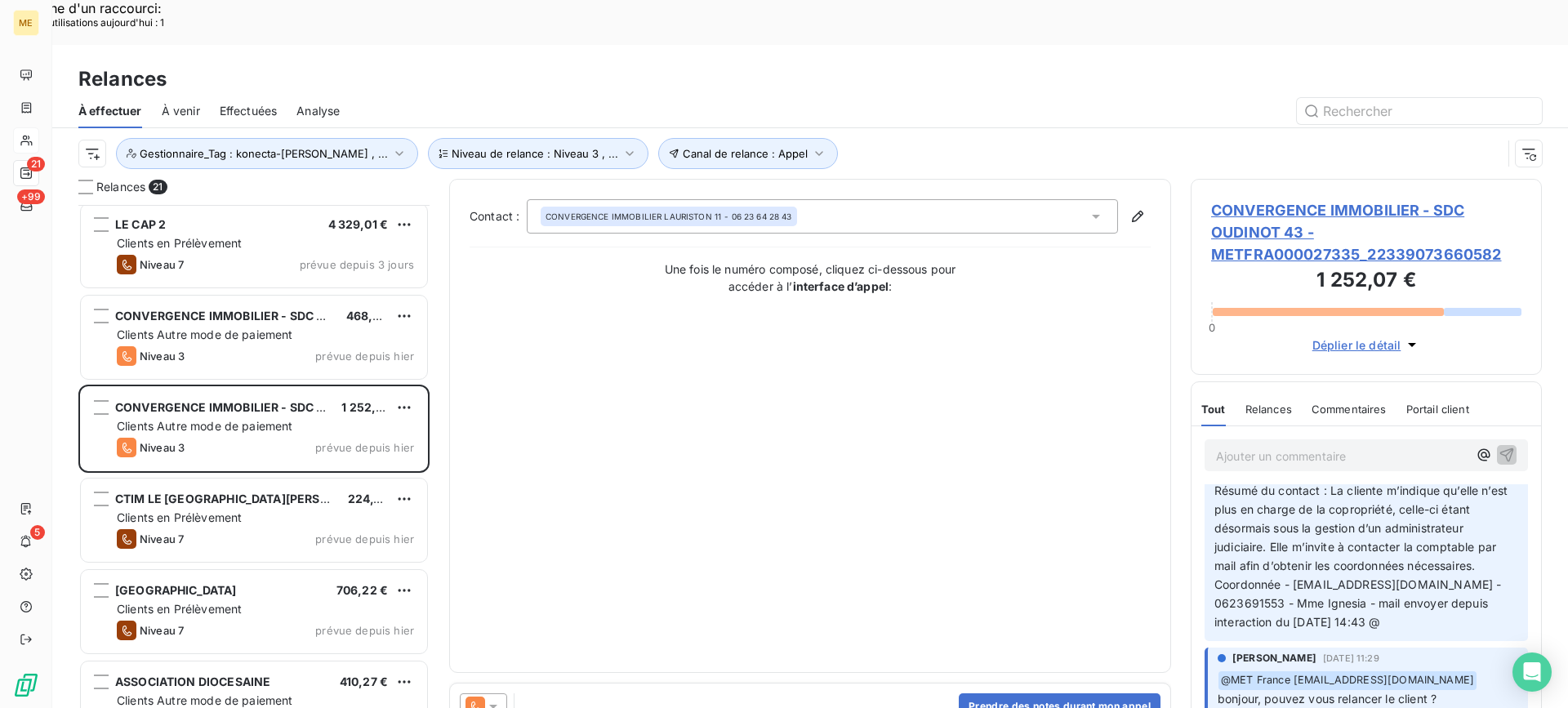
click at [1289, 201] on span "CONVERGENCE IMMOBILIER - SDC OUDINOT 43 - METFRA000027335_22339073660582" at bounding box center [1366, 232] width 310 height 66
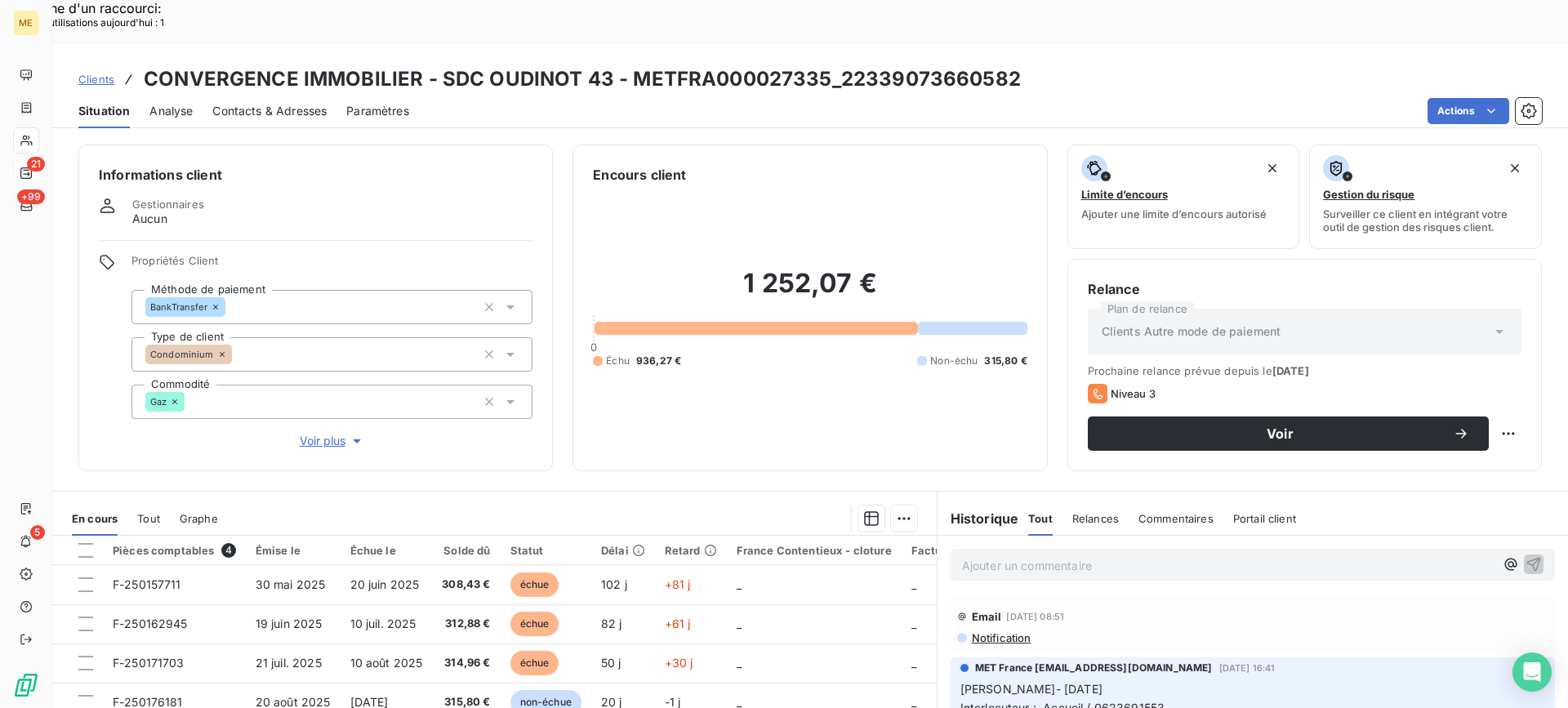
scroll to position [146, 0]
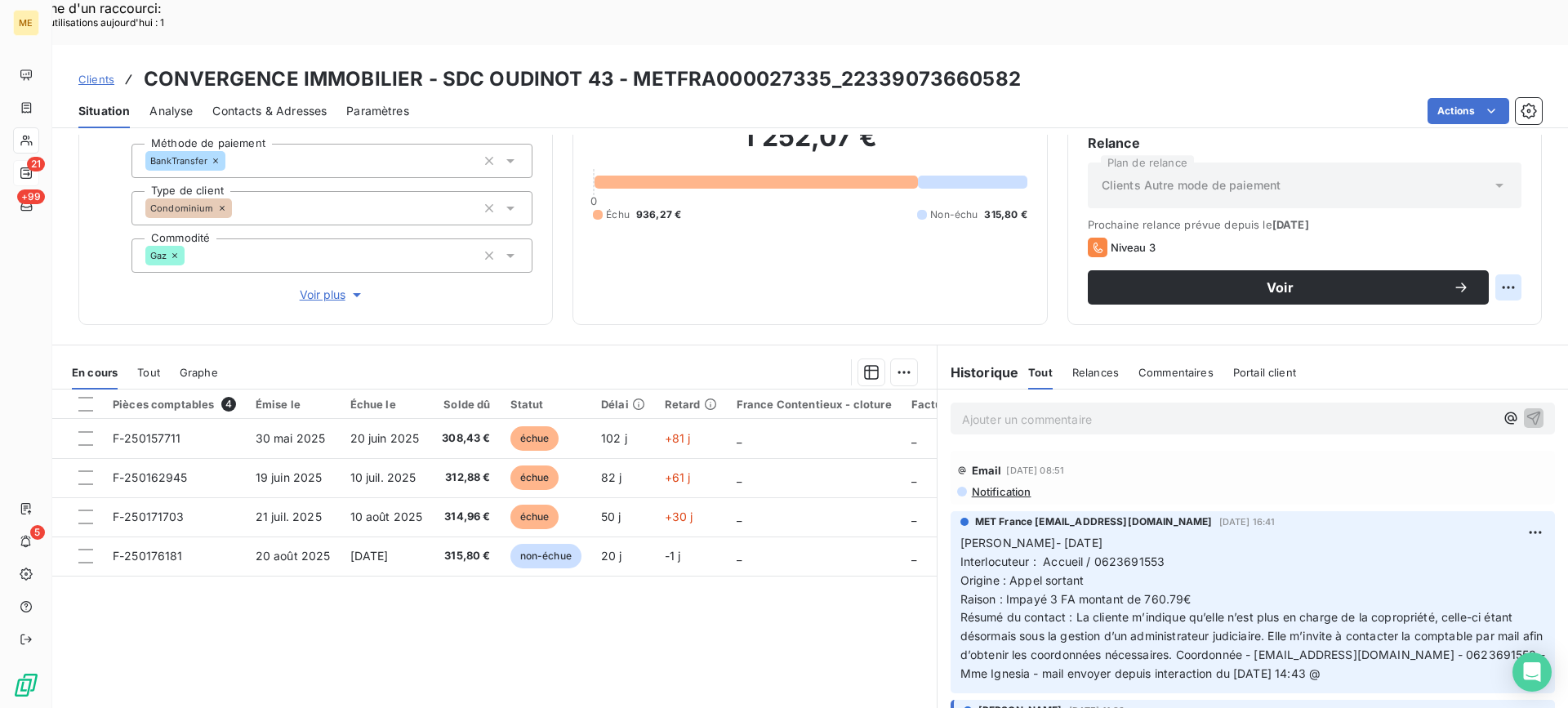
click at [1438, 288] on div "Replanifier cette action" at bounding box center [1428, 279] width 146 height 27
select select "8"
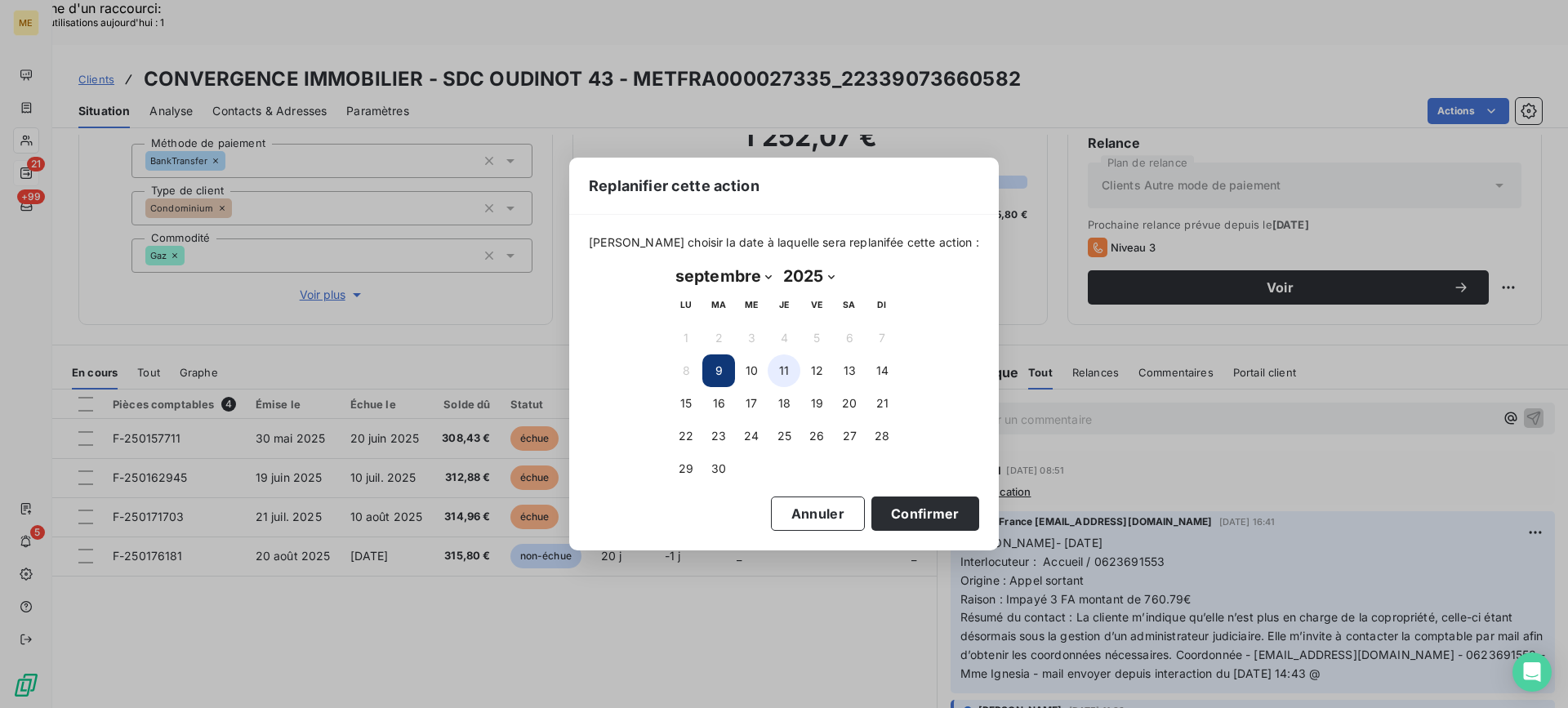
click at [797, 375] on button "11" at bounding box center [784, 370] width 33 height 33
click at [825, 370] on button "12" at bounding box center [817, 370] width 33 height 33
click at [912, 502] on button "Confirmer" at bounding box center [926, 514] width 108 height 35
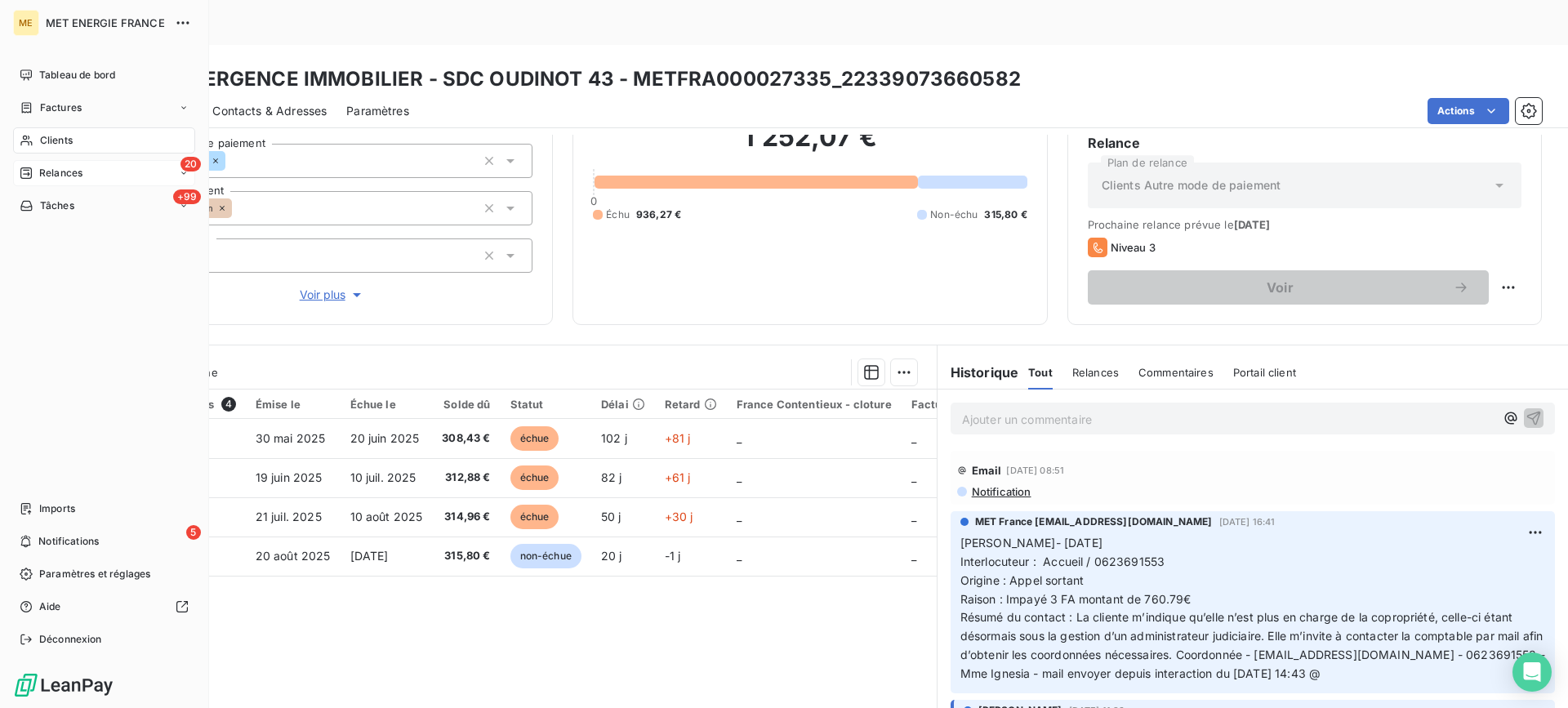
click at [31, 169] on icon at bounding box center [26, 173] width 12 height 12
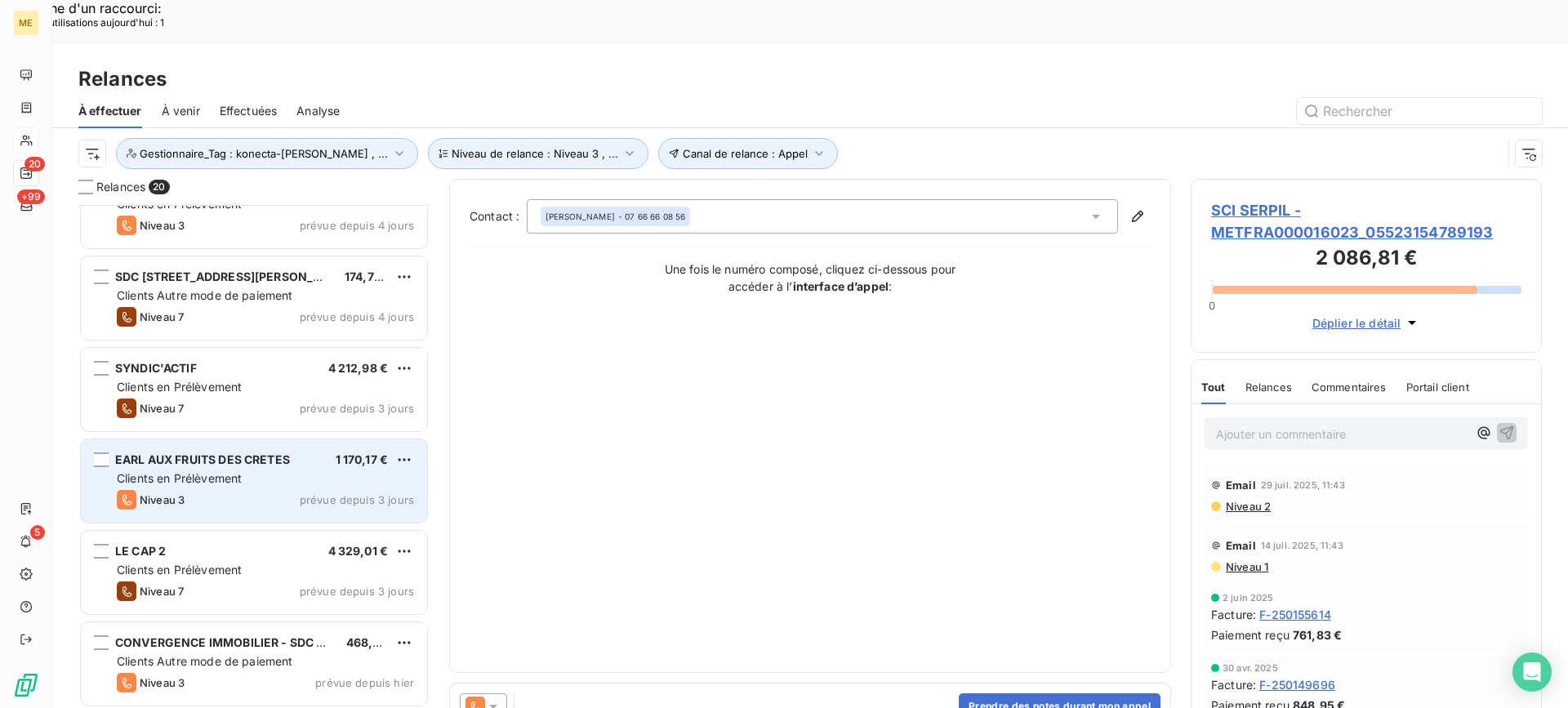
scroll to position [491, 0]
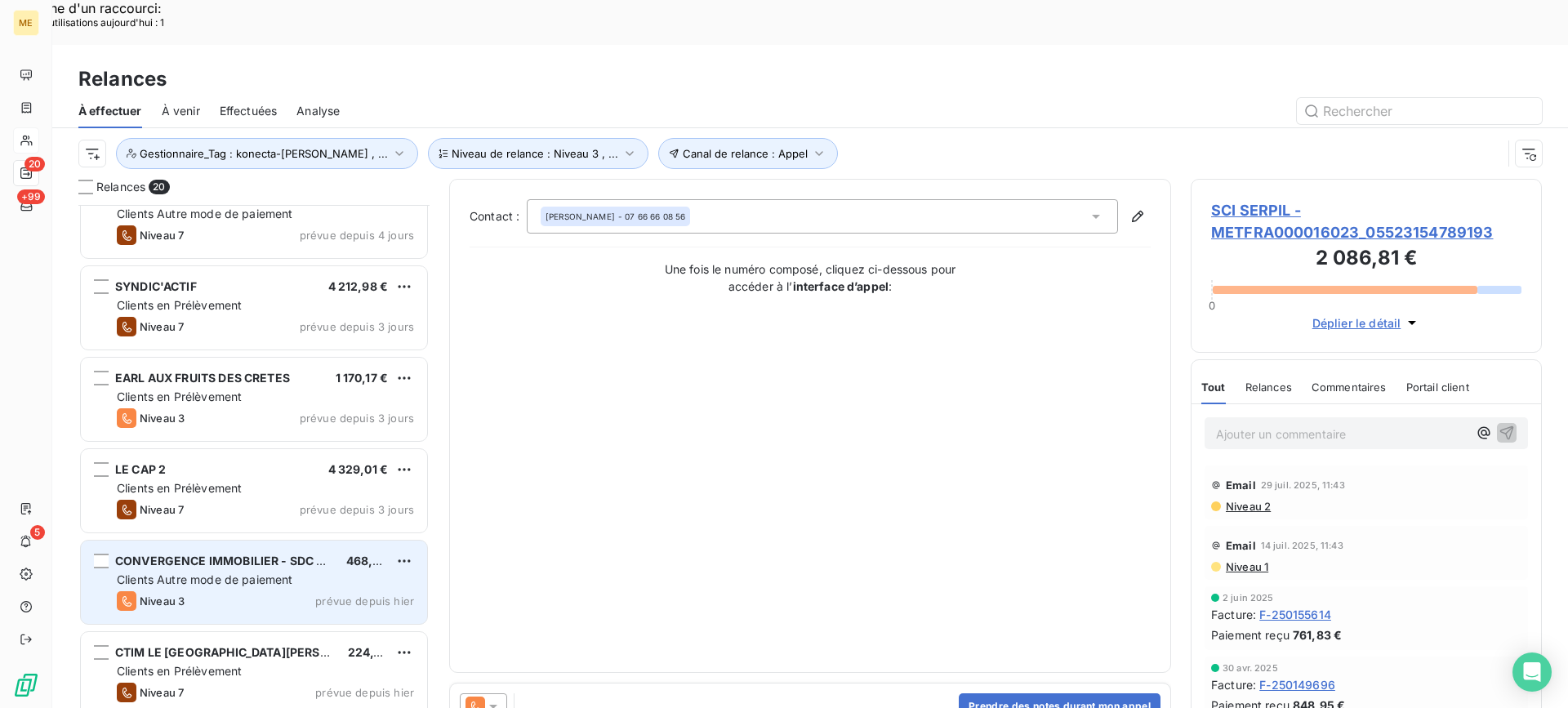
click at [299, 572] on div "Clients Autre mode de paiement" at bounding box center [266, 580] width 298 height 16
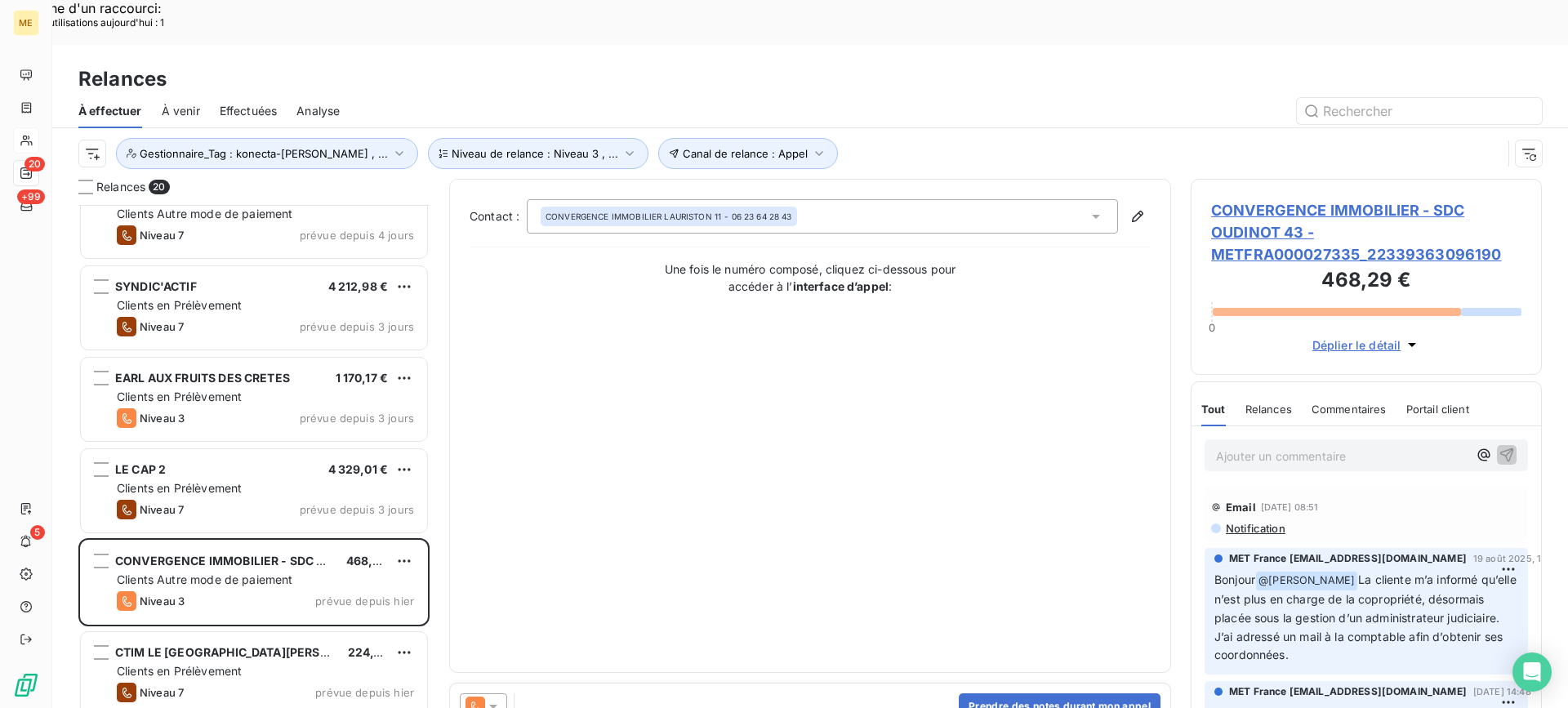
click at [1264, 199] on span "CONVERGENCE IMMOBILIER - SDC OUDINOT 43 - METFRA000027335_22339363096190" at bounding box center [1366, 232] width 310 height 66
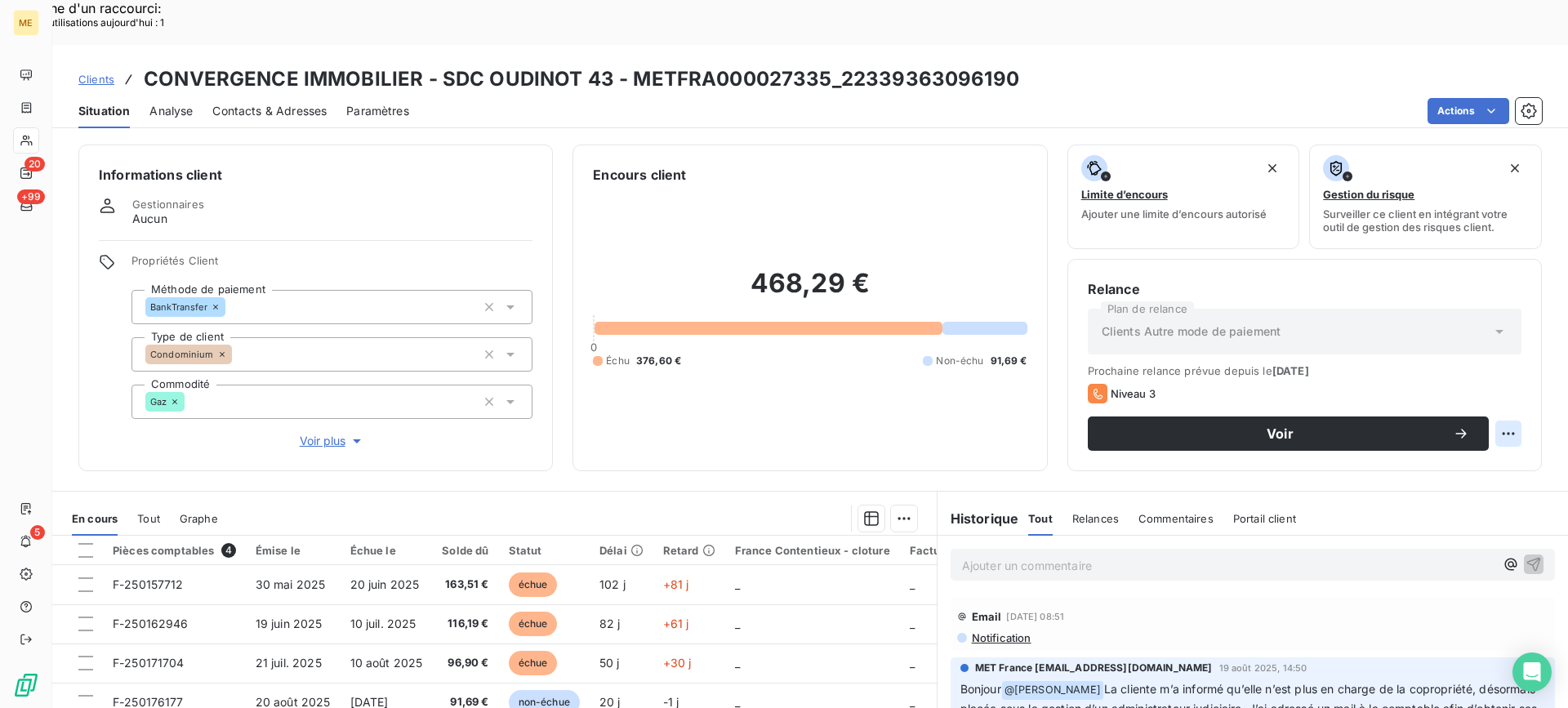
click at [1424, 431] on div "Replanifier cette action" at bounding box center [1428, 425] width 146 height 27
select select "8"
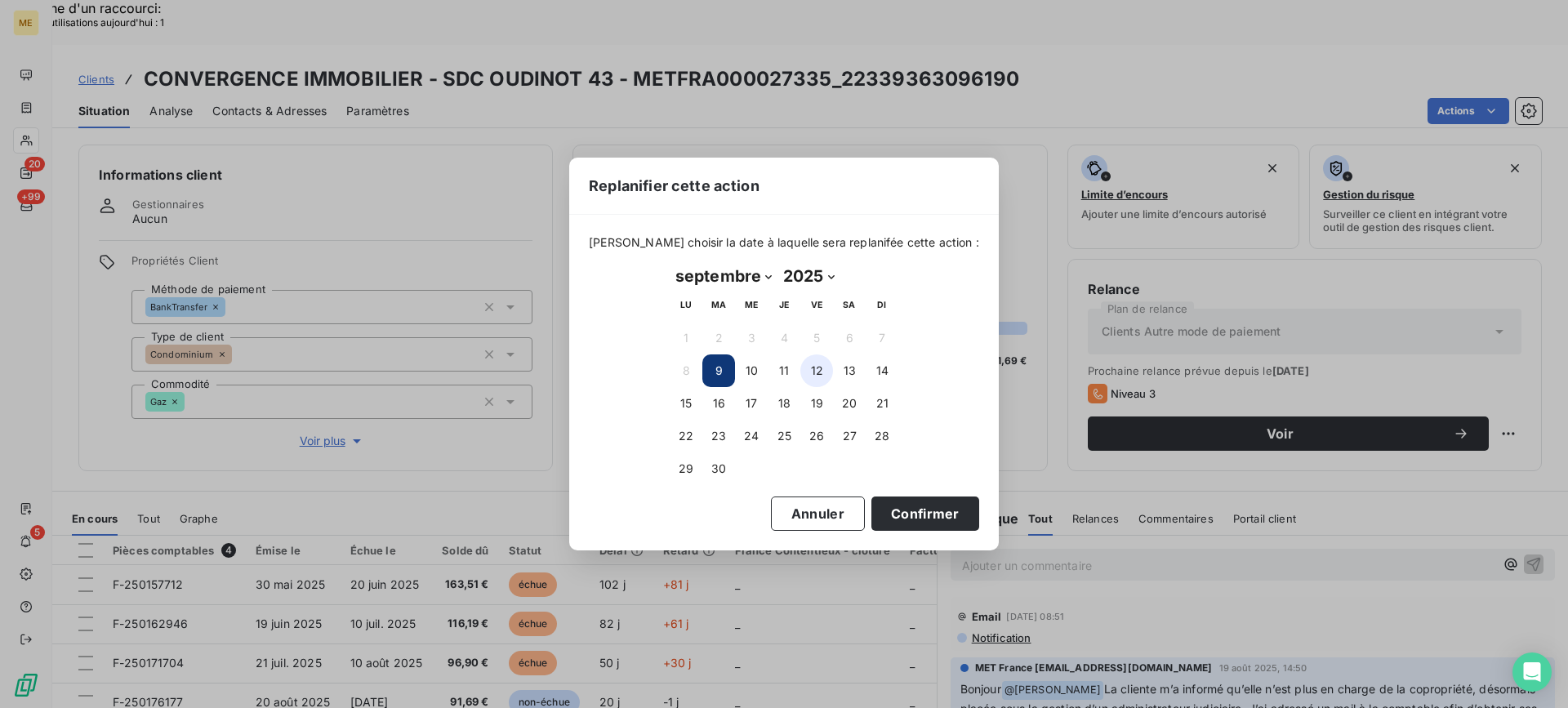
click at [810, 371] on button "12" at bounding box center [817, 370] width 33 height 33
click at [899, 523] on button "Confirmer" at bounding box center [926, 514] width 108 height 35
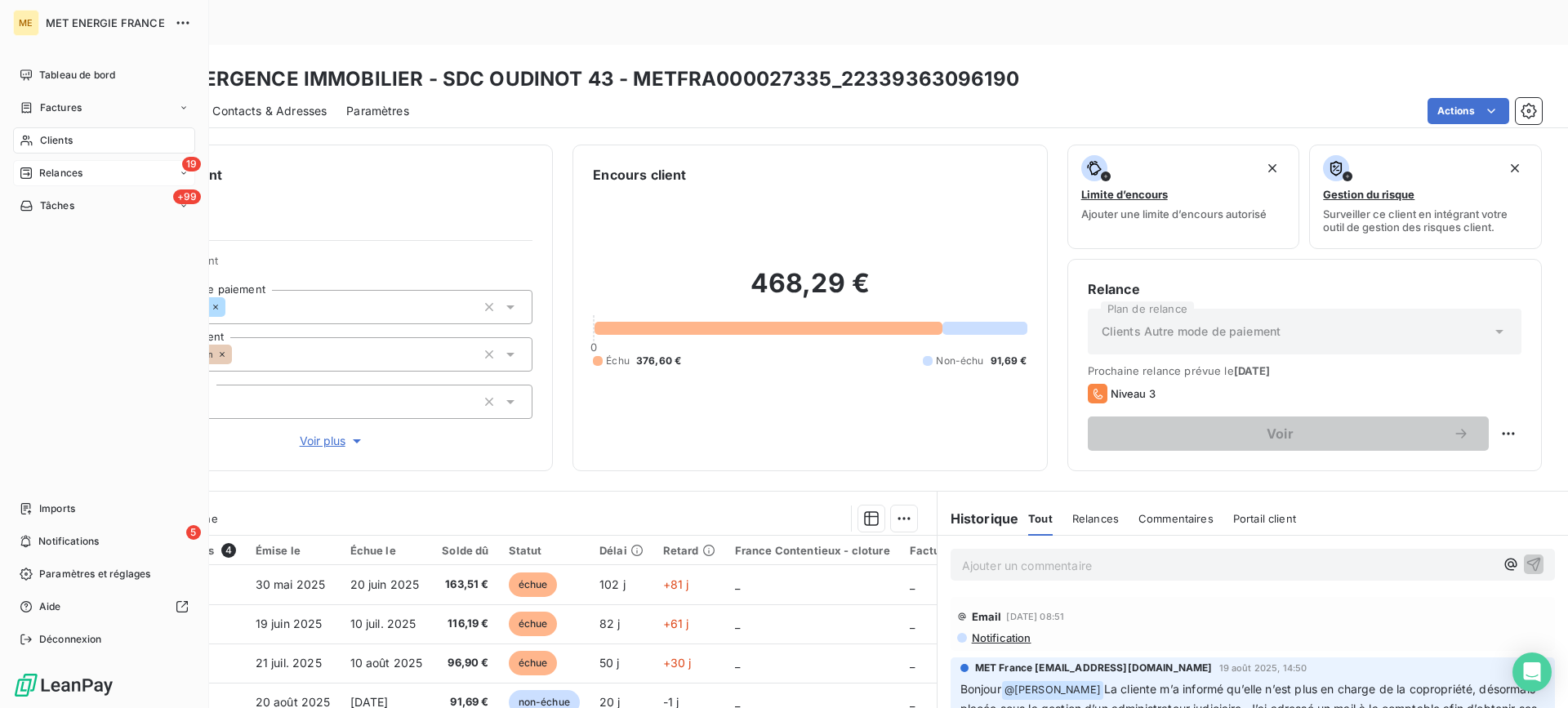
drag, startPoint x: 35, startPoint y: 172, endPoint x: 137, endPoint y: 174, distance: 102.0
click at [35, 173] on div "Relances" at bounding box center [50, 173] width 63 height 15
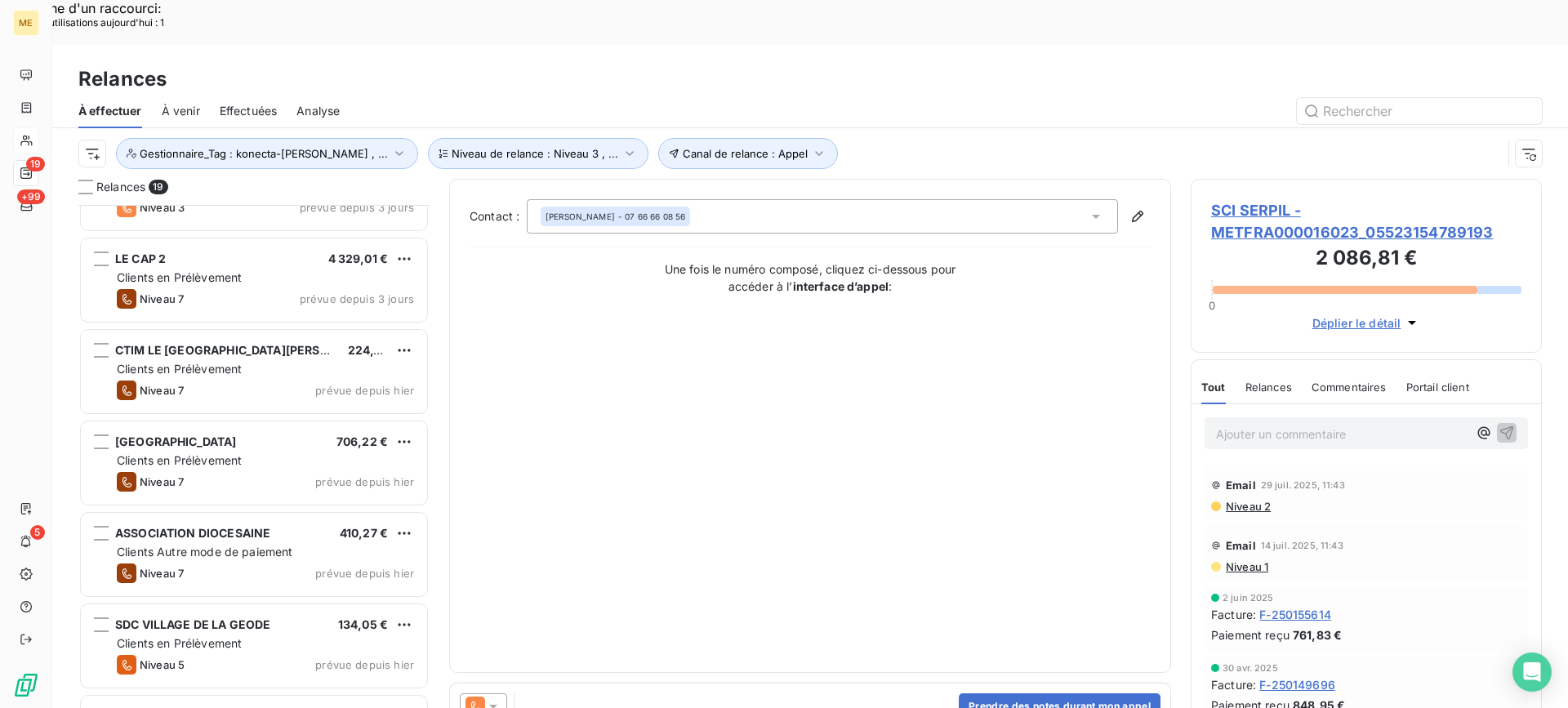
scroll to position [736, 0]
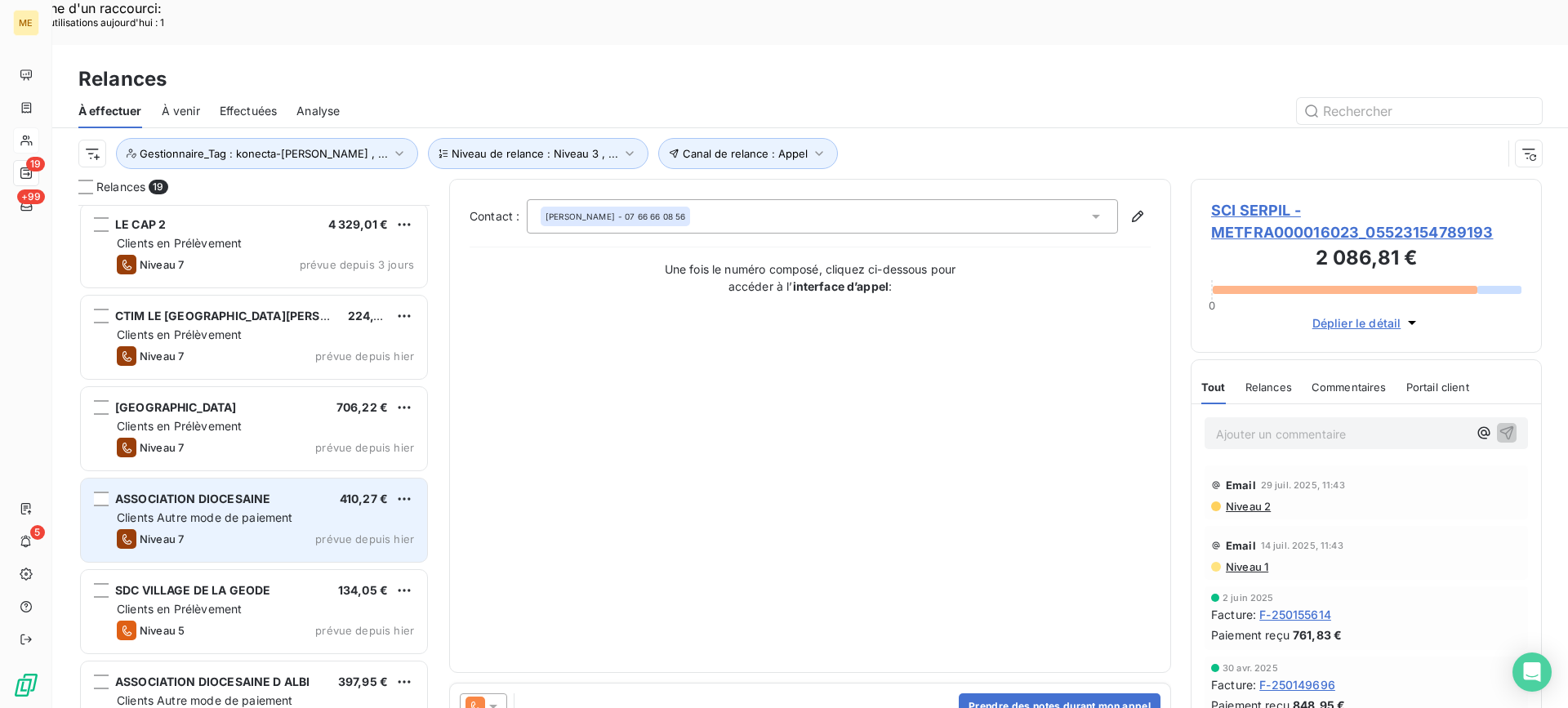
click at [276, 510] on span "Clients Autre mode de paiement" at bounding box center [205, 517] width 176 height 14
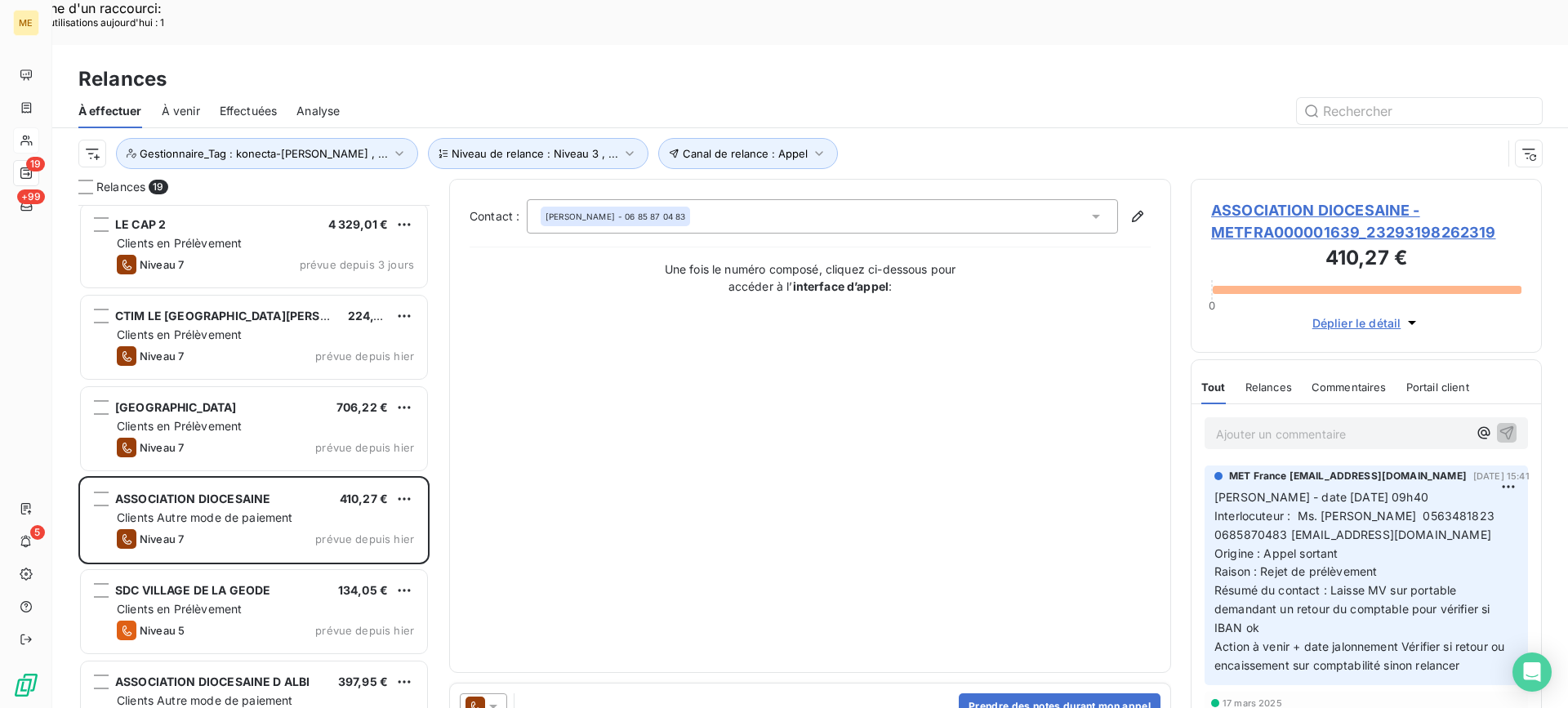
click at [1334, 199] on span "ASSOCIATION DIOCESAINE - METFRA000001639_23293198262319" at bounding box center [1366, 222] width 310 height 44
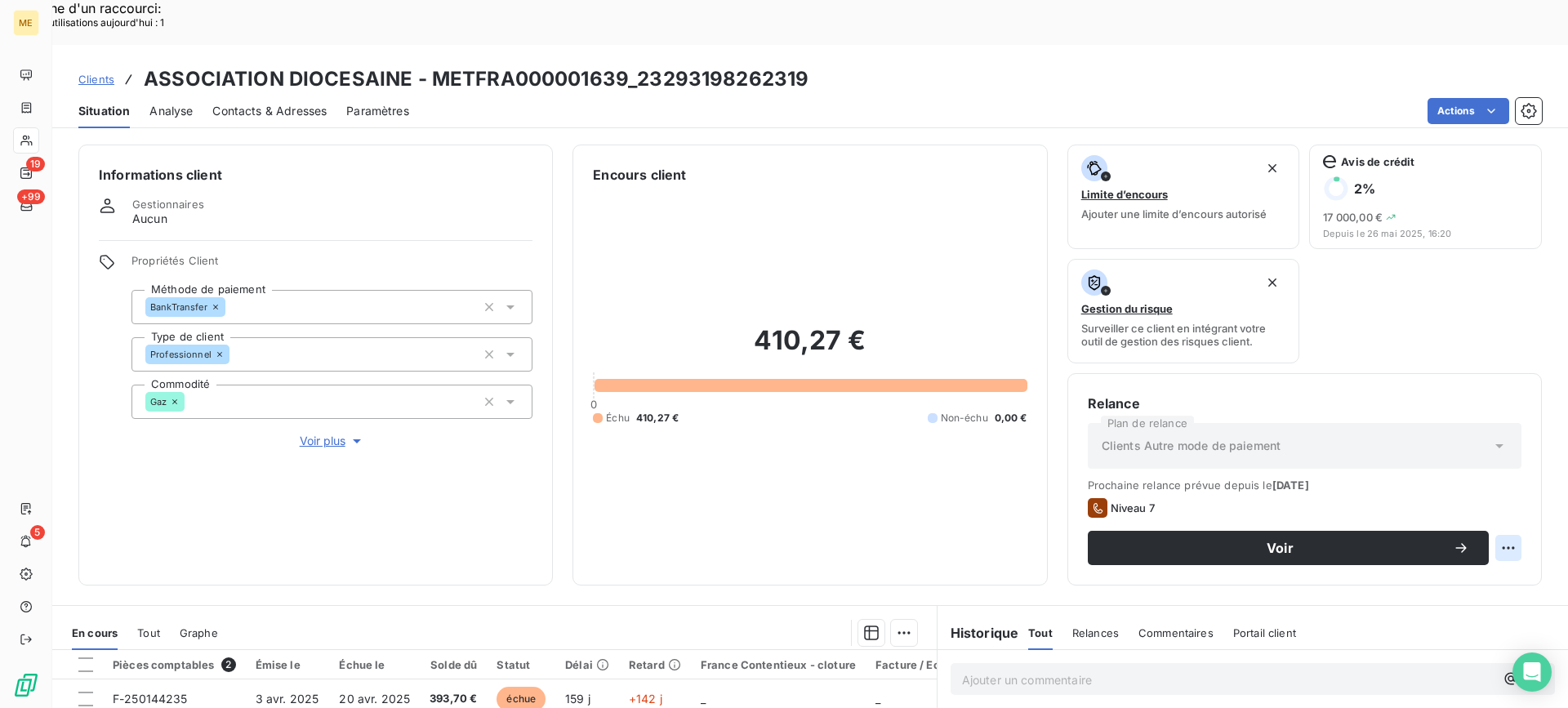
click at [1460, 525] on div "Replanifier cette action" at bounding box center [1429, 539] width 159 height 39
click at [1424, 539] on div "Replanifier cette action" at bounding box center [1428, 540] width 146 height 27
select select "8"
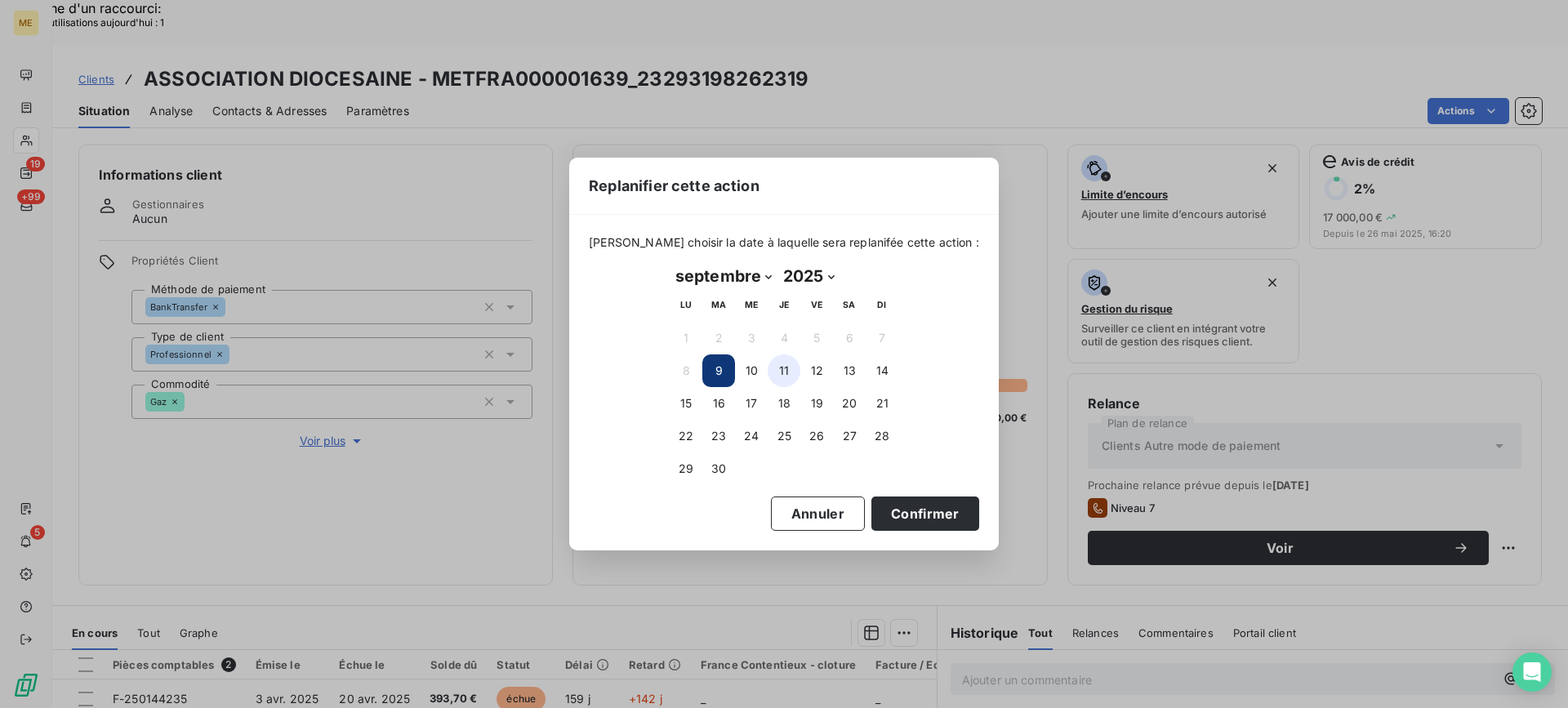
click at [794, 376] on button "11" at bounding box center [784, 370] width 33 height 33
click at [901, 522] on button "Confirmer" at bounding box center [926, 514] width 108 height 35
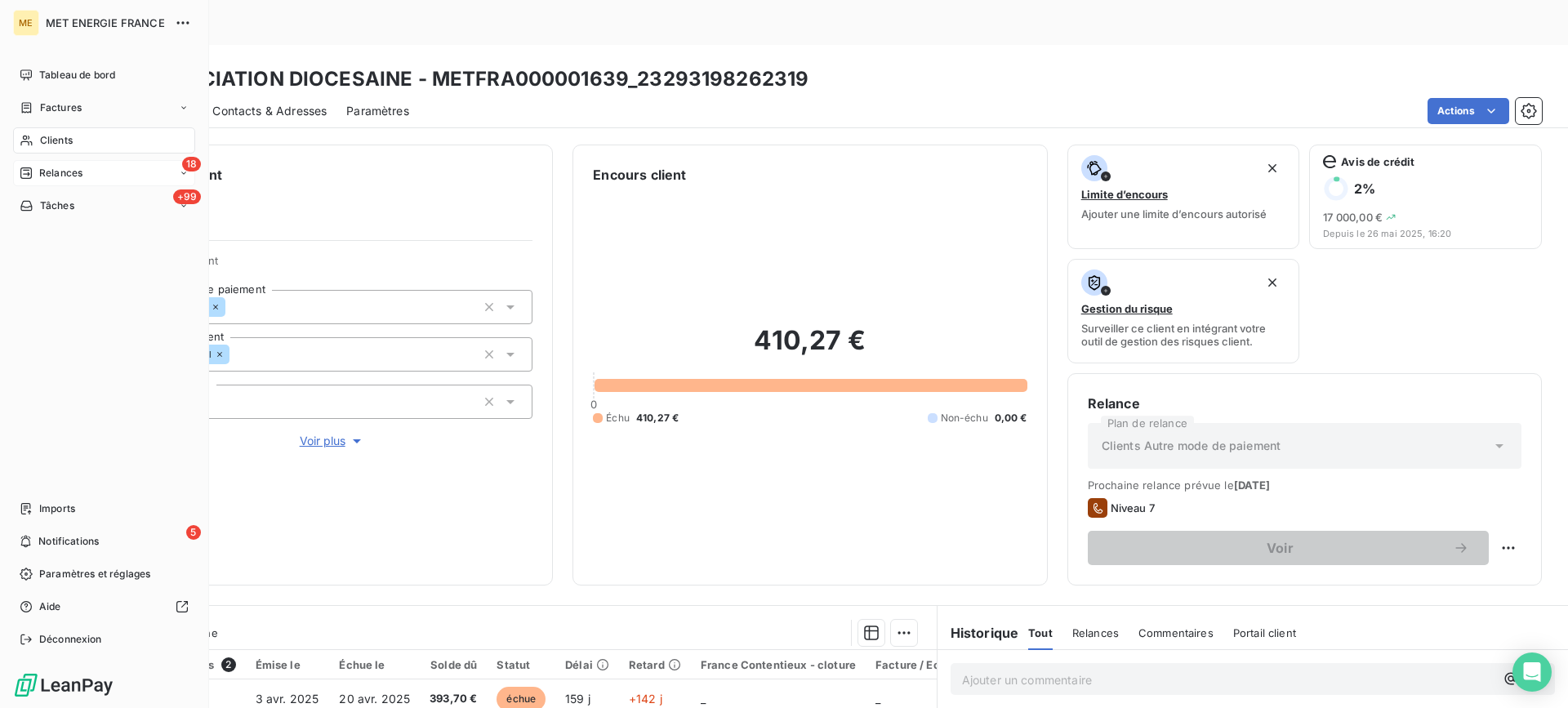
click at [95, 177] on div "18 Relances" at bounding box center [105, 174] width 182 height 27
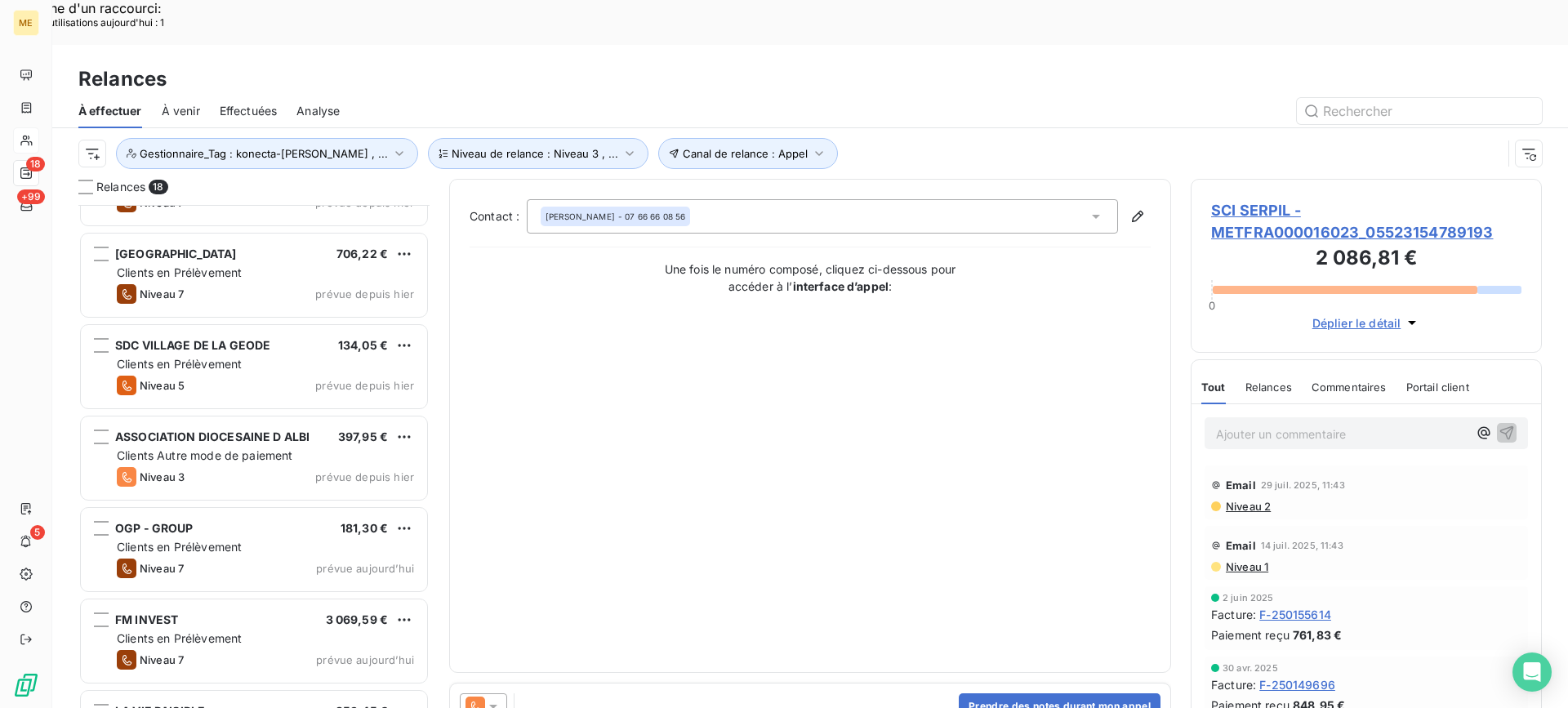
scroll to position [899, 0]
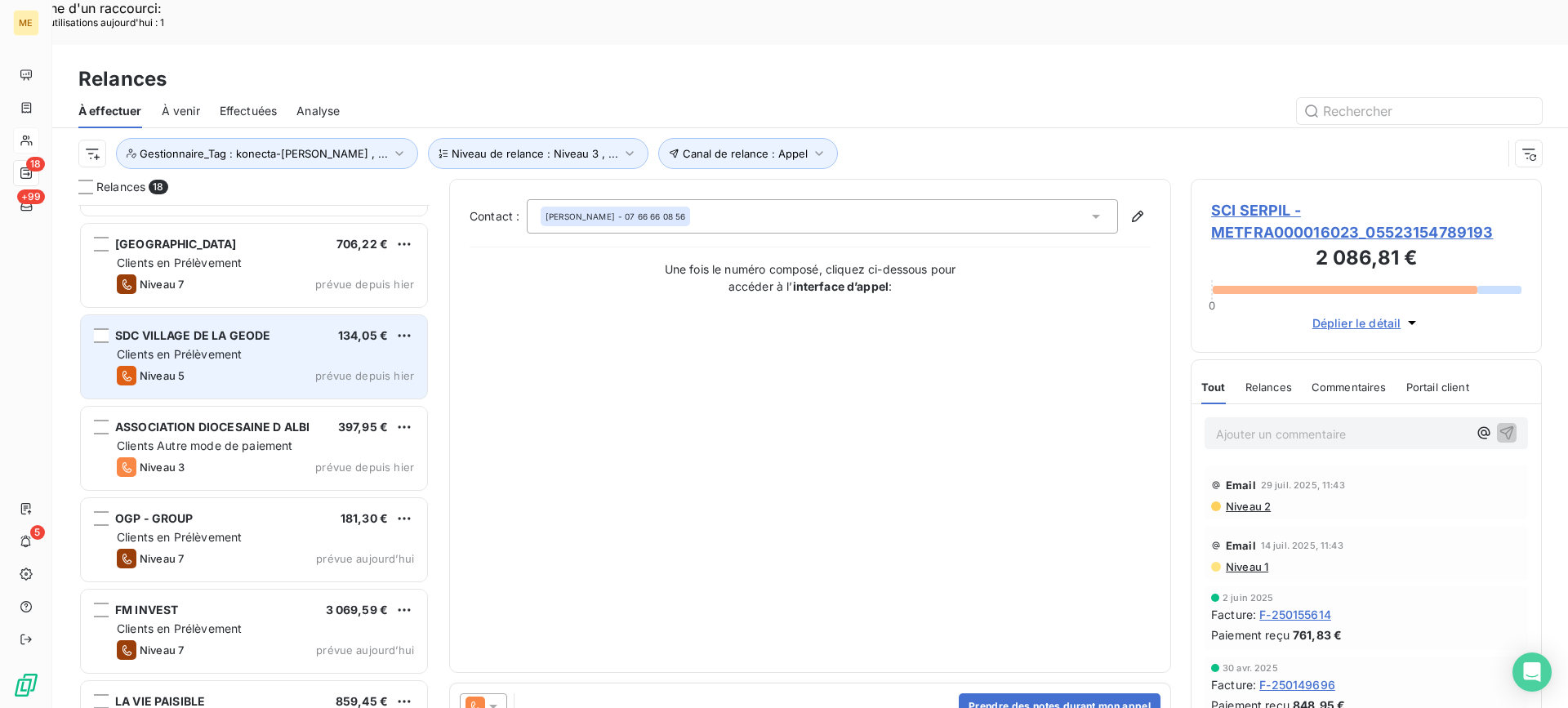
click at [322, 344] on div "SDC VILLAGE DE LA GEODE 134,05 € Clients en Prélèvement Niveau 5 prévue depuis …" at bounding box center [253, 357] width 346 height 83
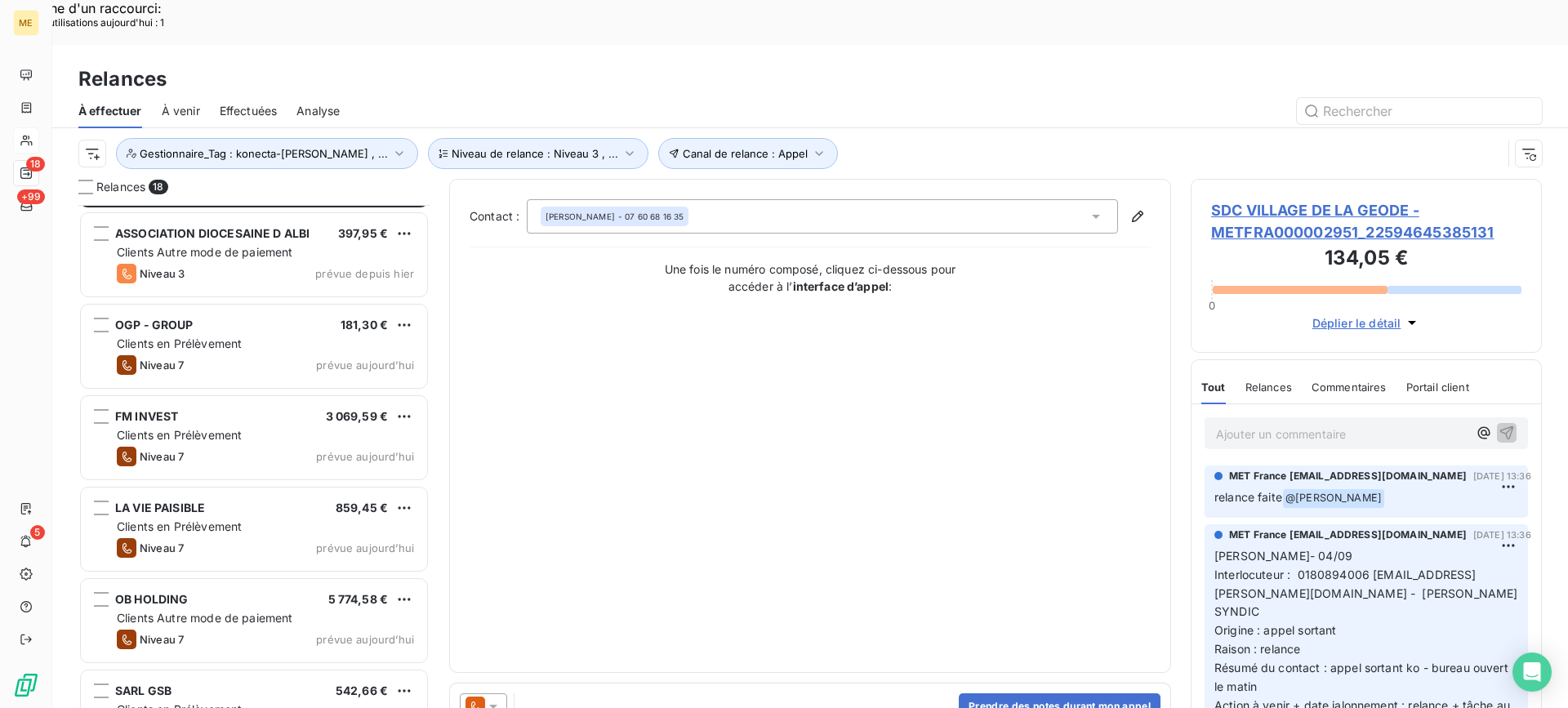
scroll to position [1100, 0]
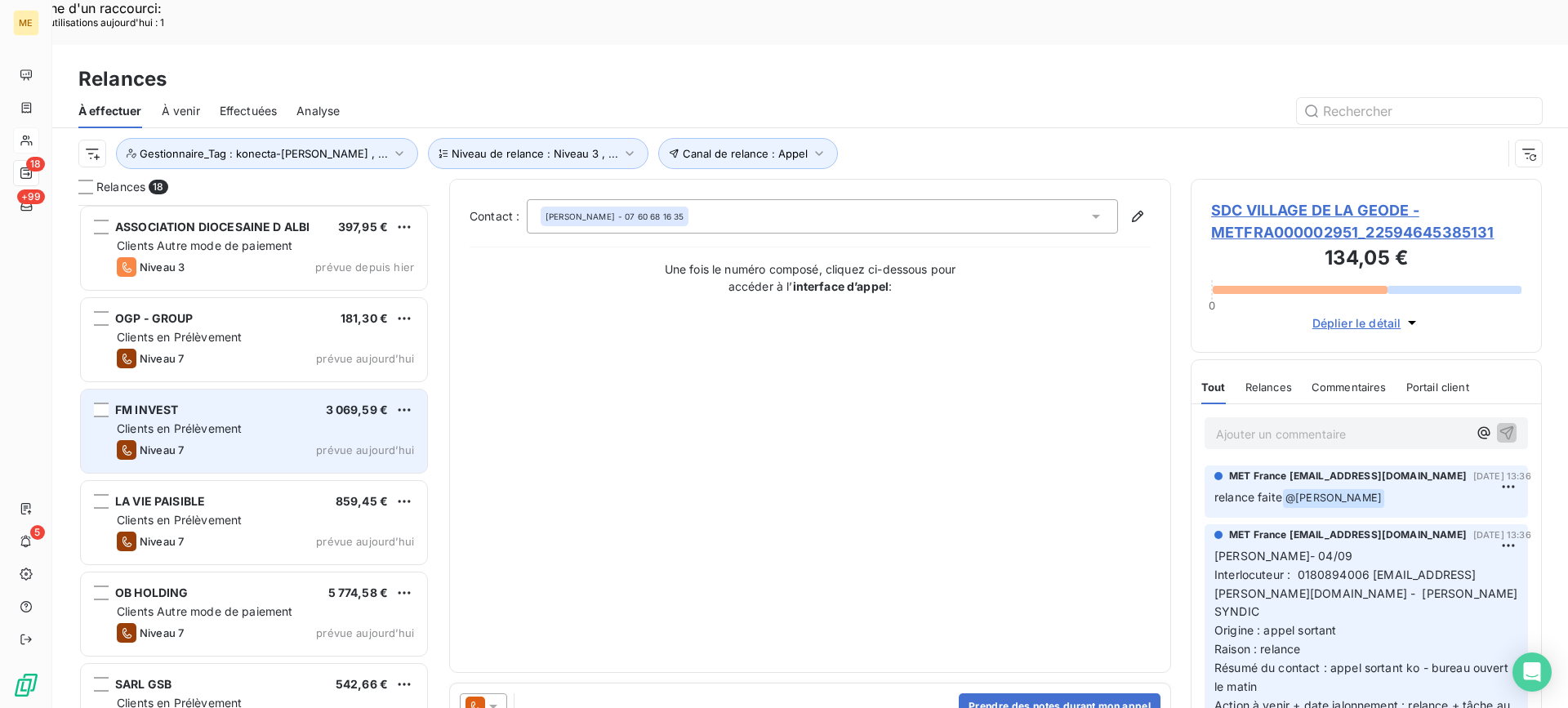
click at [307, 440] on div "Niveau 7 prévue aujourd’hui" at bounding box center [266, 450] width 298 height 19
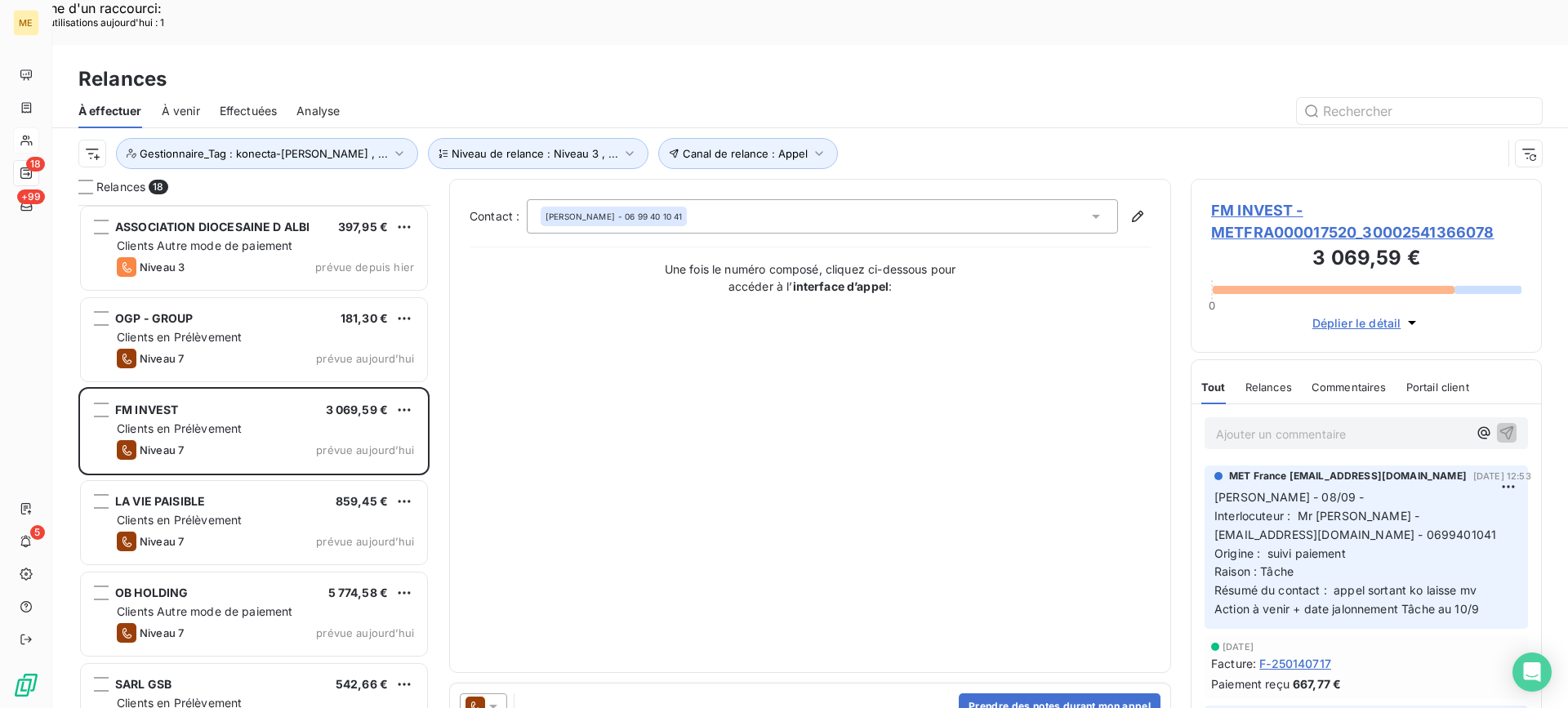
click at [1403, 199] on span "FM INVEST - METFRA000017520_30002541366078" at bounding box center [1366, 222] width 310 height 44
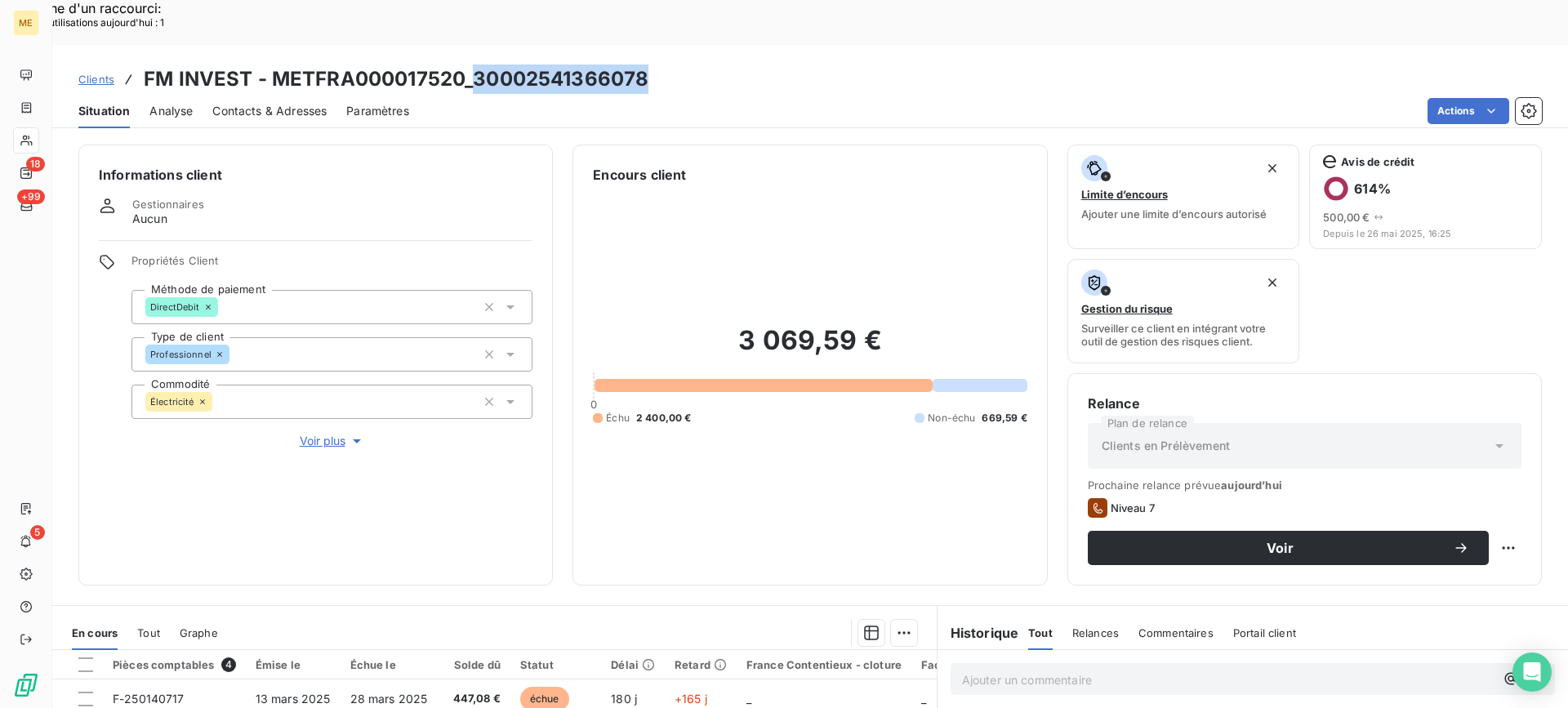
drag, startPoint x: 477, startPoint y: 28, endPoint x: 669, endPoint y: 29, distance: 192.0
click at [669, 65] on div "Clients FM INVEST - METFRA000017520_30002541366078" at bounding box center [810, 79] width 1516 height 29
copy h3 "30002541366078"
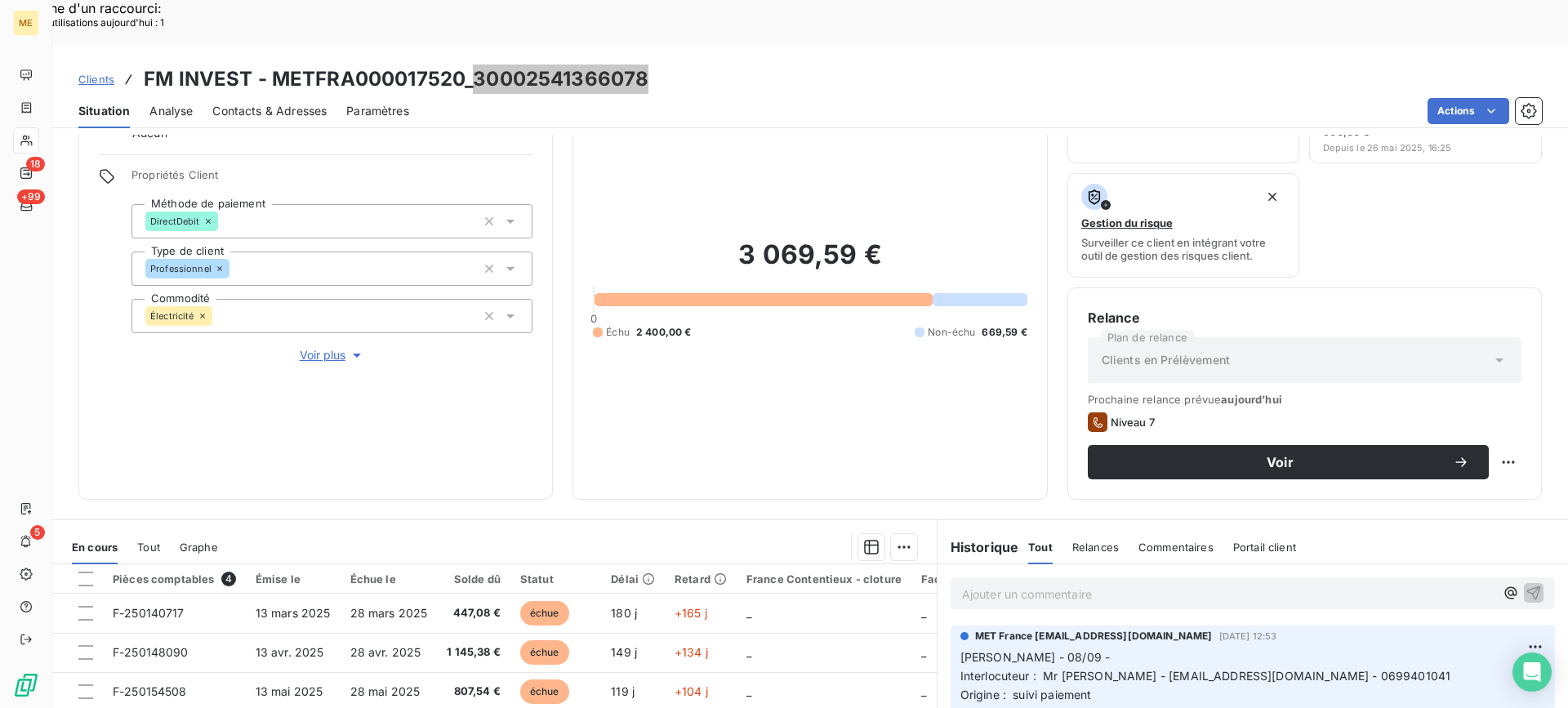
scroll to position [82, 0]
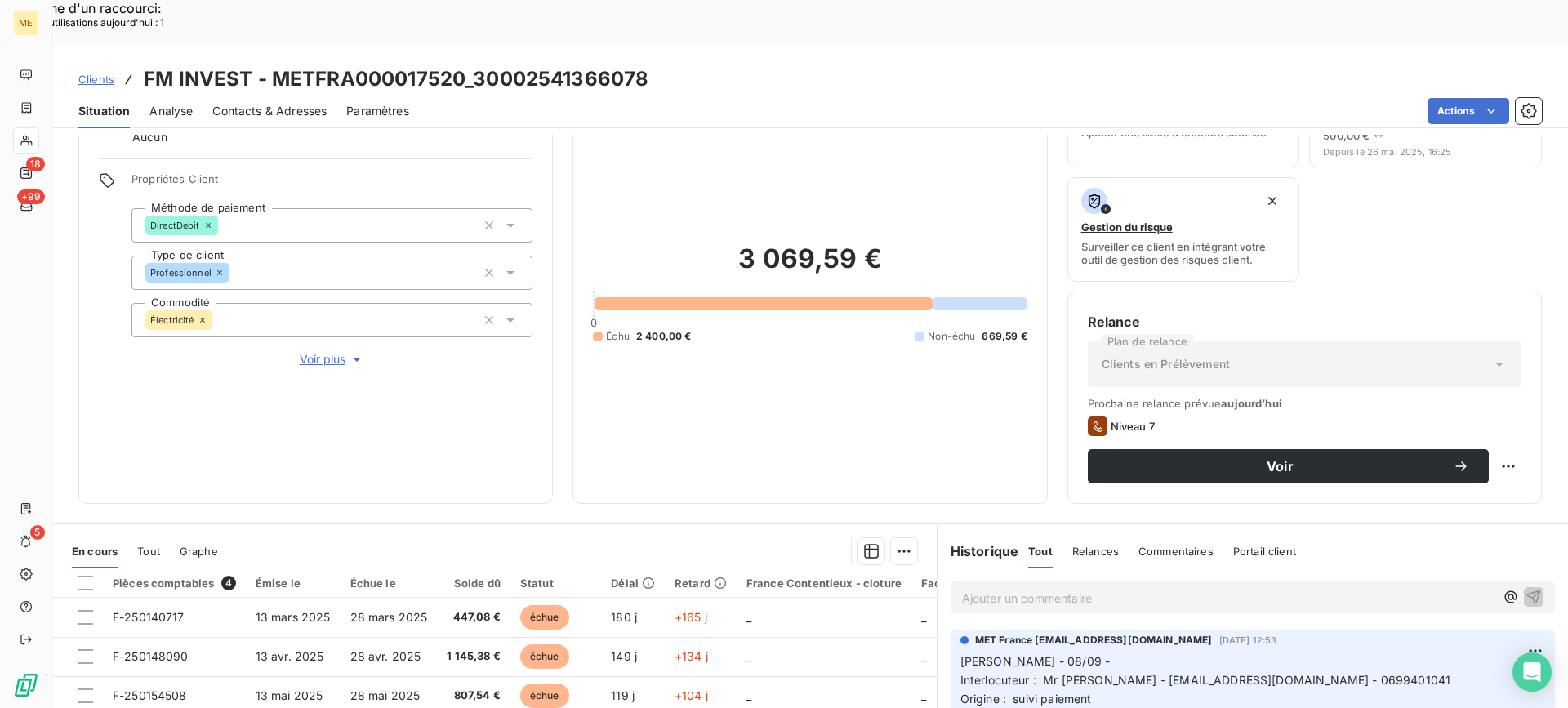
click at [1501, 449] on div "Voir" at bounding box center [1305, 466] width 434 height 35
click at [1460, 453] on div "Replanifier cette action" at bounding box center [1428, 458] width 146 height 27
select select "8"
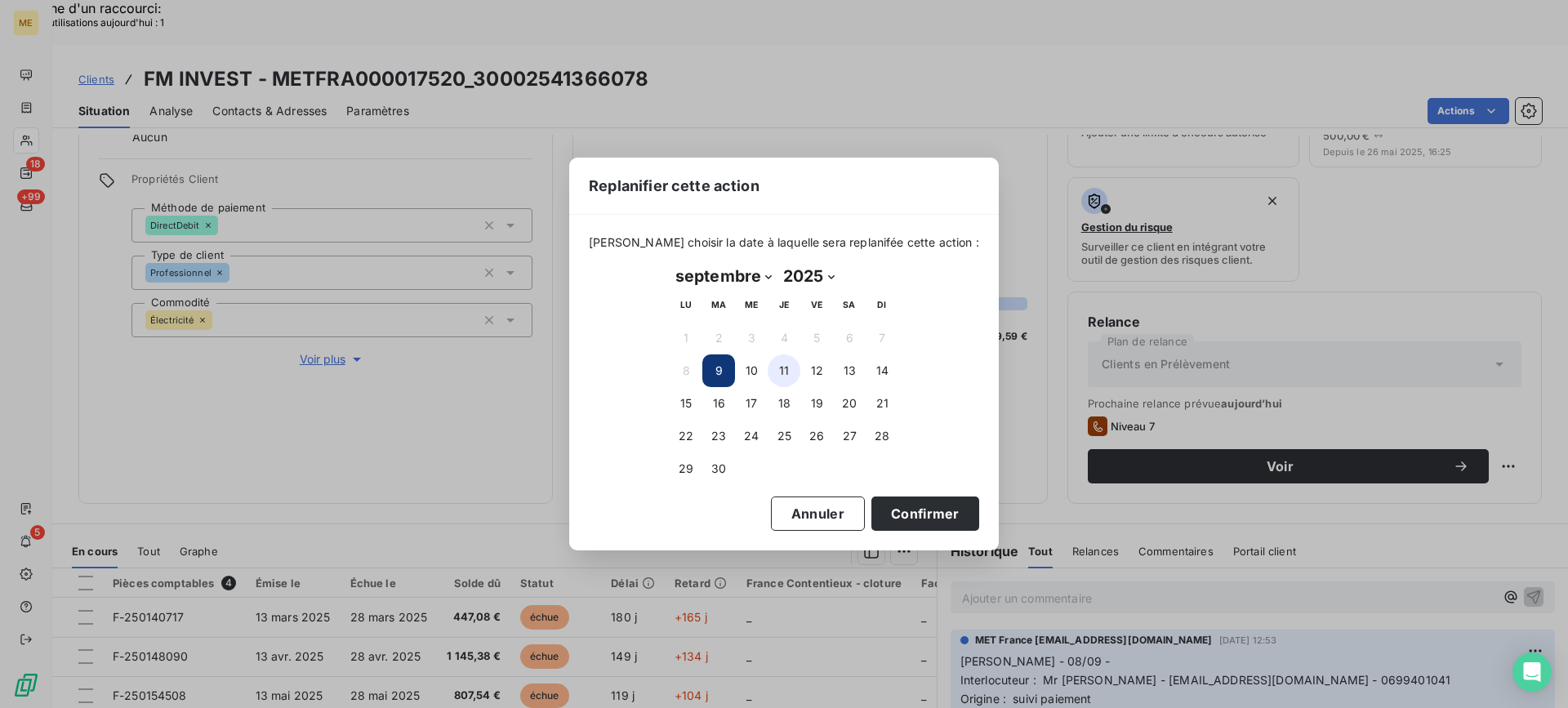
click at [791, 368] on button "11" at bounding box center [784, 370] width 33 height 33
click at [902, 505] on button "Confirmer" at bounding box center [926, 514] width 108 height 35
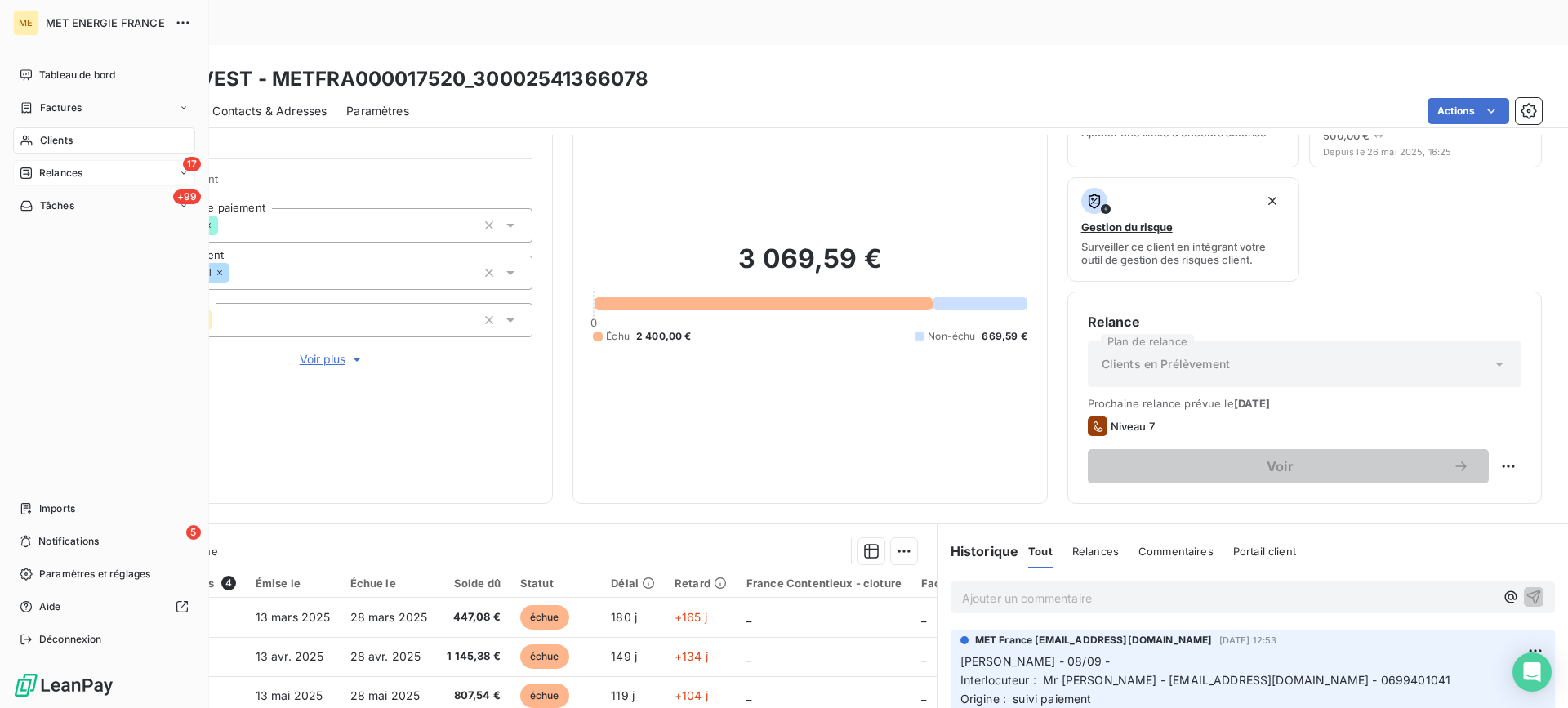
click at [50, 178] on span "Relances" at bounding box center [60, 173] width 43 height 15
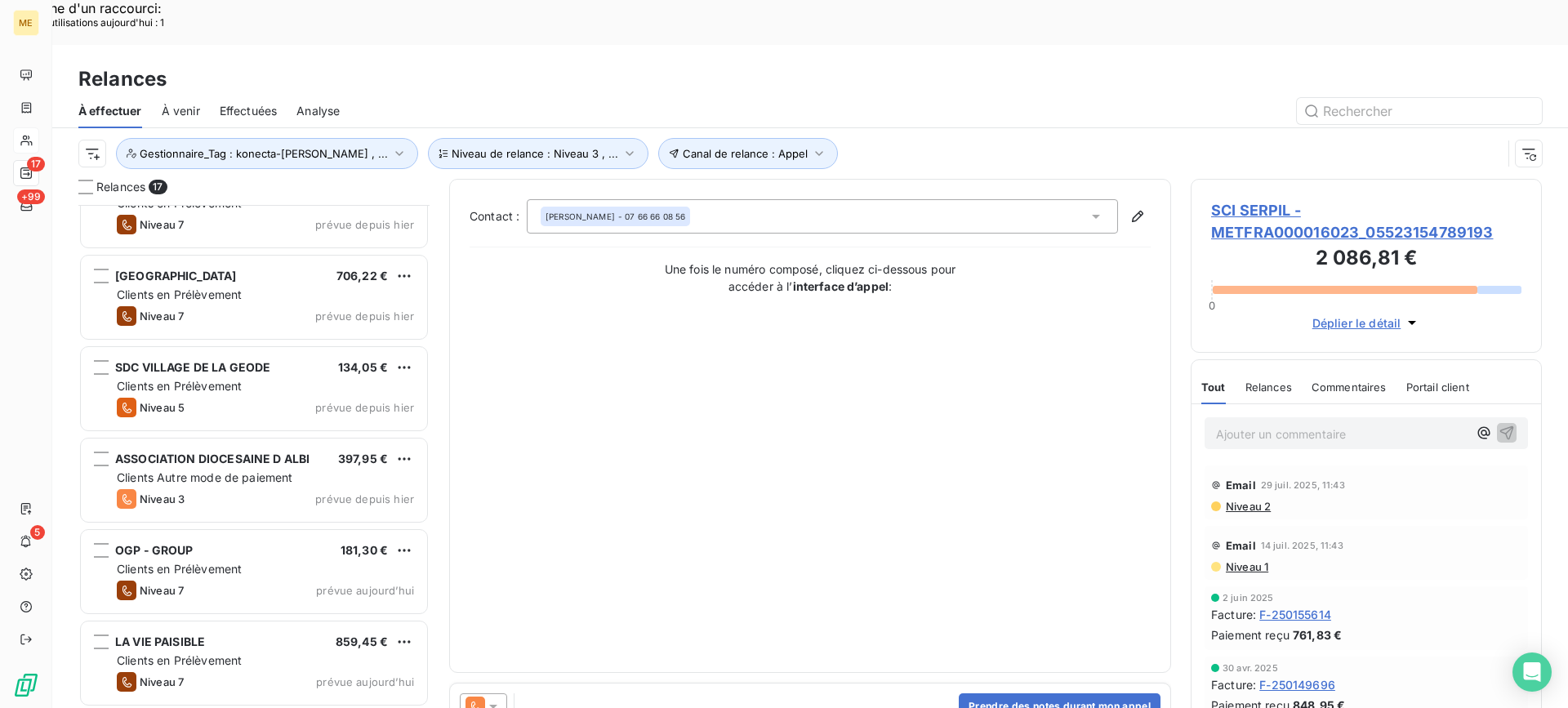
scroll to position [1008, 0]
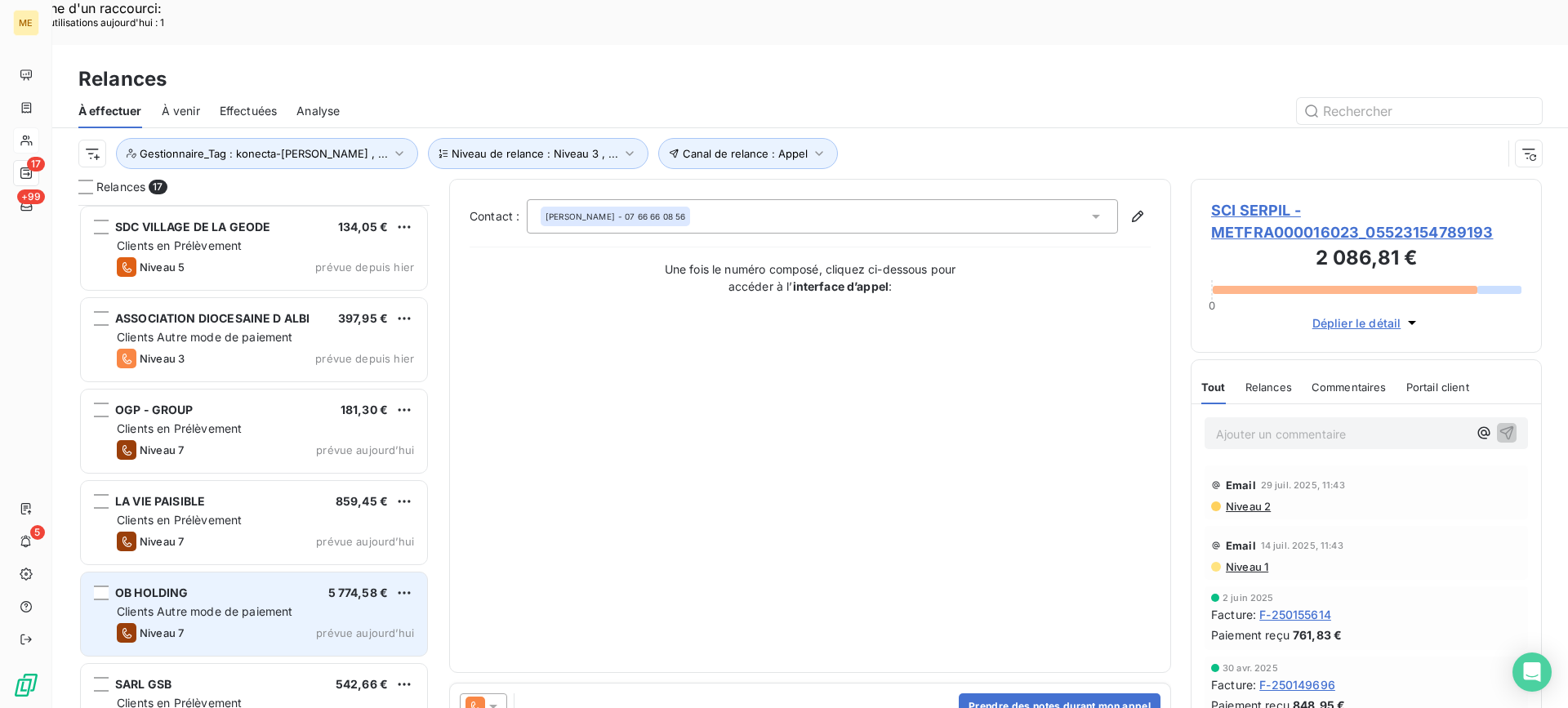
click at [281, 586] on div "OB HOLDING 5 774,58 €" at bounding box center [266, 593] width 298 height 15
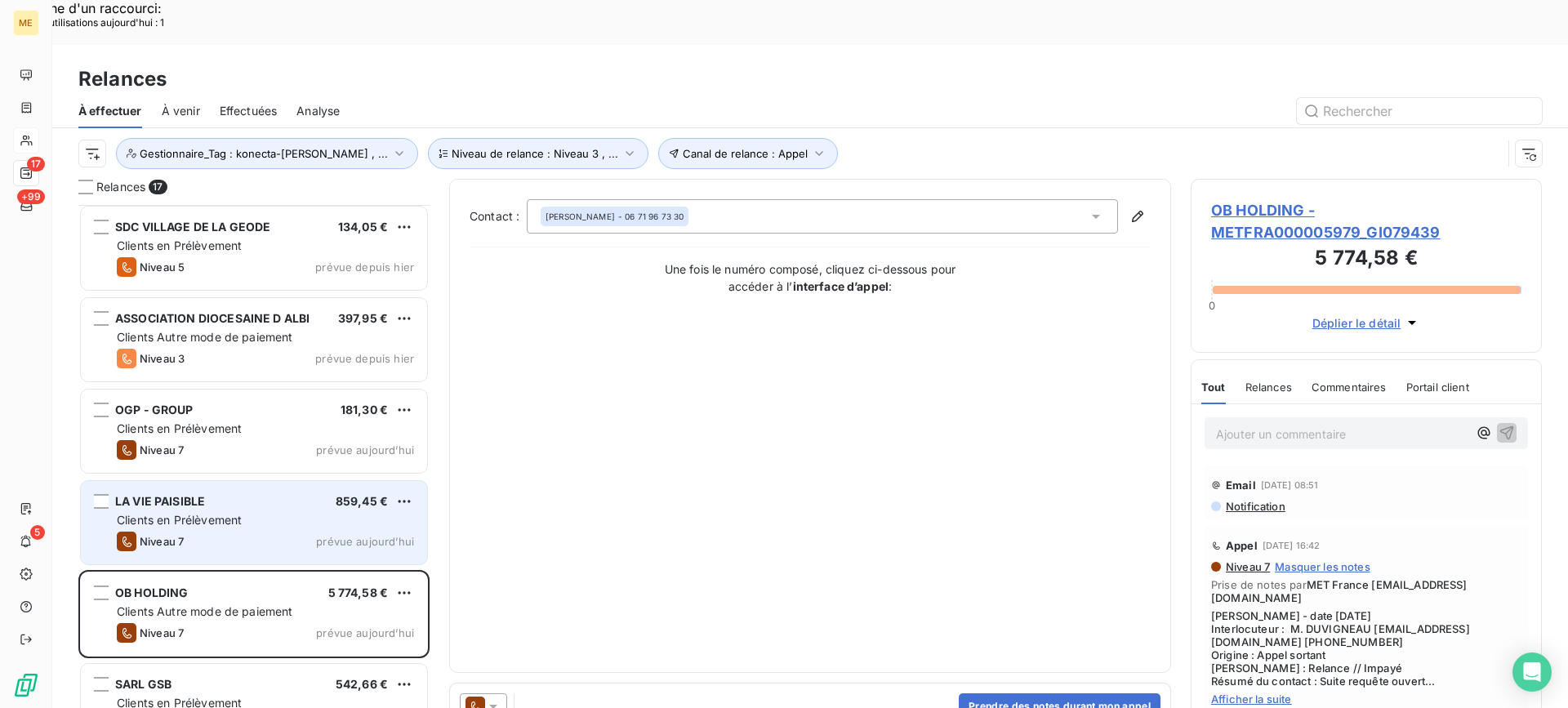
click at [277, 532] on div "Niveau 7 prévue aujourd’hui" at bounding box center [266, 541] width 298 height 19
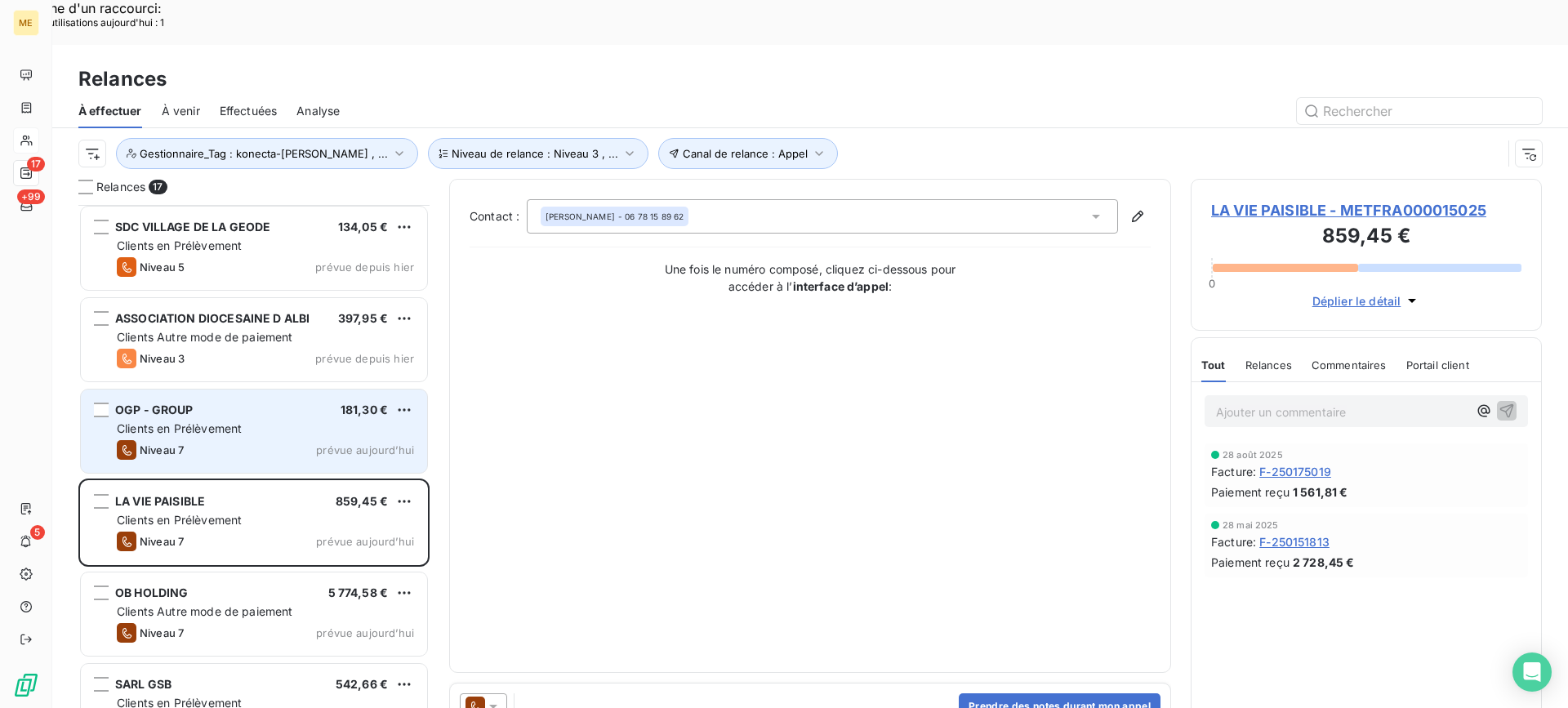
click at [314, 440] on div "Niveau 7 prévue aujourd’hui" at bounding box center [266, 450] width 298 height 19
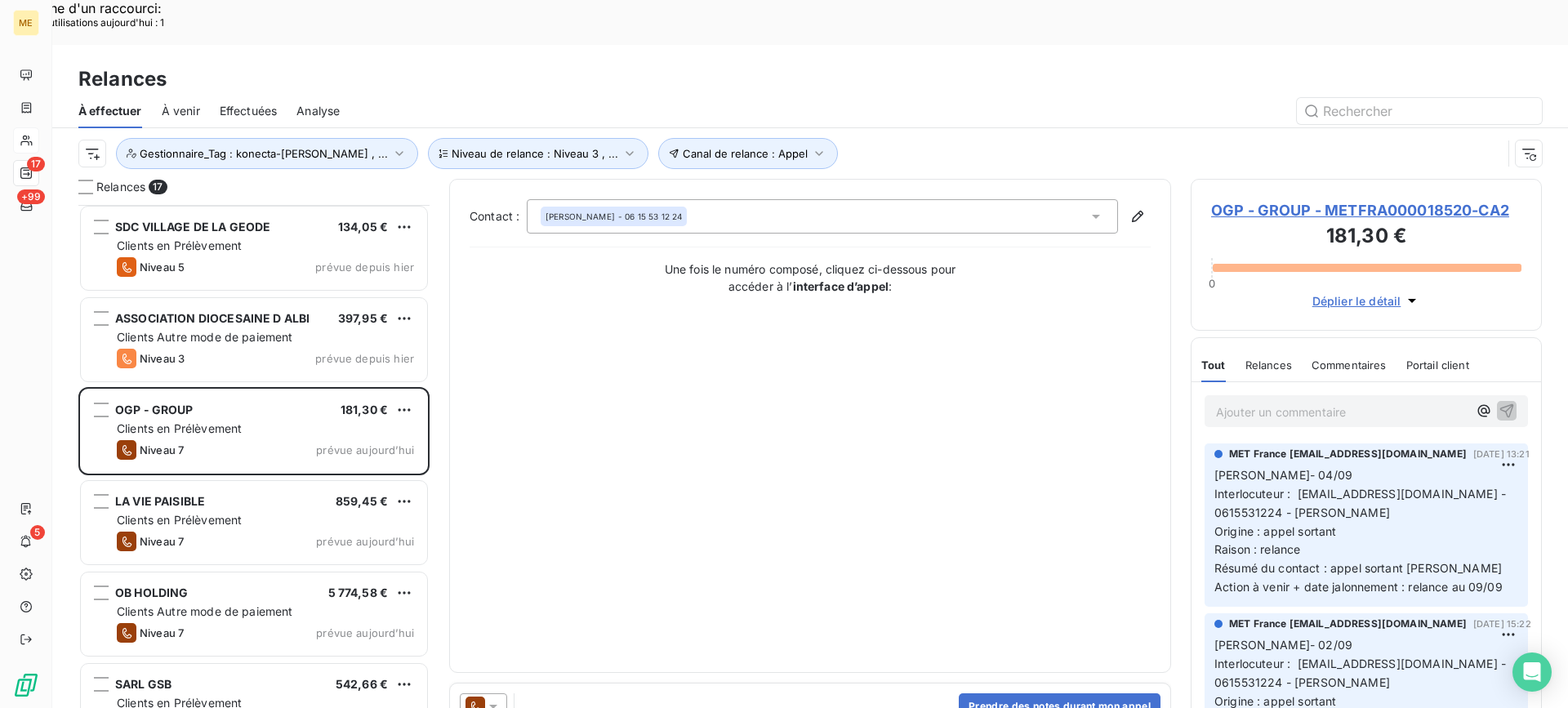
click at [1377, 199] on span "OGP - GROUP - METFRA000018520-CA2" at bounding box center [1366, 210] width 310 height 22
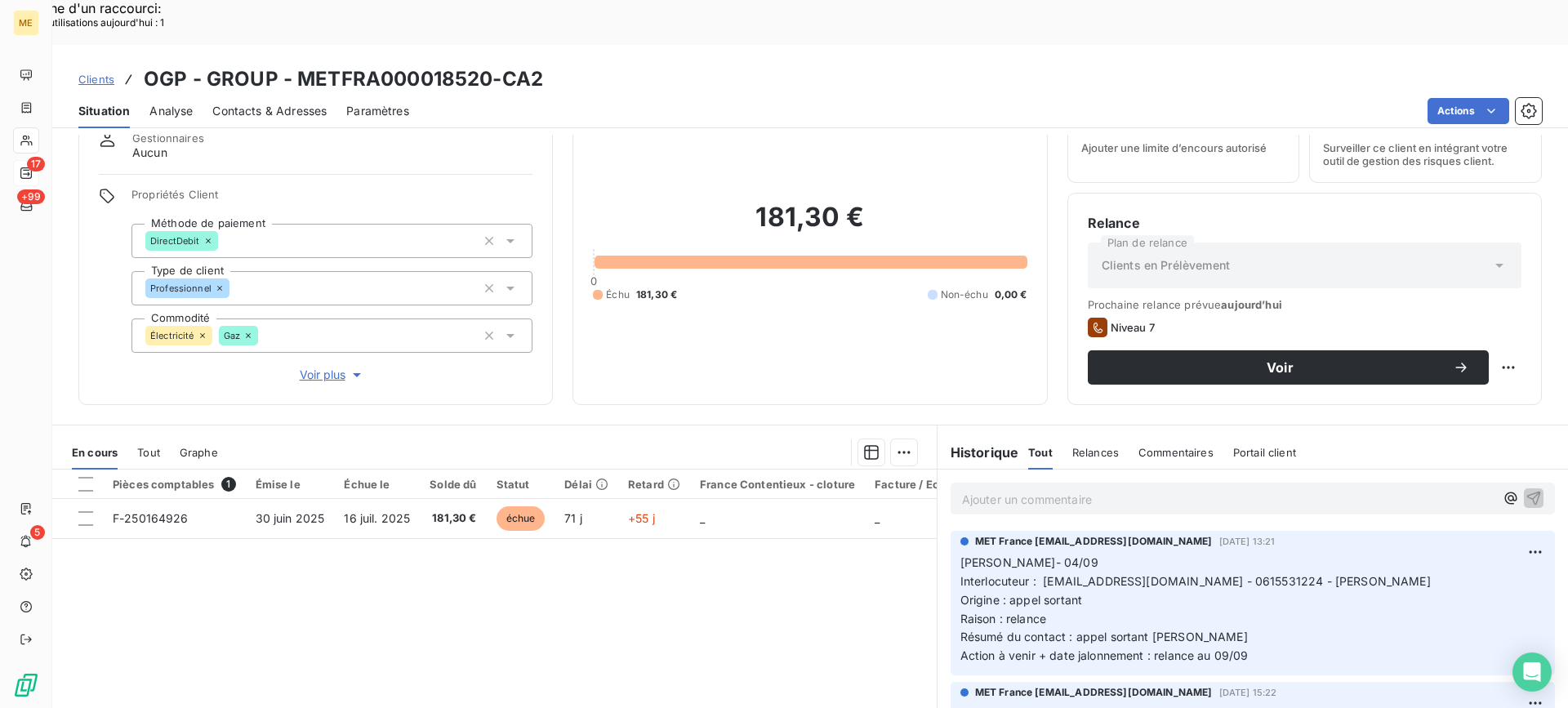
scroll to position [146, 0]
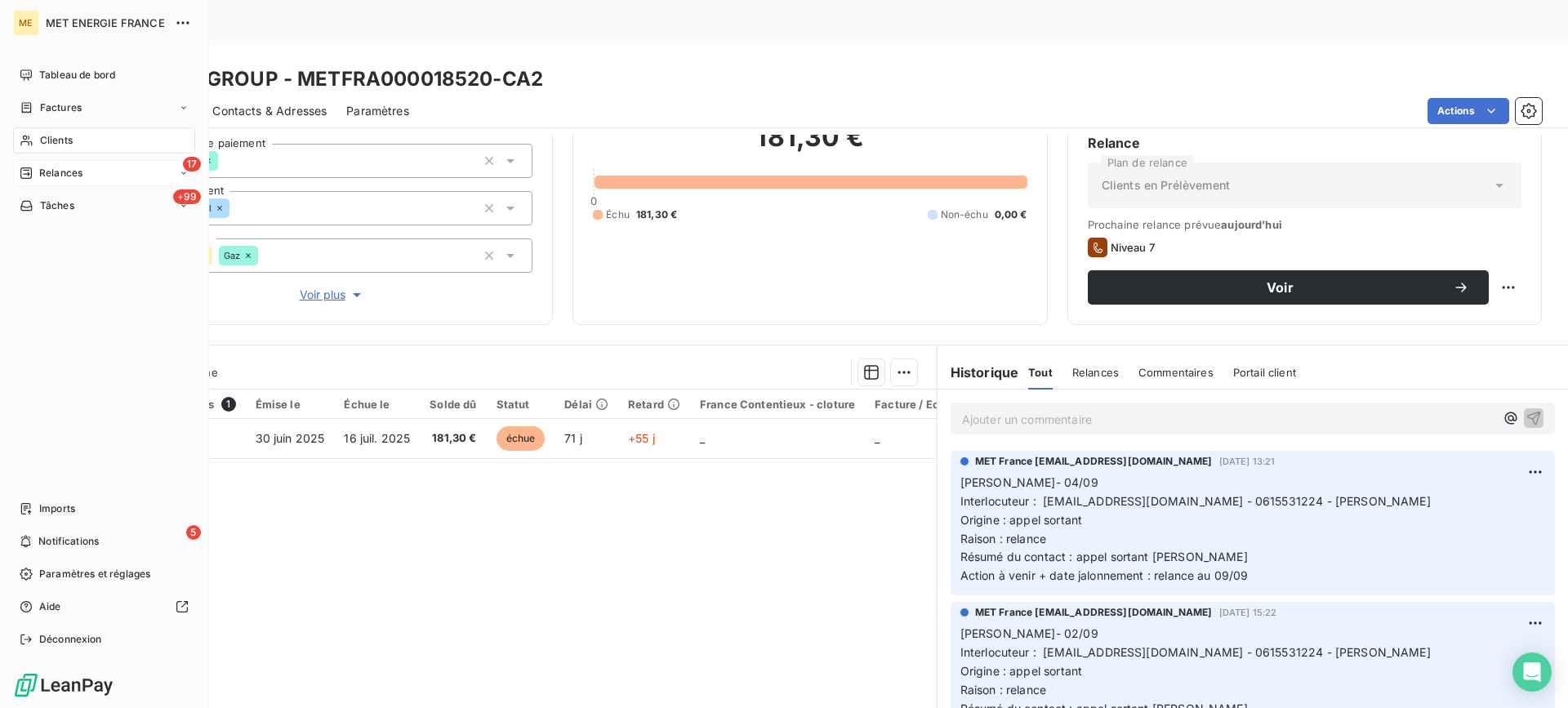
click at [44, 138] on span "Clients" at bounding box center [56, 140] width 33 height 15
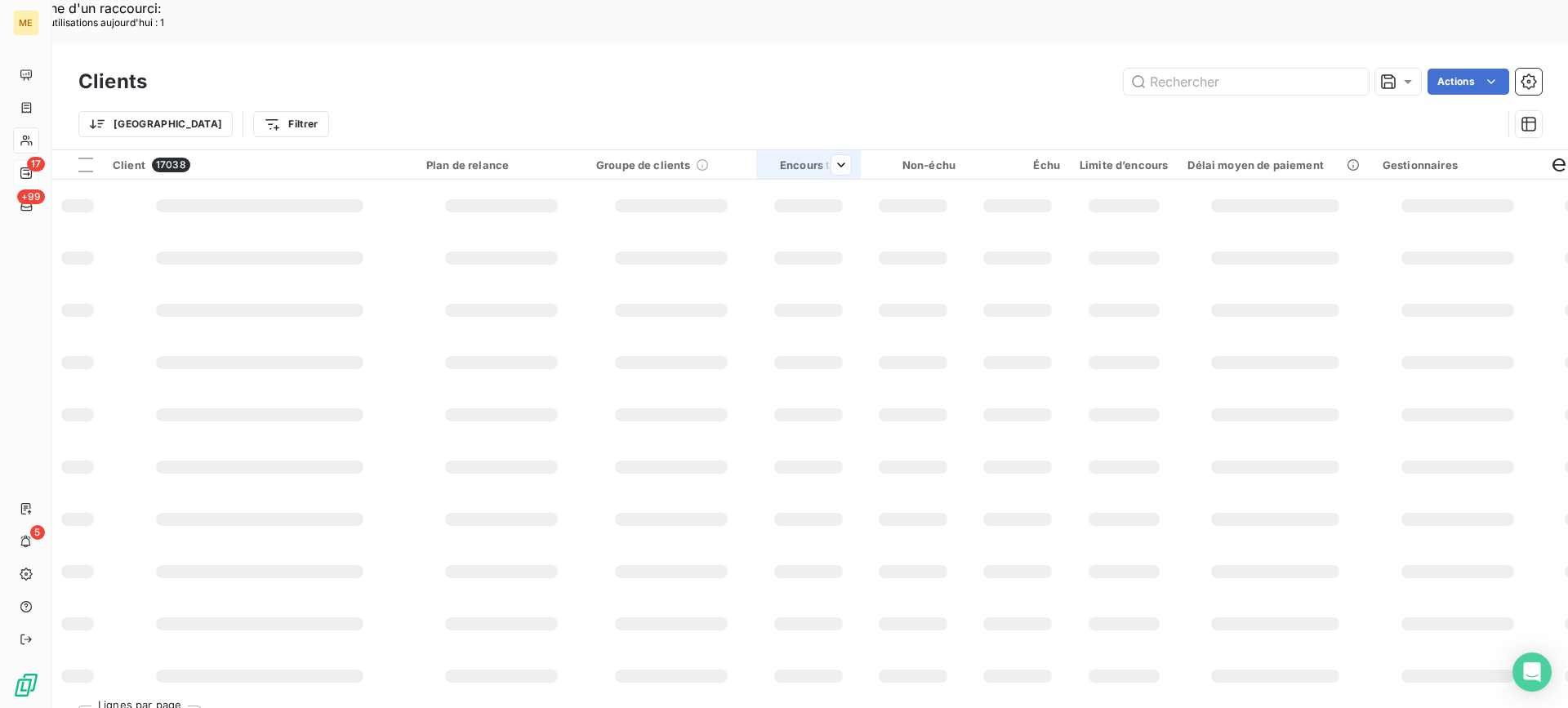
click at [1241, 68] on input "text" at bounding box center [1246, 82] width 245 height 27
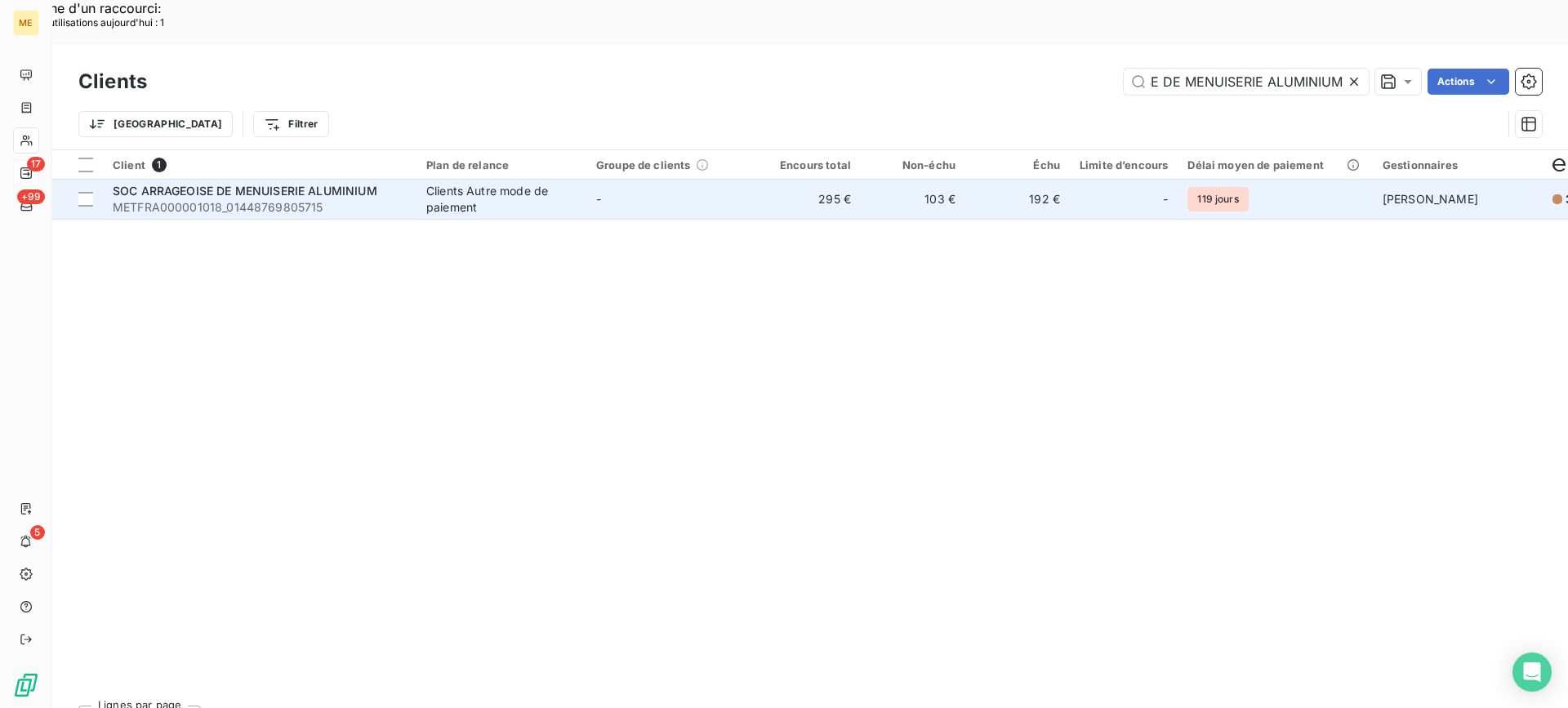
type input "SOC ARRAGEOISE DE MENUISERIE ALUMINIUM"
click at [175, 199] on span "METFRA000001018_01448769805715" at bounding box center [260, 207] width 294 height 16
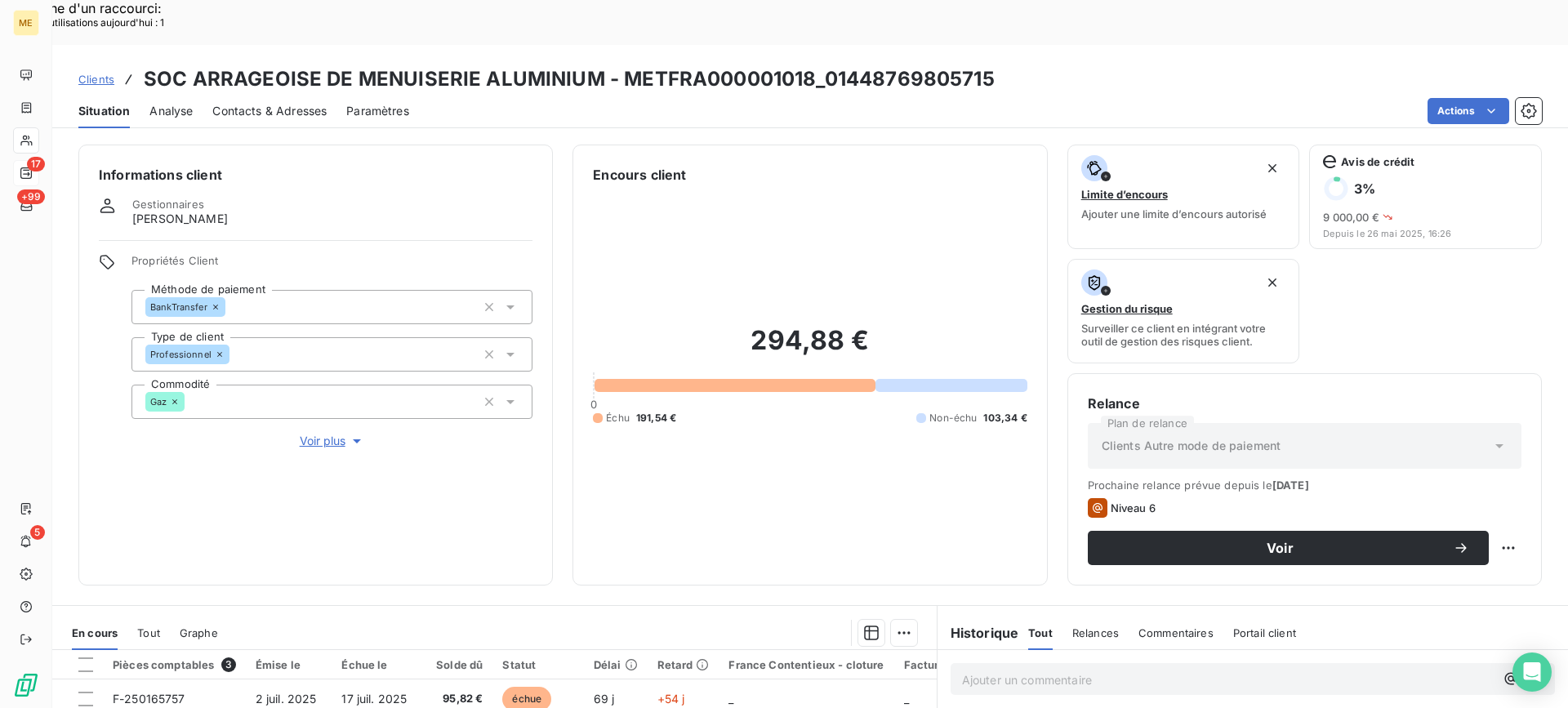
click at [333, 433] on span "Voir plus" at bounding box center [332, 441] width 66 height 16
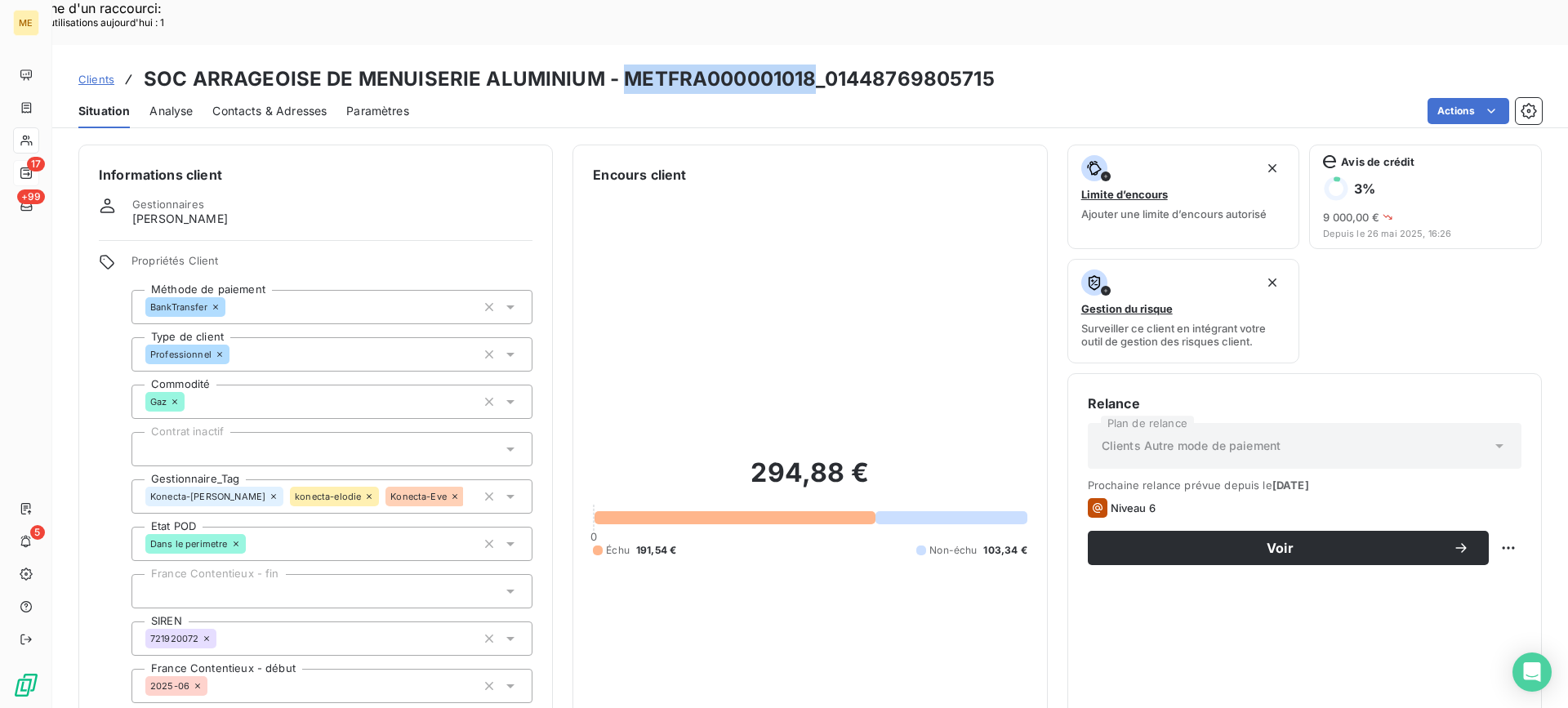
copy h3 "METFRA000001018"
drag, startPoint x: 618, startPoint y: 38, endPoint x: 807, endPoint y: 36, distance: 189.0
click at [807, 65] on h3 "SOC ARRAGEOISE DE MENUISERIE ALUMINIUM - METFRA000001018_01448769805715" at bounding box center [569, 79] width 851 height 29
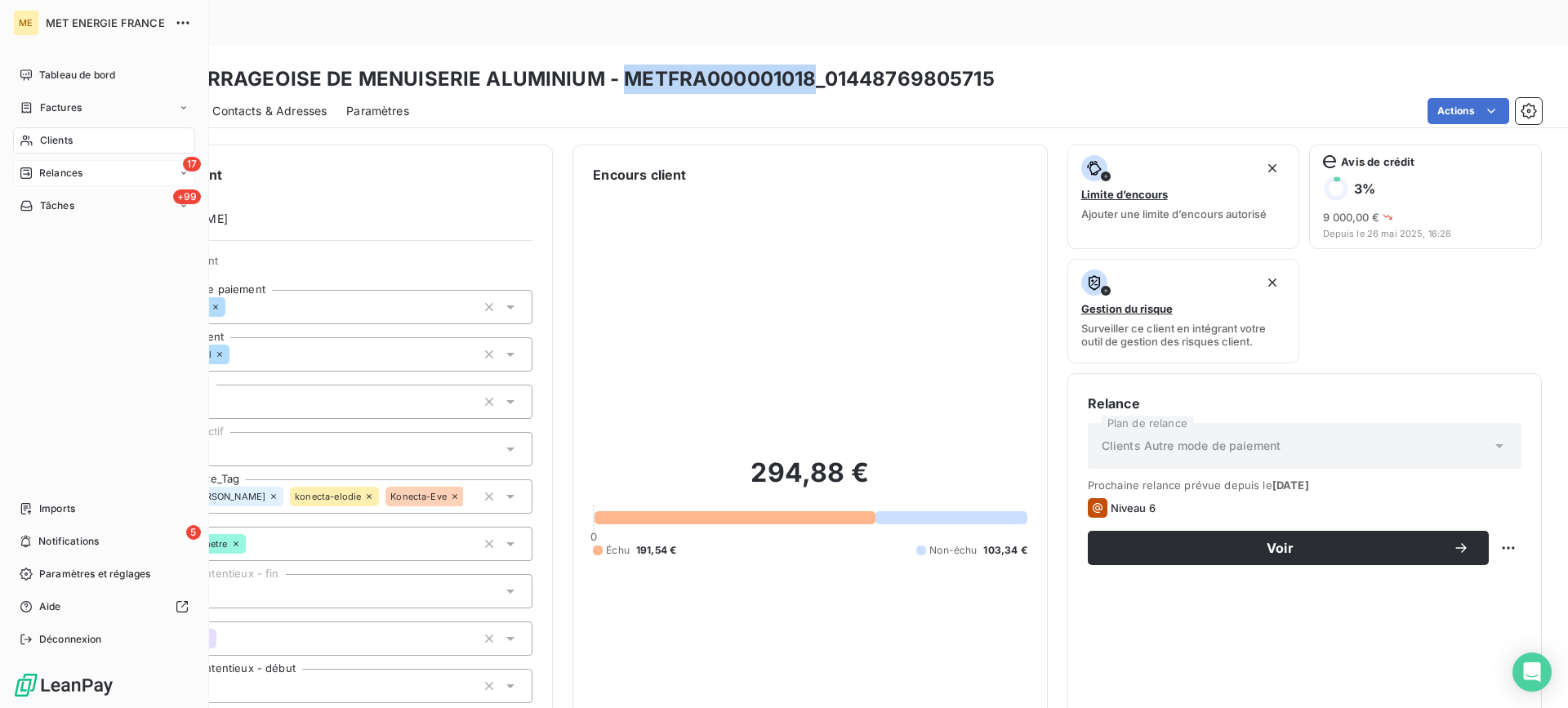
click at [72, 183] on div "17 Relances" at bounding box center [105, 174] width 182 height 27
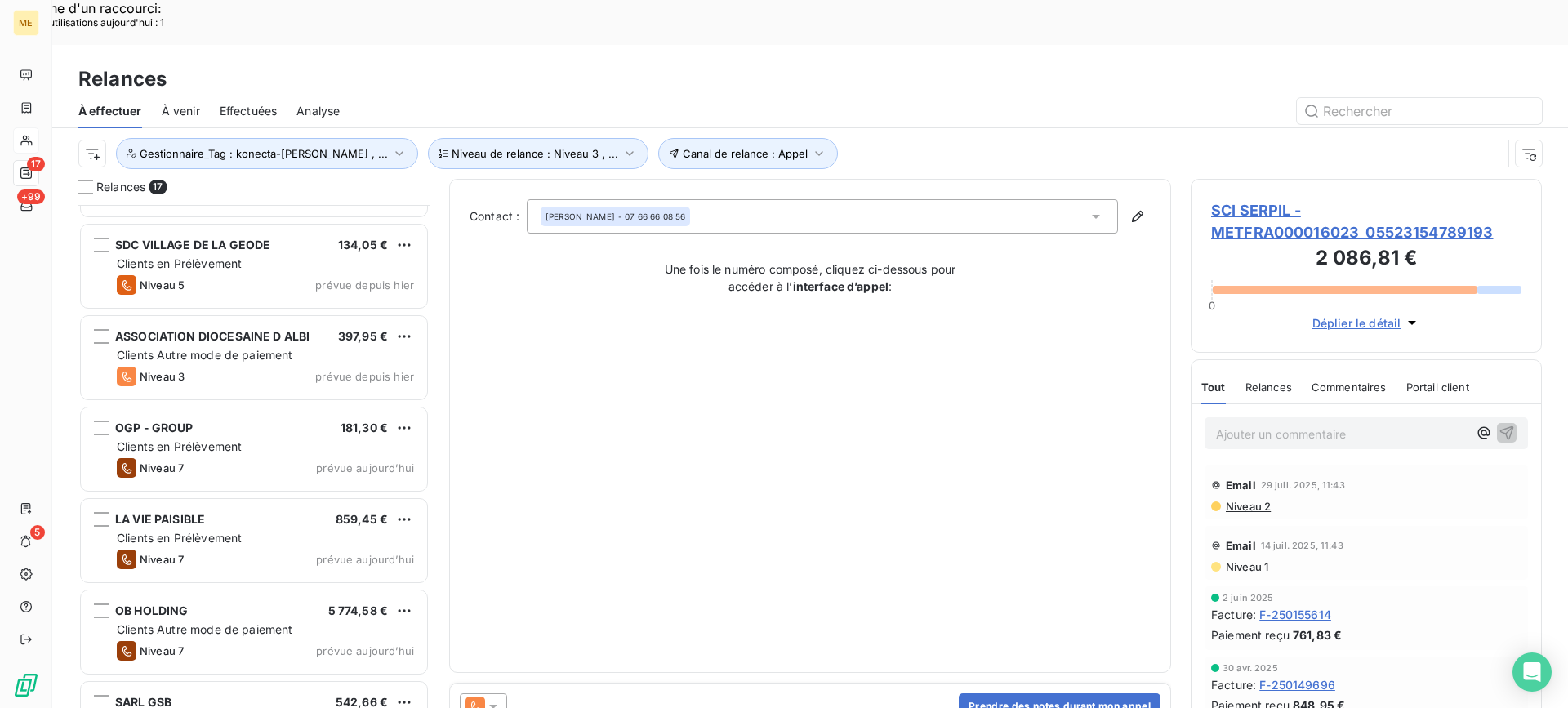
scroll to position [1008, 0]
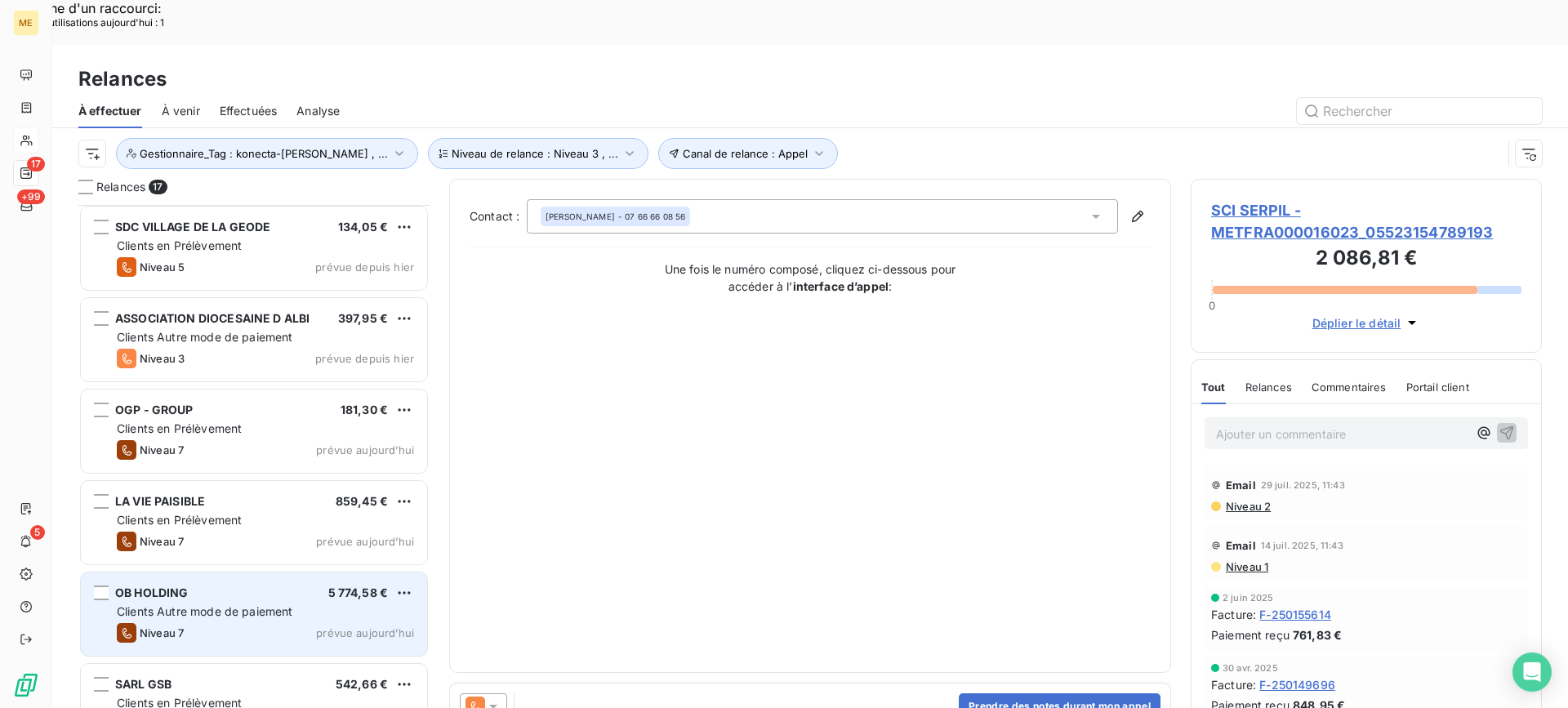
click at [271, 572] on div "OB HOLDING 5 774,58 € Clients Autre mode de paiement Niveau 7 prévue aujourd’hui" at bounding box center [253, 614] width 348 height 85
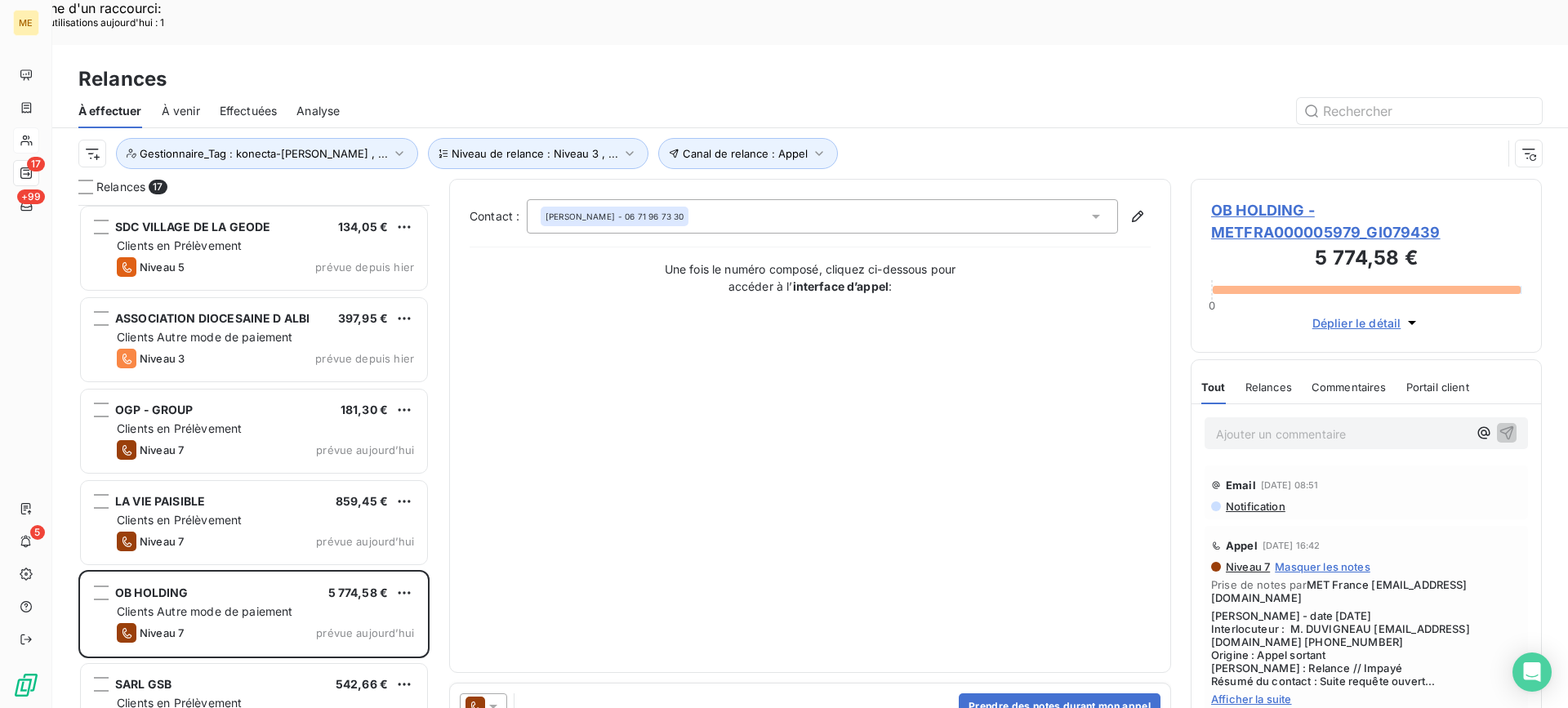
click at [1332, 199] on span "OB HOLDING - METFRA000005979_GI079439" at bounding box center [1366, 222] width 310 height 44
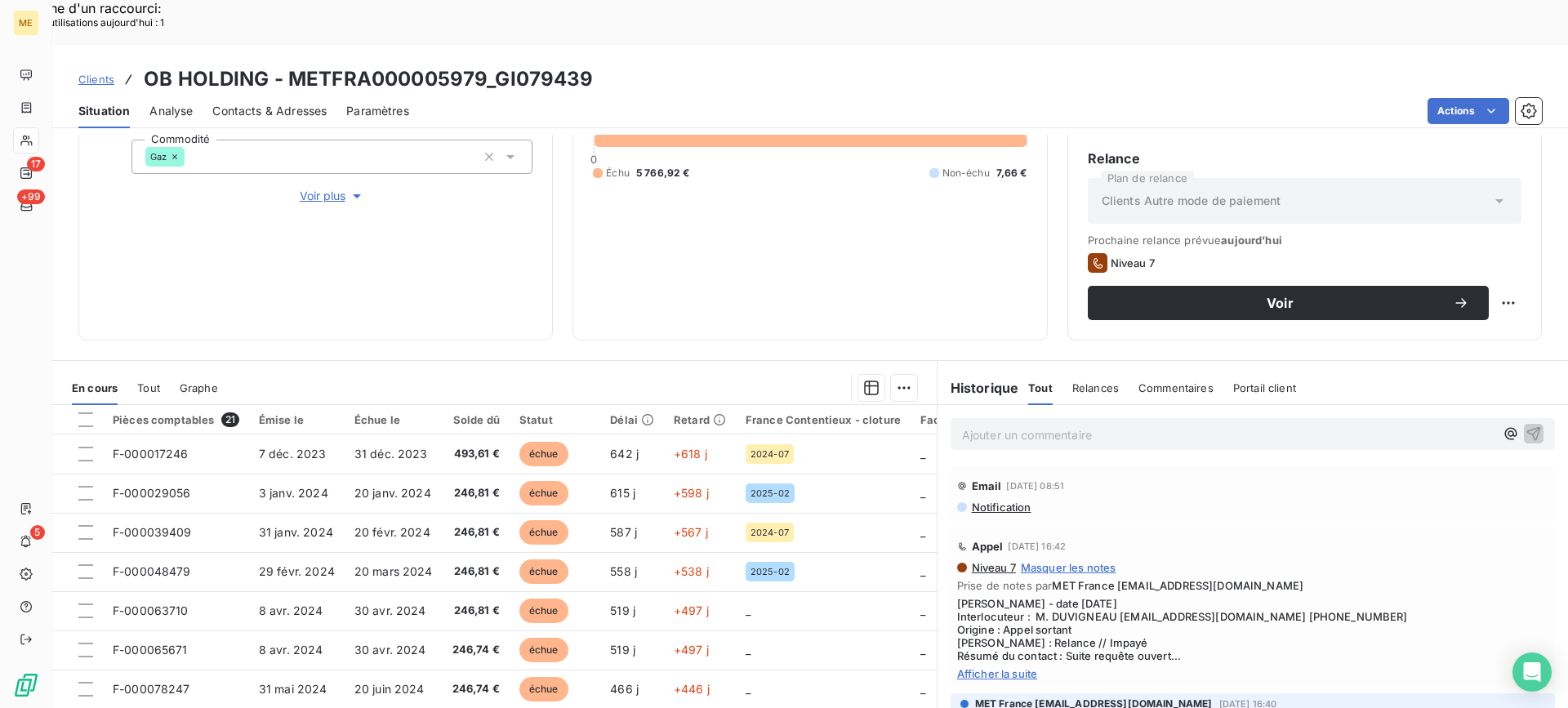
scroll to position [261, 0]
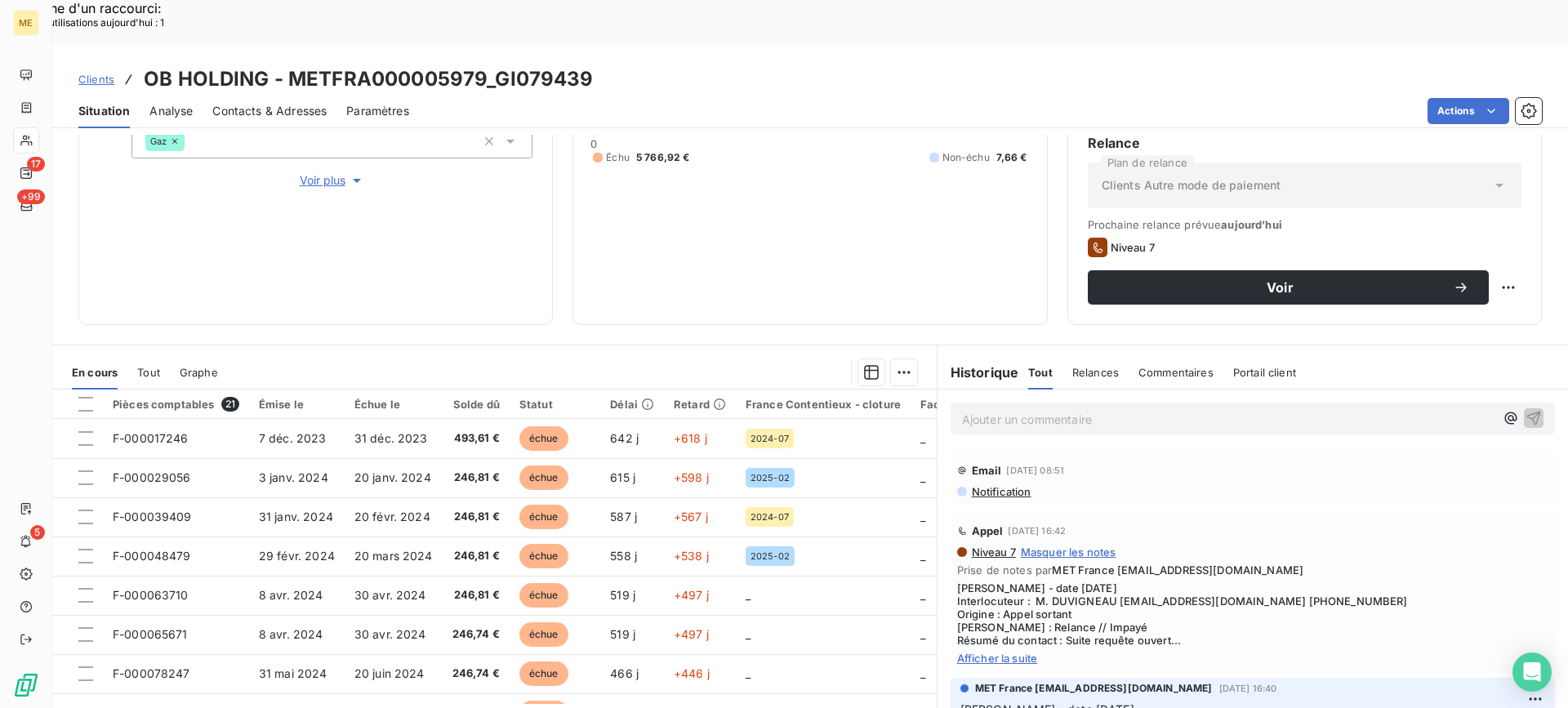
click at [1006, 652] on span "Afficher la suite" at bounding box center [1253, 658] width 591 height 13
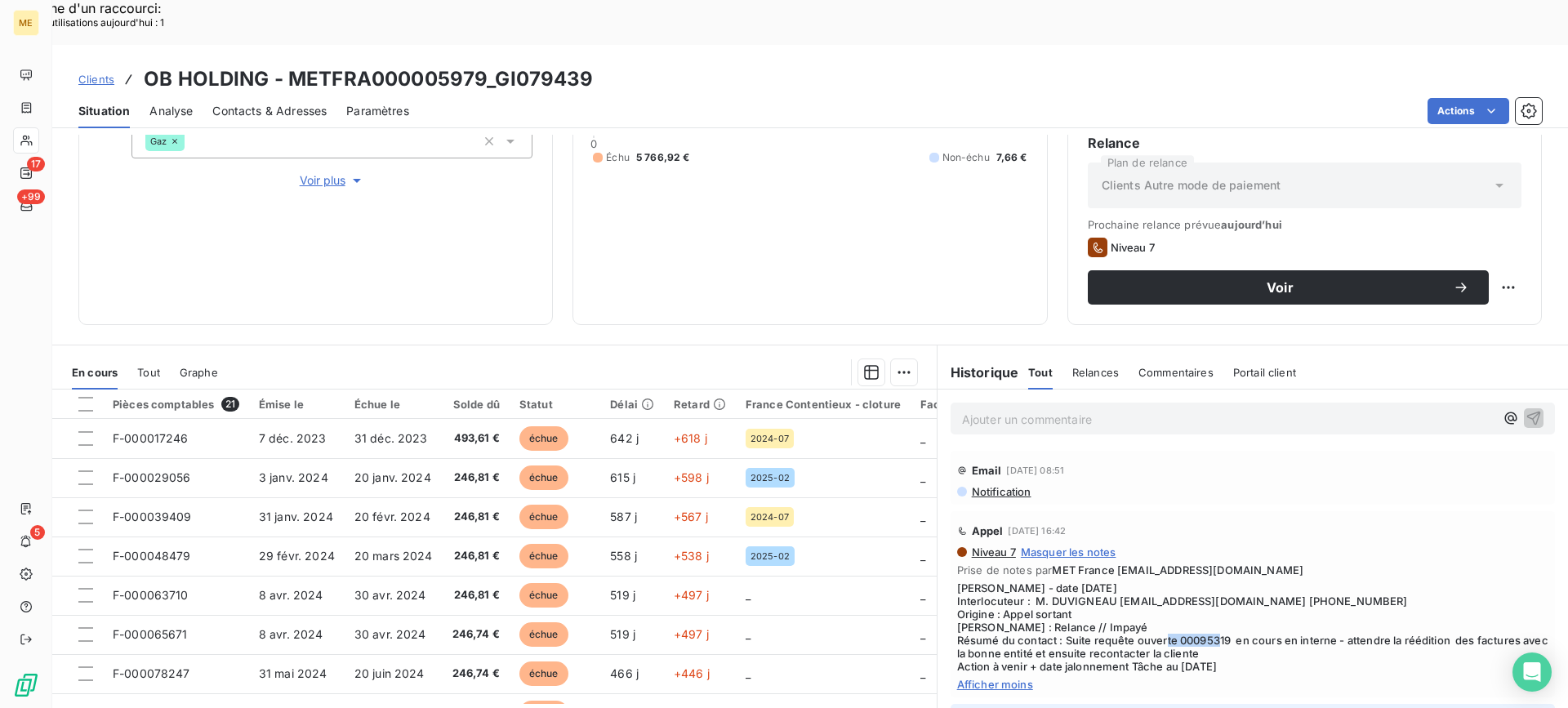
drag, startPoint x: 1171, startPoint y: 594, endPoint x: 1228, endPoint y: 596, distance: 57.0
click at [1228, 596] on span "Valérie - date 13/08/2025 Interlocuteur : M. DUVIGNEAU louise.duvigneau@sahospi…" at bounding box center [1253, 626] width 591 height 91
copy span "00095319"
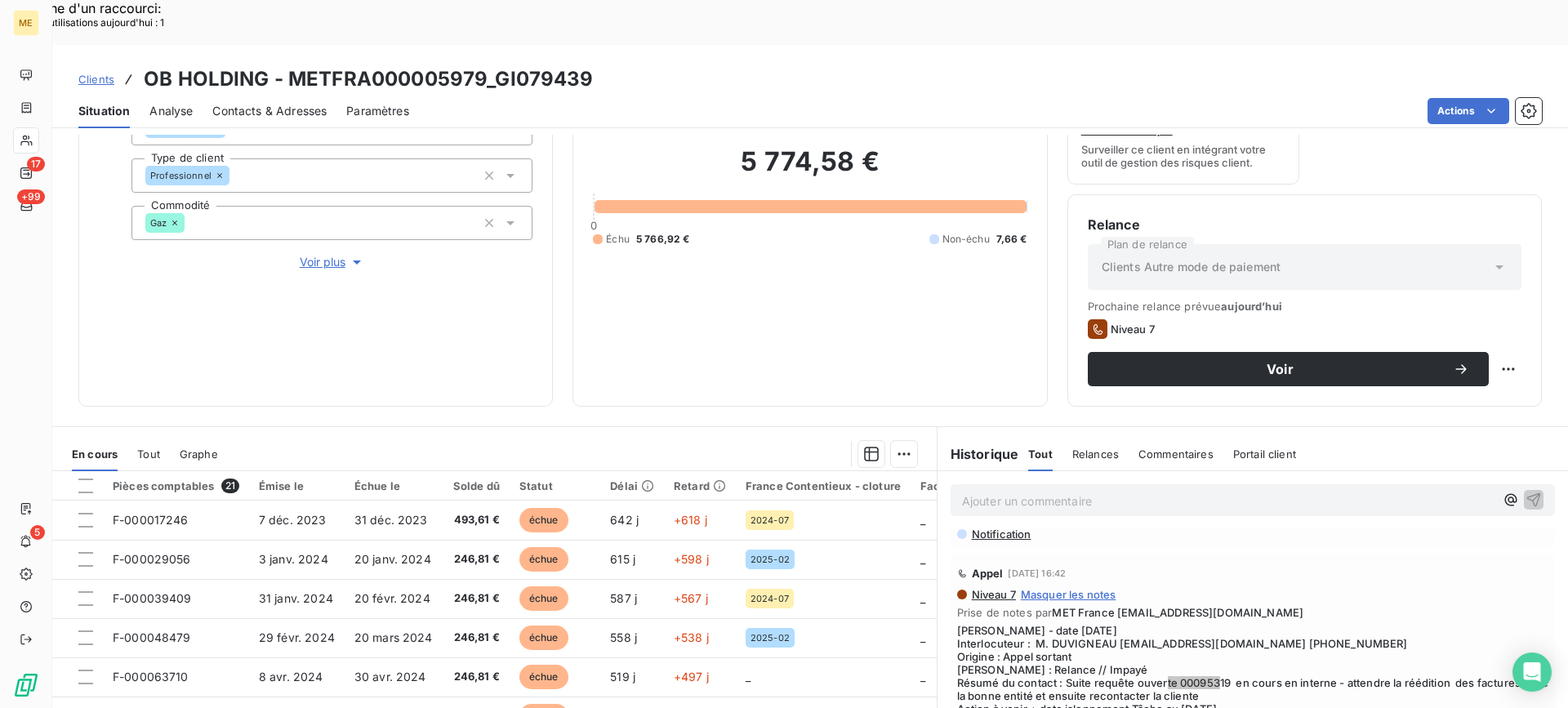
scroll to position [82, 0]
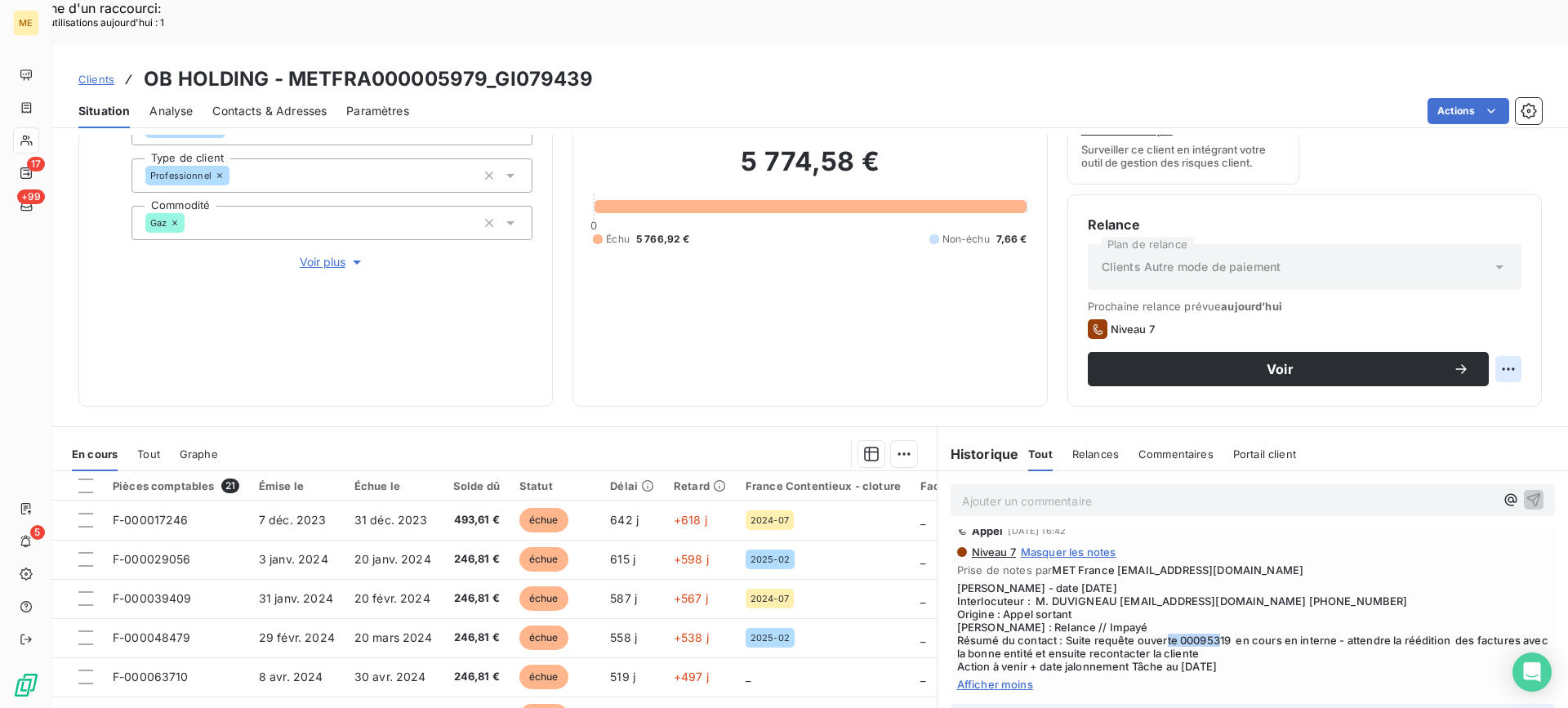
click at [1473, 377] on div "Replanifier cette action" at bounding box center [1429, 360] width 159 height 39
click at [1472, 368] on div "Replanifier cette action" at bounding box center [1428, 361] width 146 height 27
select select "8"
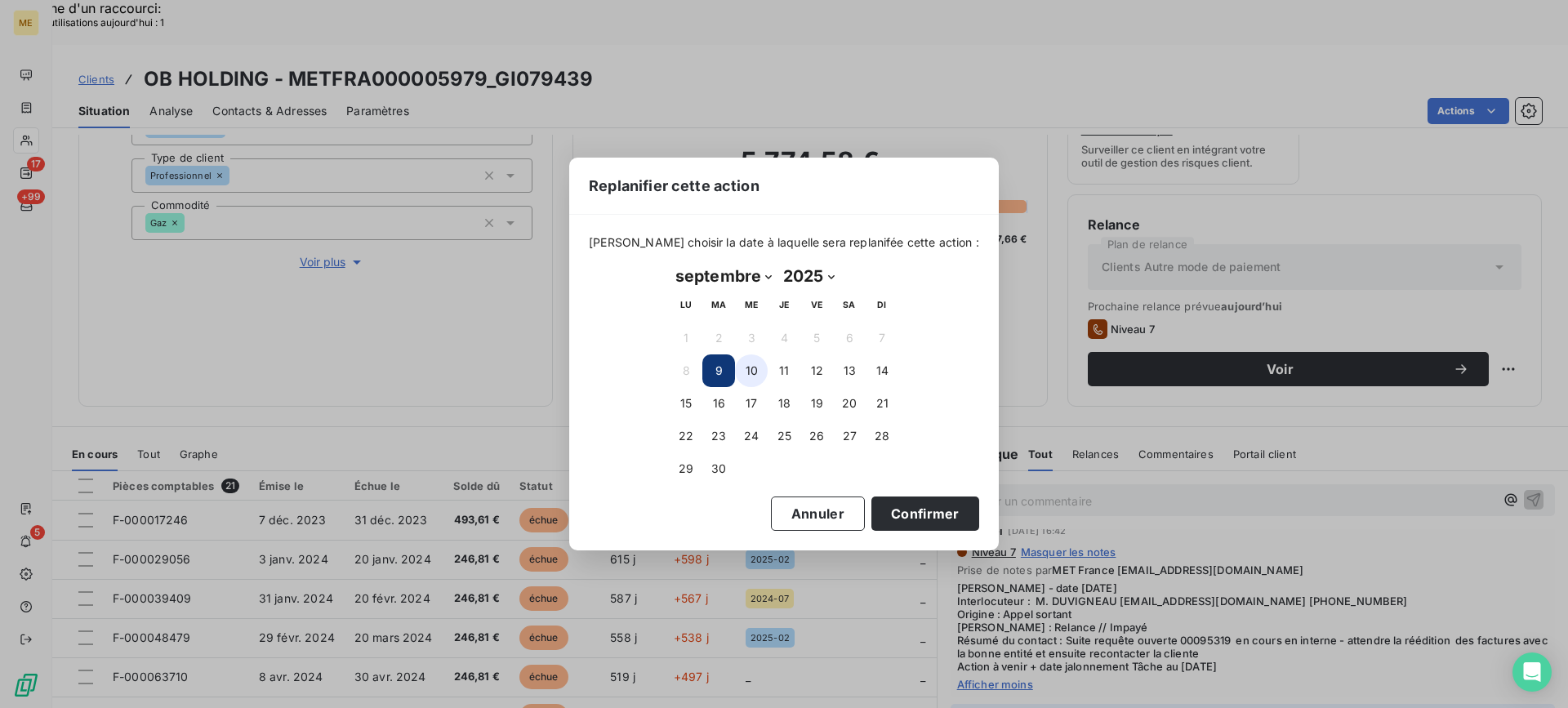
click at [758, 376] on button "10" at bounding box center [751, 370] width 33 height 33
drag, startPoint x: 873, startPoint y: 509, endPoint x: 941, endPoint y: 458, distance: 85.0
click at [874, 509] on button "Confirmer" at bounding box center [926, 514] width 108 height 35
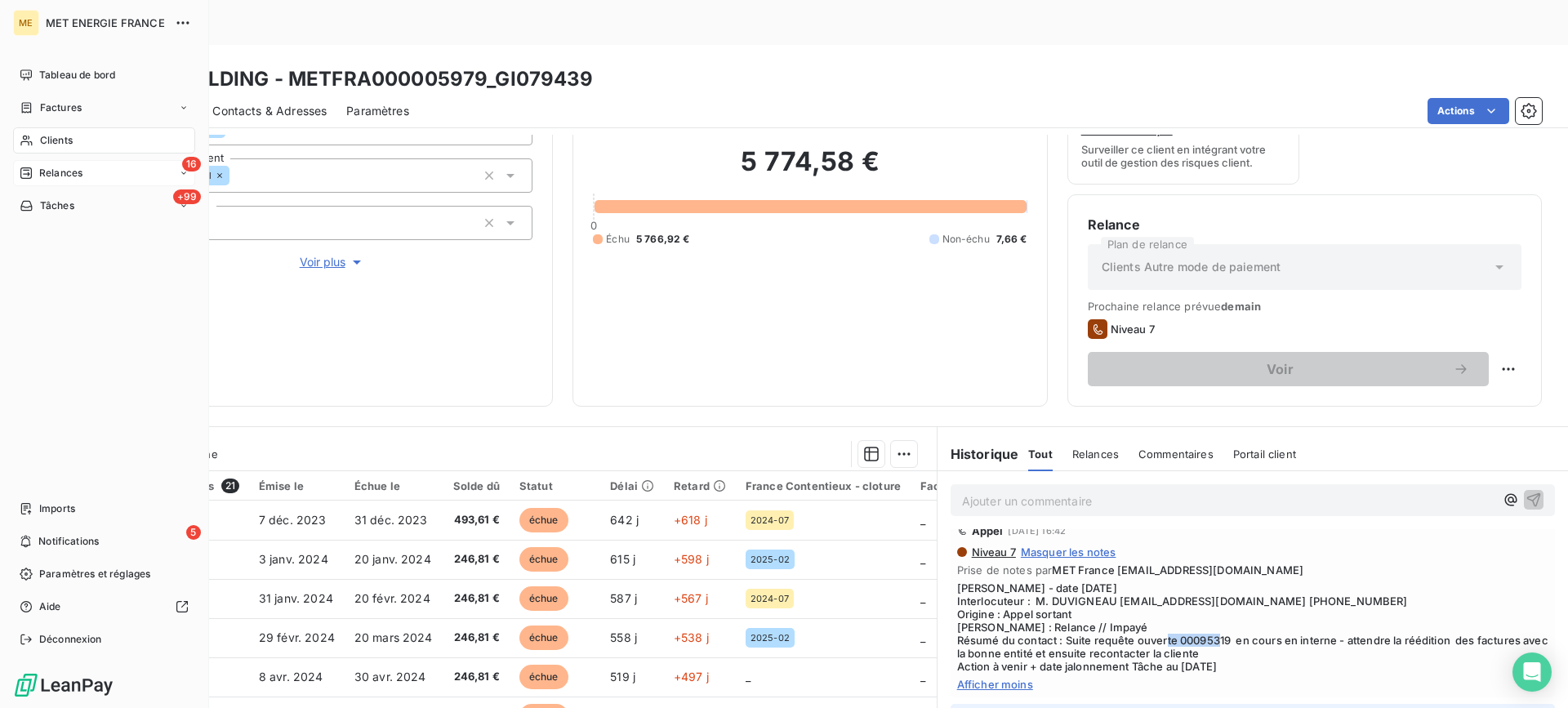
click at [47, 164] on div "16 Relances" at bounding box center [105, 174] width 182 height 27
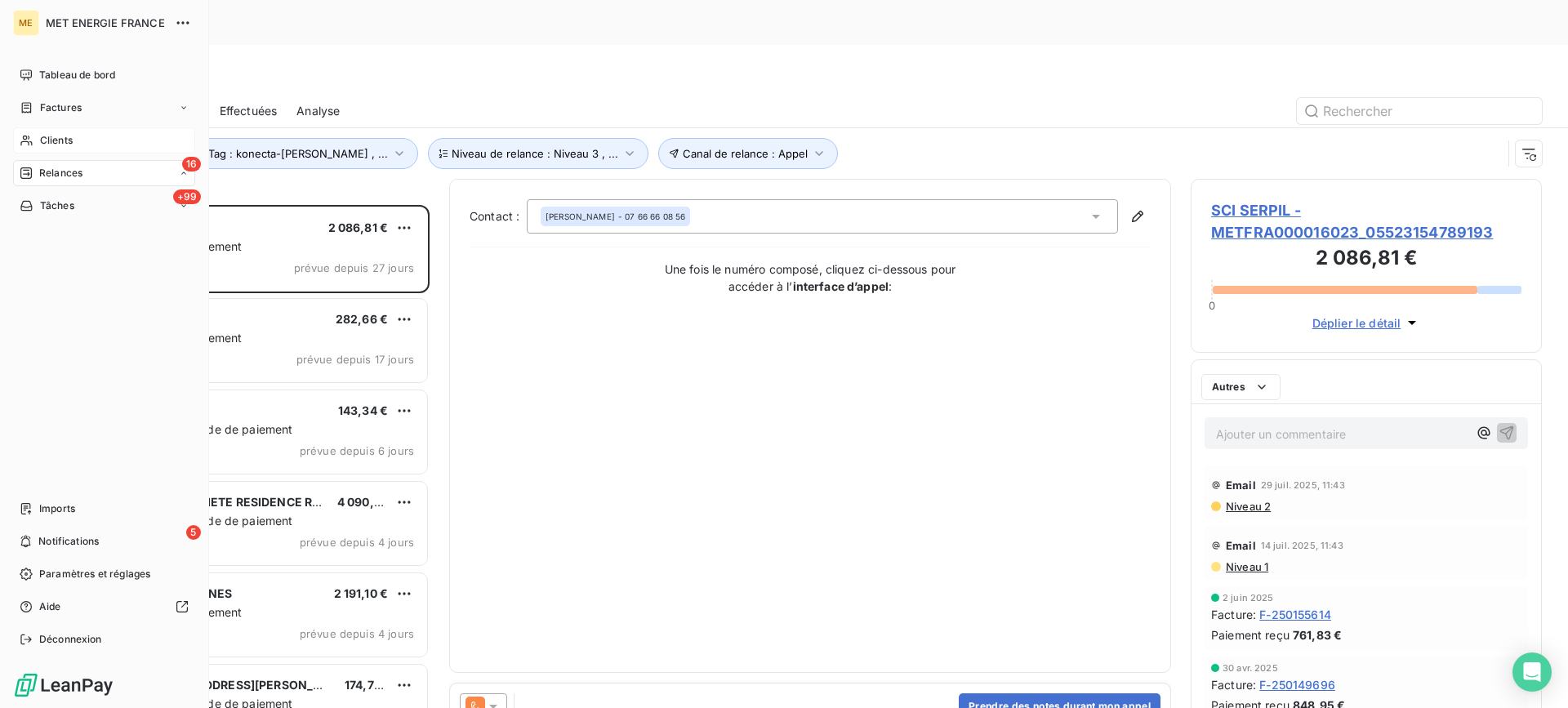
scroll to position [536, 339]
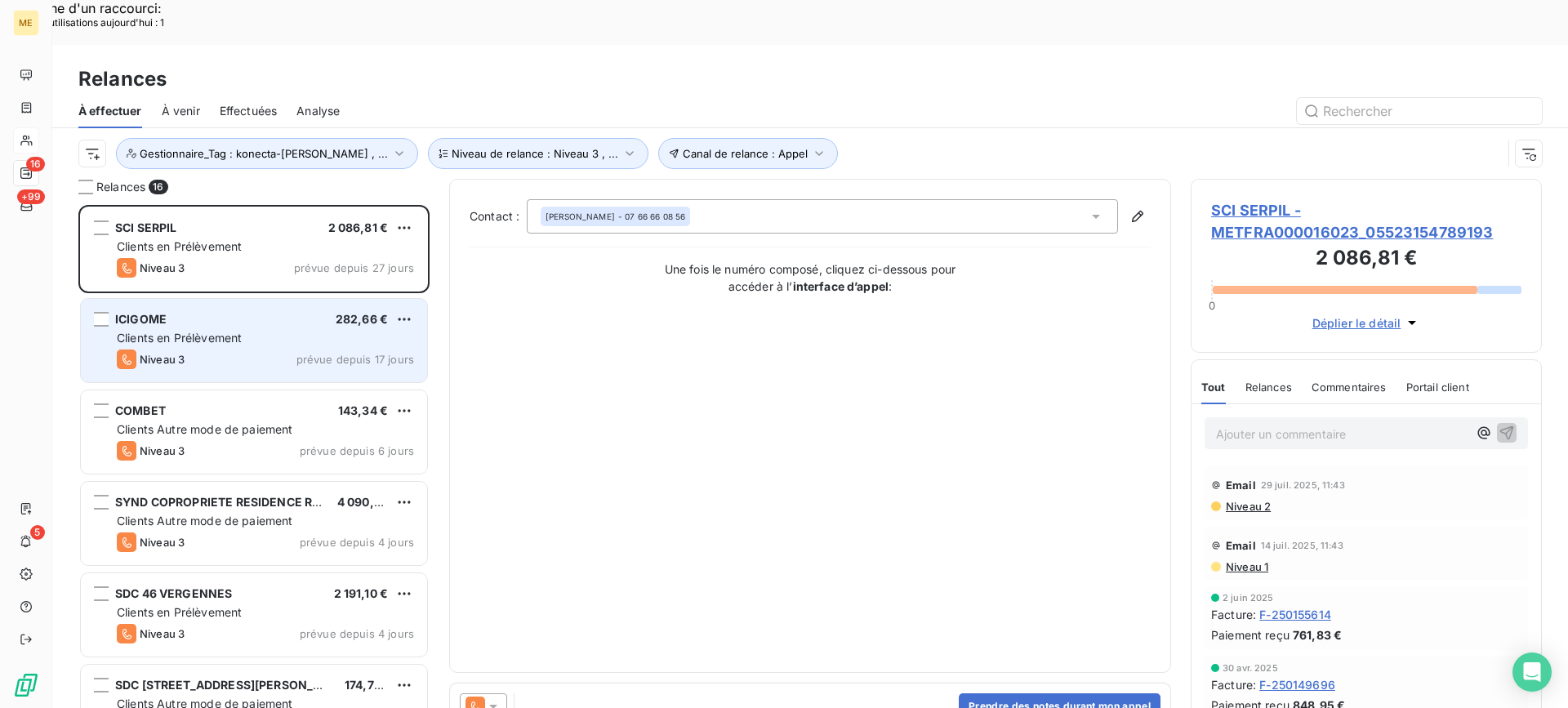
click at [319, 330] on div "Clients en Prélèvement" at bounding box center [266, 338] width 298 height 16
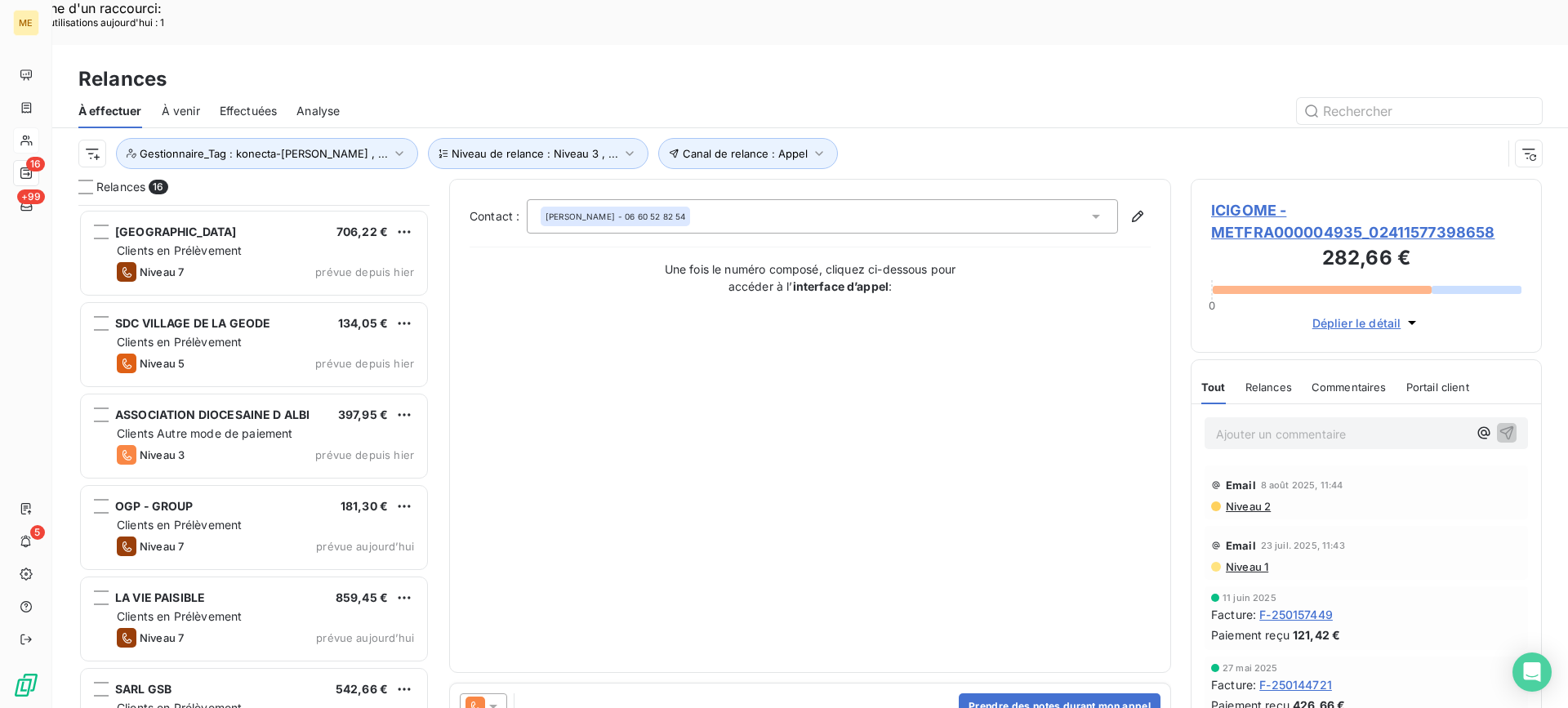
scroll to position [916, 0]
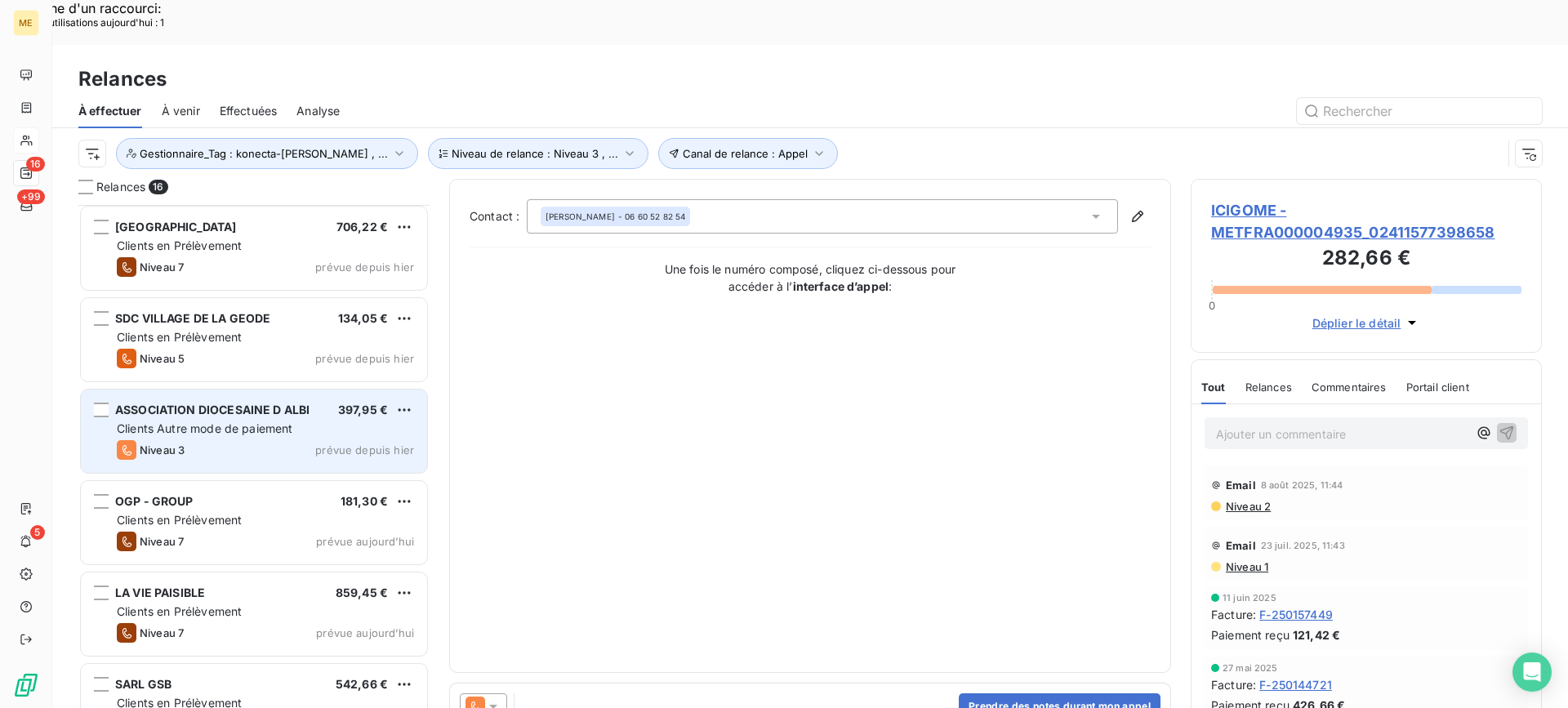
click at [330, 444] on span "prévue depuis hier" at bounding box center [365, 450] width 99 height 13
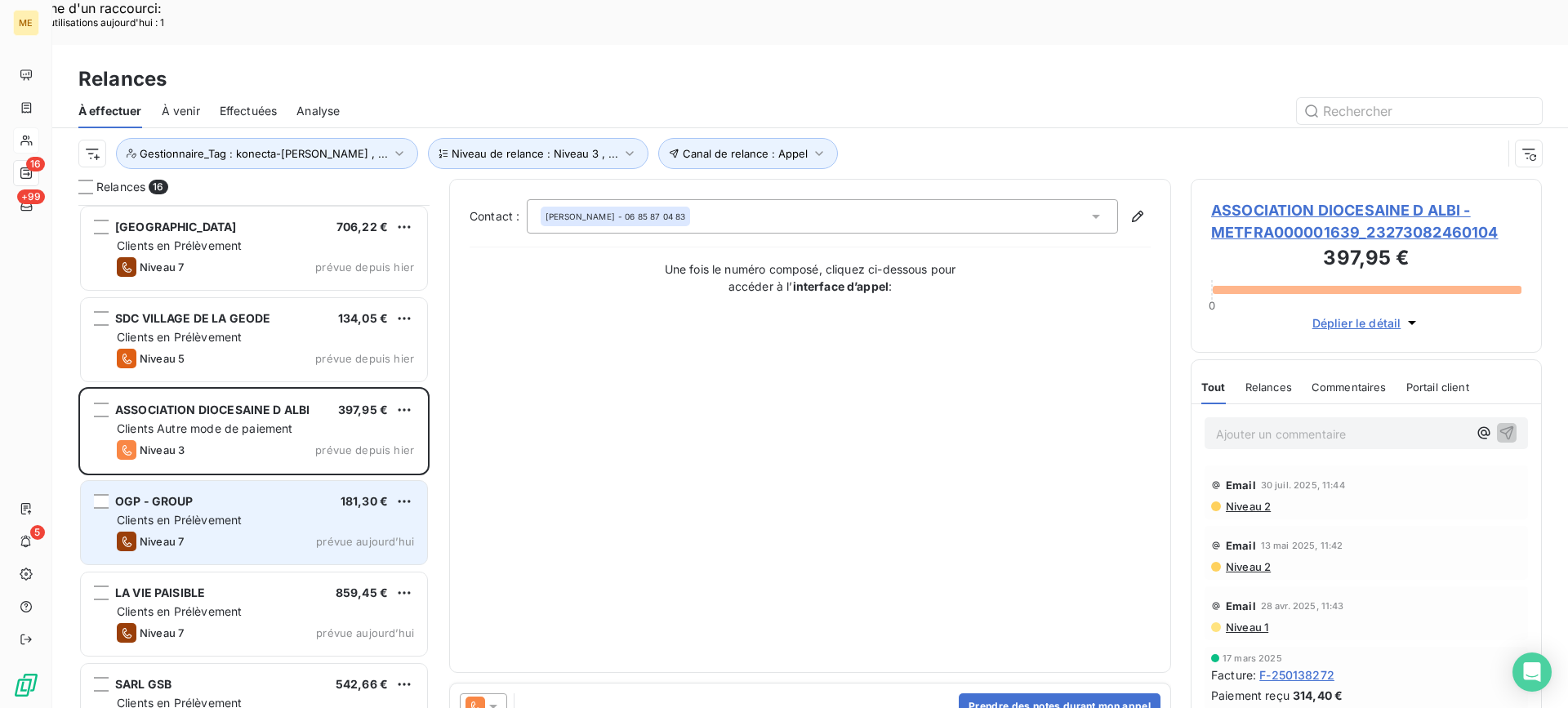
click at [182, 513] on span "Clients en Prélèvement" at bounding box center [179, 520] width 125 height 14
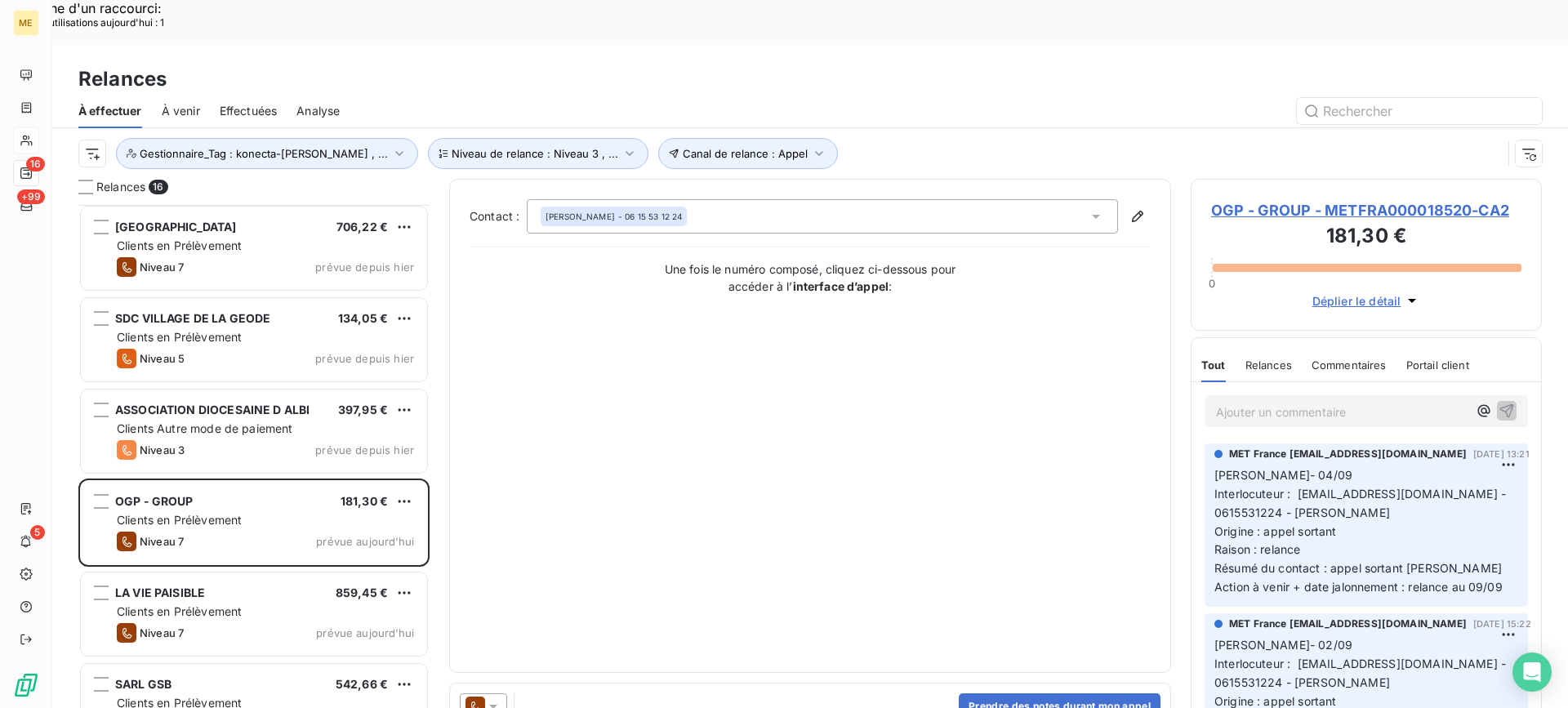
click at [1355, 199] on span "OGP - GROUP - METFRA000018520-CA2" at bounding box center [1366, 210] width 310 height 22
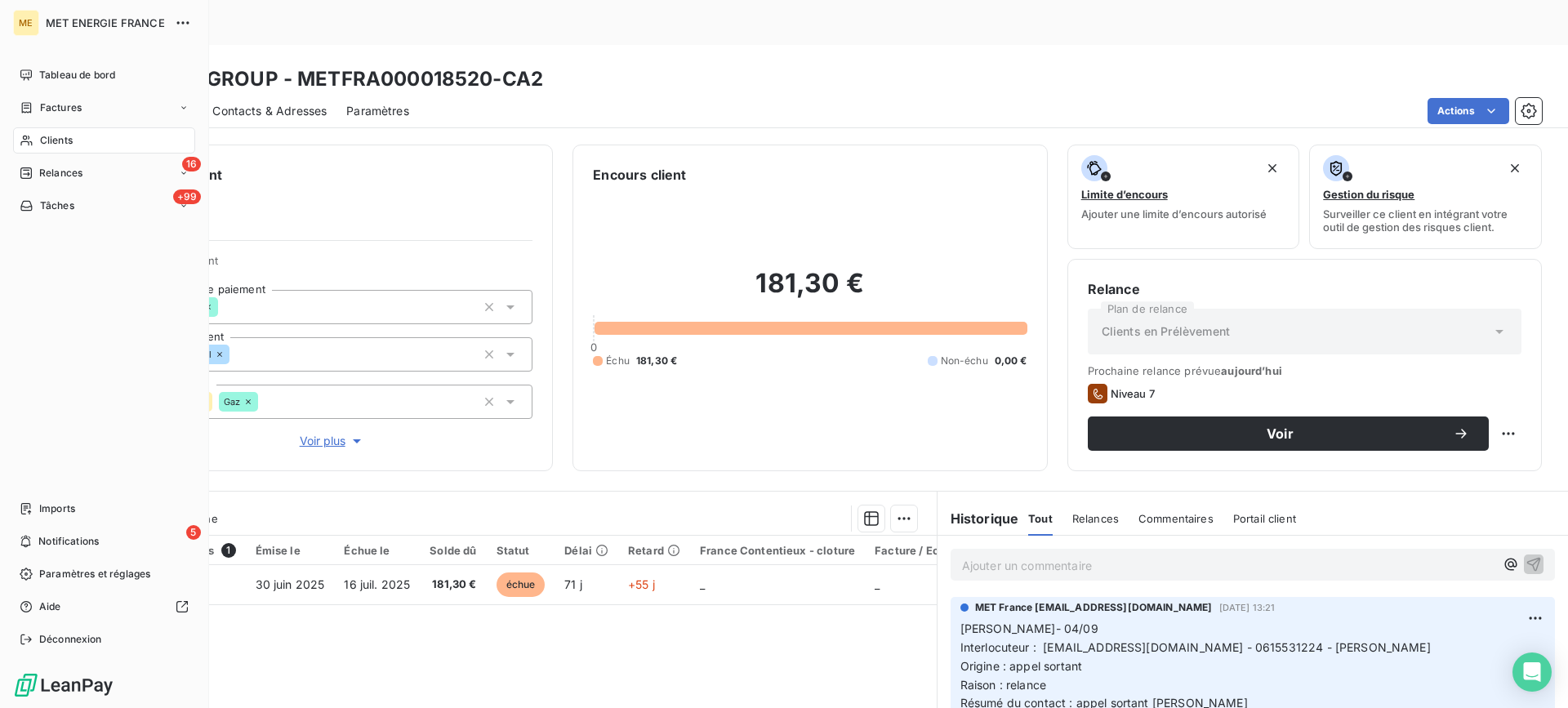
click at [34, 172] on div "Relances" at bounding box center [50, 173] width 63 height 15
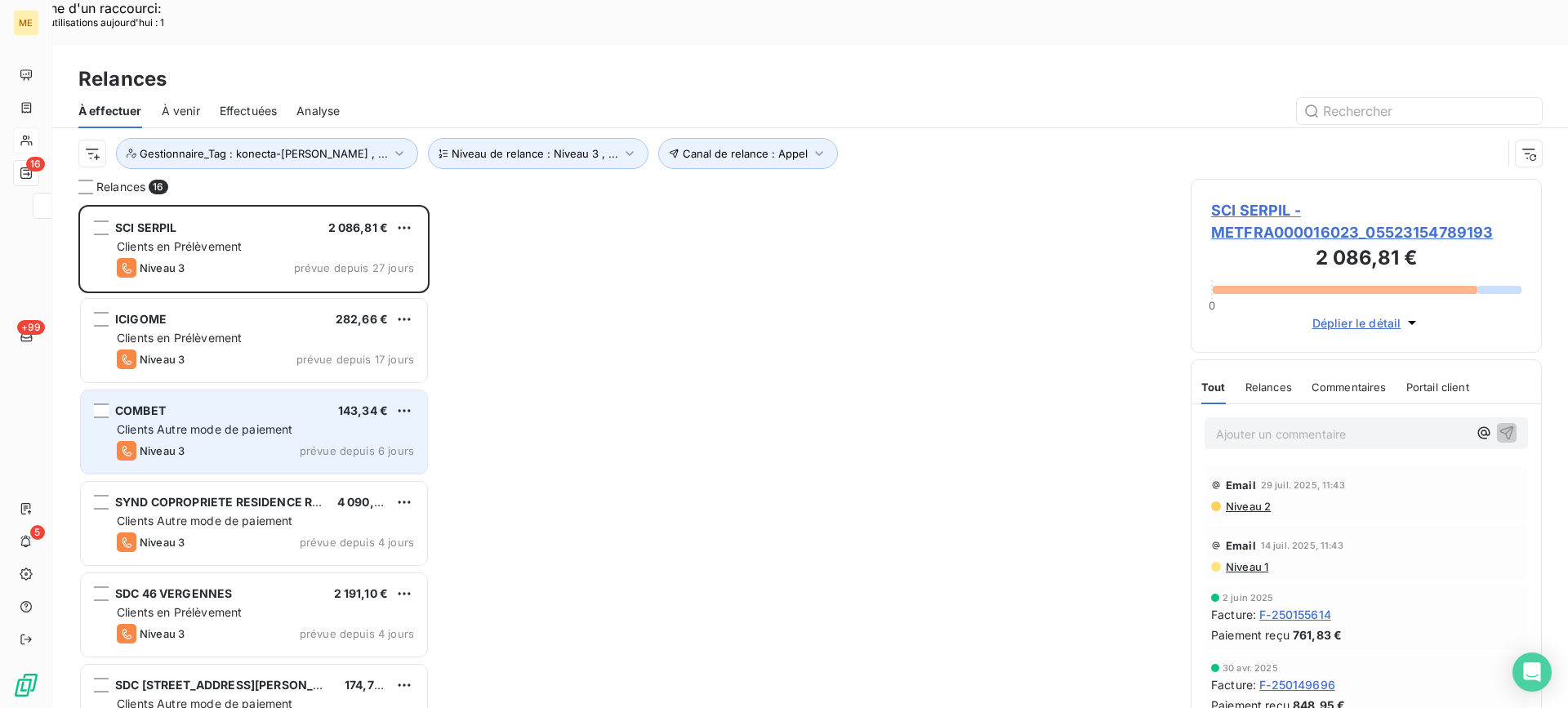
scroll to position [536, 339]
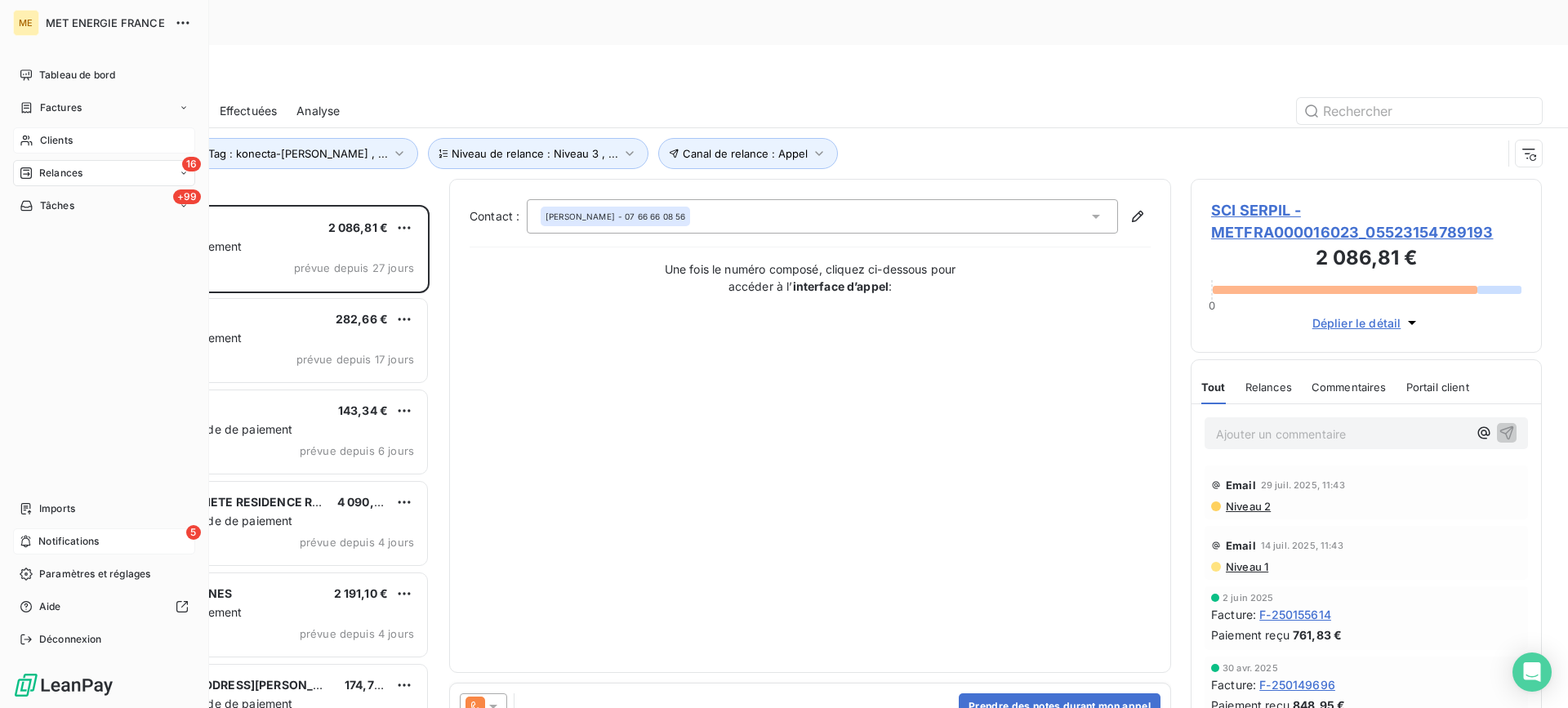
click at [33, 535] on div "5 Notifications" at bounding box center [105, 541] width 182 height 27
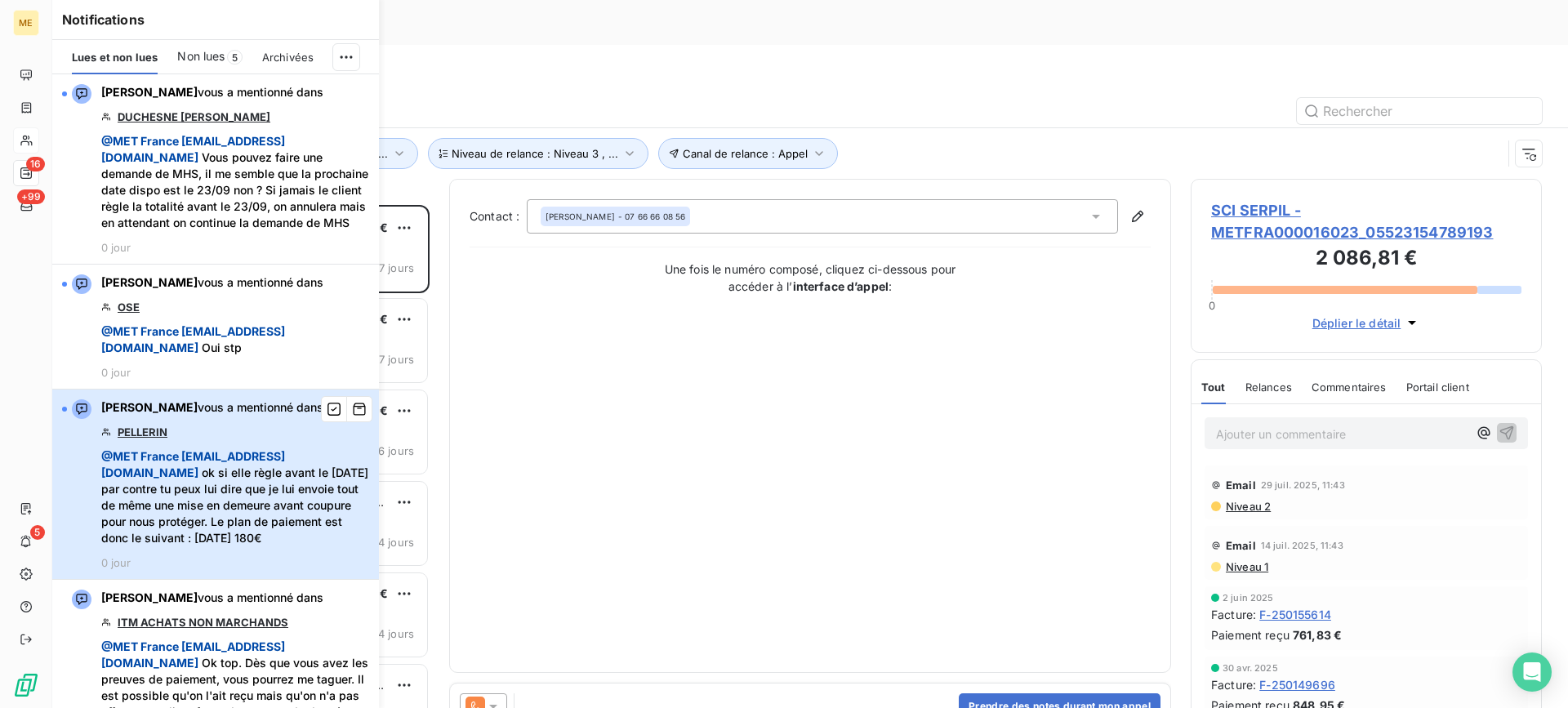
click at [268, 451] on div "Bélinda Thomont vous a mentionné dans PELLERIN @ MET France met-france@recouvre…" at bounding box center [235, 485] width 268 height 170
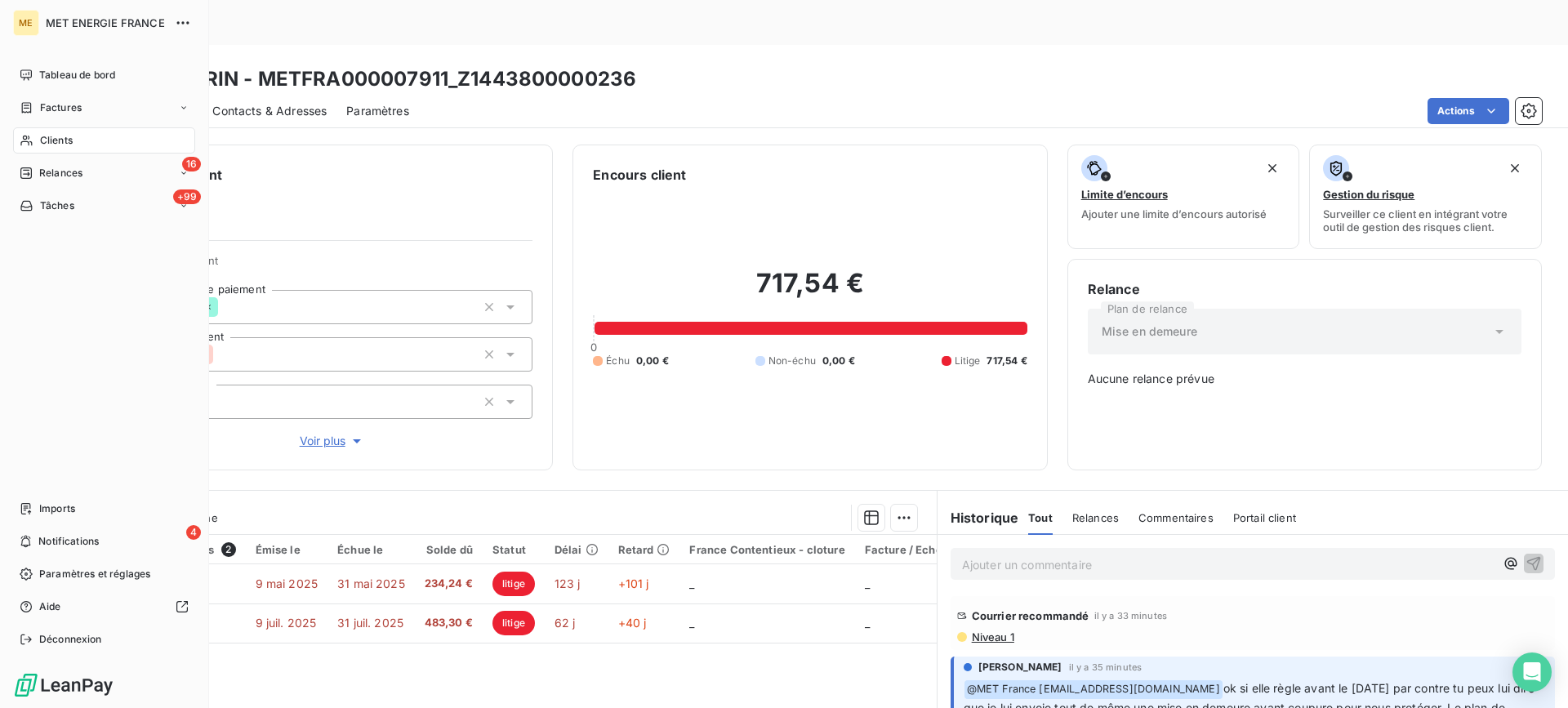
click at [142, 524] on nav "Imports 4 Notifications Paramètres et réglages Aide Déconnexion" at bounding box center [105, 574] width 182 height 157
click at [130, 528] on div "4 Notifications" at bounding box center [105, 541] width 182 height 27
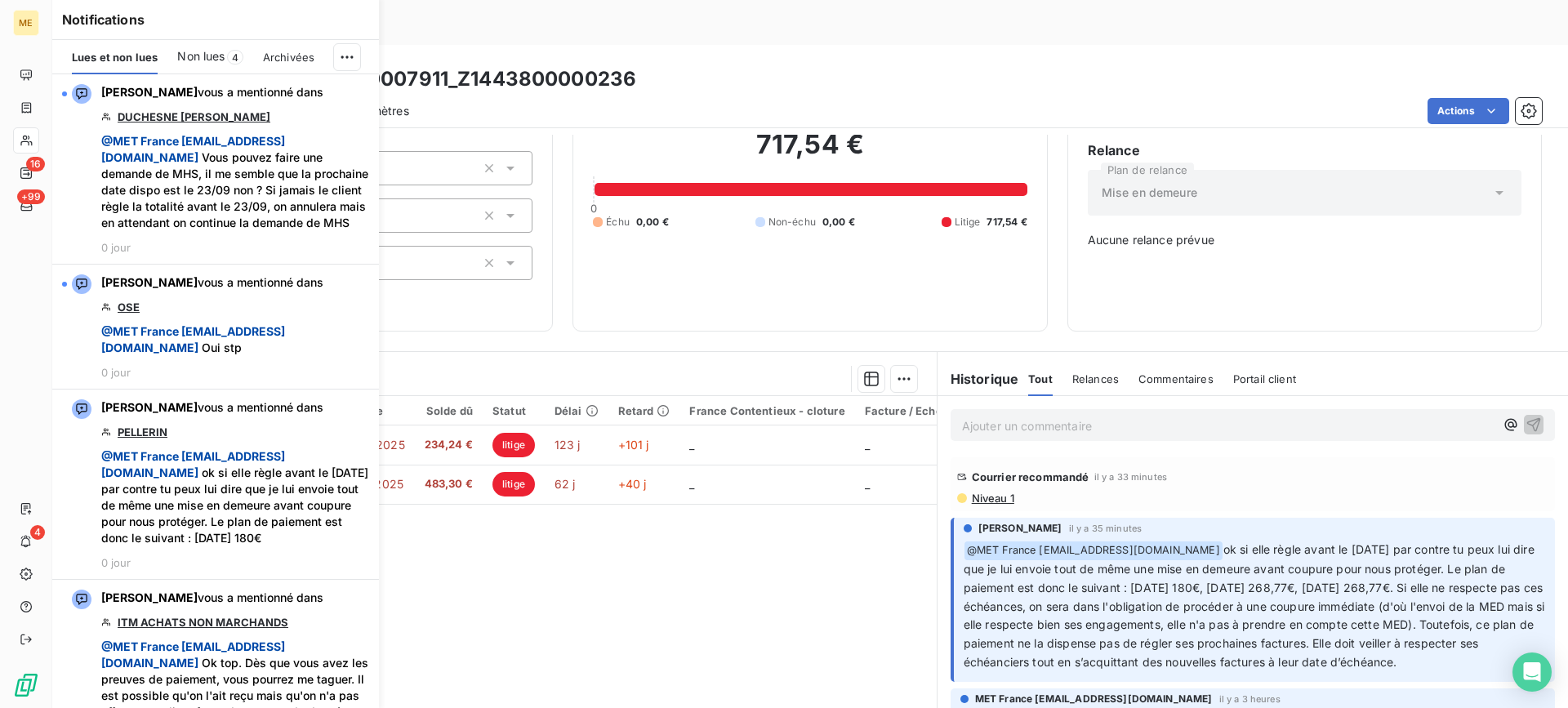
scroll to position [144, 0]
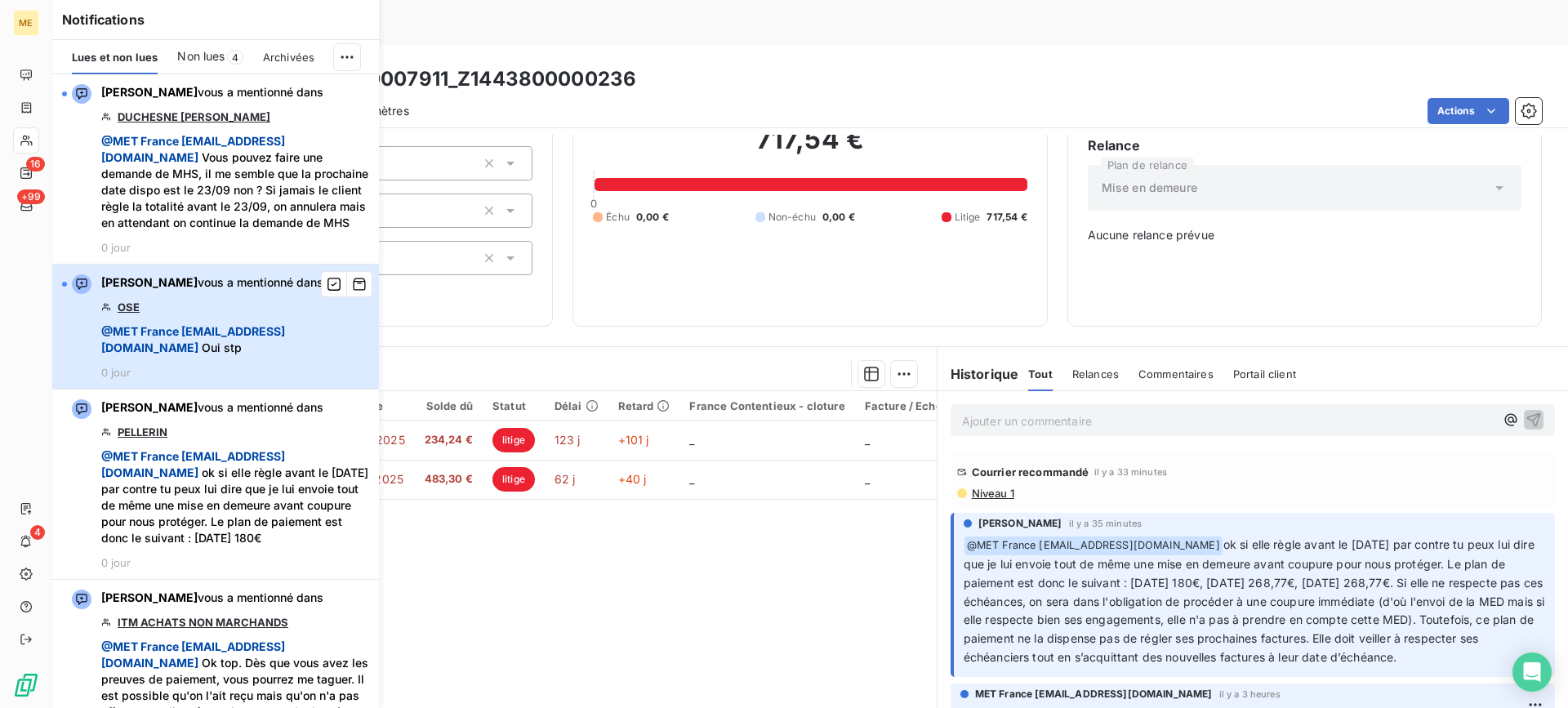
click at [221, 328] on div "Bélinda Thomont vous a mentionné dans OSE @ MET France met-france@recouvrement.…" at bounding box center [235, 327] width 268 height 105
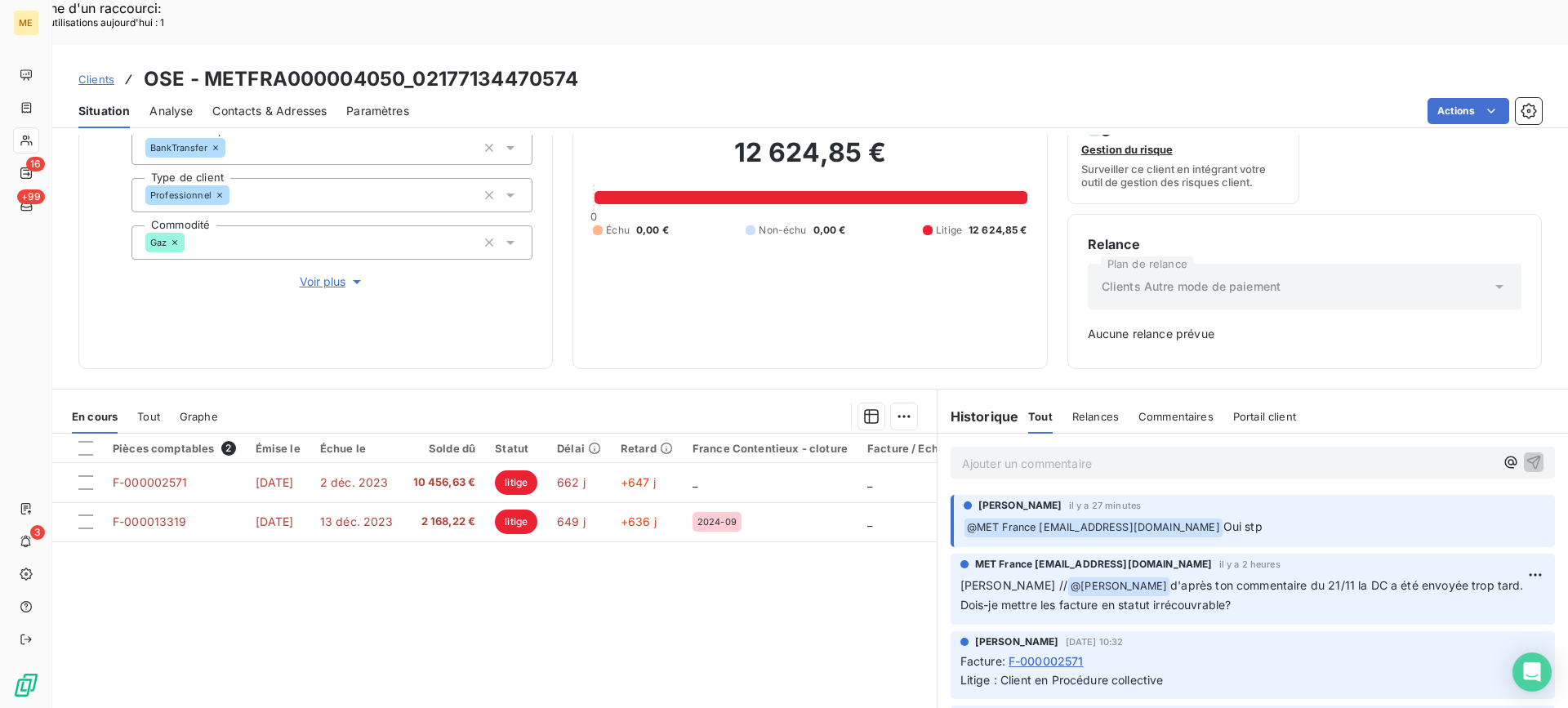
scroll to position [163, 0]
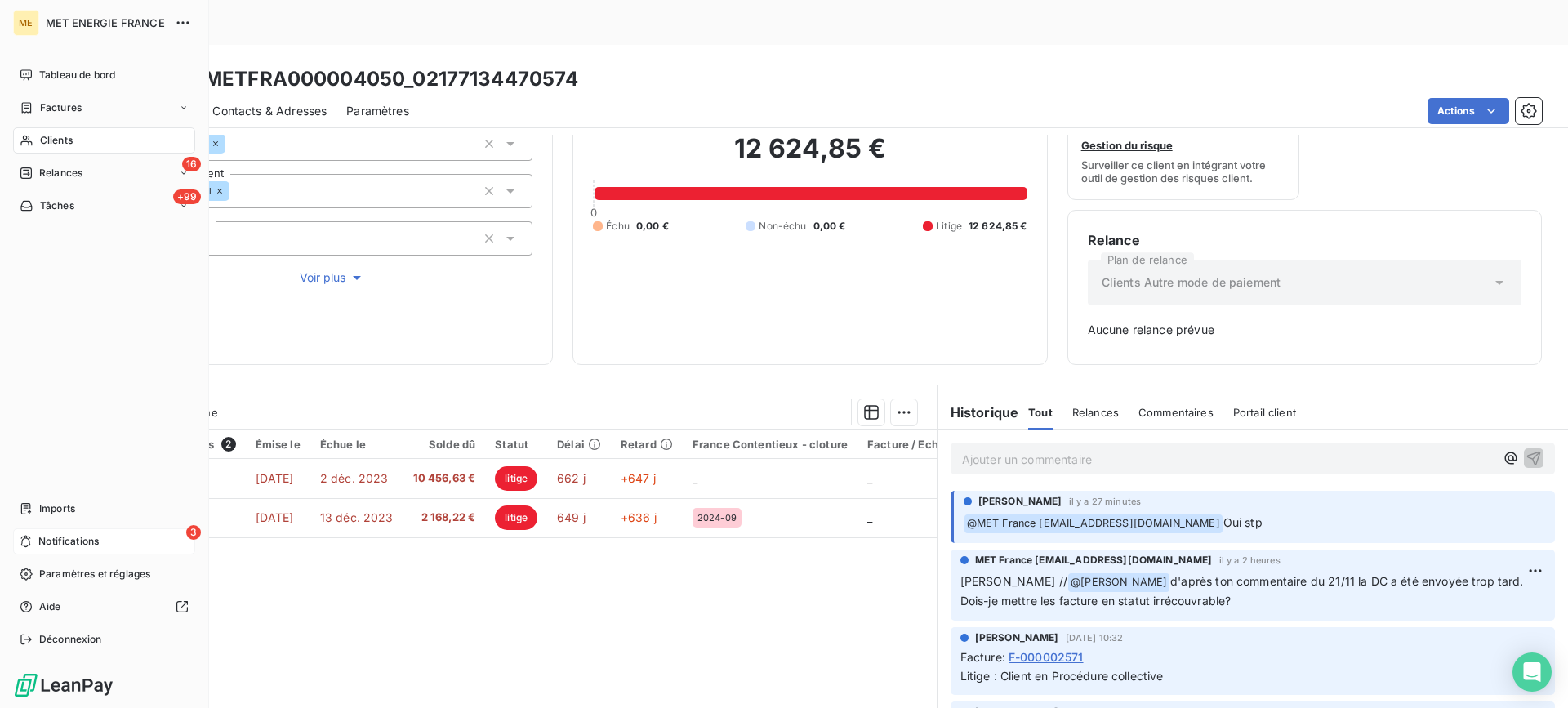
click at [46, 534] on span "Notifications" at bounding box center [68, 541] width 60 height 15
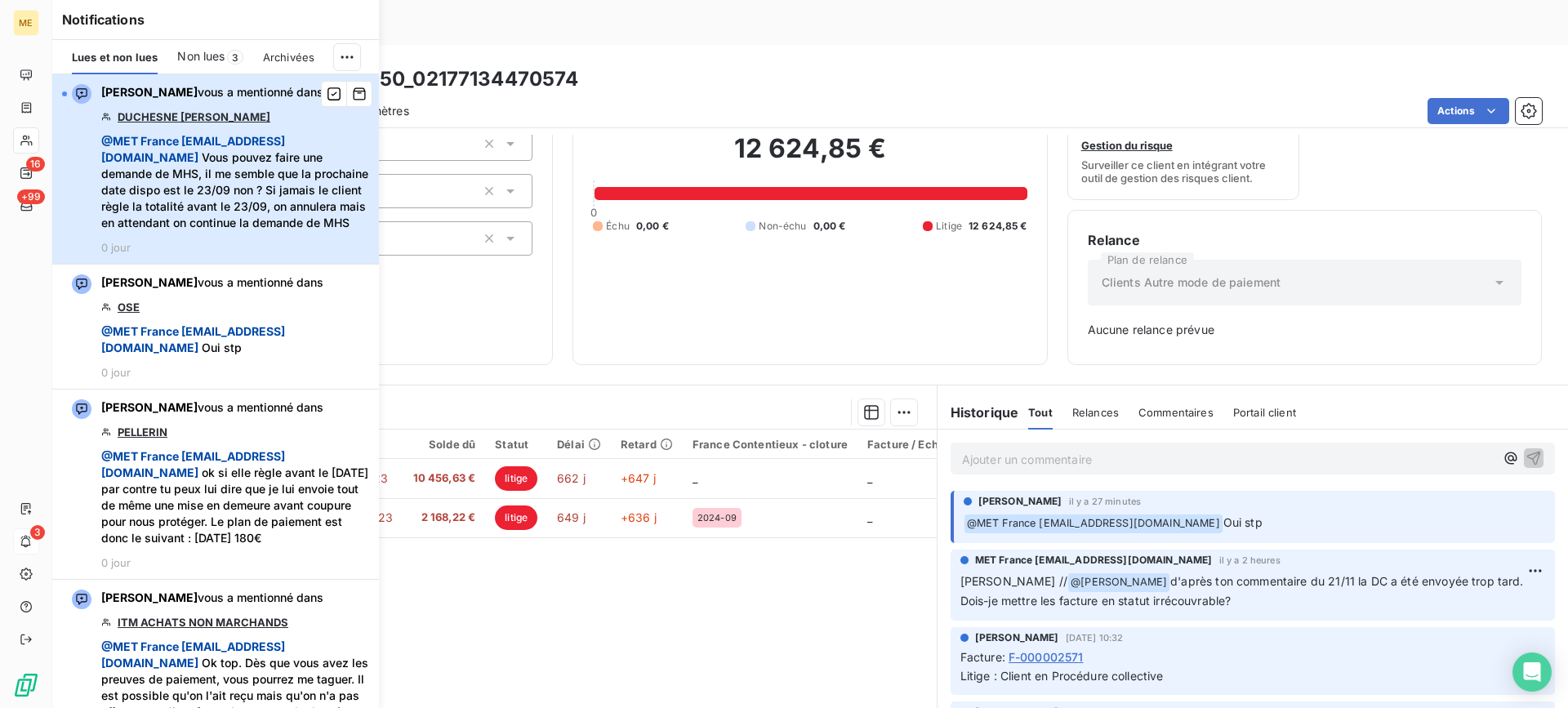
click at [246, 230] on span "@ MET France met-france@recouvrement.met.com Vous pouvez faire une demande de M…" at bounding box center [235, 182] width 268 height 98
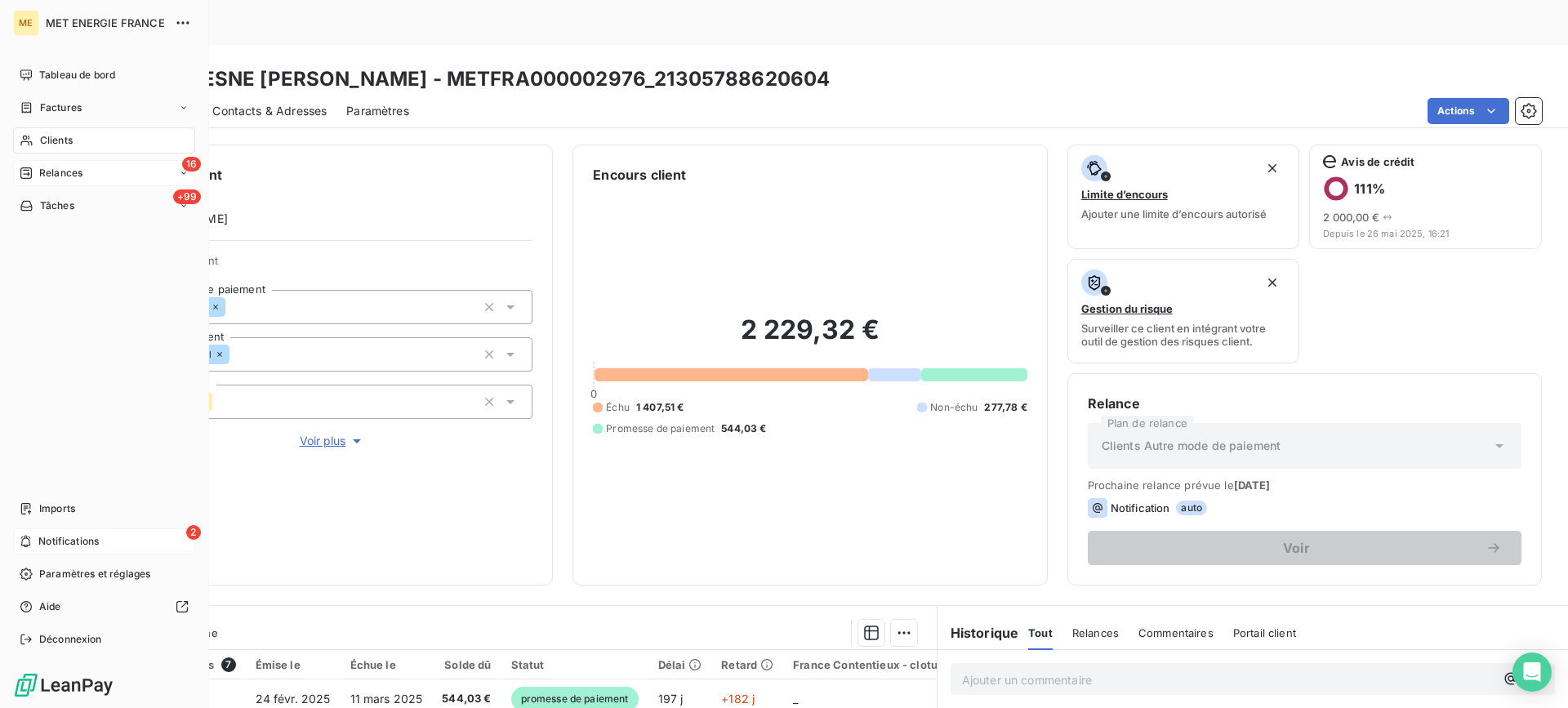
click at [48, 174] on span "Relances" at bounding box center [60, 173] width 43 height 15
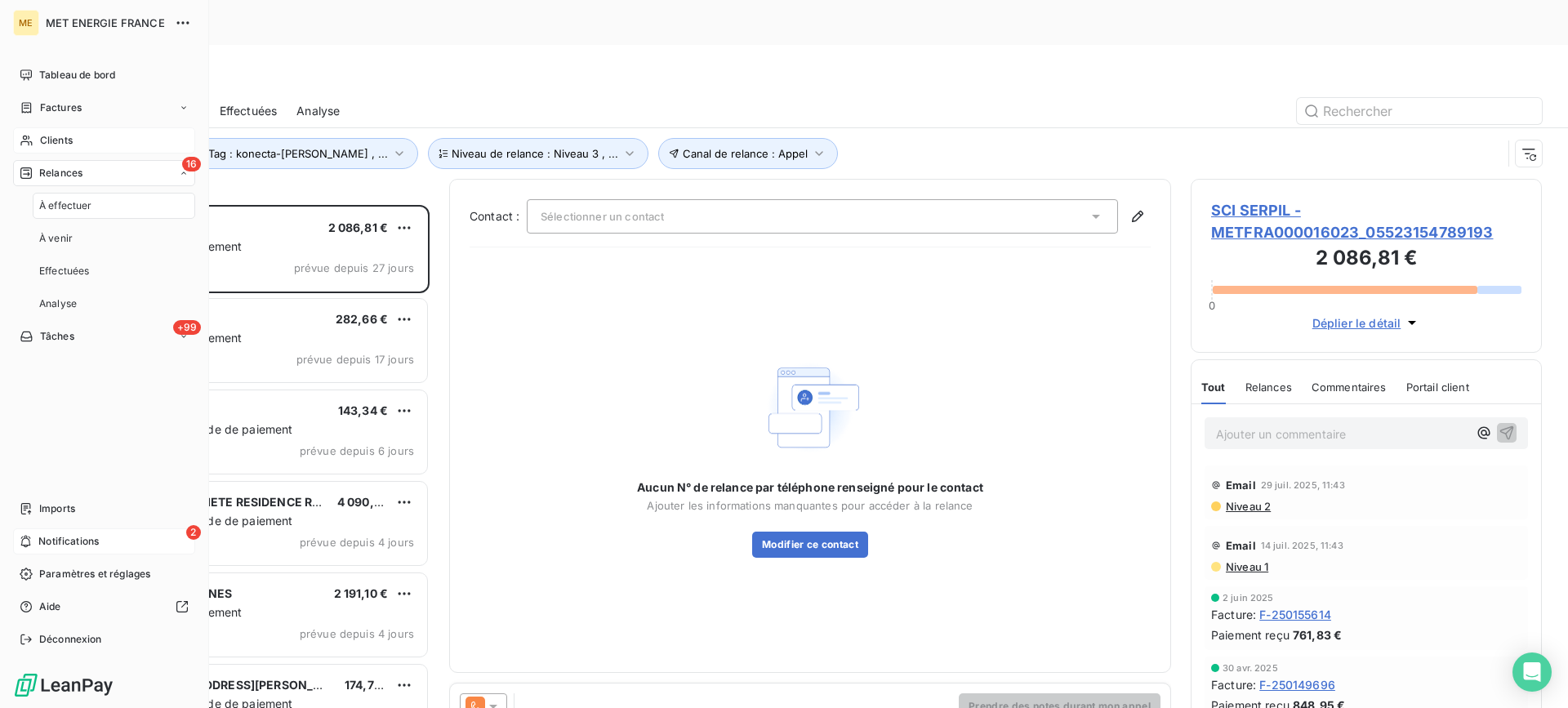
scroll to position [536, 339]
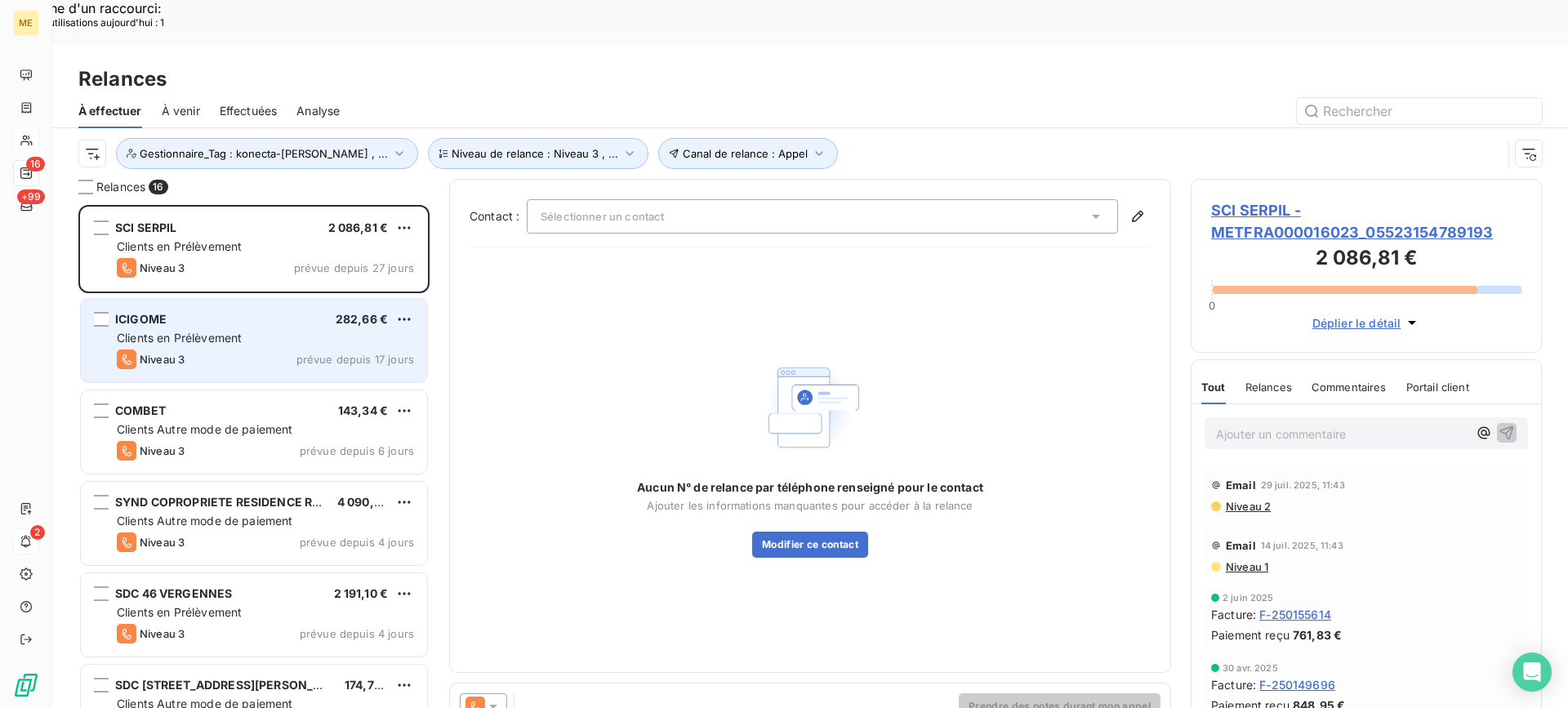
click at [289, 312] on div "ICIGOME 282,66 €" at bounding box center [266, 319] width 298 height 15
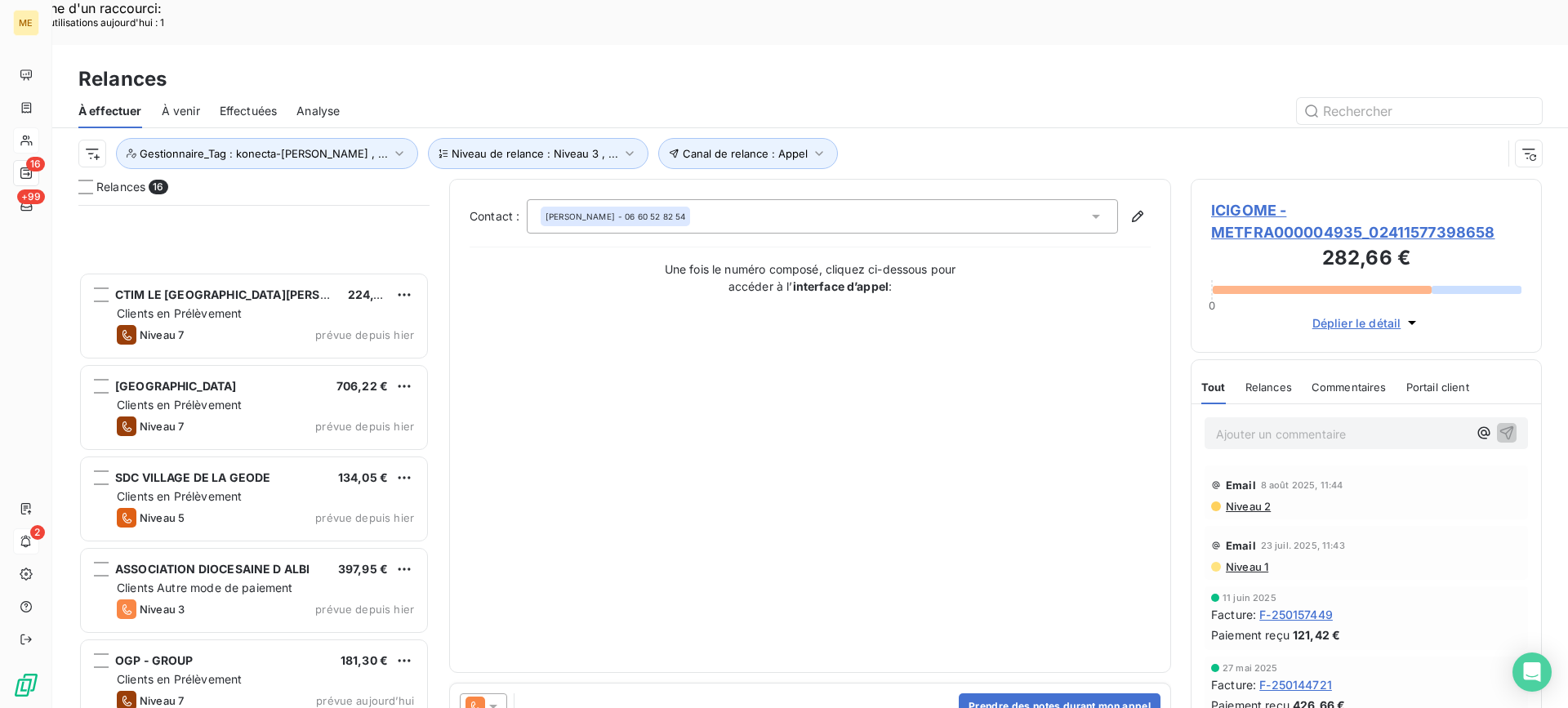
scroll to position [916, 0]
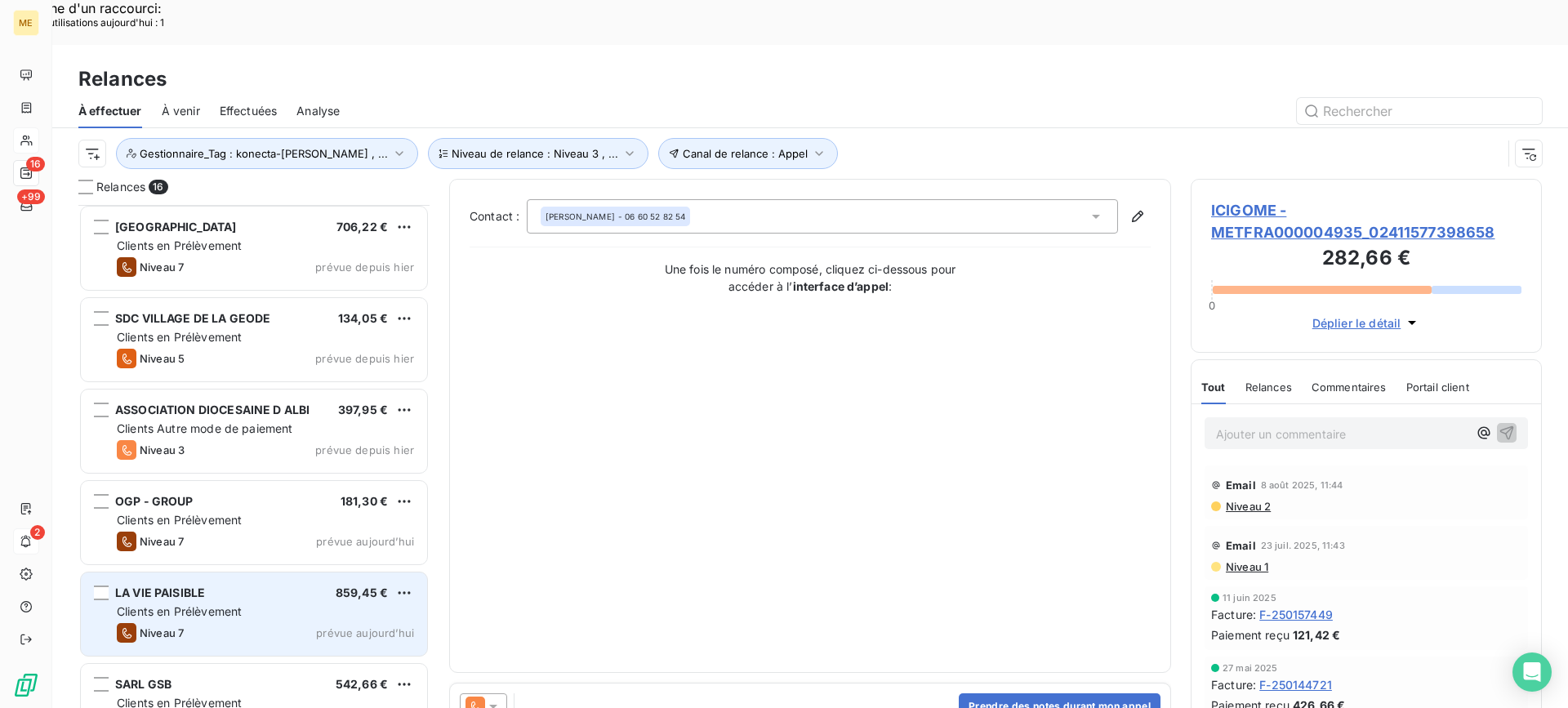
click at [294, 603] on div "Clients en Prélèvement" at bounding box center [266, 611] width 298 height 16
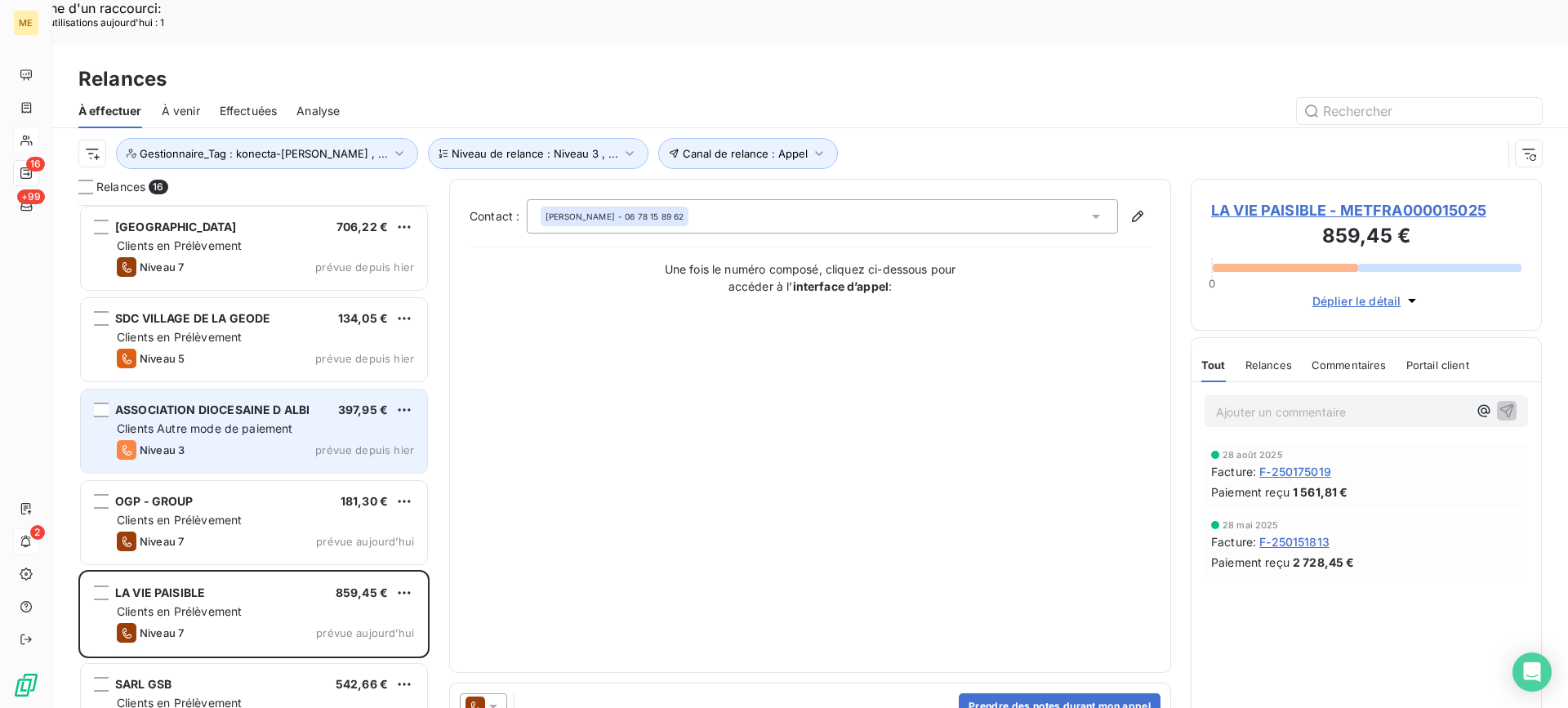
click at [339, 444] on span "prévue depuis hier" at bounding box center [365, 450] width 99 height 13
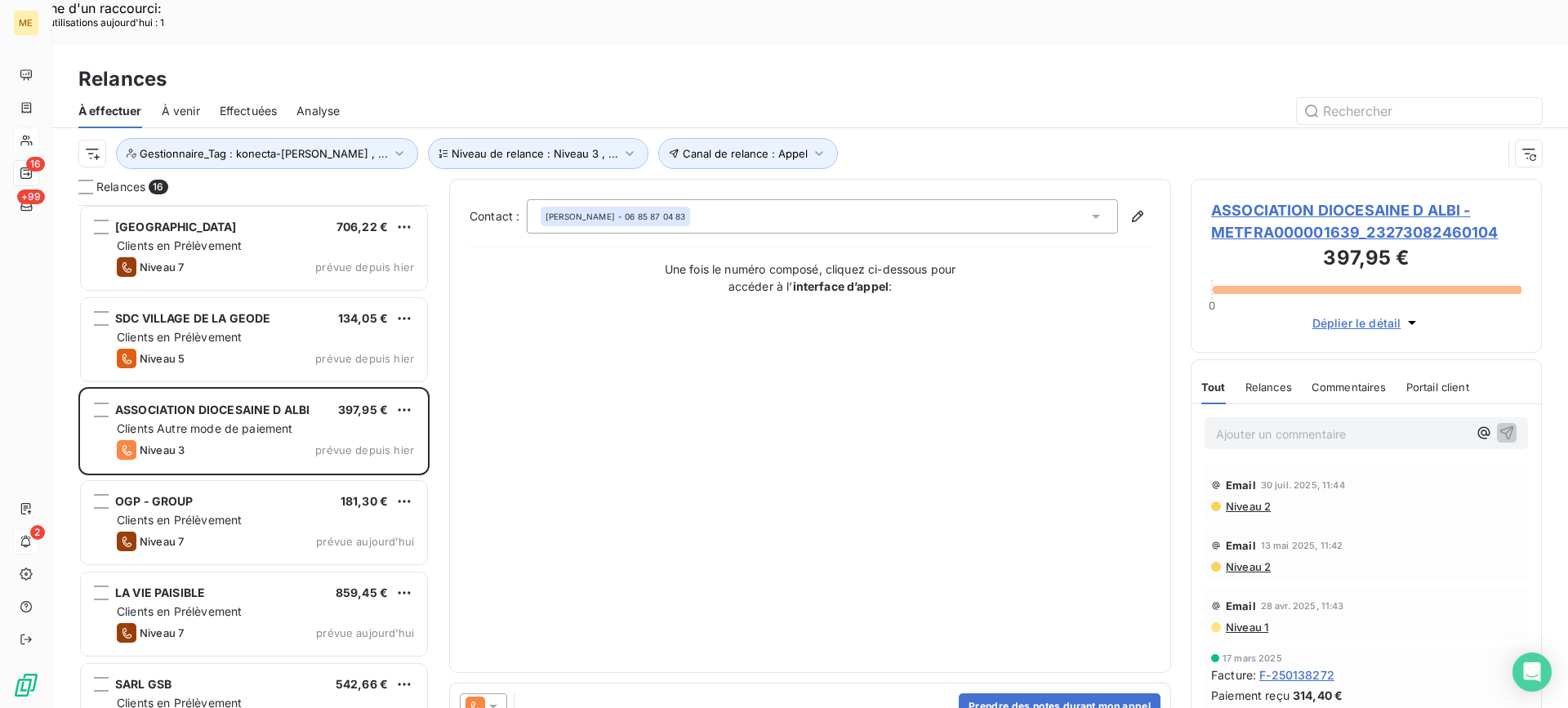
scroll to position [753, 0]
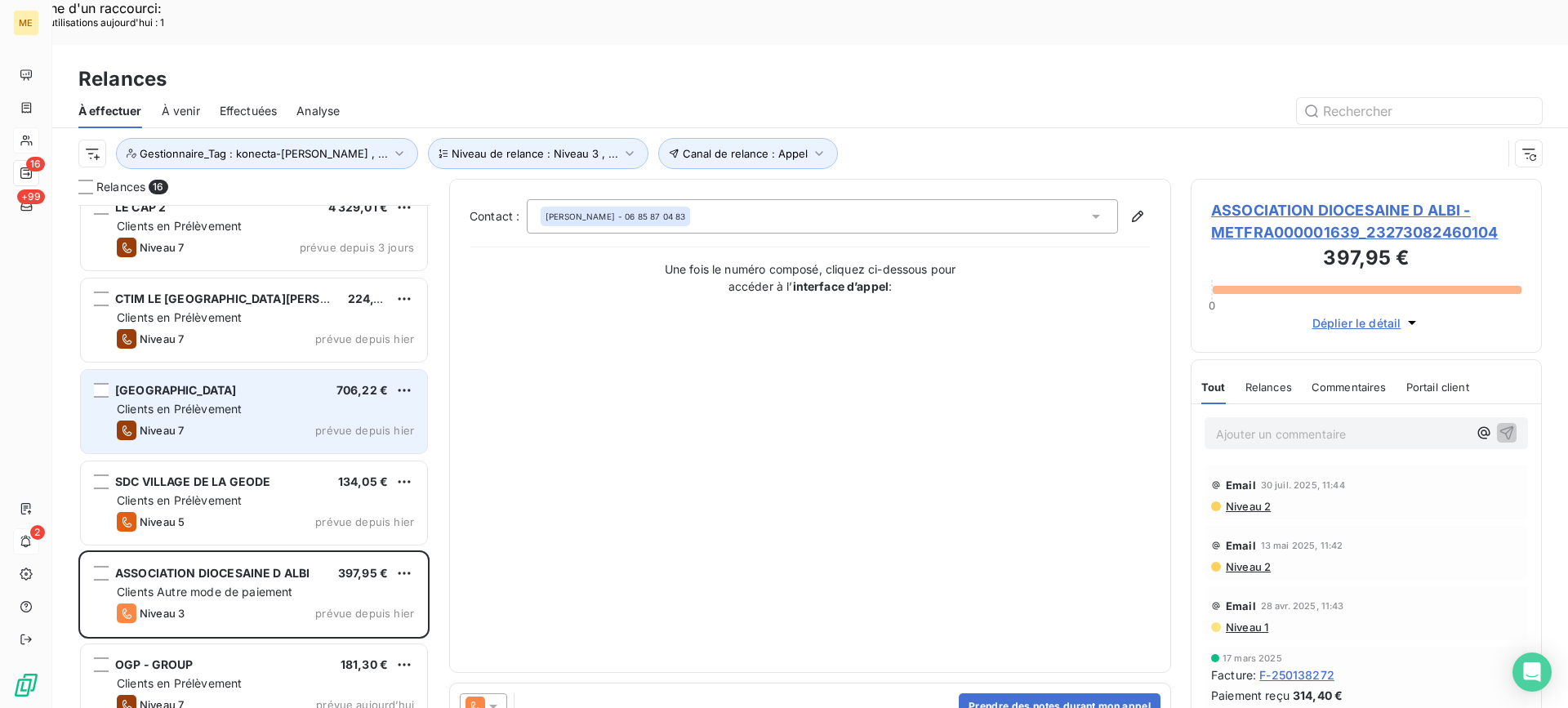
click at [252, 372] on div "HYDE PARK 706,22 € Clients en Prélèvement Niveau 7 prévue depuis hier" at bounding box center [253, 412] width 346 height 83
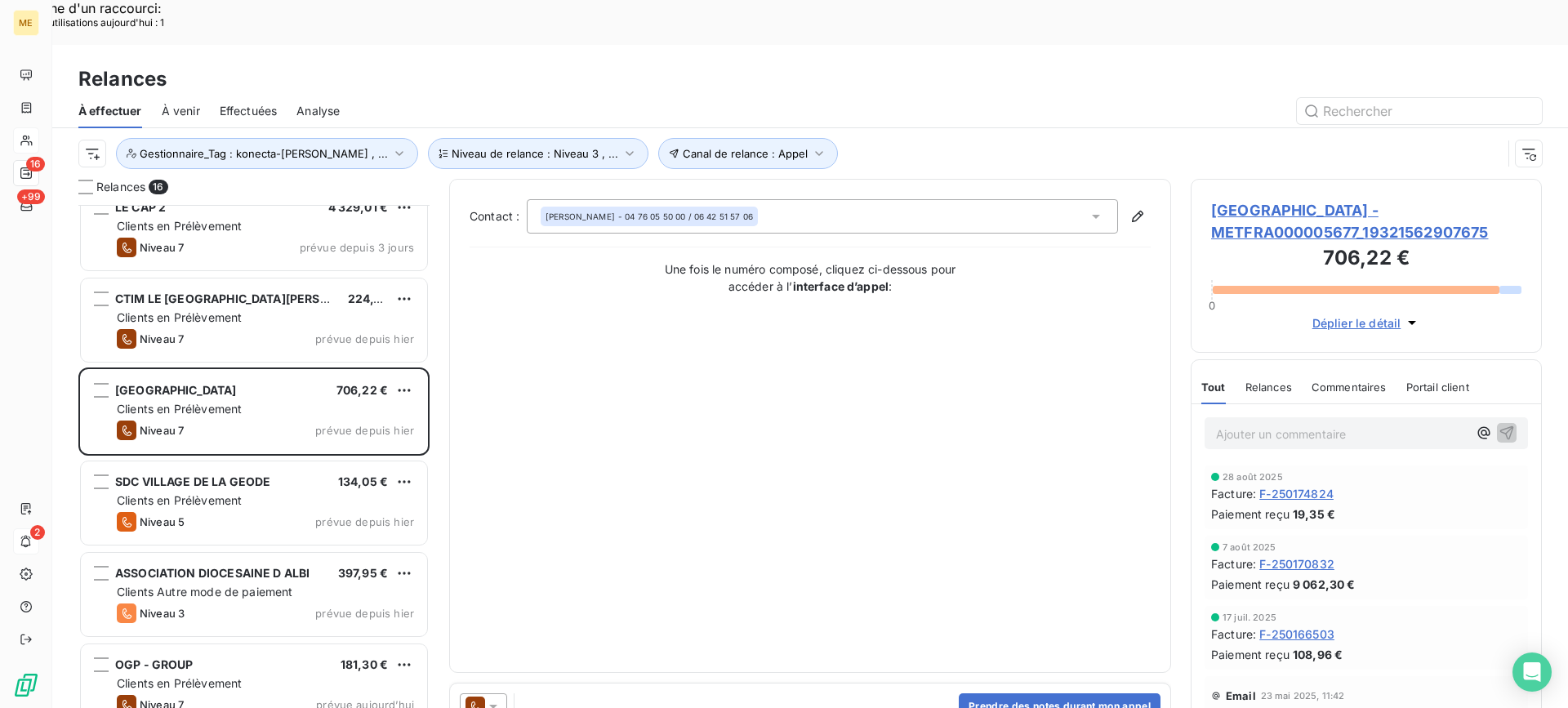
click at [1316, 199] on span "HYDE PARK - METFRA000005677_19321562907675" at bounding box center [1366, 222] width 310 height 44
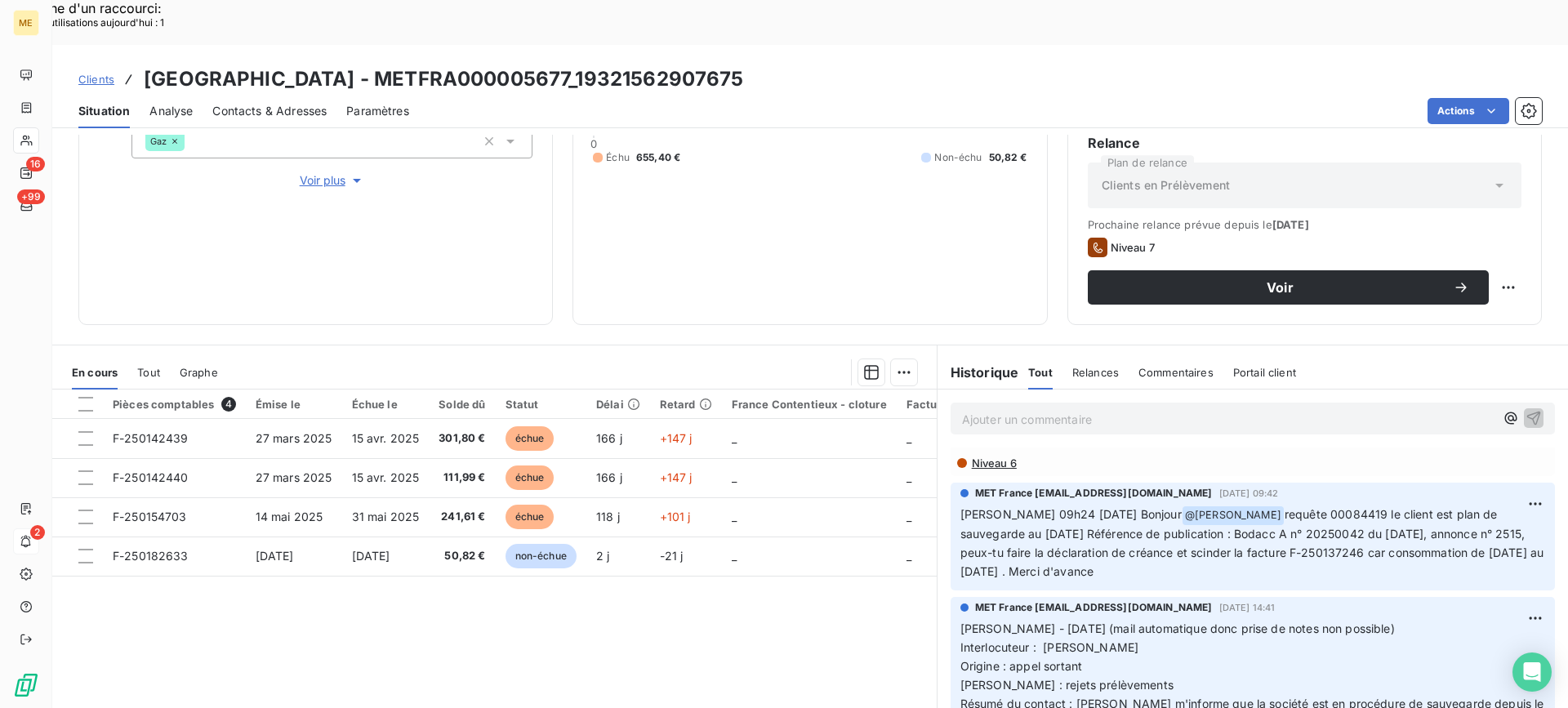
scroll to position [245, 0]
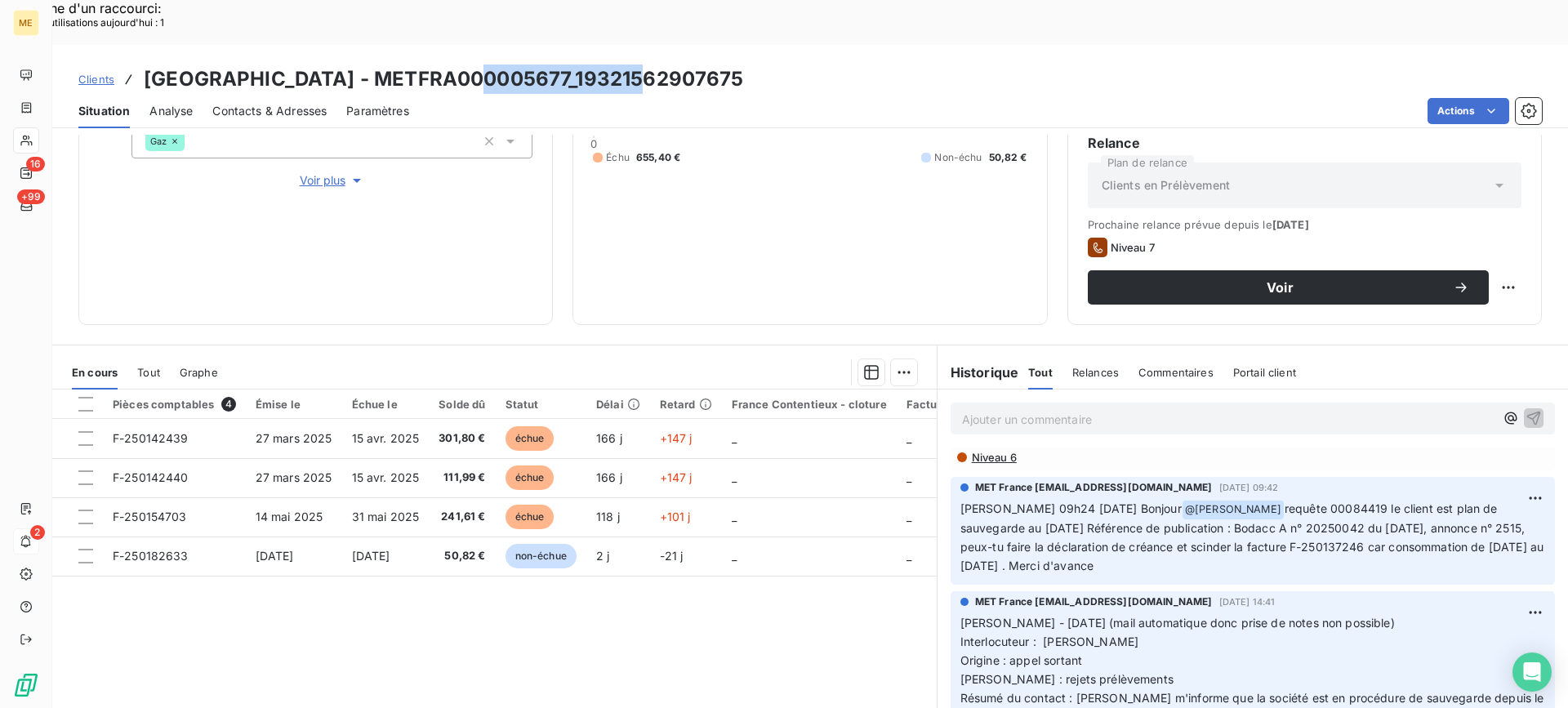
drag, startPoint x: 478, startPoint y: 28, endPoint x: 651, endPoint y: 28, distance: 173.0
click at [651, 65] on div "Clients HYDE PARK - METFRA000005677_19321562907675" at bounding box center [810, 79] width 1516 height 29
copy h3 "19321562907675"
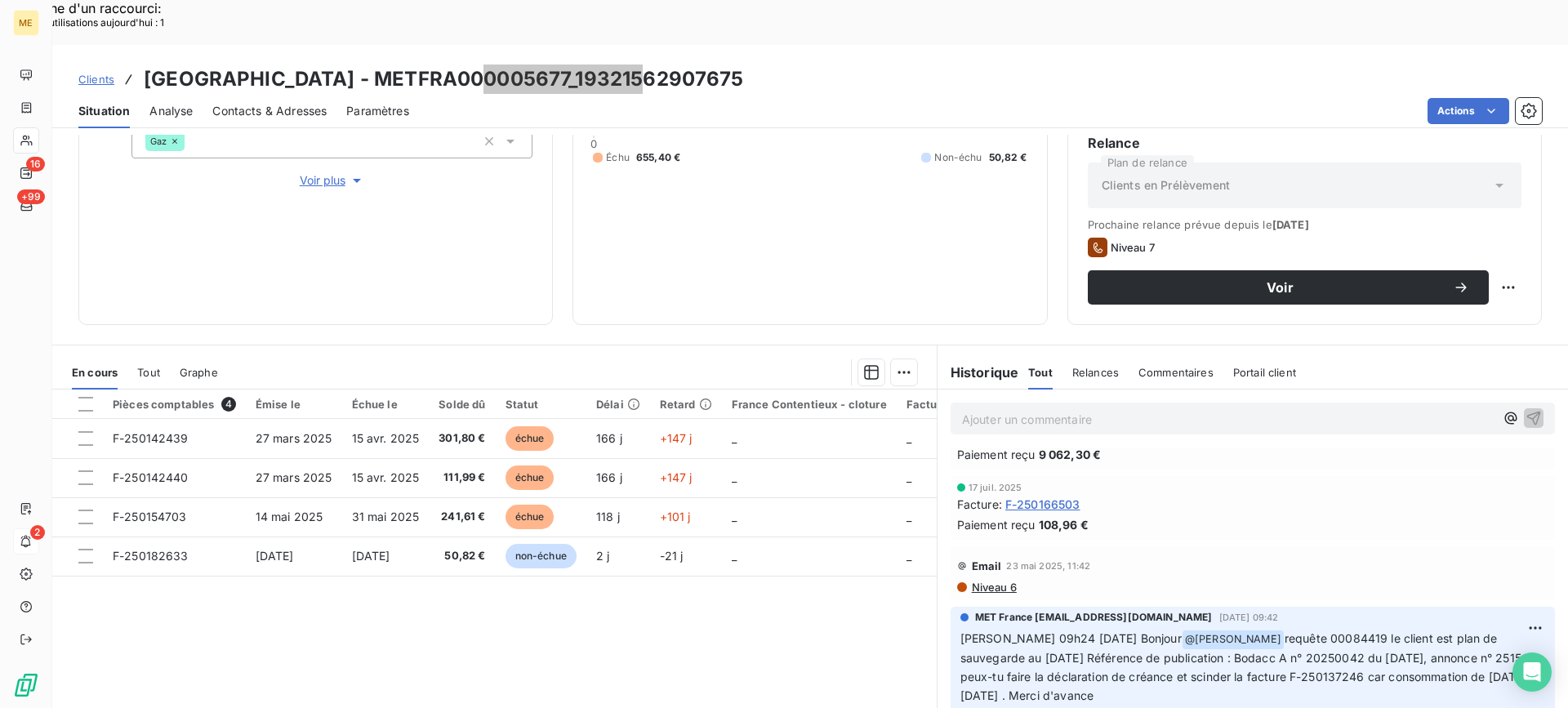
scroll to position [163, 0]
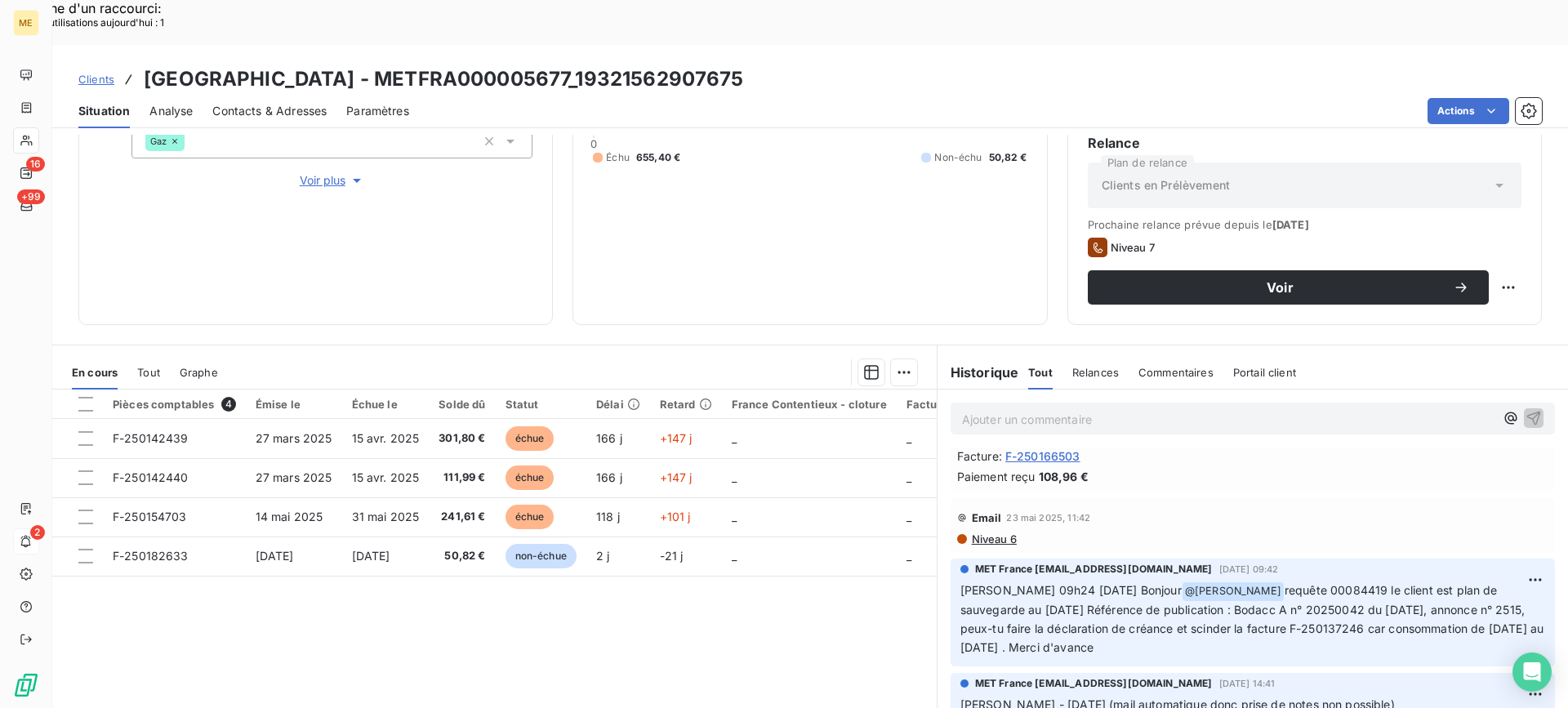
click at [1021, 409] on p "Ajouter un commentaire ﻿" at bounding box center [1228, 419] width 532 height 20
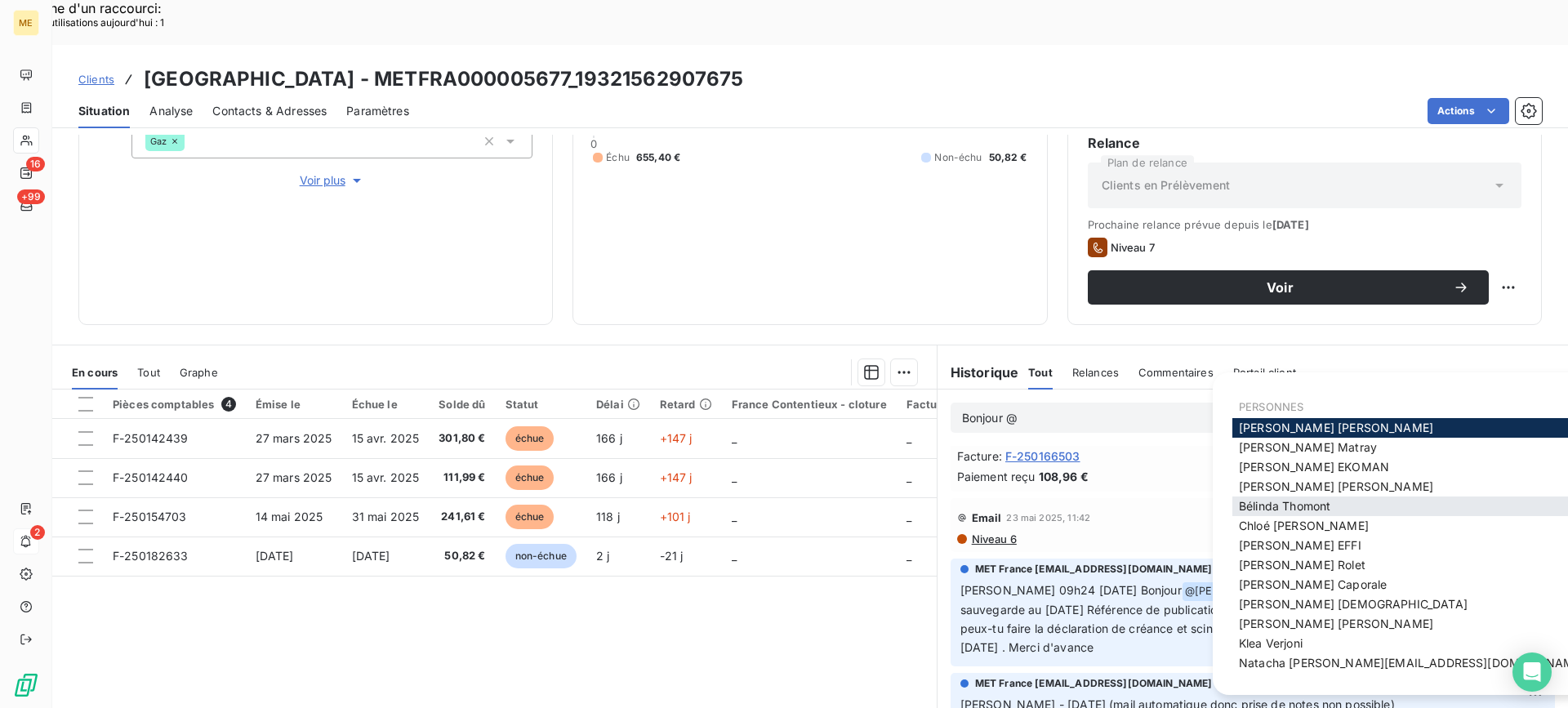
click at [1323, 504] on span "Bélinda Thomont" at bounding box center [1285, 506] width 91 height 14
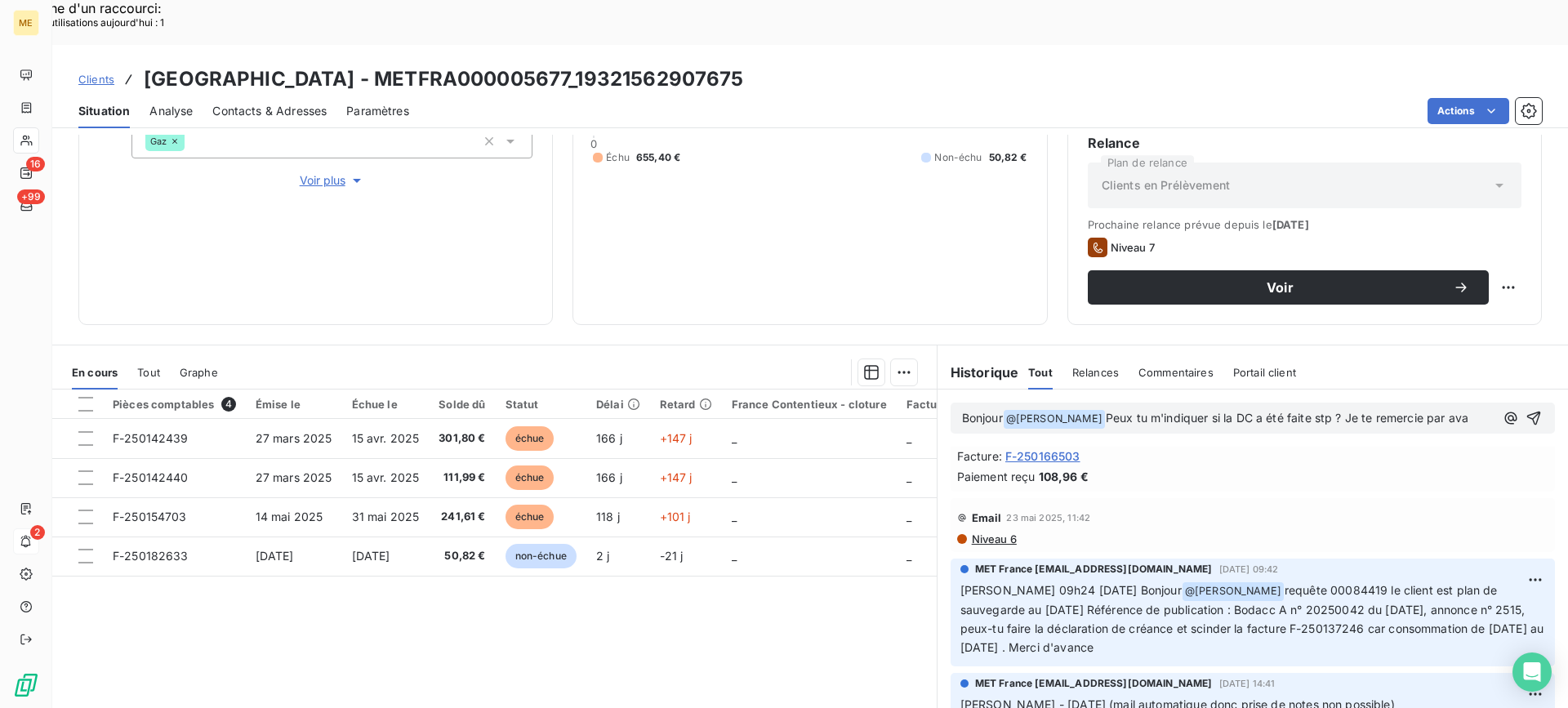
scroll to position [182, 0]
click at [1119, 409] on p "Bonjour @ Bélinda Thomont ﻿ Peux tu m'indiquer si la DC a été faite stp ? Je te…" at bounding box center [1230, 428] width 536 height 38
click at [1135, 411] on span "Peux tu m'indiquer si la DC a été faite stp ? Je te remercie par avance. Cdlt L…" at bounding box center [1229, 428] width 533 height 34
click at [0, 0] on lt-em "Peux-tu" at bounding box center [0, 0] width 0 height 0
click at [1526, 419] on icon "button" at bounding box center [1534, 427] width 16 height 16
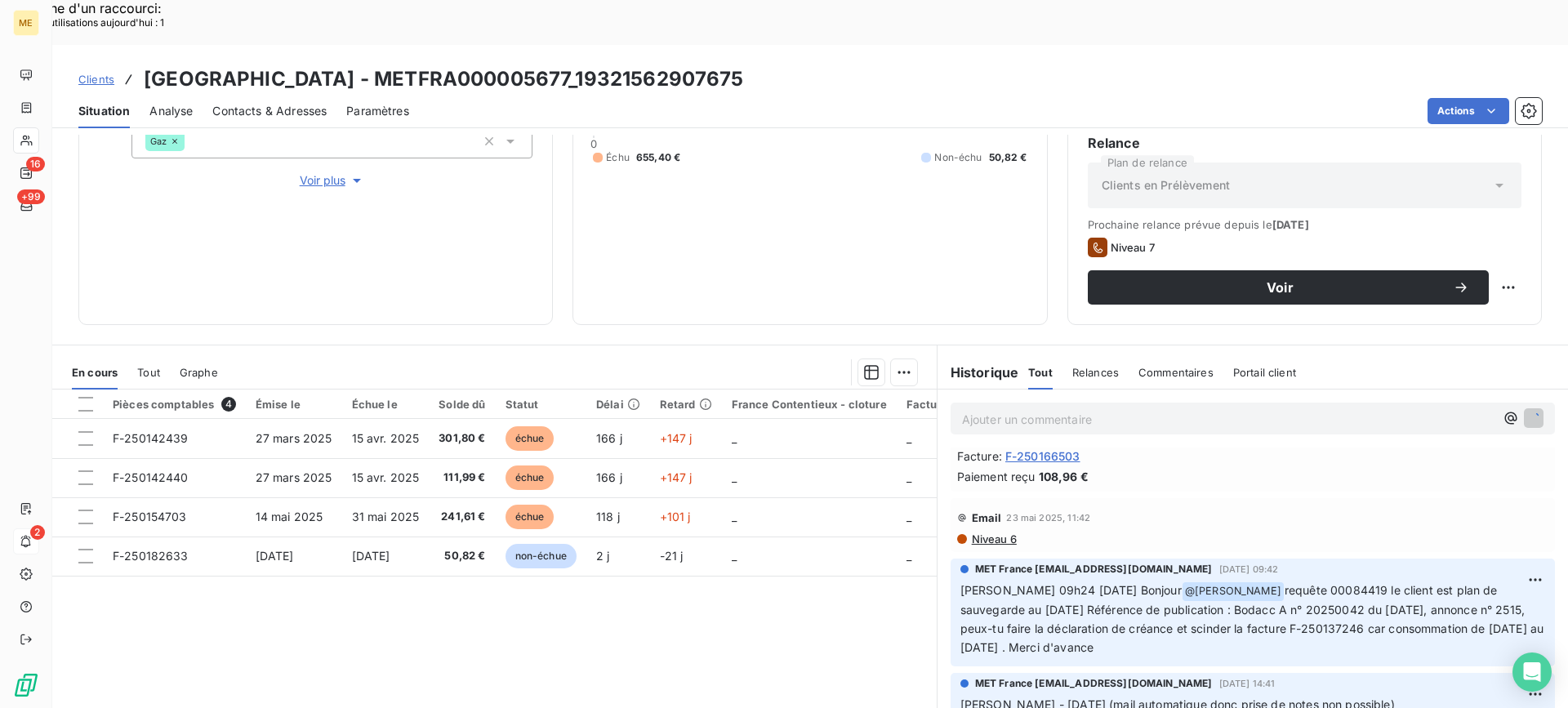
scroll to position [241, 0]
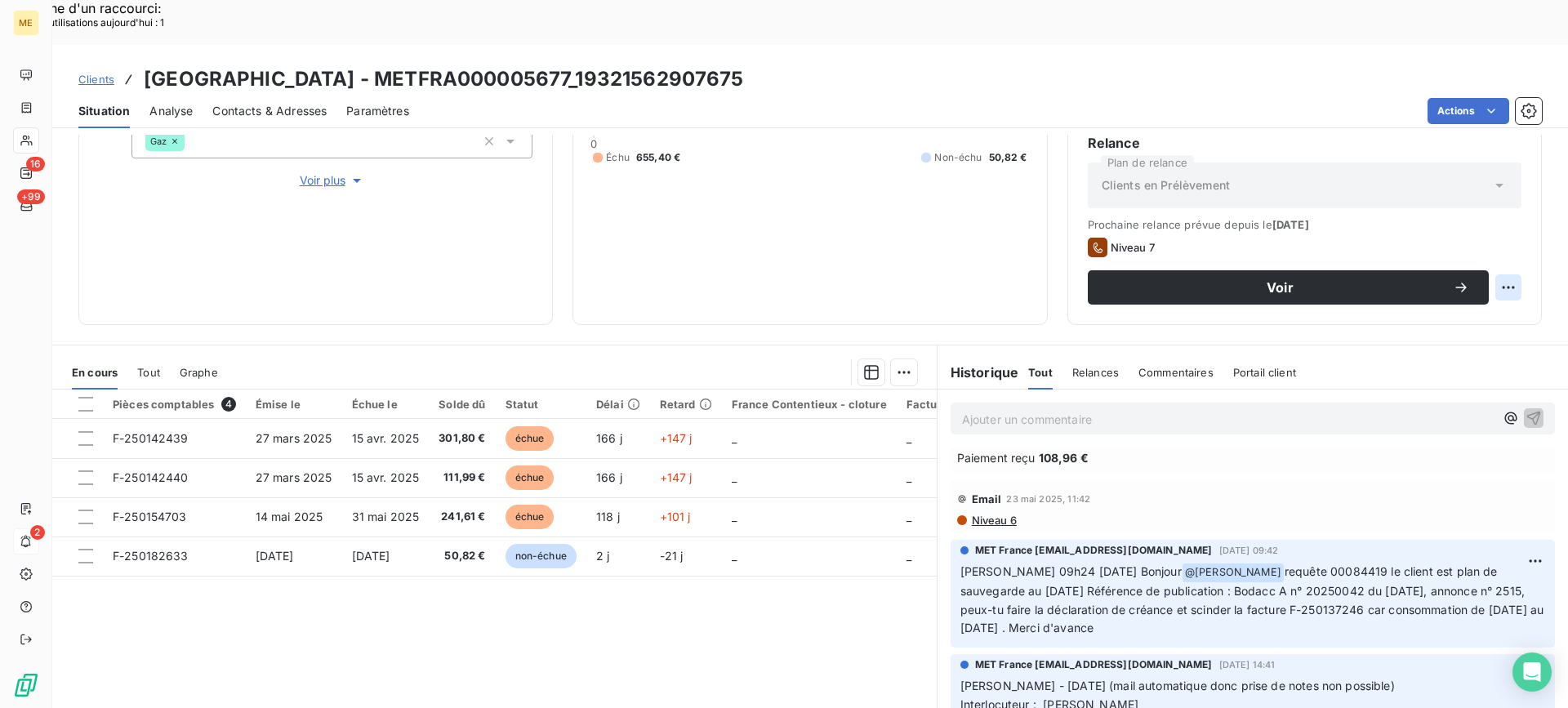
click at [1471, 268] on div "Replanifier cette action" at bounding box center [1428, 279] width 146 height 27
select select "8"
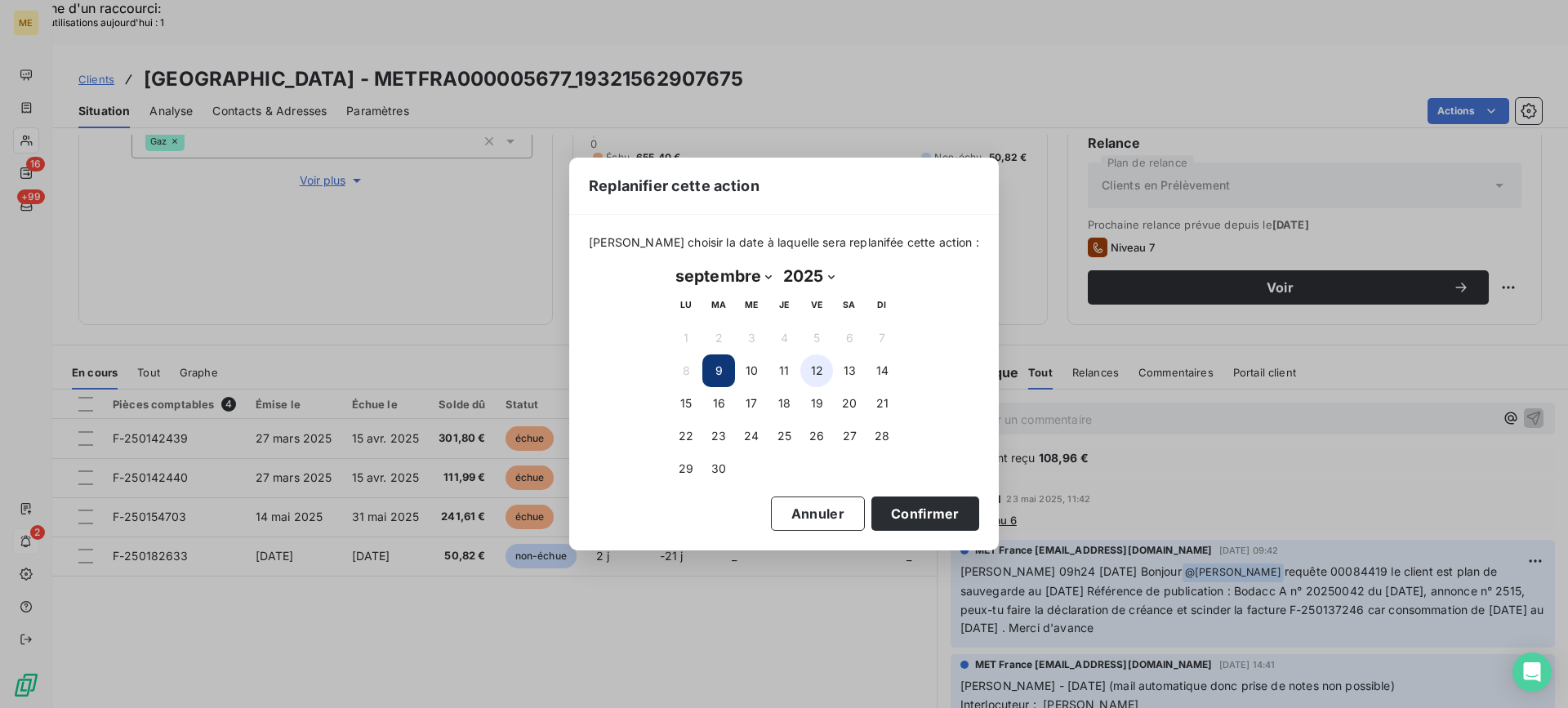
click at [820, 371] on button "12" at bounding box center [817, 370] width 33 height 33
click at [904, 510] on button "Confirmer" at bounding box center [926, 514] width 108 height 35
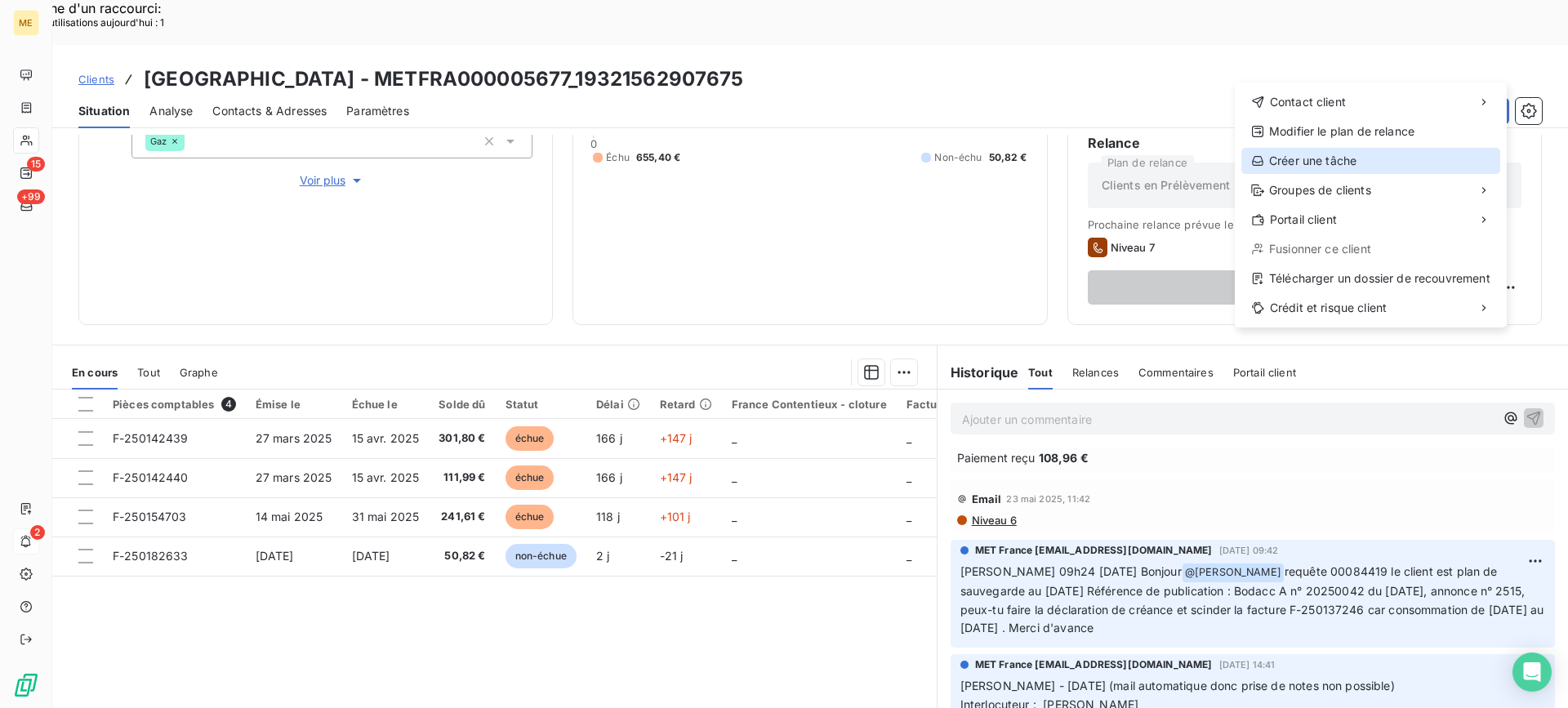
click at [1347, 152] on div "Créer une tâche" at bounding box center [1370, 161] width 259 height 27
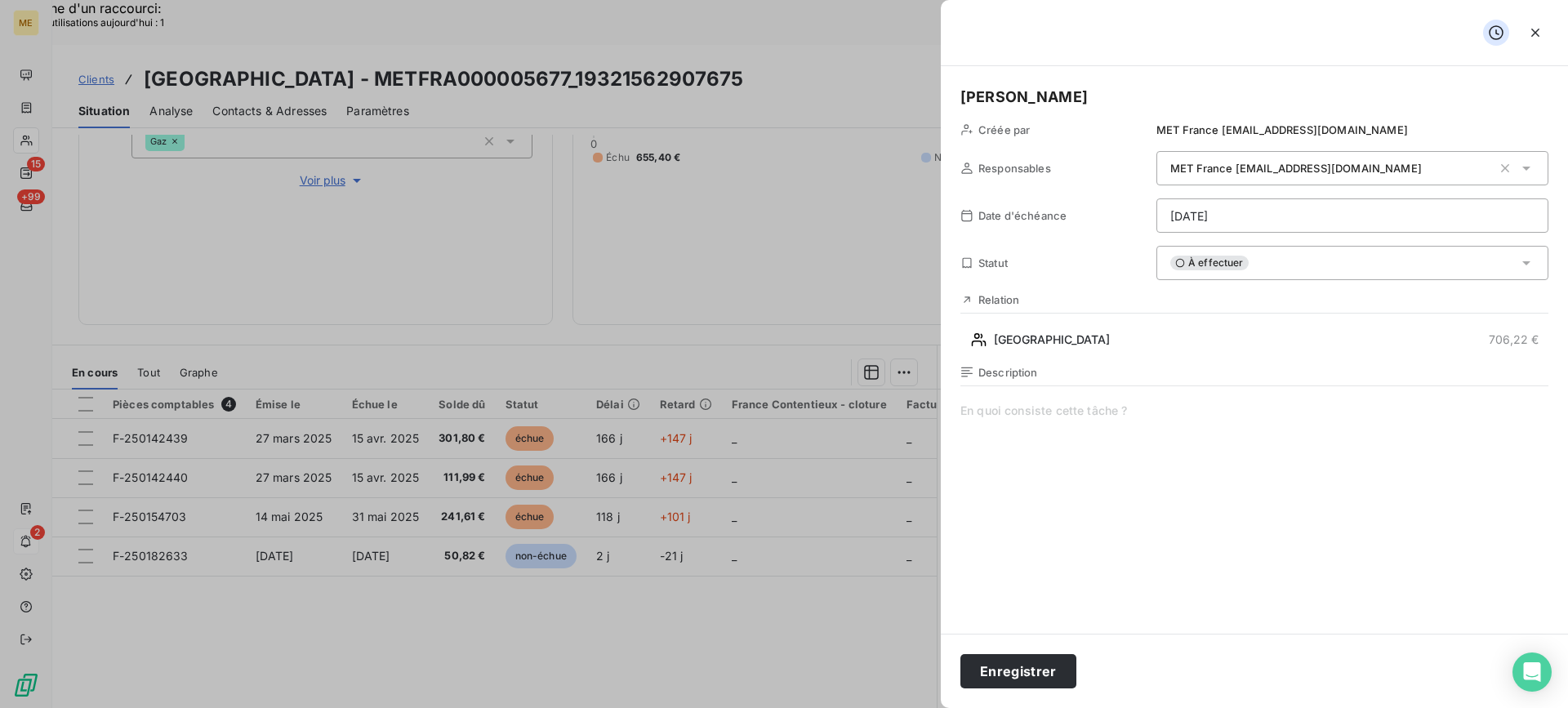
drag, startPoint x: 1171, startPoint y: 423, endPoint x: 1184, endPoint y: 416, distance: 14.8
click at [1184, 416] on span at bounding box center [1254, 560] width 588 height 314
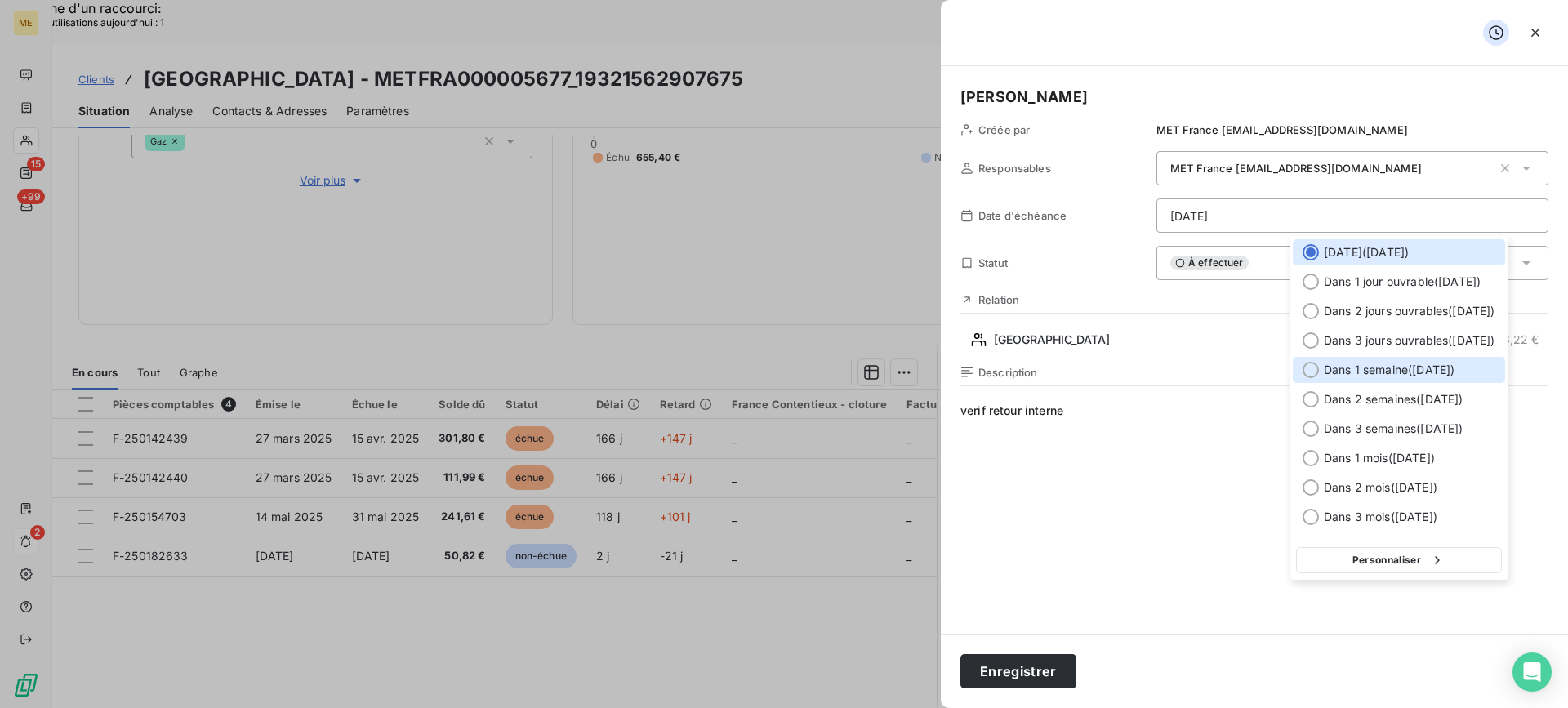
click at [1374, 364] on span "Dans 1 semaine ( 16 sept. )" at bounding box center [1389, 370] width 131 height 16
type input "16/09/2025"
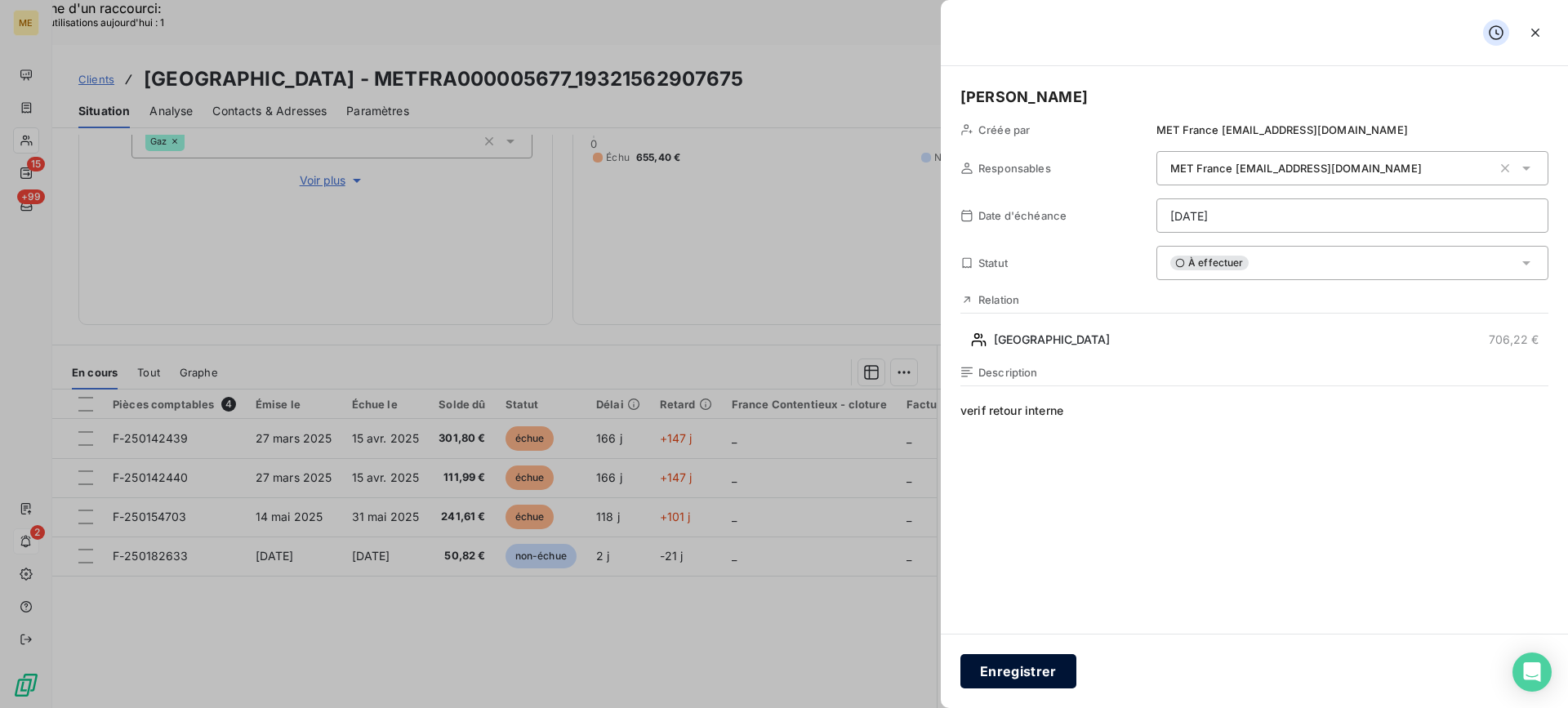
click at [1042, 672] on button "Enregistrer" at bounding box center [1018, 671] width 116 height 35
